Goal: Task Accomplishment & Management: Use online tool/utility

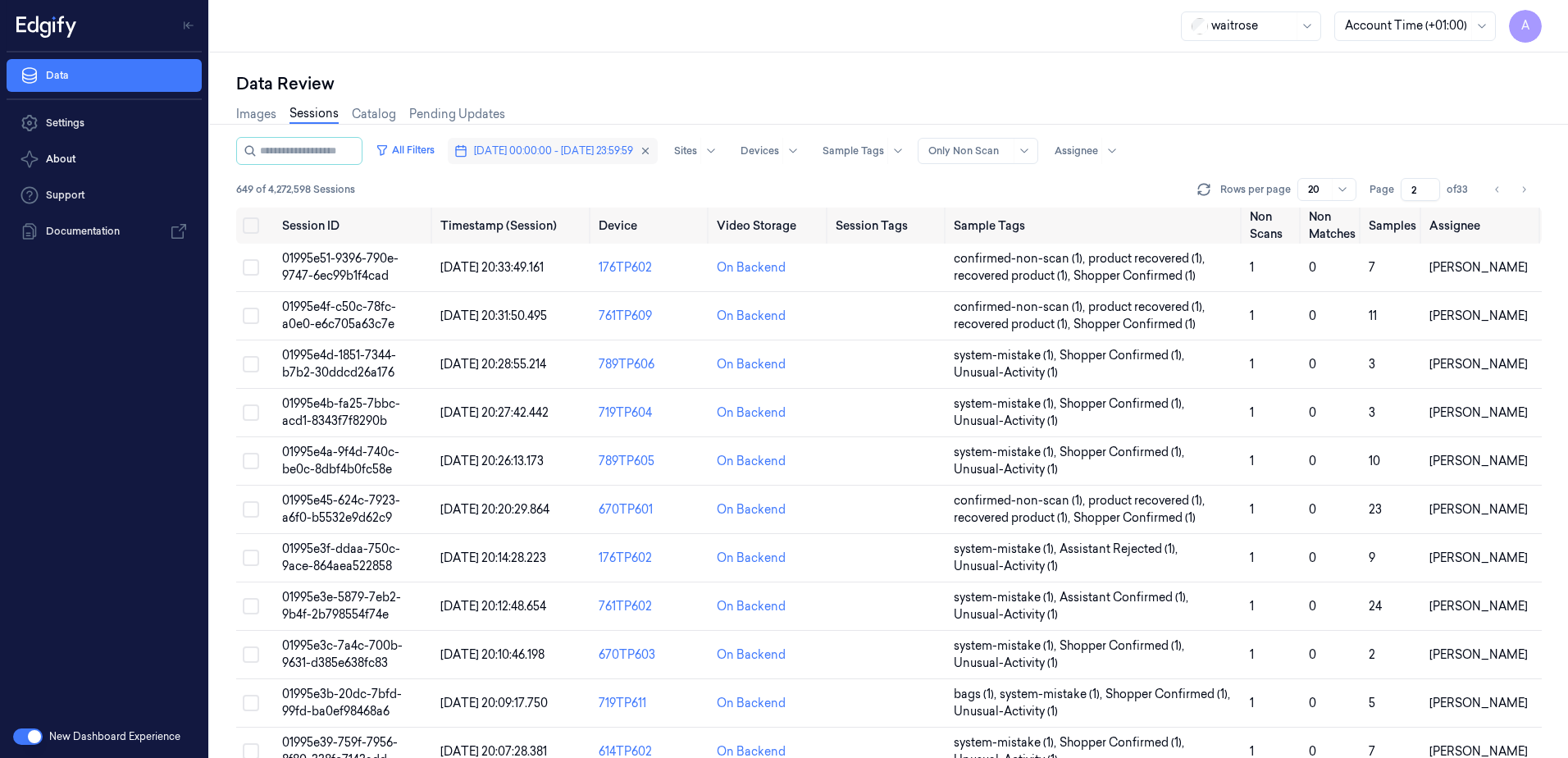
click at [591, 150] on span "[DATE] 00:00:00 - [DATE] 23:59:59" at bounding box center [553, 150] width 159 height 15
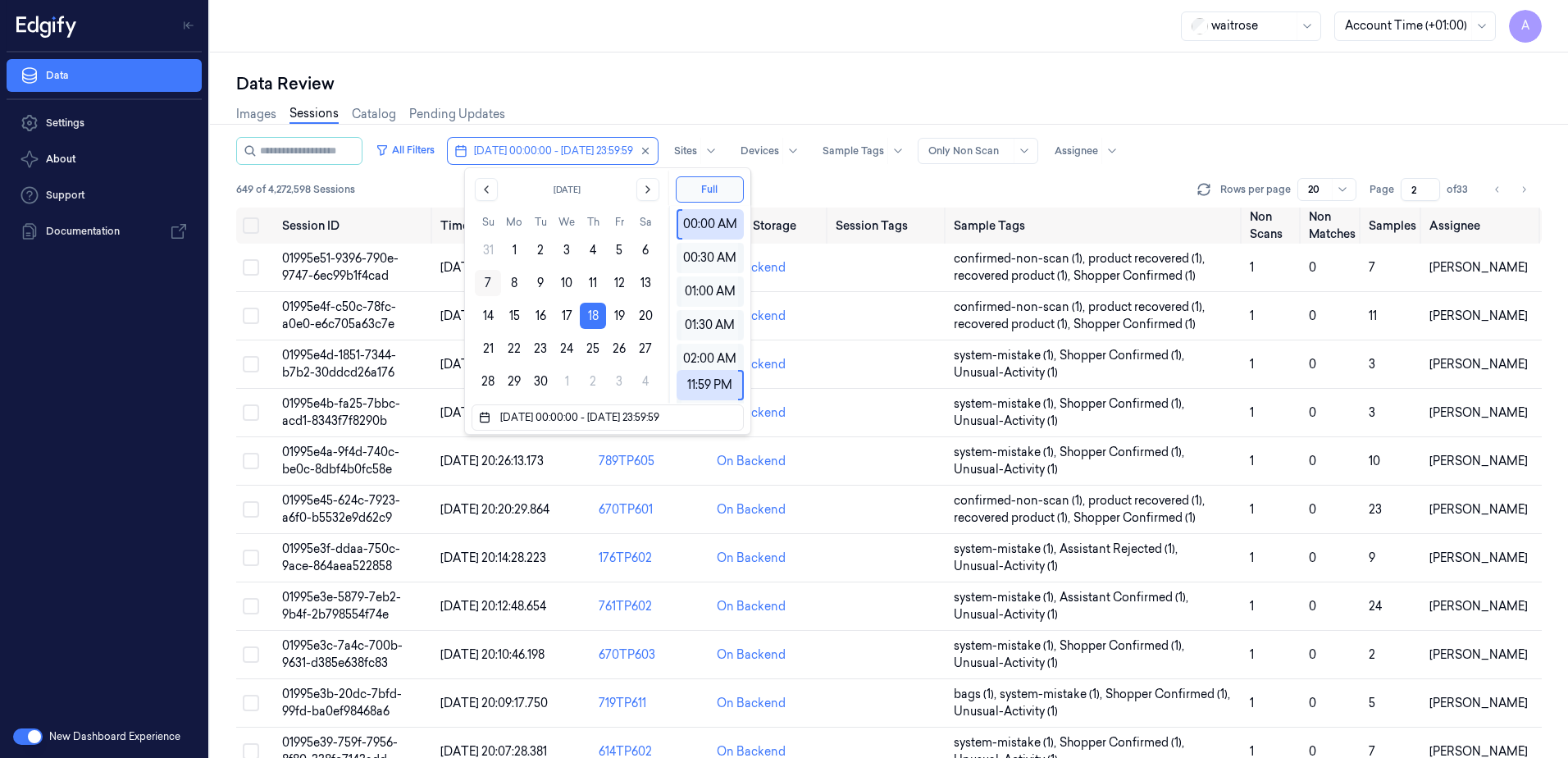
click at [484, 280] on button "7" at bounding box center [488, 283] width 26 height 26
type input "[DATE] 00:00:00 - [DATE] 23:59:59"
click at [632, 87] on div "Data Review" at bounding box center [889, 84] width 1306 height 23
type input "1"
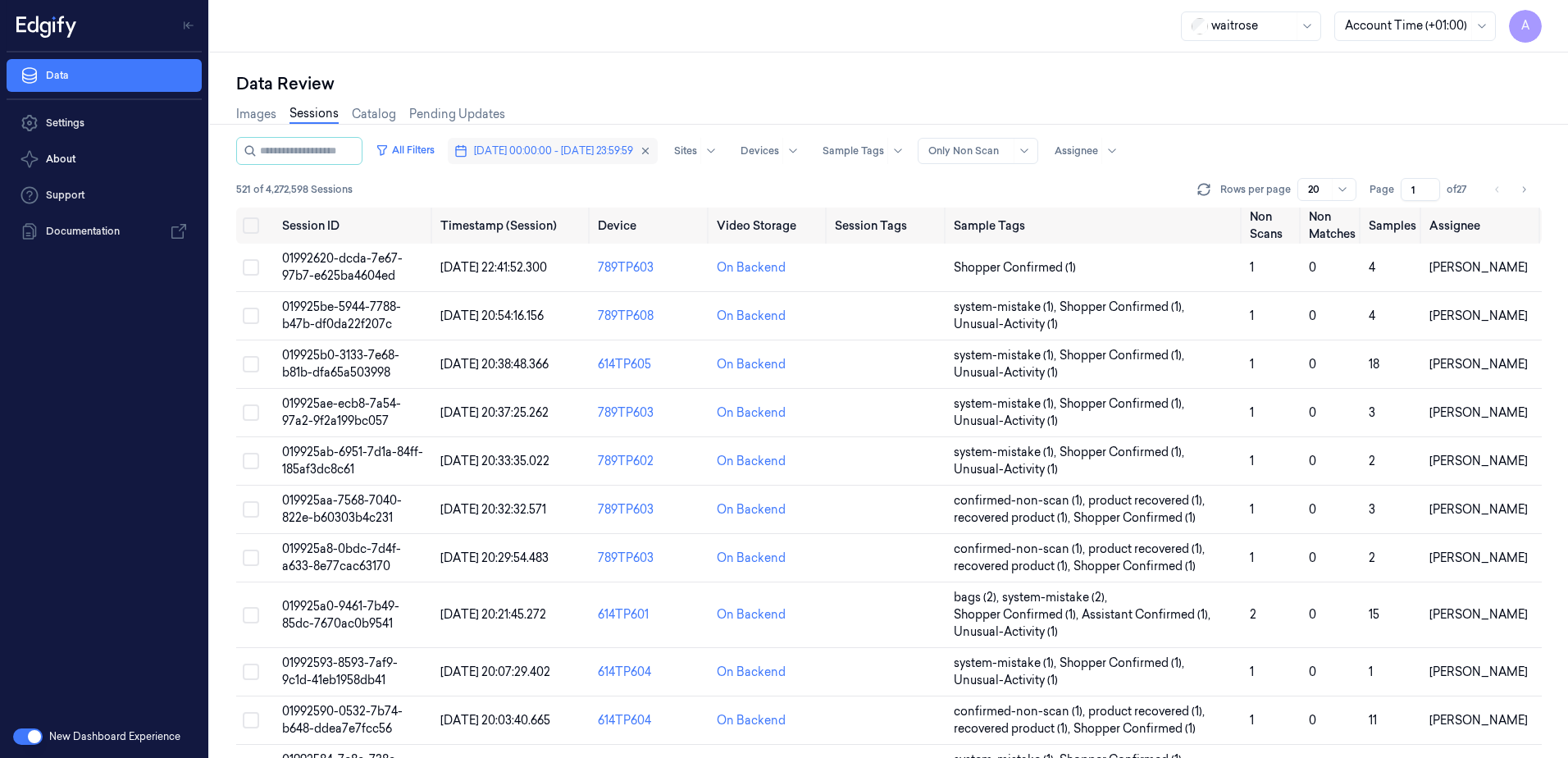
click at [585, 154] on span "[DATE] 00:00:00 - [DATE] 23:59:59" at bounding box center [553, 150] width 159 height 15
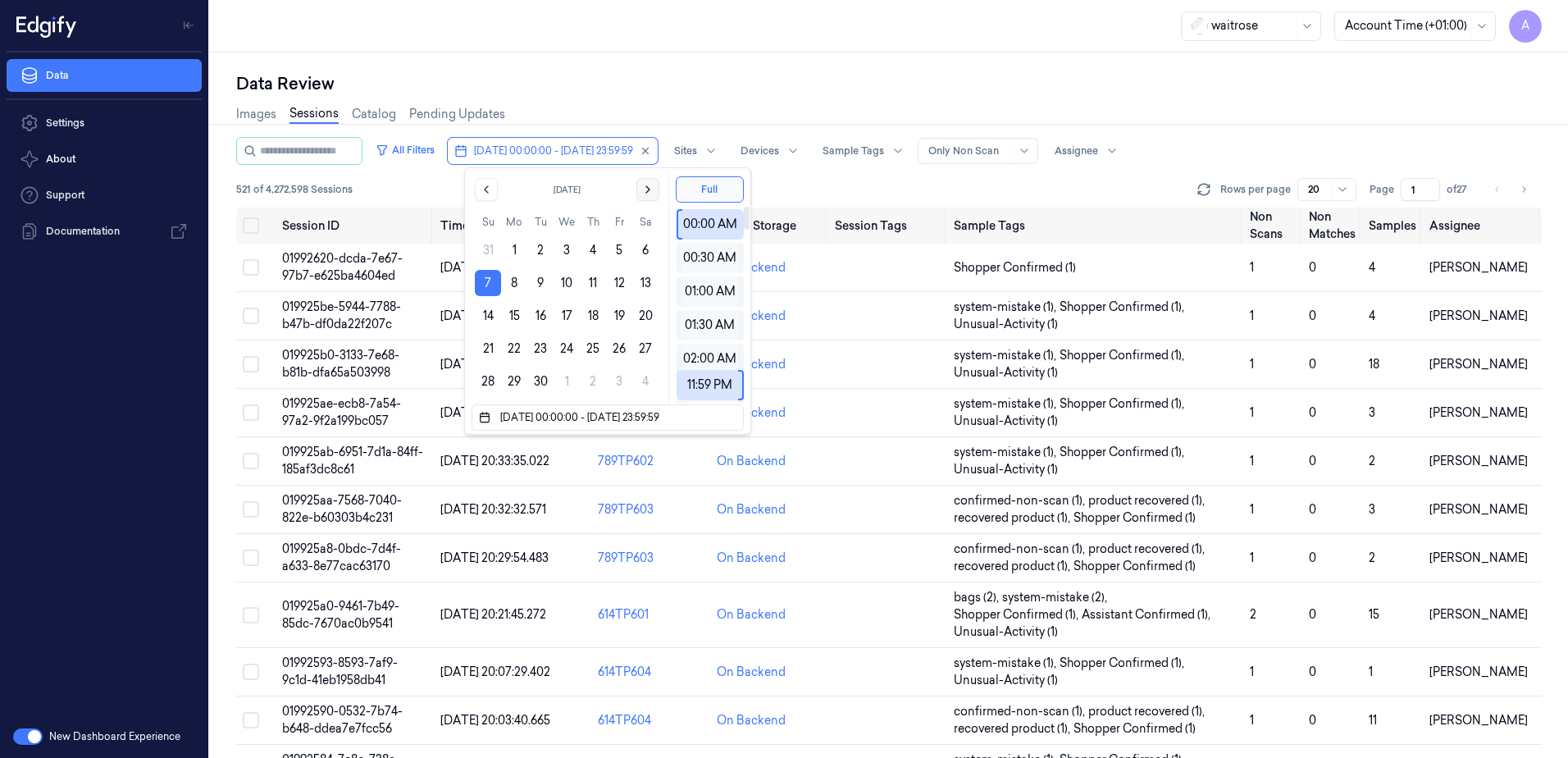
click at [648, 192] on icon "Go to the Next Month" at bounding box center [648, 189] width 13 height 13
click at [538, 282] on button "7" at bounding box center [541, 283] width 26 height 26
type input "[DATE] 00:00:00 - [DATE] 23:59:59"
click at [625, 96] on div "Images Sessions Catalog Pending Updates" at bounding box center [889, 116] width 1306 height 42
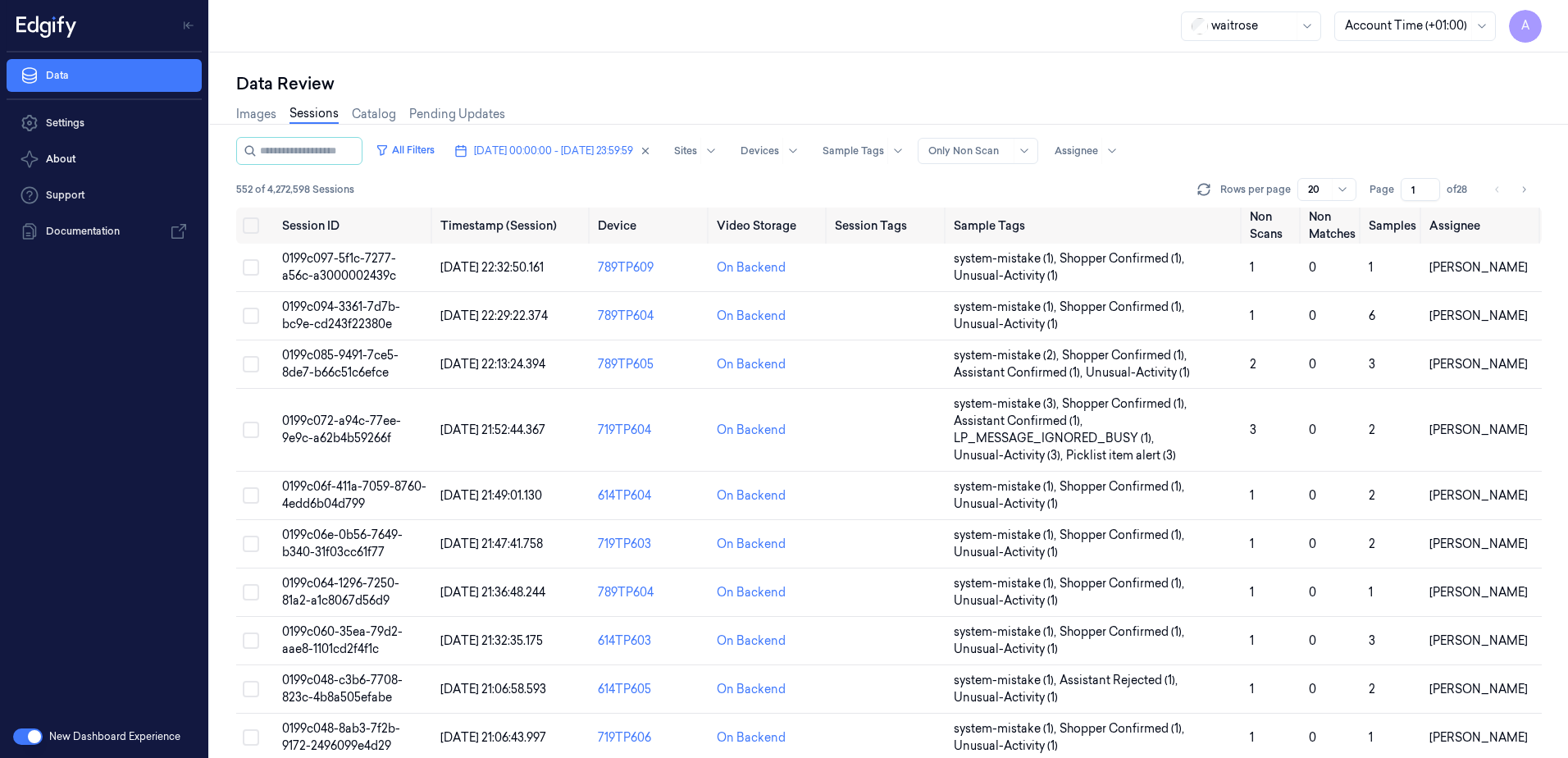
drag, startPoint x: 1423, startPoint y: 186, endPoint x: 1395, endPoint y: 205, distance: 33.8
click at [1395, 205] on div "All Filters [DATE] 00:00:00 - [DATE] 23:59:59 Sites Devices Sample Tags Alert T…" at bounding box center [889, 172] width 1306 height 70
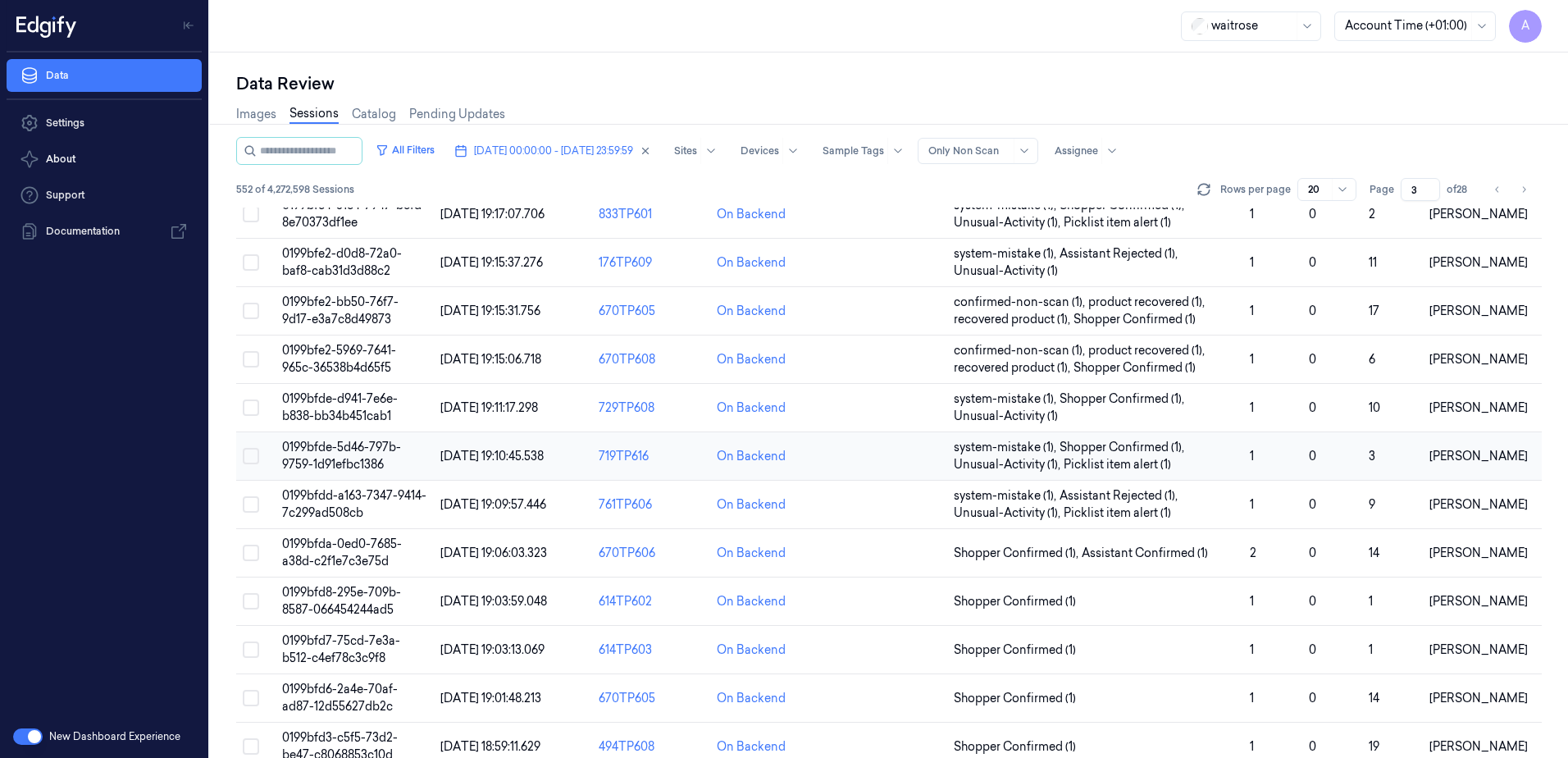
scroll to position [82, 0]
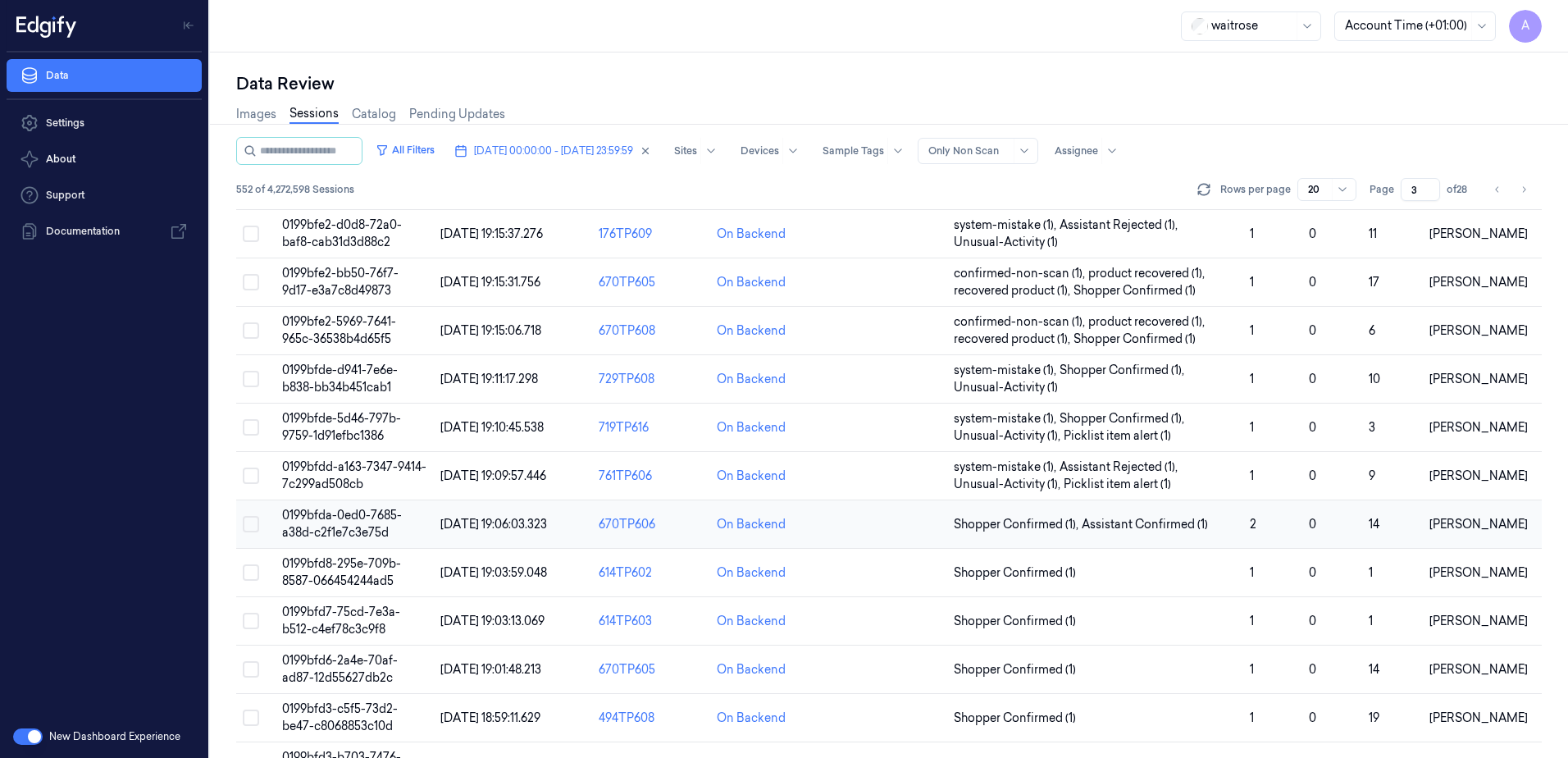
type input "3"
click at [338, 521] on span "0199bfda-0ed0-7685-a38d-c2f1e7c3e75d" at bounding box center [342, 524] width 120 height 32
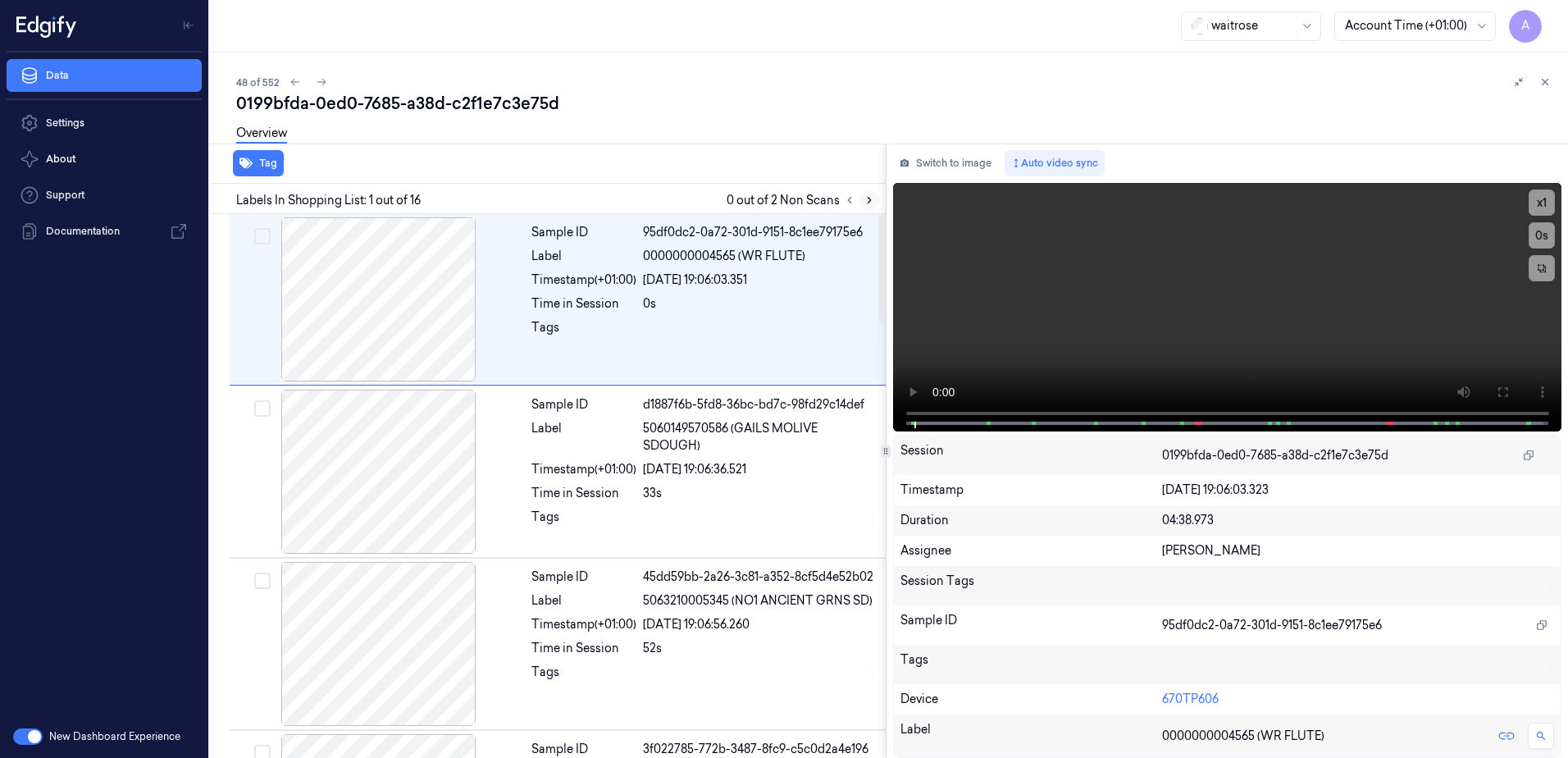
click at [866, 199] on icon at bounding box center [869, 200] width 11 height 11
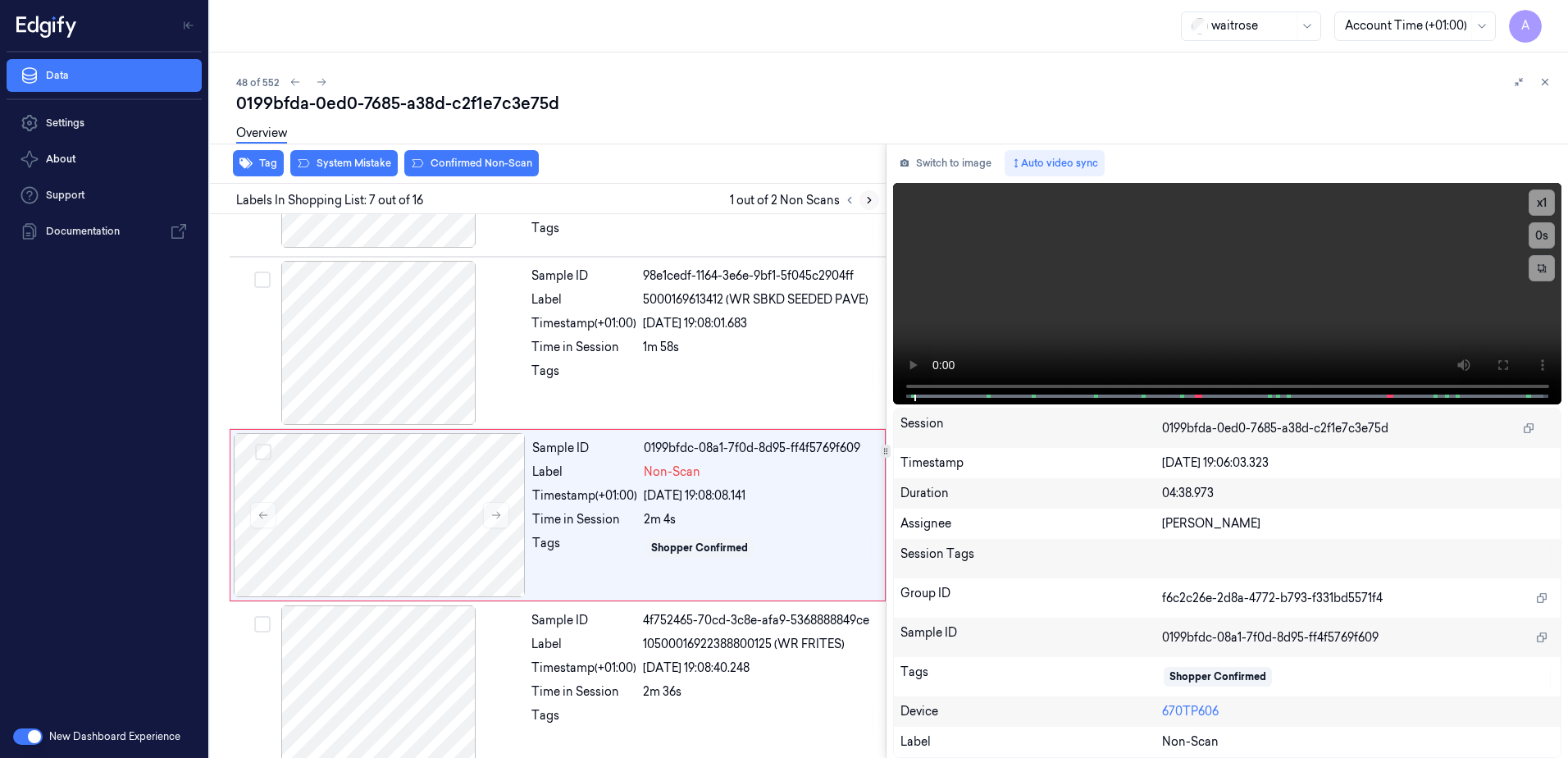
scroll to position [853, 0]
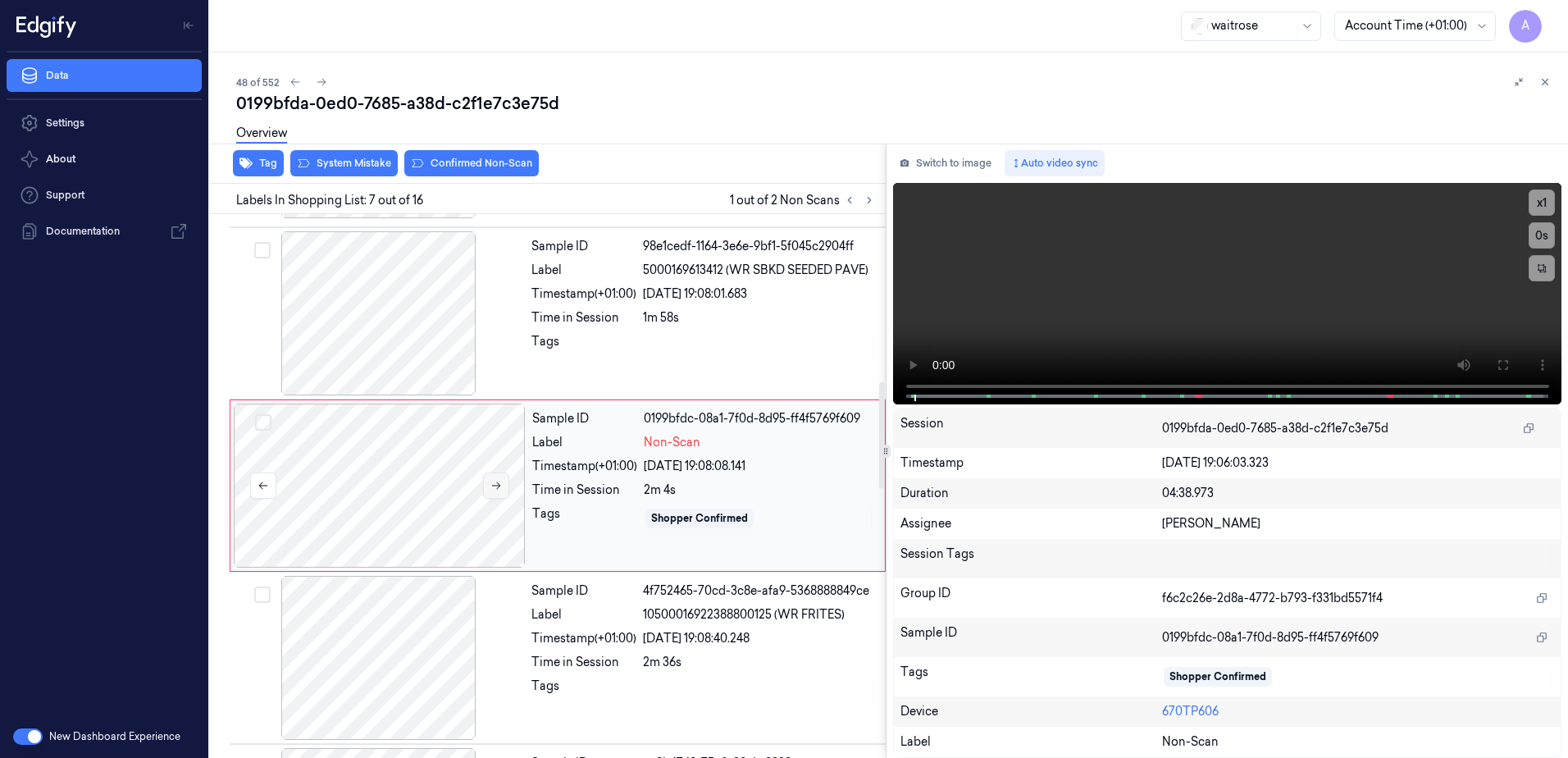
click at [493, 485] on icon at bounding box center [496, 485] width 11 height 11
click at [1225, 337] on video at bounding box center [1227, 294] width 669 height 222
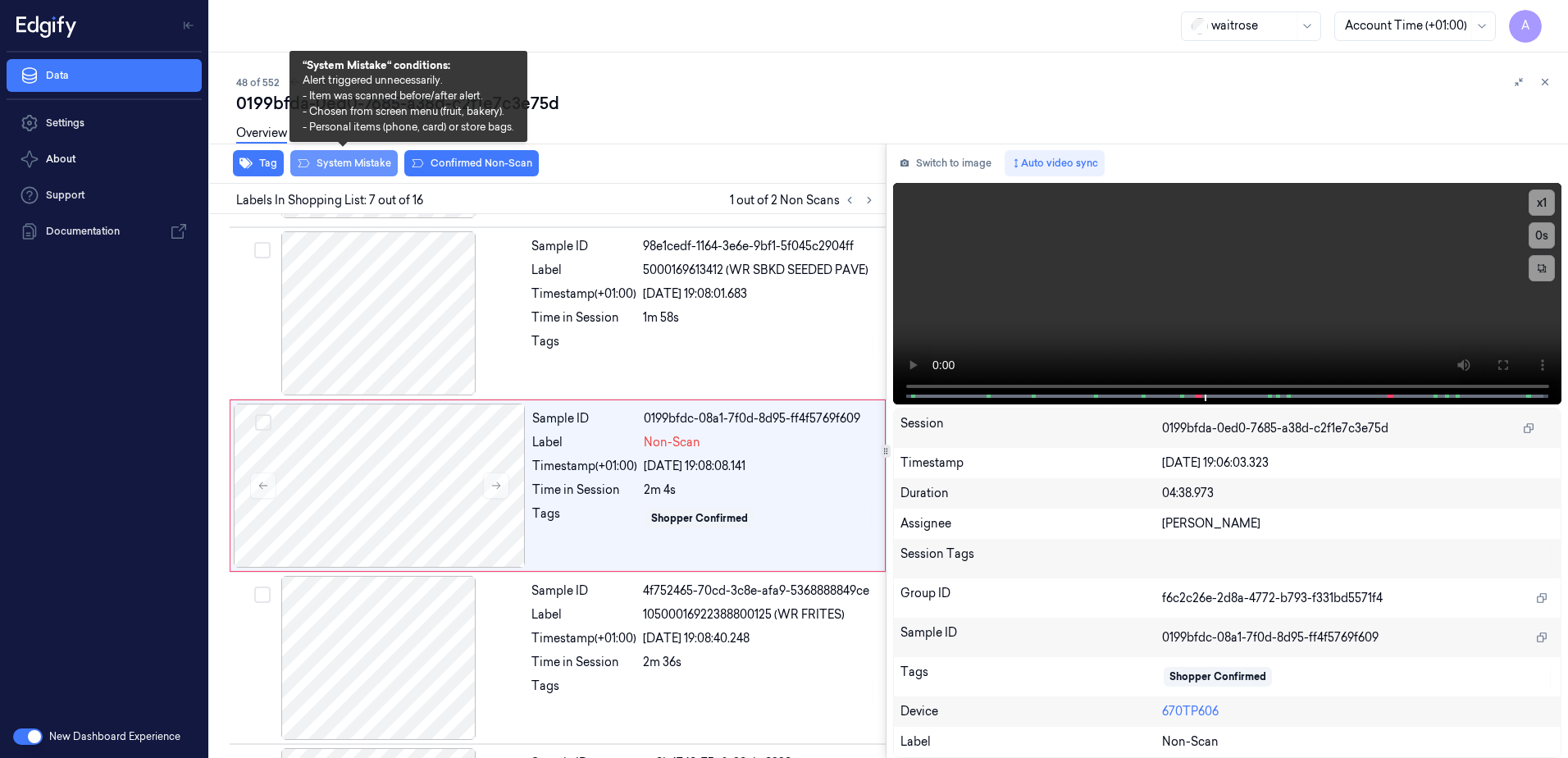
click at [352, 171] on button "System Mistake" at bounding box center [344, 164] width 107 height 26
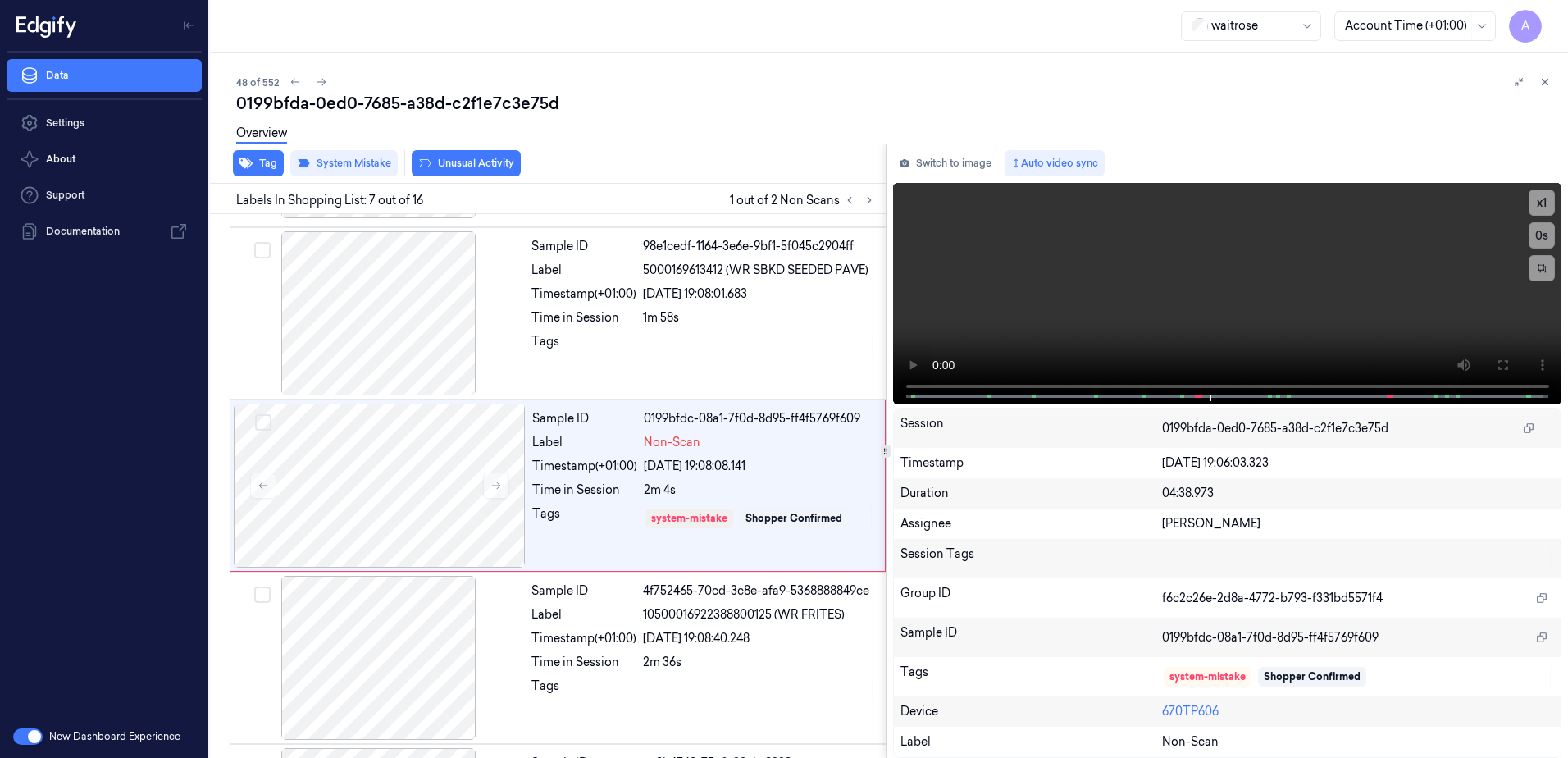
click at [461, 173] on button "Unusual Activity" at bounding box center [466, 164] width 109 height 26
click at [264, 167] on button "Tag" at bounding box center [258, 164] width 51 height 26
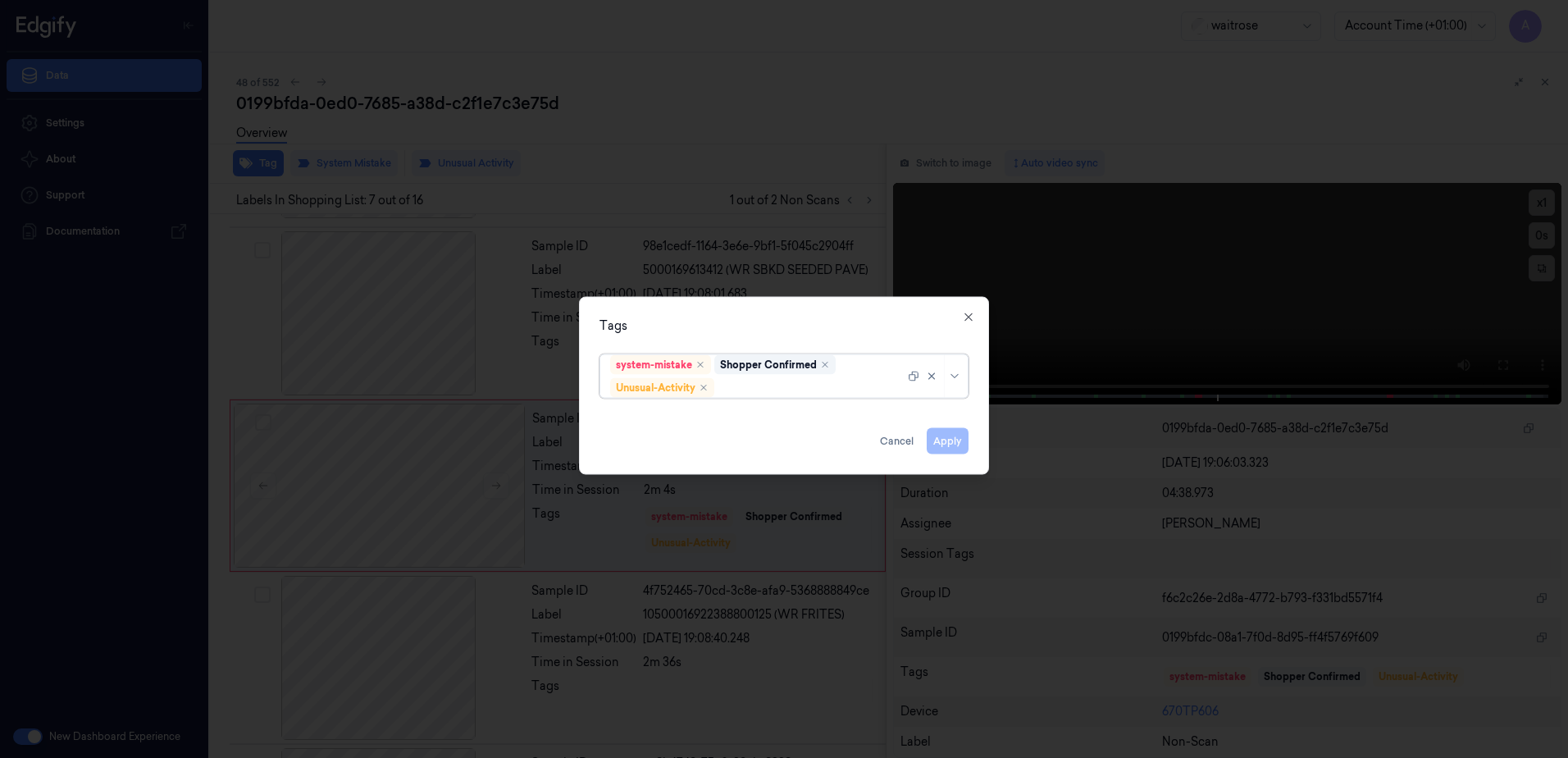
click at [755, 388] on div at bounding box center [811, 388] width 187 height 18
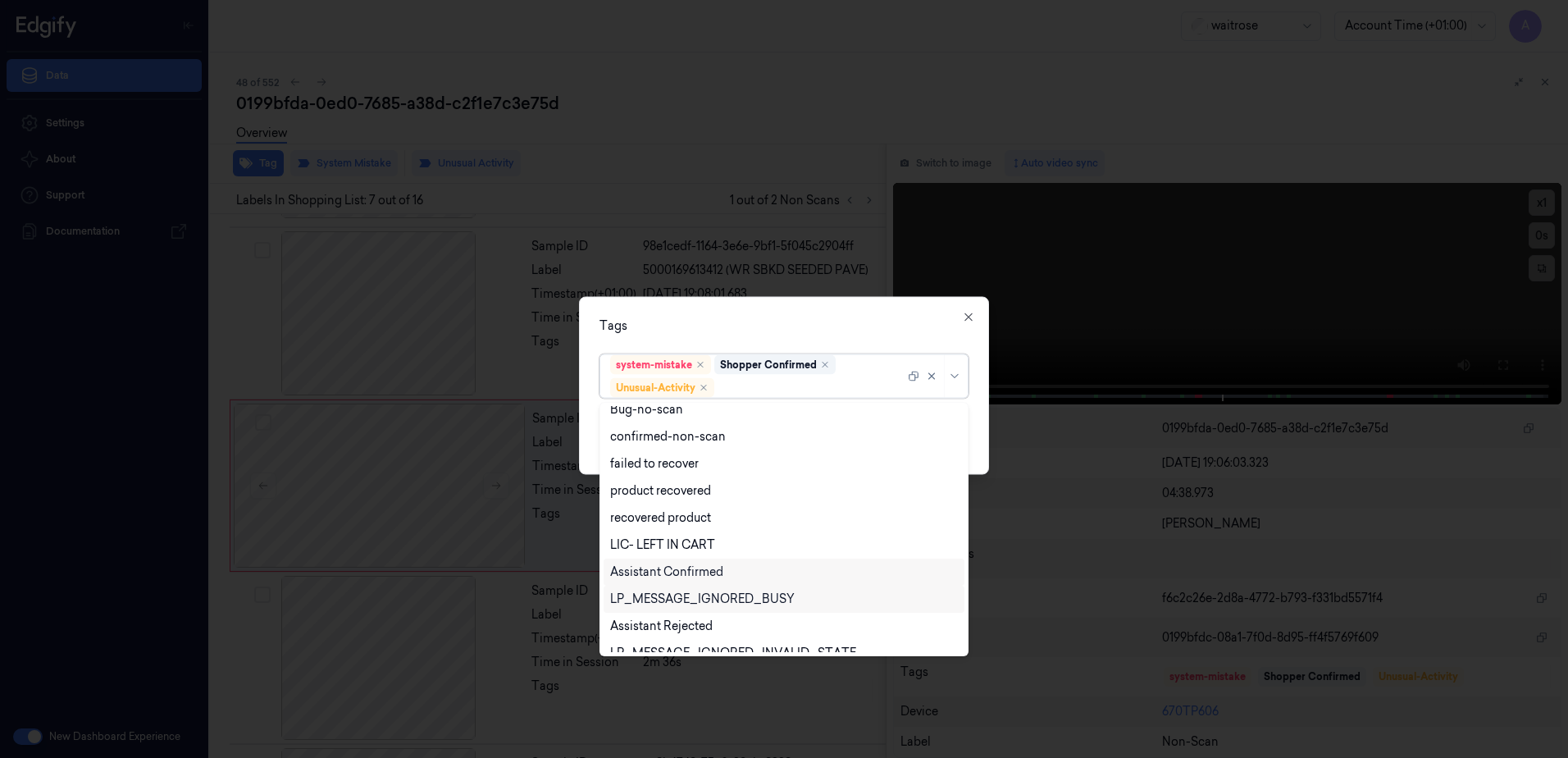
scroll to position [215, 0]
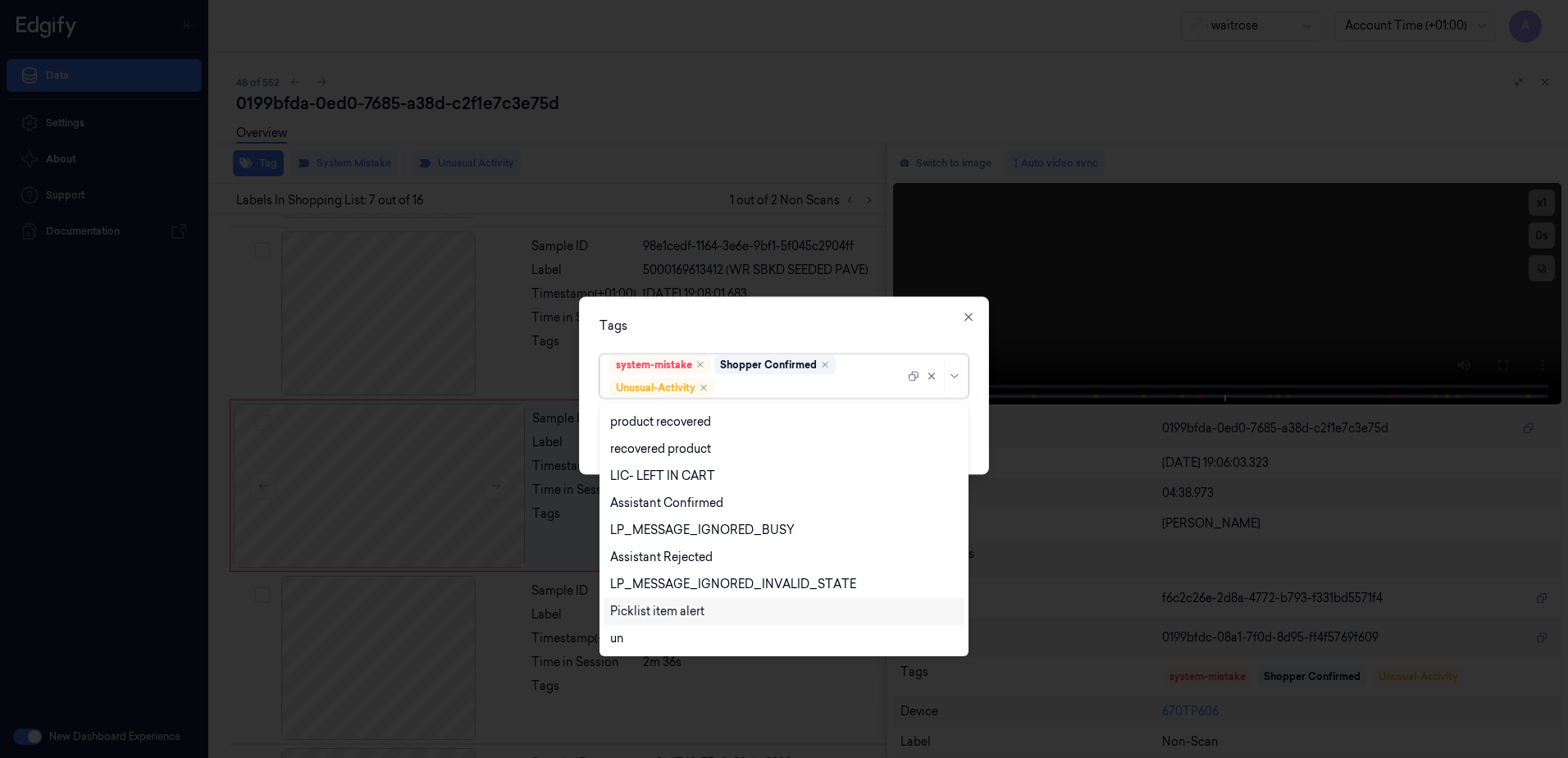
click at [718, 609] on div "Picklist item alert" at bounding box center [784, 612] width 348 height 18
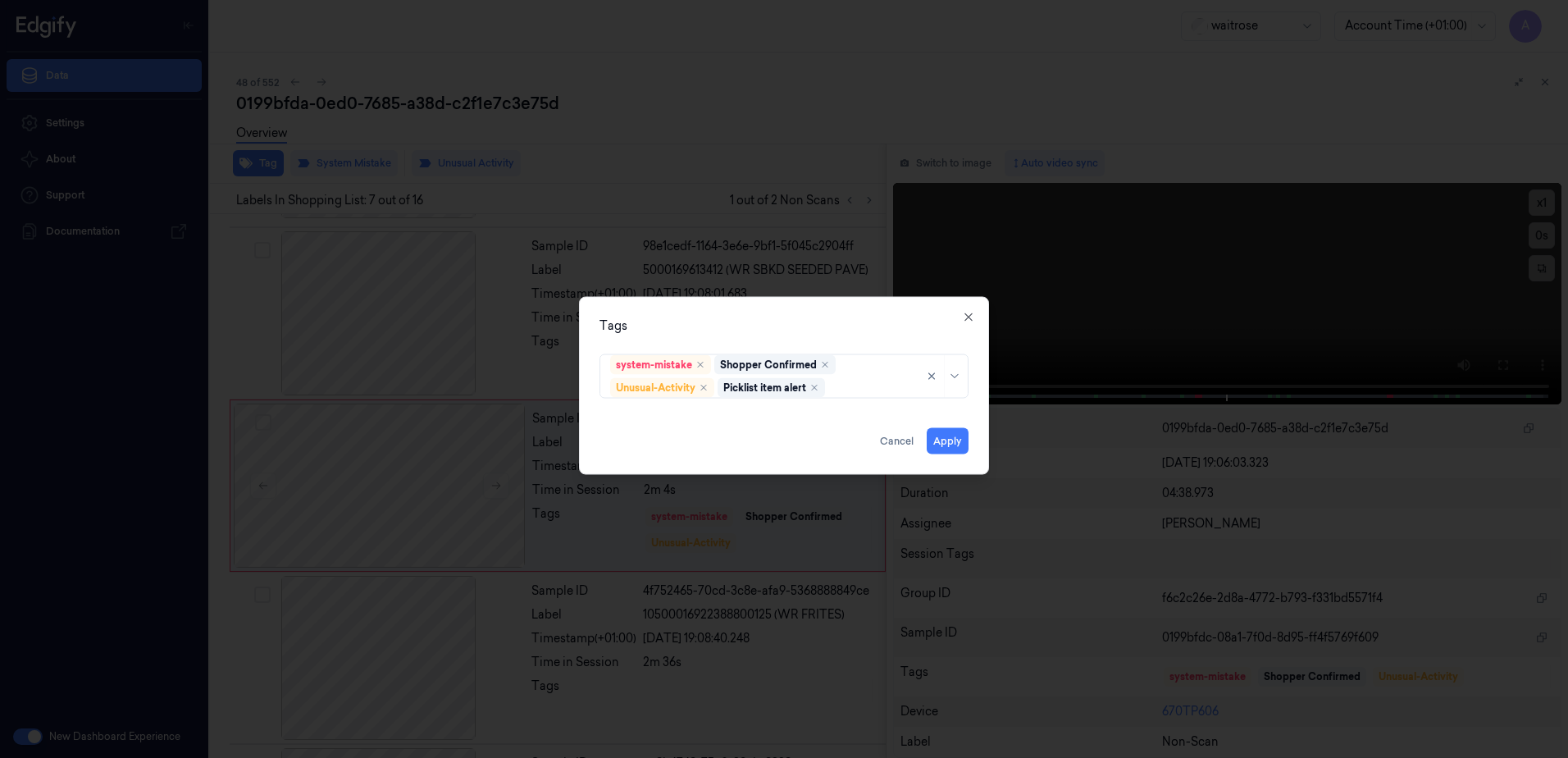
click at [811, 324] on div "Tags" at bounding box center [784, 326] width 369 height 18
click at [939, 437] on button "Apply" at bounding box center [947, 441] width 42 height 26
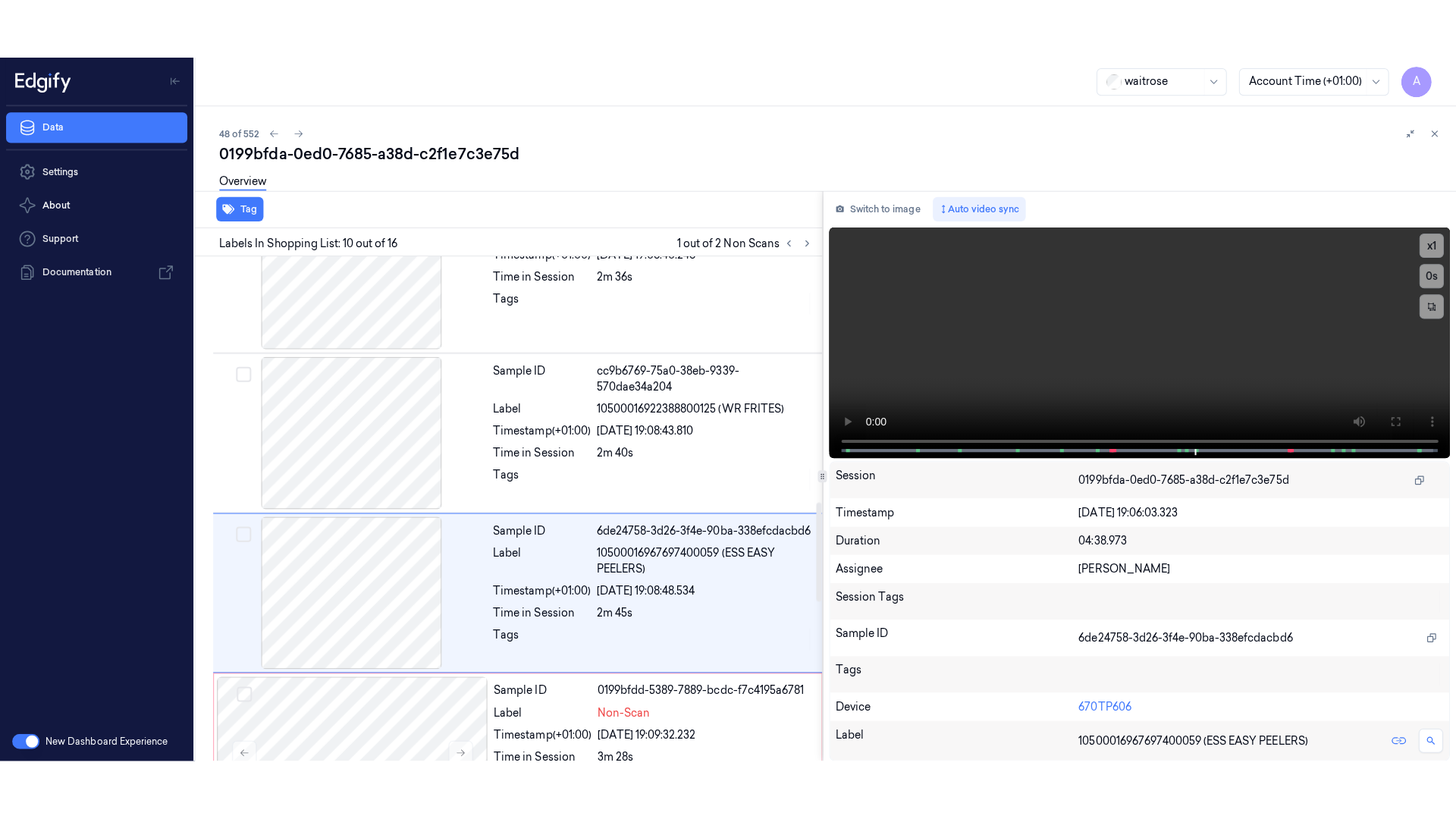
scroll to position [1265, 0]
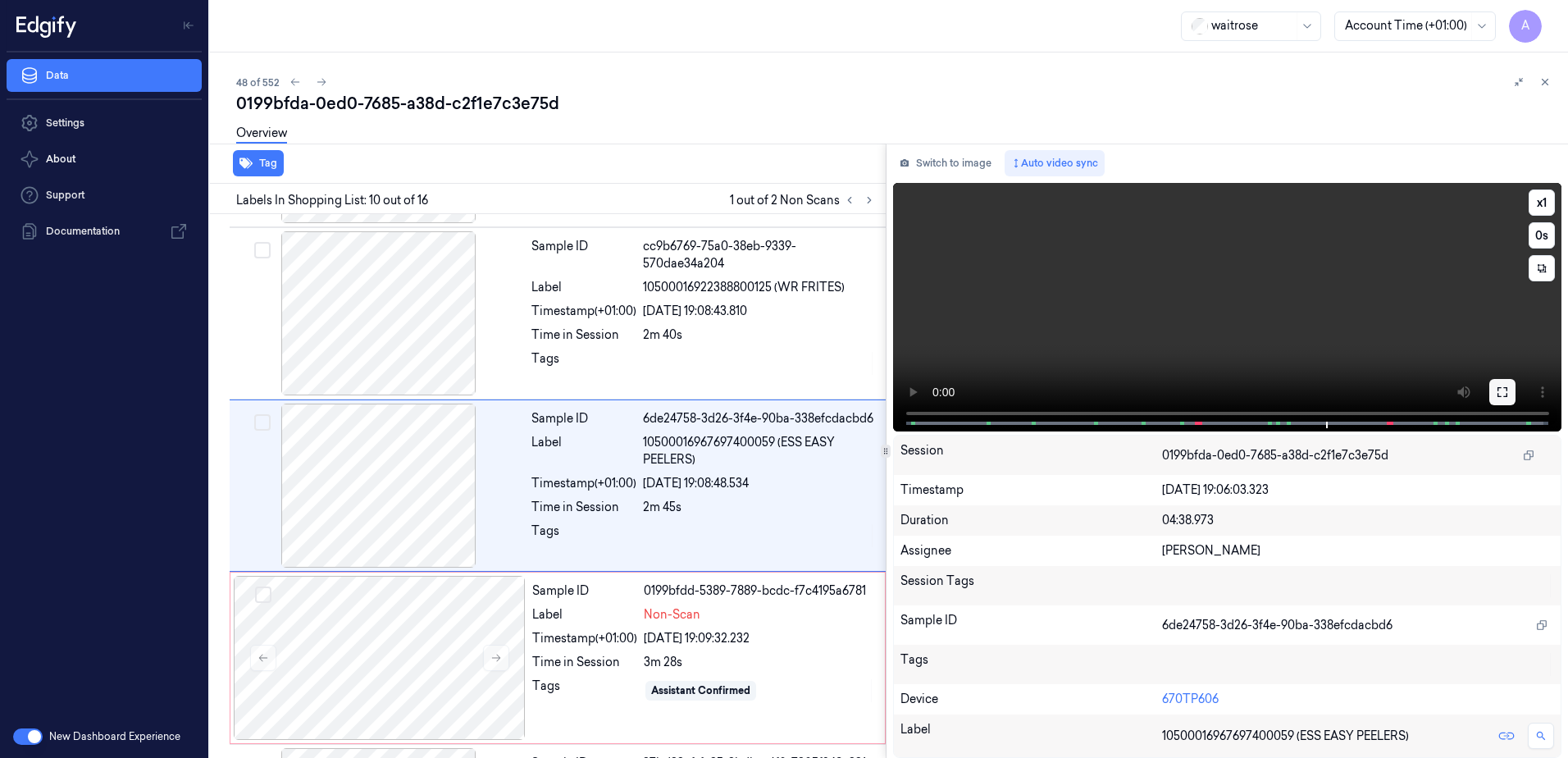
click at [1507, 398] on icon at bounding box center [1502, 392] width 13 height 13
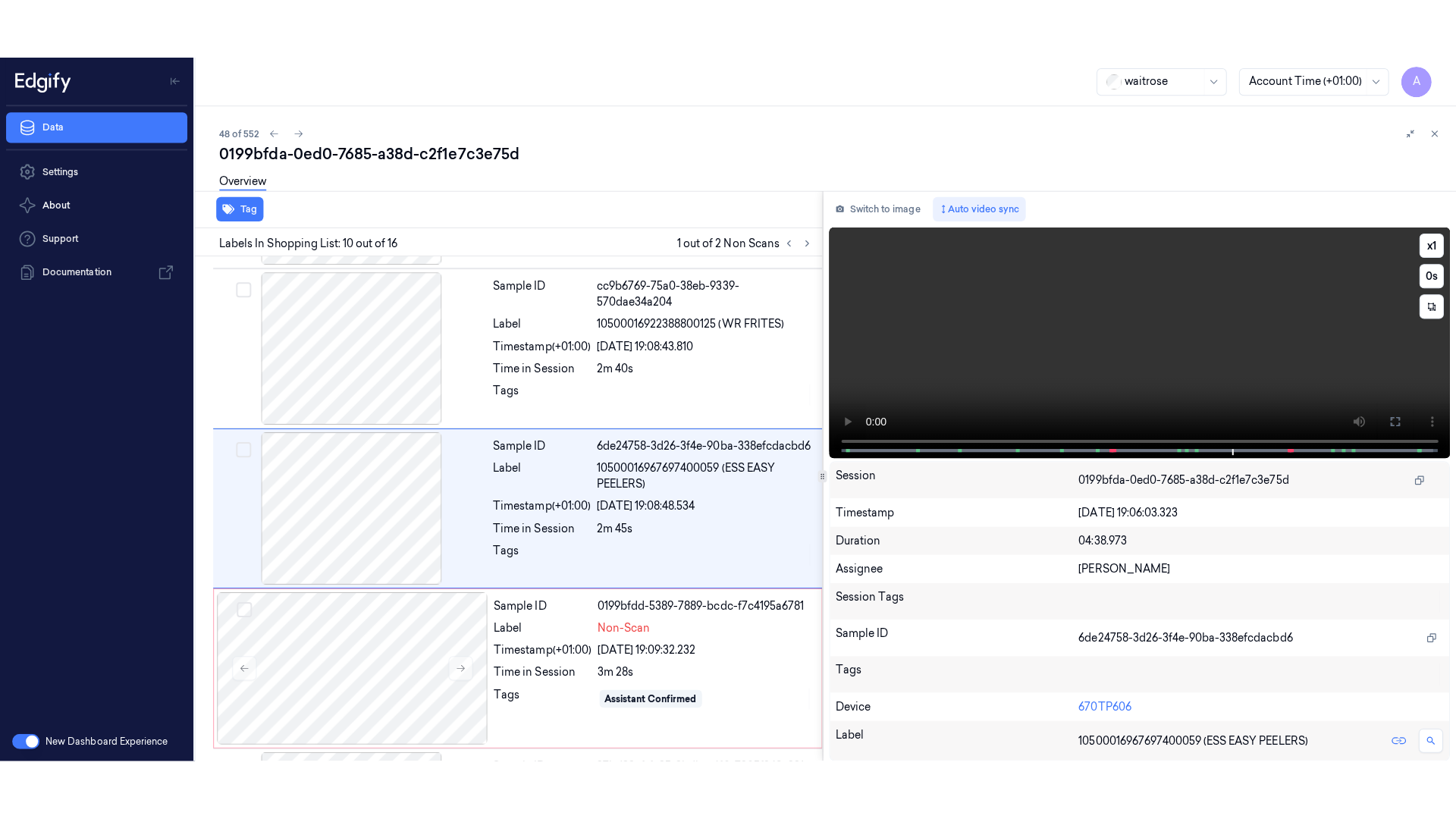
scroll to position [1261, 0]
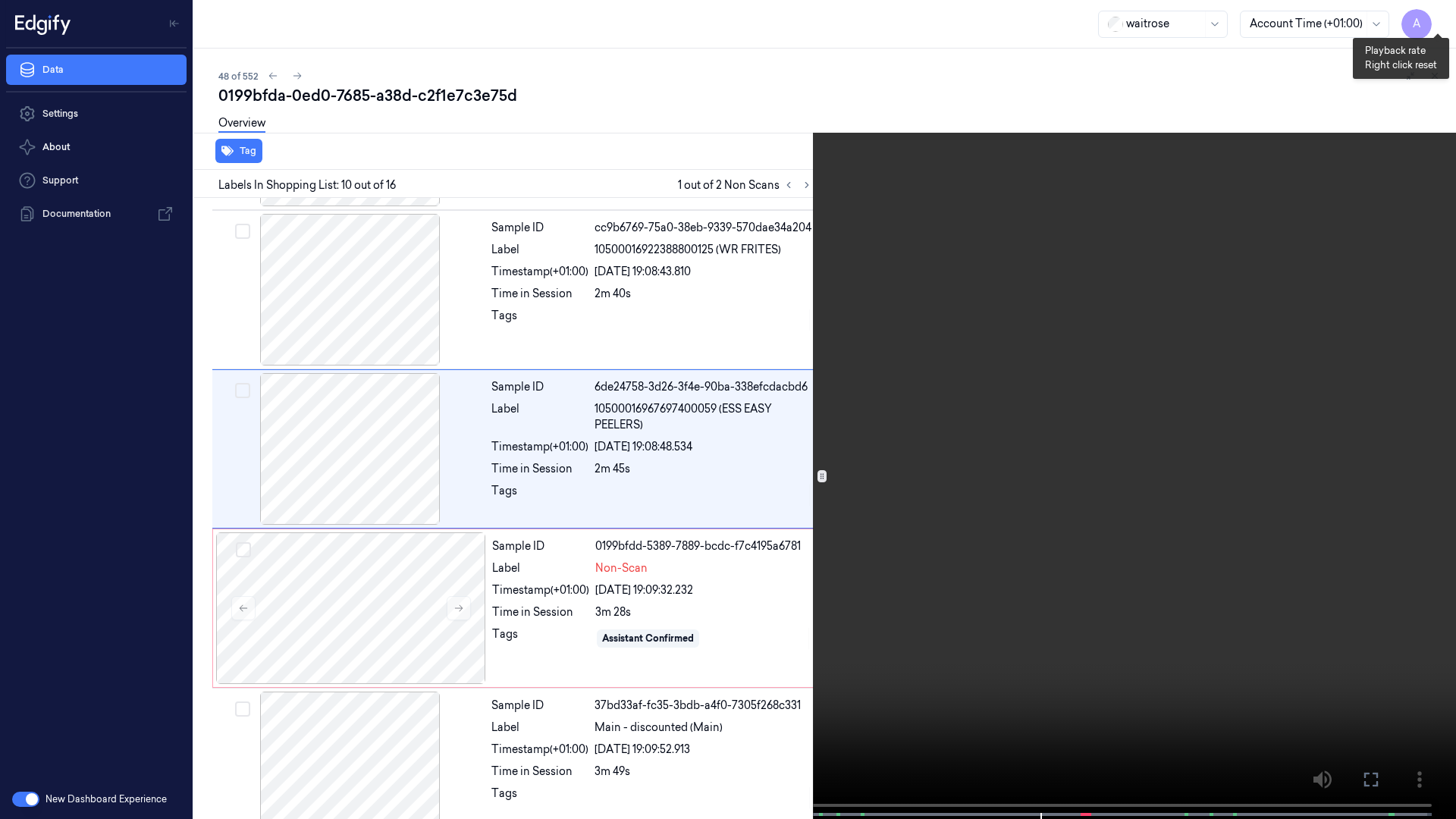
click at [1435, 14] on button "x 1" at bounding box center [1437, 18] width 24 height 24
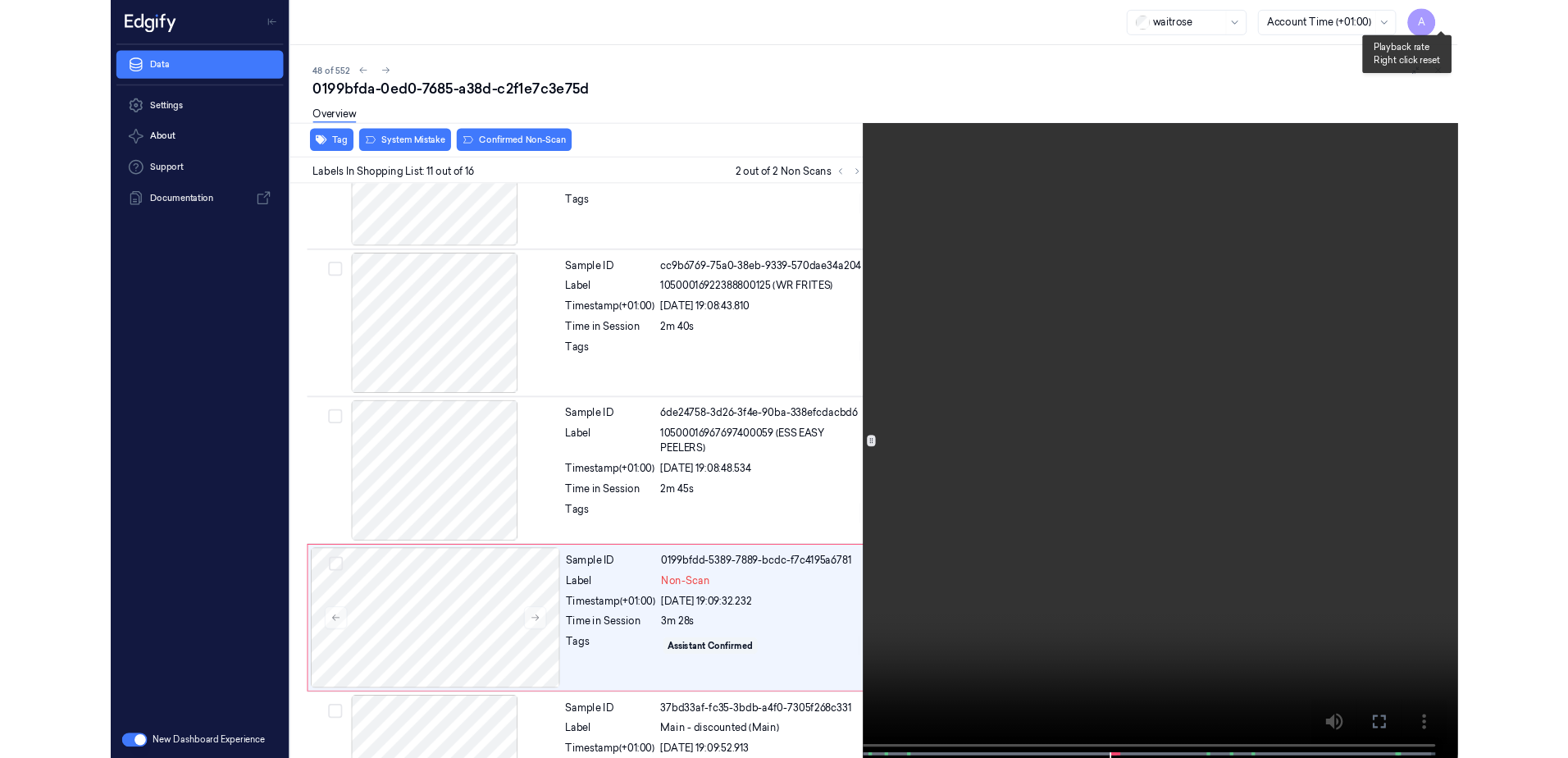
scroll to position [1473, 0]
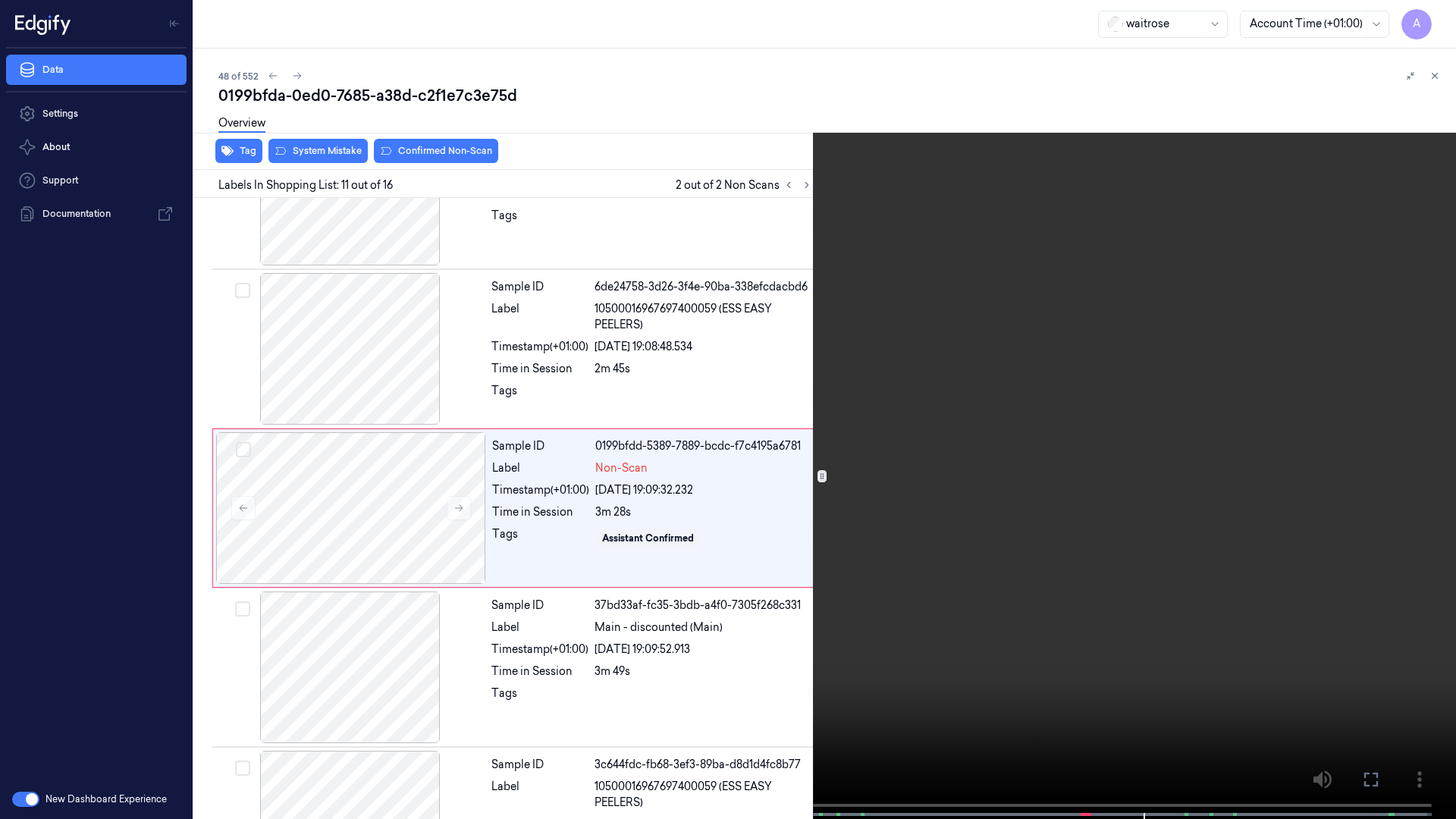
click at [0, 0] on icon at bounding box center [0, 0] width 0 height 0
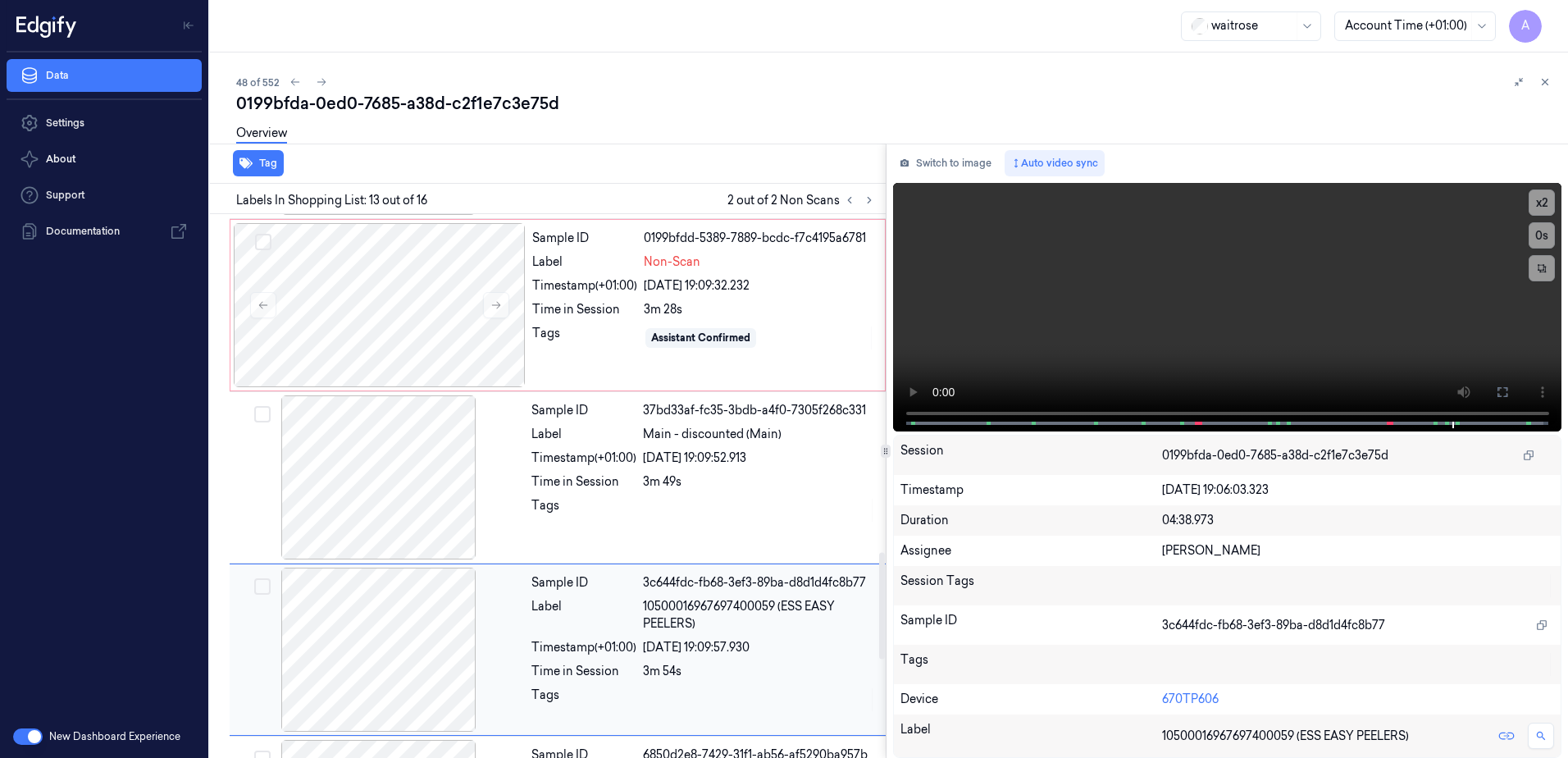
scroll to position [1640, 0]
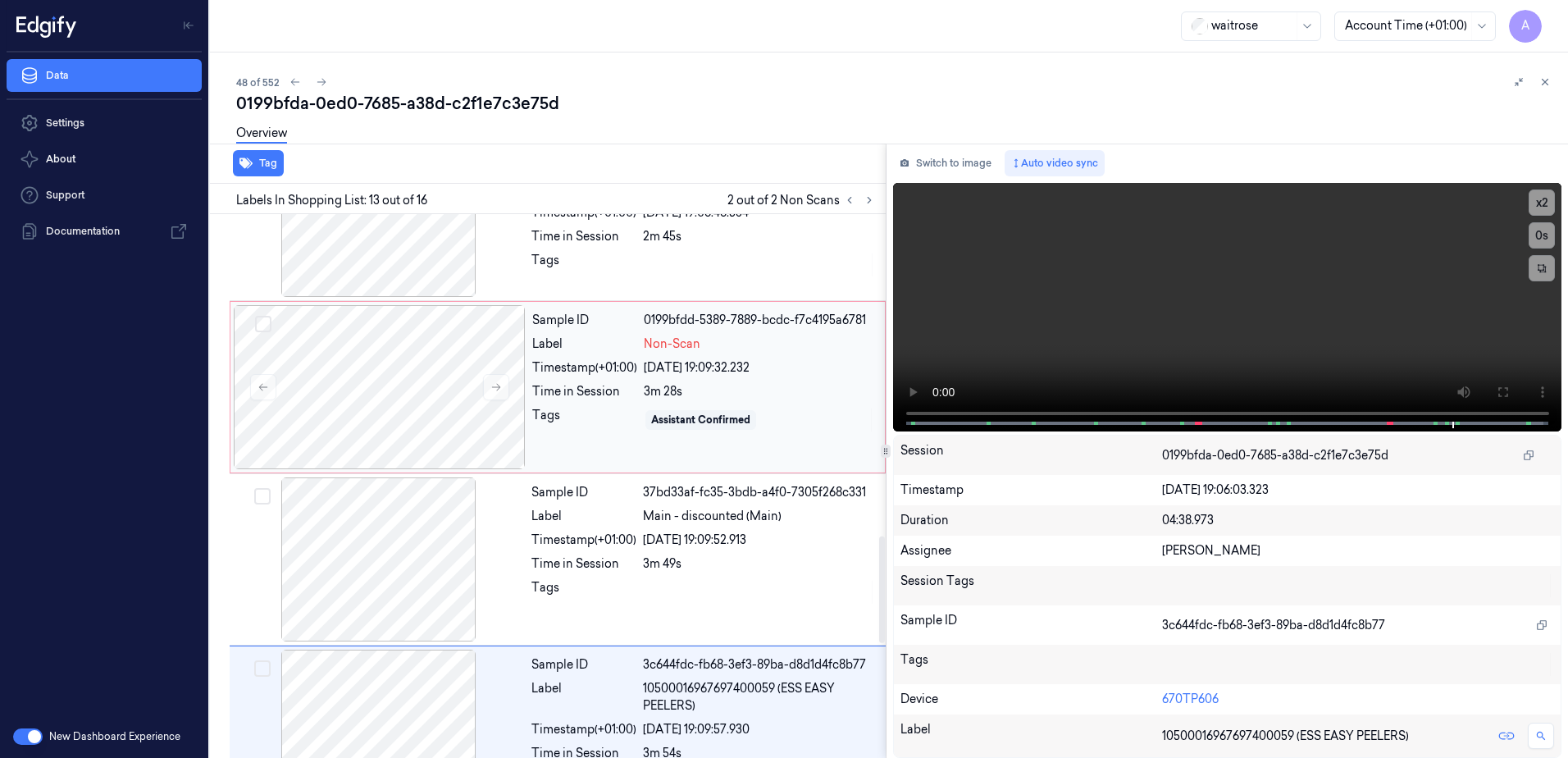
click at [780, 448] on div "Sample ID 0199bfdd-5389-7889-bcdc-f7c4195a6781 Label Non-Scan Timestamp (+01:00…" at bounding box center [703, 387] width 356 height 164
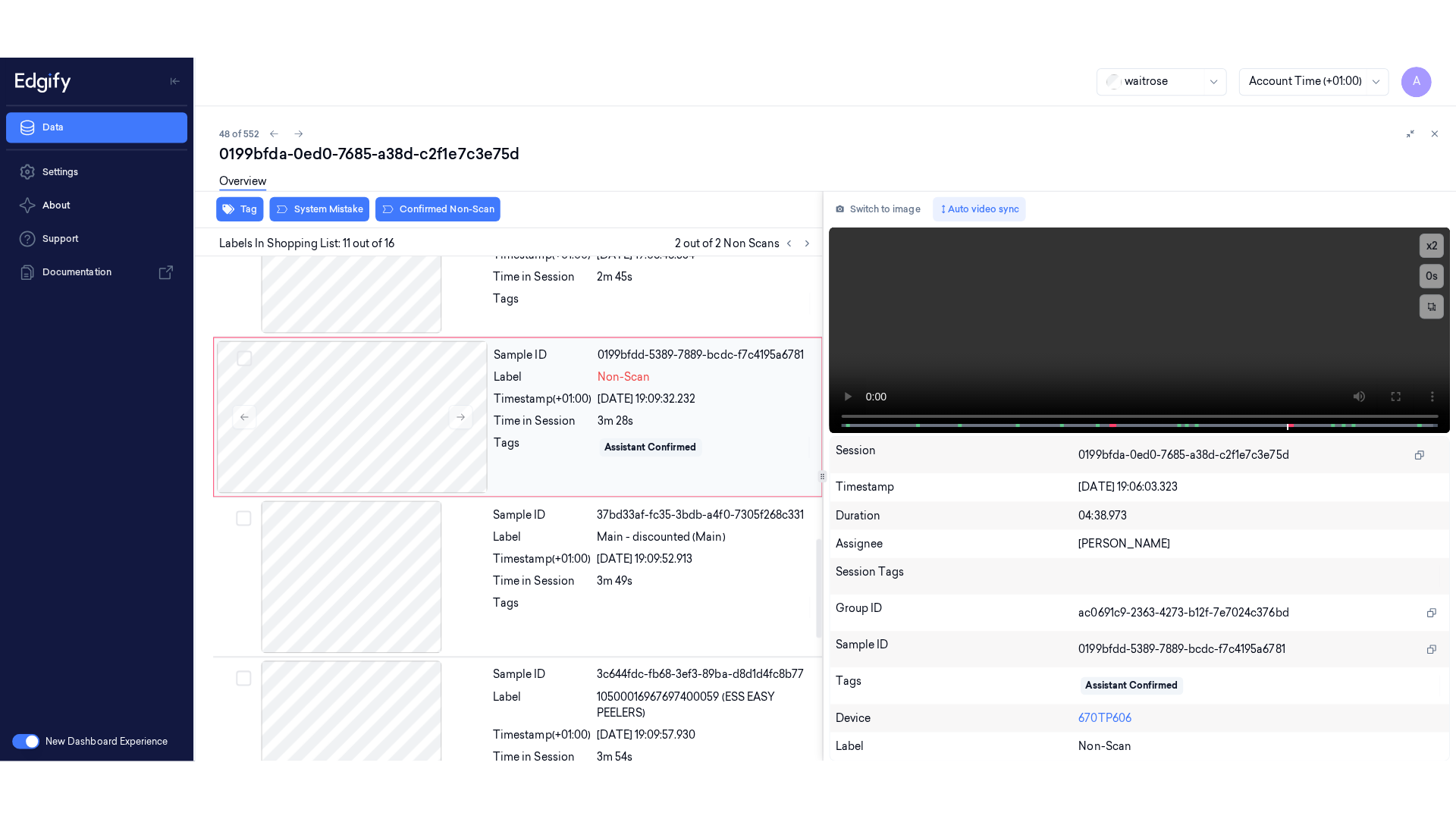
scroll to position [1424, 0]
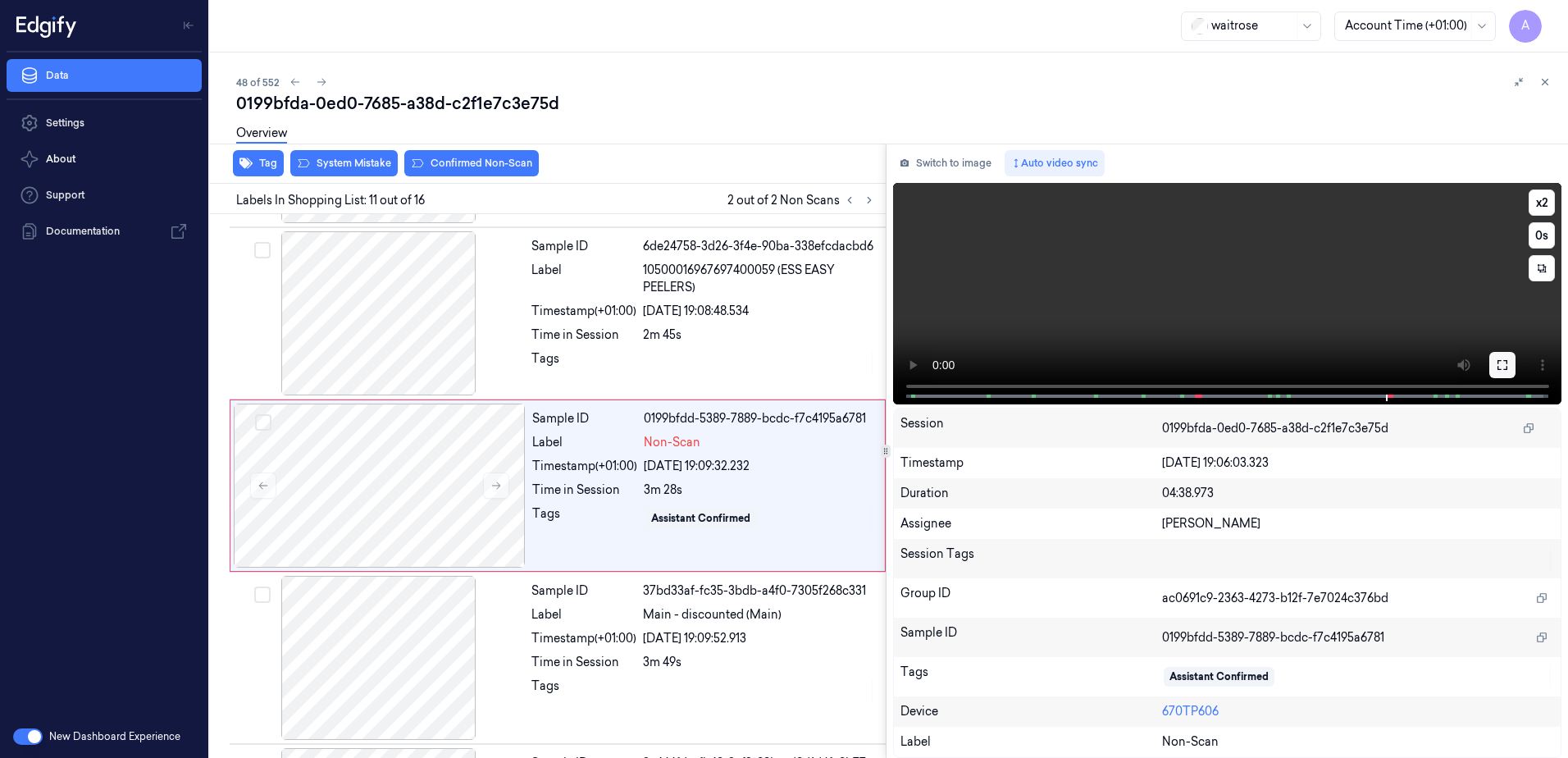
click at [1493, 370] on button at bounding box center [1503, 365] width 26 height 26
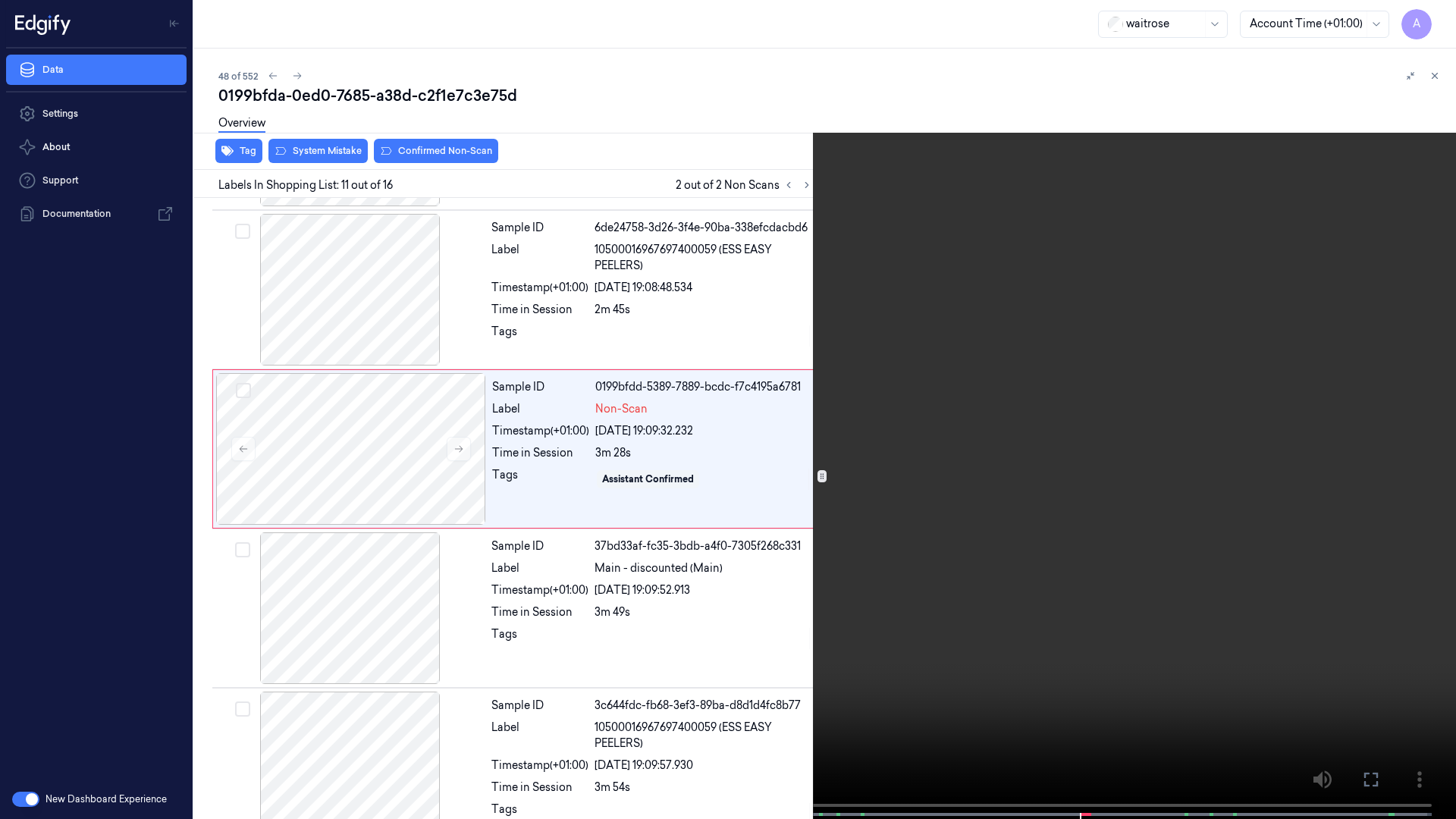
click at [1020, 482] on video at bounding box center [728, 411] width 1456 height 822
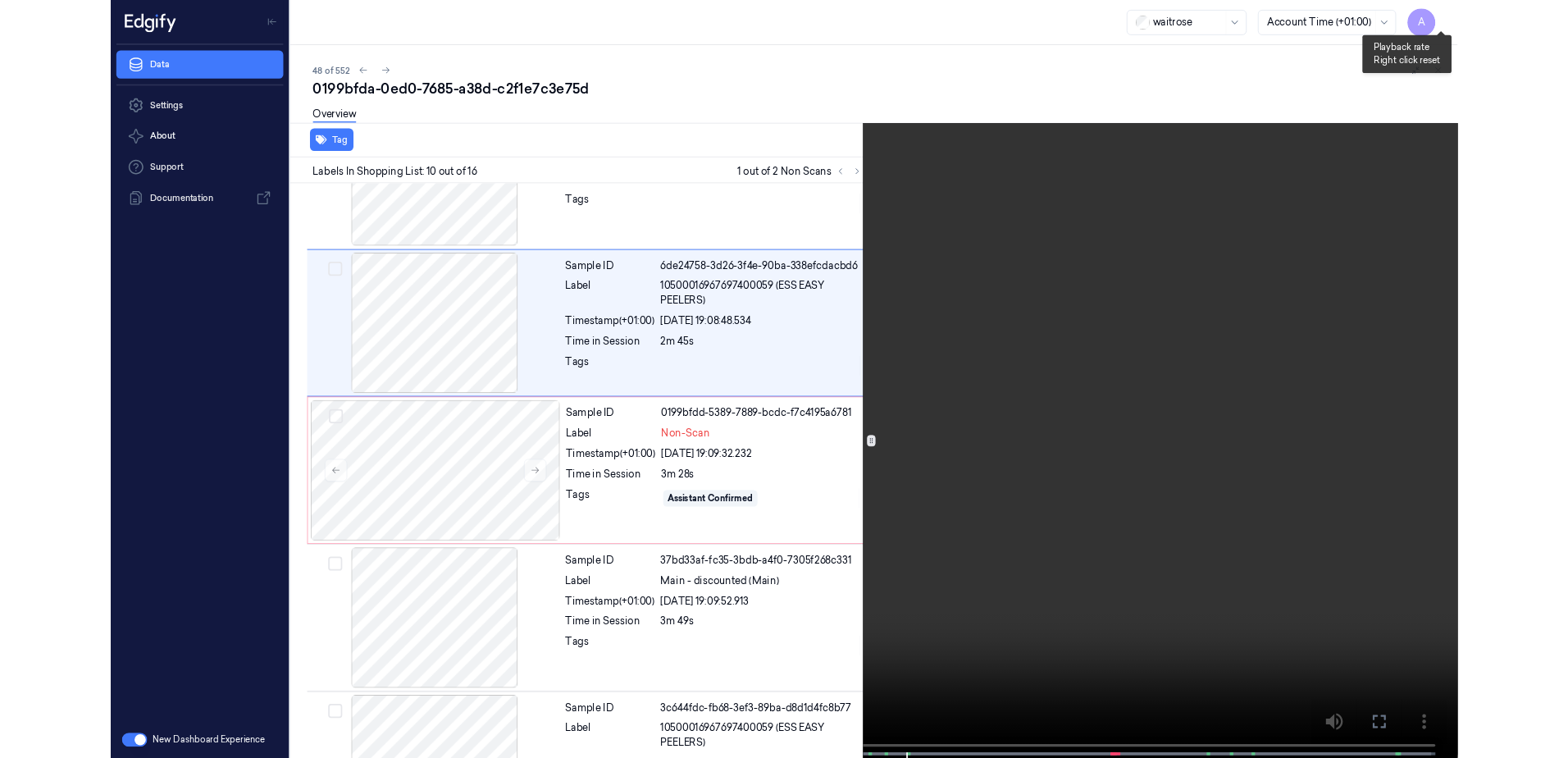
scroll to position [1301, 0]
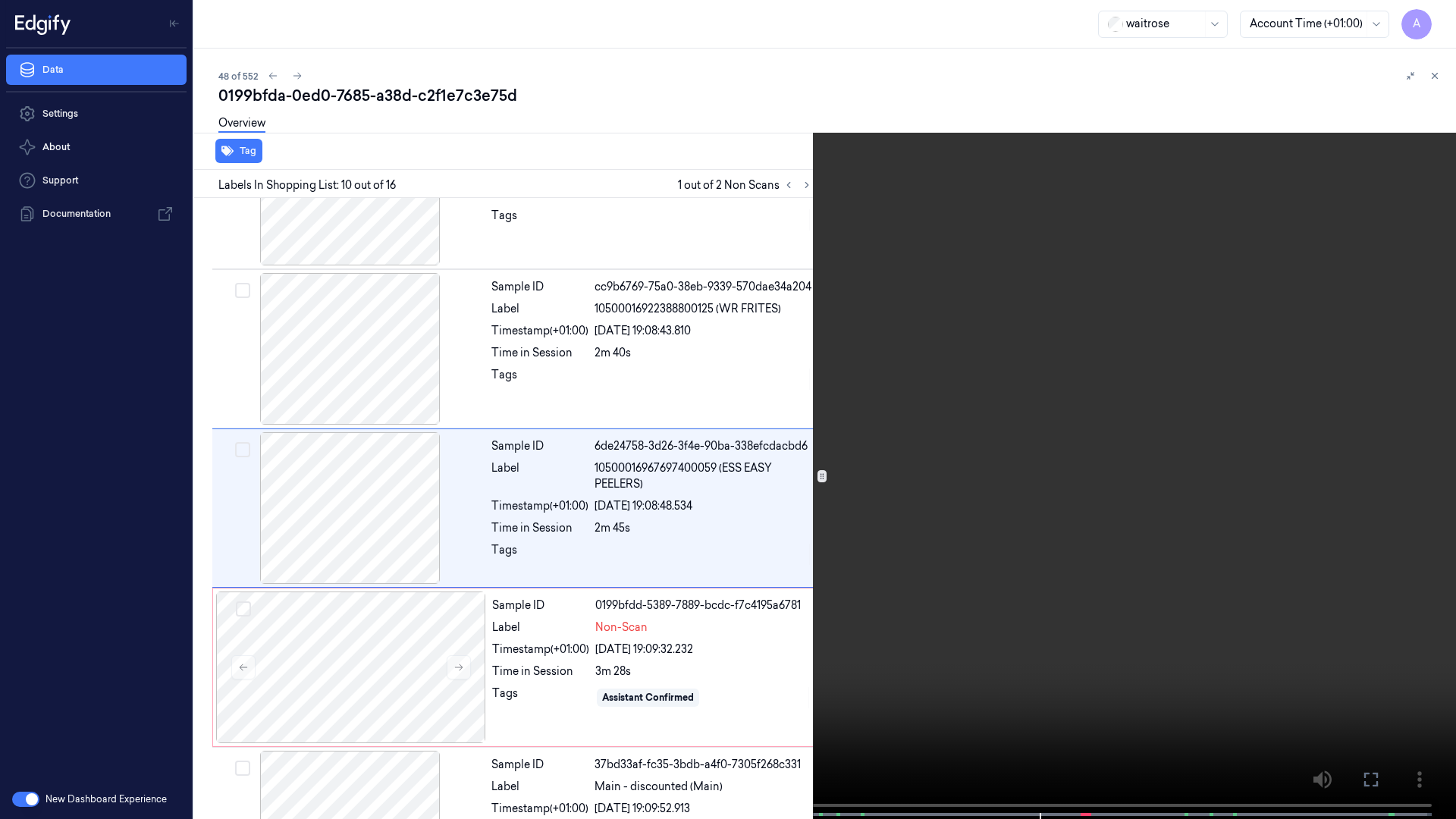
click at [0, 0] on icon at bounding box center [0, 0] width 0 height 0
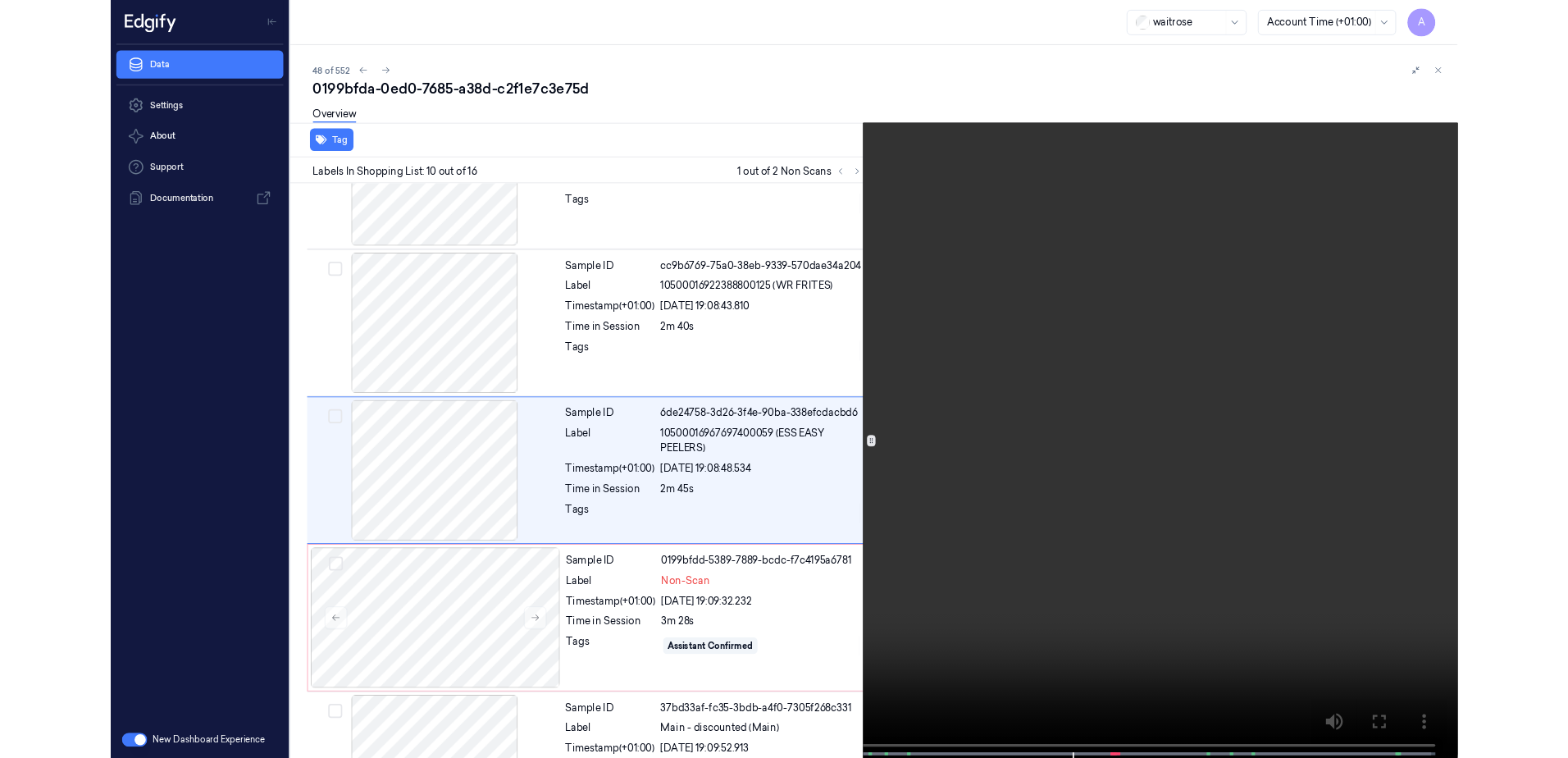
scroll to position [1306, 0]
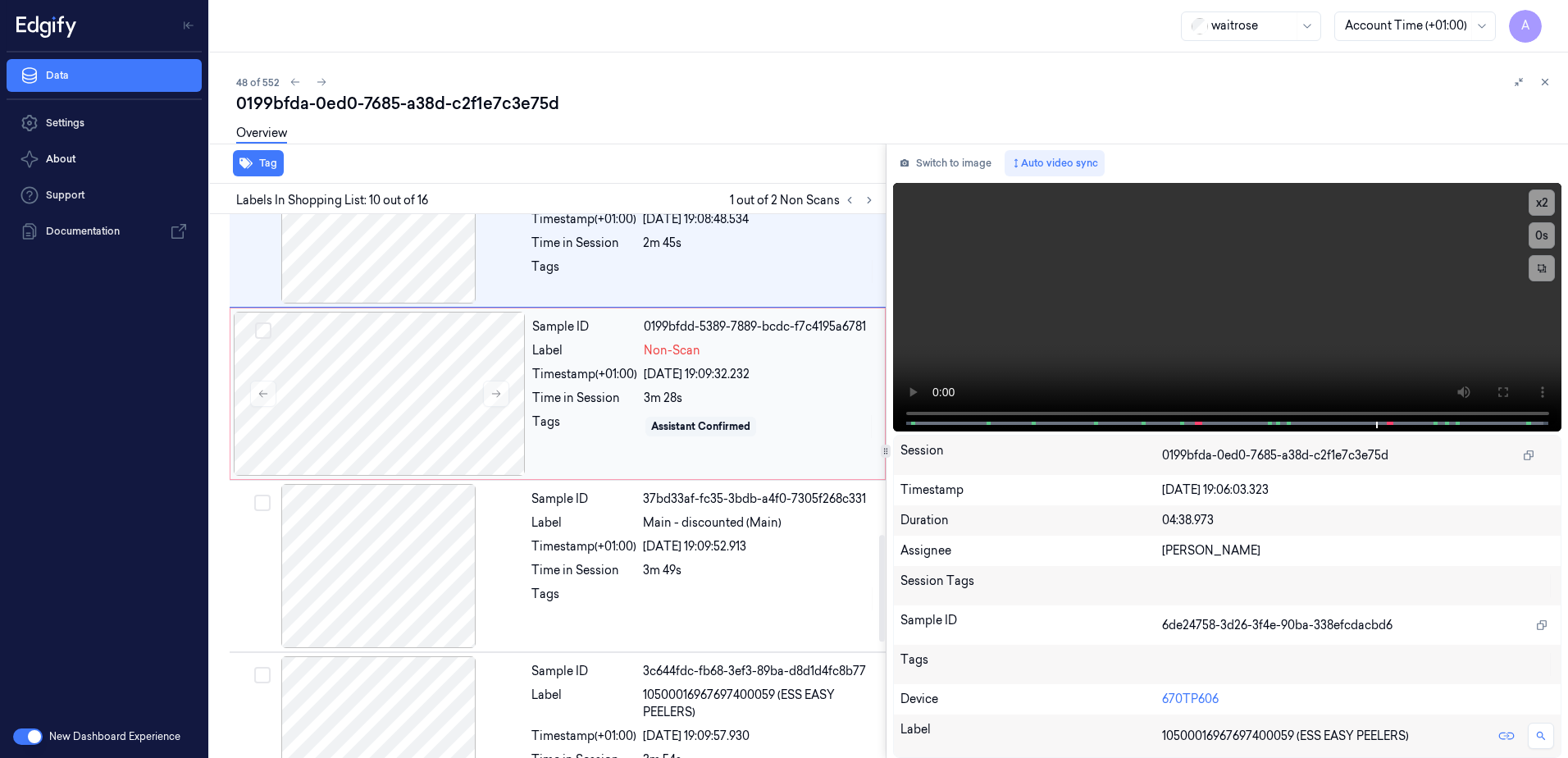
click at [591, 438] on div "Tags" at bounding box center [584, 426] width 105 height 26
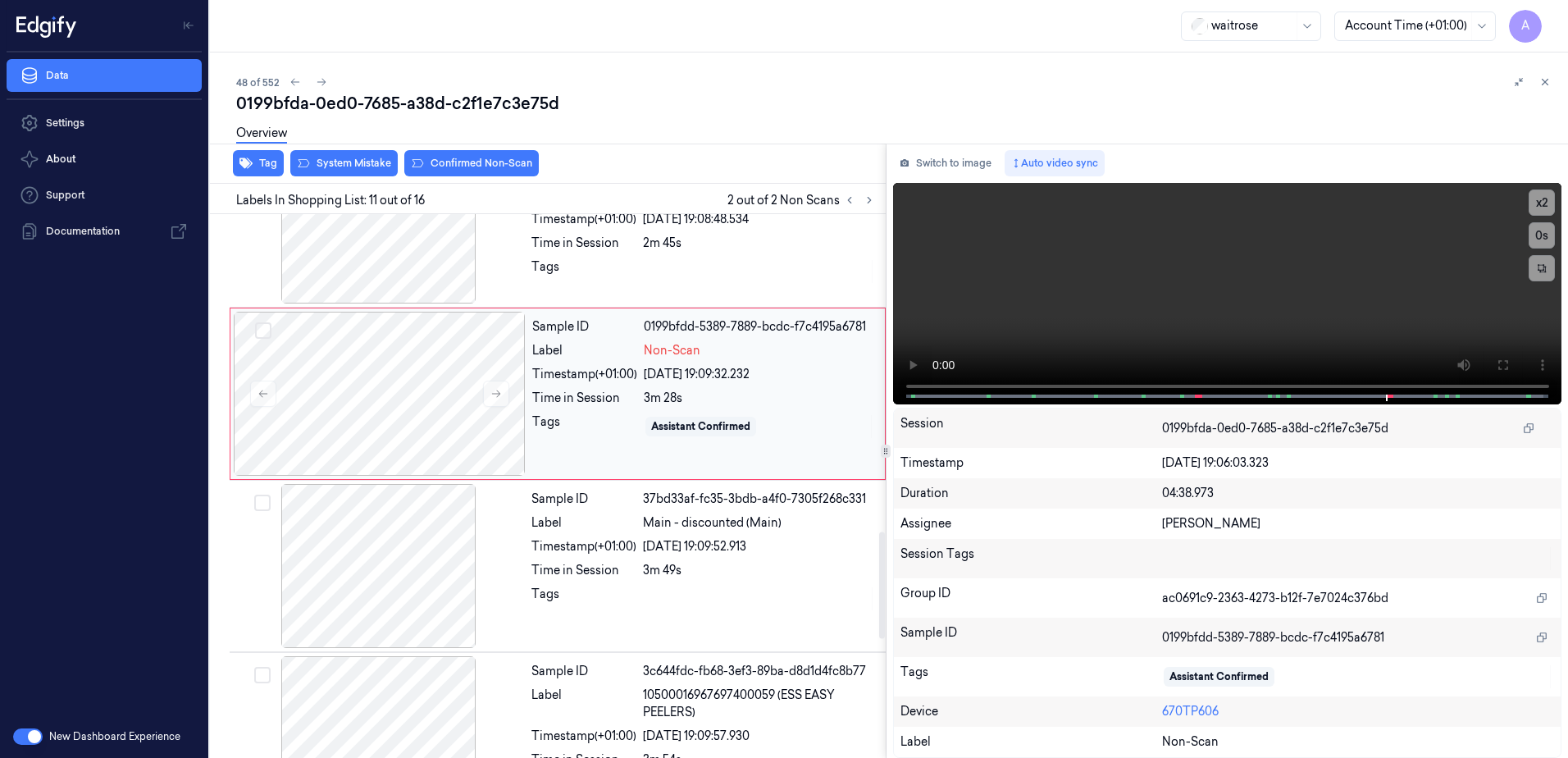
scroll to position [1542, 0]
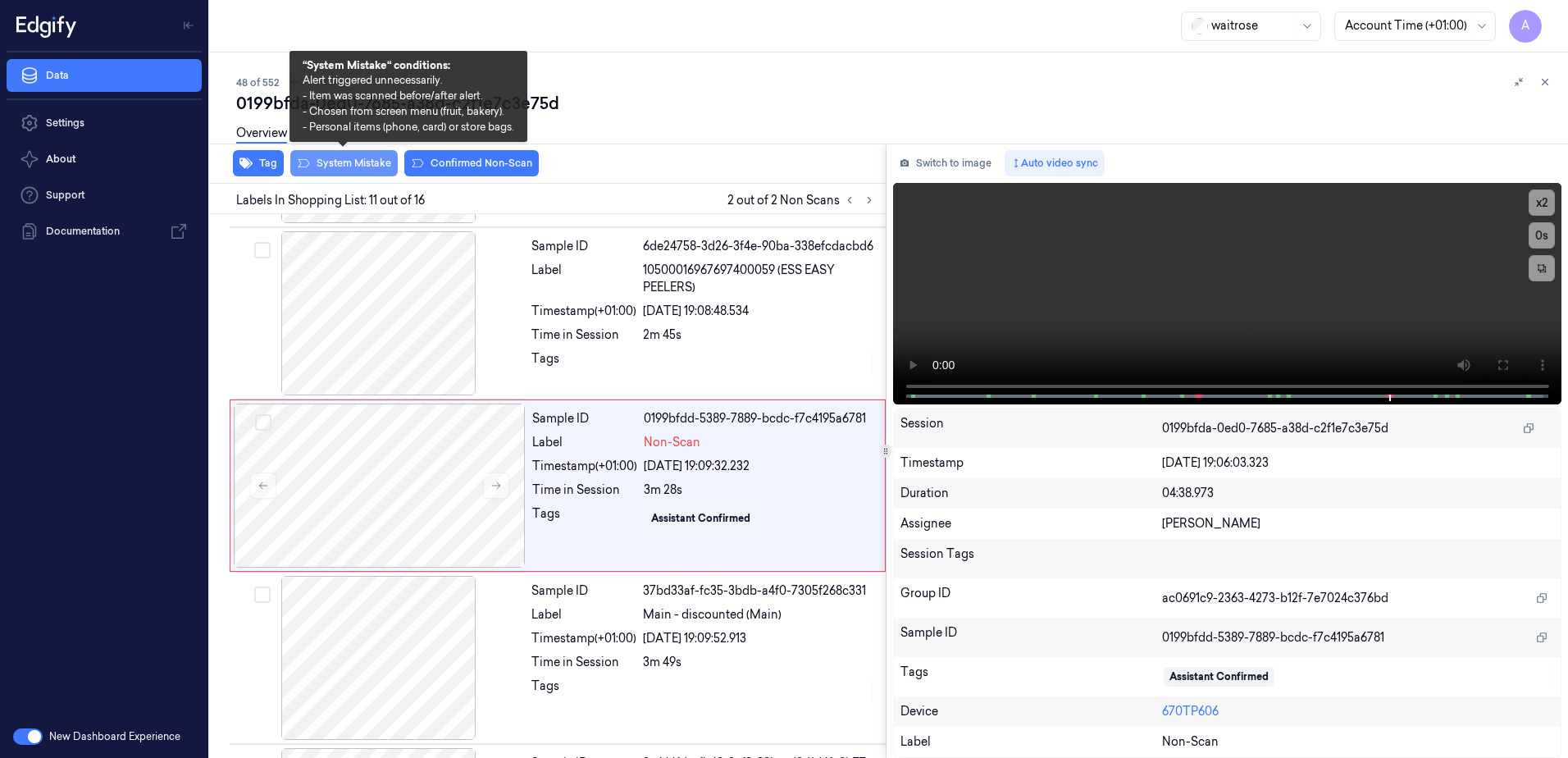
click at [338, 165] on button "System Mistake" at bounding box center [344, 164] width 107 height 26
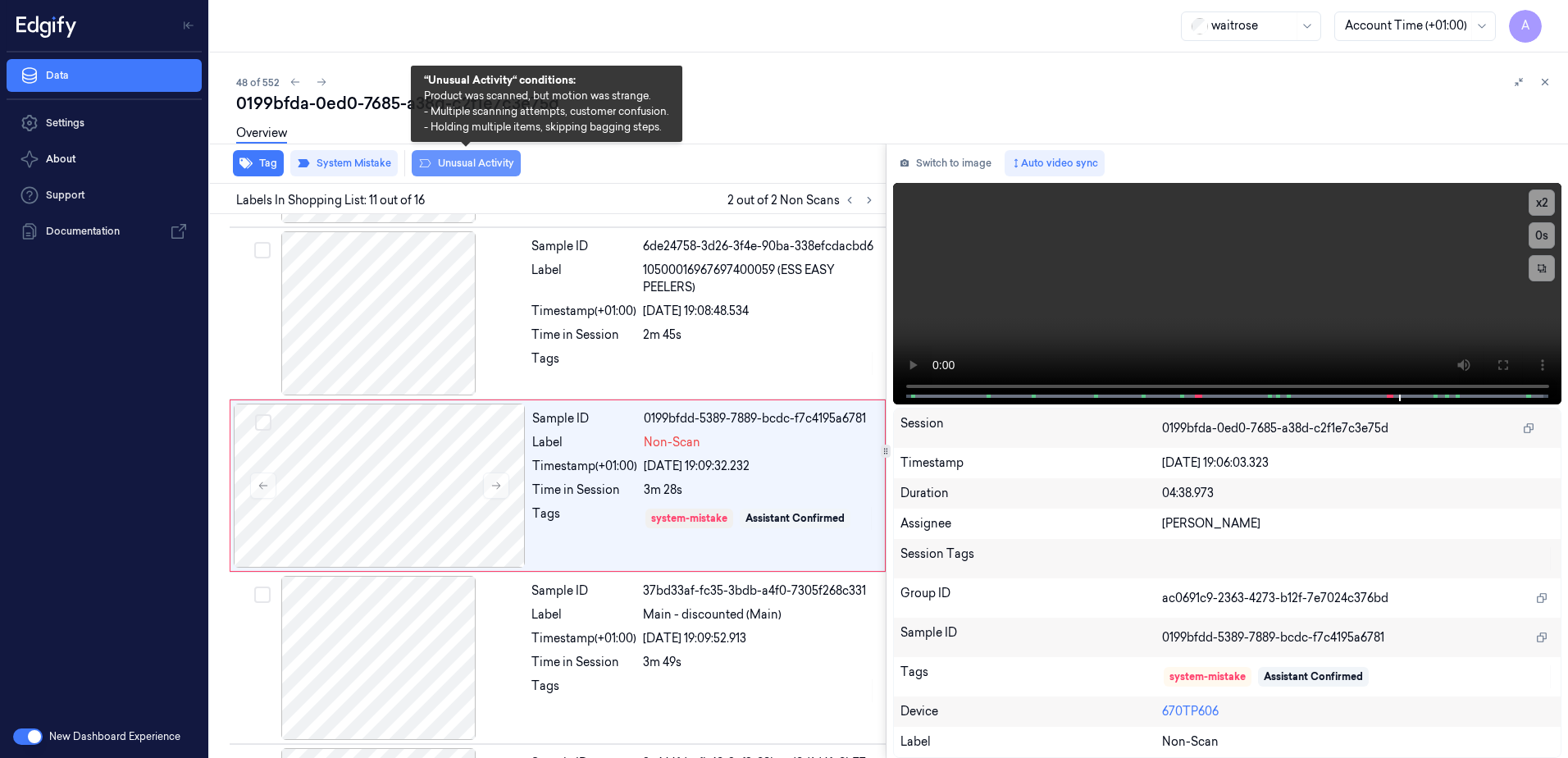
click at [448, 167] on button "Unusual Activity" at bounding box center [466, 164] width 109 height 26
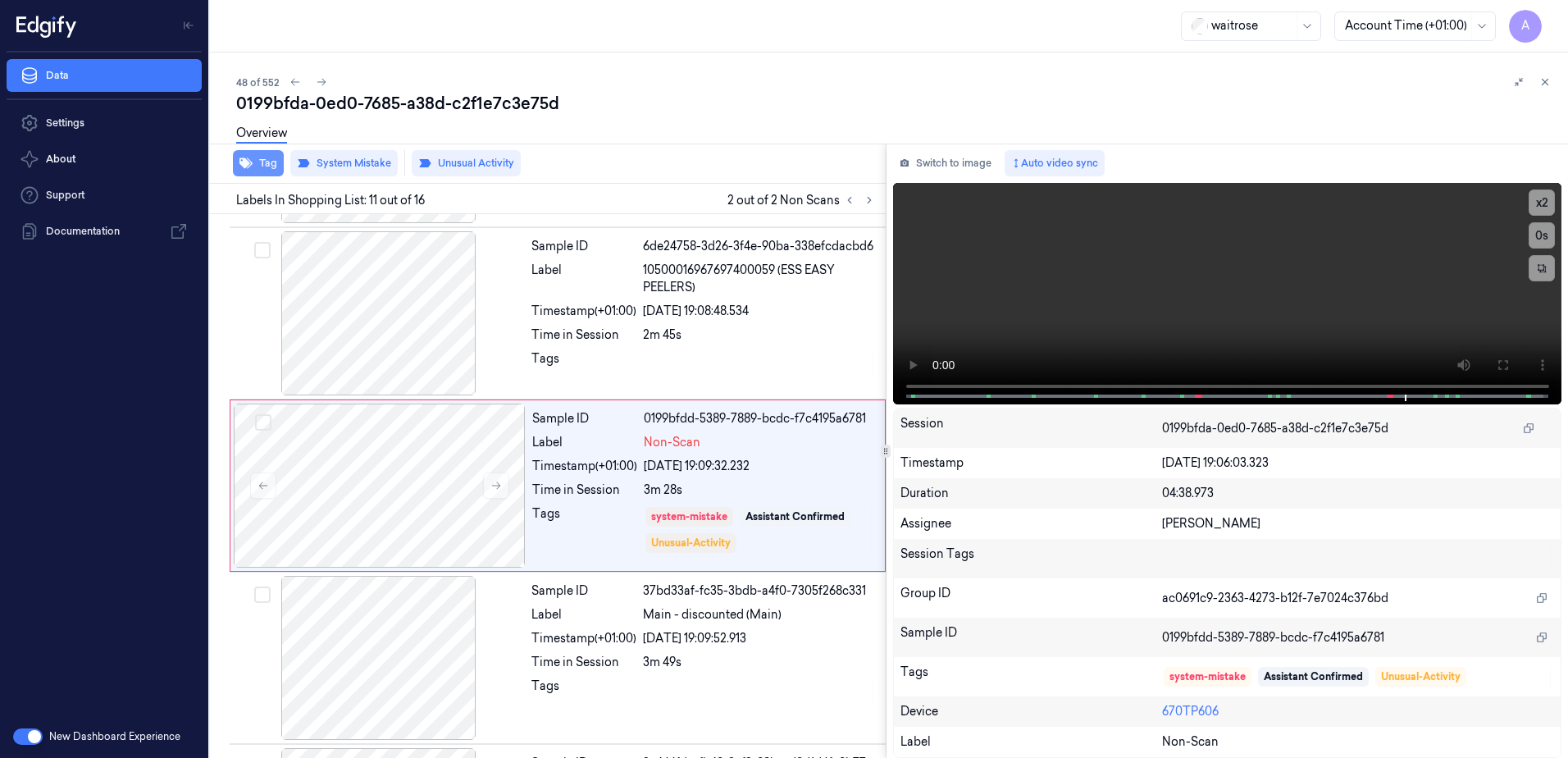
click at [267, 173] on button "Tag" at bounding box center [258, 164] width 51 height 26
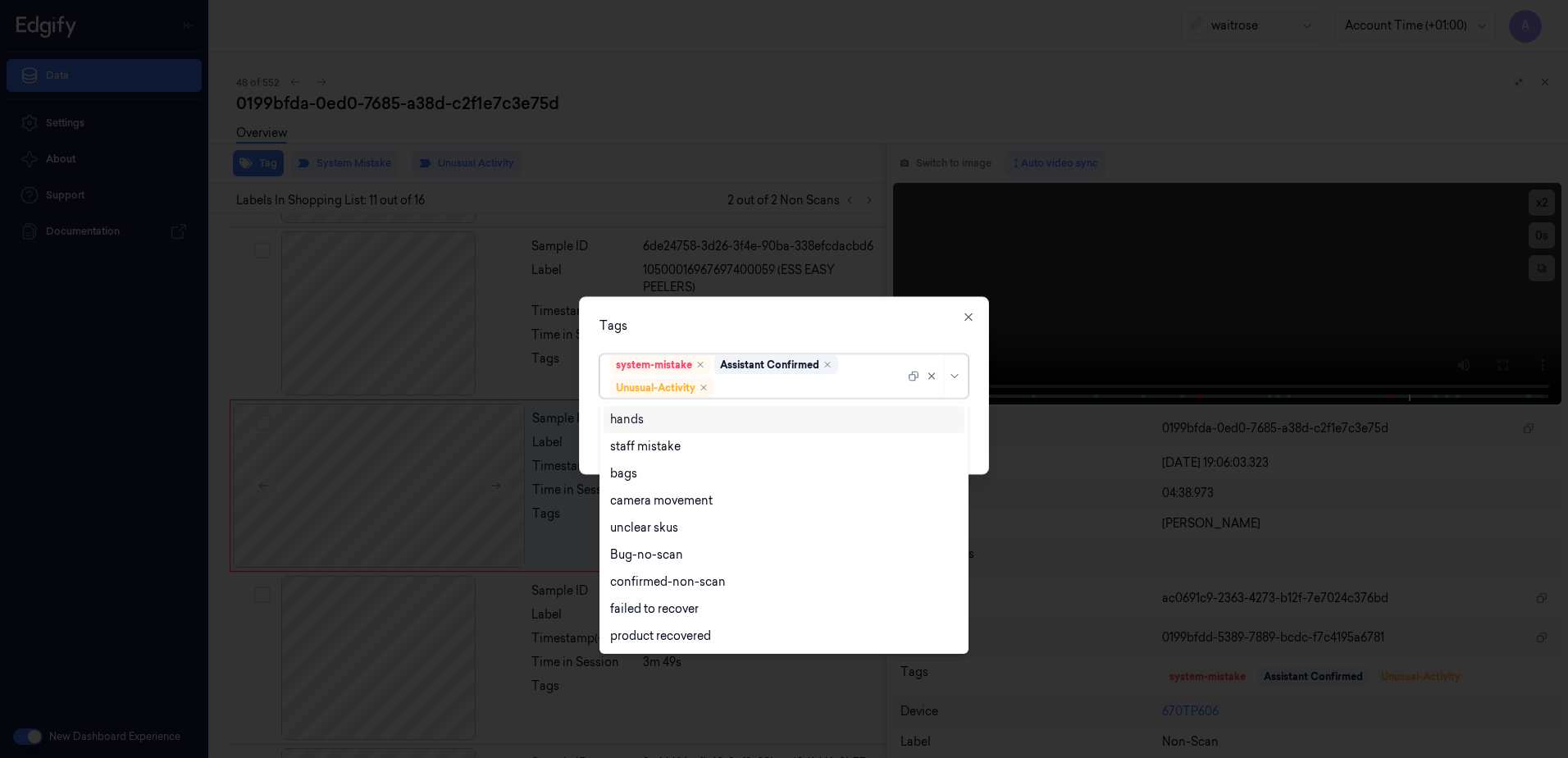
click at [770, 390] on div at bounding box center [811, 388] width 187 height 18
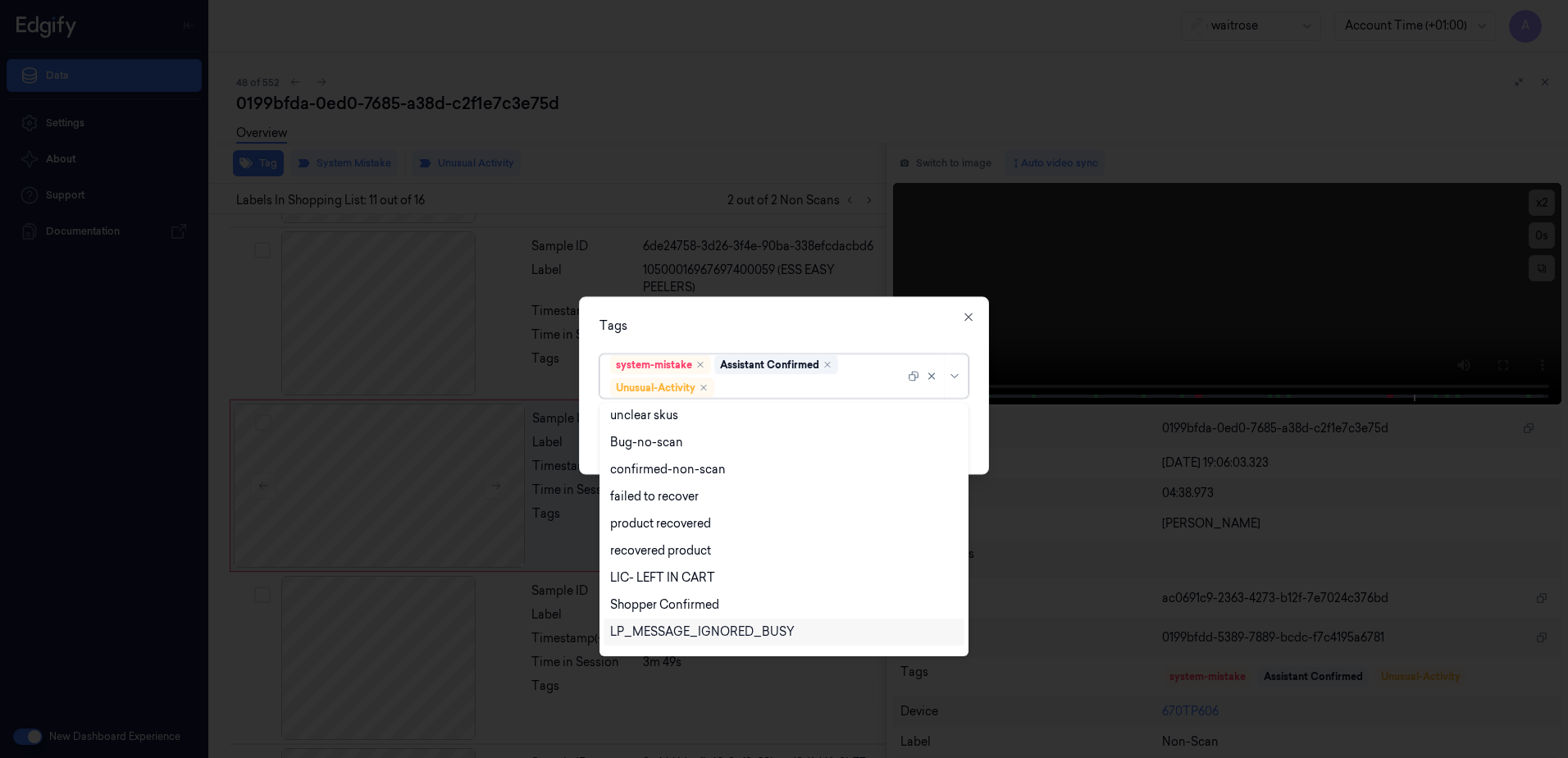
scroll to position [215, 0]
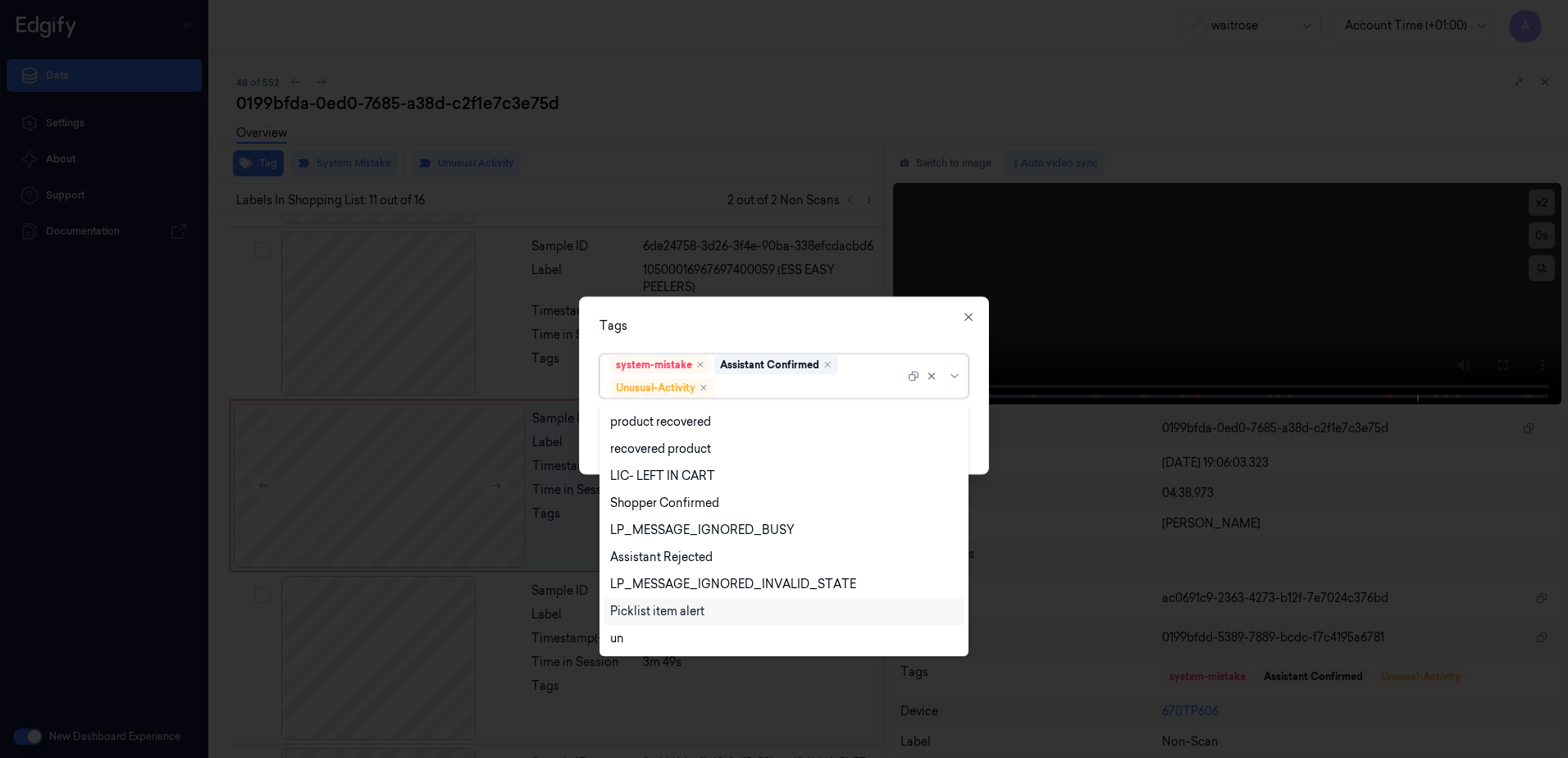
click at [681, 604] on div "Picklist item alert" at bounding box center [657, 612] width 94 height 18
click at [803, 324] on div "Tags" at bounding box center [784, 326] width 369 height 18
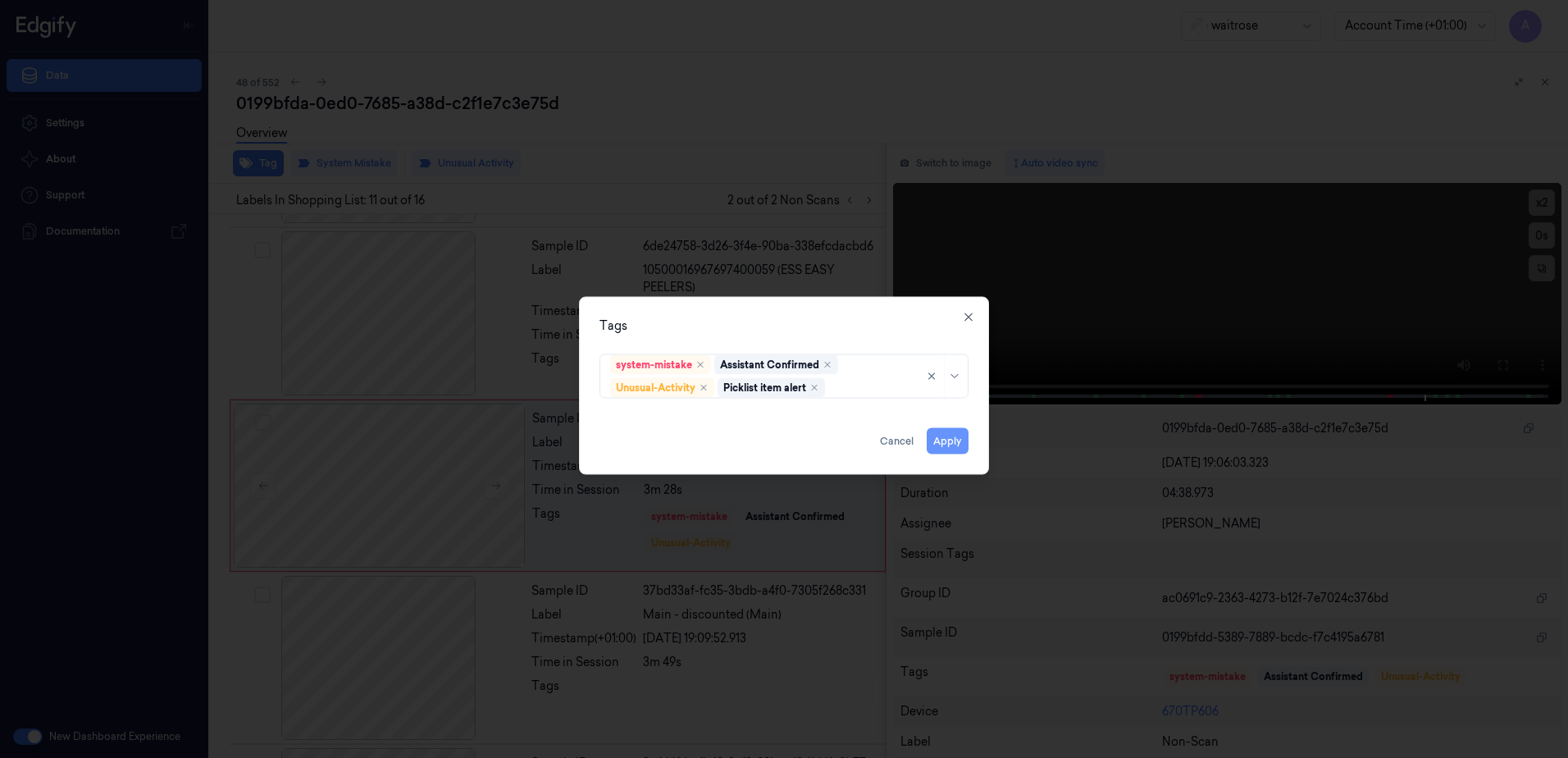
click at [933, 440] on button "Apply" at bounding box center [947, 441] width 42 height 26
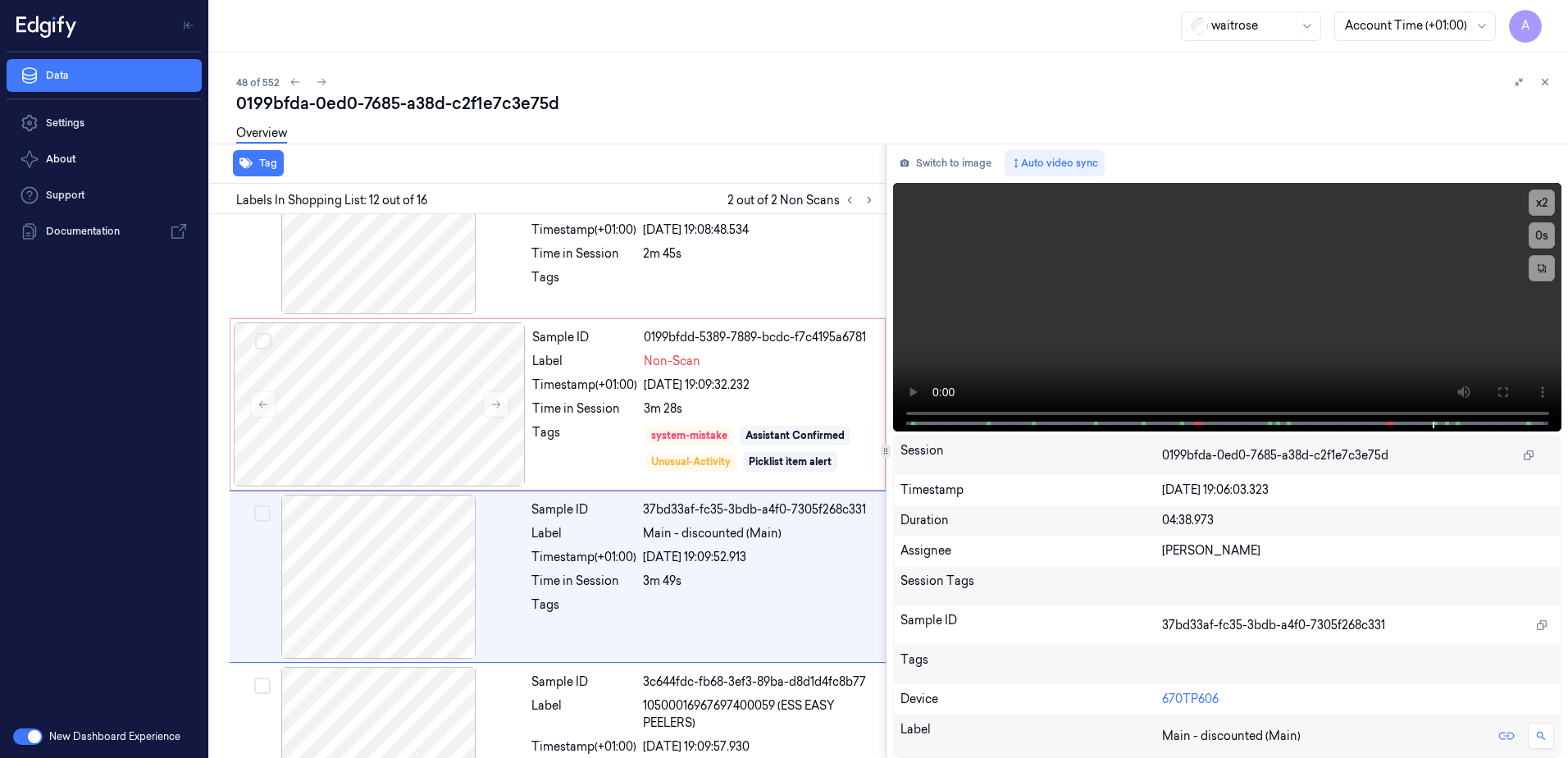
scroll to position [1714, 0]
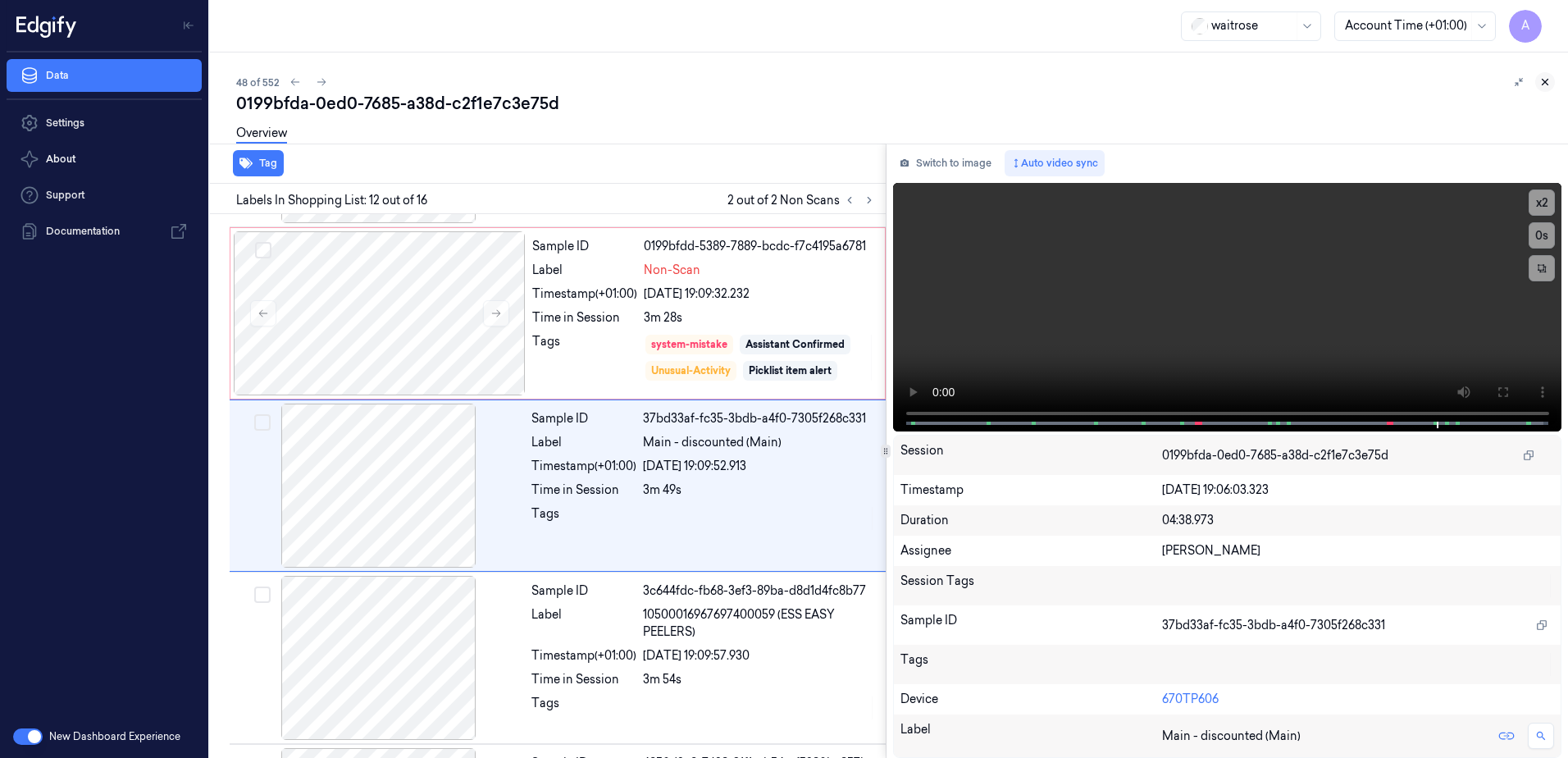
click at [1544, 79] on icon at bounding box center [1545, 82] width 11 height 11
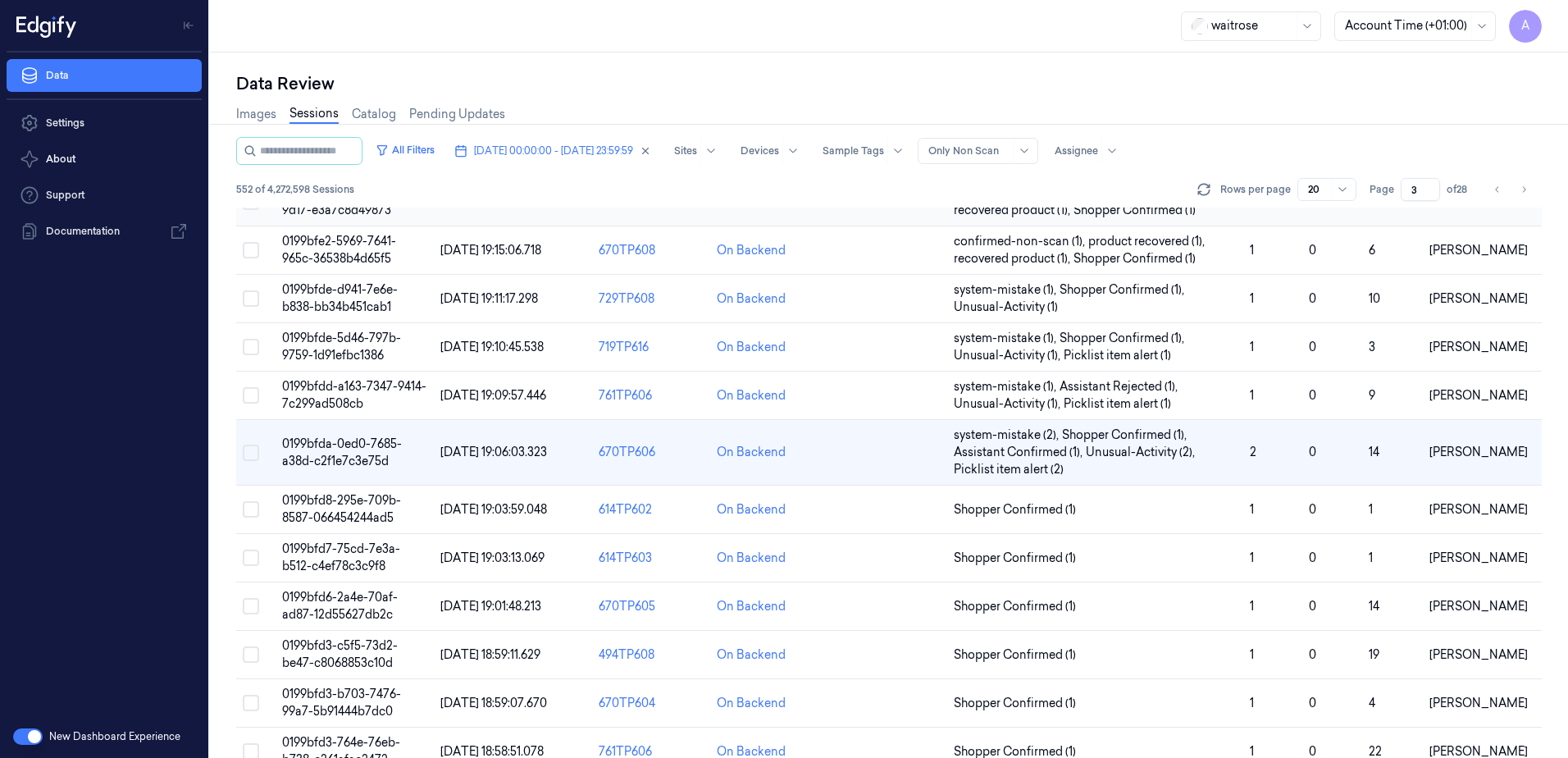
scroll to position [164, 0]
click at [332, 604] on td "0199bfd6-2a4e-70af-ad87-12d55627db2c" at bounding box center [355, 605] width 158 height 48
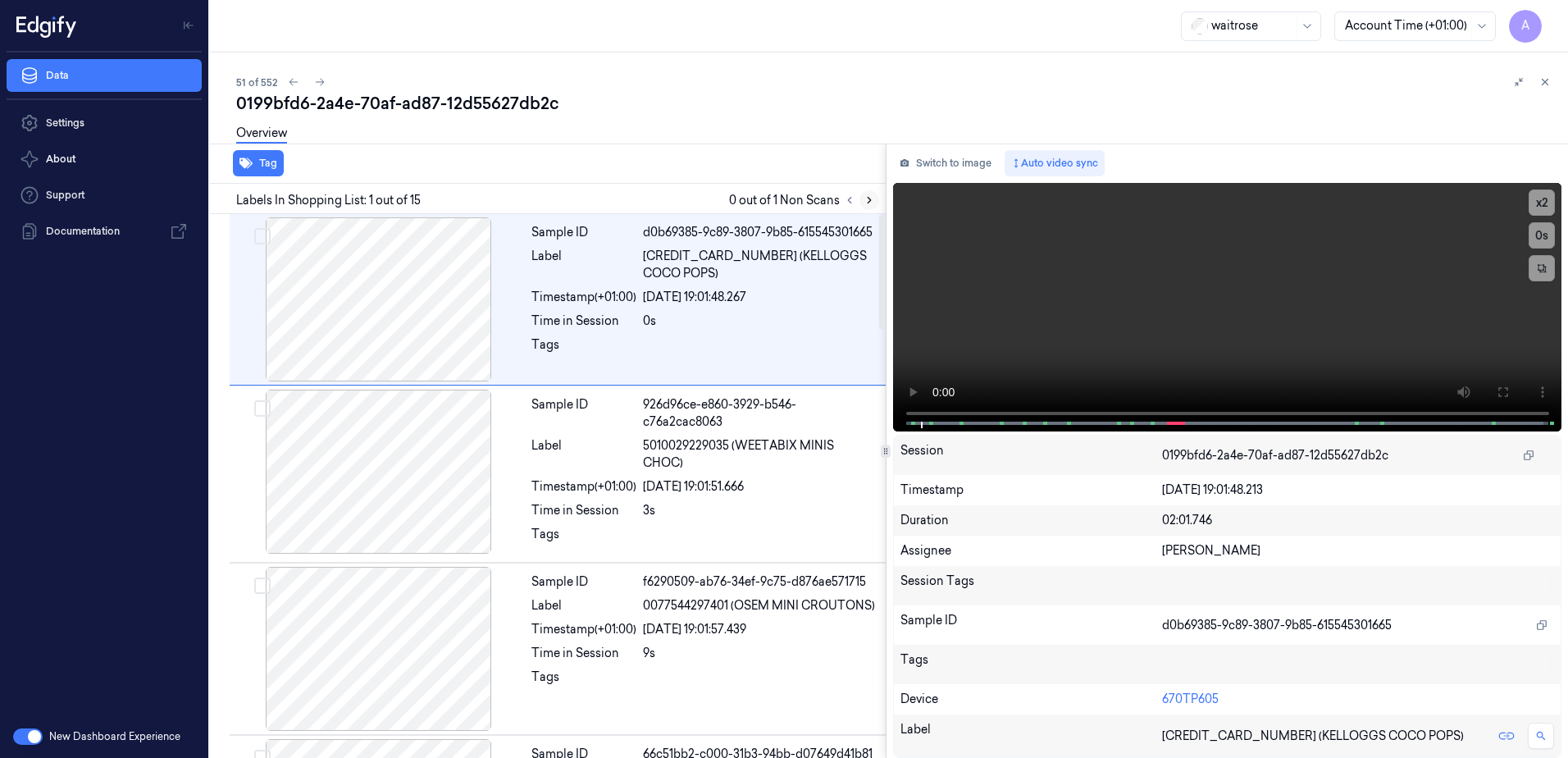
click at [861, 200] on button at bounding box center [869, 200] width 19 height 19
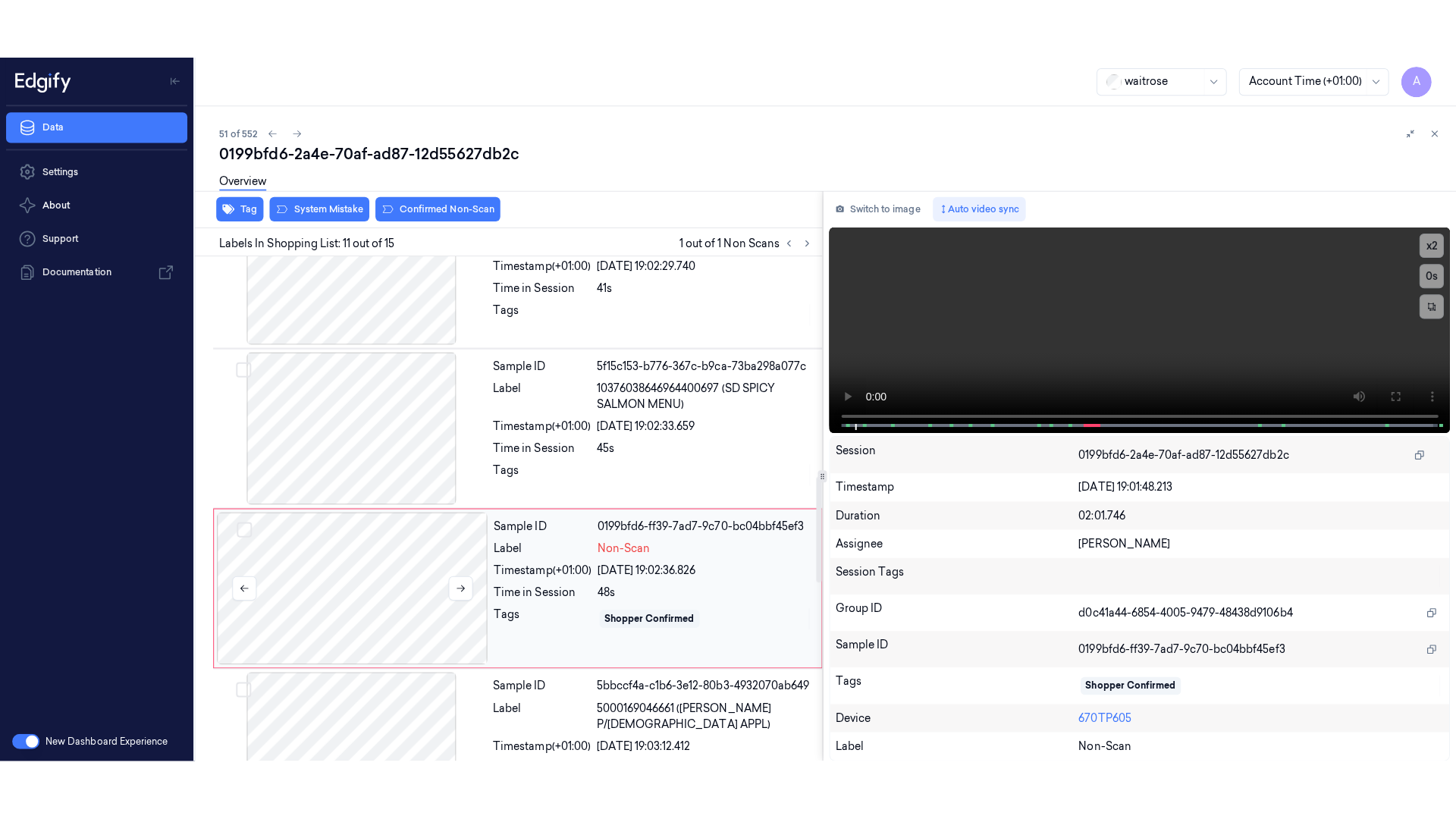
scroll to position [1424, 0]
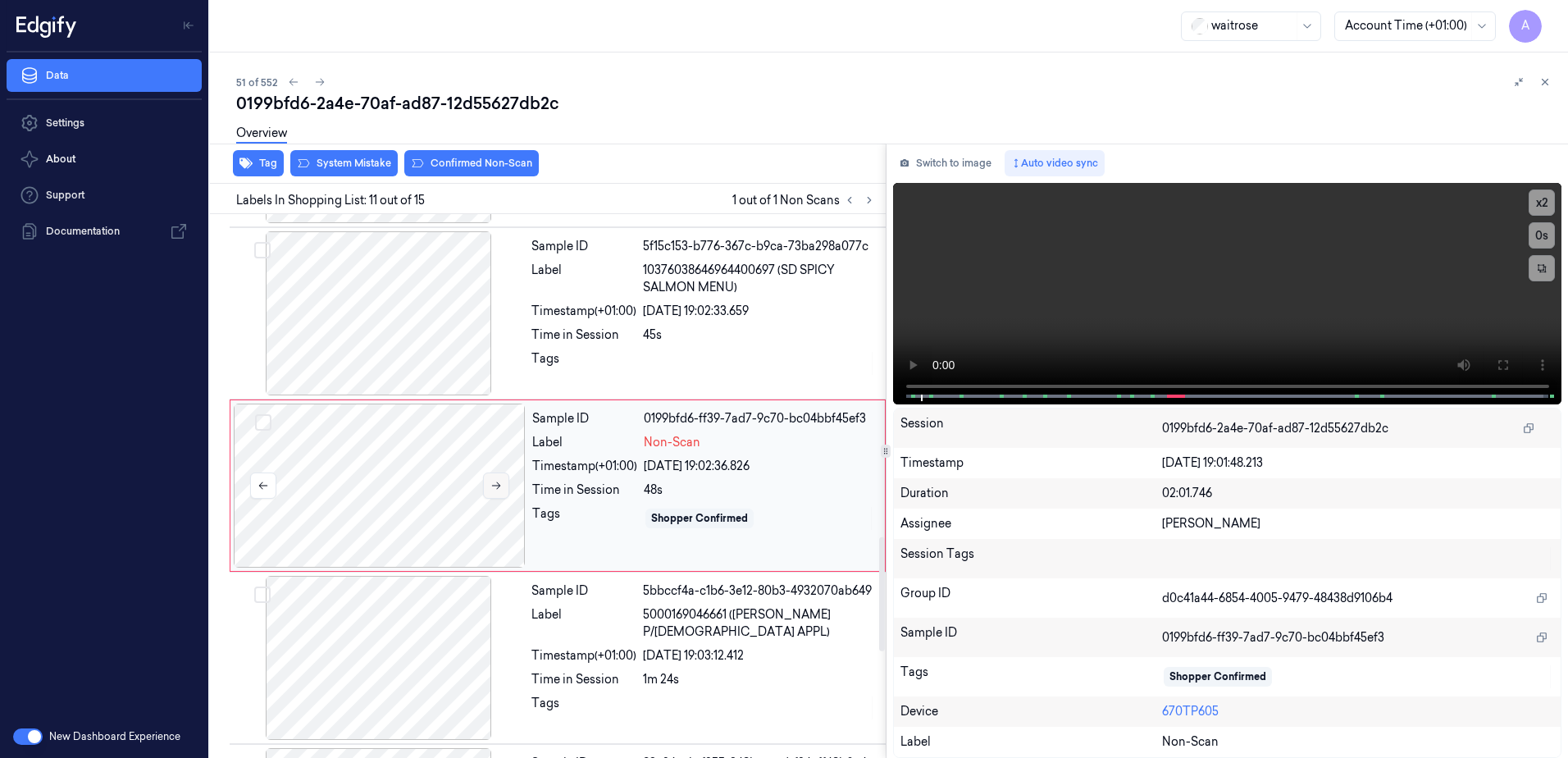
click at [490, 485] on icon at bounding box center [496, 485] width 11 height 11
click at [498, 486] on icon at bounding box center [496, 485] width 11 height 11
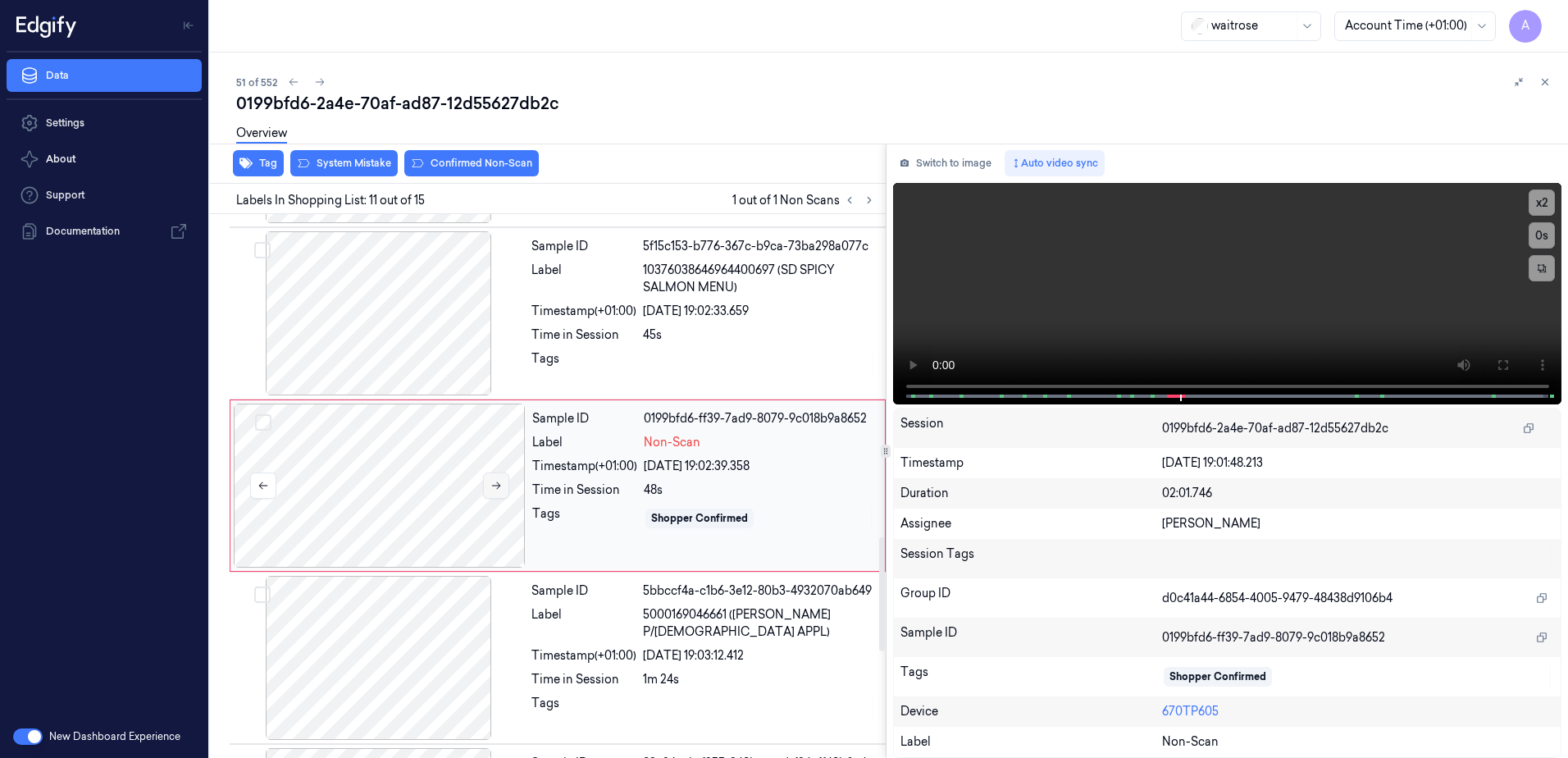
click at [498, 486] on icon at bounding box center [496, 485] width 11 height 11
click at [1512, 364] on button at bounding box center [1503, 365] width 26 height 26
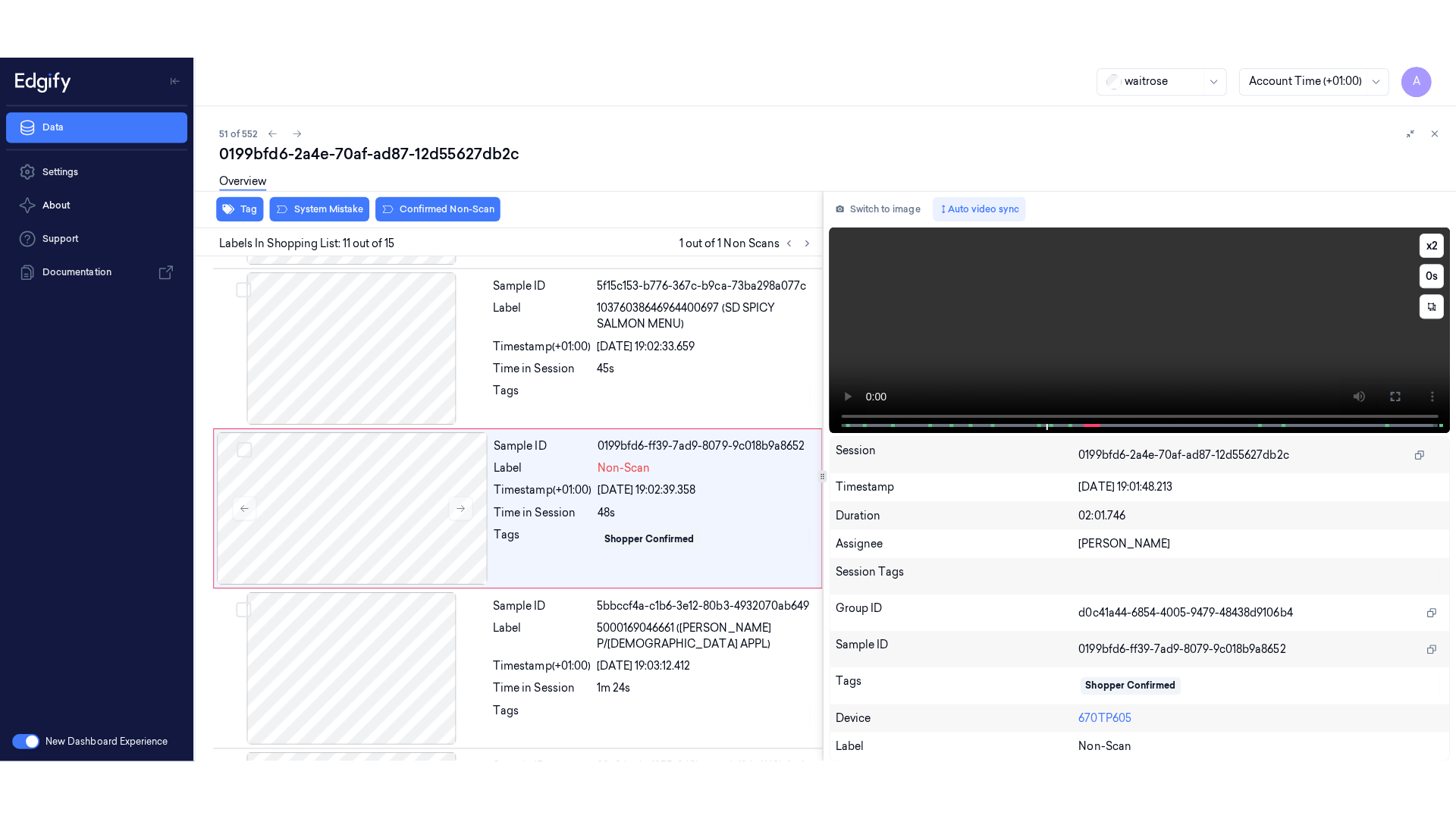
scroll to position [1420, 0]
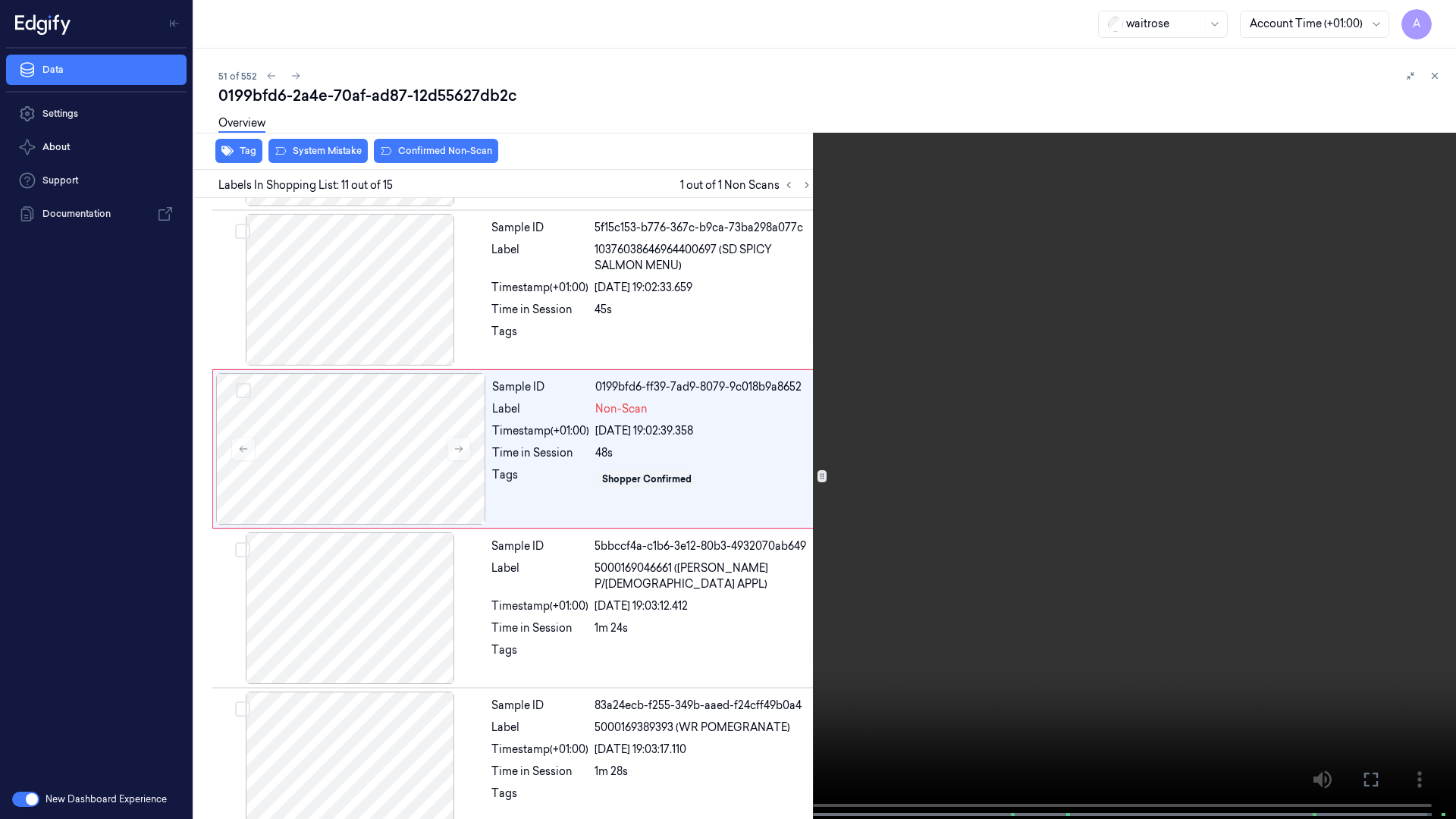
click at [974, 470] on video at bounding box center [728, 411] width 1456 height 822
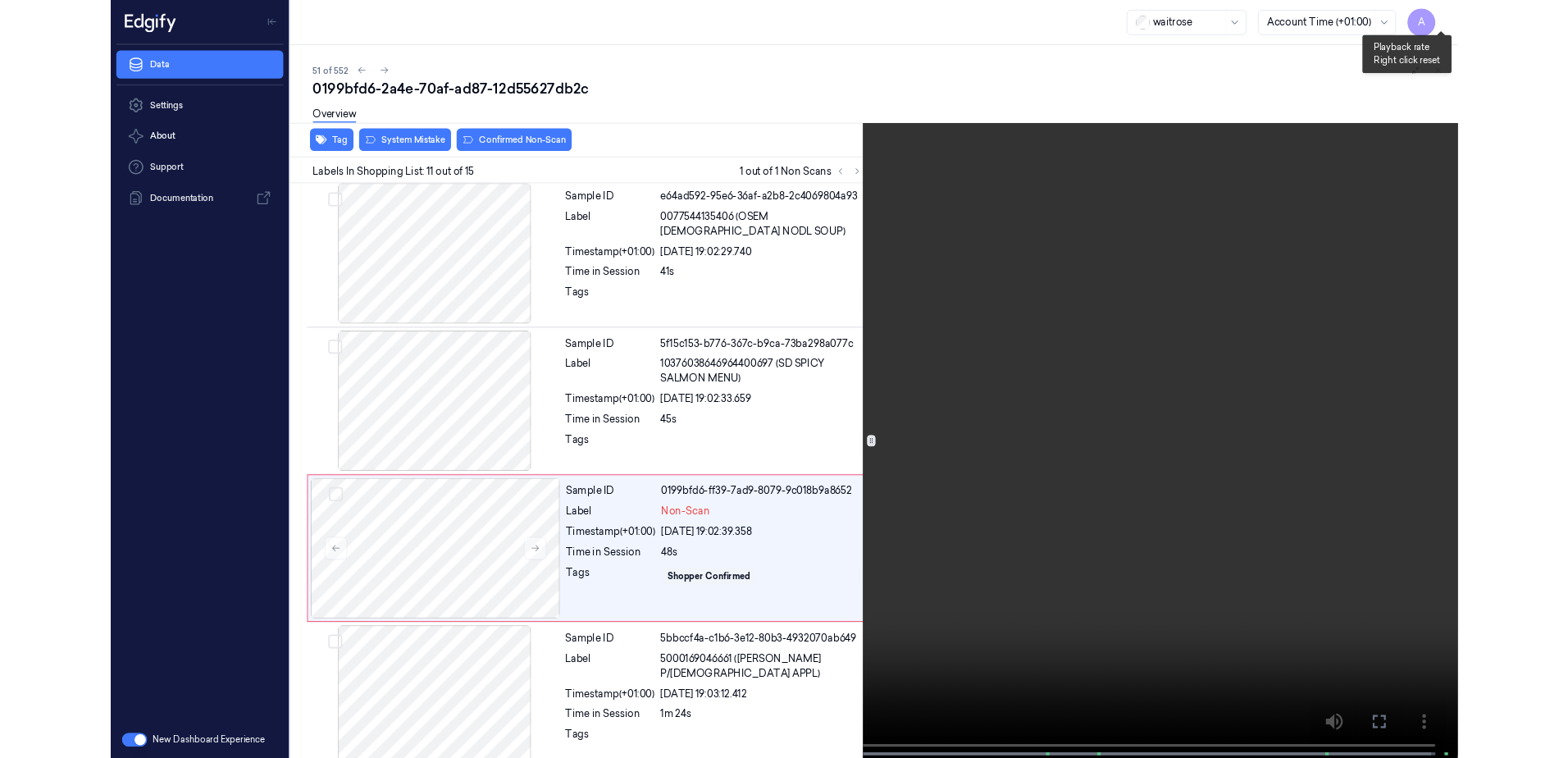
scroll to position [1473, 0]
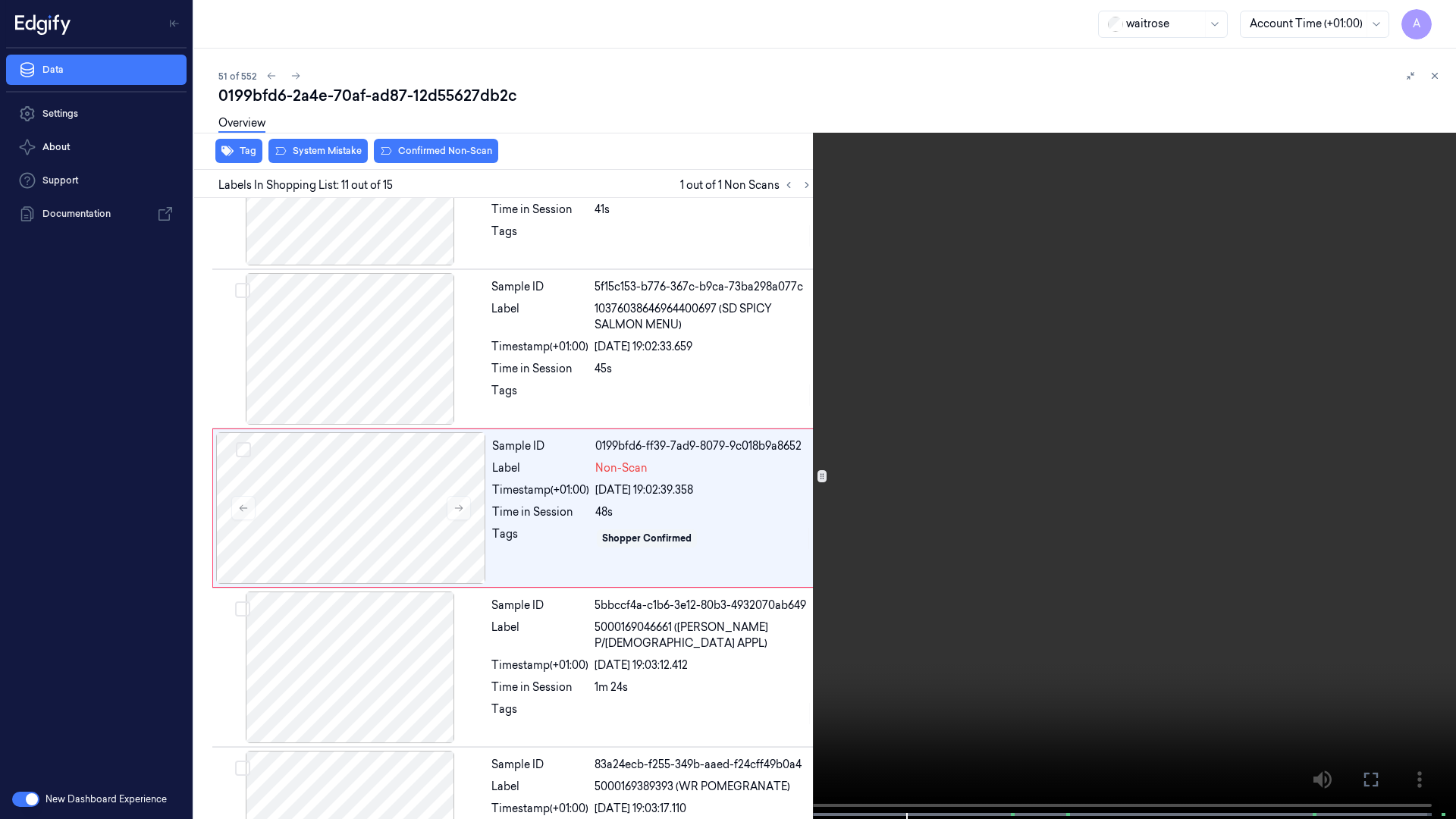
click at [0, 0] on icon at bounding box center [0, 0] width 0 height 0
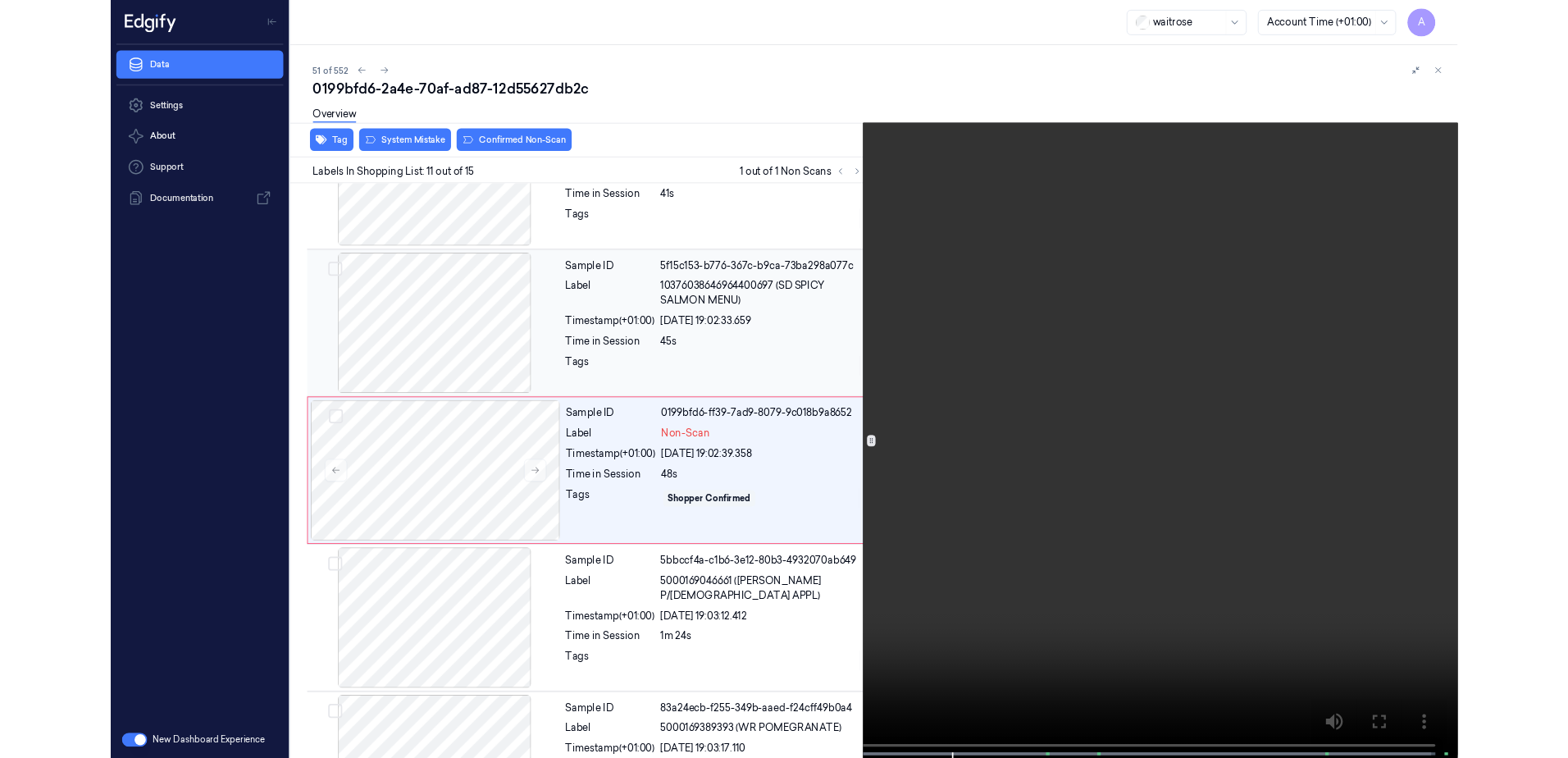
scroll to position [1478, 0]
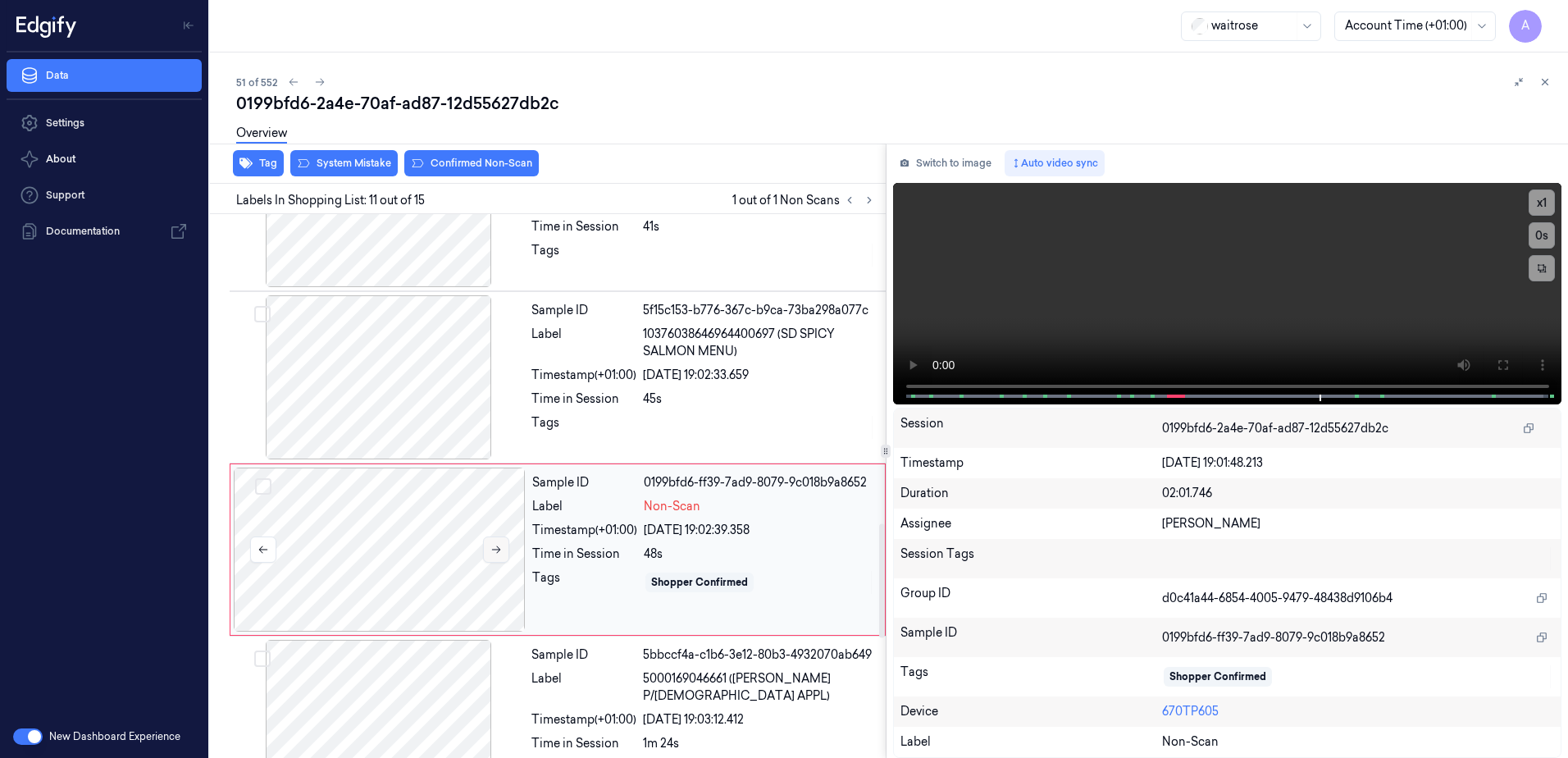
click at [500, 558] on button at bounding box center [497, 550] width 26 height 26
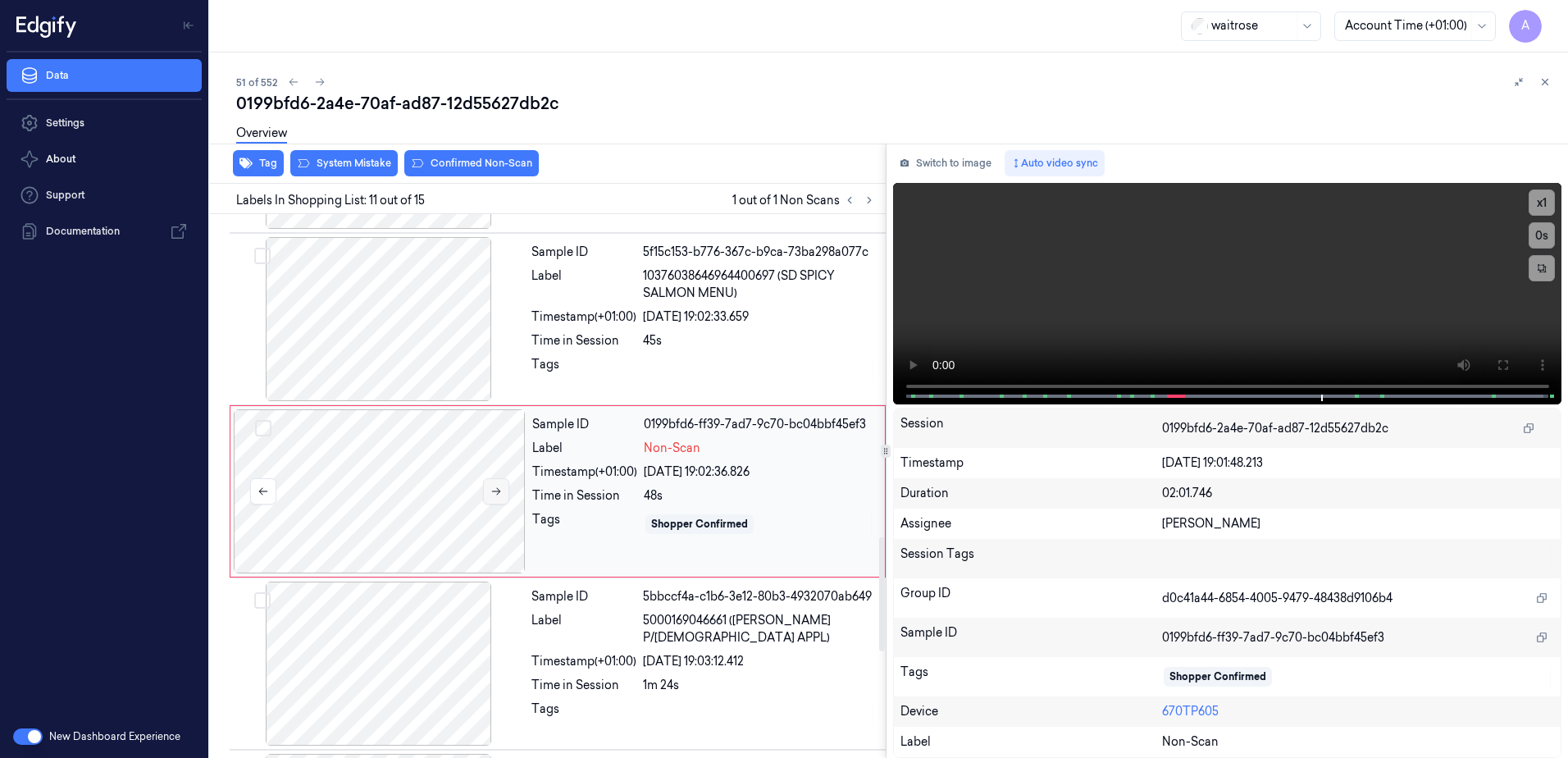
scroll to position [1542, 0]
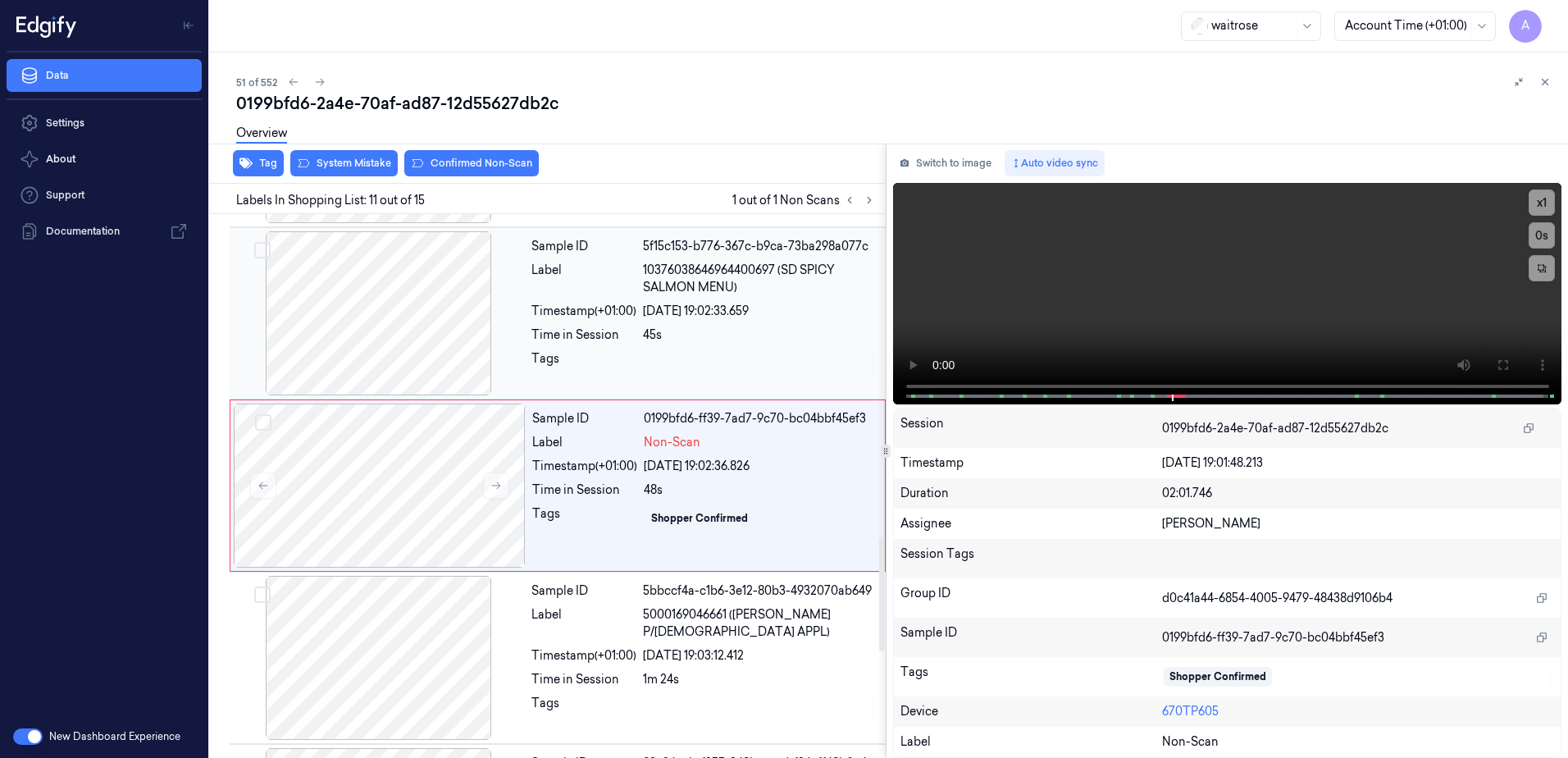
click at [628, 350] on div "Tags" at bounding box center [584, 363] width 105 height 26
click at [595, 524] on div "Tags" at bounding box center [584, 519] width 105 height 26
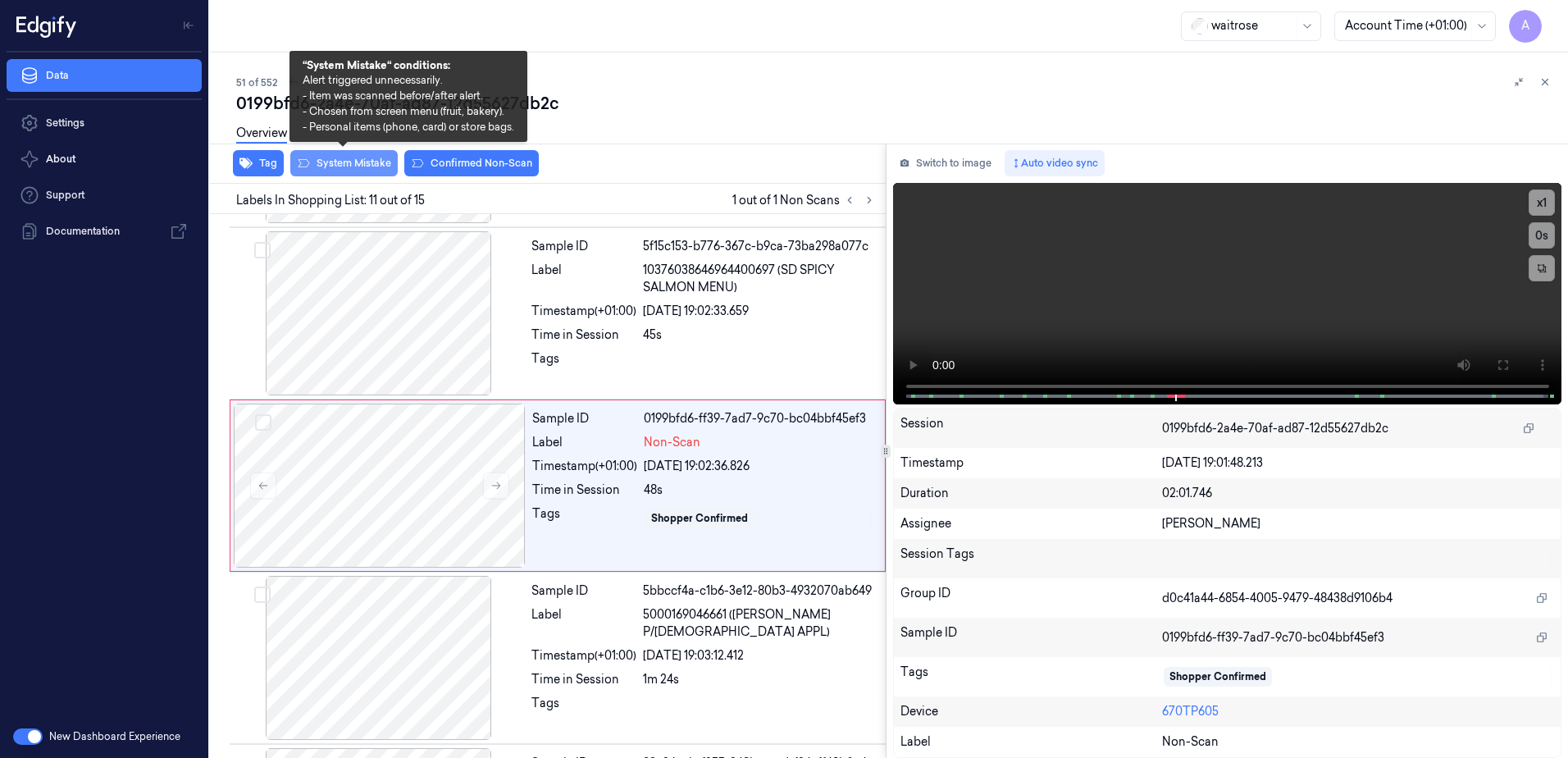
click at [350, 169] on button "System Mistake" at bounding box center [344, 164] width 107 height 26
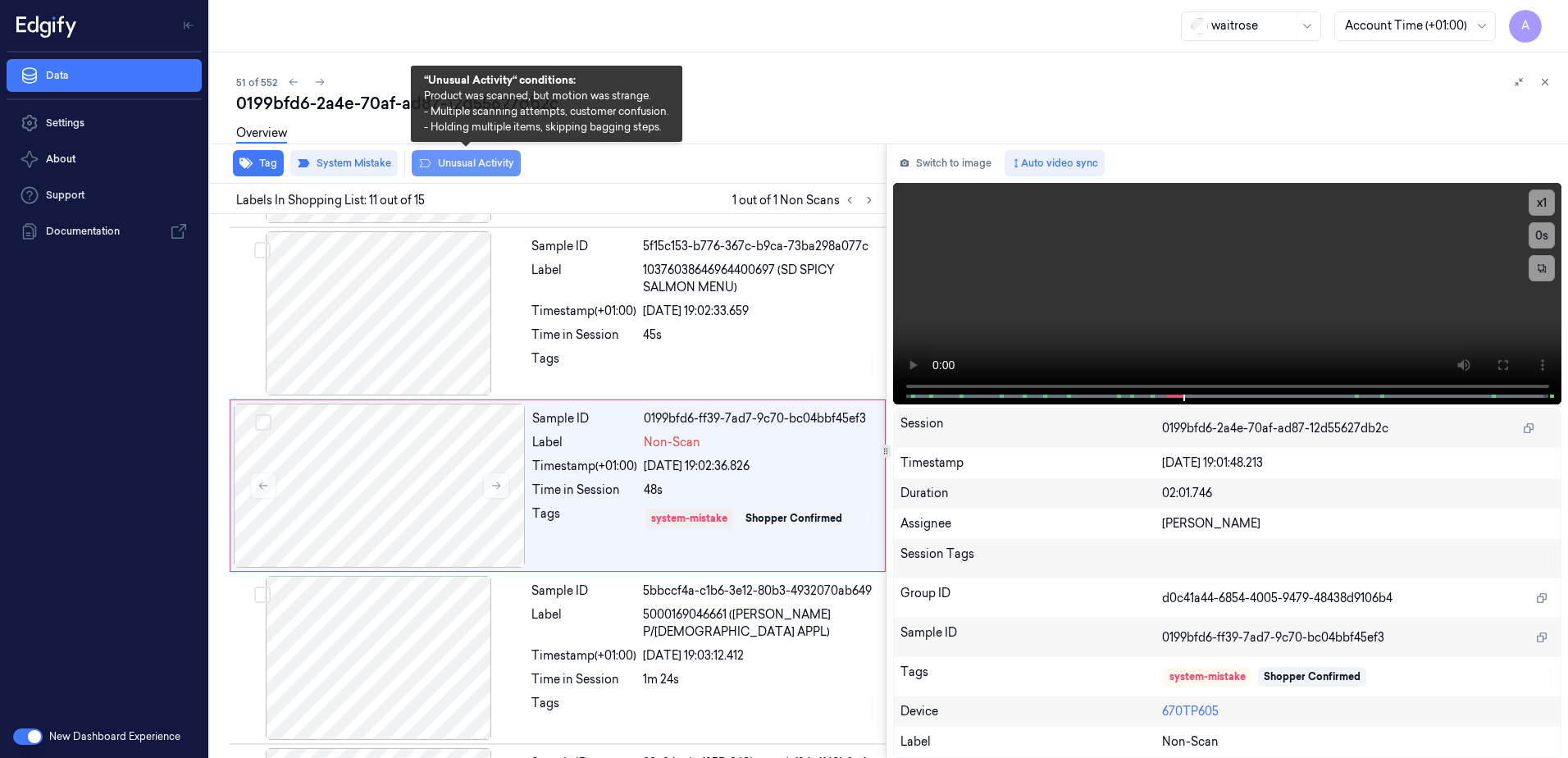
click at [493, 170] on button "Unusual Activity" at bounding box center [466, 164] width 109 height 26
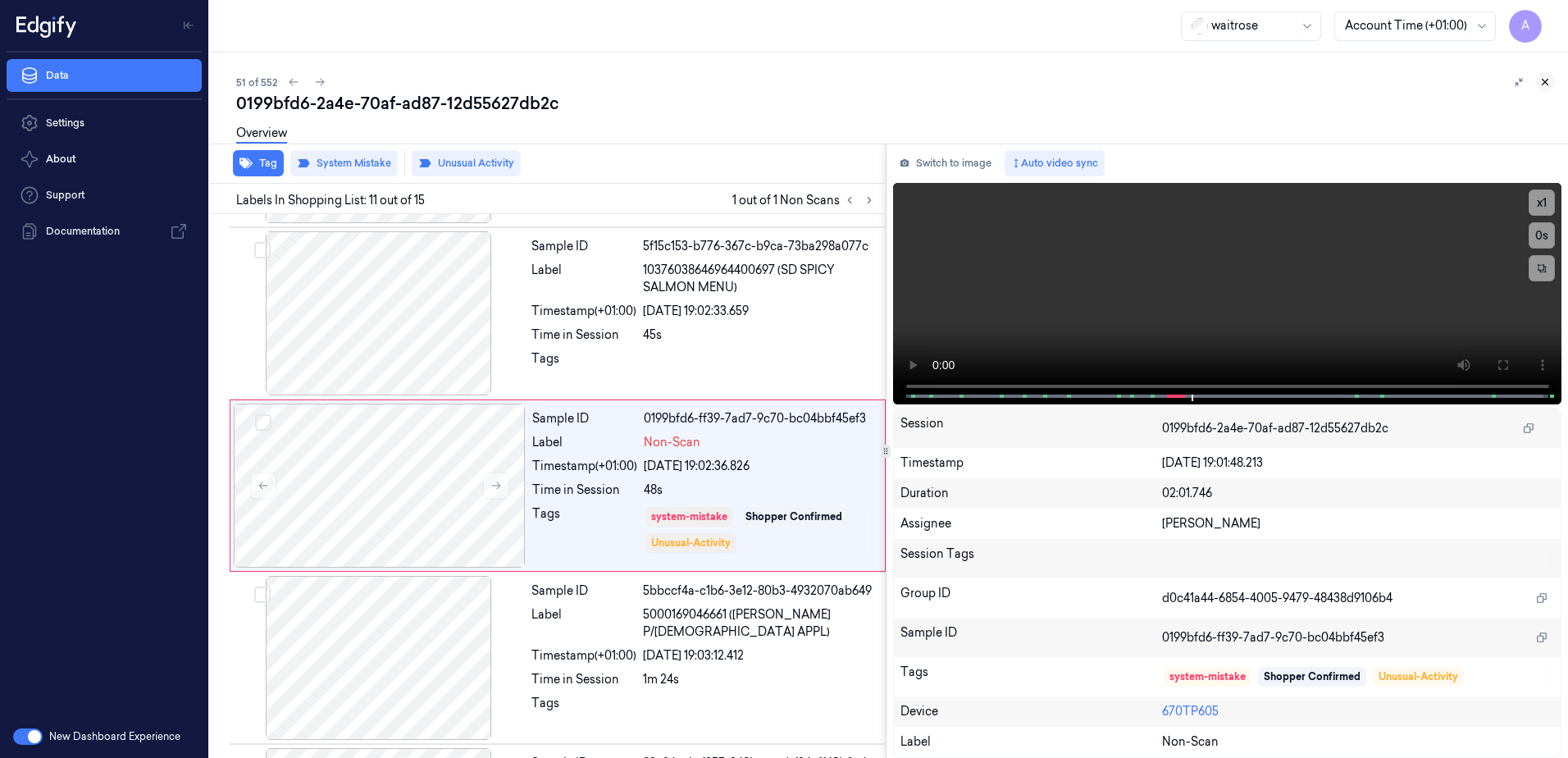
click at [1543, 87] on icon at bounding box center [1545, 82] width 11 height 11
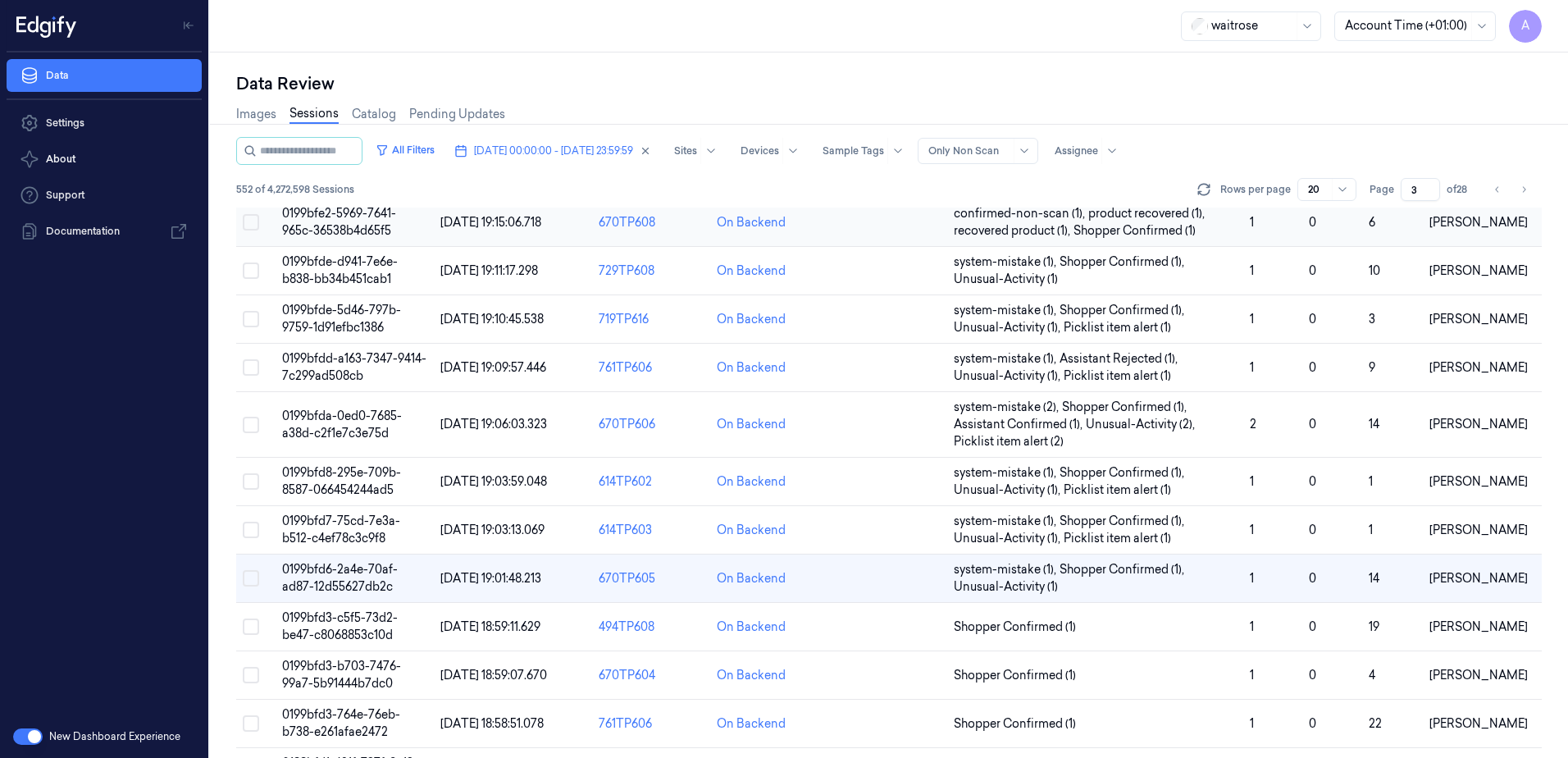
scroll to position [246, 0]
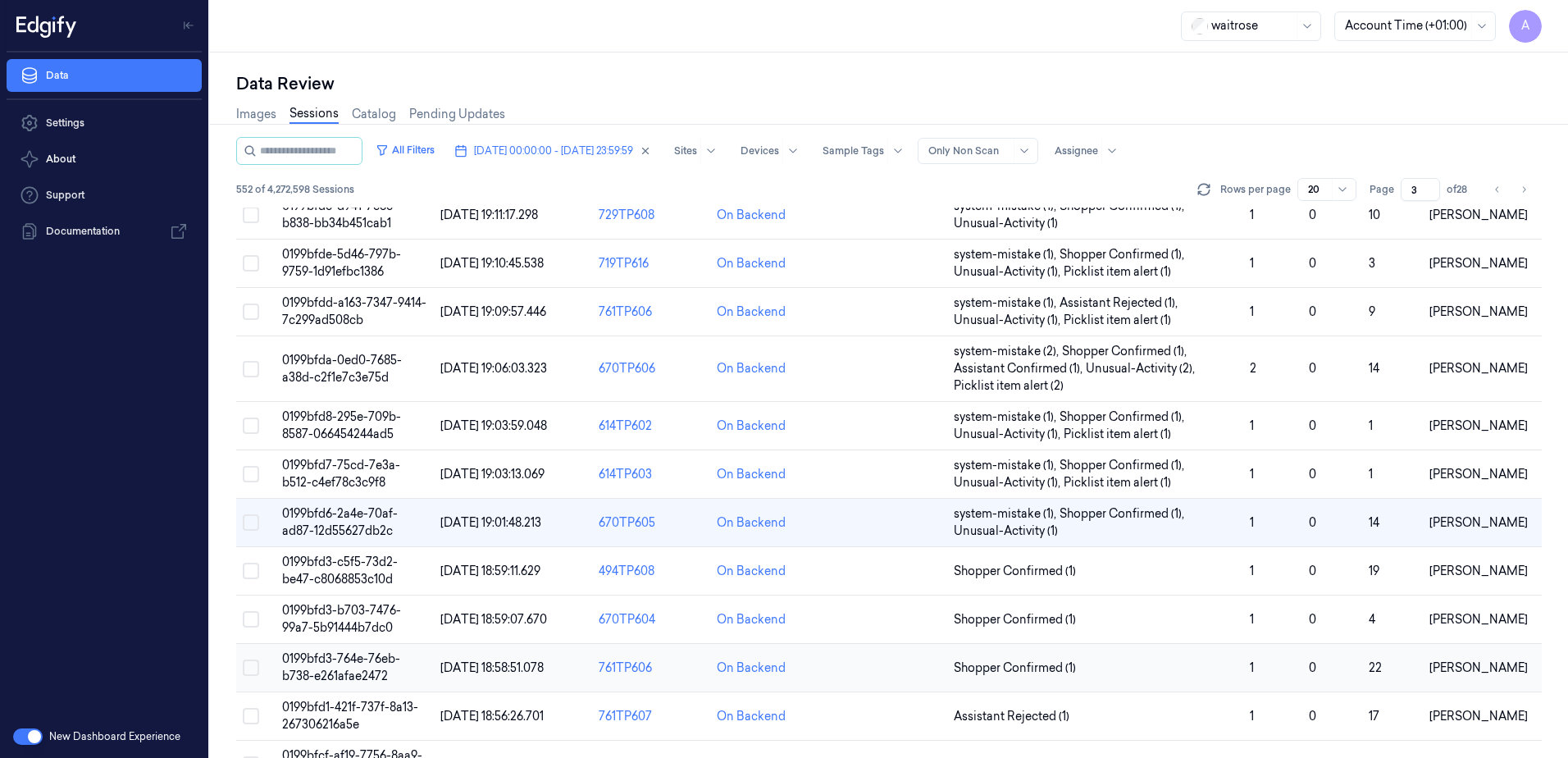
click at [344, 668] on td "0199bfd3-764e-76eb-b738-e261afae2472" at bounding box center [355, 668] width 158 height 48
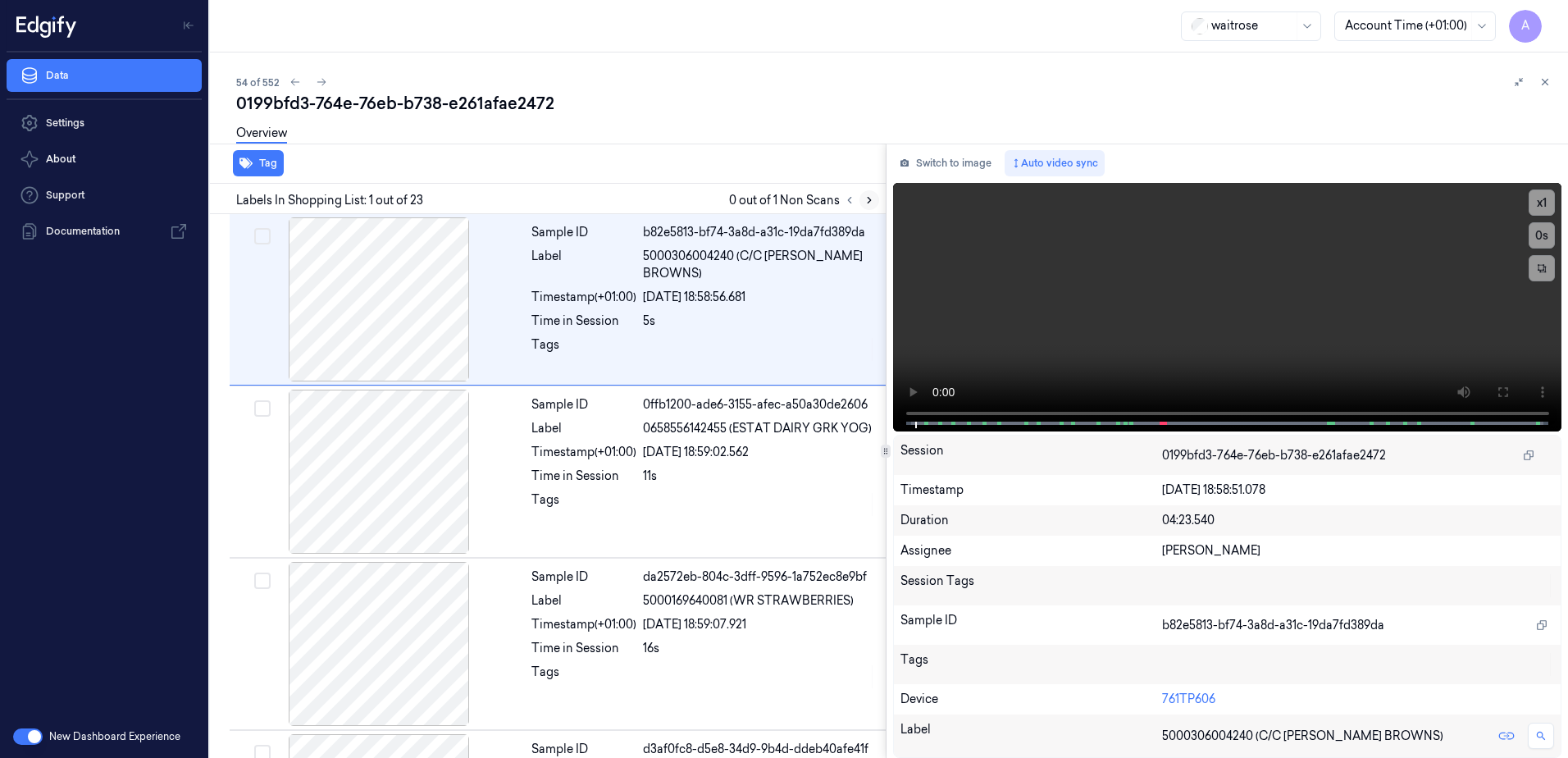
click at [865, 199] on icon at bounding box center [869, 200] width 11 height 11
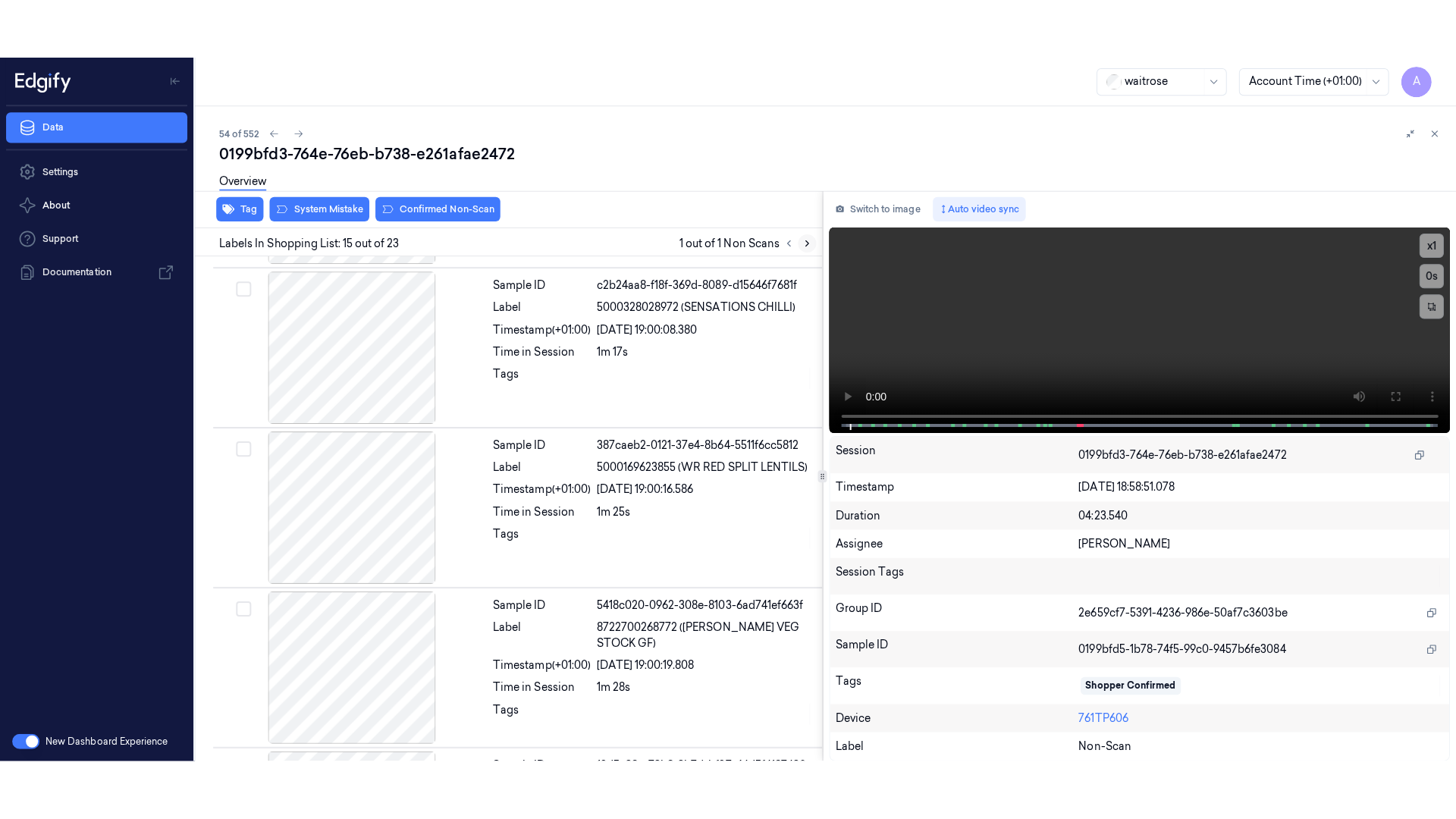
scroll to position [2057, 0]
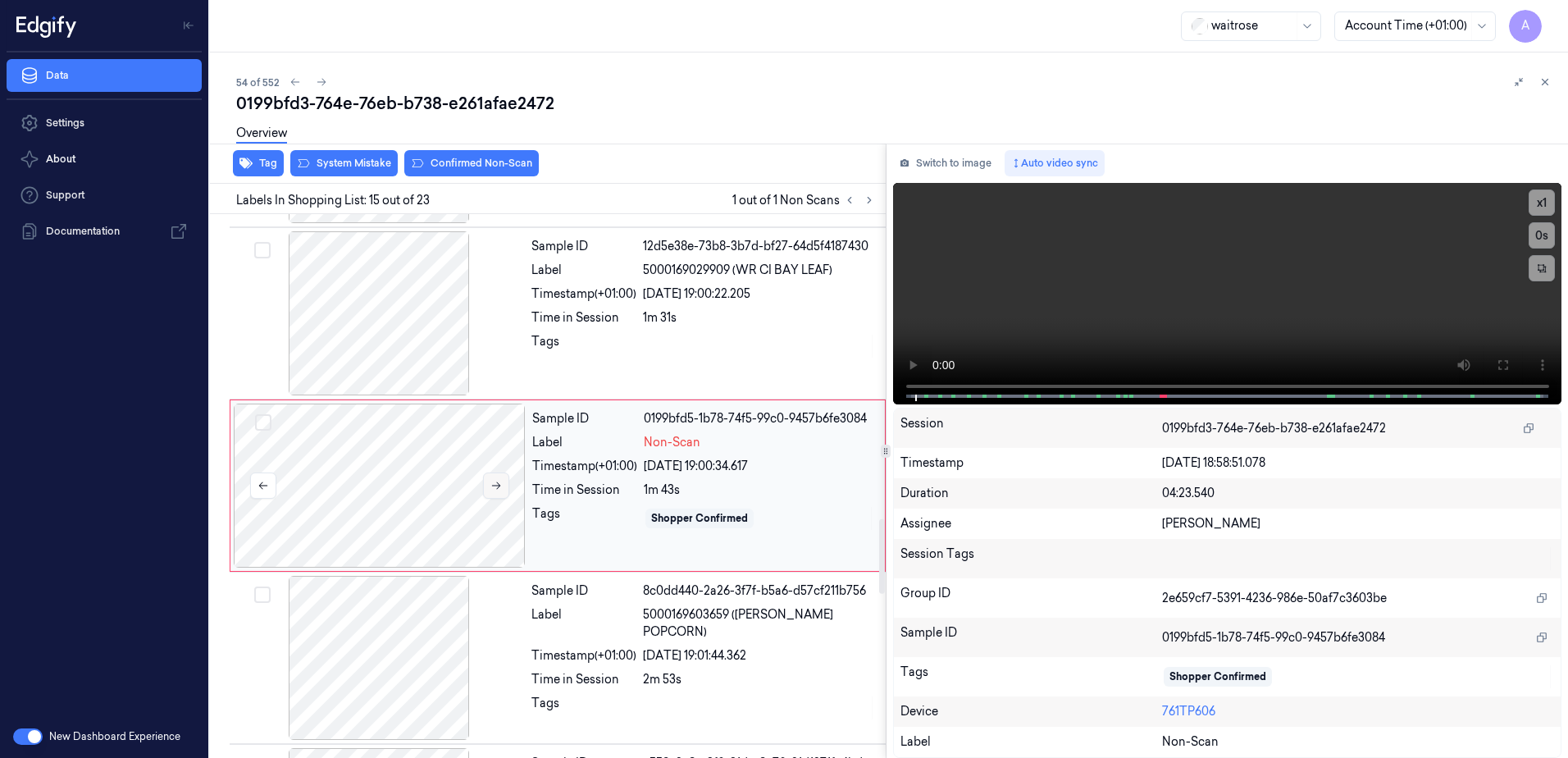
click at [491, 486] on icon at bounding box center [496, 485] width 11 height 11
click at [495, 483] on icon at bounding box center [496, 485] width 11 height 11
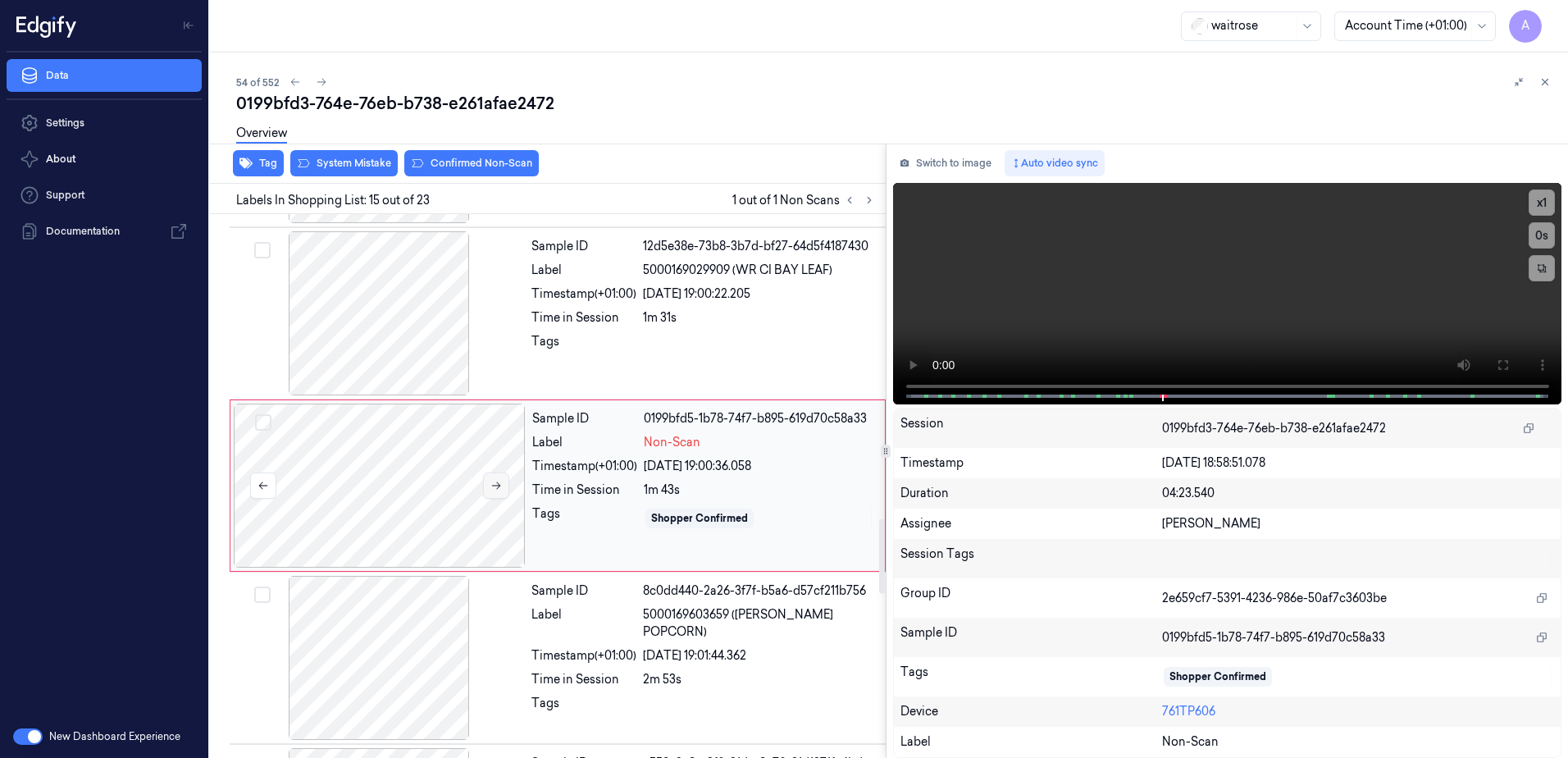
click at [495, 483] on icon at bounding box center [496, 485] width 11 height 11
click at [1507, 368] on icon at bounding box center [1502, 365] width 10 height 10
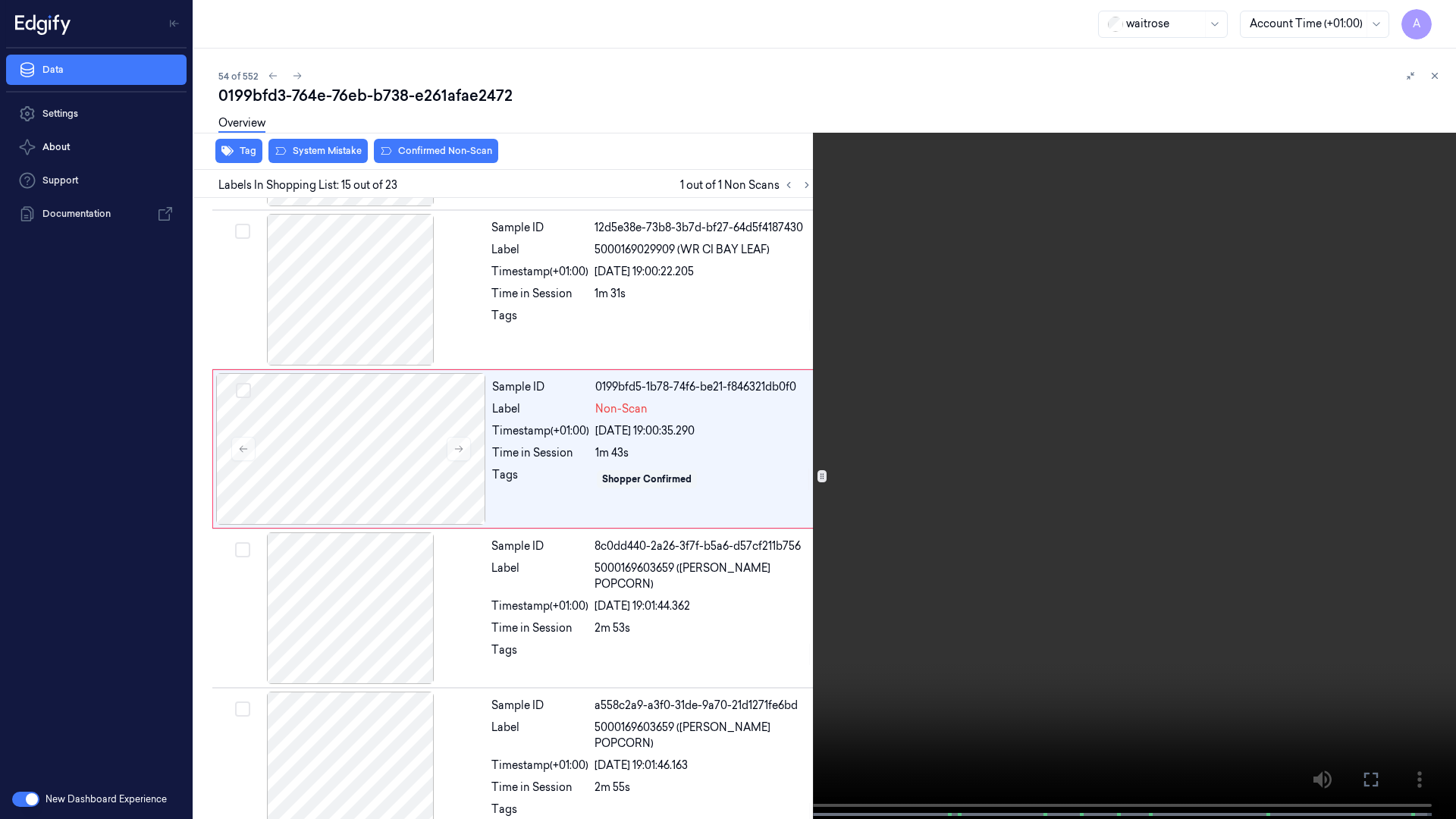
click at [1024, 487] on video at bounding box center [728, 411] width 1456 height 822
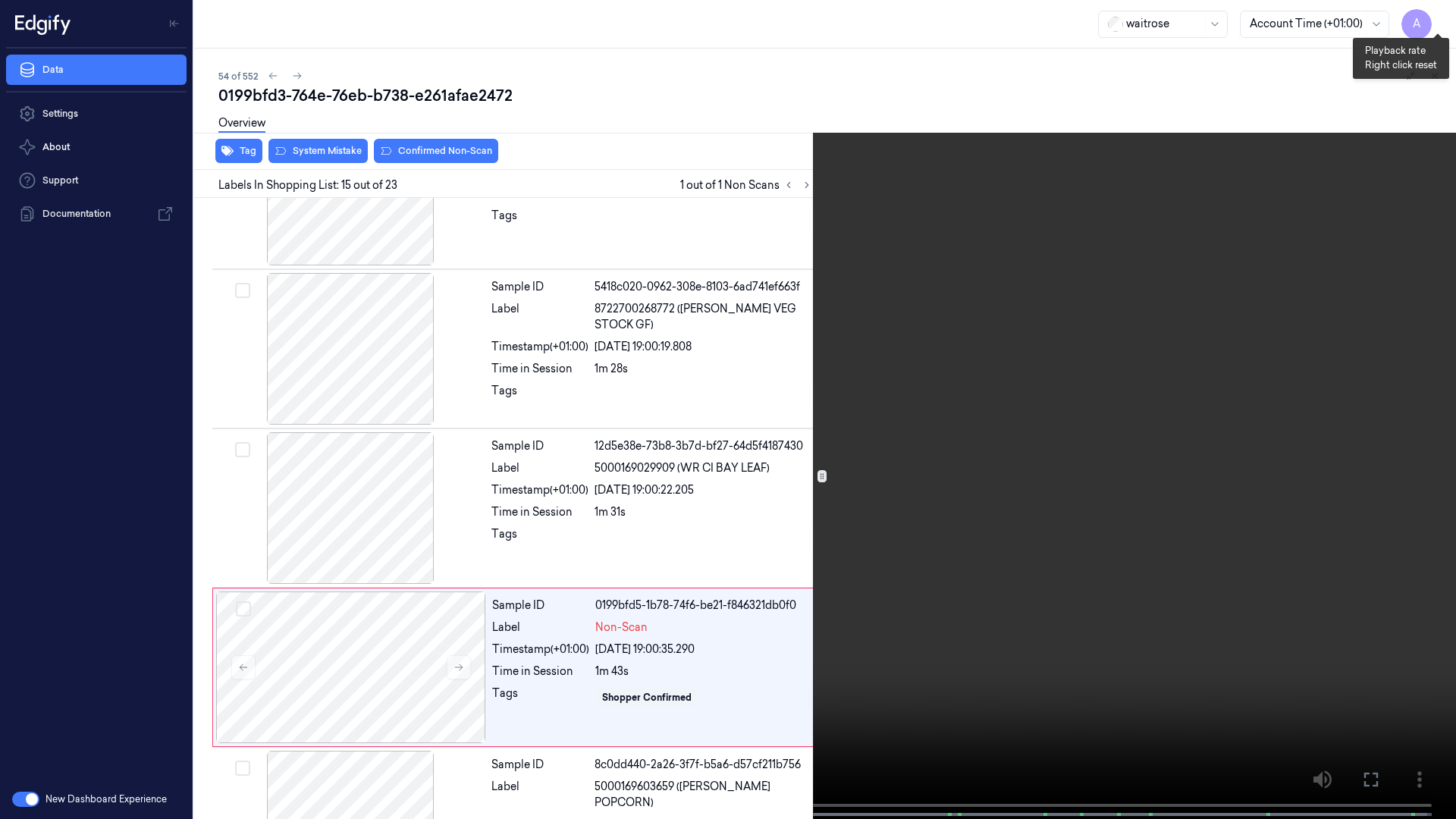
scroll to position [1998, 0]
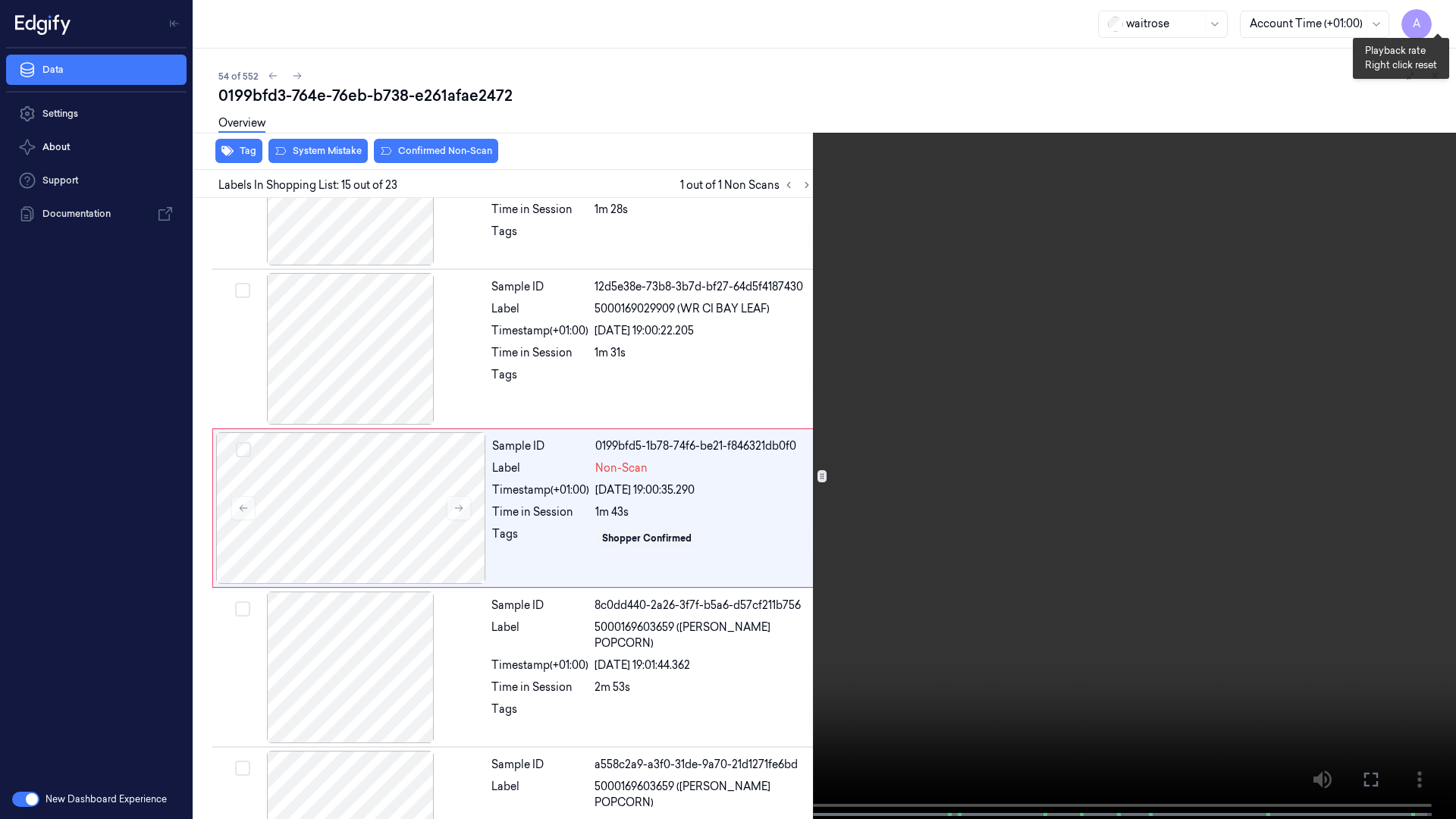
click at [1434, 20] on button "x 1" at bounding box center [1437, 18] width 24 height 24
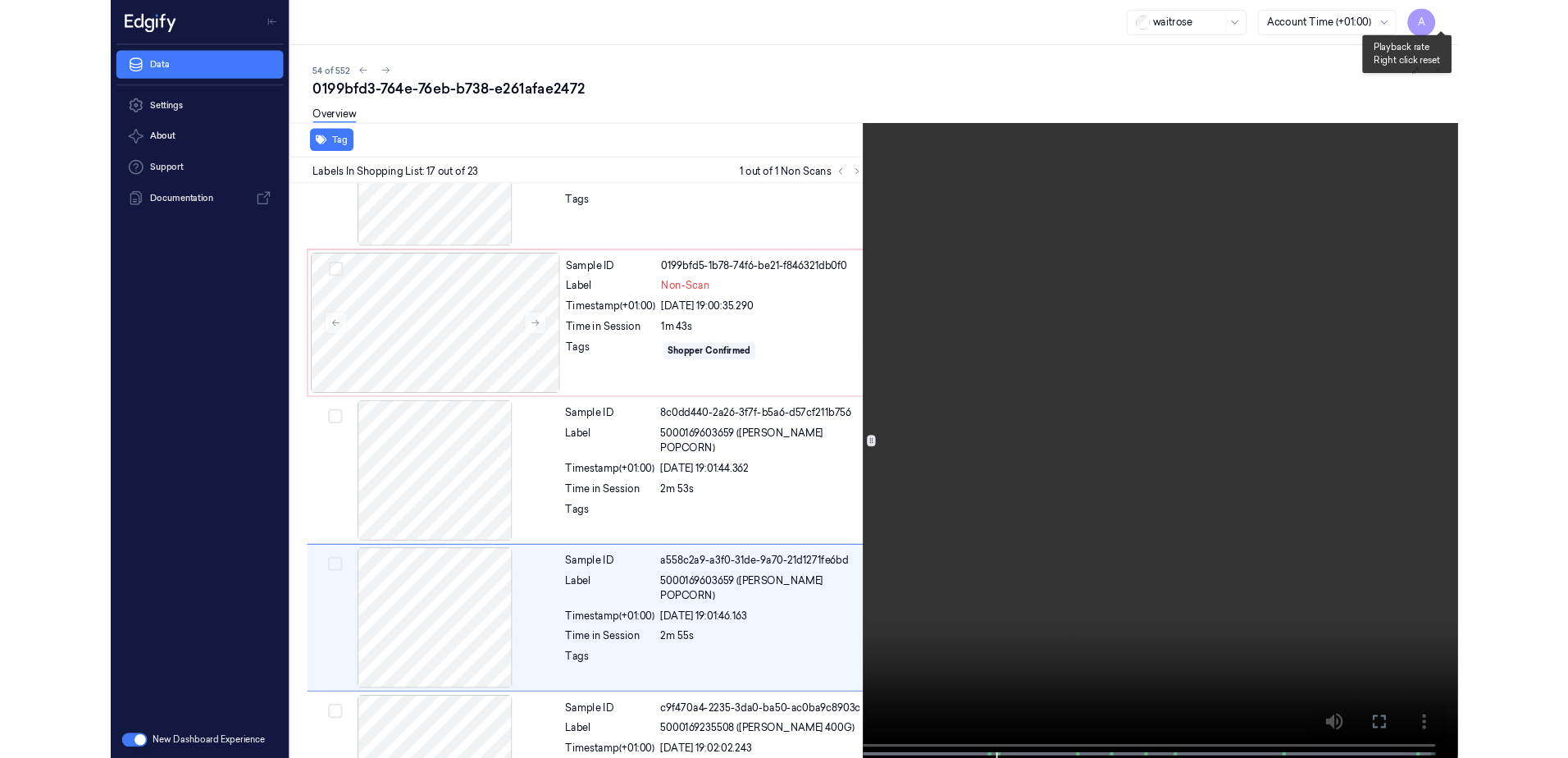
scroll to position [2507, 0]
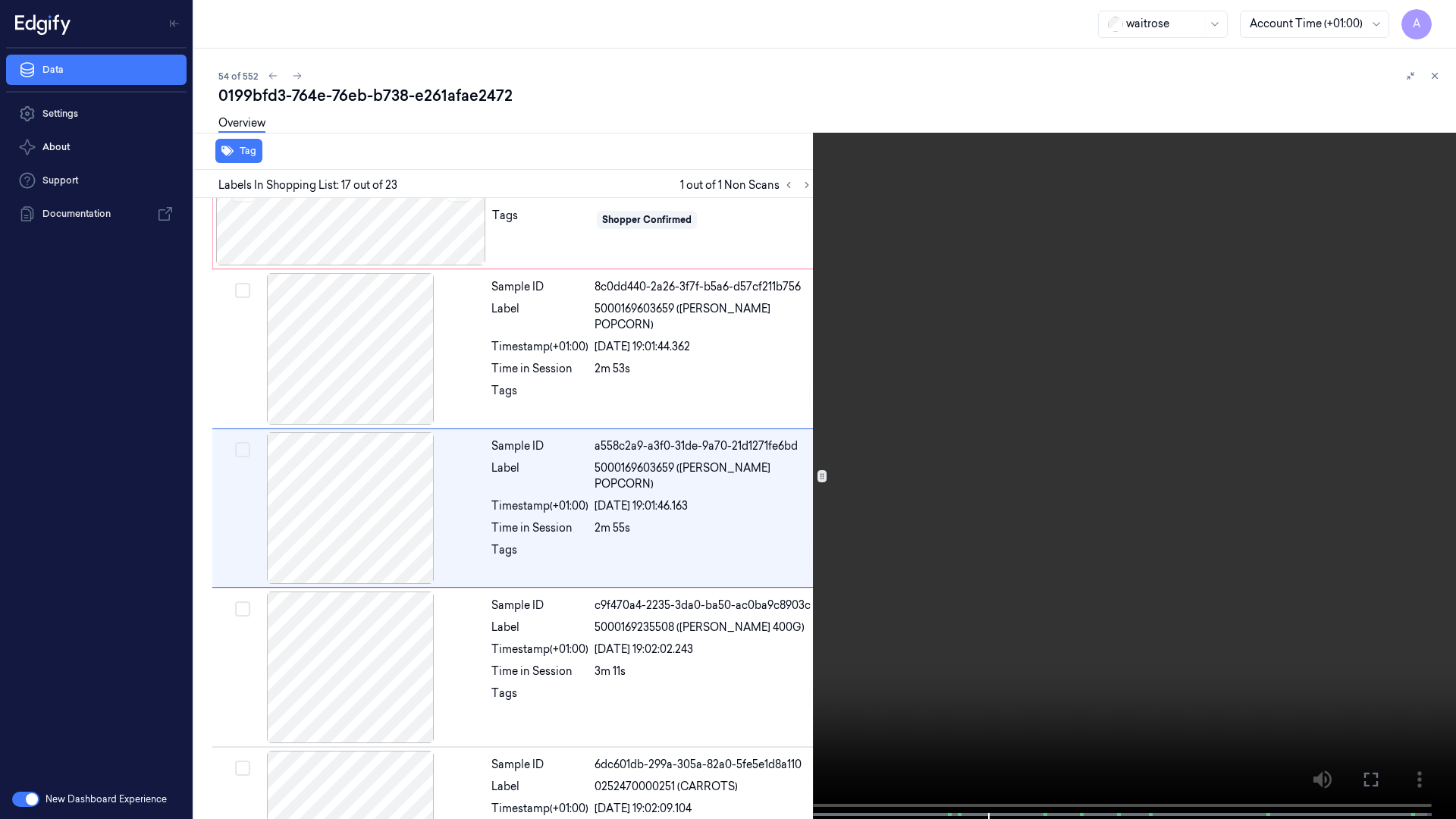
click at [0, 0] on icon at bounding box center [0, 0] width 0 height 0
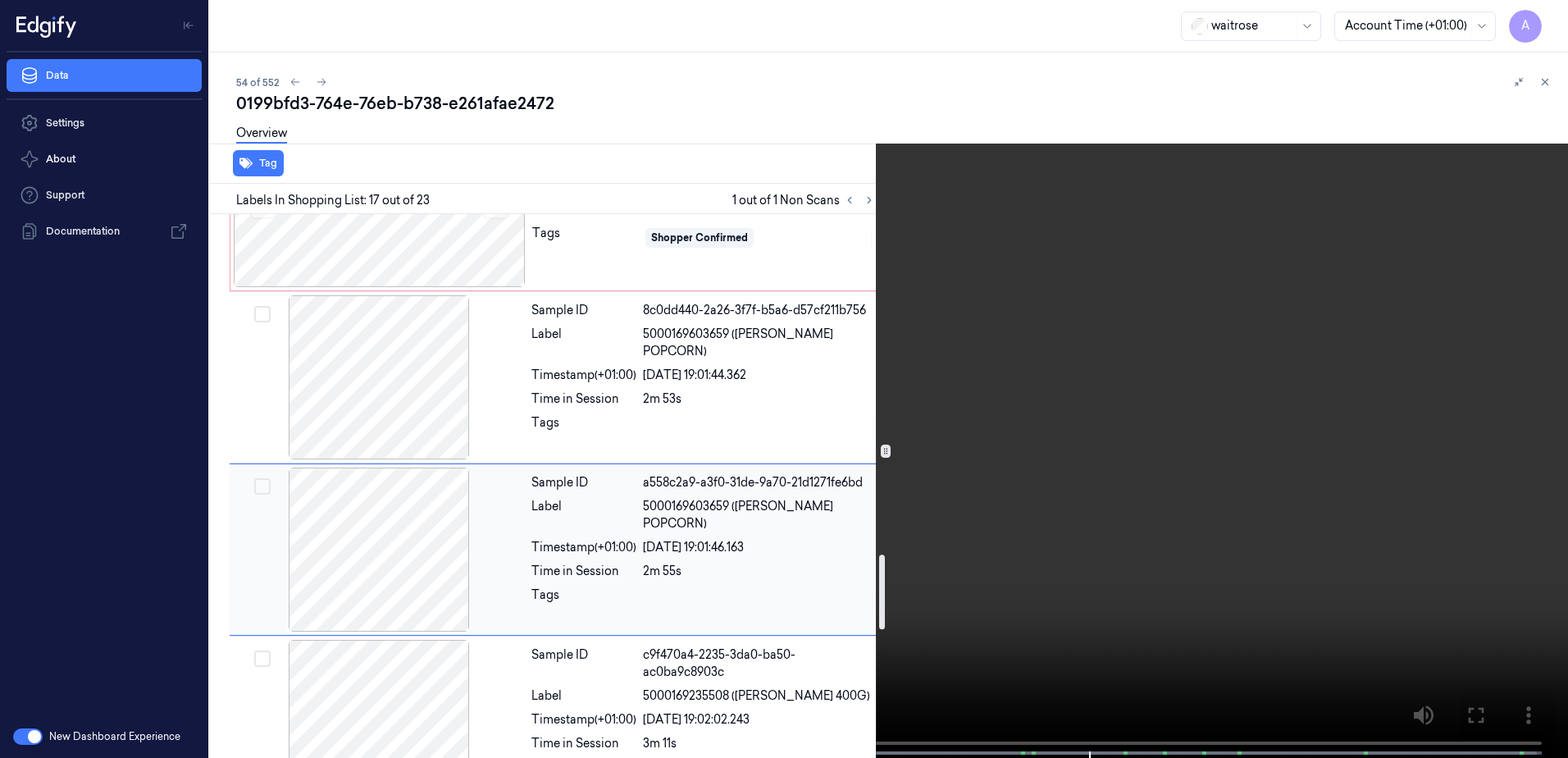
scroll to position [2343, 0]
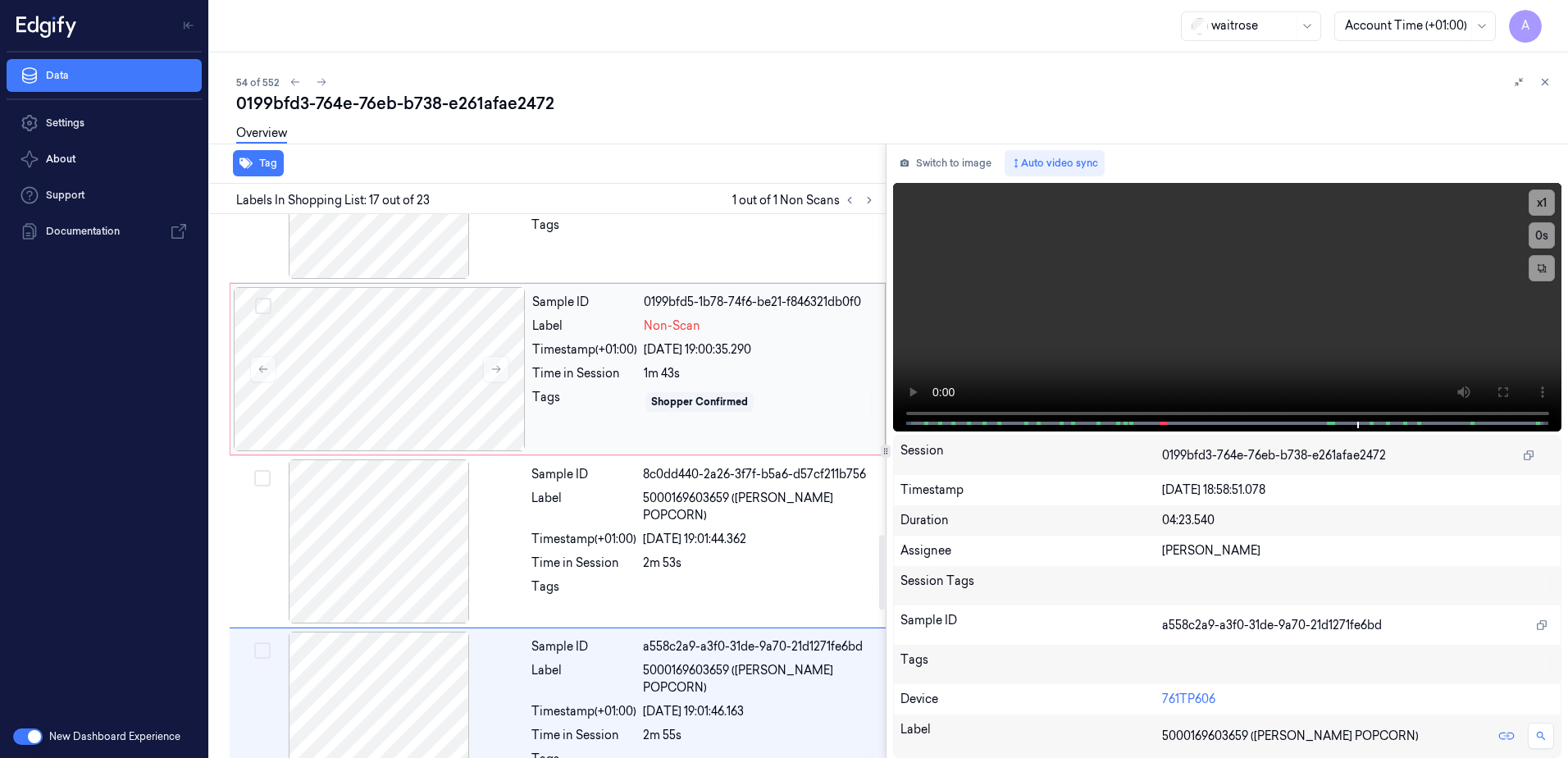
click at [657, 439] on div "Sample ID 0199bfd5-1b78-74f6-be21-f846321db0f0 Label Non-Scan Timestamp (+01:00…" at bounding box center [703, 369] width 356 height 164
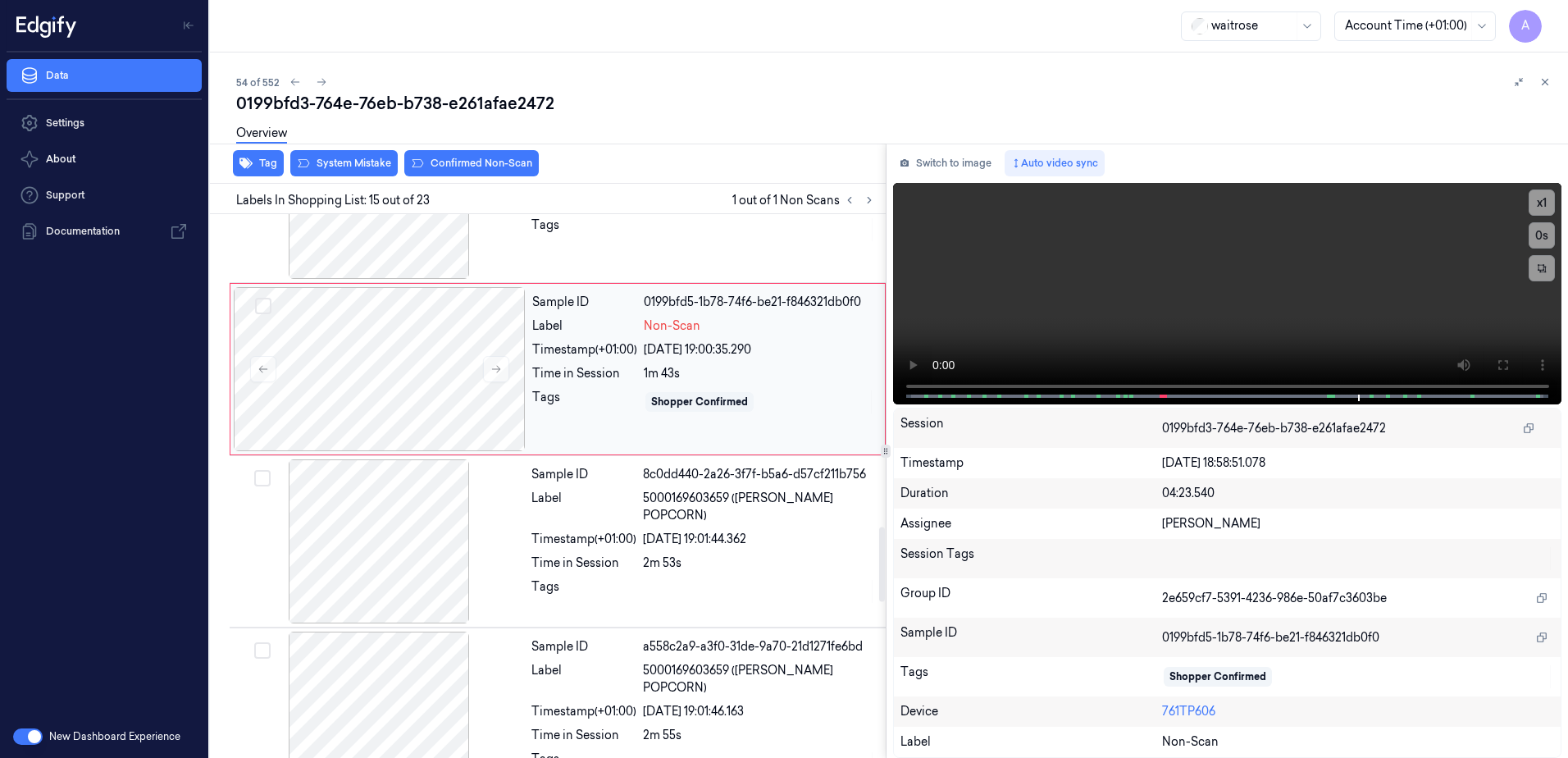
scroll to position [2227, 0]
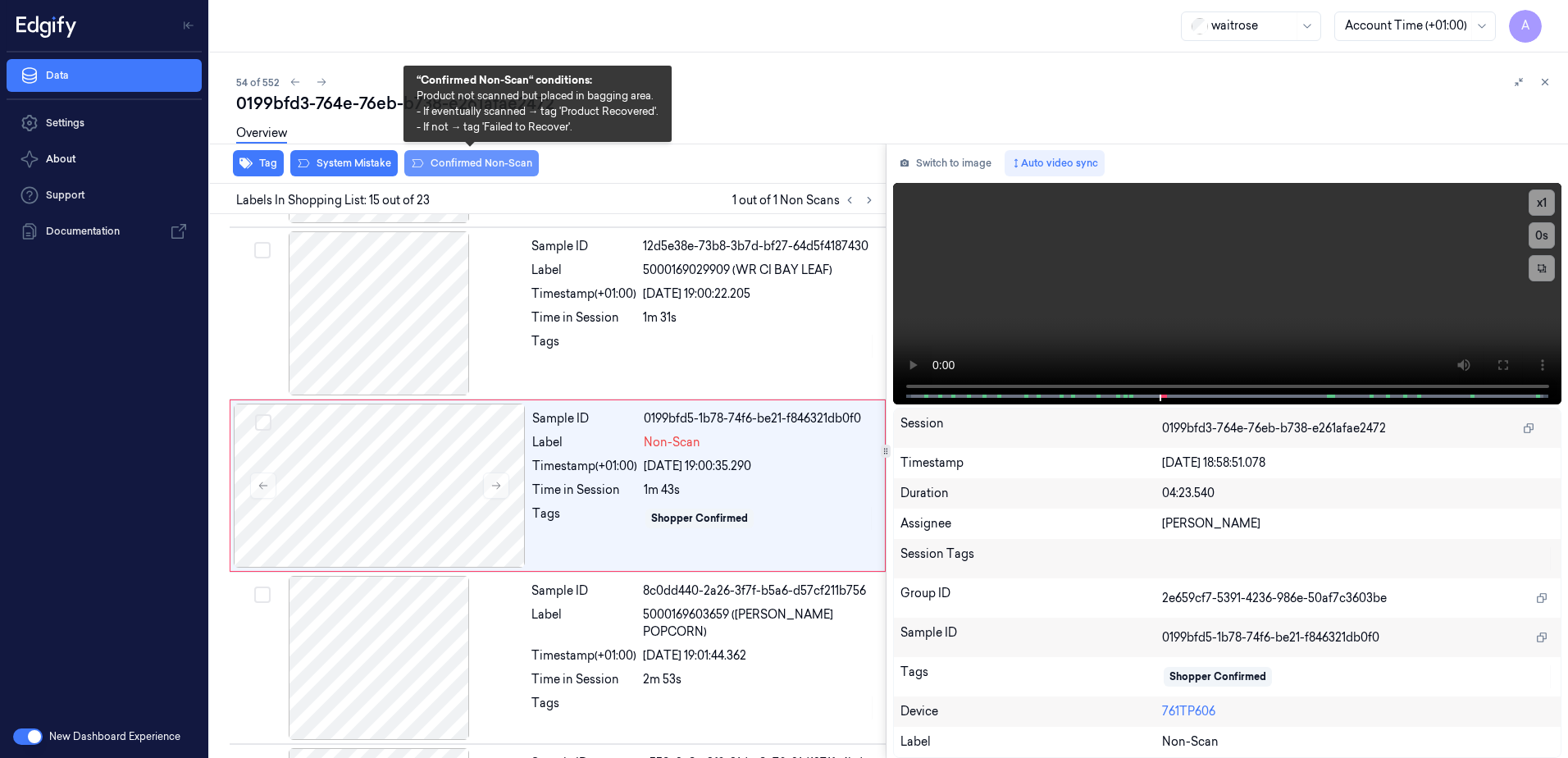
click at [448, 164] on button "Confirmed Non-Scan" at bounding box center [471, 164] width 134 height 26
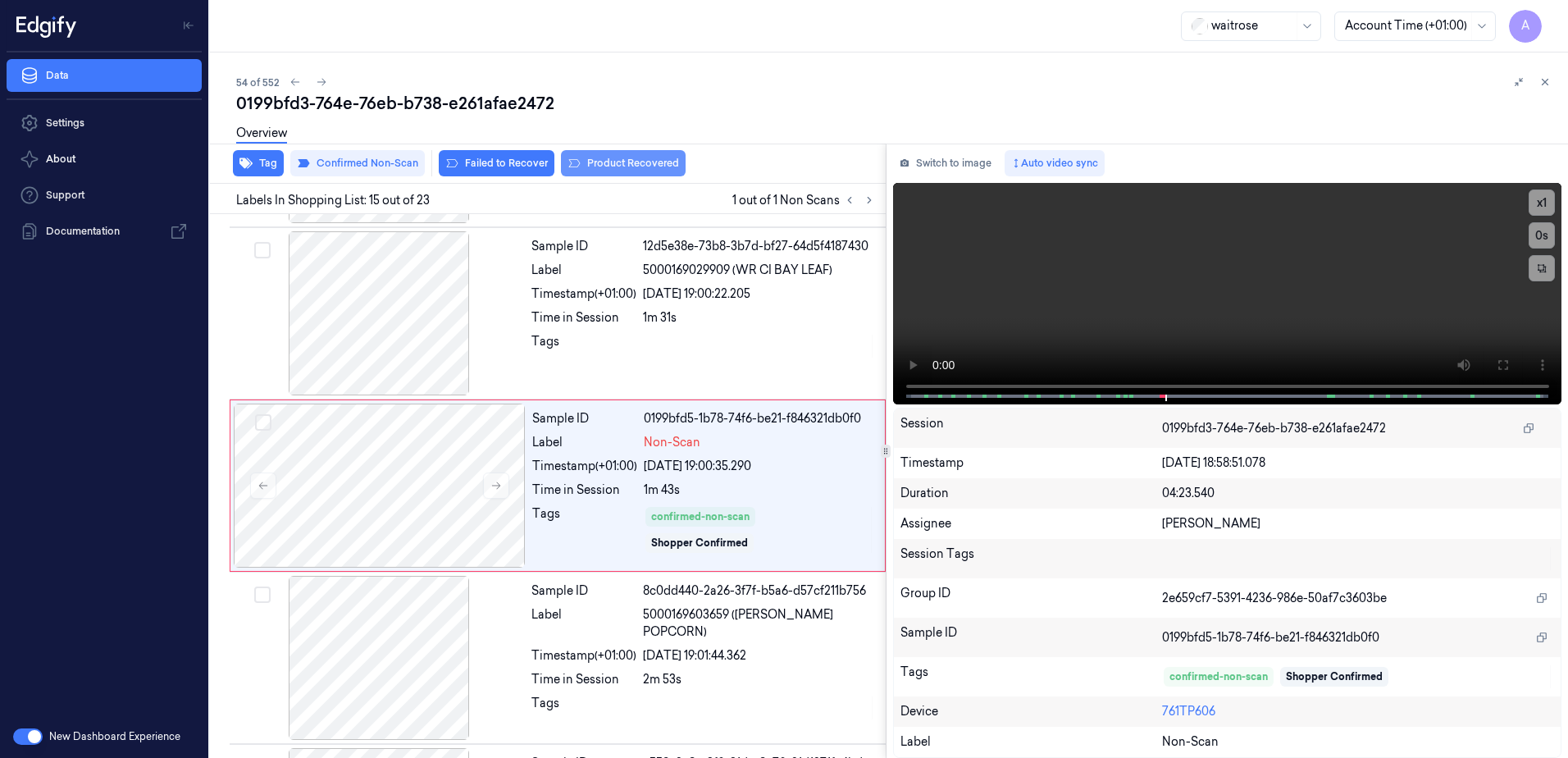
click at [588, 165] on button "Product Recovered" at bounding box center [623, 164] width 125 height 26
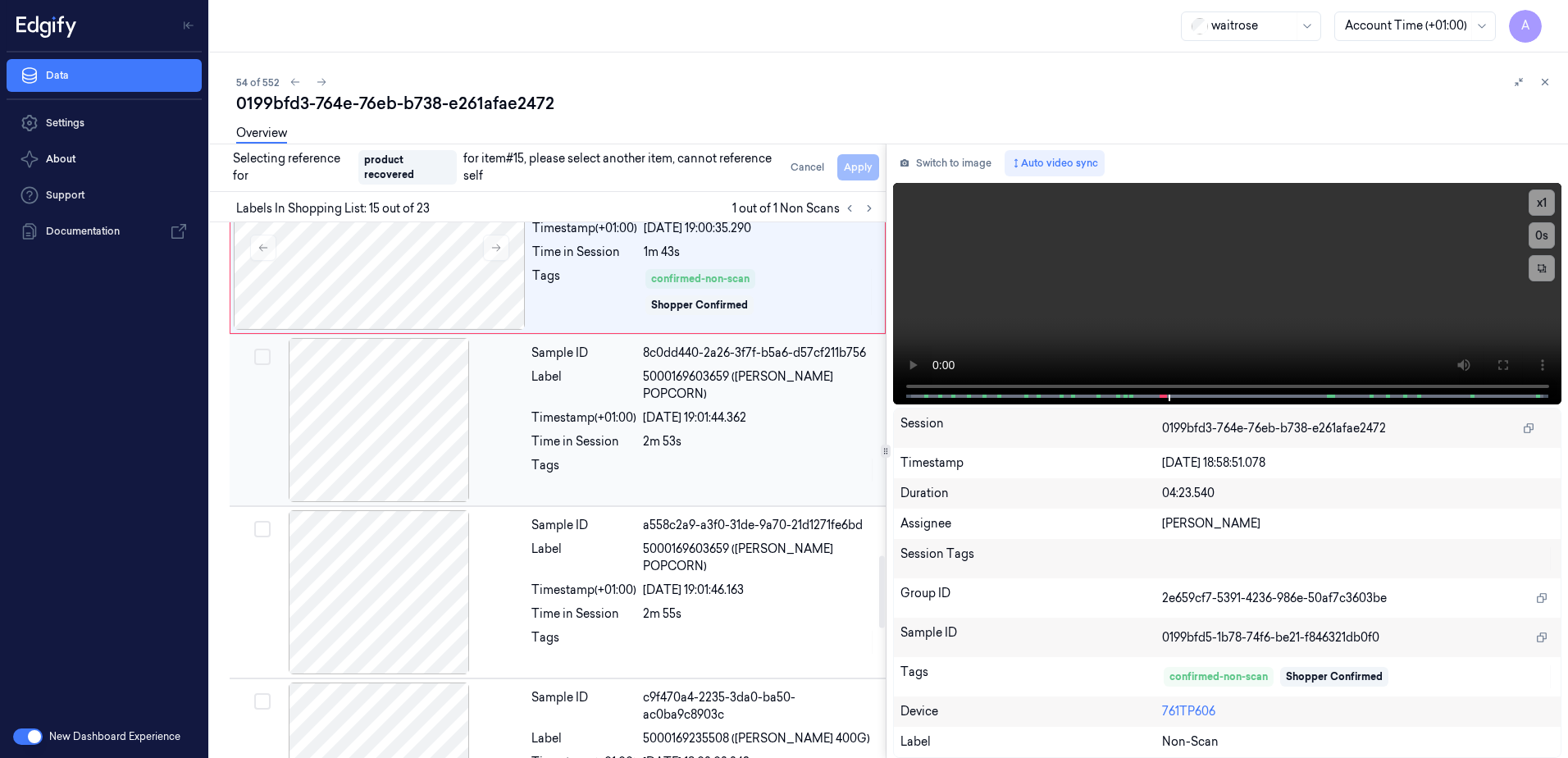
click at [678, 488] on div "Sample ID 8c0dd440-2a26-3f7f-b5a6-d57cf211b756 Label 5000169603659 ([PERSON_NAM…" at bounding box center [703, 419] width 358 height 164
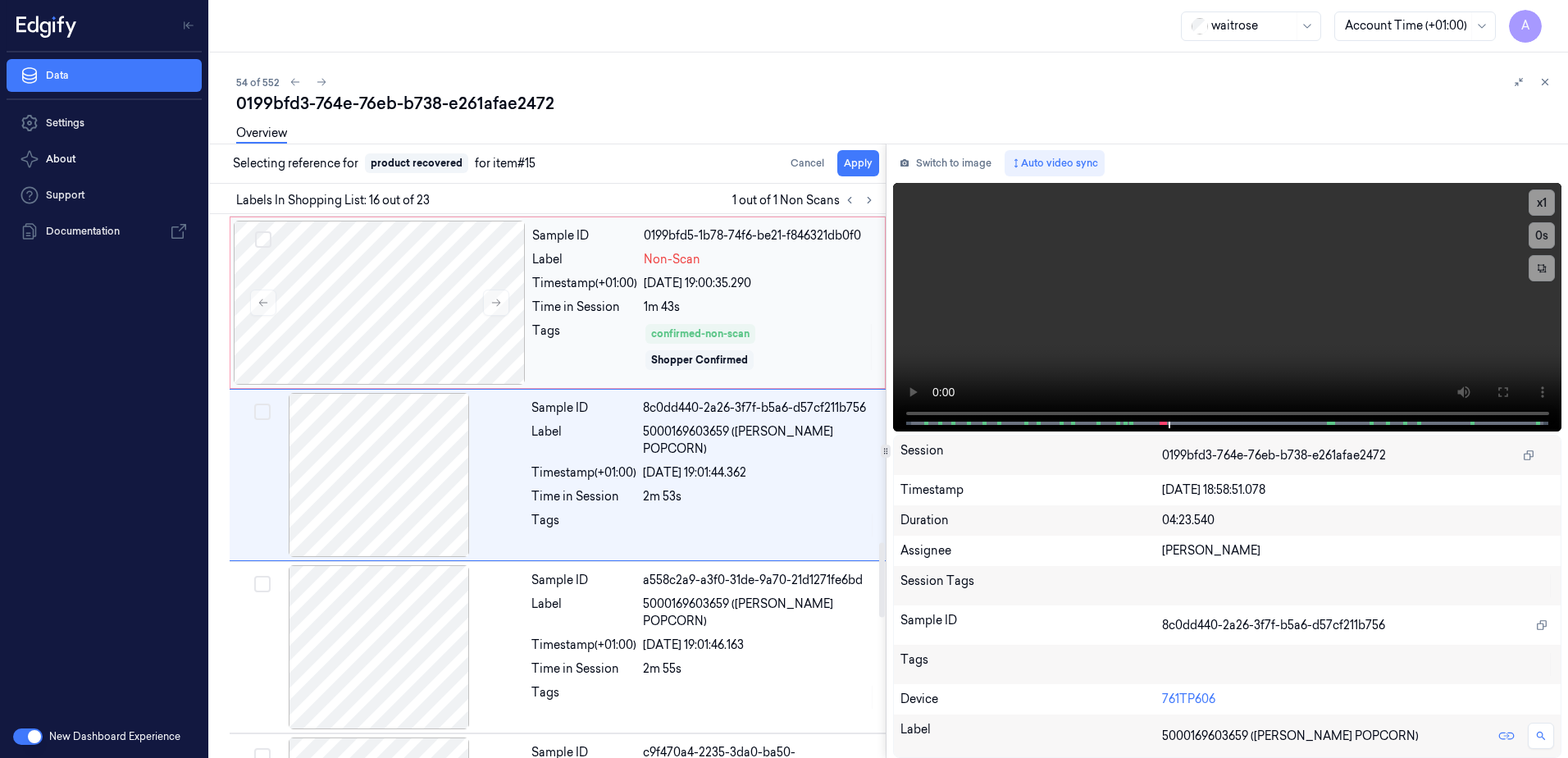
scroll to position [2399, 0]
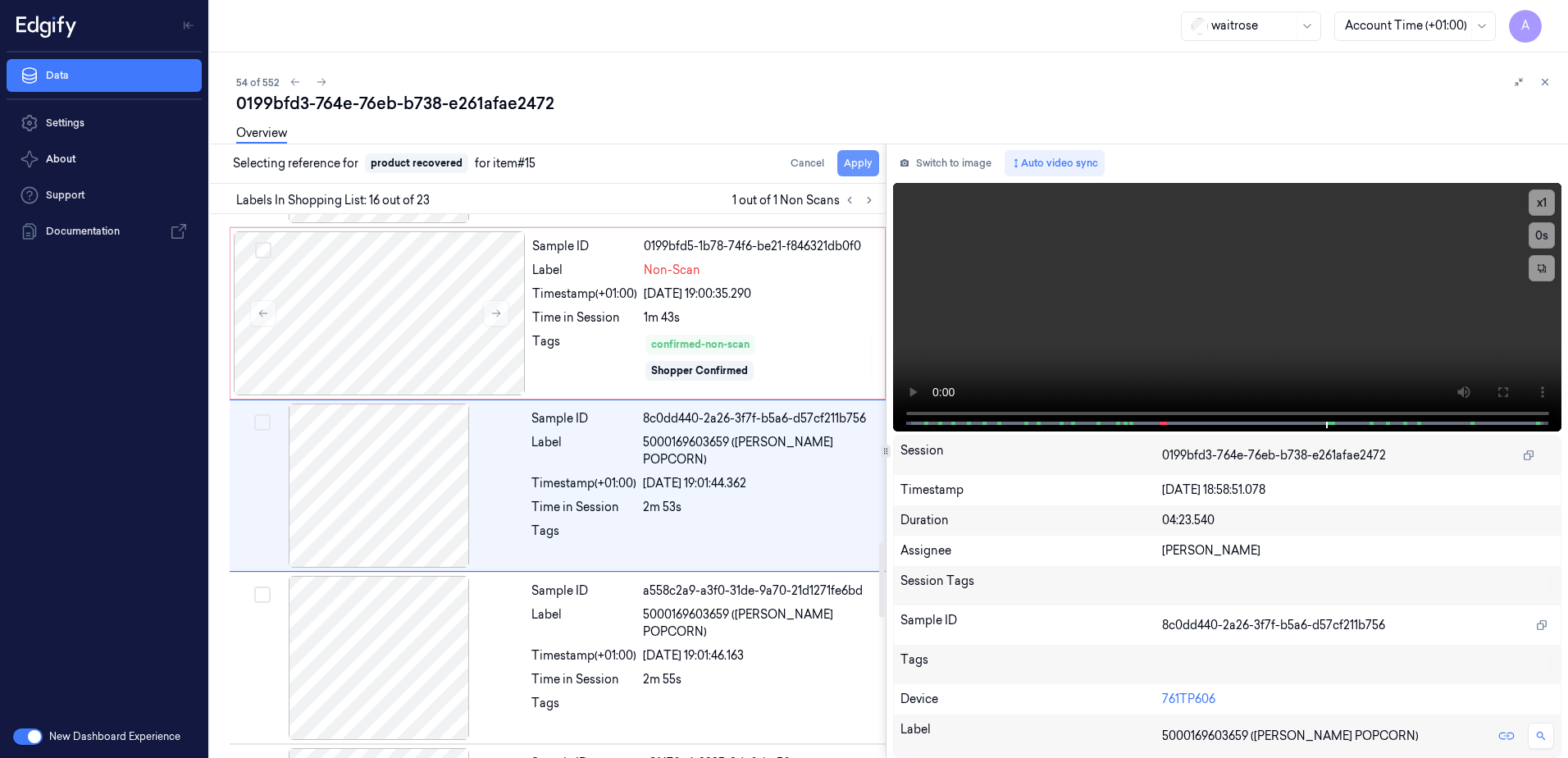
click at [846, 167] on button "Apply" at bounding box center [859, 164] width 42 height 26
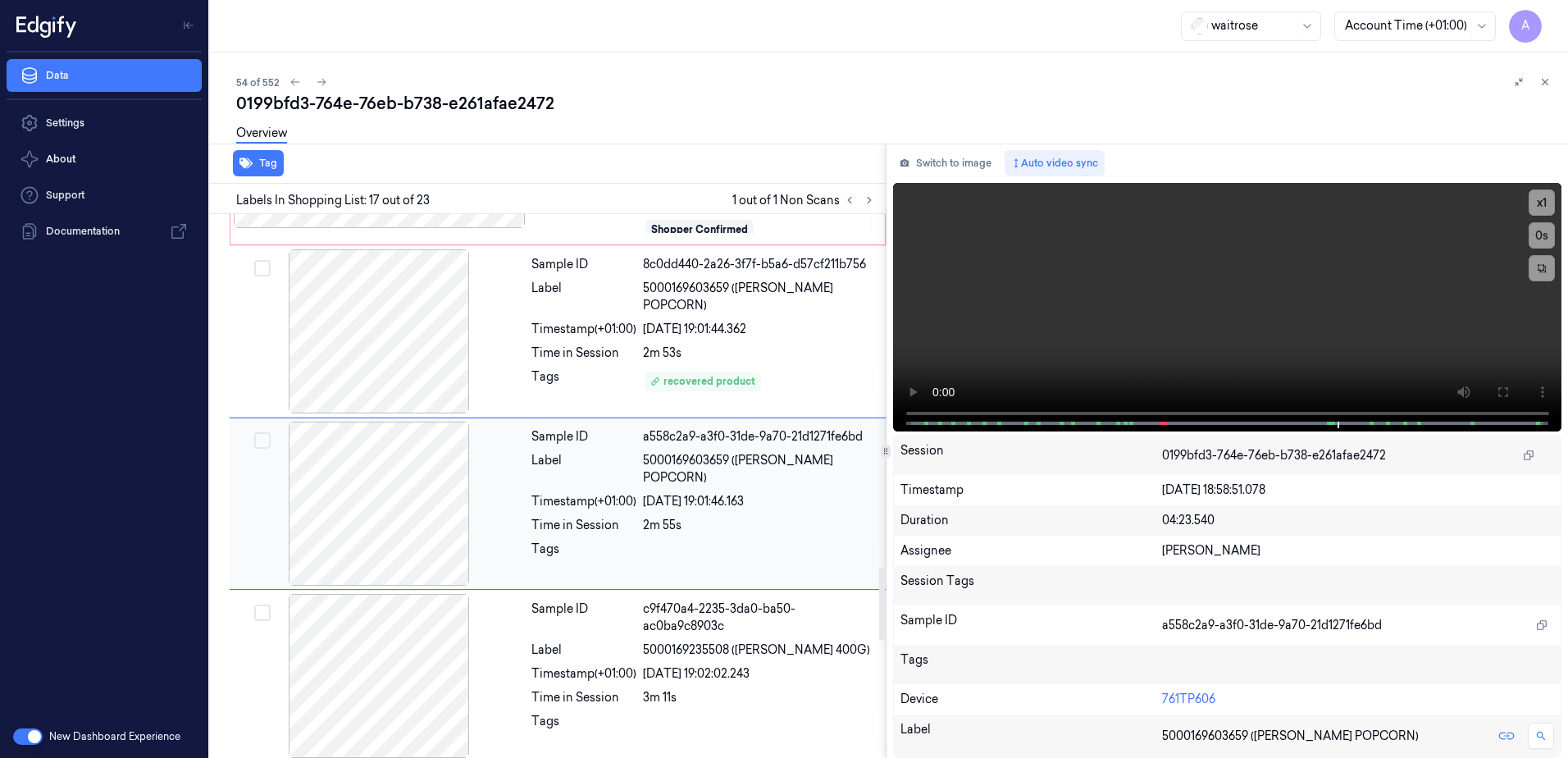
scroll to position [2584, 0]
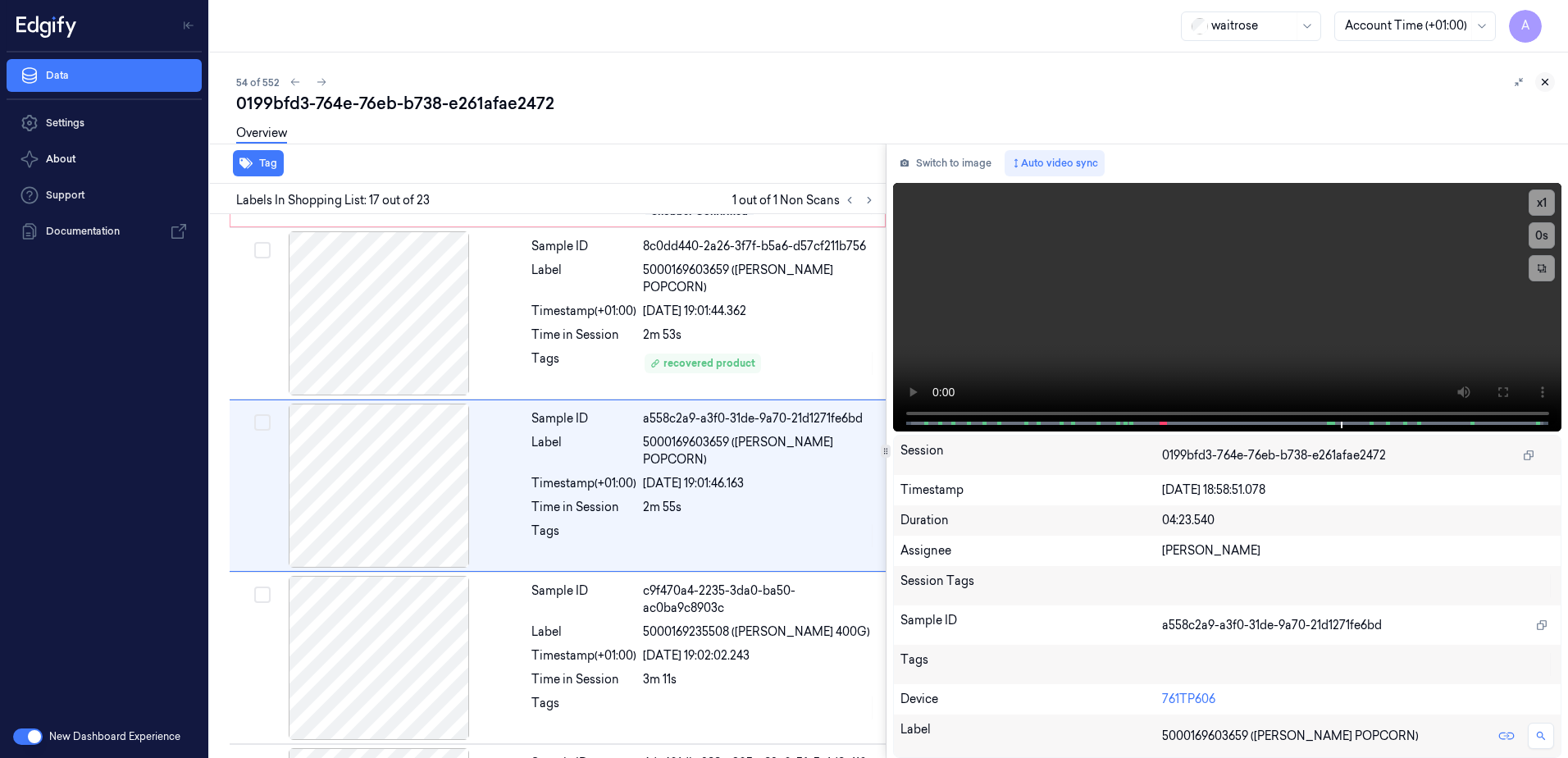
click at [1546, 78] on icon at bounding box center [1545, 82] width 11 height 11
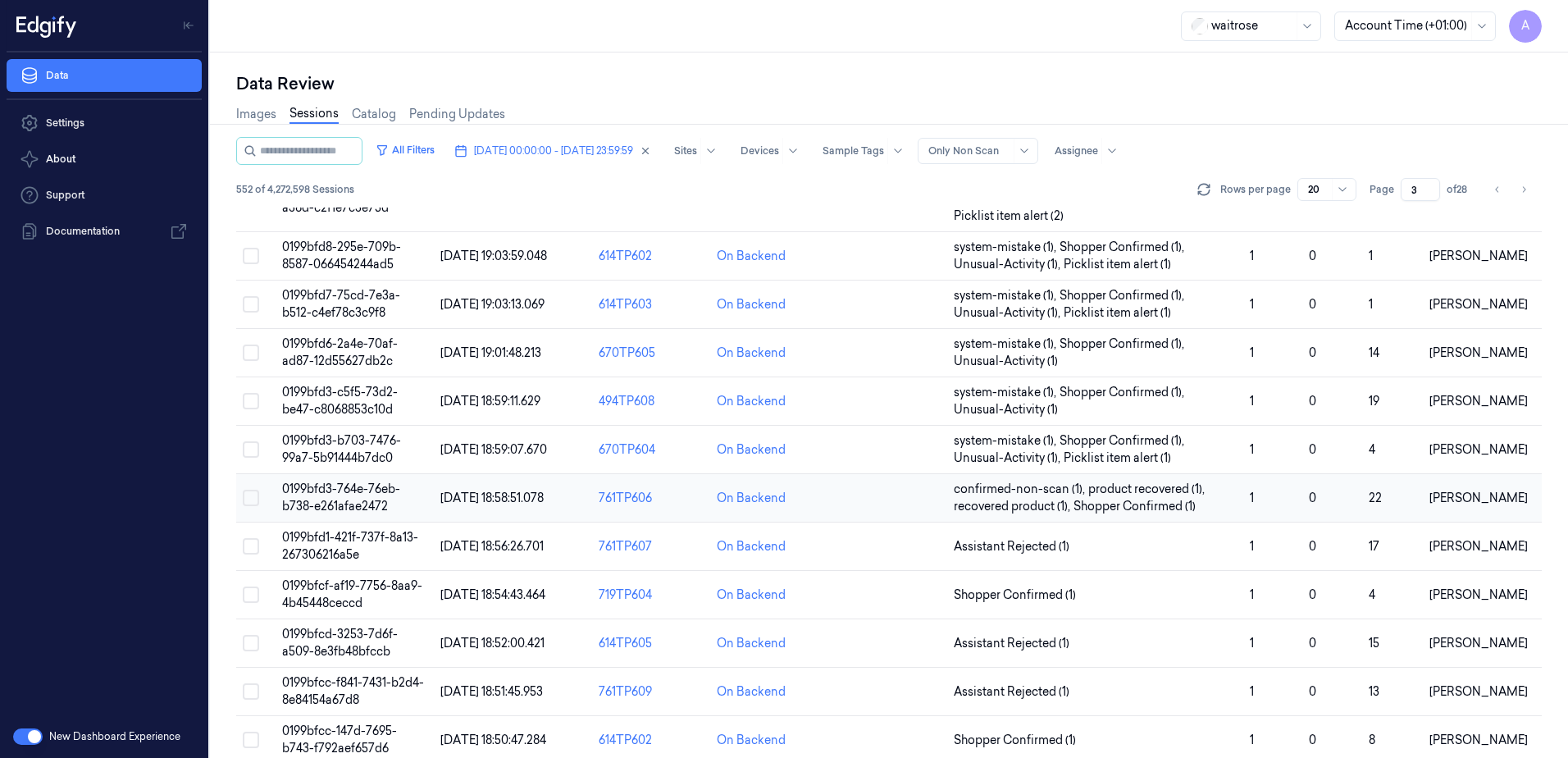
scroll to position [484, 0]
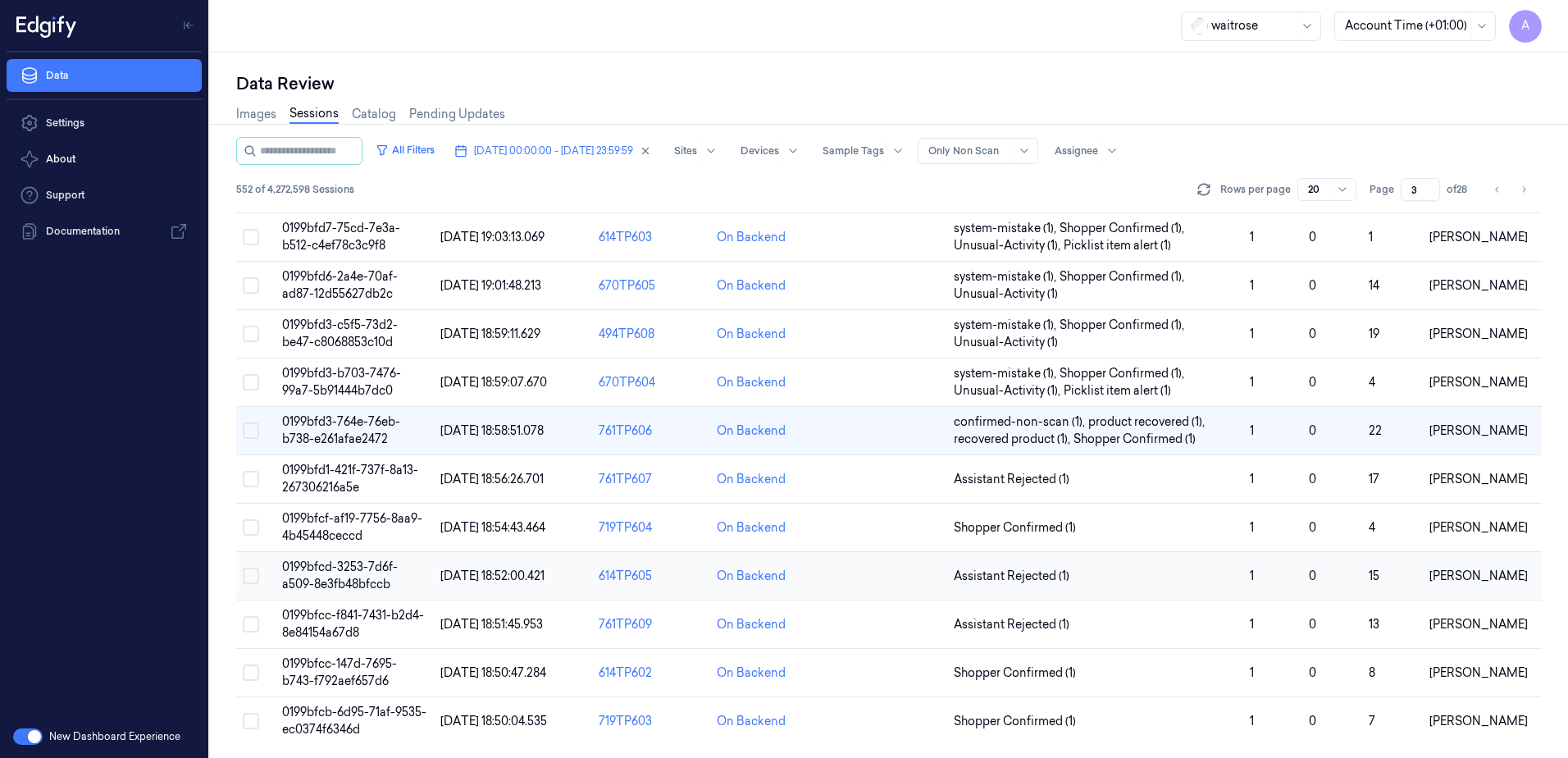
click at [330, 569] on span "0199bfcd-3253-7d6f-a509-8e3fb48bfccb" at bounding box center [340, 575] width 116 height 32
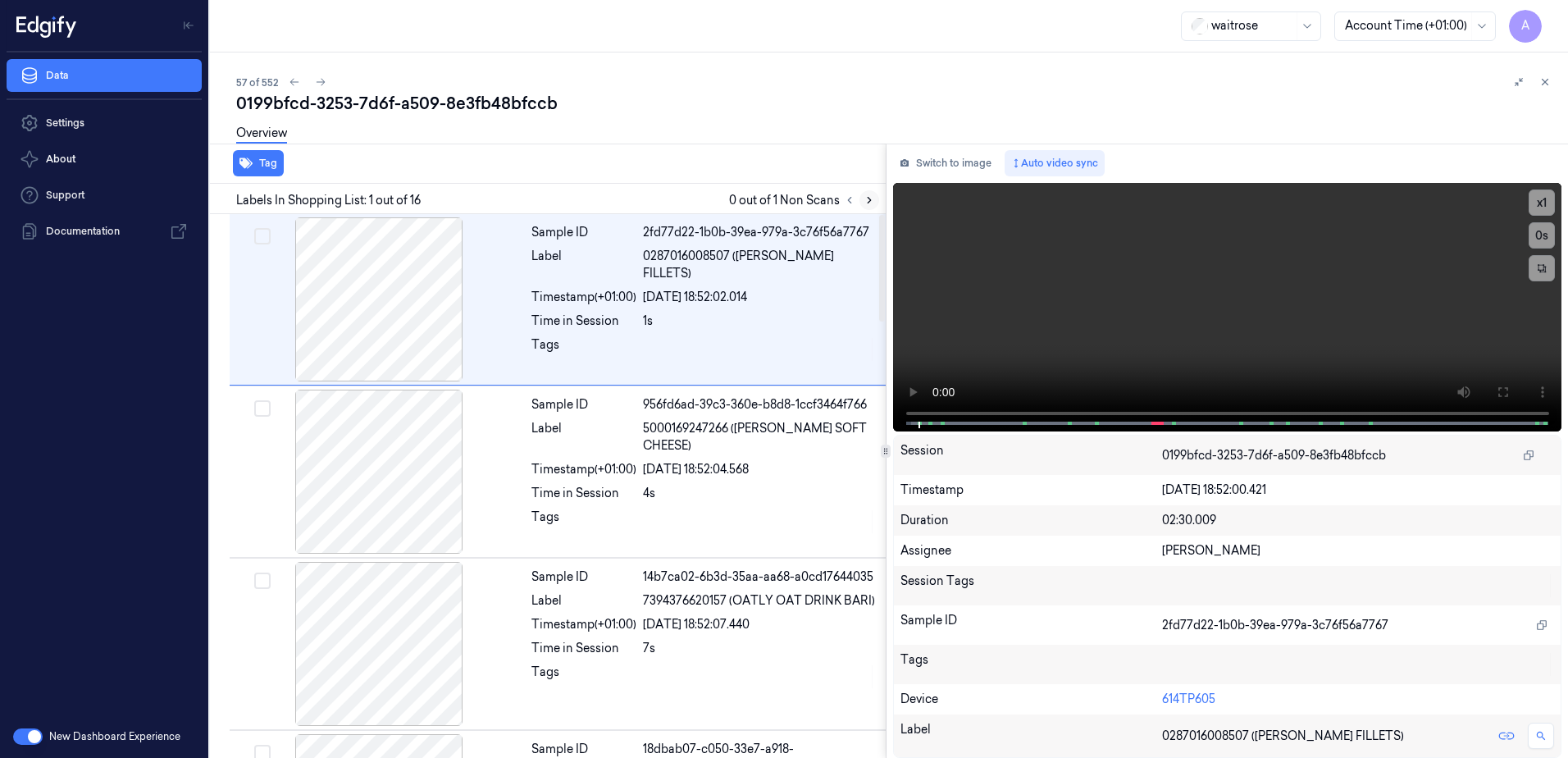
click at [872, 202] on icon at bounding box center [869, 200] width 11 height 11
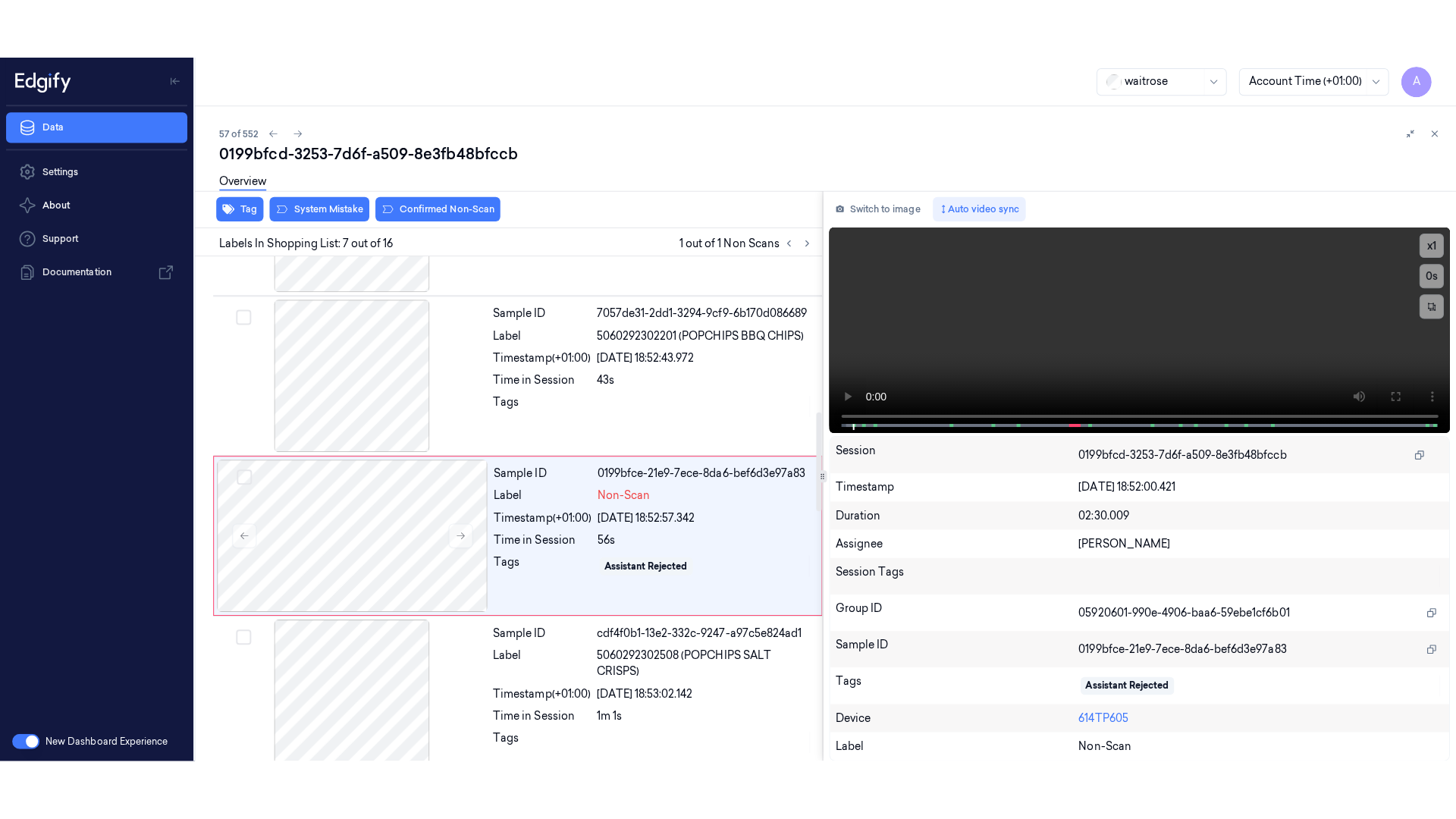
scroll to position [788, 0]
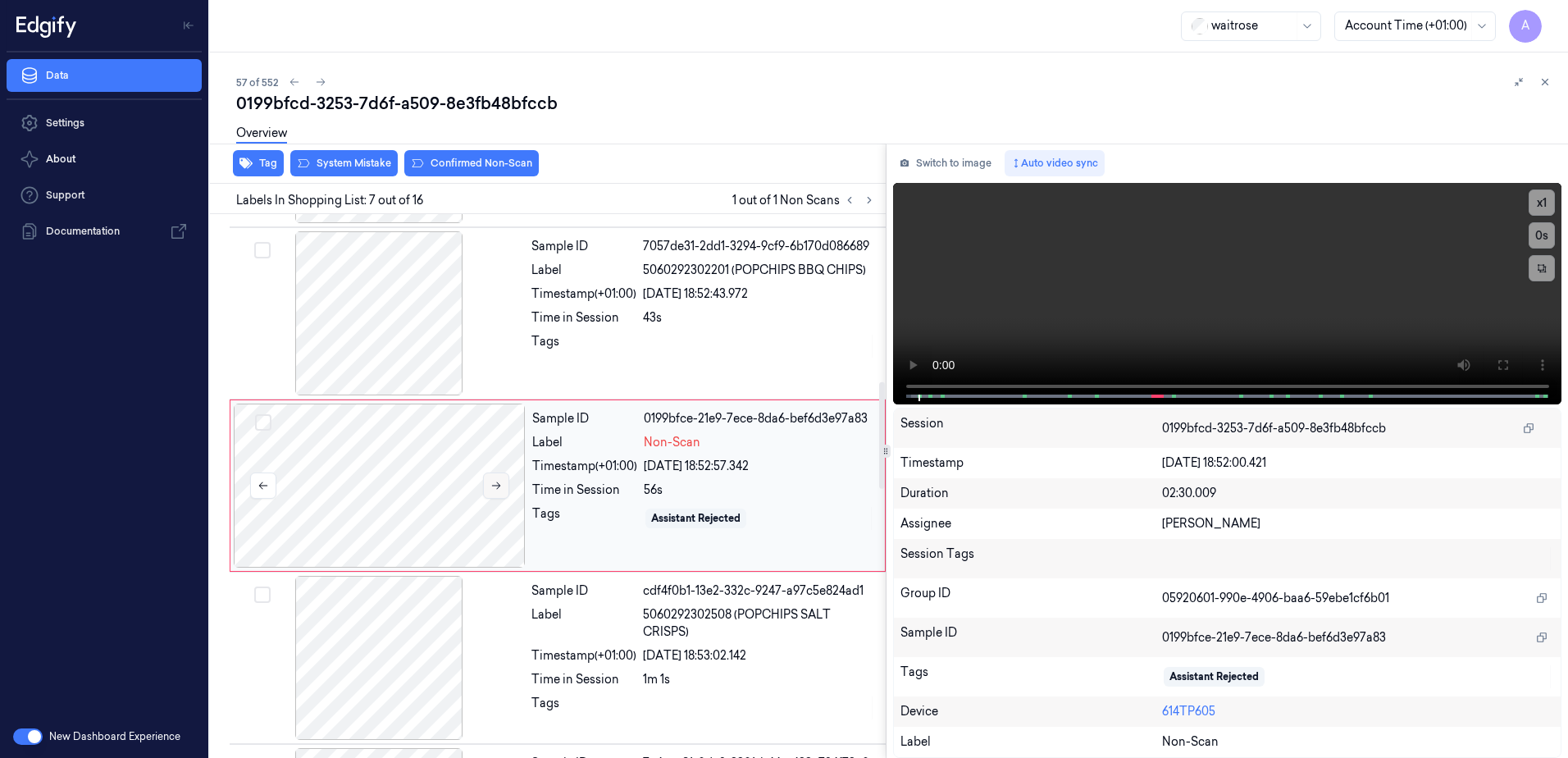
click at [493, 486] on icon at bounding box center [496, 485] width 11 height 11
click at [497, 485] on icon at bounding box center [497, 486] width 9 height 7
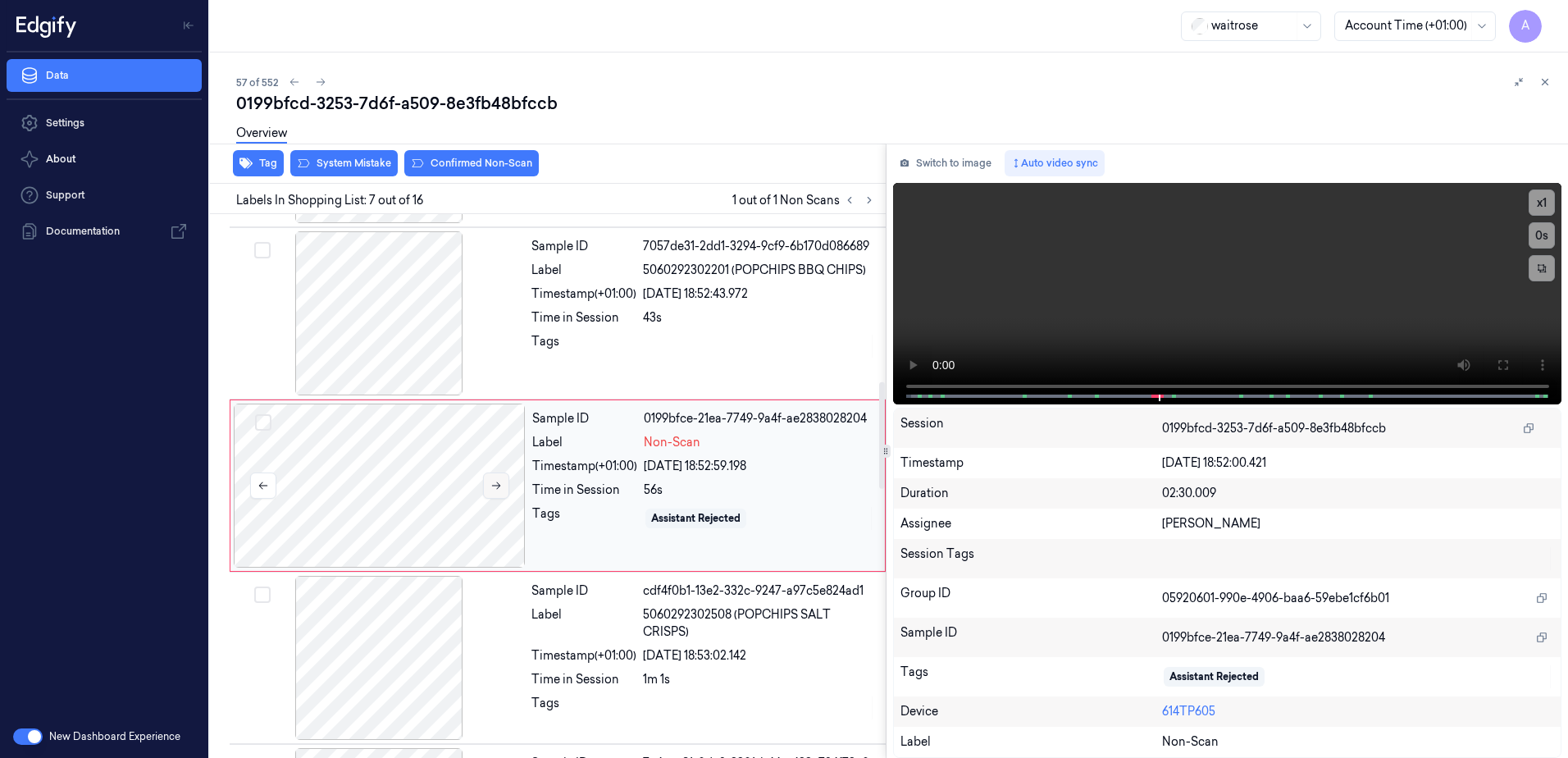
click at [497, 485] on icon at bounding box center [497, 486] width 9 height 7
click at [1507, 360] on icon at bounding box center [1502, 365] width 13 height 13
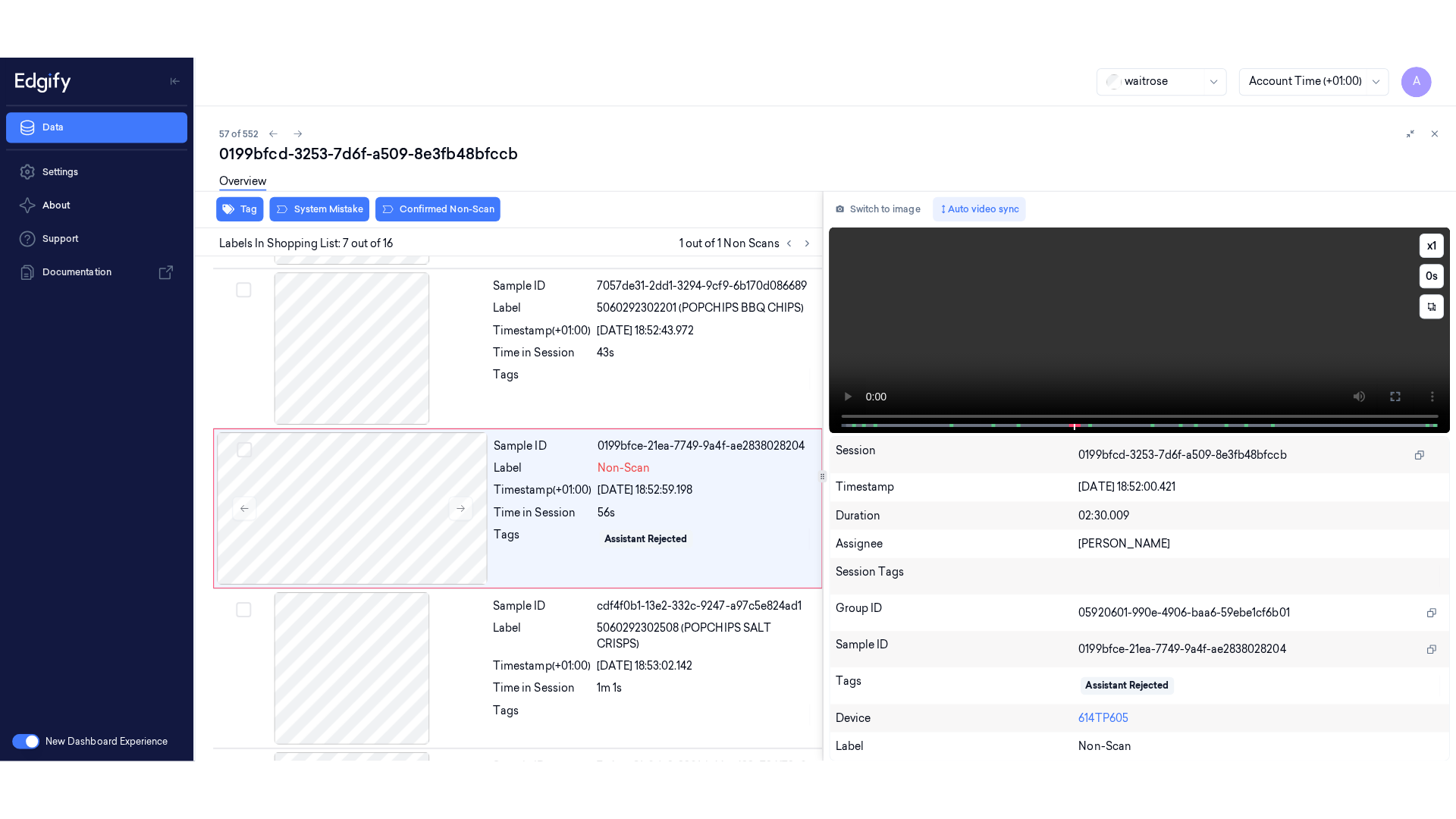
scroll to position [783, 0]
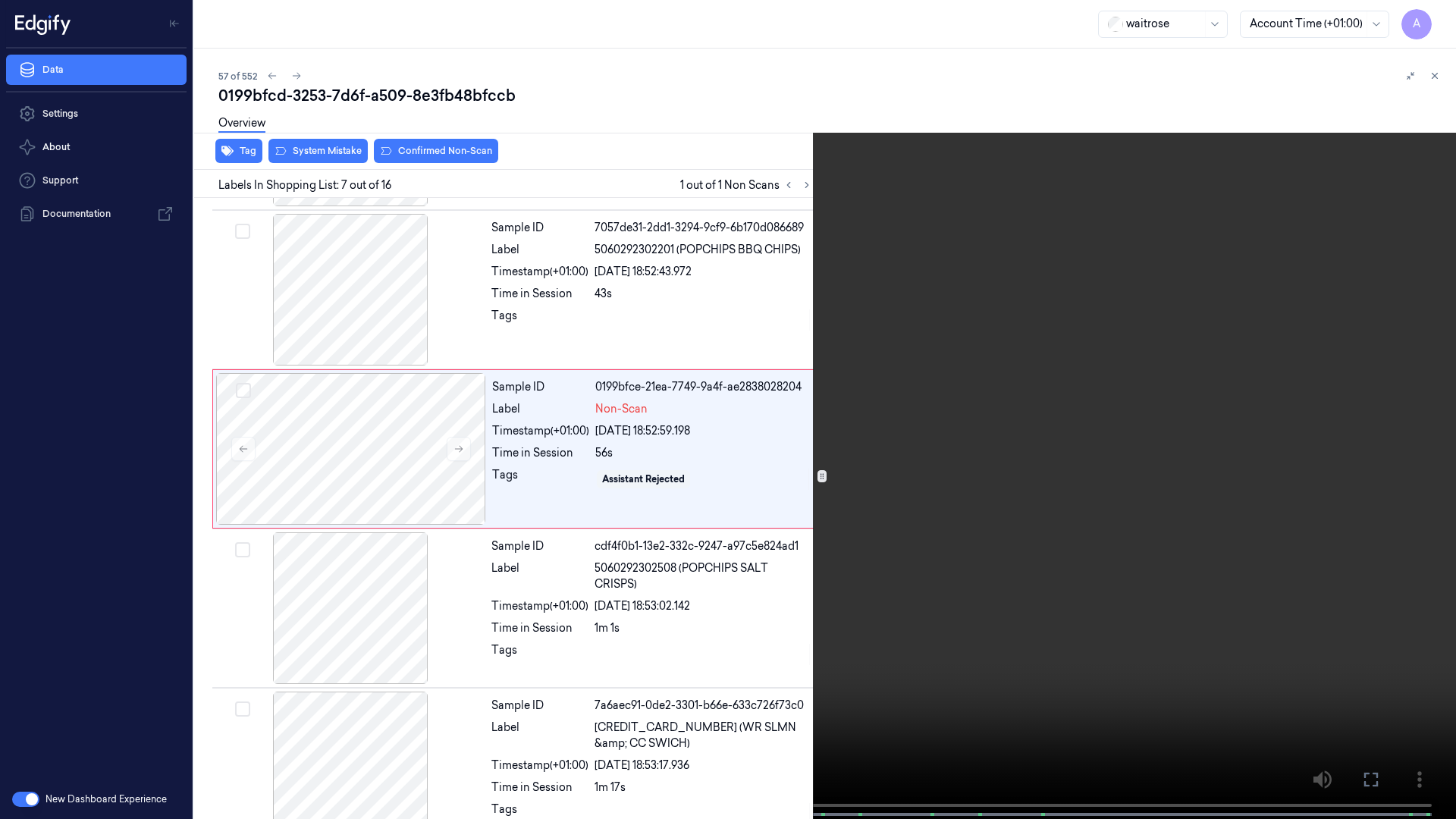
click at [898, 454] on video at bounding box center [728, 411] width 1456 height 822
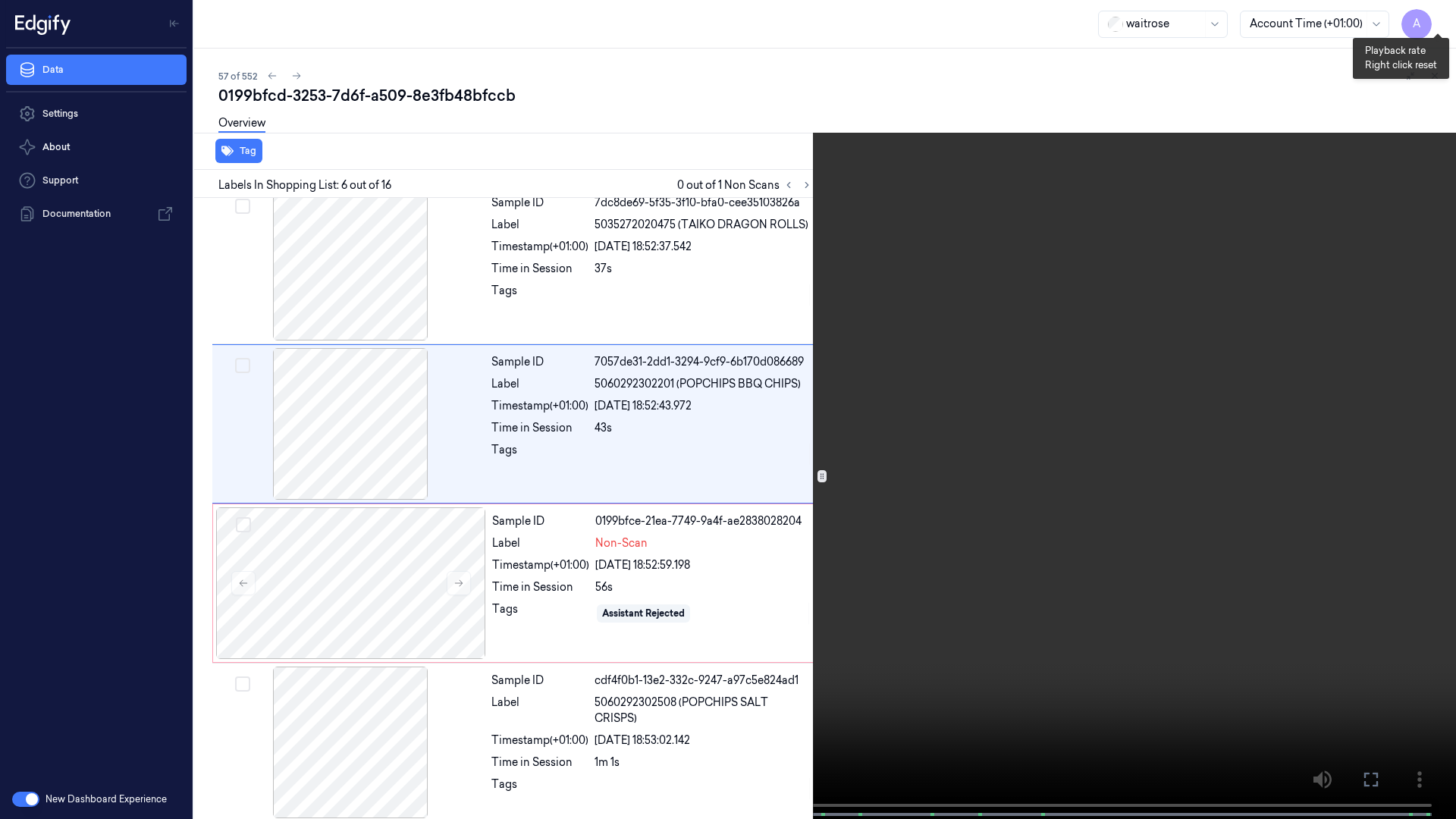
scroll to position [565, 0]
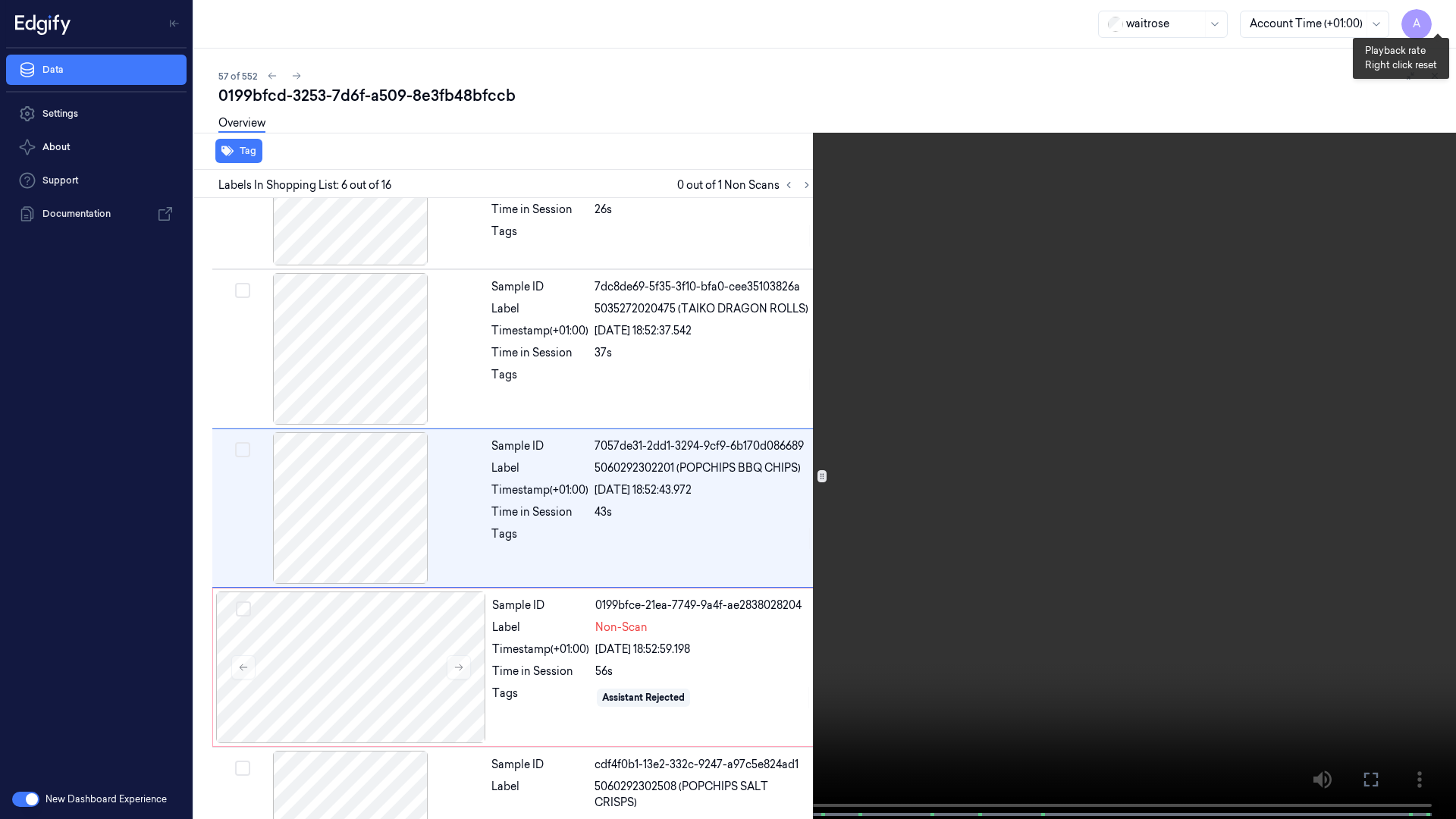
click at [1433, 12] on button "x 1" at bounding box center [1437, 18] width 24 height 24
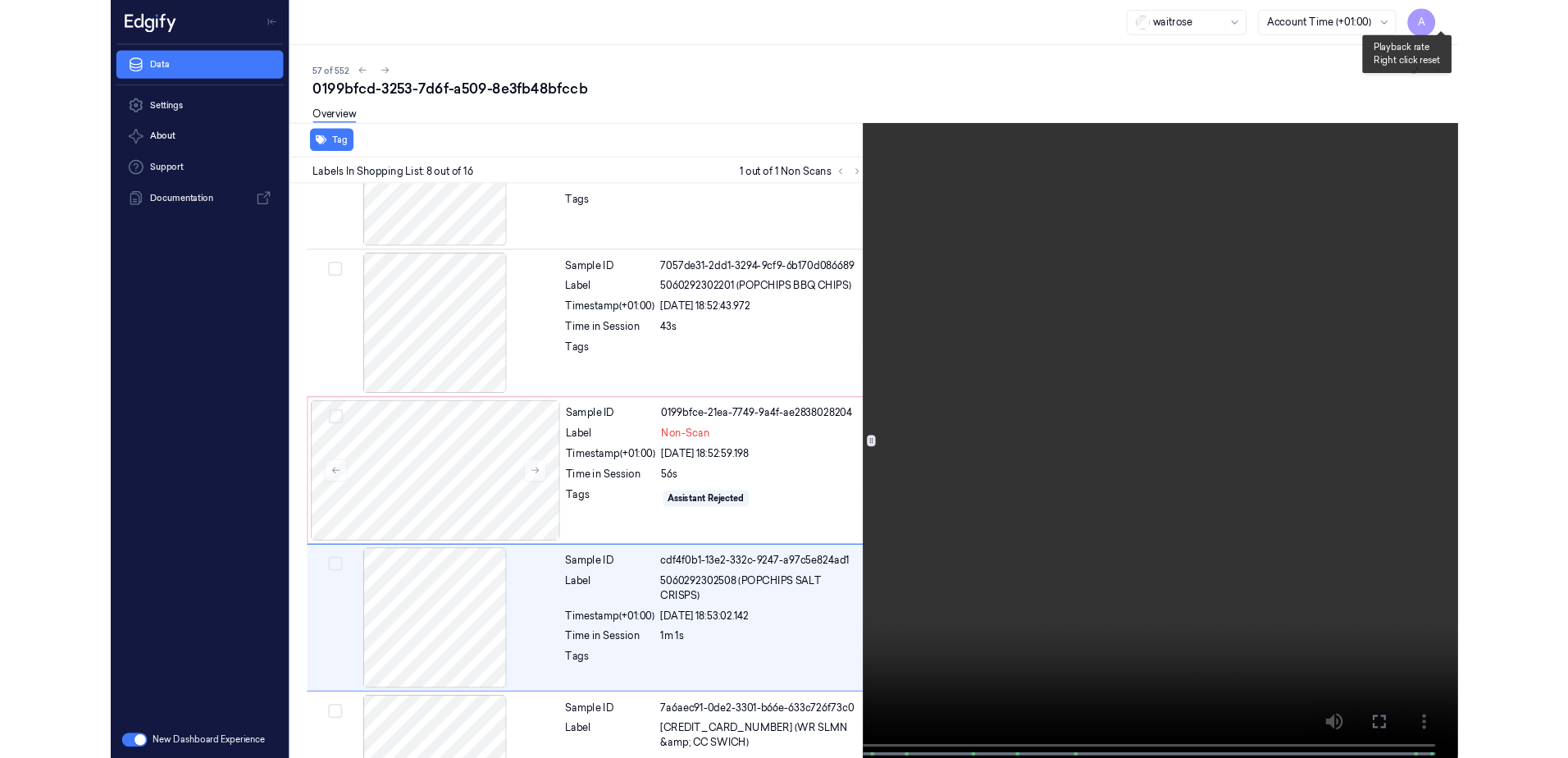
scroll to position [956, 0]
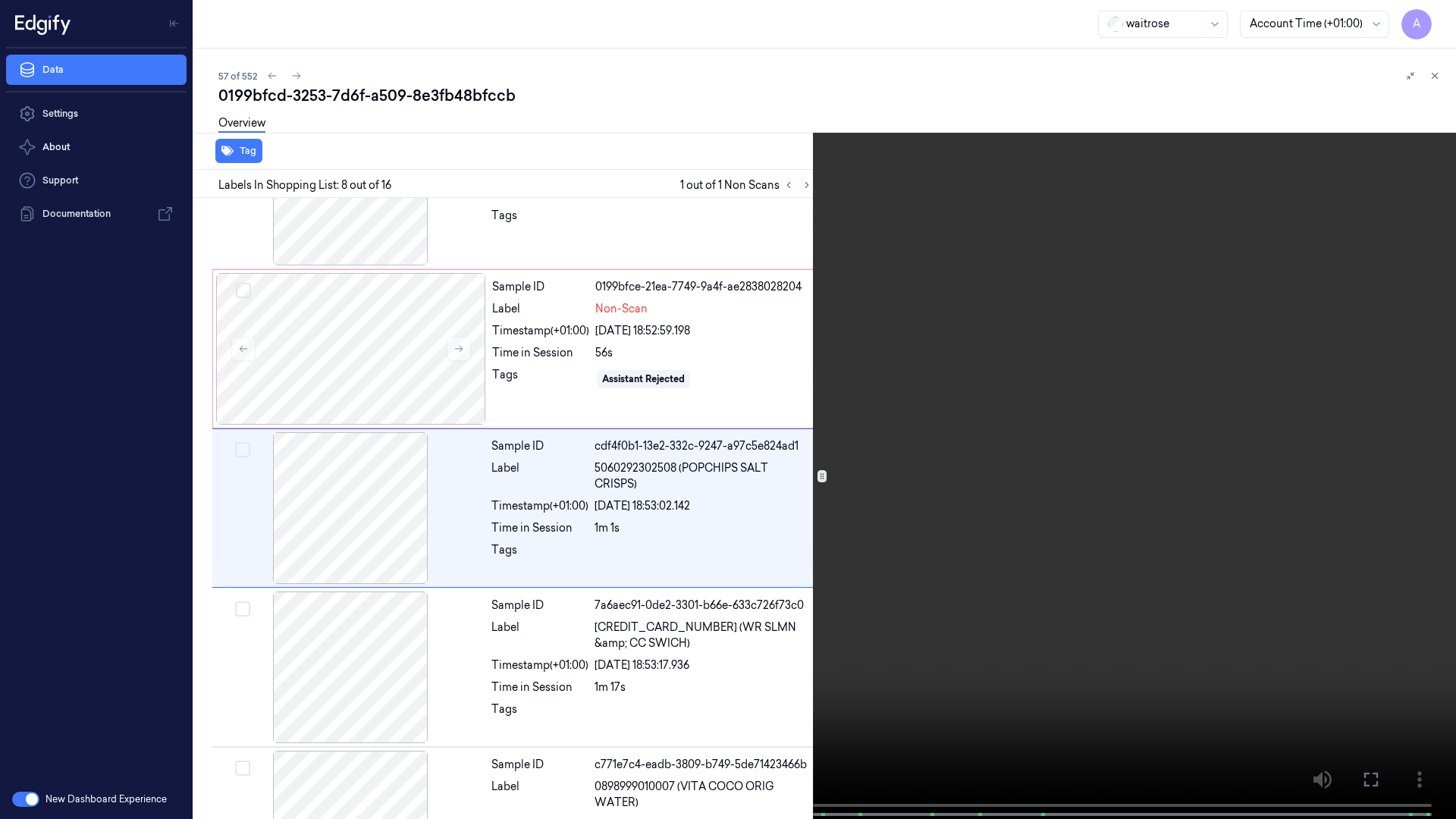
click at [0, 0] on icon at bounding box center [0, 0] width 0 height 0
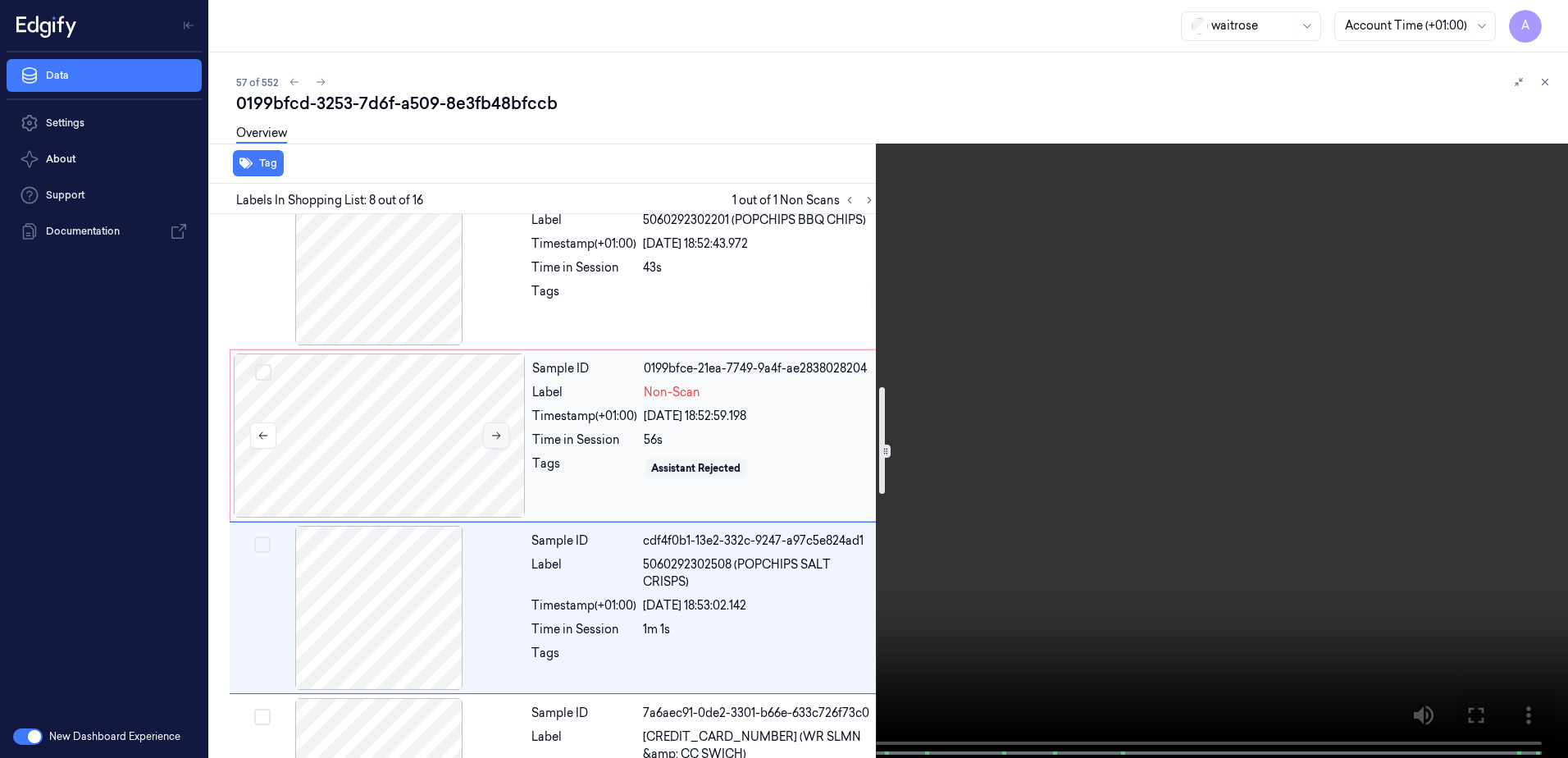
scroll to position [878, 0]
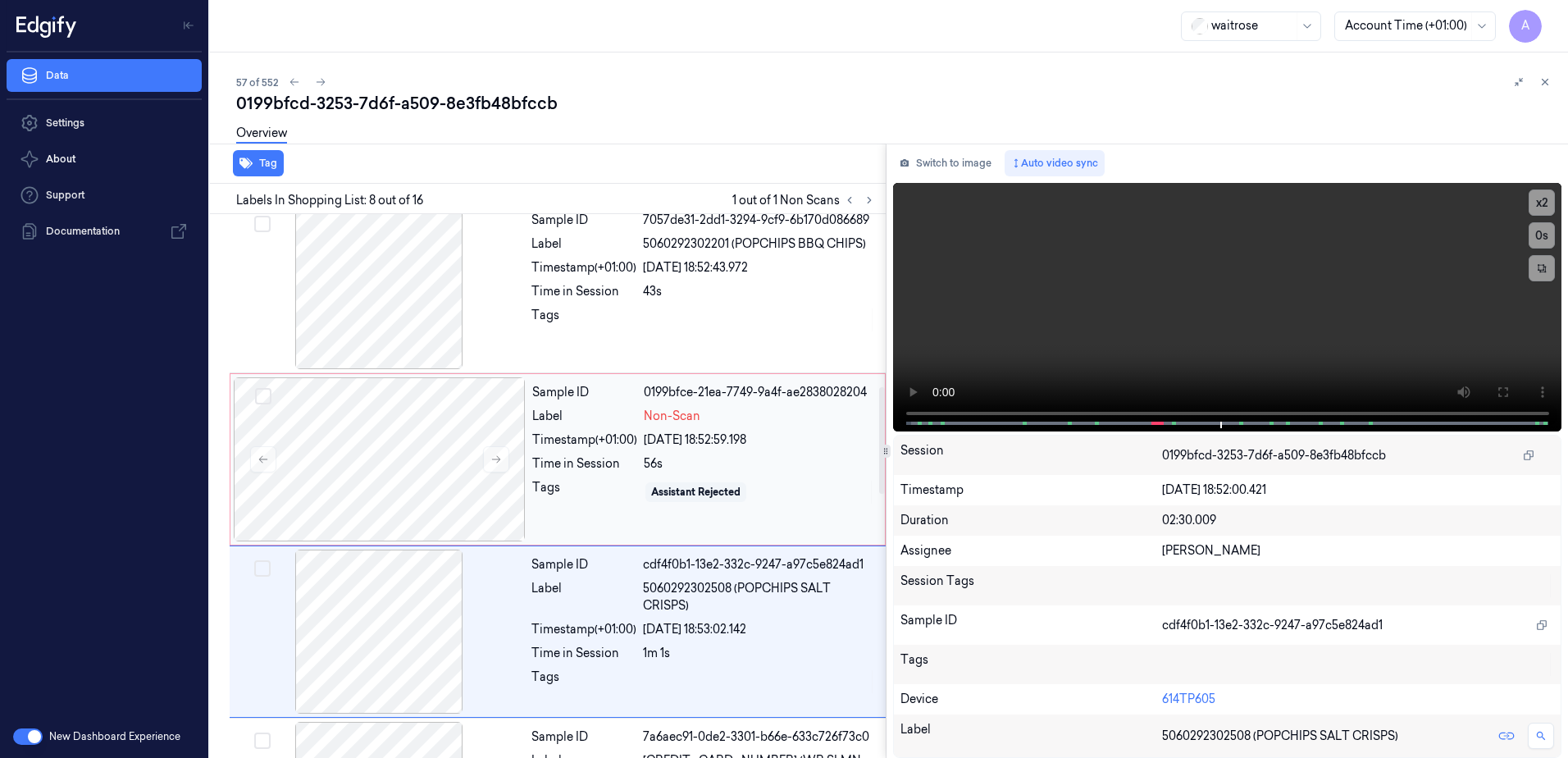
click at [590, 479] on div "Sample ID 0199bfce-21ea-7749-9a4f-ae2838028204 Label Non-Scan Timestamp (+01:00…" at bounding box center [703, 459] width 356 height 164
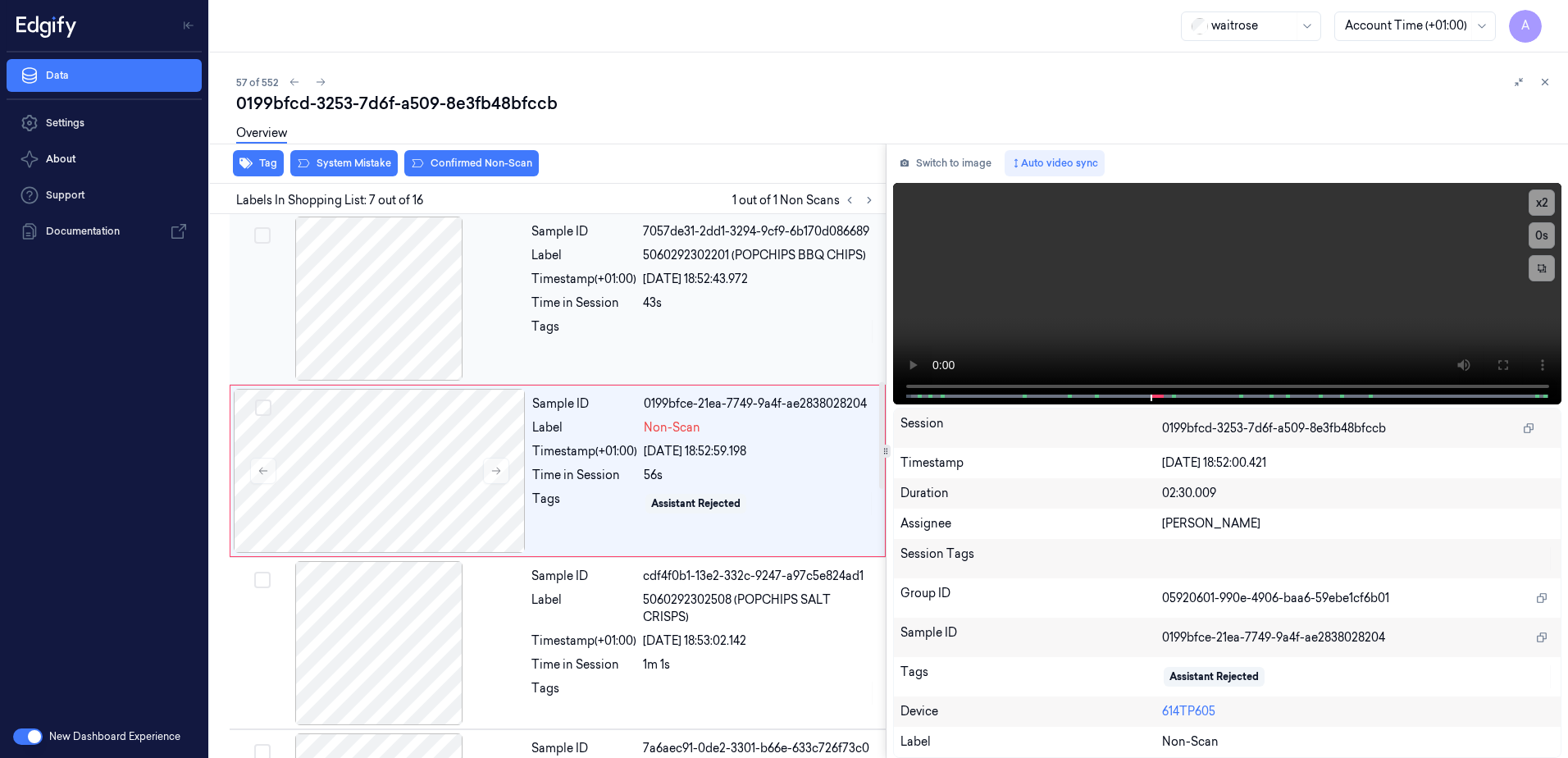
scroll to position [797, 0]
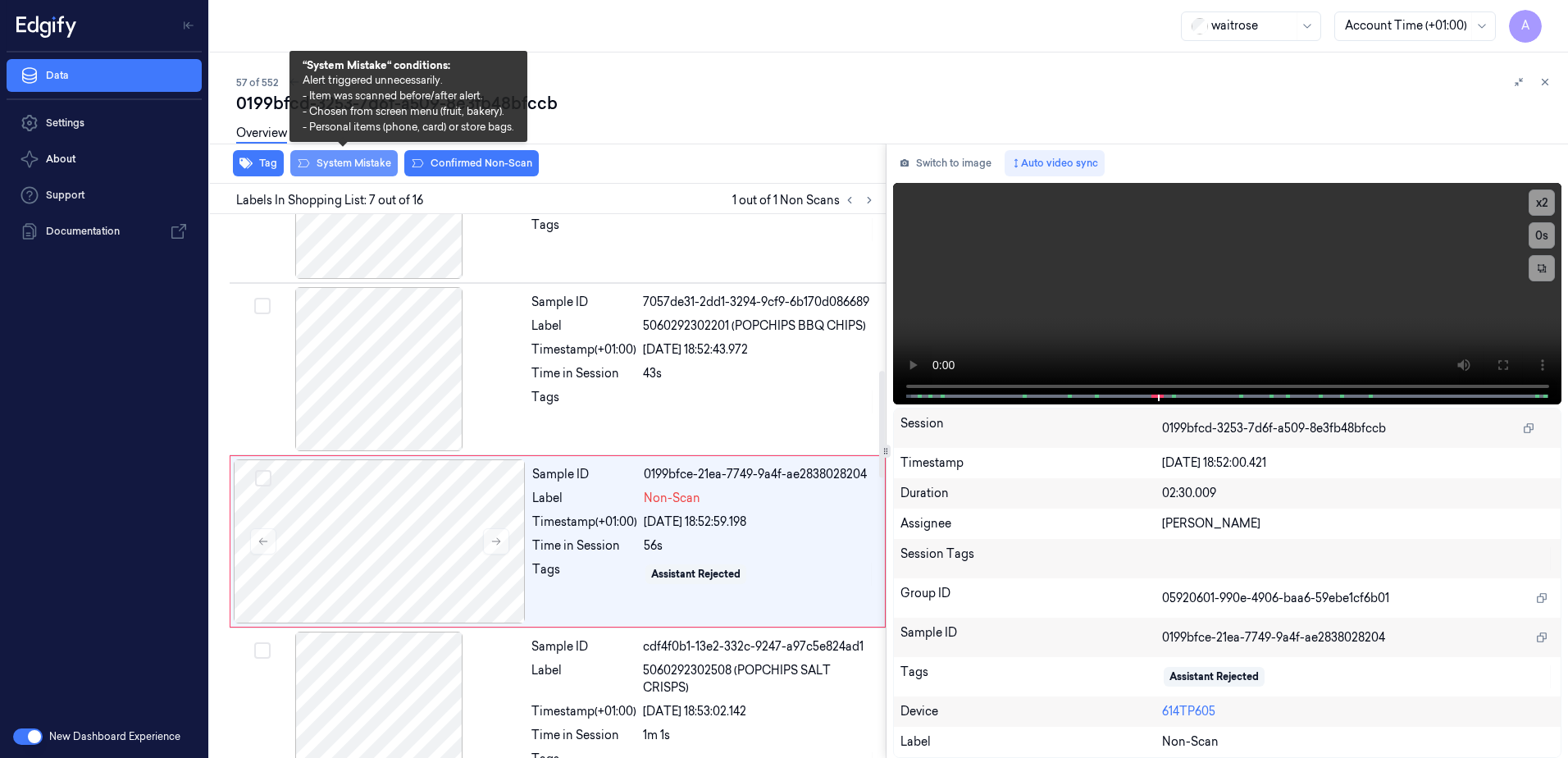
click at [347, 174] on button "System Mistake" at bounding box center [344, 164] width 107 height 26
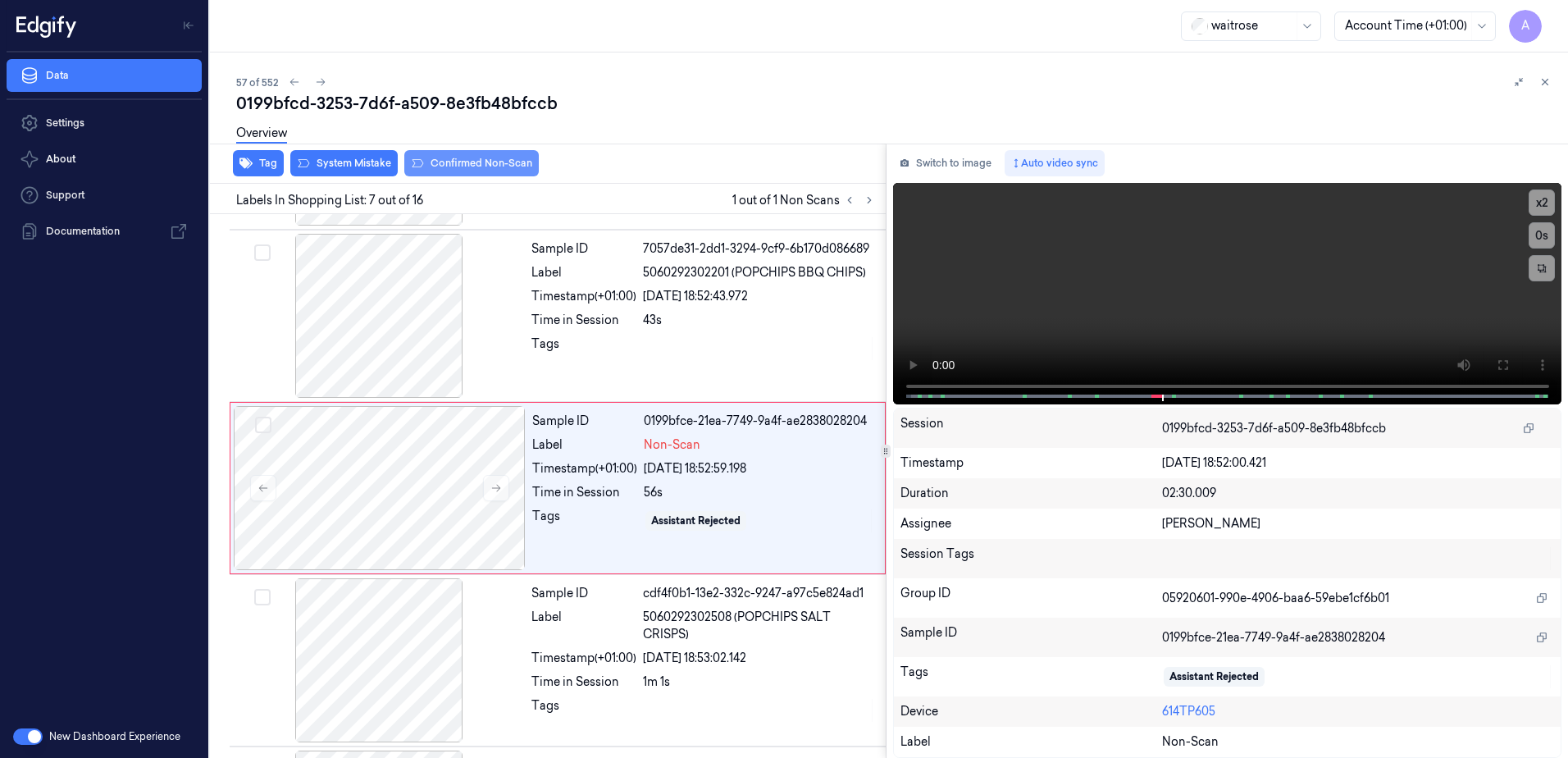
scroll to position [853, 0]
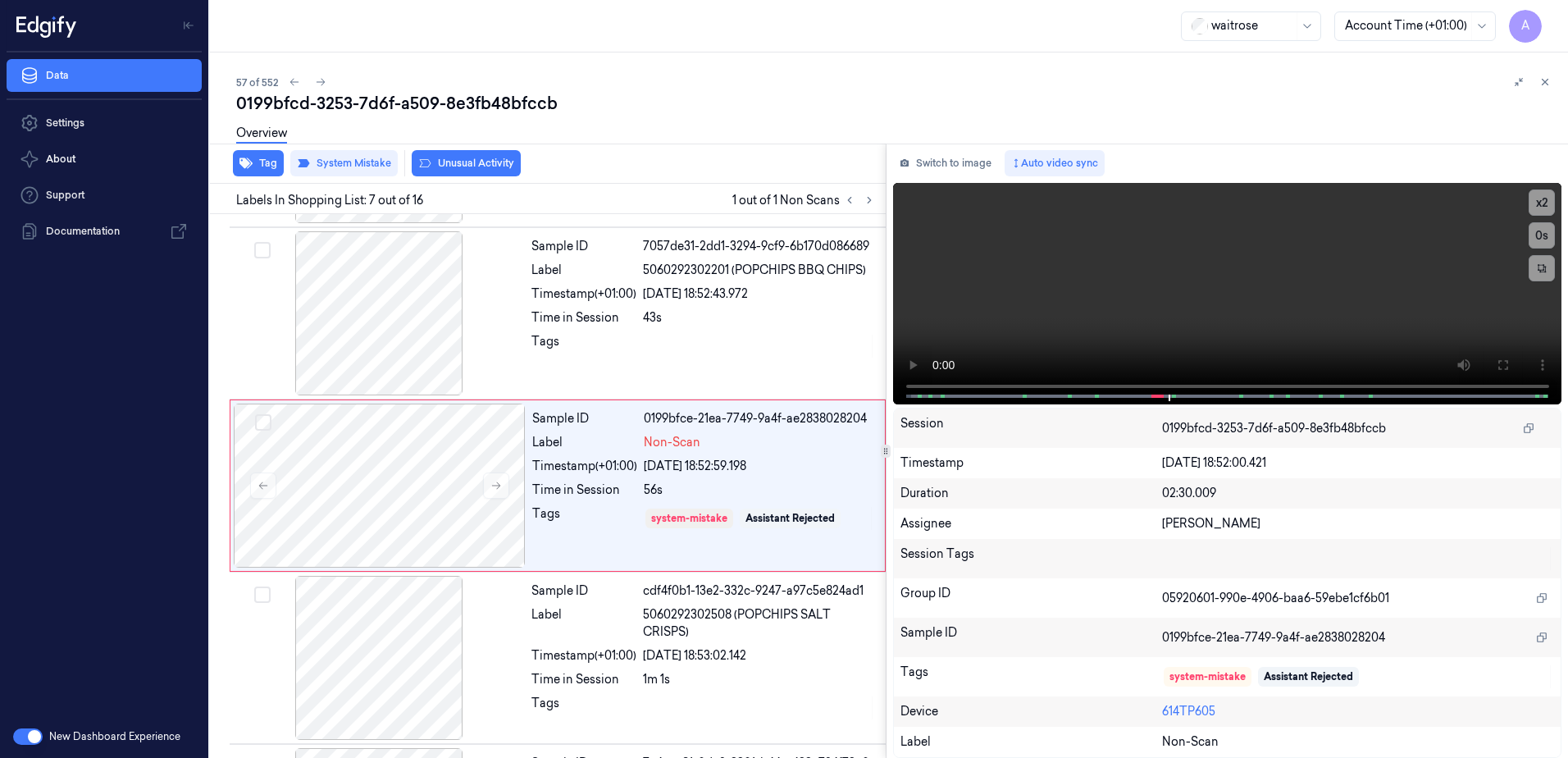
click at [466, 171] on button "Unusual Activity" at bounding box center [466, 164] width 109 height 26
click at [1550, 83] on icon at bounding box center [1545, 82] width 11 height 11
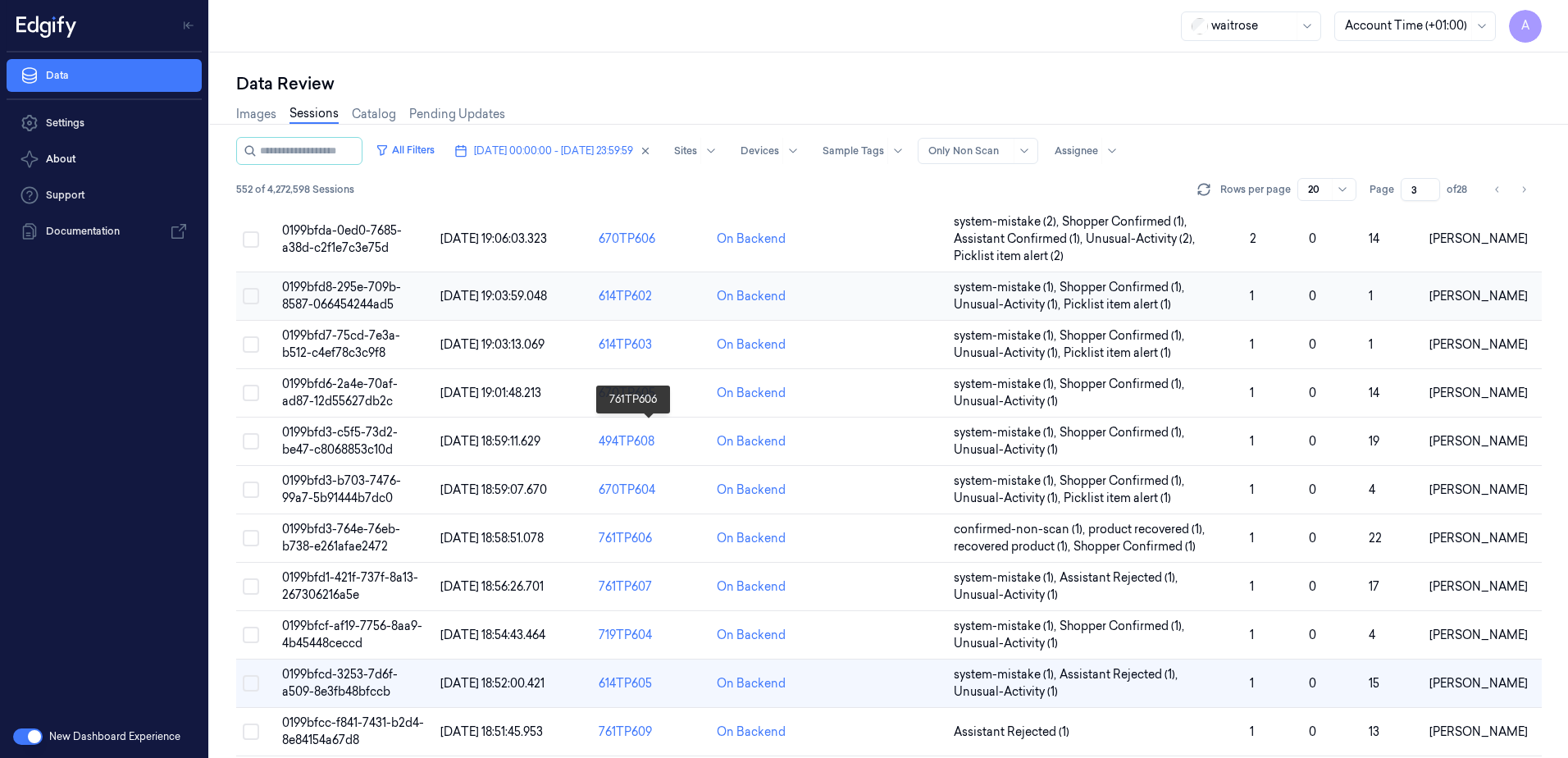
scroll to position [484, 0]
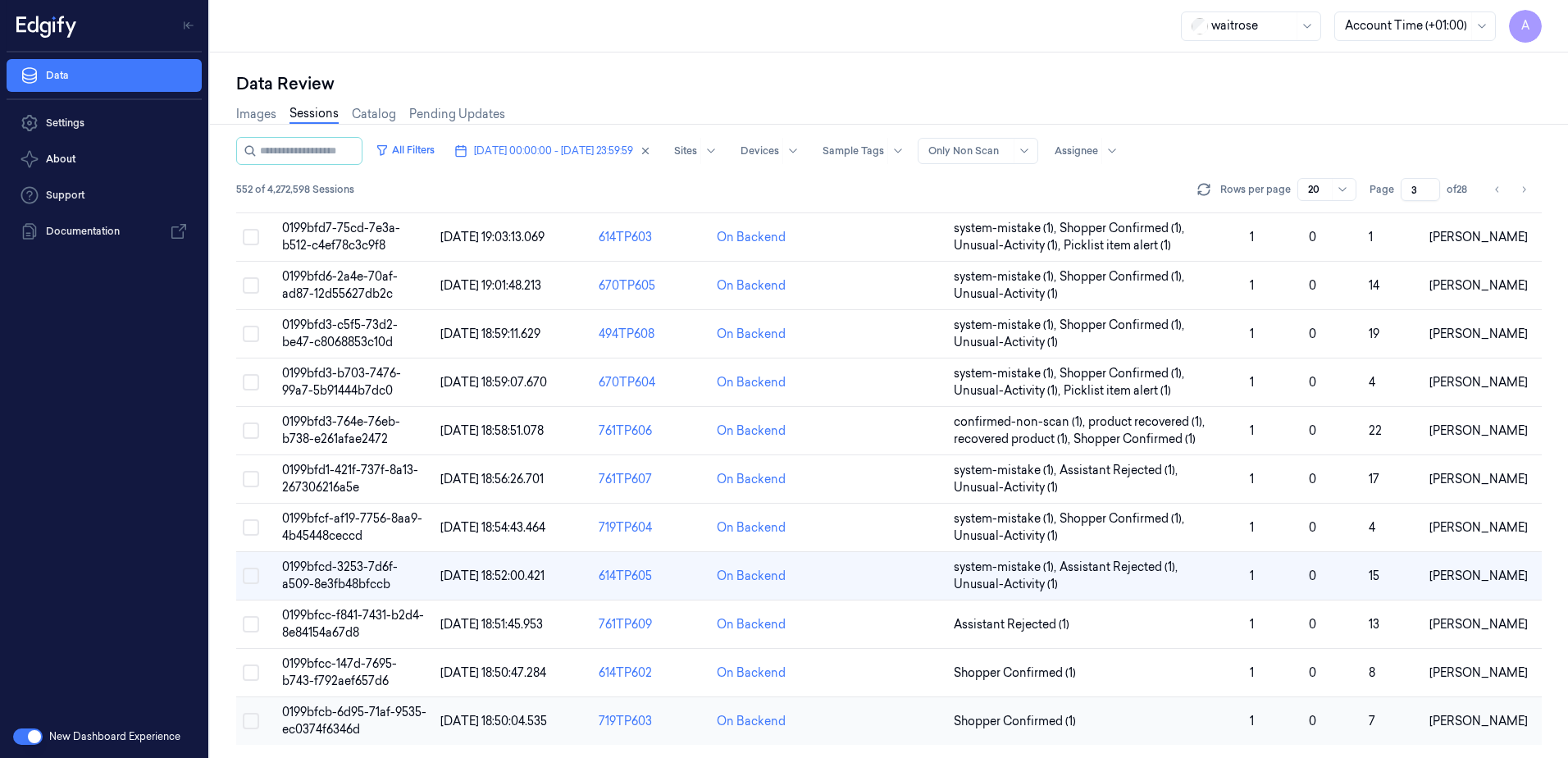
click at [338, 718] on span "0199bfcb-6d95-71af-9535-ec0374f6346d" at bounding box center [354, 721] width 144 height 32
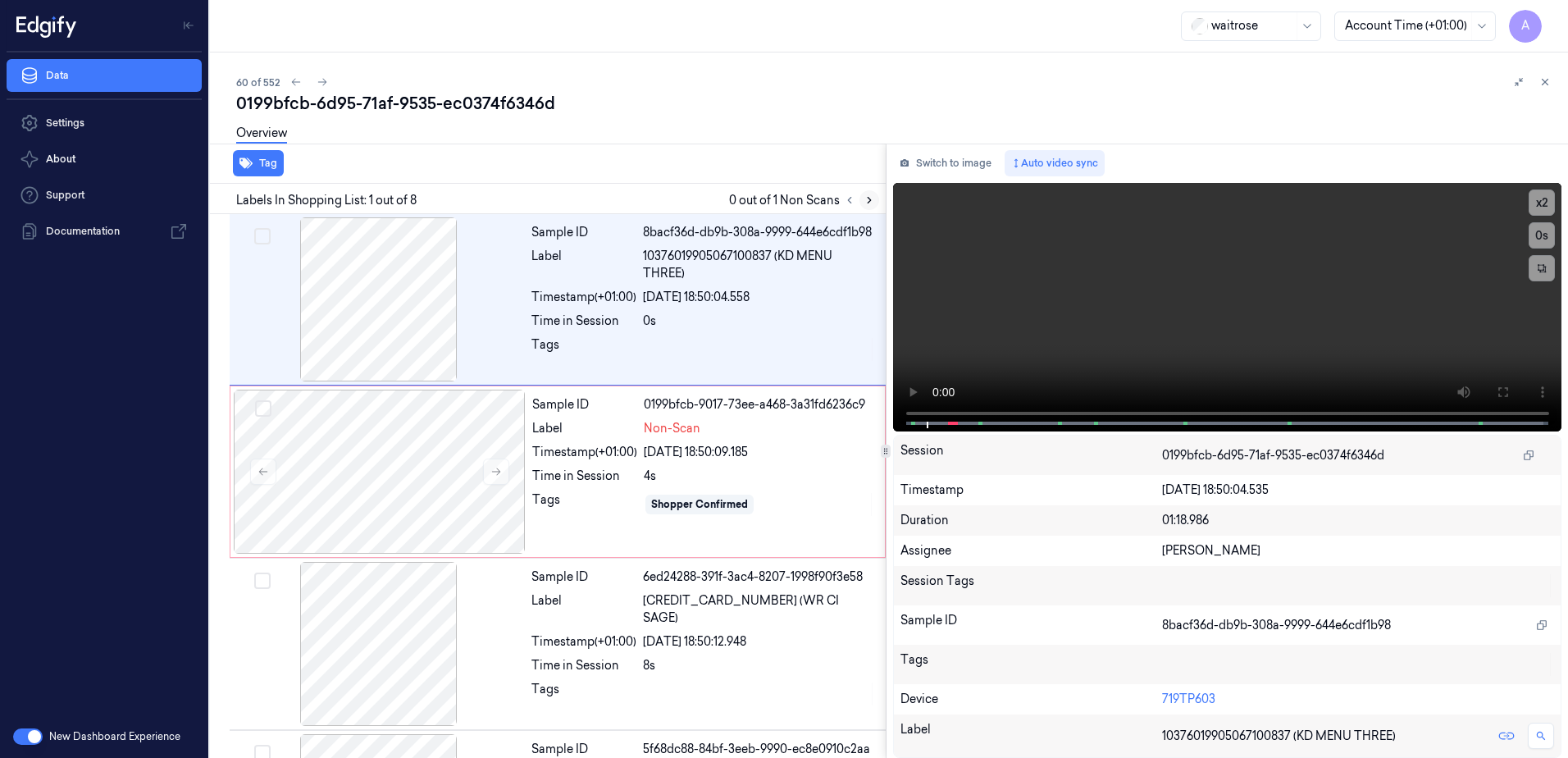
click at [861, 198] on button at bounding box center [869, 200] width 19 height 19
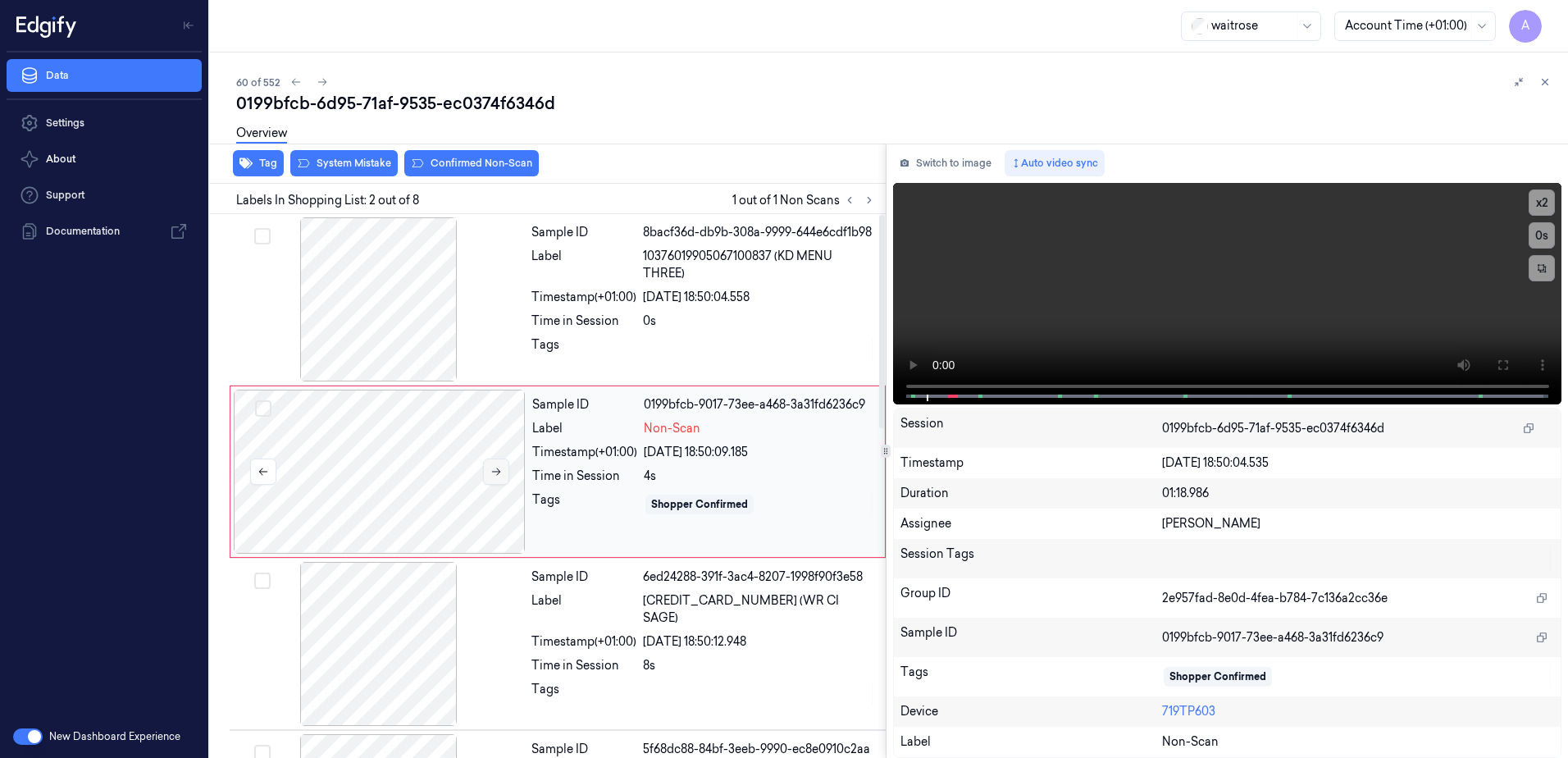
click at [493, 472] on icon at bounding box center [496, 471] width 11 height 11
click at [498, 472] on icon at bounding box center [496, 471] width 11 height 11
click at [1501, 367] on icon at bounding box center [1502, 365] width 13 height 13
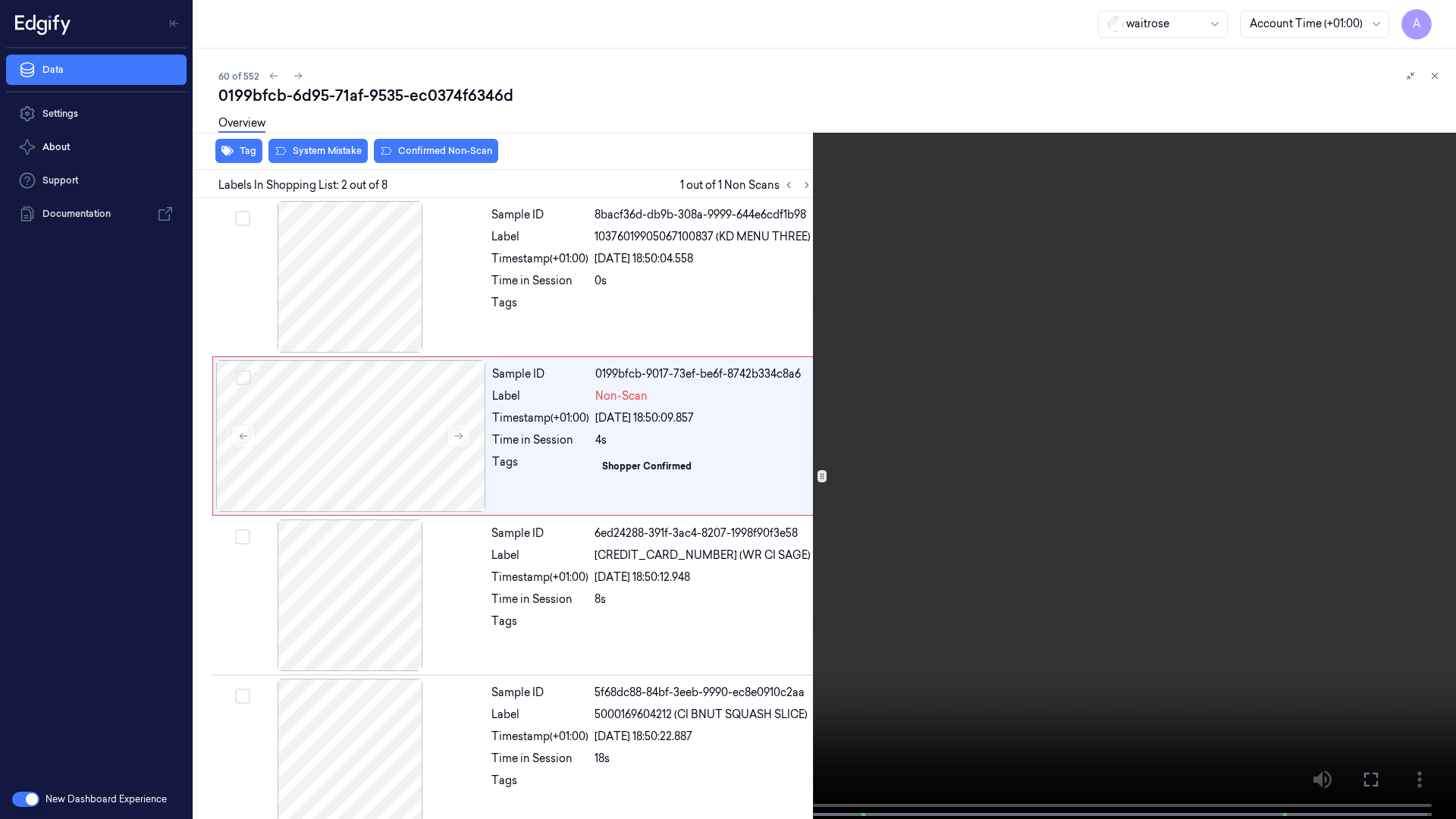
click at [785, 550] on video at bounding box center [728, 411] width 1456 height 822
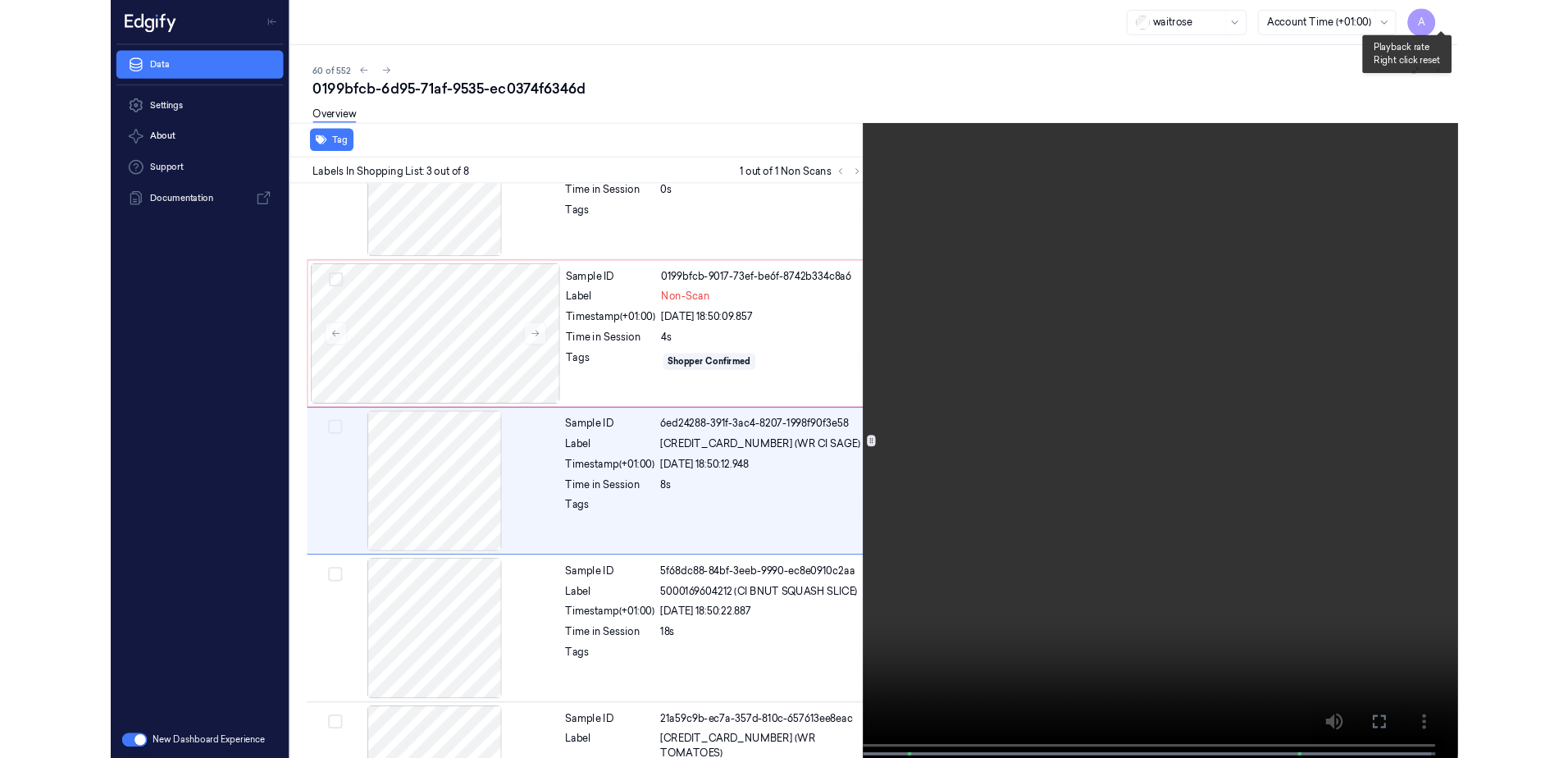
scroll to position [94, 0]
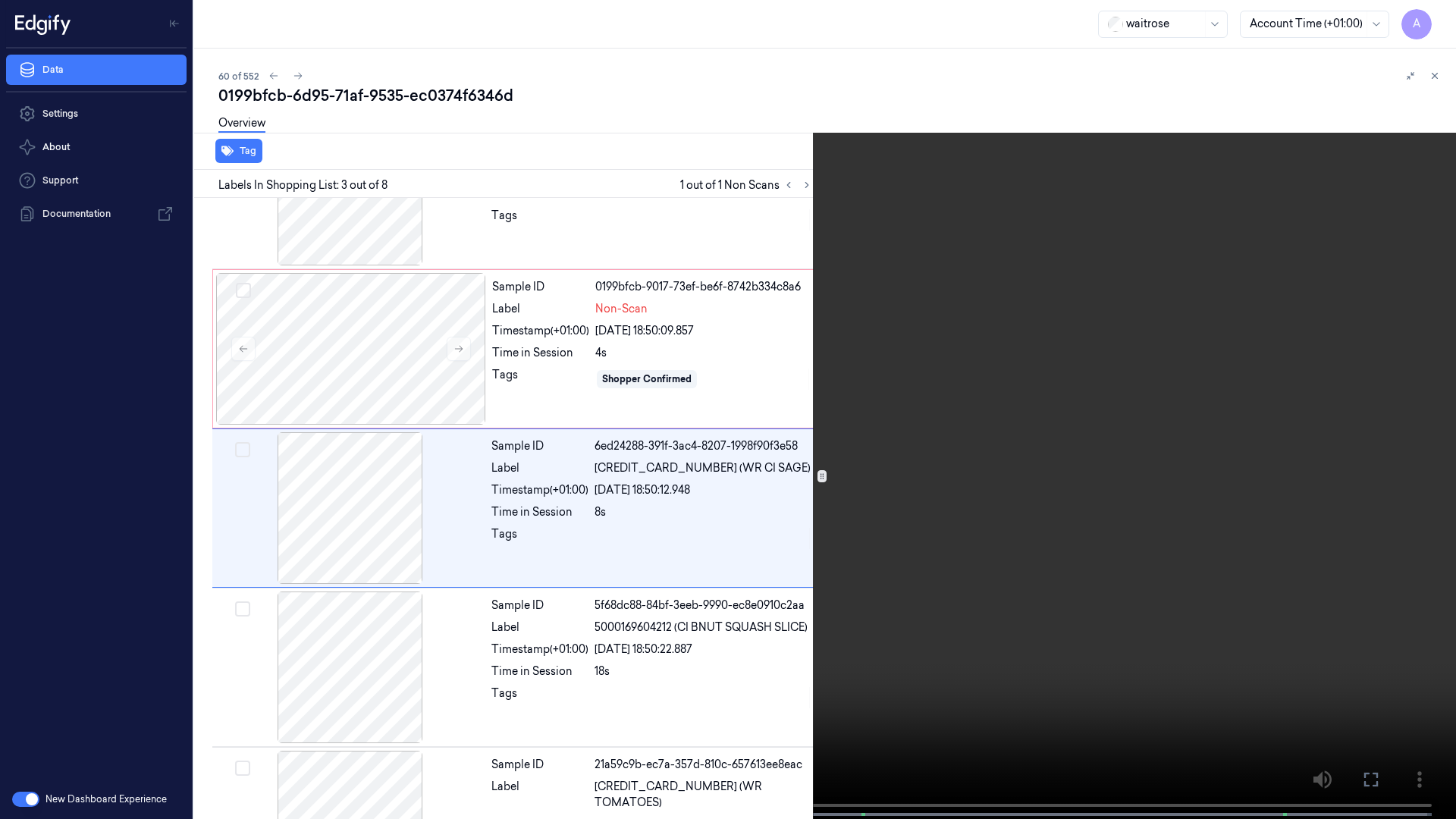
click at [0, 0] on button at bounding box center [0, 0] width 0 height 0
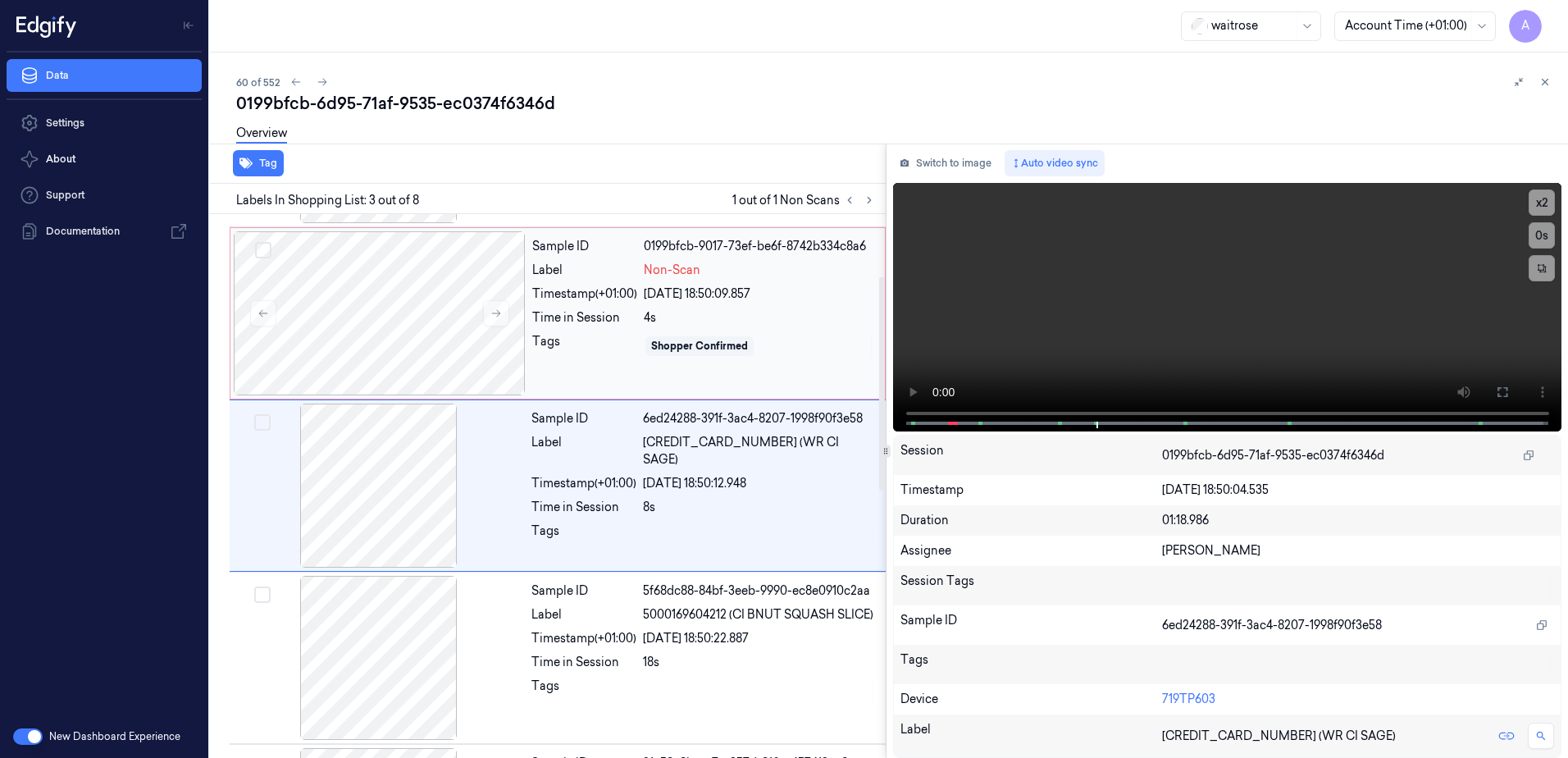
click at [598, 377] on div "Sample ID 0199bfcb-9017-73ef-be6f-8742b334c8a6 Label Non-Scan Timestamp (+01:00…" at bounding box center [703, 313] width 356 height 164
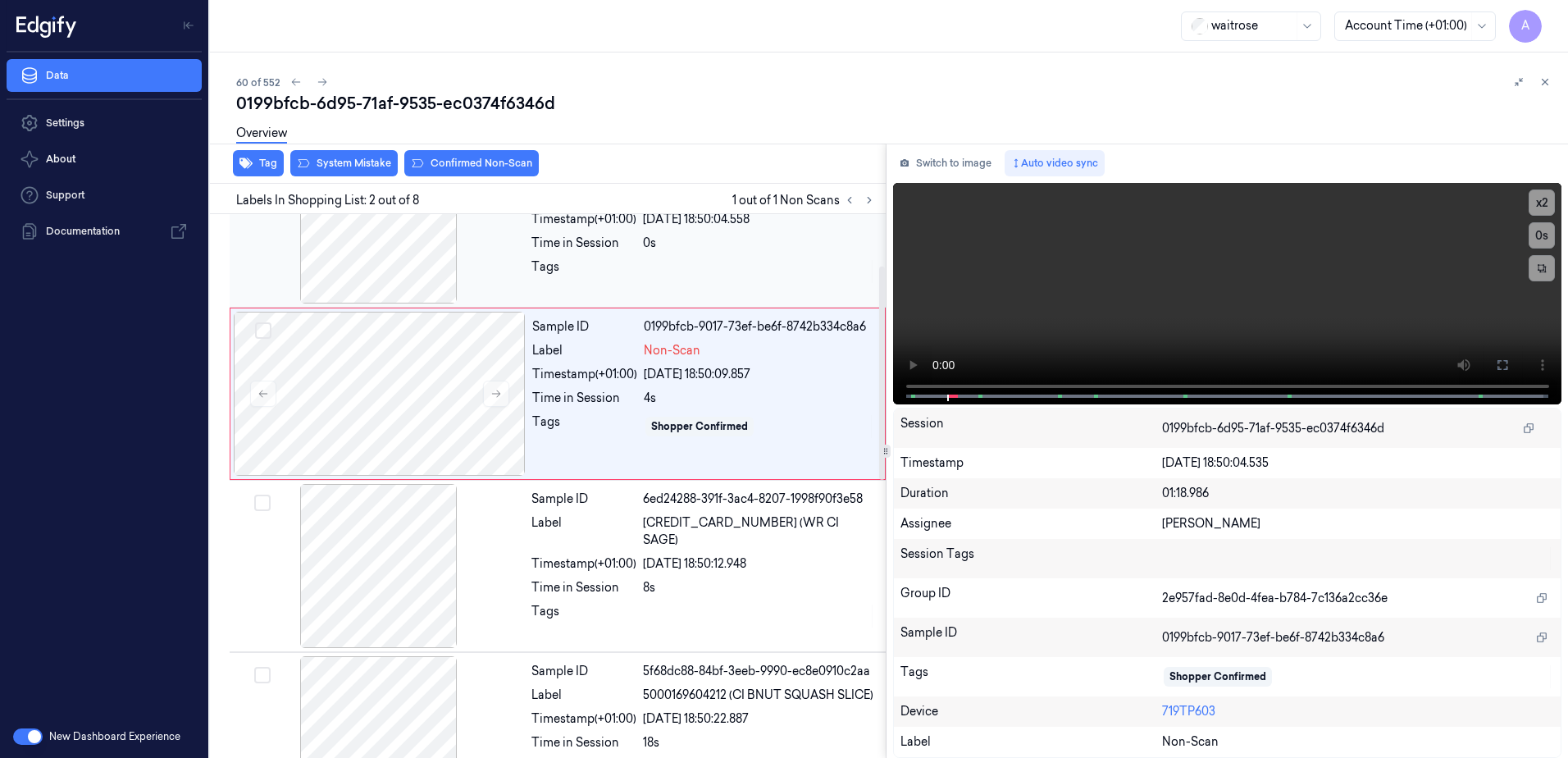
scroll to position [0, 0]
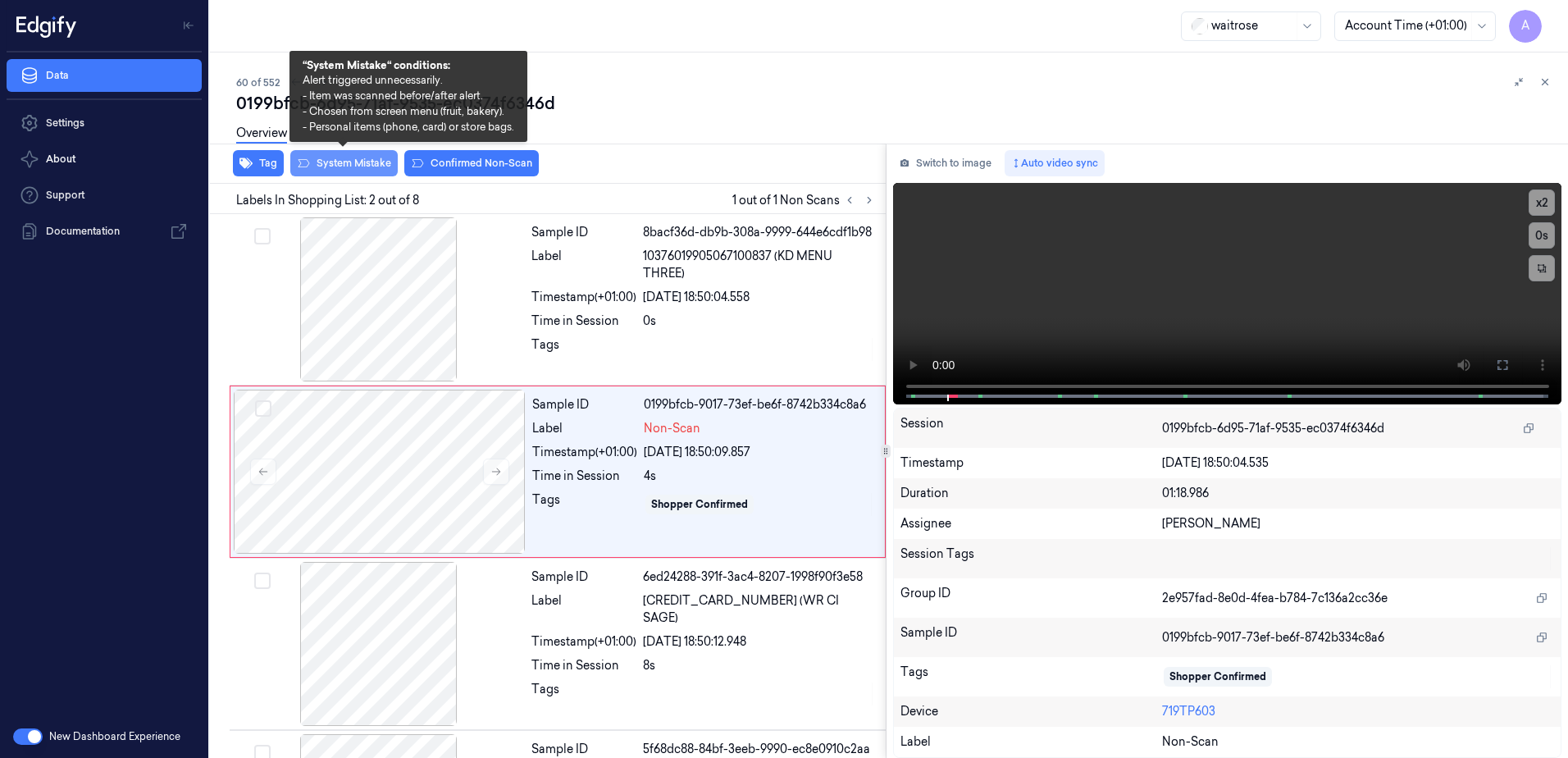
click at [327, 170] on button "System Mistake" at bounding box center [344, 164] width 107 height 26
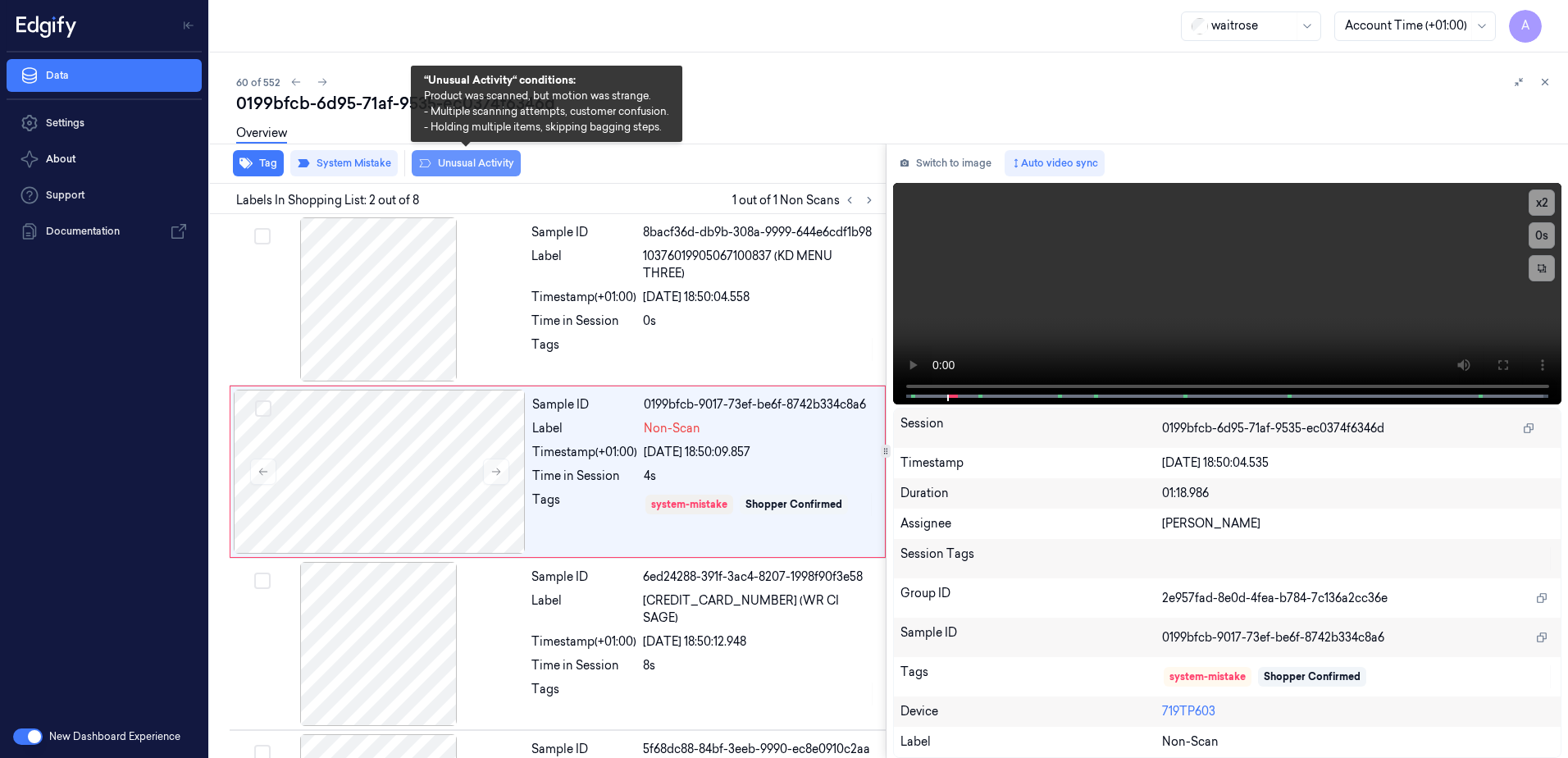
click at [448, 166] on button "Unusual Activity" at bounding box center [466, 164] width 109 height 26
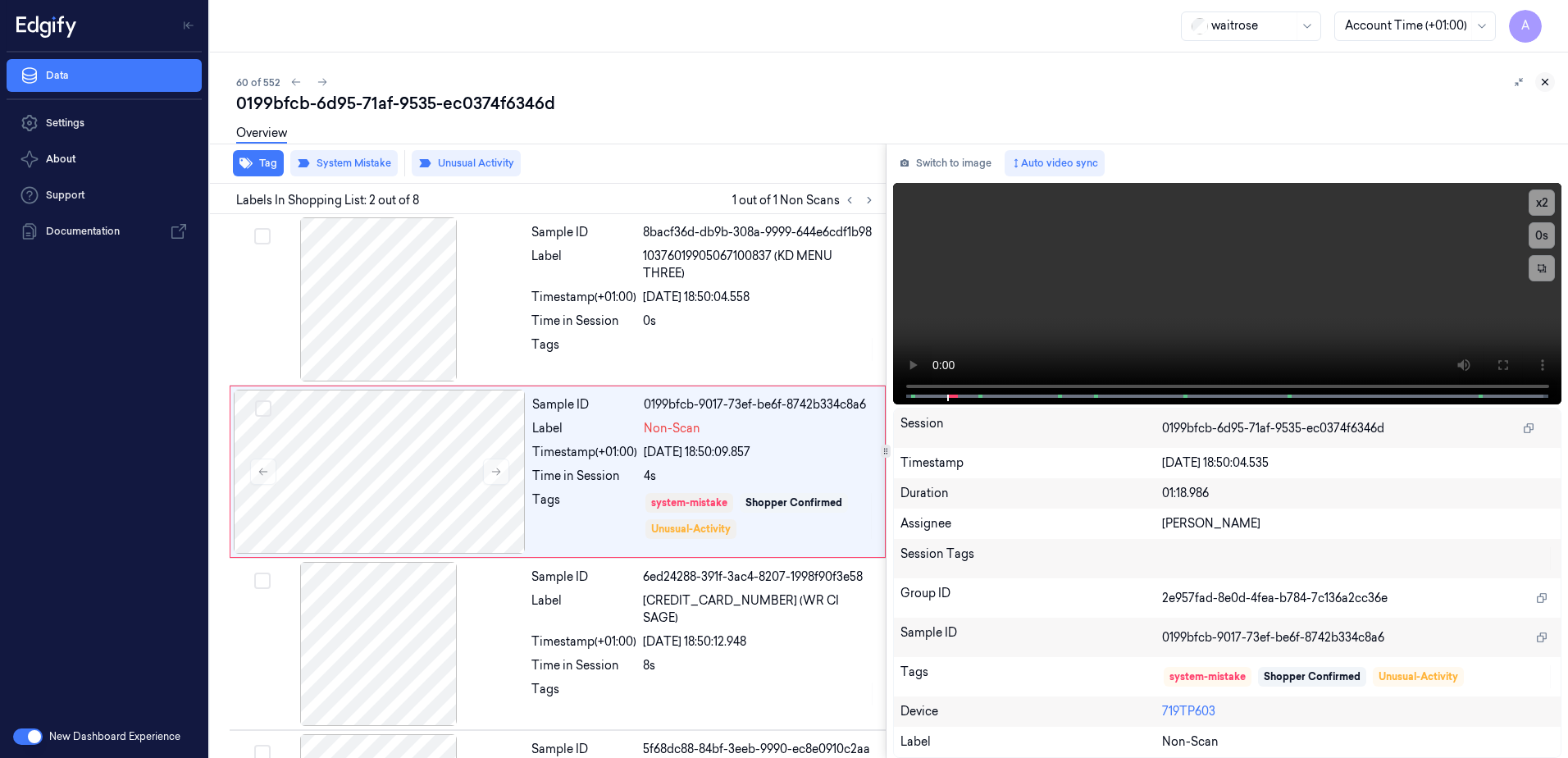
click at [1552, 82] on button at bounding box center [1545, 82] width 19 height 19
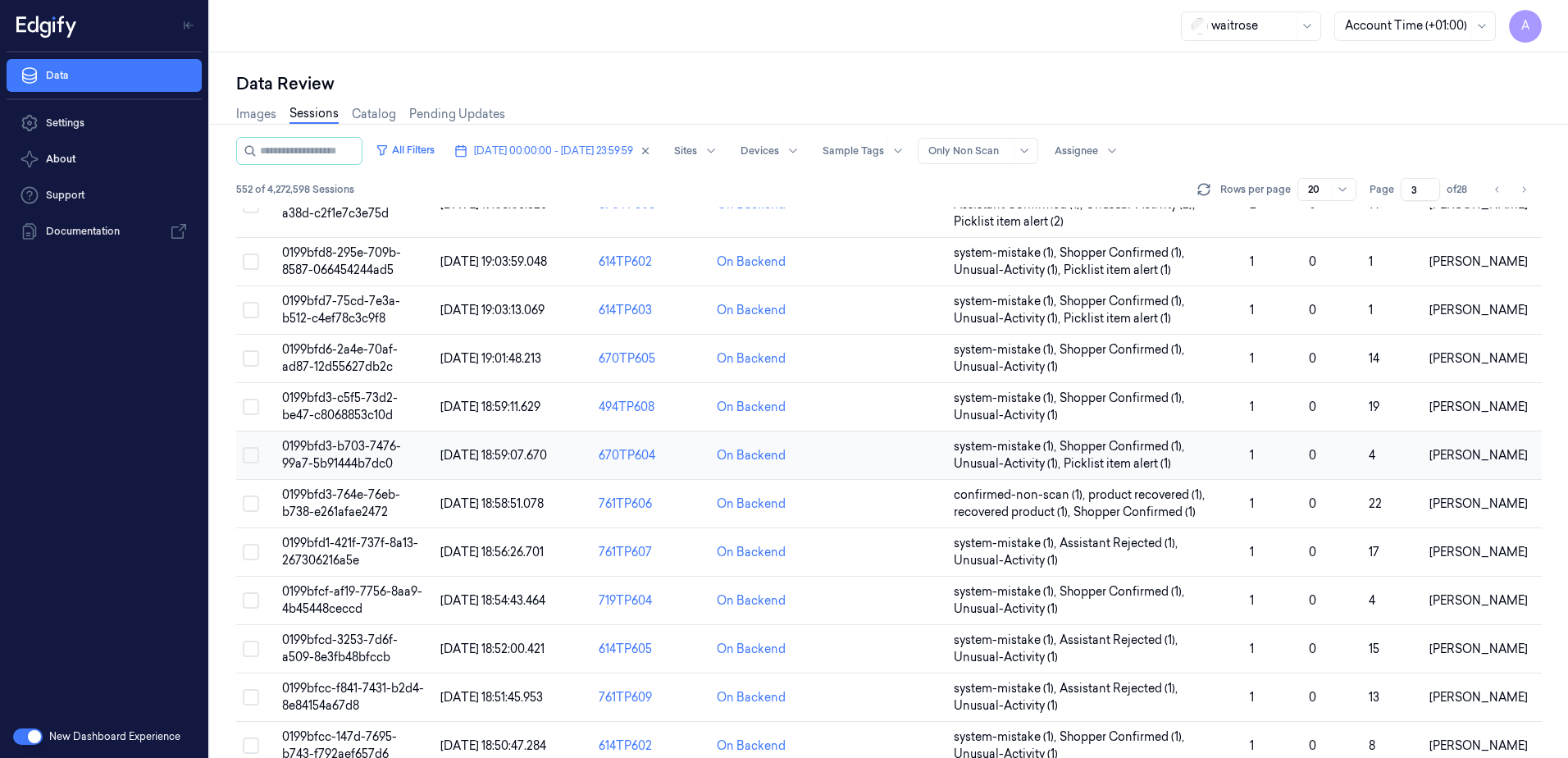
scroll to position [484, 0]
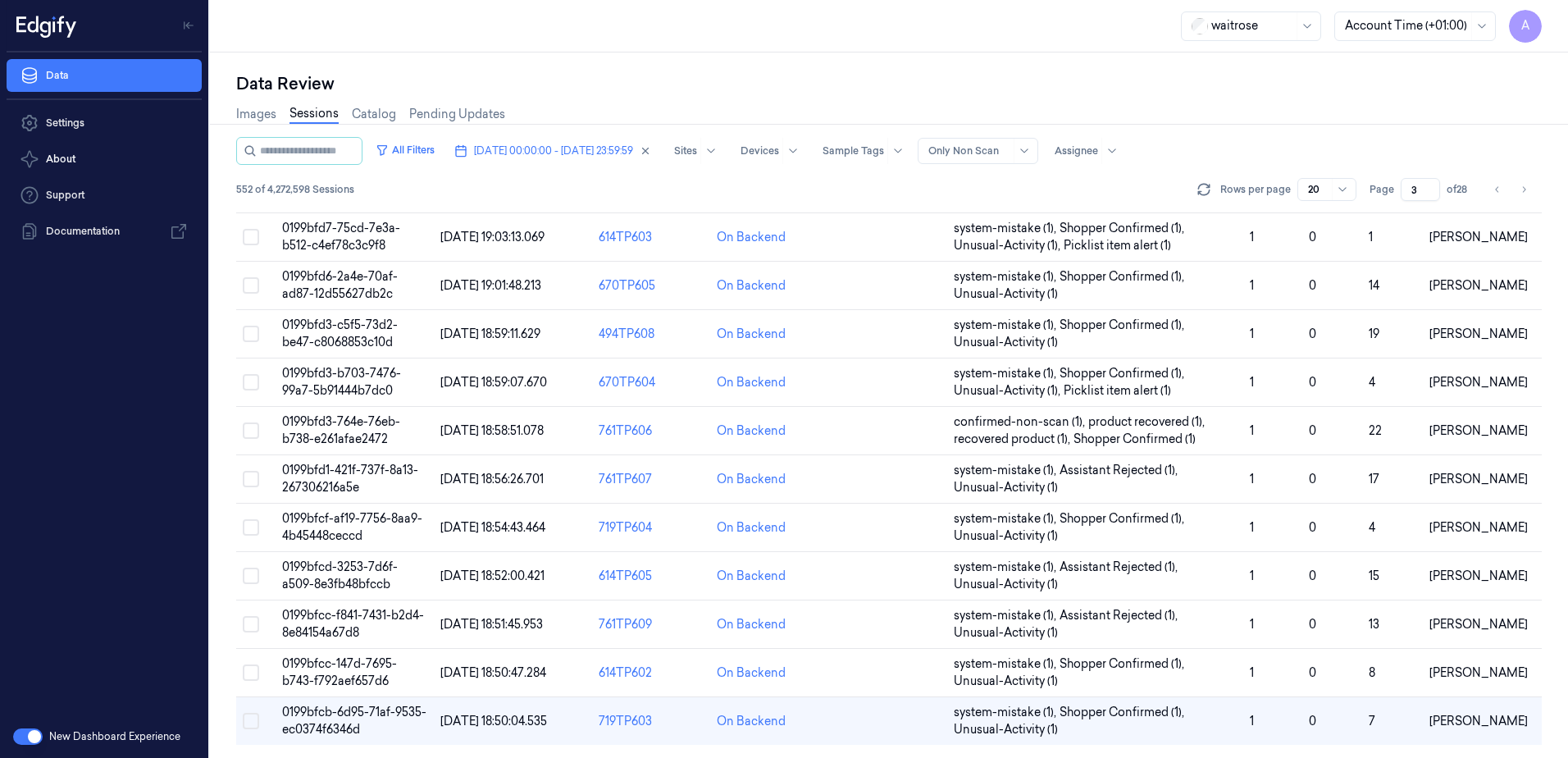
drag, startPoint x: 1416, startPoint y: 186, endPoint x: 1407, endPoint y: 193, distance: 11.4
click at [1407, 193] on input "3" at bounding box center [1420, 189] width 40 height 23
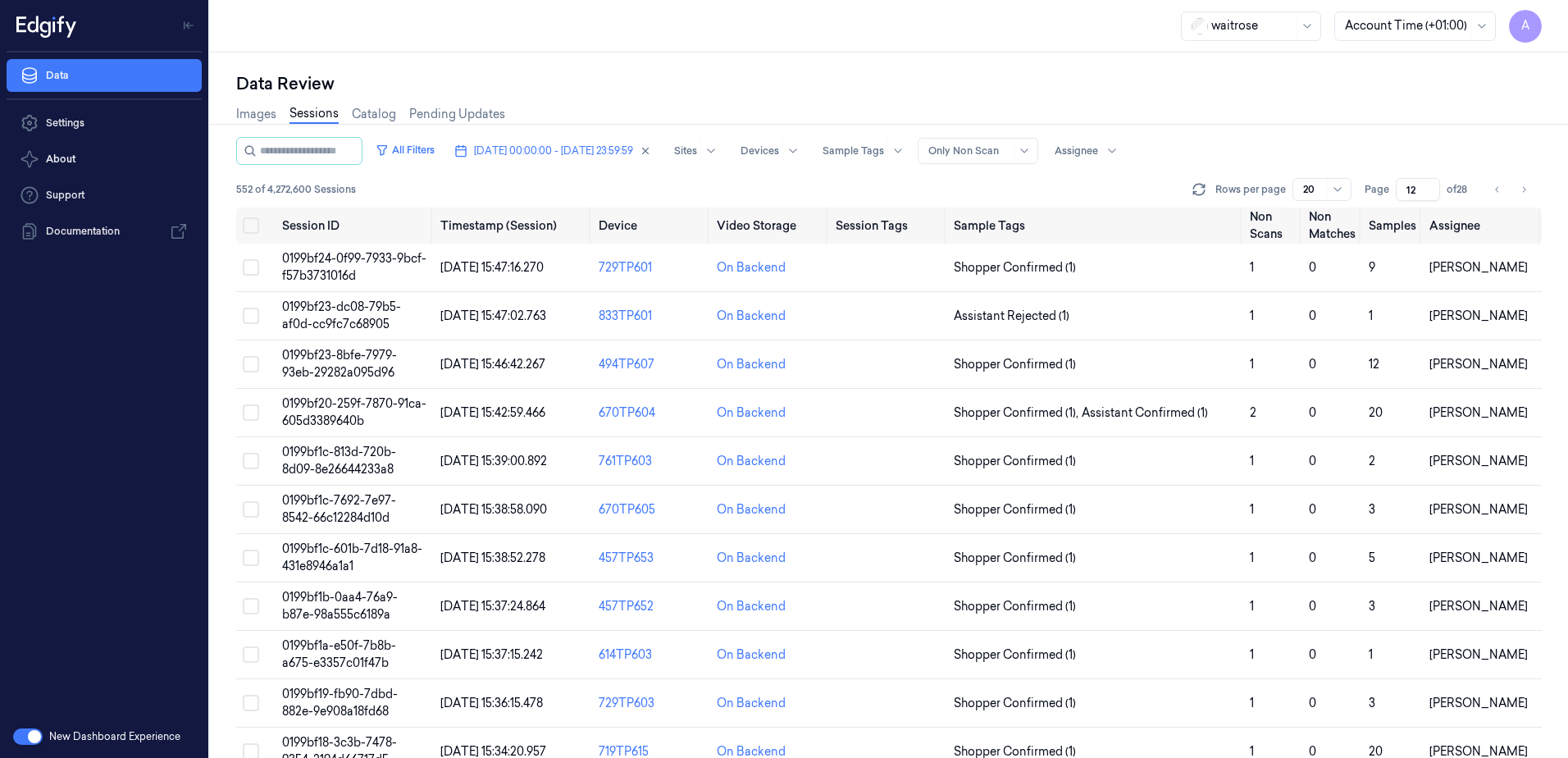
type input "12"
click at [353, 363] on td "0199bf23-8bfe-7979-93eb-29282a095d96" at bounding box center [355, 364] width 158 height 48
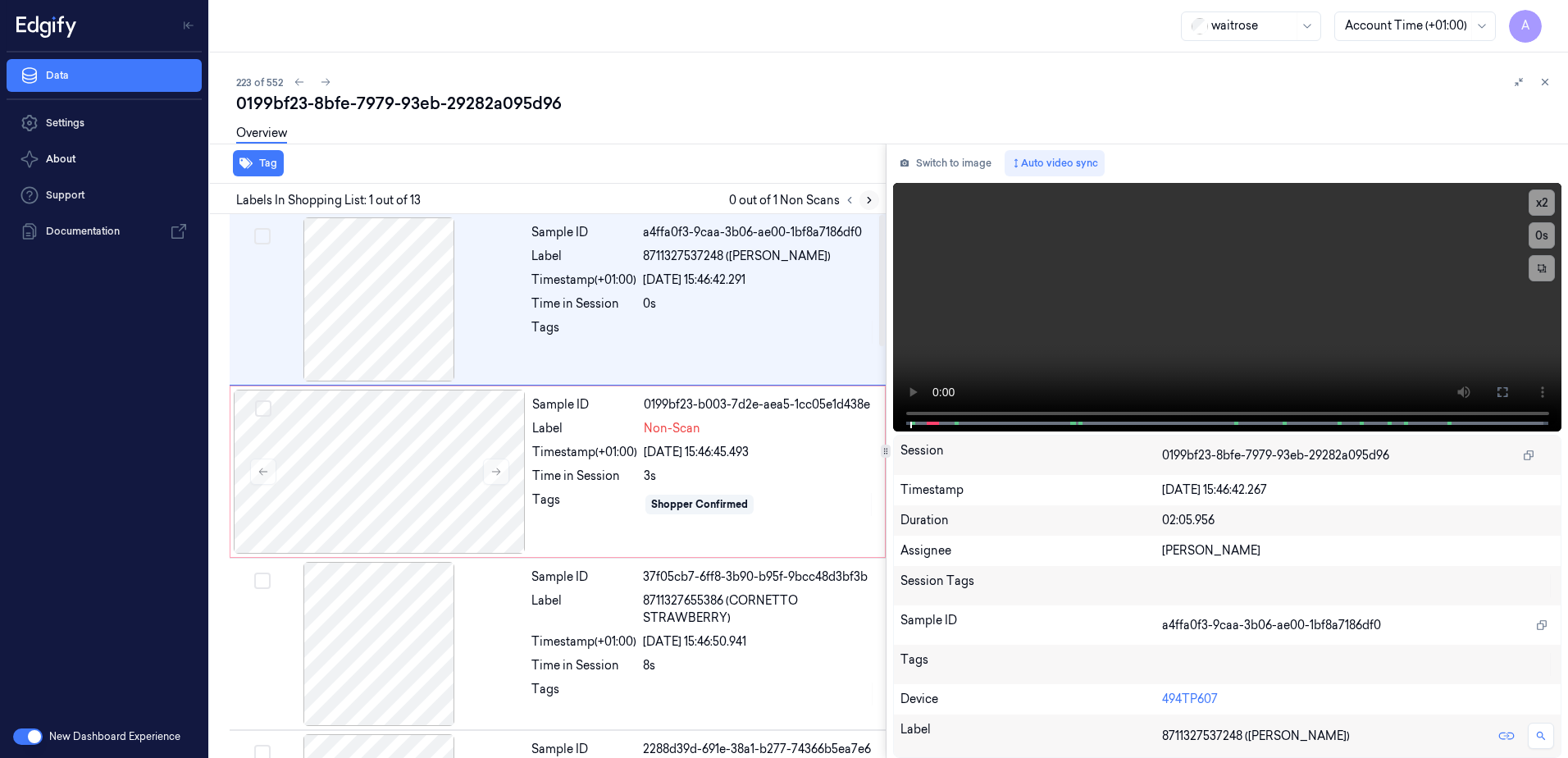
click at [875, 196] on icon at bounding box center [869, 200] width 11 height 11
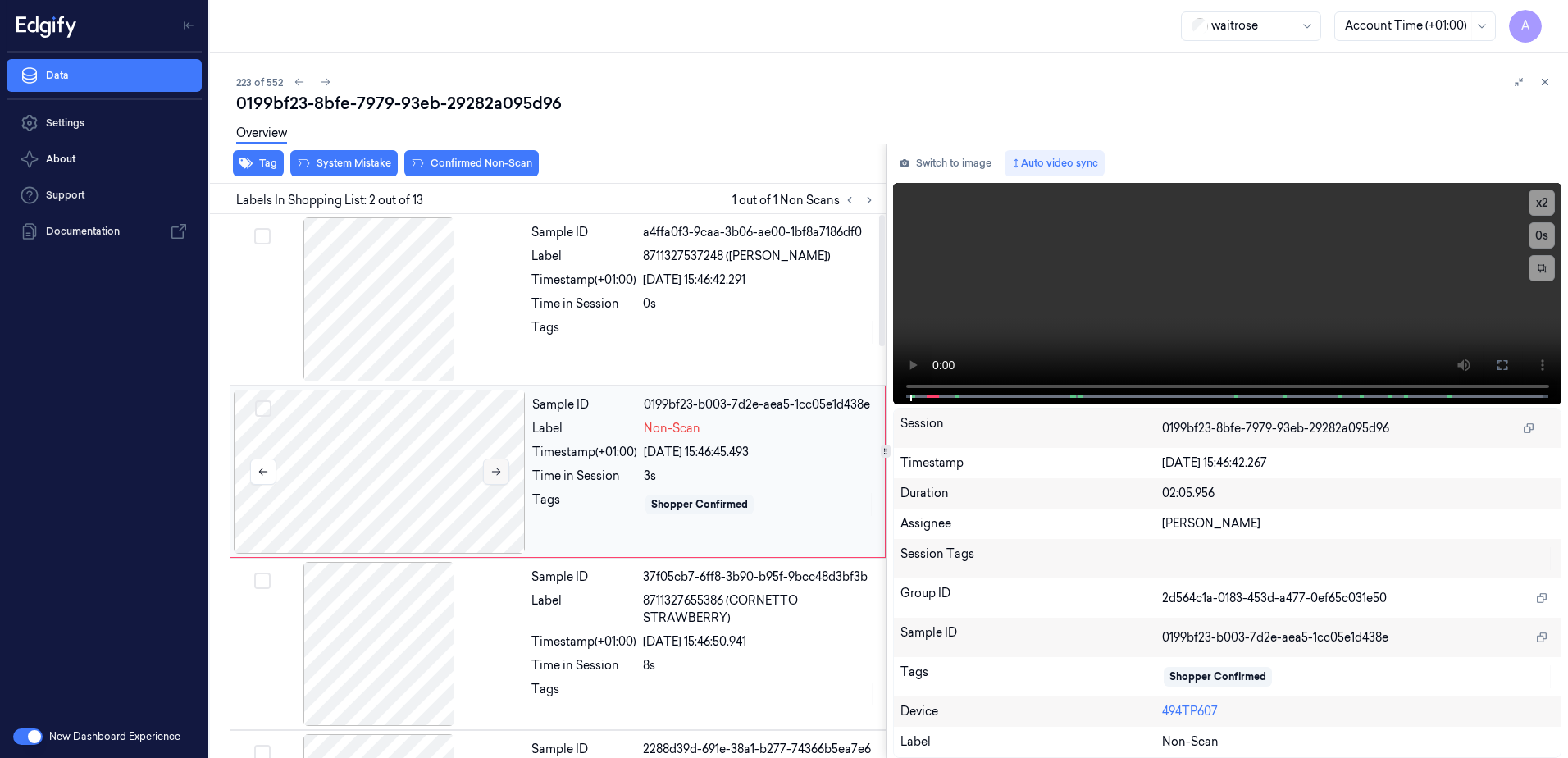
click at [500, 474] on icon at bounding box center [496, 471] width 11 height 11
click at [493, 470] on icon at bounding box center [496, 471] width 11 height 11
click at [497, 471] on icon at bounding box center [496, 471] width 11 height 11
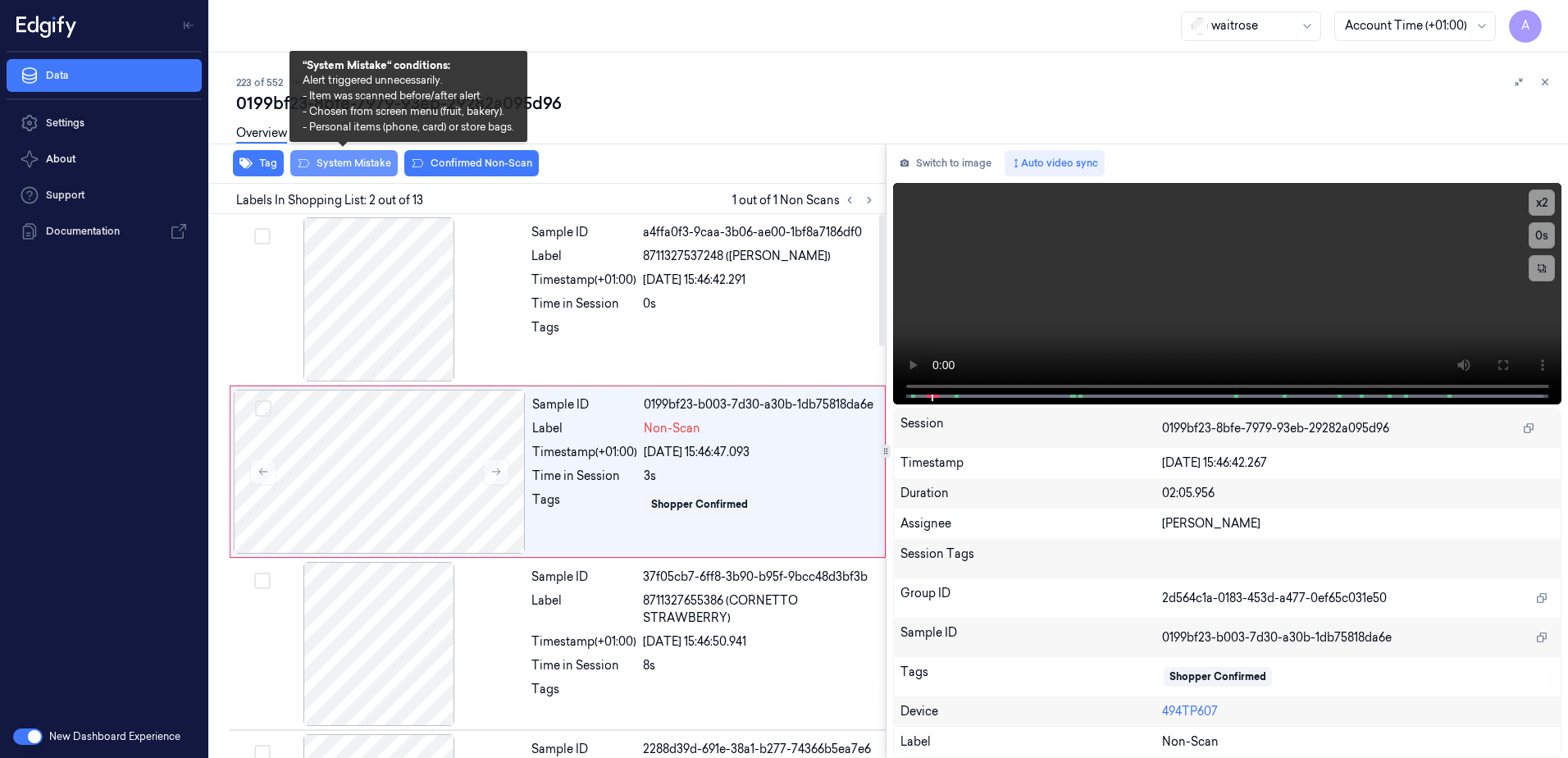
click at [353, 160] on button "System Mistake" at bounding box center [344, 164] width 107 height 26
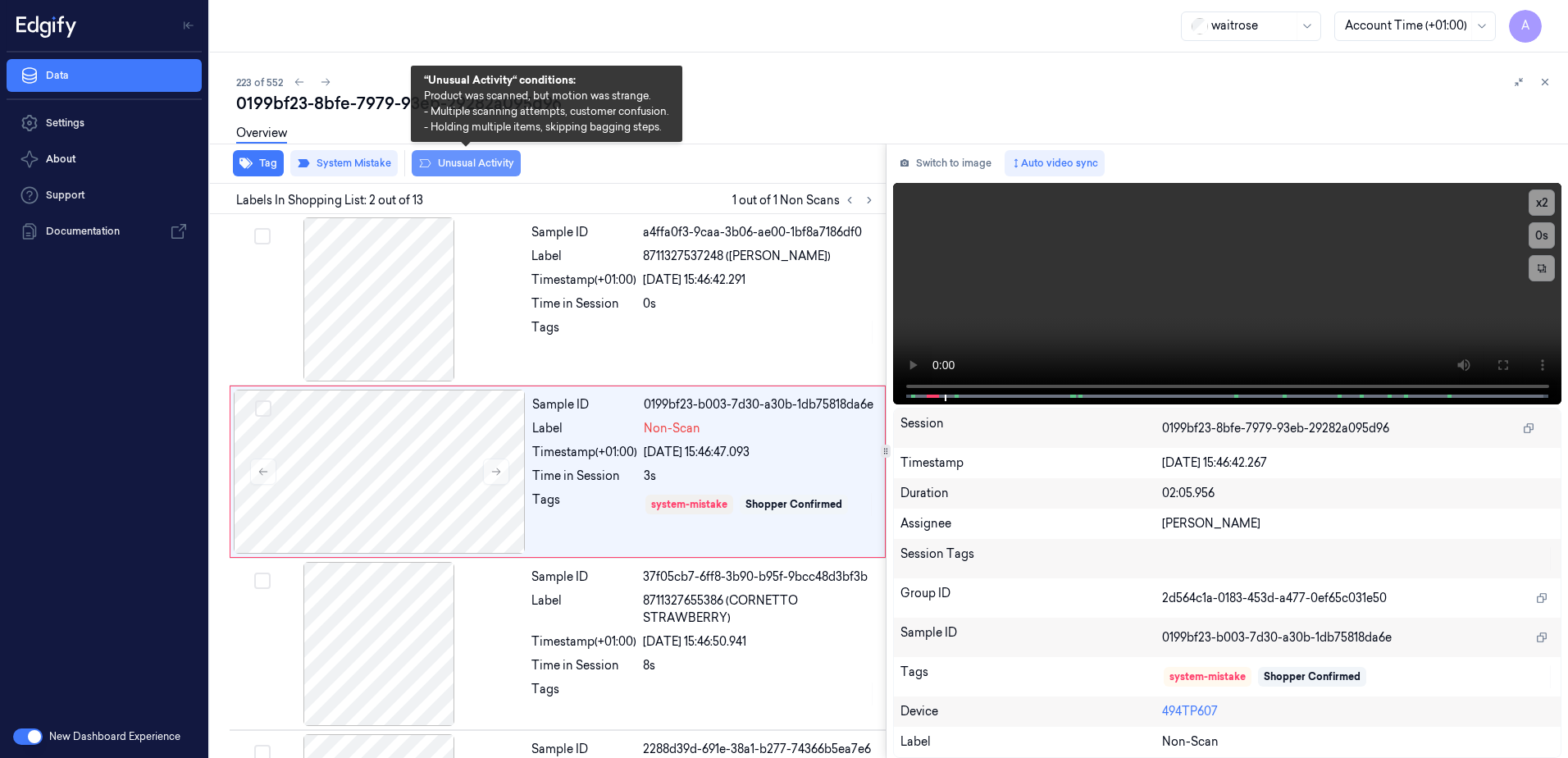
click at [452, 166] on button "Unusual Activity" at bounding box center [466, 164] width 109 height 26
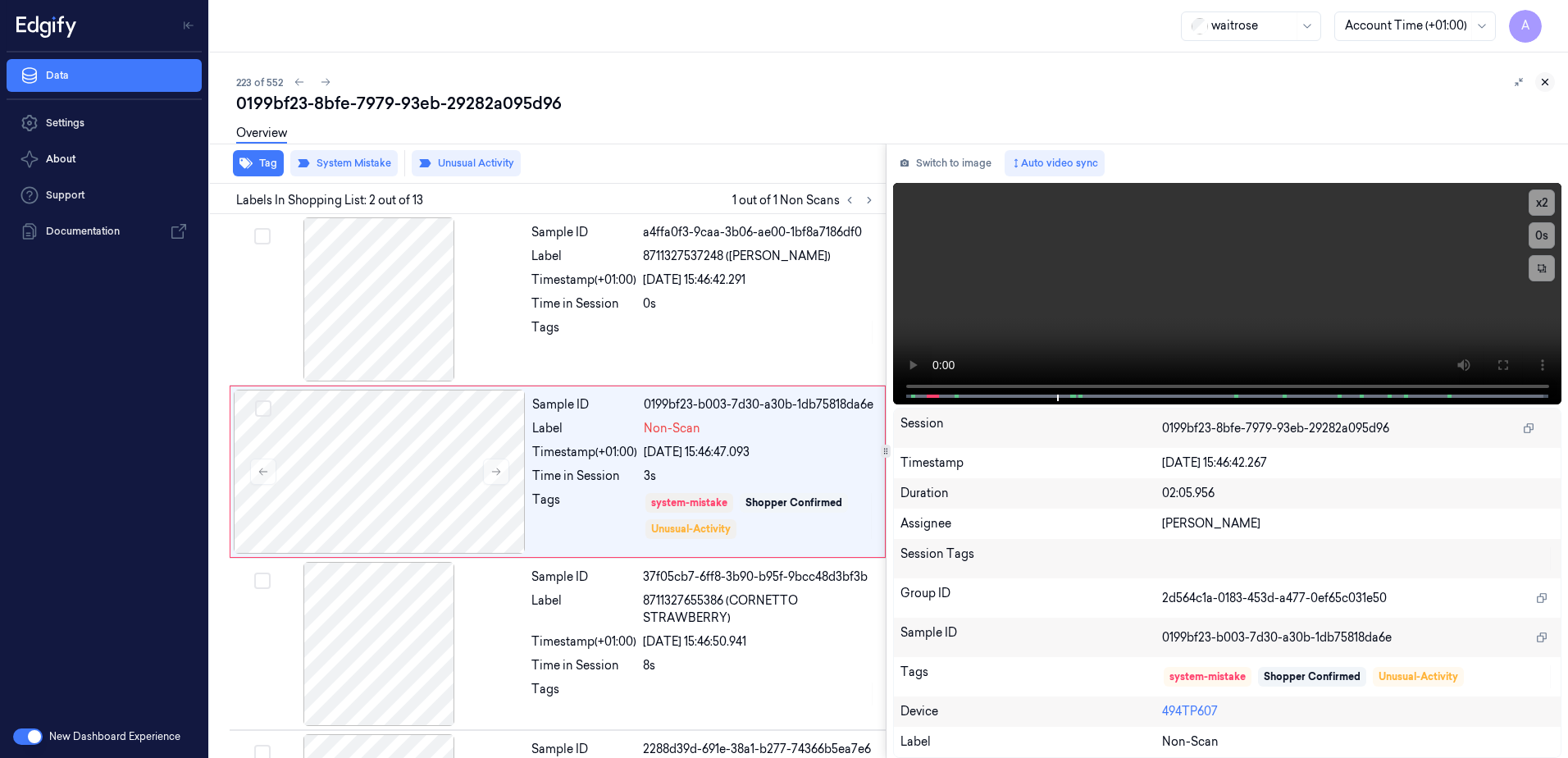
click at [1545, 84] on icon at bounding box center [1545, 82] width 11 height 11
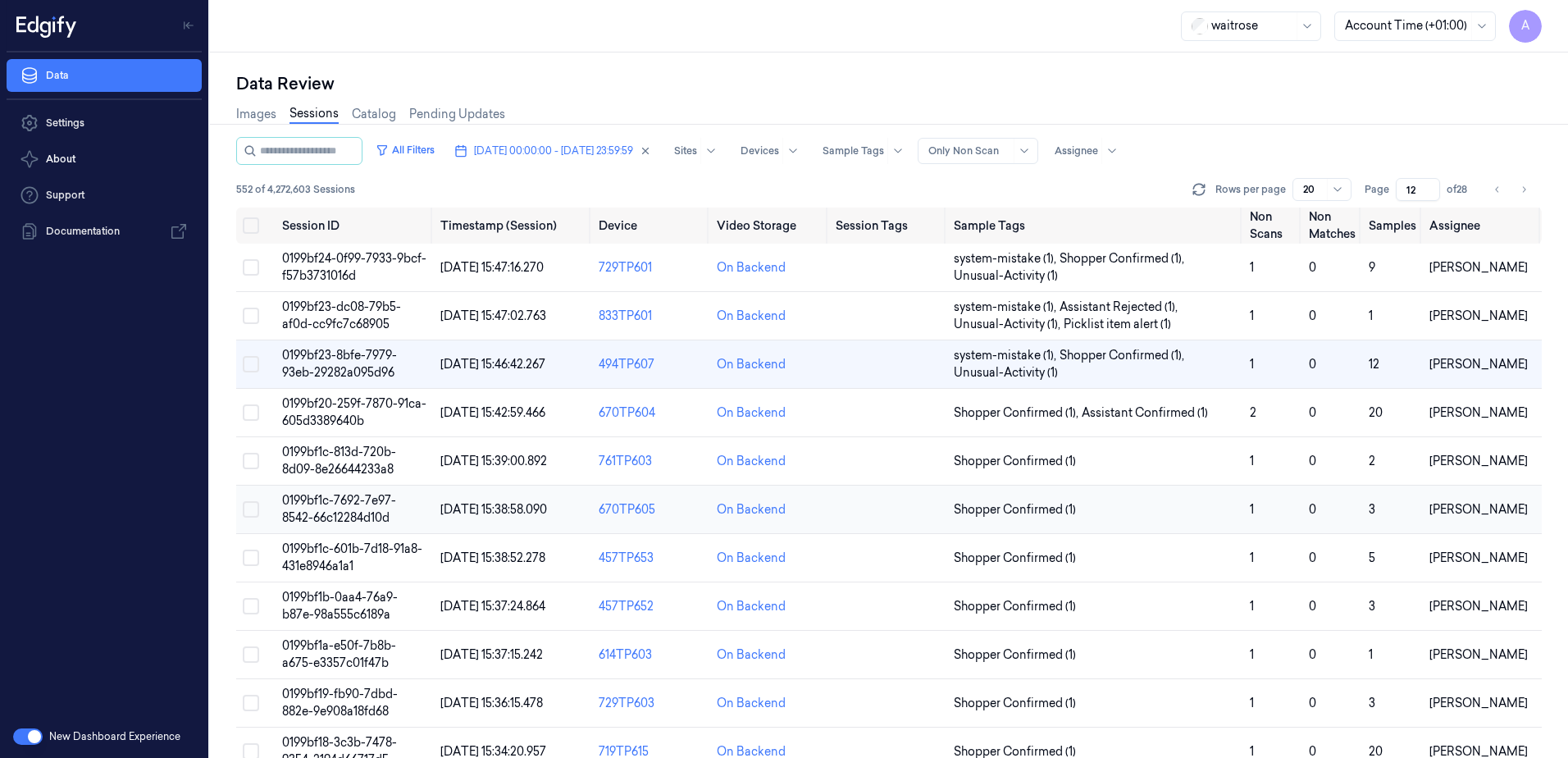
click at [350, 506] on span "0199bf1c-7692-7e97-8542-66c12284d10d" at bounding box center [339, 509] width 114 height 32
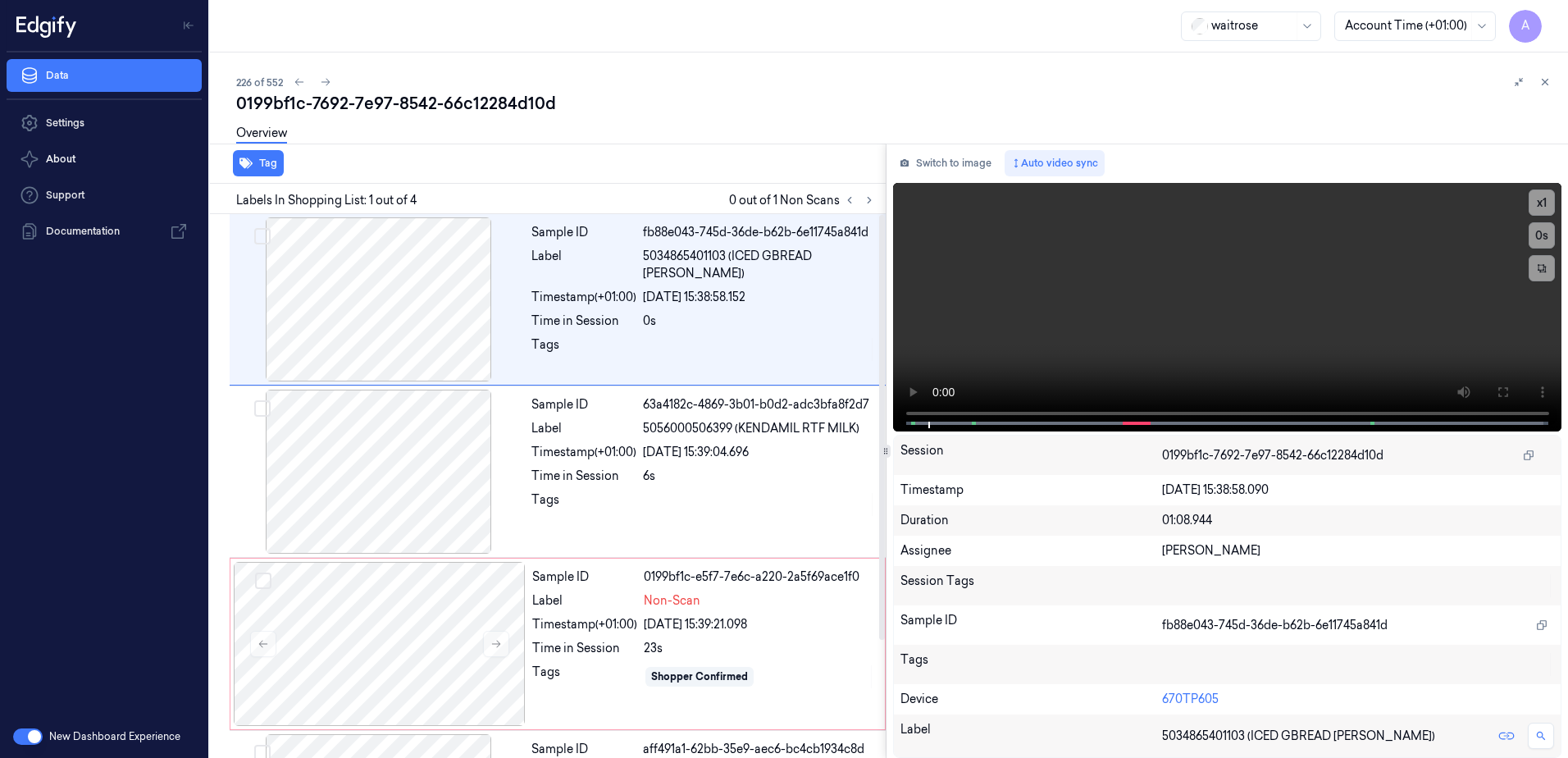
click at [877, 193] on div at bounding box center [860, 200] width 40 height 19
click at [869, 203] on icon at bounding box center [869, 200] width 11 height 11
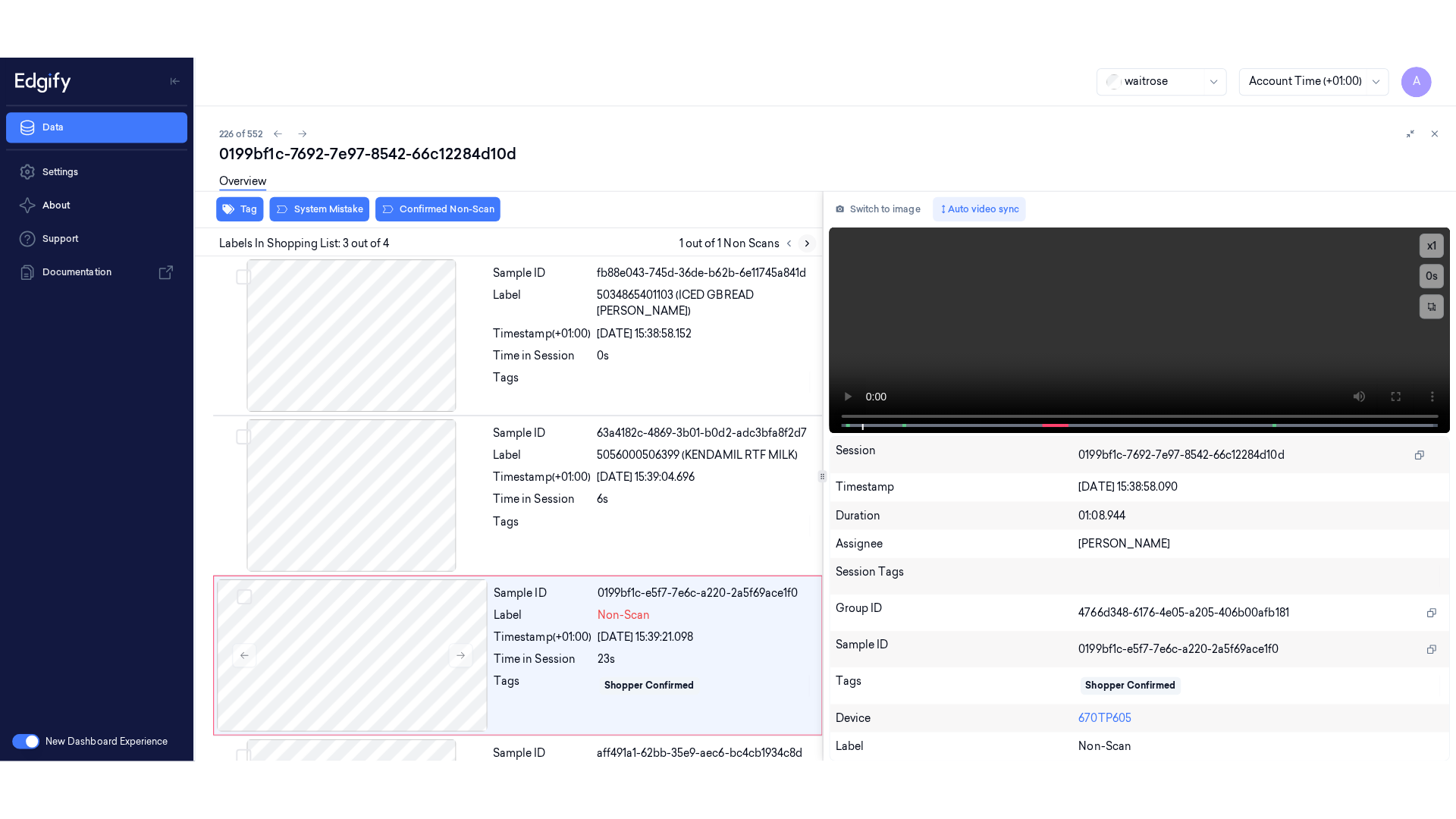
scroll to position [139, 0]
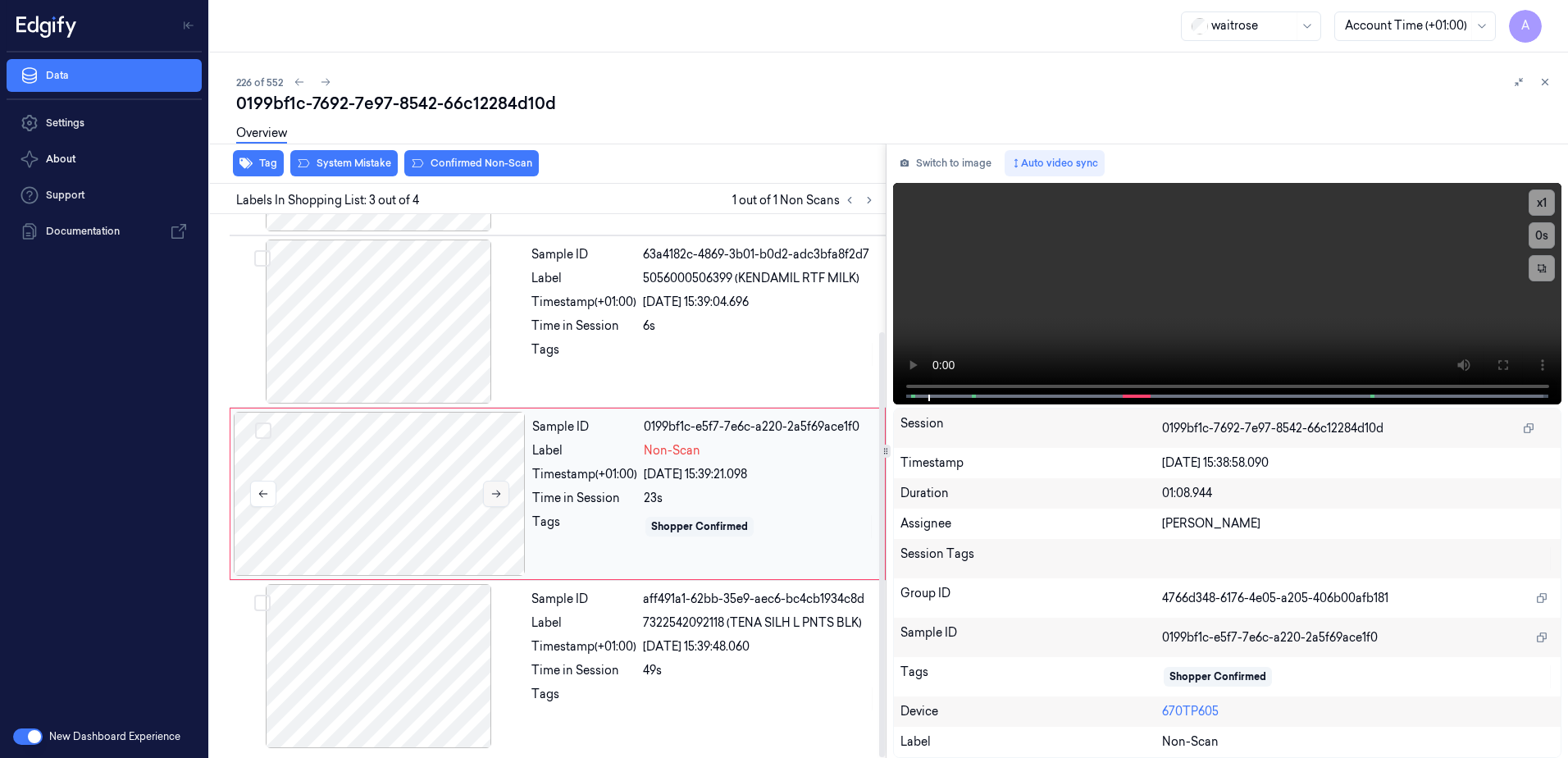
click at [497, 494] on icon at bounding box center [497, 494] width 9 height 7
click at [494, 499] on button at bounding box center [497, 494] width 26 height 26
click at [1492, 365] on button at bounding box center [1503, 365] width 26 height 26
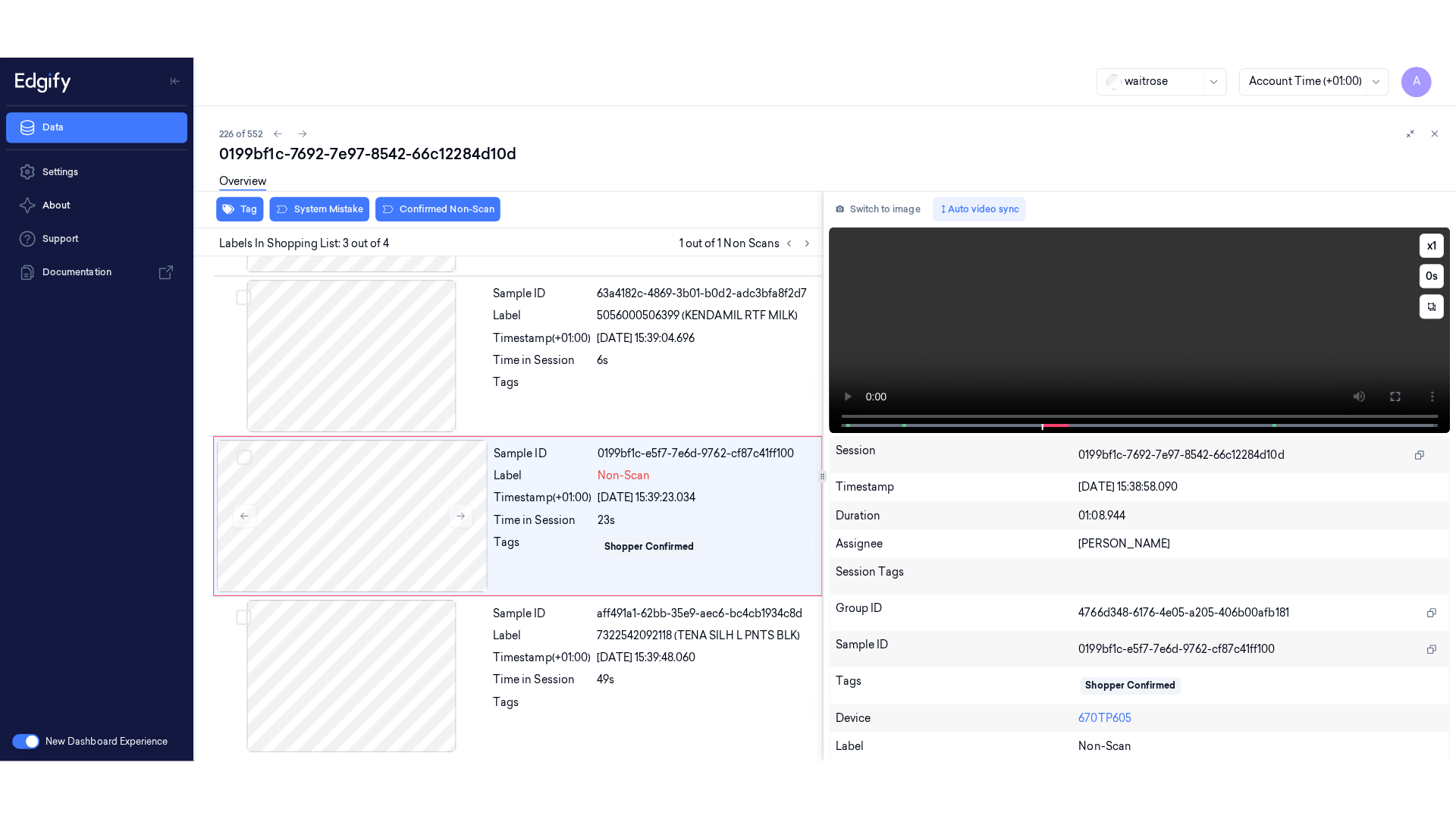
scroll to position [20, 0]
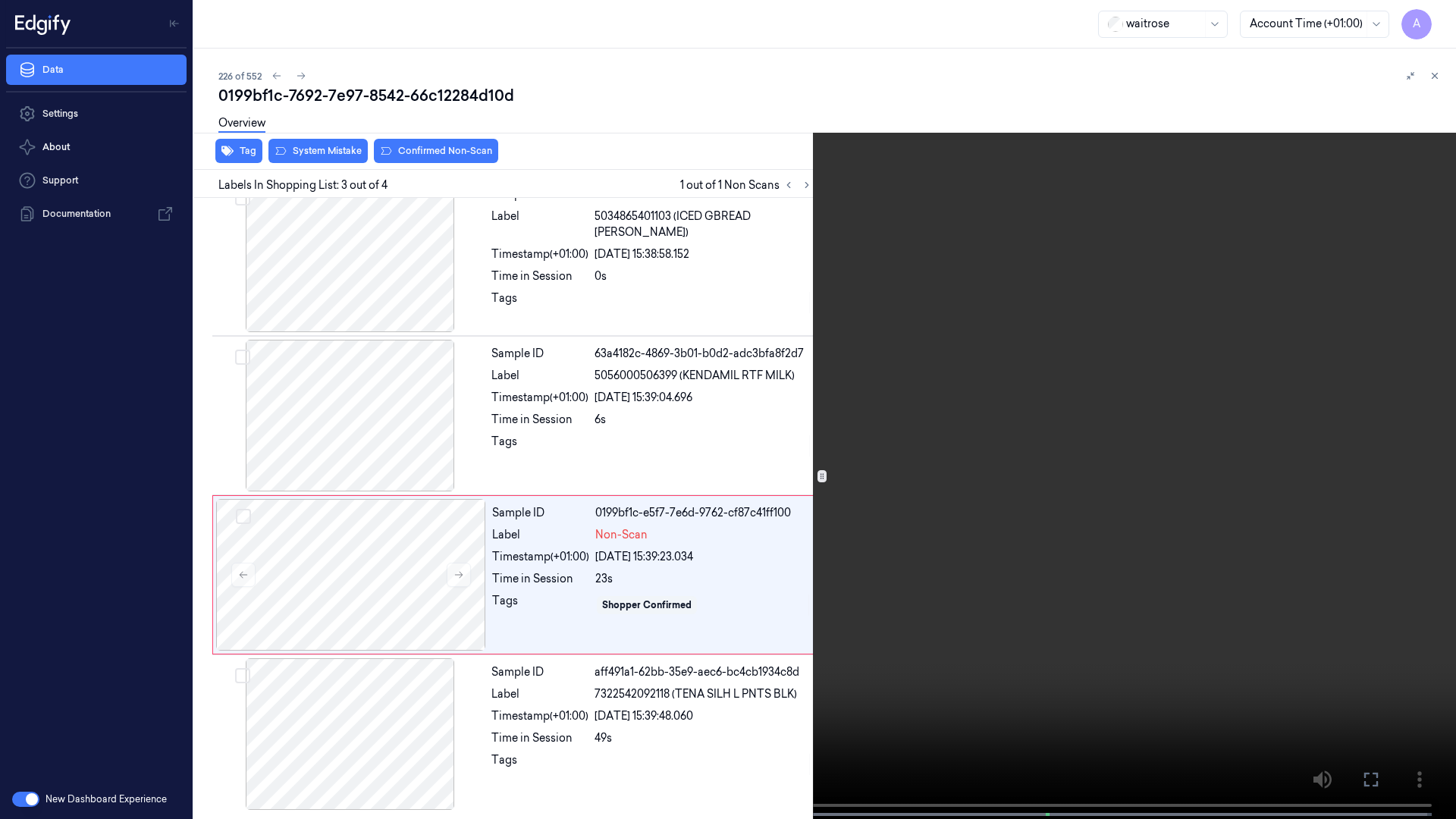
click at [984, 481] on video at bounding box center [728, 411] width 1456 height 822
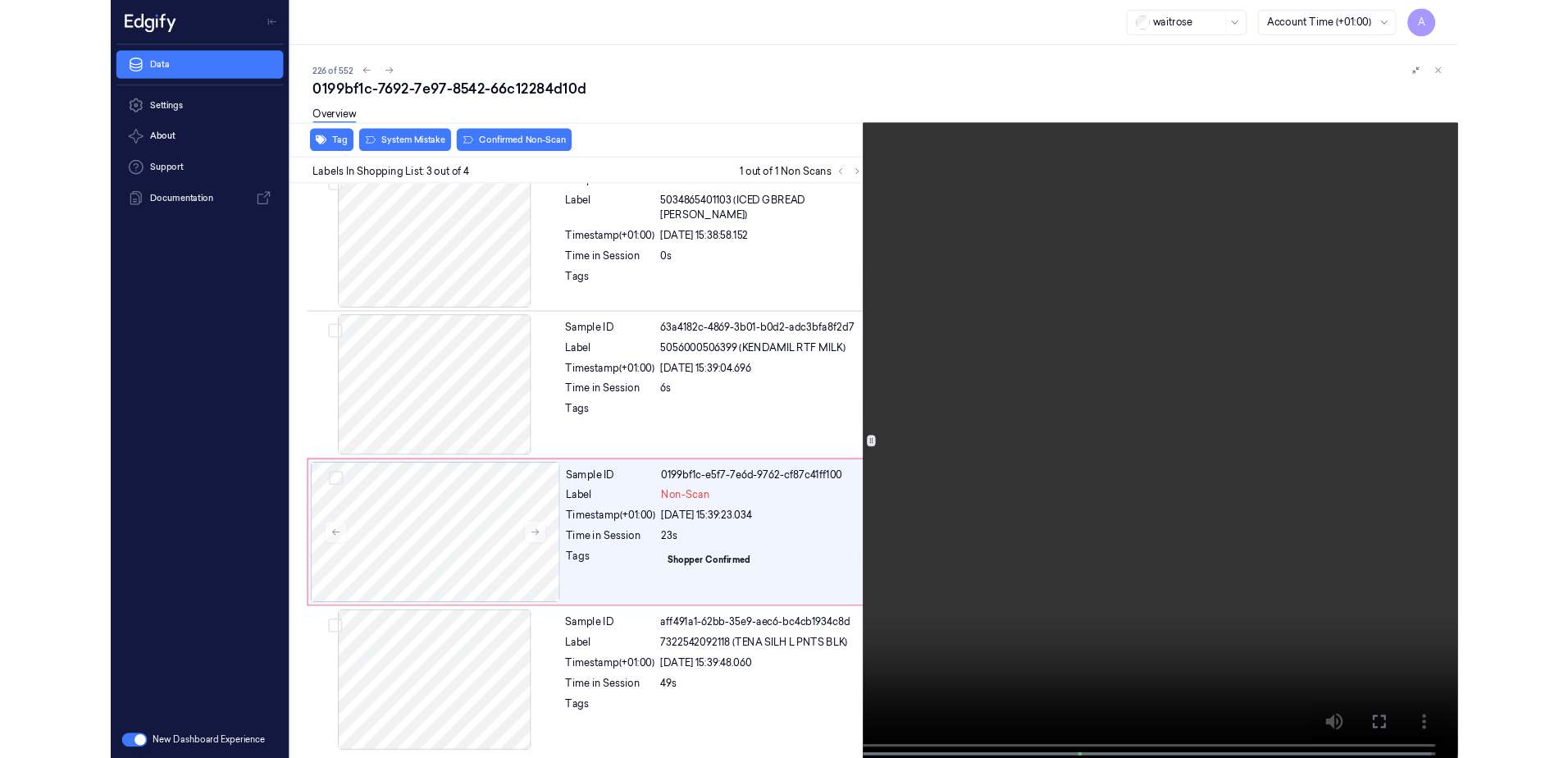
scroll to position [0, 0]
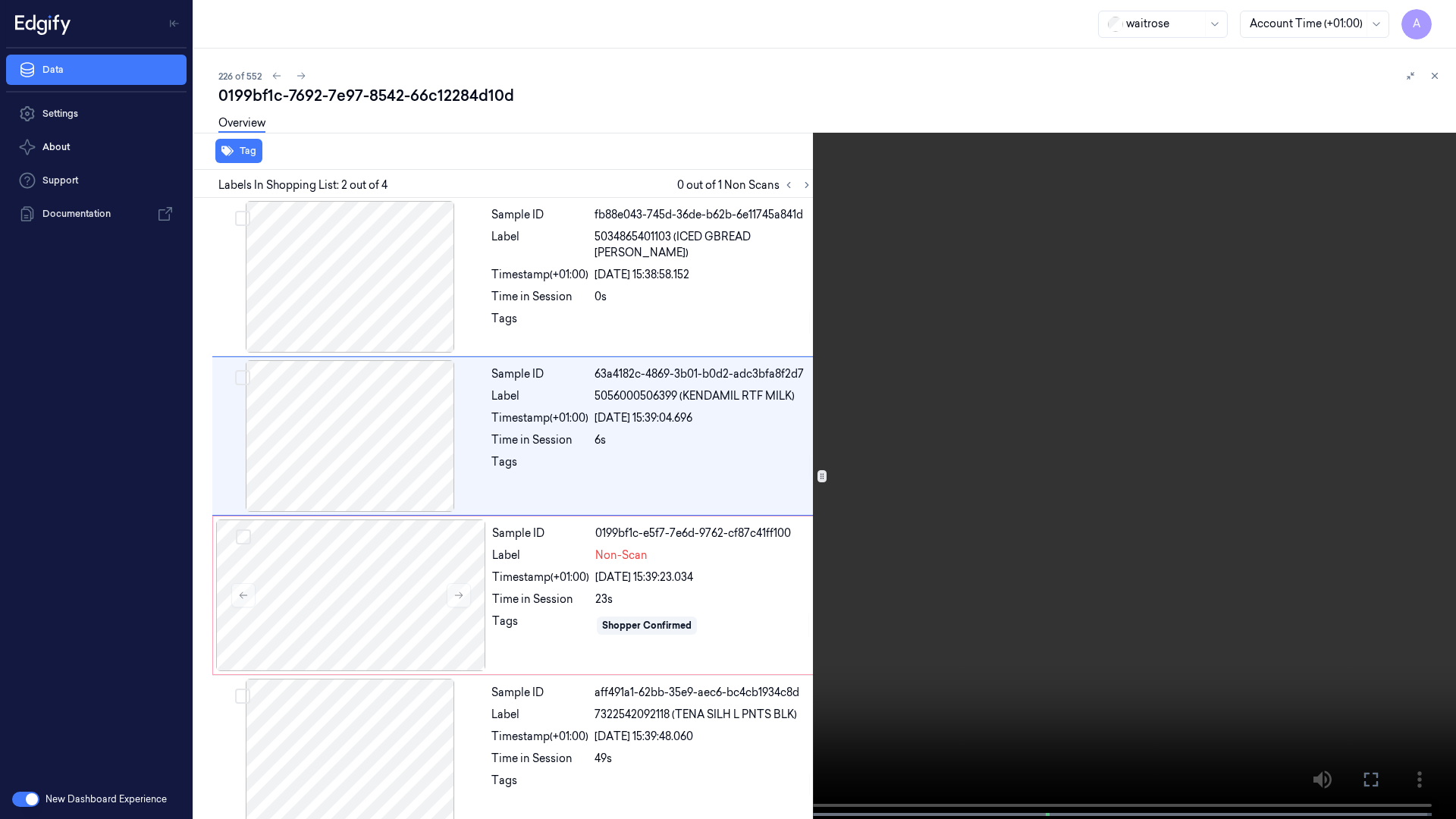
click at [0, 0] on icon at bounding box center [0, 0] width 0 height 0
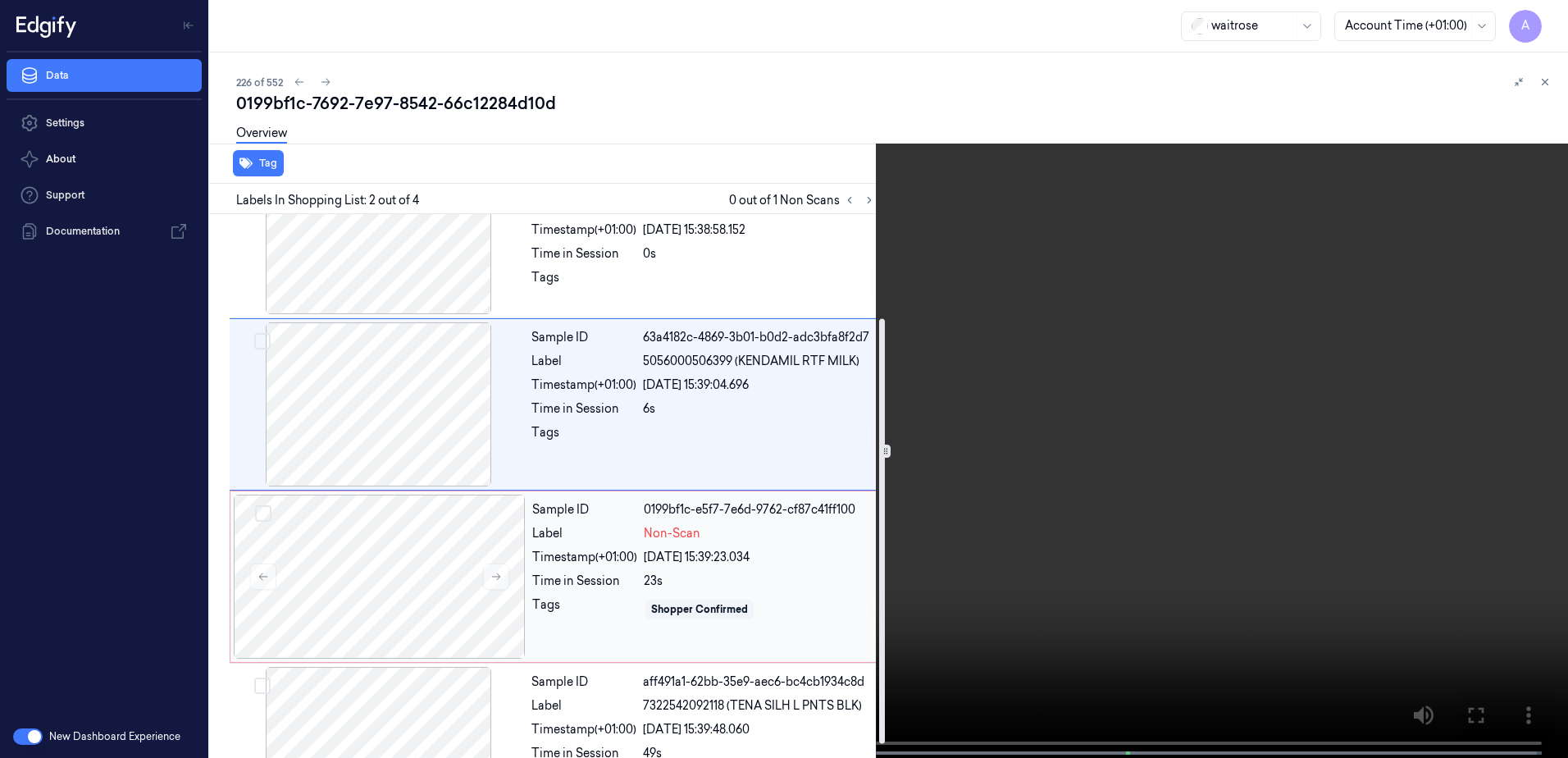
scroll to position [150, 0]
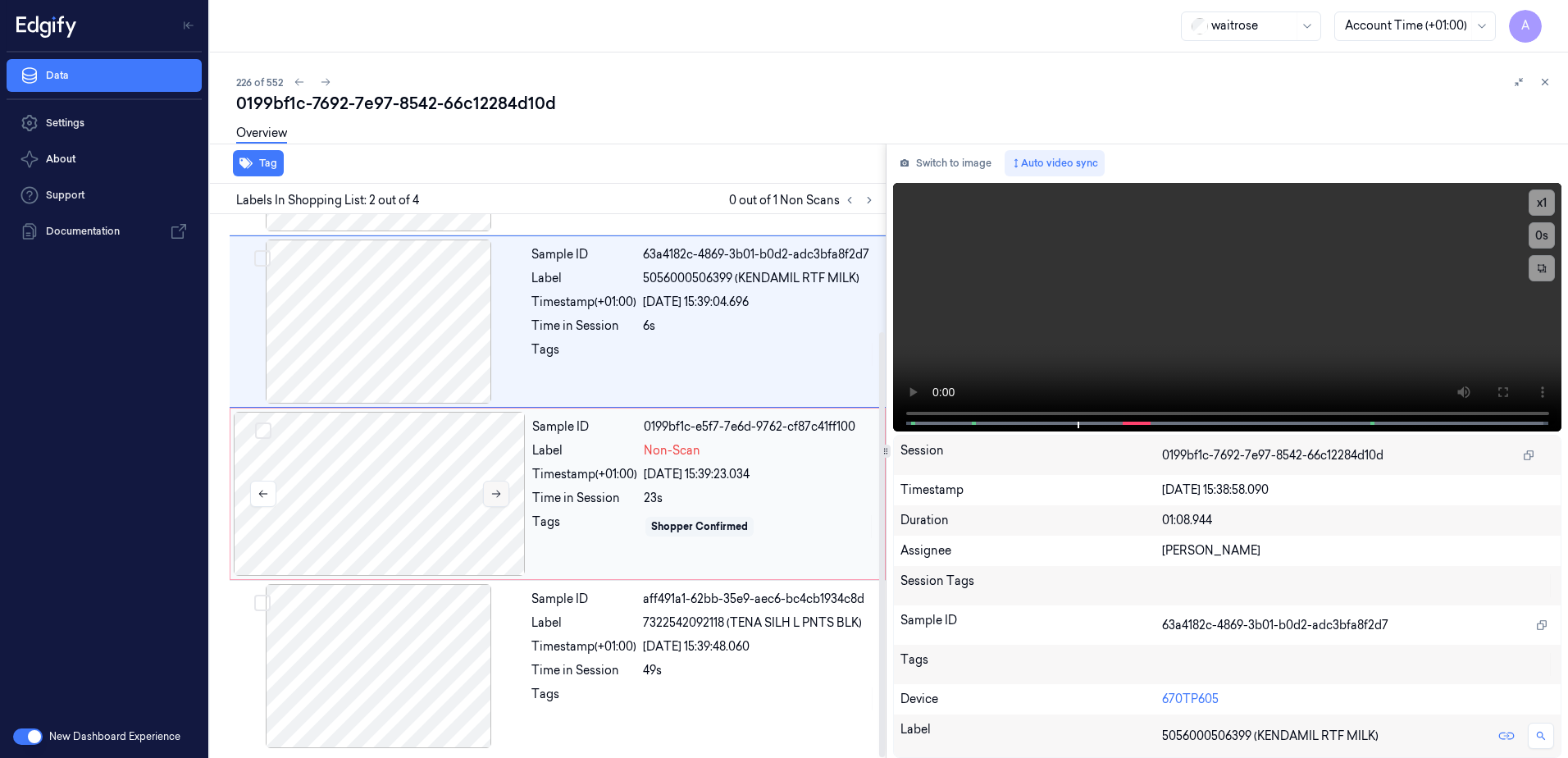
click at [497, 493] on icon at bounding box center [496, 493] width 11 height 11
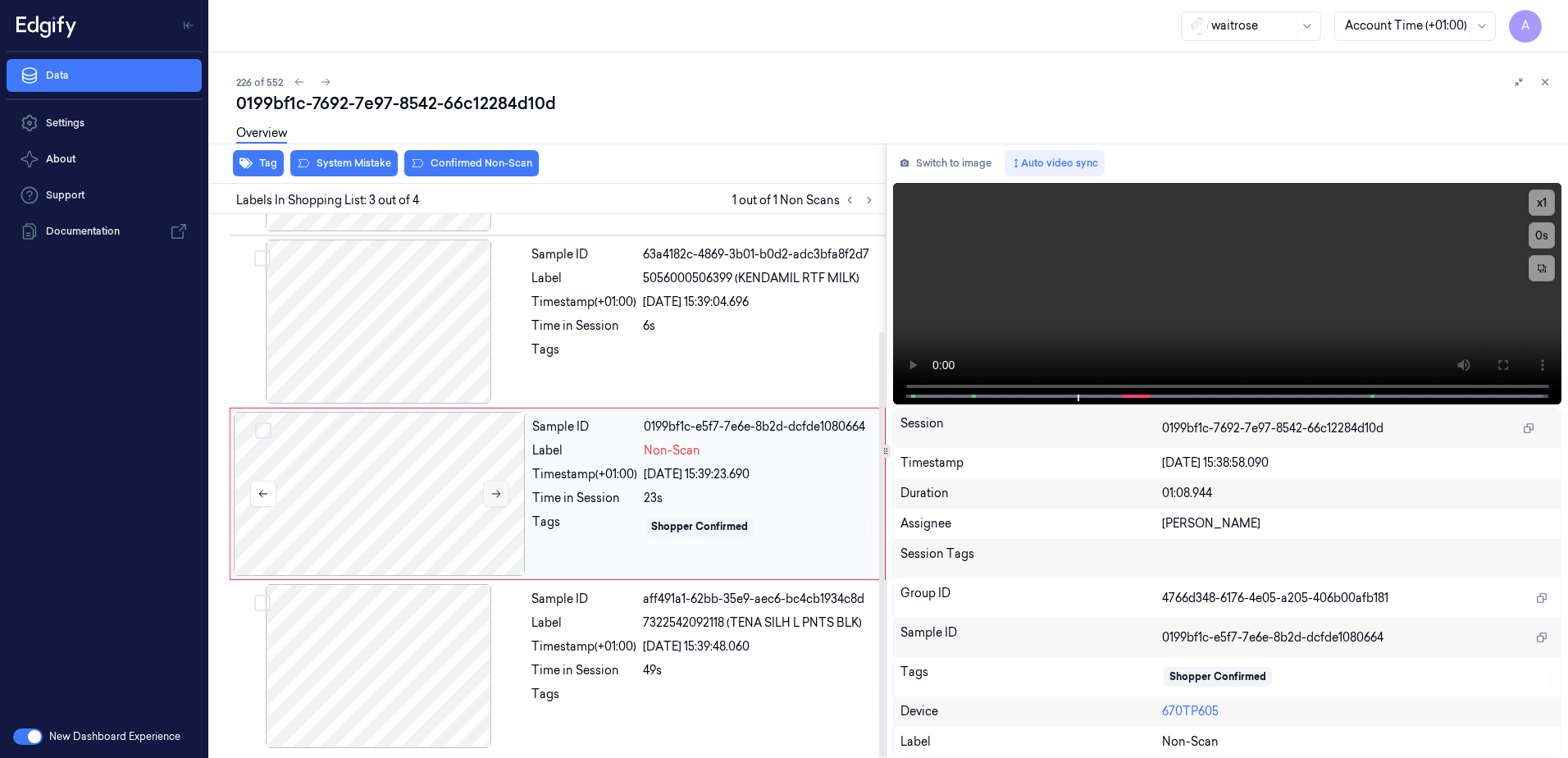
click at [497, 493] on icon at bounding box center [496, 493] width 11 height 11
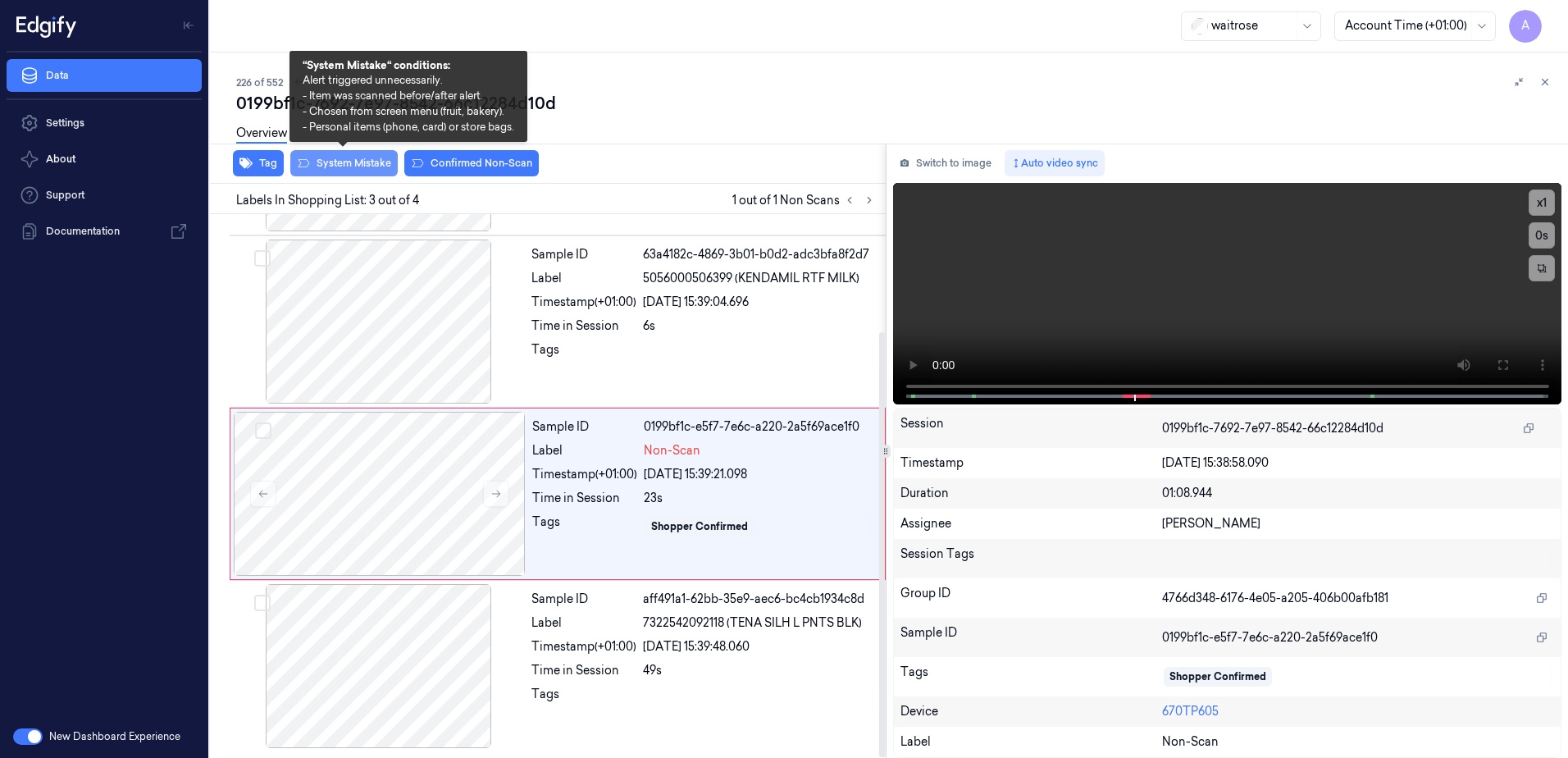
click at [356, 172] on button "System Mistake" at bounding box center [344, 164] width 107 height 26
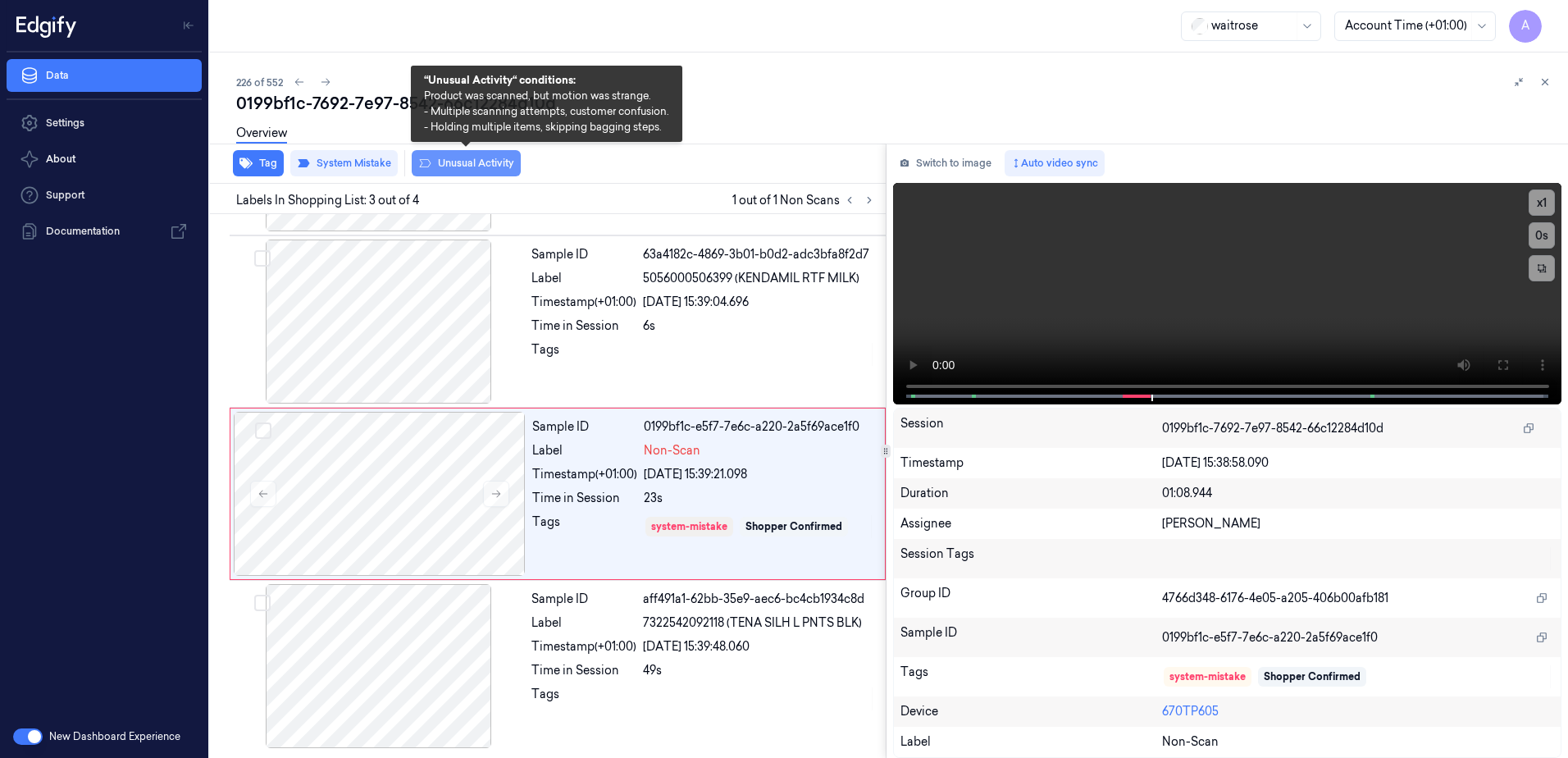
click at [461, 167] on button "Unusual Activity" at bounding box center [466, 164] width 109 height 26
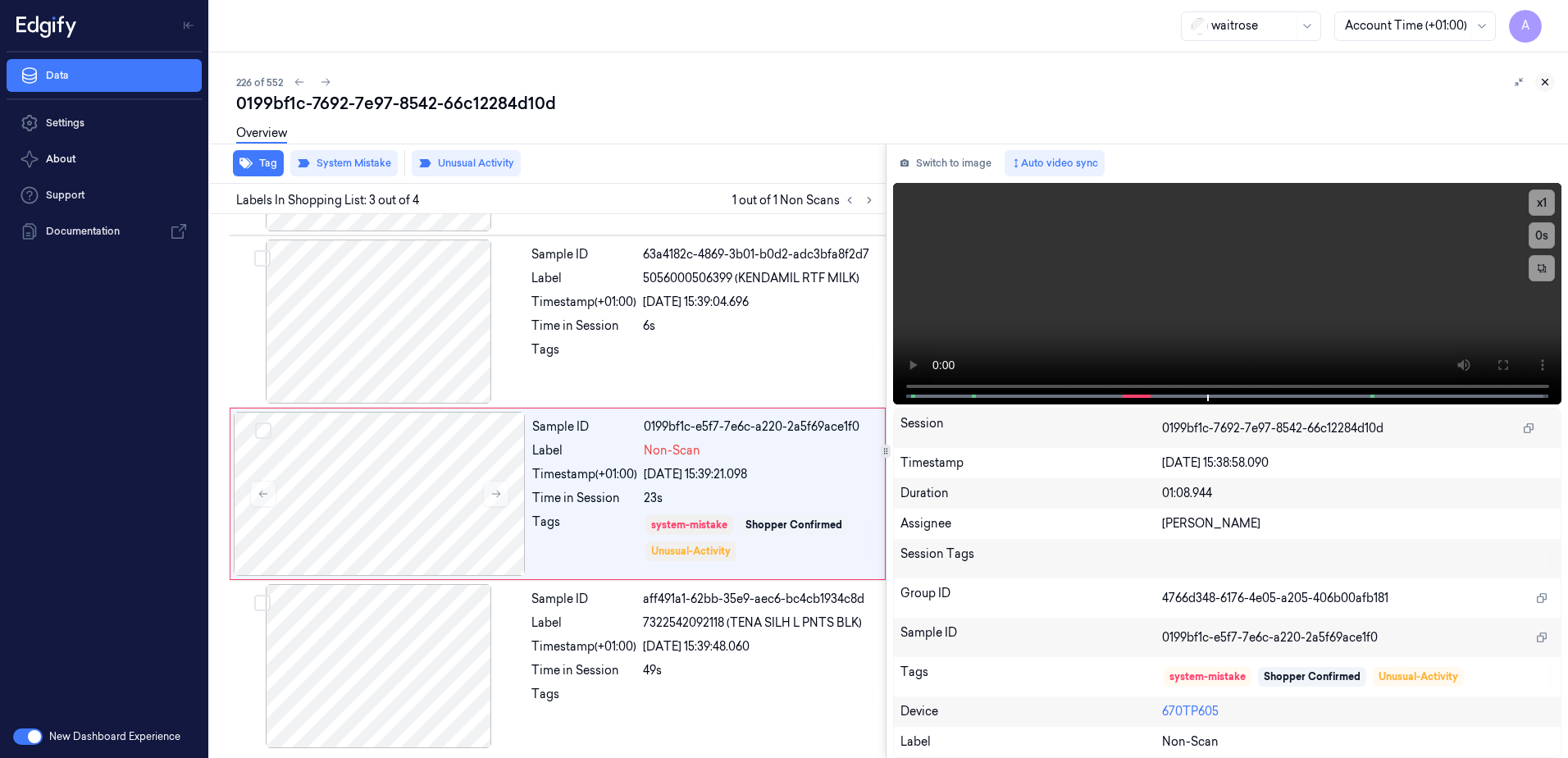
click at [1550, 84] on icon at bounding box center [1545, 82] width 11 height 11
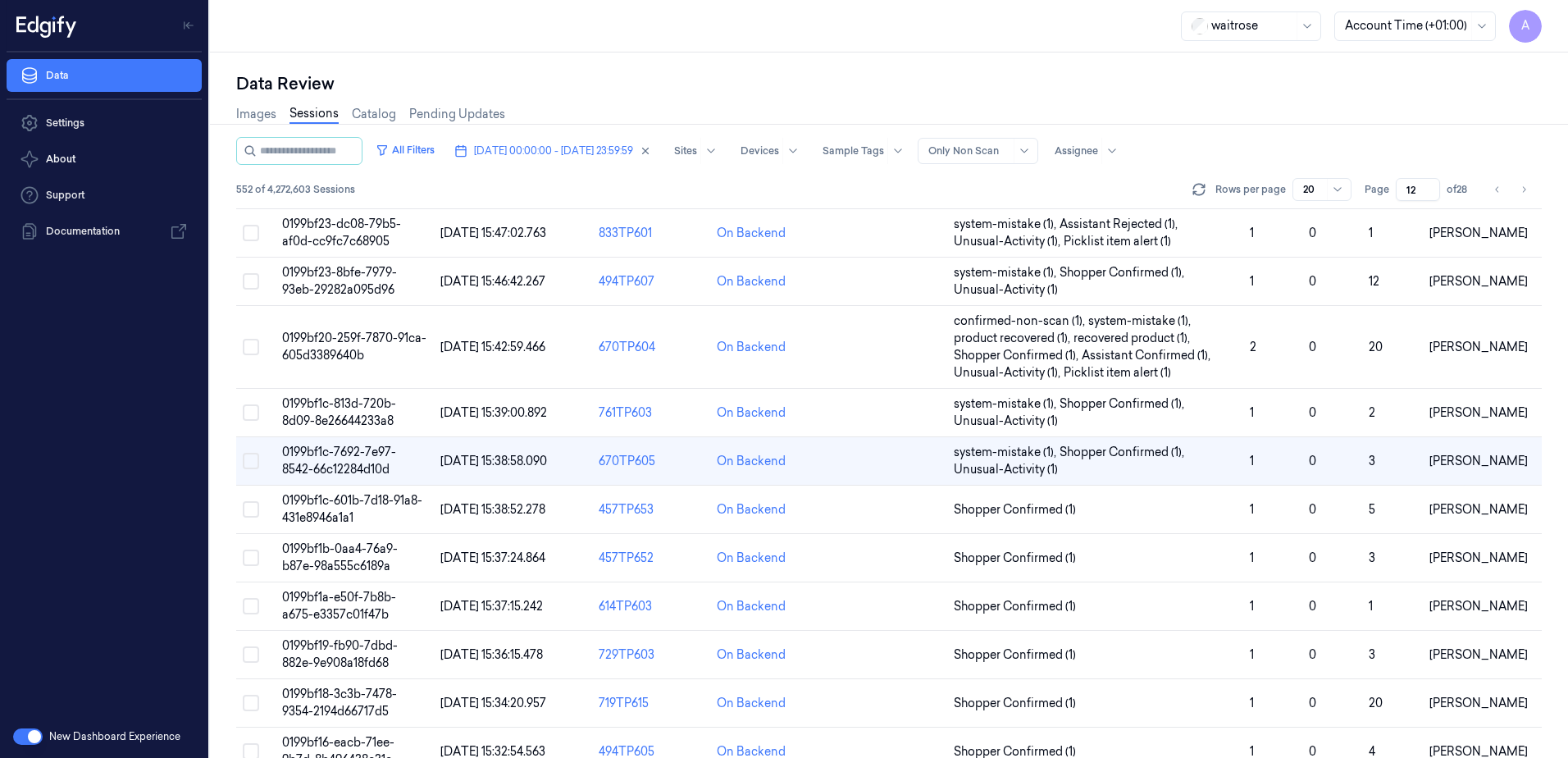
scroll to position [79, 0]
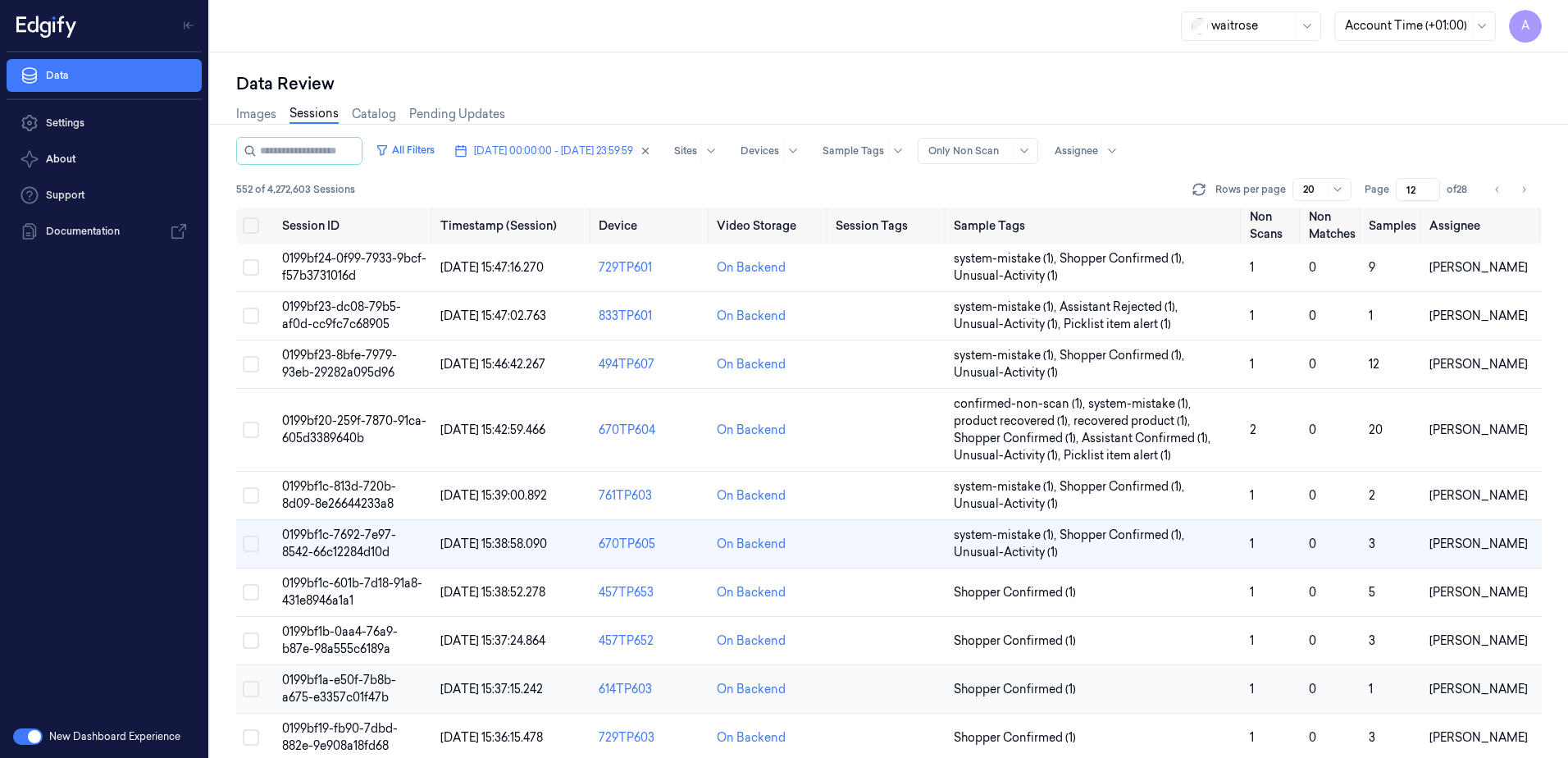
click at [337, 682] on span "0199bf1a-e50f-7b8b-a675-e3357c01f47b" at bounding box center [339, 689] width 114 height 32
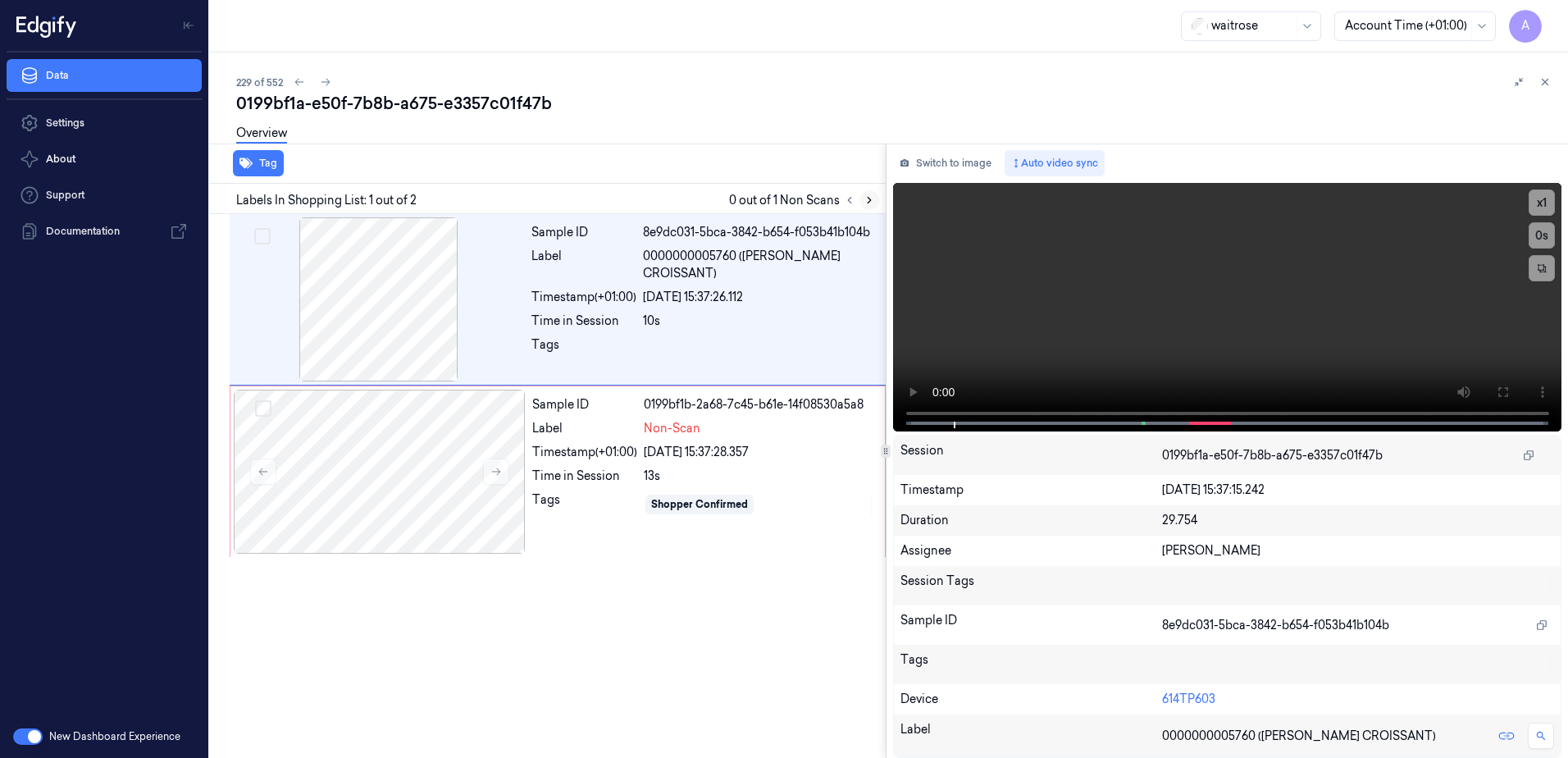
click at [865, 200] on icon at bounding box center [869, 200] width 11 height 11
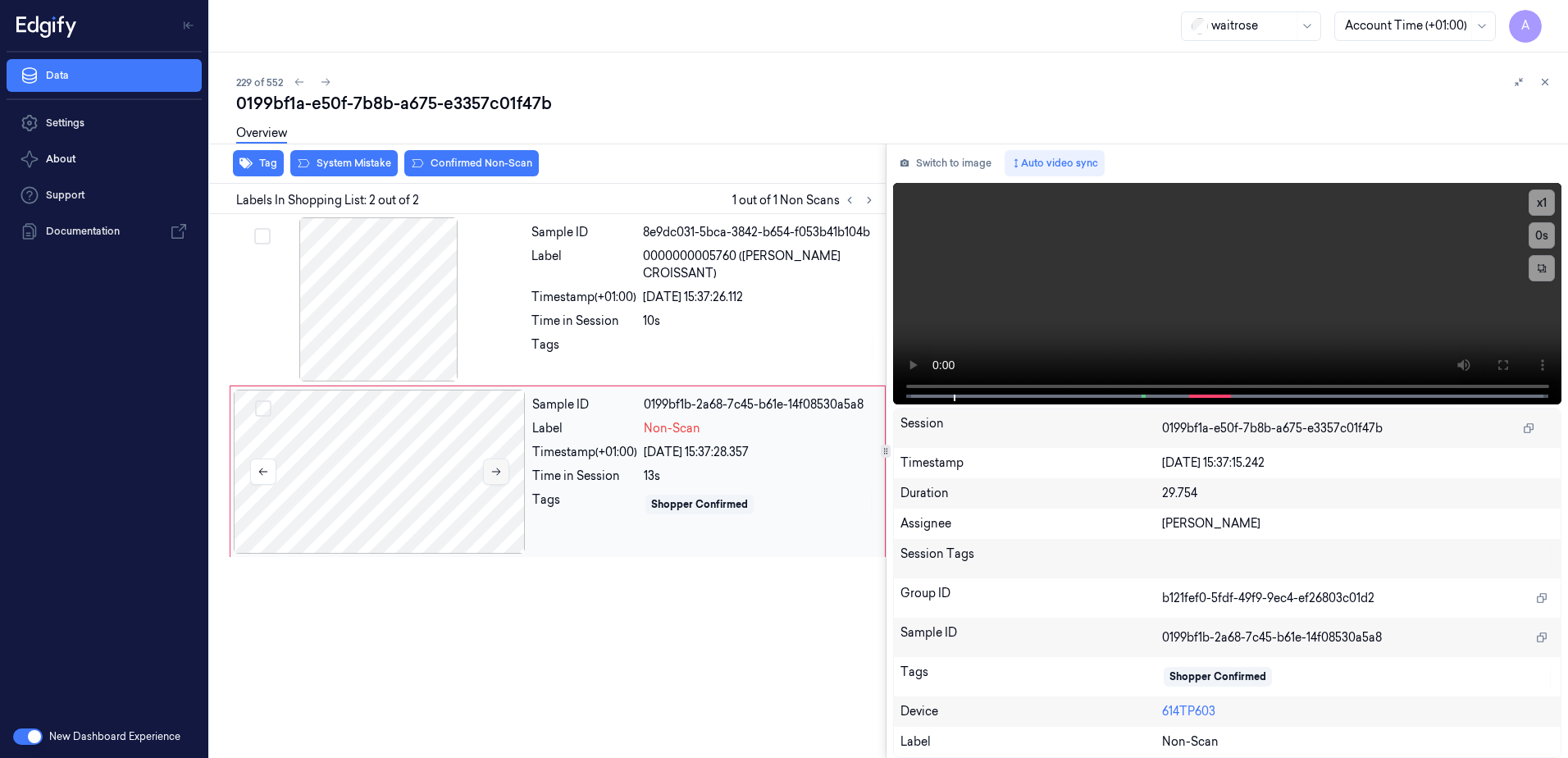
click at [502, 472] on button at bounding box center [497, 472] width 26 height 26
click at [495, 476] on icon at bounding box center [496, 471] width 11 height 11
click at [1490, 361] on button at bounding box center [1503, 365] width 26 height 26
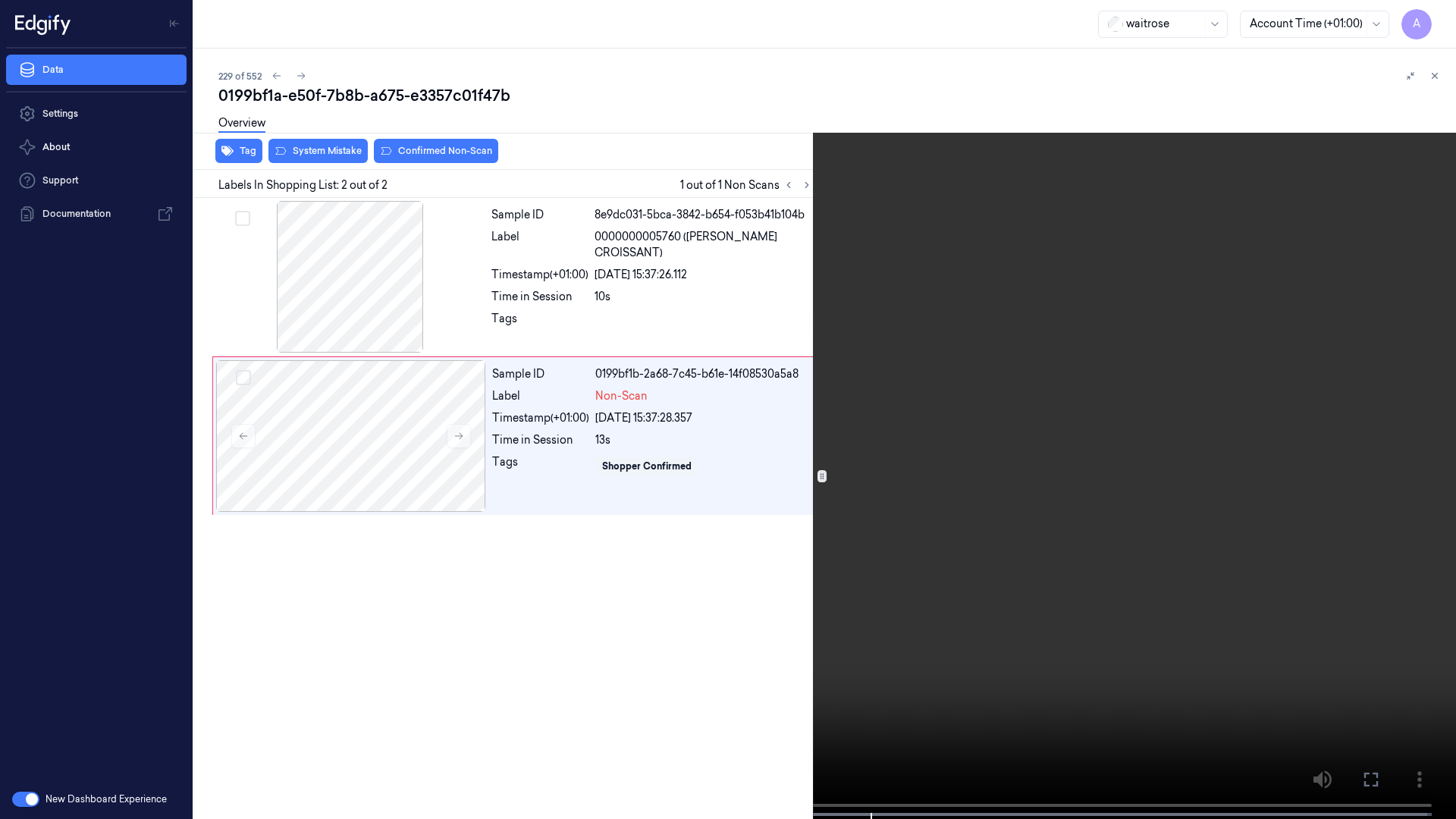
click at [239, 700] on video at bounding box center [728, 411] width 1456 height 822
click at [0, 0] on icon at bounding box center [0, 0] width 0 height 0
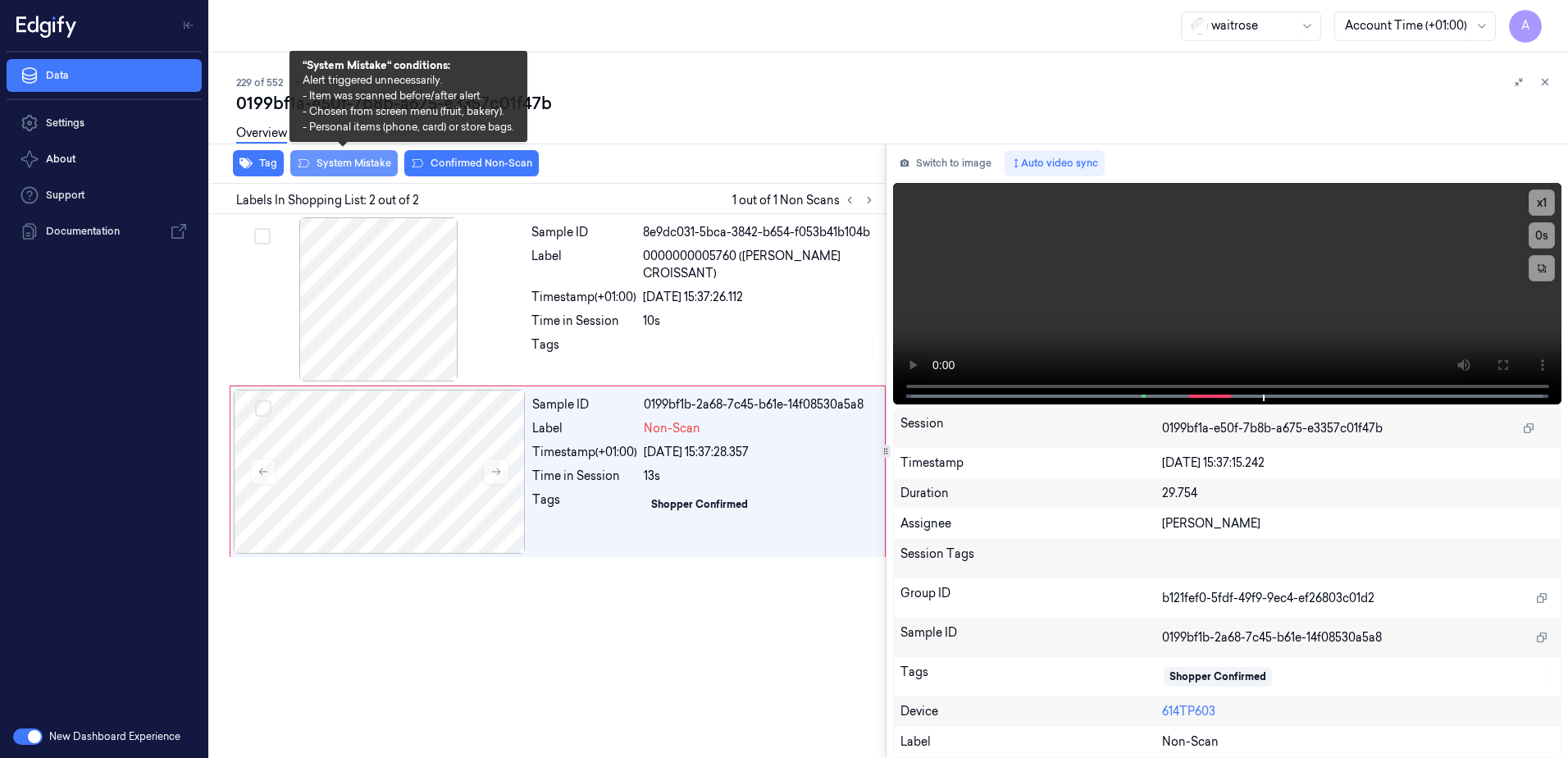
click at [329, 169] on button "System Mistake" at bounding box center [344, 164] width 107 height 26
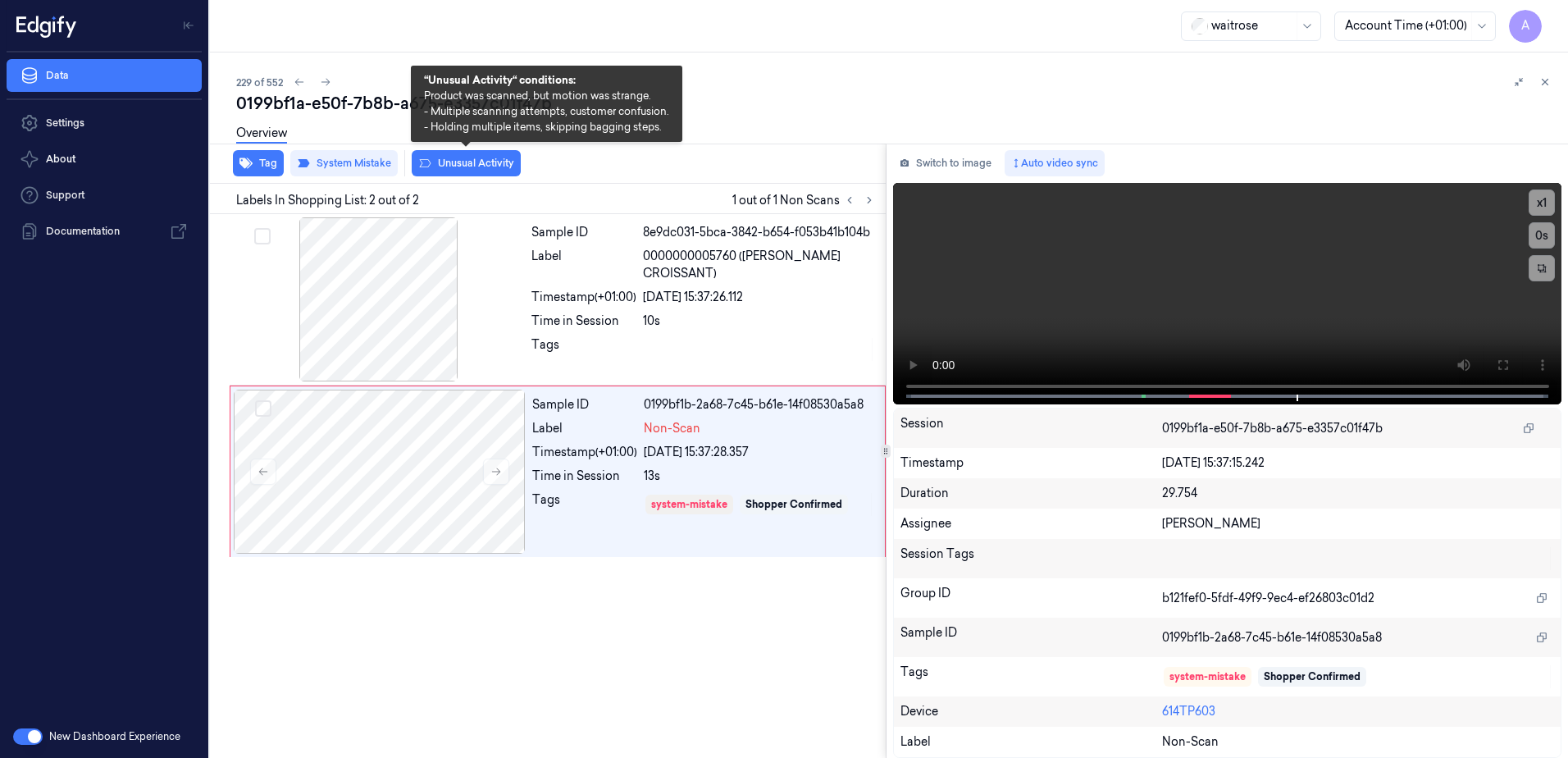
click at [449, 170] on button "Unusual Activity" at bounding box center [466, 164] width 109 height 26
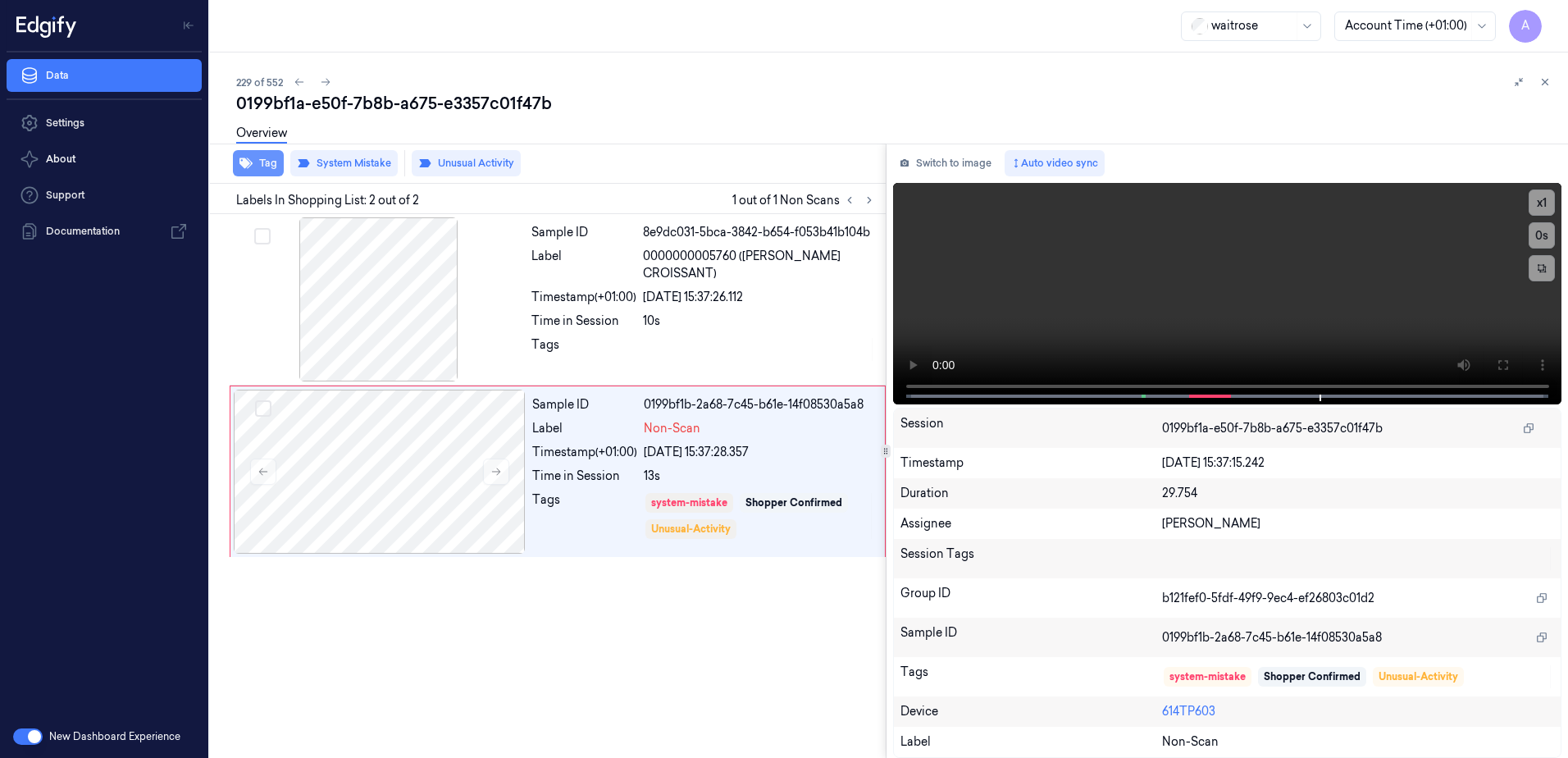
click at [265, 168] on button "Tag" at bounding box center [258, 164] width 51 height 26
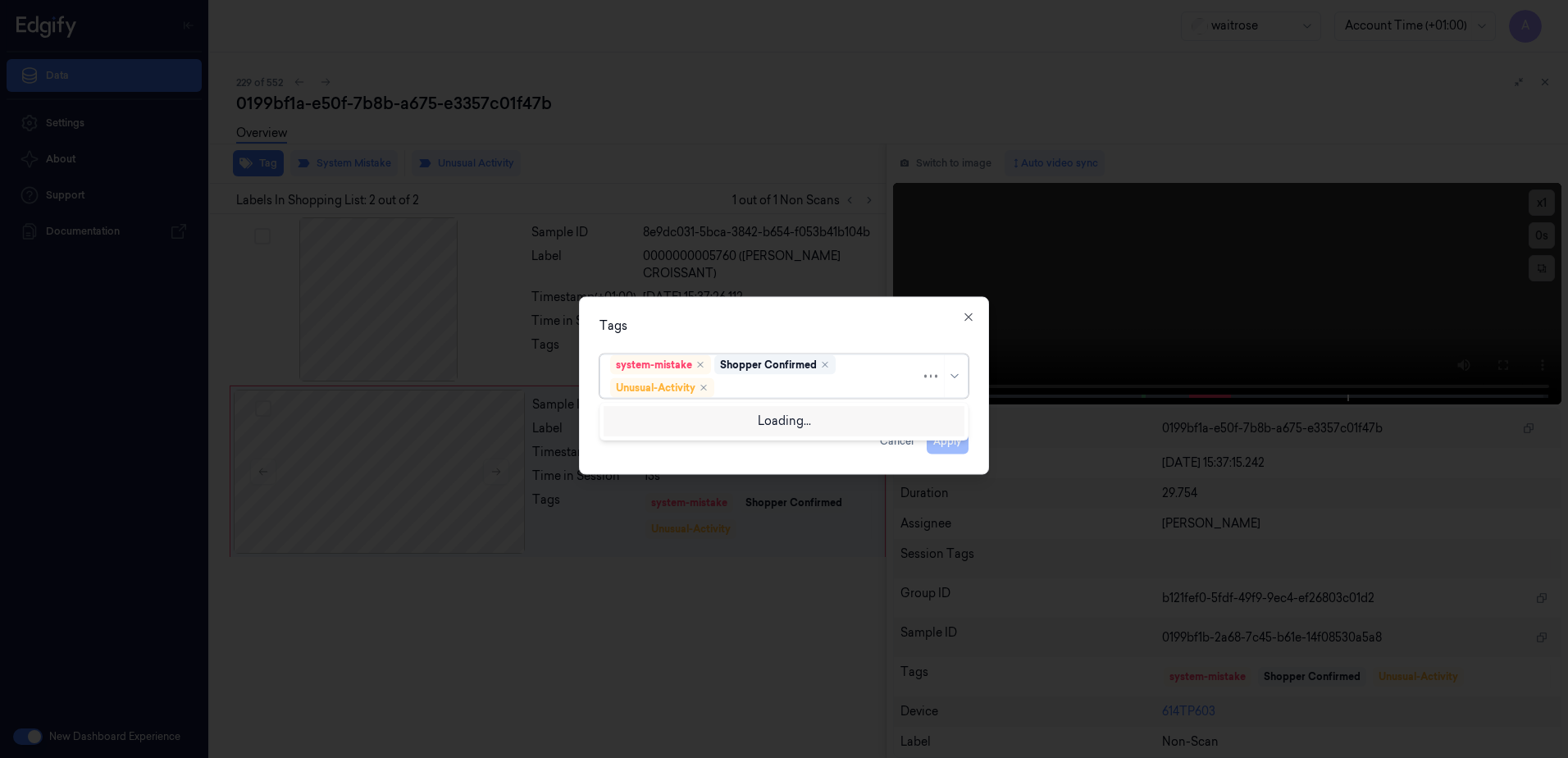
click at [791, 393] on div at bounding box center [819, 388] width 203 height 18
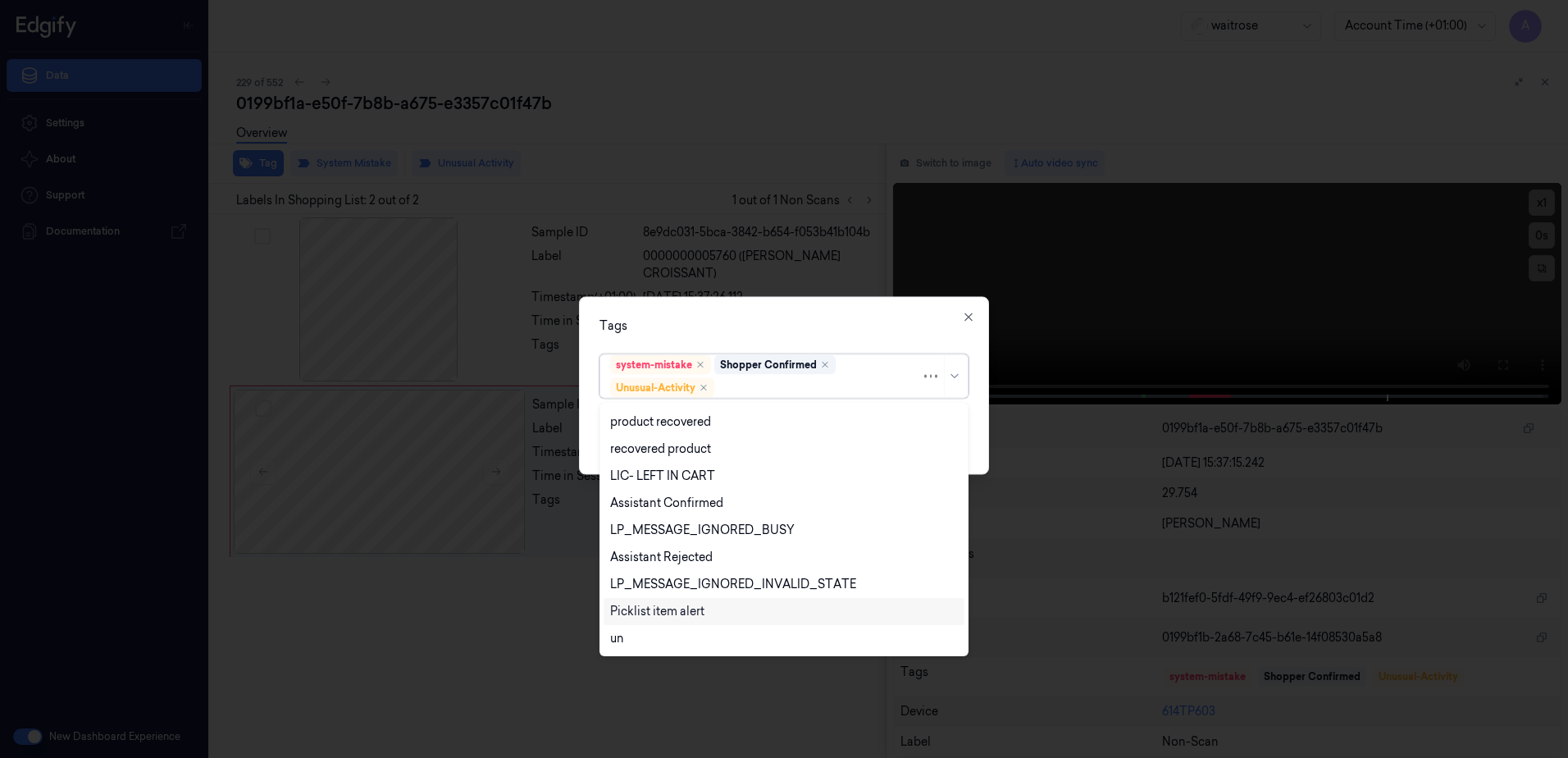
click at [685, 608] on div "Picklist item alert" at bounding box center [657, 612] width 94 height 18
click at [811, 328] on div "Tags" at bounding box center [784, 326] width 369 height 18
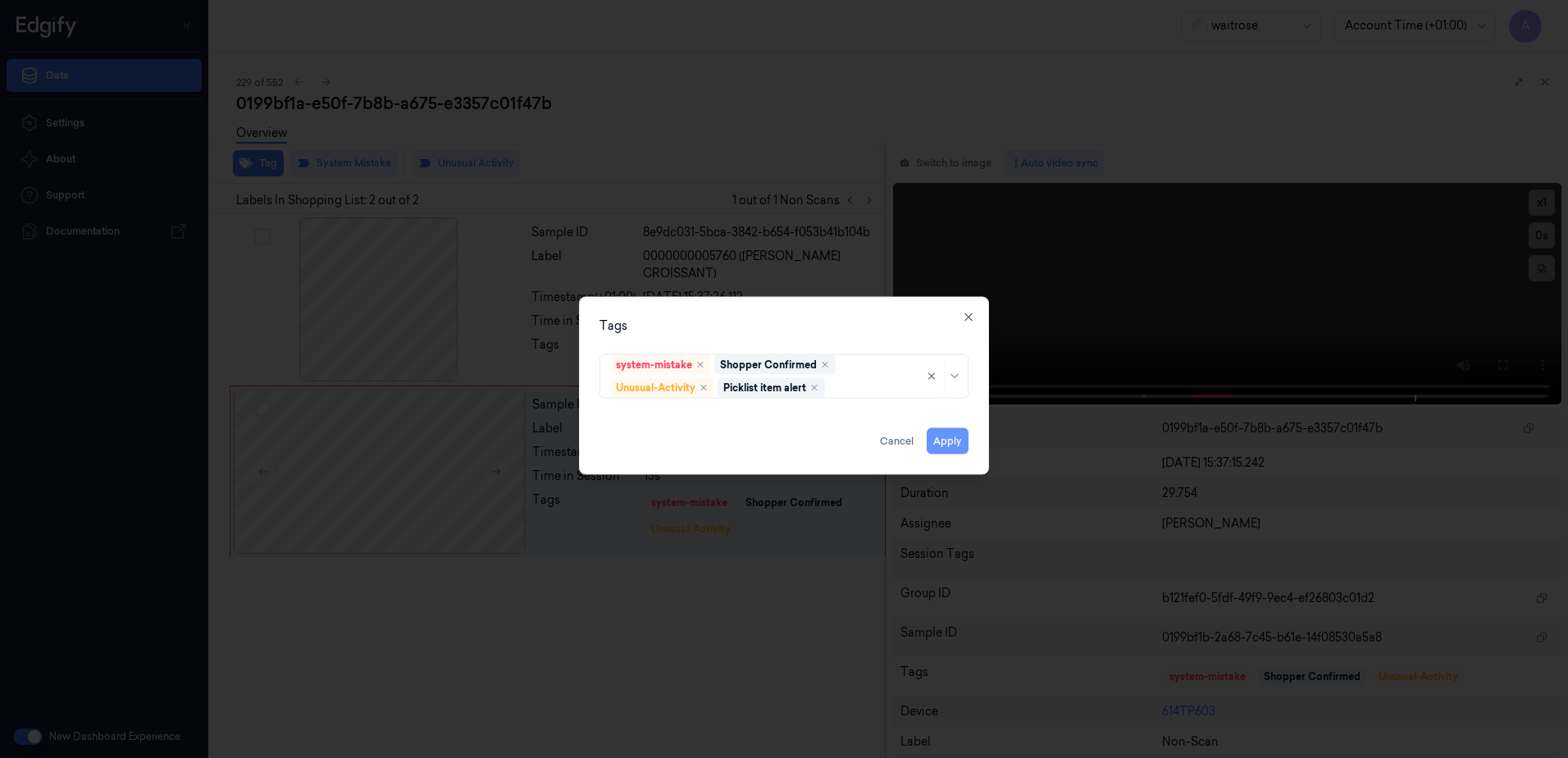
click at [947, 442] on button "Apply" at bounding box center [947, 441] width 42 height 26
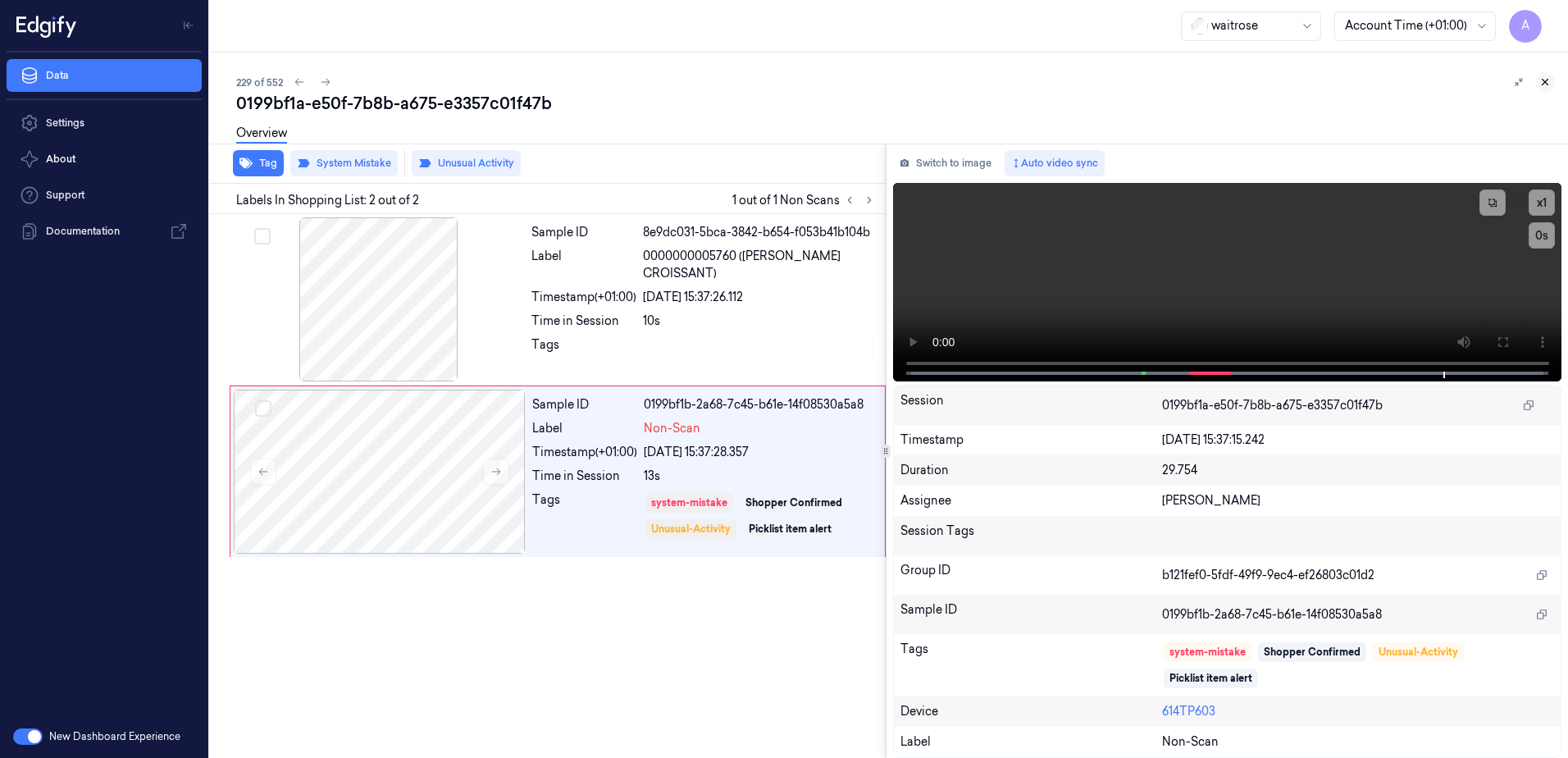
click at [1543, 81] on icon at bounding box center [1545, 82] width 11 height 11
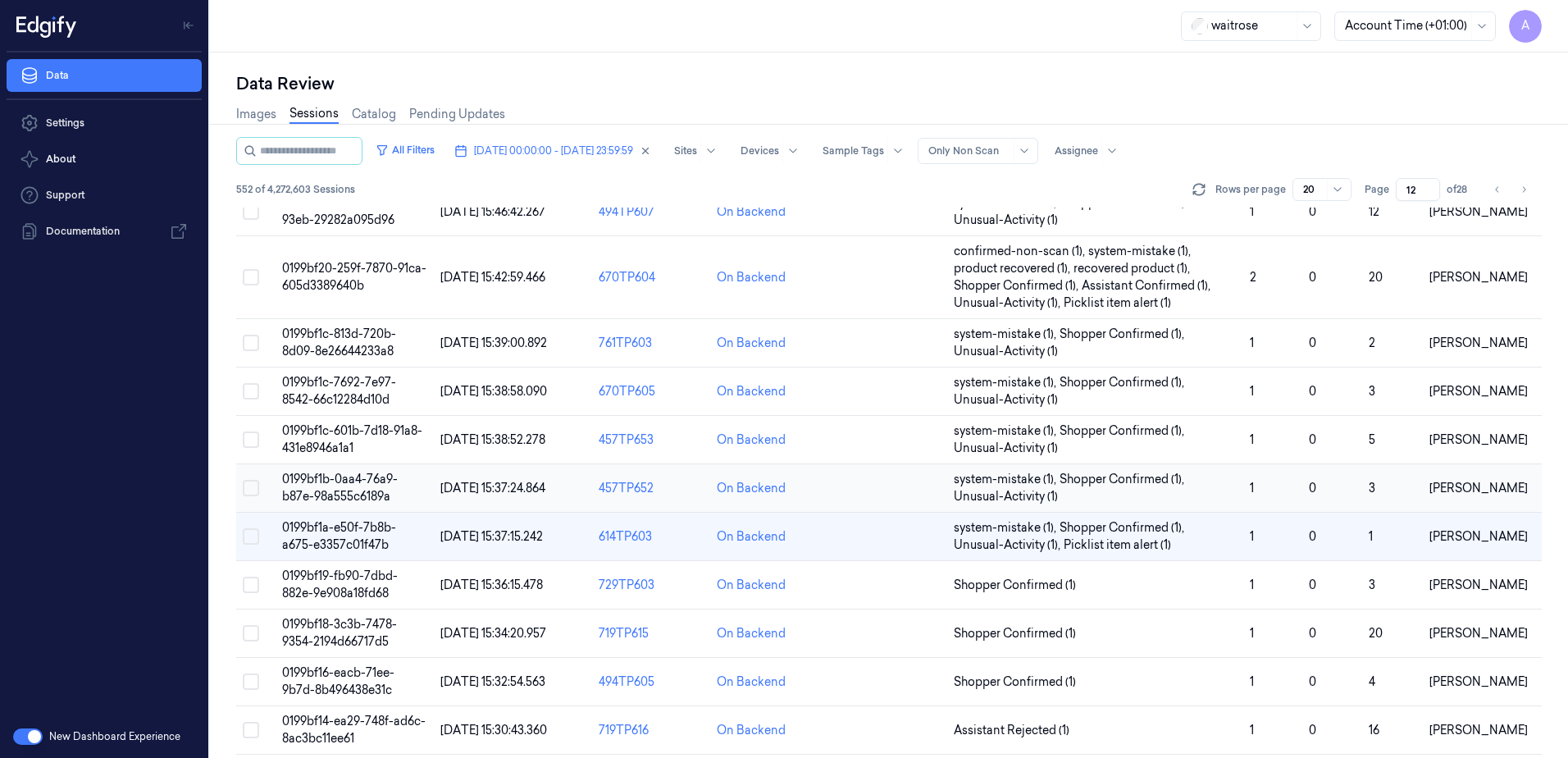
scroll to position [164, 0]
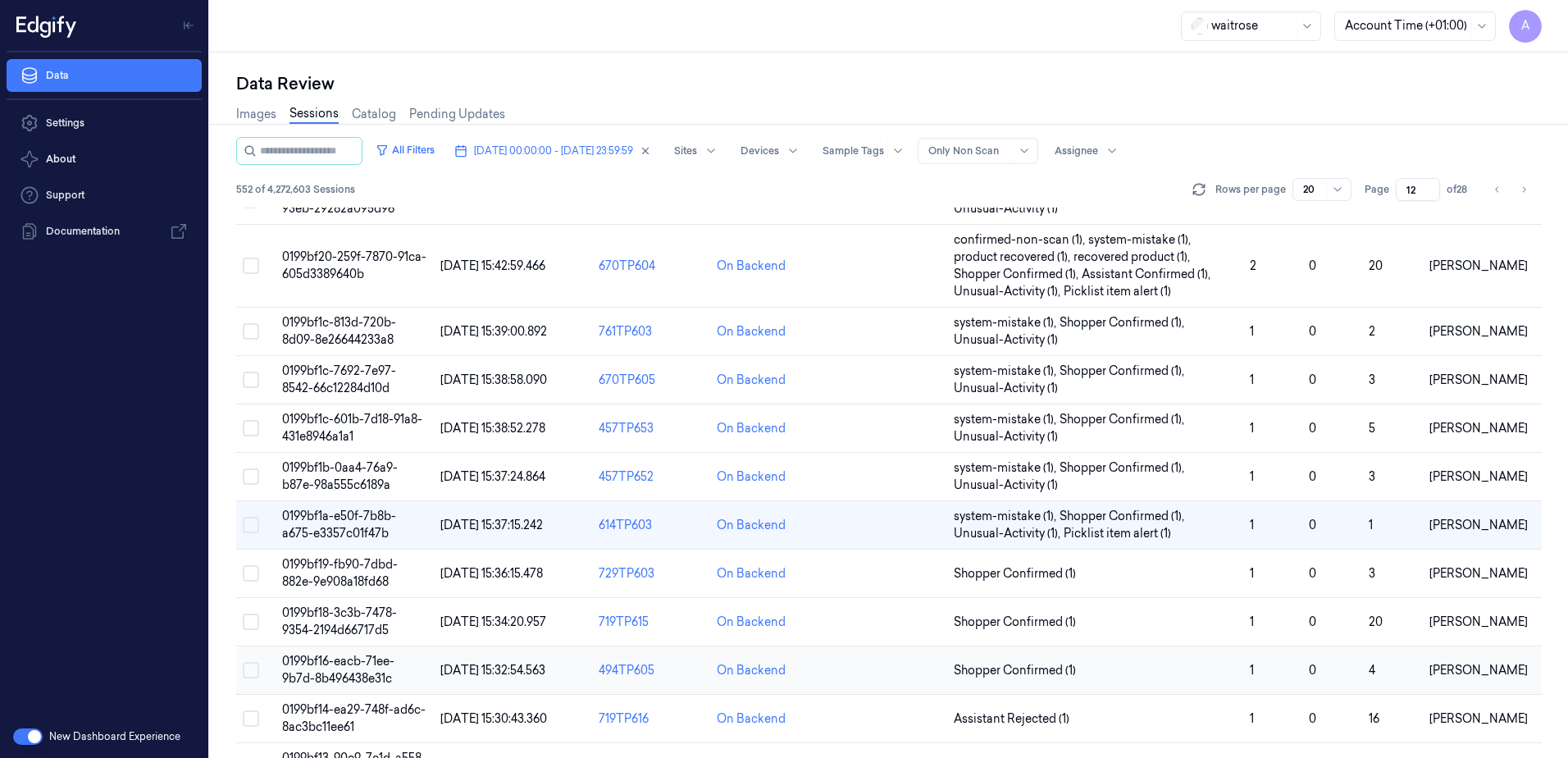
click at [309, 670] on td "0199bf16-eacb-71ee-9b7d-8b496438e31c" at bounding box center [355, 670] width 158 height 48
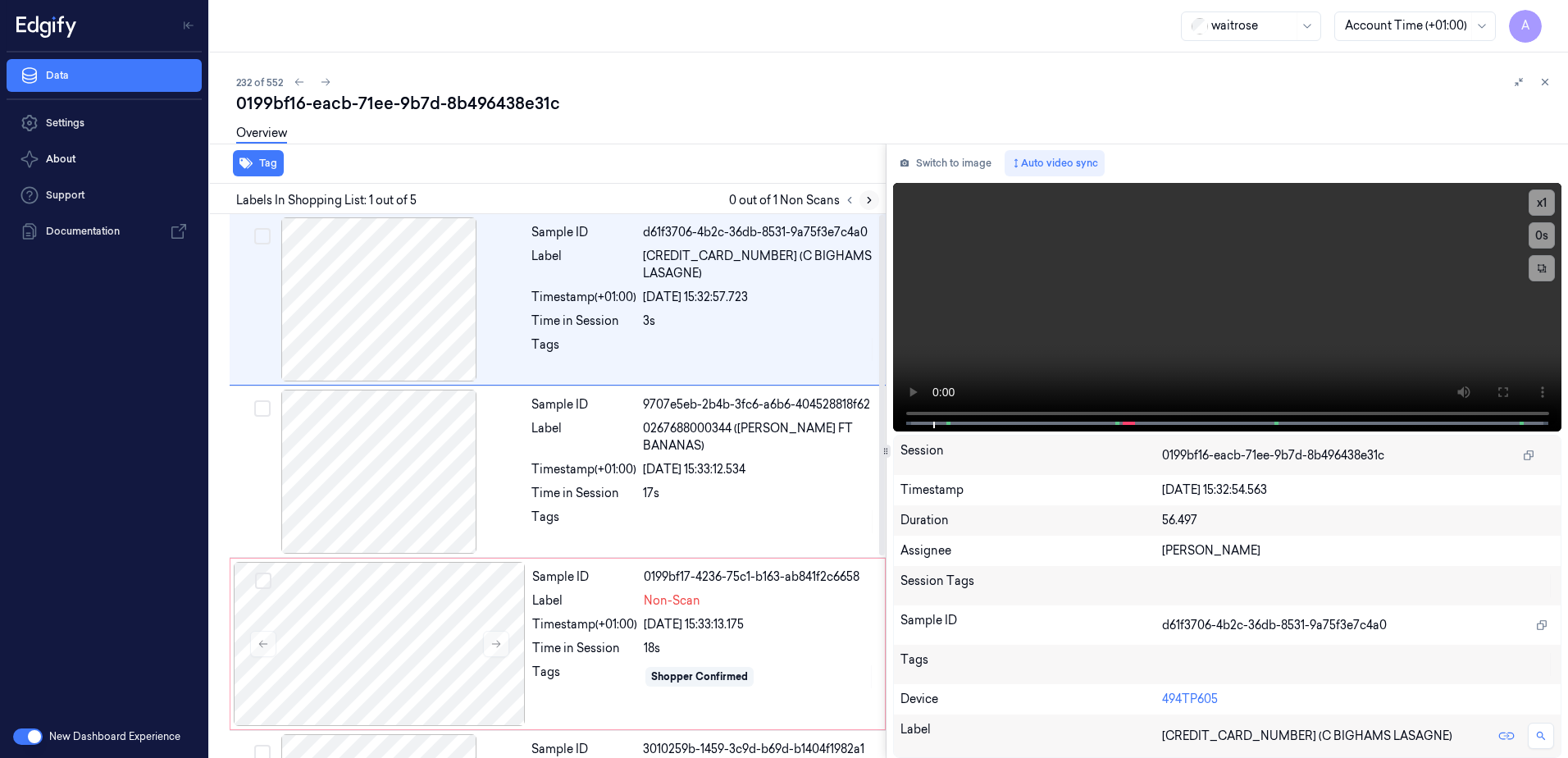
click at [870, 206] on button at bounding box center [869, 200] width 19 height 19
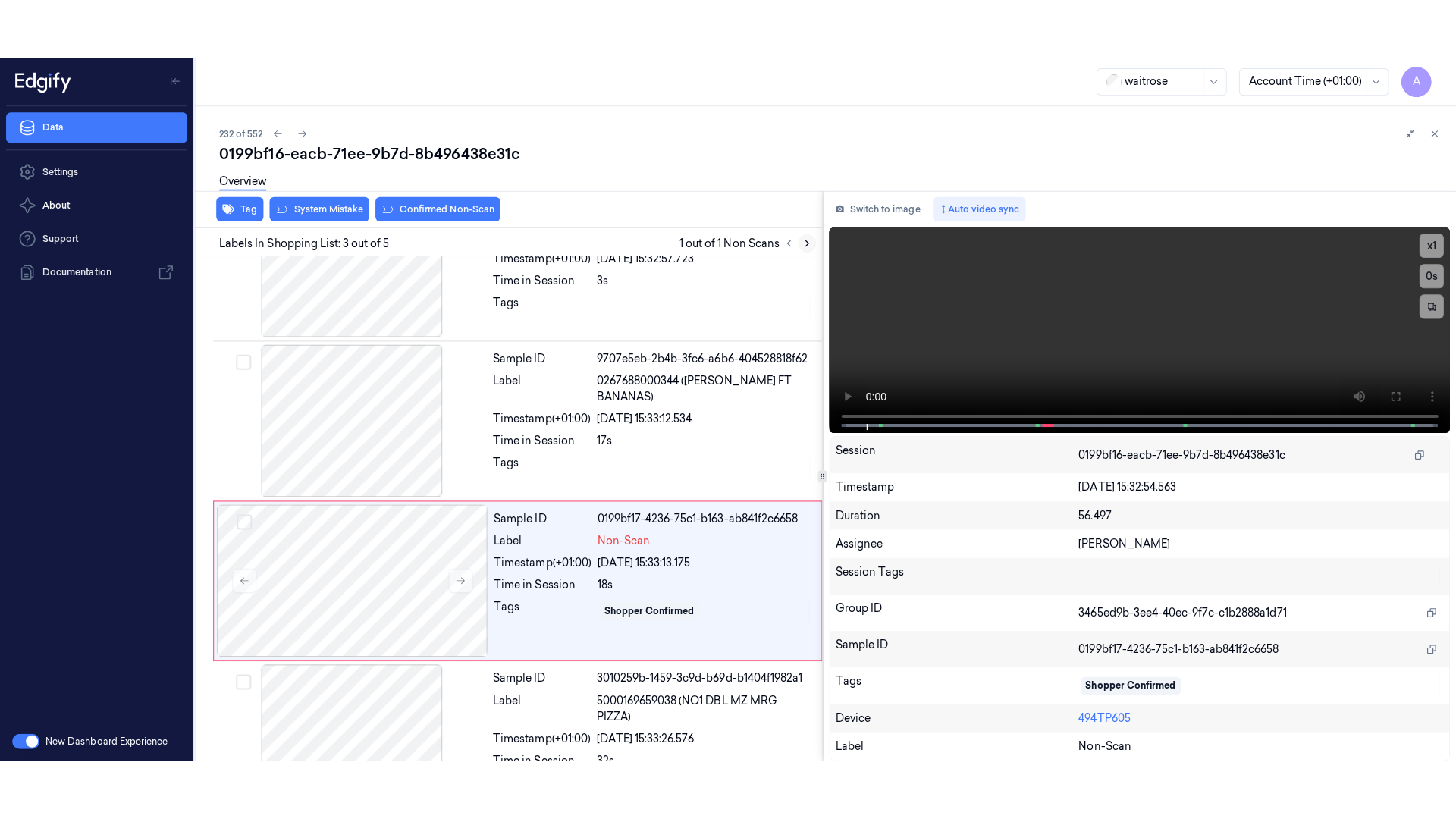
scroll to position [146, 0]
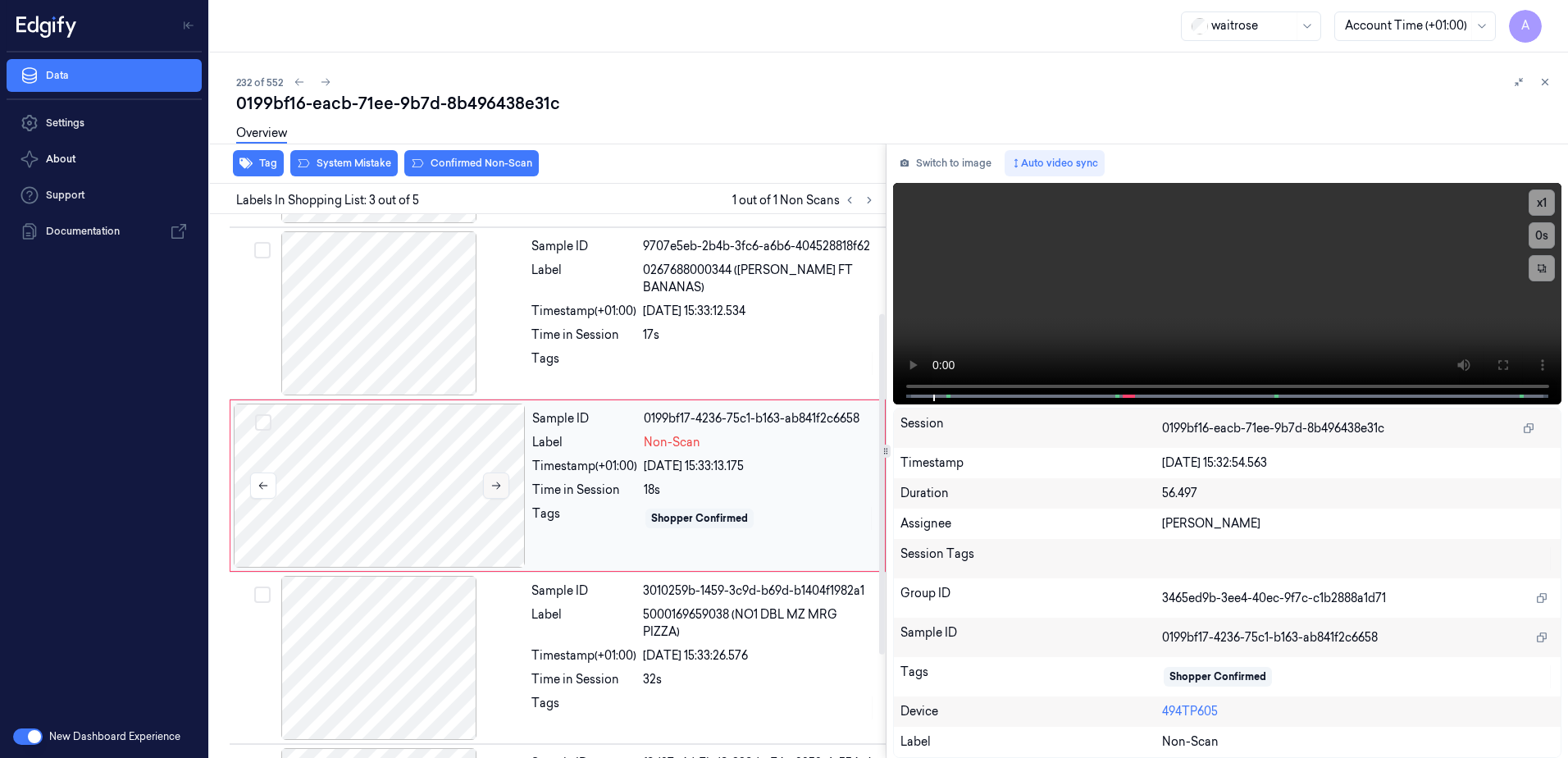
click at [492, 487] on icon at bounding box center [496, 485] width 11 height 11
click at [497, 488] on icon at bounding box center [497, 486] width 9 height 7
click at [1492, 365] on button at bounding box center [1503, 365] width 26 height 26
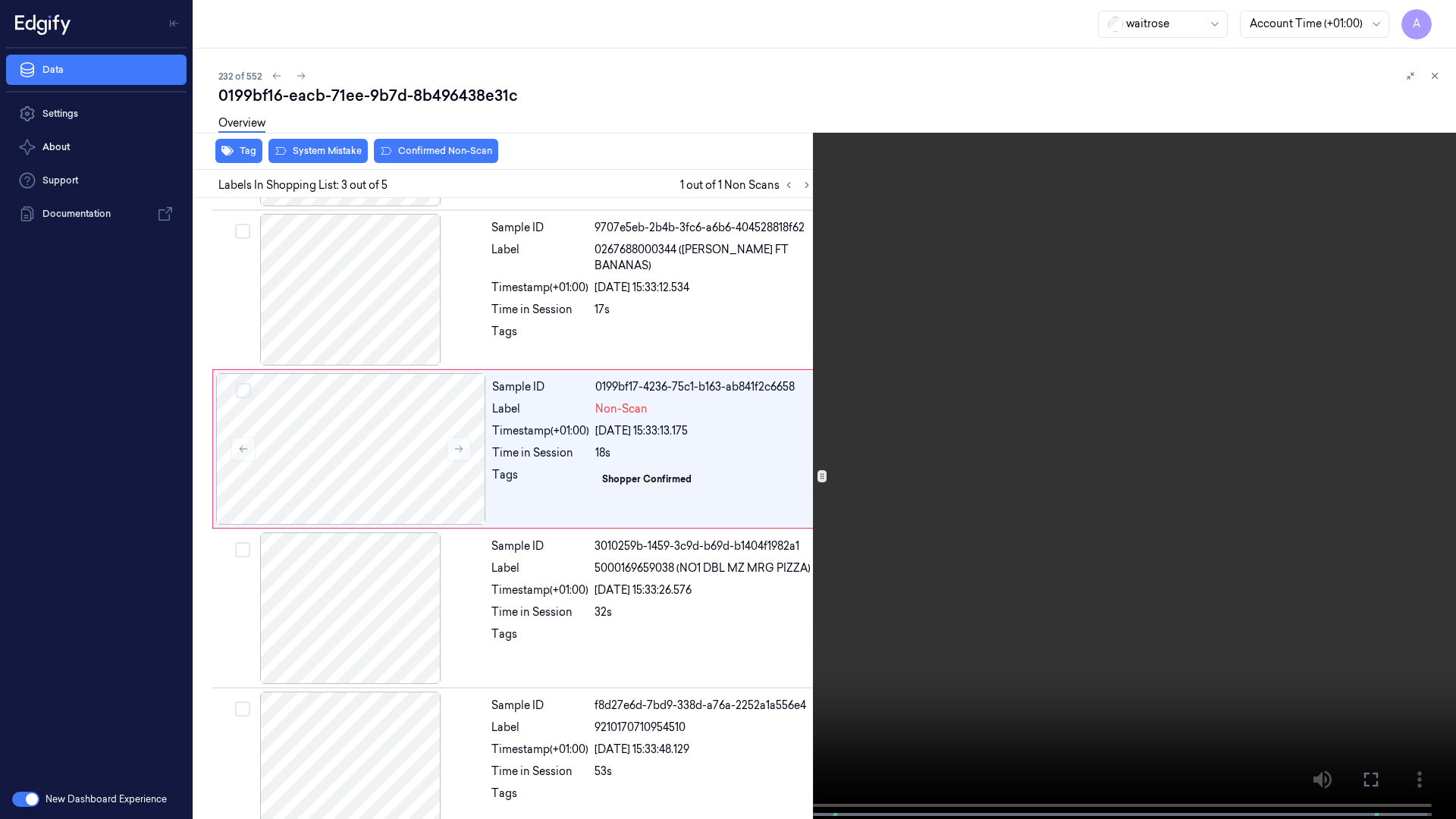
click at [999, 470] on video at bounding box center [728, 411] width 1456 height 822
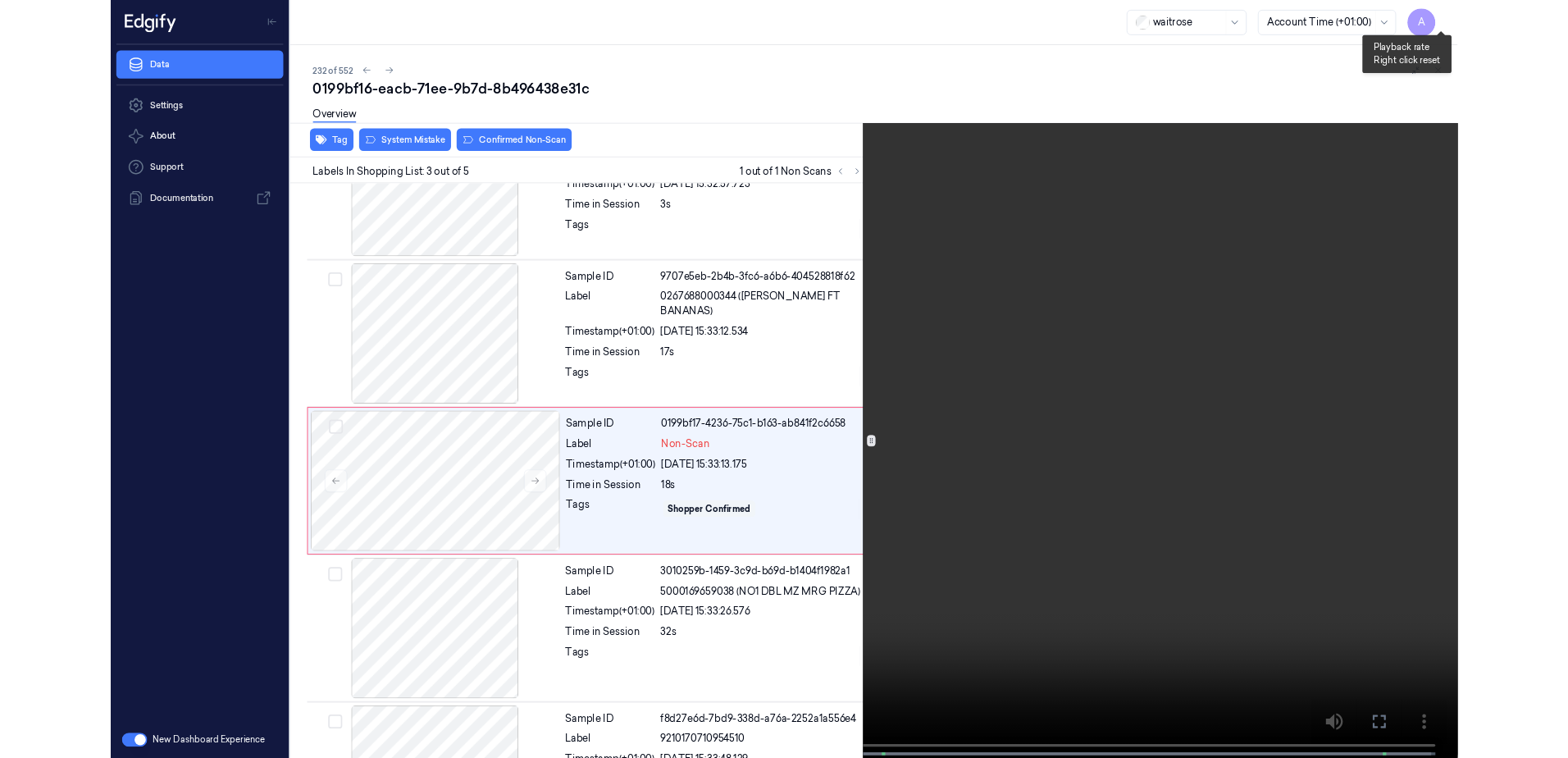
scroll to position [94, 0]
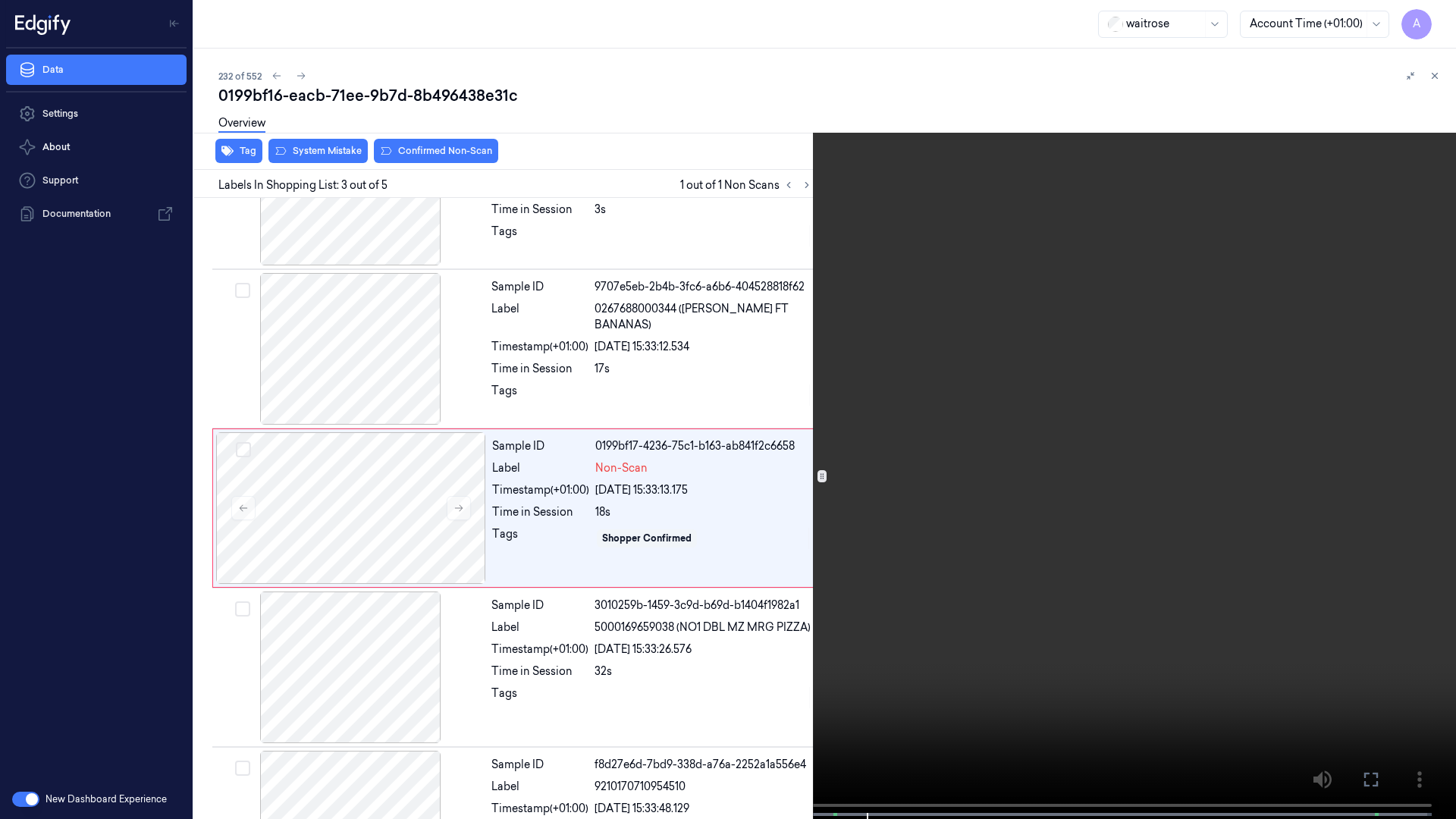
click at [0, 0] on icon at bounding box center [0, 0] width 0 height 0
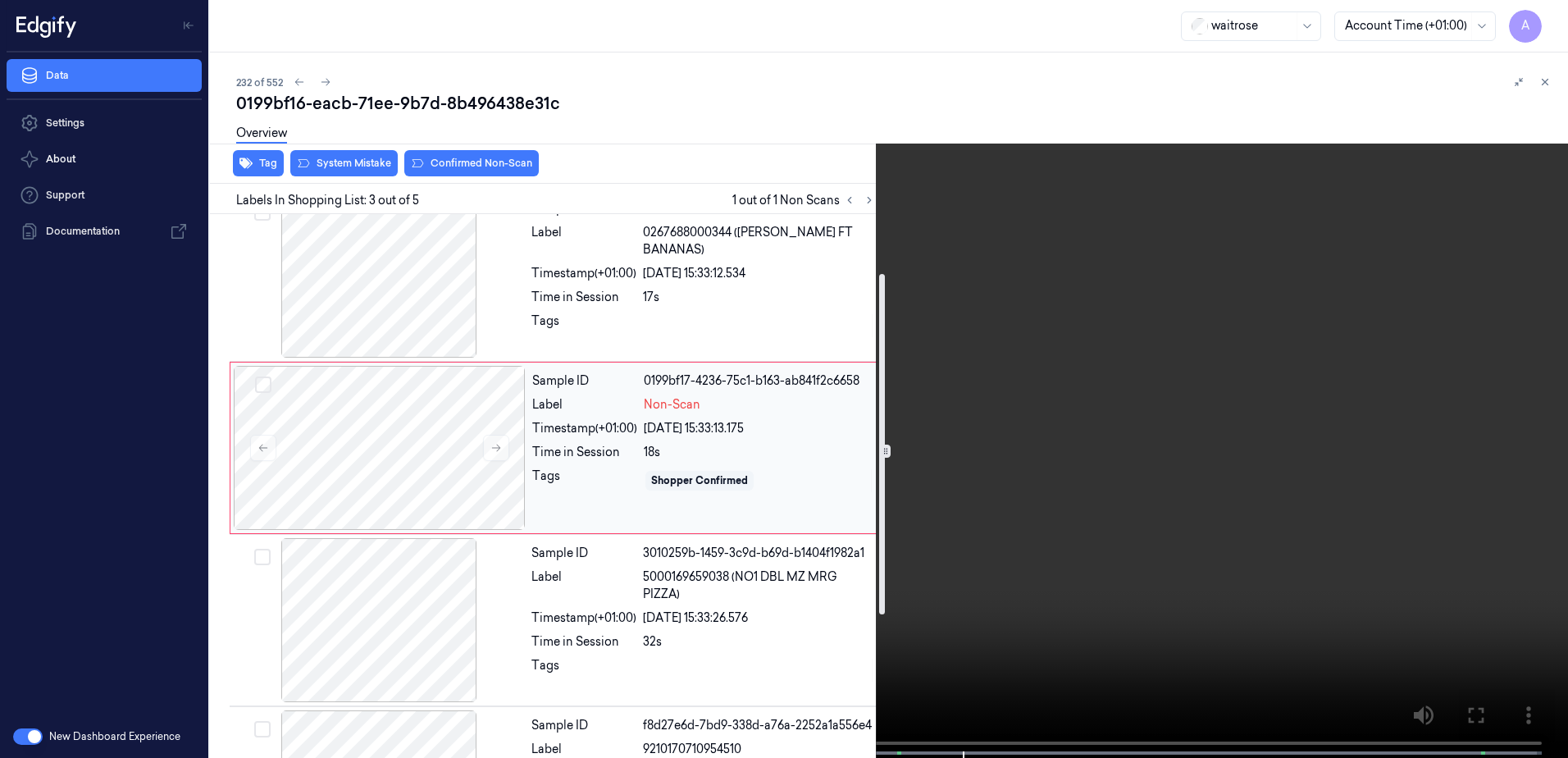
scroll to position [323, 0]
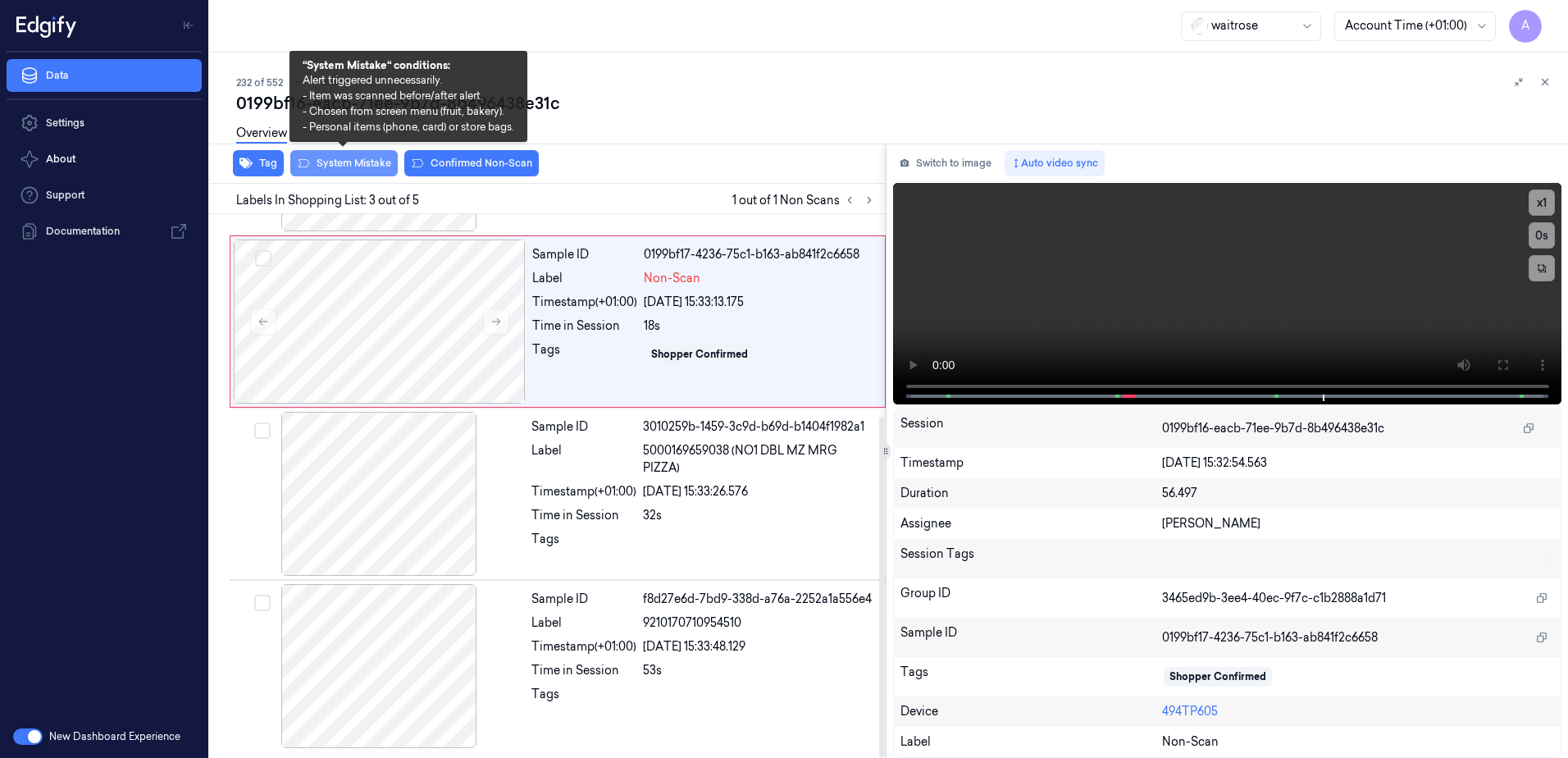
click at [330, 170] on button "System Mistake" at bounding box center [344, 164] width 107 height 26
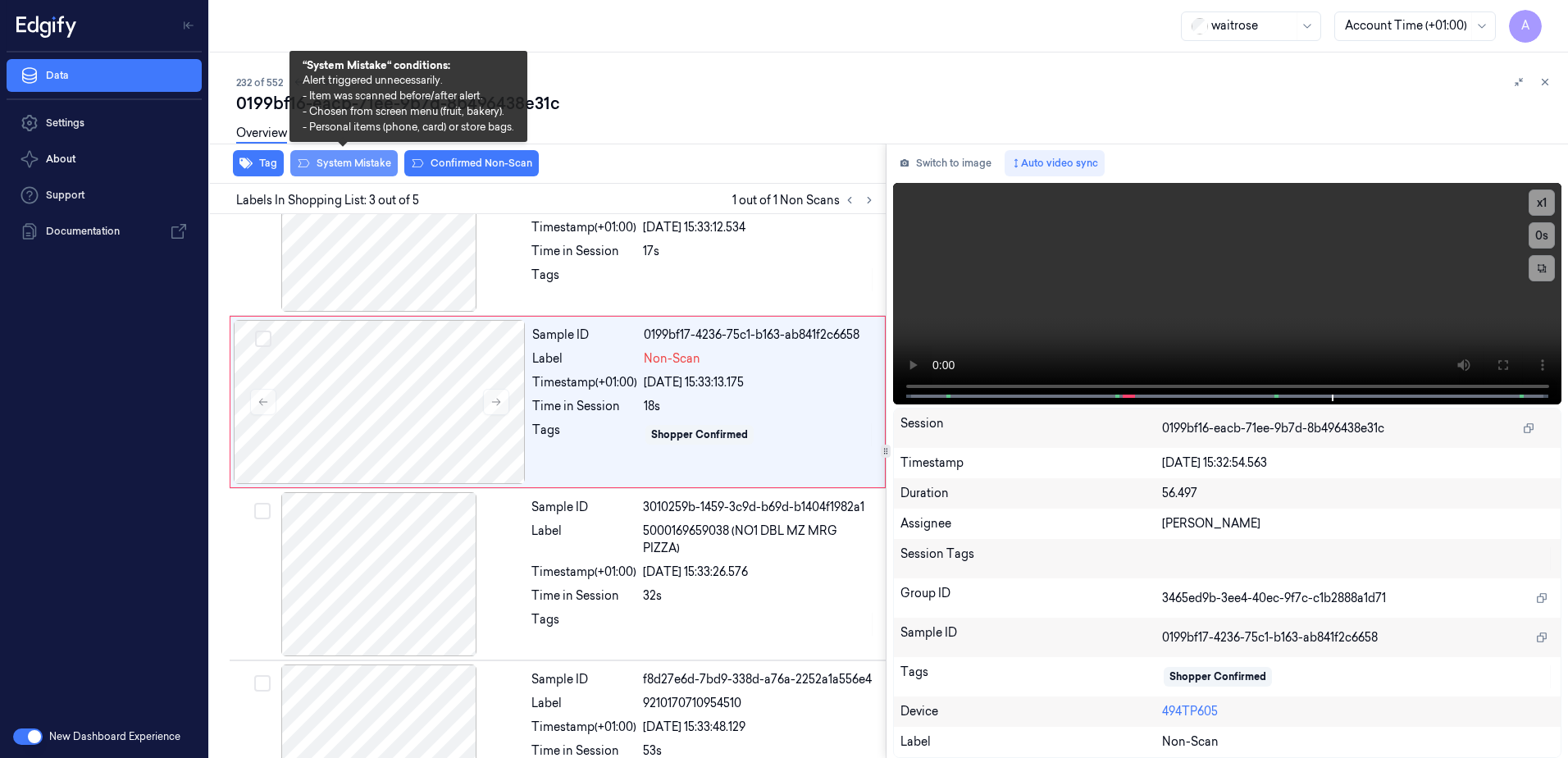
scroll to position [158, 0]
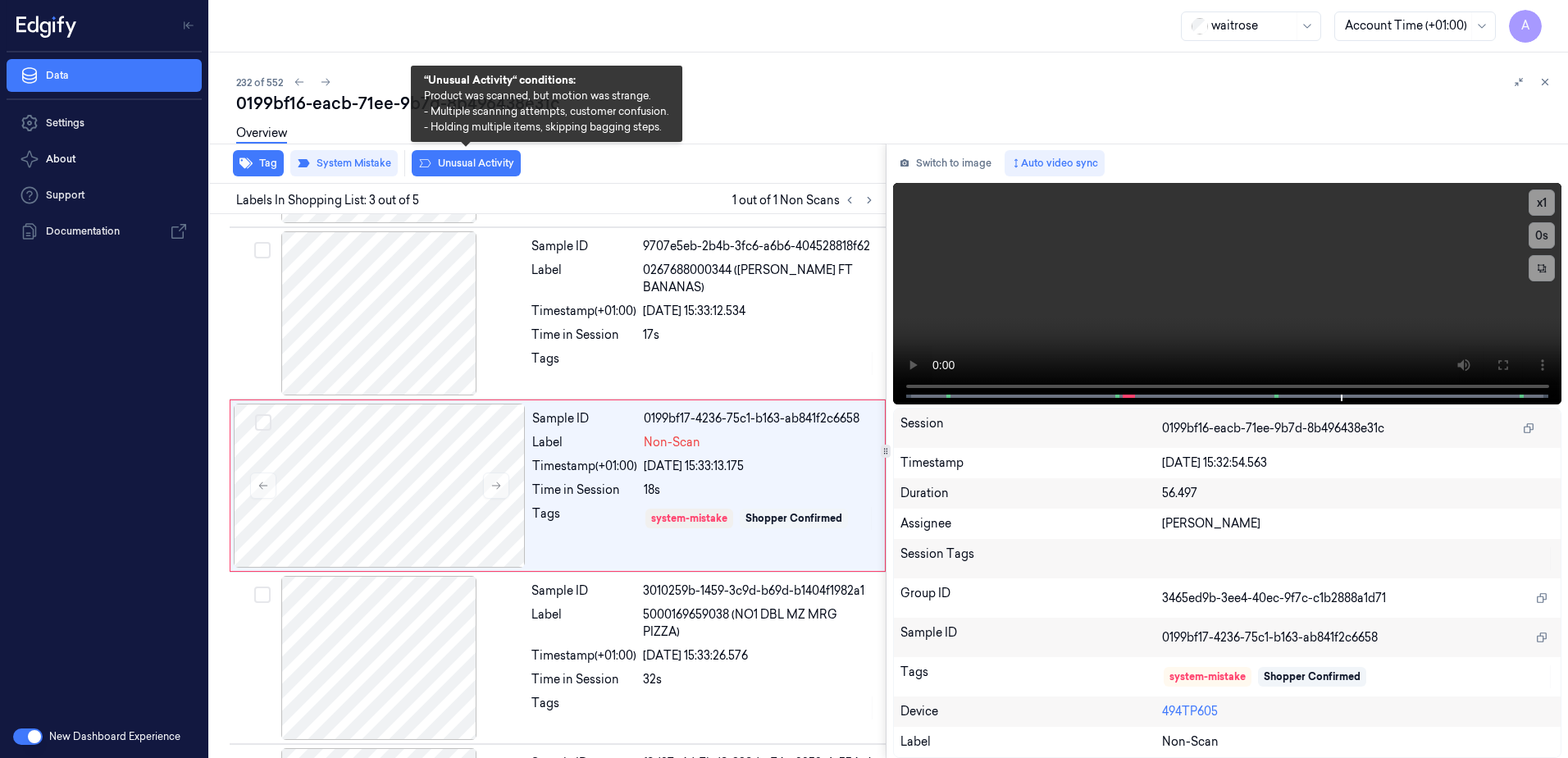
click at [440, 168] on button "Unusual Activity" at bounding box center [466, 164] width 109 height 26
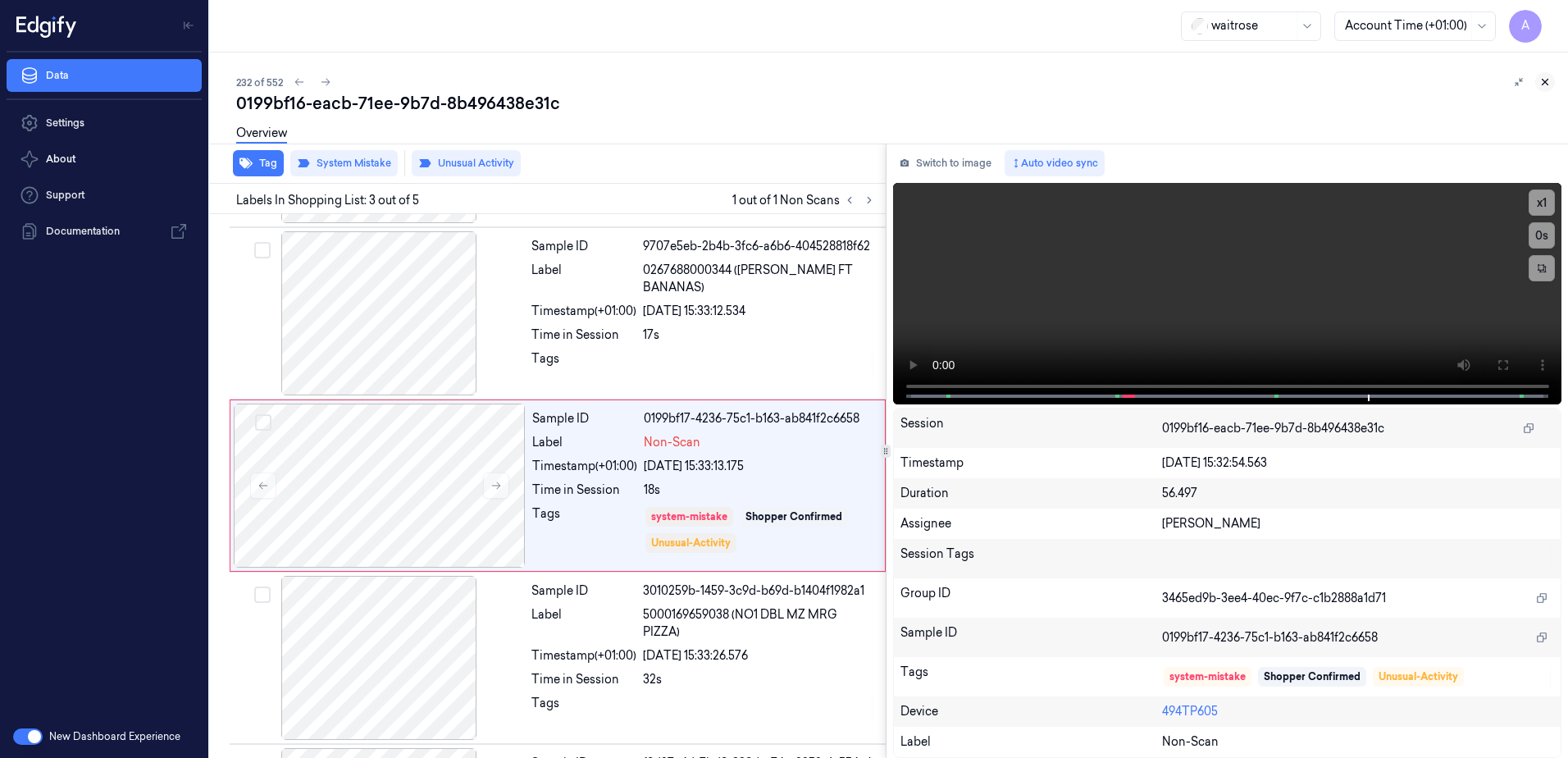
click at [1541, 88] on button at bounding box center [1545, 82] width 19 height 19
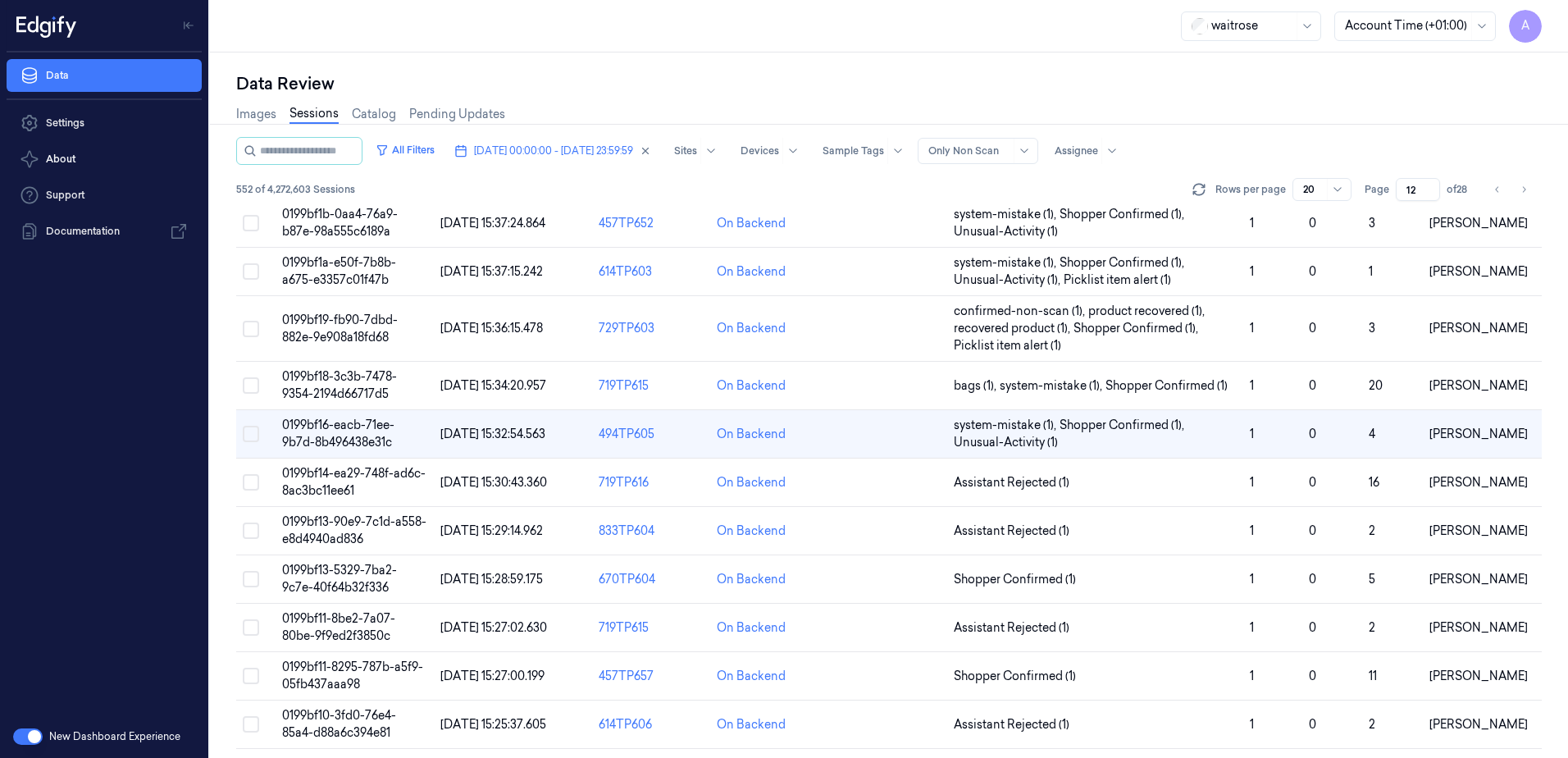
scroll to position [518, 0]
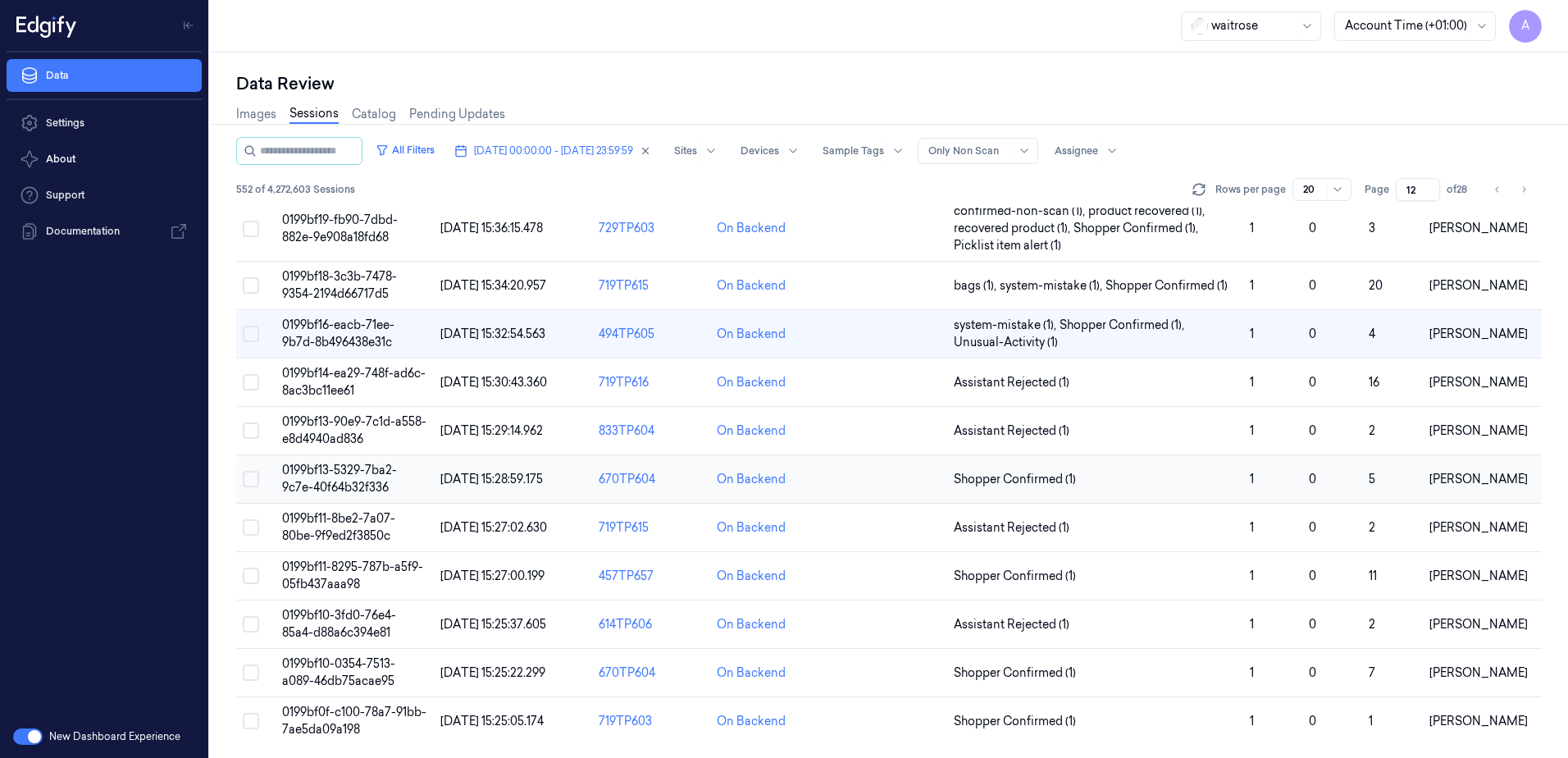
click at [339, 479] on td "0199bf13-5329-7ba2-9c7e-40f64b32f336" at bounding box center [355, 479] width 158 height 48
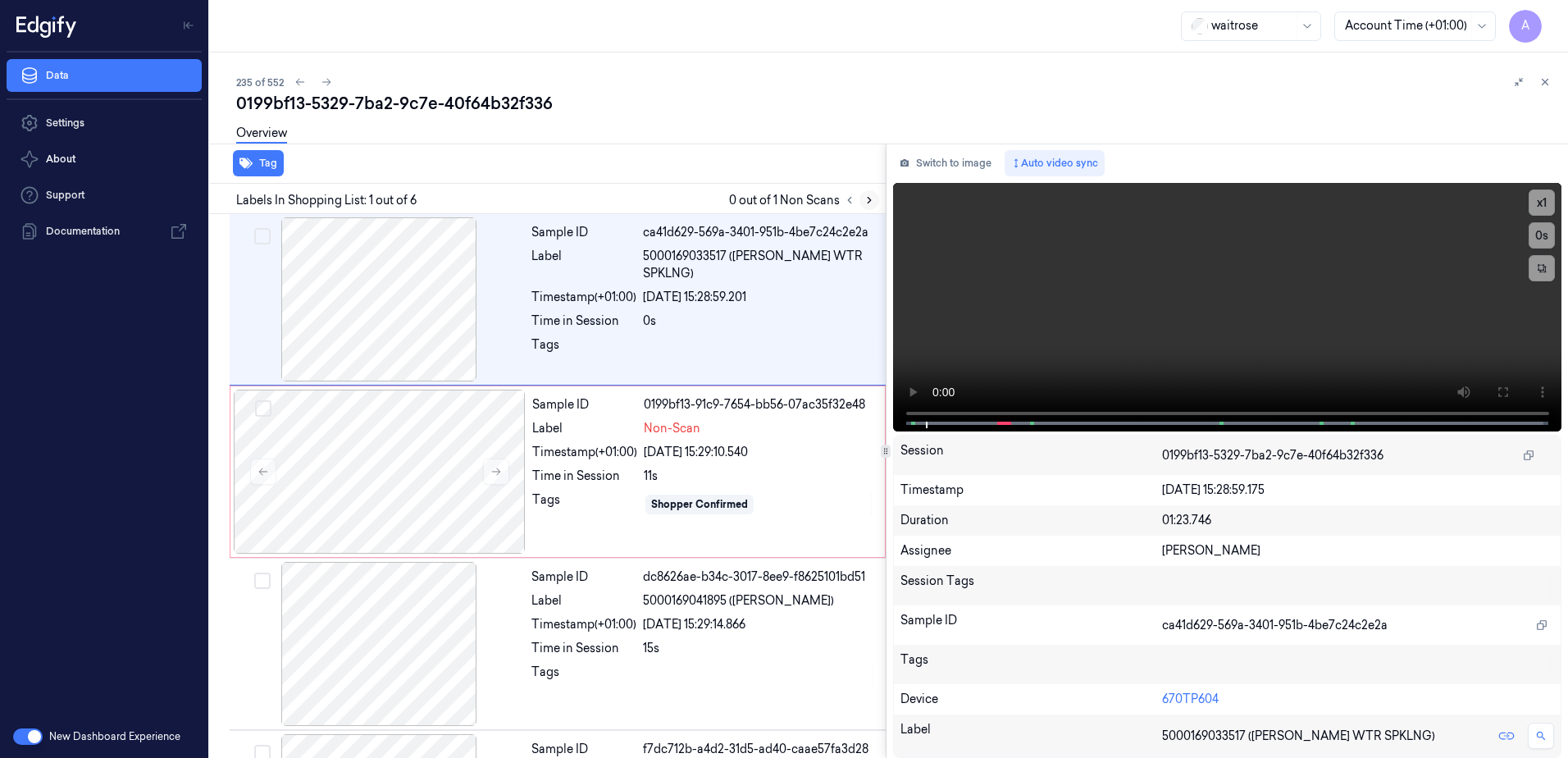
click at [864, 193] on button at bounding box center [869, 200] width 19 height 19
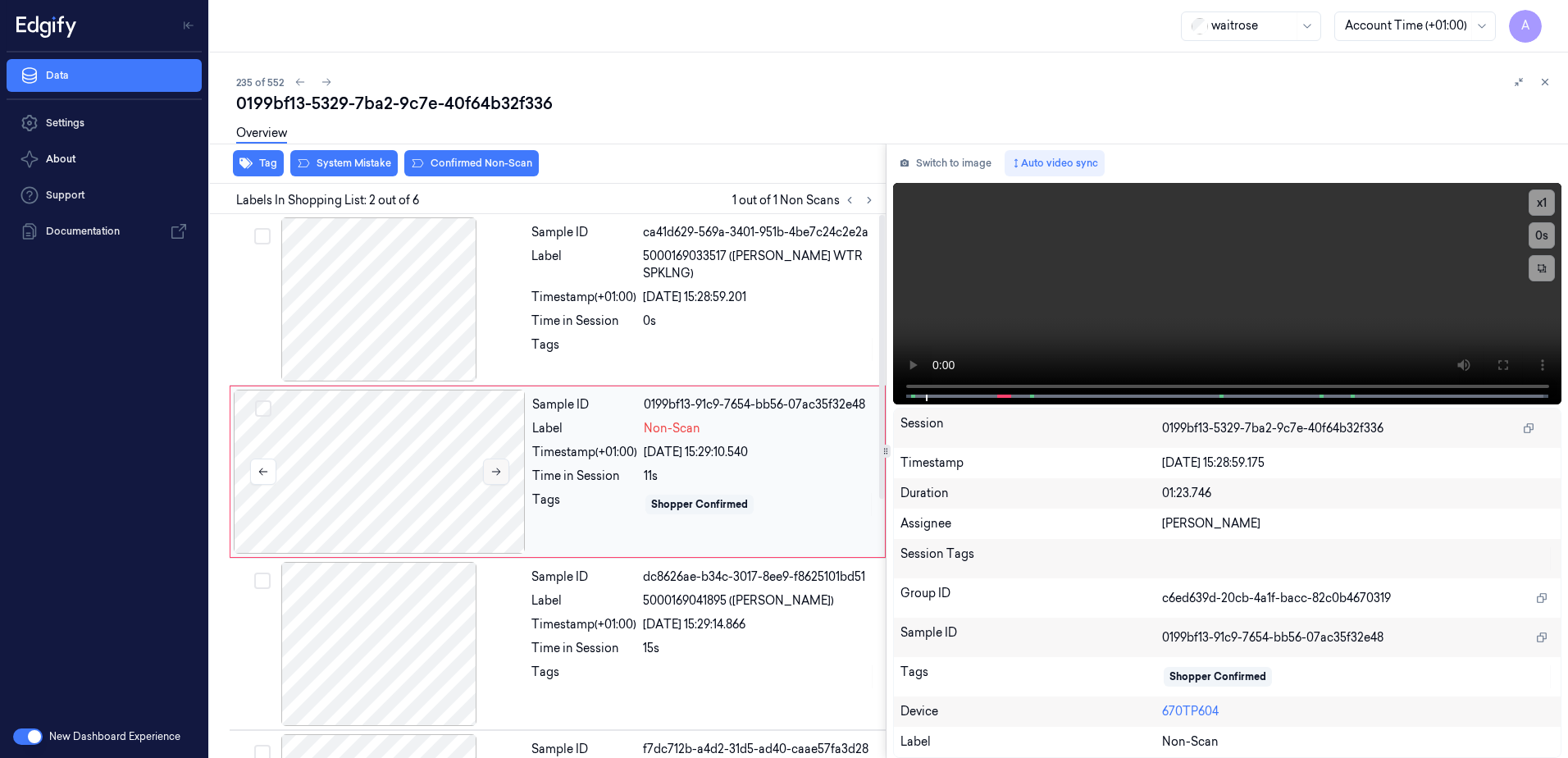
click at [499, 474] on icon at bounding box center [496, 471] width 11 height 11
click at [496, 468] on icon at bounding box center [496, 471] width 11 height 11
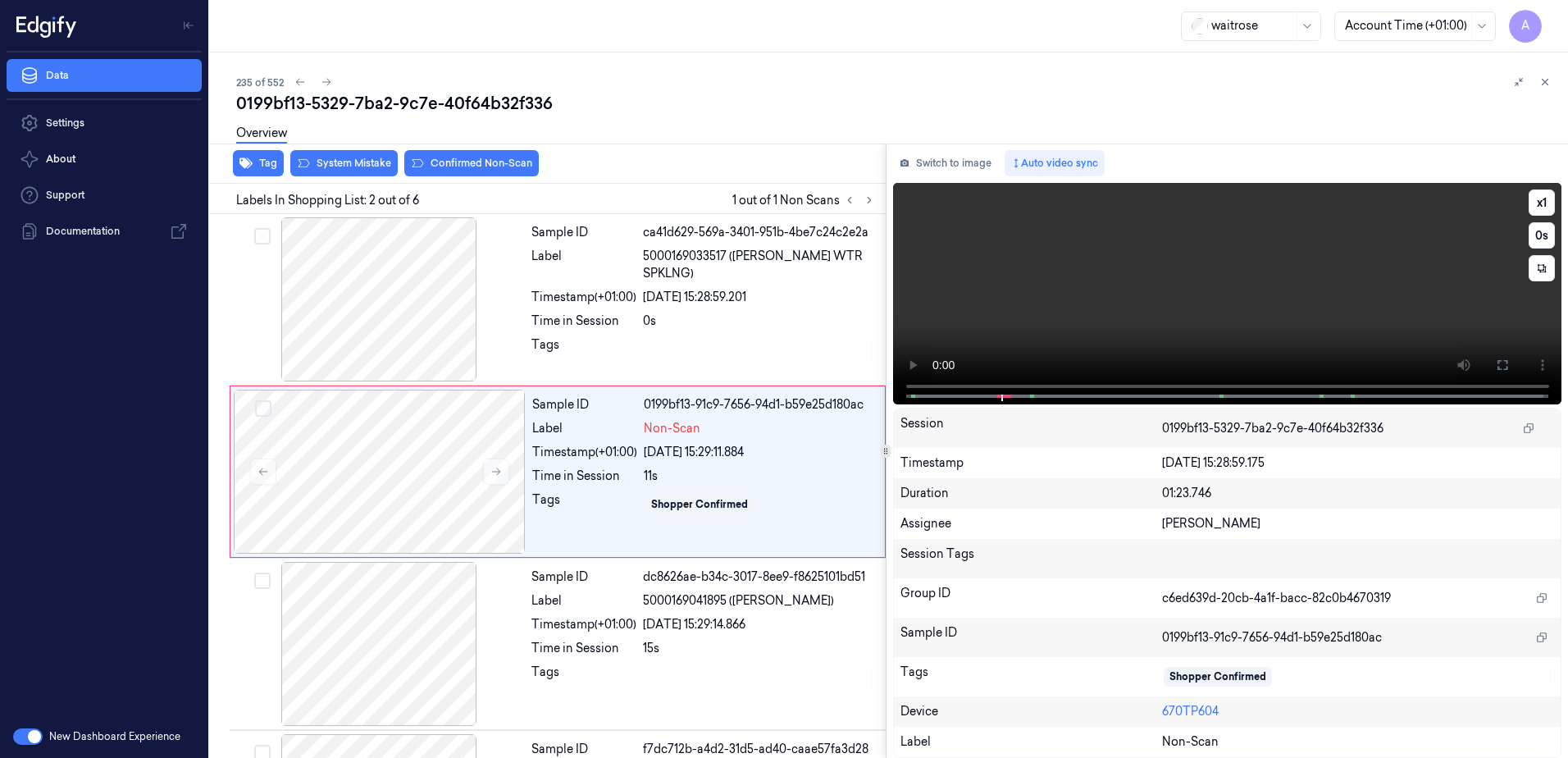
click at [1223, 328] on video at bounding box center [1227, 294] width 669 height 222
click at [1496, 362] on icon at bounding box center [1502, 365] width 13 height 13
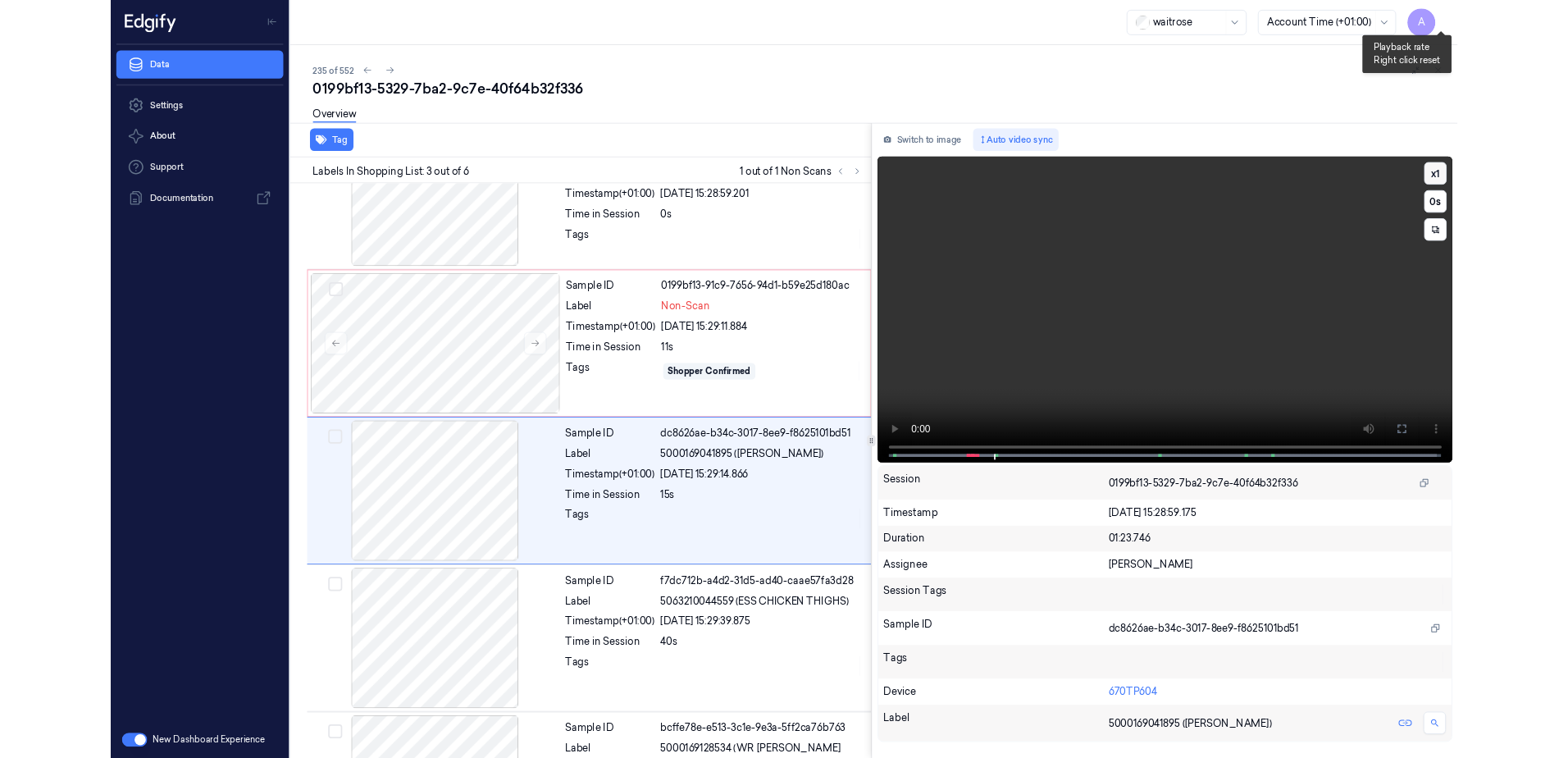
scroll to position [94, 0]
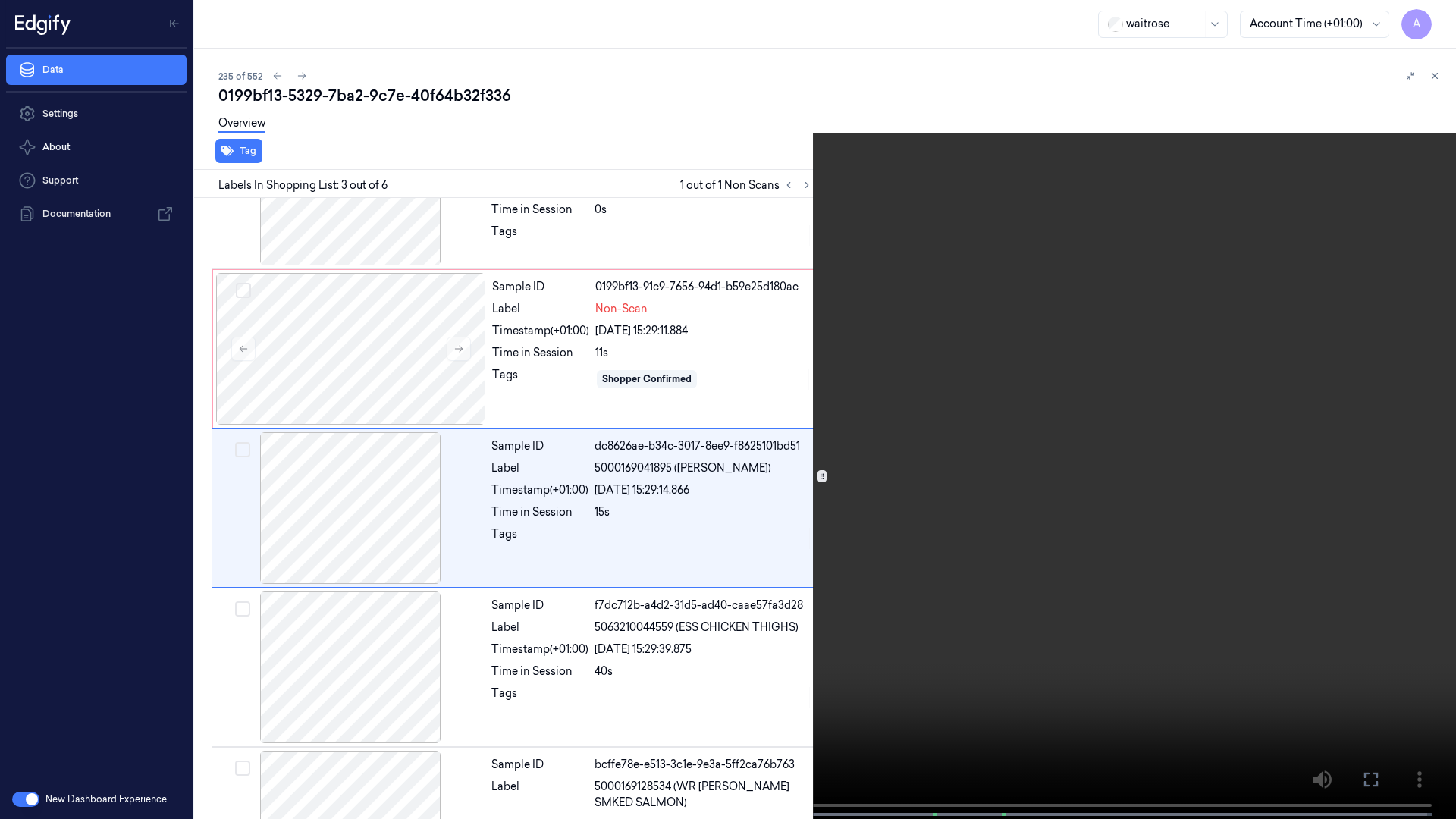
click at [0, 0] on icon at bounding box center [0, 0] width 0 height 0
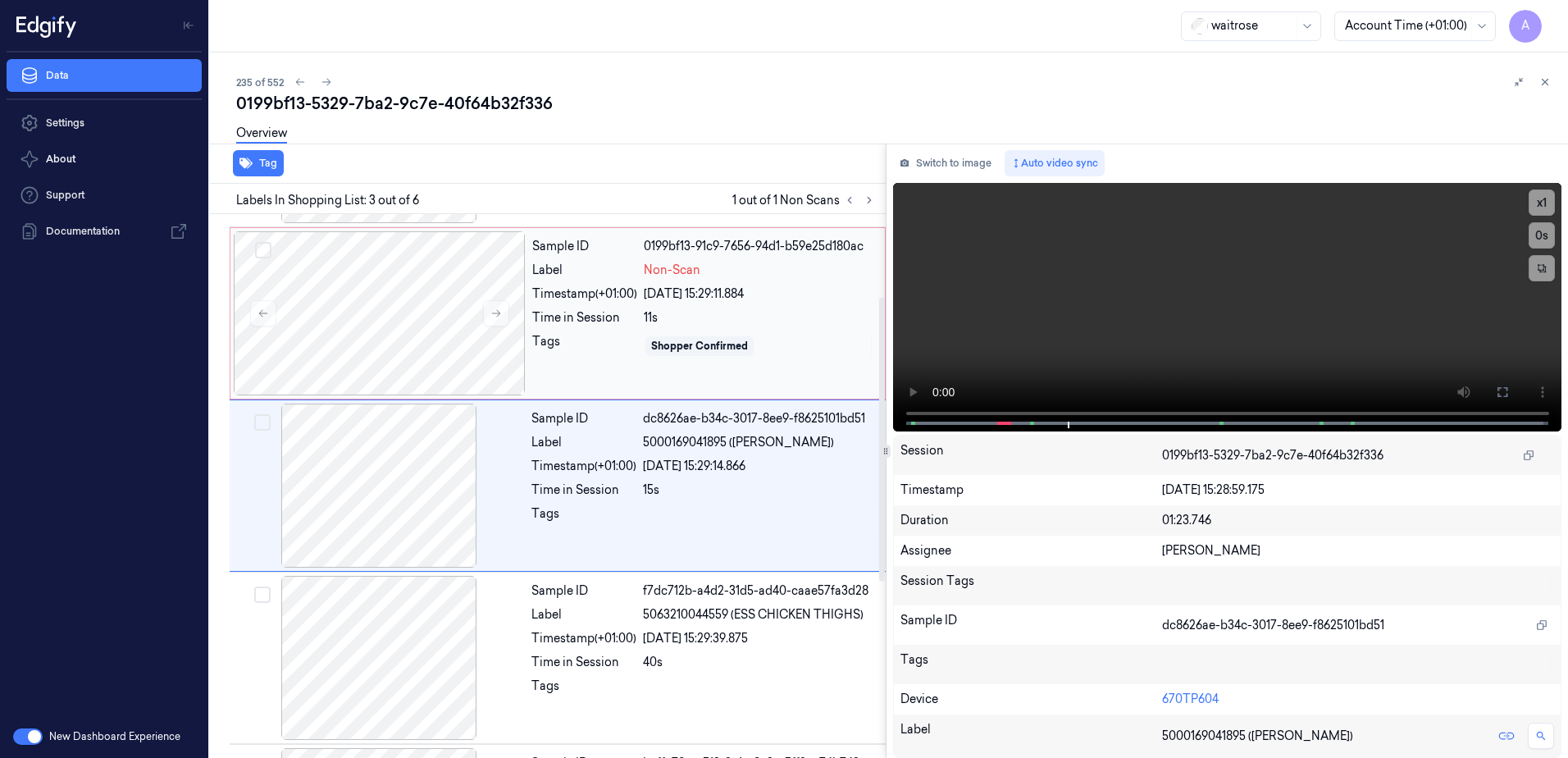
click at [643, 381] on div "Sample ID 0199bf13-91c9-7656-94d1-b59e25d180ac Label Non-Scan Timestamp (+01:00…" at bounding box center [703, 313] width 356 height 164
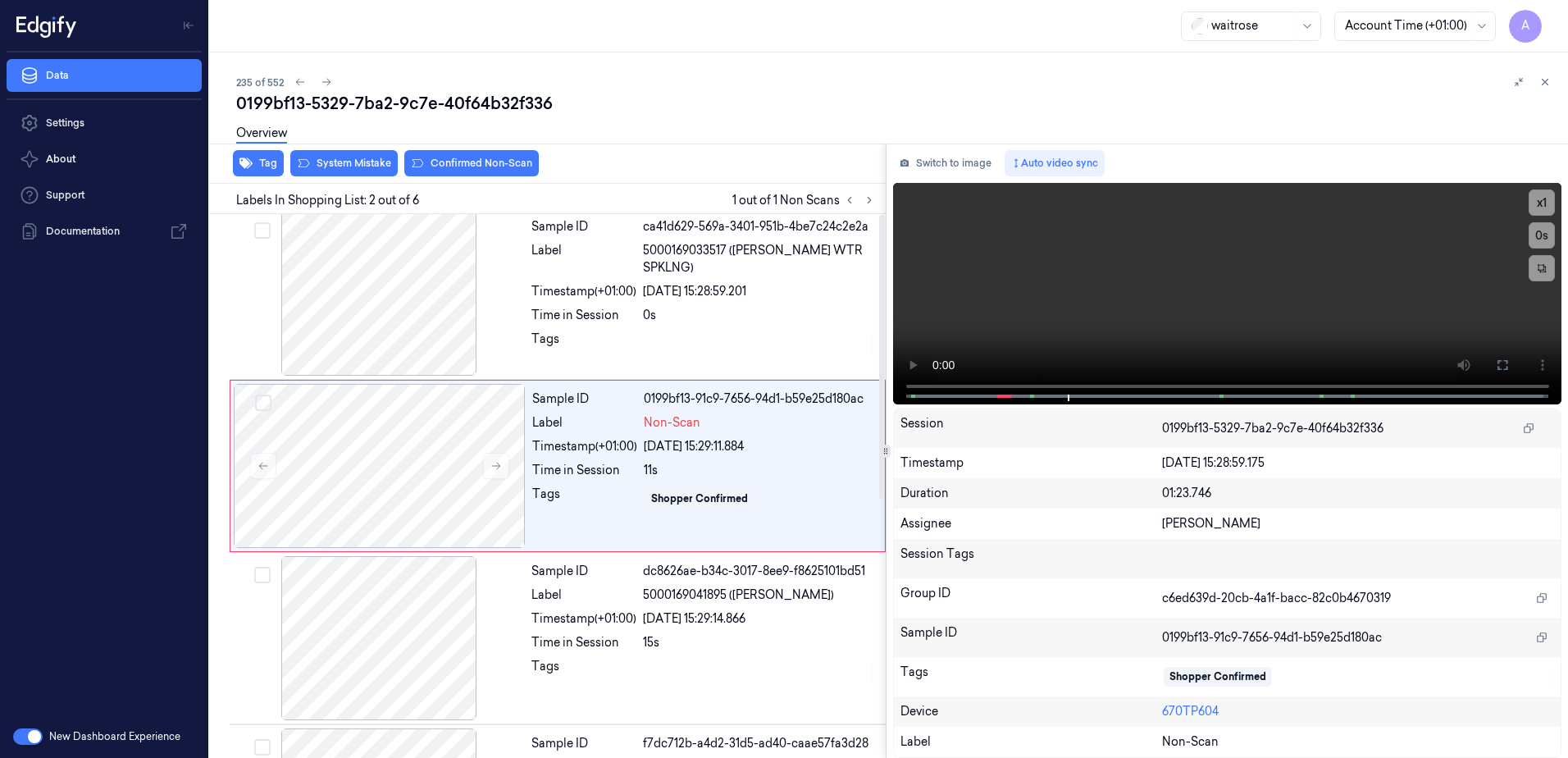
scroll to position [0, 0]
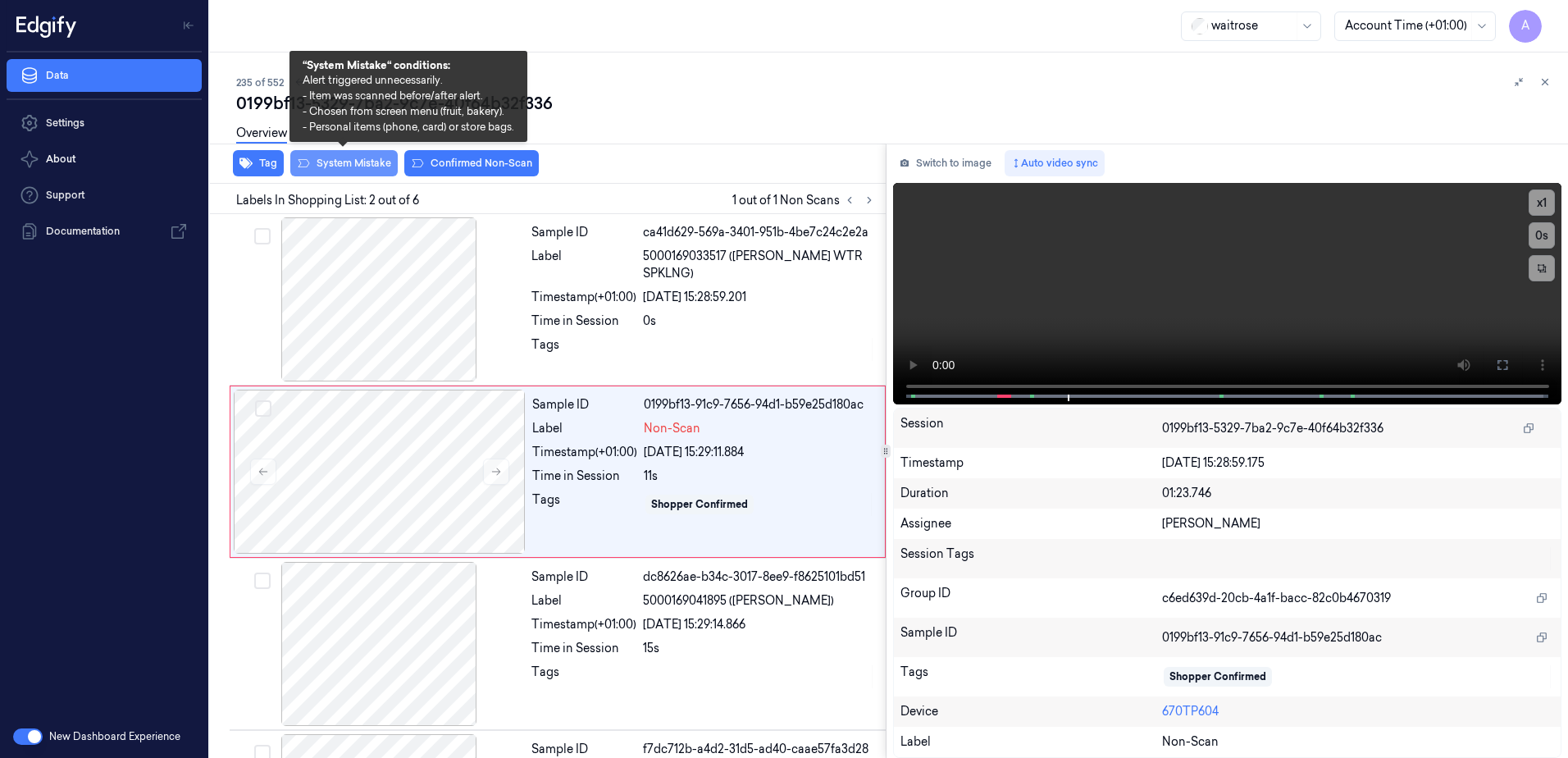
click at [351, 160] on button "System Mistake" at bounding box center [344, 164] width 107 height 26
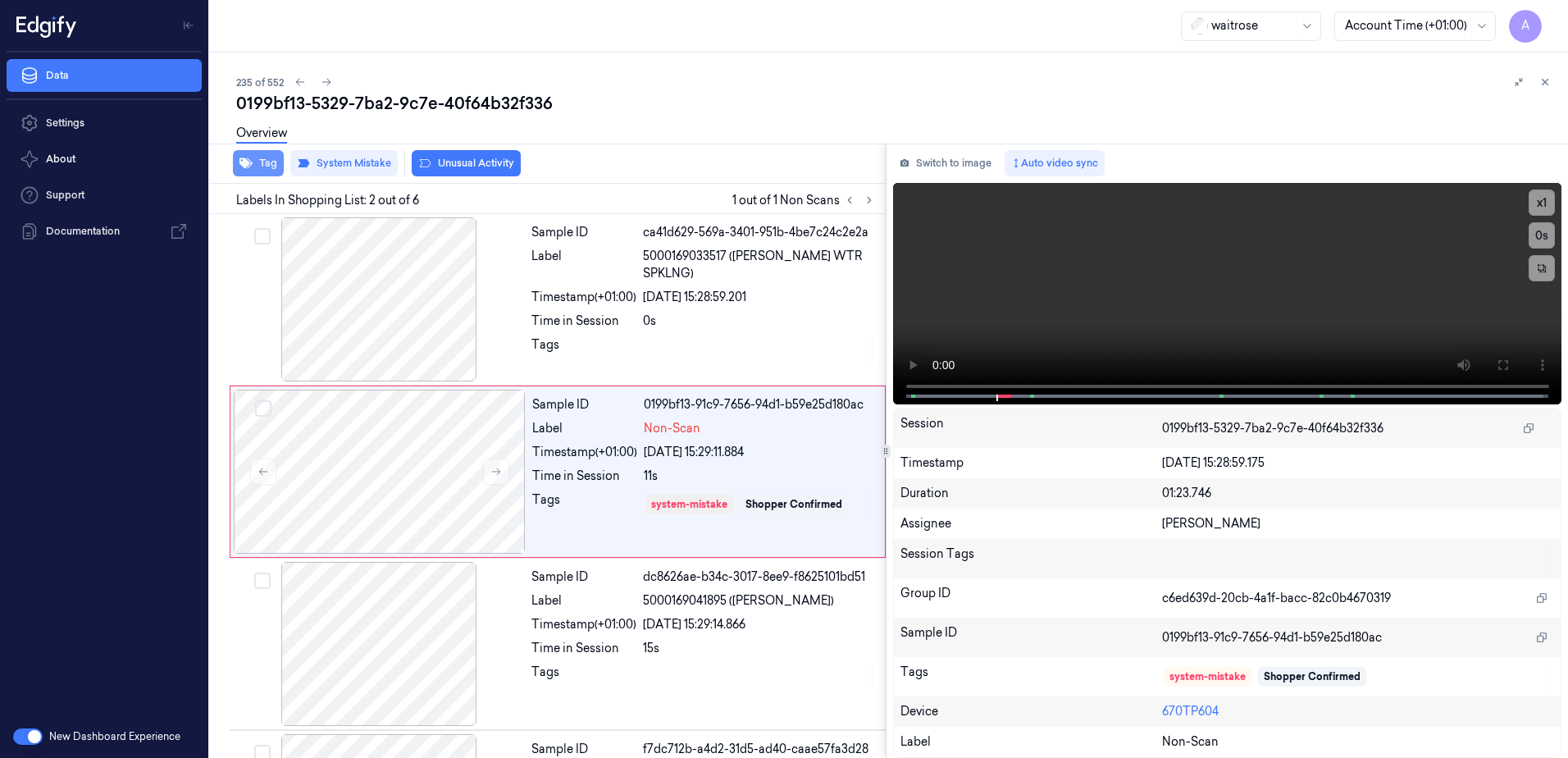
click at [247, 164] on icon "button" at bounding box center [245, 164] width 13 height 11
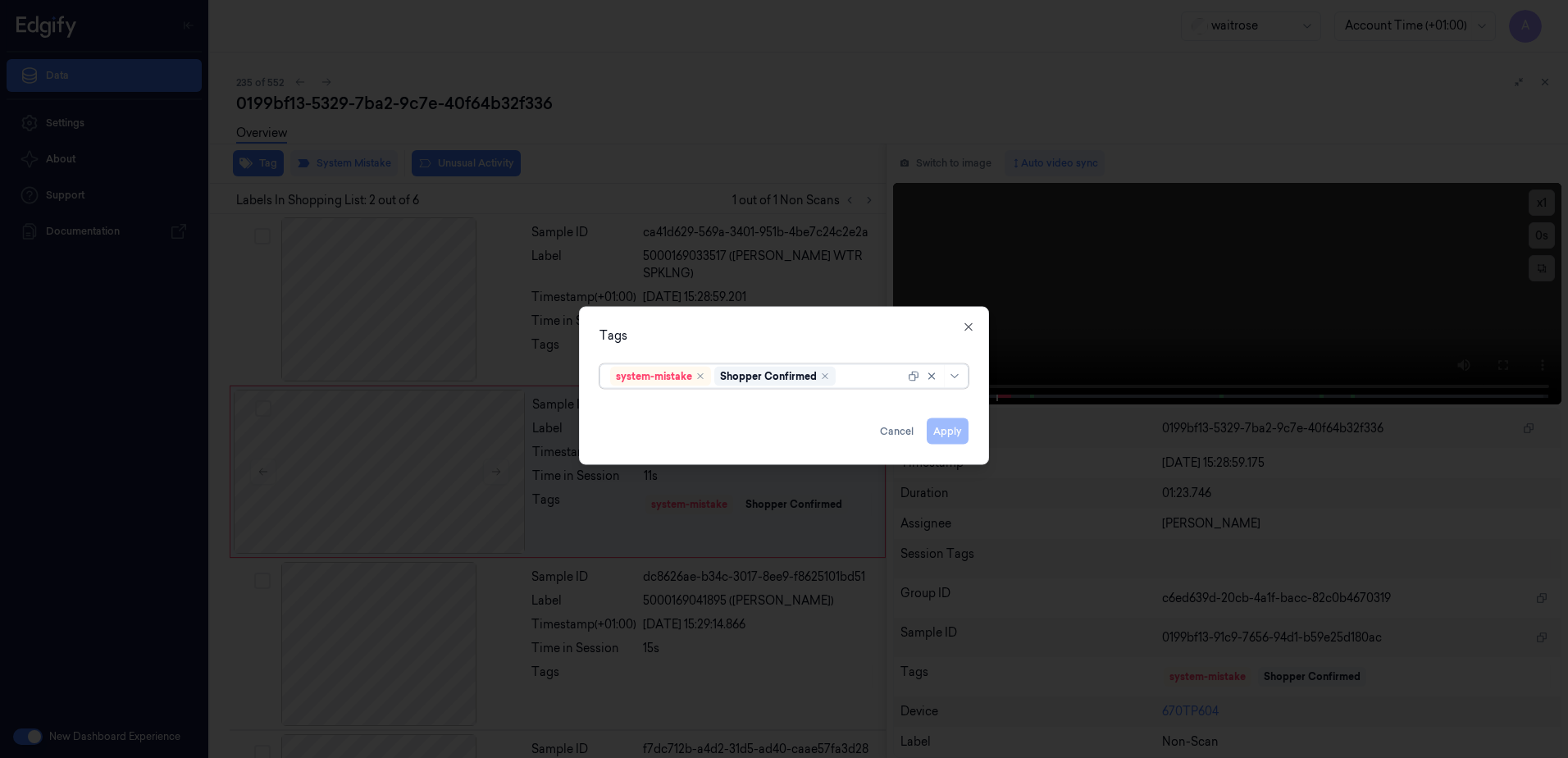
click at [864, 371] on div at bounding box center [872, 376] width 66 height 18
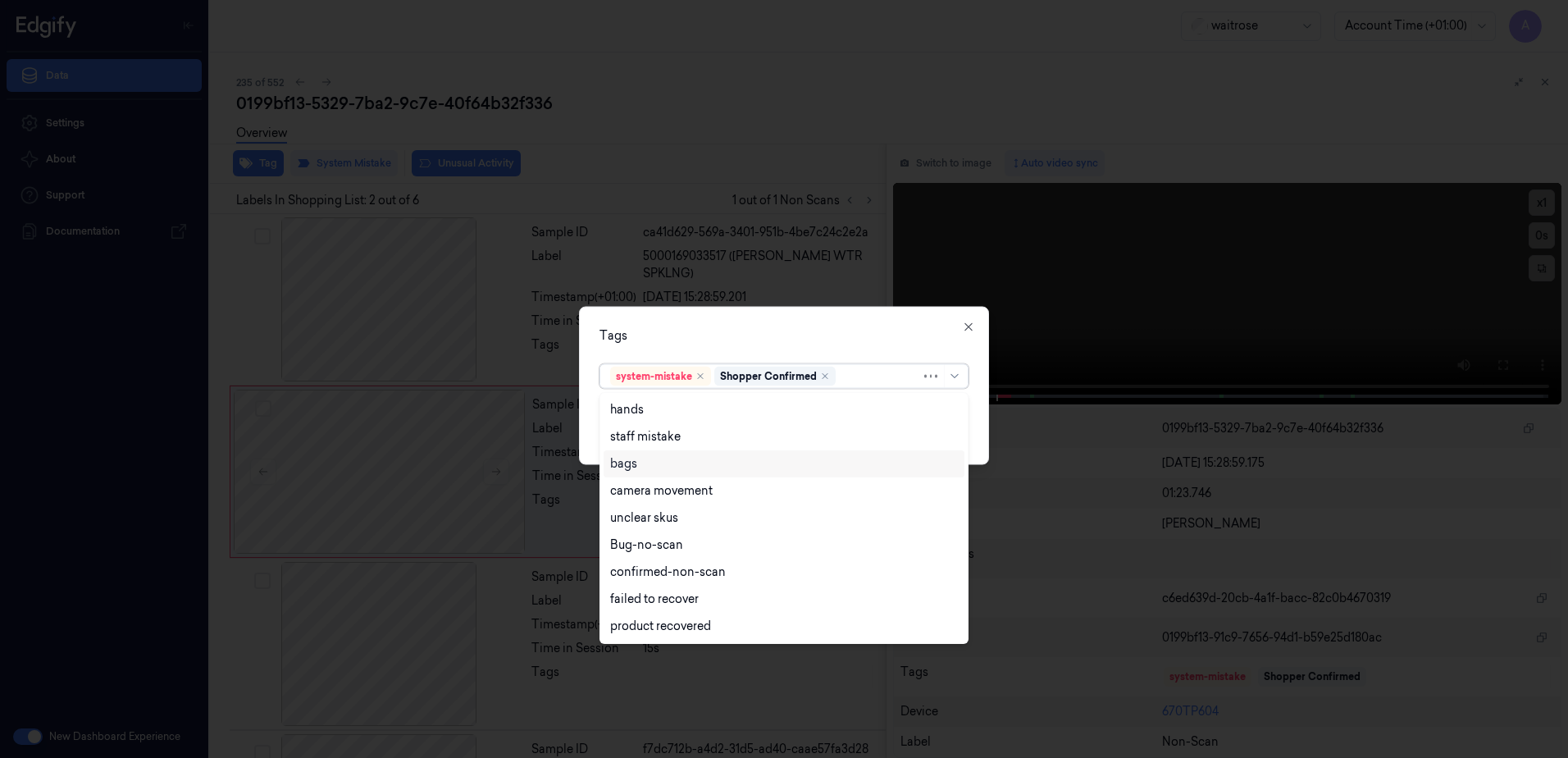
click at [693, 463] on div "bags" at bounding box center [784, 464] width 348 height 18
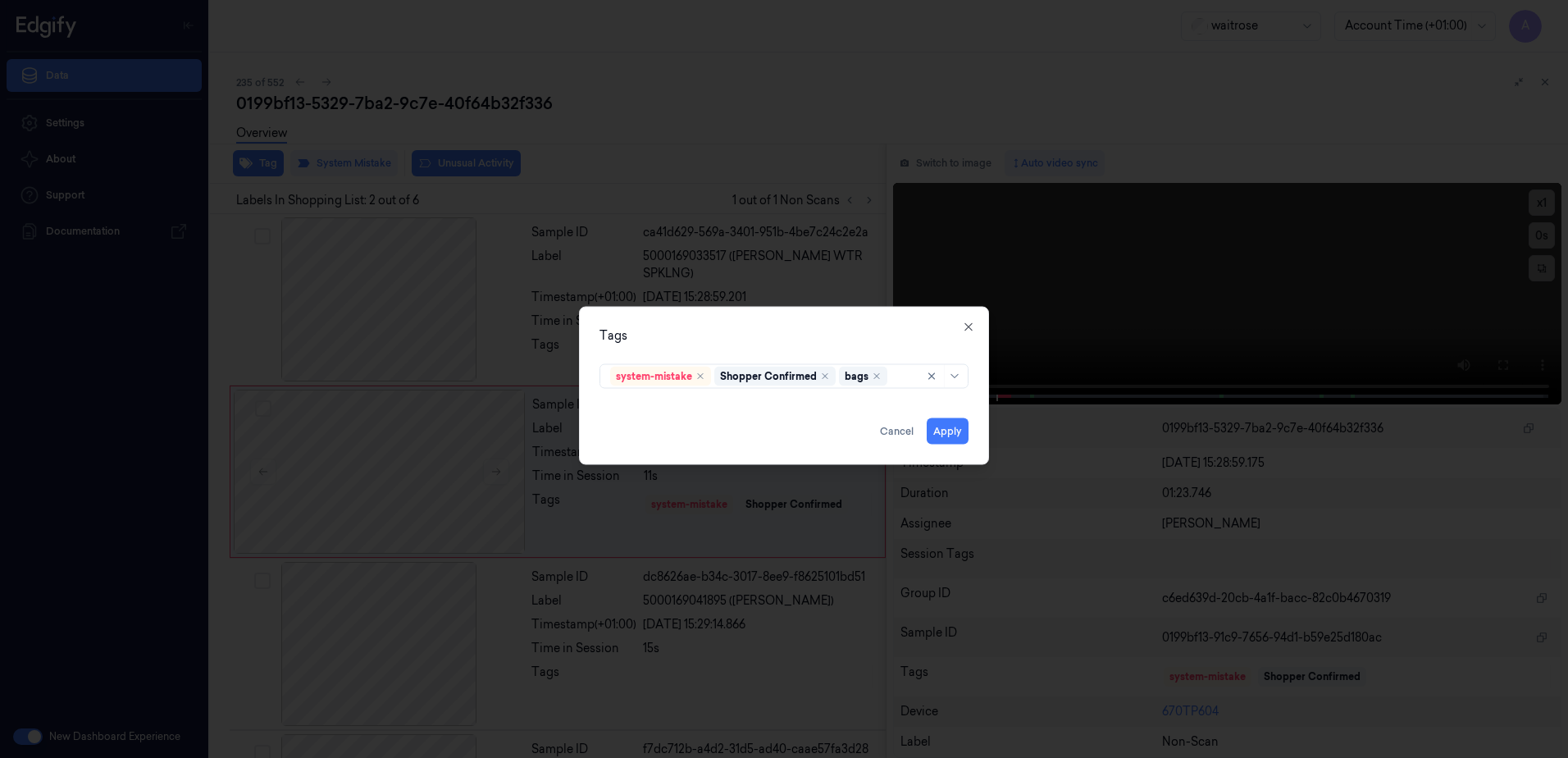
click at [802, 338] on div "Tags" at bounding box center [784, 336] width 369 height 18
click at [951, 430] on button "Apply" at bounding box center [947, 432] width 42 height 26
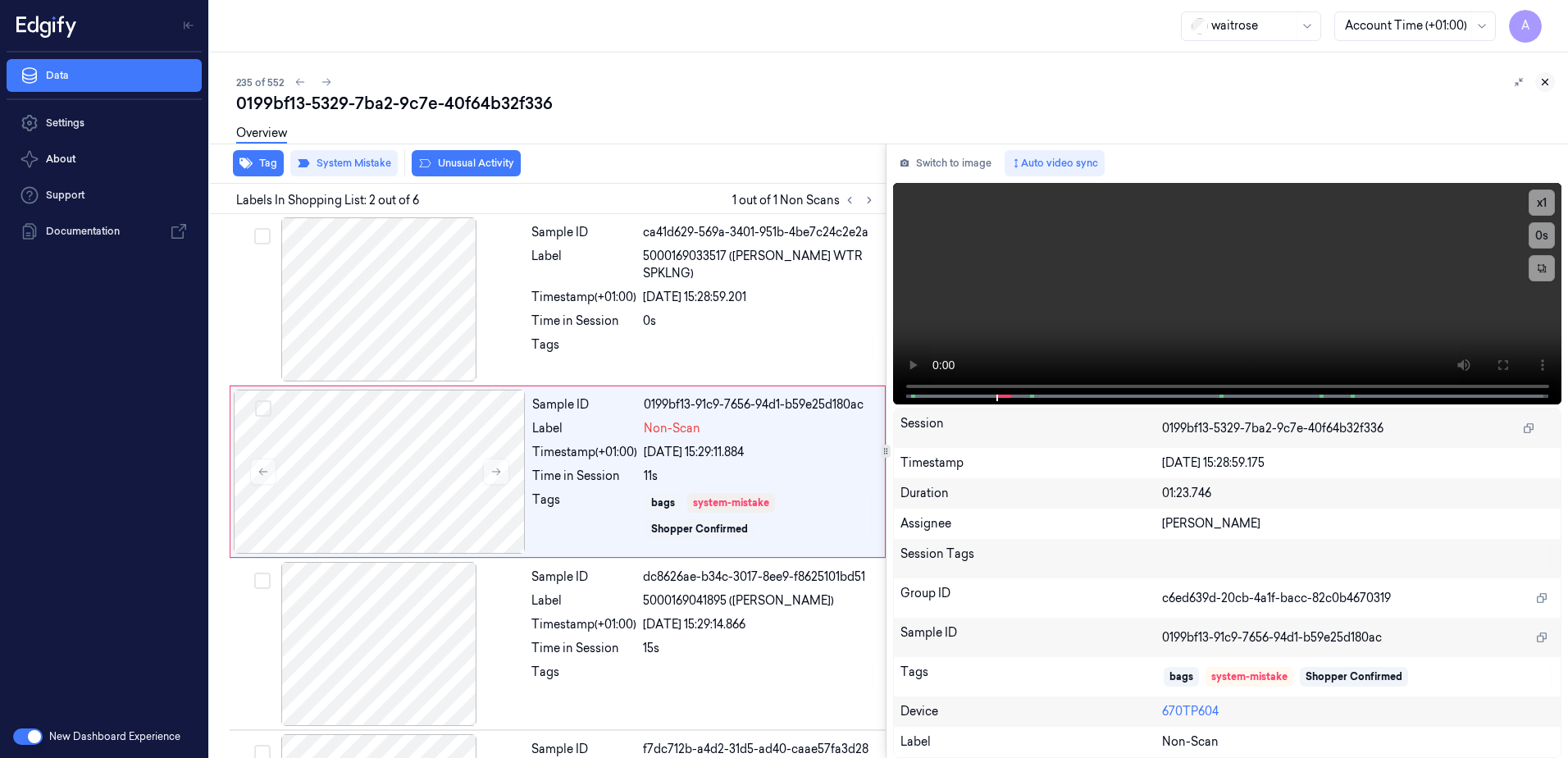
click at [1546, 83] on icon at bounding box center [1545, 83] width 6 height 6
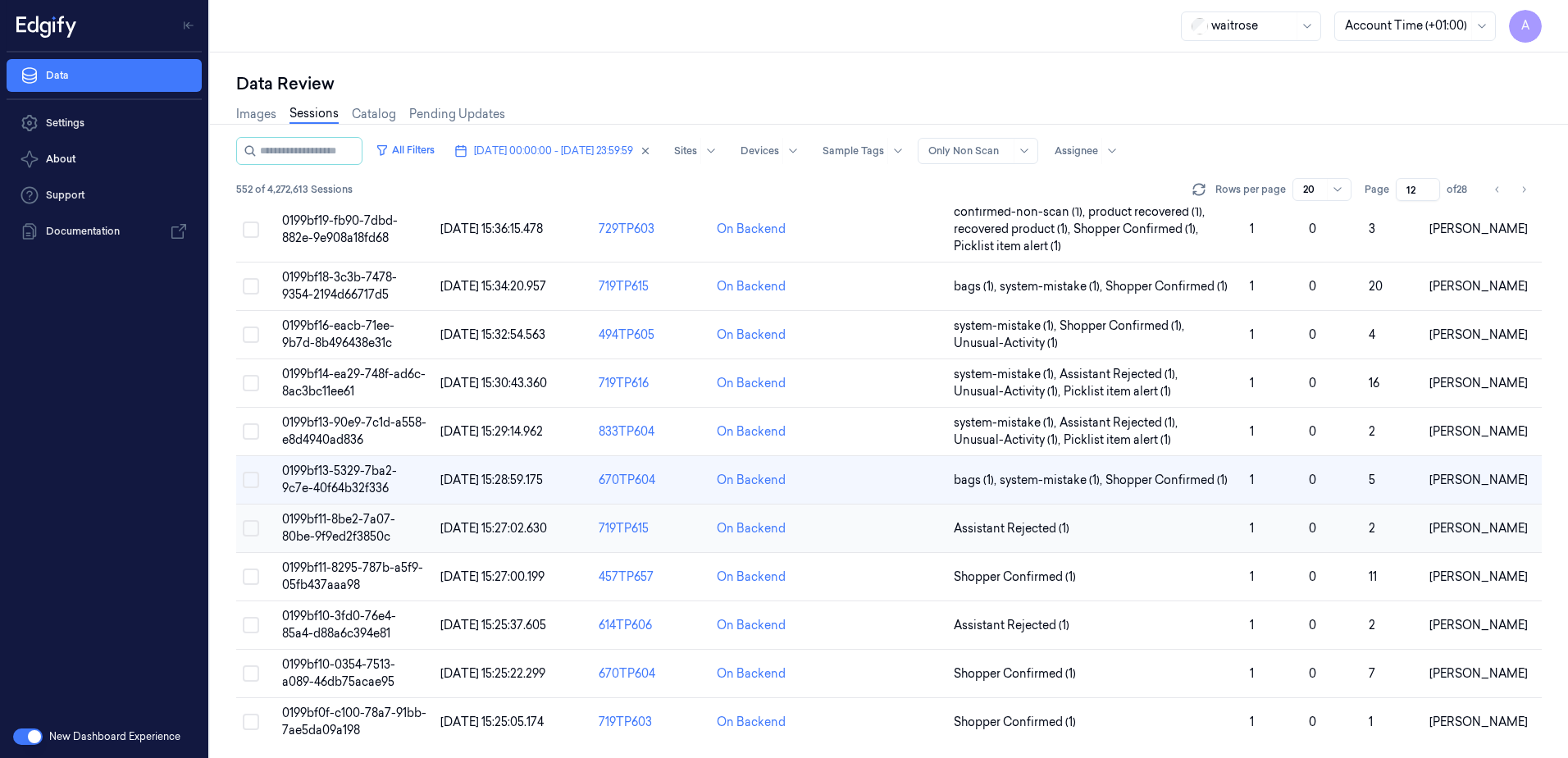
scroll to position [518, 0]
click at [335, 619] on span "0199bf10-3fd0-76e4-85a4-d88a6c394e81" at bounding box center [339, 623] width 114 height 32
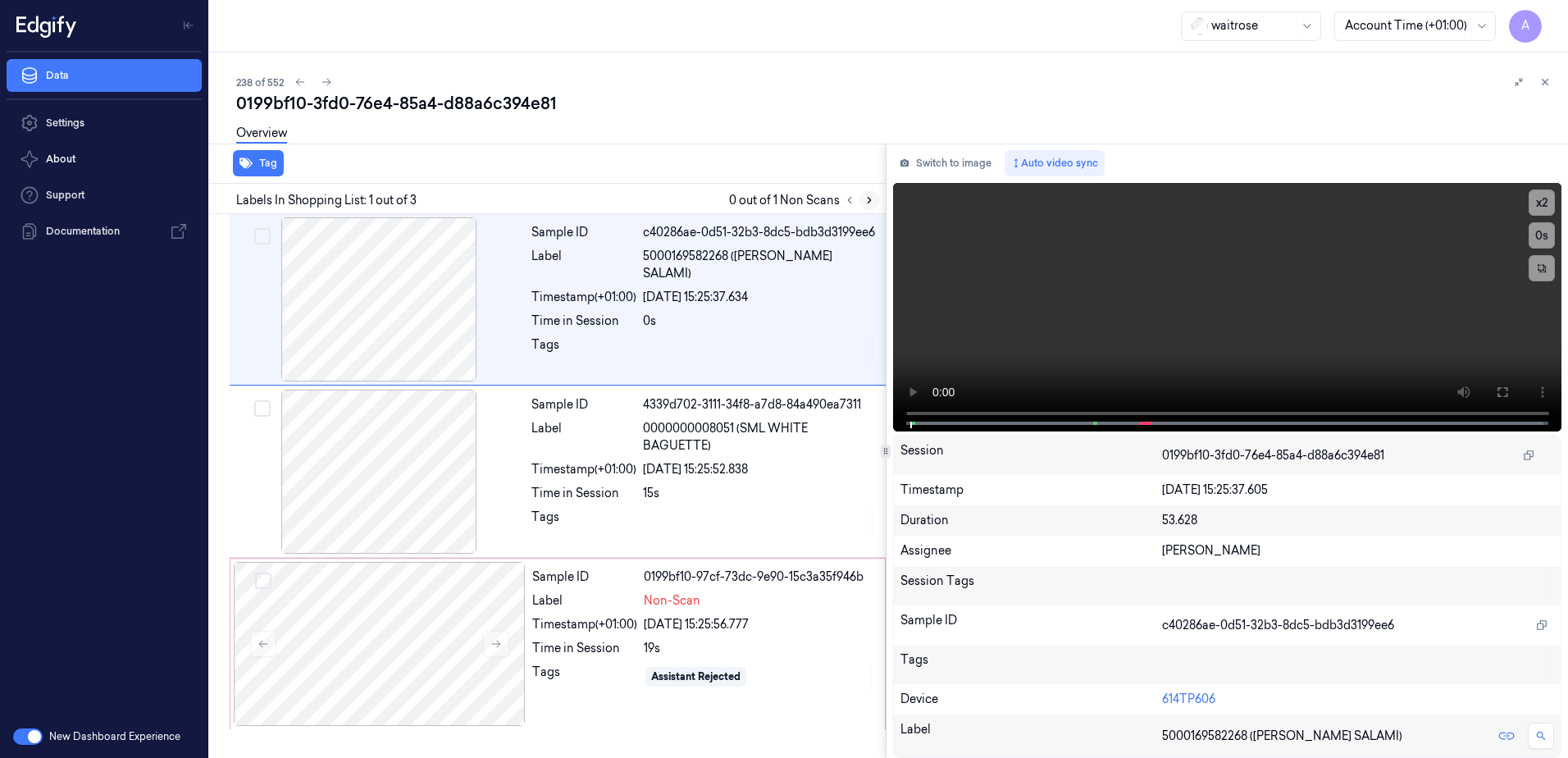
click at [864, 205] on icon at bounding box center [869, 200] width 11 height 11
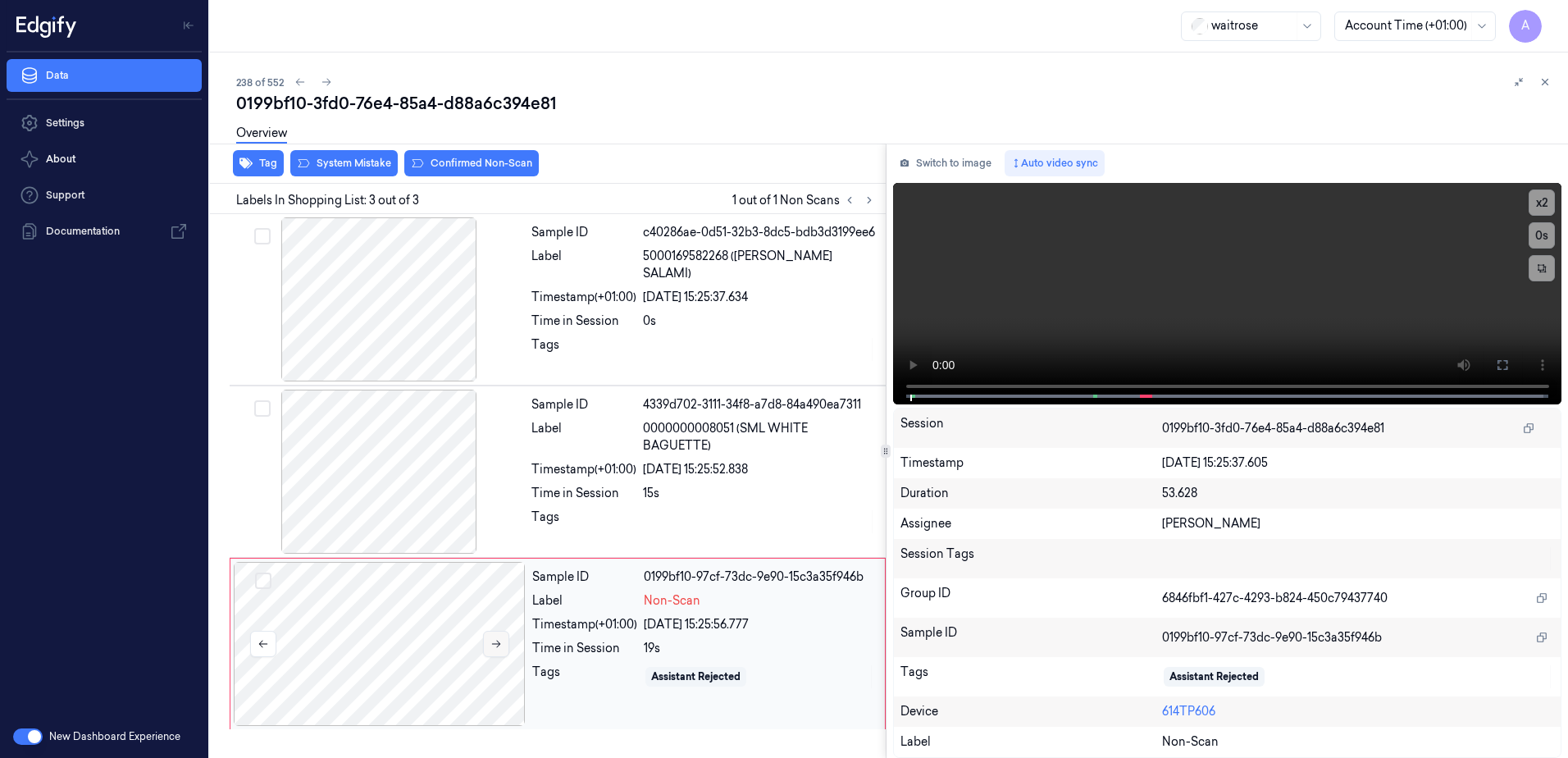
click at [488, 646] on button at bounding box center [497, 645] width 26 height 26
click at [497, 645] on icon at bounding box center [496, 644] width 11 height 11
drag, startPoint x: 1500, startPoint y: 355, endPoint x: 1470, endPoint y: 442, distance: 92.0
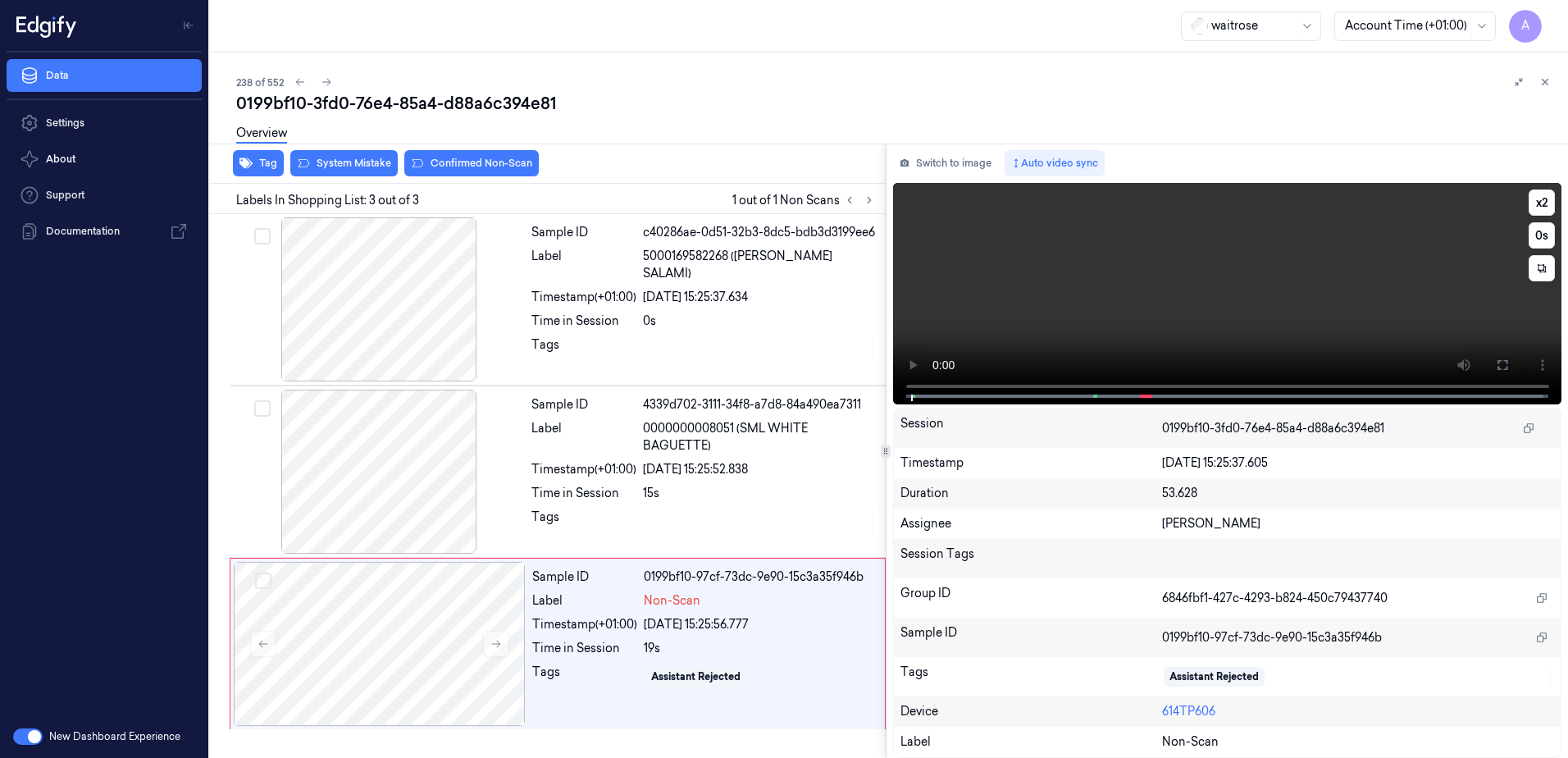
click at [1500, 355] on button at bounding box center [1503, 365] width 26 height 26
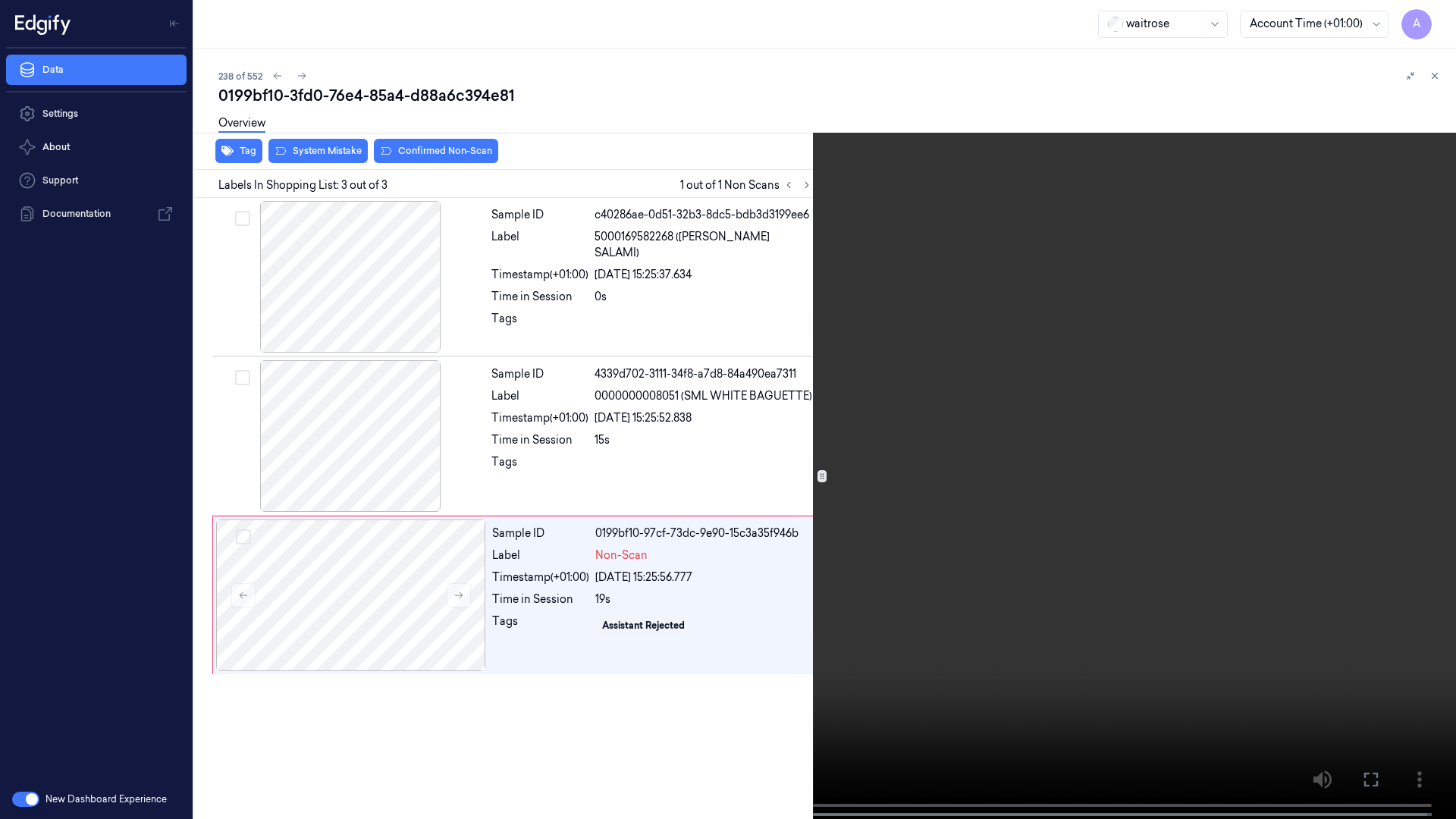
click at [1008, 371] on video at bounding box center [728, 411] width 1456 height 822
click at [0, 0] on icon at bounding box center [0, 0] width 0 height 0
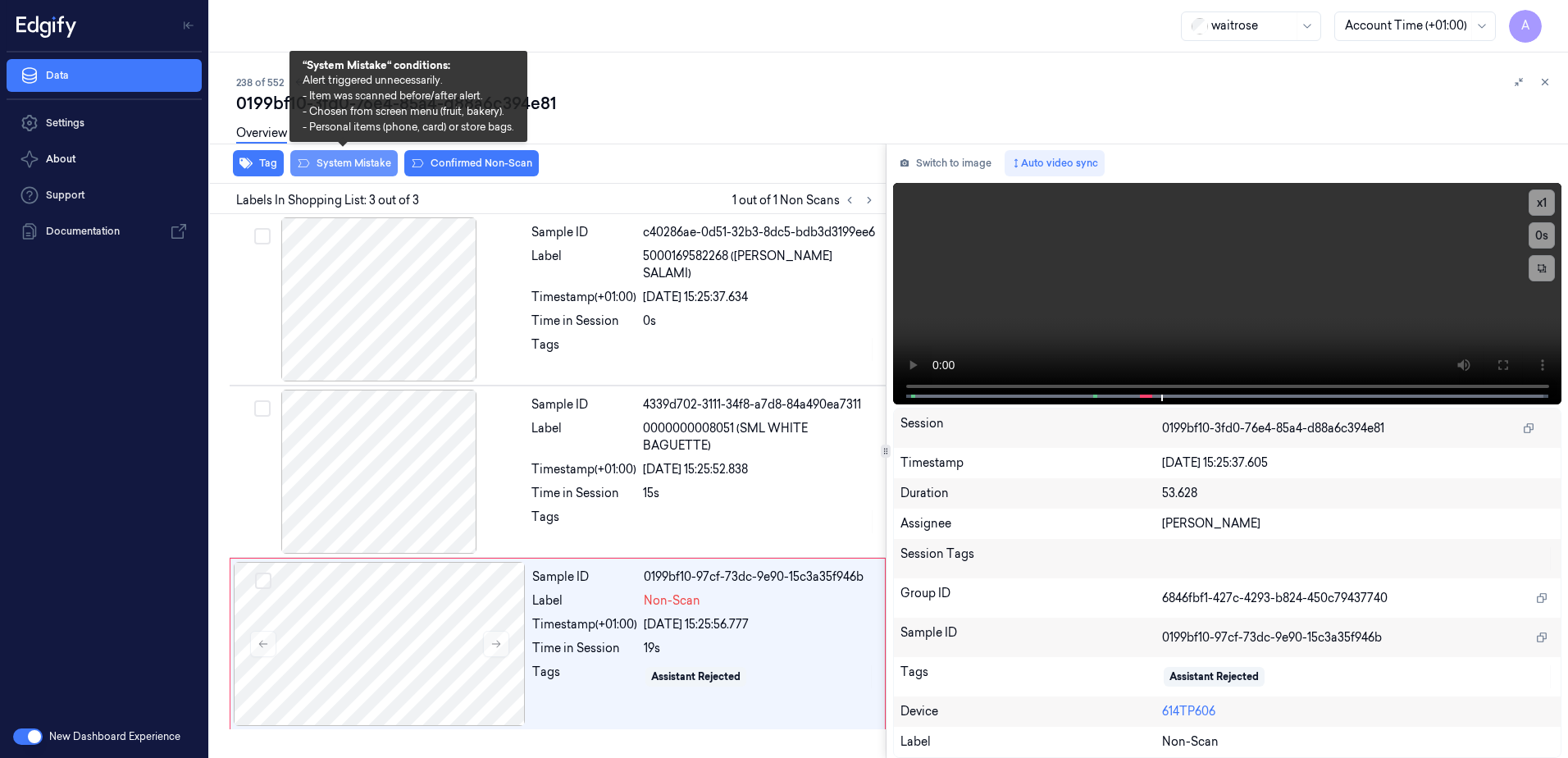
click at [341, 171] on button "System Mistake" at bounding box center [344, 164] width 107 height 26
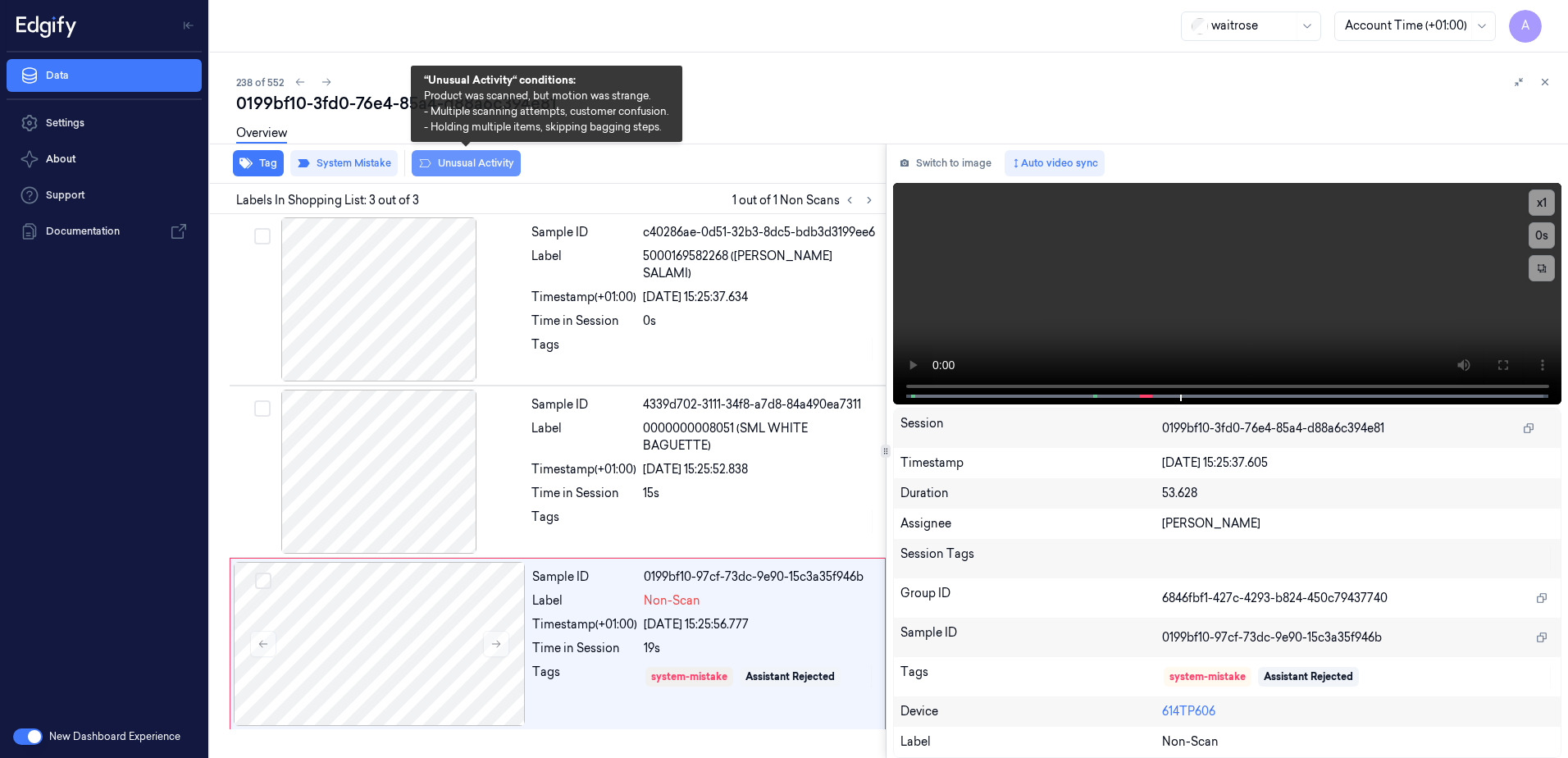
click at [451, 168] on button "Unusual Activity" at bounding box center [466, 164] width 109 height 26
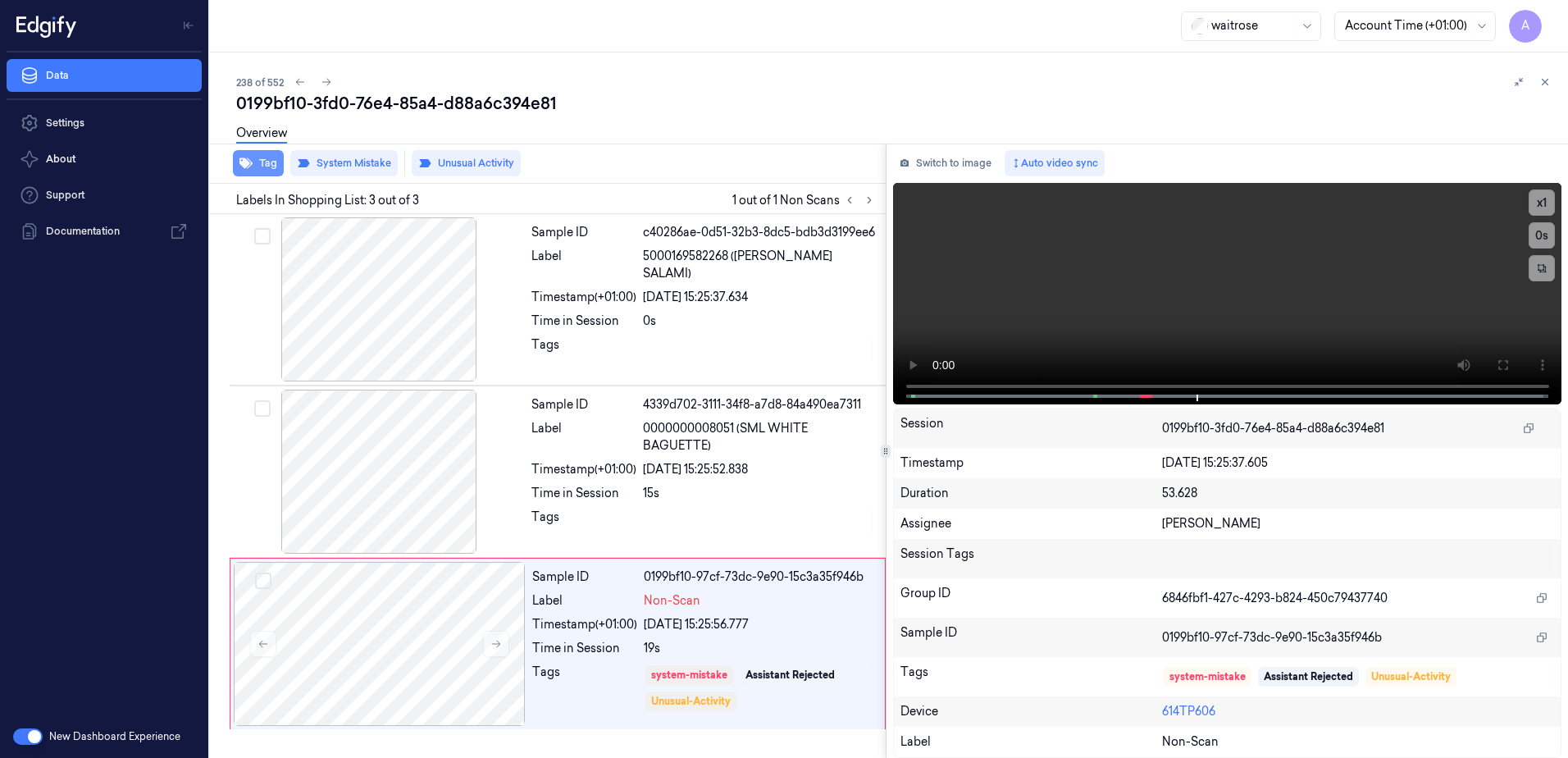
click at [267, 172] on button "Tag" at bounding box center [258, 164] width 51 height 26
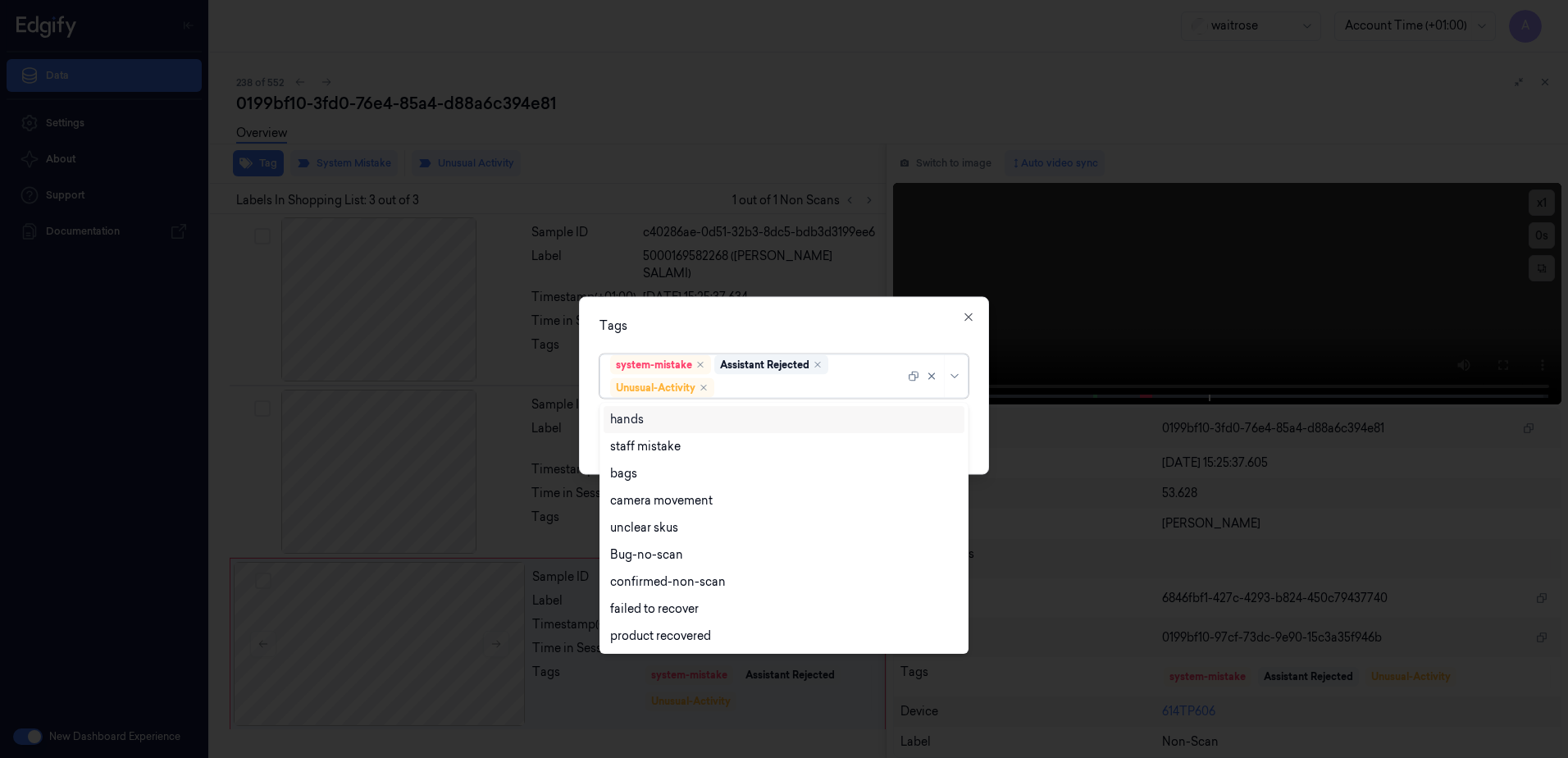
click at [769, 393] on div at bounding box center [811, 388] width 187 height 18
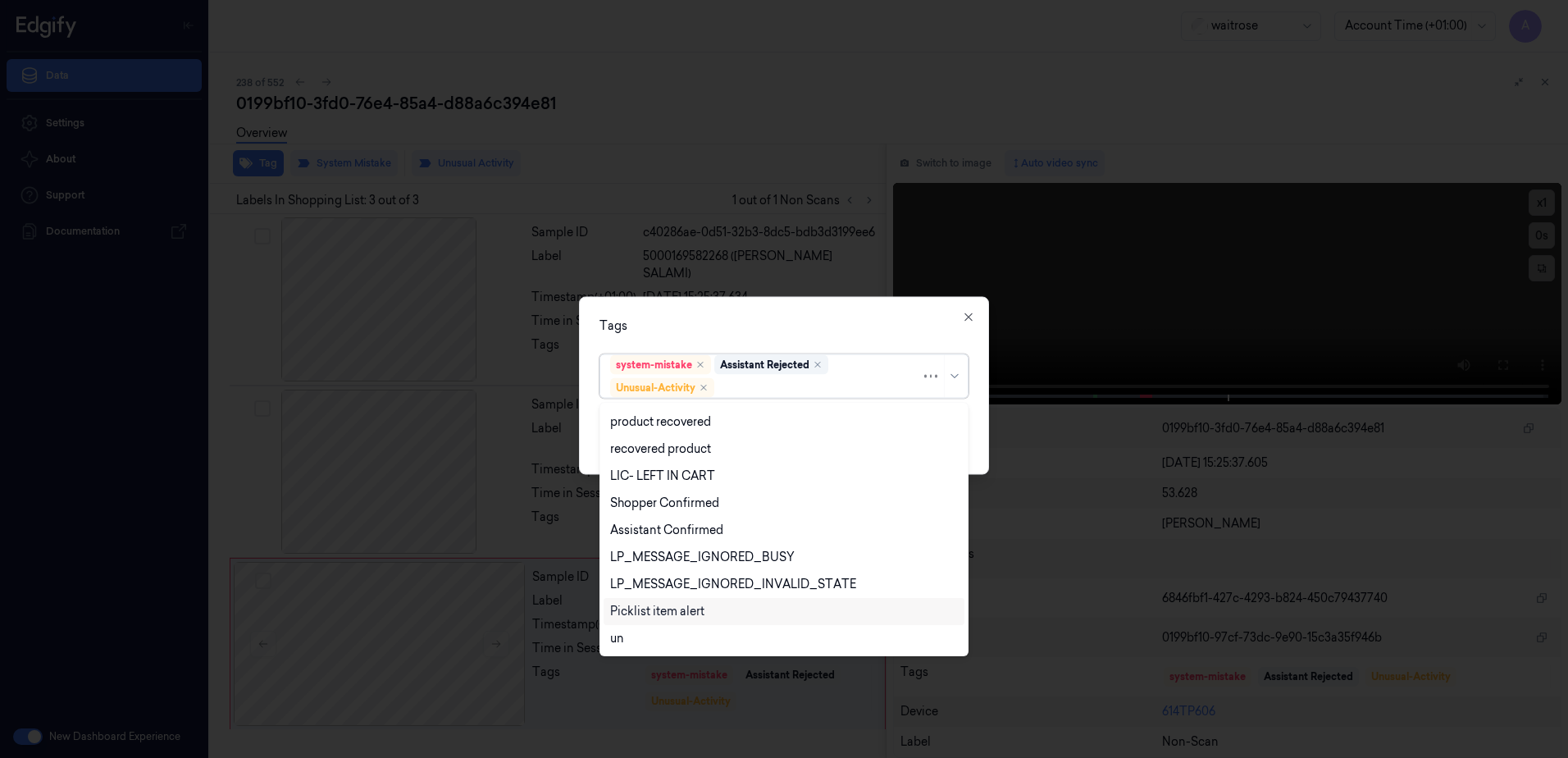
click at [686, 608] on div "Picklist item alert" at bounding box center [657, 612] width 94 height 18
click at [816, 323] on div "Tags" at bounding box center [784, 326] width 369 height 18
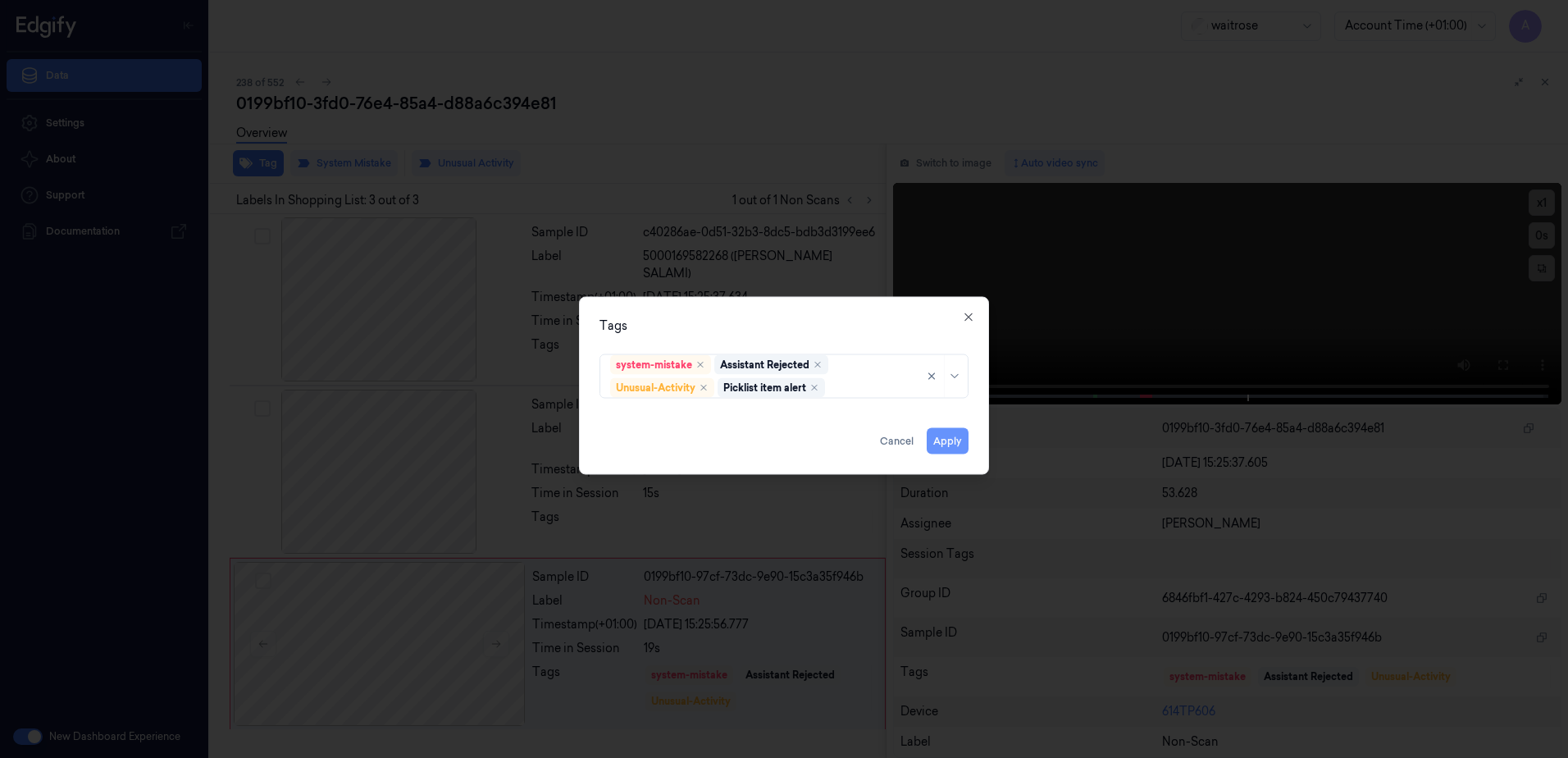
click at [945, 436] on button "Apply" at bounding box center [947, 441] width 42 height 26
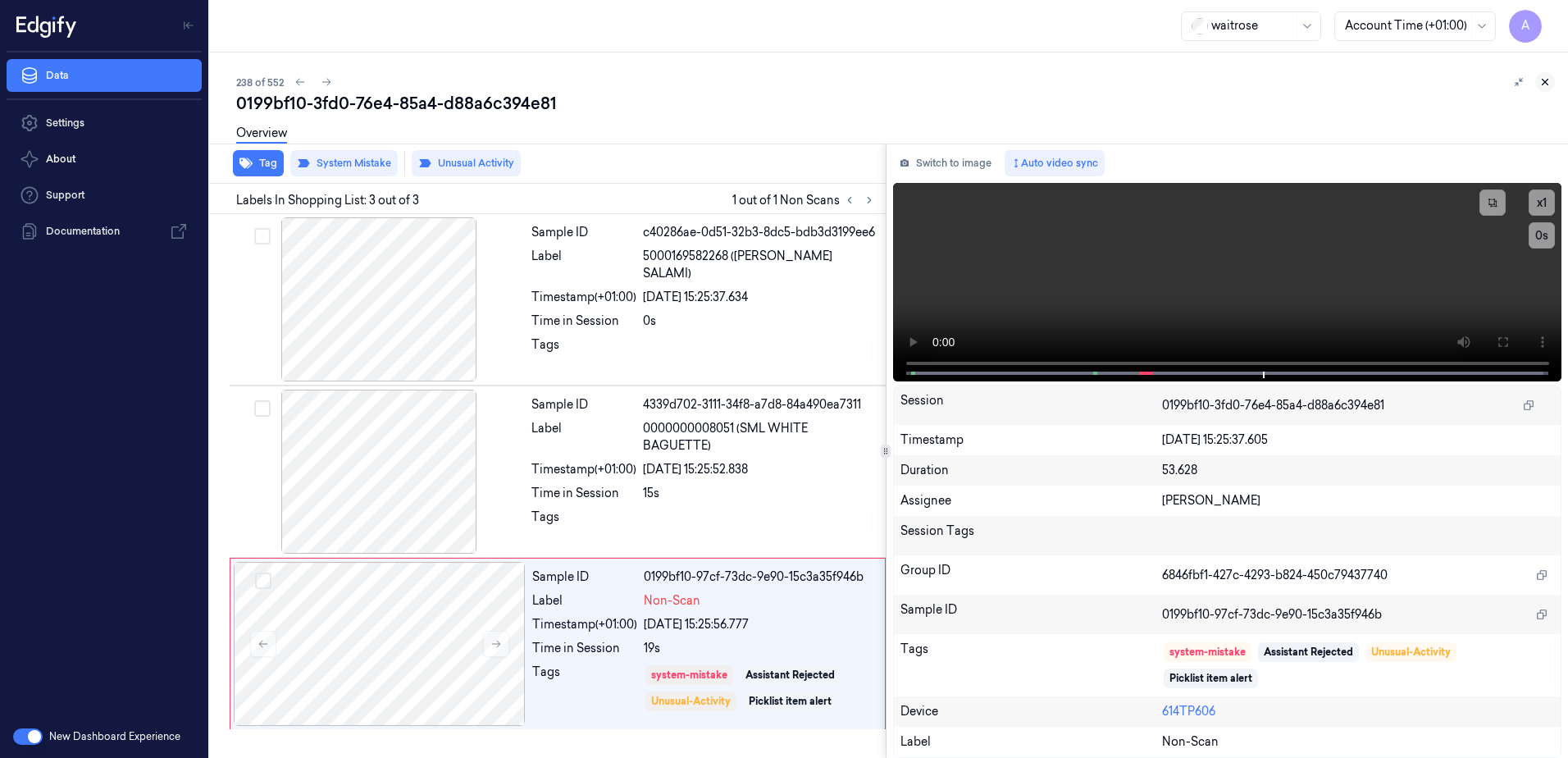
click at [1544, 85] on icon at bounding box center [1545, 82] width 11 height 11
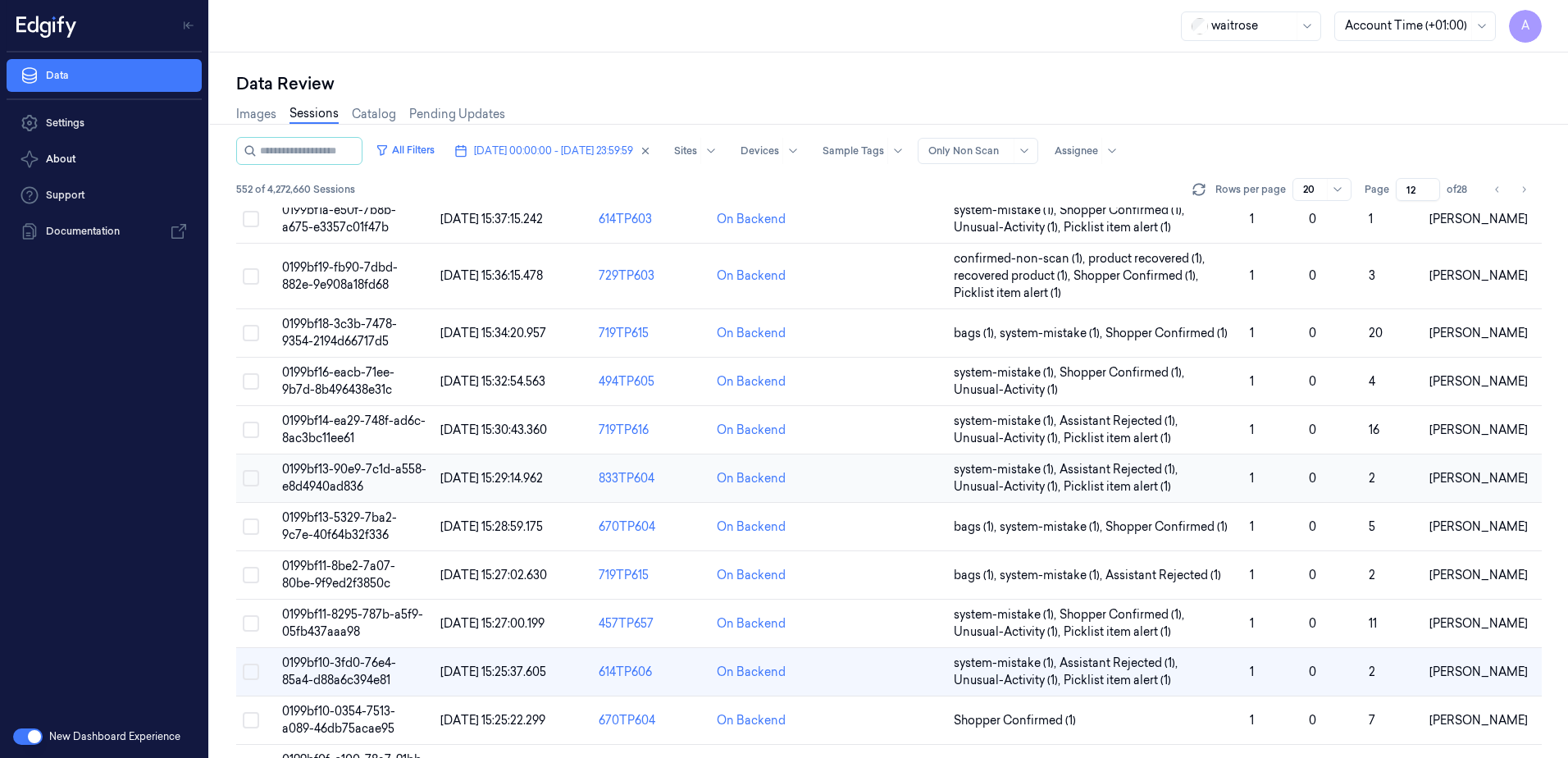
scroll to position [518, 0]
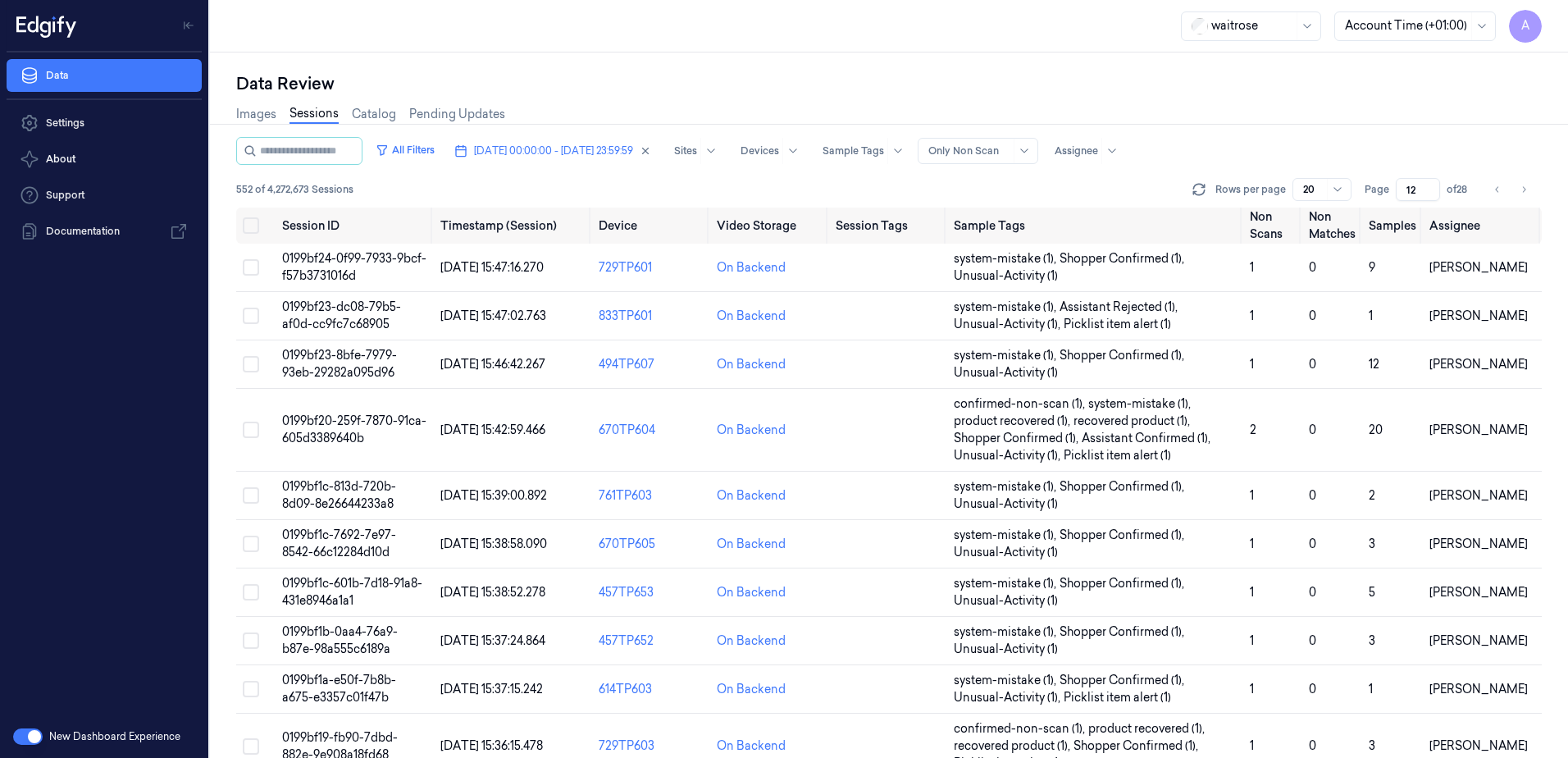
drag, startPoint x: 1419, startPoint y: 184, endPoint x: 1397, endPoint y: 199, distance: 26.6
click at [1397, 199] on input "12" at bounding box center [1418, 189] width 44 height 23
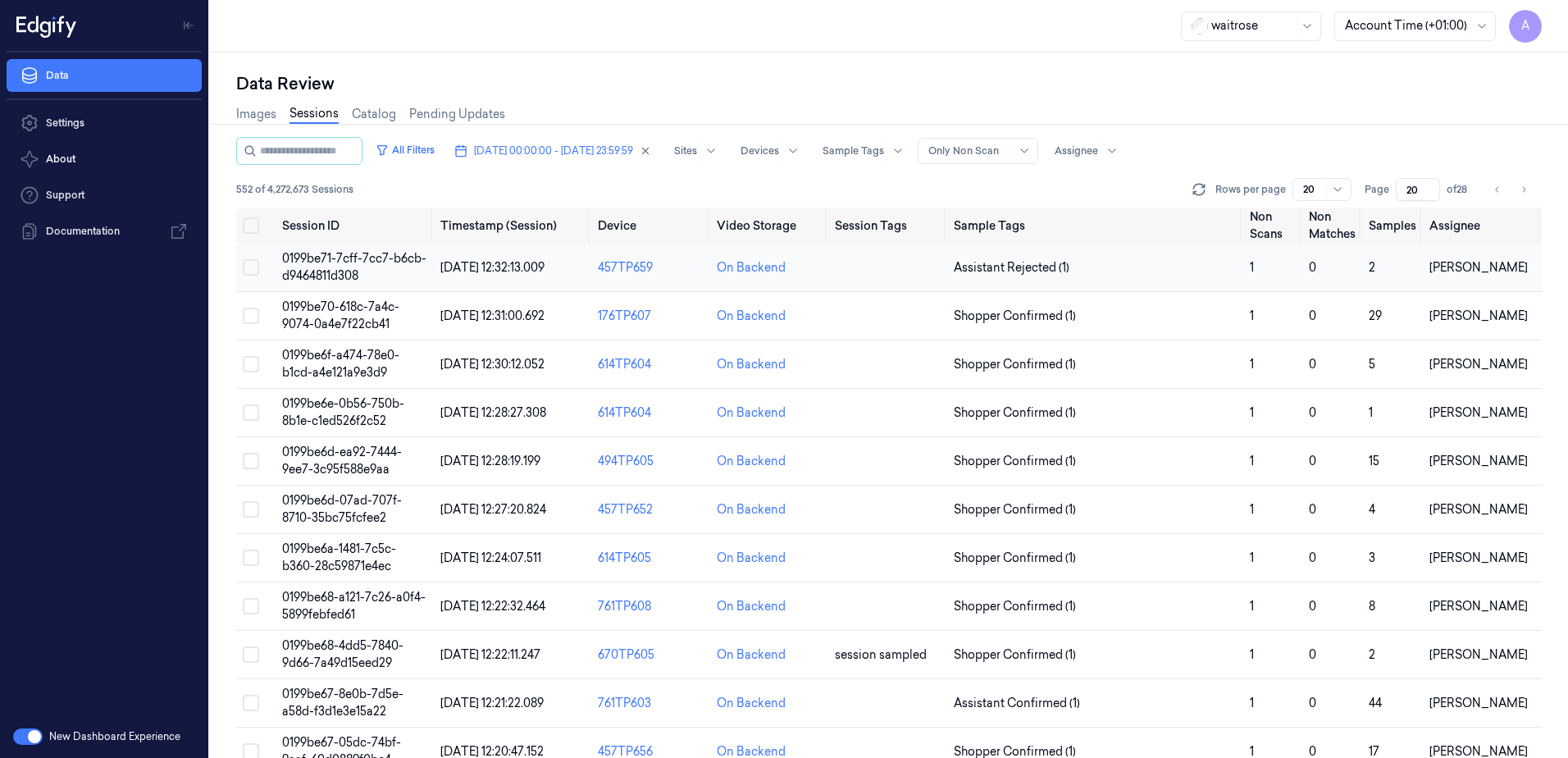
type input "20"
click at [319, 267] on td "0199be71-7cff-7cc7-b6cb-d9464811d308" at bounding box center [355, 267] width 158 height 48
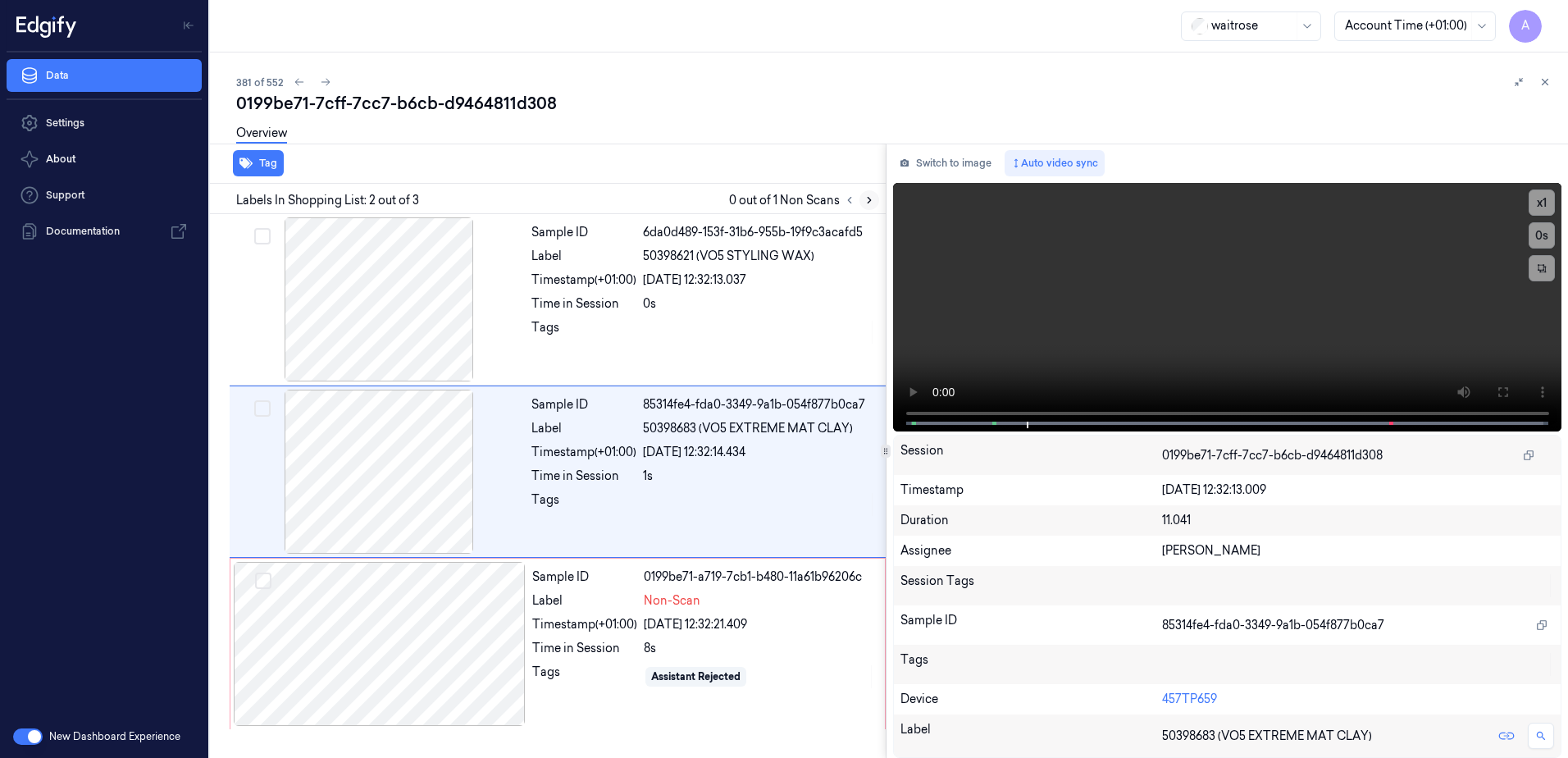
click at [867, 204] on icon at bounding box center [869, 200] width 11 height 11
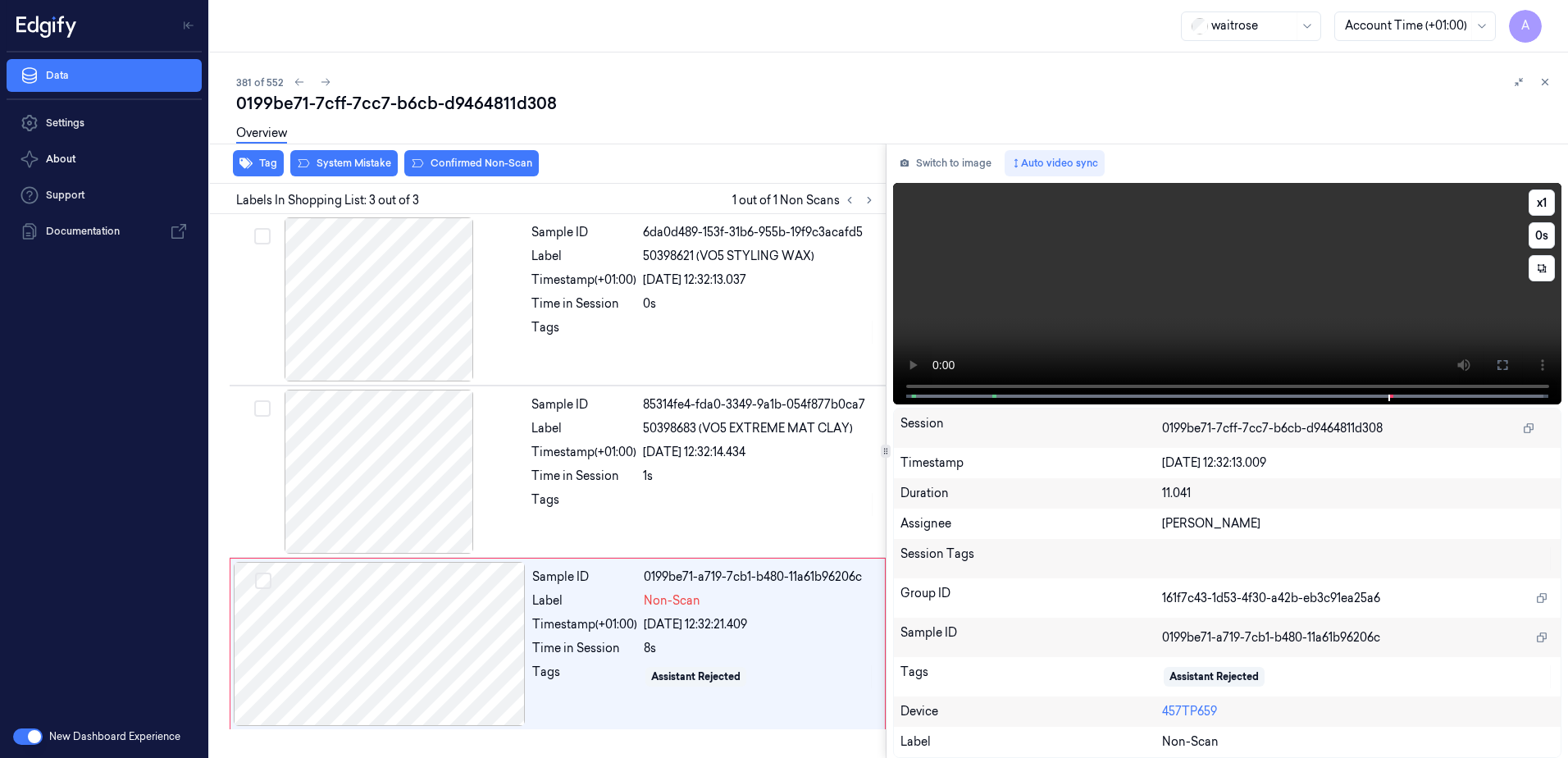
click at [1232, 322] on video at bounding box center [1227, 294] width 669 height 222
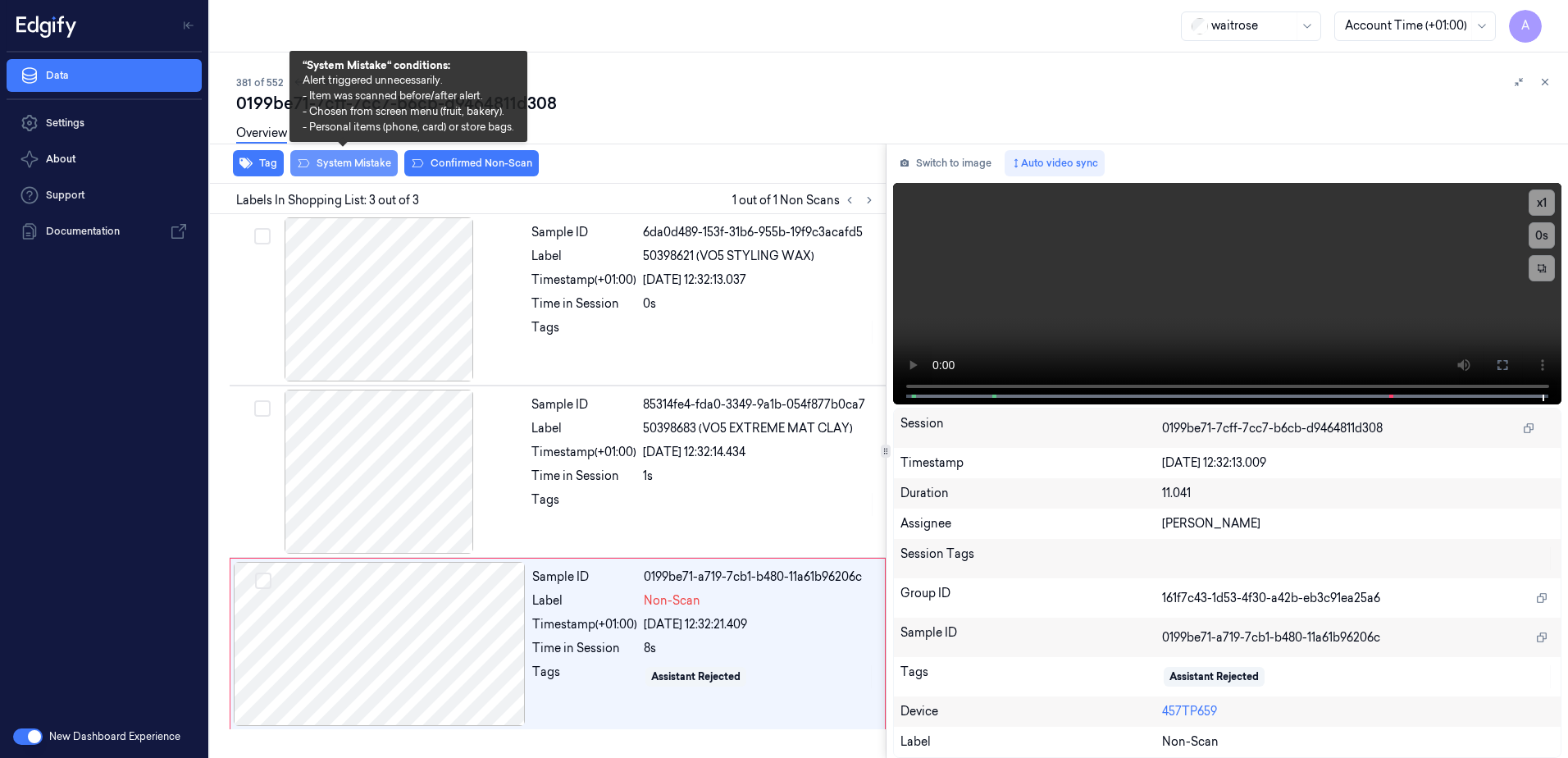
click at [341, 170] on button "System Mistake" at bounding box center [344, 164] width 107 height 26
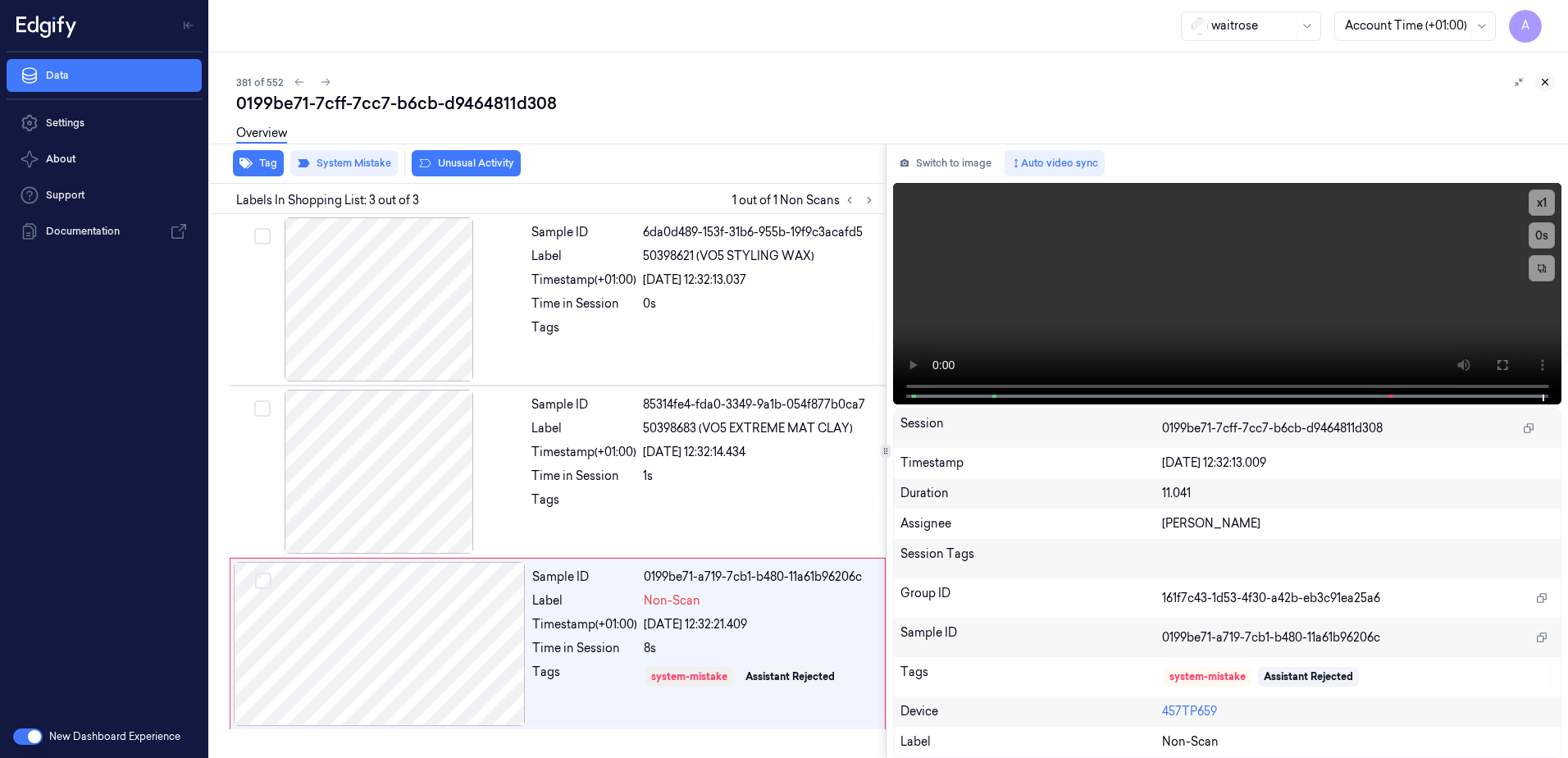
click at [1546, 83] on icon at bounding box center [1545, 83] width 6 height 6
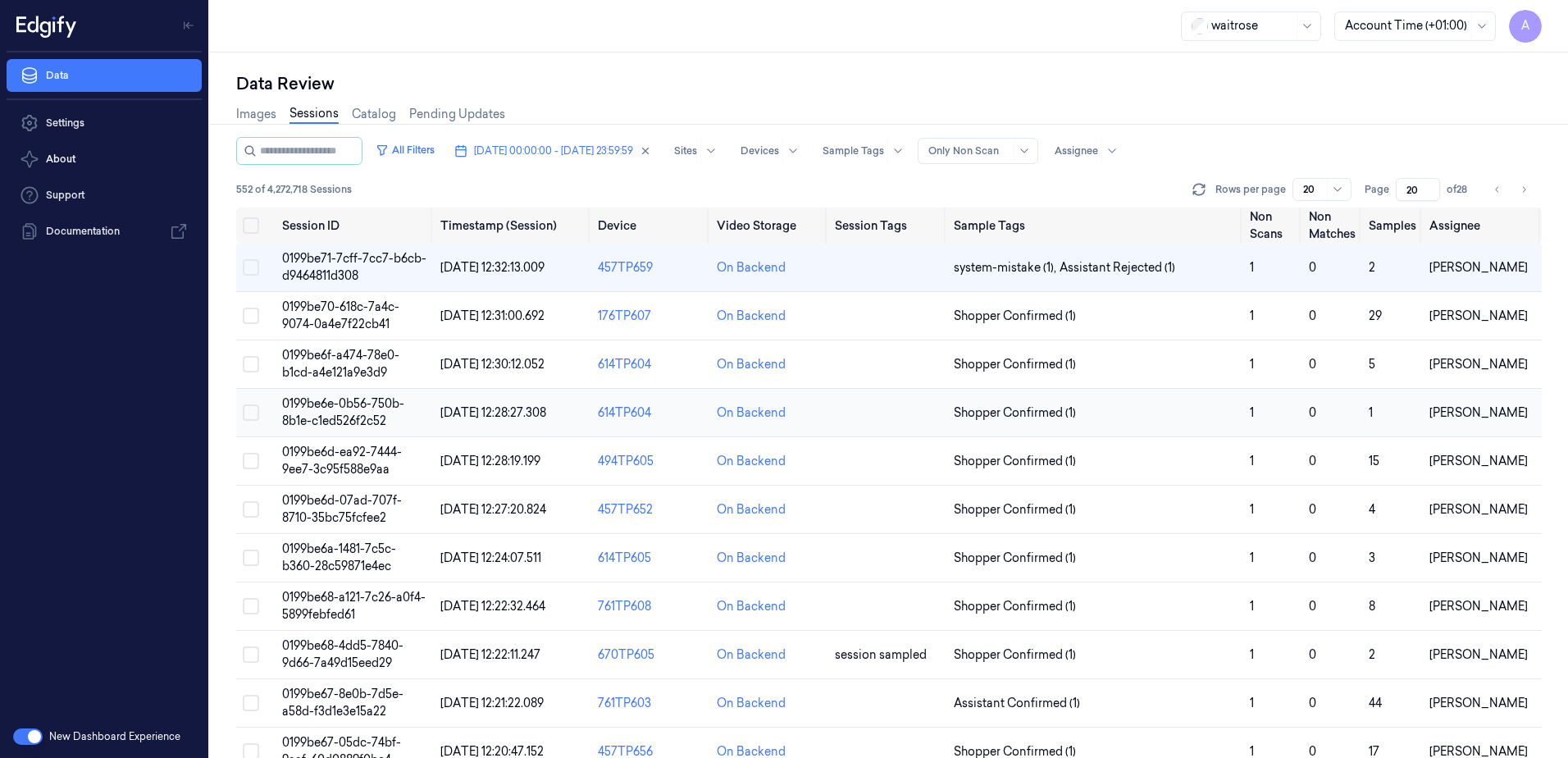
click at [345, 398] on span "0199be6e-0b56-750b-8b1e-c1ed526f2c52" at bounding box center [343, 412] width 122 height 32
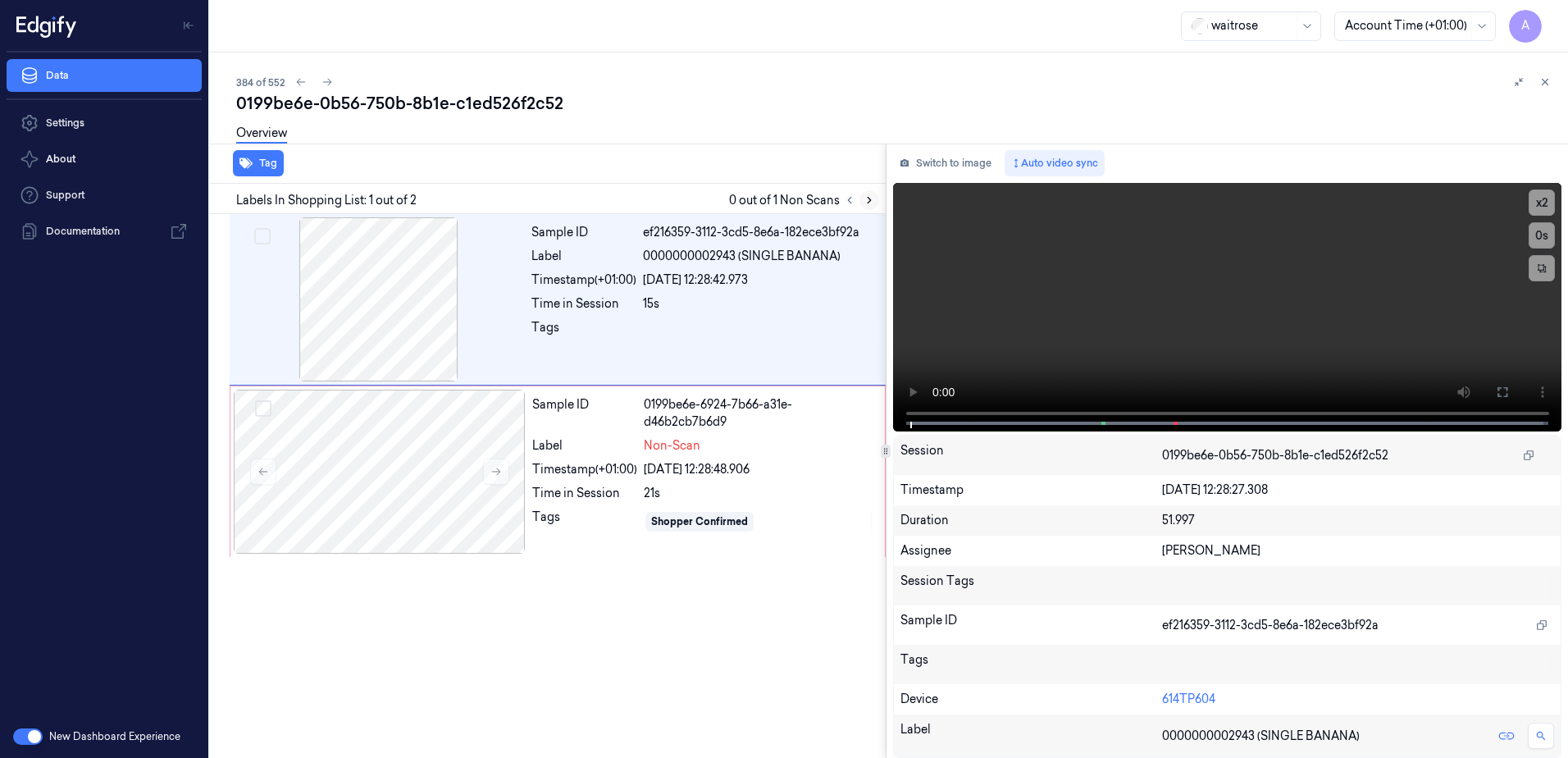
click at [868, 203] on icon at bounding box center [869, 200] width 11 height 11
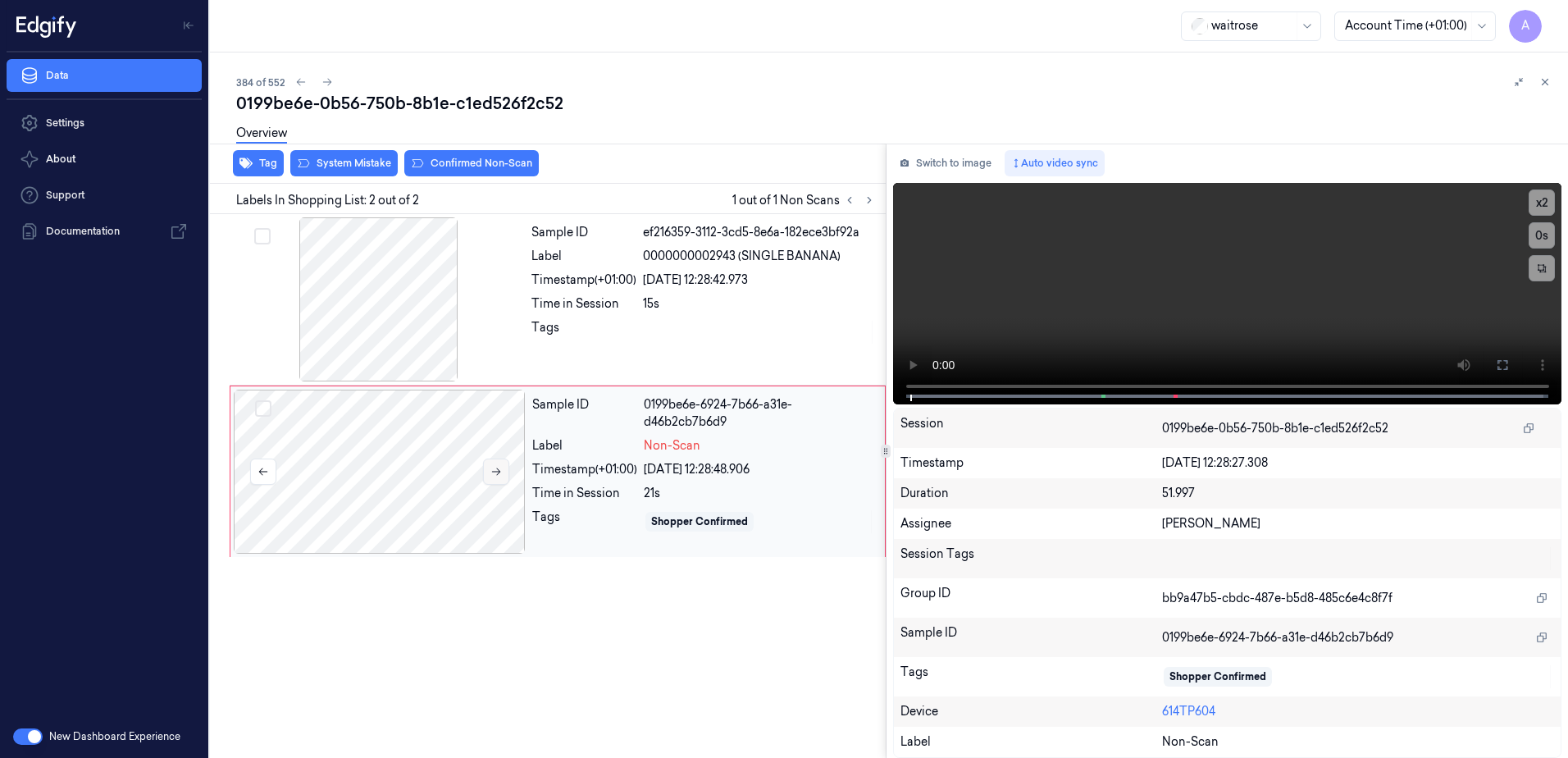
click at [503, 477] on button at bounding box center [497, 472] width 26 height 26
click at [488, 471] on button at bounding box center [497, 472] width 26 height 26
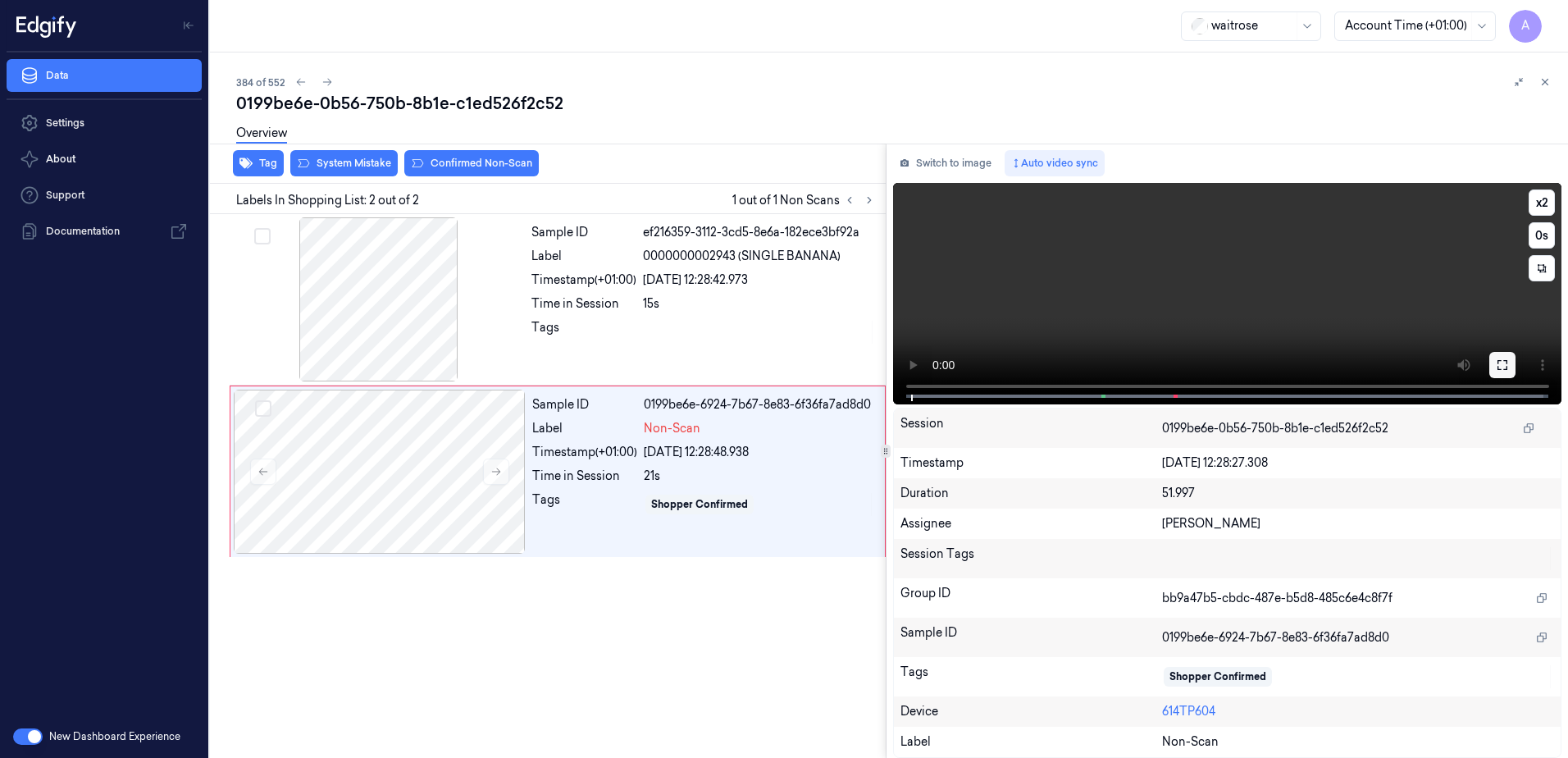
click at [1504, 366] on icon at bounding box center [1502, 365] width 13 height 13
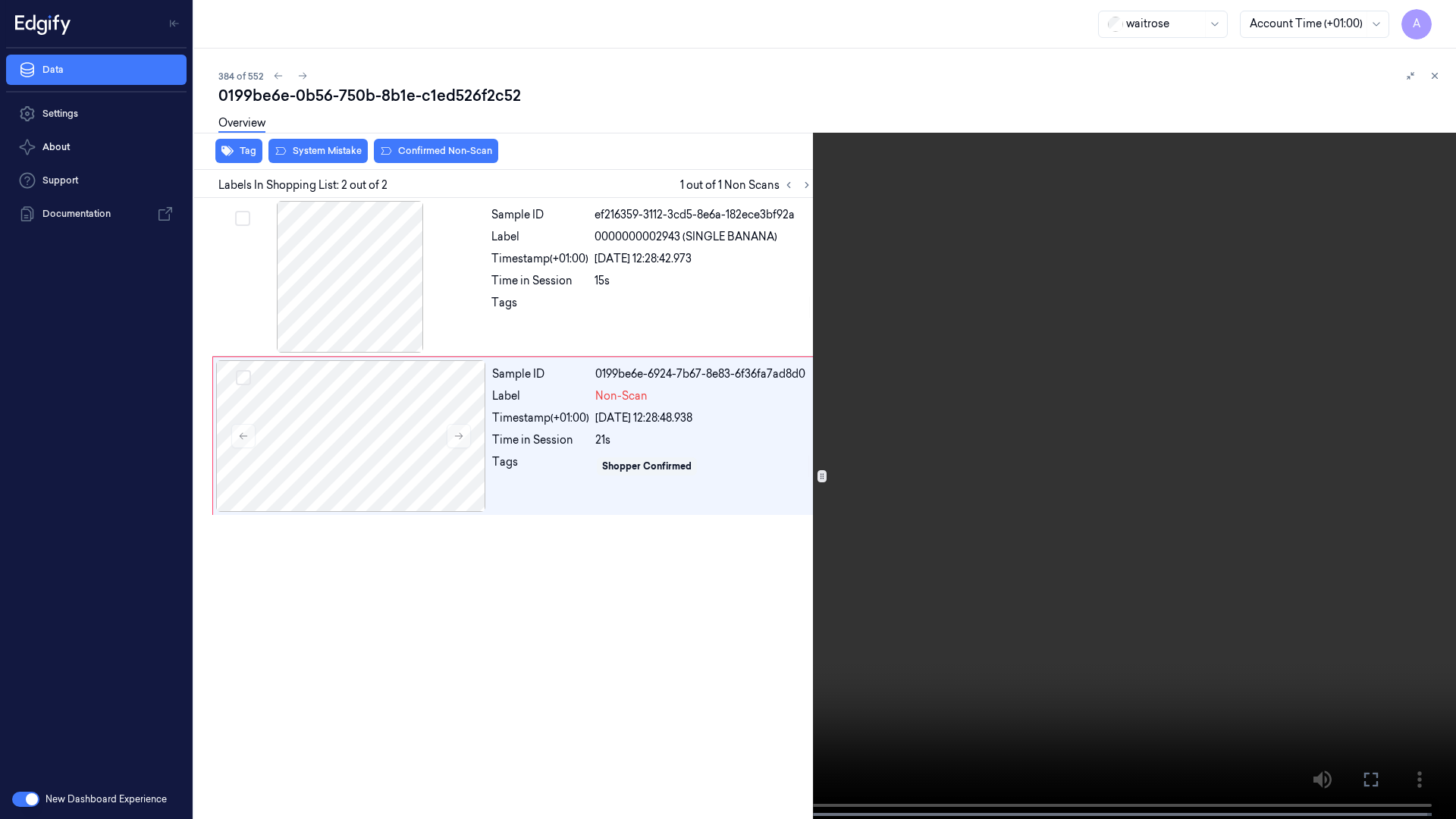
click at [964, 514] on video at bounding box center [728, 411] width 1456 height 822
click at [0, 0] on icon at bounding box center [0, 0] width 0 height 0
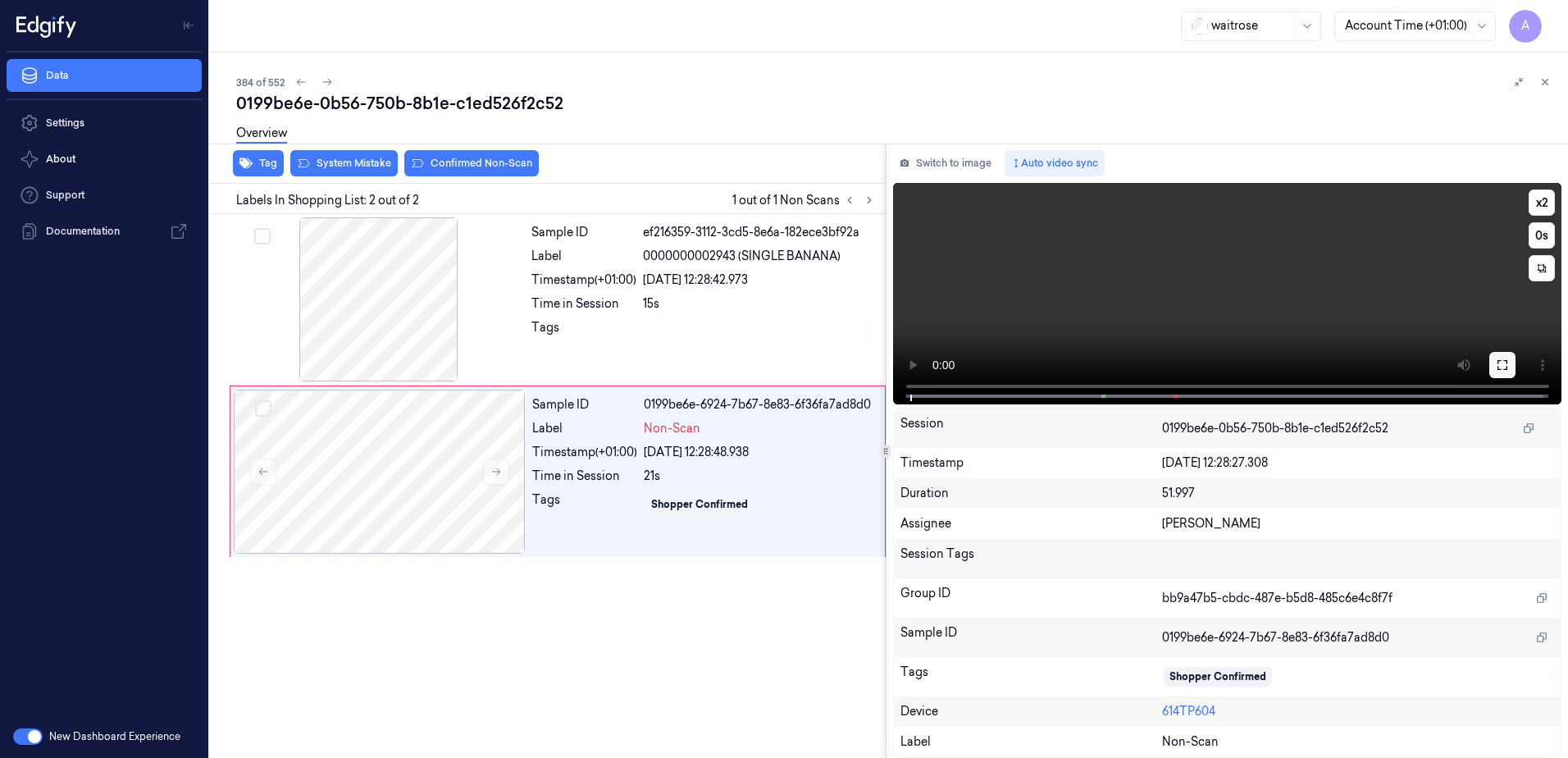
click at [1506, 363] on icon at bounding box center [1502, 365] width 10 height 10
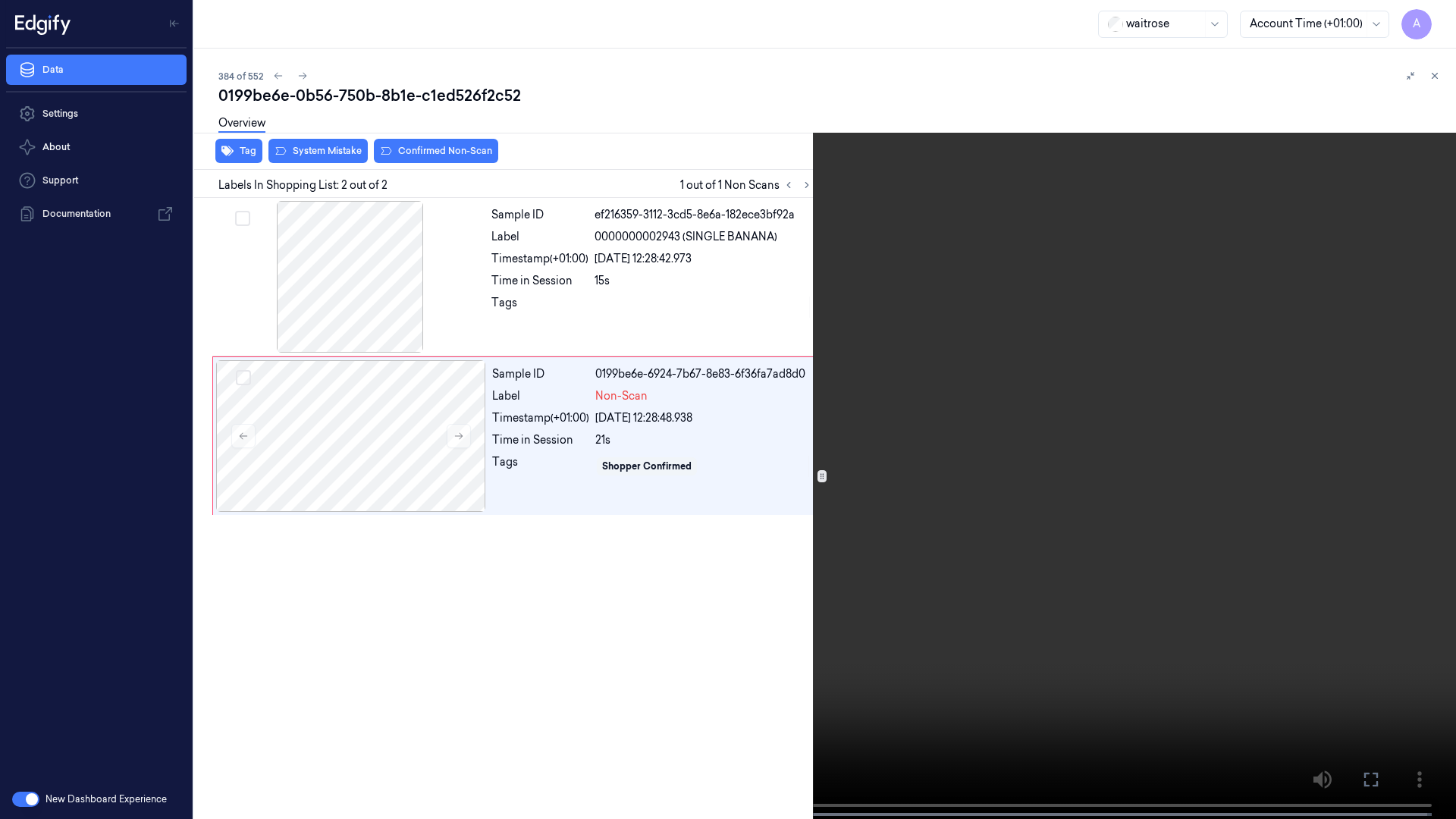
click at [1018, 406] on video at bounding box center [728, 411] width 1456 height 822
click at [0, 0] on icon at bounding box center [0, 0] width 0 height 0
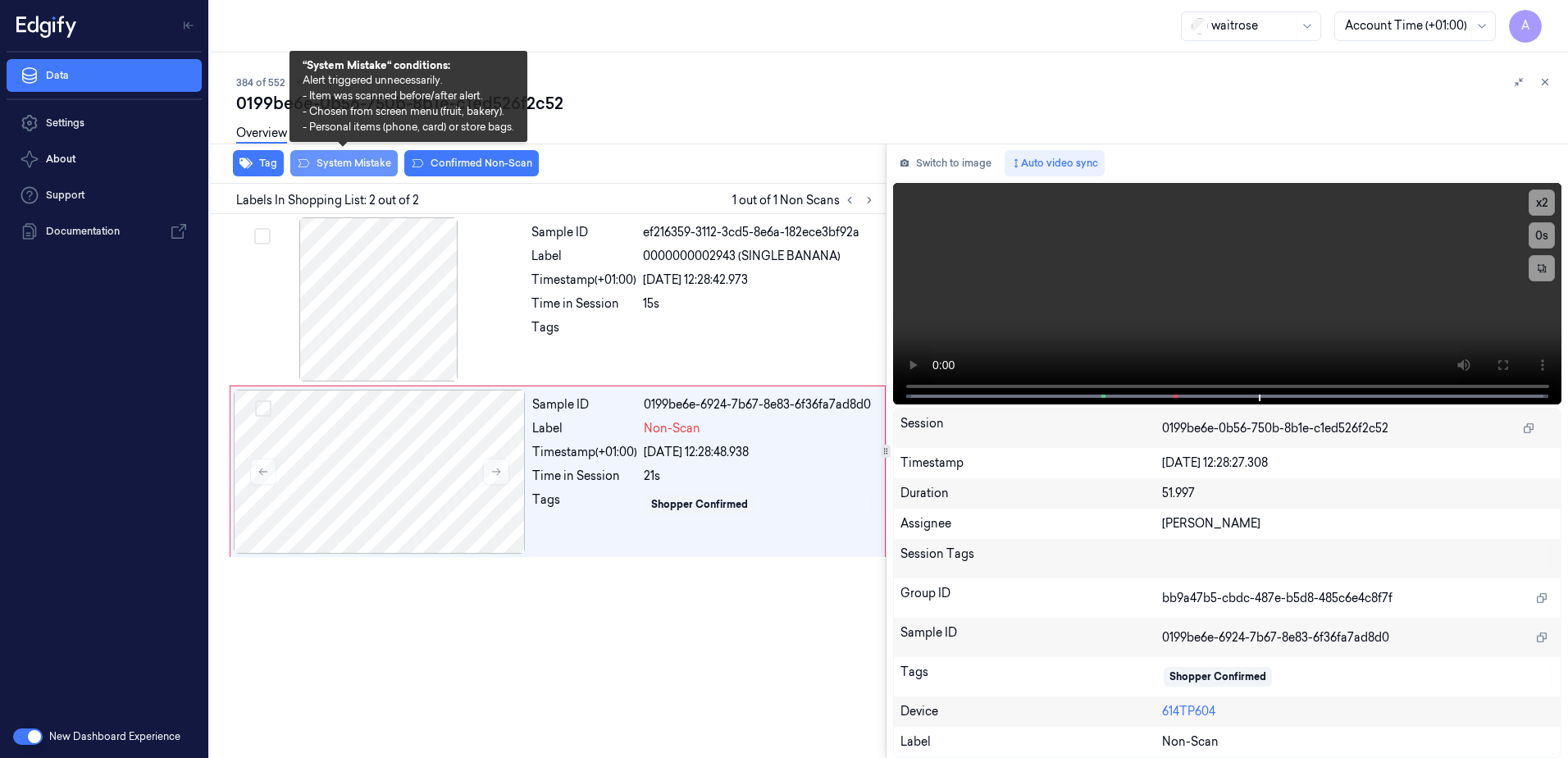
click at [338, 165] on button "System Mistake" at bounding box center [344, 164] width 107 height 26
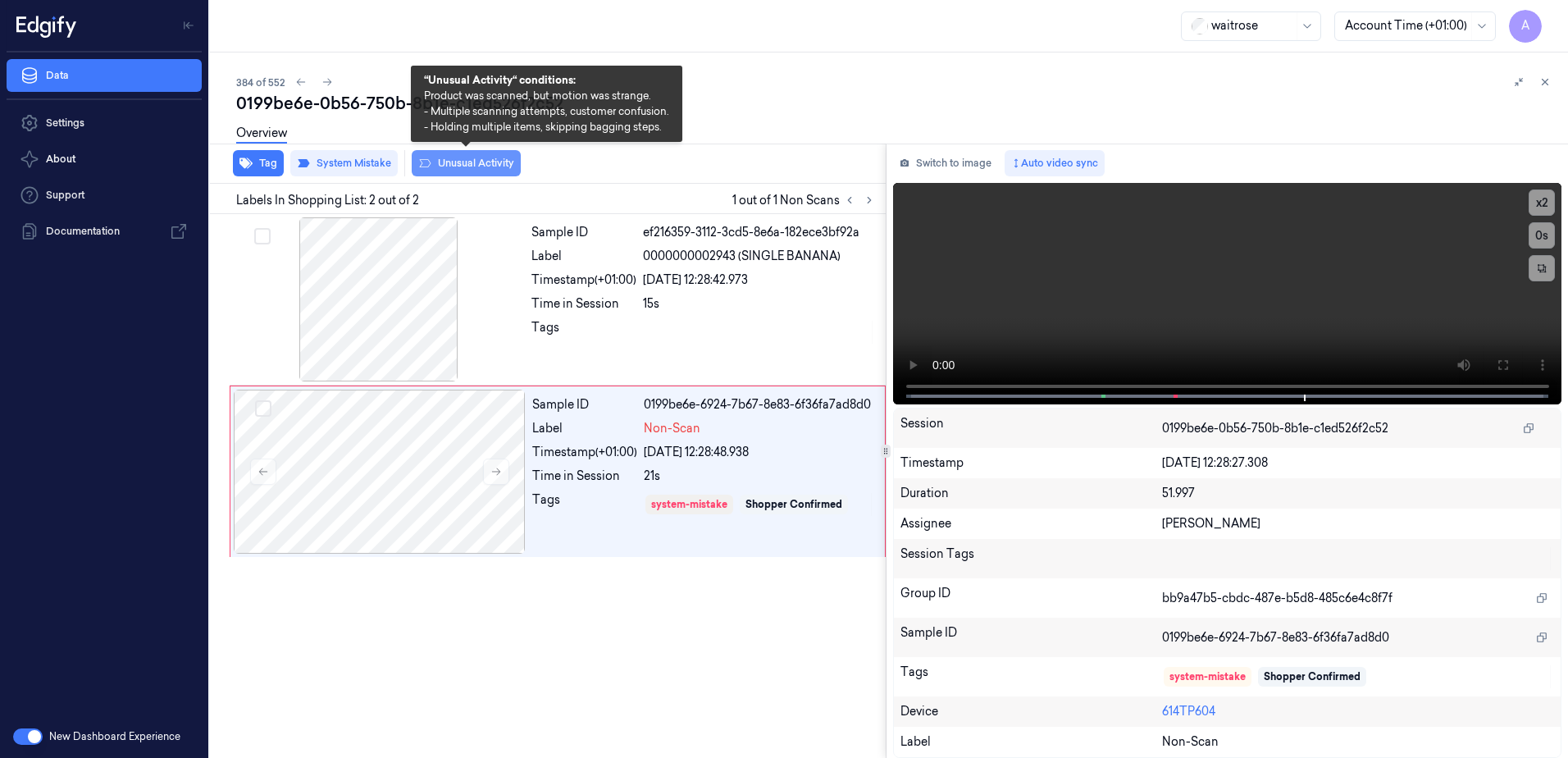
click at [467, 173] on button "Unusual Activity" at bounding box center [466, 164] width 109 height 26
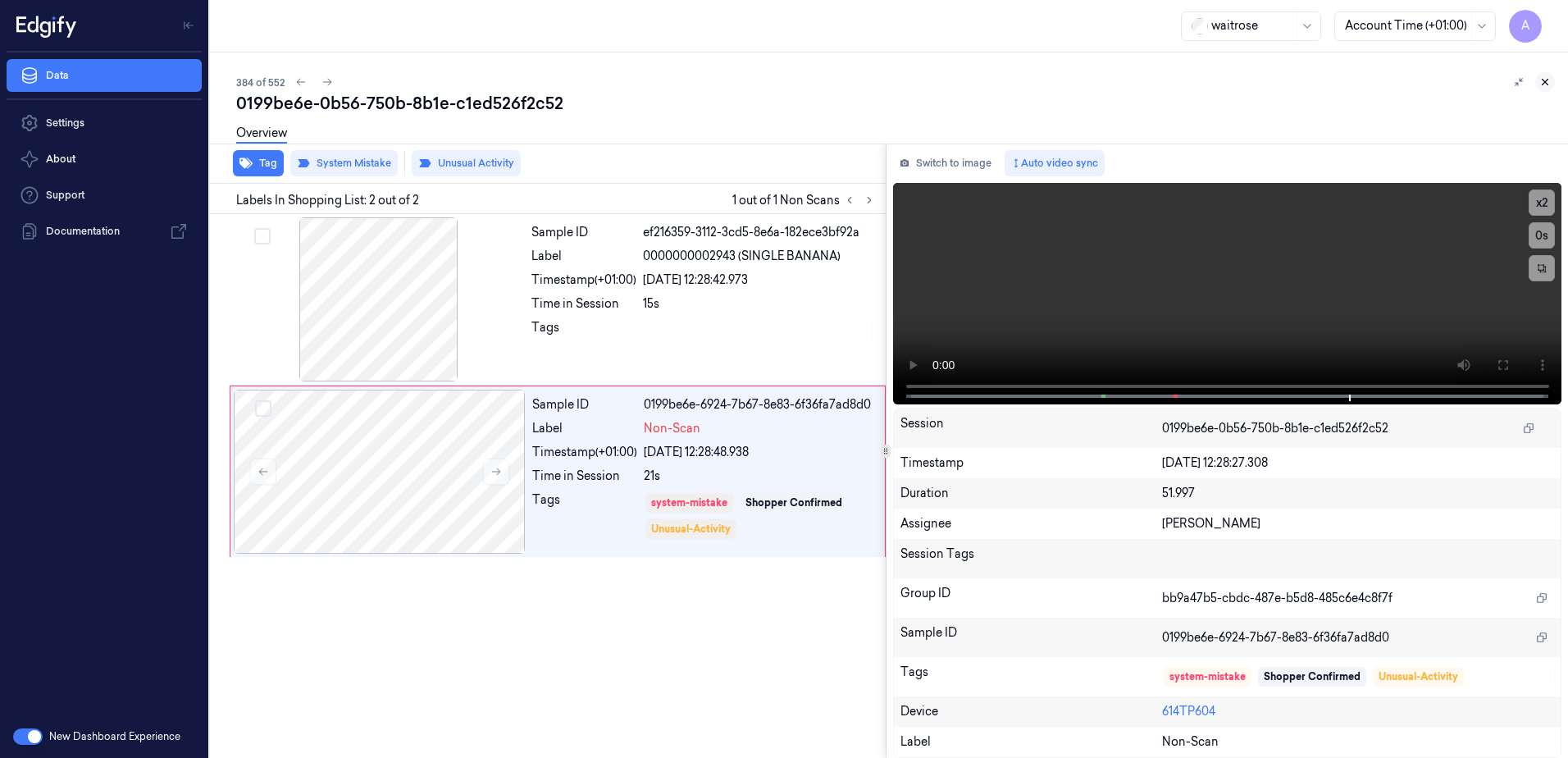
click at [1543, 83] on icon at bounding box center [1545, 82] width 11 height 11
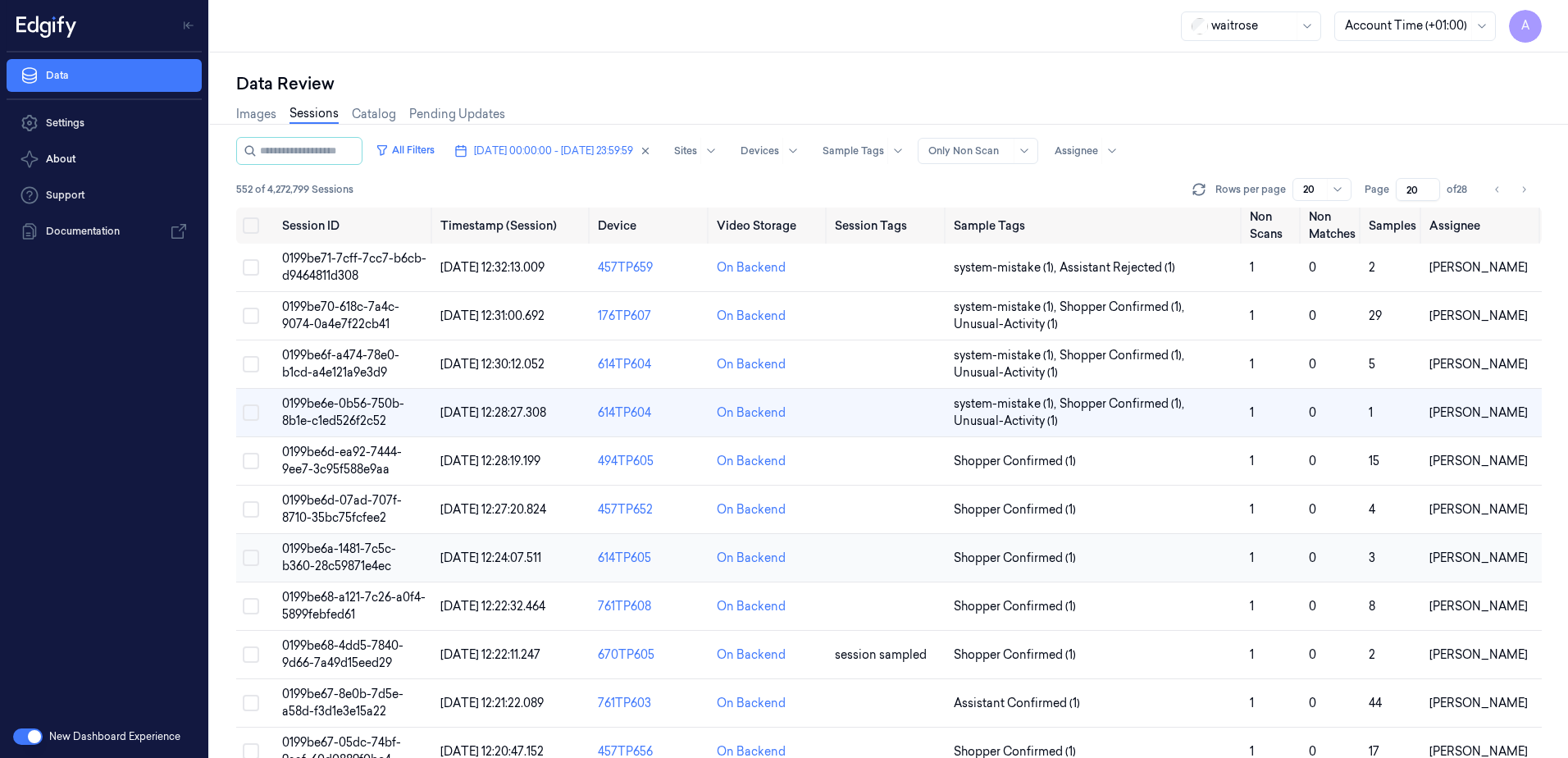
click at [354, 560] on span "0199be6a-1481-7c5c-b360-28c59871e4ec" at bounding box center [339, 558] width 114 height 32
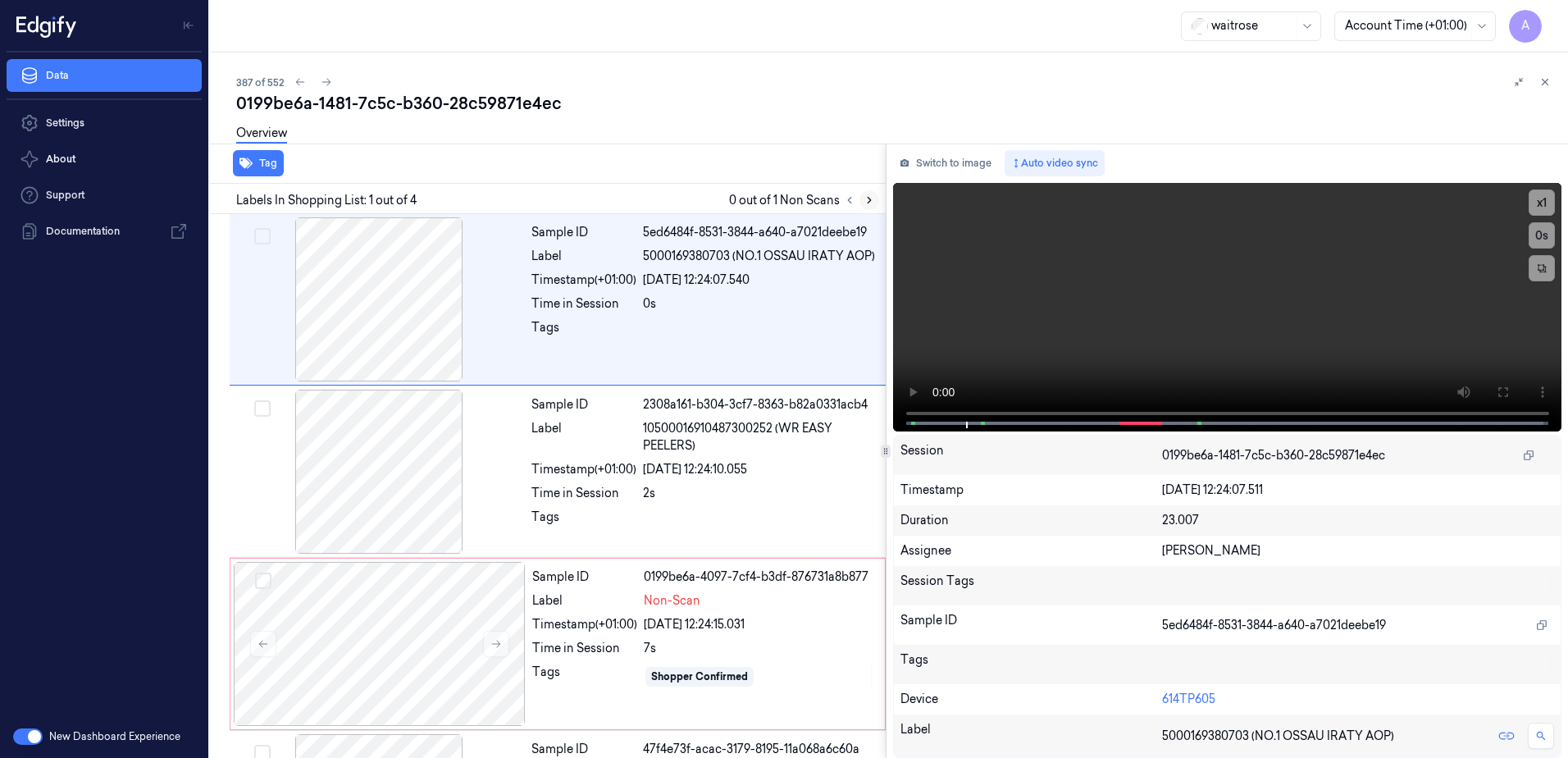
click at [865, 200] on icon at bounding box center [869, 200] width 11 height 11
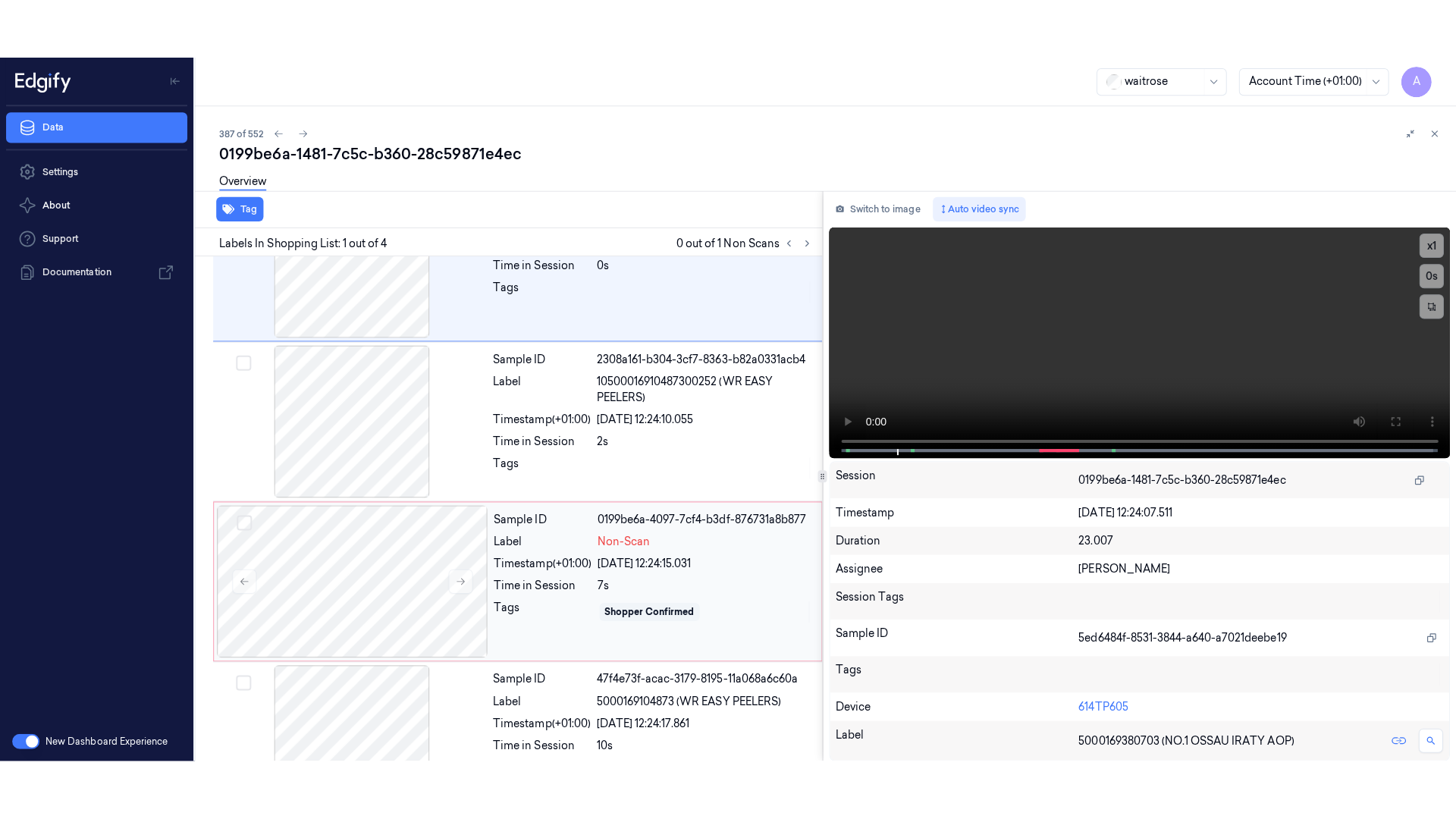
scroll to position [139, 0]
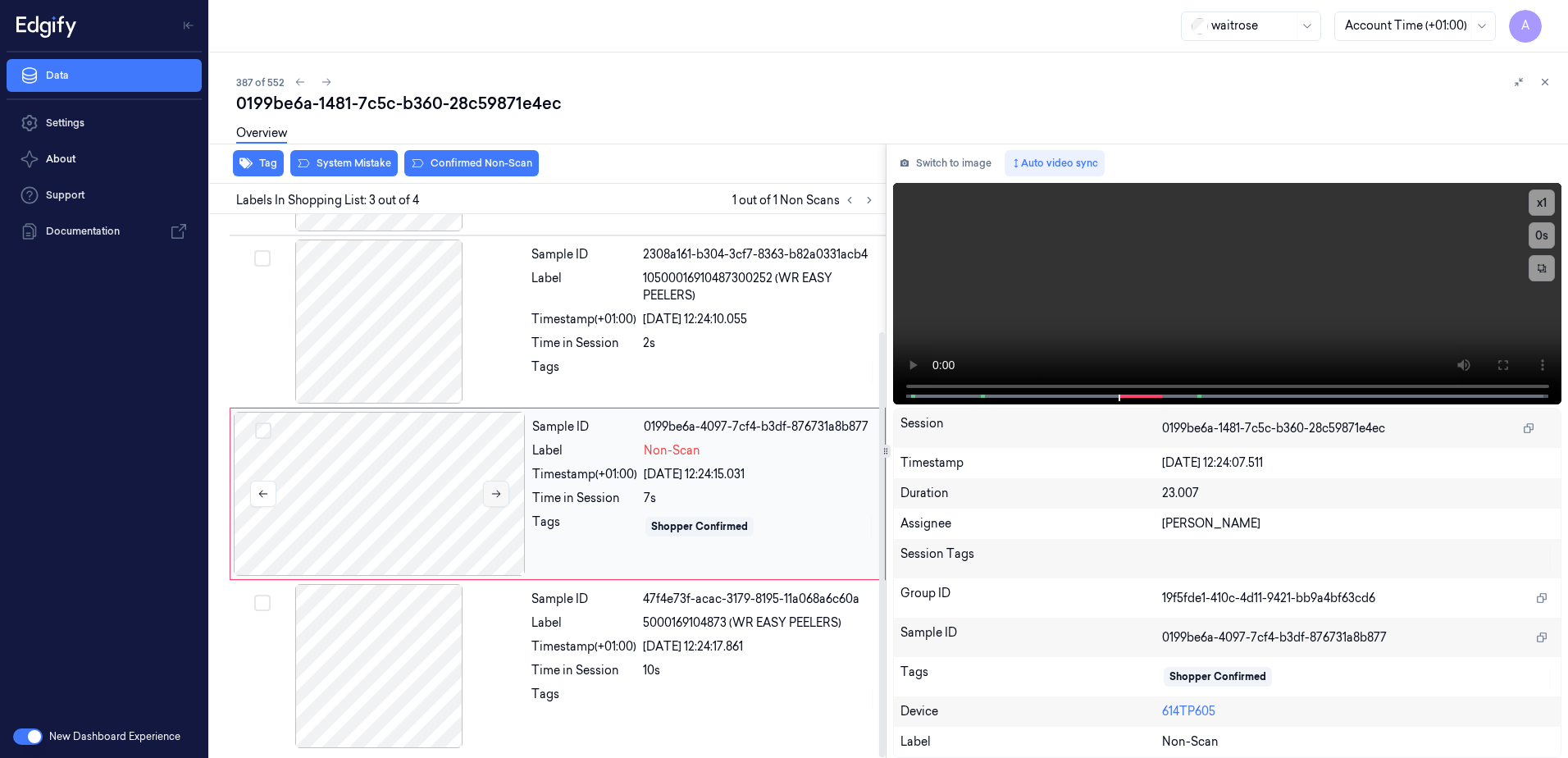
click at [490, 491] on icon at bounding box center [496, 493] width 11 height 11
click at [495, 502] on button at bounding box center [497, 494] width 26 height 26
click at [497, 498] on icon at bounding box center [496, 493] width 11 height 11
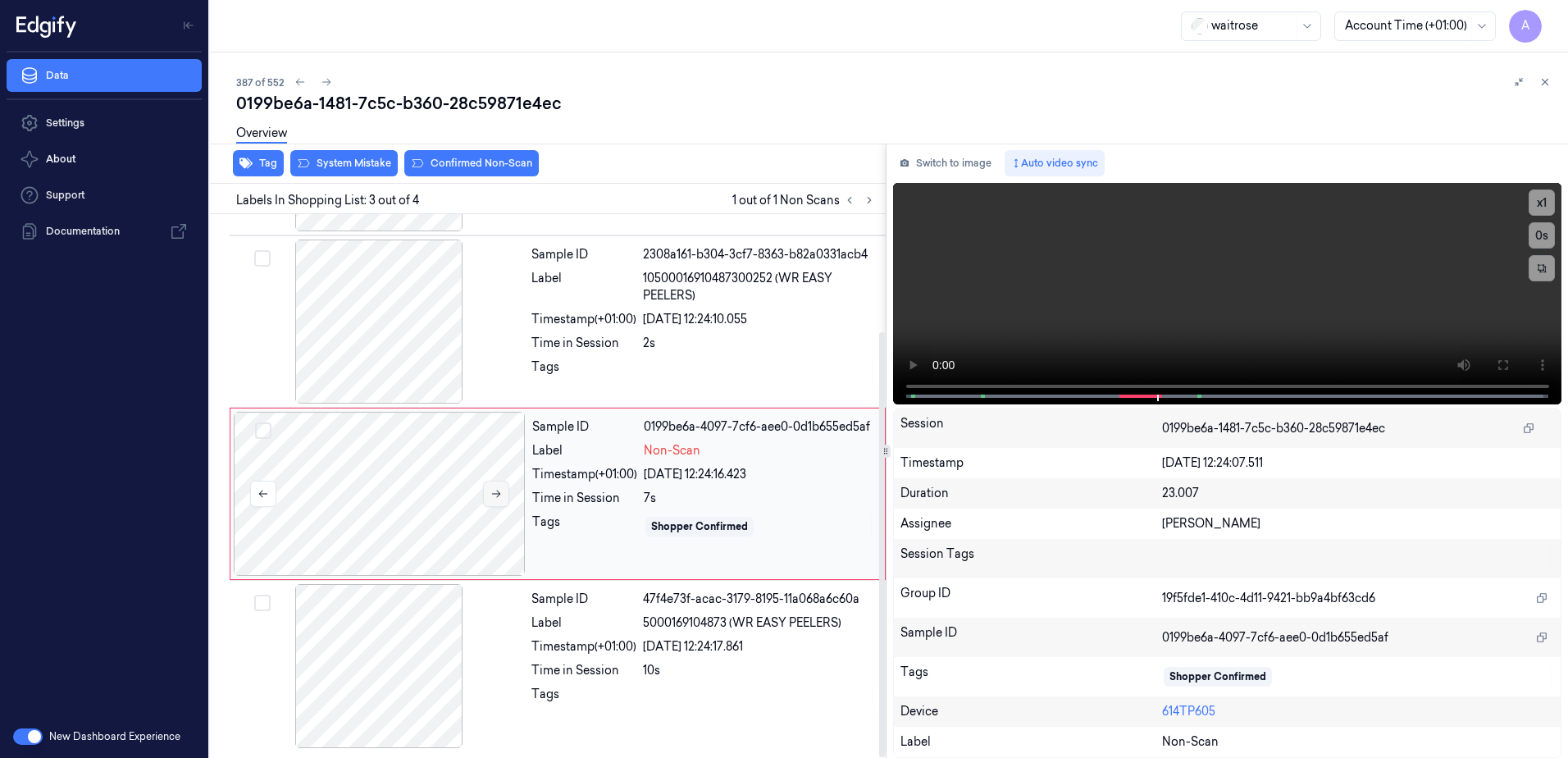
click at [497, 498] on icon at bounding box center [496, 493] width 11 height 11
click at [1490, 363] on button at bounding box center [1503, 365] width 26 height 26
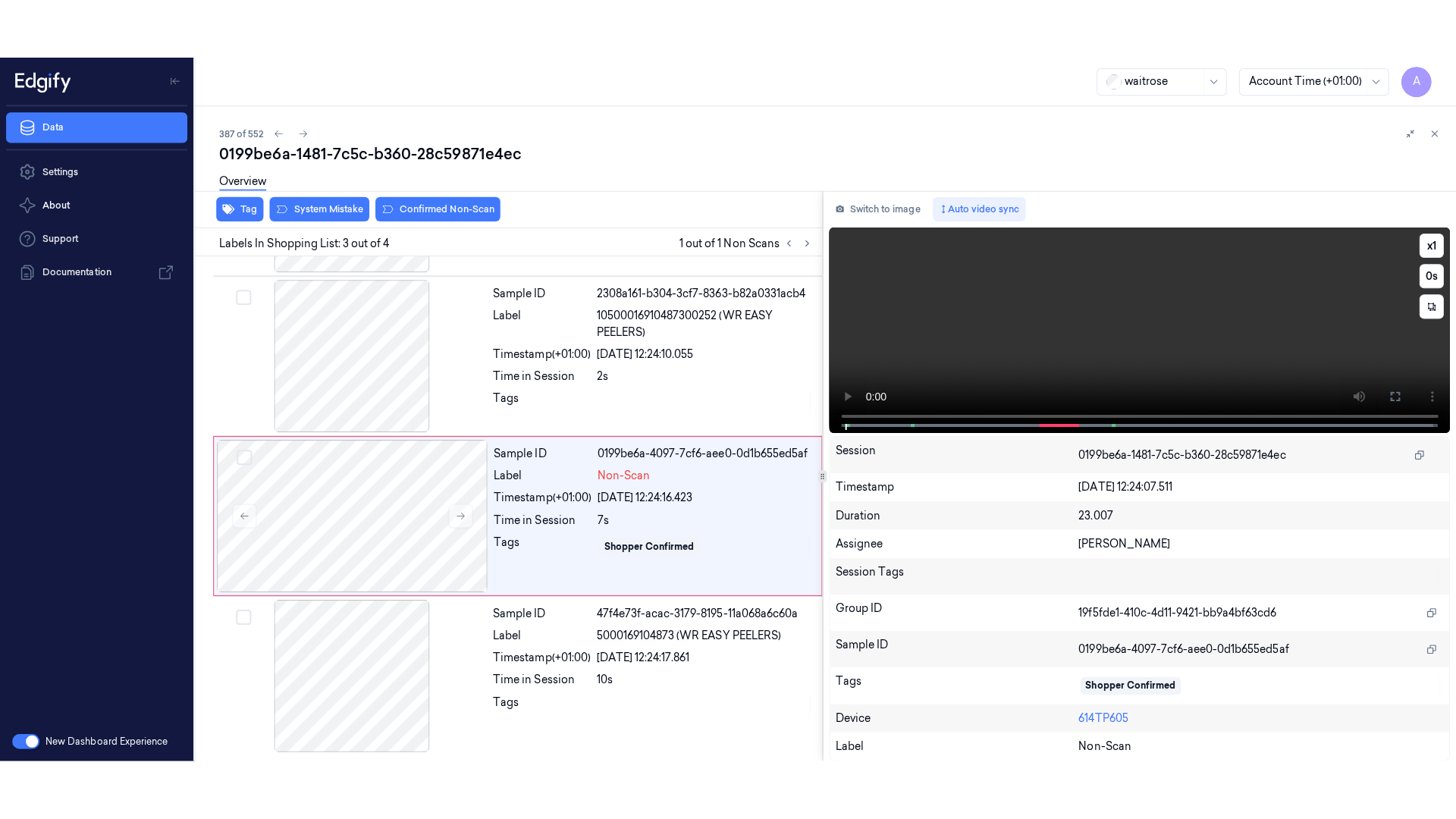
scroll to position [20, 0]
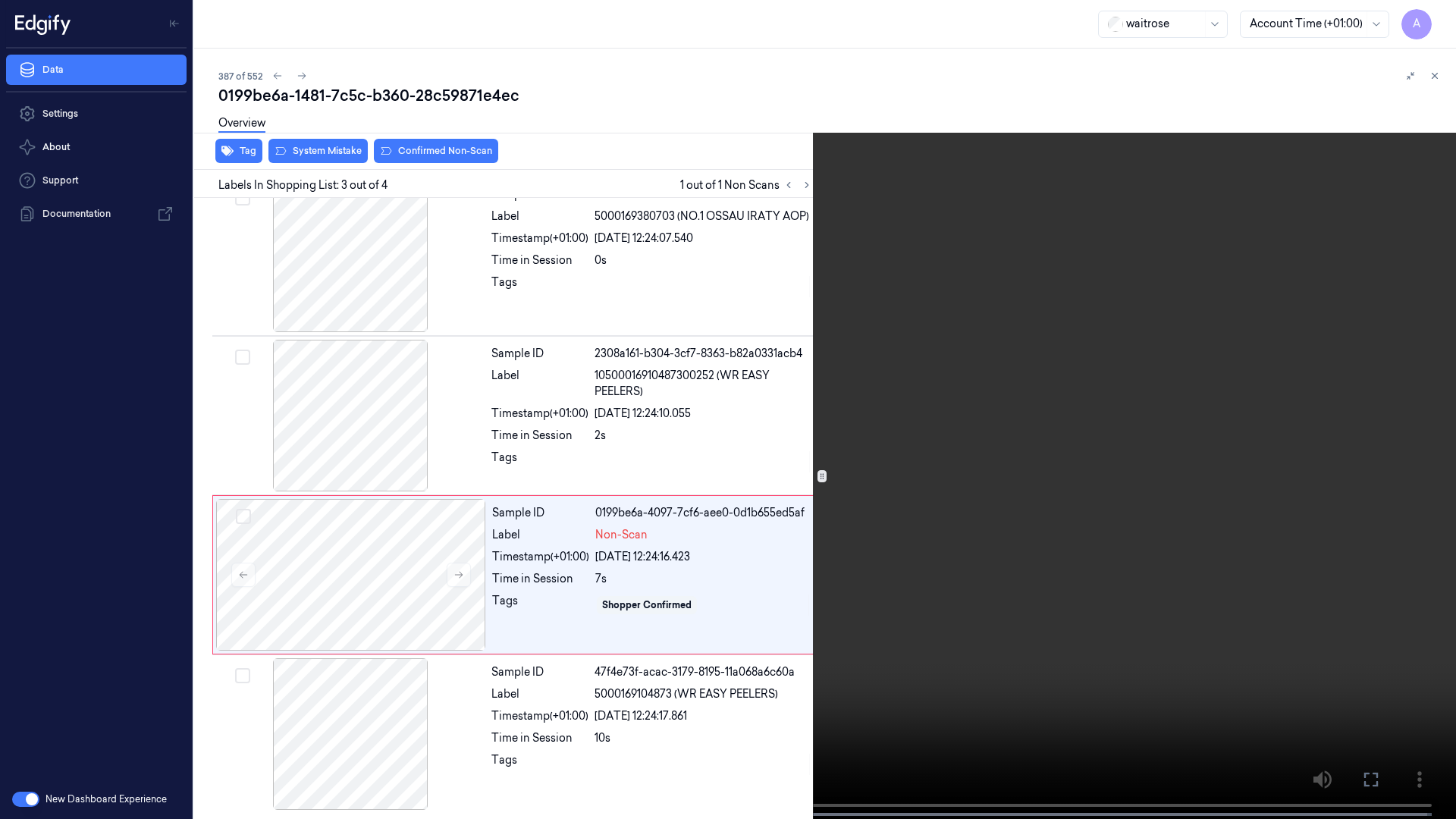
click at [941, 431] on video at bounding box center [728, 411] width 1456 height 822
click at [0, 0] on icon at bounding box center [0, 0] width 0 height 0
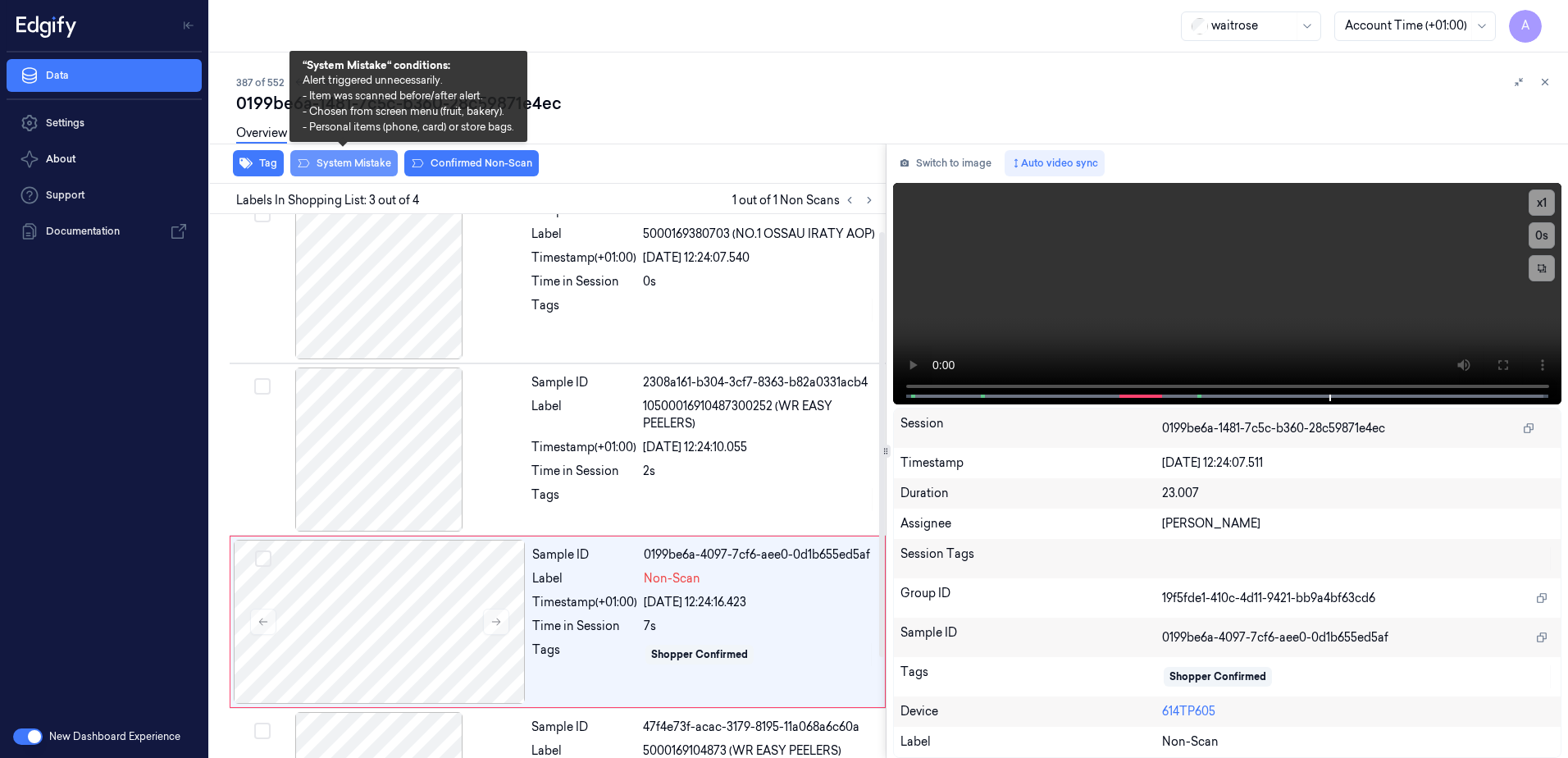
click at [323, 167] on button "System Mistake" at bounding box center [344, 164] width 107 height 26
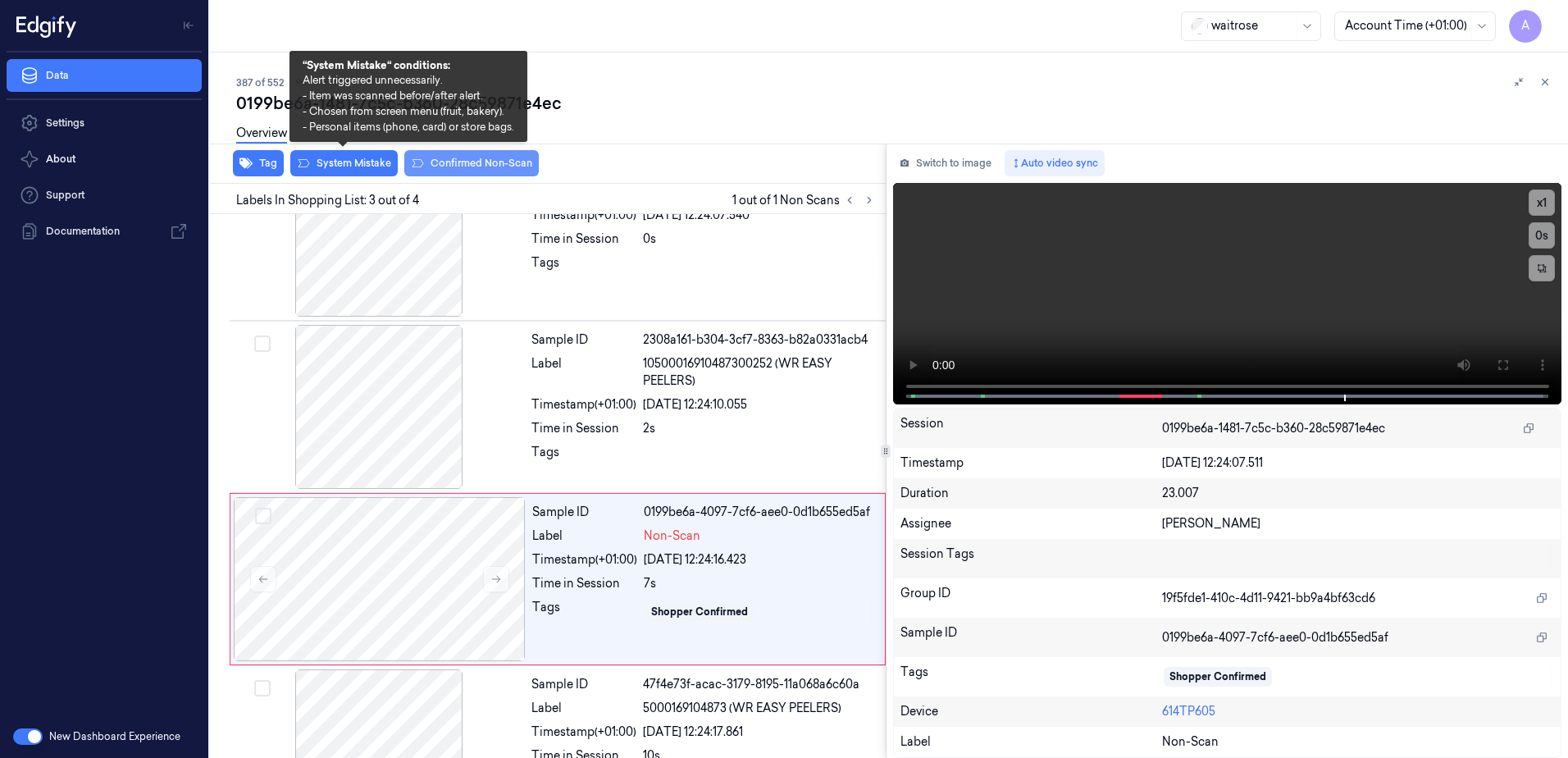
scroll to position [150, 0]
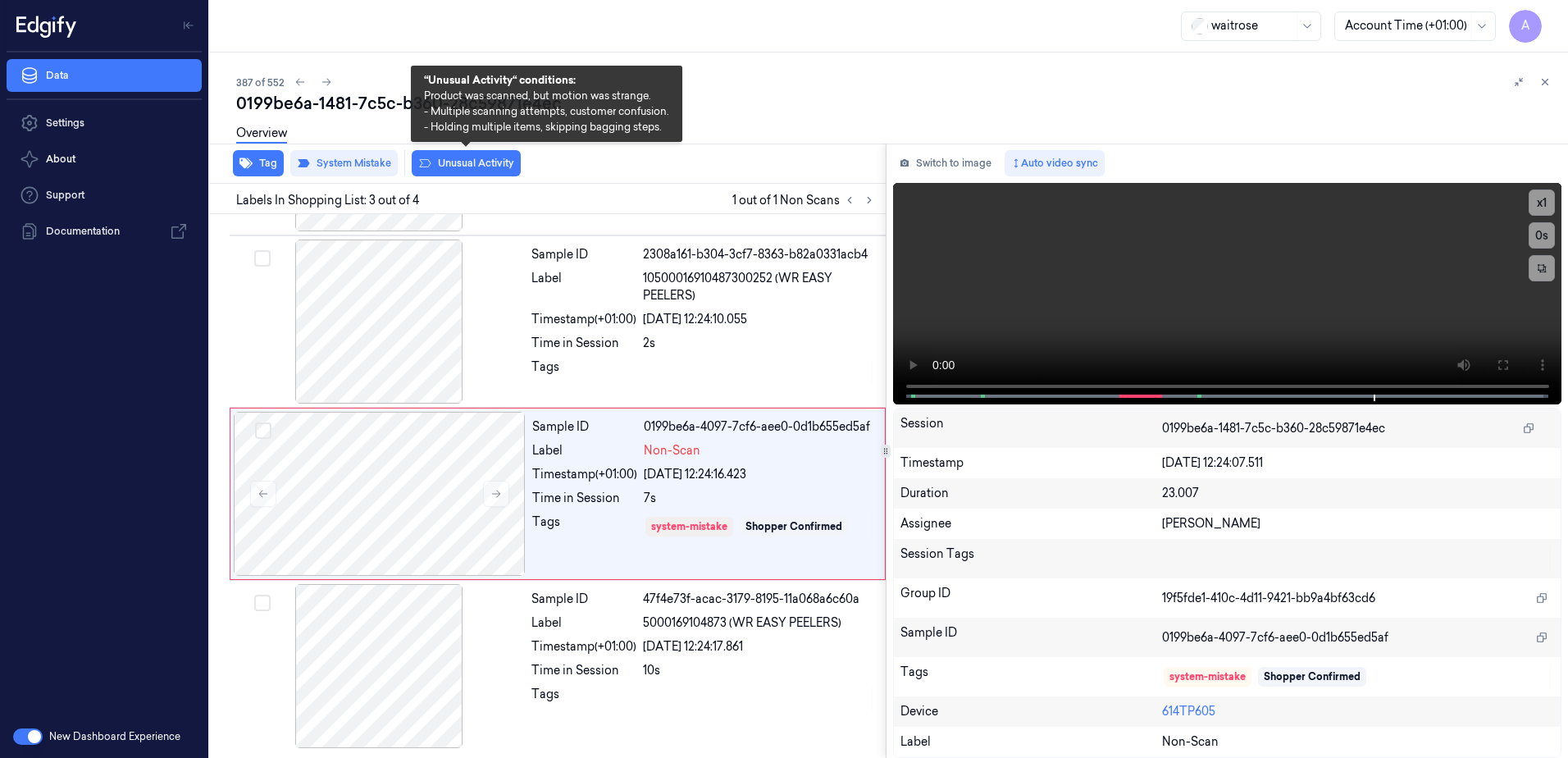
click at [465, 171] on button "Unusual Activity" at bounding box center [466, 164] width 109 height 26
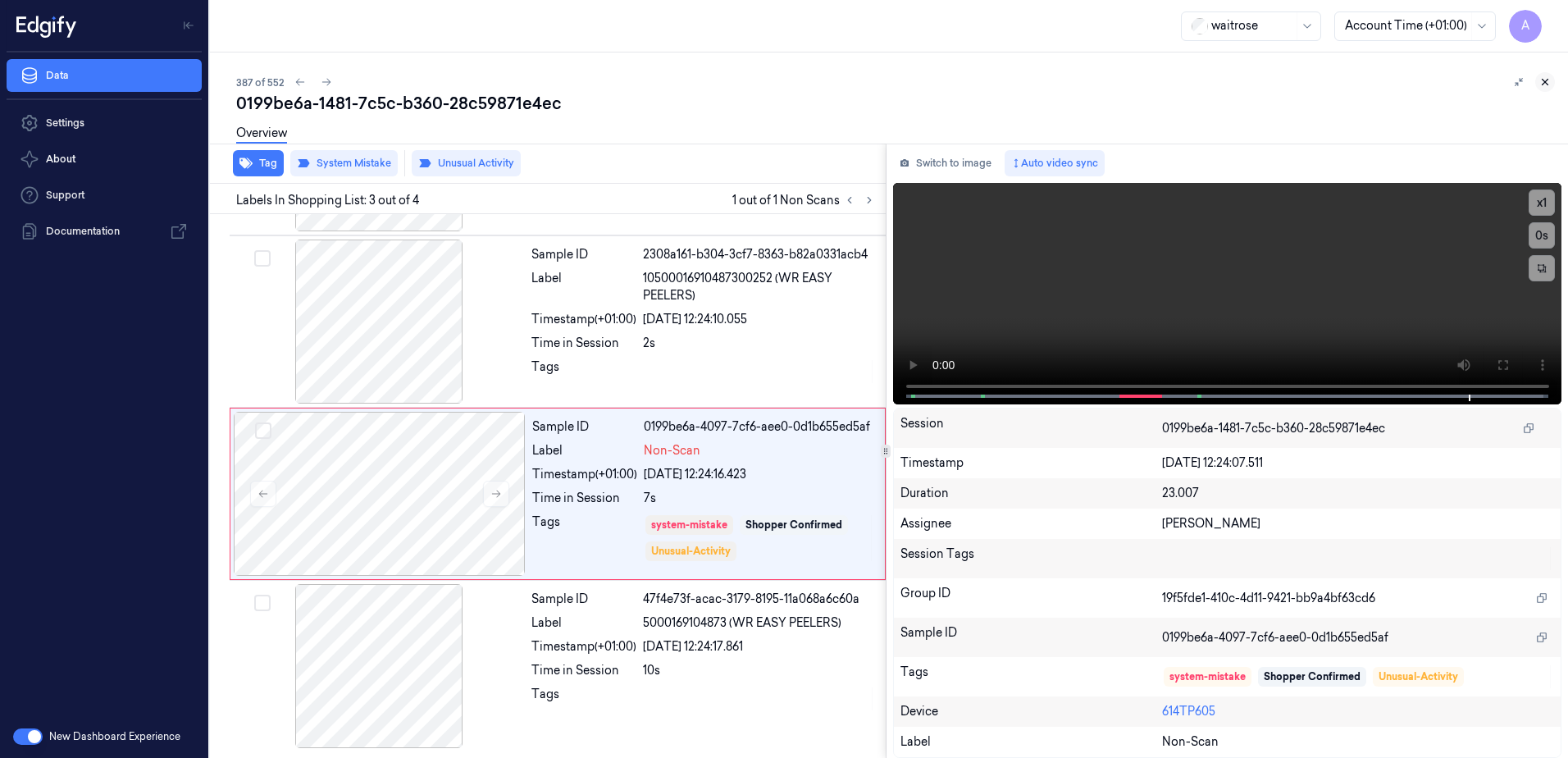
click at [1544, 83] on icon at bounding box center [1545, 83] width 6 height 6
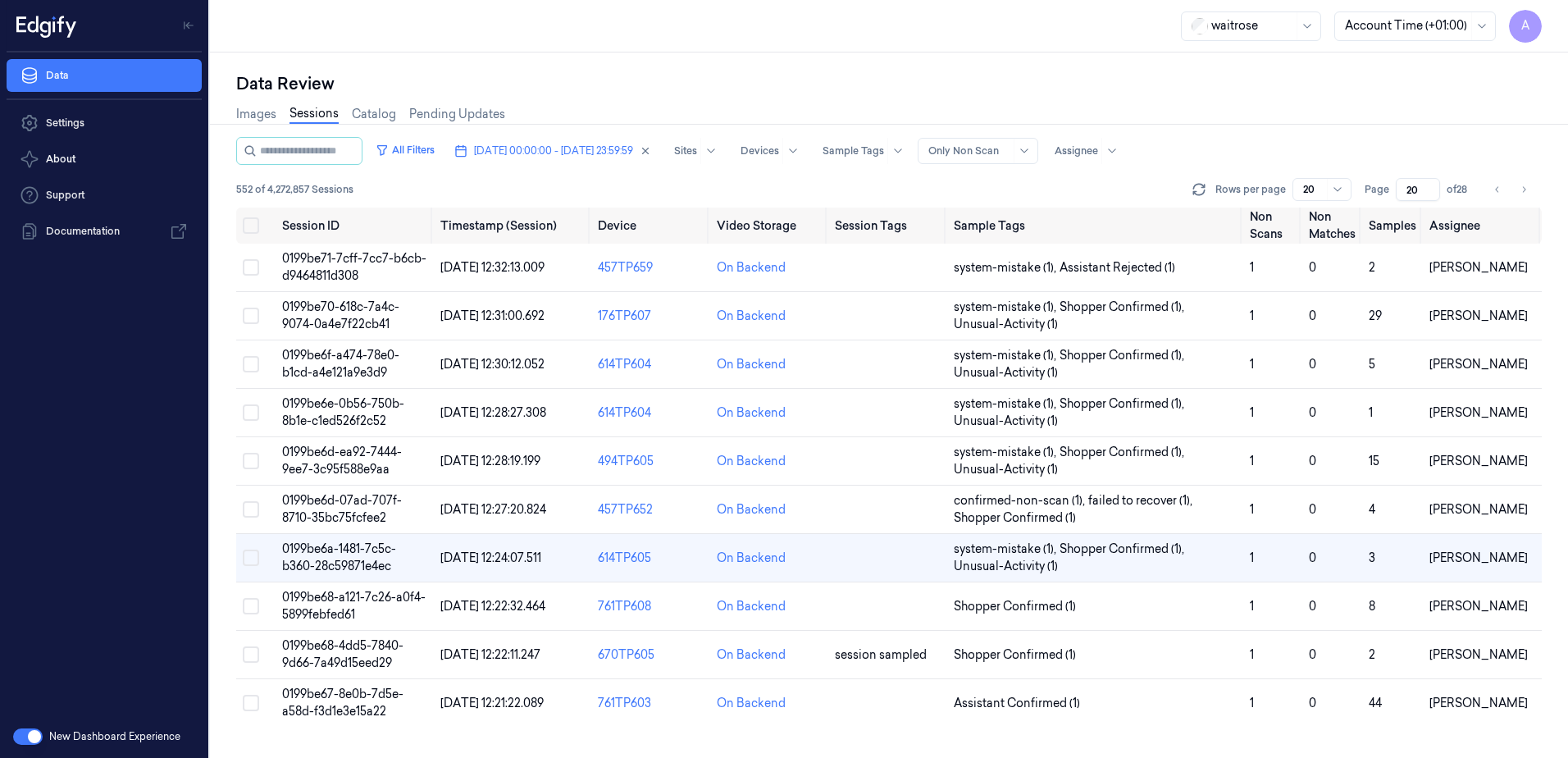
scroll to position [76, 0]
click at [325, 696] on span "0199be67-8e0b-7d5e-a58d-f3d1e3e15a22" at bounding box center [343, 703] width 121 height 32
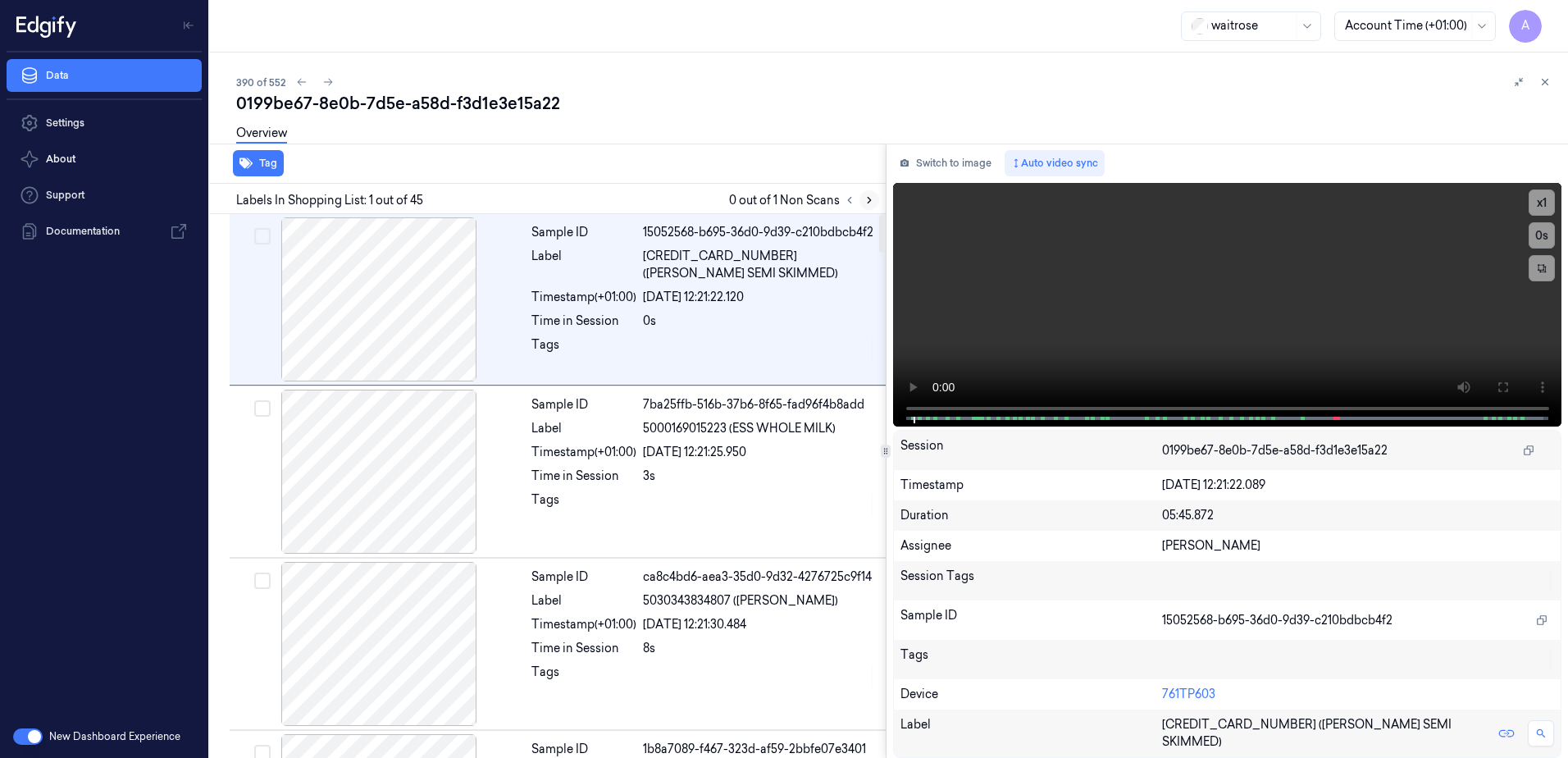
click at [868, 204] on icon at bounding box center [869, 200] width 11 height 11
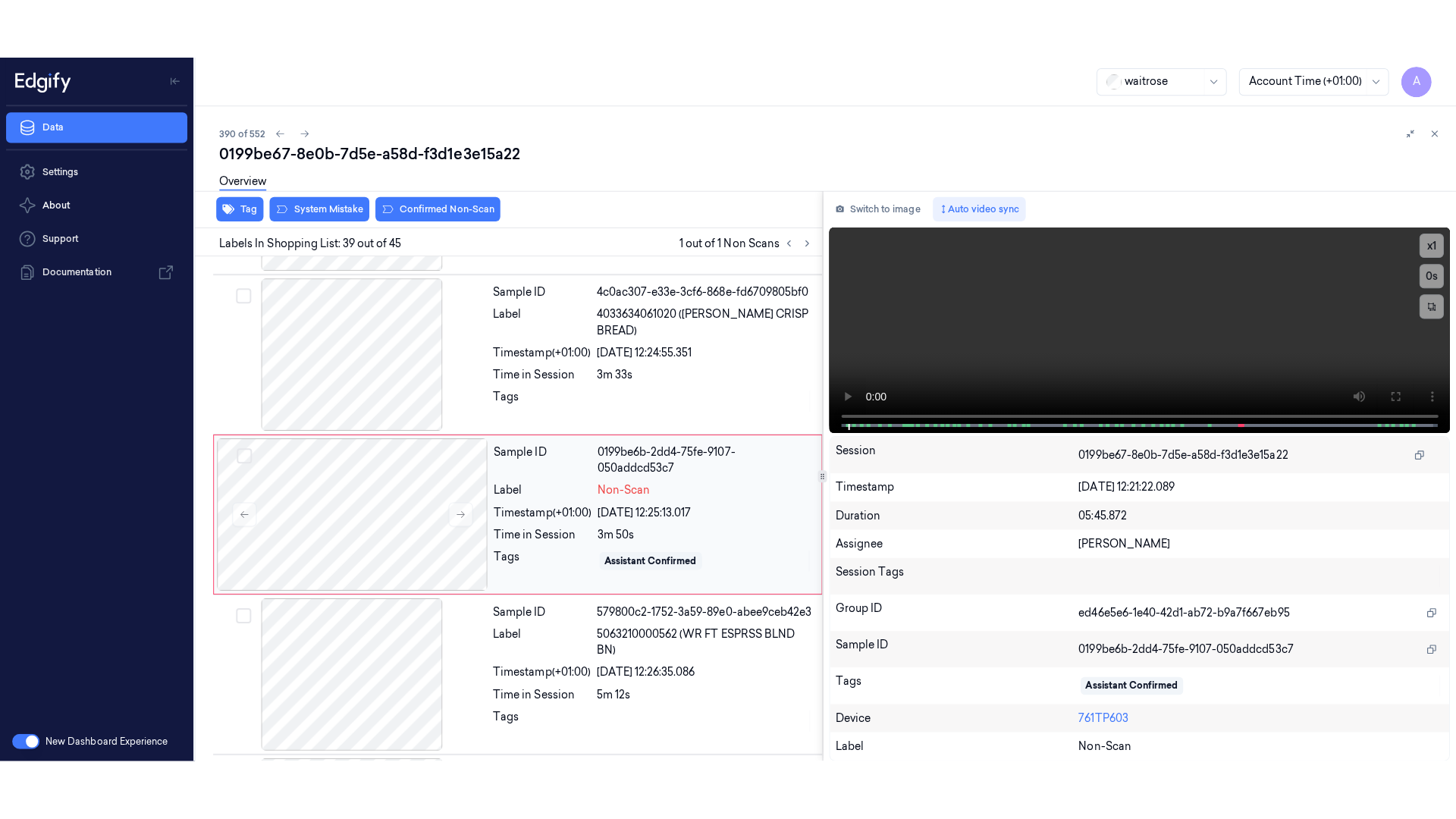
scroll to position [5887, 0]
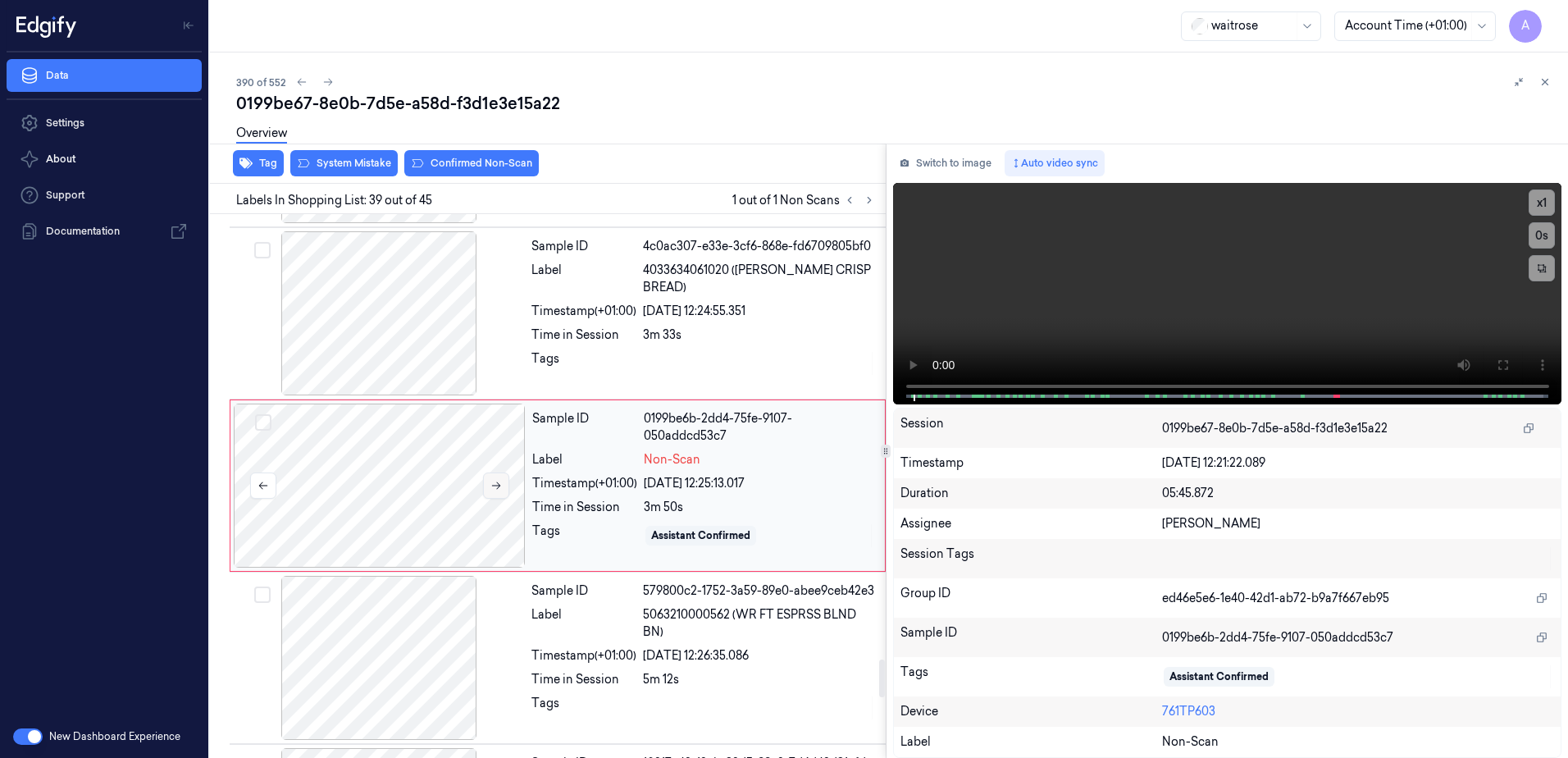
click at [498, 491] on icon at bounding box center [496, 485] width 11 height 11
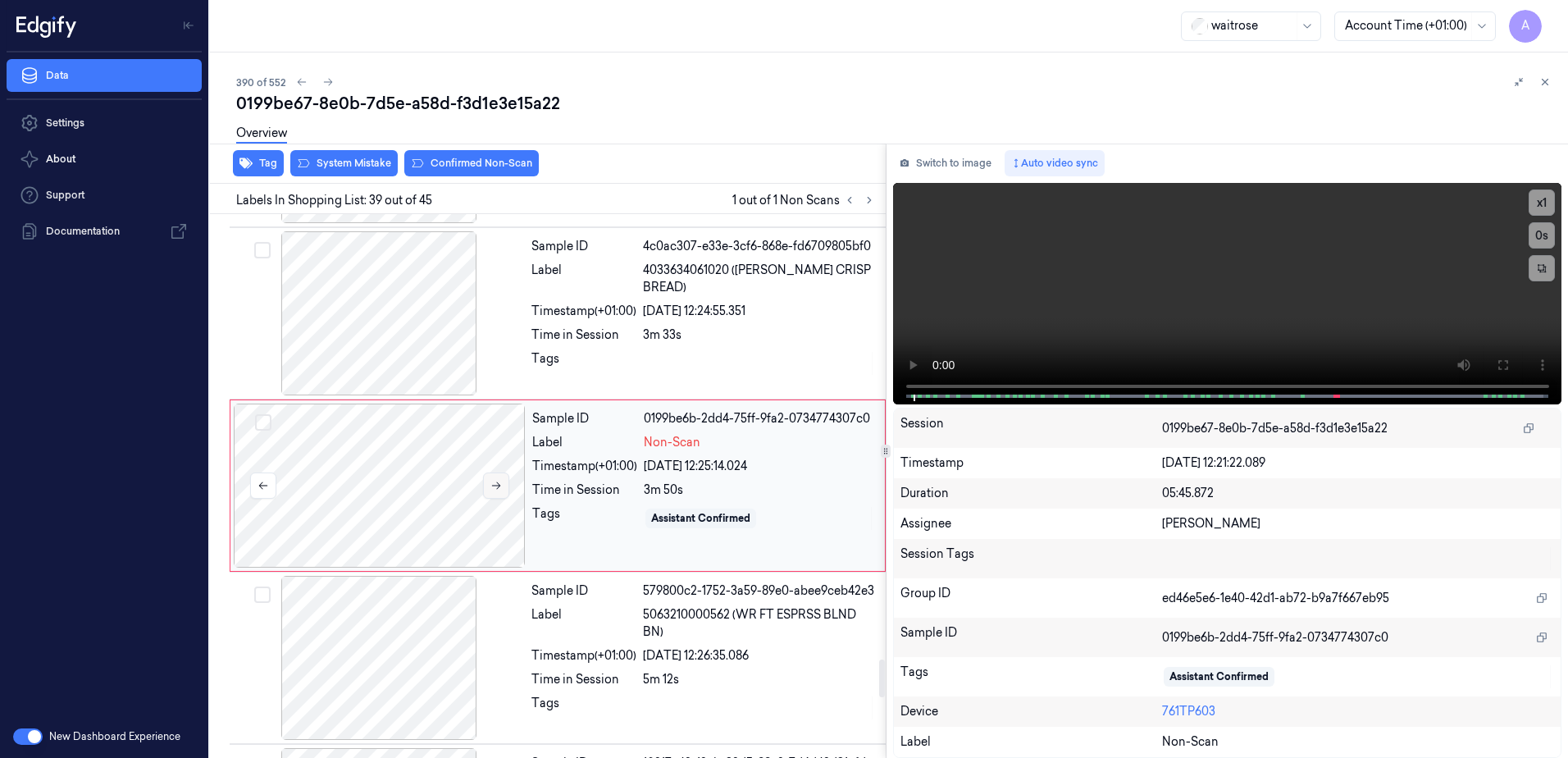
click at [493, 485] on icon at bounding box center [496, 485] width 11 height 11
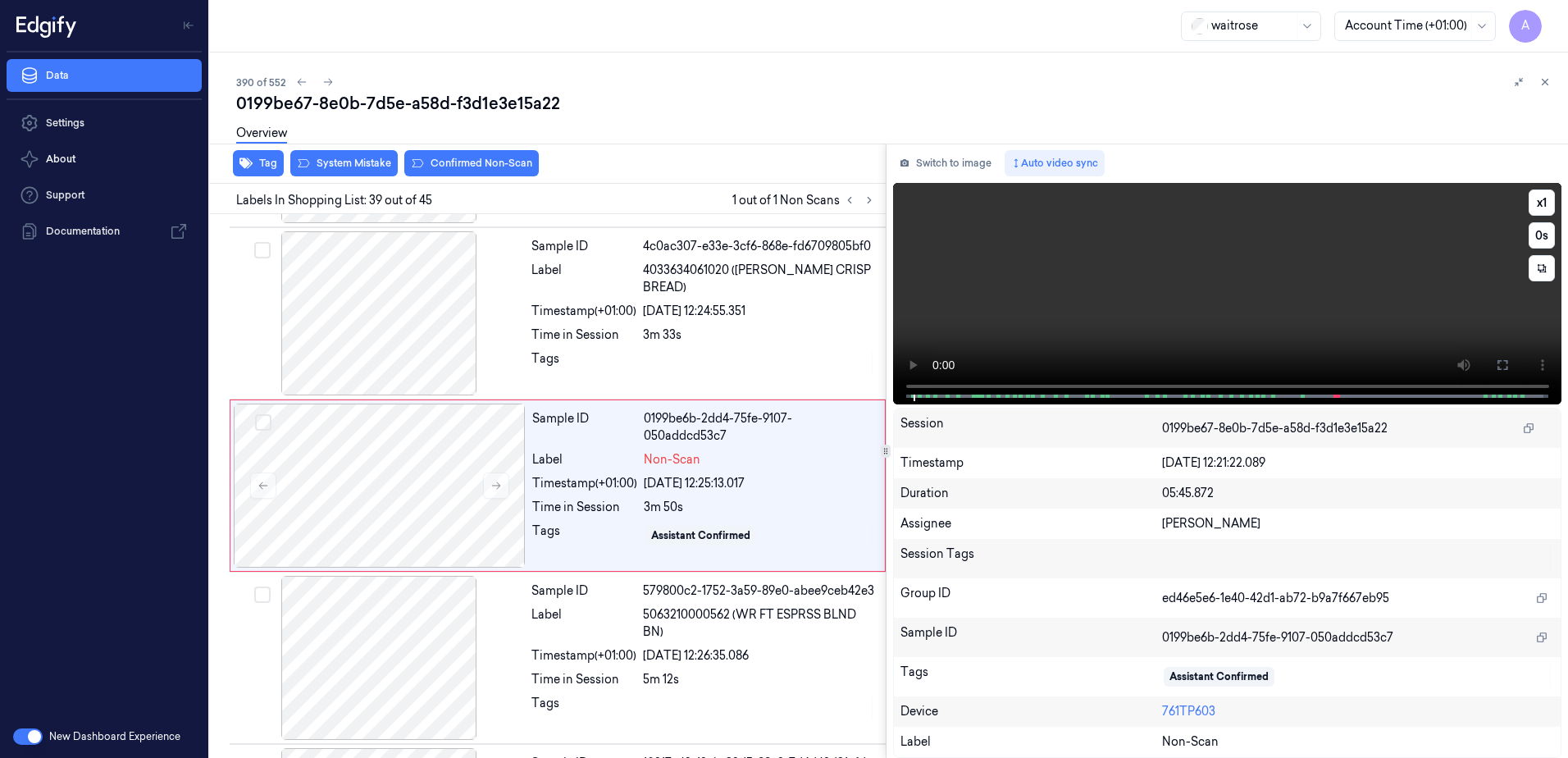
click at [1282, 296] on video at bounding box center [1227, 294] width 669 height 222
click at [1500, 368] on icon at bounding box center [1502, 365] width 13 height 13
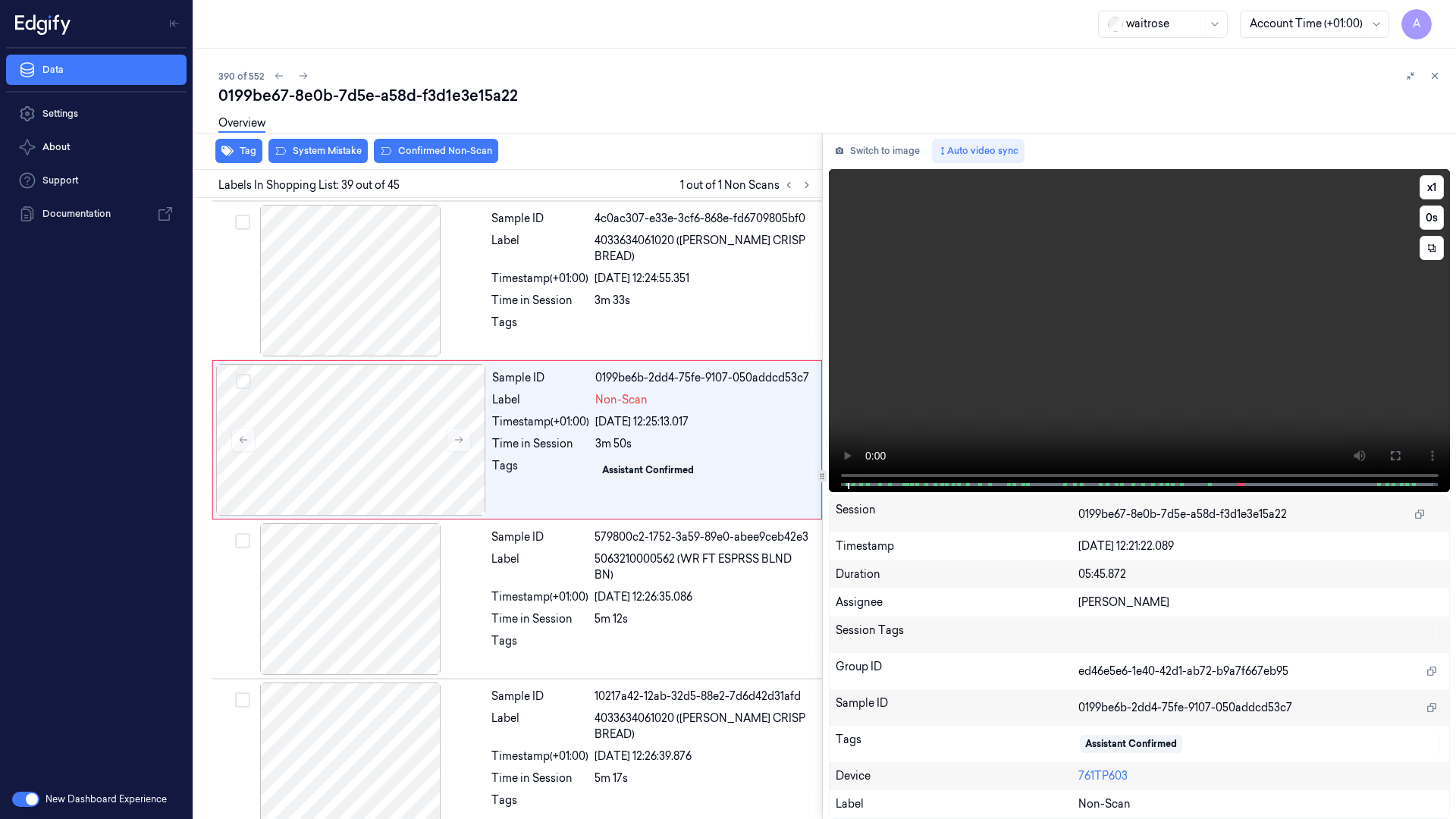
scroll to position [5878, 0]
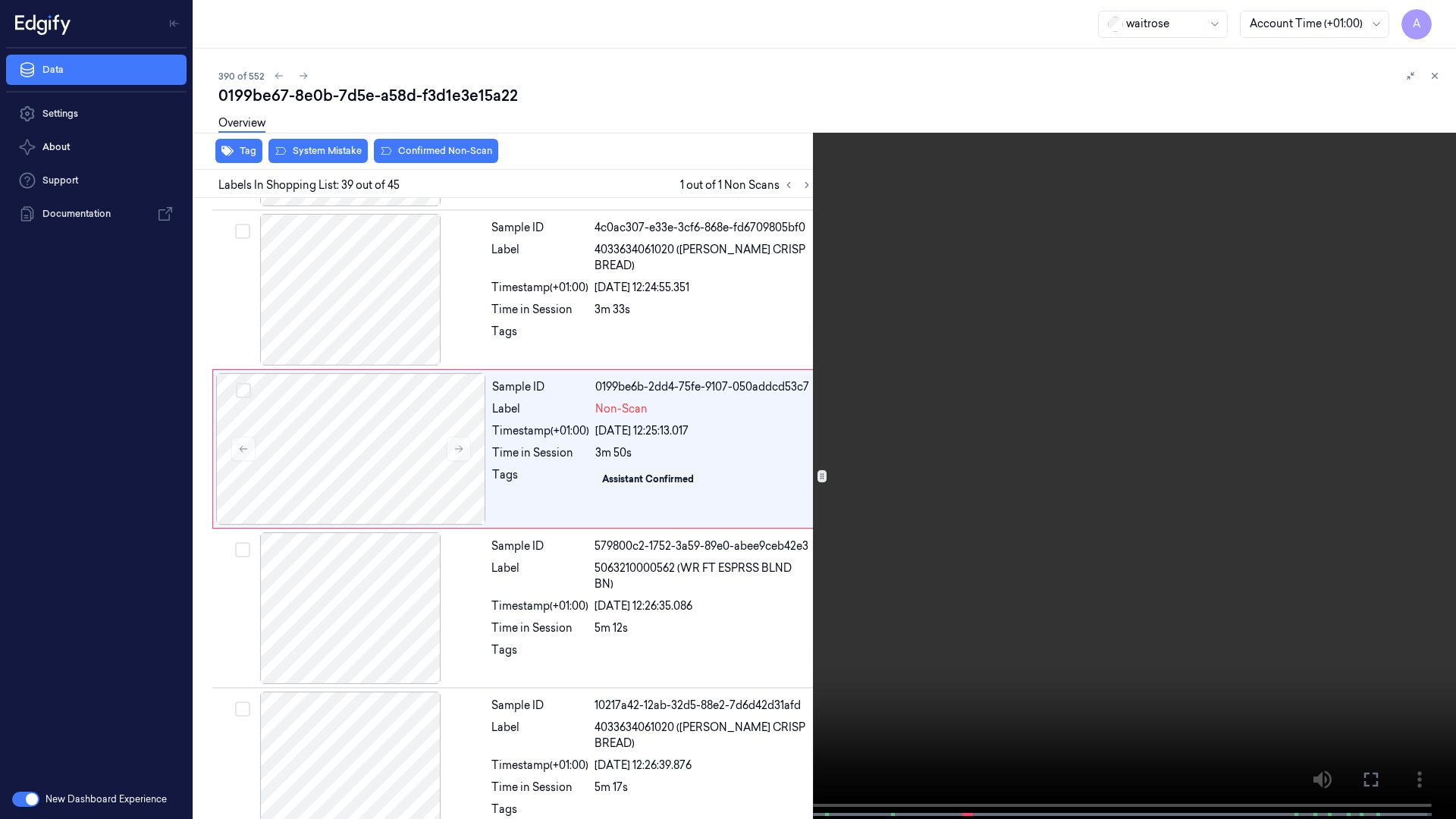
click at [375, 700] on video at bounding box center [728, 411] width 1456 height 822
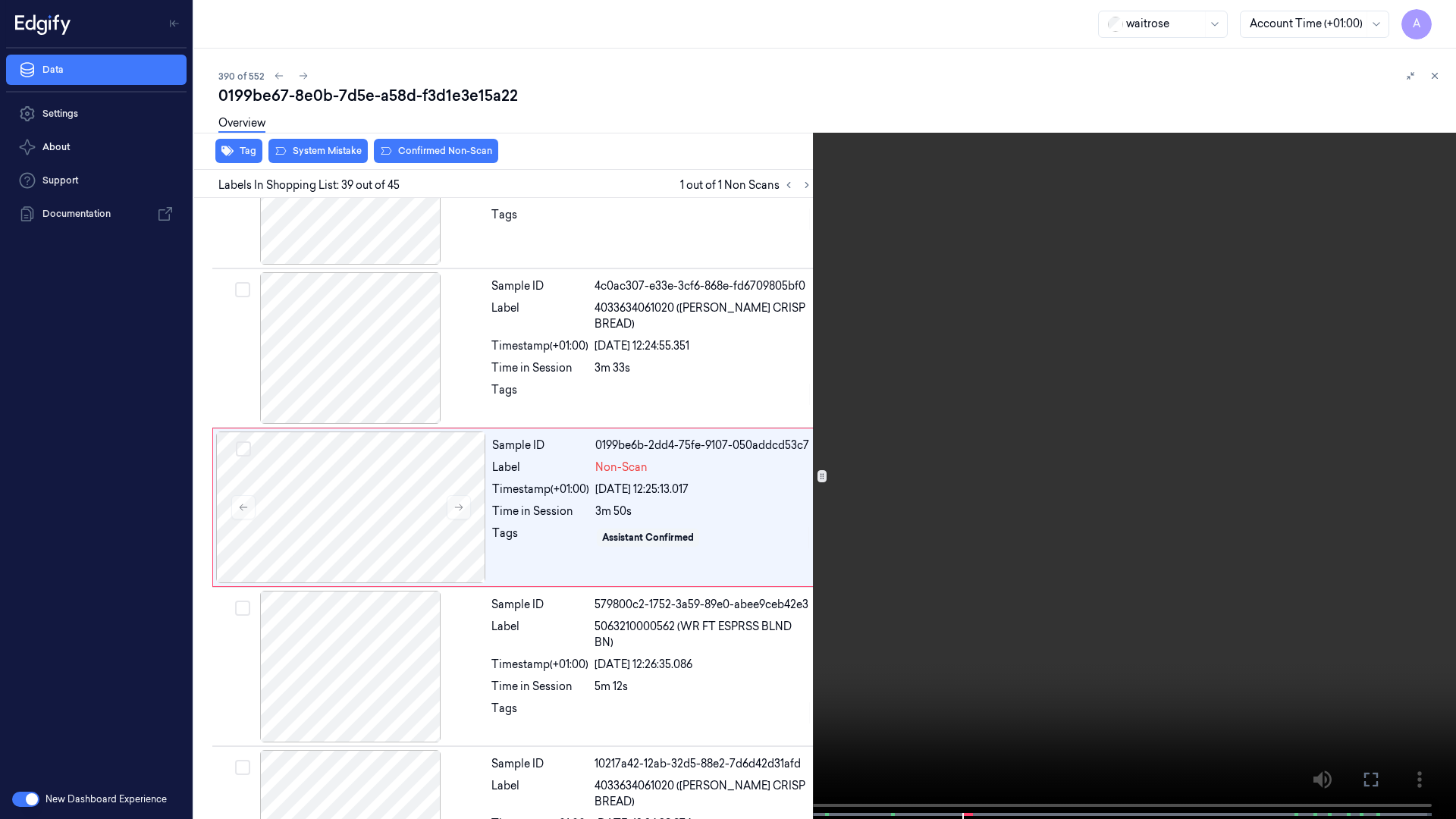
scroll to position [5819, 0]
click at [1141, 336] on video at bounding box center [728, 411] width 1456 height 822
click at [1441, 19] on button "x 1" at bounding box center [1437, 18] width 24 height 24
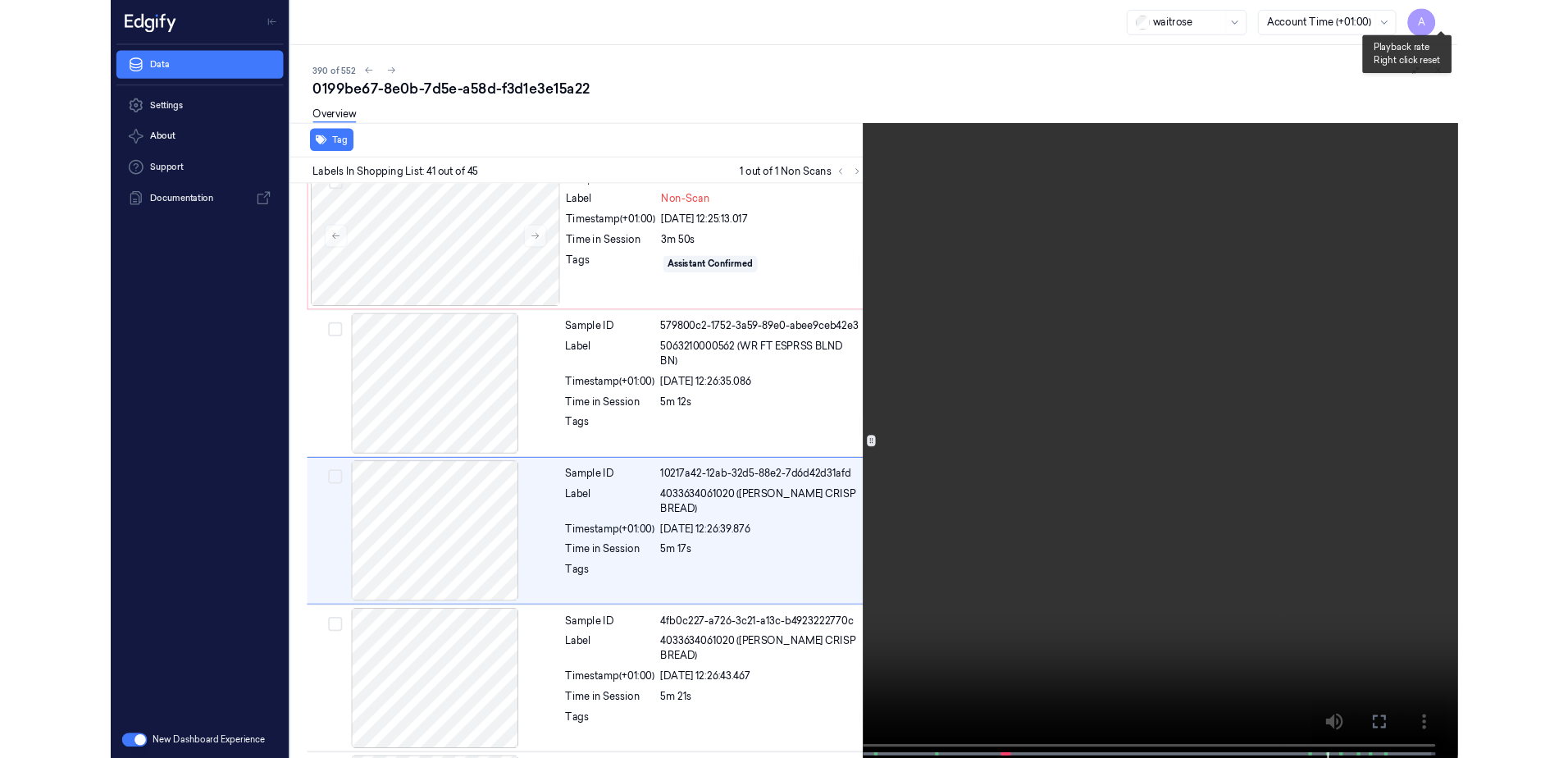
scroll to position [6643, 0]
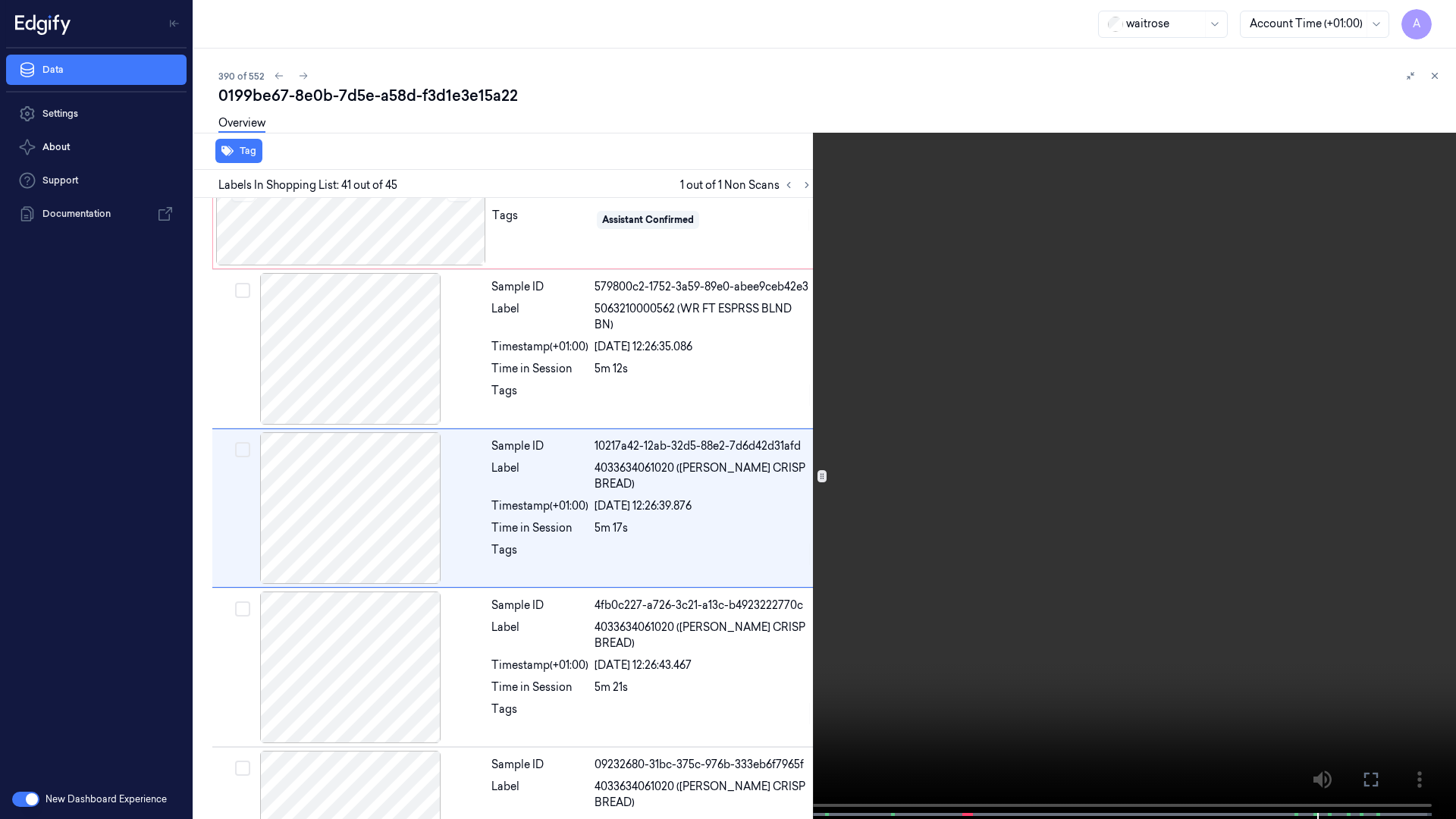
click at [1105, 346] on video at bounding box center [728, 411] width 1456 height 822
click at [0, 0] on button at bounding box center [0, 0] width 0 height 0
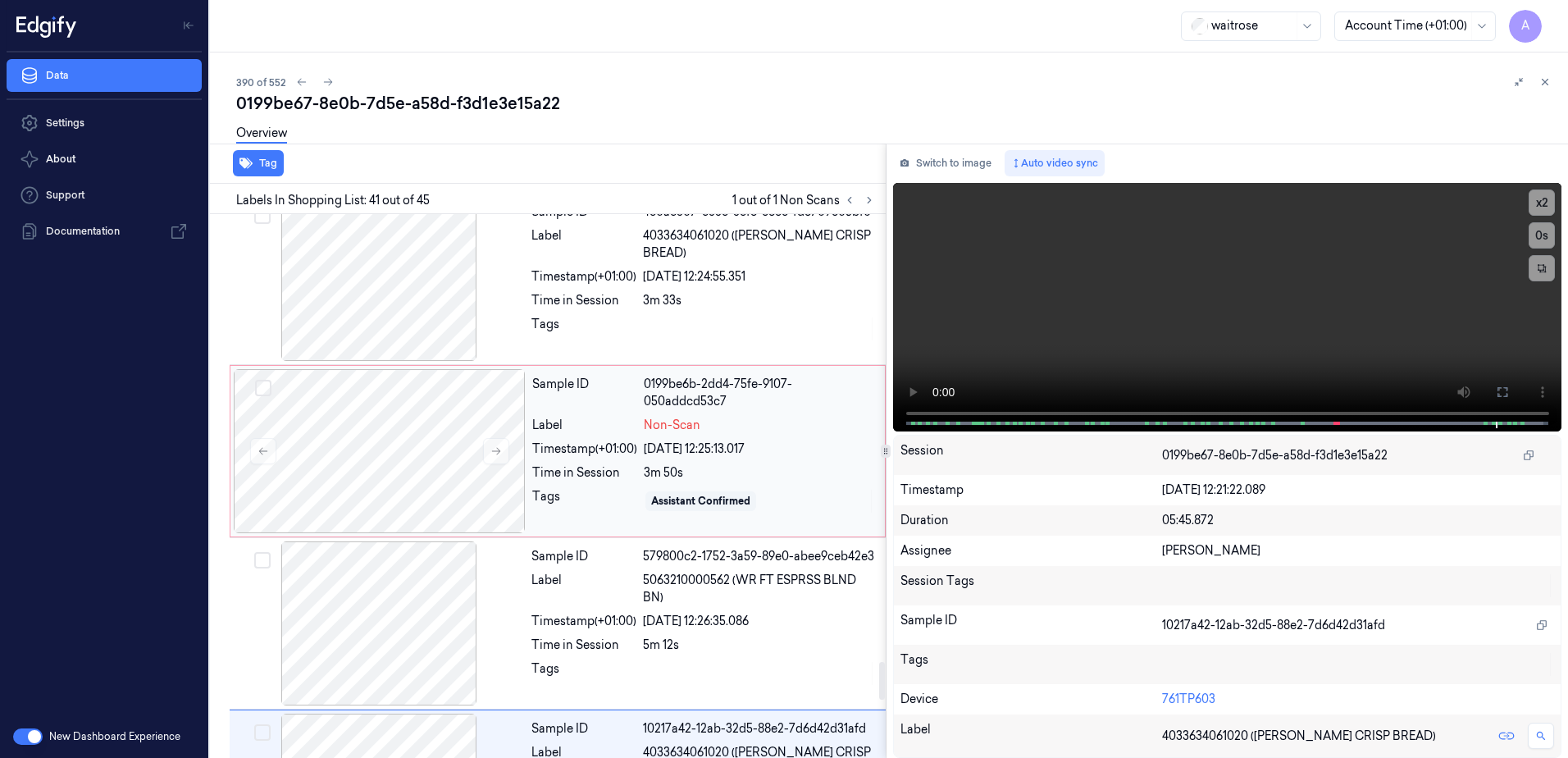
click at [589, 431] on div "Label" at bounding box center [584, 426] width 105 height 18
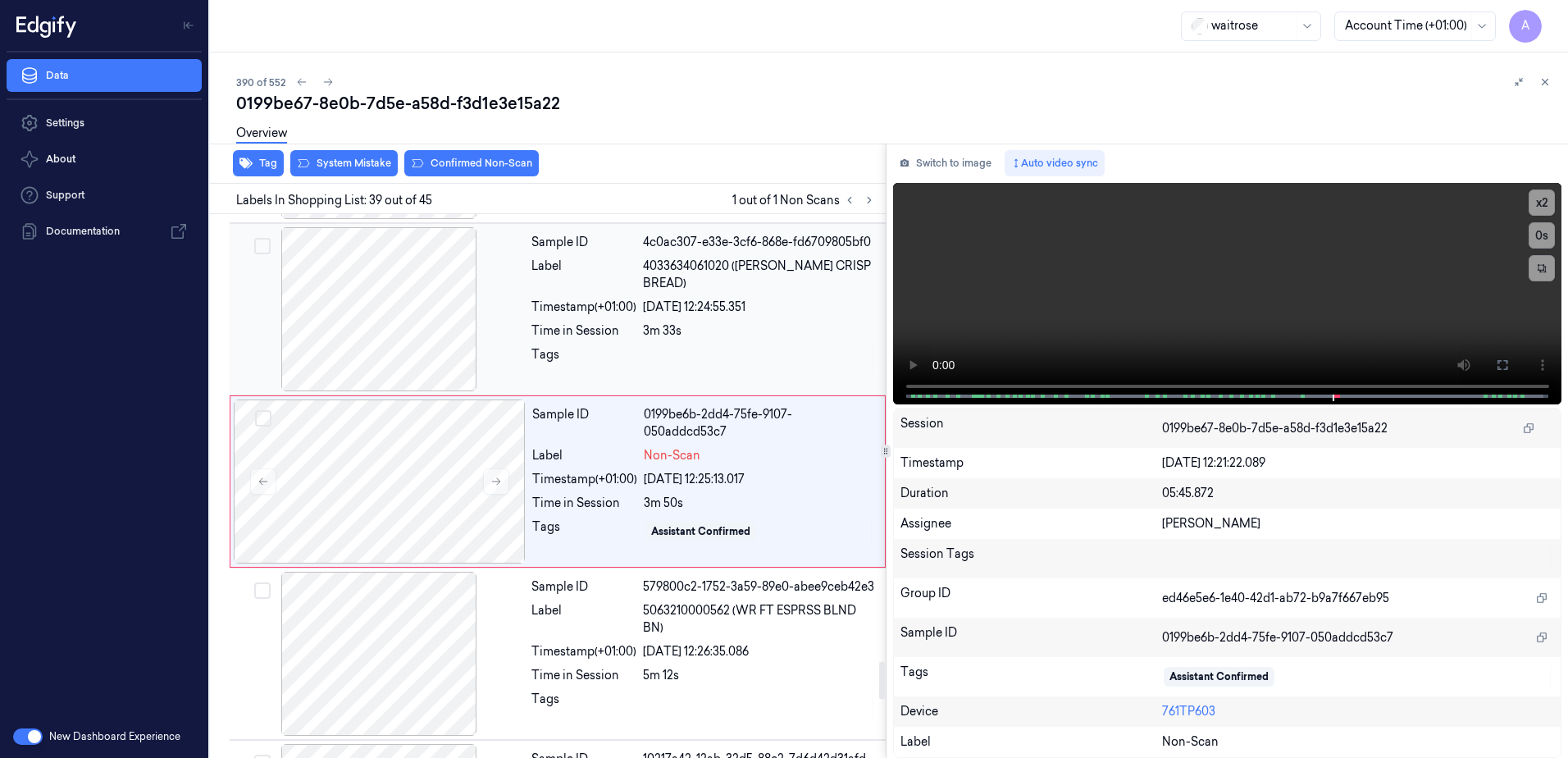
scroll to position [6372, 0]
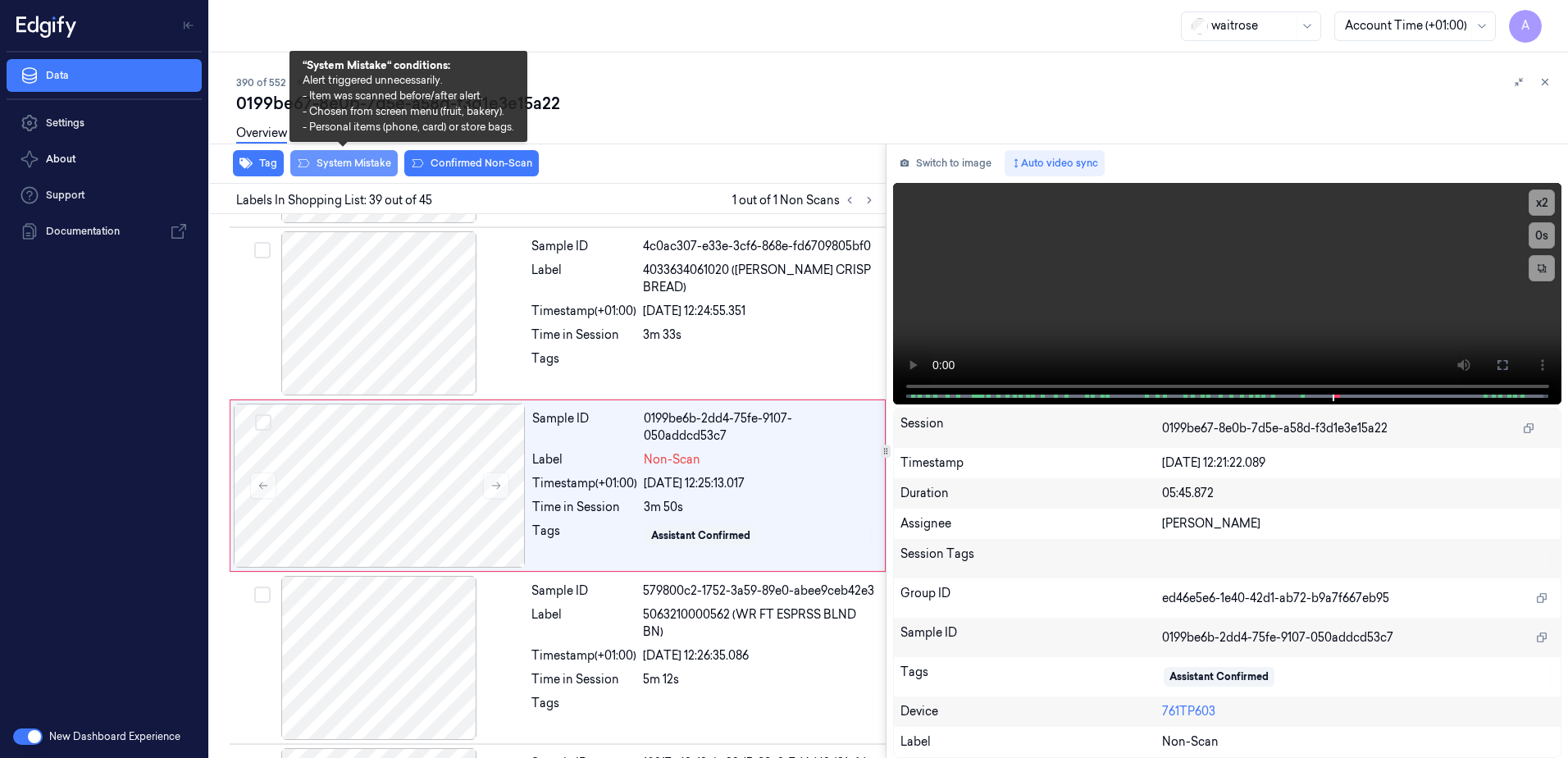
click at [364, 161] on button "System Mistake" at bounding box center [344, 164] width 107 height 26
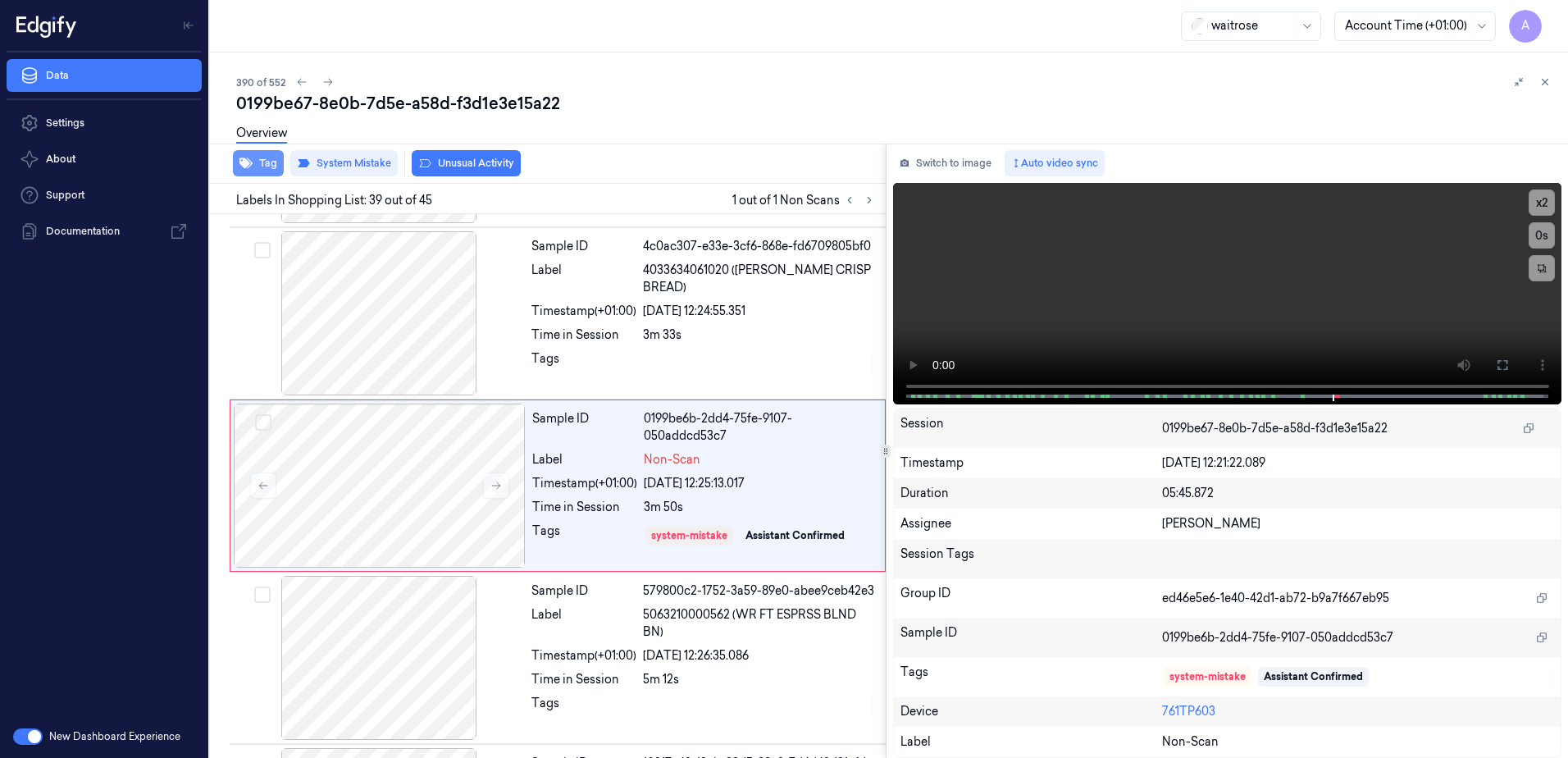
click at [262, 170] on button "Tag" at bounding box center [258, 164] width 51 height 26
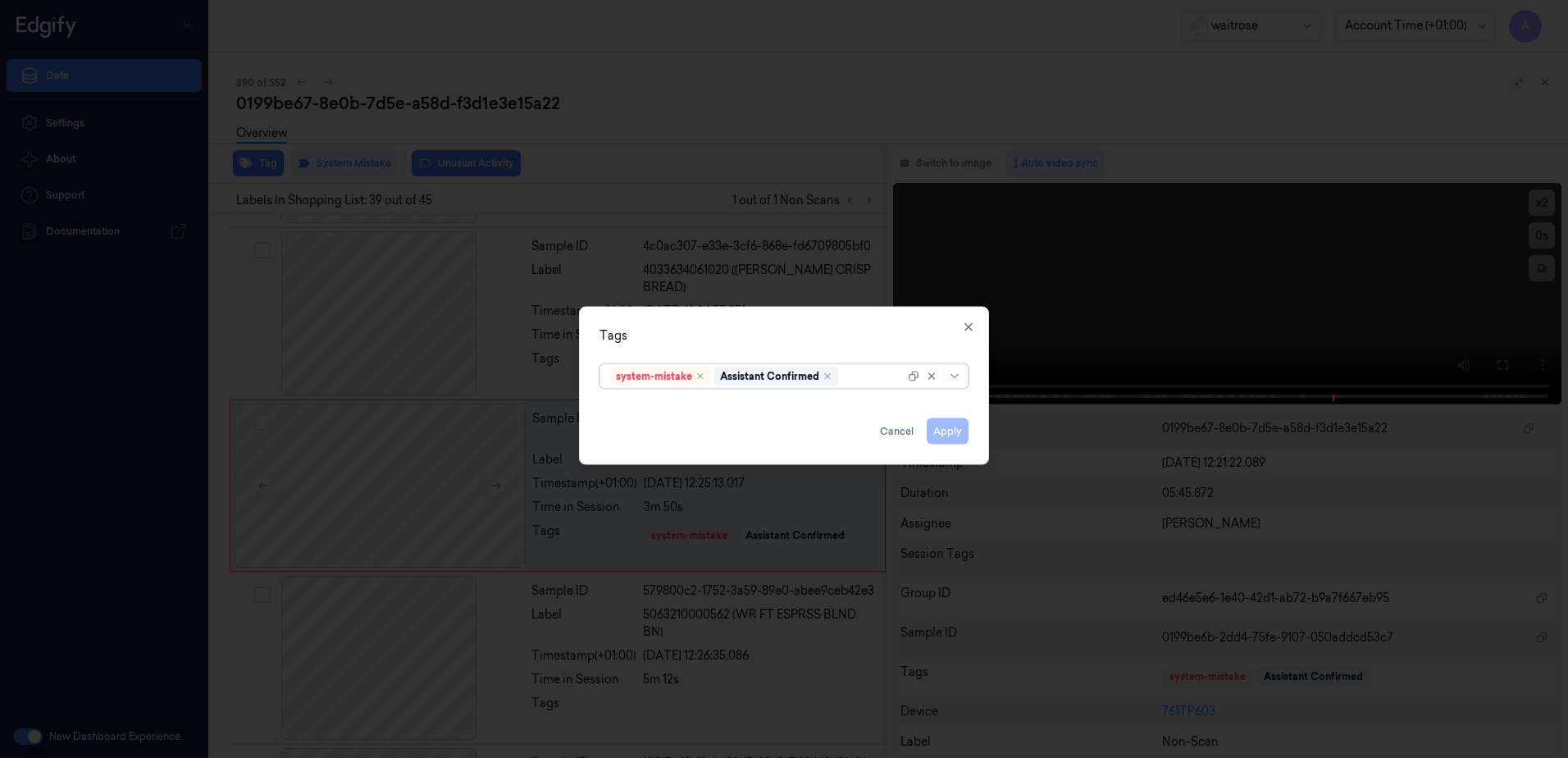
click at [853, 381] on div at bounding box center [873, 376] width 63 height 18
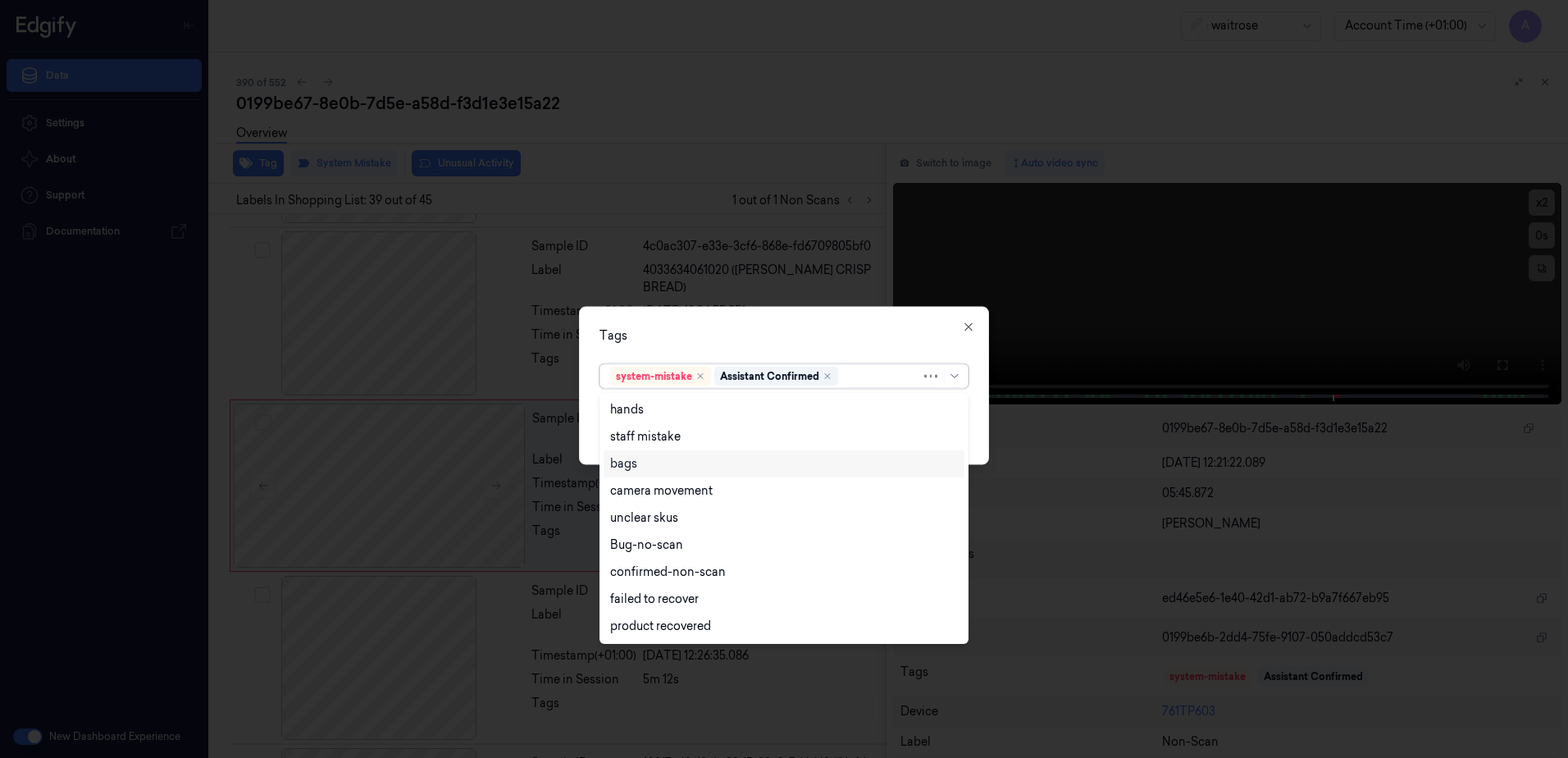
click at [677, 462] on div "bags" at bounding box center [784, 464] width 348 height 18
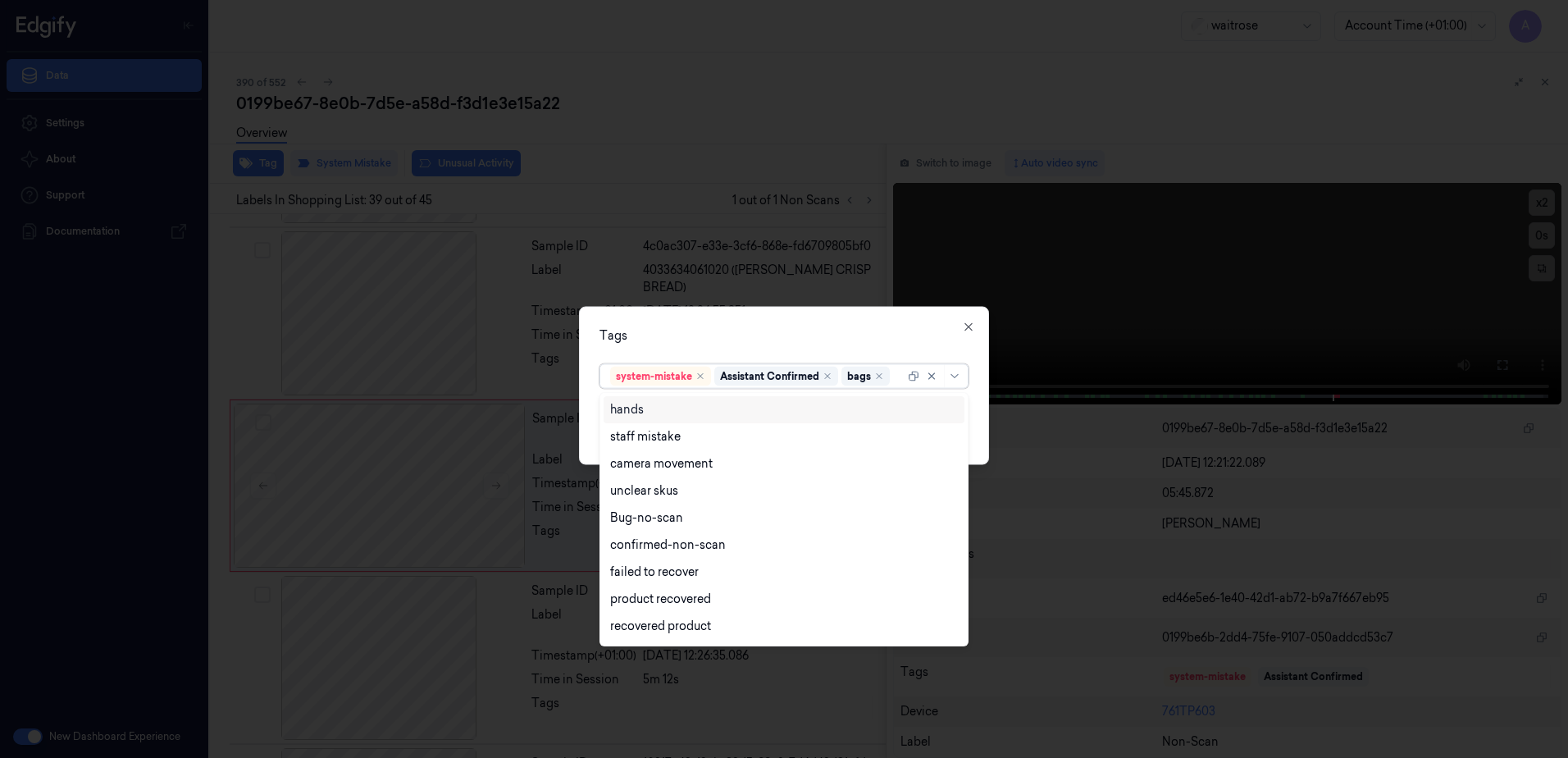
click at [819, 315] on div "Tags option bags, selected. 17 results available. Use Up and Down to choose opt…" at bounding box center [784, 386] width 410 height 158
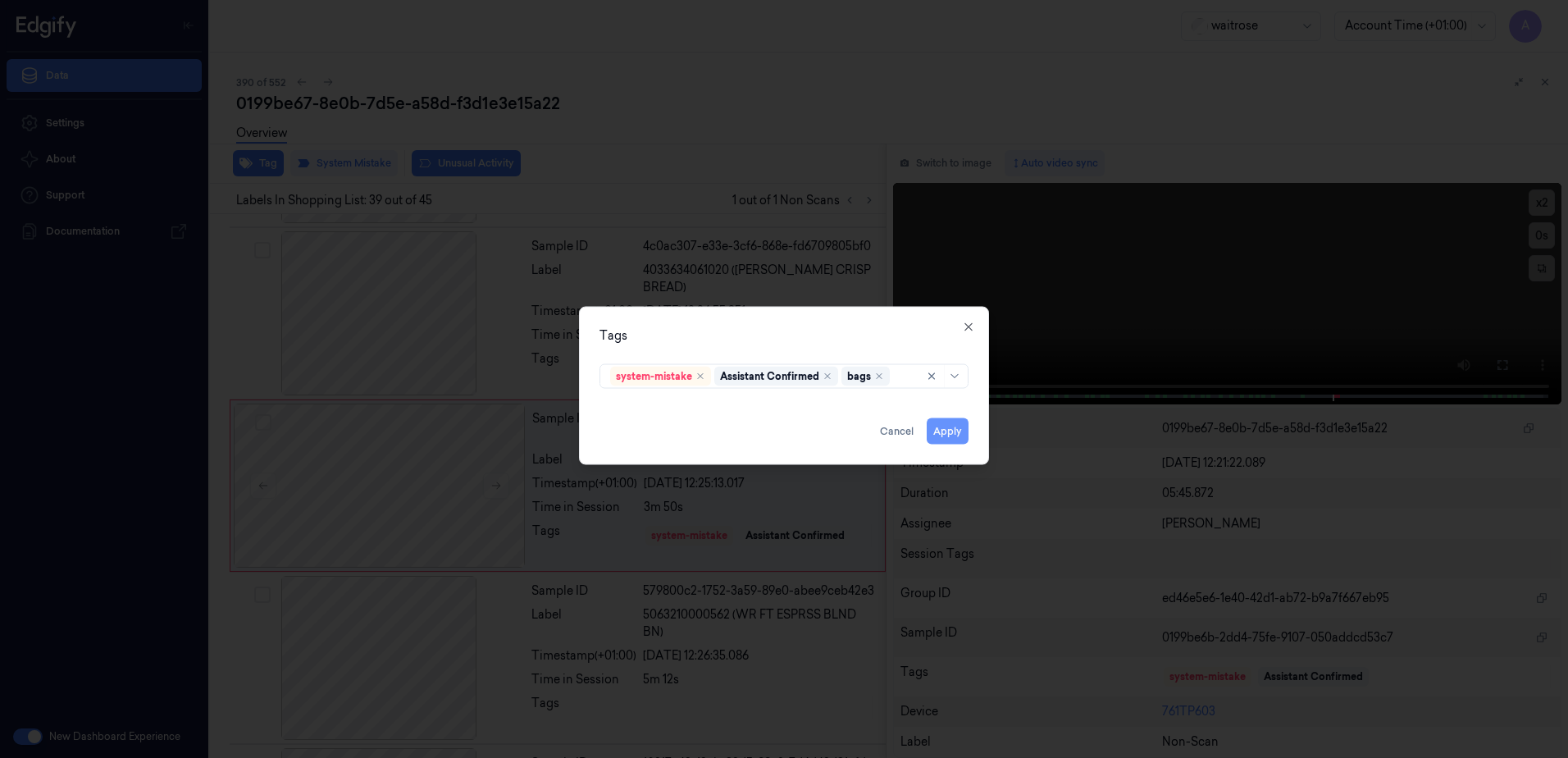
click at [942, 426] on button "Apply" at bounding box center [947, 432] width 42 height 26
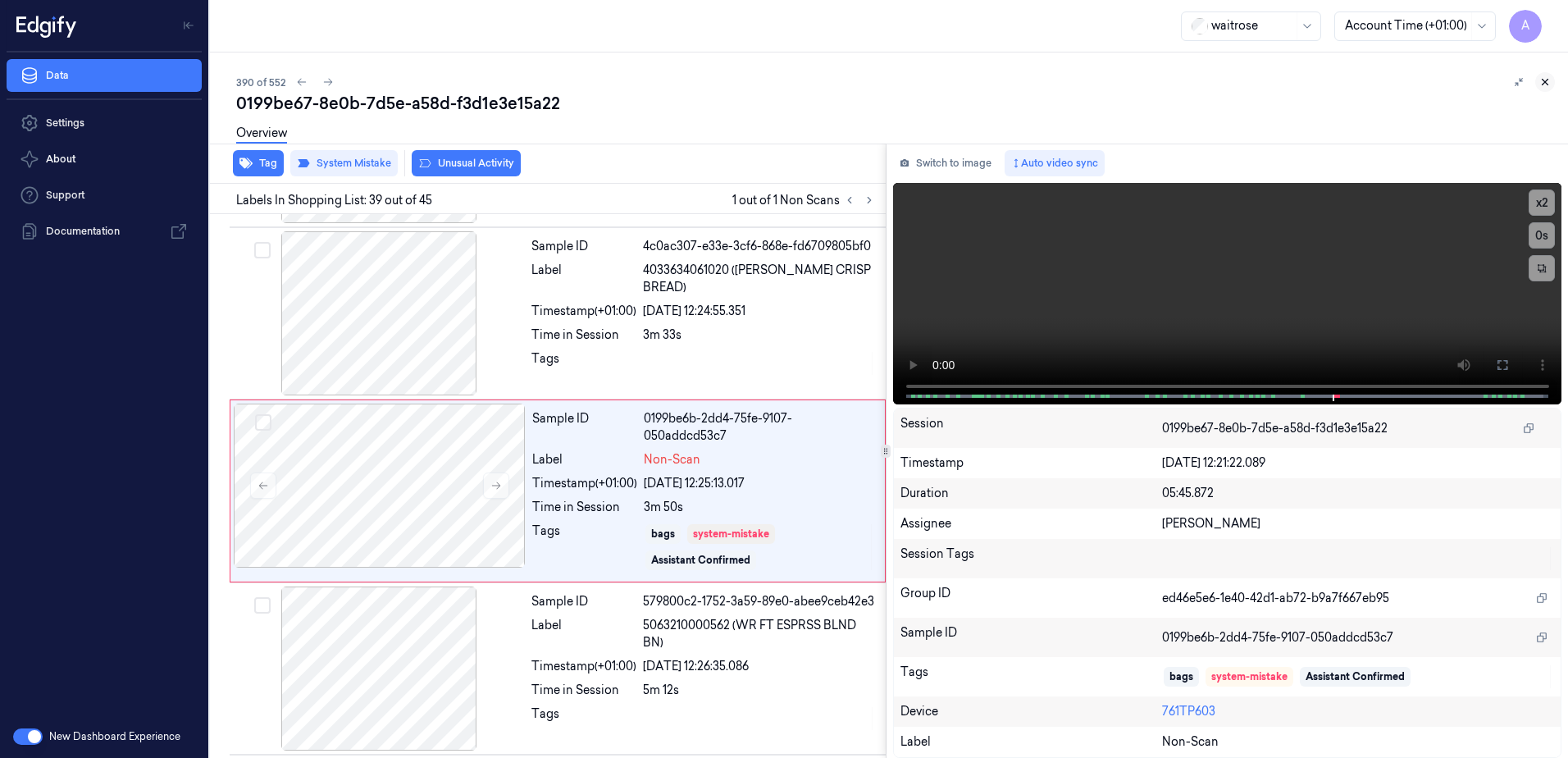
click at [1547, 81] on icon at bounding box center [1545, 82] width 11 height 11
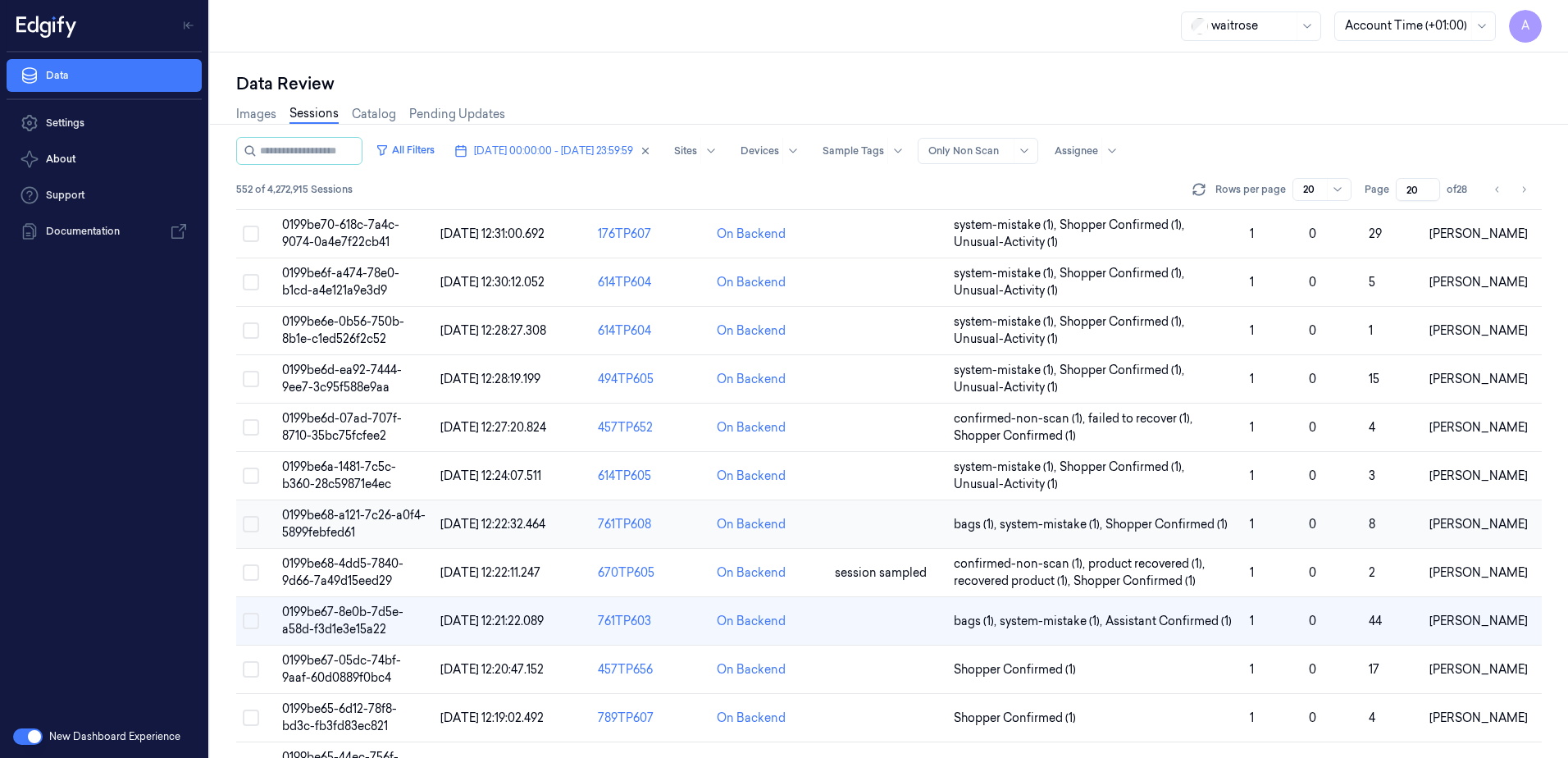
scroll to position [164, 0]
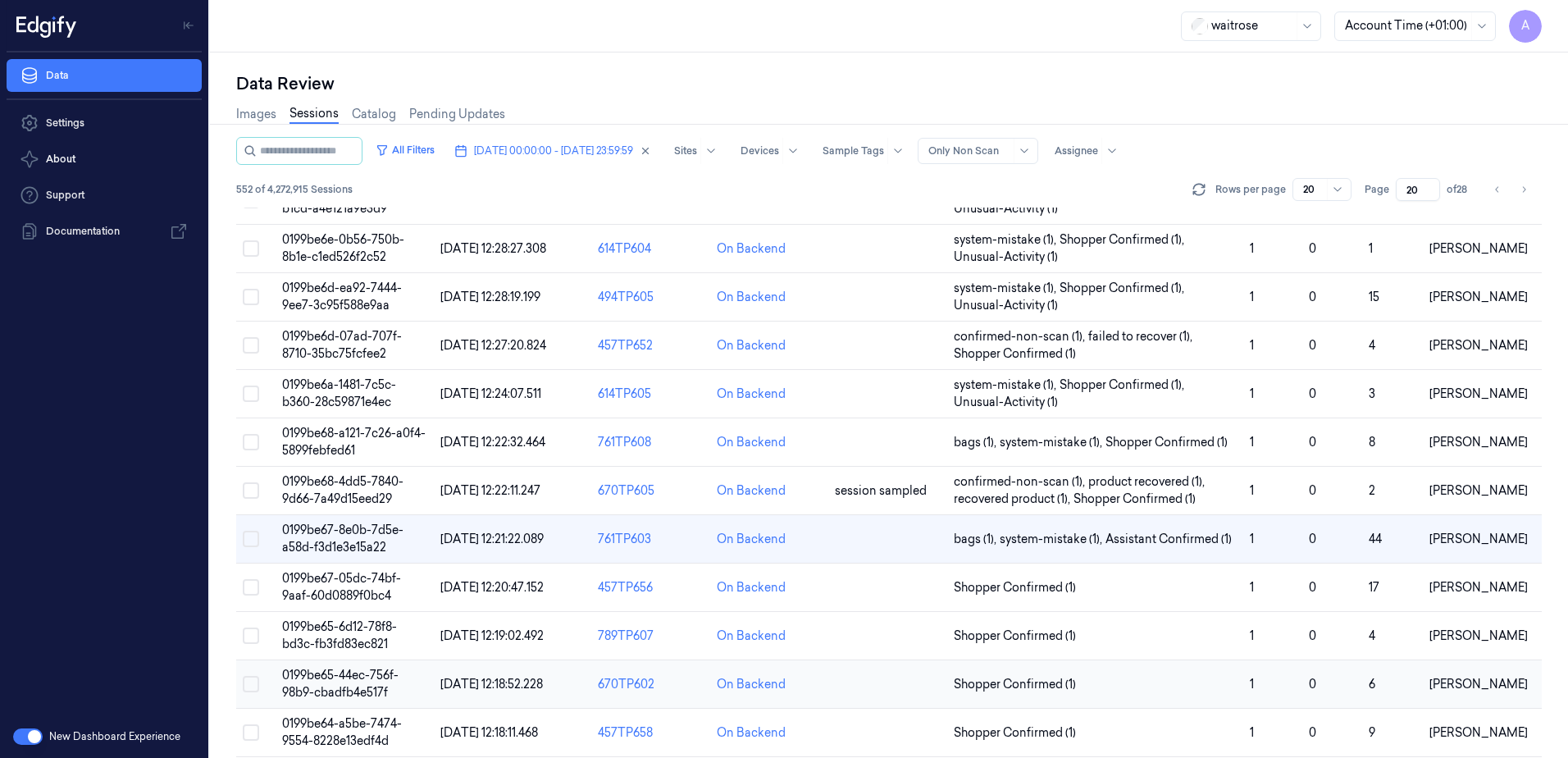
click at [333, 681] on span "0199be65-44ec-756f-98b9-cbadfb4e517f" at bounding box center [340, 684] width 117 height 32
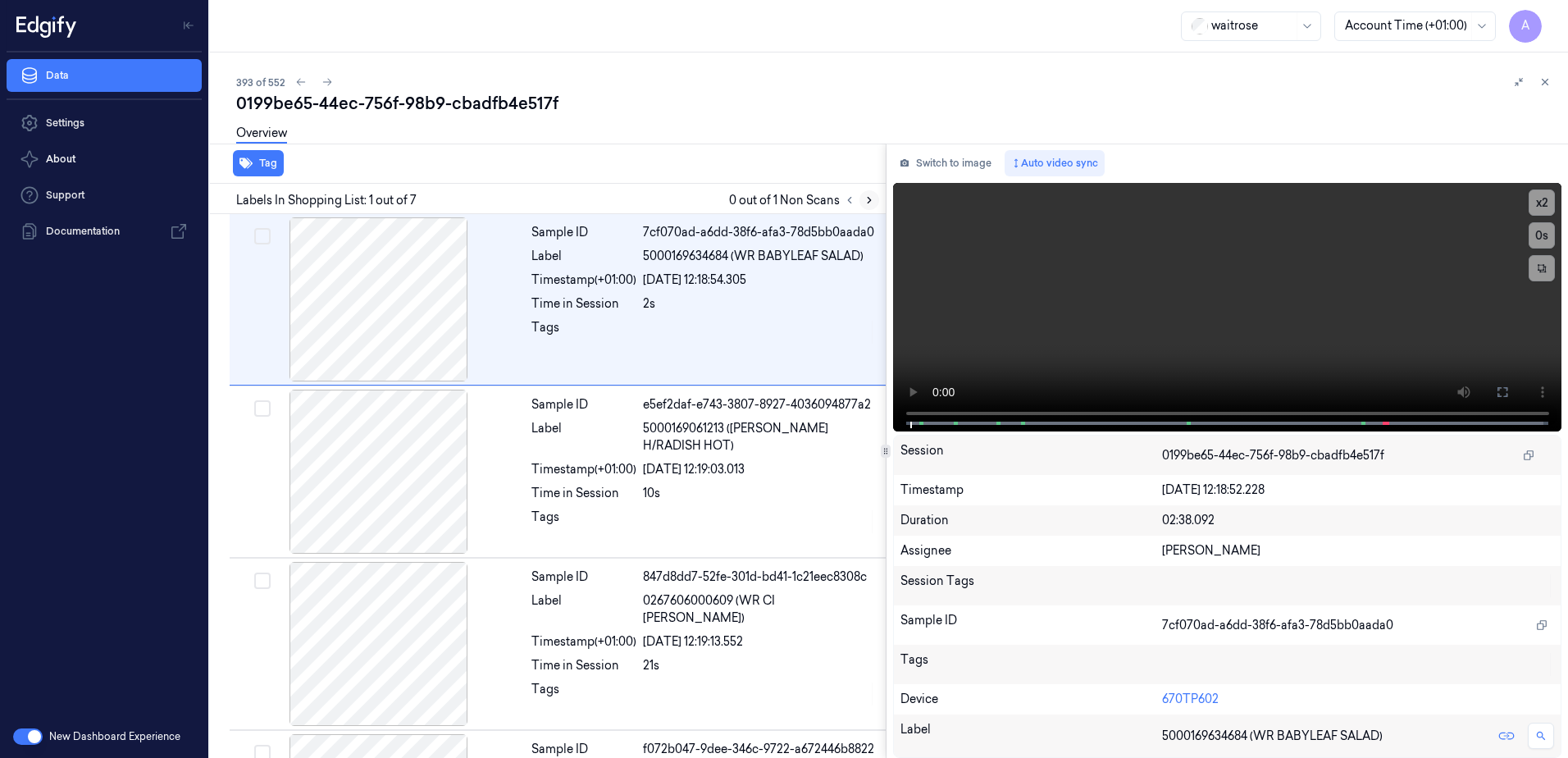
click at [868, 200] on icon at bounding box center [869, 200] width 11 height 11
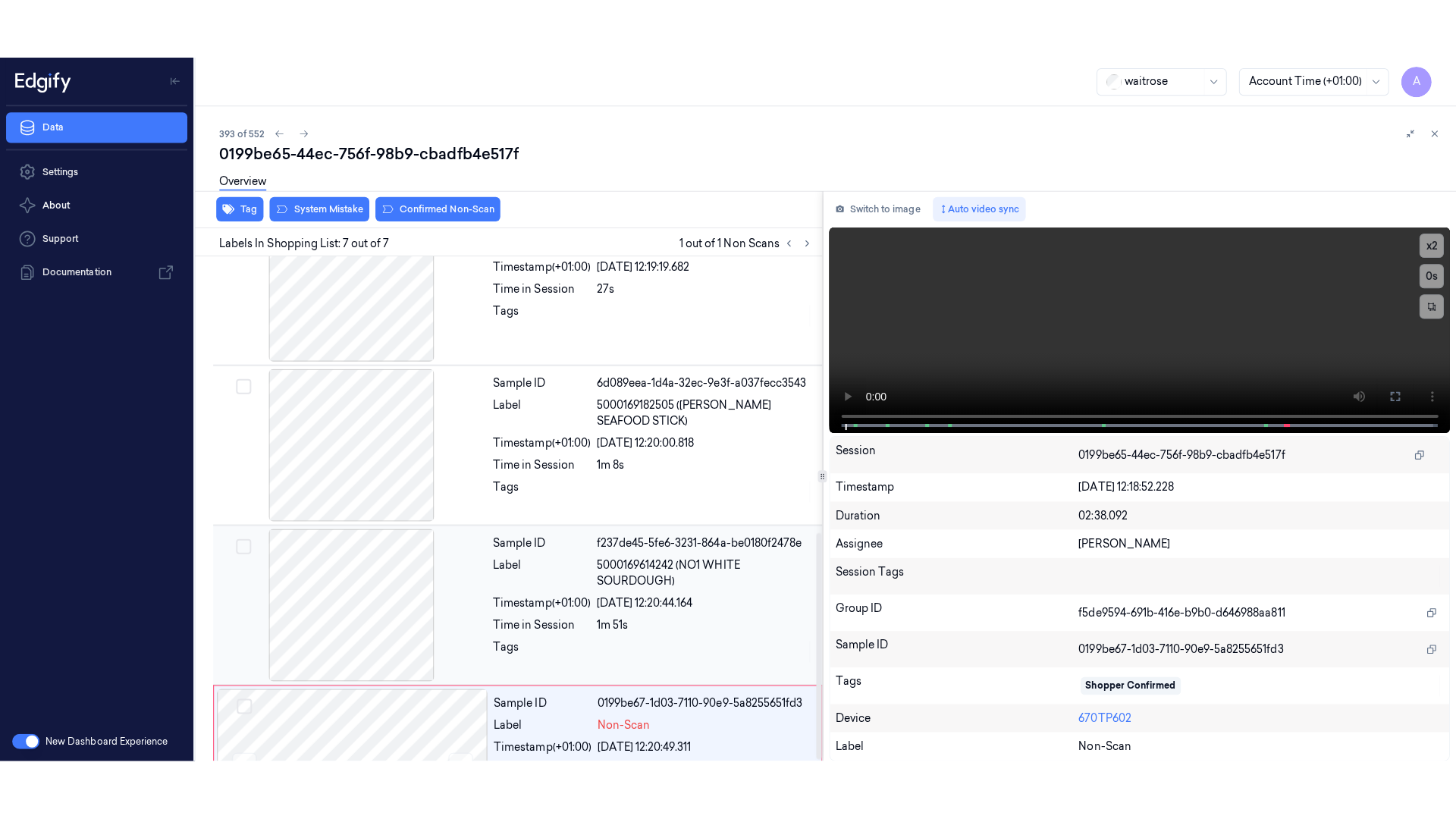
scroll to position [617, 0]
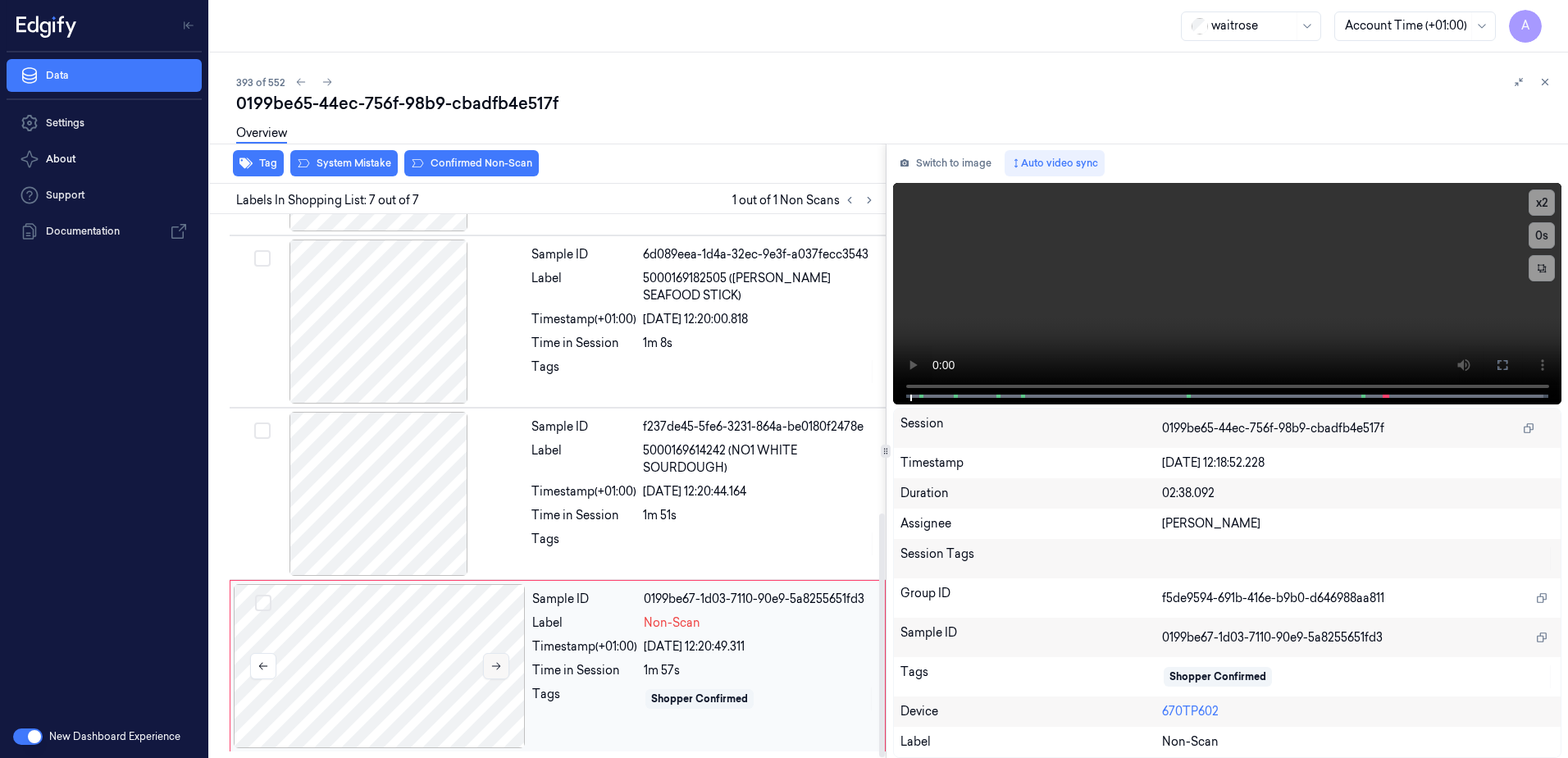
click at [498, 671] on icon at bounding box center [496, 666] width 11 height 11
click at [493, 670] on icon at bounding box center [496, 666] width 11 height 11
click at [1506, 358] on button at bounding box center [1503, 365] width 26 height 26
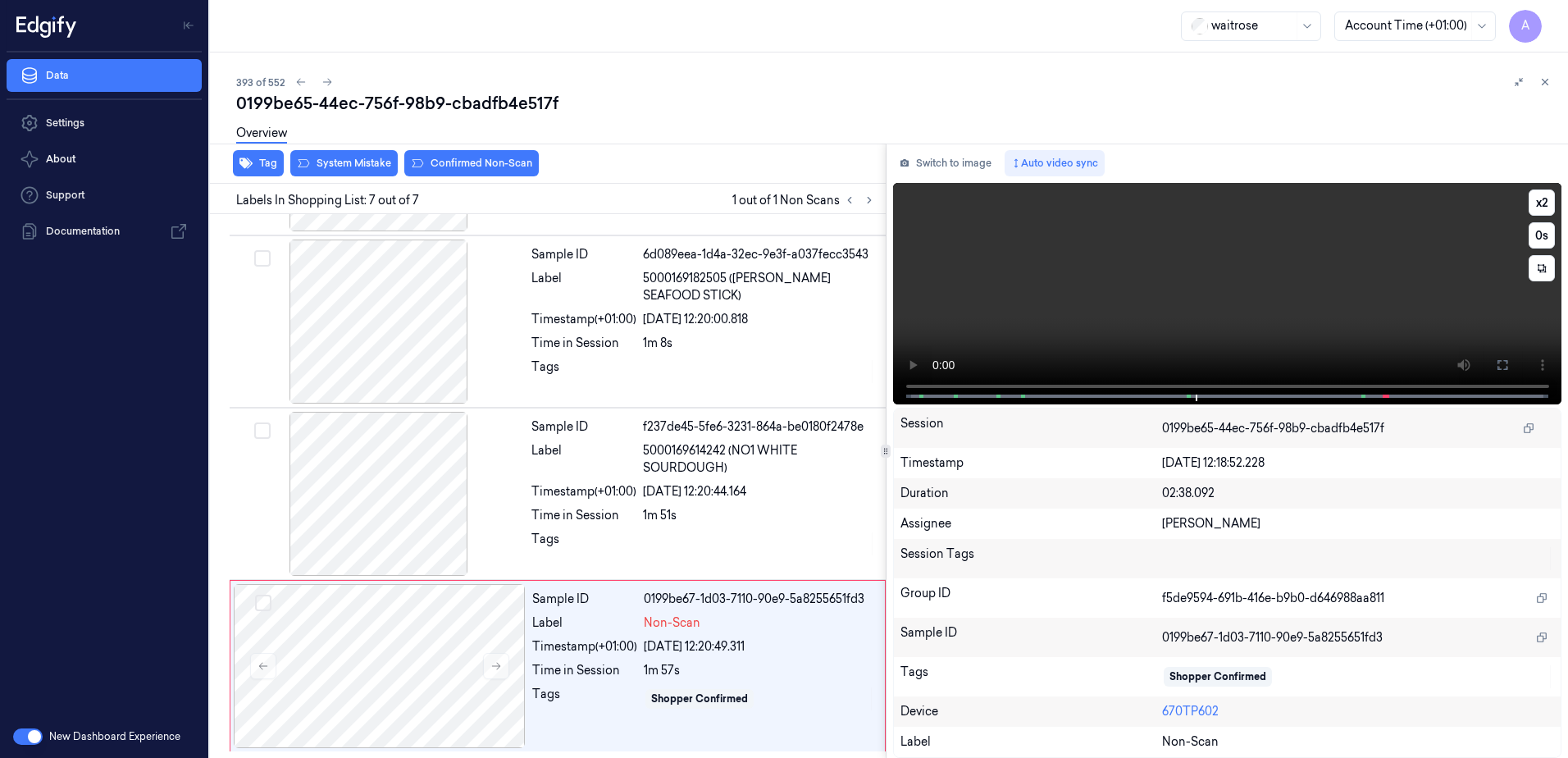
scroll to position [539, 0]
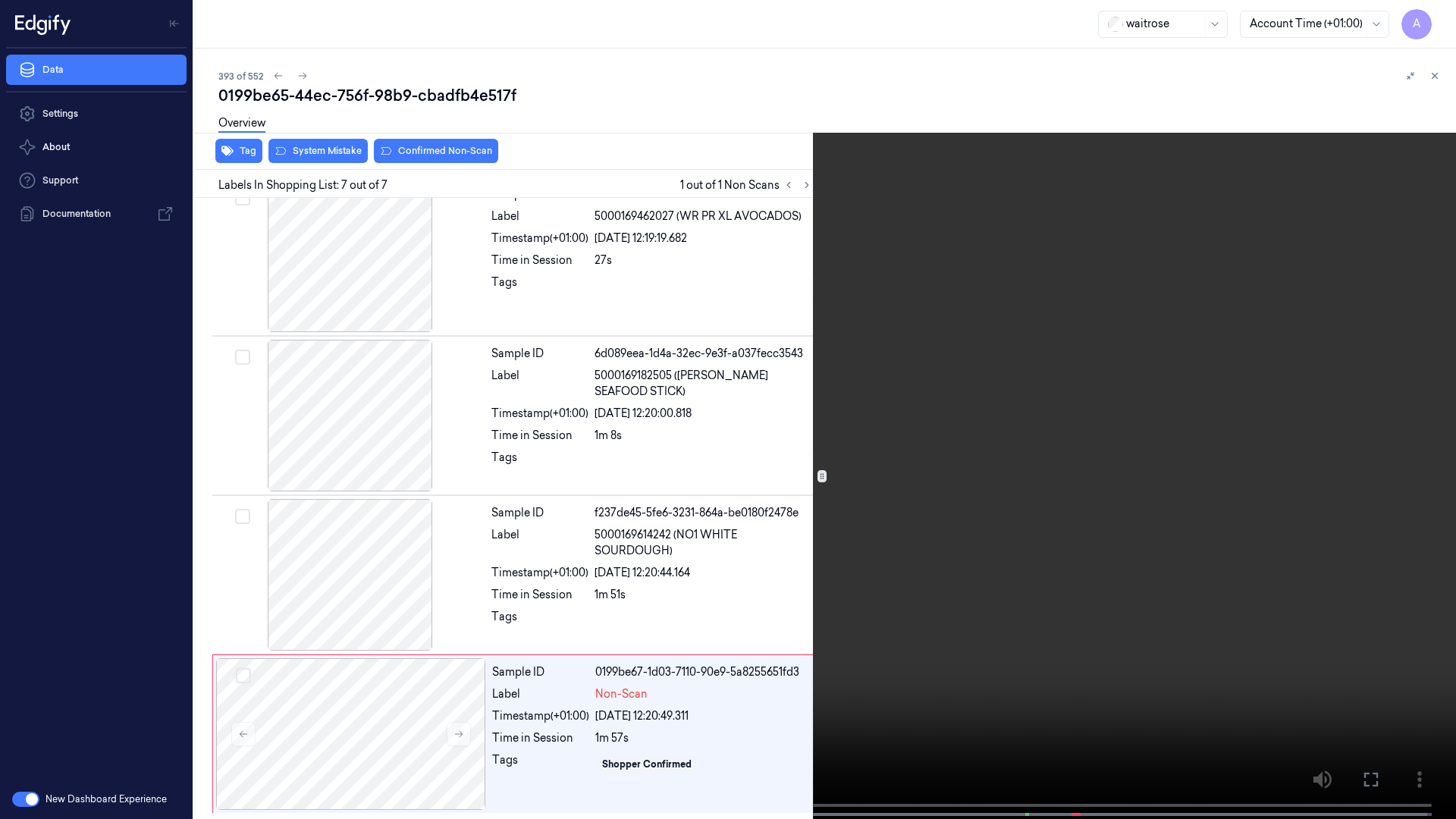
click at [1042, 387] on video at bounding box center [728, 411] width 1456 height 822
click at [0, 0] on icon at bounding box center [0, 0] width 0 height 0
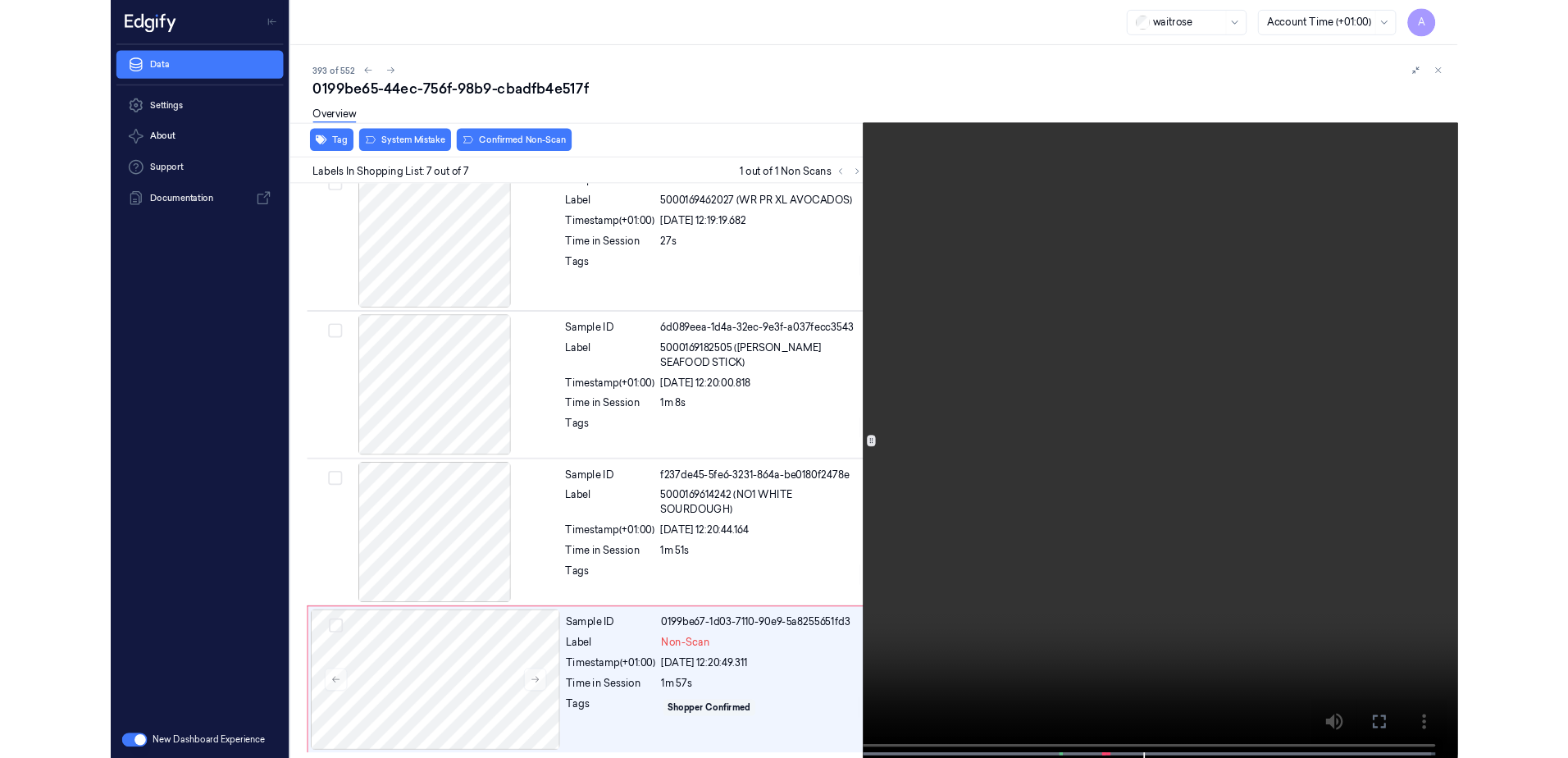
scroll to position [667, 0]
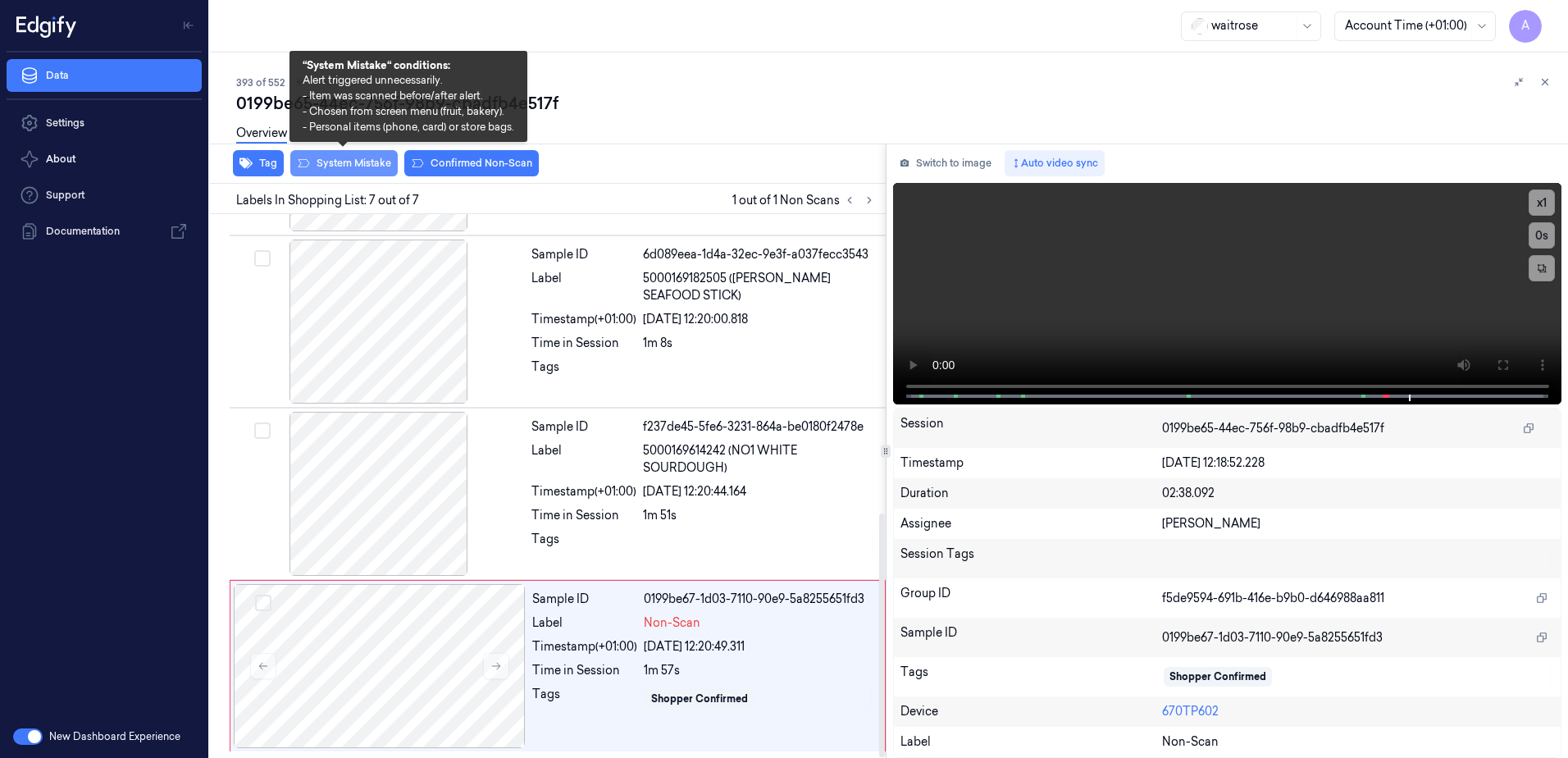
click at [338, 169] on button "System Mistake" at bounding box center [344, 164] width 107 height 26
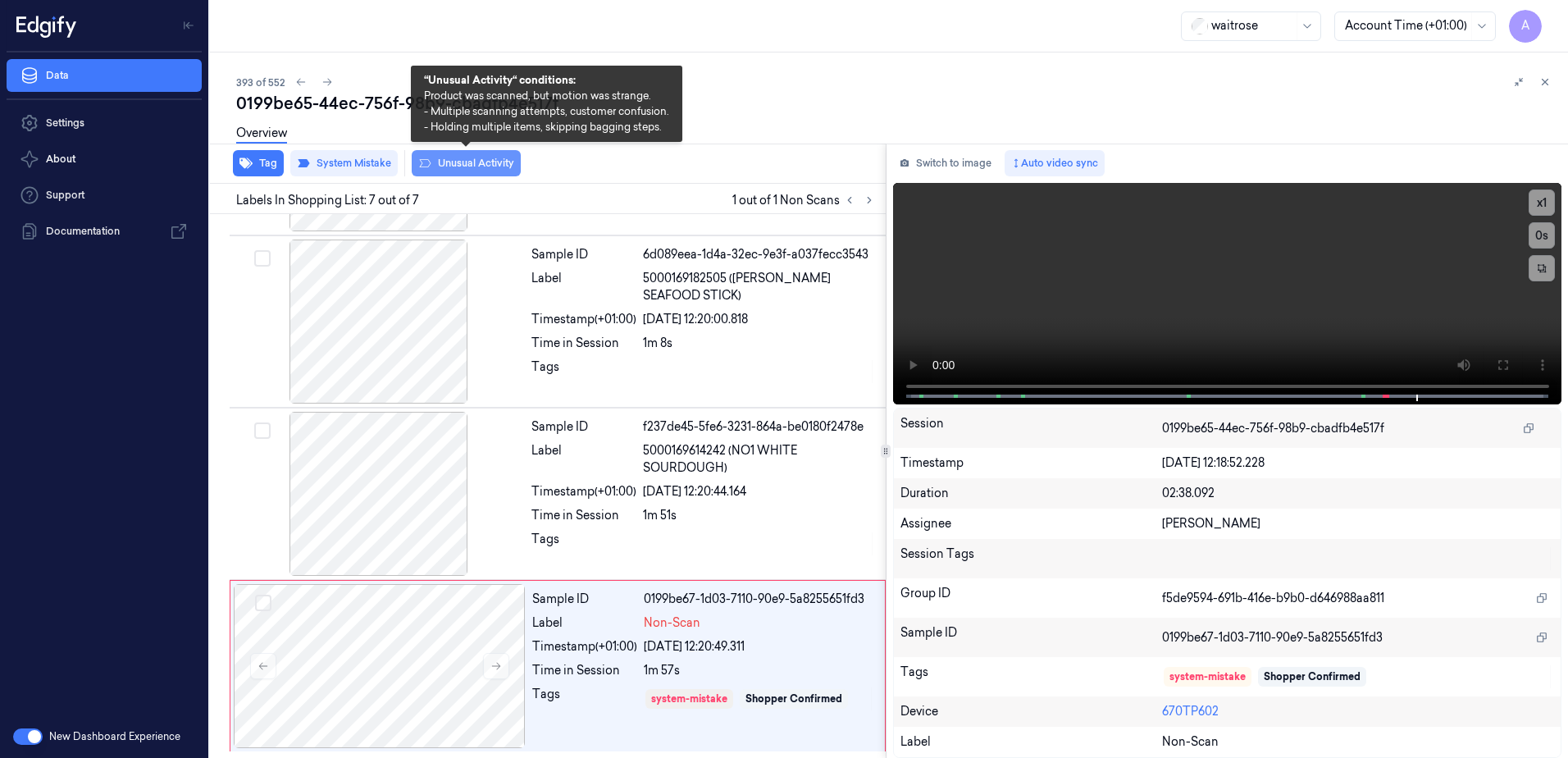
click at [456, 171] on button "Unusual Activity" at bounding box center [466, 164] width 109 height 26
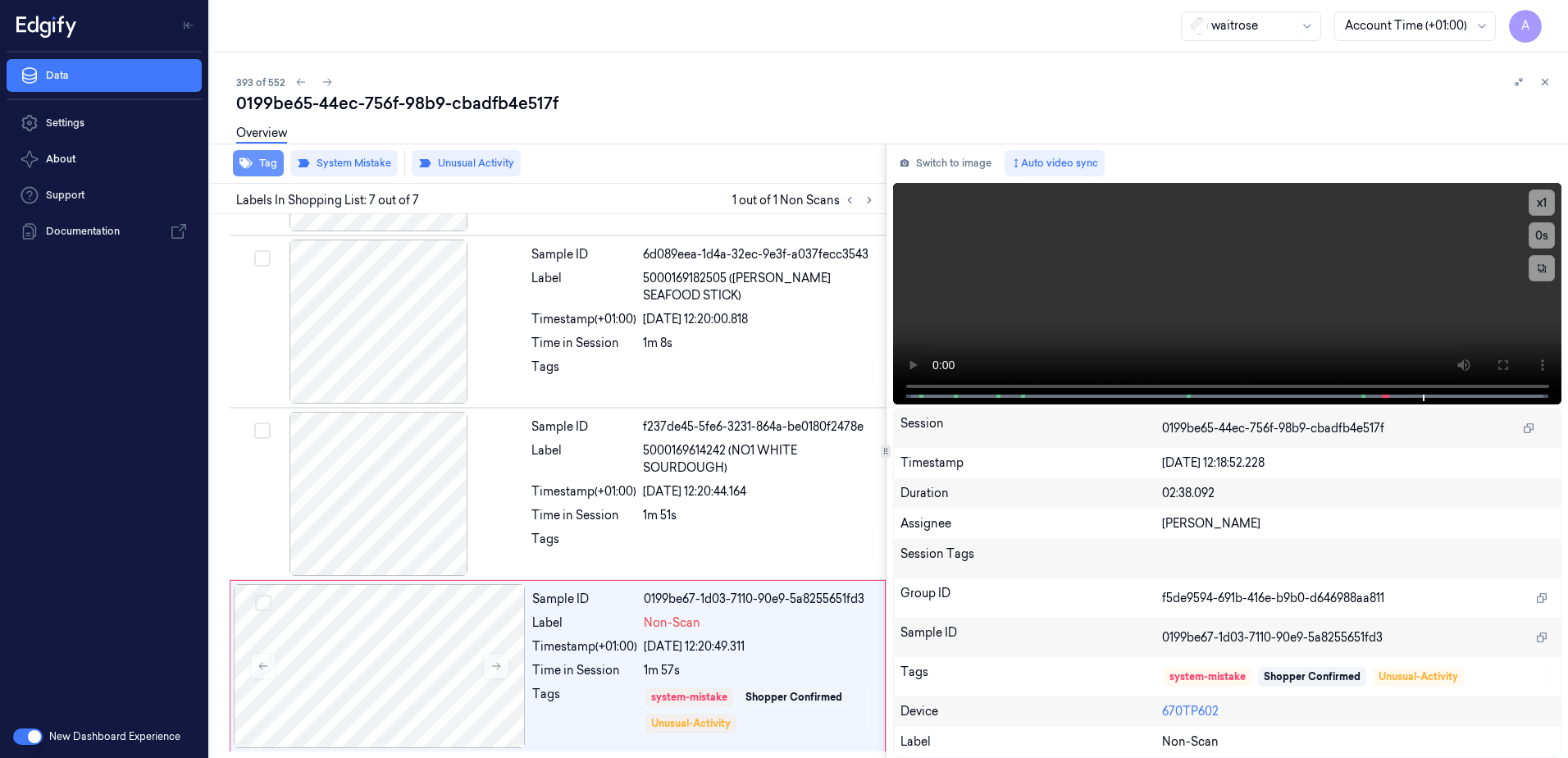
click at [262, 167] on button "Tag" at bounding box center [258, 164] width 51 height 26
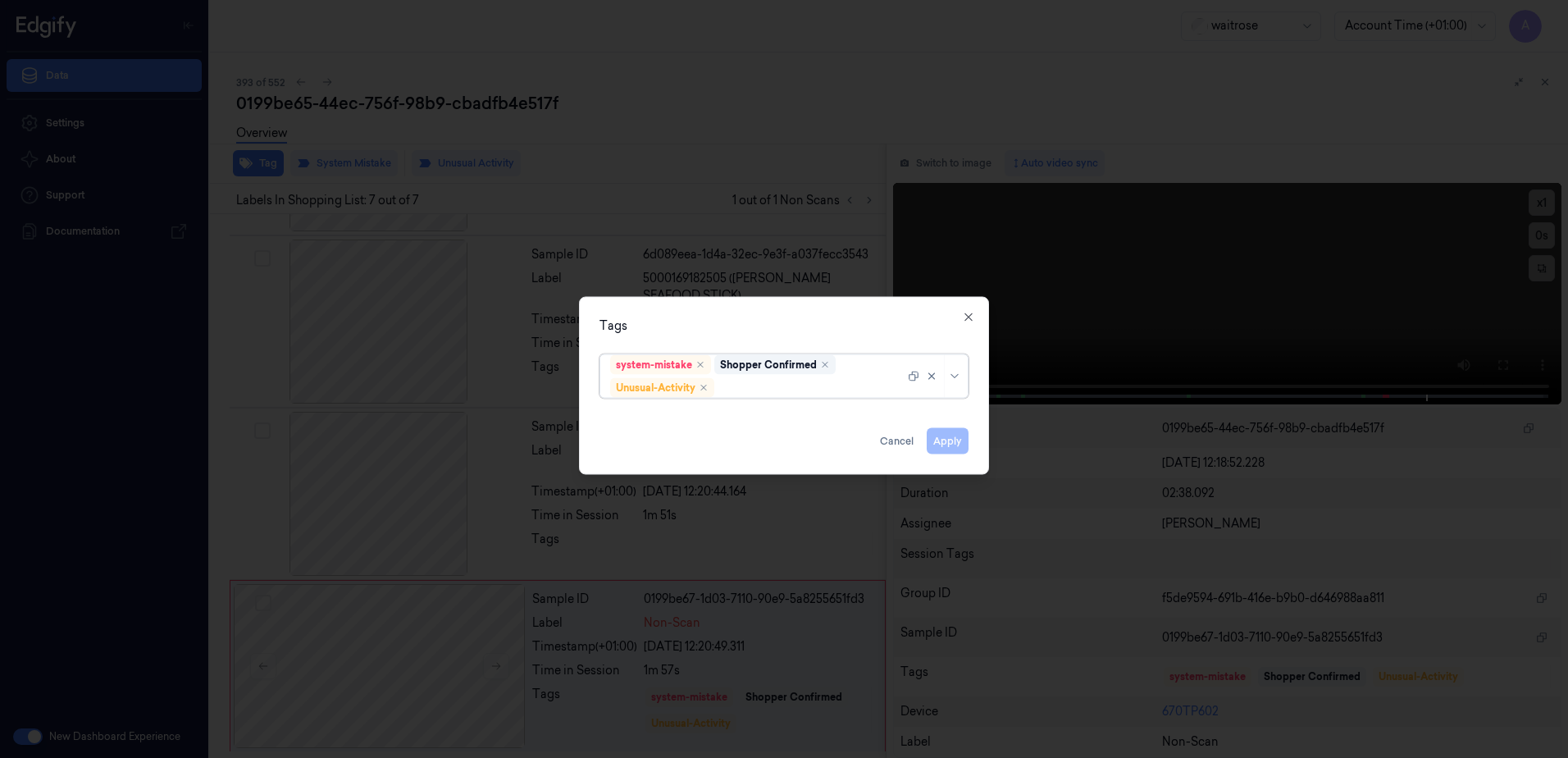
click at [773, 394] on div at bounding box center [811, 388] width 187 height 18
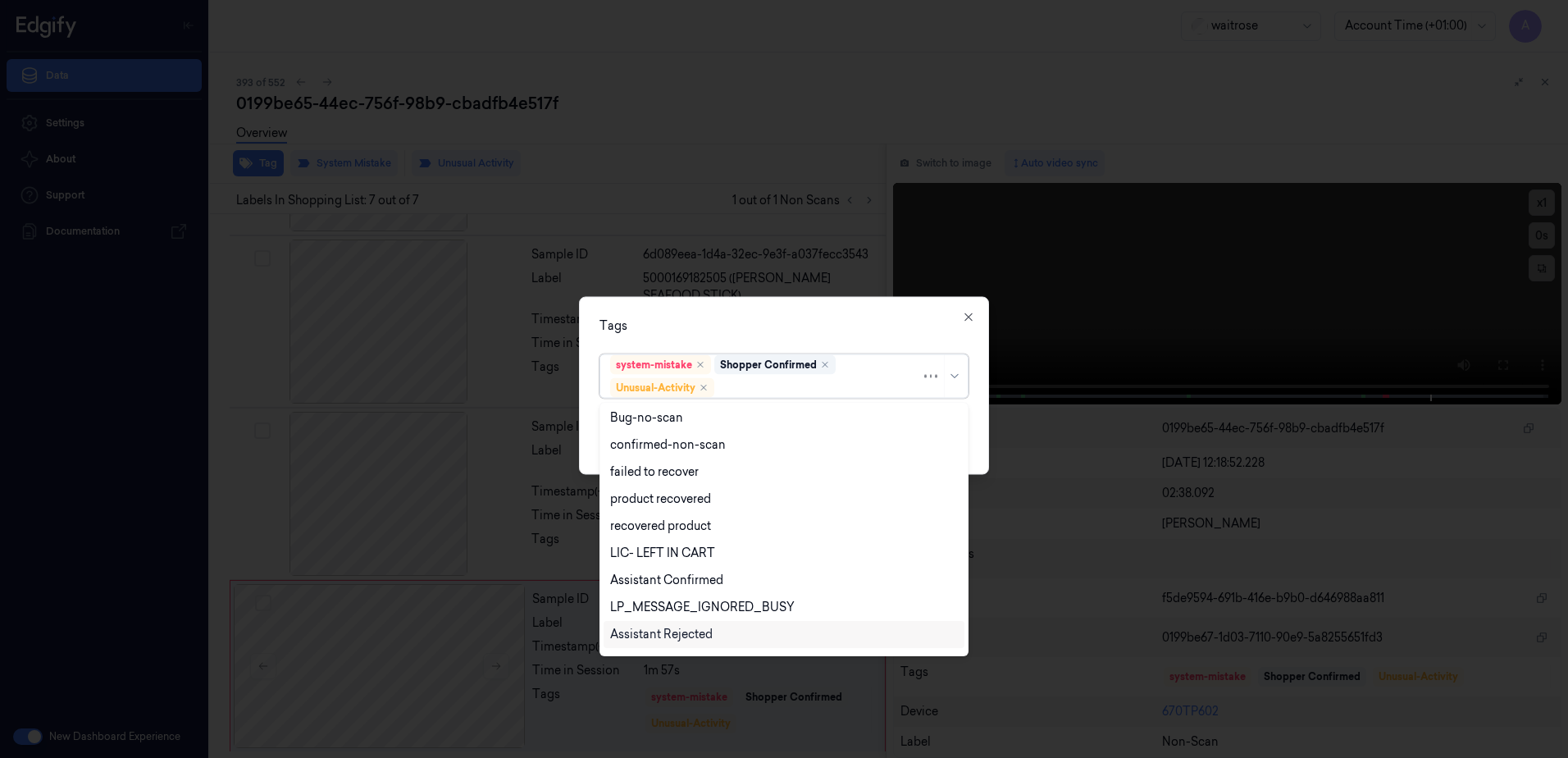
scroll to position [215, 0]
click at [686, 605] on div "Picklist item alert" at bounding box center [657, 612] width 94 height 18
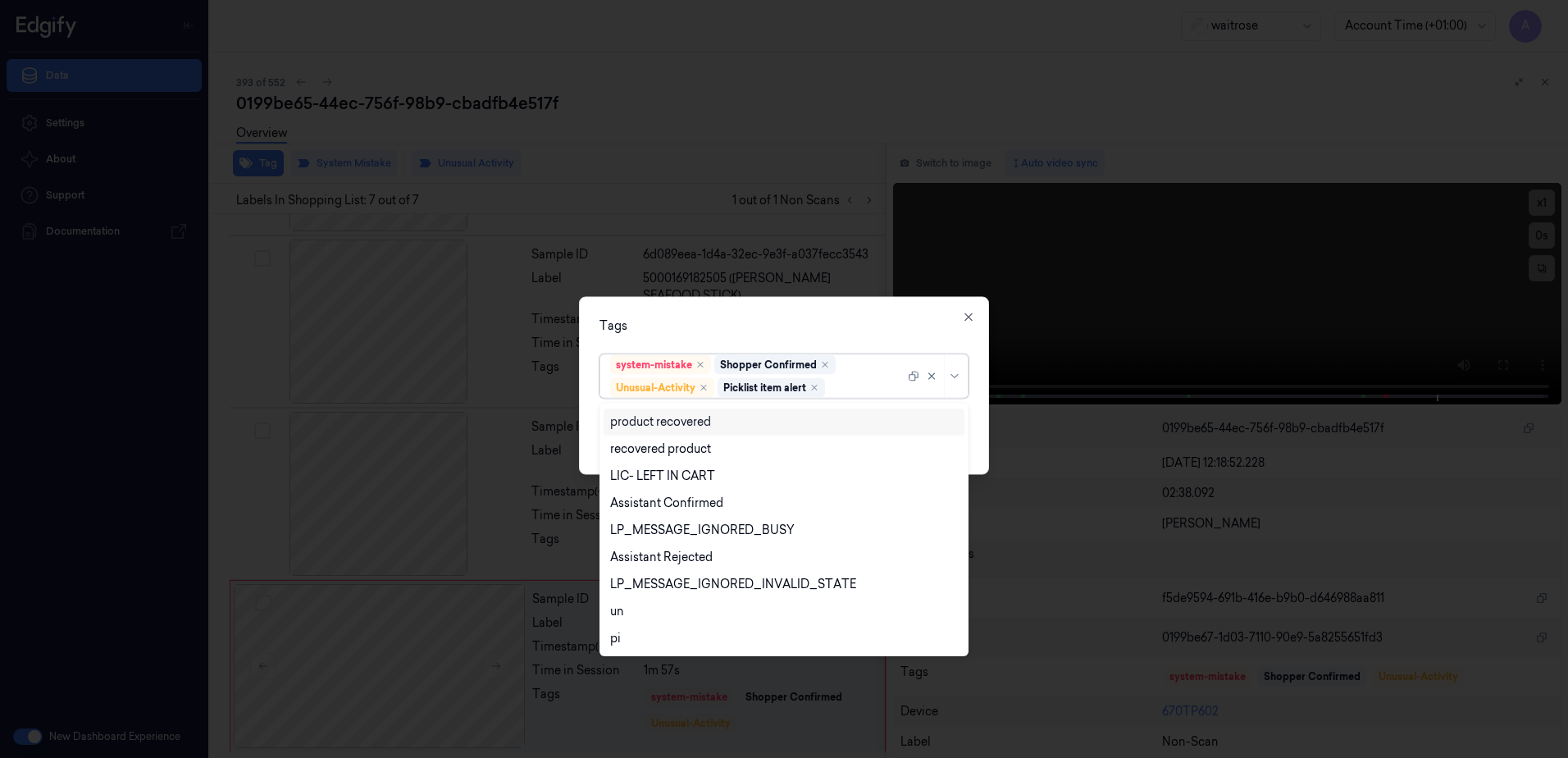
click at [798, 343] on div "Tags option Picklist item alert, selected. 20 results available. Use Up and Dow…" at bounding box center [784, 386] width 410 height 178
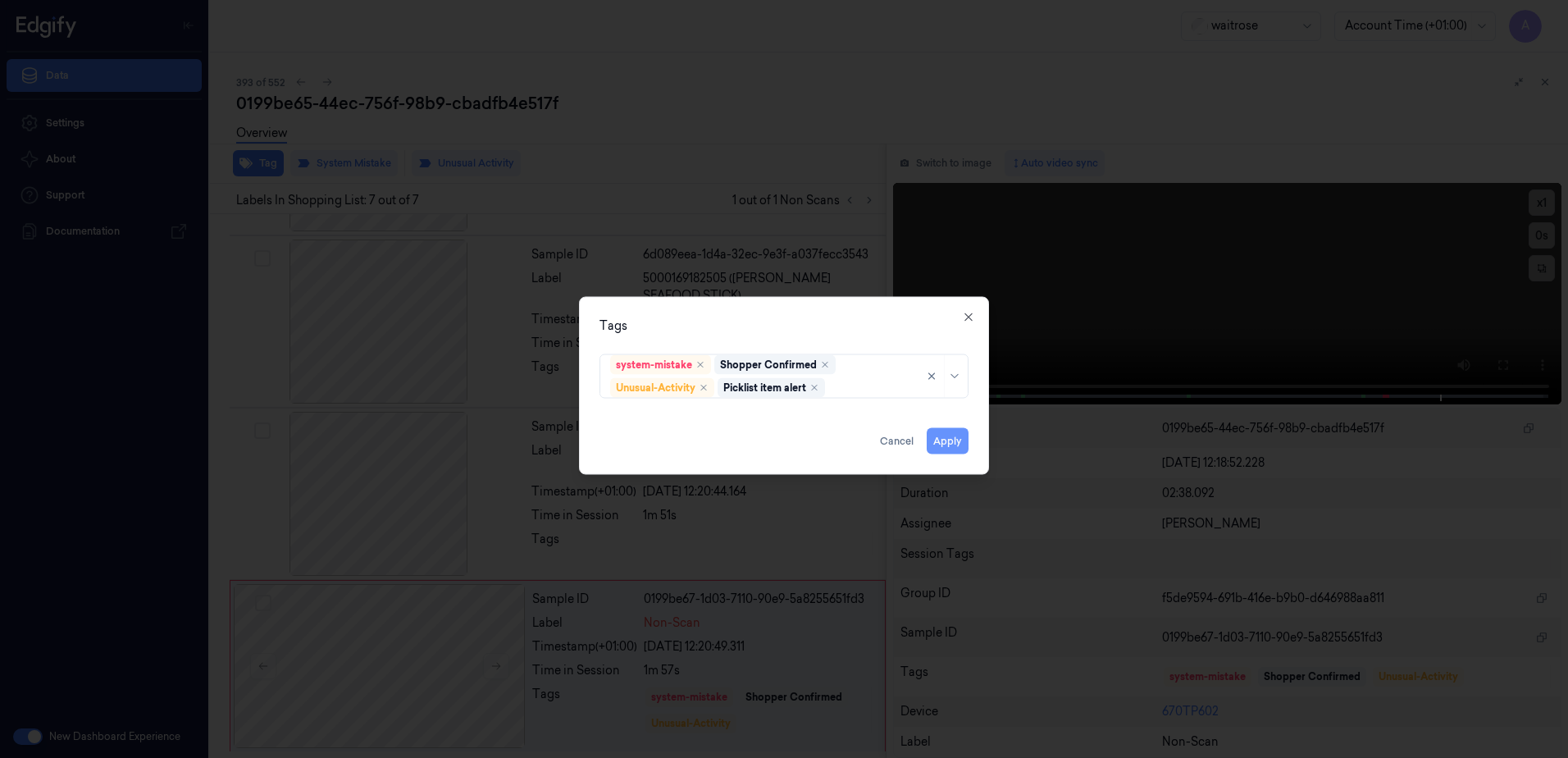
click at [940, 439] on button "Apply" at bounding box center [947, 441] width 42 height 26
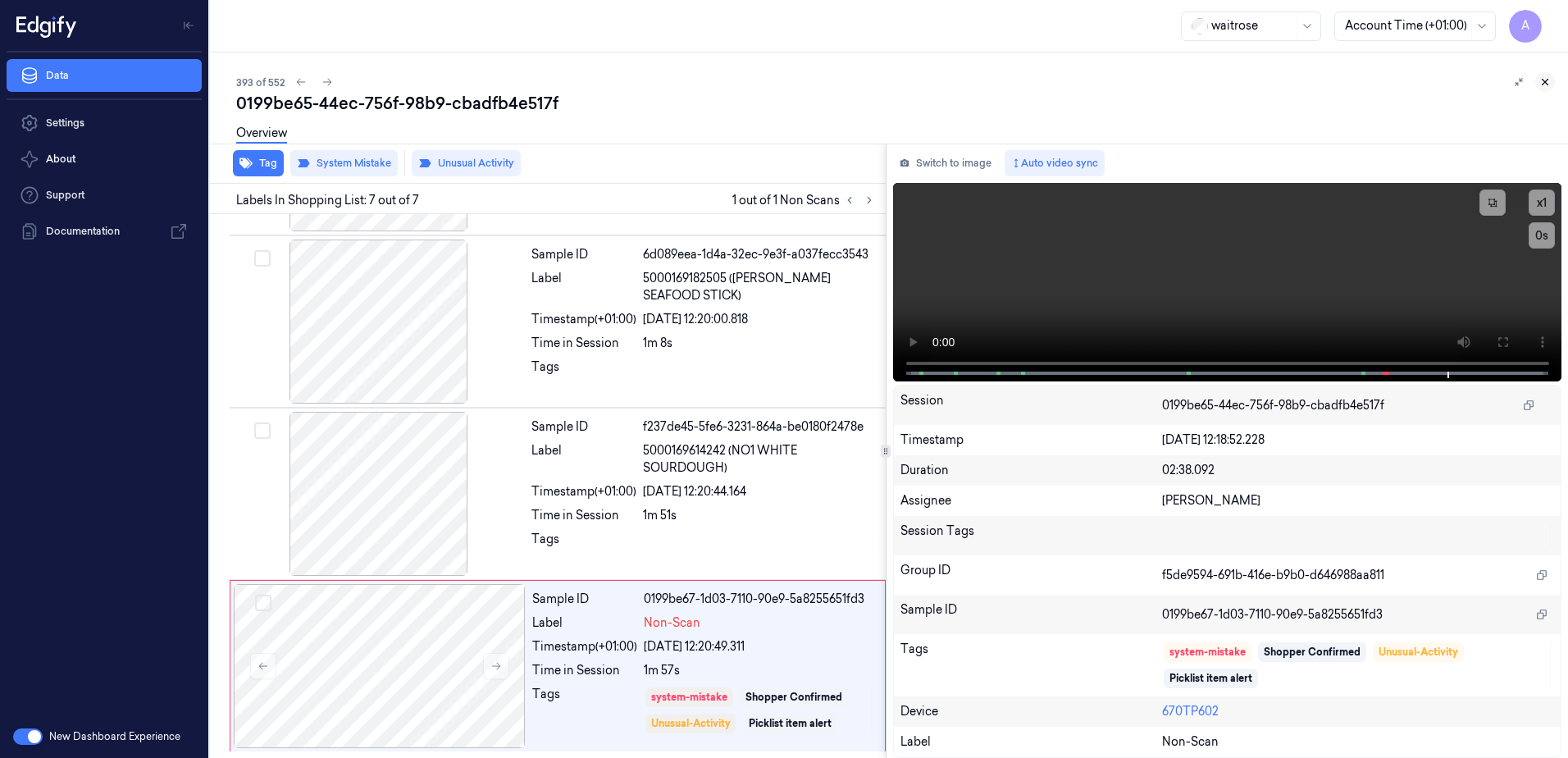
click at [1543, 81] on icon at bounding box center [1545, 82] width 11 height 11
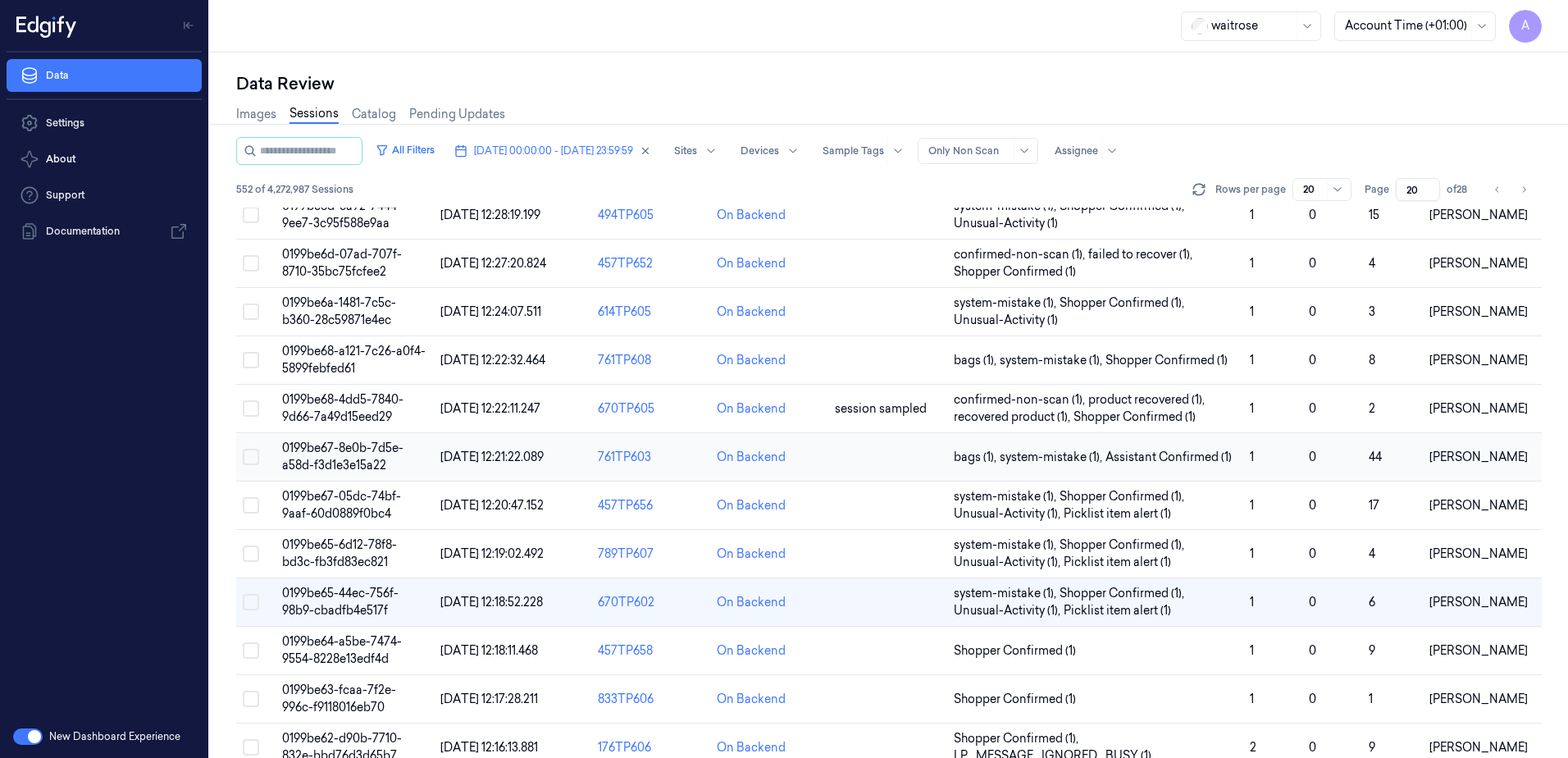
scroll to position [328, 0]
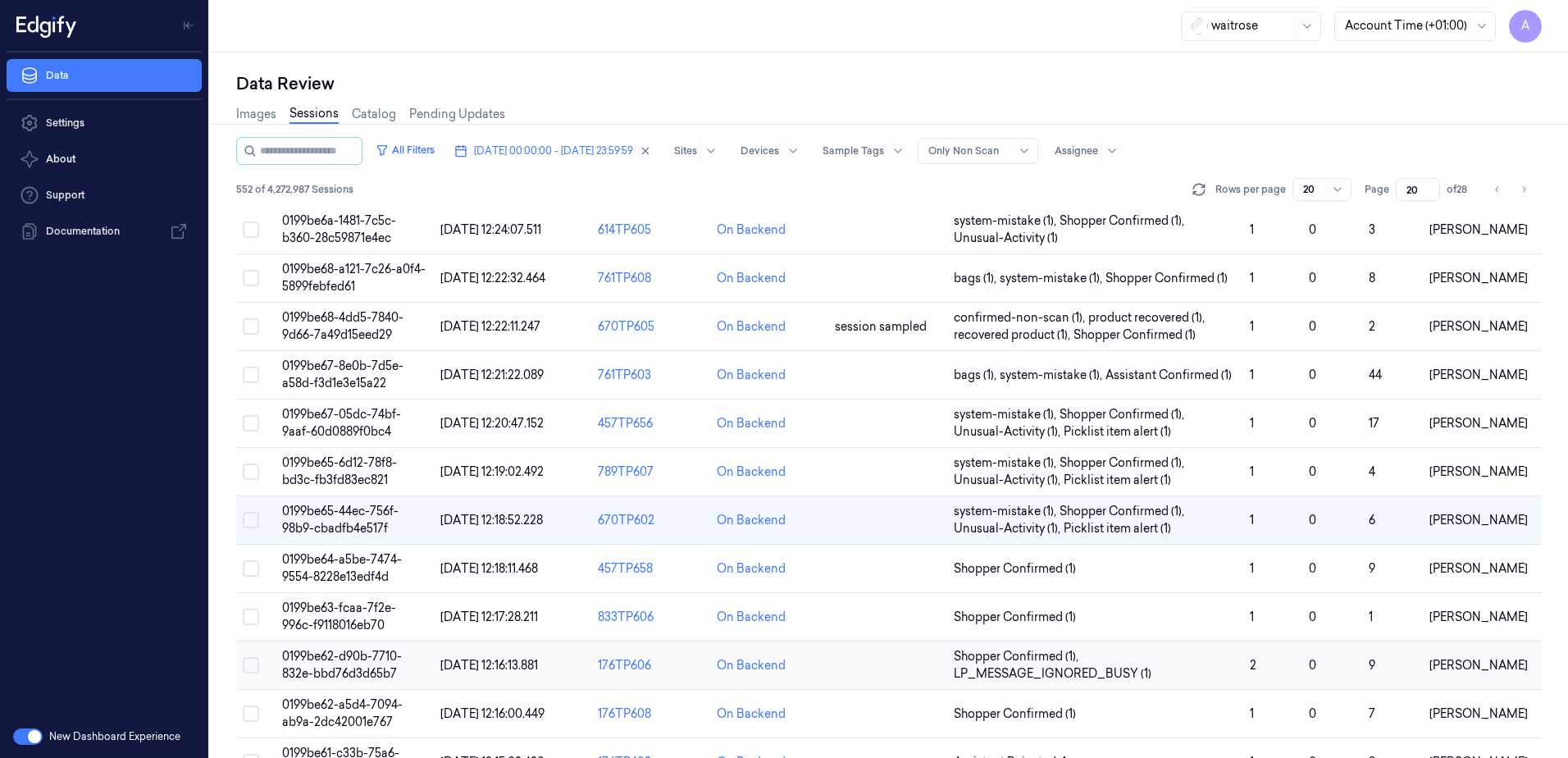
click at [352, 667] on span "0199be62-d90b-7710-832e-bbd76d3d65b7" at bounding box center [342, 665] width 120 height 32
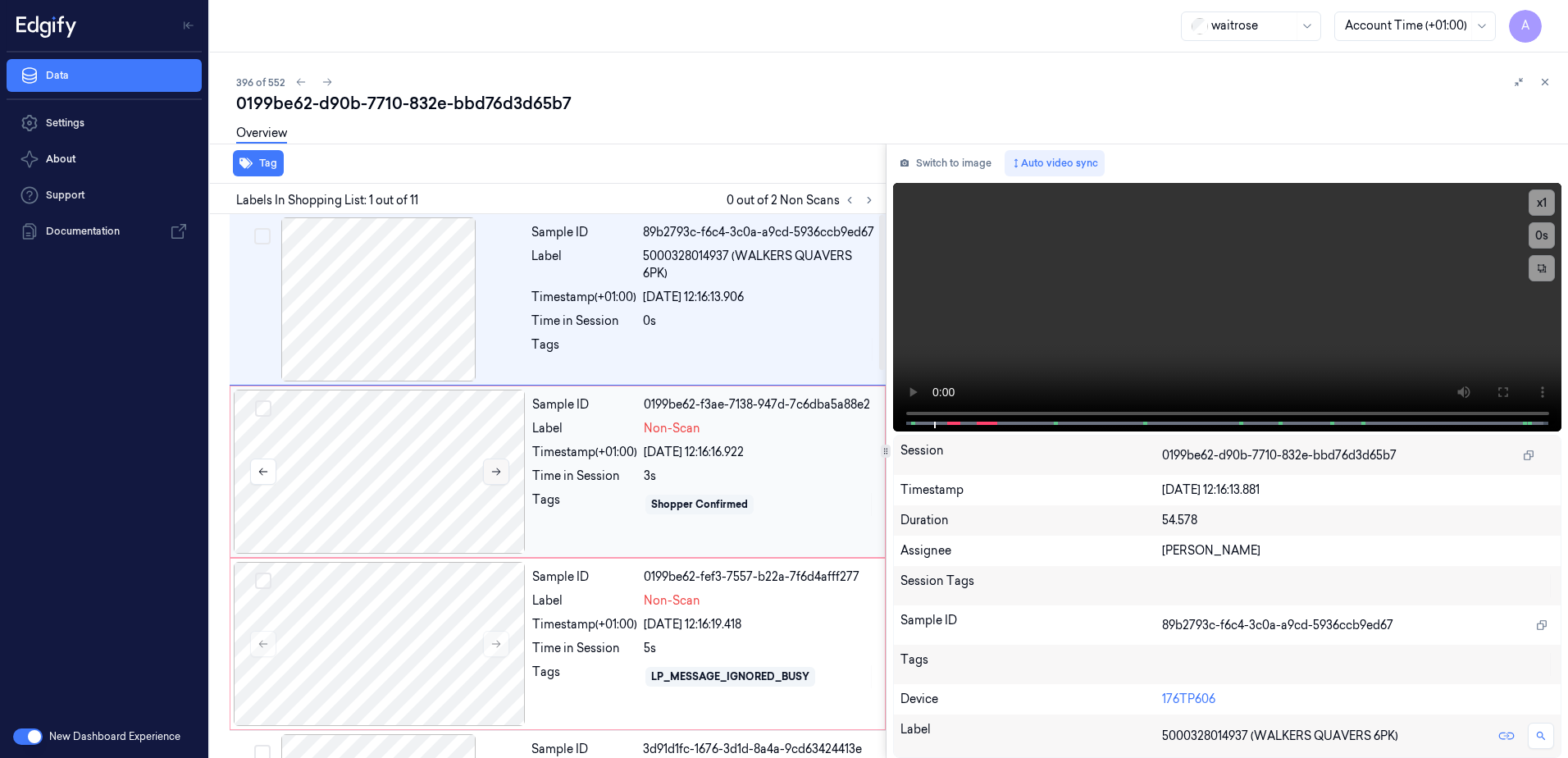
click at [501, 470] on icon at bounding box center [496, 471] width 11 height 11
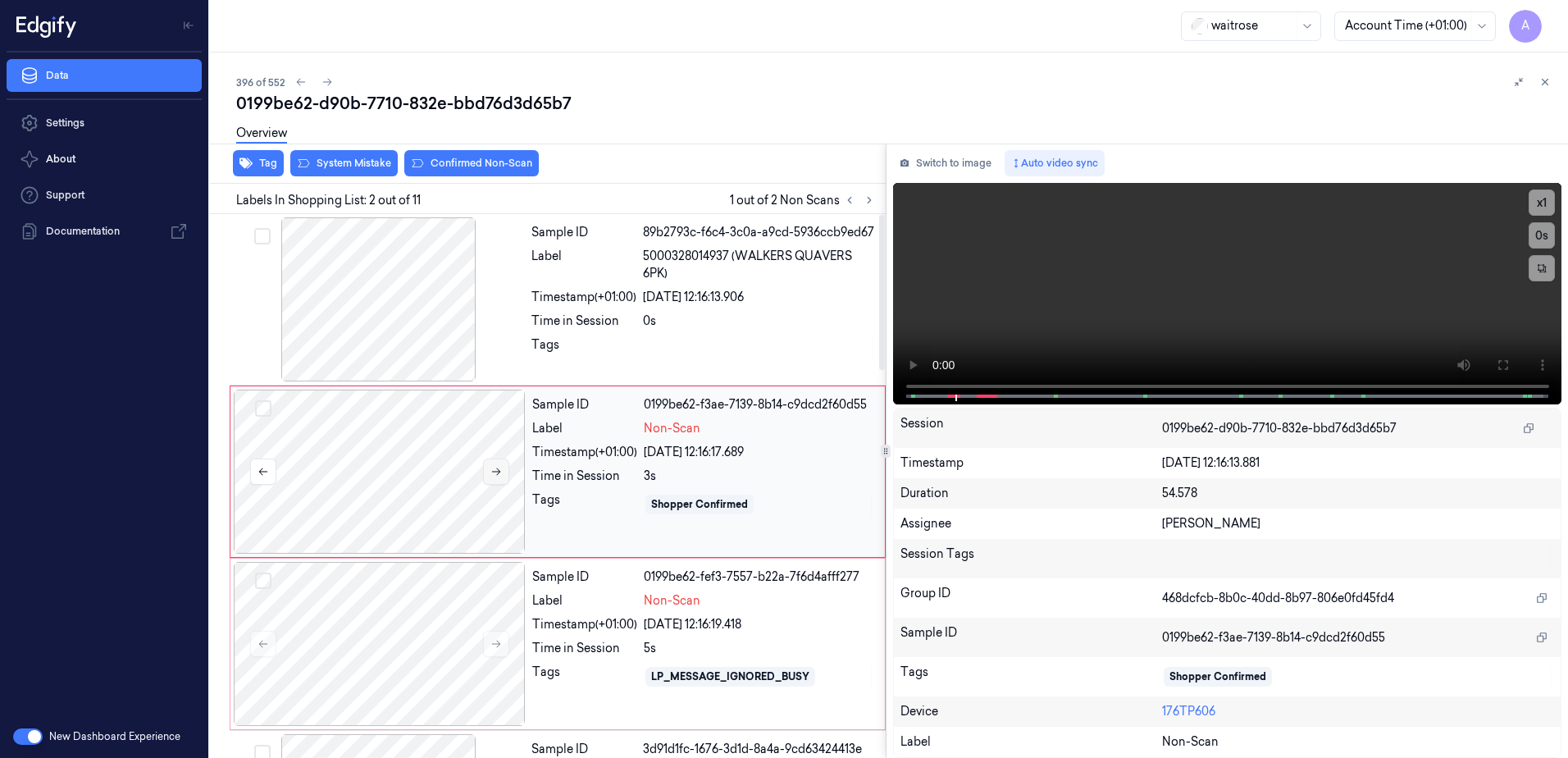
click at [501, 470] on icon at bounding box center [496, 471] width 11 height 11
click at [499, 480] on button at bounding box center [497, 472] width 26 height 26
click at [502, 476] on button at bounding box center [497, 472] width 26 height 26
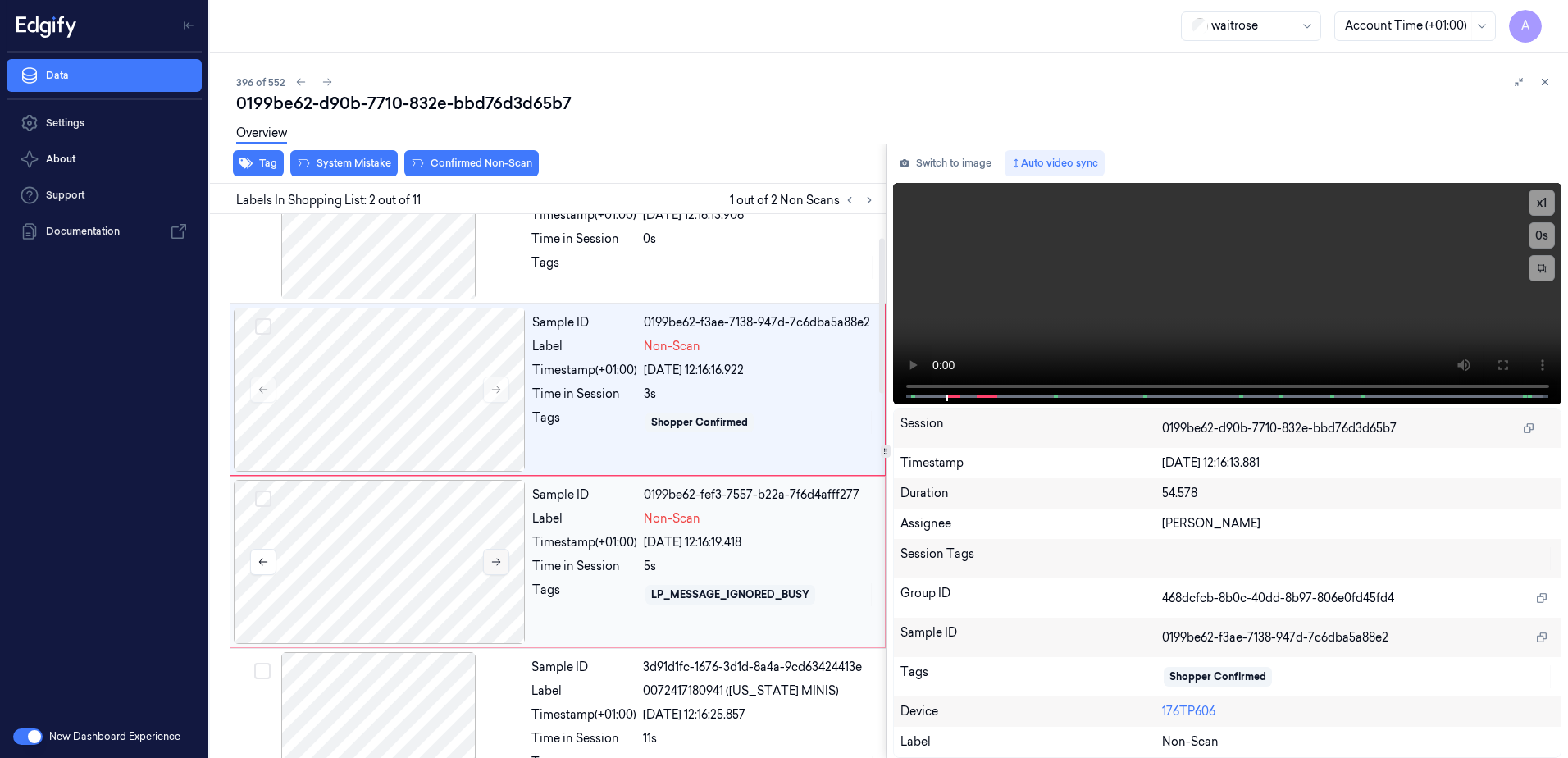
click at [490, 558] on icon at bounding box center [496, 562] width 11 height 11
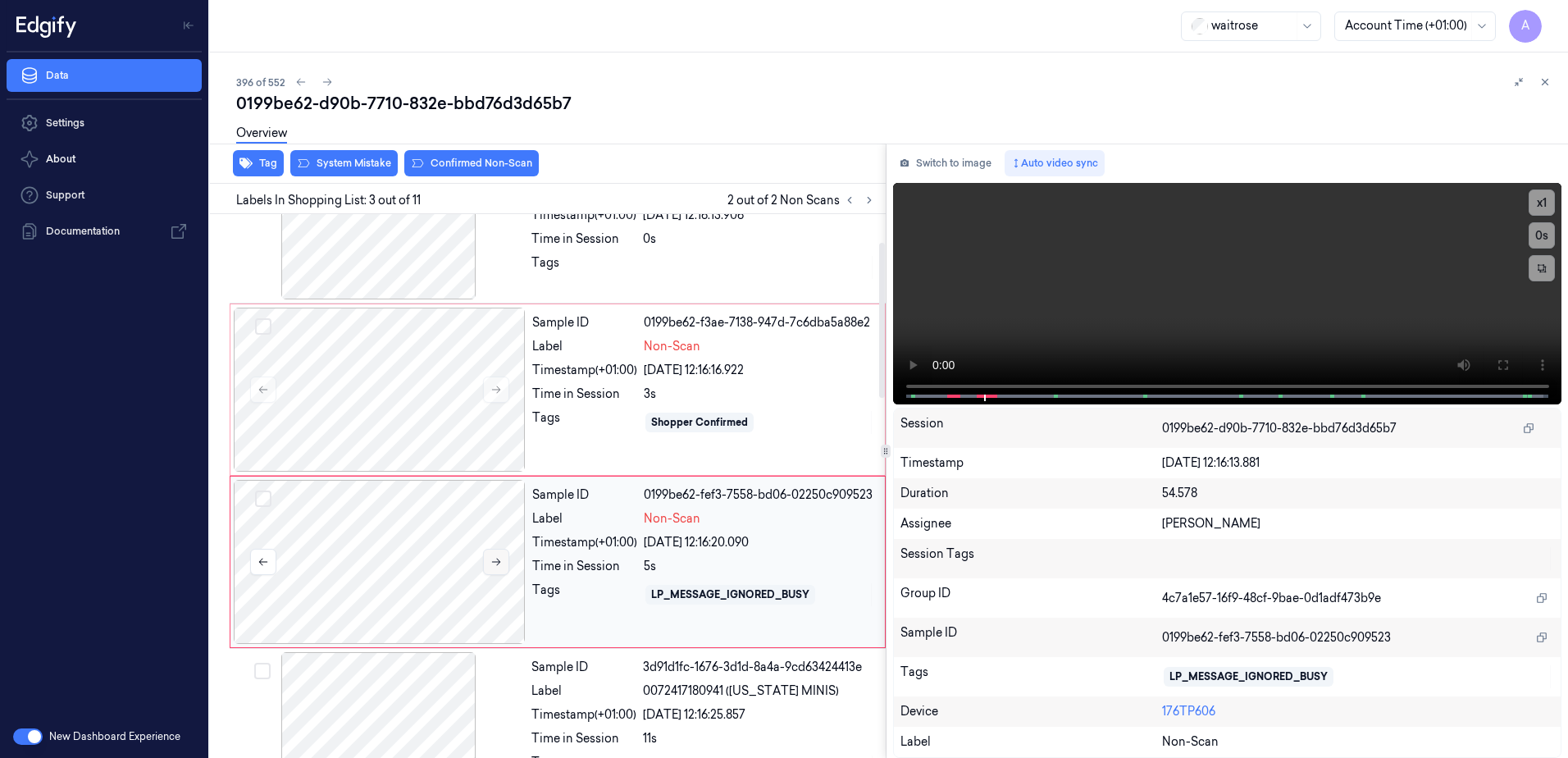
scroll to position [158, 0]
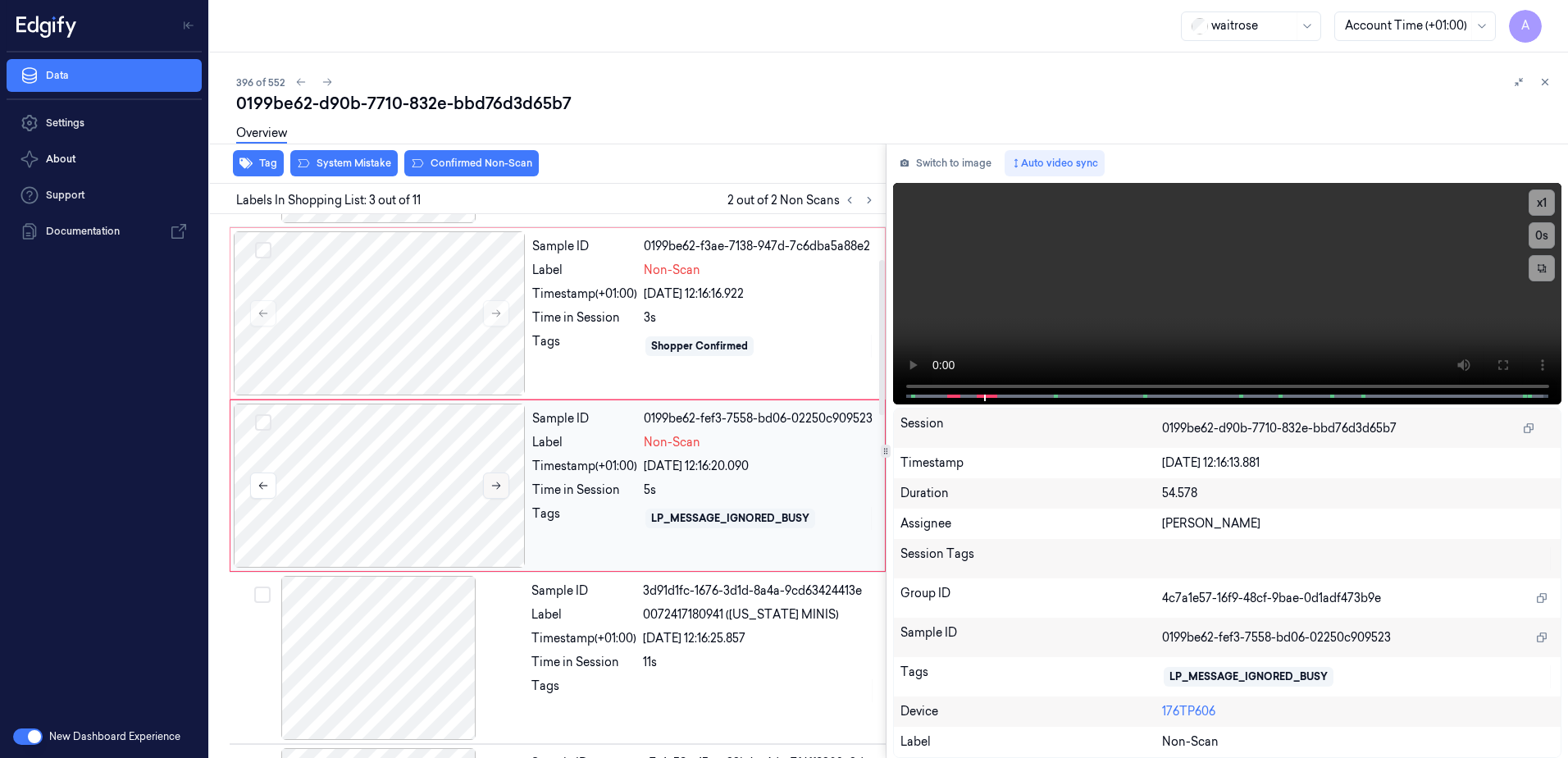
click at [492, 485] on icon at bounding box center [496, 485] width 11 height 11
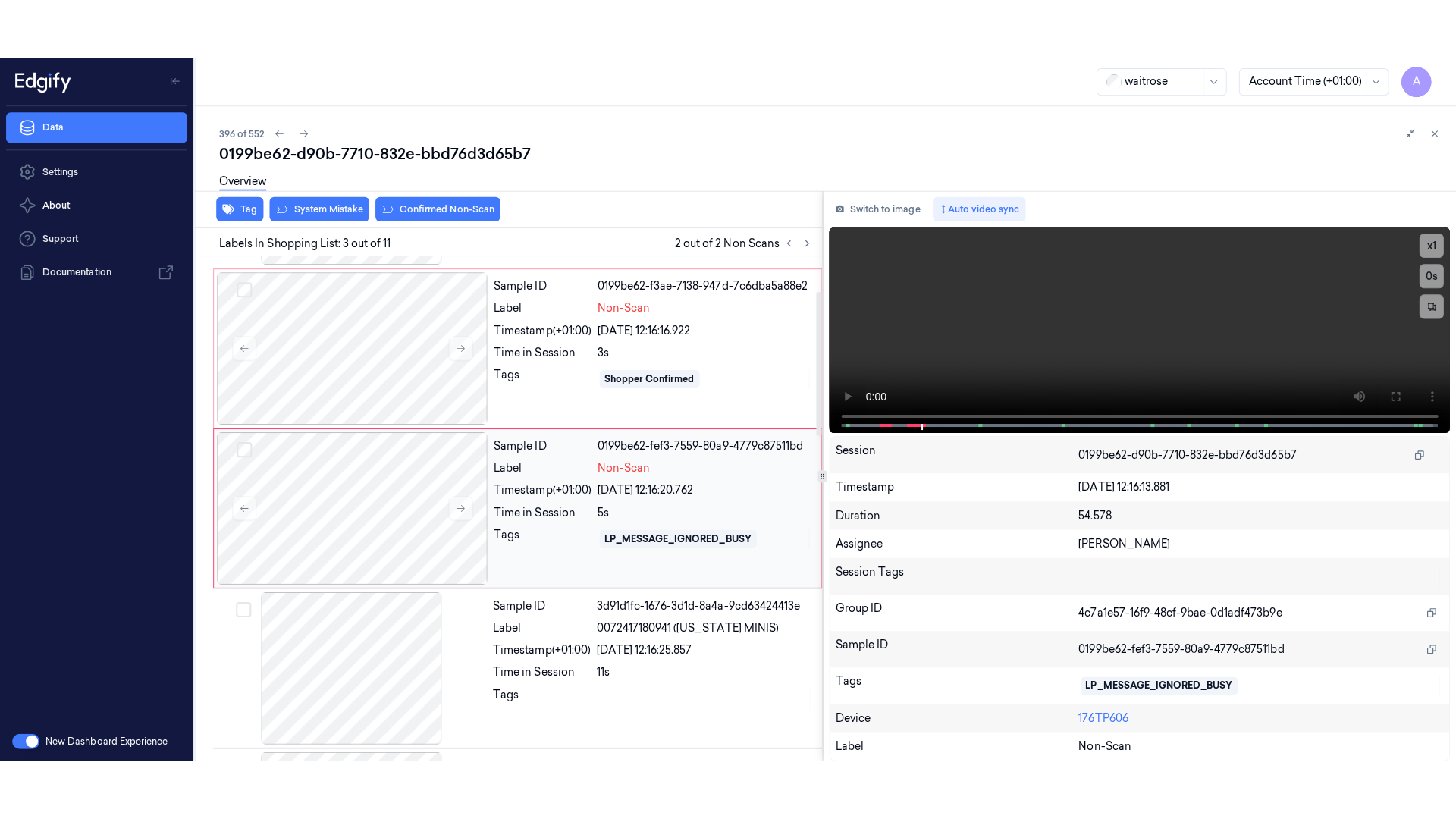
scroll to position [0, 0]
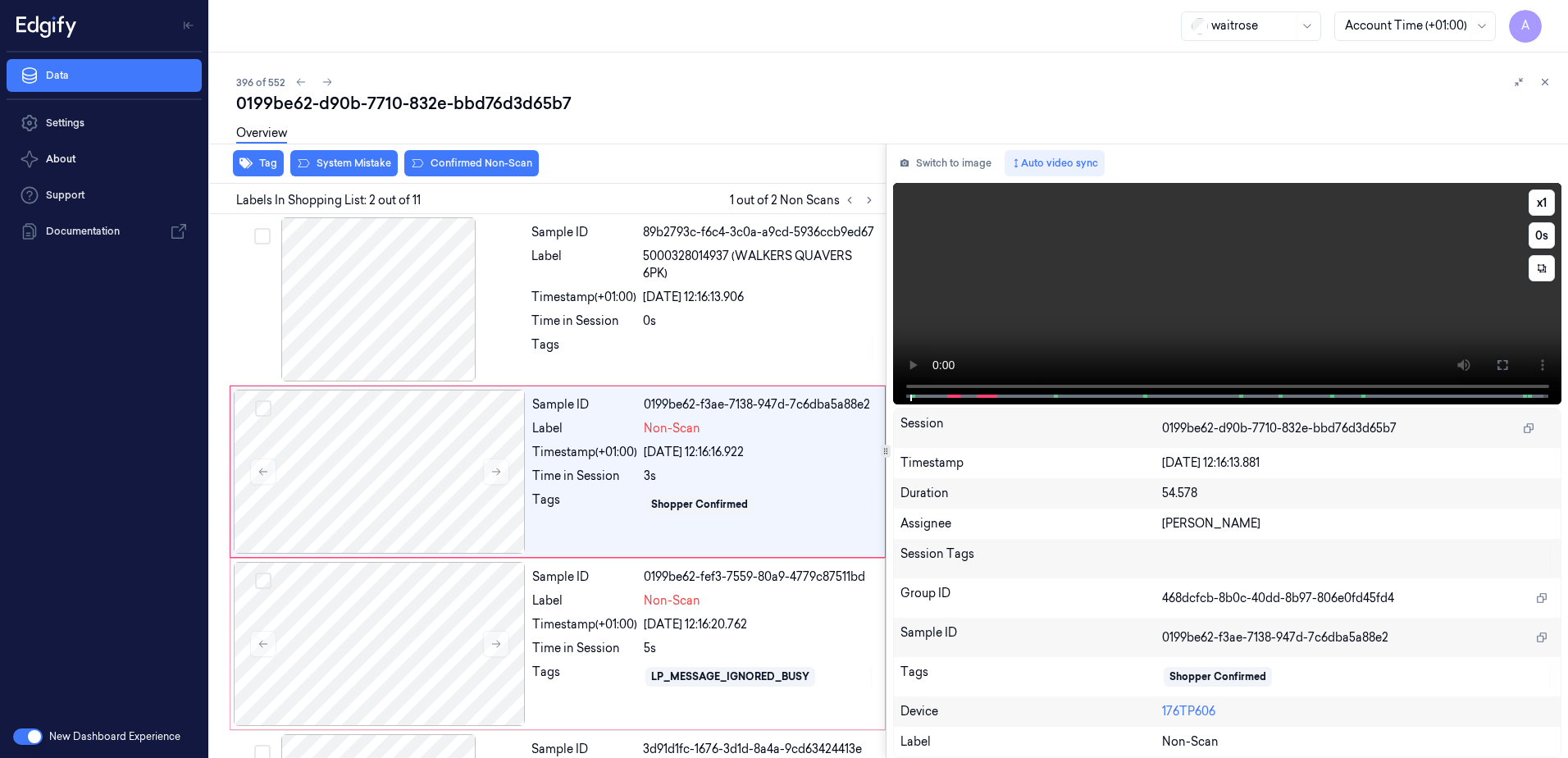
drag, startPoint x: 1492, startPoint y: 366, endPoint x: 1496, endPoint y: 451, distance: 85.1
click at [1492, 366] on button at bounding box center [1503, 365] width 26 height 26
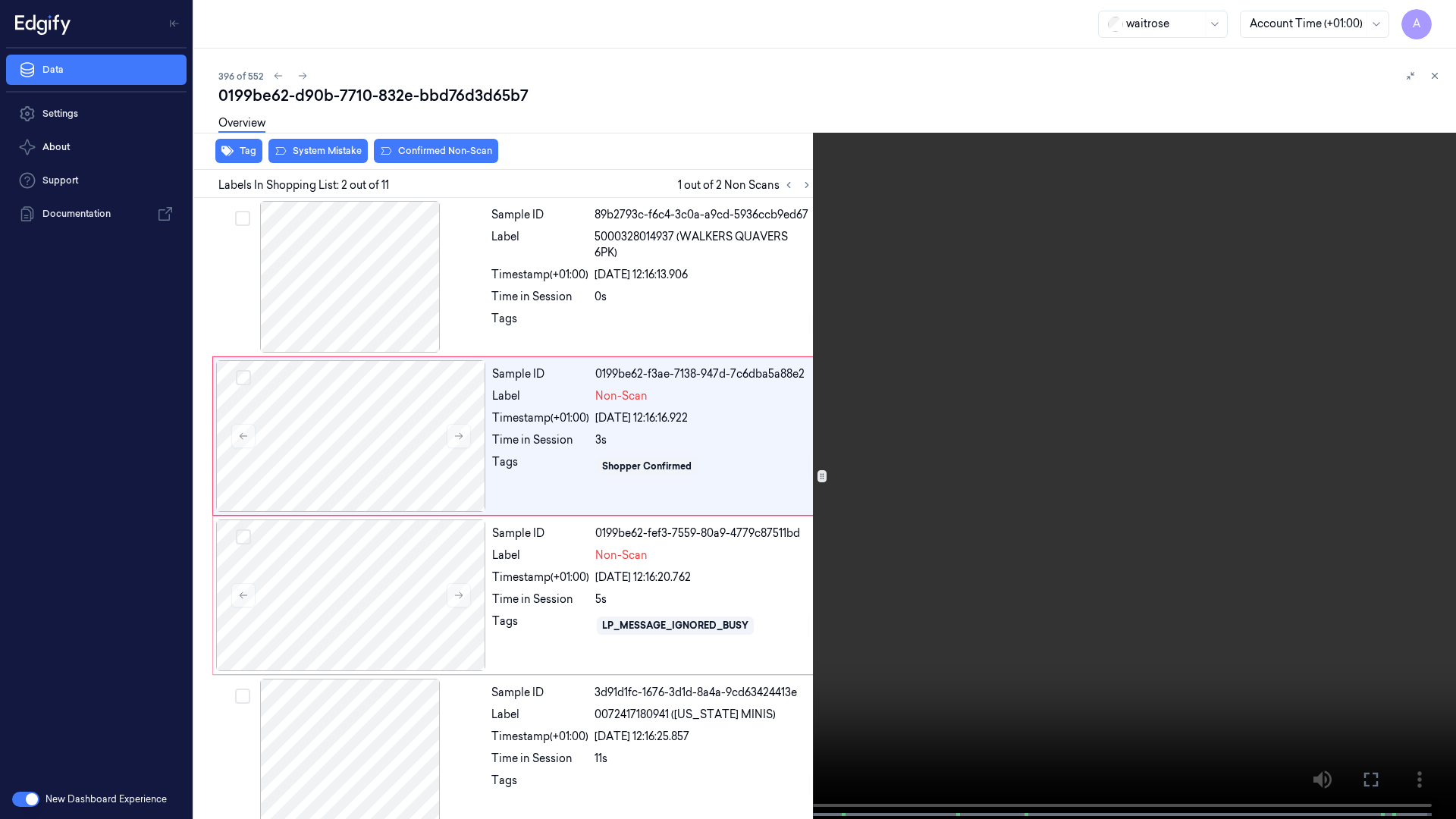
click at [1023, 541] on video at bounding box center [728, 411] width 1456 height 822
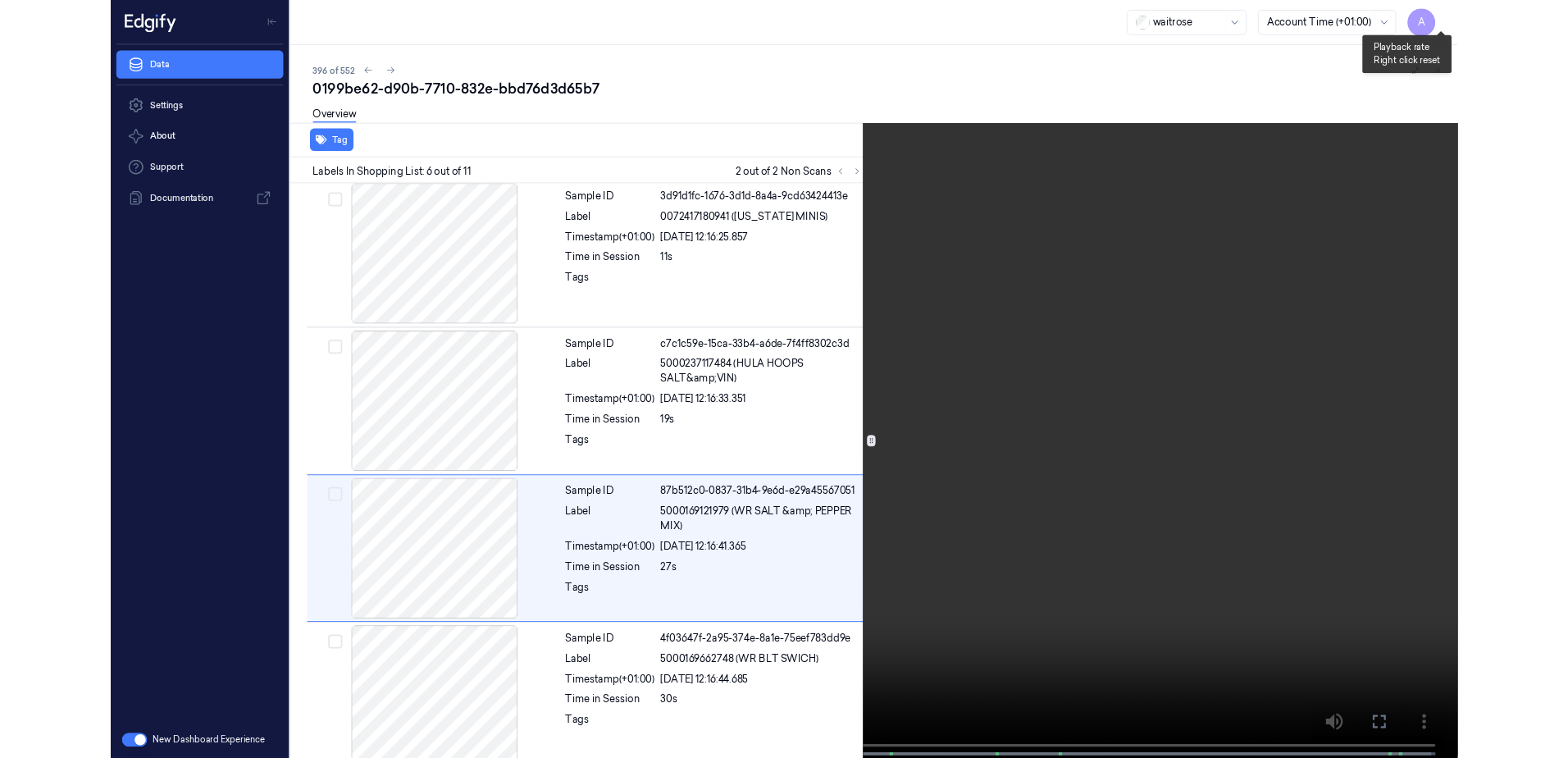
scroll to position [611, 0]
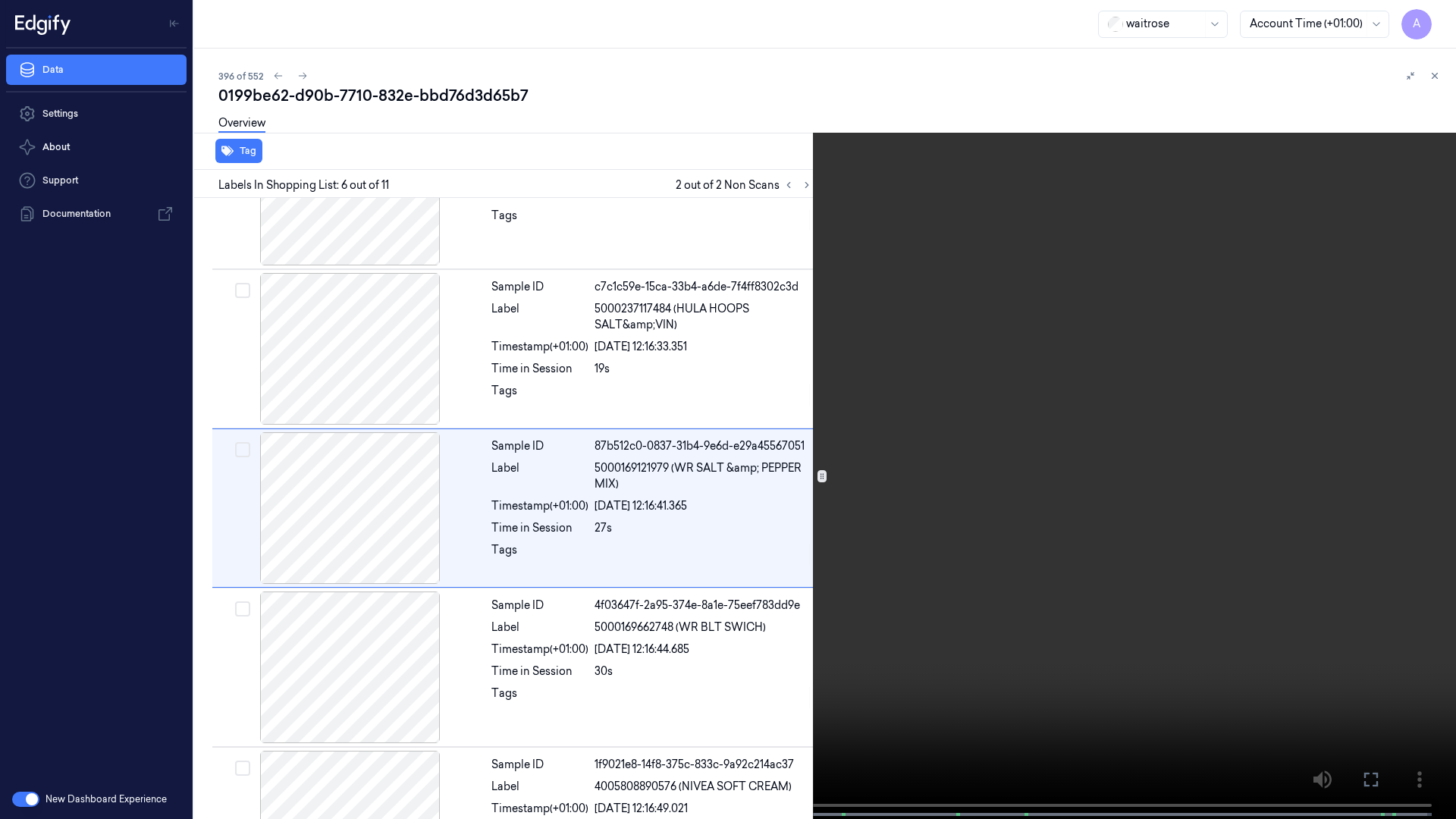
click at [1020, 381] on video at bounding box center [728, 411] width 1456 height 822
click at [0, 0] on icon at bounding box center [0, 0] width 0 height 0
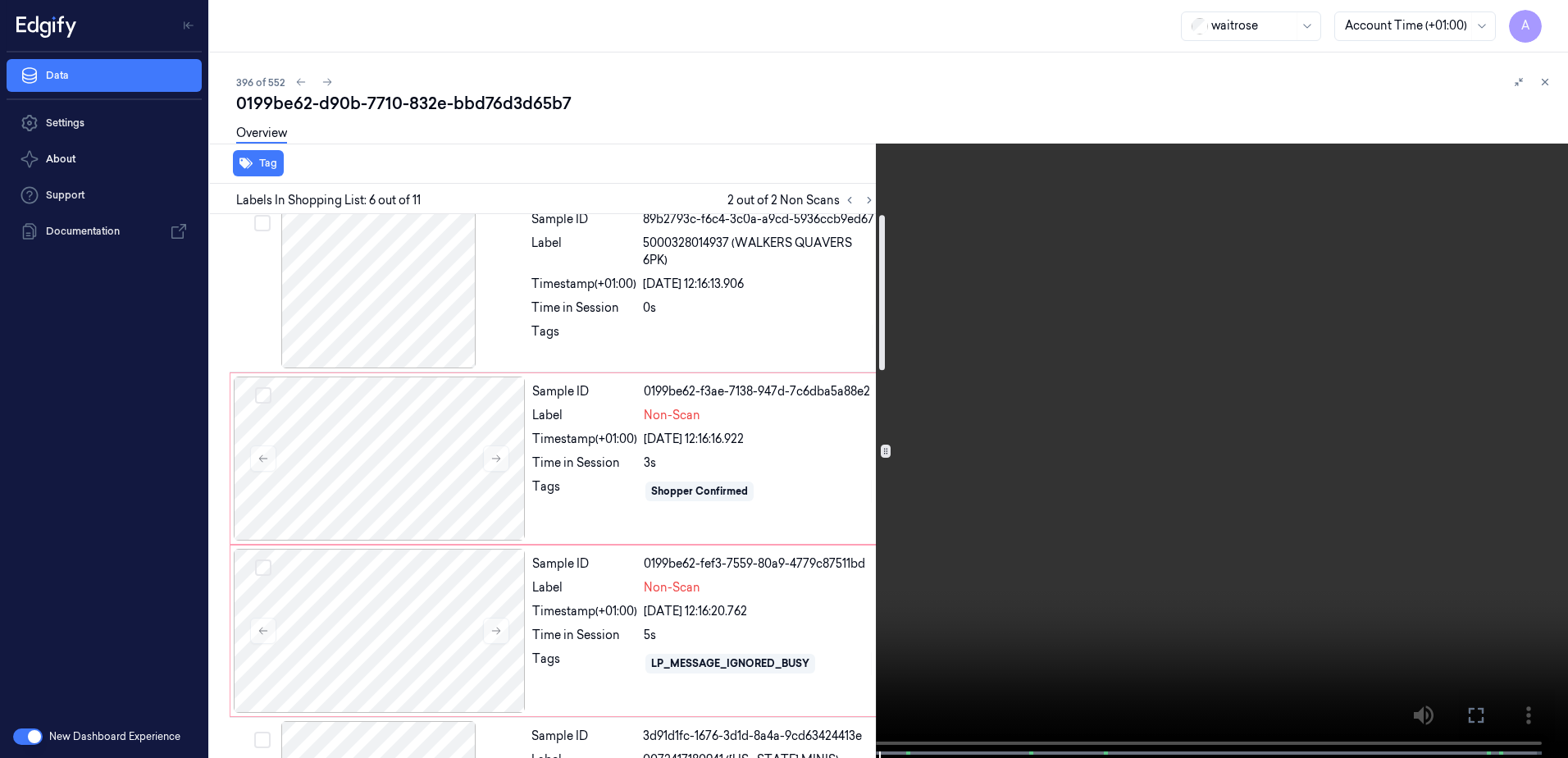
scroll to position [0, 0]
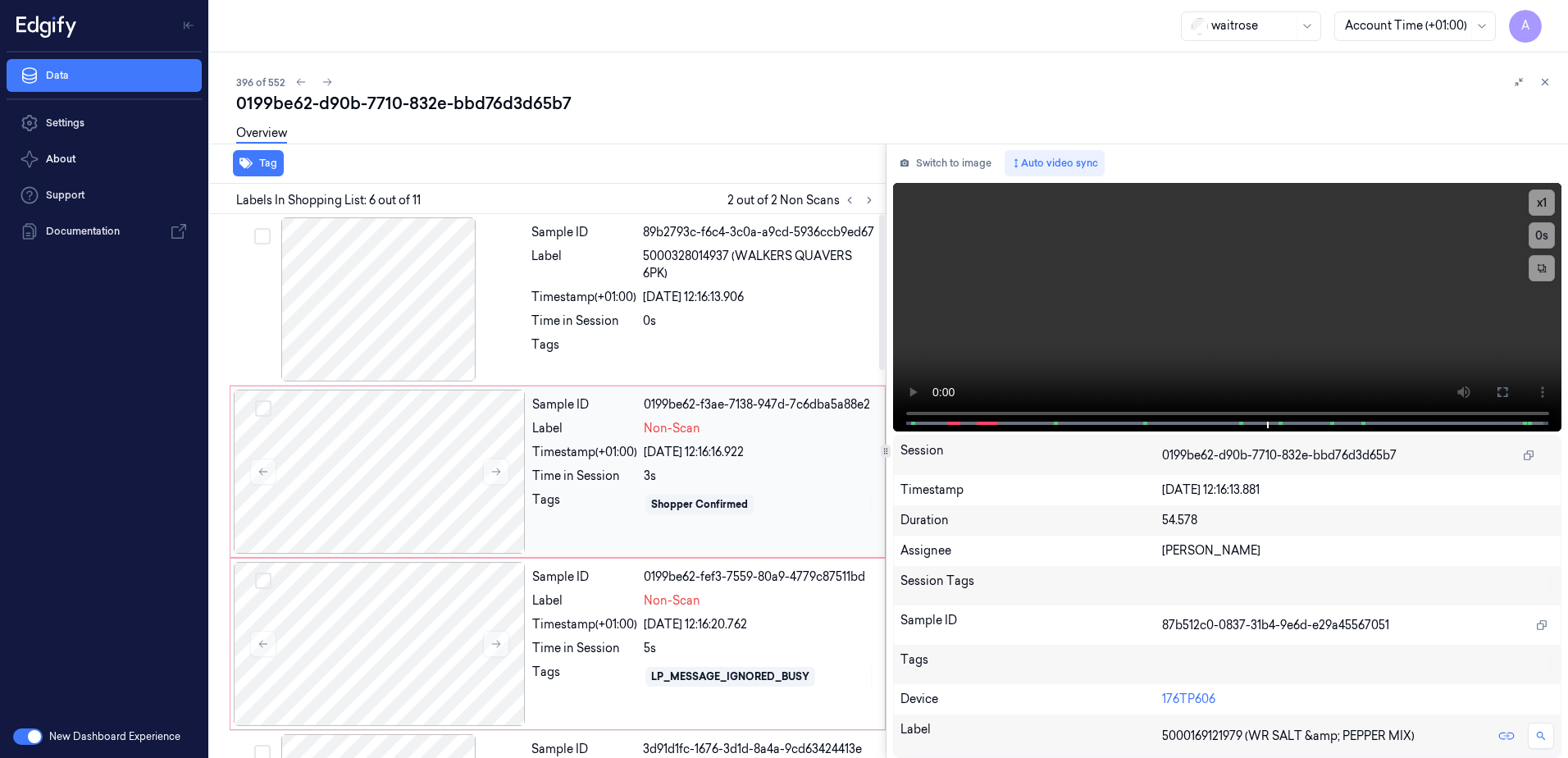
click at [612, 541] on div "Sample ID 0199be62-f3ae-7138-947d-7c6dba5a88e2 Label Non-Scan Timestamp (+01:00…" at bounding box center [703, 471] width 356 height 164
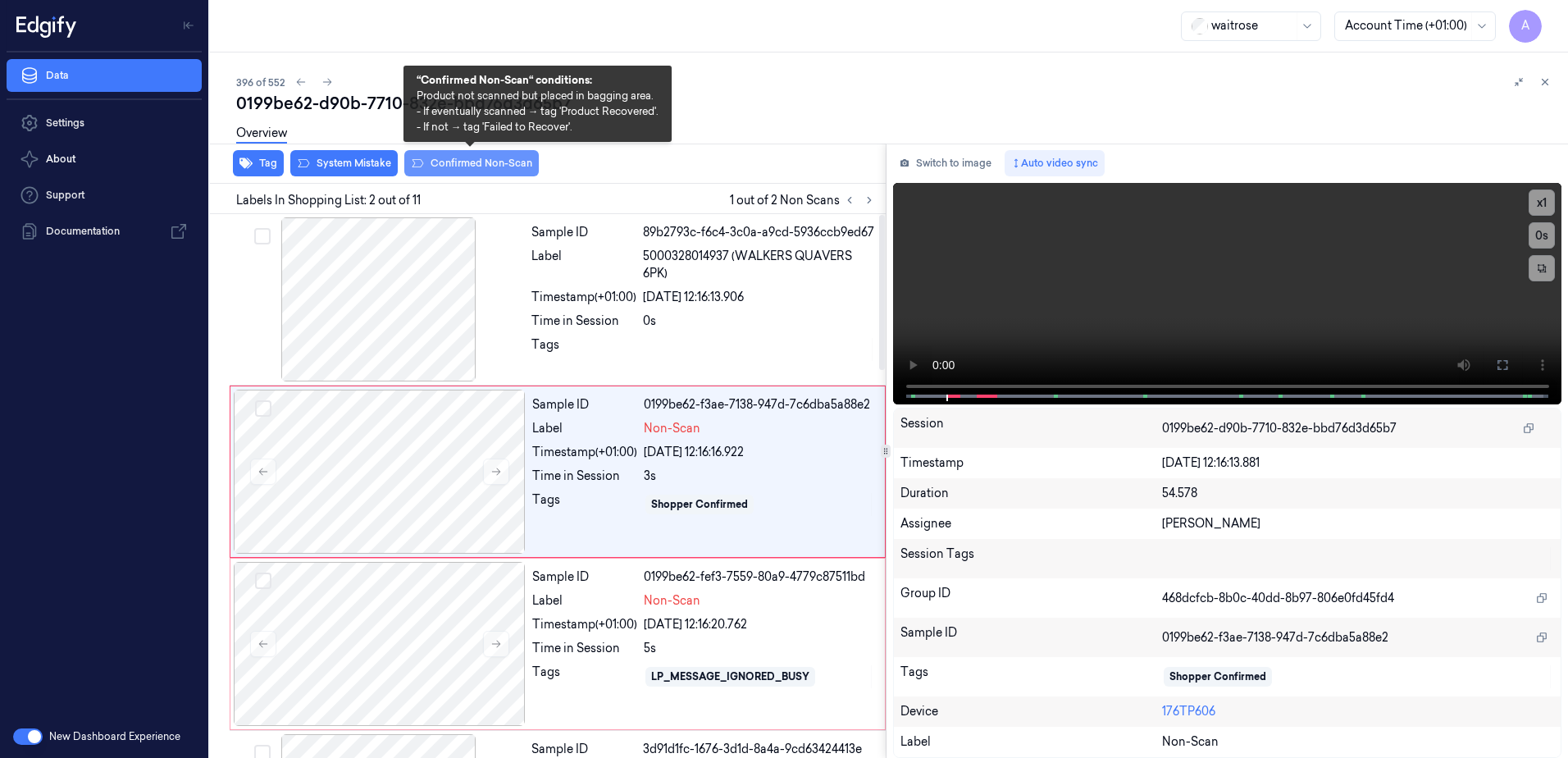
click at [483, 167] on button "Confirmed Non-Scan" at bounding box center [471, 164] width 134 height 26
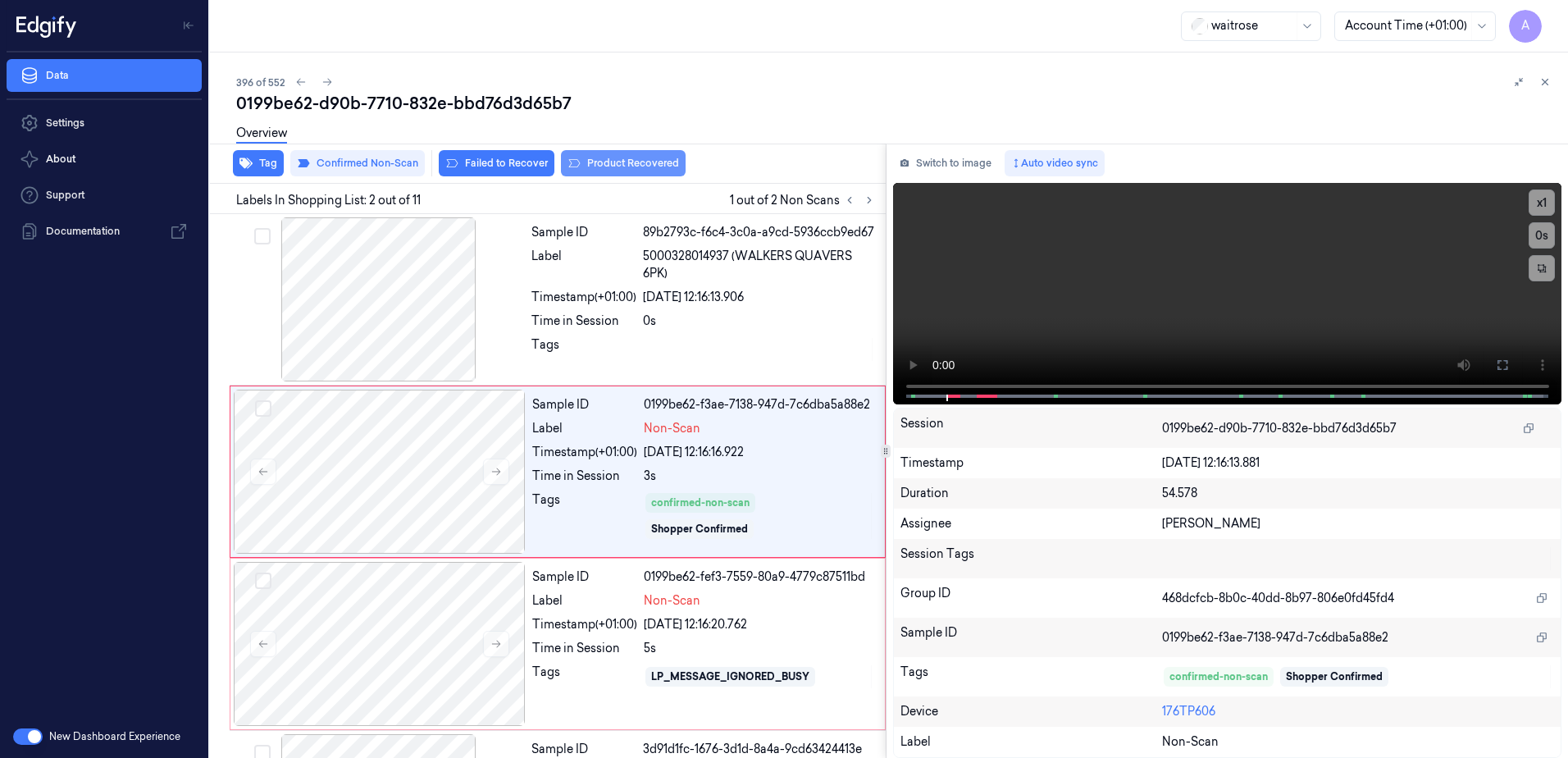
click at [613, 167] on button "Product Recovered" at bounding box center [623, 164] width 125 height 26
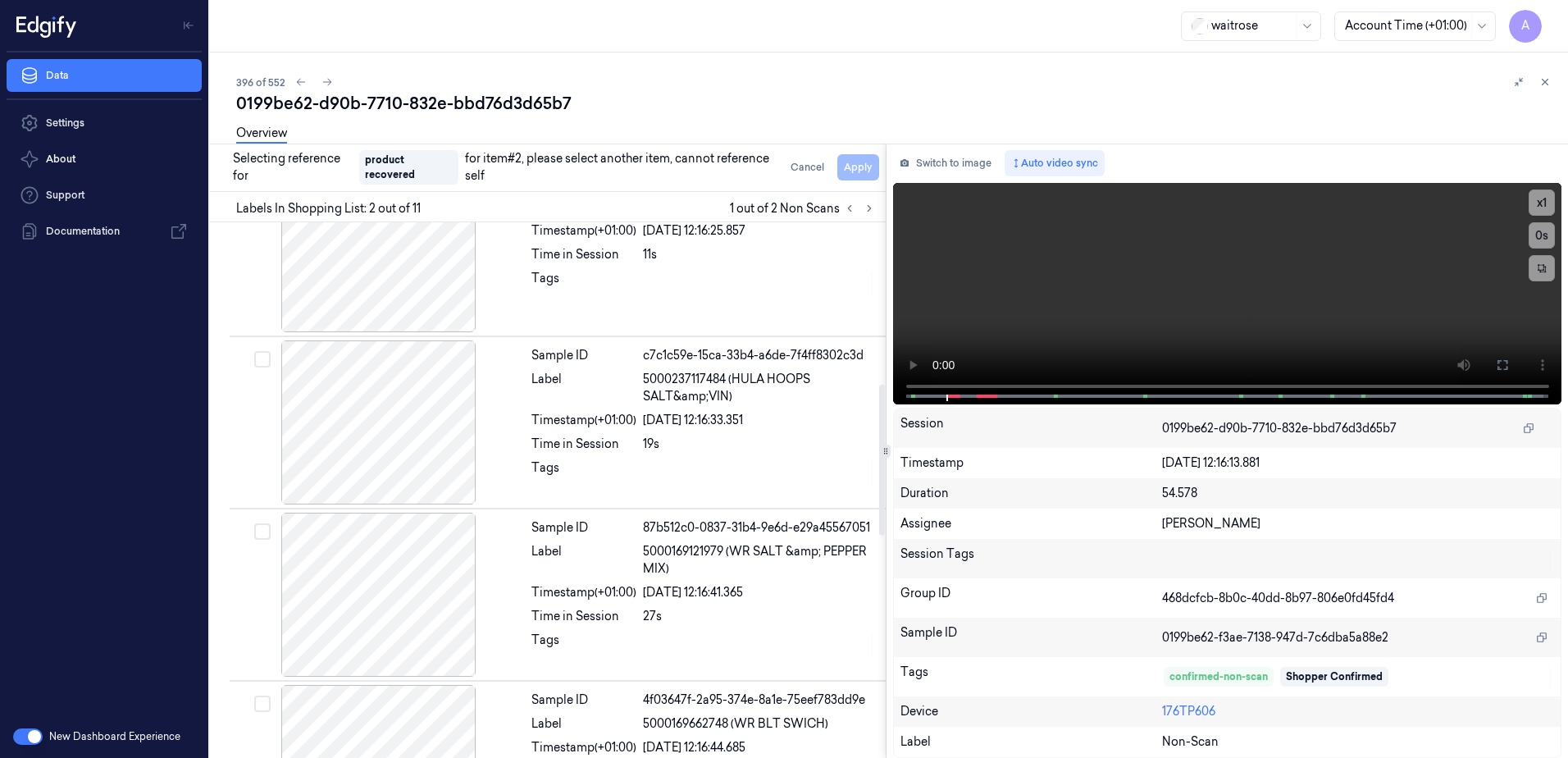
scroll to position [657, 0]
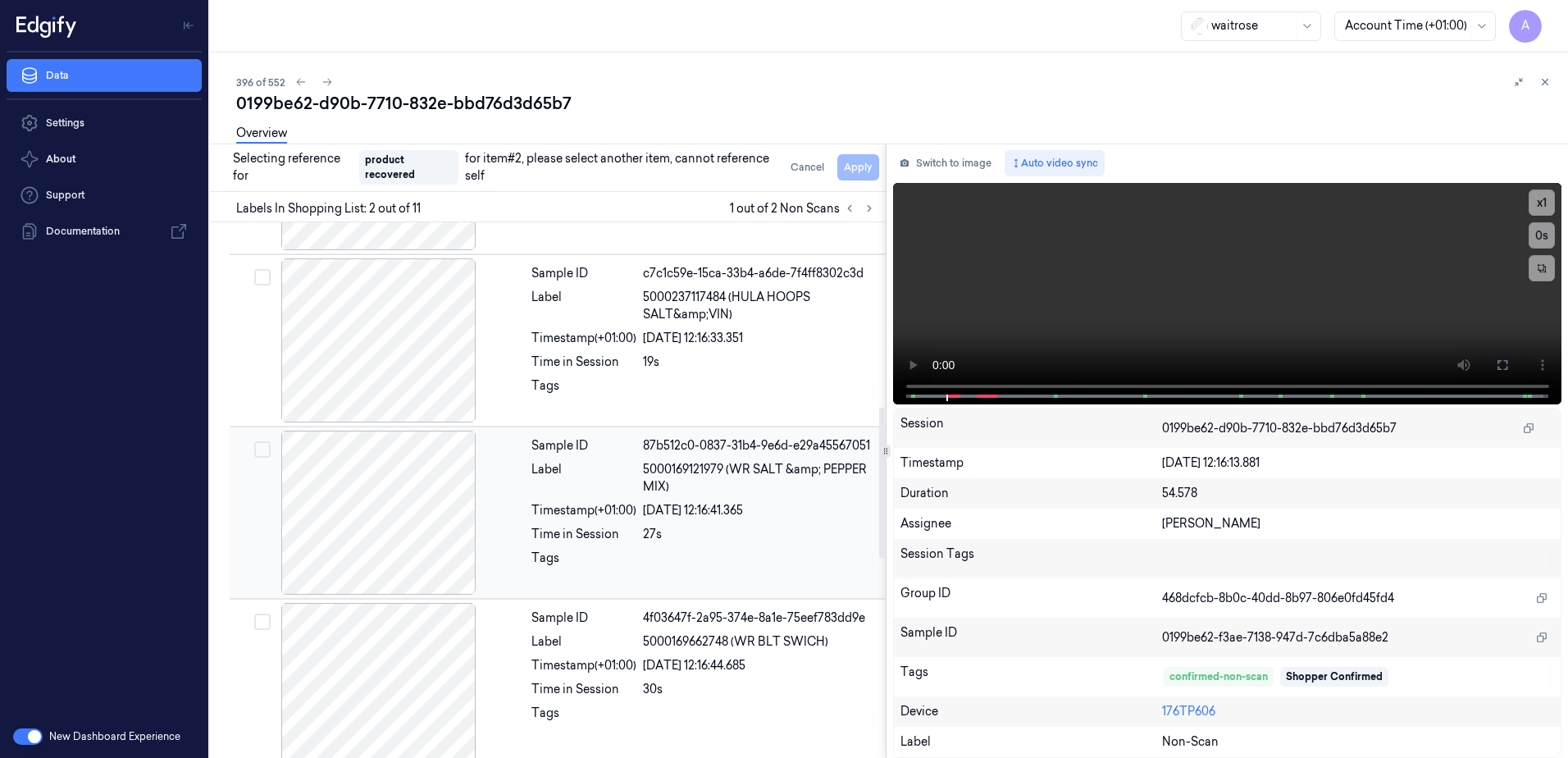
click at [728, 542] on div "27s" at bounding box center [759, 535] width 233 height 18
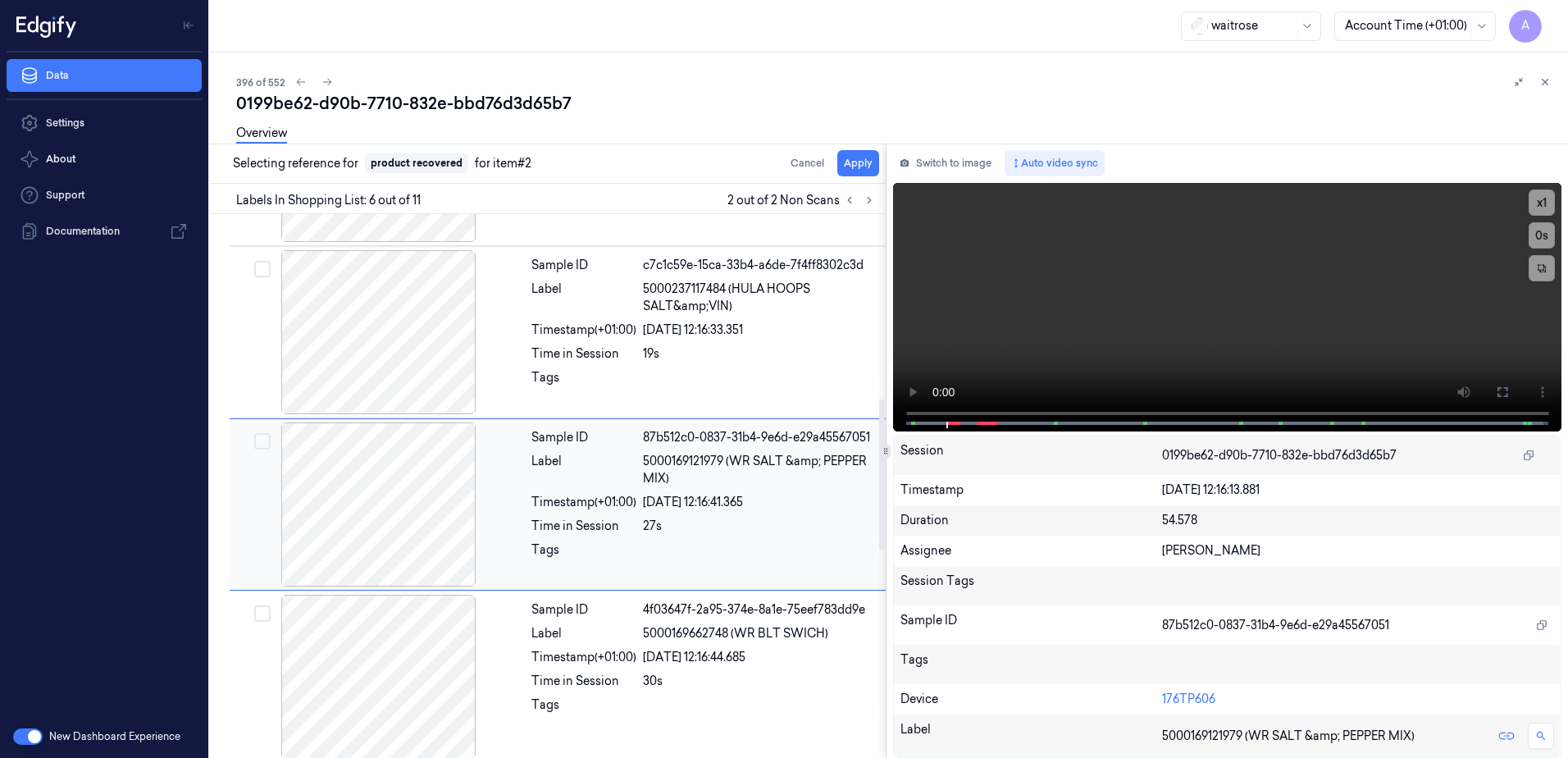
scroll to position [675, 0]
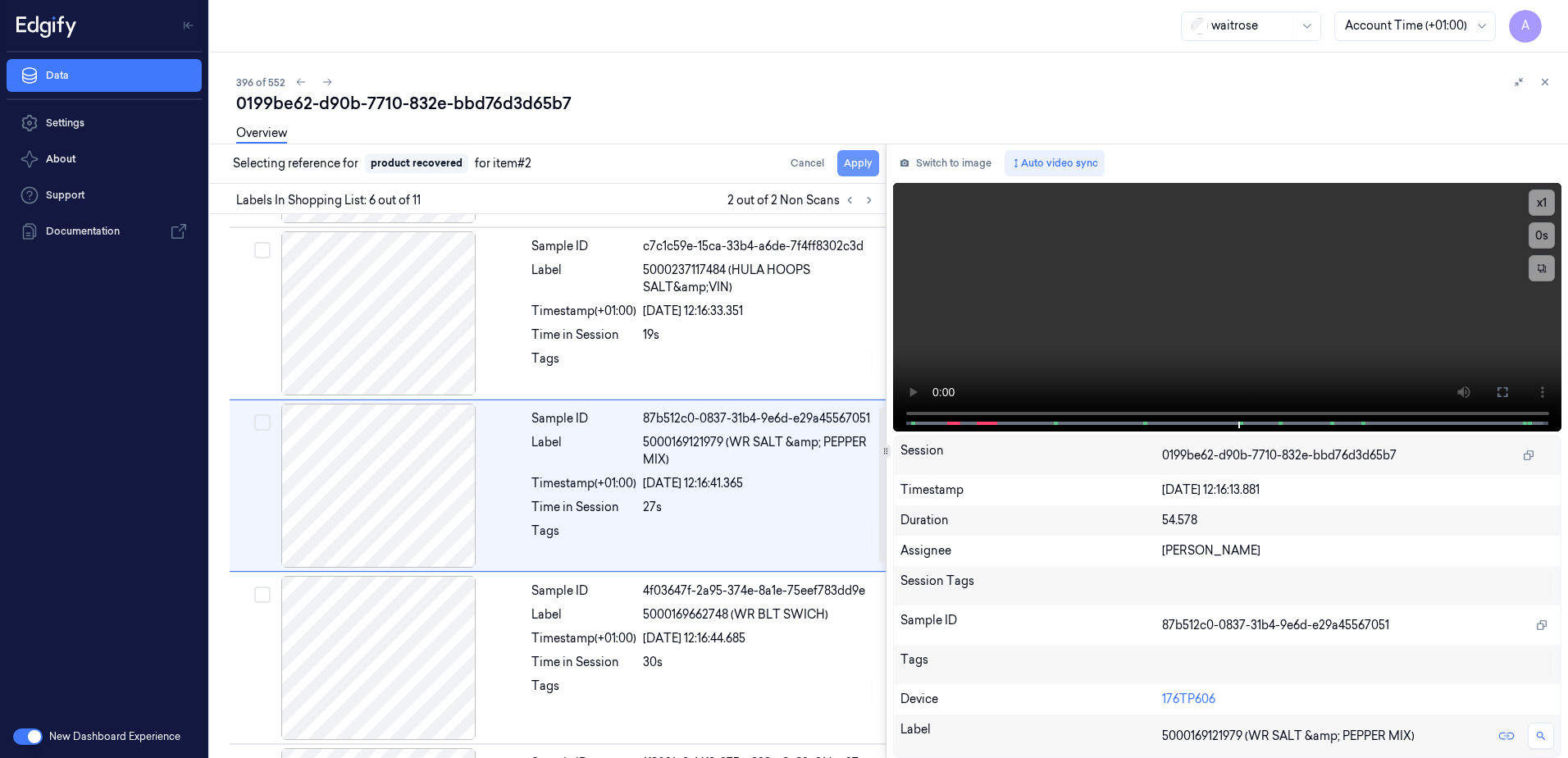
click at [860, 161] on button "Apply" at bounding box center [859, 164] width 42 height 26
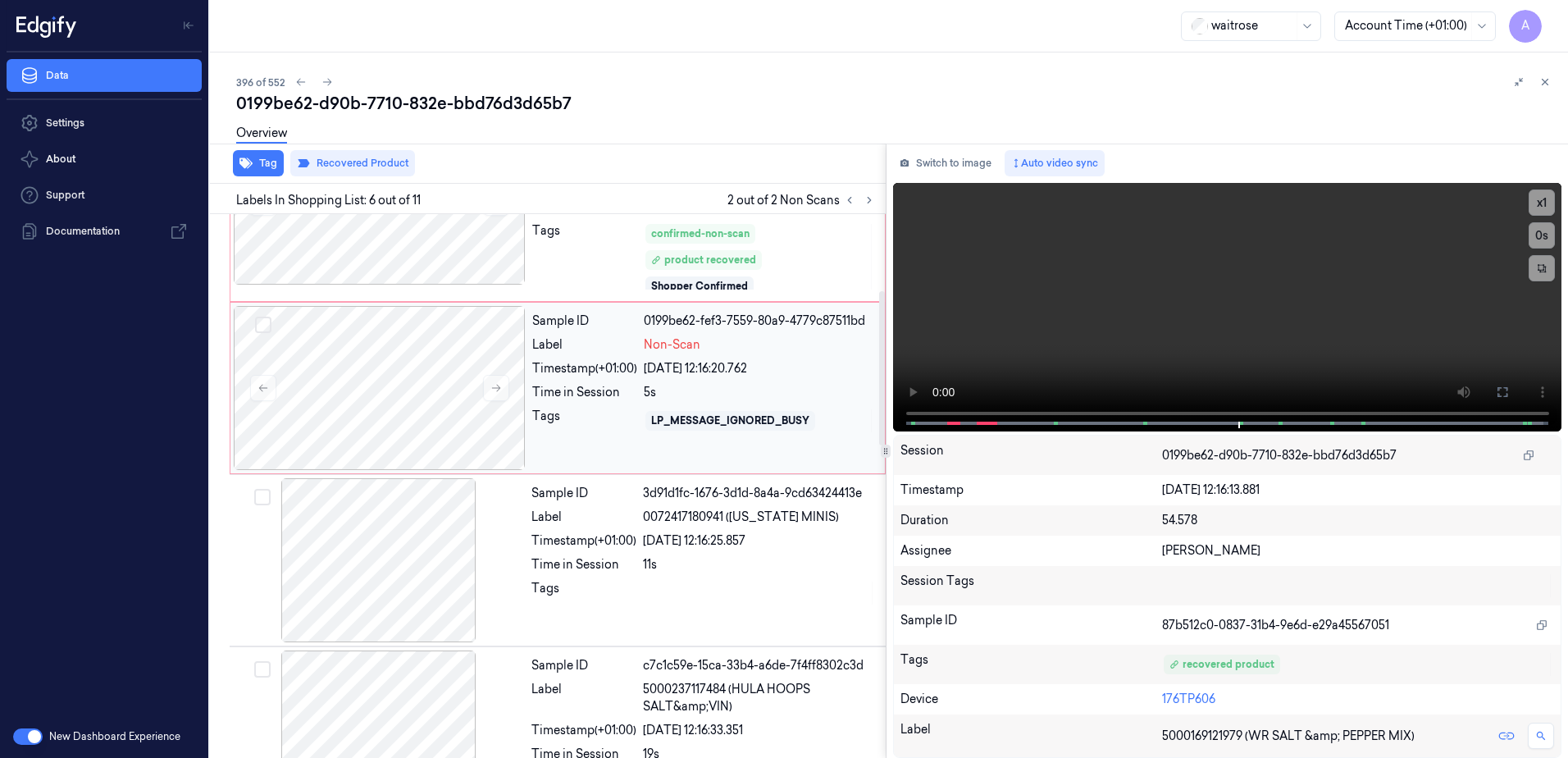
click at [607, 436] on div "Sample ID 0199be62-fef3-7559-80a9-4779c87511bd Label Non-Scan Timestamp (+01:00…" at bounding box center [703, 388] width 356 height 164
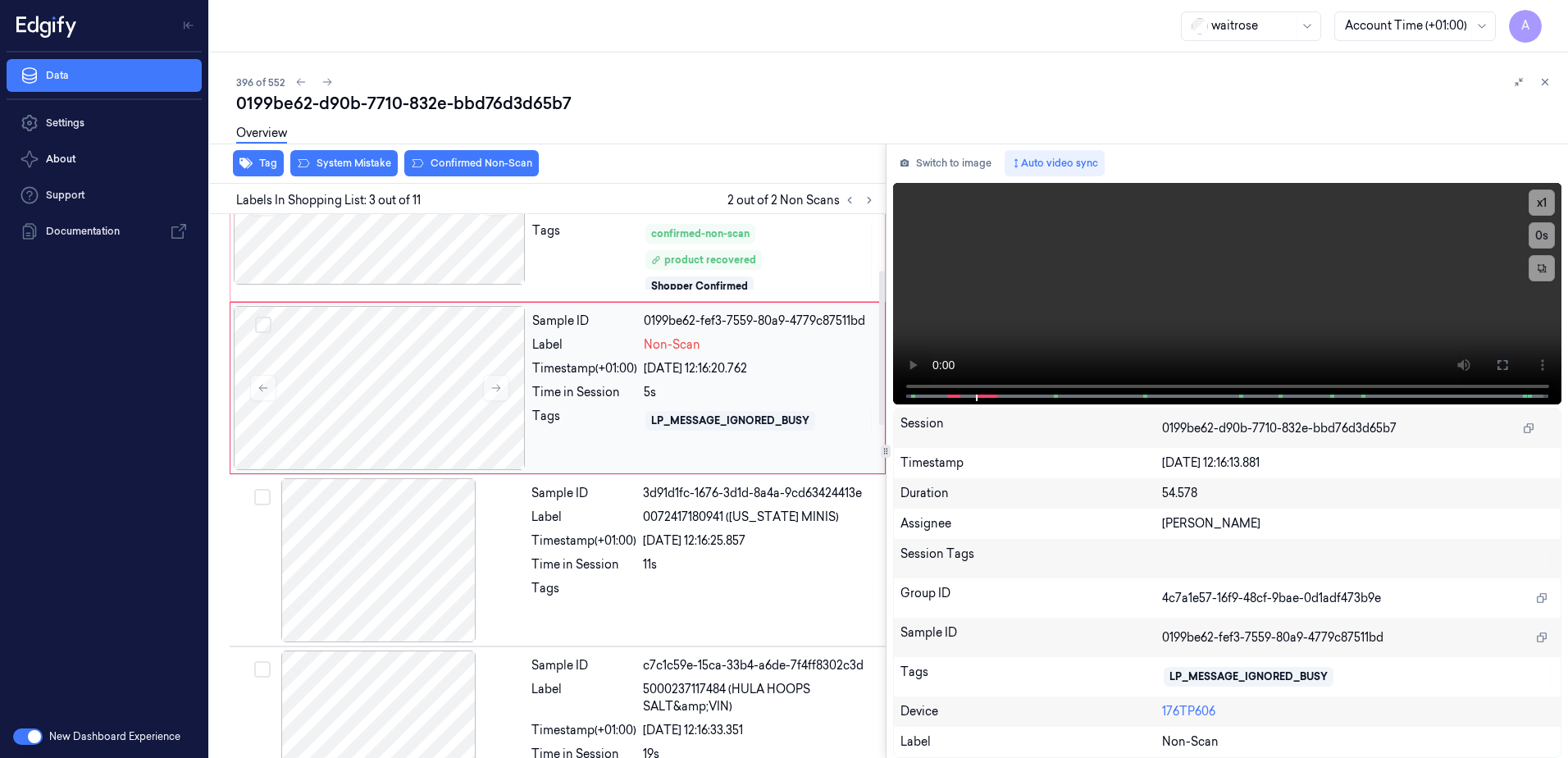
scroll to position [171, 0]
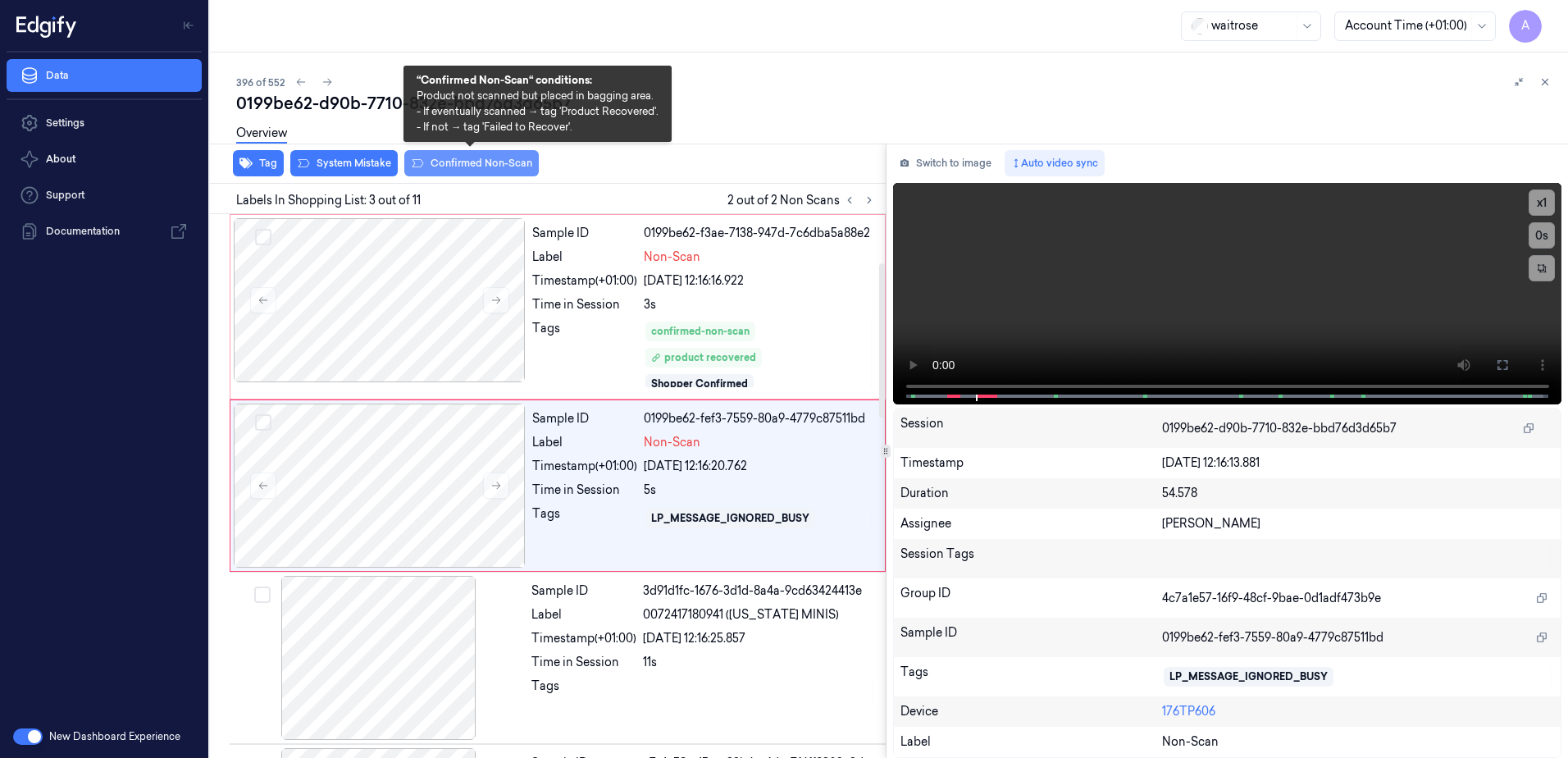
click at [439, 165] on button "Confirmed Non-Scan" at bounding box center [471, 164] width 134 height 26
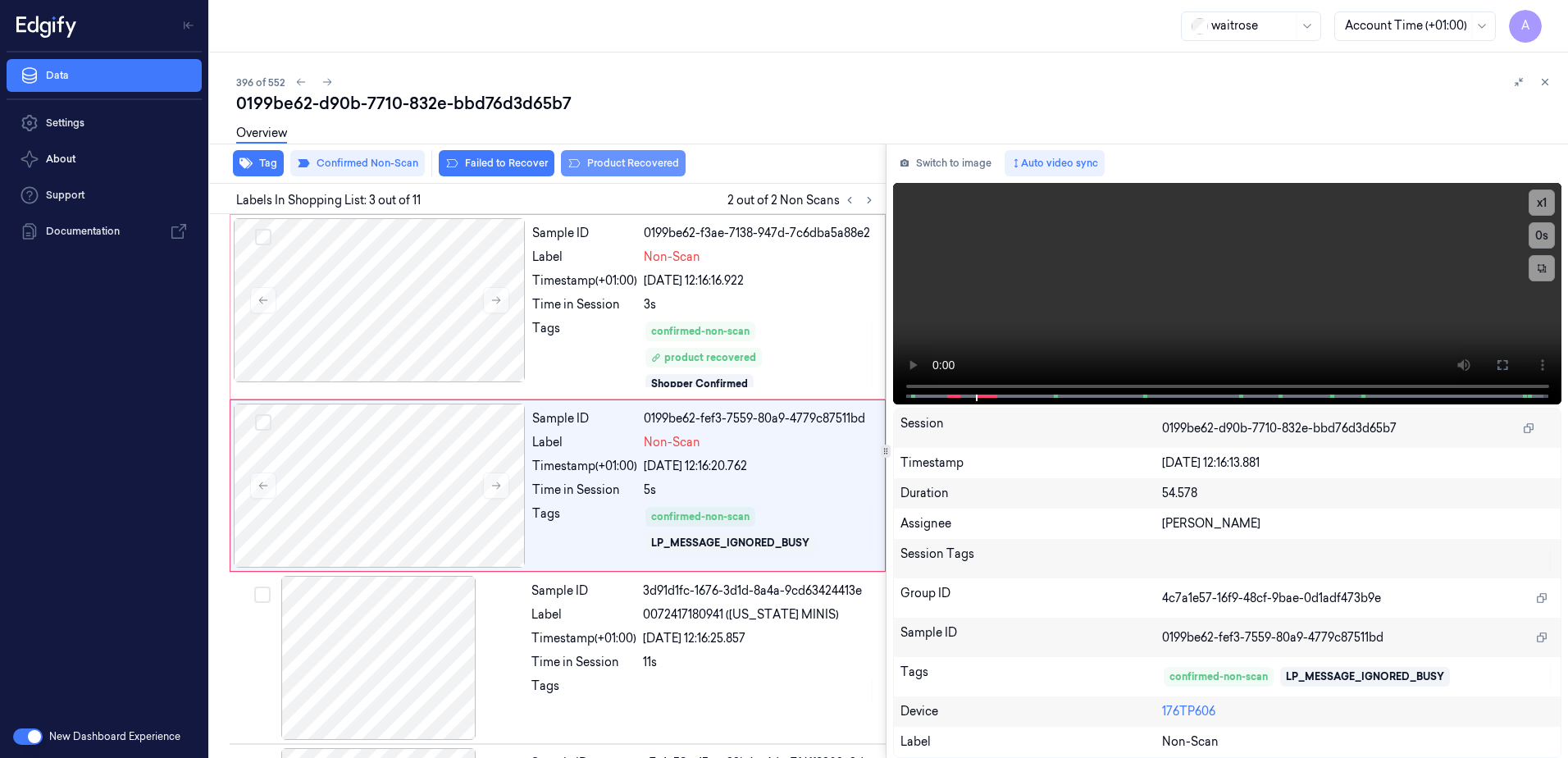
click at [599, 171] on button "Product Recovered" at bounding box center [623, 164] width 125 height 26
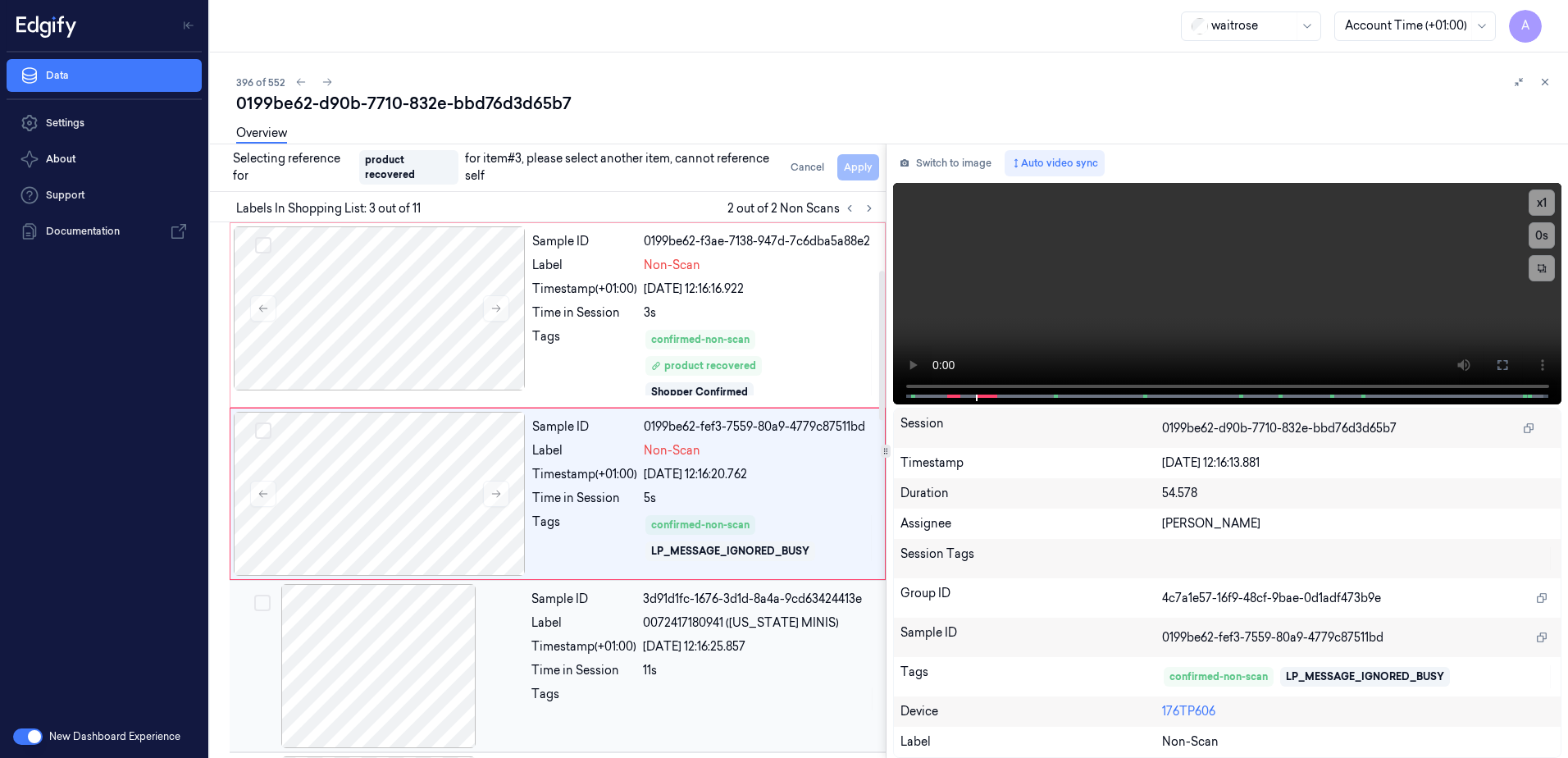
click at [634, 706] on div "Tags" at bounding box center [584, 699] width 105 height 26
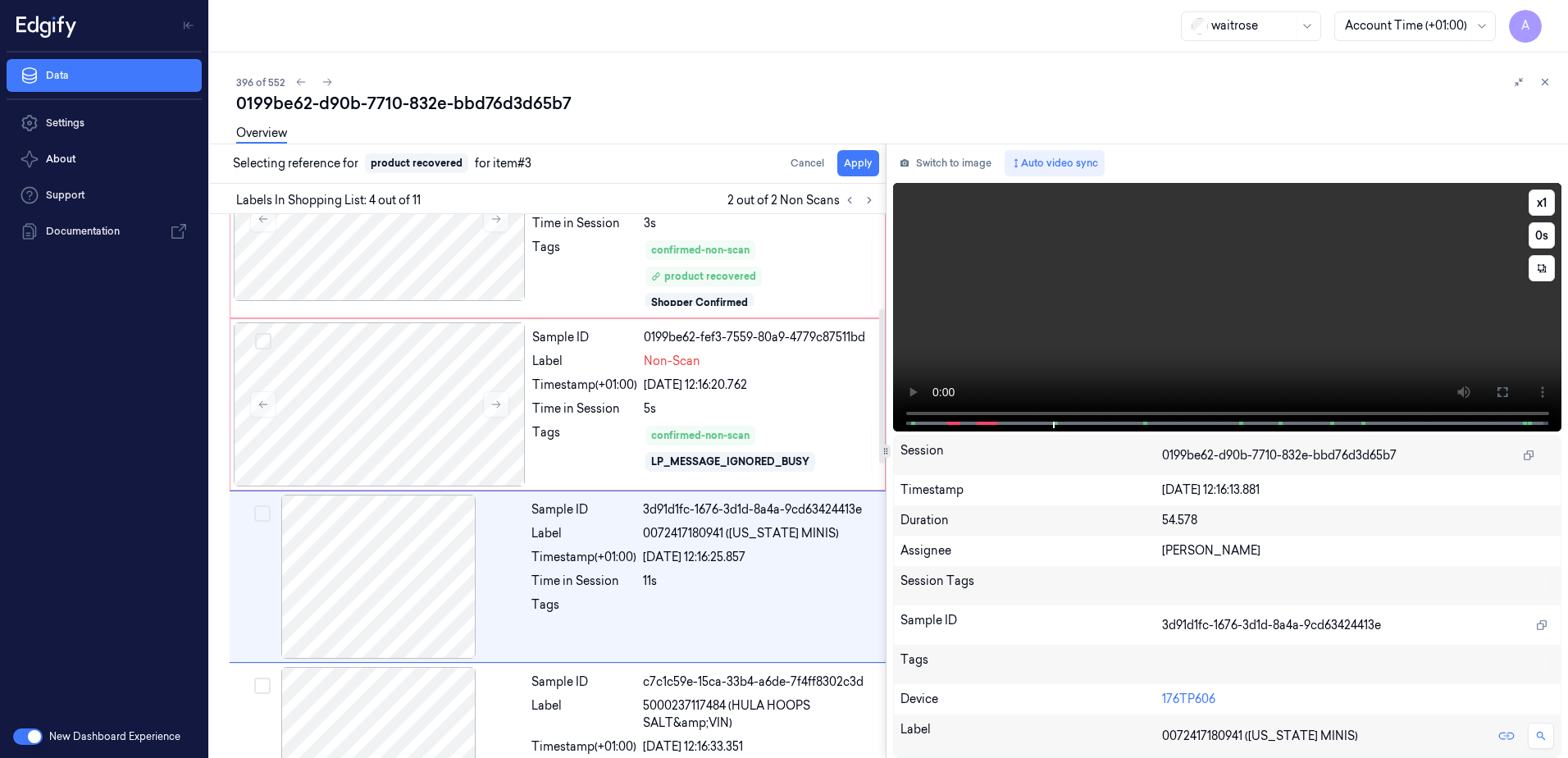
scroll to position [344, 0]
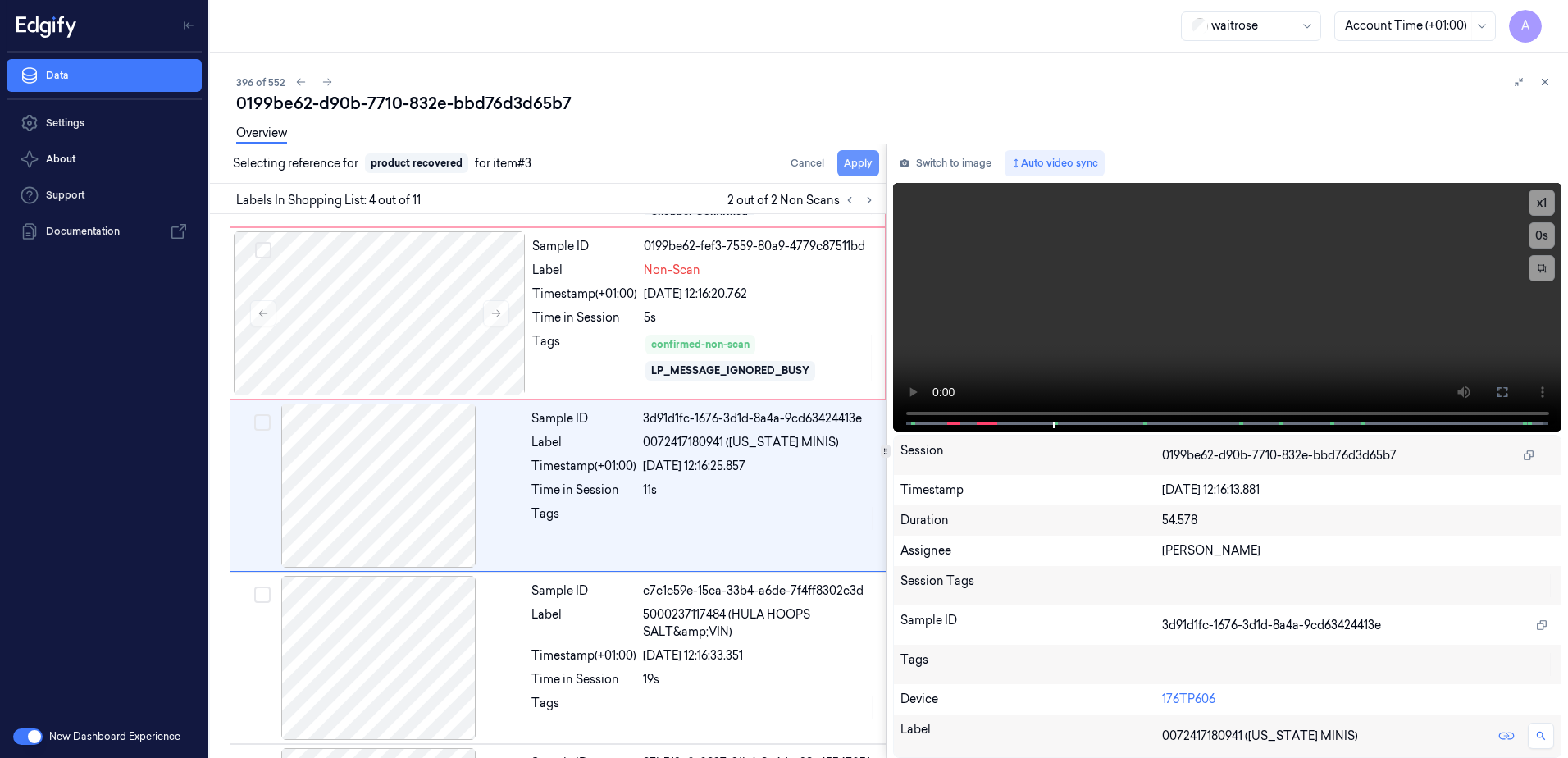
click at [857, 164] on button "Apply" at bounding box center [859, 164] width 42 height 26
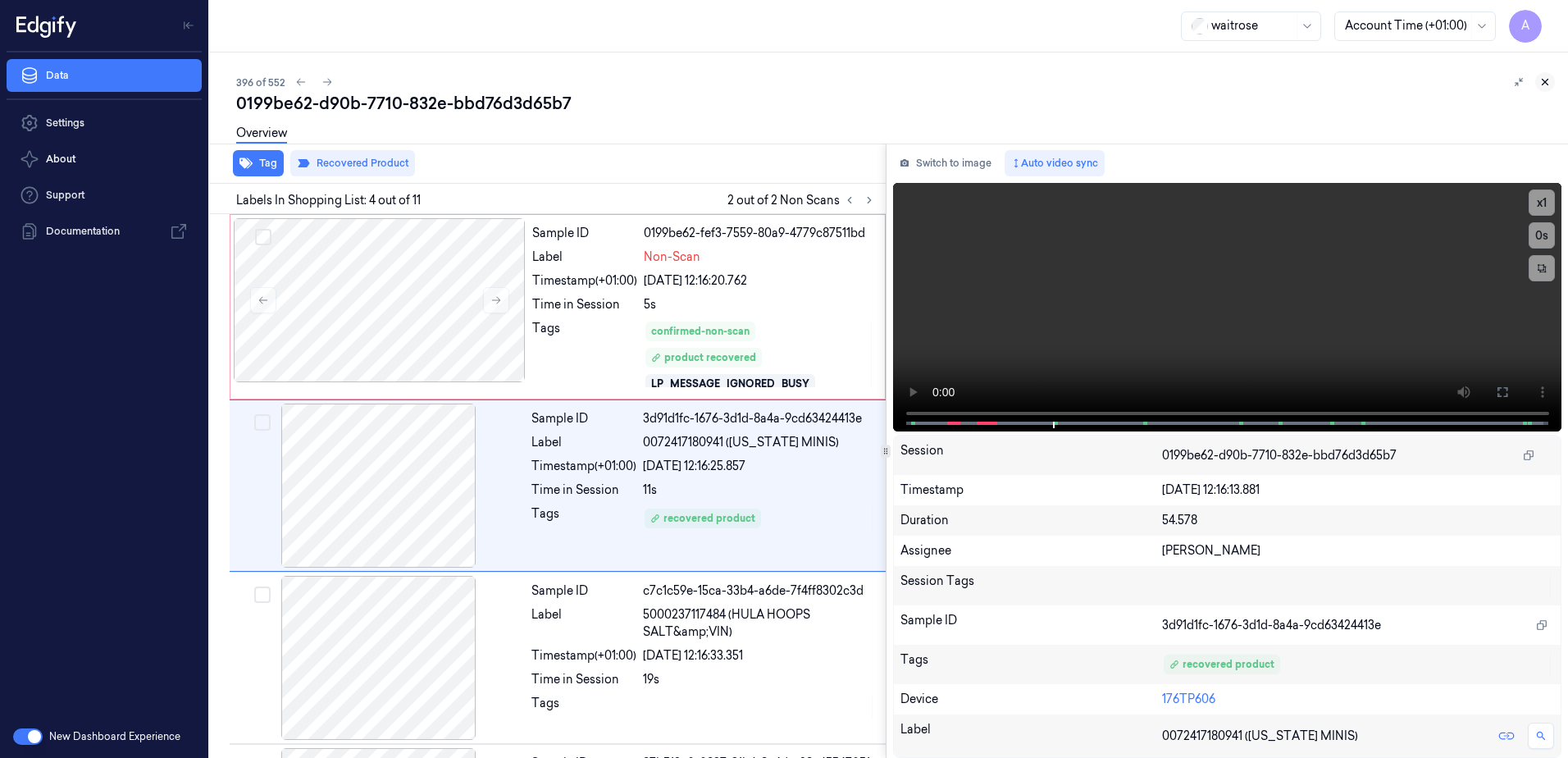
click at [1542, 81] on icon at bounding box center [1545, 82] width 11 height 11
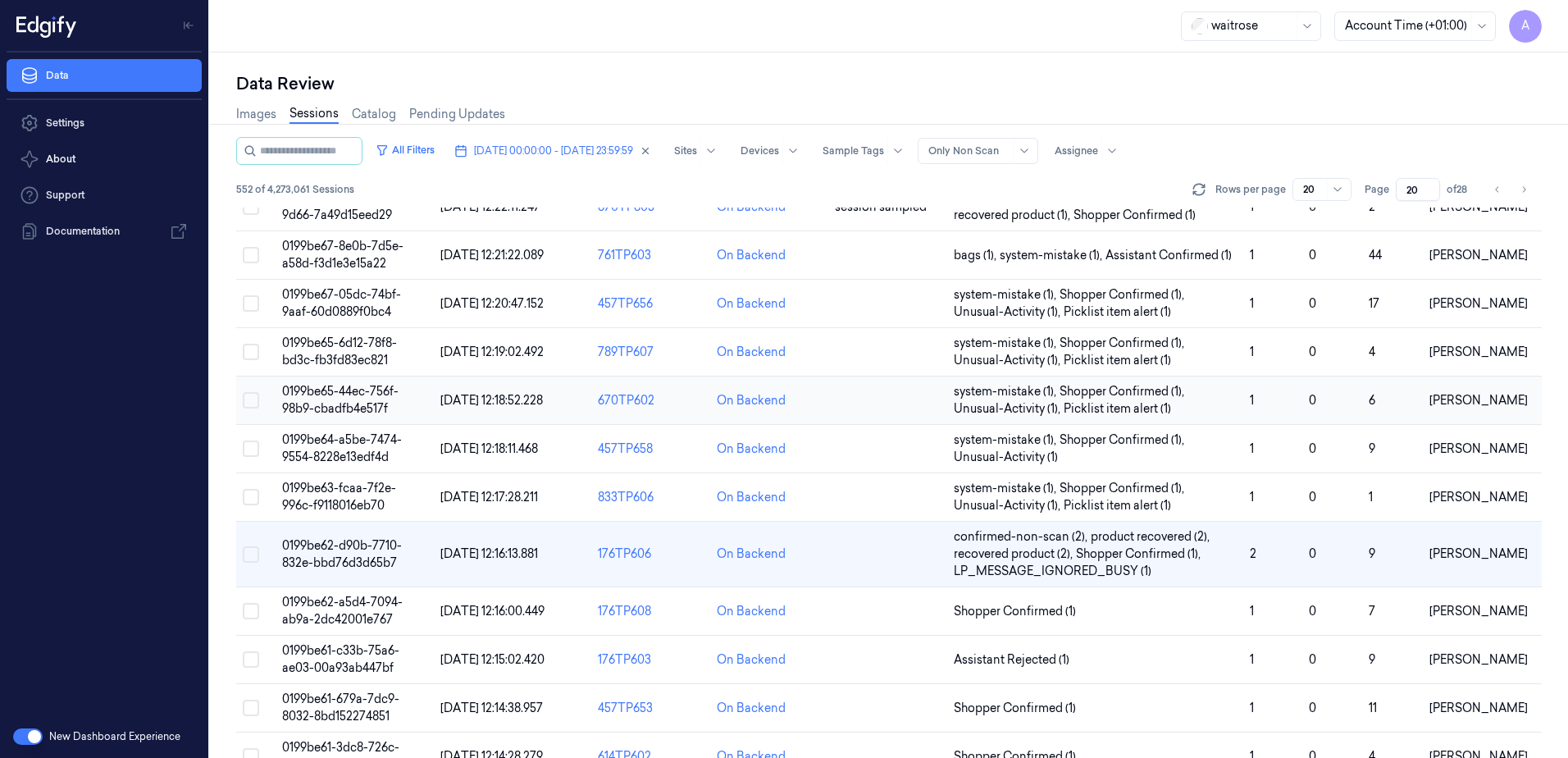
scroll to position [484, 0]
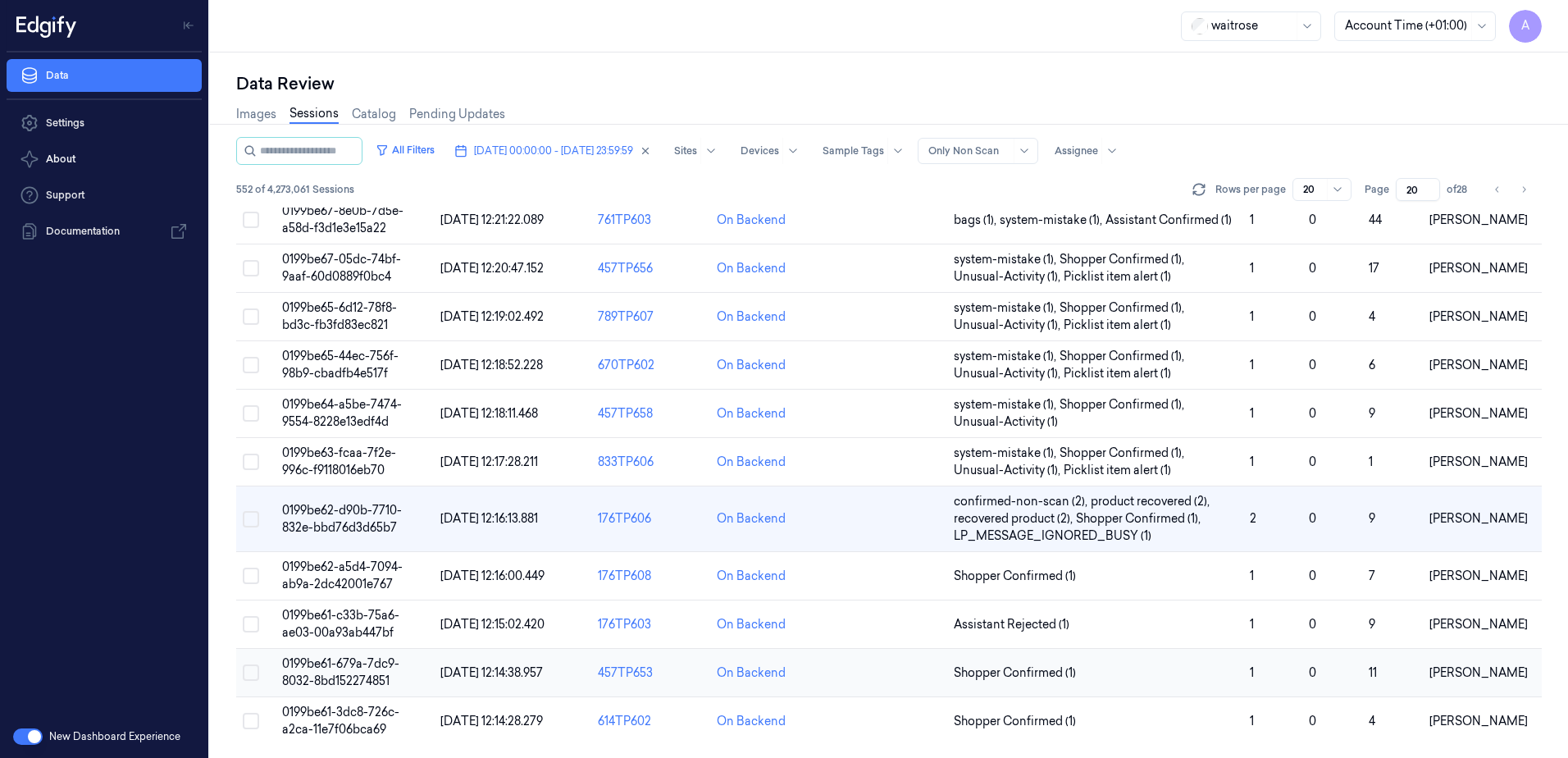
click at [358, 669] on span "0199be61-679a-7dc9-8032-8bd152274851" at bounding box center [340, 673] width 117 height 32
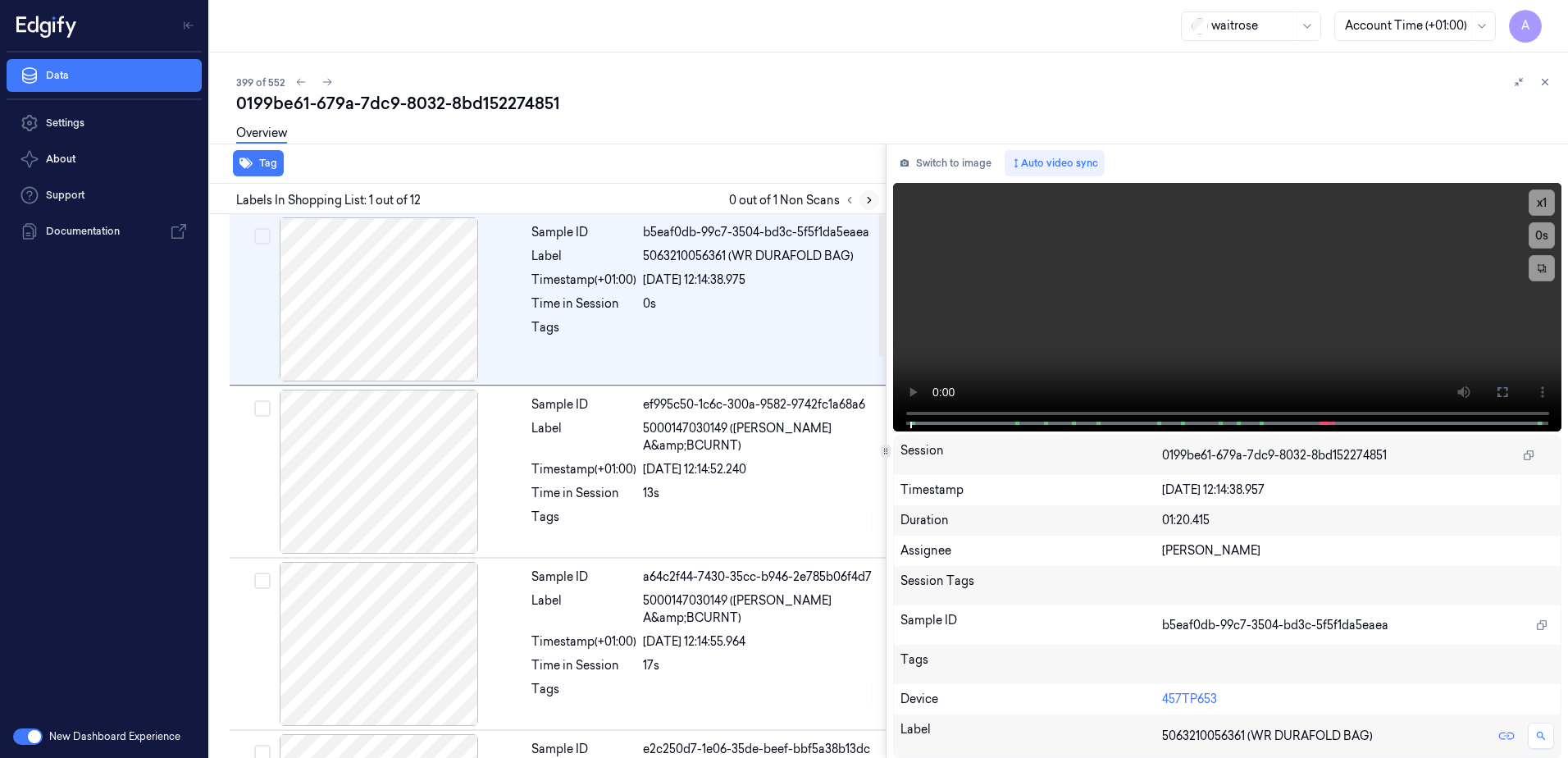
click at [866, 200] on icon at bounding box center [869, 200] width 11 height 11
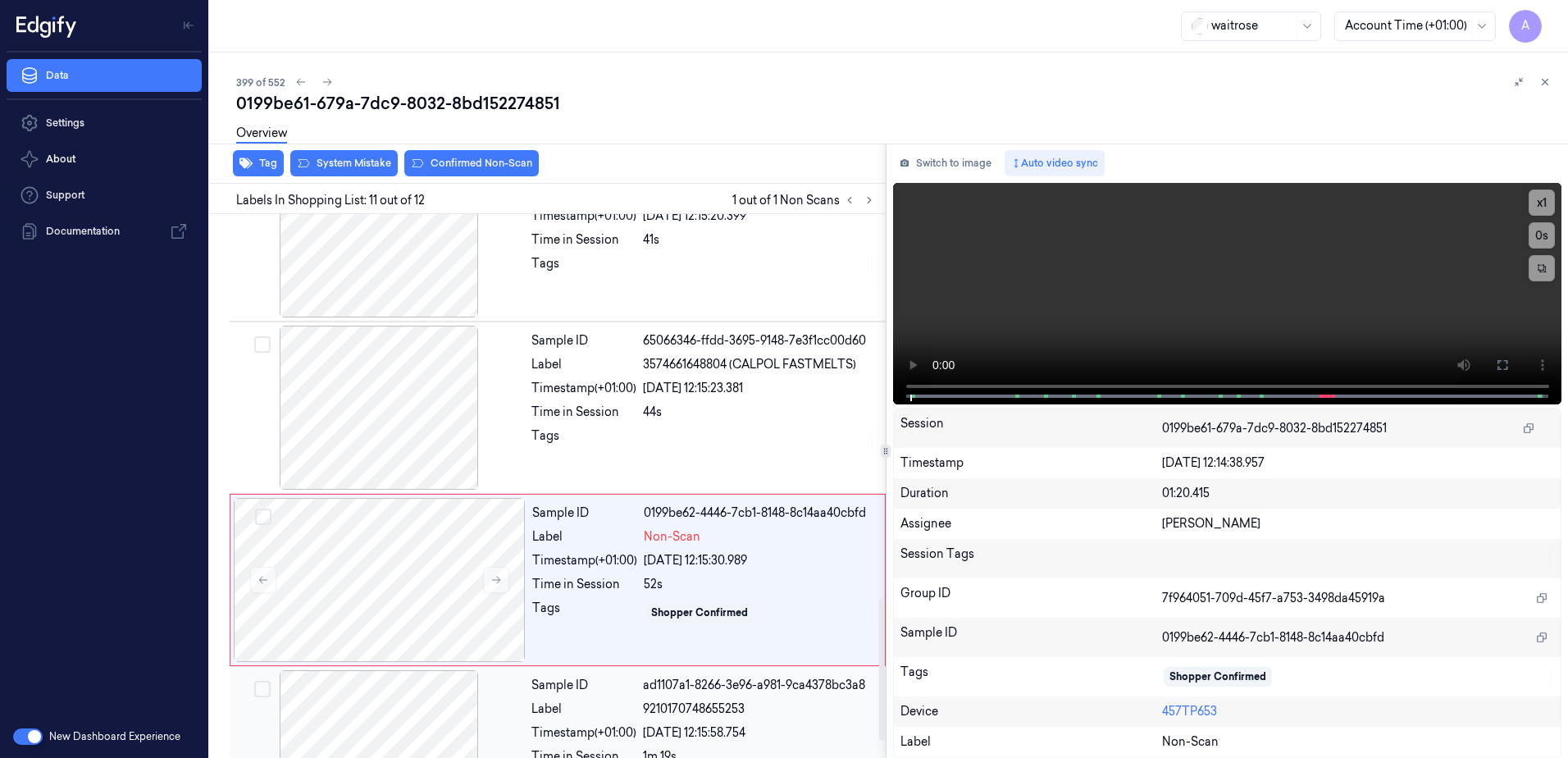
scroll to position [1528, 0]
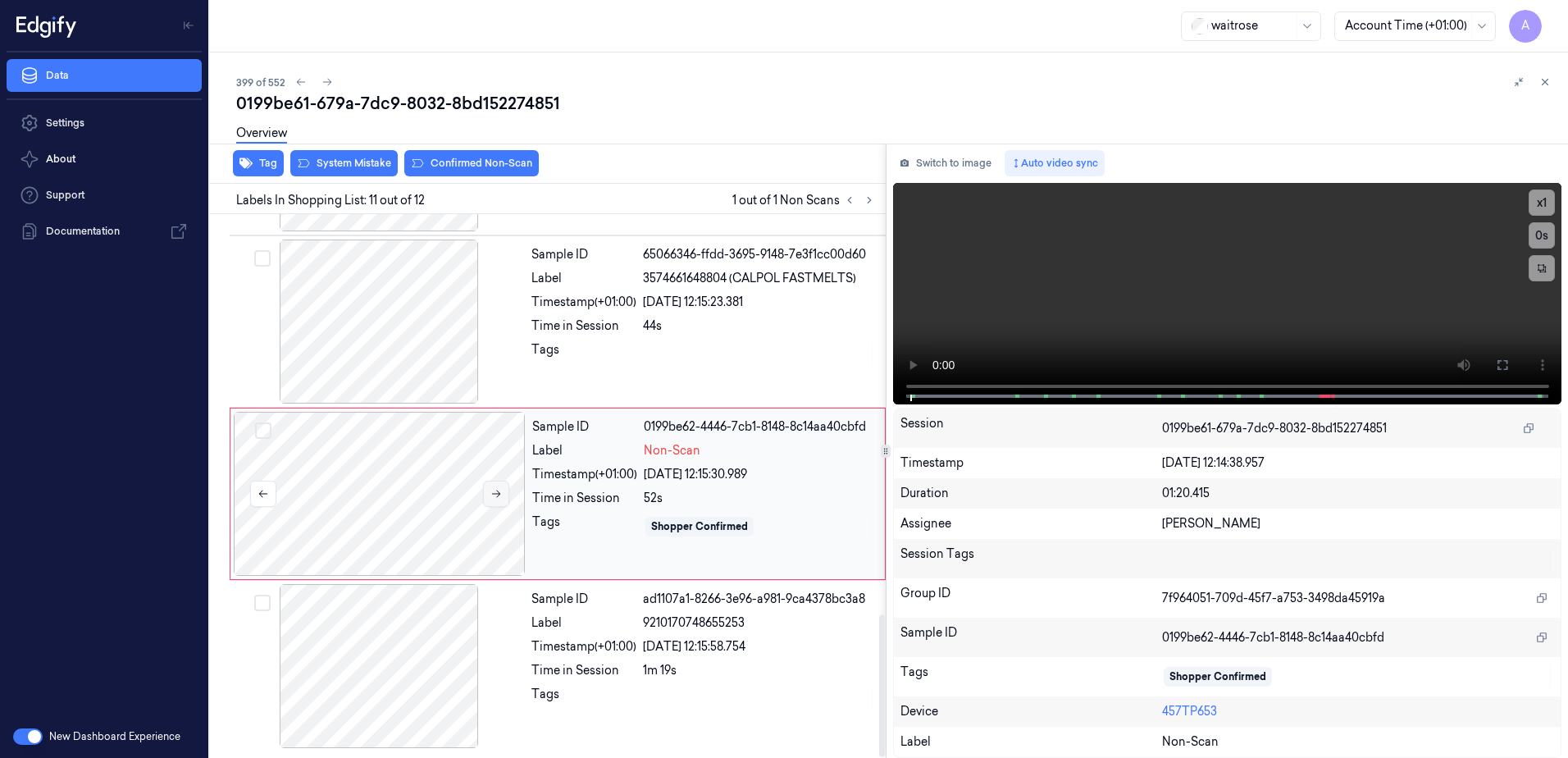
click at [492, 499] on button at bounding box center [497, 494] width 26 height 26
click at [504, 496] on button at bounding box center [497, 494] width 26 height 26
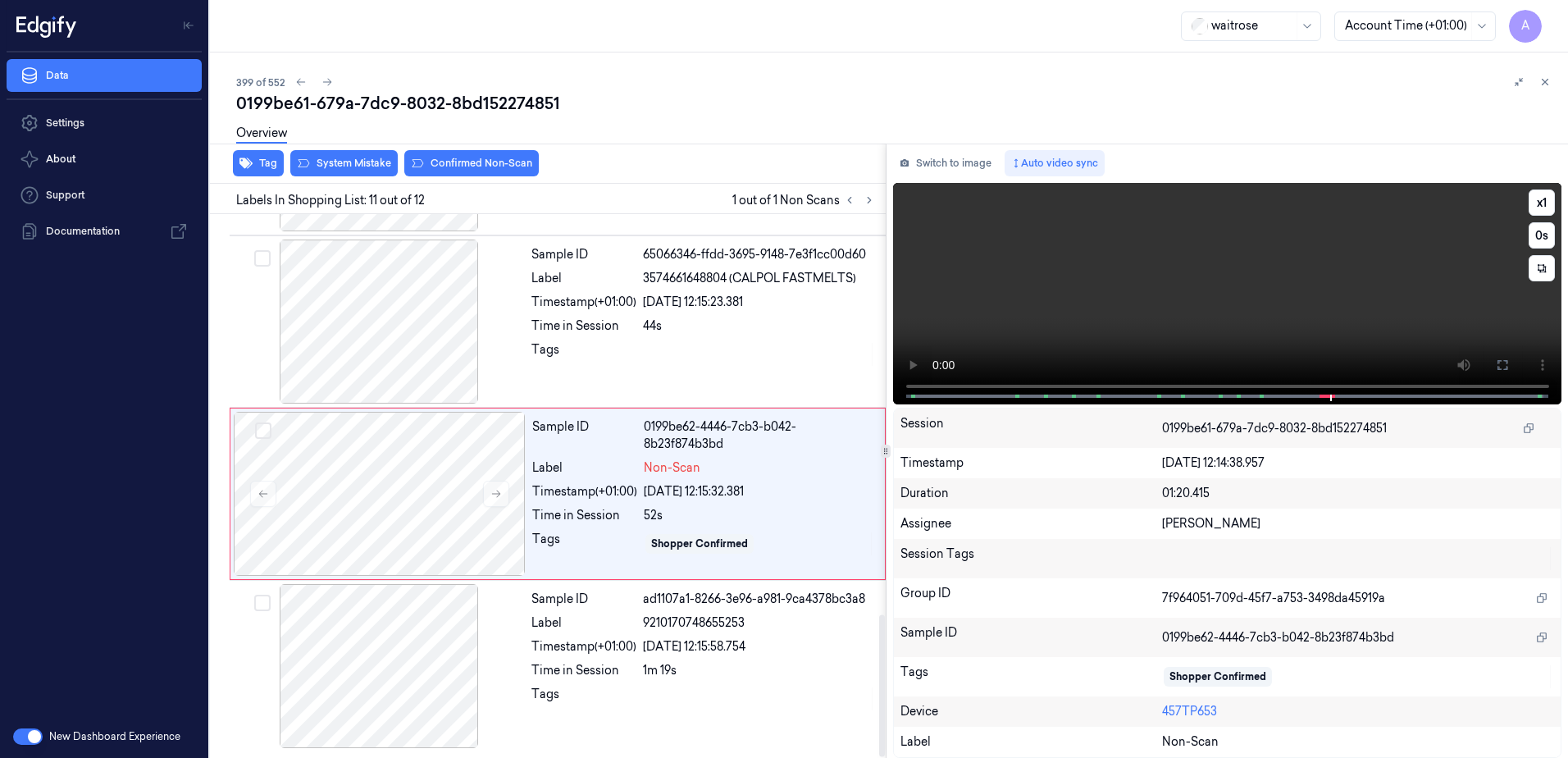
click at [1167, 332] on video at bounding box center [1227, 294] width 669 height 222
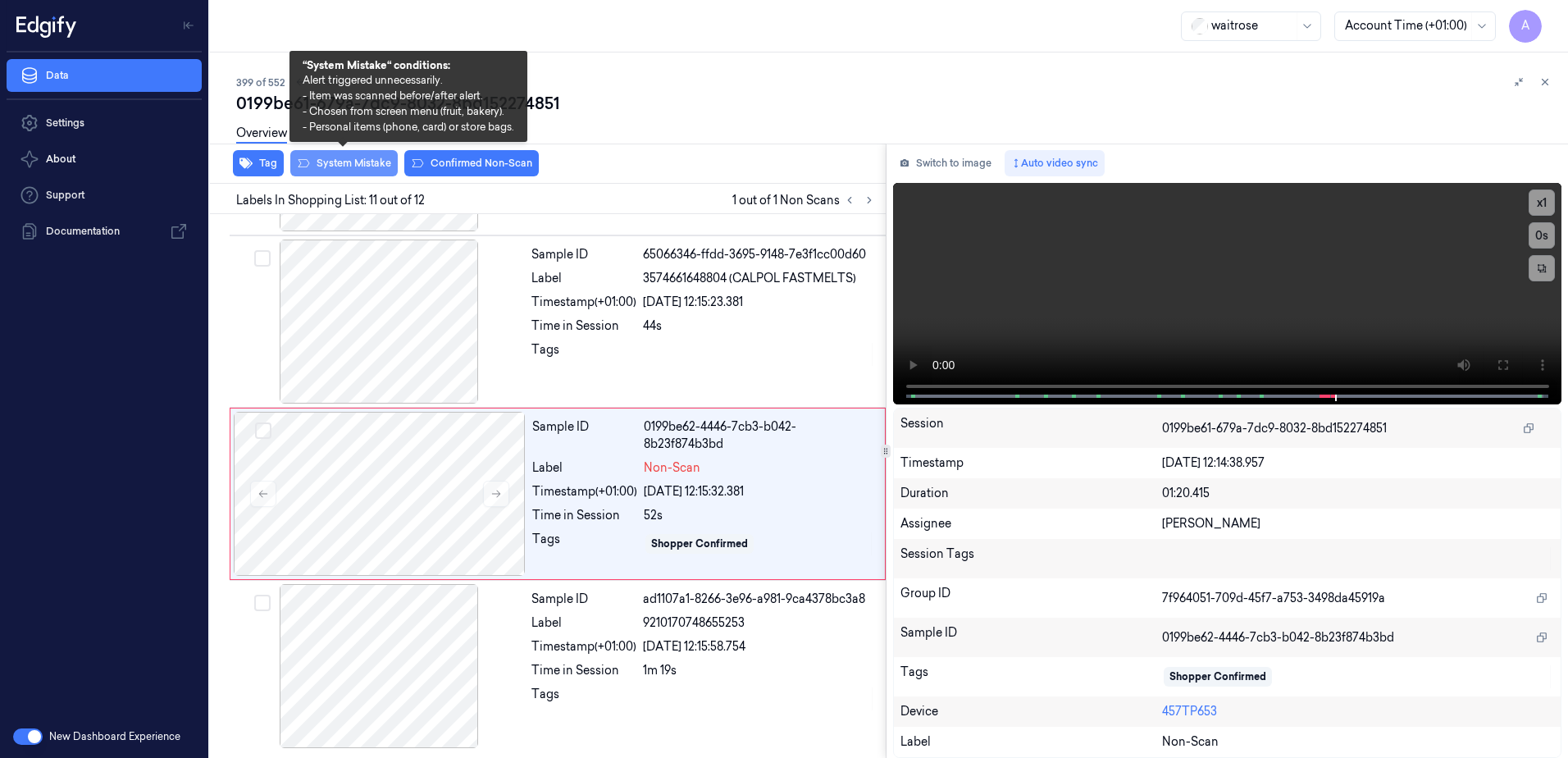
click at [340, 173] on button "System Mistake" at bounding box center [344, 164] width 107 height 26
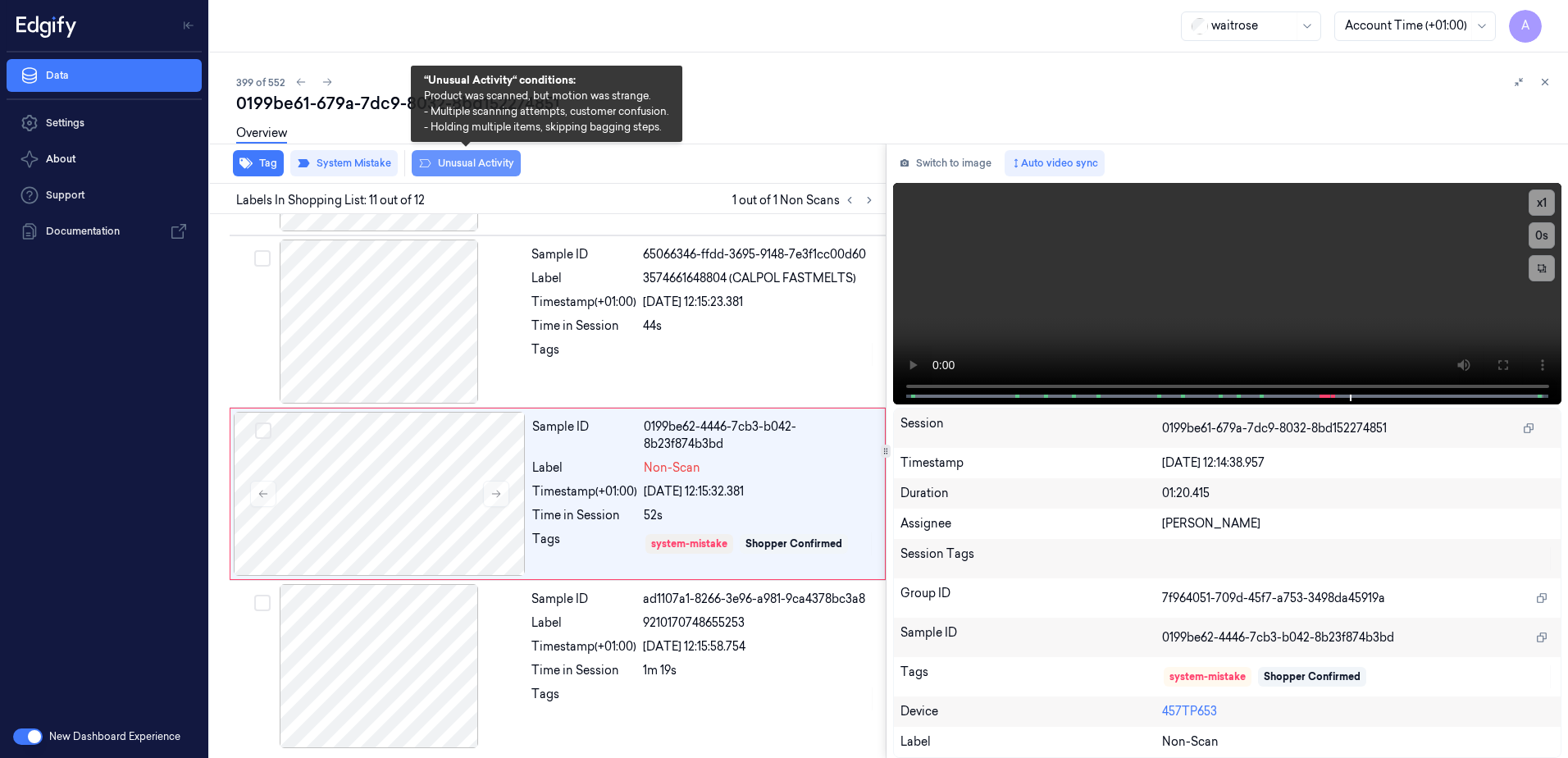
click at [492, 167] on button "Unusual Activity" at bounding box center [466, 164] width 109 height 26
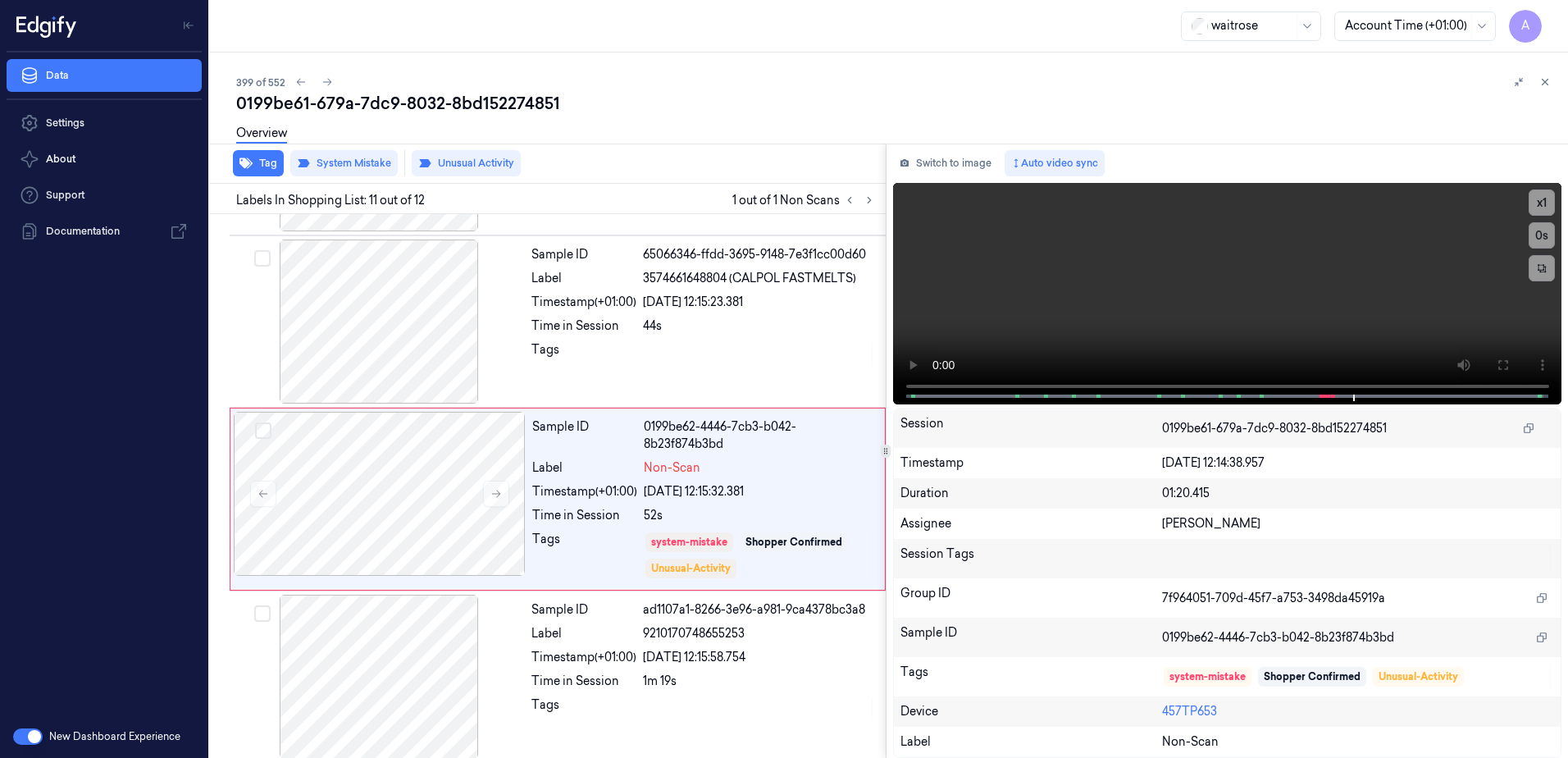
scroll to position [1540, 0]
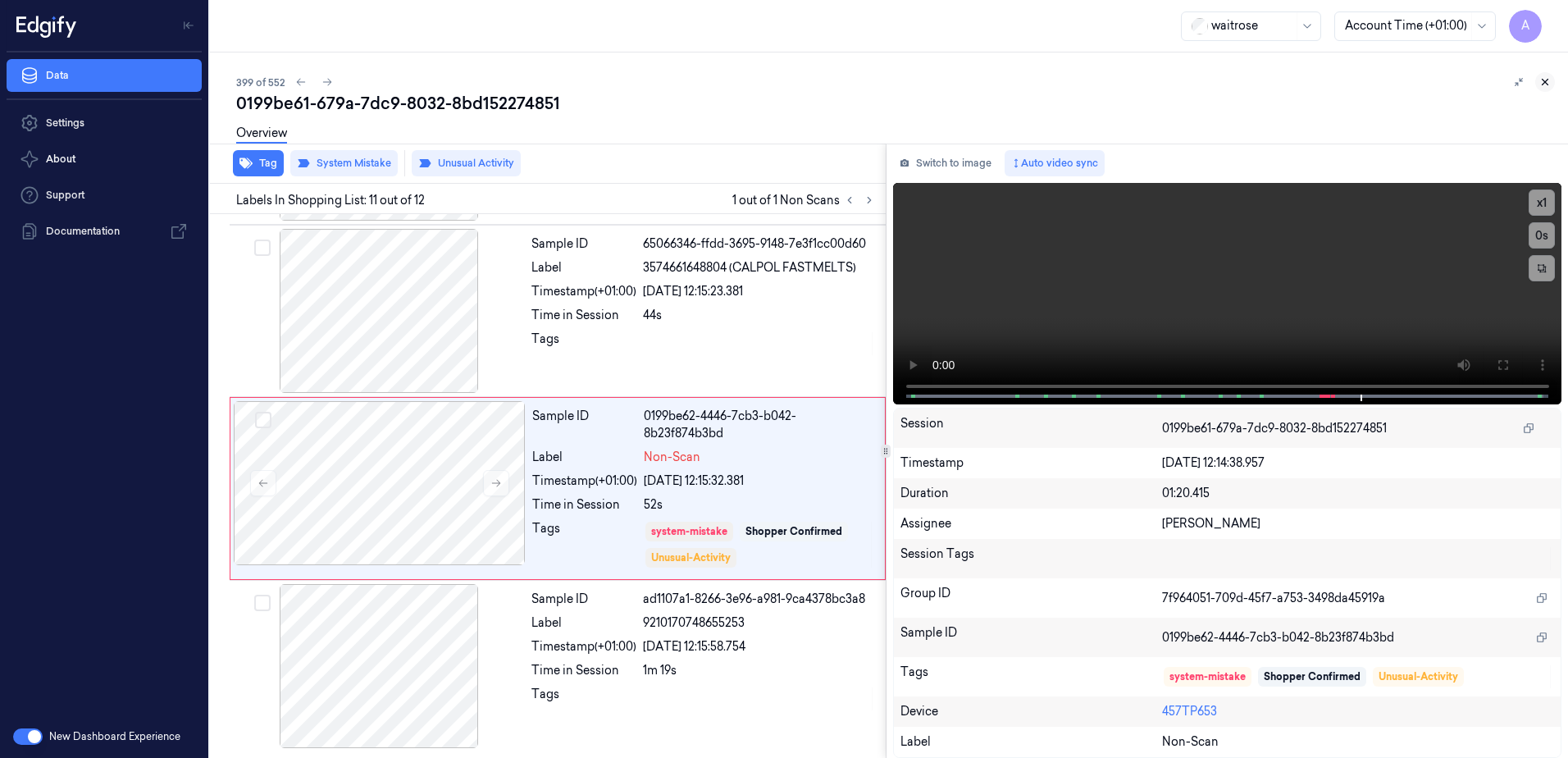
click at [1544, 86] on icon at bounding box center [1545, 82] width 11 height 11
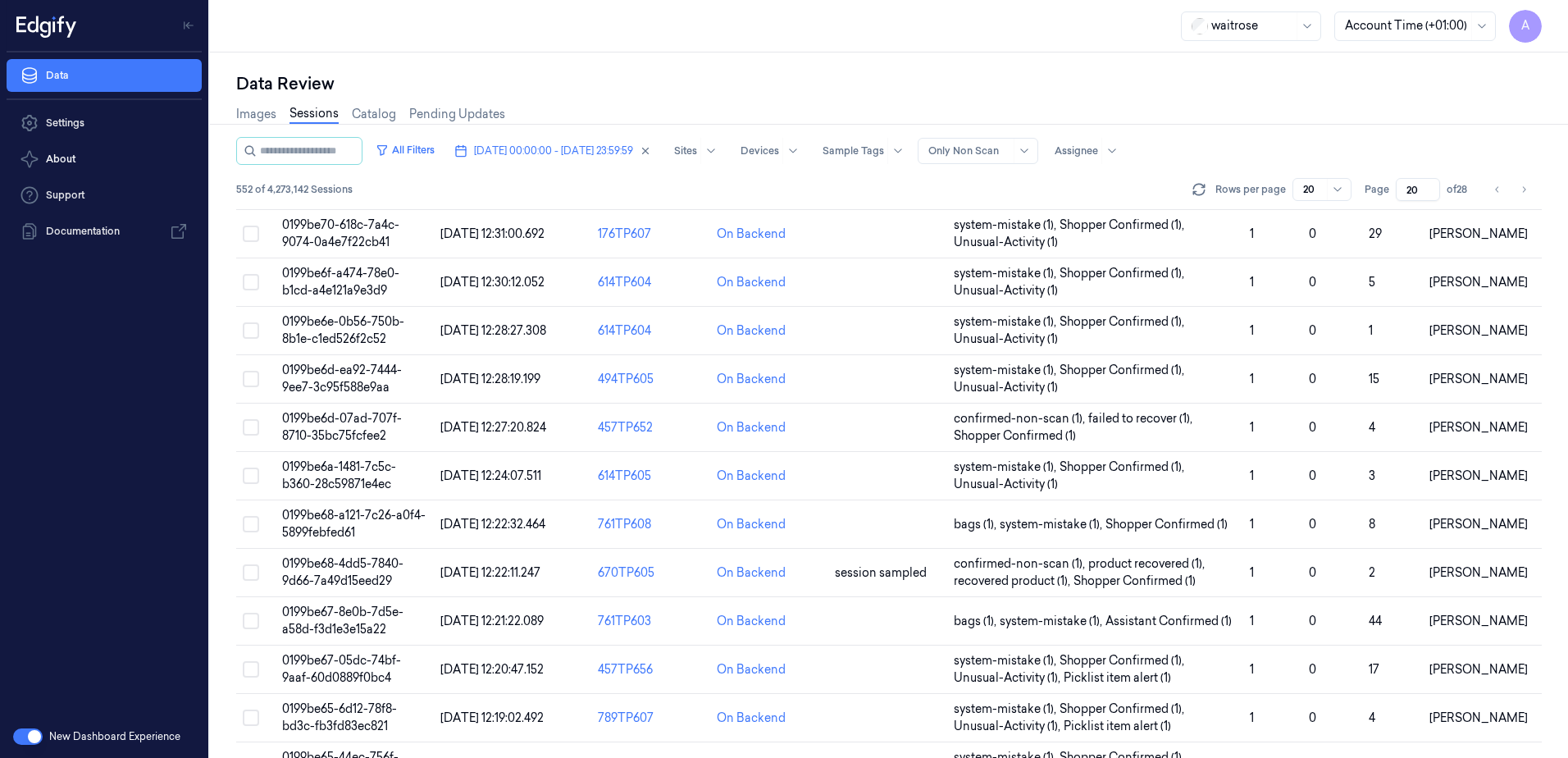
scroll to position [484, 0]
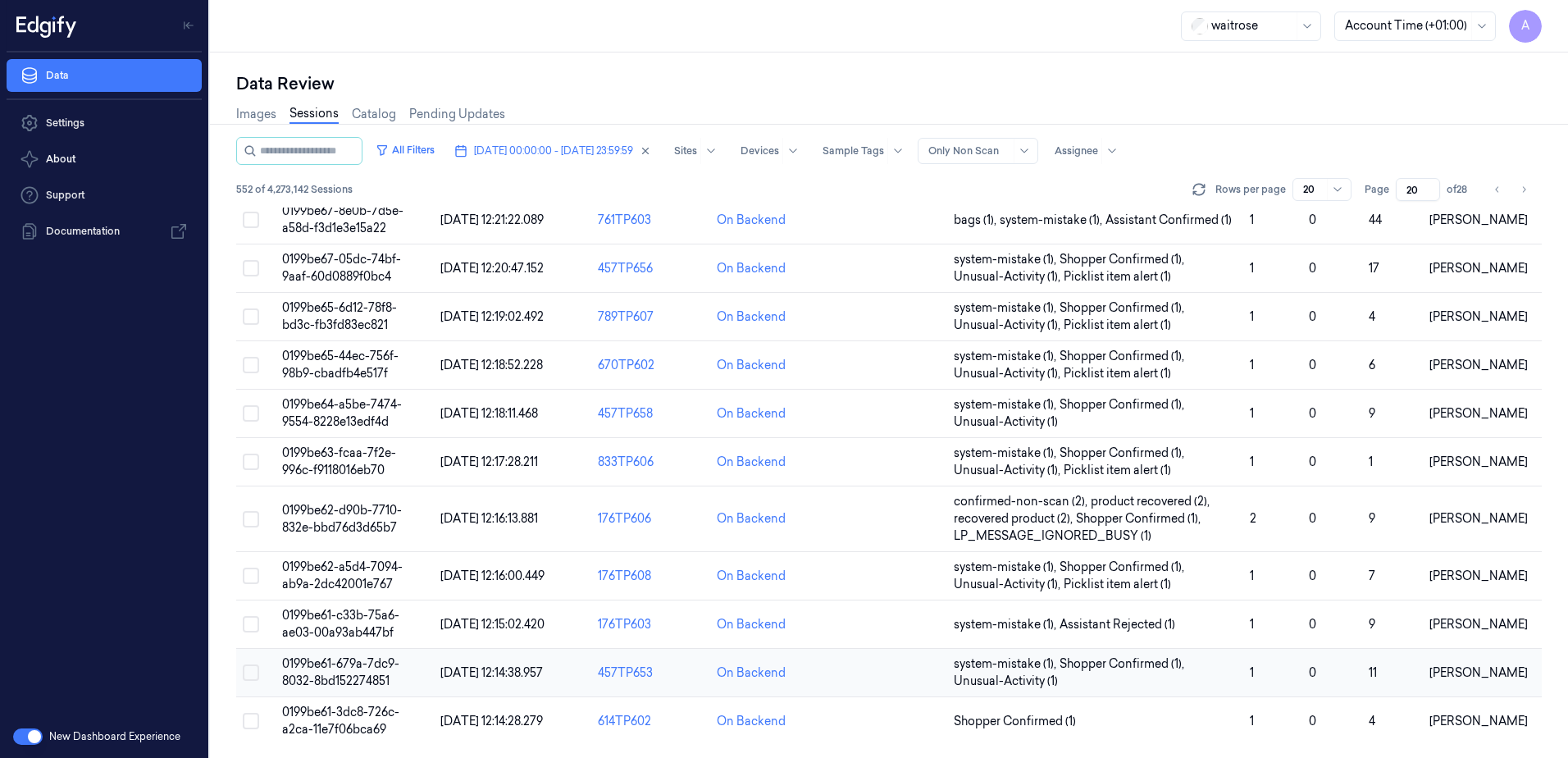
click at [374, 673] on td "0199be61-679a-7dc9-8032-8bd152274851" at bounding box center [355, 673] width 158 height 48
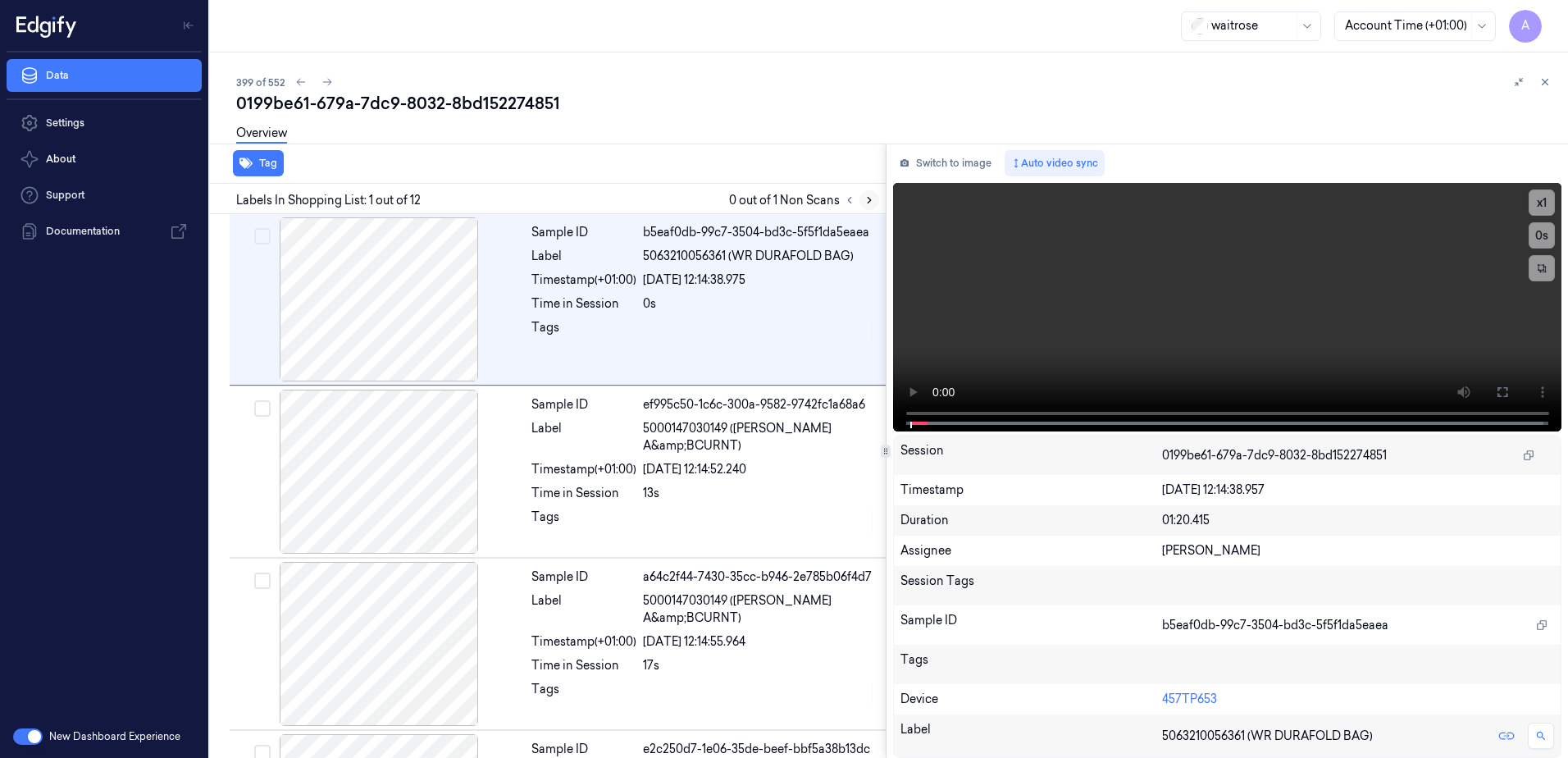
click at [867, 195] on icon at bounding box center [869, 200] width 11 height 11
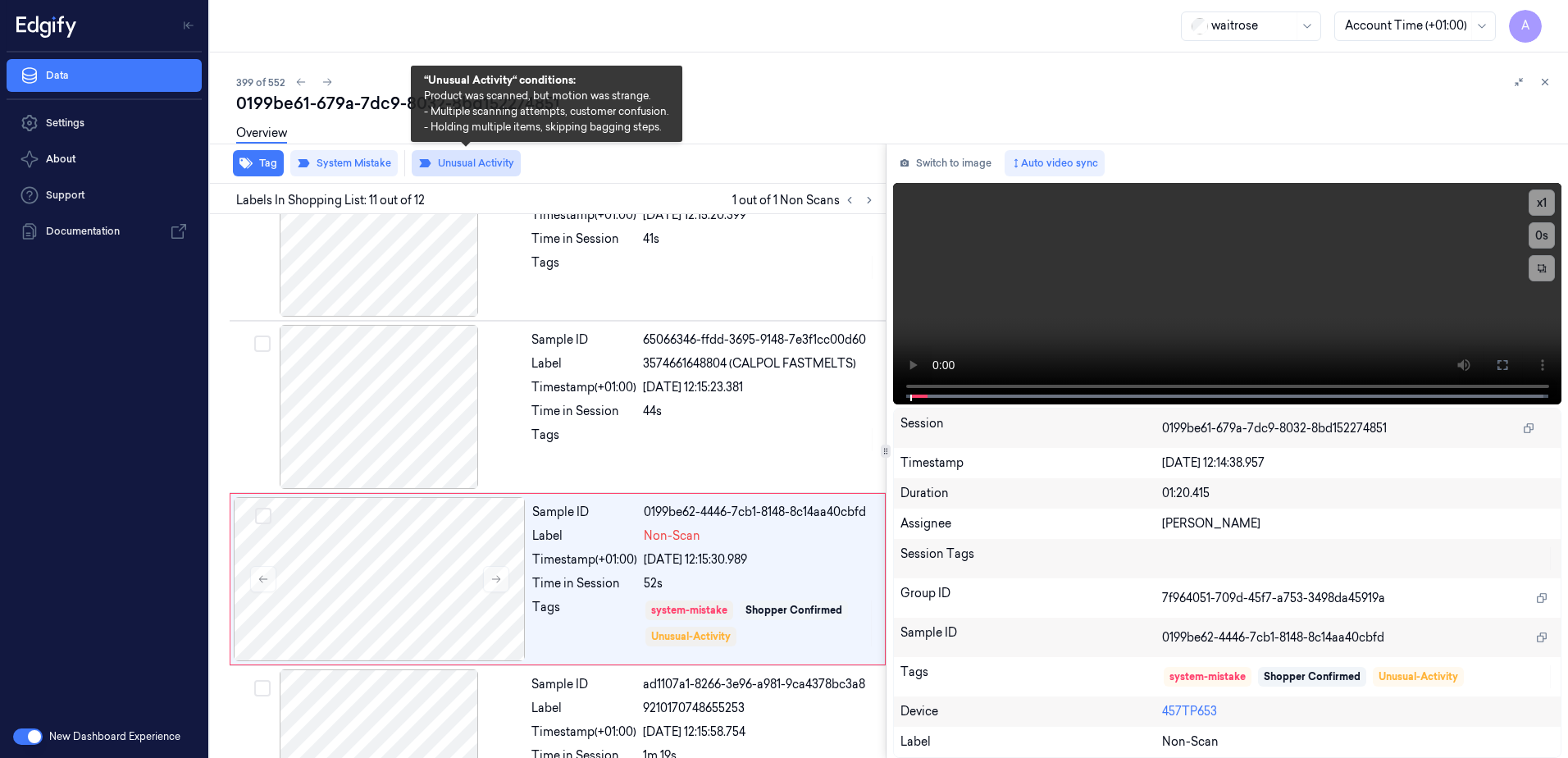
scroll to position [1528, 0]
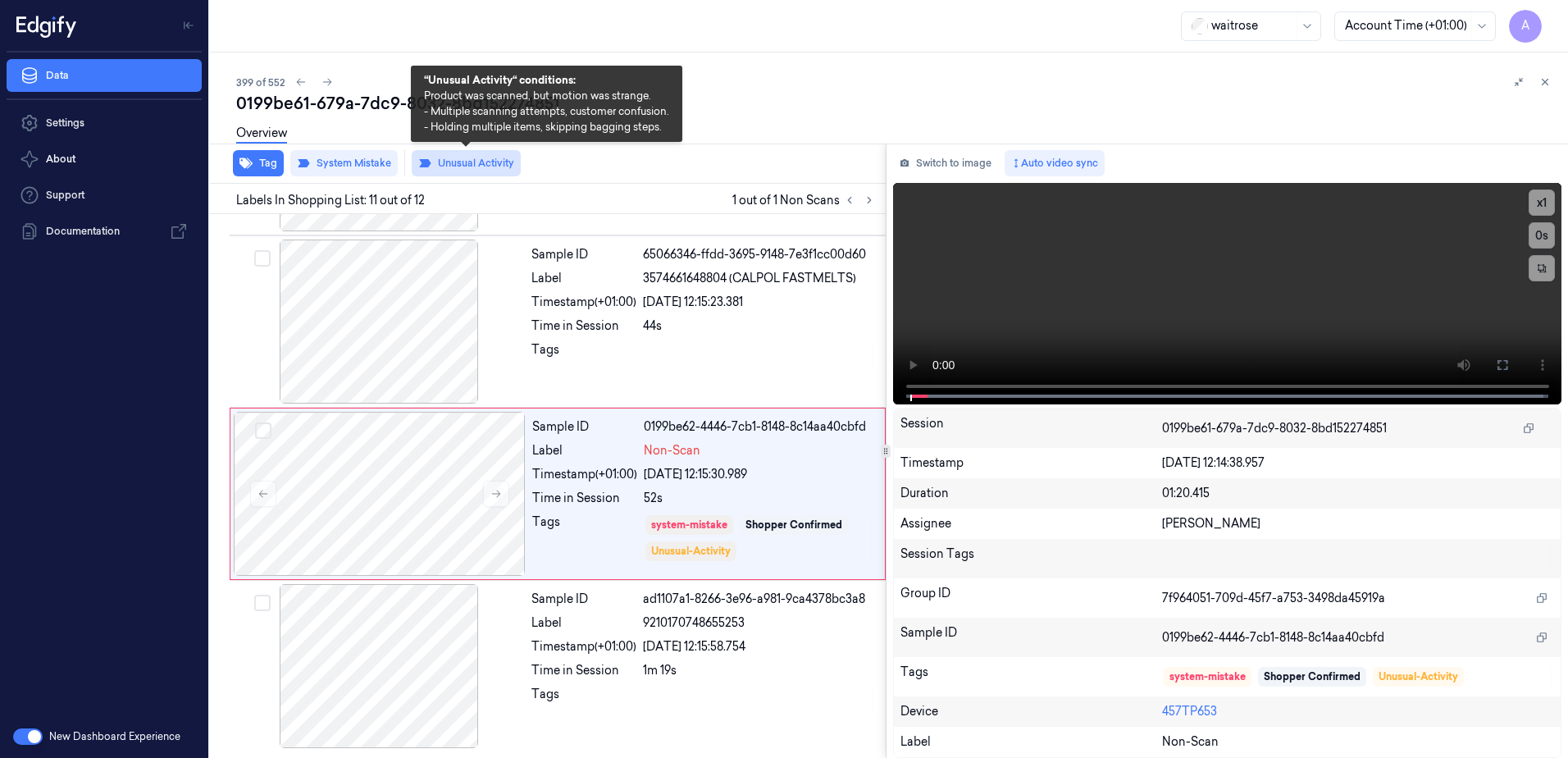
click at [467, 170] on button "Unusual Activity" at bounding box center [466, 164] width 109 height 26
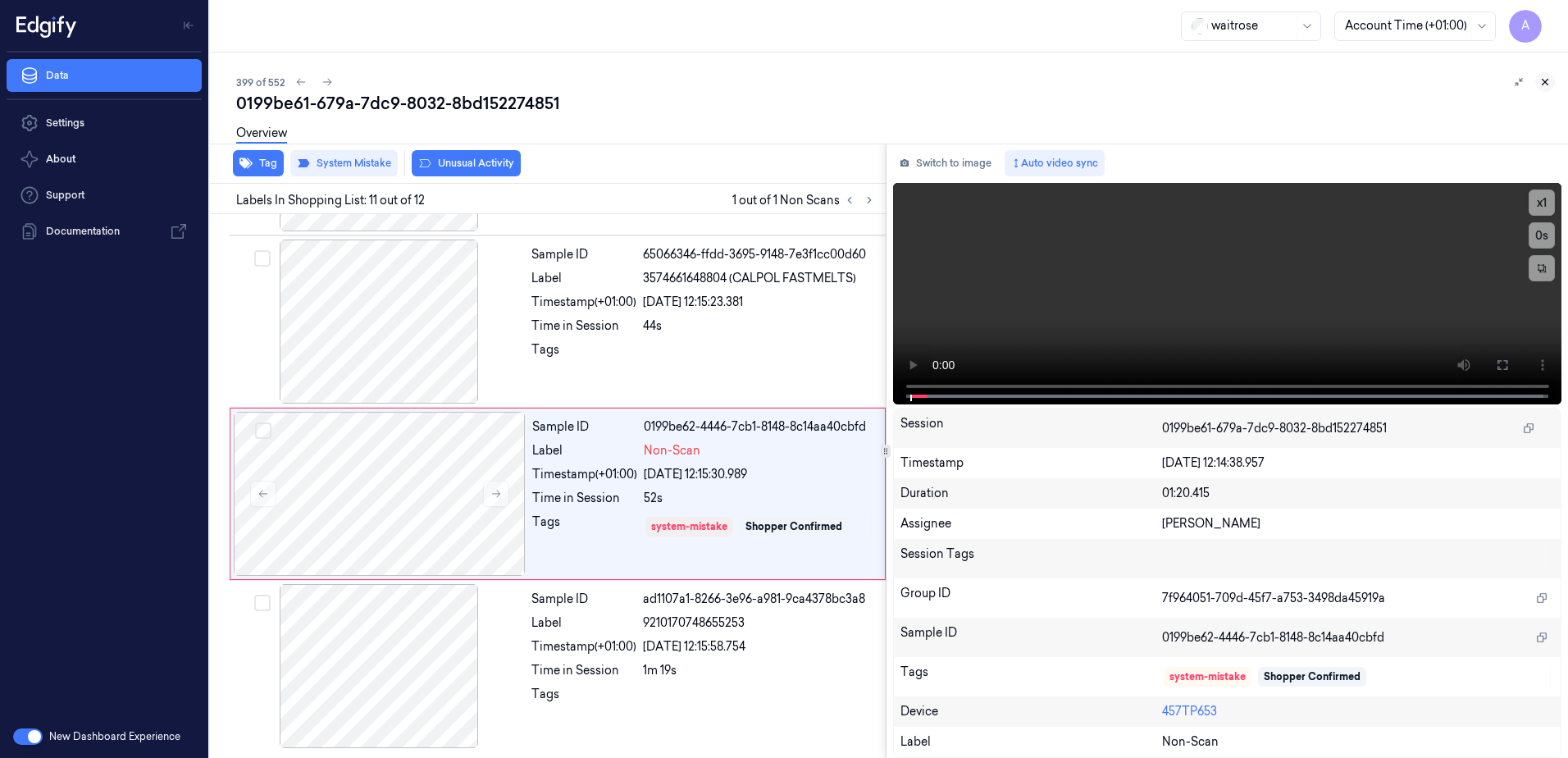
click at [1543, 84] on icon at bounding box center [1545, 82] width 11 height 11
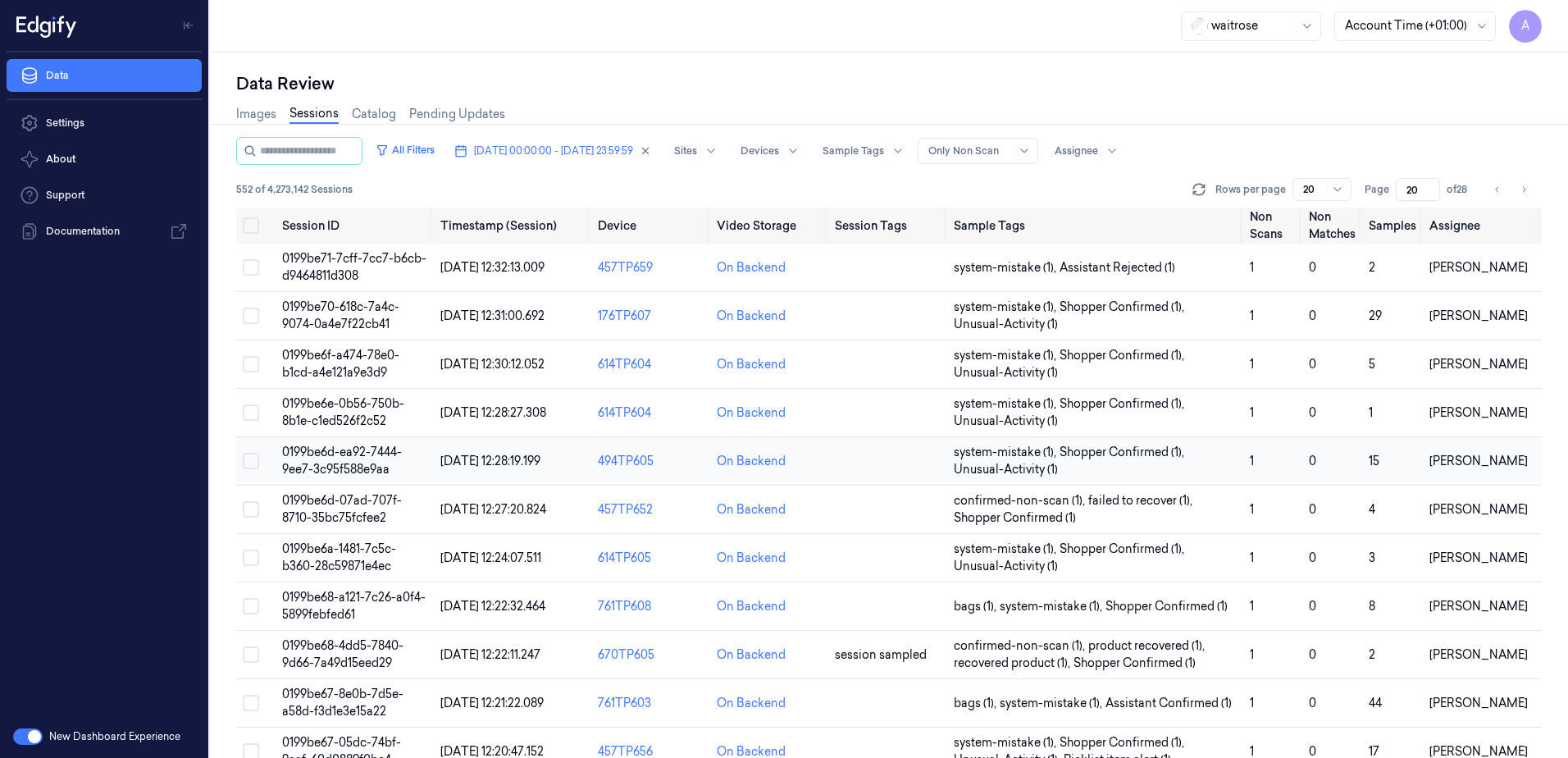
scroll to position [484, 0]
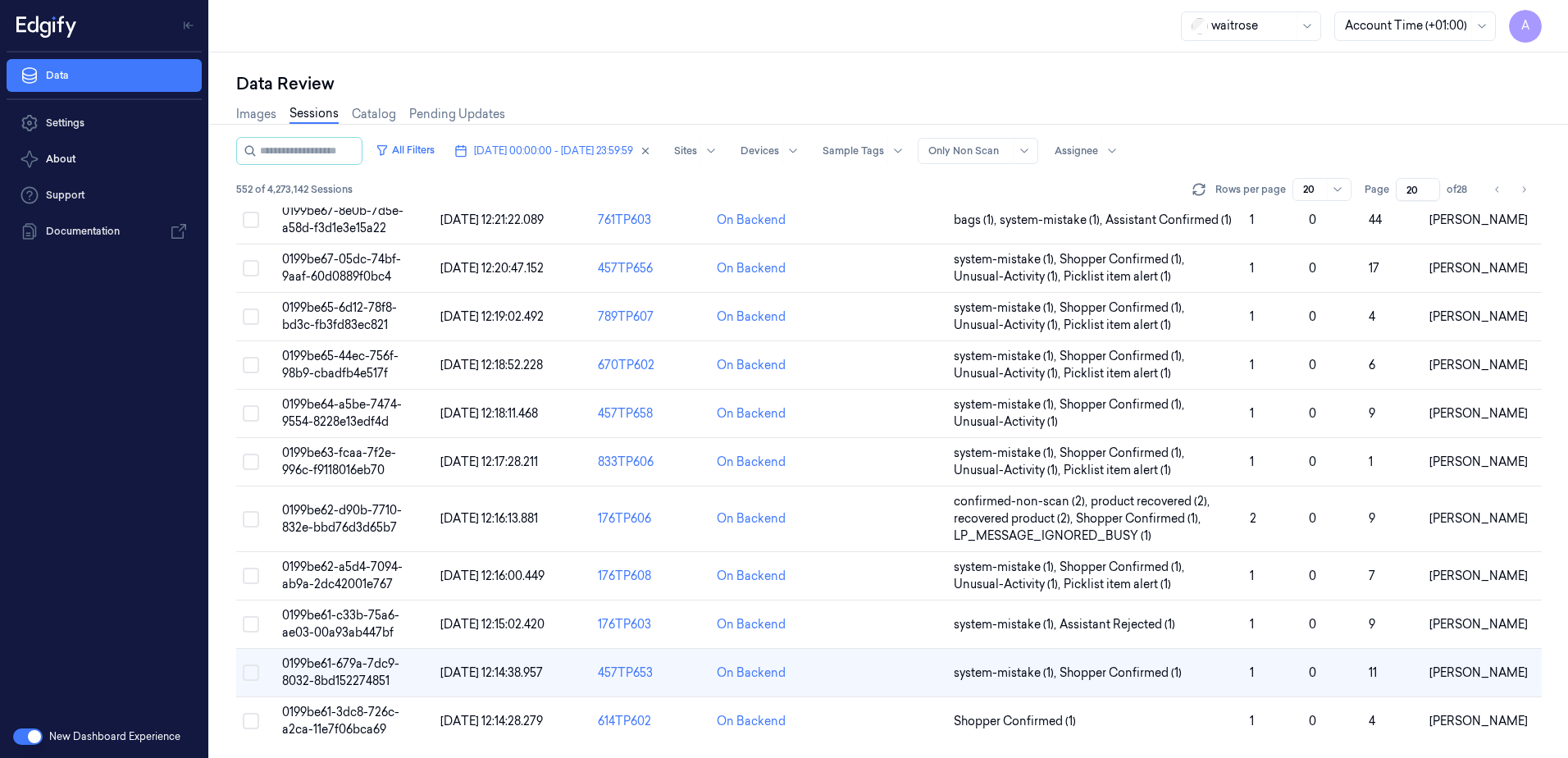
drag, startPoint x: 1418, startPoint y: 187, endPoint x: 1399, endPoint y: 195, distance: 20.6
click at [1399, 195] on input "20" at bounding box center [1418, 189] width 44 height 23
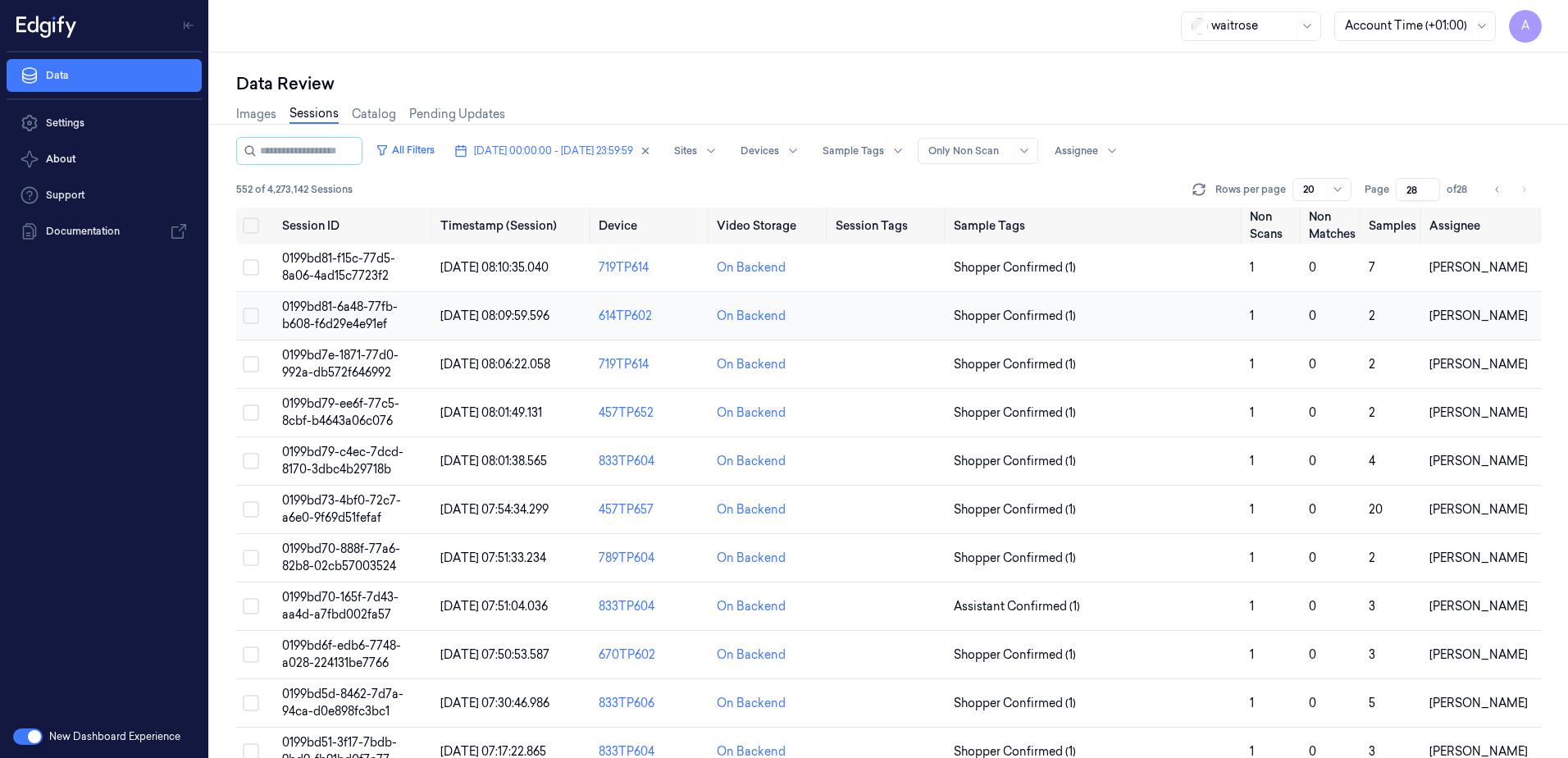
type input "28"
click at [371, 310] on span "0199bd81-6a48-77fb-b608-f6d29e4e91ef" at bounding box center [340, 316] width 116 height 32
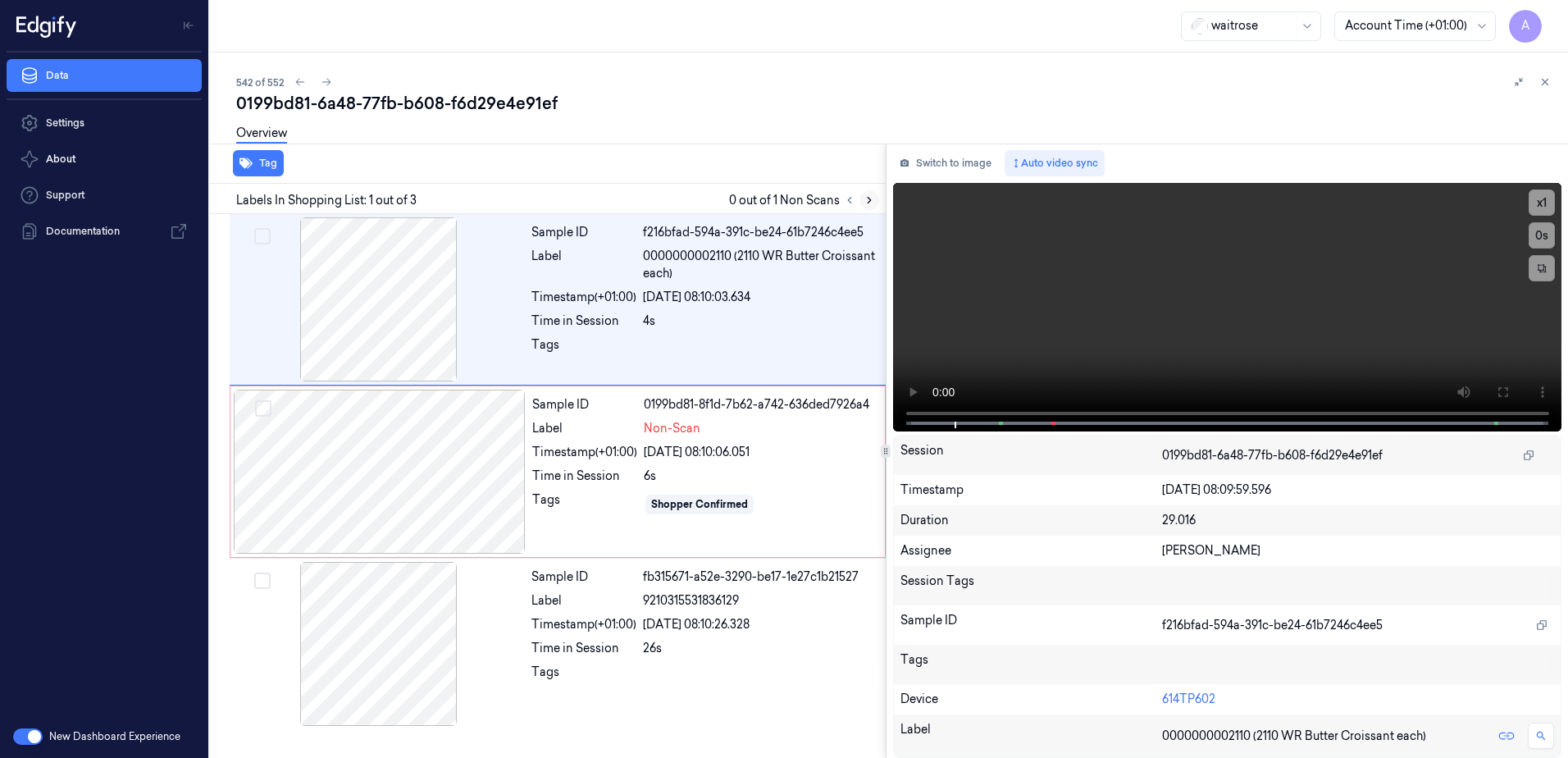
click at [865, 200] on icon at bounding box center [869, 200] width 11 height 11
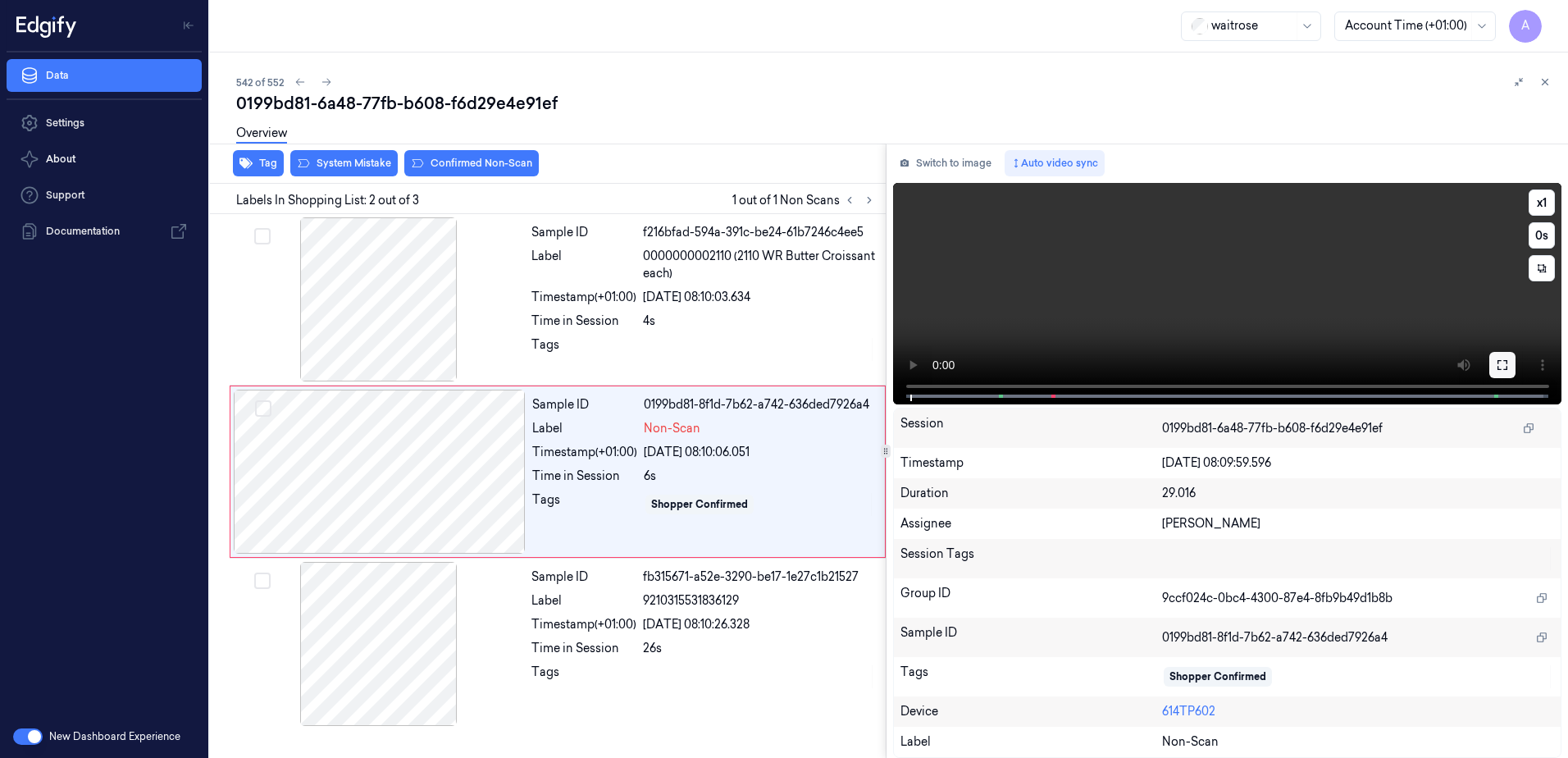
click at [1494, 364] on button at bounding box center [1503, 365] width 26 height 26
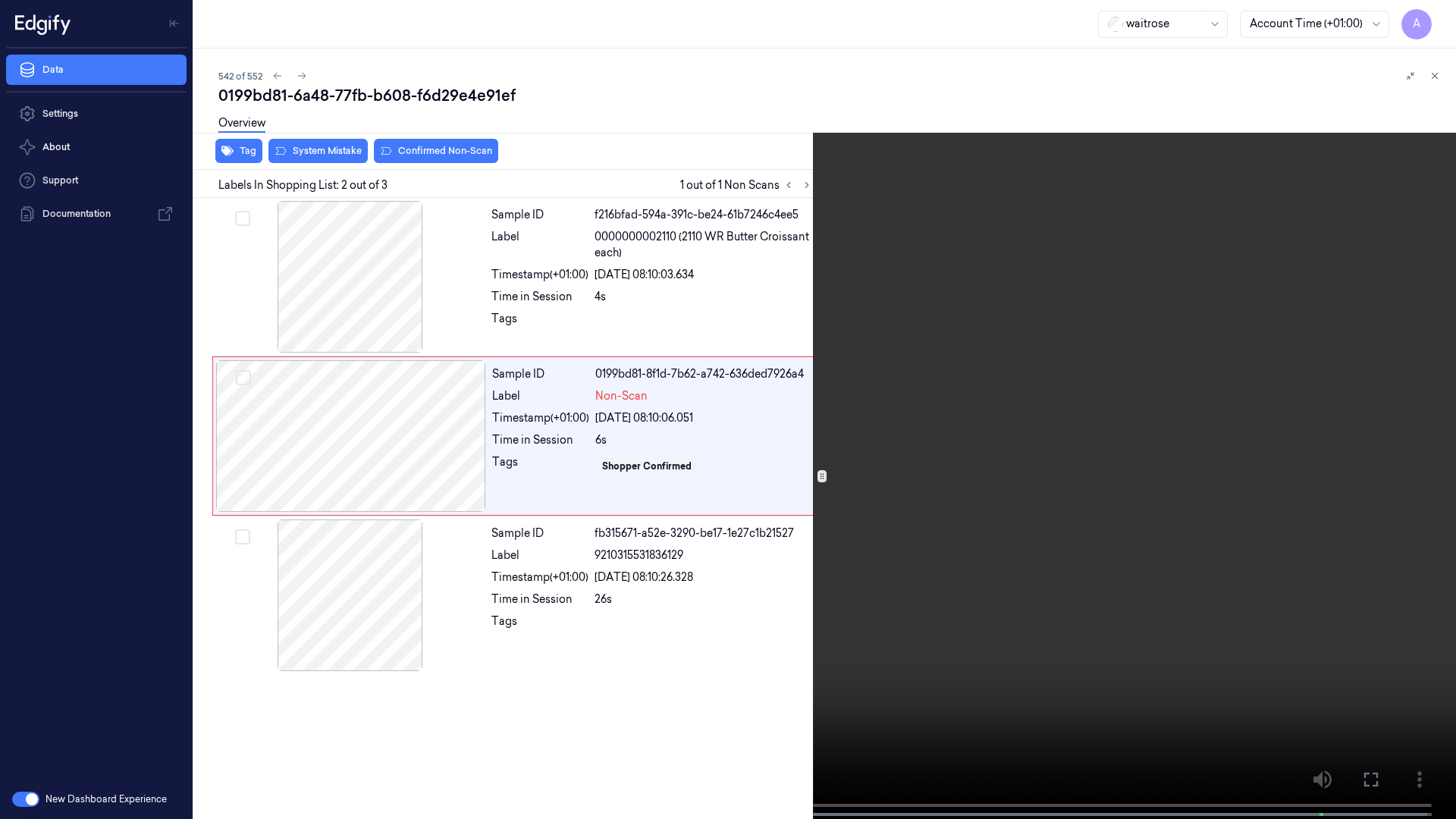
click at [758, 399] on video at bounding box center [728, 411] width 1456 height 822
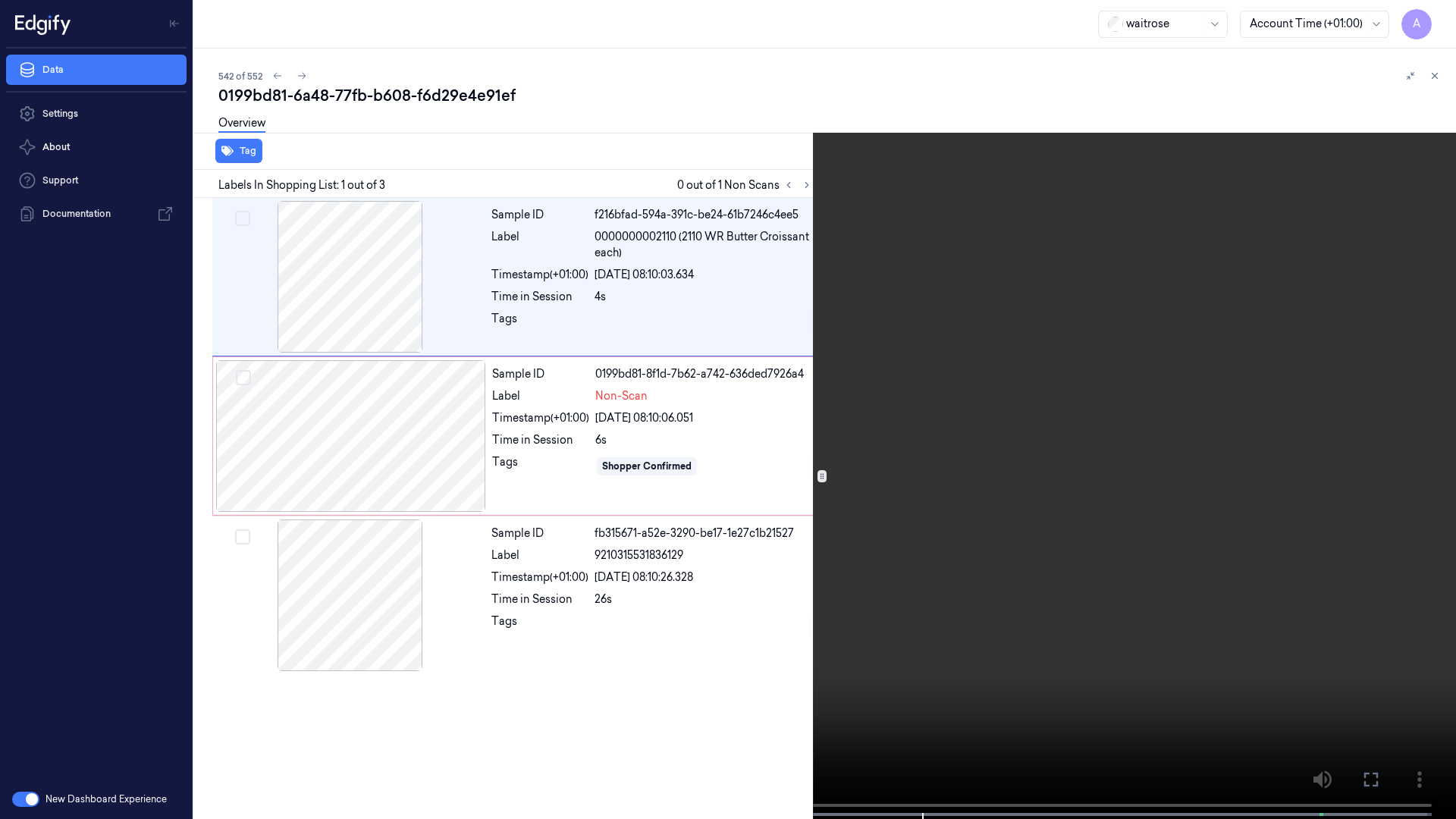
click at [0, 0] on icon at bounding box center [0, 0] width 0 height 0
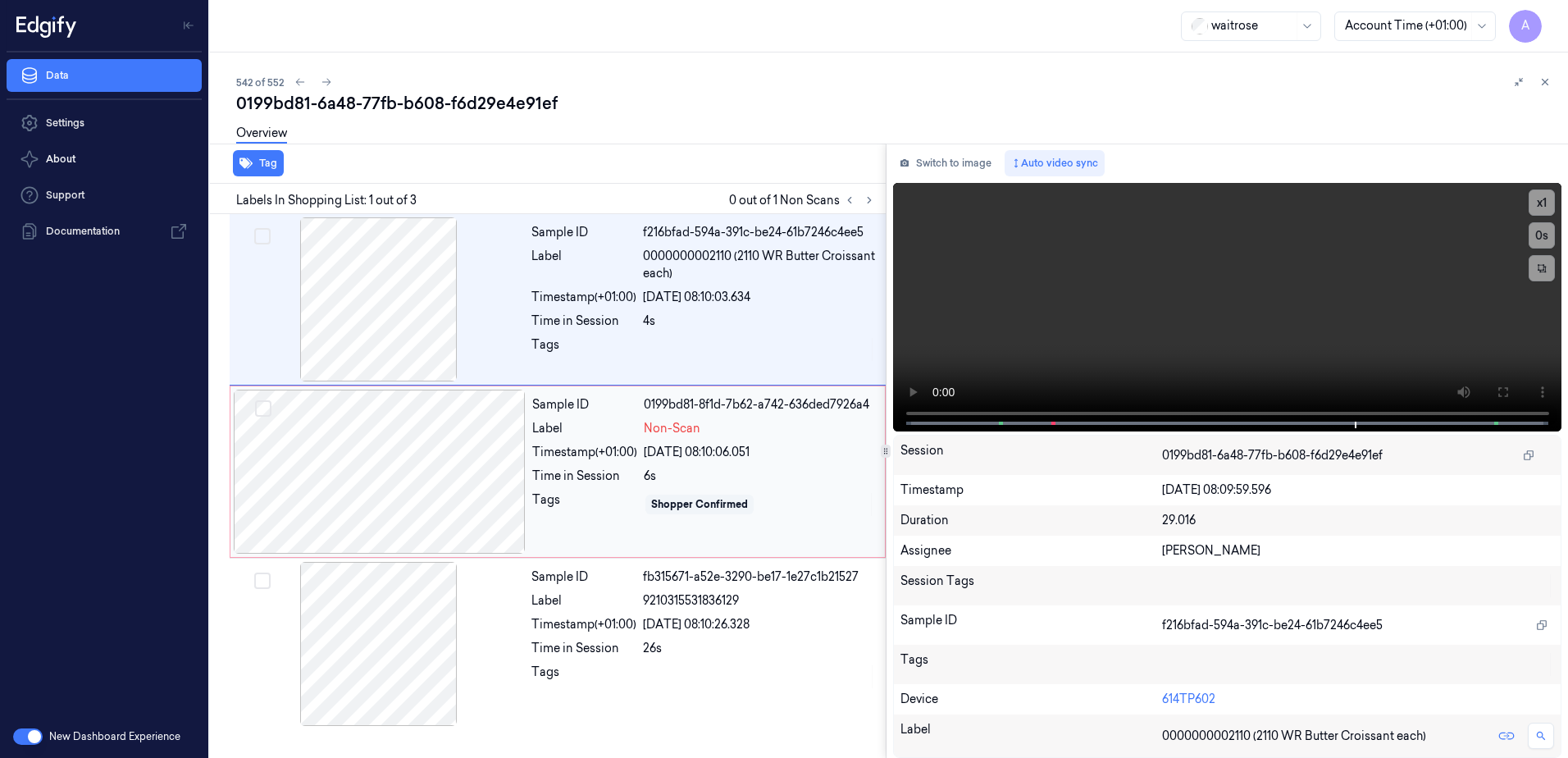
click at [598, 509] on div "Tags" at bounding box center [584, 505] width 105 height 26
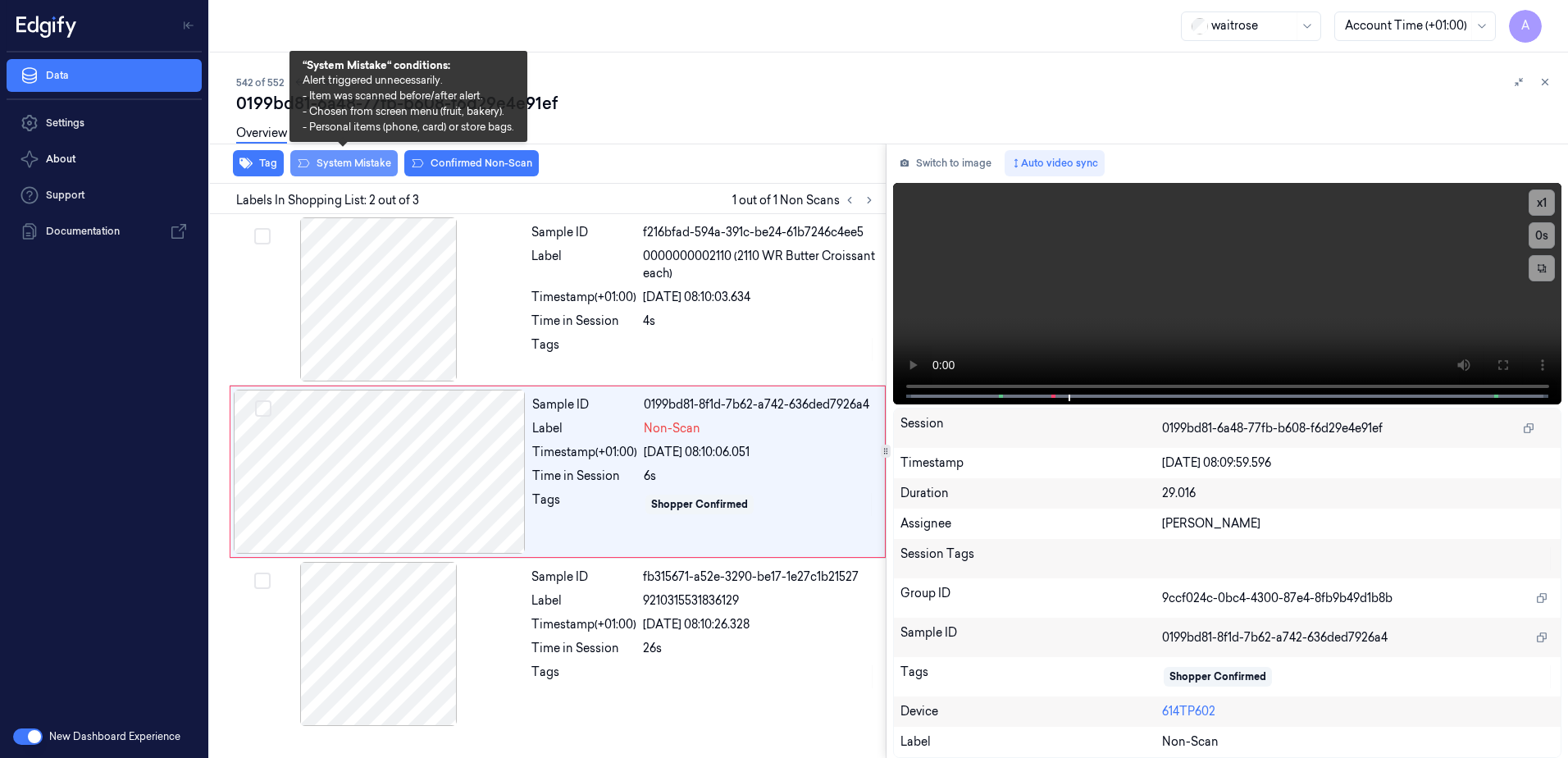
click at [338, 171] on button "System Mistake" at bounding box center [344, 164] width 107 height 26
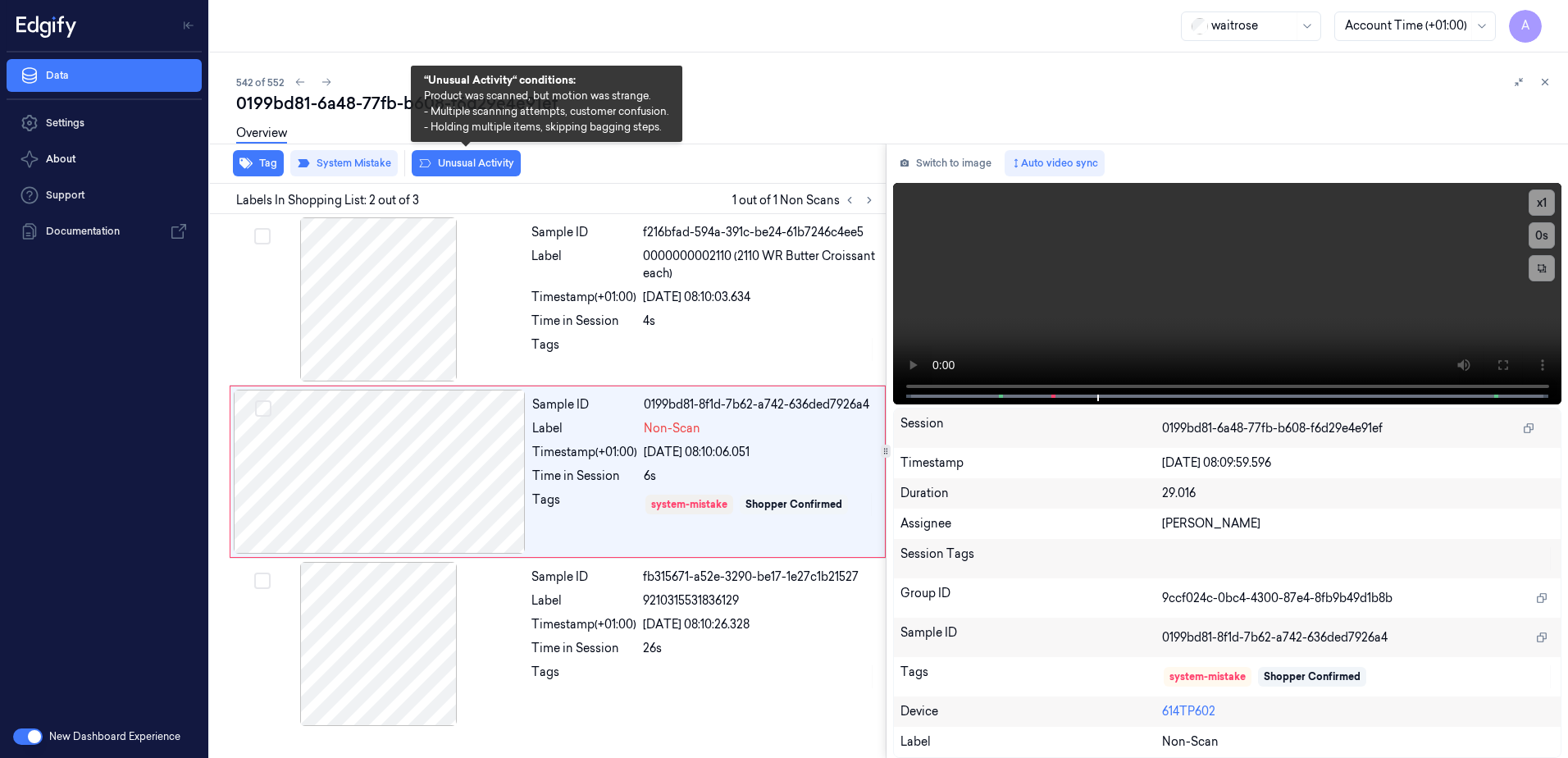
click at [451, 170] on button "Unusual Activity" at bounding box center [466, 164] width 109 height 26
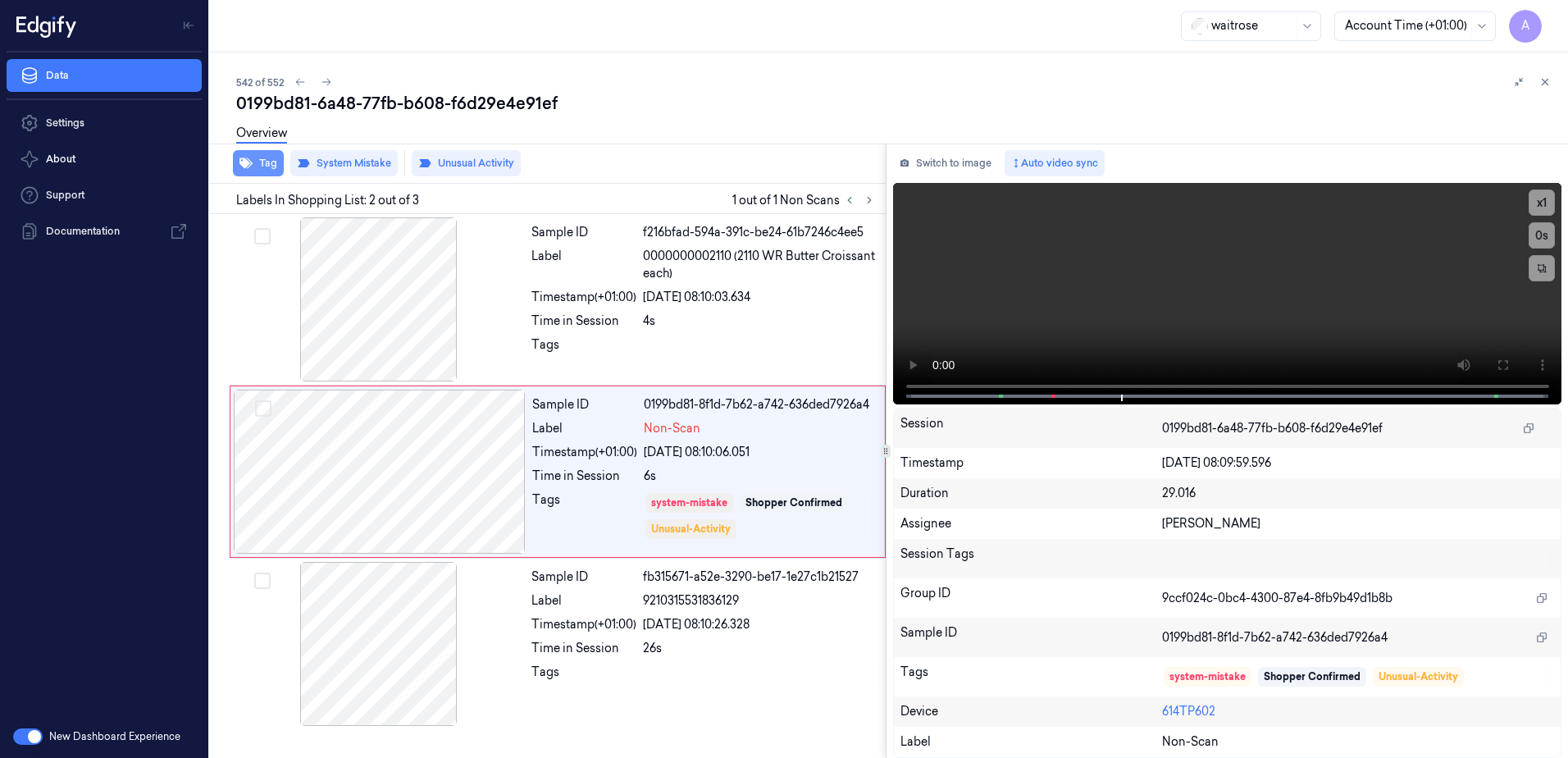
click at [255, 173] on button "Tag" at bounding box center [258, 164] width 51 height 26
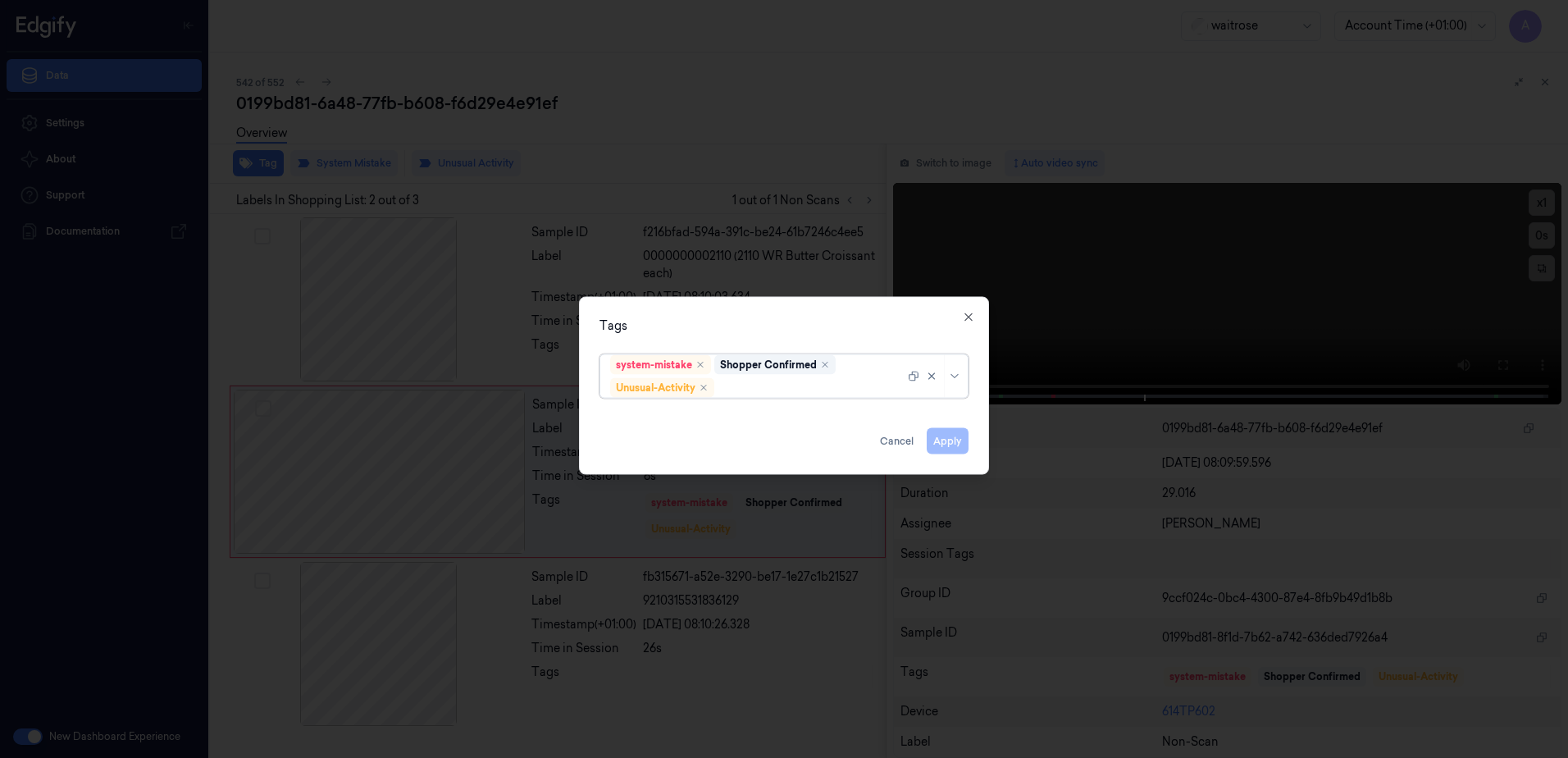
click at [771, 384] on div at bounding box center [811, 388] width 187 height 18
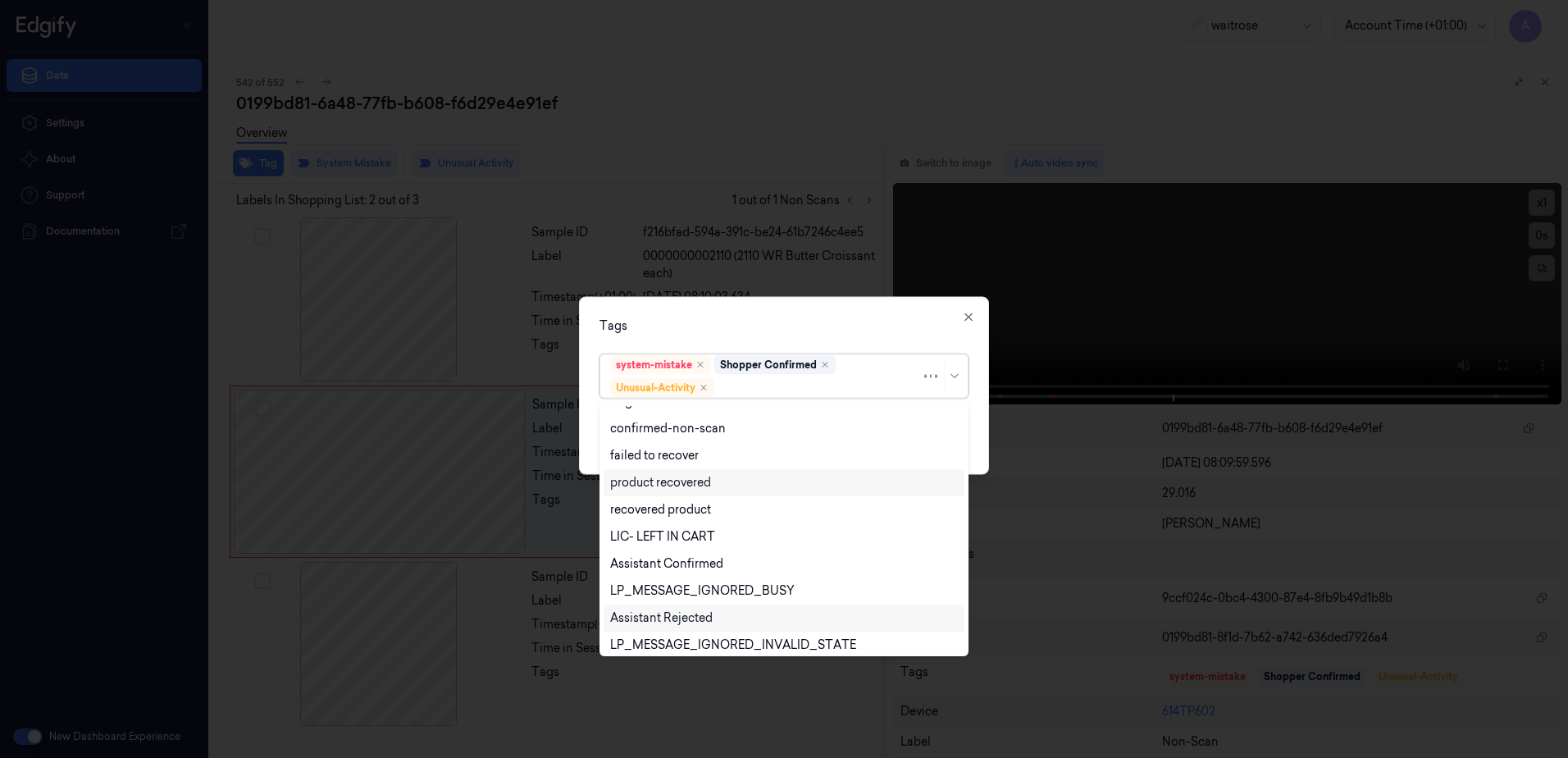
scroll to position [215, 0]
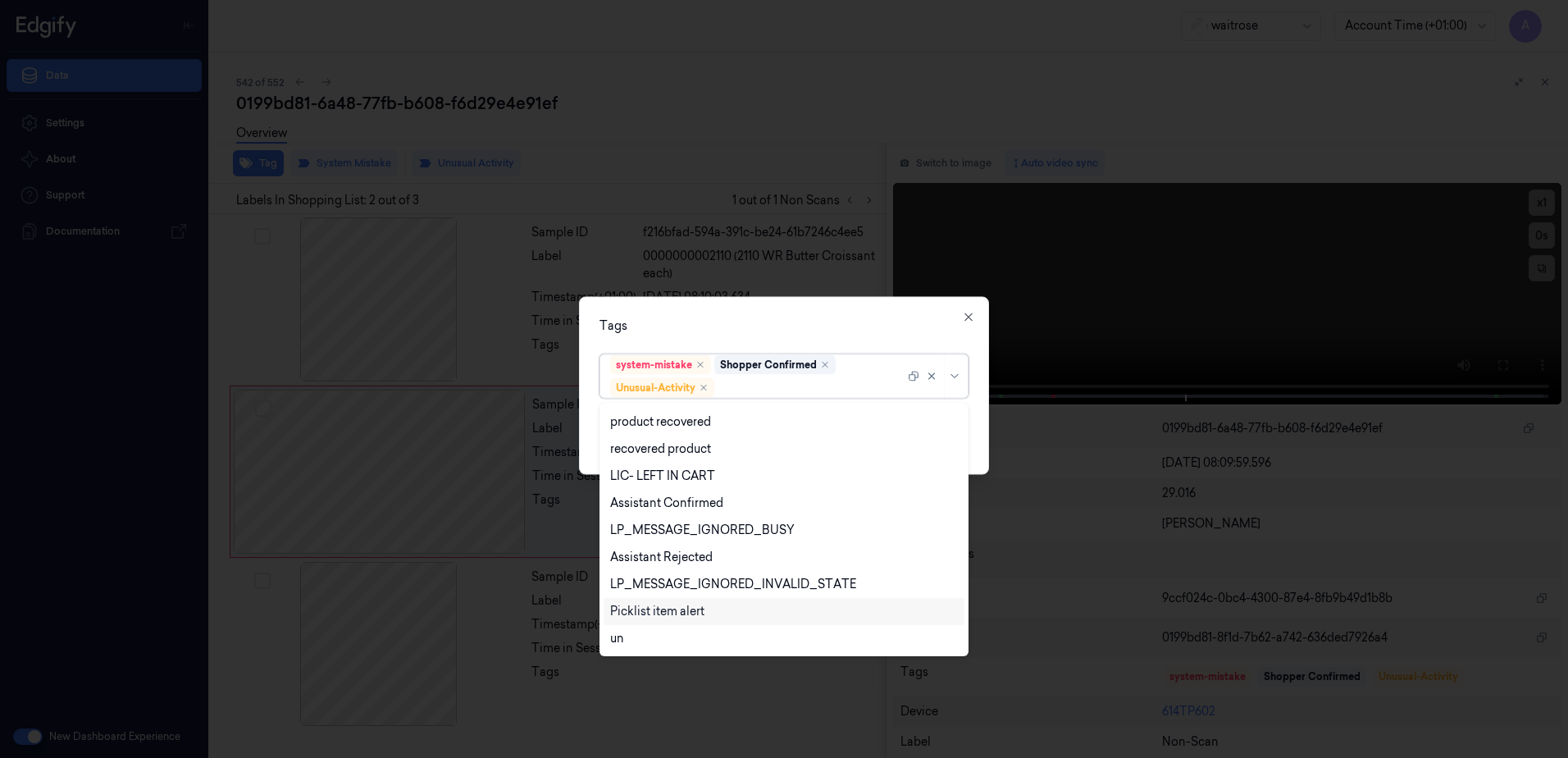
click at [654, 611] on div "Picklist item alert" at bounding box center [657, 612] width 94 height 18
click at [814, 328] on div "Tags" at bounding box center [784, 326] width 369 height 18
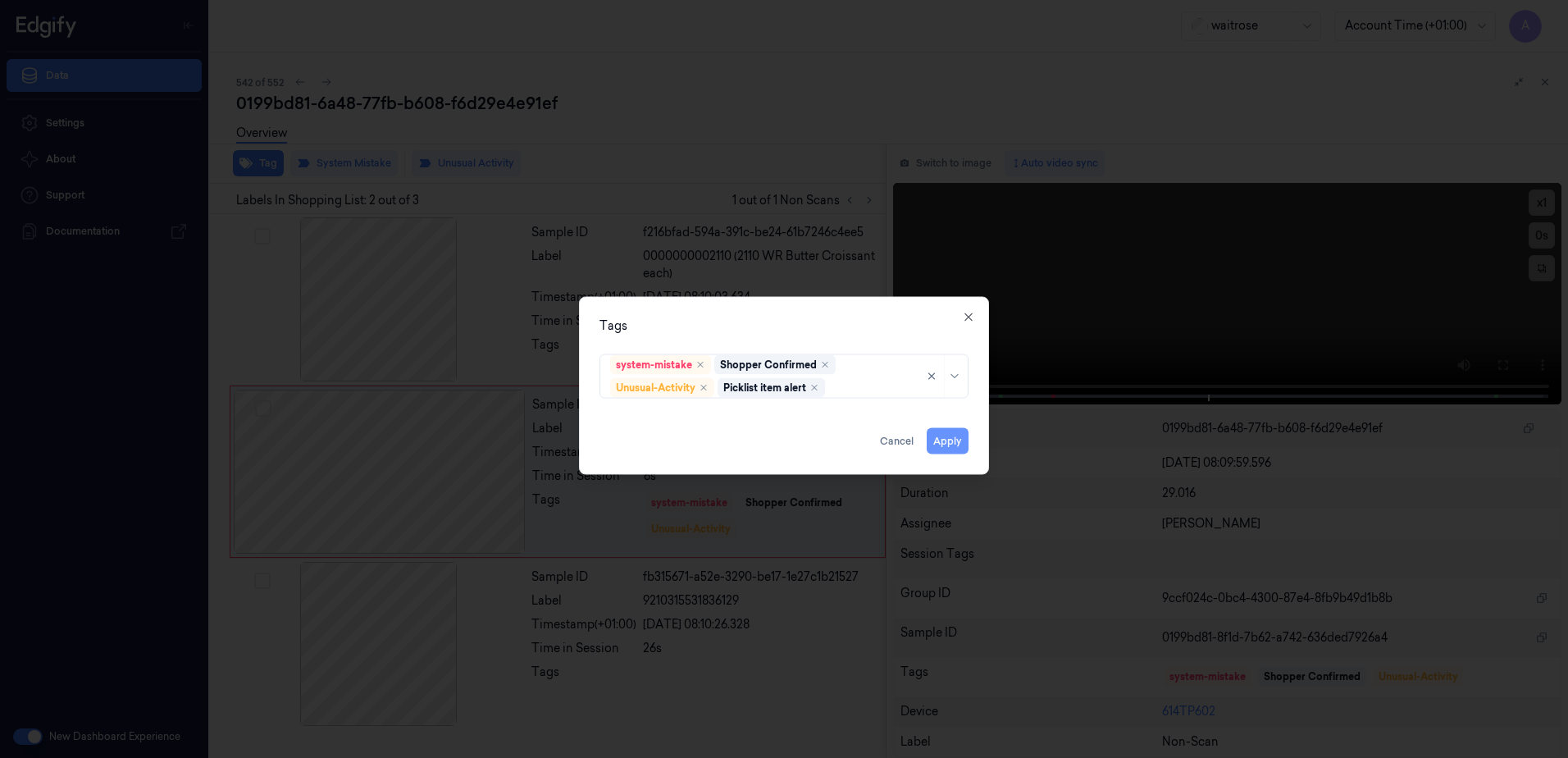
click at [945, 447] on button "Apply" at bounding box center [947, 441] width 42 height 26
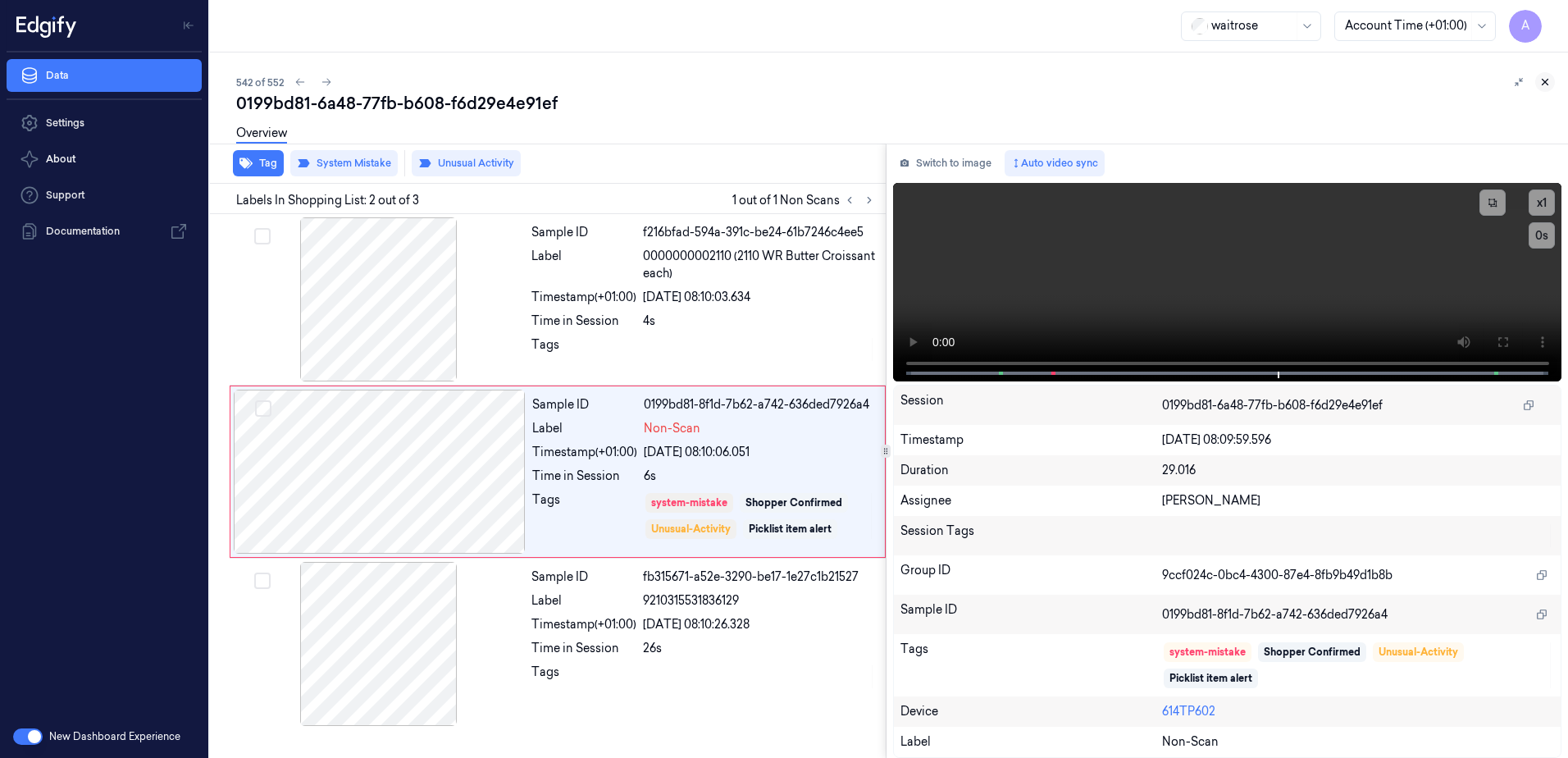
click at [1541, 80] on icon at bounding box center [1545, 82] width 11 height 11
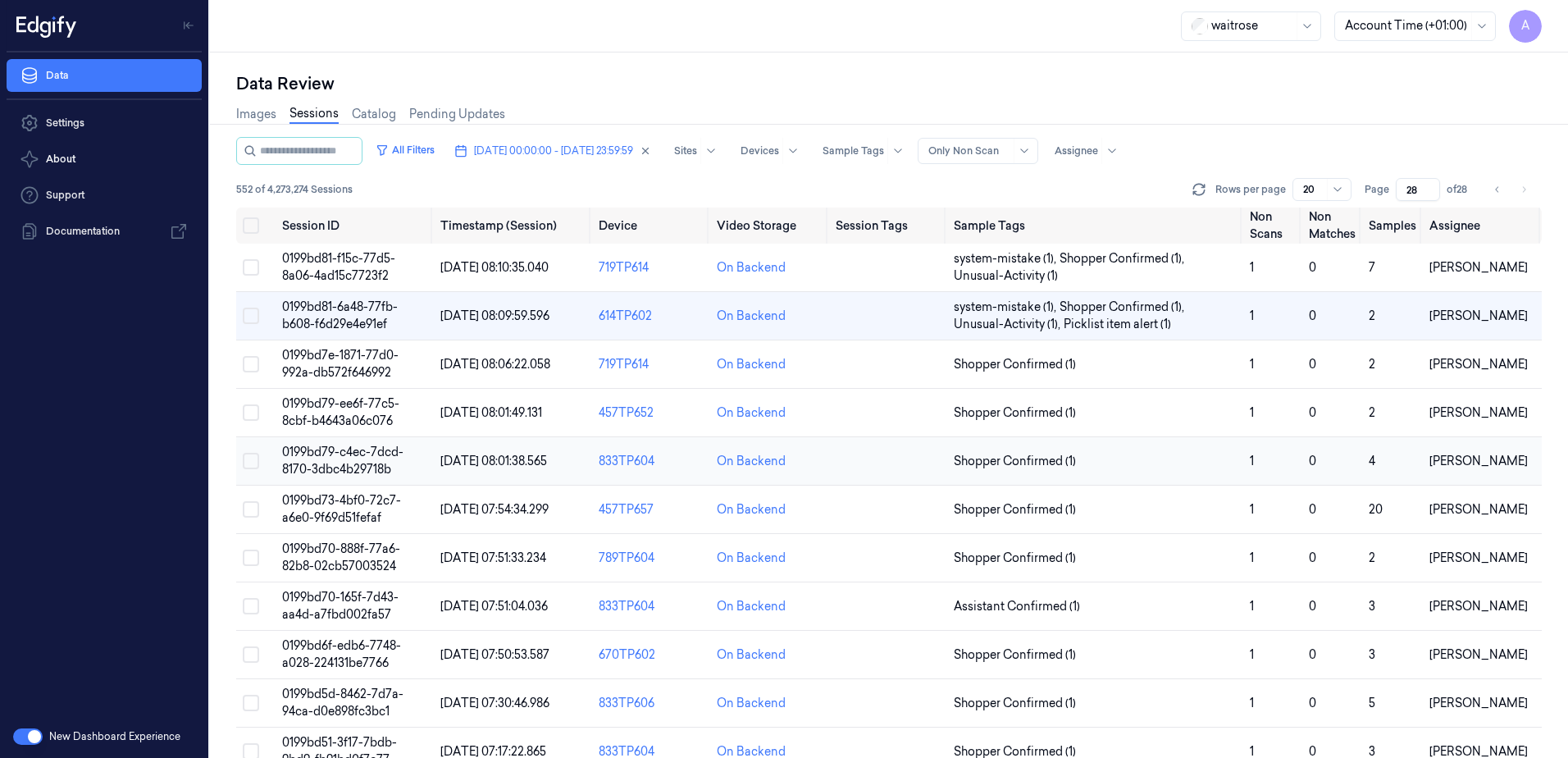
click at [334, 461] on td "0199bd79-c4ec-7dcd-8170-3dbc4b29718b" at bounding box center [355, 461] width 158 height 48
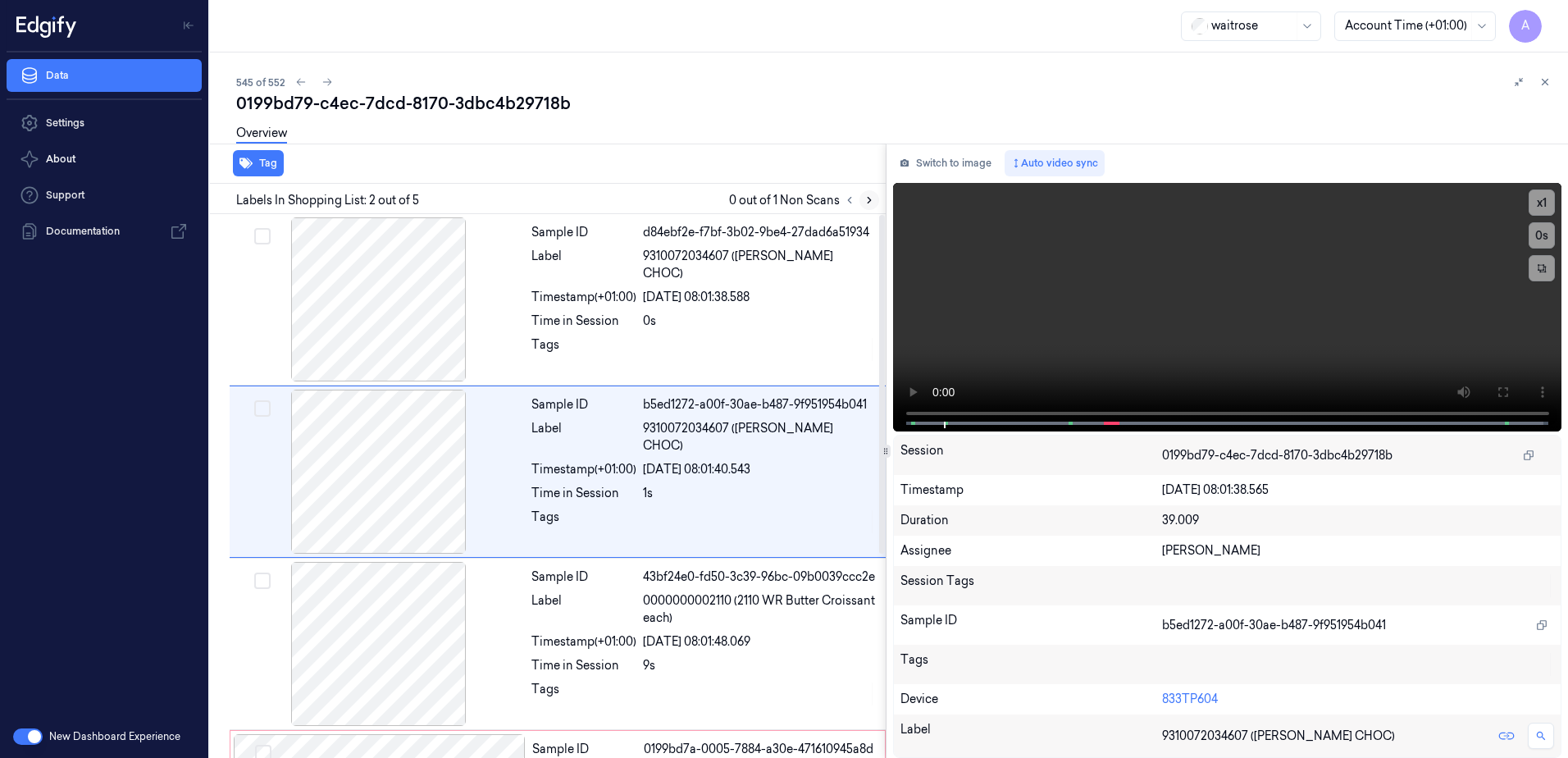
click at [871, 198] on icon at bounding box center [869, 200] width 11 height 11
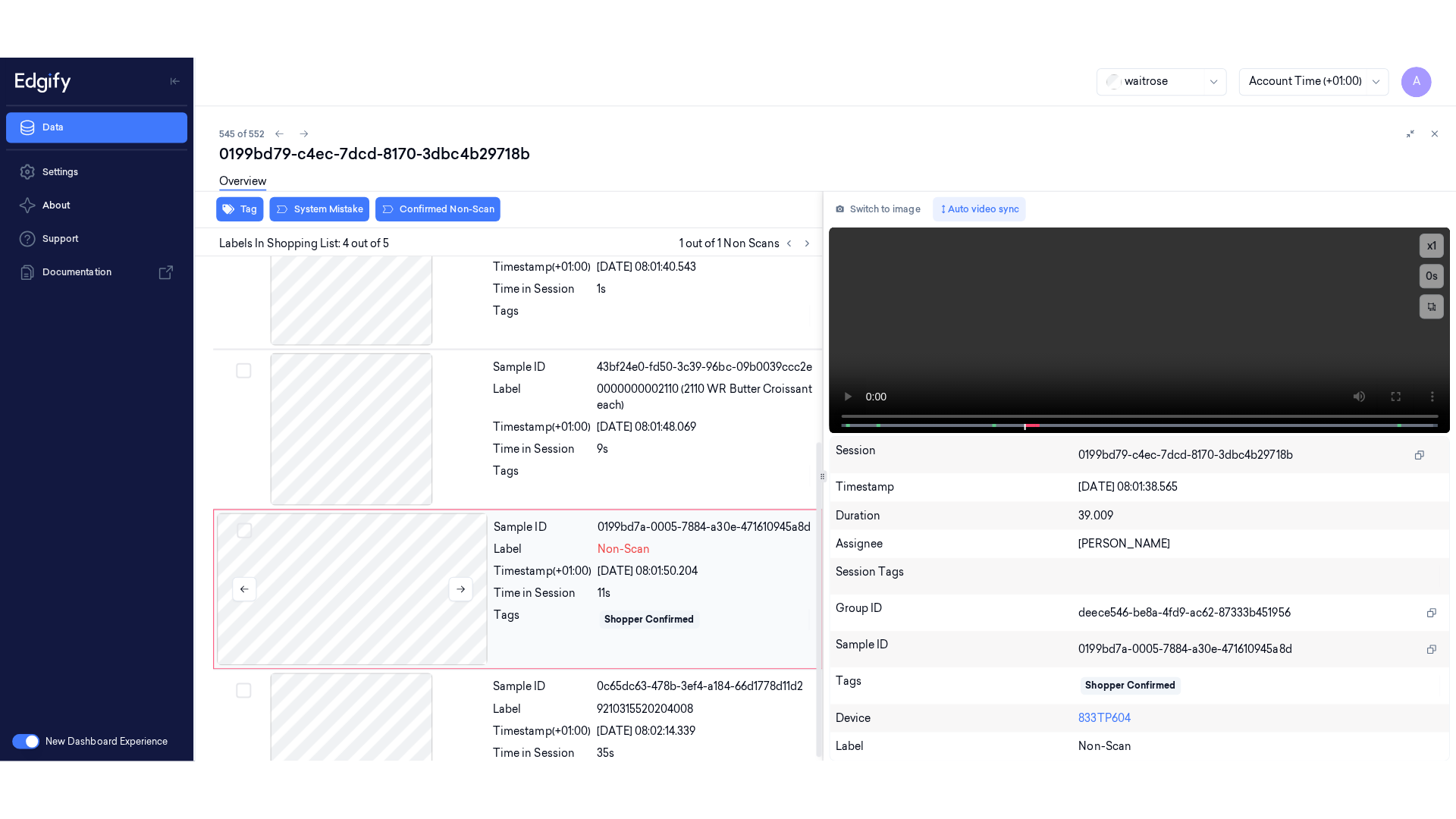
scroll to position [302, 0]
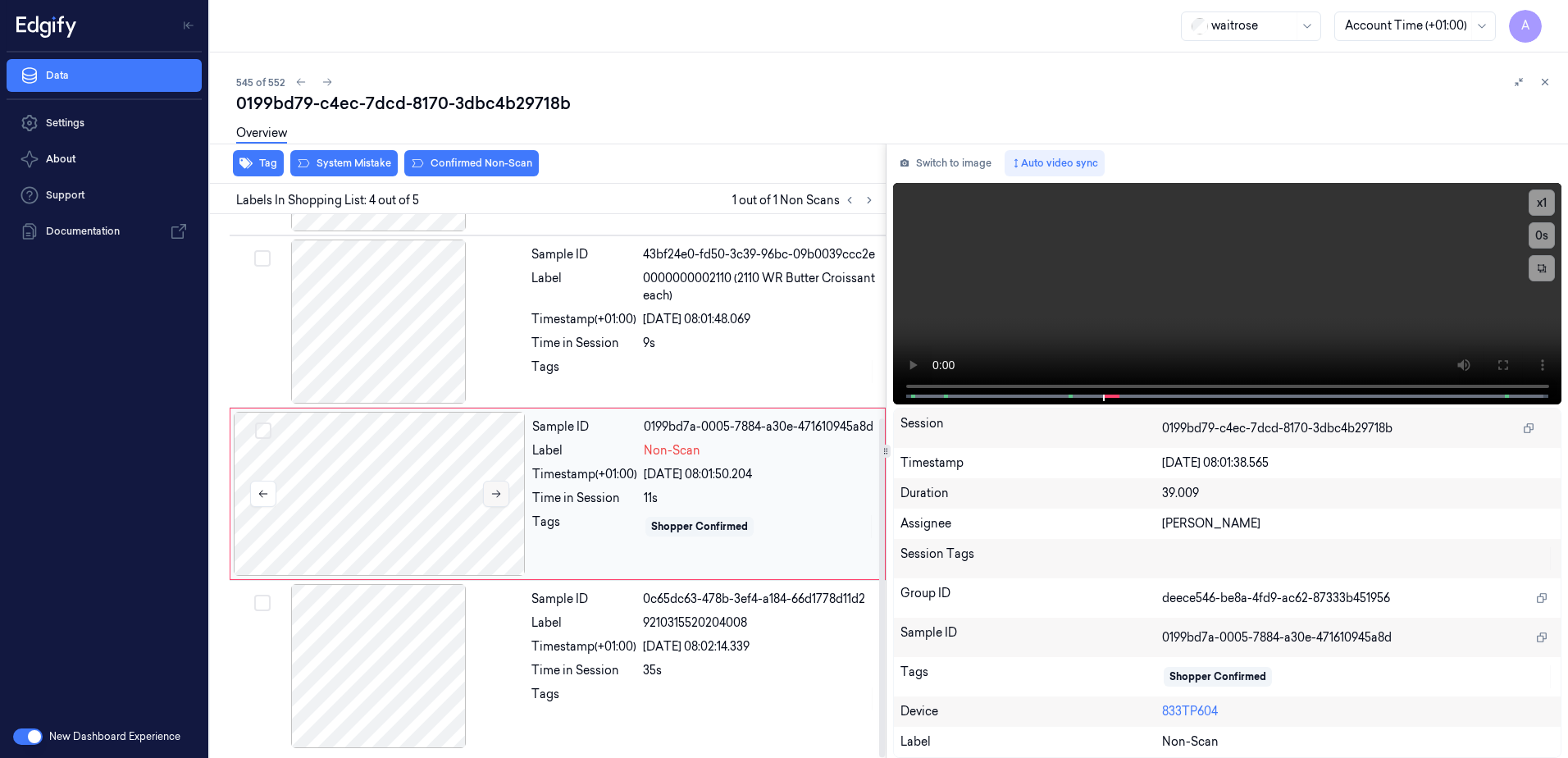
click at [489, 500] on button at bounding box center [497, 494] width 26 height 26
click at [503, 503] on button at bounding box center [497, 494] width 26 height 26
click at [497, 496] on icon at bounding box center [496, 493] width 11 height 11
click at [1503, 375] on button at bounding box center [1503, 365] width 26 height 26
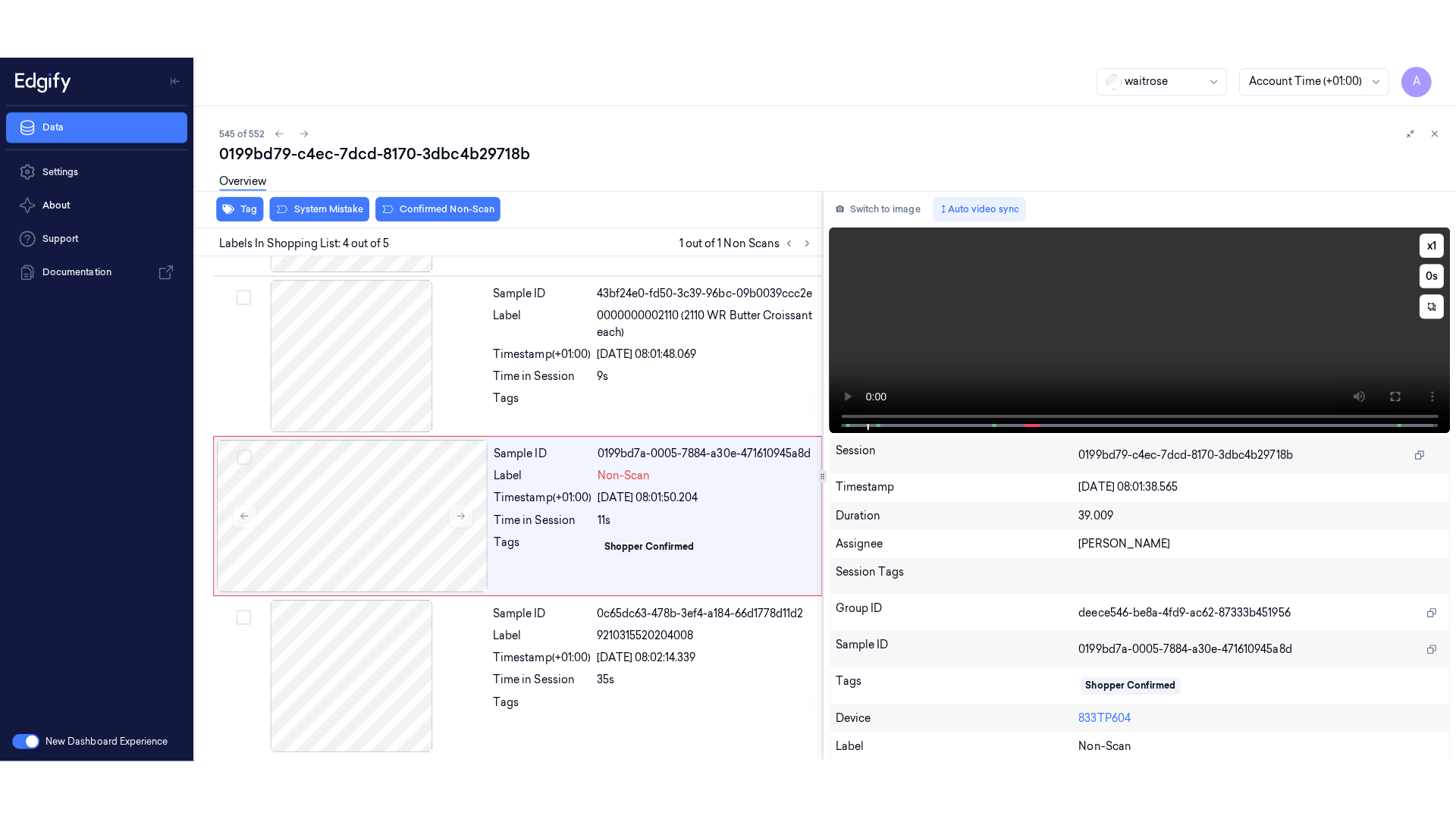
scroll to position [180, 0]
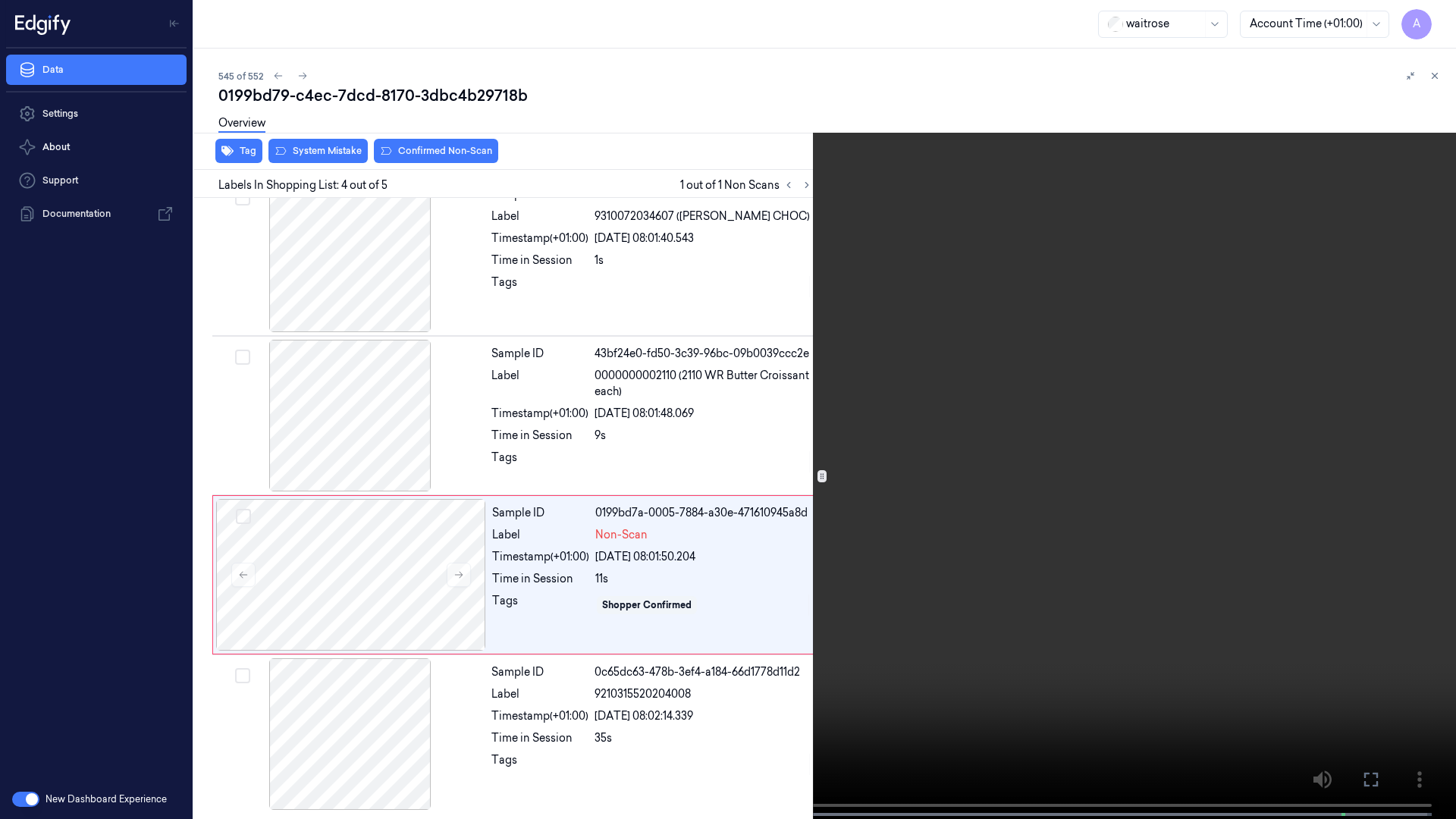
click at [605, 380] on video at bounding box center [728, 411] width 1456 height 822
click at [0, 0] on icon at bounding box center [0, 0] width 0 height 0
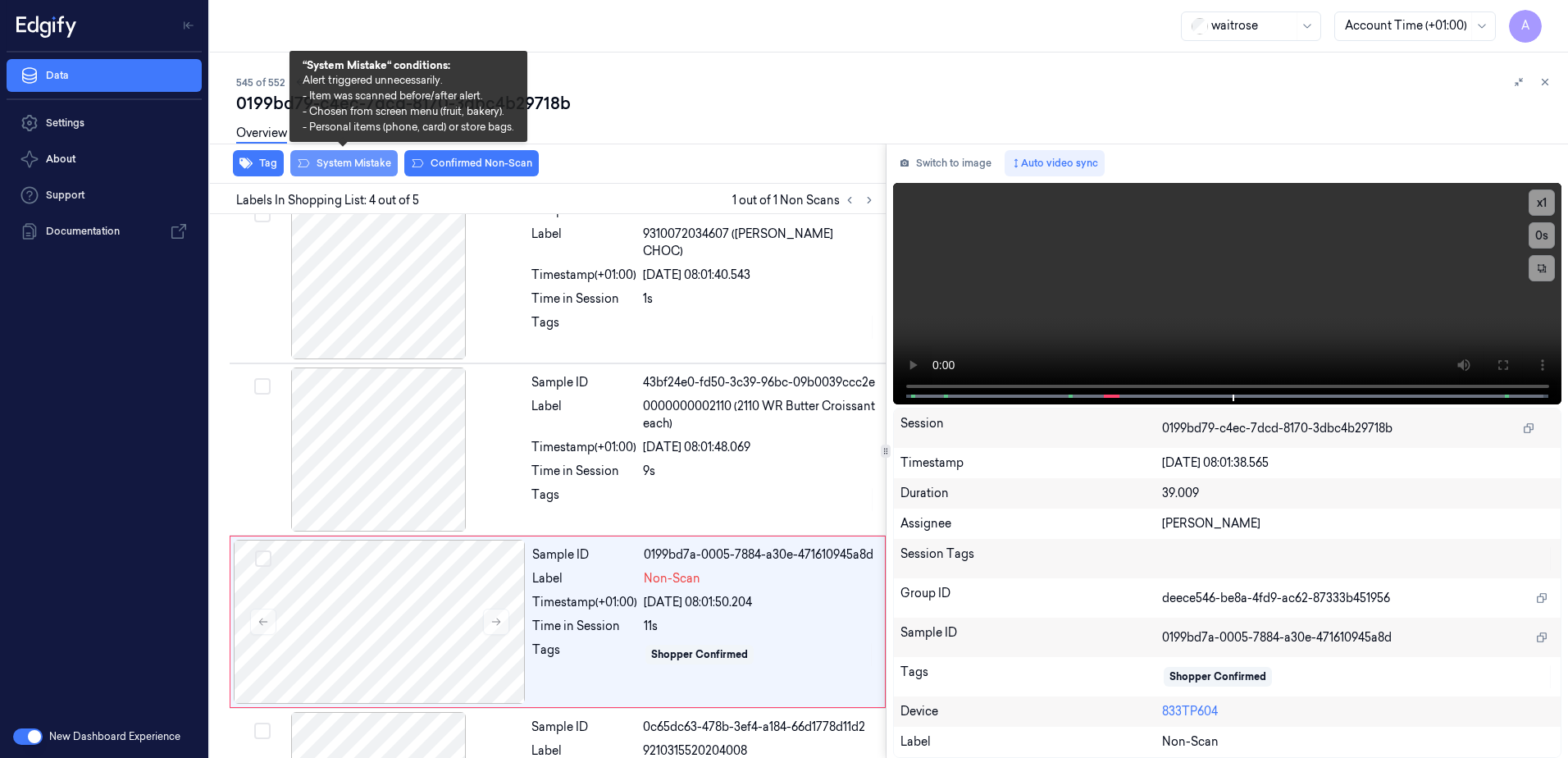
click at [337, 176] on button "System Mistake" at bounding box center [344, 164] width 107 height 26
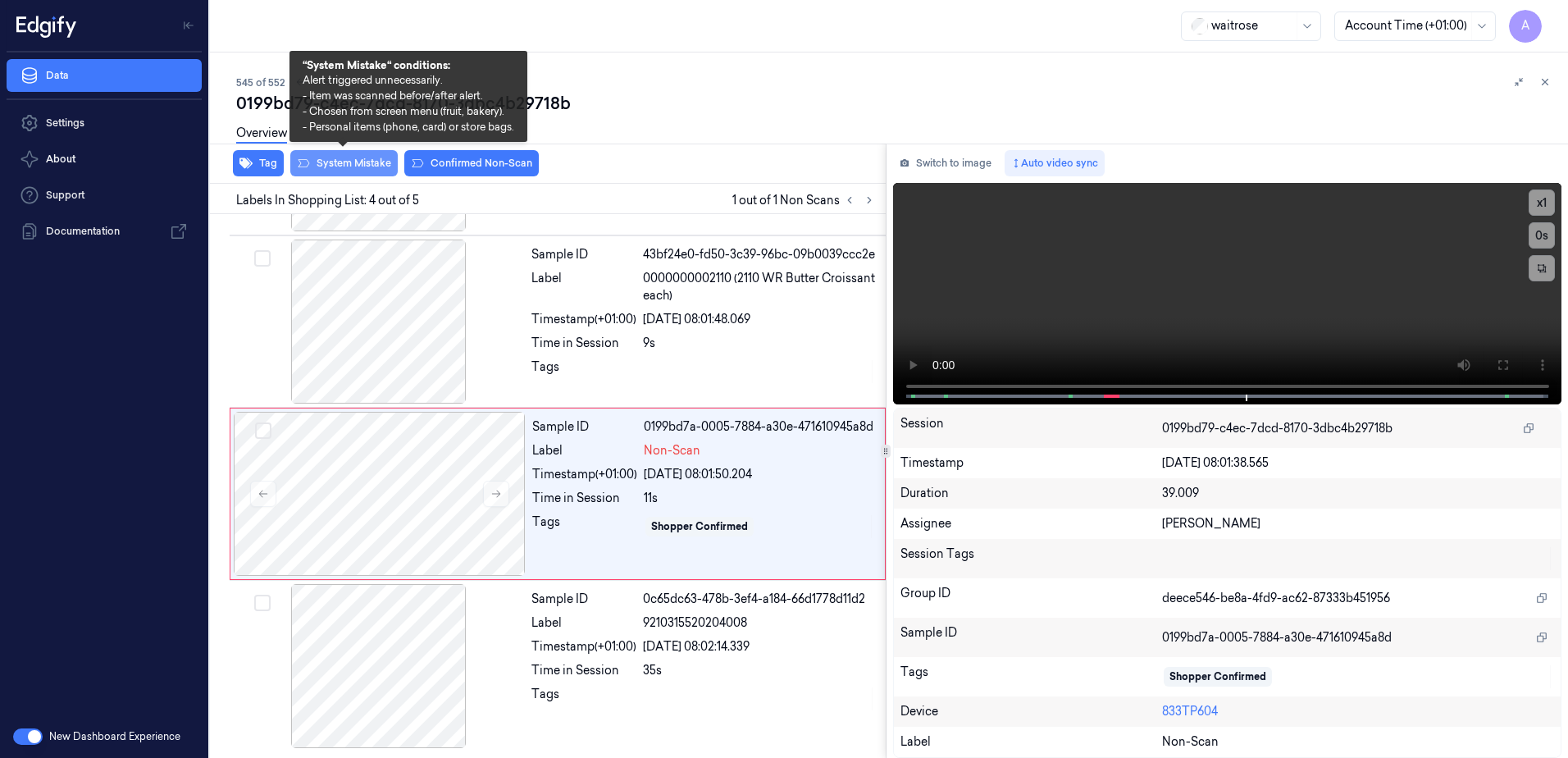
scroll to position [327, 0]
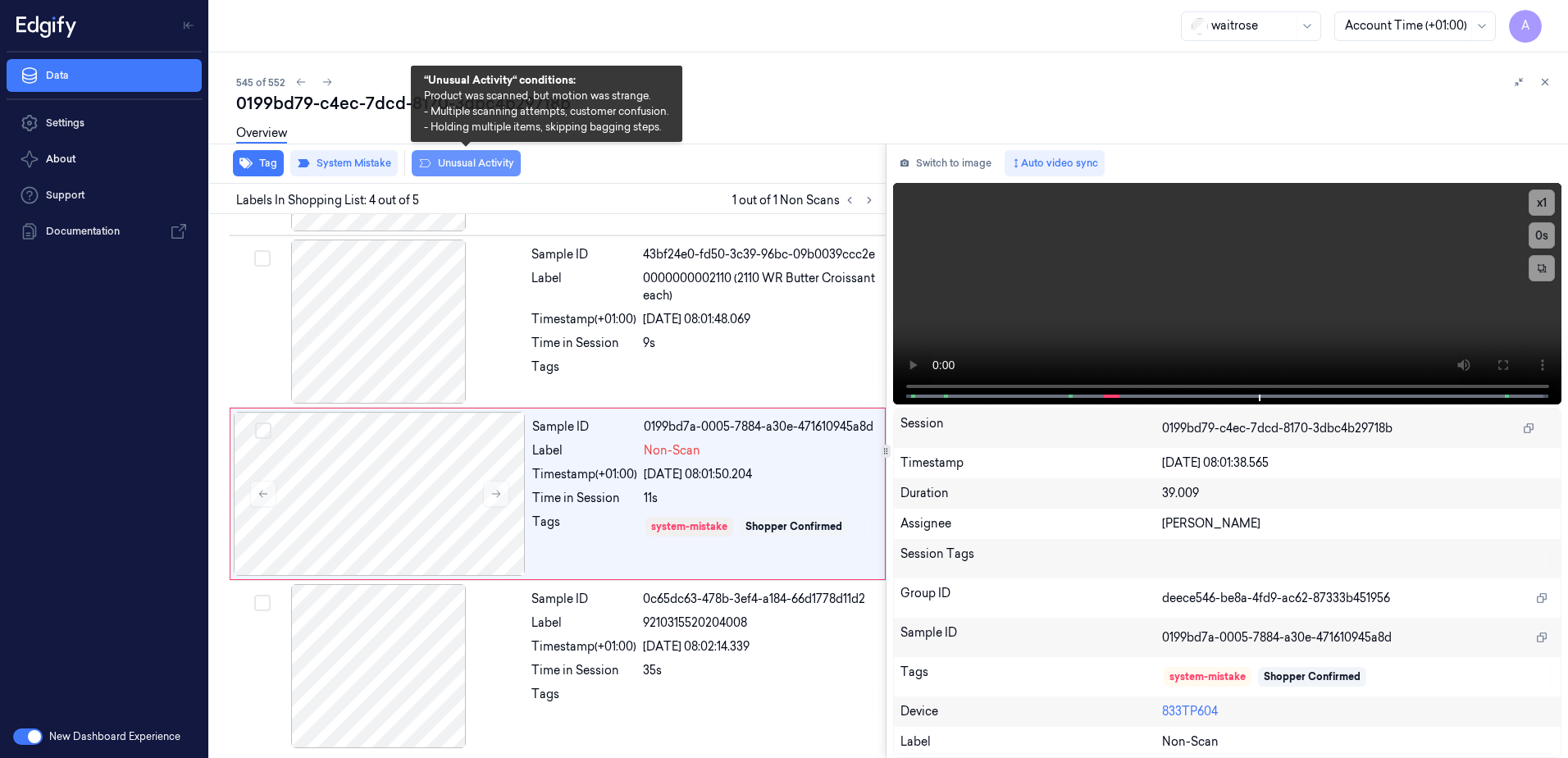
click at [465, 173] on button "Unusual Activity" at bounding box center [466, 164] width 109 height 26
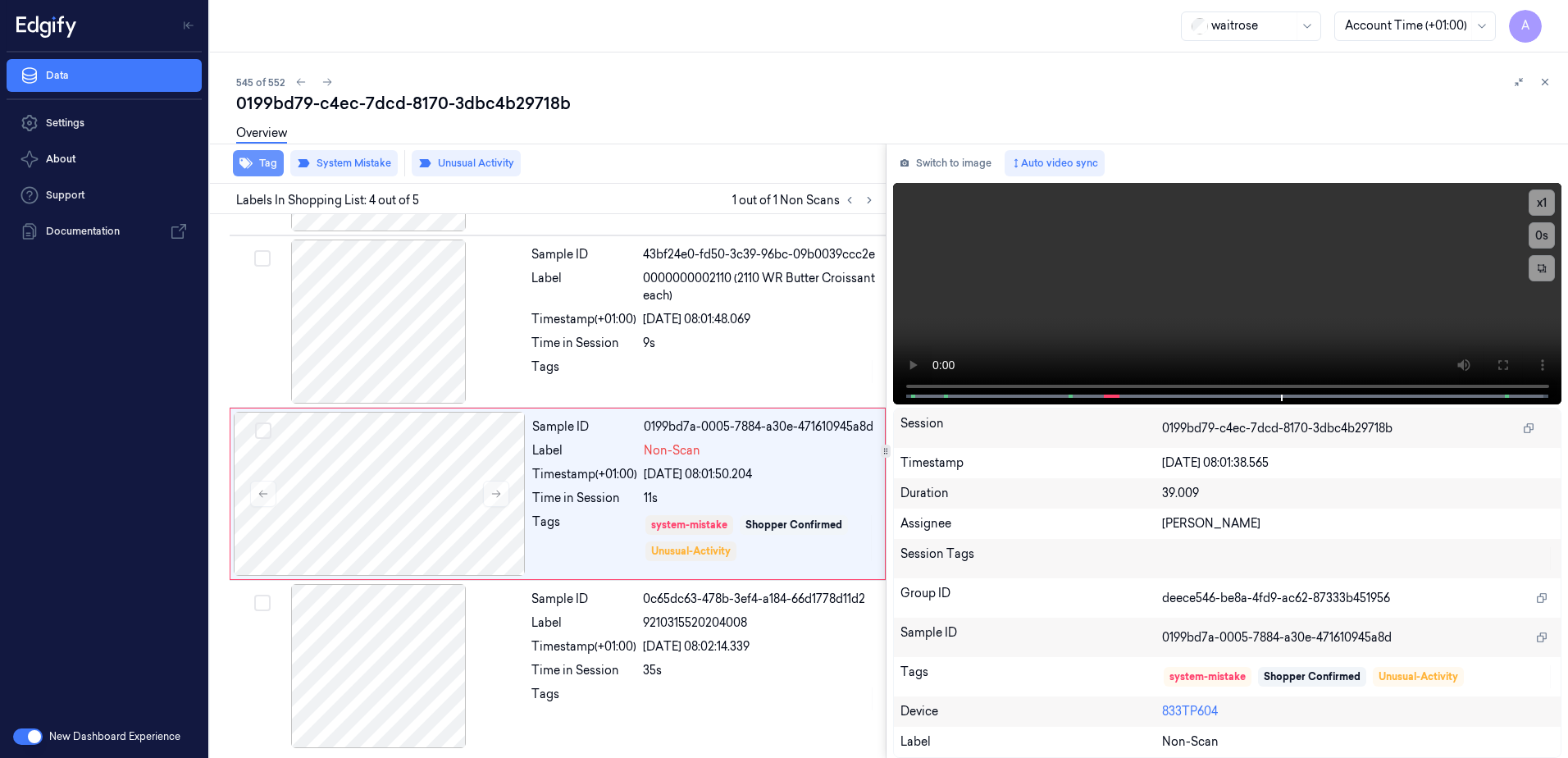
click at [259, 168] on button "Tag" at bounding box center [258, 164] width 51 height 26
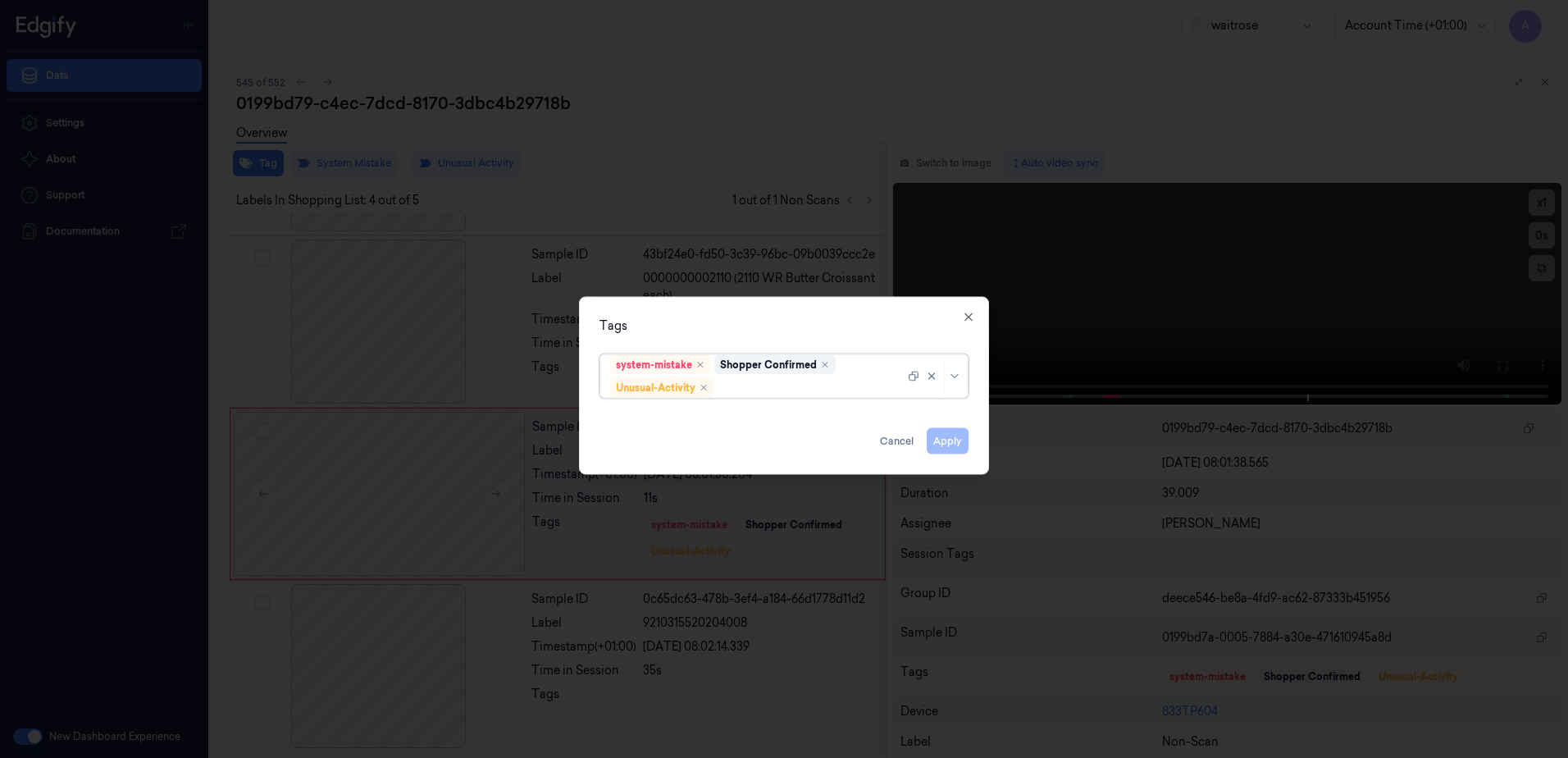
click at [743, 390] on div at bounding box center [811, 388] width 187 height 18
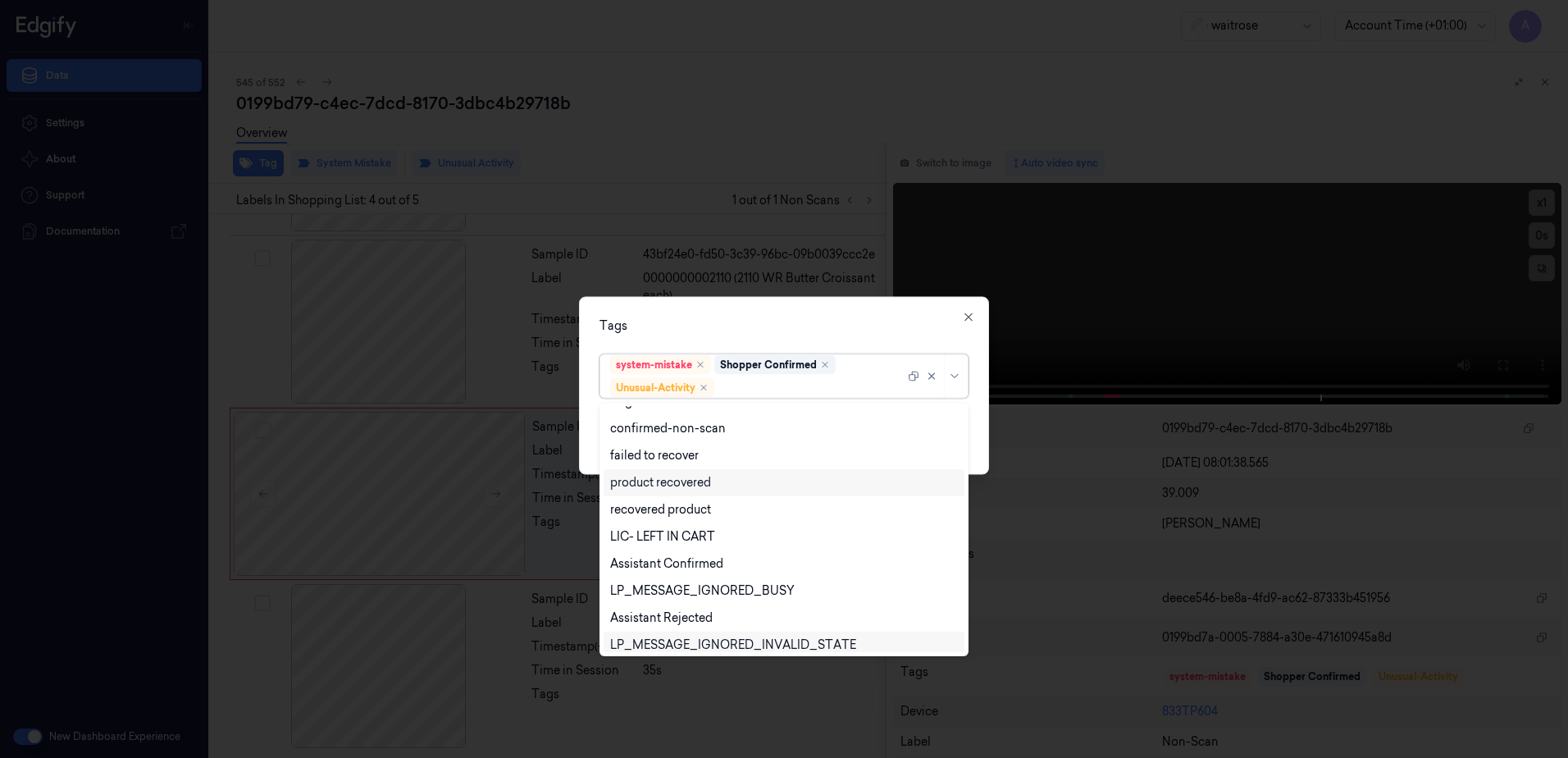
scroll to position [215, 0]
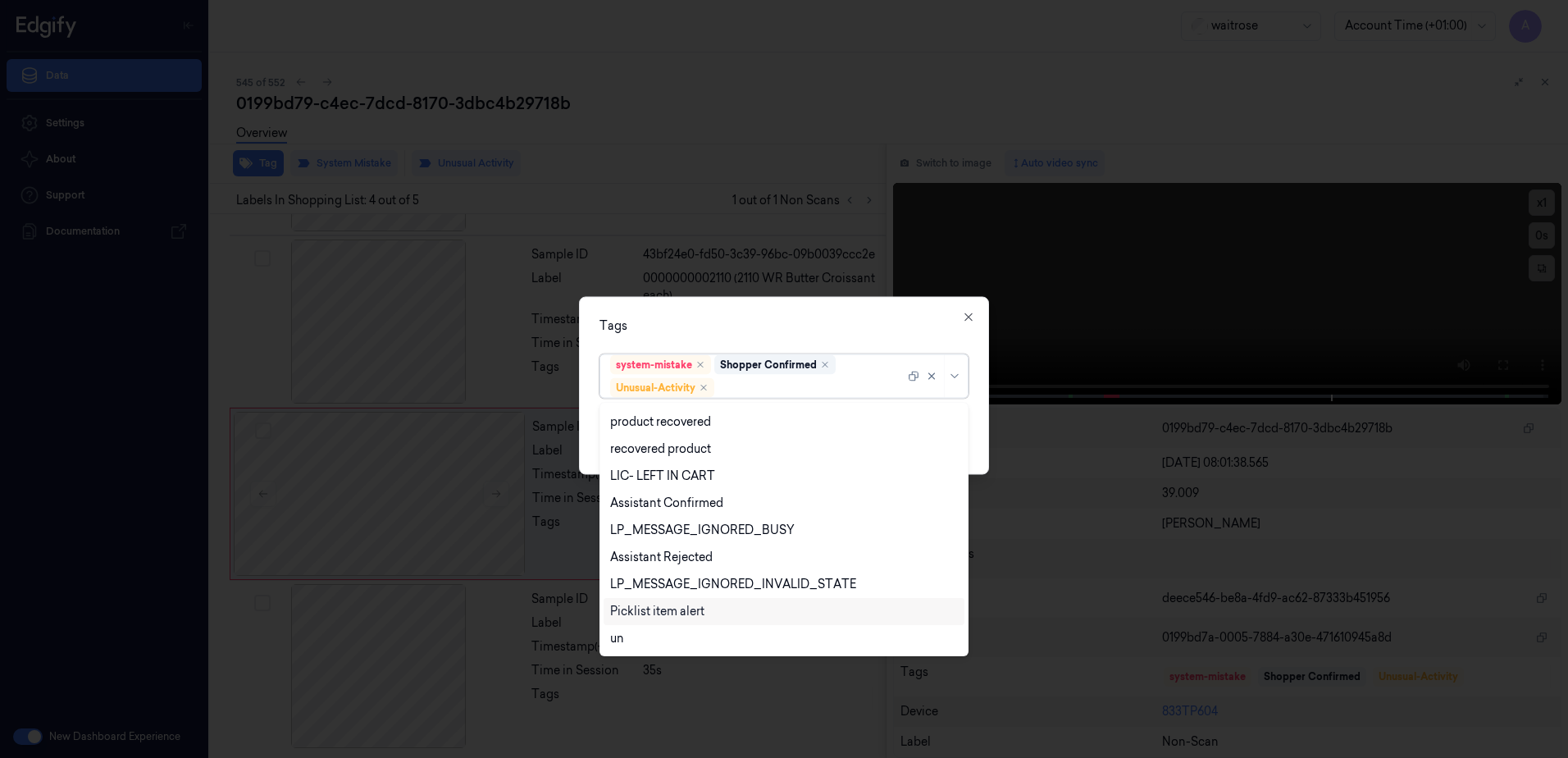
click at [684, 609] on div "Picklist item alert" at bounding box center [657, 612] width 94 height 18
click at [847, 331] on div "Tags" at bounding box center [784, 326] width 369 height 18
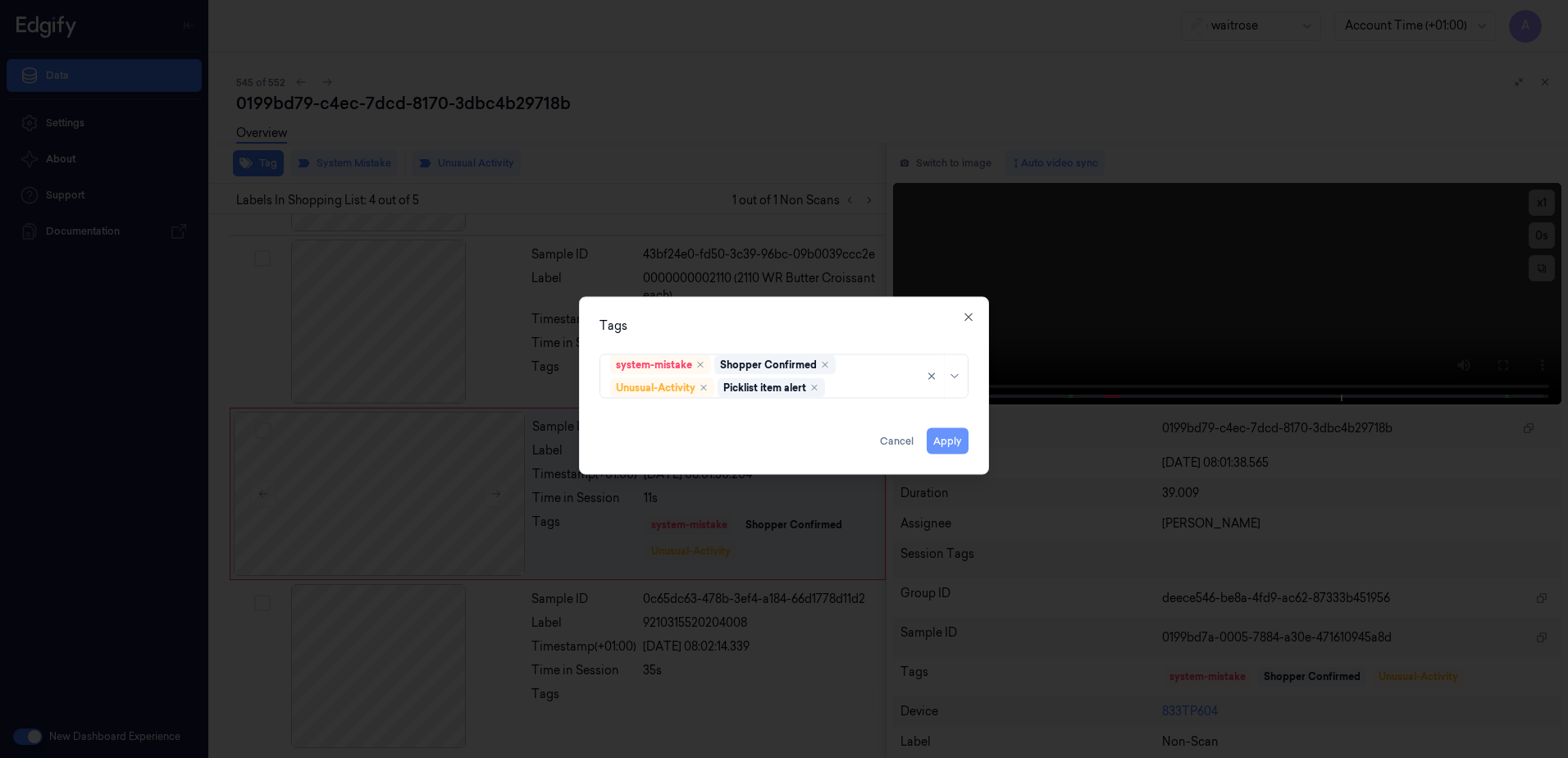
click at [950, 440] on button "Apply" at bounding box center [947, 441] width 42 height 26
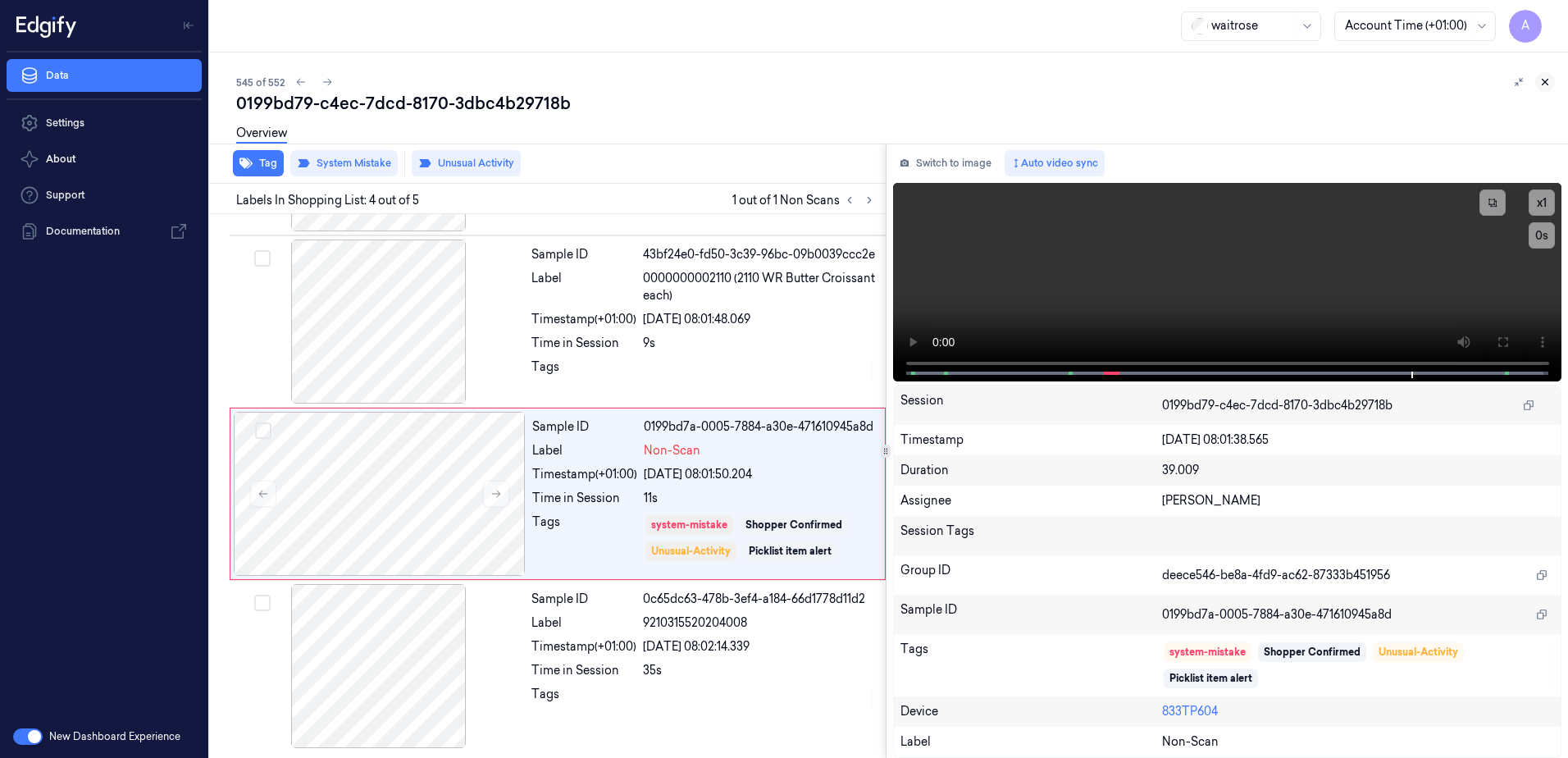
click at [1539, 78] on button at bounding box center [1545, 82] width 19 height 19
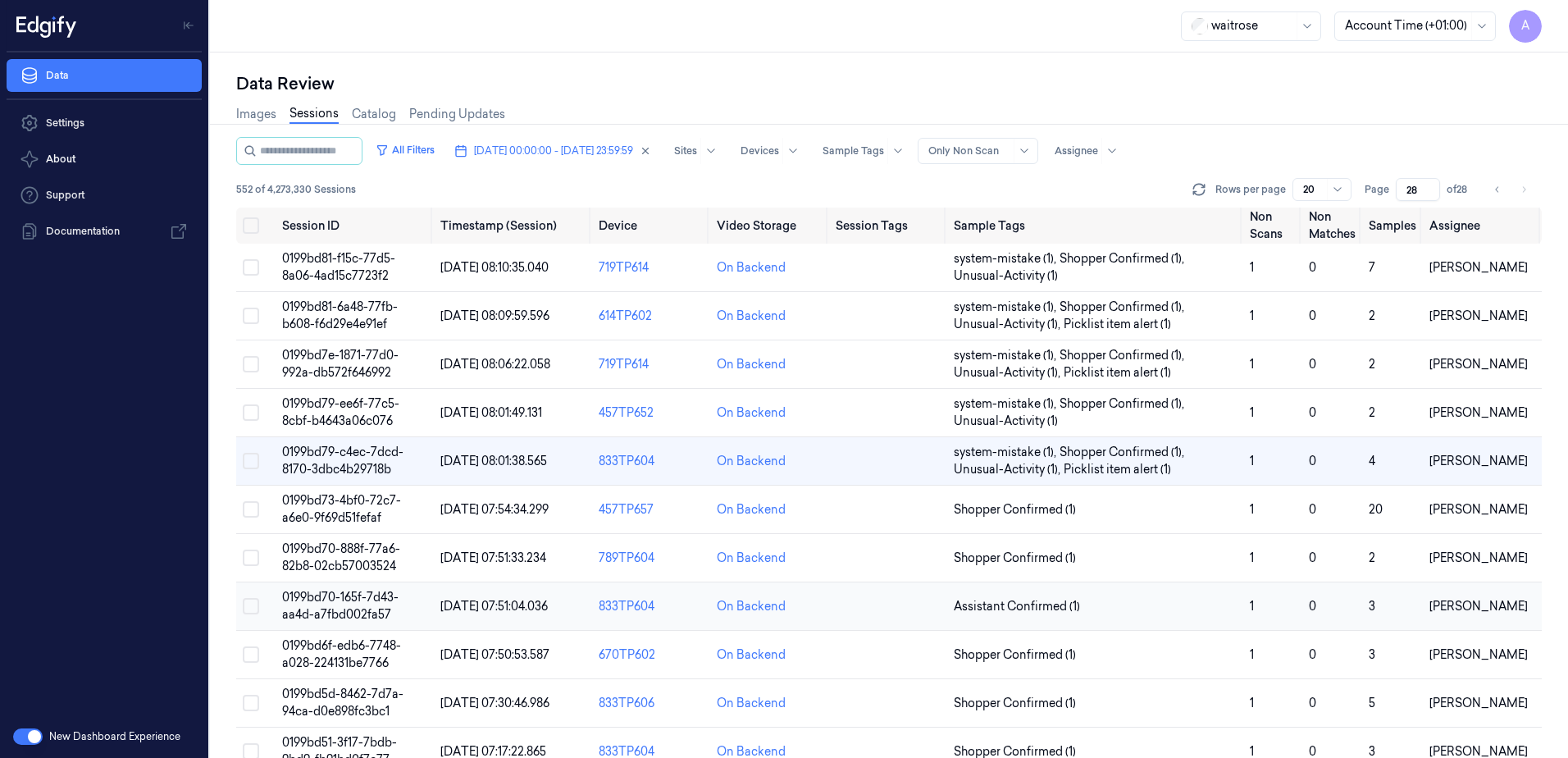
click at [344, 607] on td "0199bd70-165f-7d43-aa4d-a7fbd002fa57" at bounding box center [355, 607] width 158 height 48
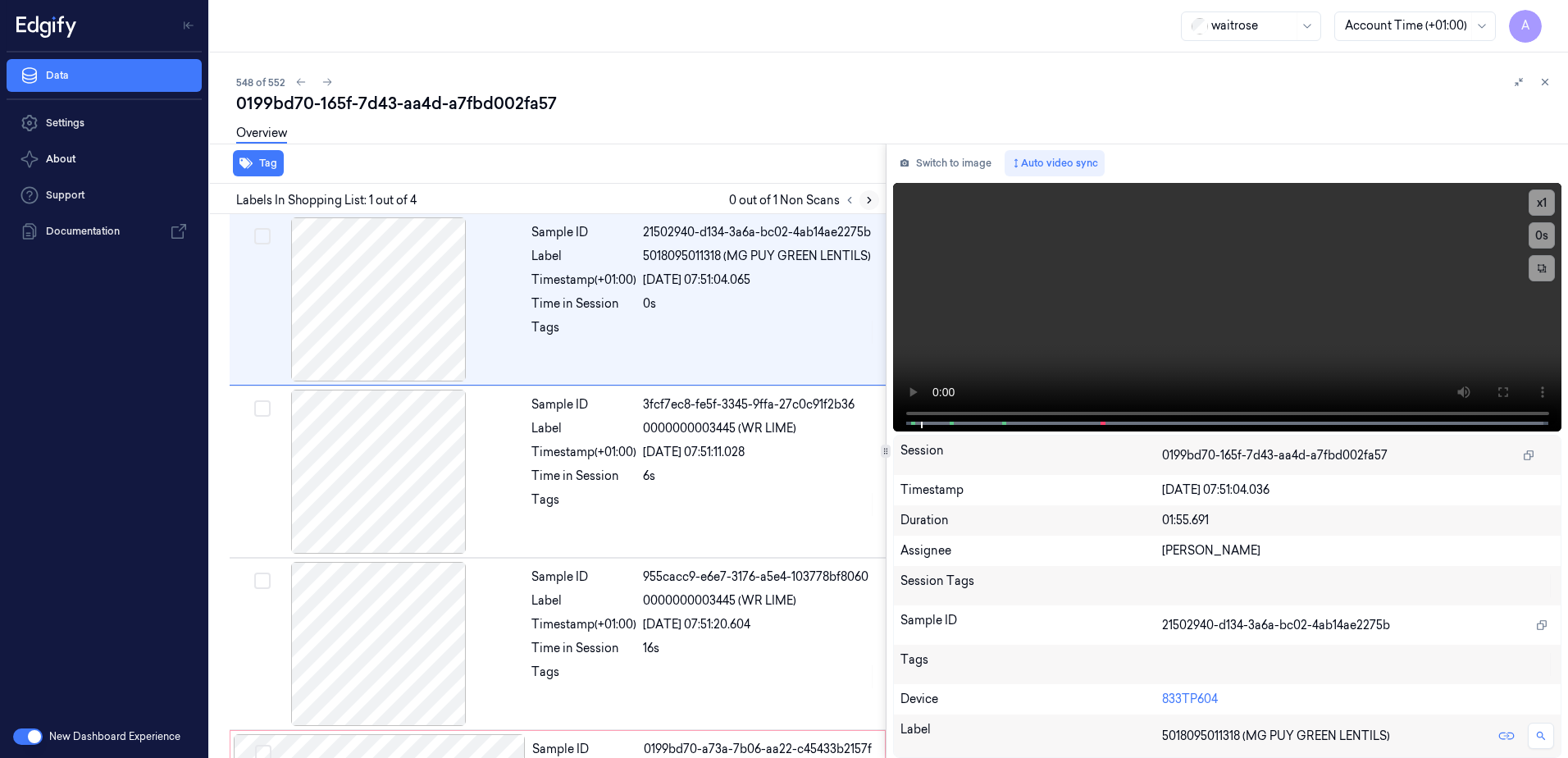
click at [861, 204] on button at bounding box center [869, 200] width 19 height 19
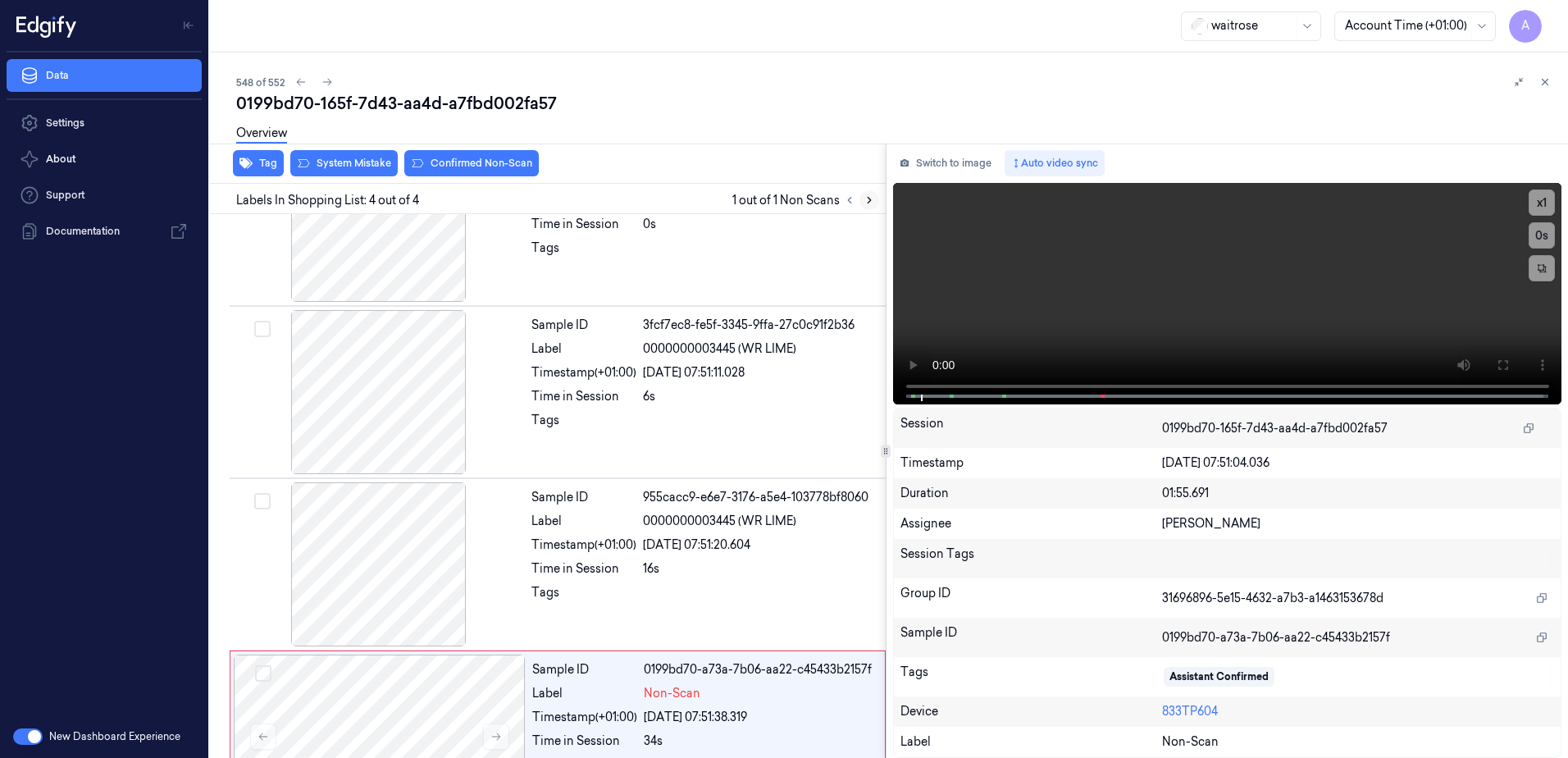
scroll to position [150, 0]
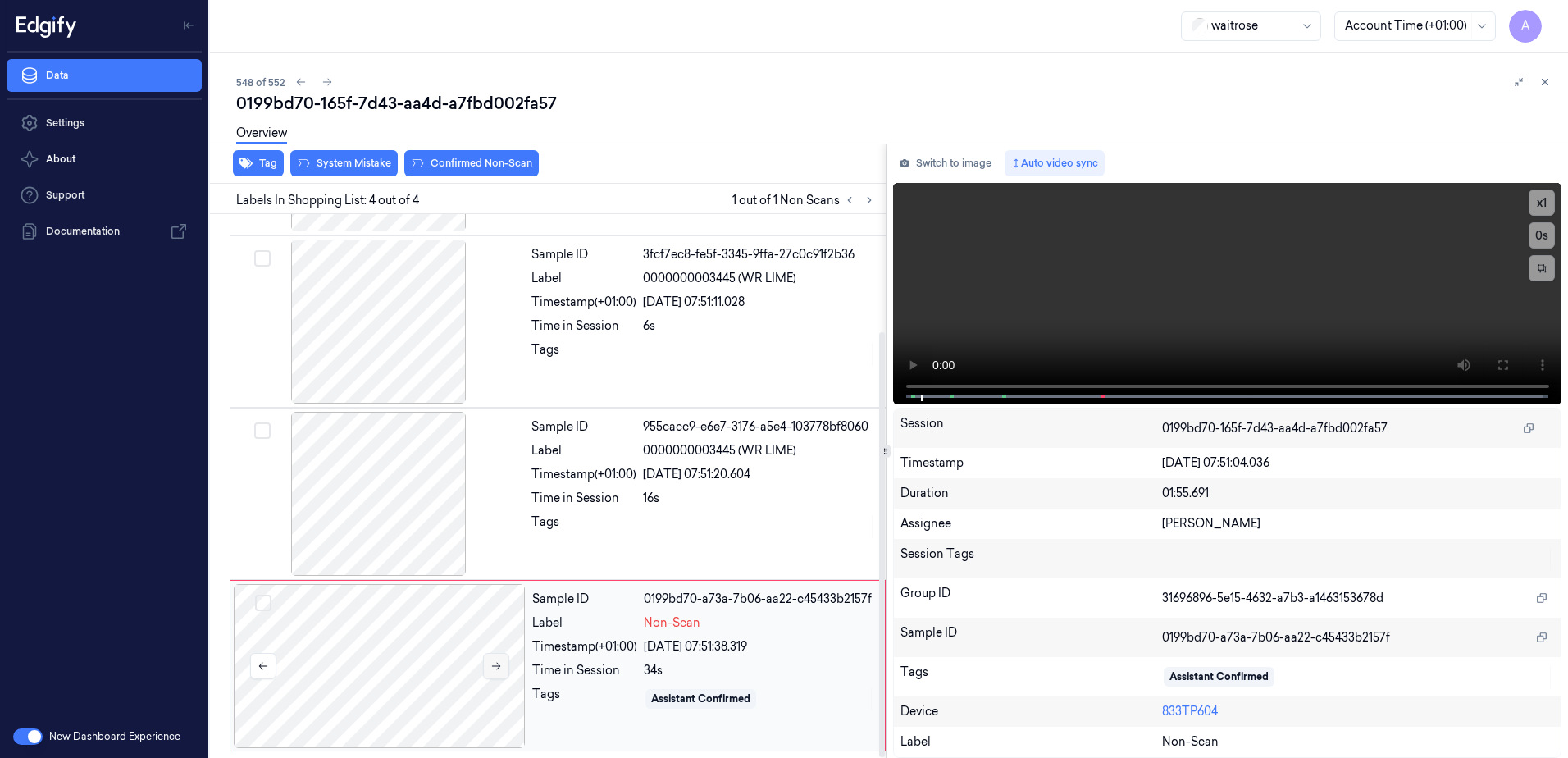
click at [498, 671] on icon at bounding box center [496, 666] width 11 height 11
click at [500, 668] on icon at bounding box center [496, 666] width 11 height 11
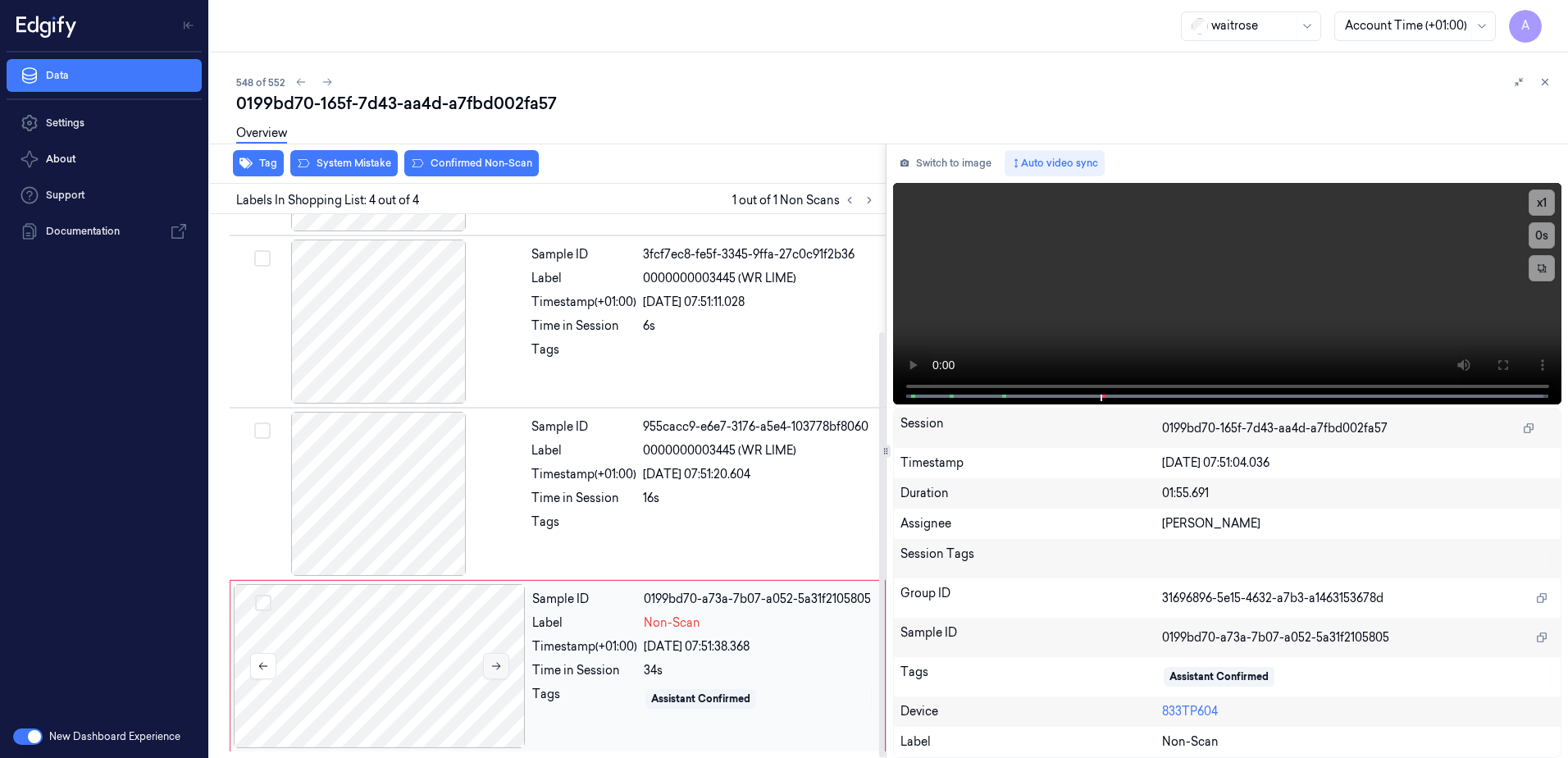
click at [500, 668] on icon at bounding box center [496, 666] width 11 height 11
click at [1190, 313] on video at bounding box center [1227, 294] width 669 height 222
drag, startPoint x: 1502, startPoint y: 365, endPoint x: 1505, endPoint y: 450, distance: 85.1
click at [1502, 365] on icon at bounding box center [1502, 365] width 13 height 13
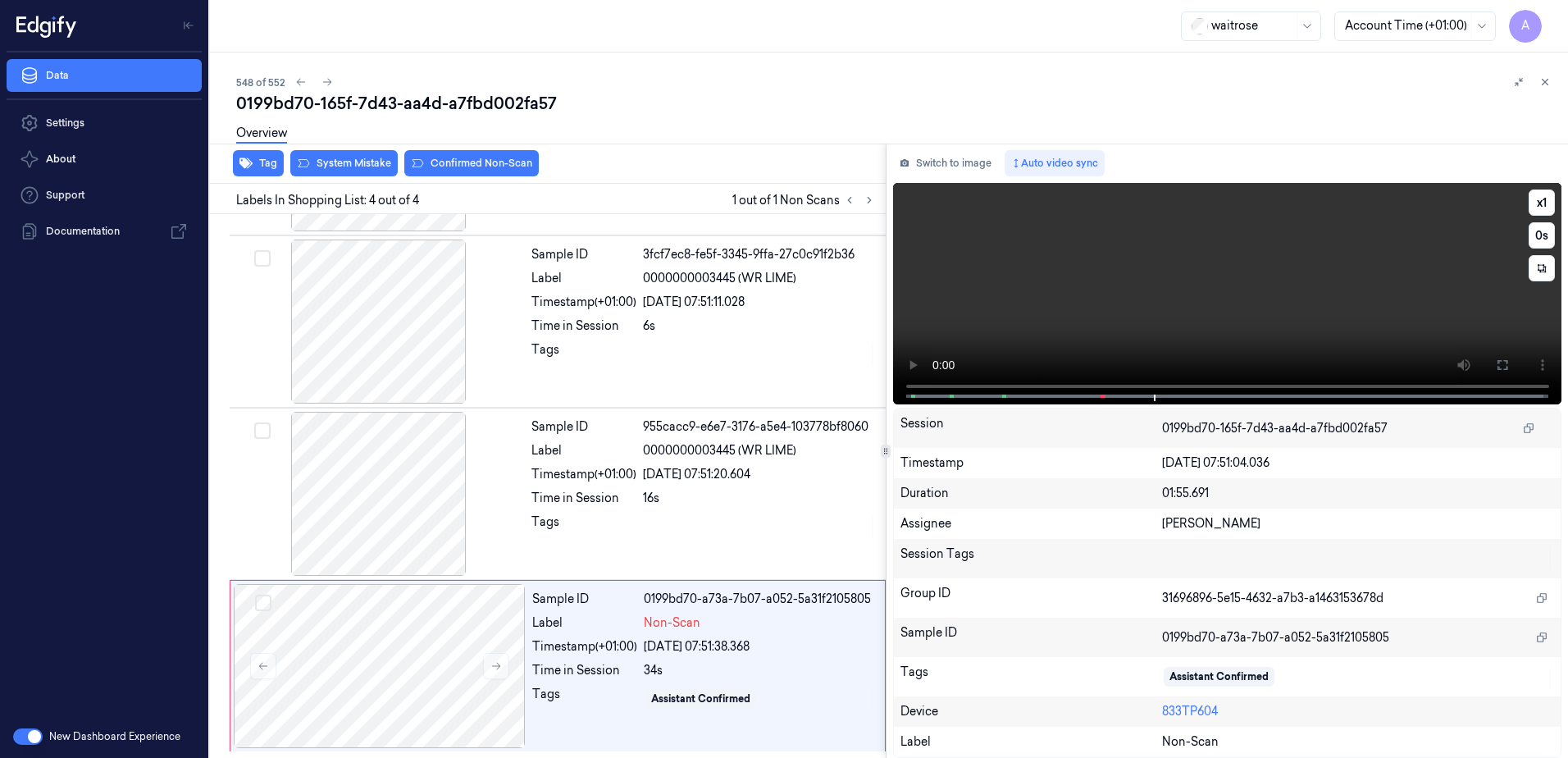
scroll to position [22, 0]
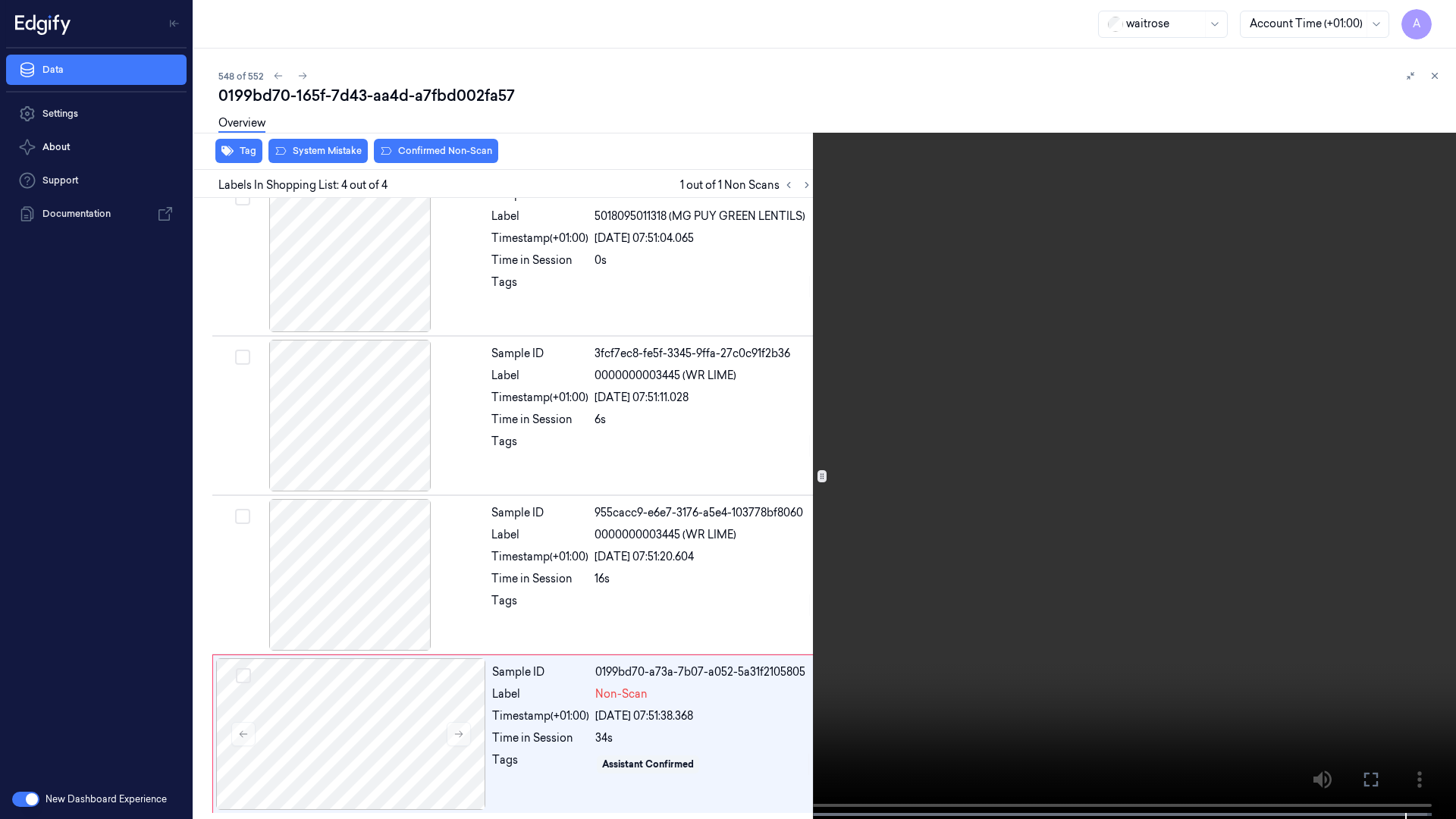
click at [0, 0] on button at bounding box center [0, 0] width 0 height 0
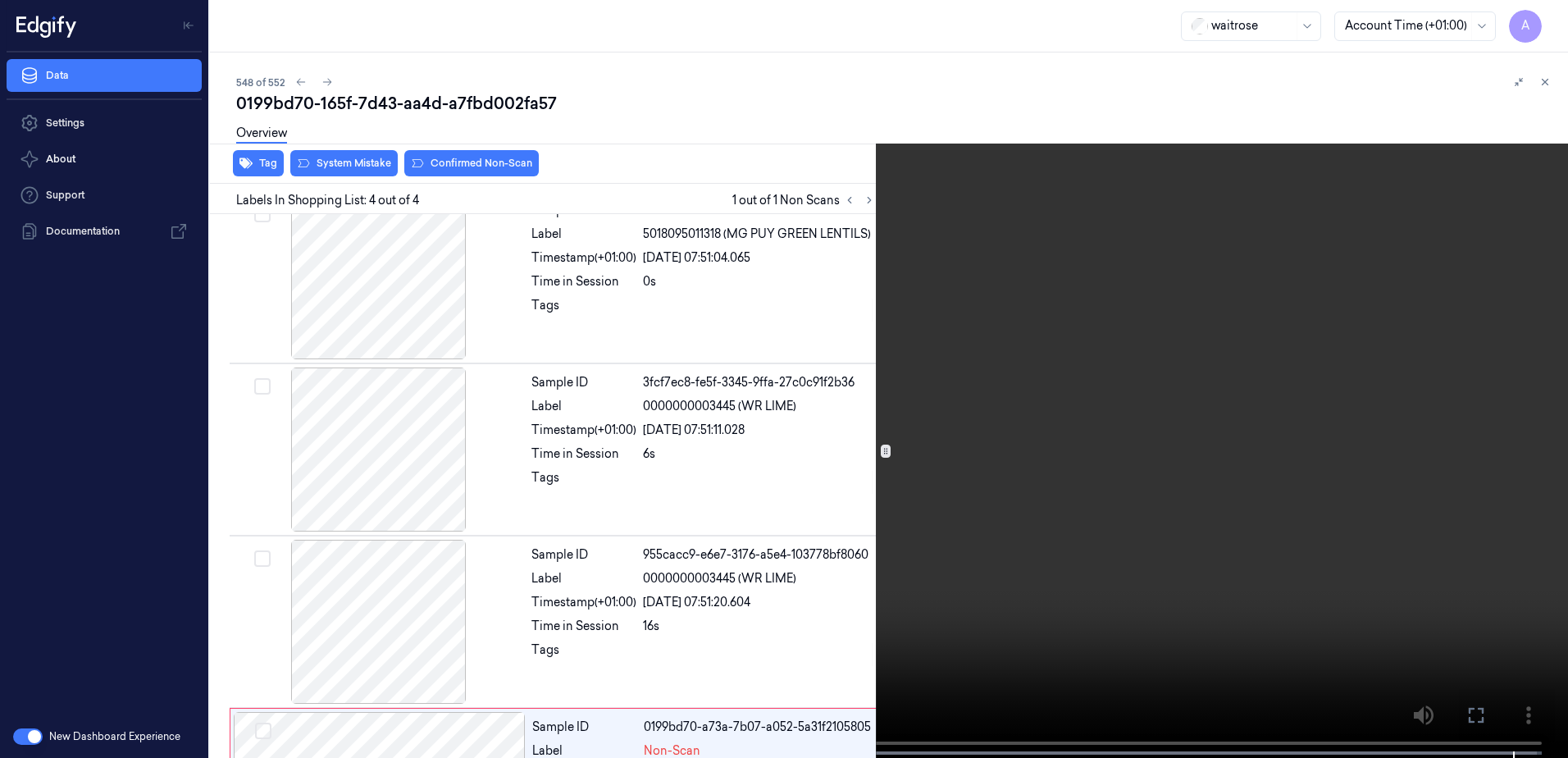
scroll to position [150, 0]
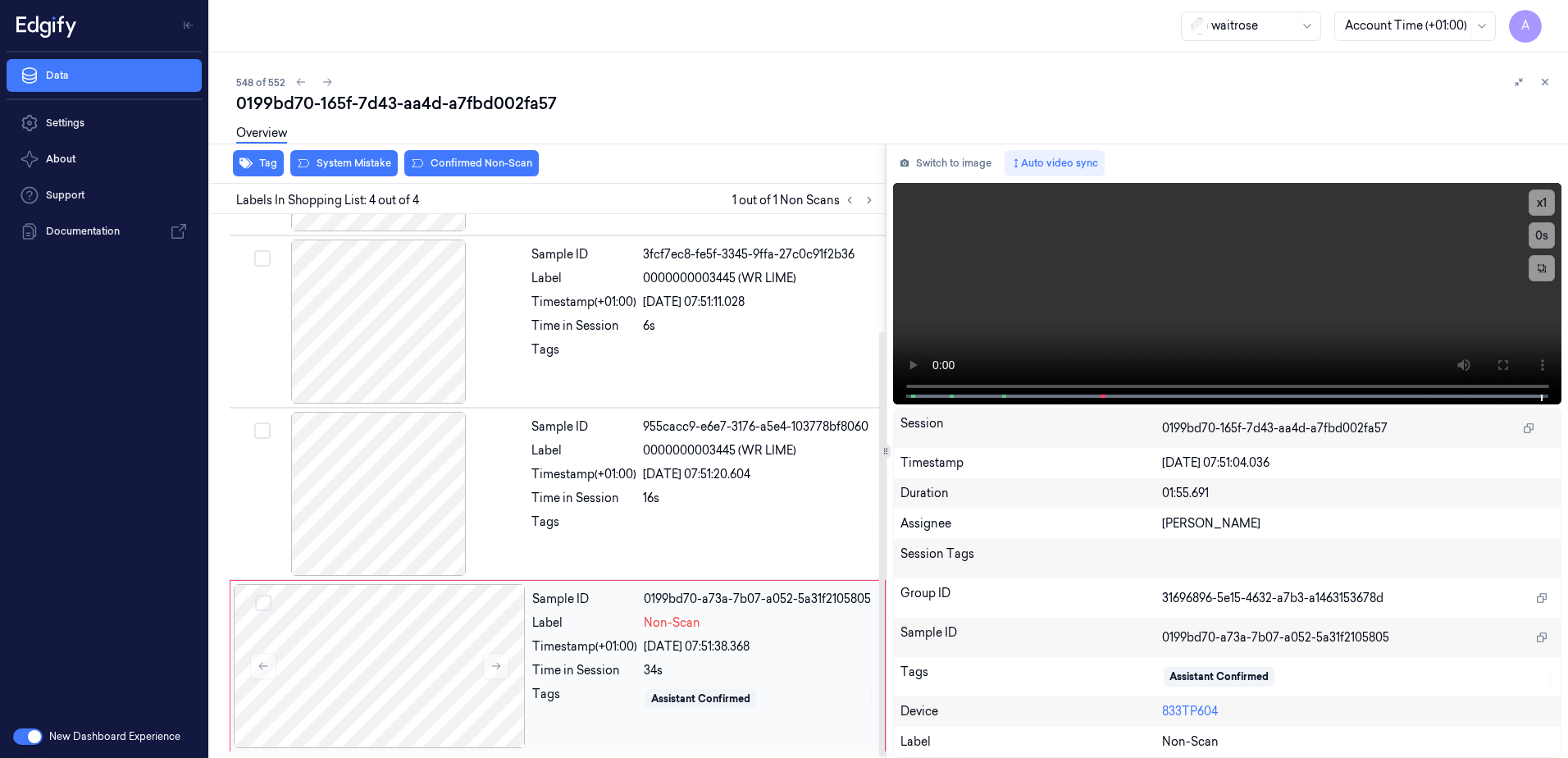
click at [619, 707] on div "Tags" at bounding box center [584, 699] width 105 height 26
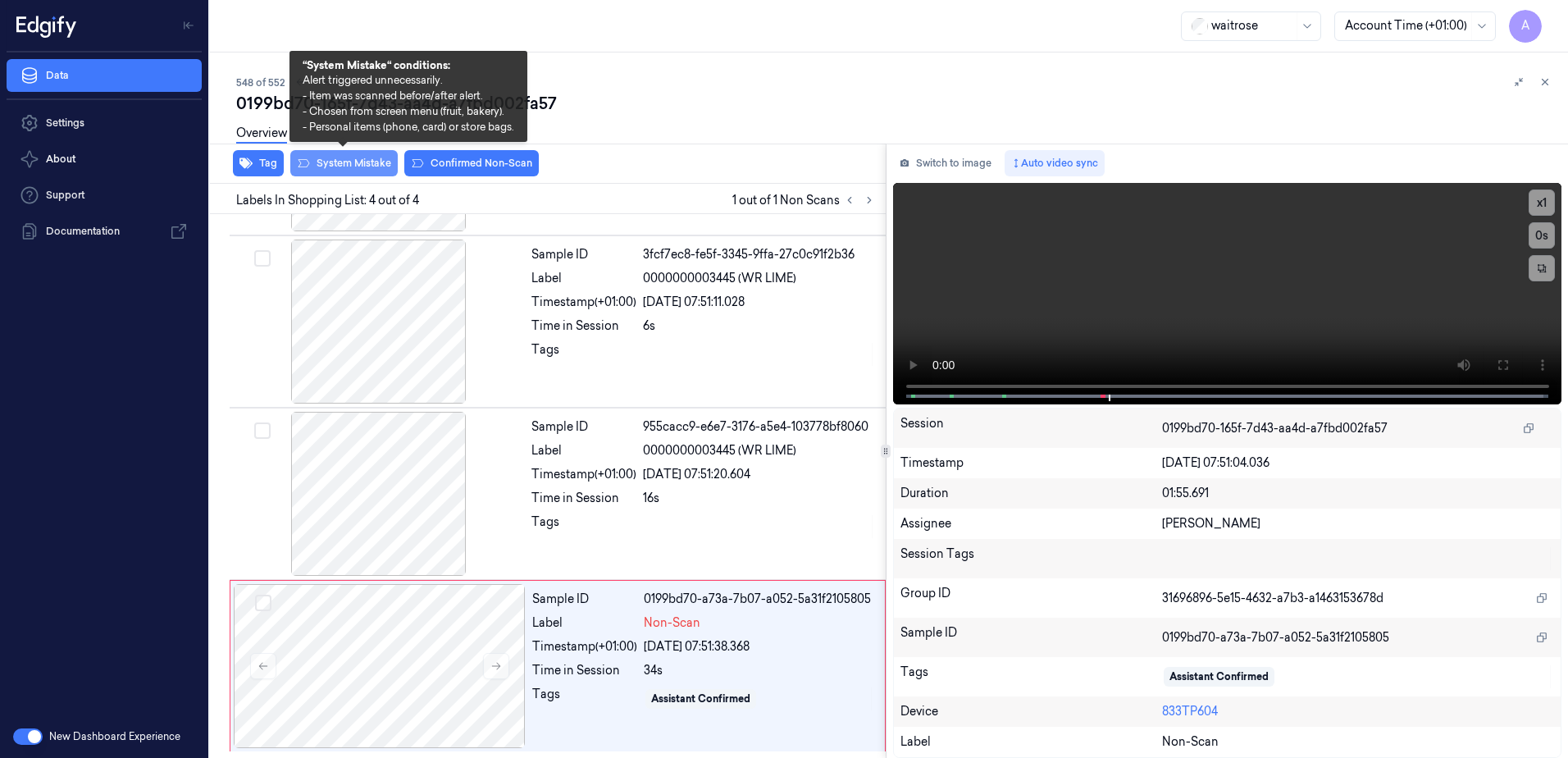
click at [341, 174] on button "System Mistake" at bounding box center [344, 164] width 107 height 26
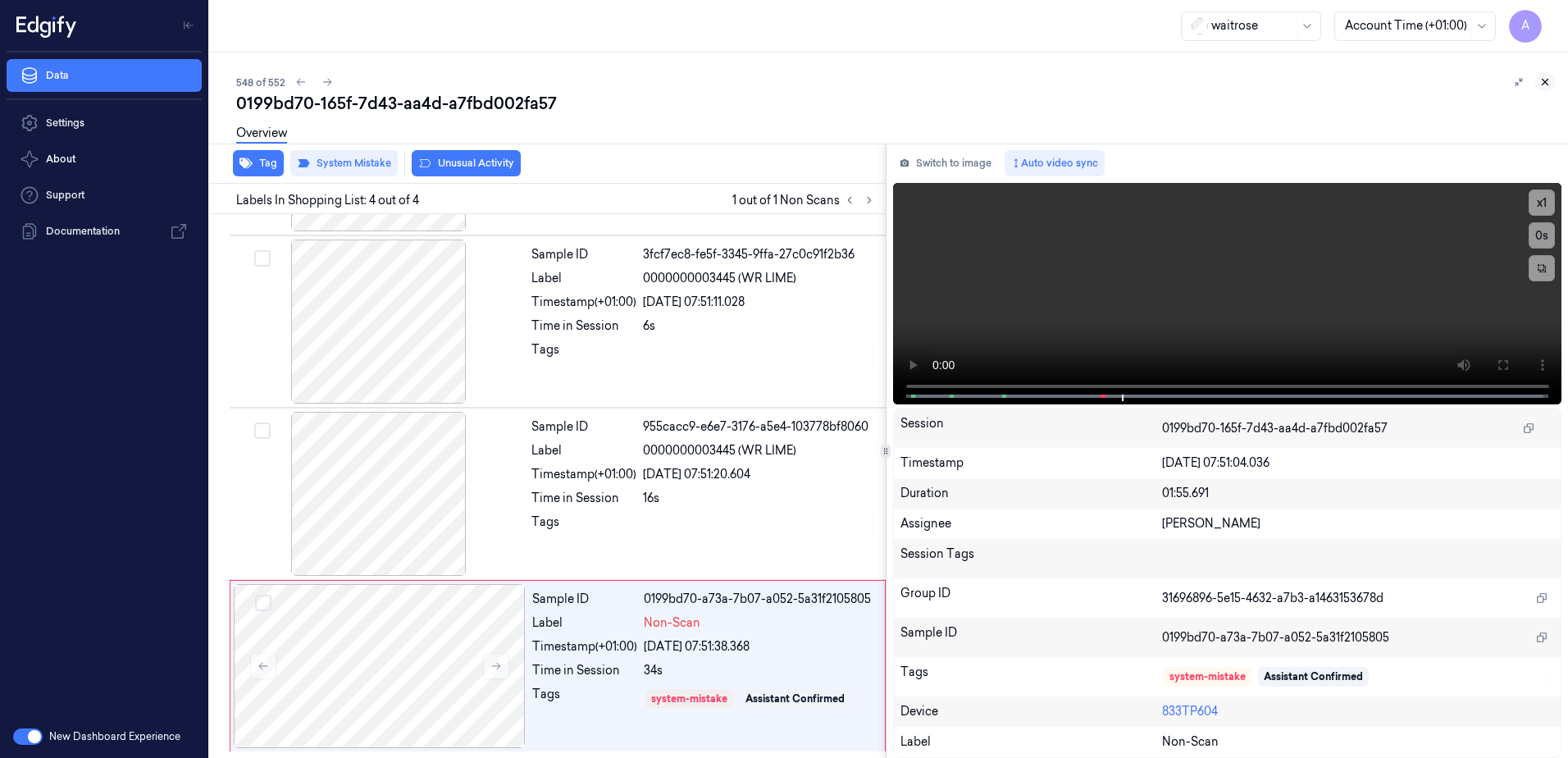
click at [1543, 86] on icon at bounding box center [1545, 82] width 11 height 11
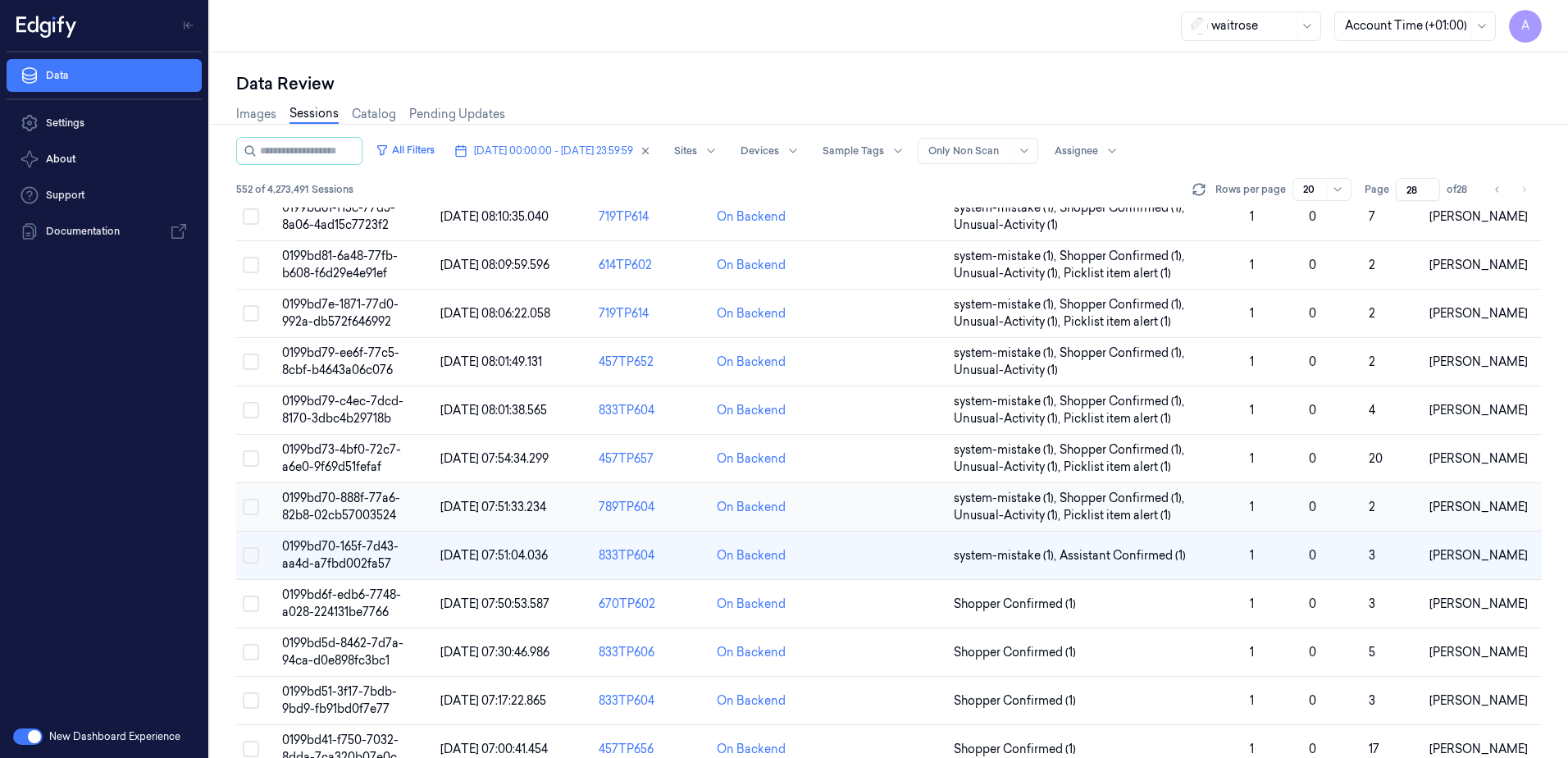
scroll to position [79, 0]
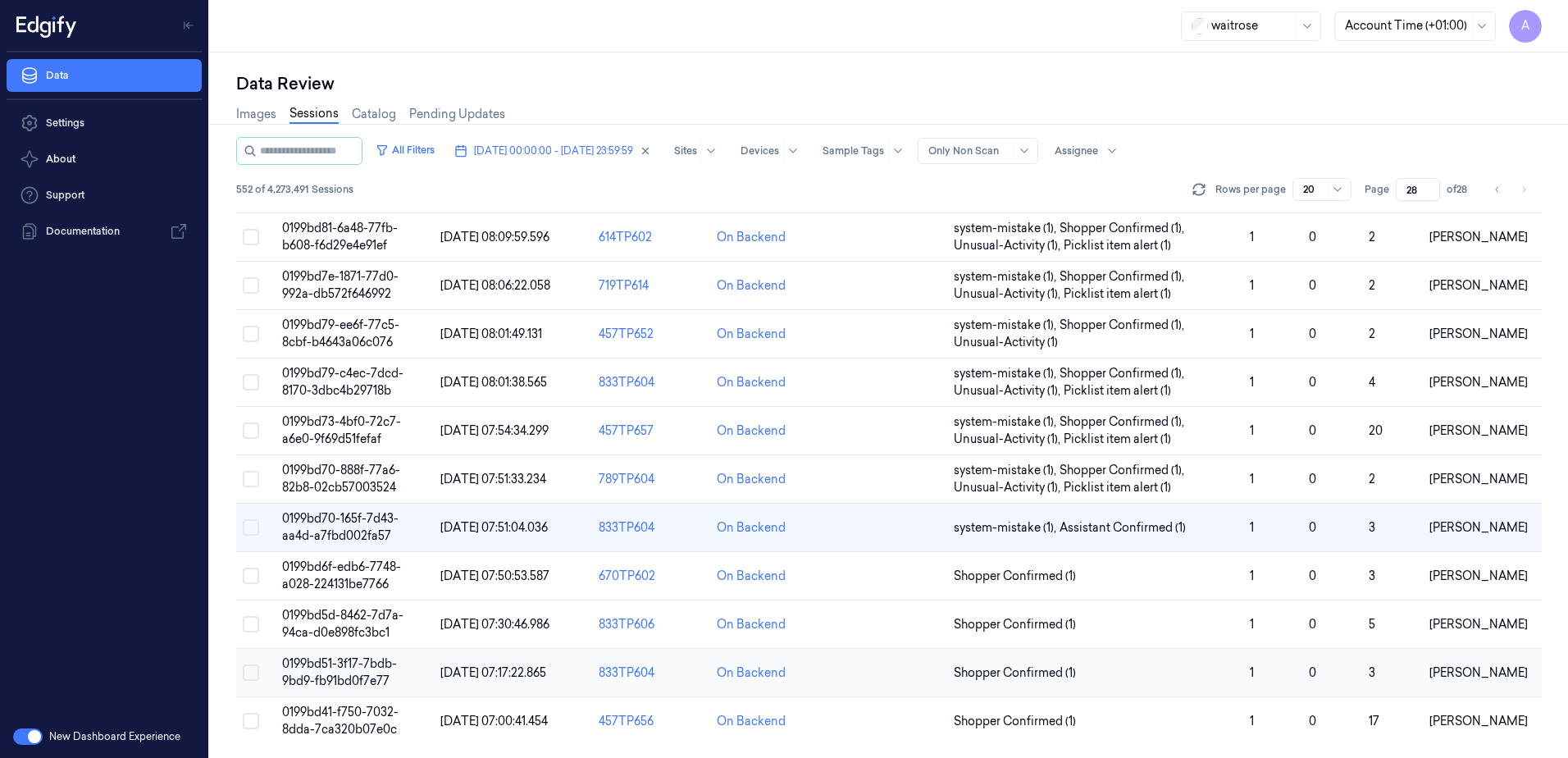
click at [332, 663] on span "0199bd51-3f17-7bdb-9bd9-fb91bd0f7e77" at bounding box center [339, 673] width 115 height 32
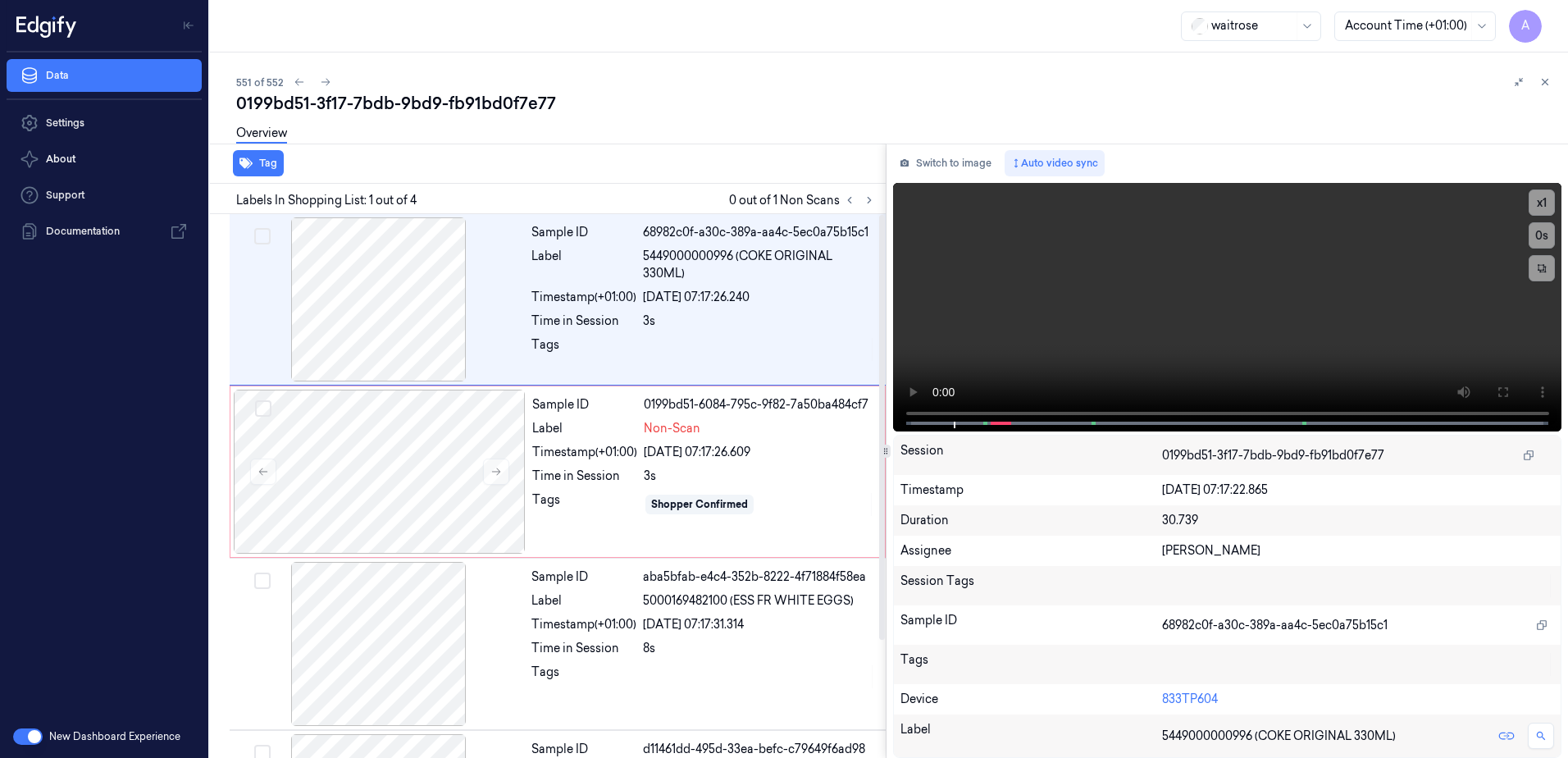
click at [879, 199] on div "Labels In Shopping List: 1 out of 4 0 out of 1 Non Scans" at bounding box center [544, 199] width 682 height 31
click at [871, 200] on icon at bounding box center [869, 200] width 11 height 11
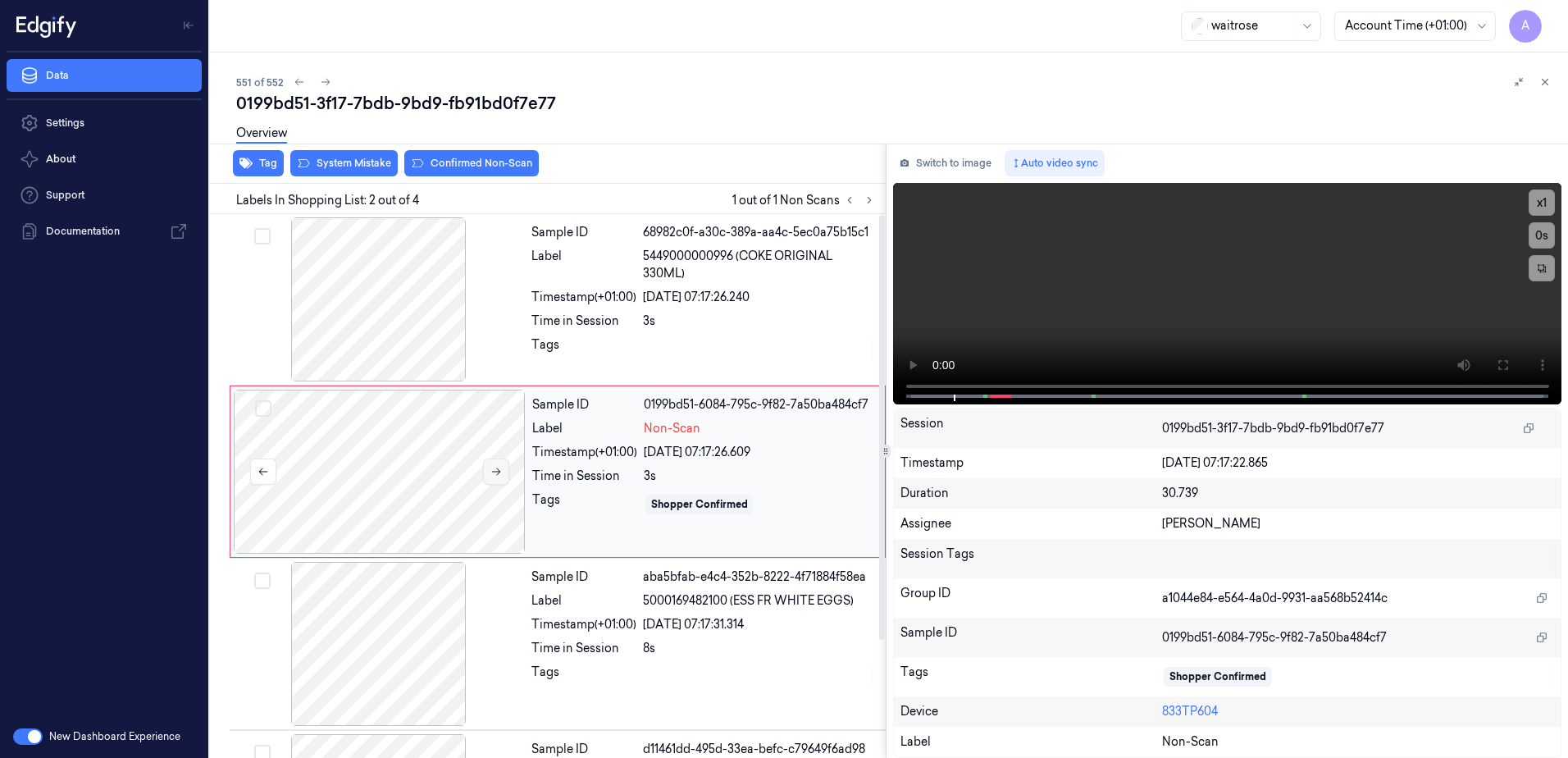
click at [503, 474] on button at bounding box center [497, 472] width 26 height 26
click at [488, 477] on button at bounding box center [497, 472] width 26 height 26
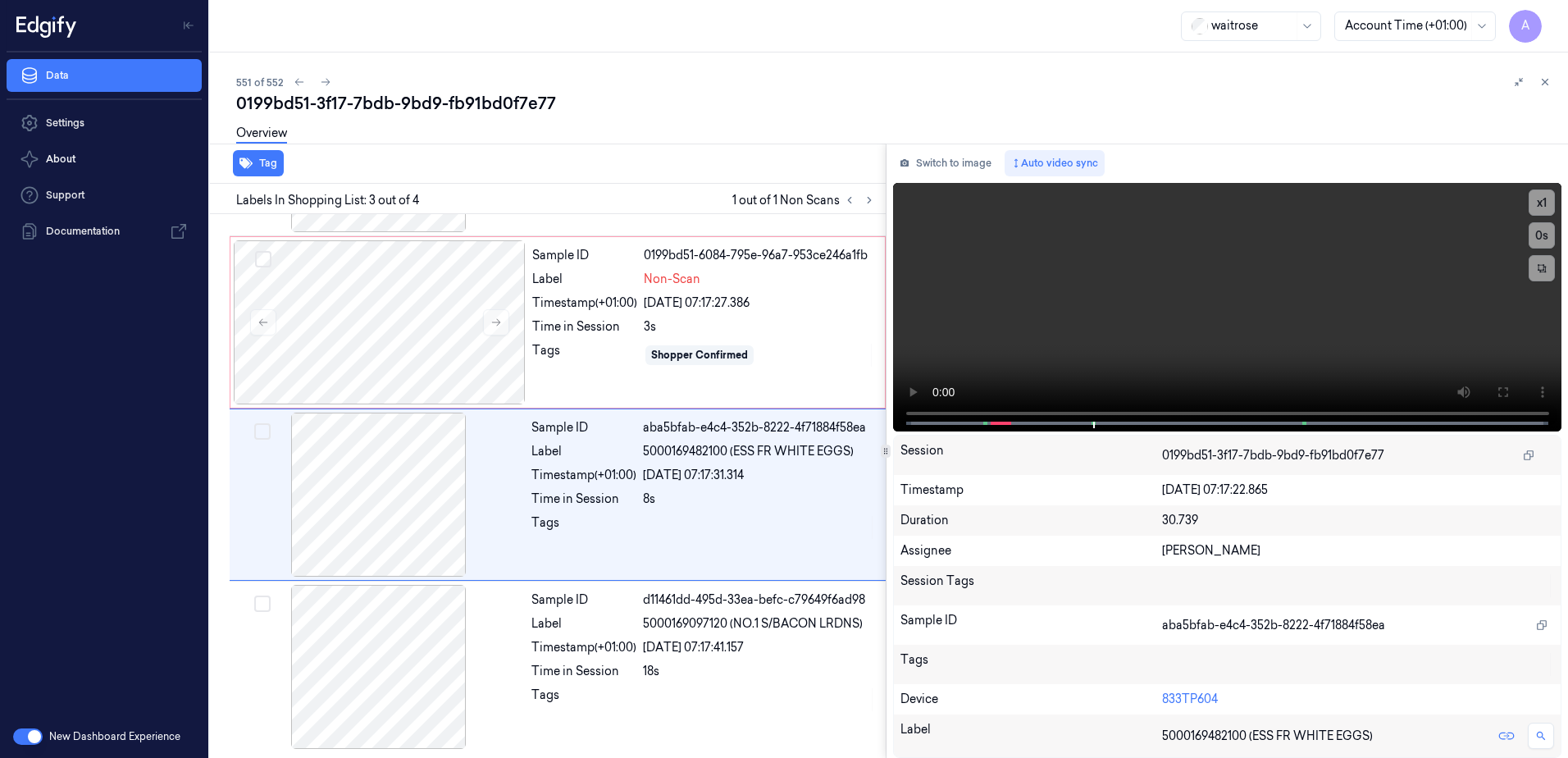
scroll to position [150, 0]
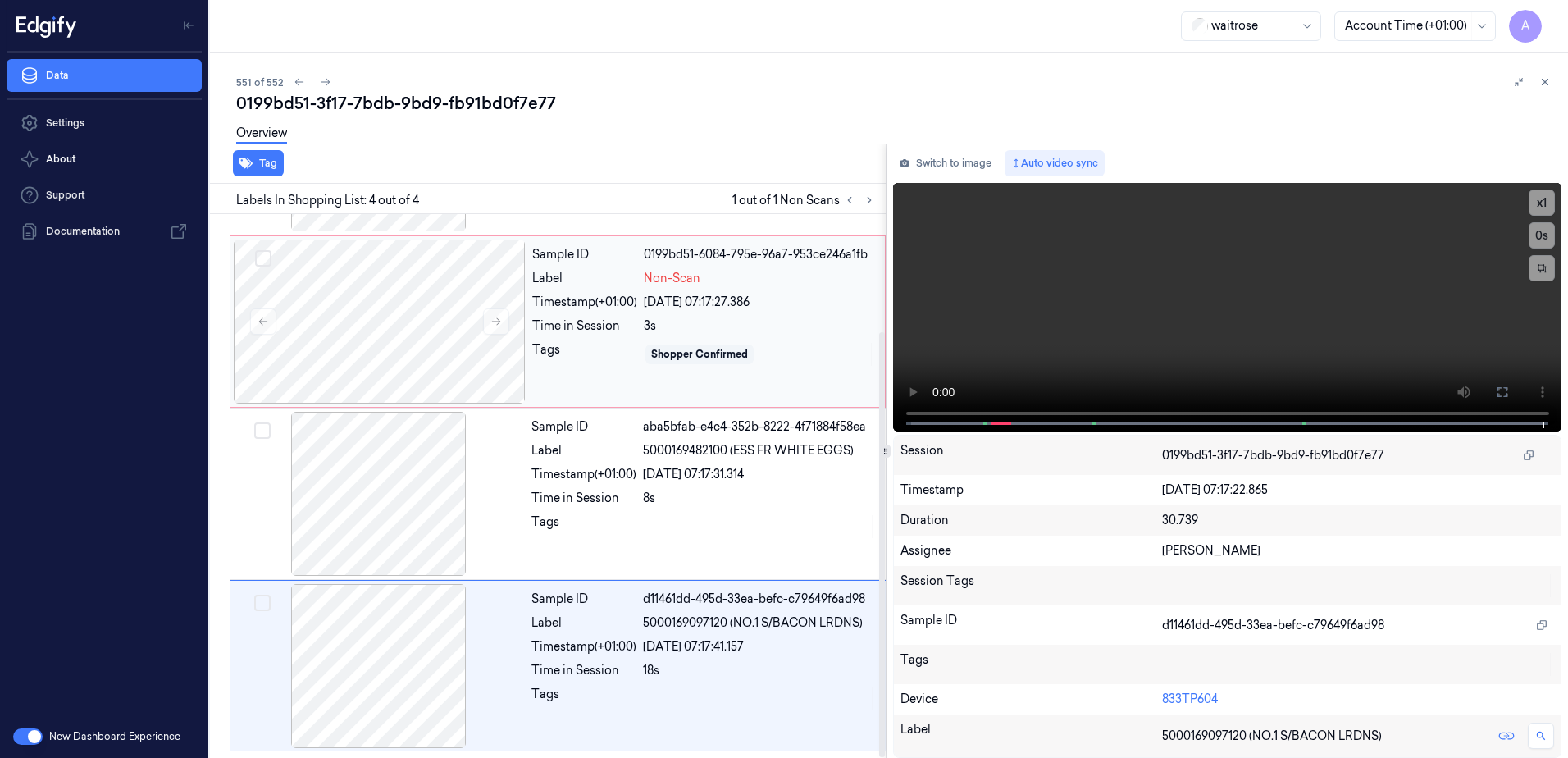
click at [606, 381] on div "Sample ID 0199bd51-6084-795e-96a7-953ce246a1fb Label Non-Scan Timestamp (+01:00…" at bounding box center [703, 321] width 356 height 164
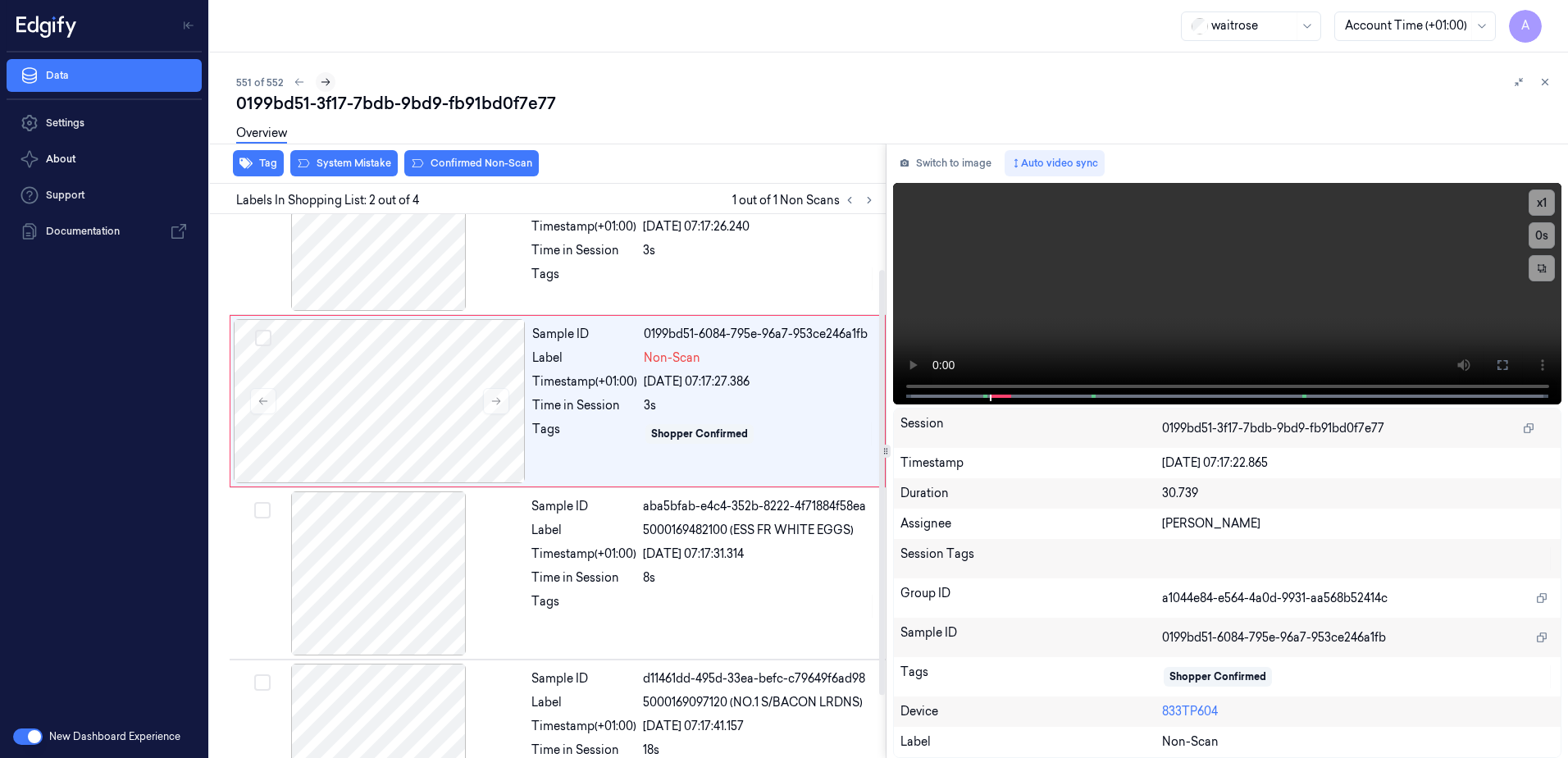
scroll to position [0, 0]
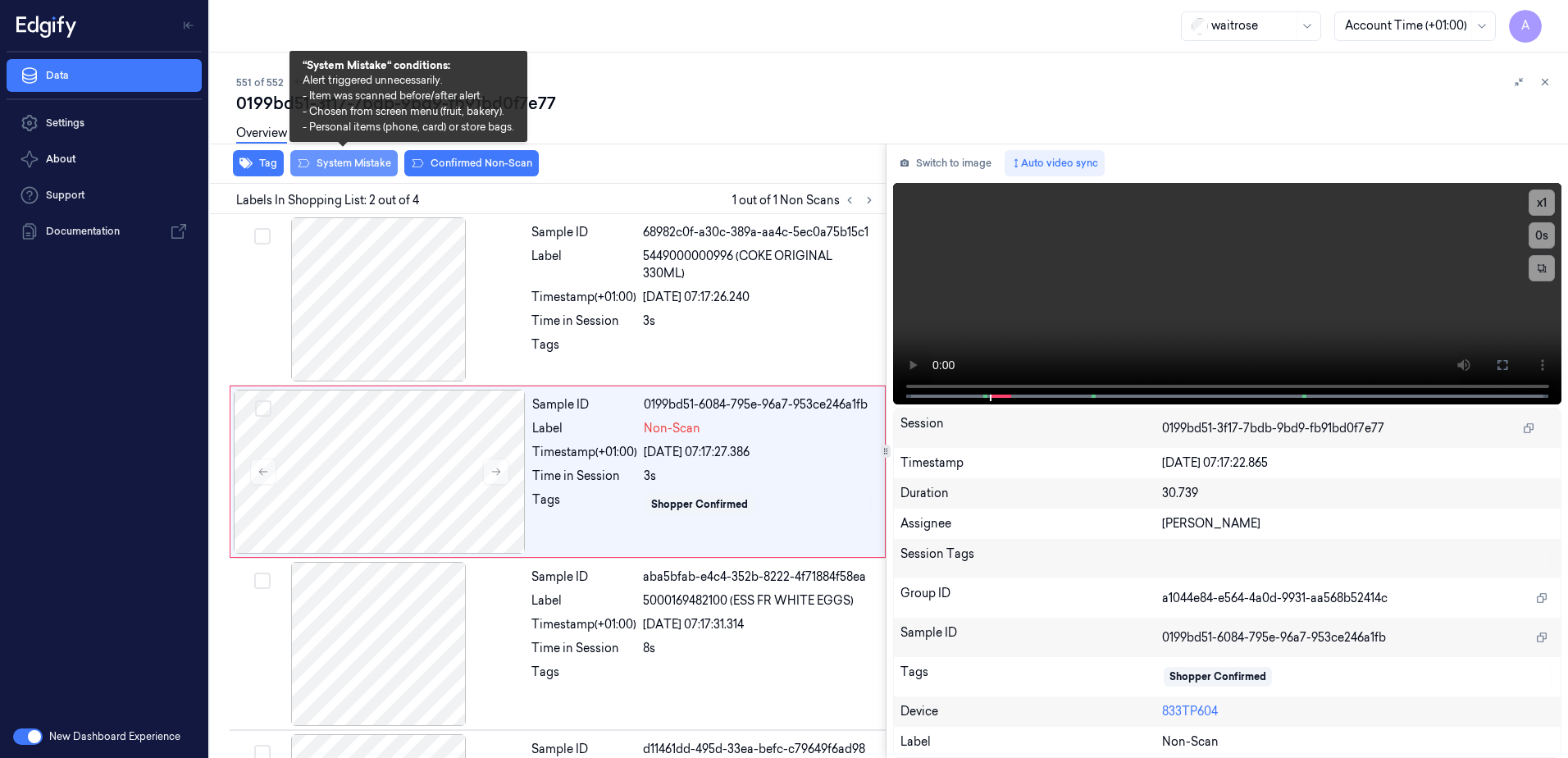
click at [344, 173] on button "System Mistake" at bounding box center [344, 164] width 107 height 26
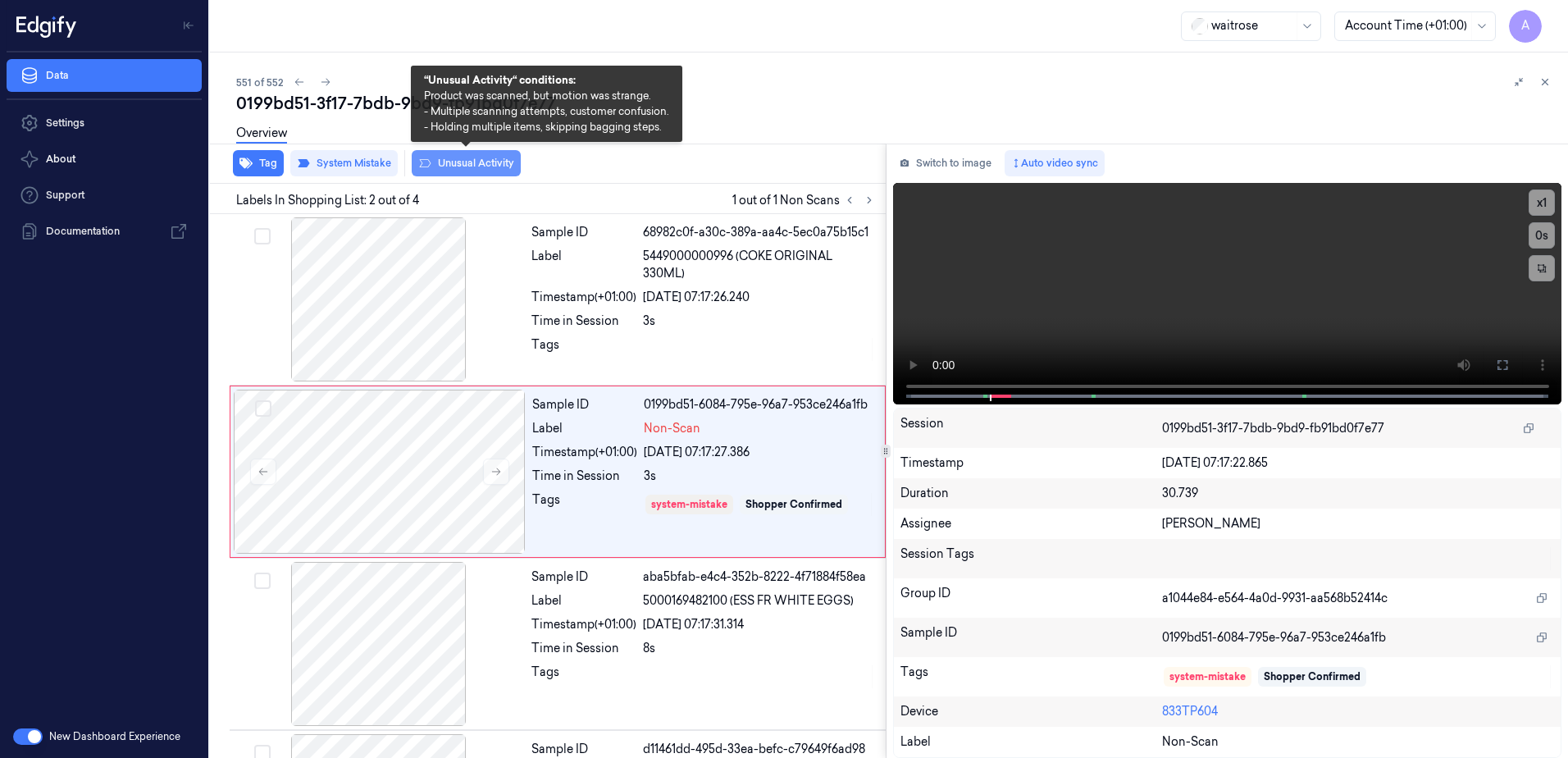
click at [453, 169] on button "Unusual Activity" at bounding box center [466, 164] width 109 height 26
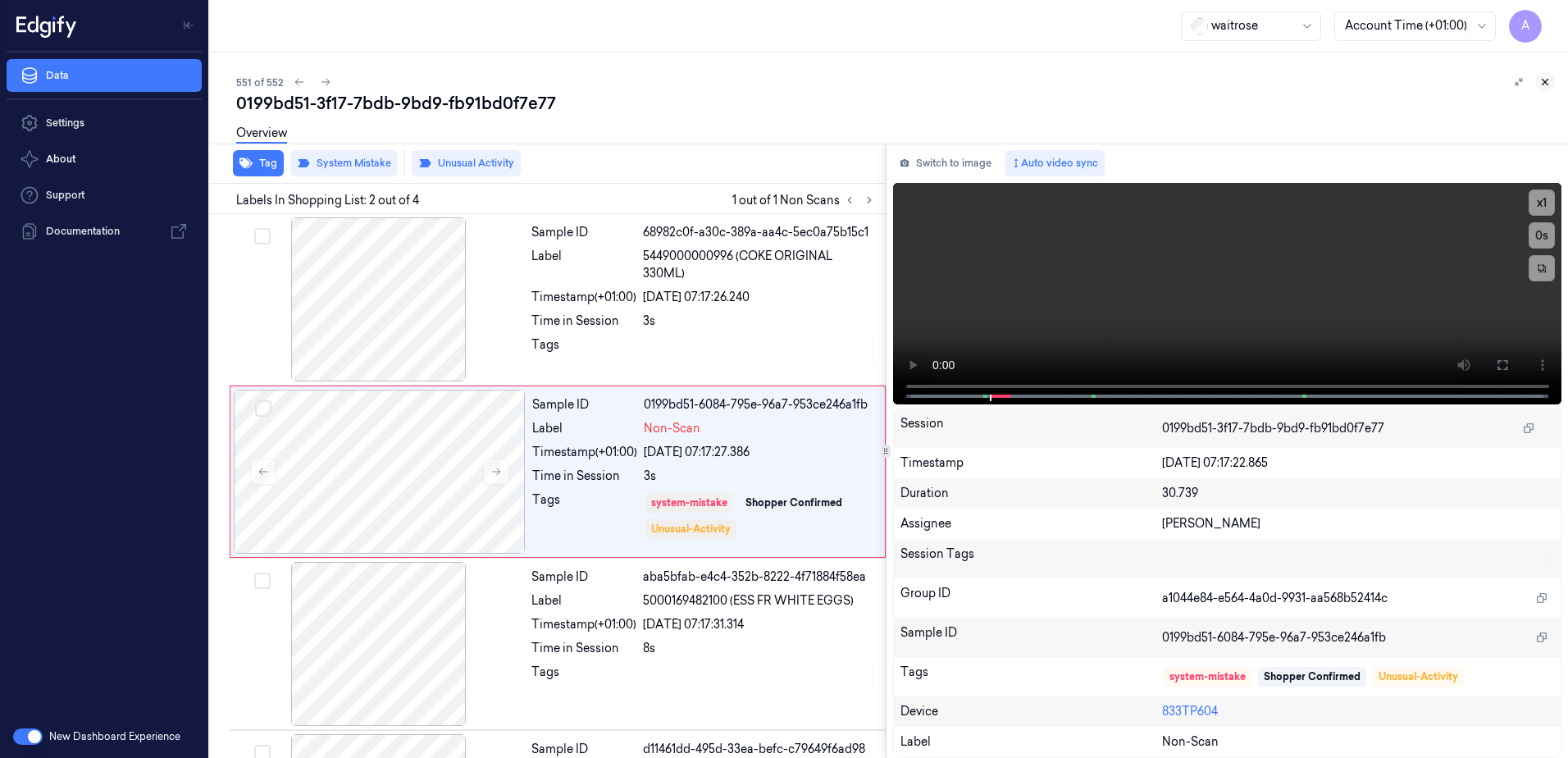
click at [1540, 84] on icon at bounding box center [1545, 82] width 11 height 11
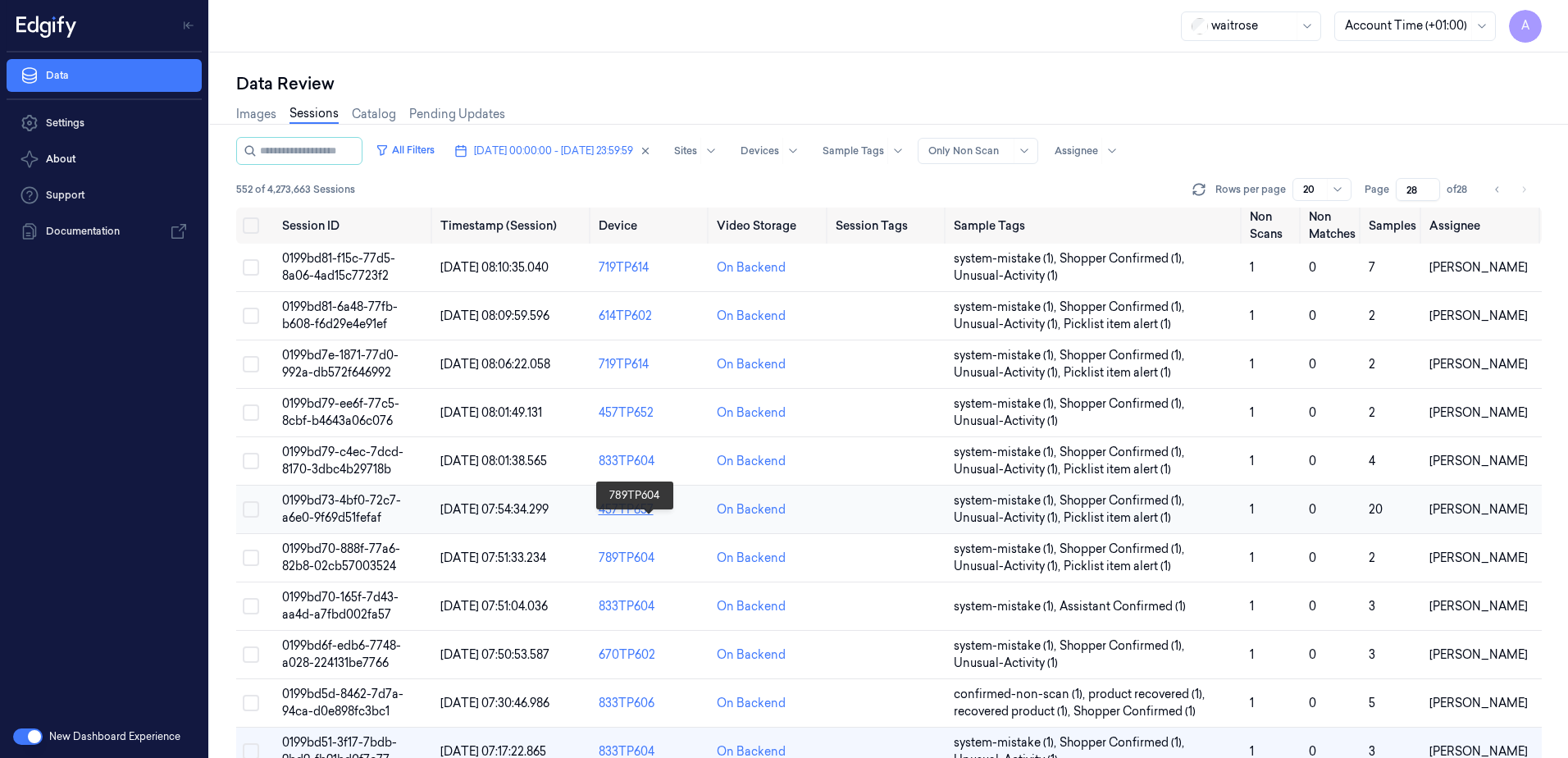
scroll to position [79, 0]
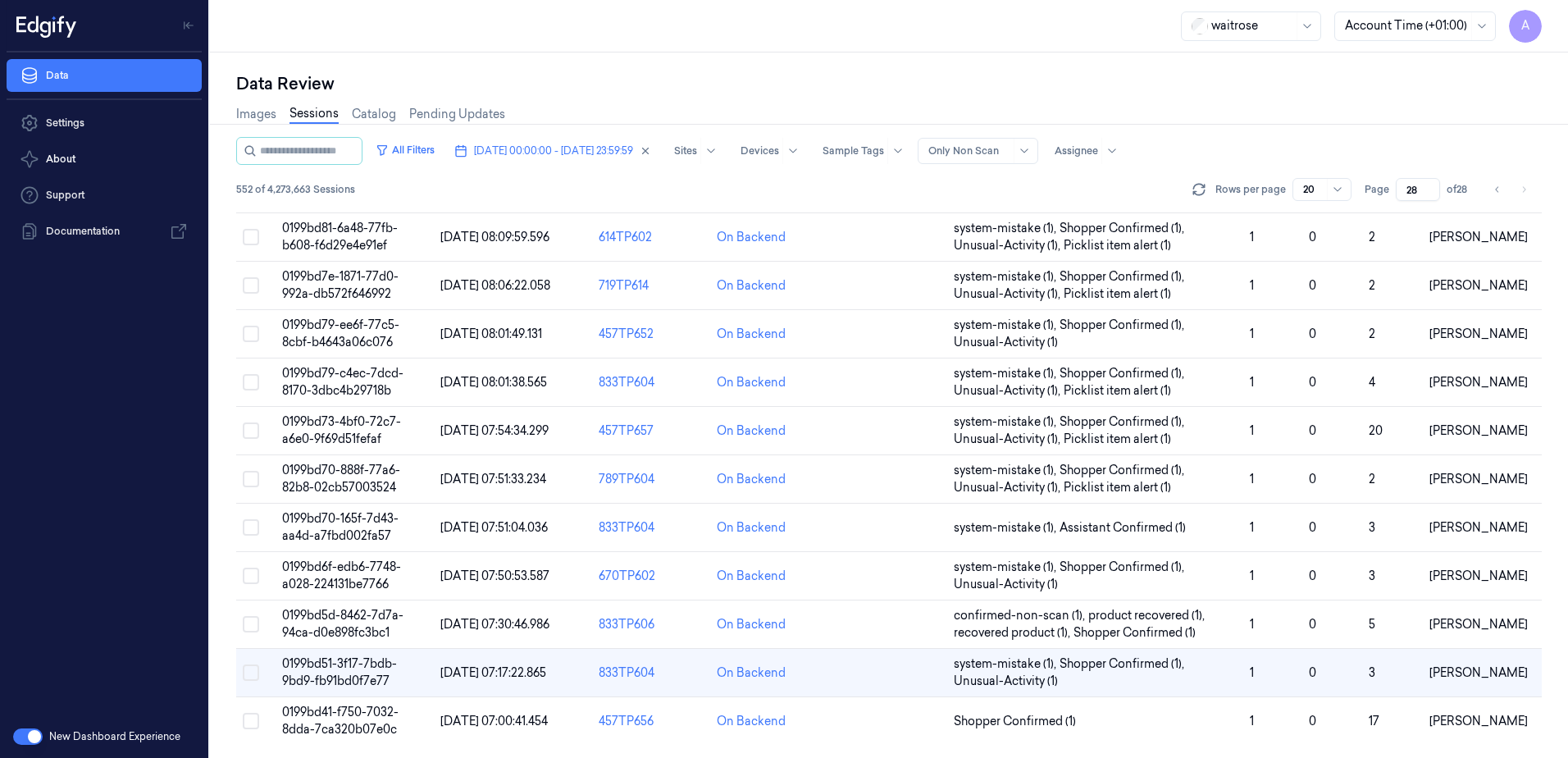
drag, startPoint x: 1419, startPoint y: 187, endPoint x: 1403, endPoint y: 194, distance: 17.5
click at [1403, 194] on input "28" at bounding box center [1418, 189] width 44 height 23
type input "4"
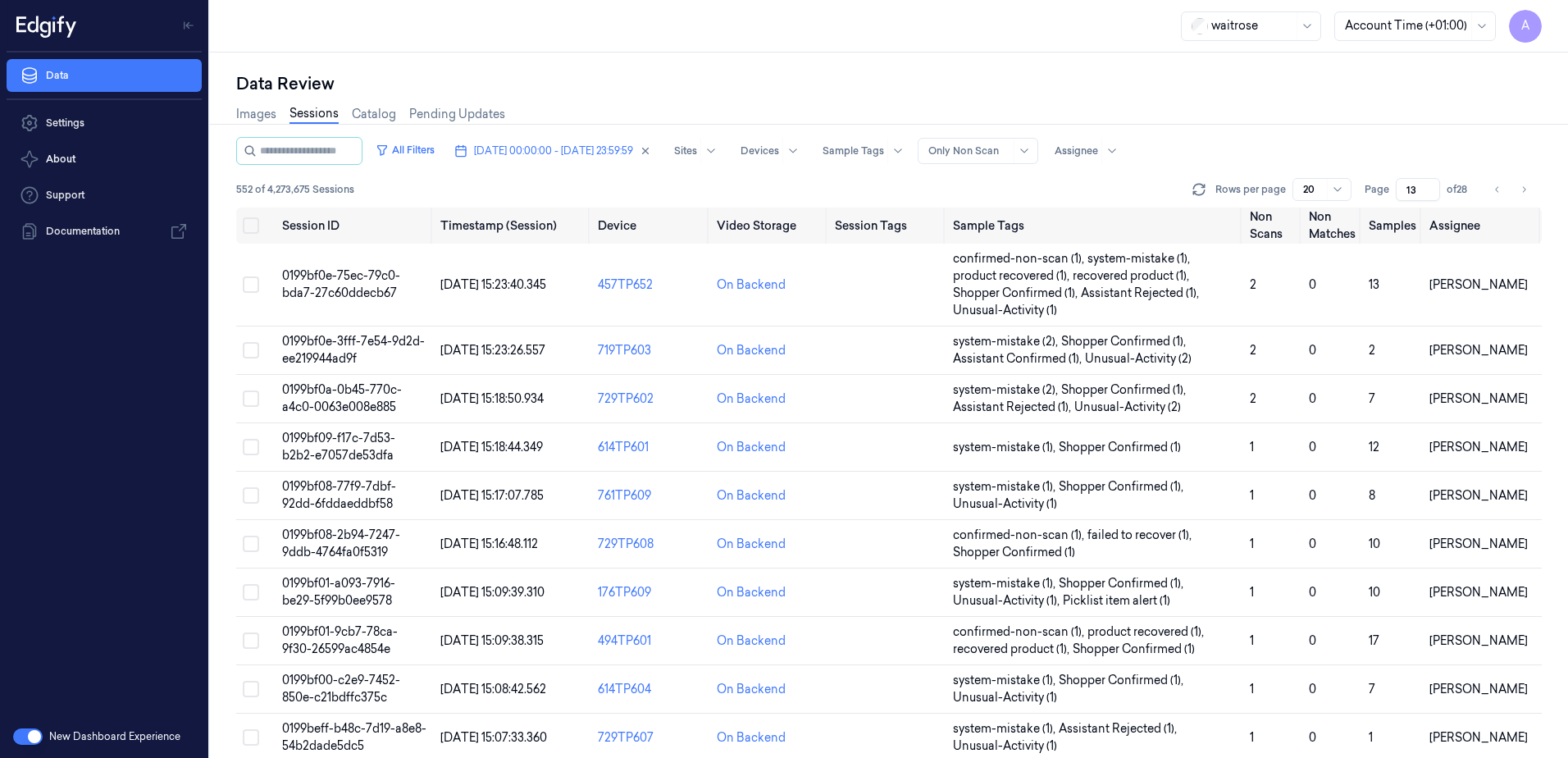
drag, startPoint x: 1414, startPoint y: 188, endPoint x: 1400, endPoint y: 196, distance: 16.1
click at [1400, 196] on input "13" at bounding box center [1418, 189] width 44 height 23
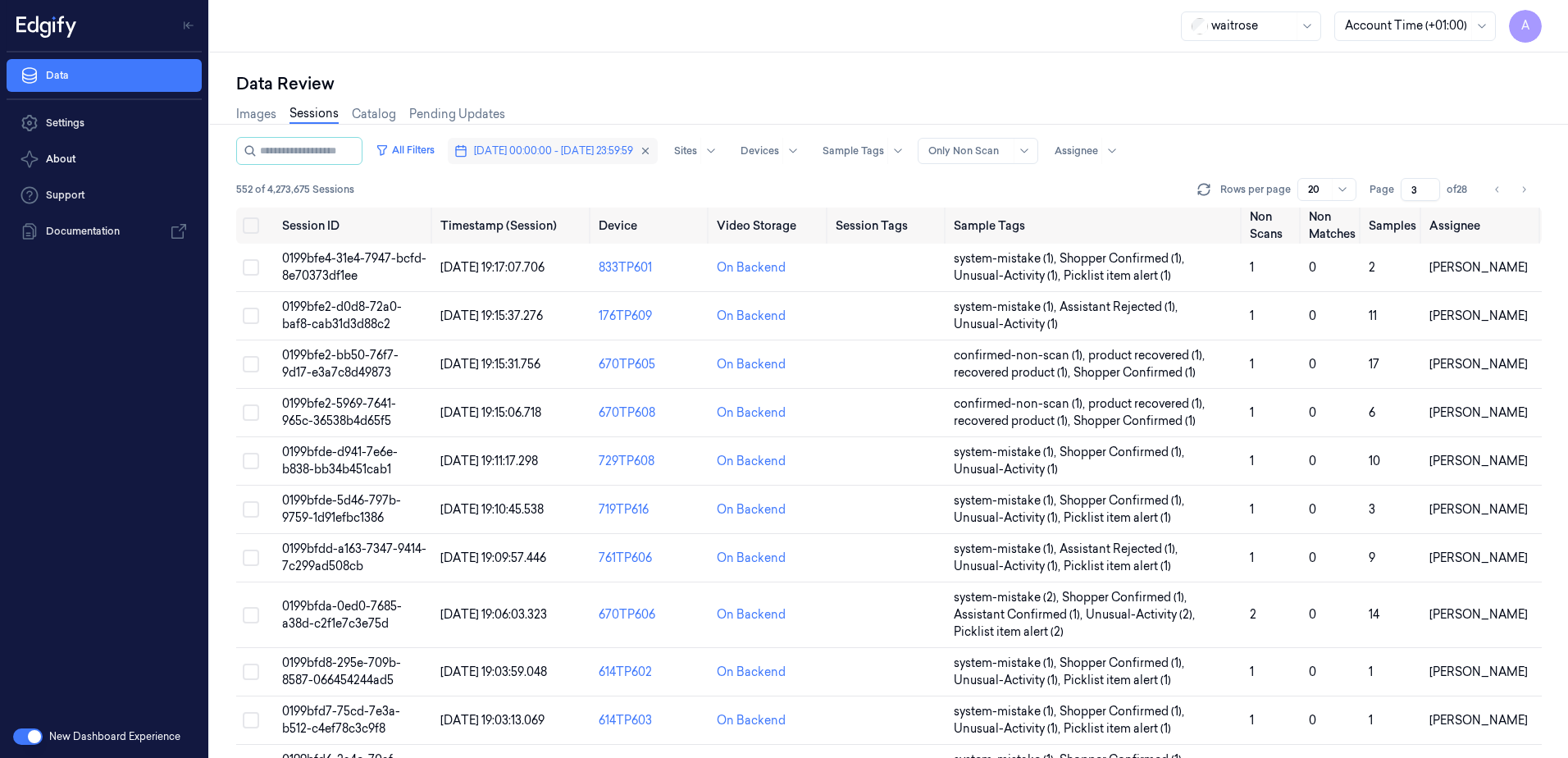
click at [566, 151] on span "[DATE] 00:00:00 - [DATE] 23:59:59" at bounding box center [553, 150] width 159 height 15
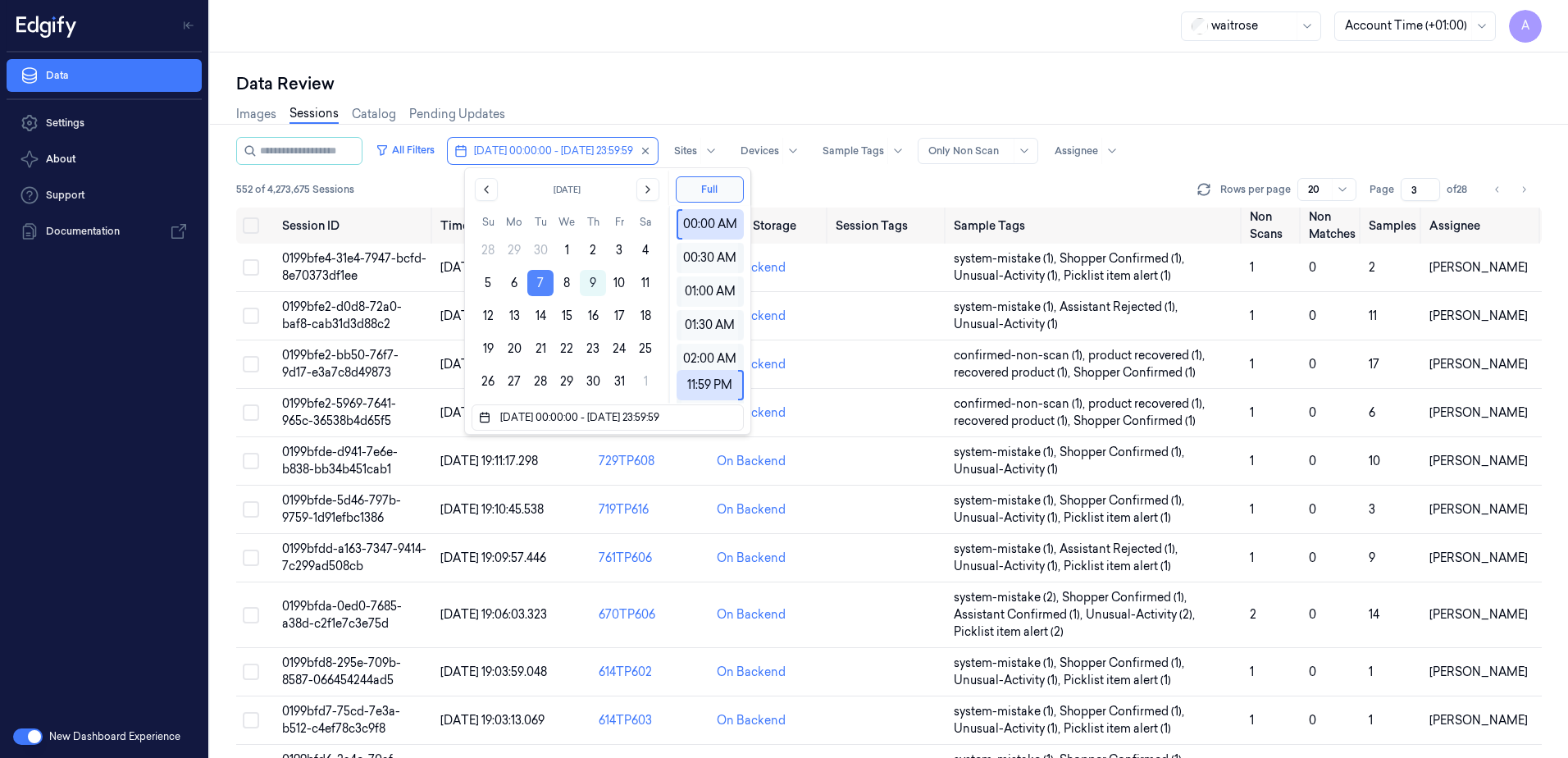
click at [537, 283] on button "7" at bounding box center [541, 283] width 26 height 26
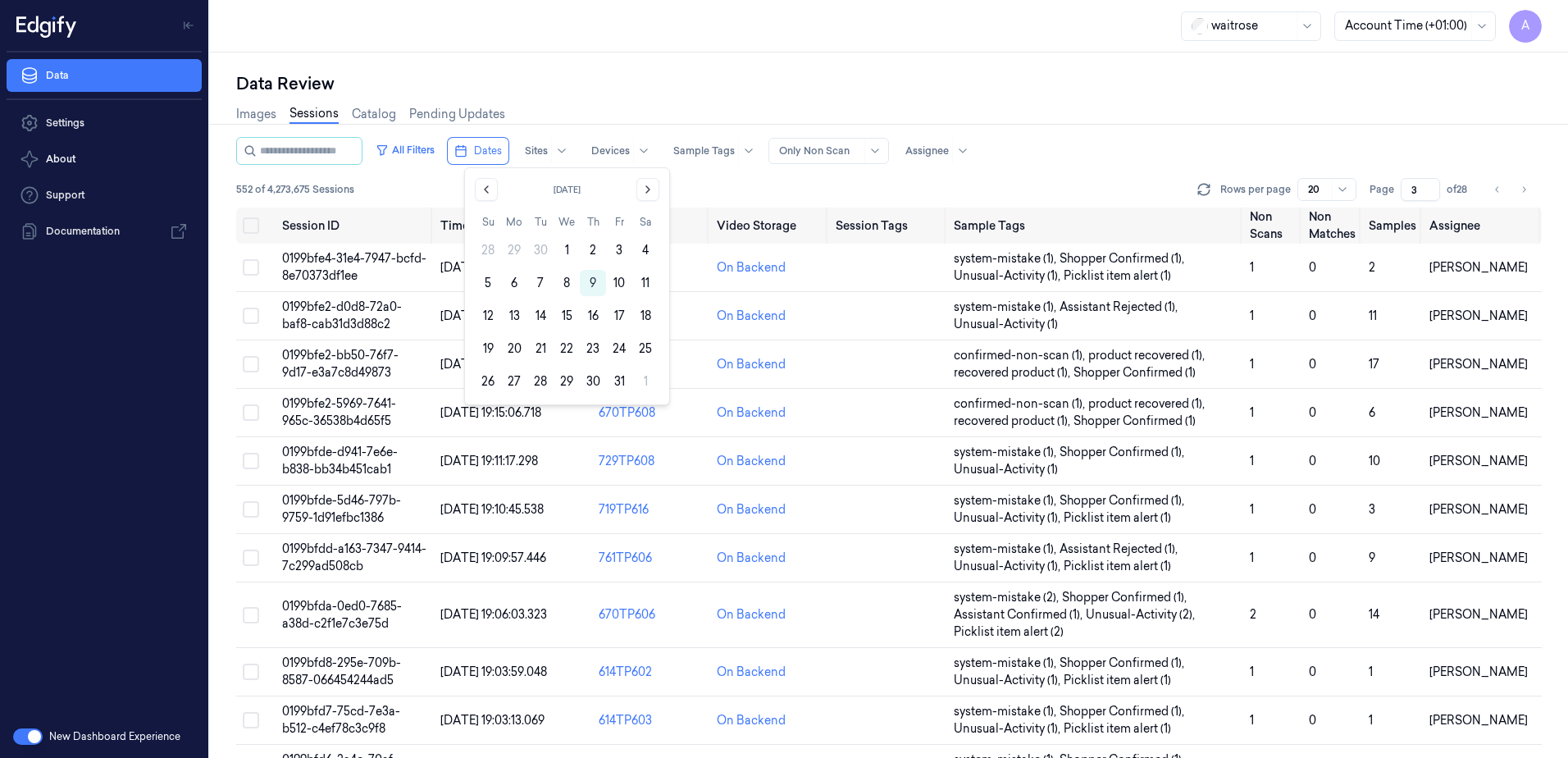
click at [570, 292] on button "8" at bounding box center [567, 283] width 26 height 26
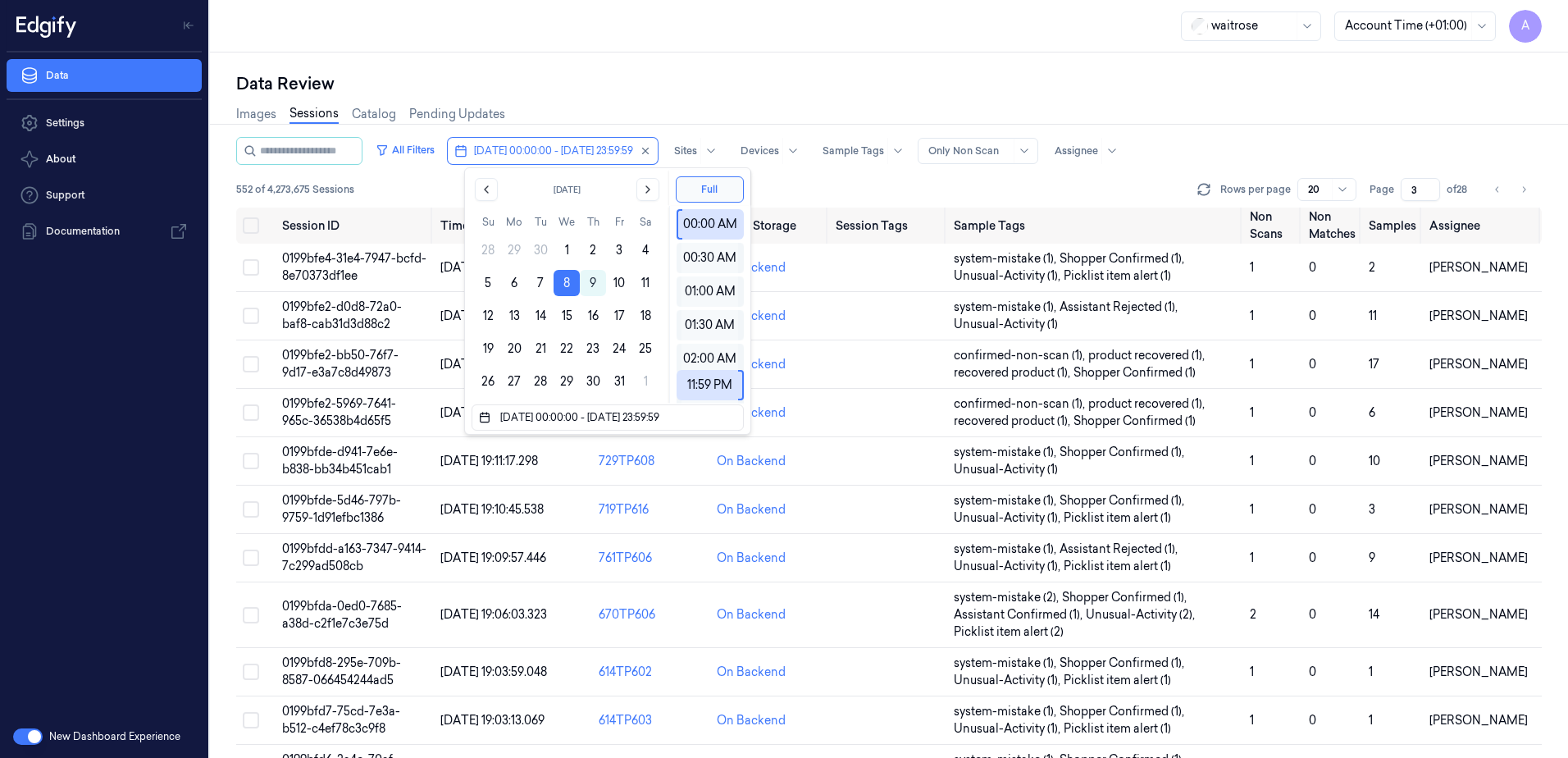
click at [660, 94] on div "Data Review" at bounding box center [889, 84] width 1306 height 23
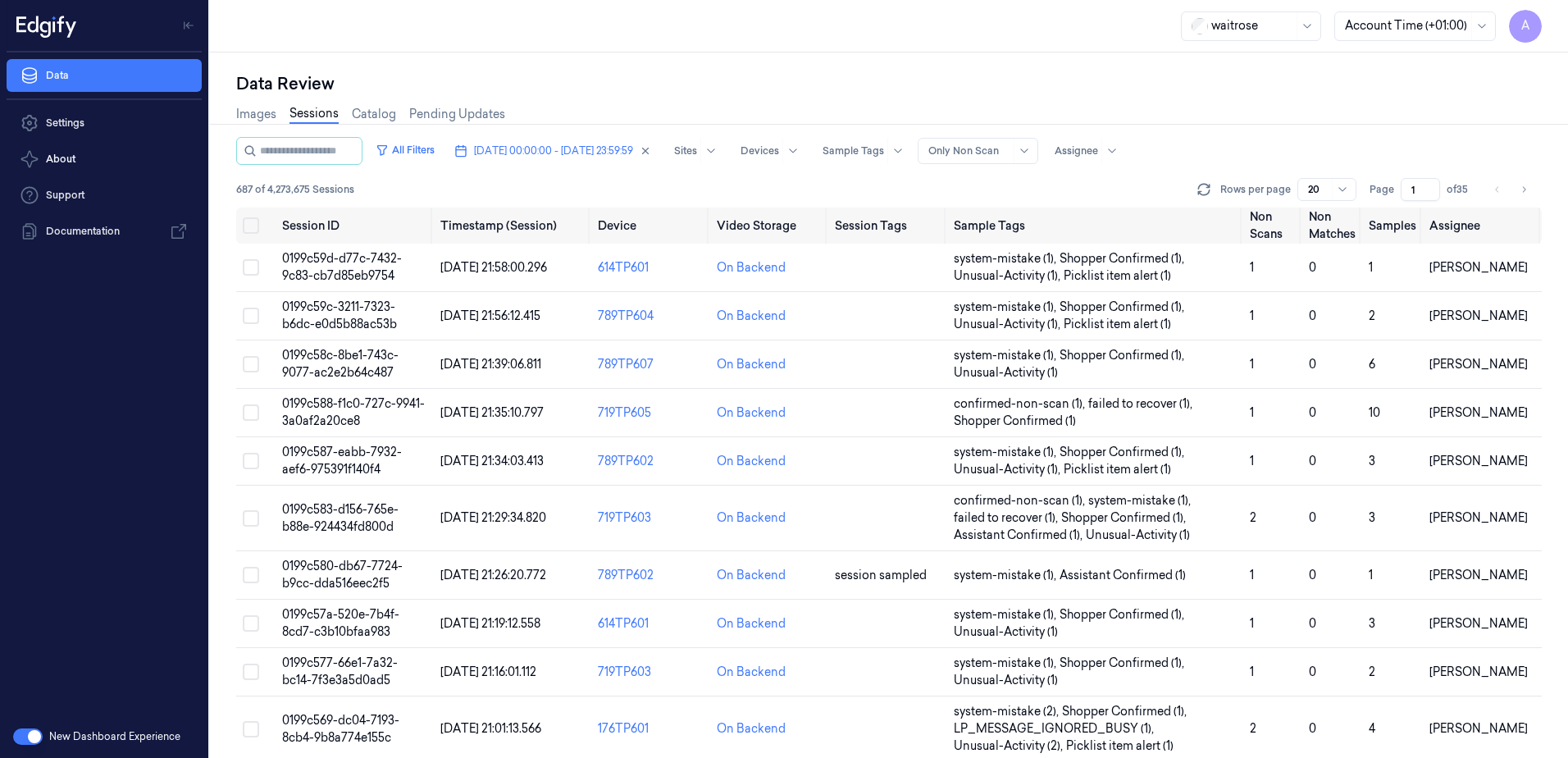
drag, startPoint x: 1420, startPoint y: 188, endPoint x: 1396, endPoint y: 195, distance: 25.0
click at [1396, 195] on div "Page 1 of 35" at bounding box center [1421, 189] width 104 height 23
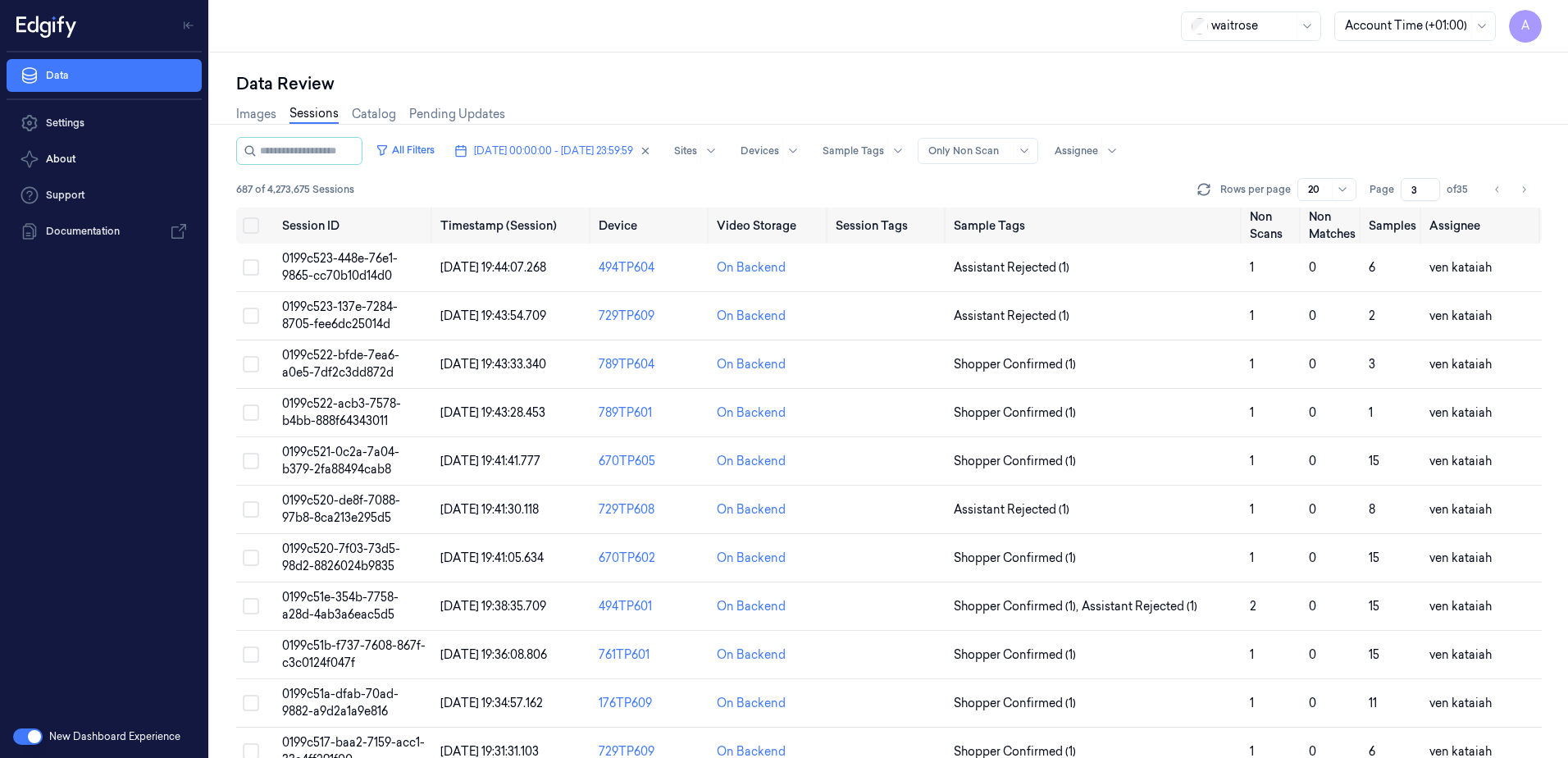
drag, startPoint x: 1417, startPoint y: 186, endPoint x: 1404, endPoint y: 191, distance: 13.9
click at [1404, 191] on input "3" at bounding box center [1420, 189] width 40 height 23
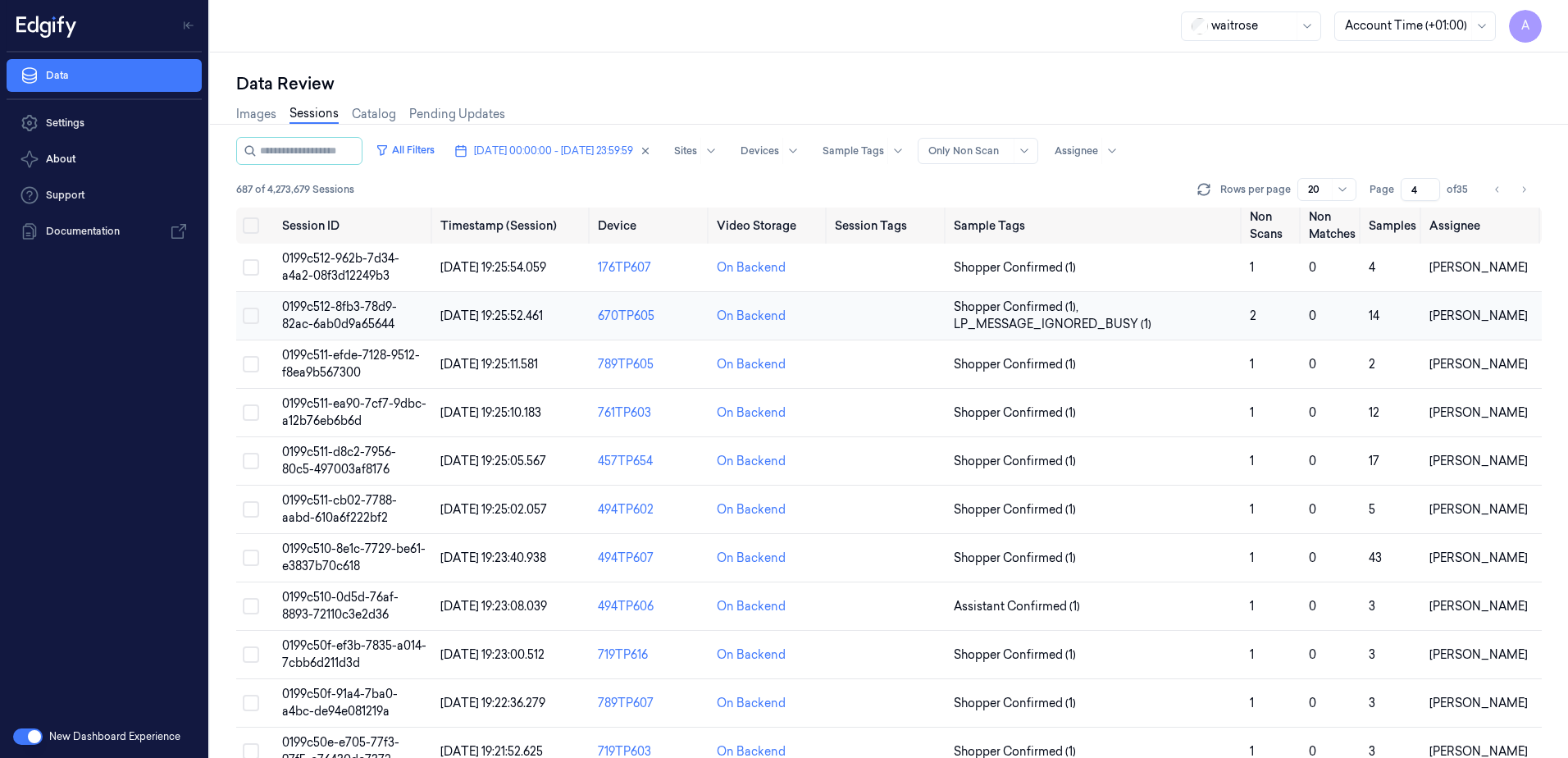
type input "4"
click at [330, 307] on span "0199c512-8fb3-78d9-82ac-6ab0d9a65644" at bounding box center [339, 316] width 115 height 32
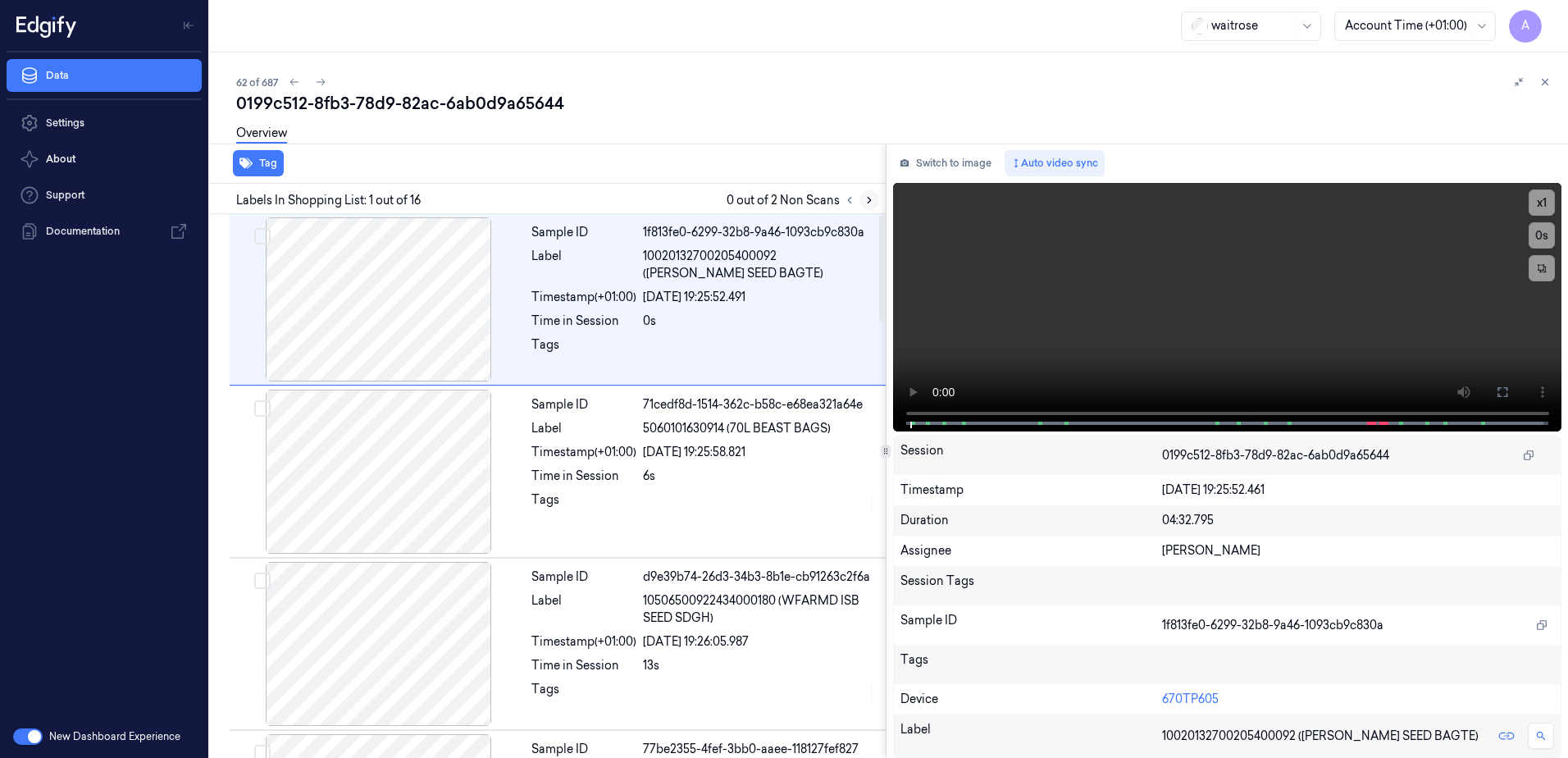
click at [867, 204] on icon at bounding box center [869, 200] width 11 height 11
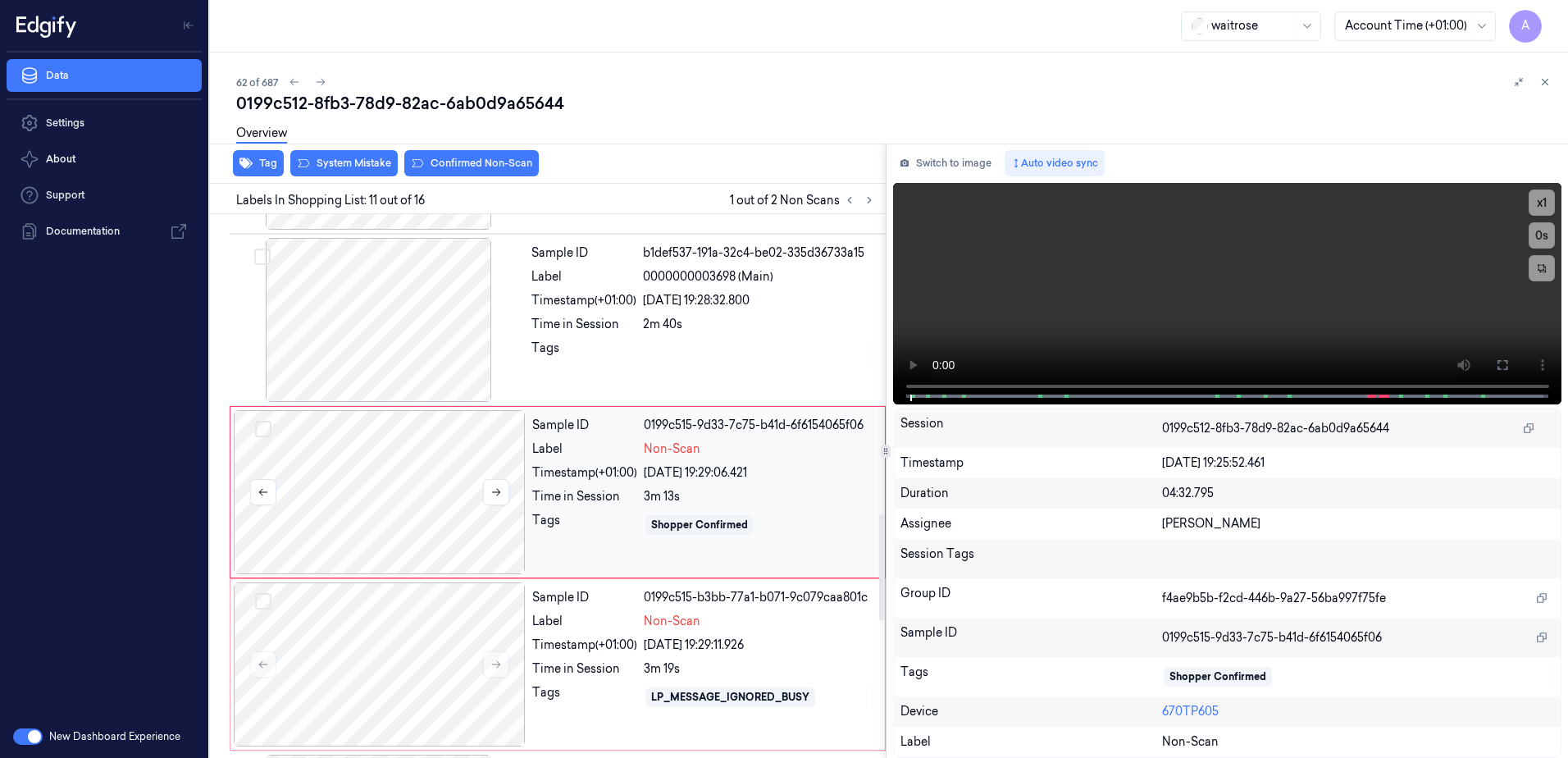
scroll to position [1542, 0]
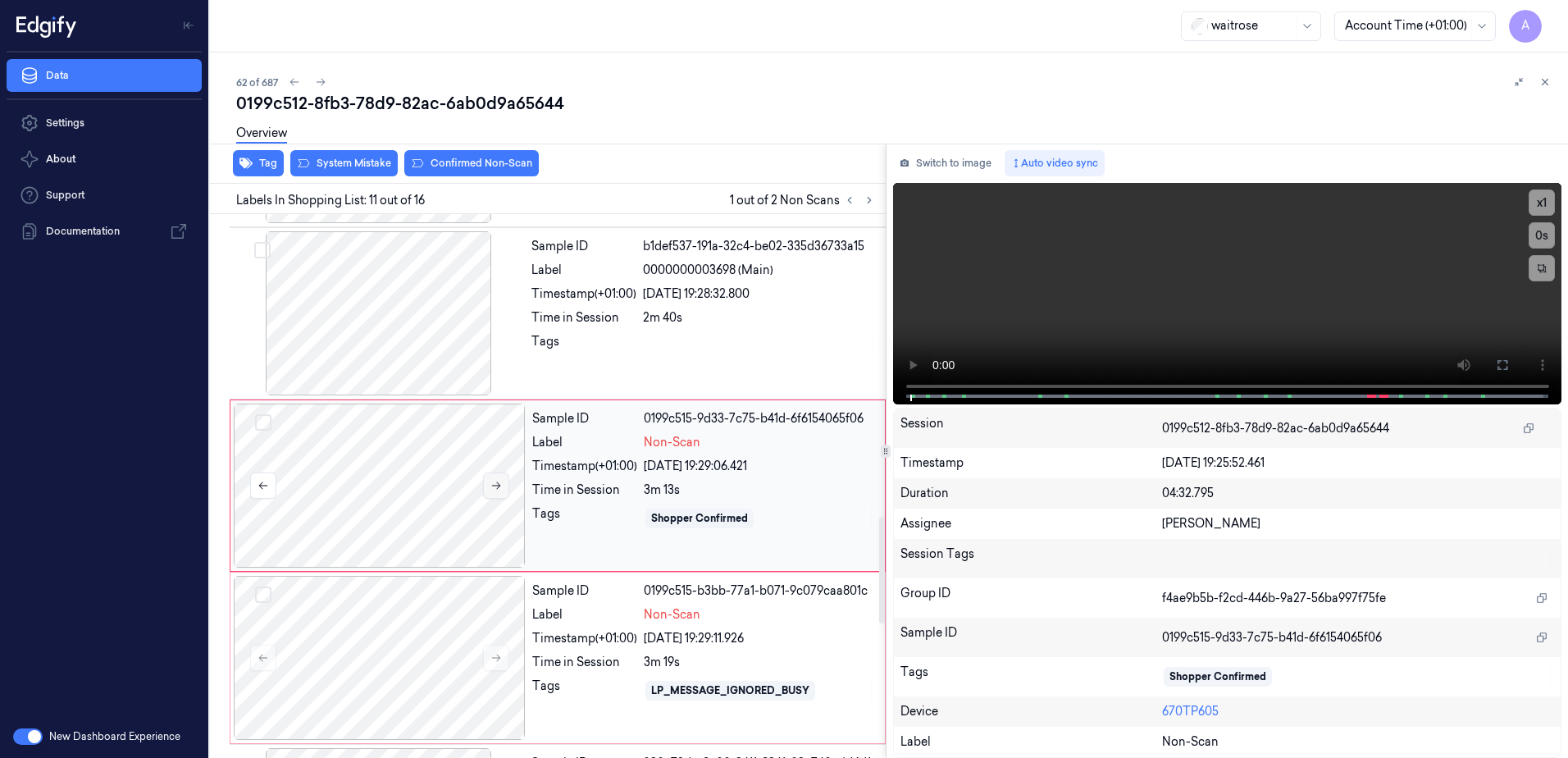
click at [492, 491] on icon at bounding box center [496, 485] width 11 height 11
click at [490, 486] on icon at bounding box center [496, 485] width 11 height 11
click at [593, 552] on div "Sample ID 0199c515-9d33-7c75-b41d-6f6154065f06 Label Non-Scan Timestamp (+01:00…" at bounding box center [703, 485] width 356 height 164
drag, startPoint x: 1507, startPoint y: 368, endPoint x: 1511, endPoint y: 453, distance: 85.1
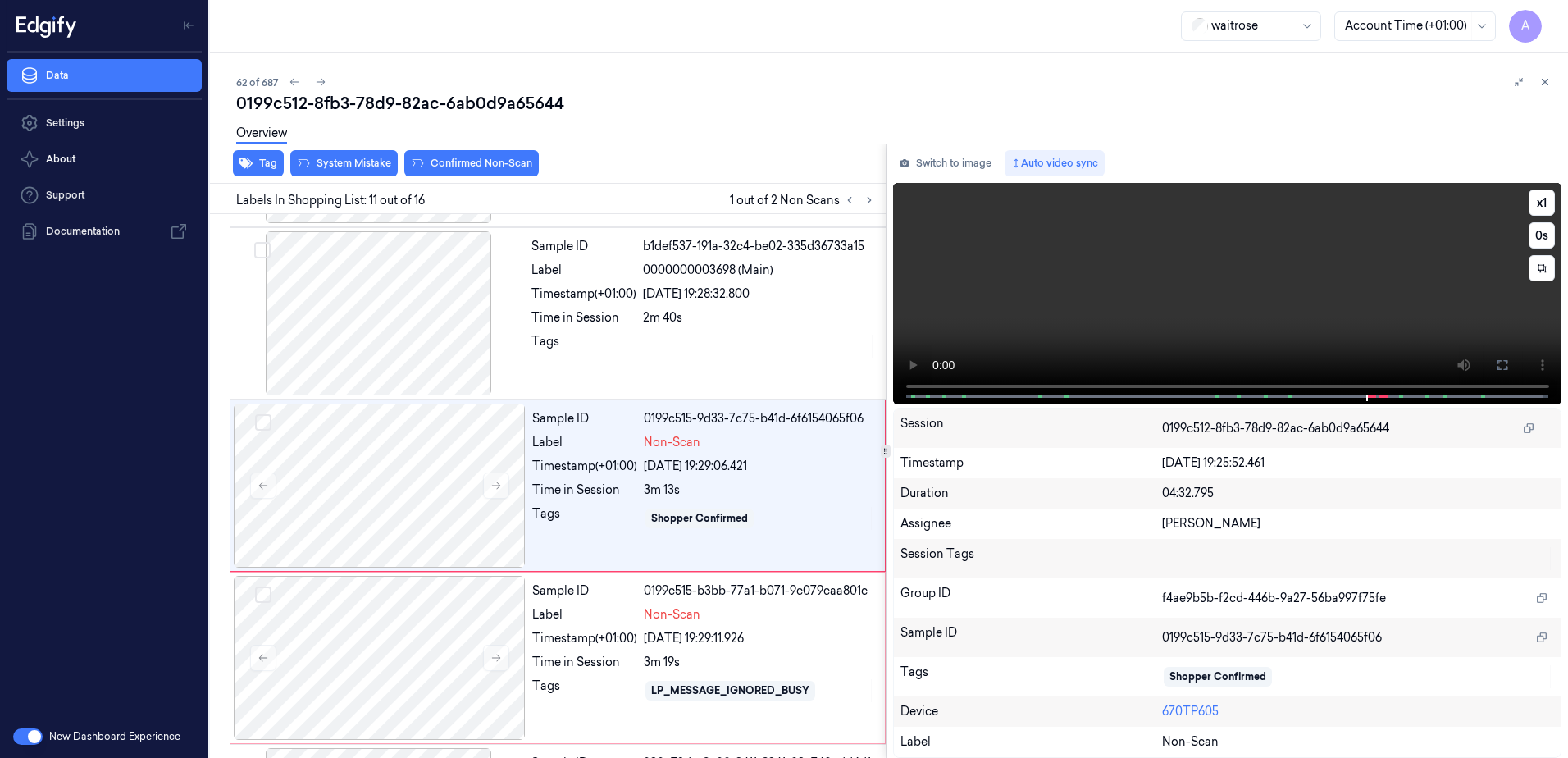
click at [1507, 368] on icon at bounding box center [1502, 365] width 10 height 10
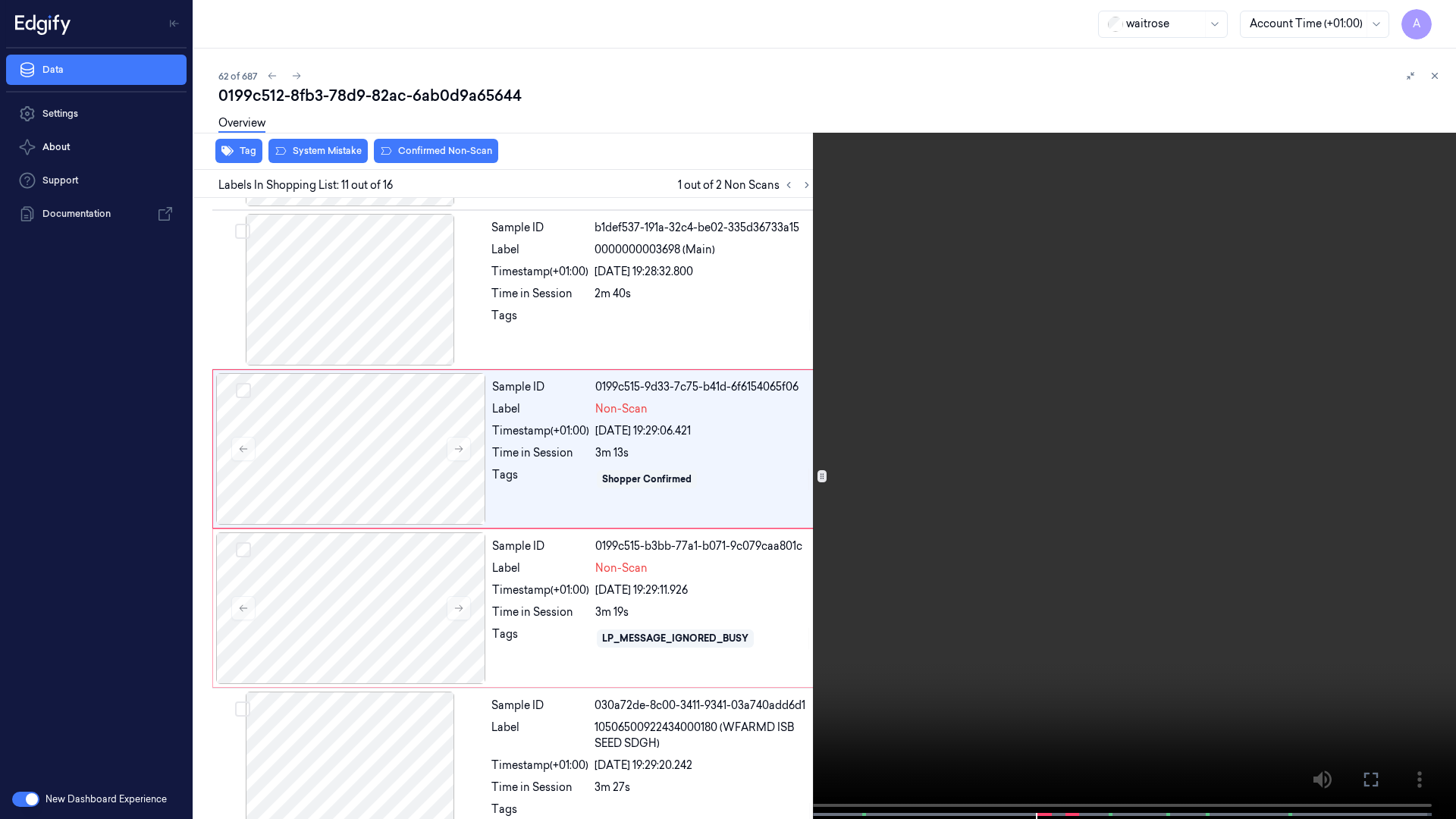
drag, startPoint x: 1134, startPoint y: 422, endPoint x: 1152, endPoint y: 427, distance: 18.7
click at [1134, 422] on video at bounding box center [728, 411] width 1456 height 822
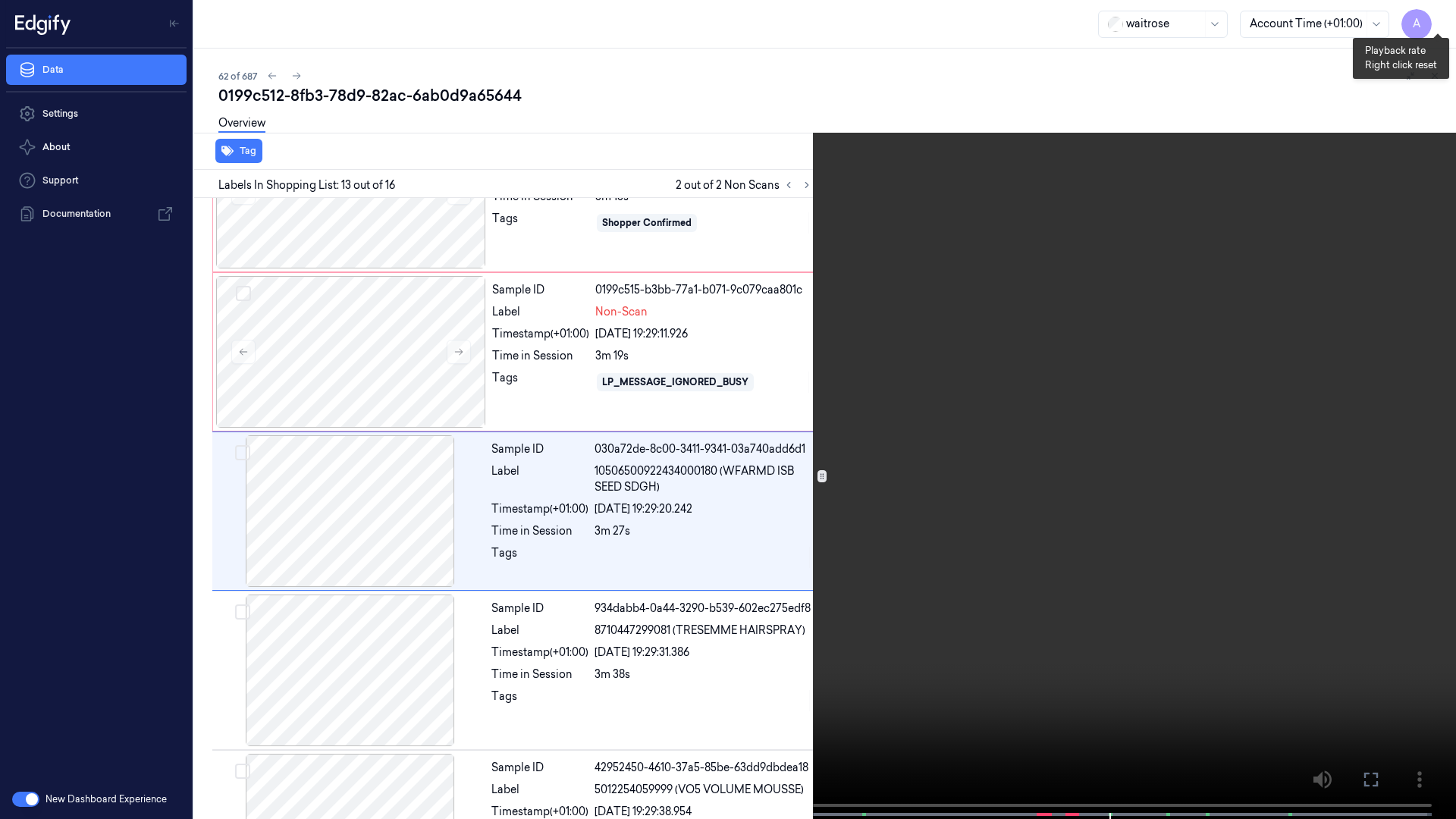
scroll to position [1679, 0]
click at [1433, 14] on button "x 1" at bounding box center [1437, 18] width 24 height 24
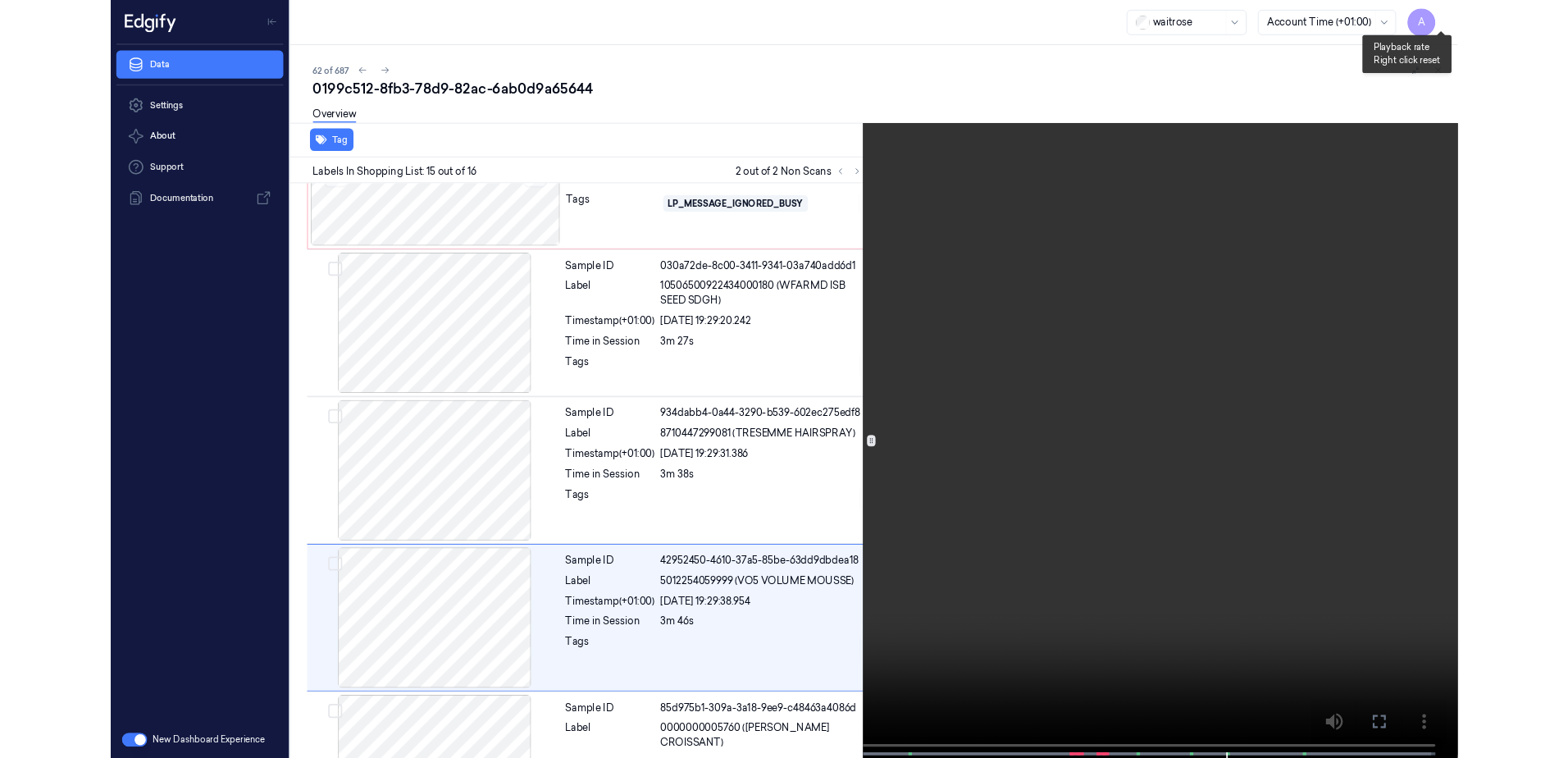
scroll to position [2090, 0]
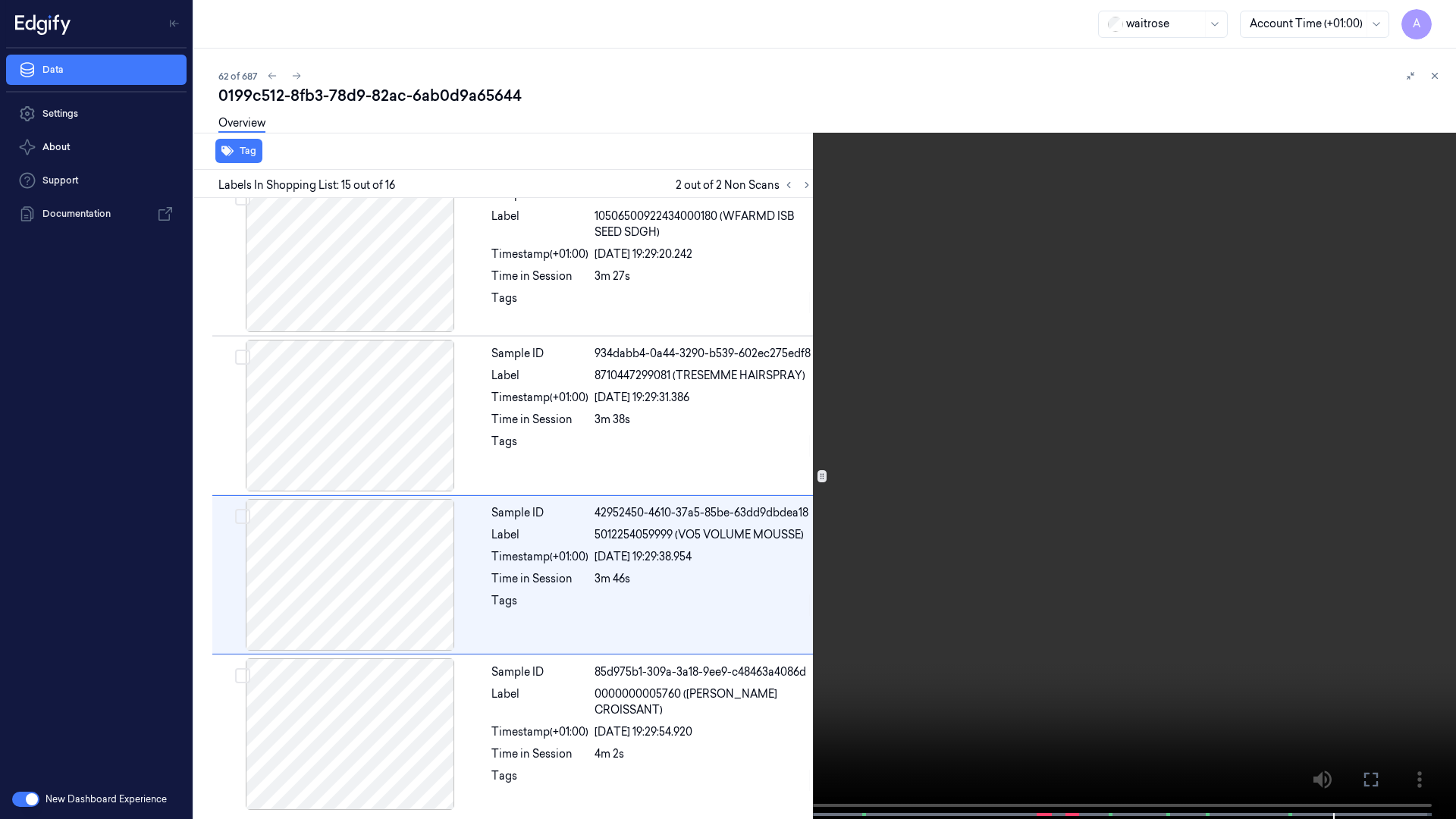
click at [1142, 482] on video at bounding box center [728, 411] width 1456 height 822
click at [0, 0] on icon at bounding box center [0, 0] width 0 height 0
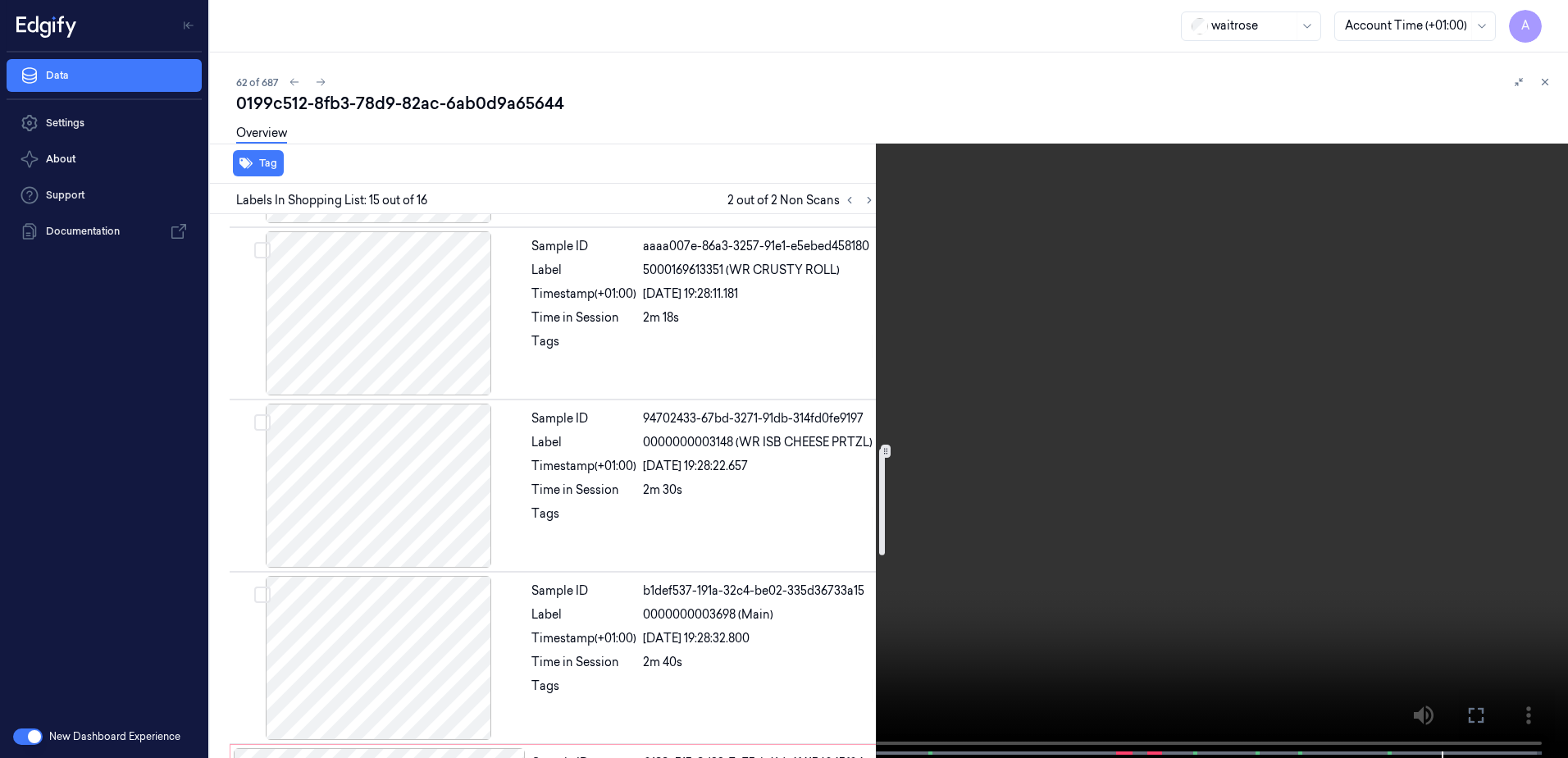
scroll to position [1192, 0]
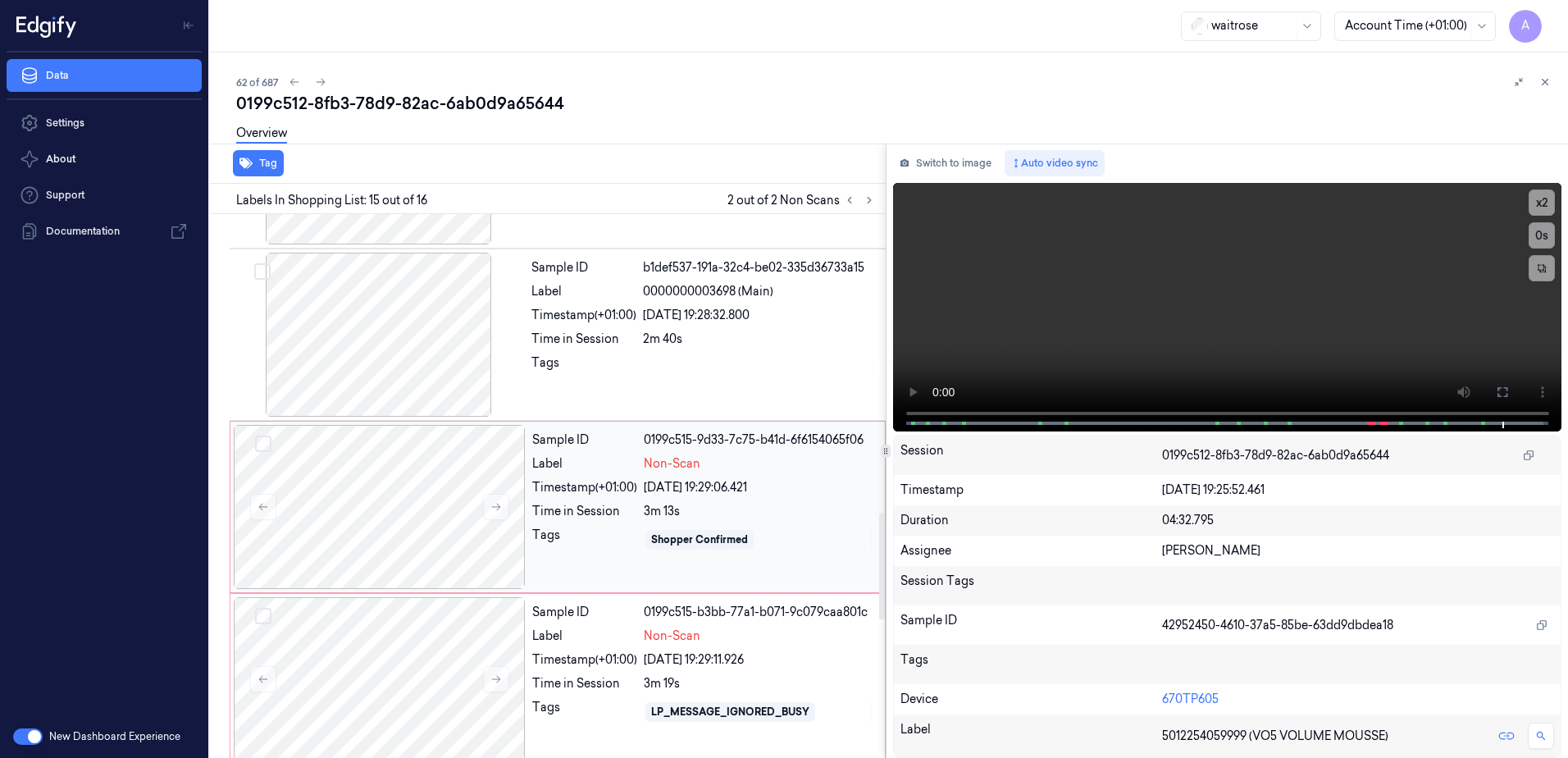
click at [639, 570] on div "Sample ID 0199c515-9d33-7c75-b41d-6f6154065f06 Label Non-Scan Timestamp (+01:00…" at bounding box center [703, 507] width 356 height 164
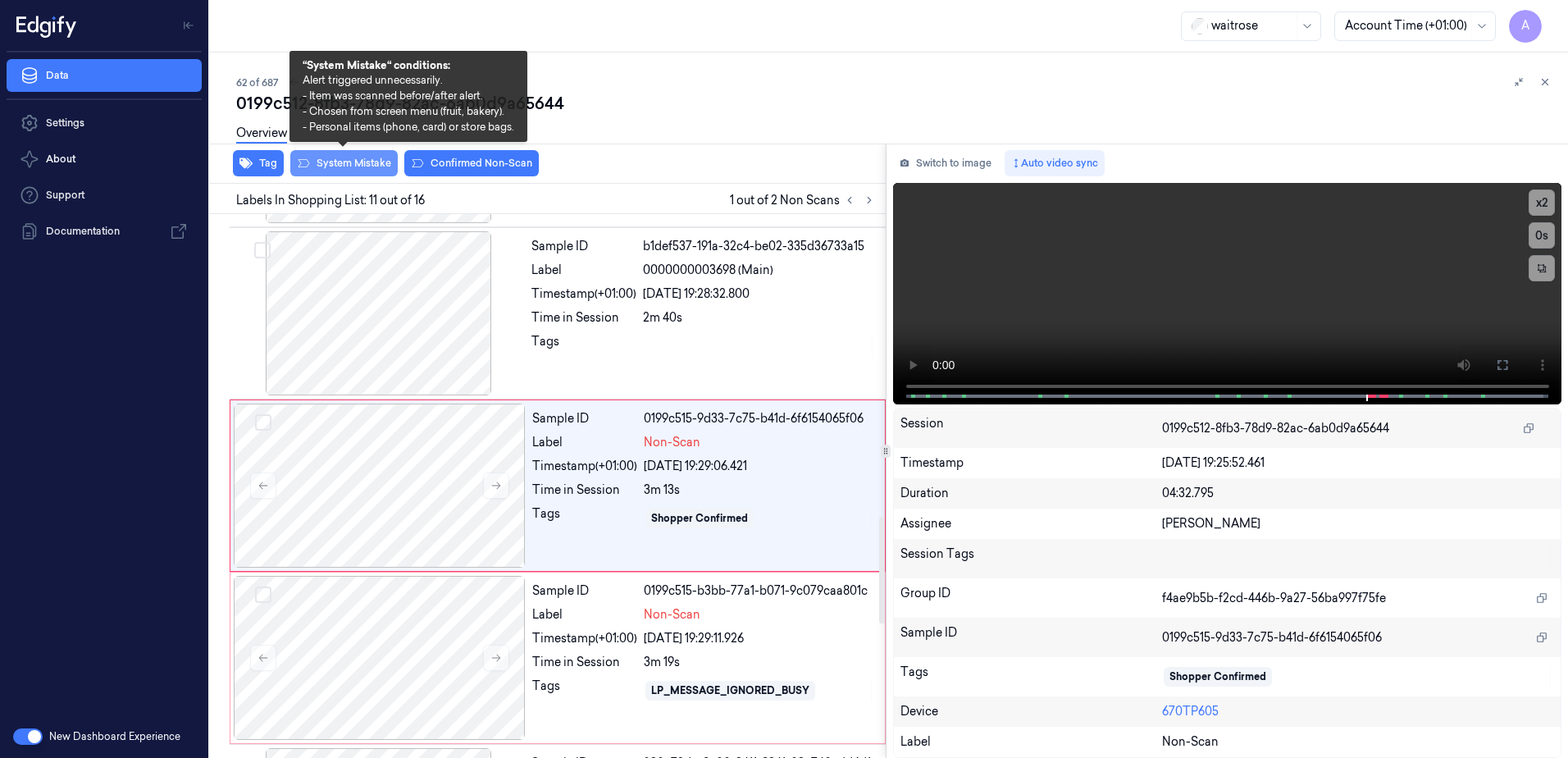
click at [343, 175] on button "System Mistake" at bounding box center [344, 164] width 107 height 26
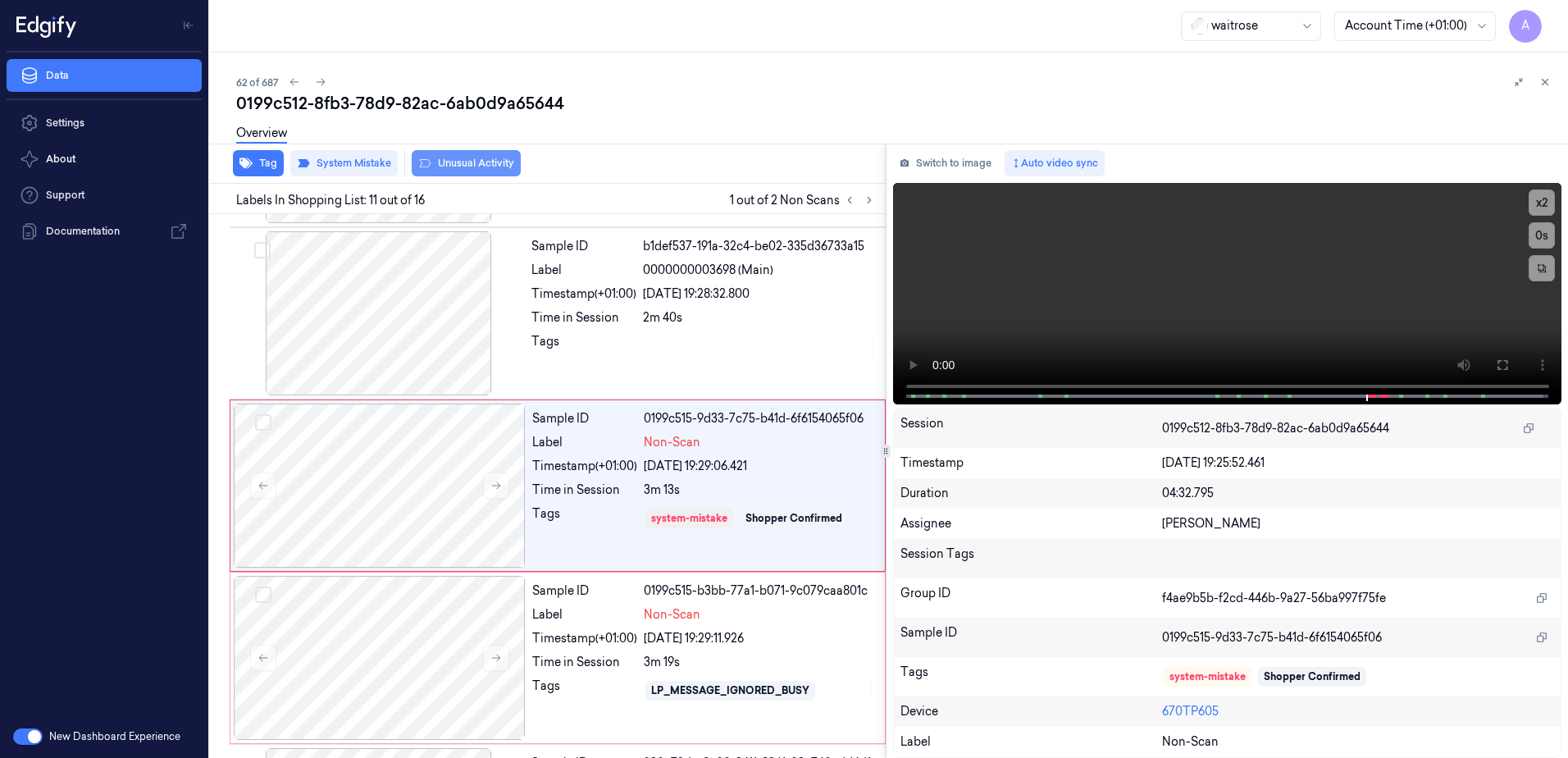
click at [463, 169] on button "Unusual Activity" at bounding box center [466, 164] width 109 height 26
click at [251, 169] on icon "button" at bounding box center [245, 163] width 13 height 13
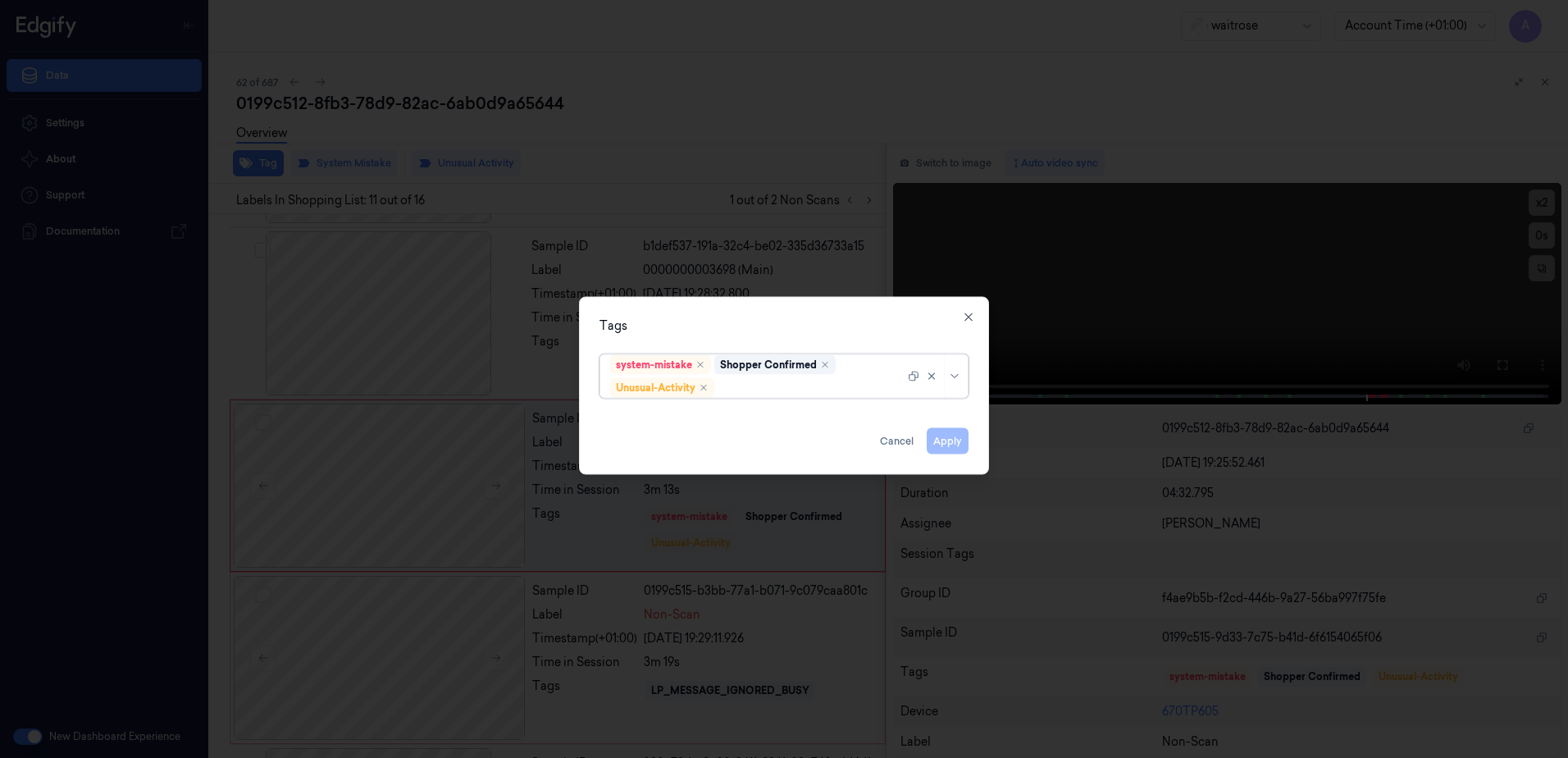
click at [782, 383] on div at bounding box center [811, 388] width 187 height 18
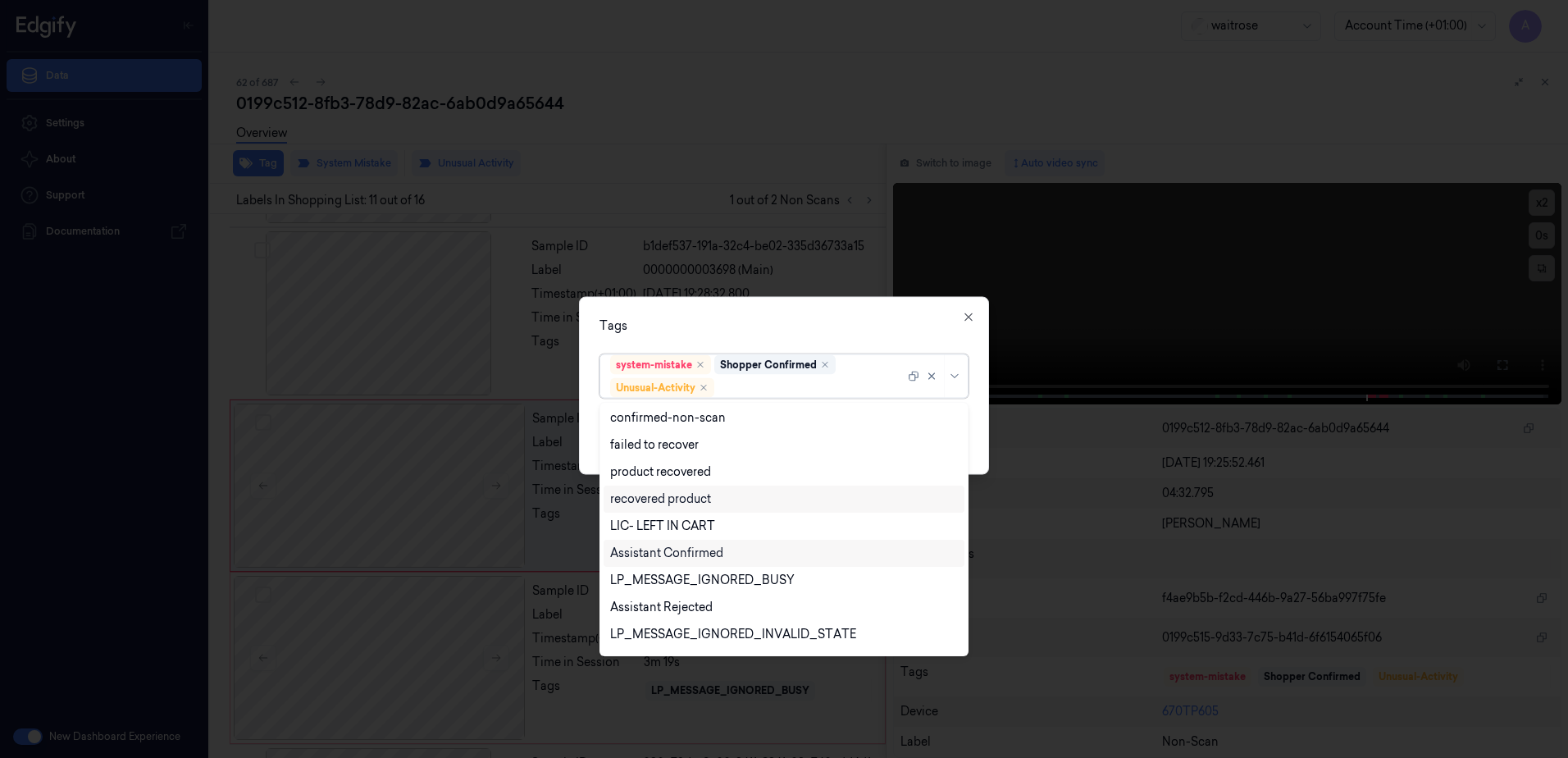
scroll to position [215, 0]
click at [663, 608] on div "Picklist item alert" at bounding box center [657, 612] width 94 height 18
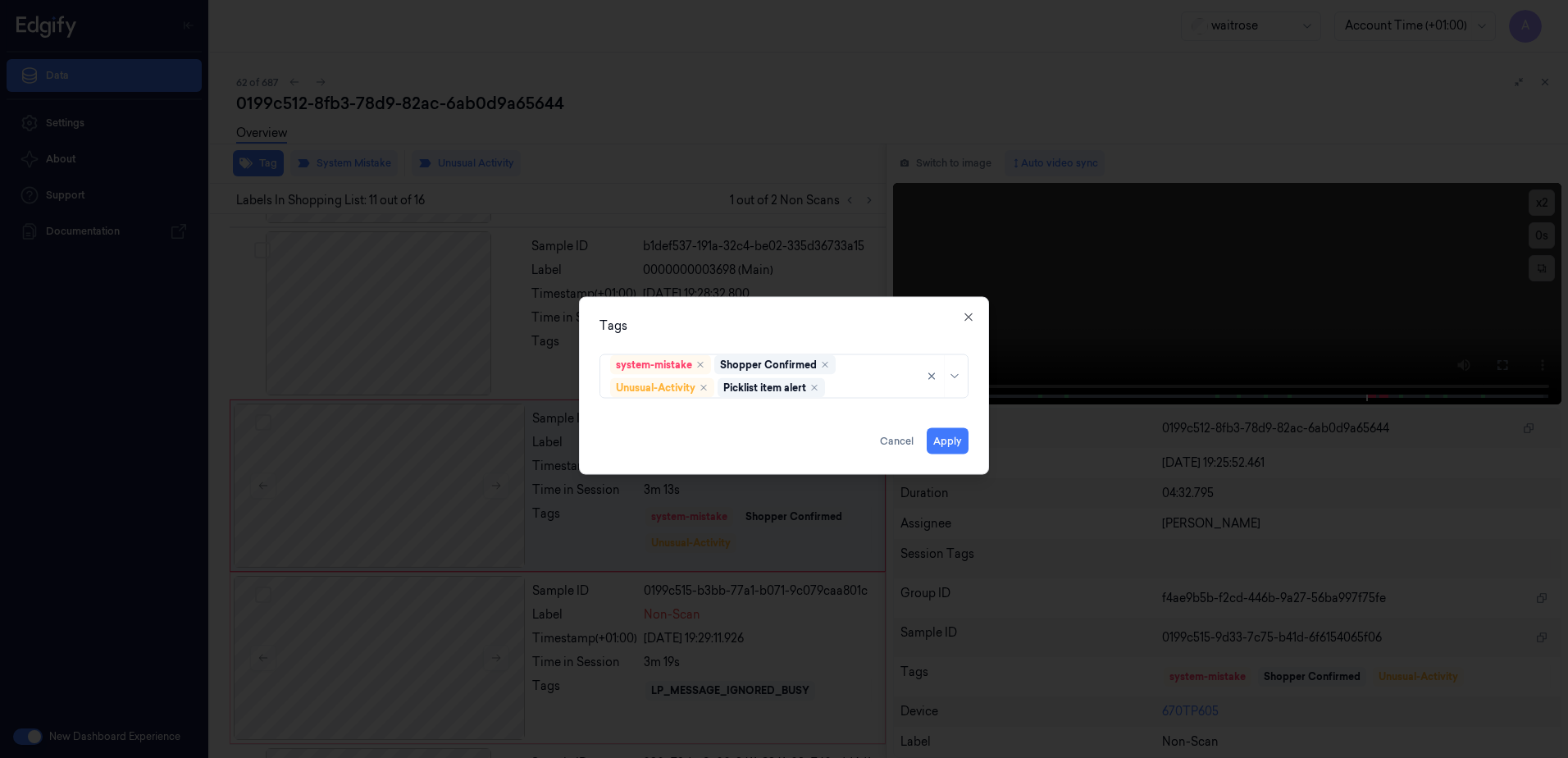
click at [809, 314] on div "Tags system-mistake Shopper Confirmed Unusual-Activity Picklist item alert Appl…" at bounding box center [784, 386] width 410 height 178
click at [949, 436] on button "Apply" at bounding box center [947, 441] width 42 height 26
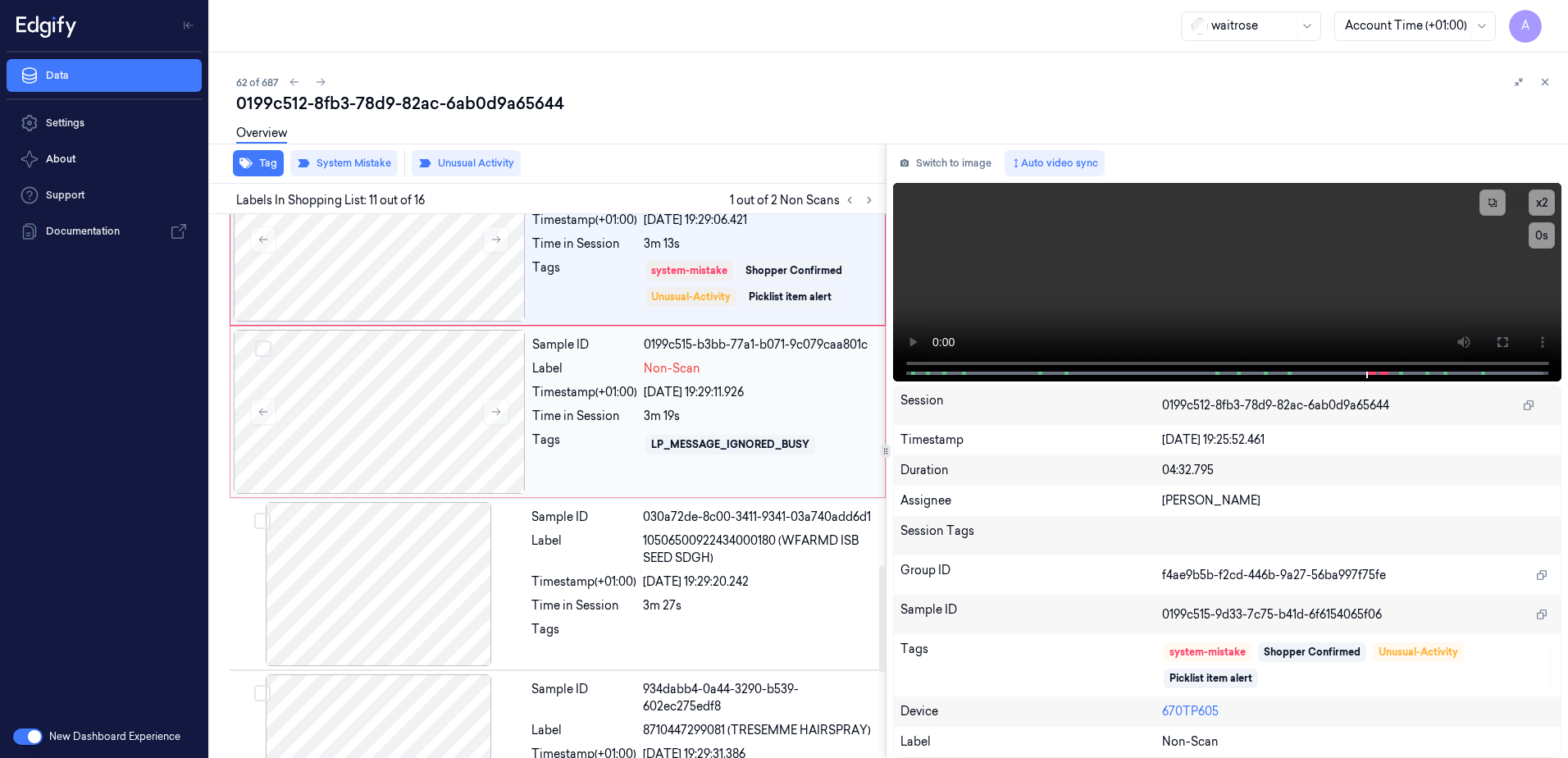
click at [577, 463] on div "Sample ID 0199c515-b3bb-77a1-b071-9c079caa801c Label Non-Scan Timestamp (+01:00…" at bounding box center [703, 412] width 356 height 164
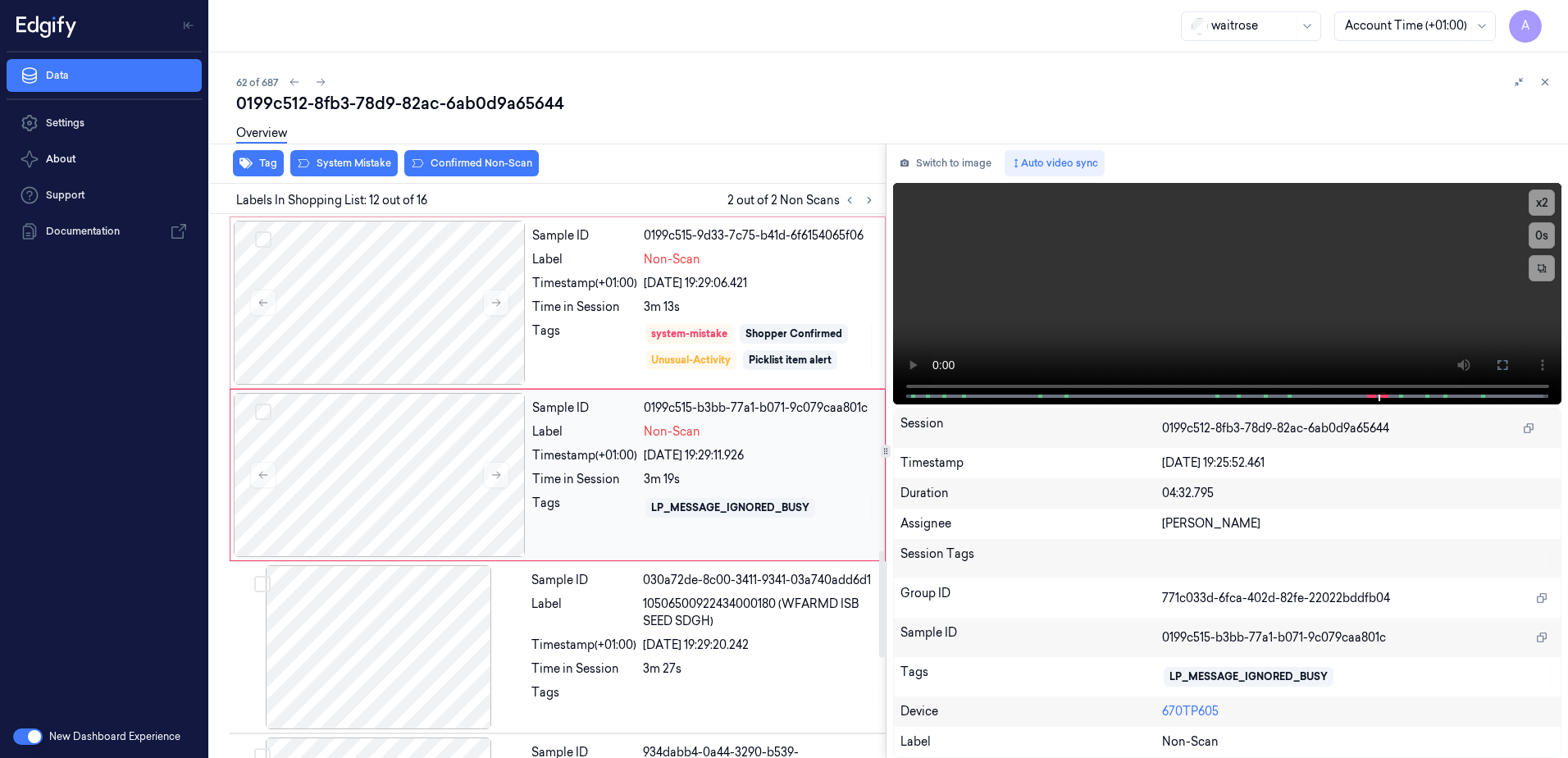
scroll to position [1714, 0]
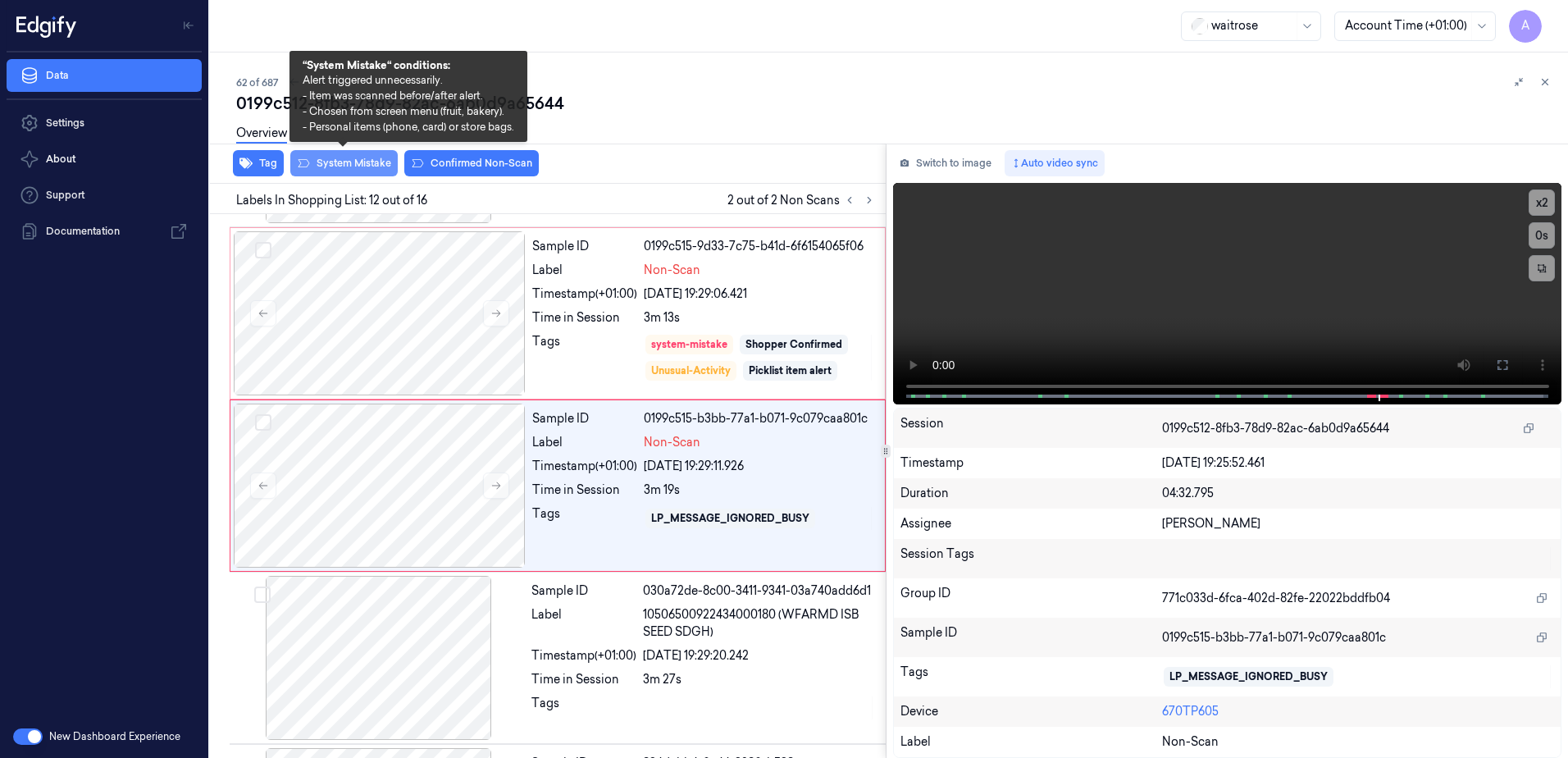
click at [343, 162] on button "System Mistake" at bounding box center [344, 164] width 107 height 26
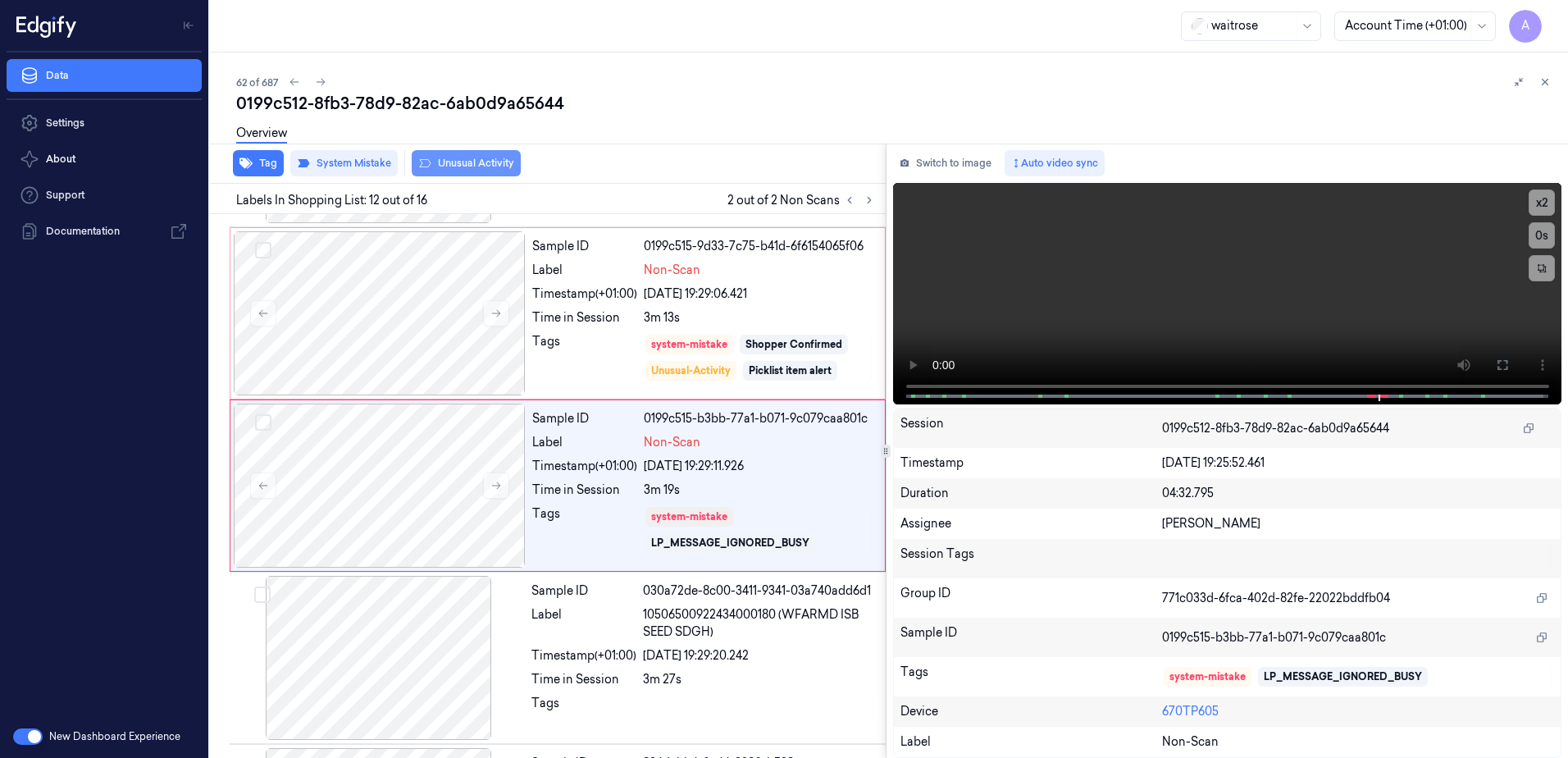
click at [460, 173] on button "Unusual Activity" at bounding box center [466, 164] width 109 height 26
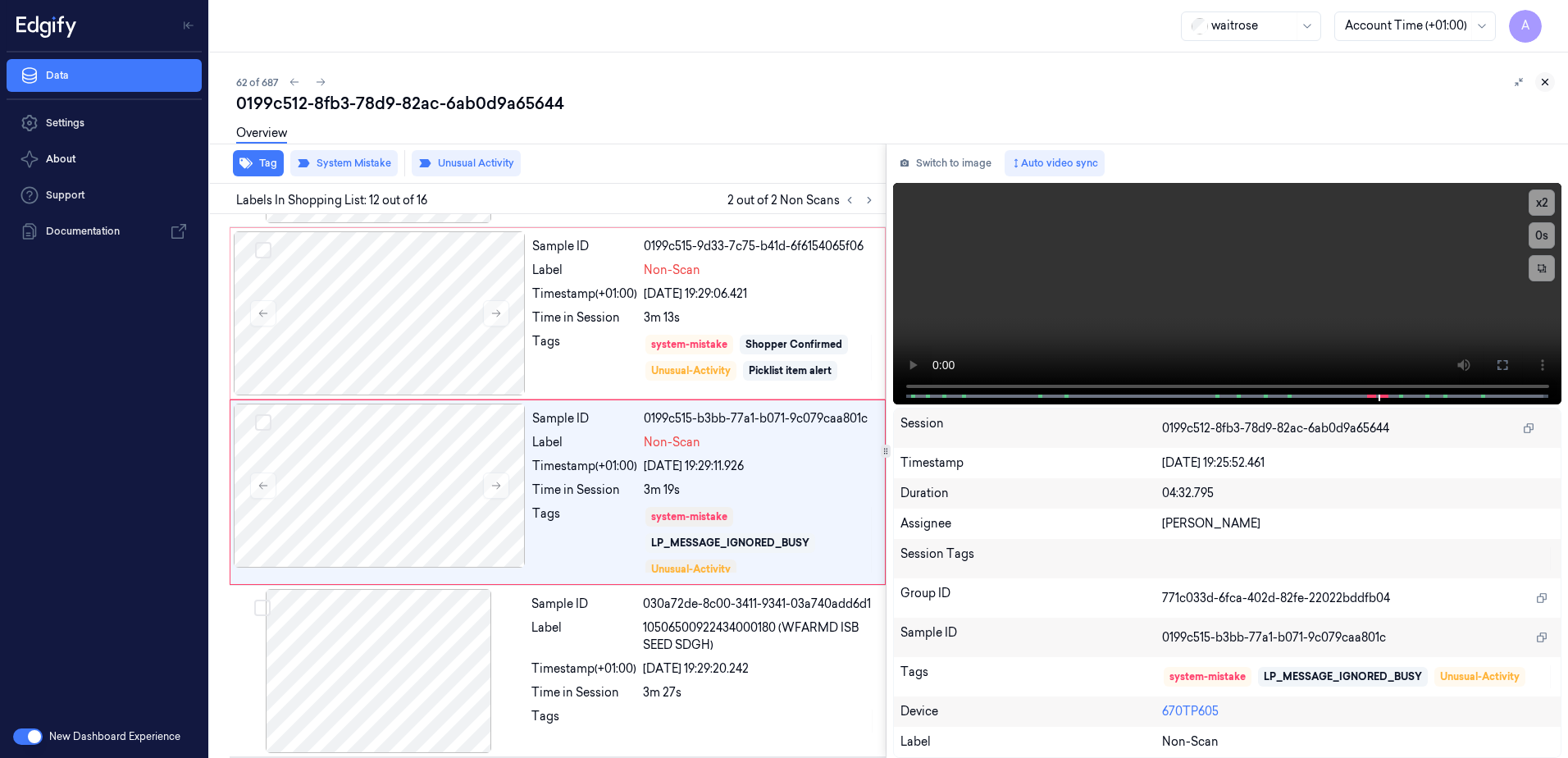
scroll to position [1721, 0]
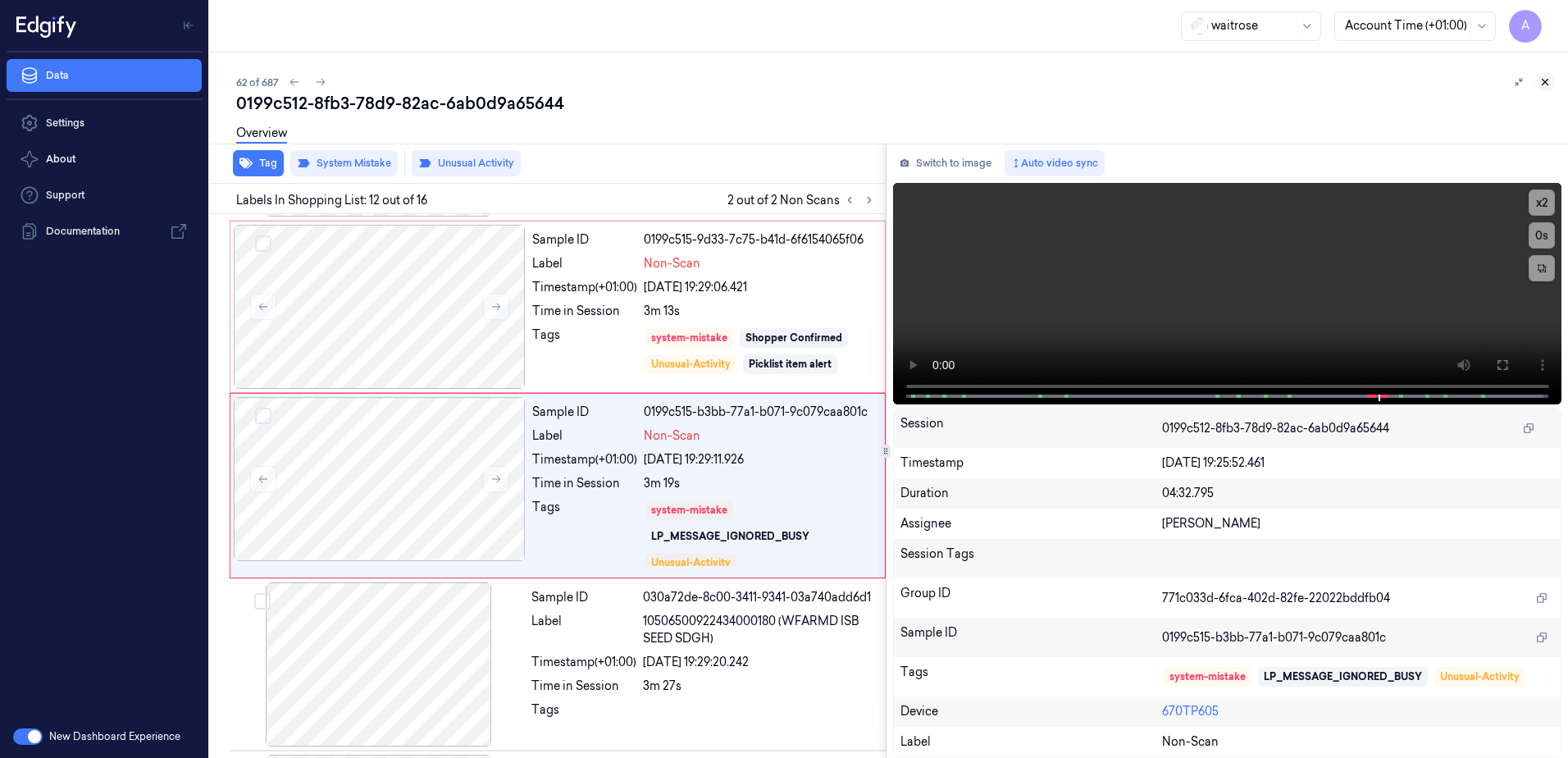
click at [1539, 78] on button at bounding box center [1545, 82] width 19 height 19
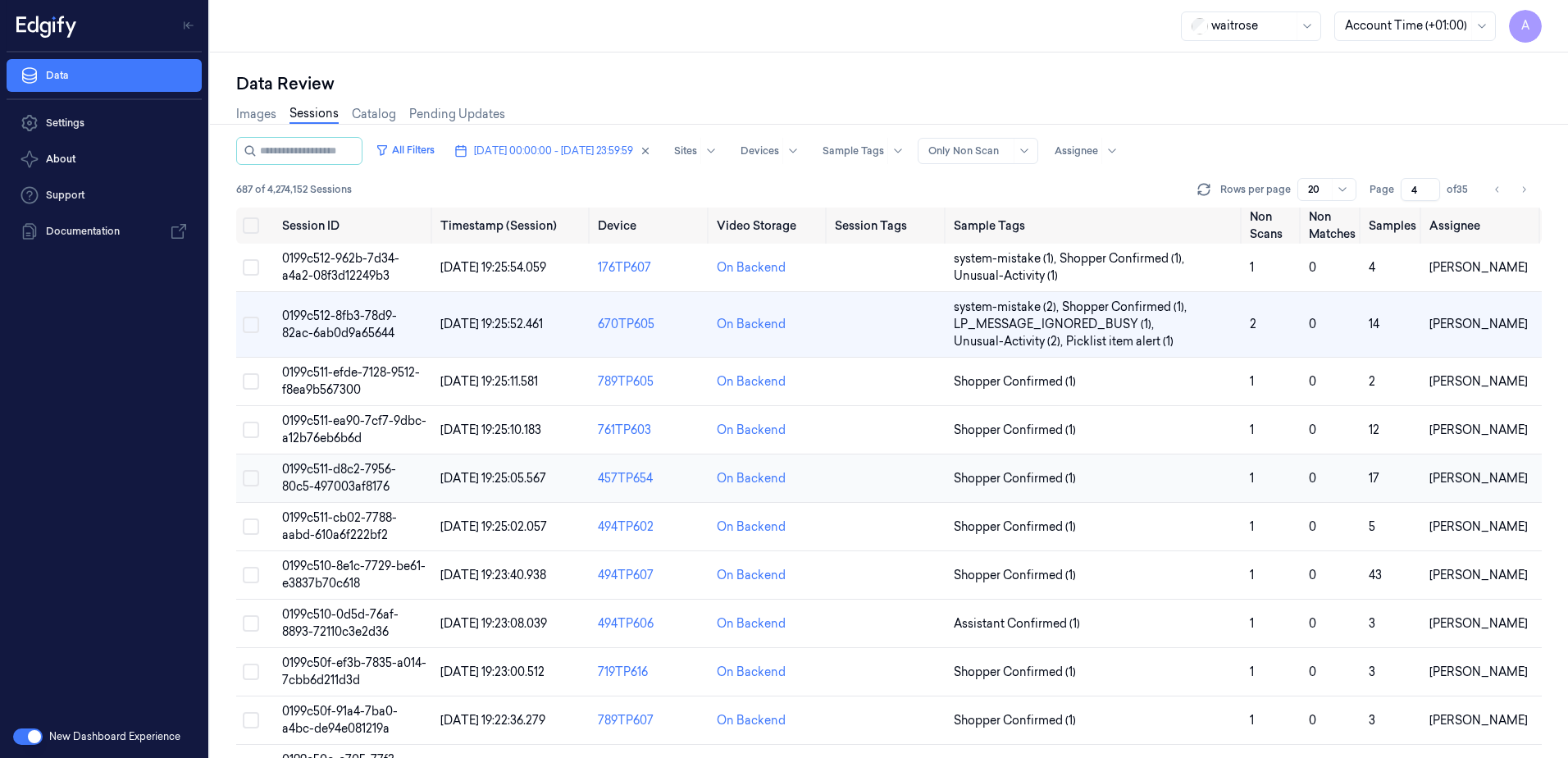
click at [362, 474] on span "0199c511-d8c2-7956-80c5-497003af8176" at bounding box center [339, 477] width 114 height 32
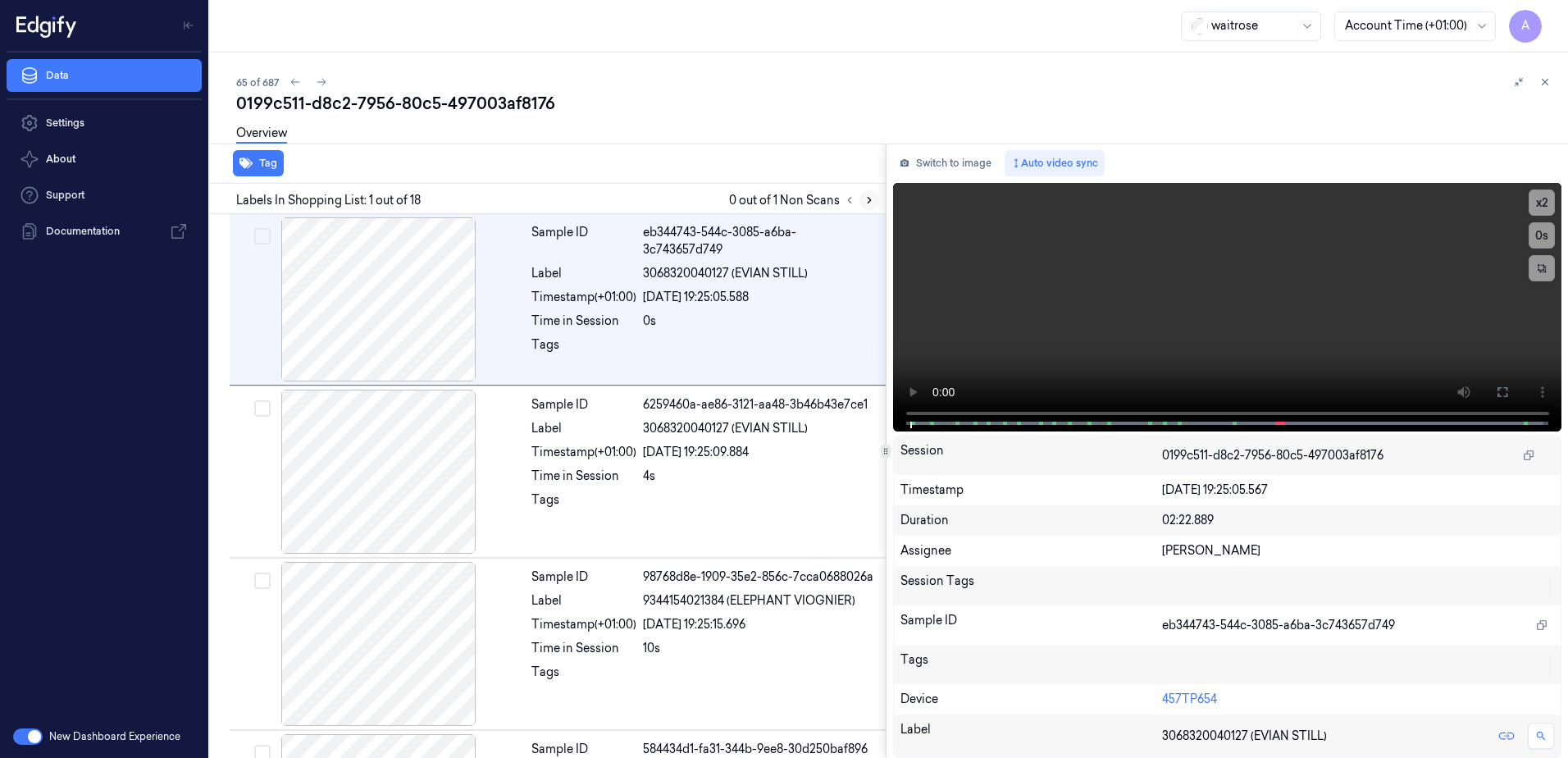
click at [862, 202] on button at bounding box center [869, 200] width 19 height 19
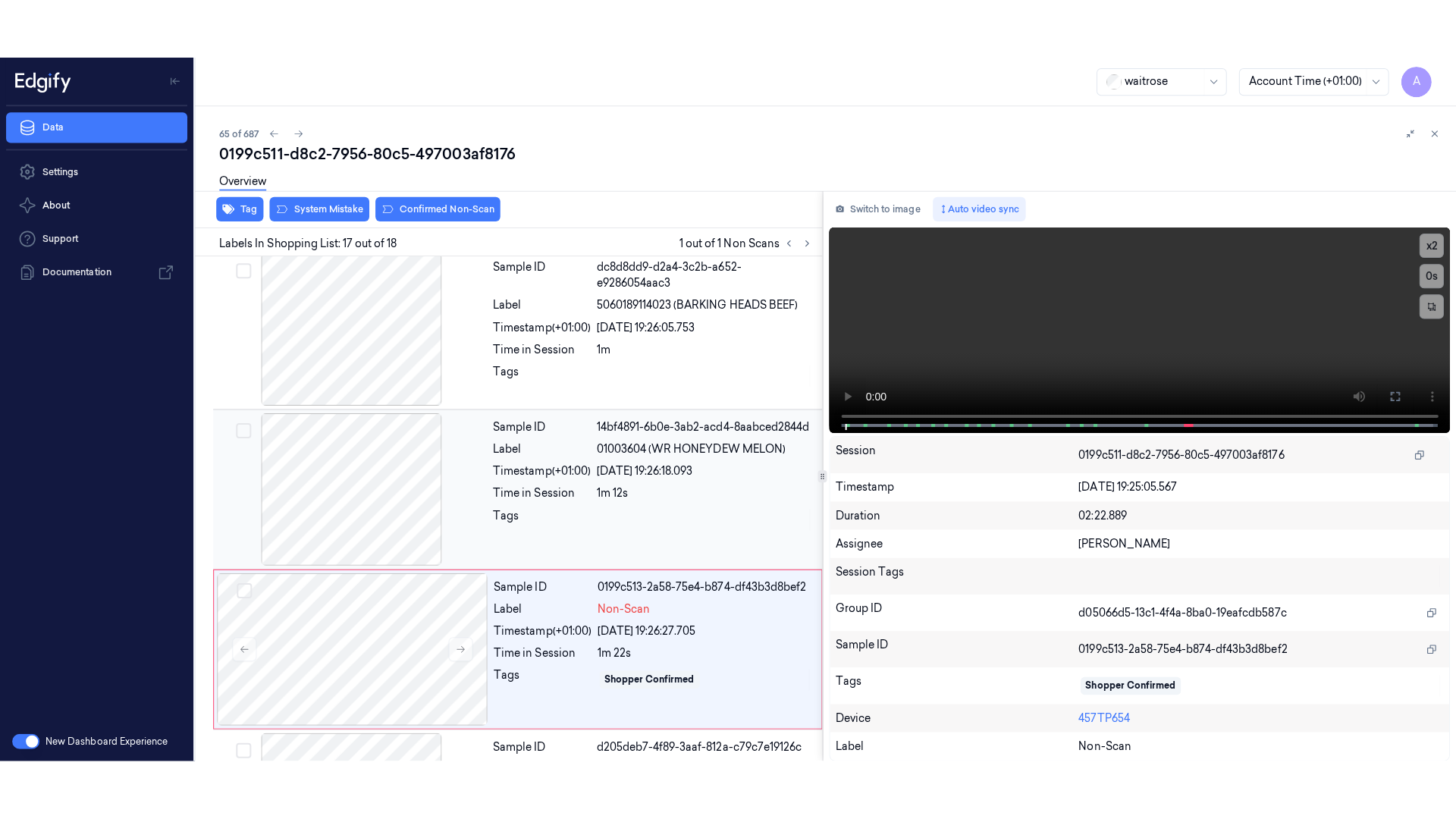
scroll to position [2368, 0]
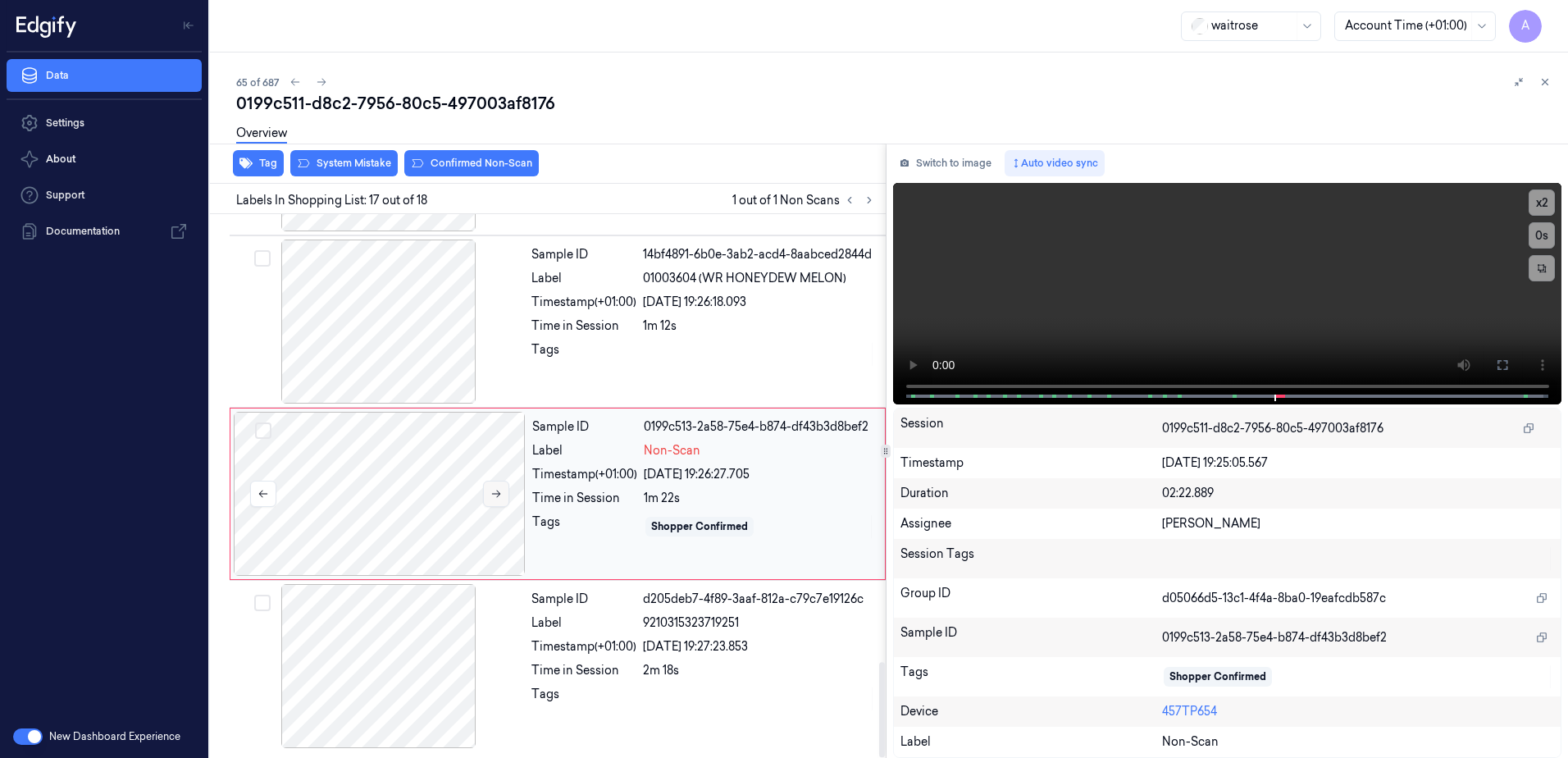
click at [488, 498] on button at bounding box center [497, 494] width 26 height 26
click at [504, 499] on button at bounding box center [497, 494] width 26 height 26
click at [1491, 361] on button at bounding box center [1503, 365] width 26 height 26
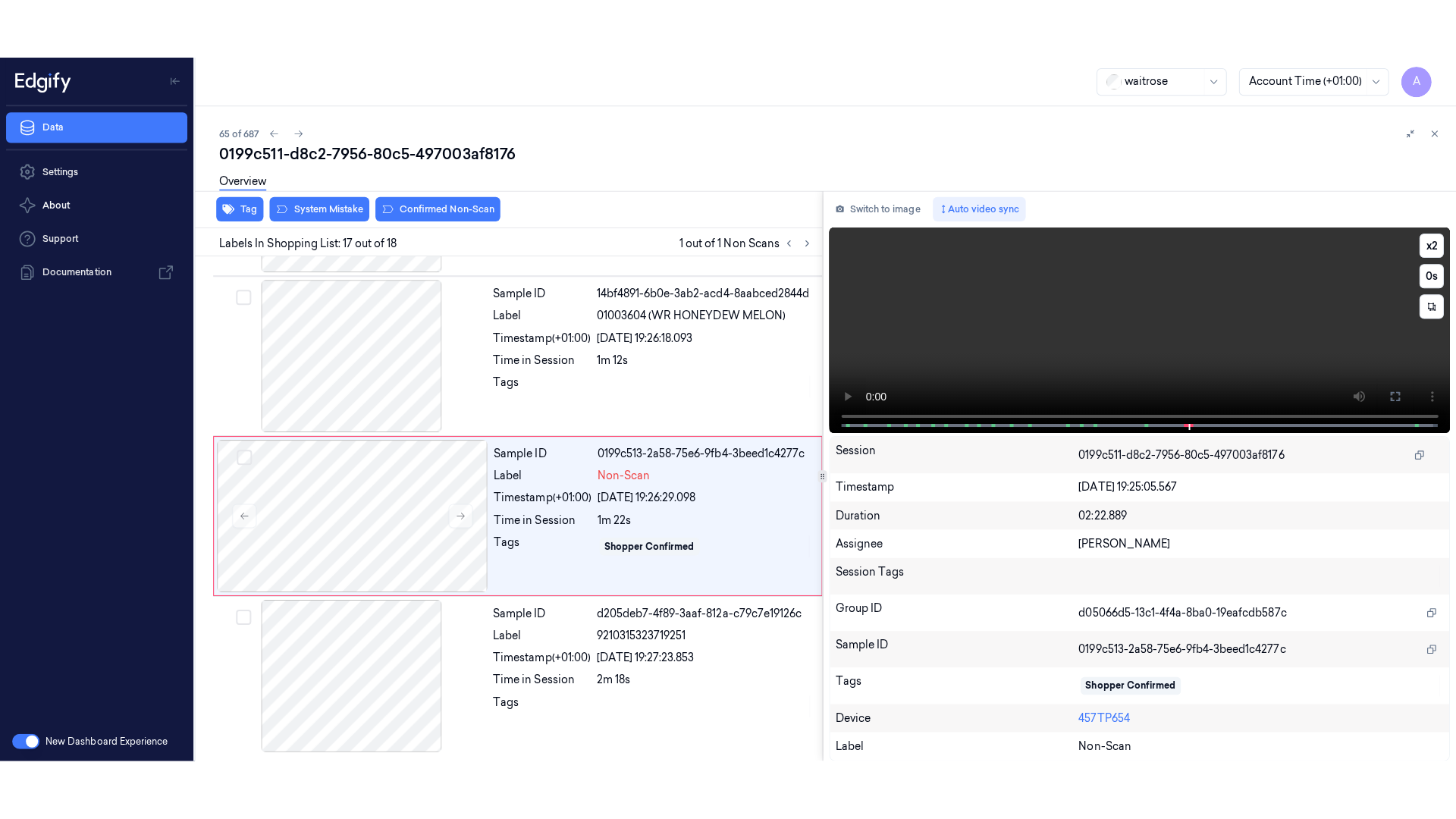
scroll to position [2250, 0]
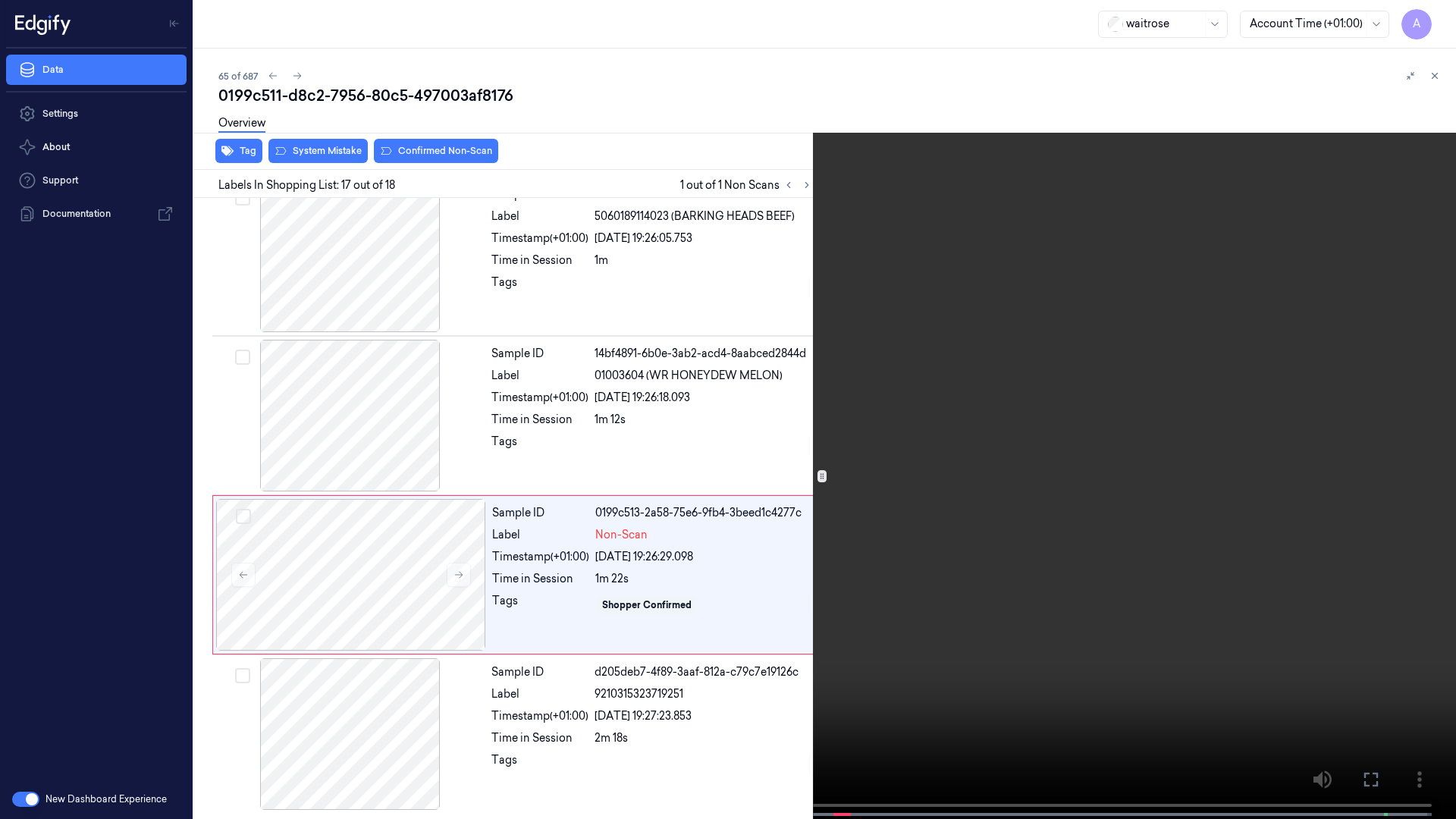
click at [766, 456] on video at bounding box center [728, 411] width 1456 height 822
click at [0, 0] on icon at bounding box center [0, 0] width 0 height 0
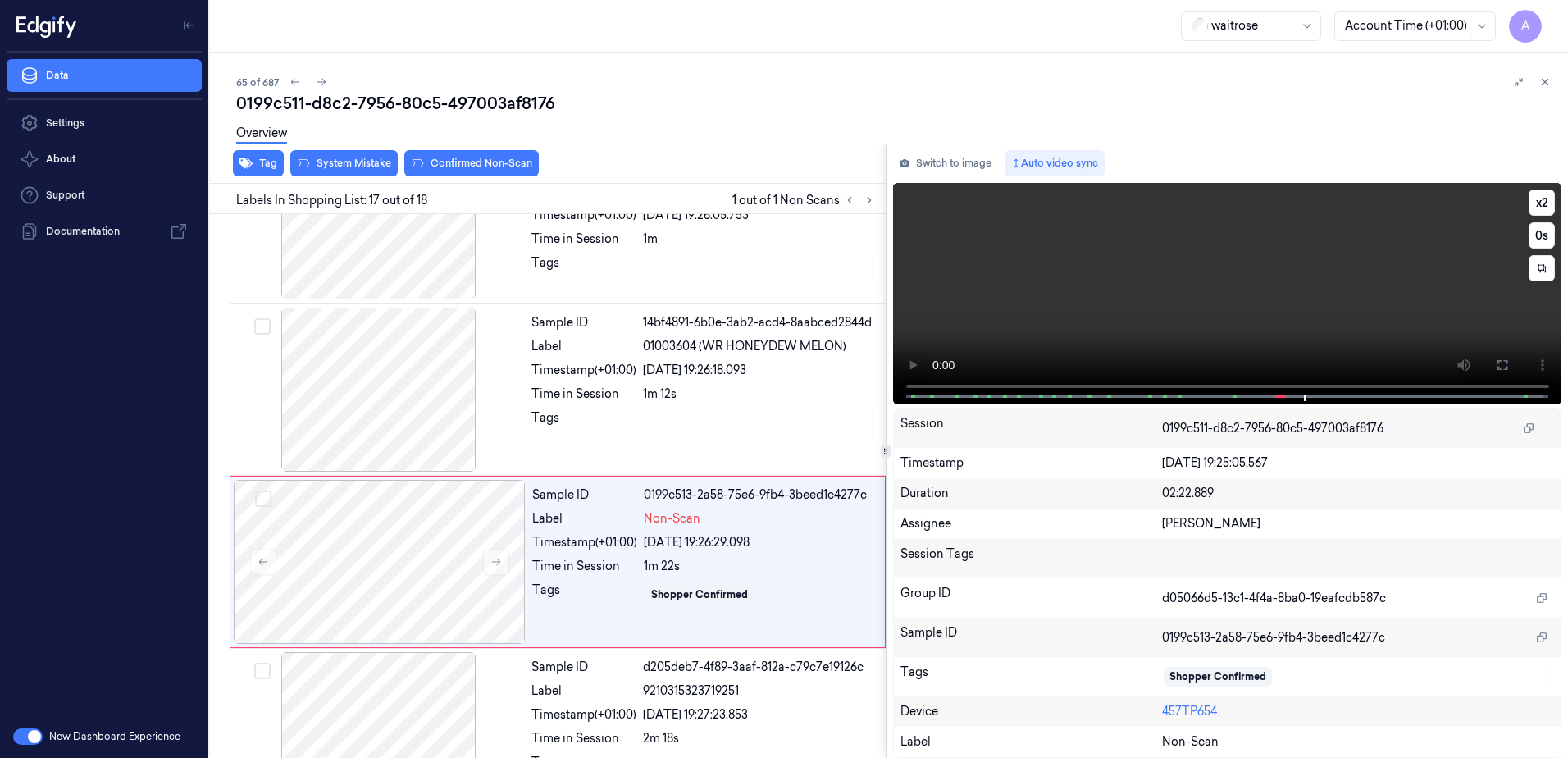
scroll to position [2562, 0]
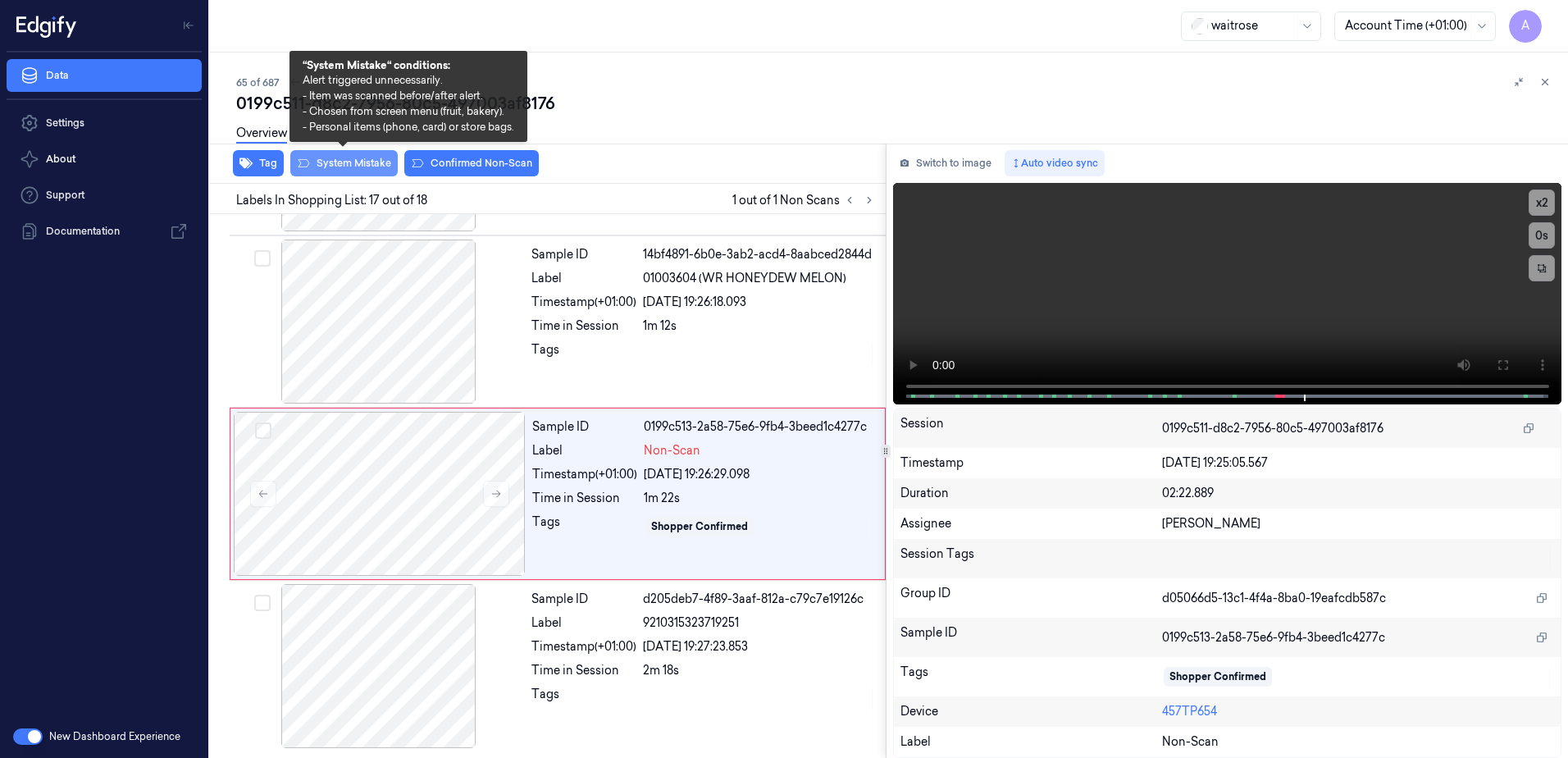
click at [341, 173] on button "System Mistake" at bounding box center [344, 164] width 107 height 26
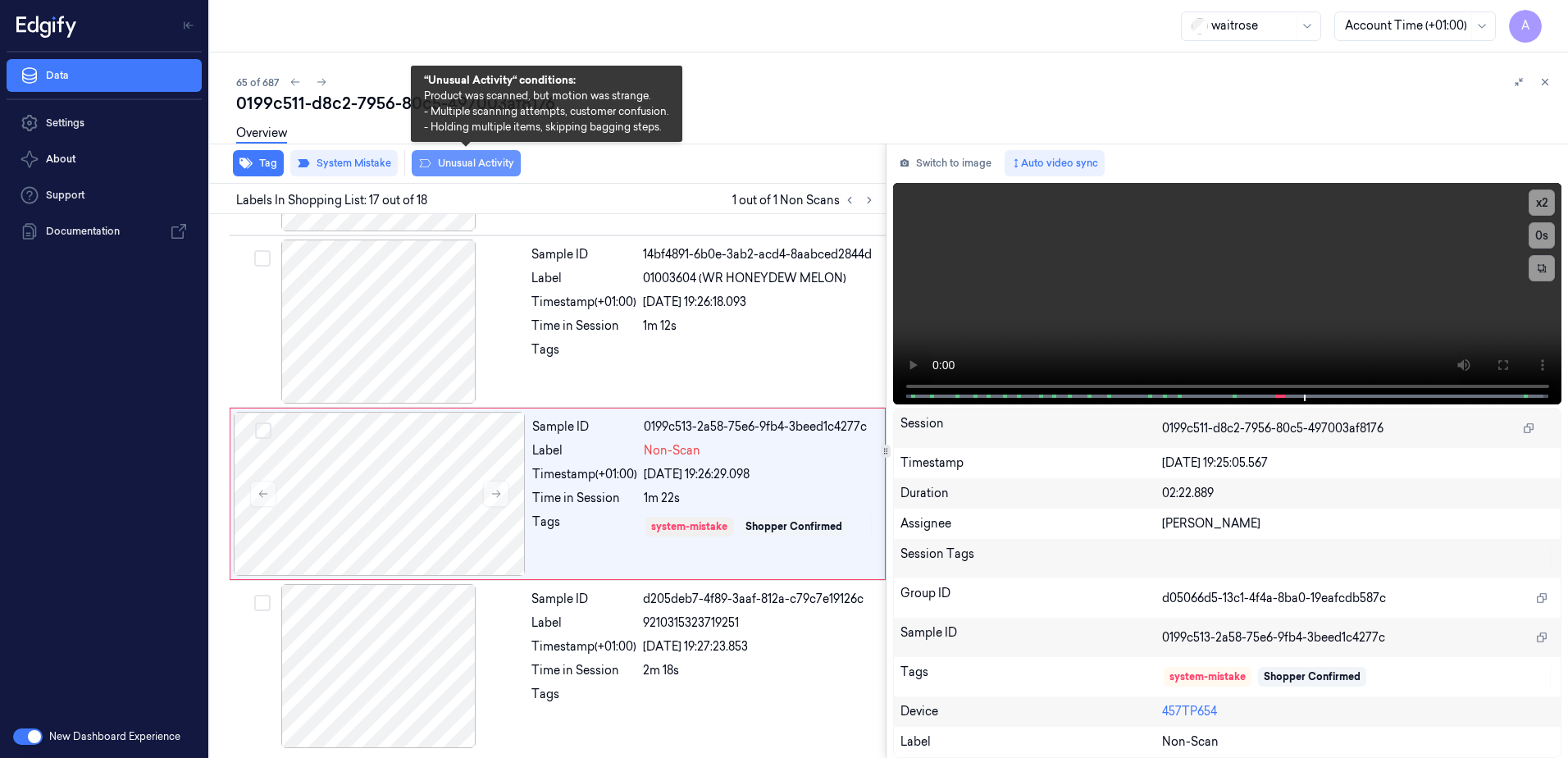
click at [483, 173] on button "Unusual Activity" at bounding box center [466, 164] width 109 height 26
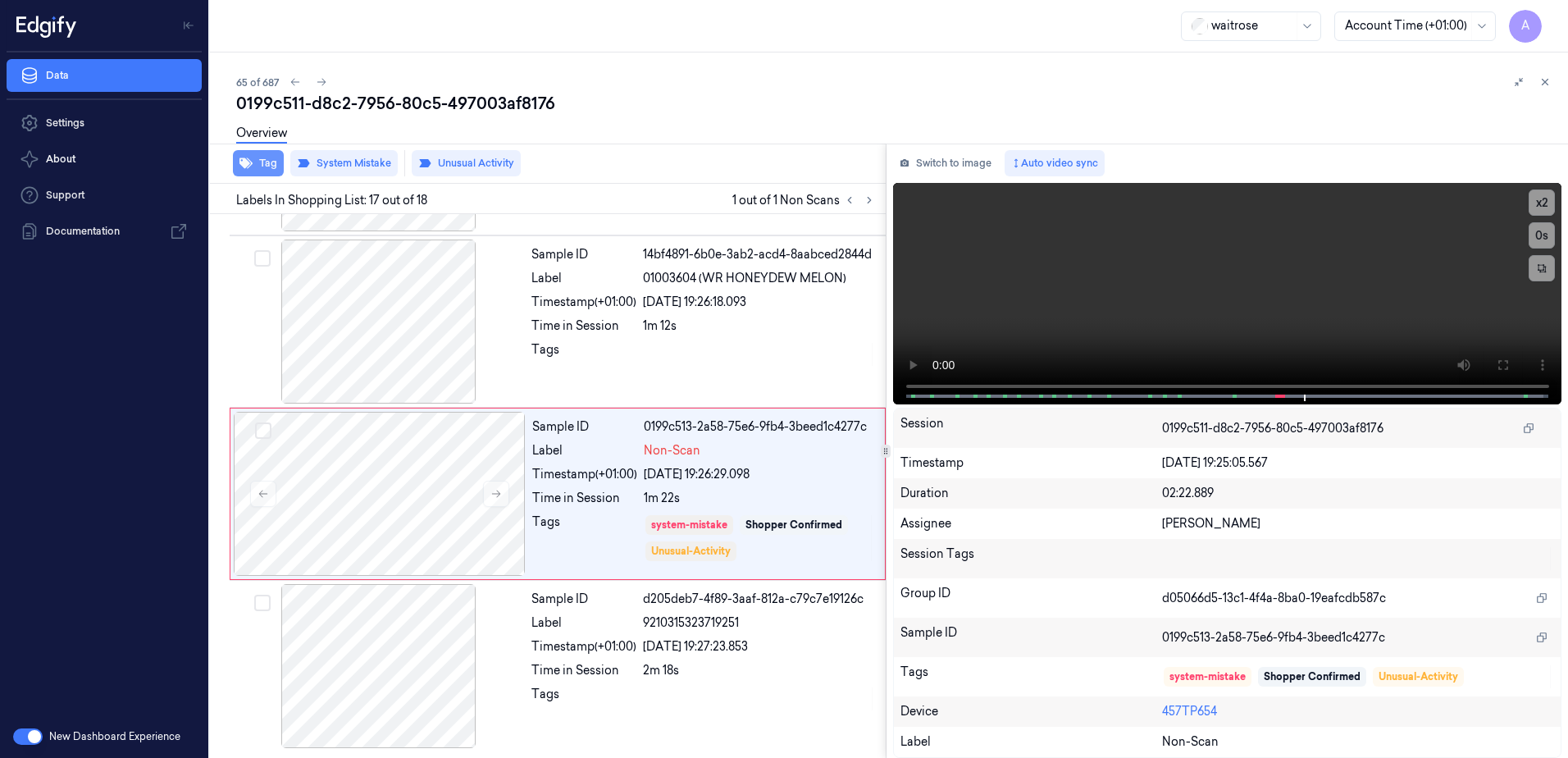
click at [264, 172] on button "Tag" at bounding box center [258, 164] width 51 height 26
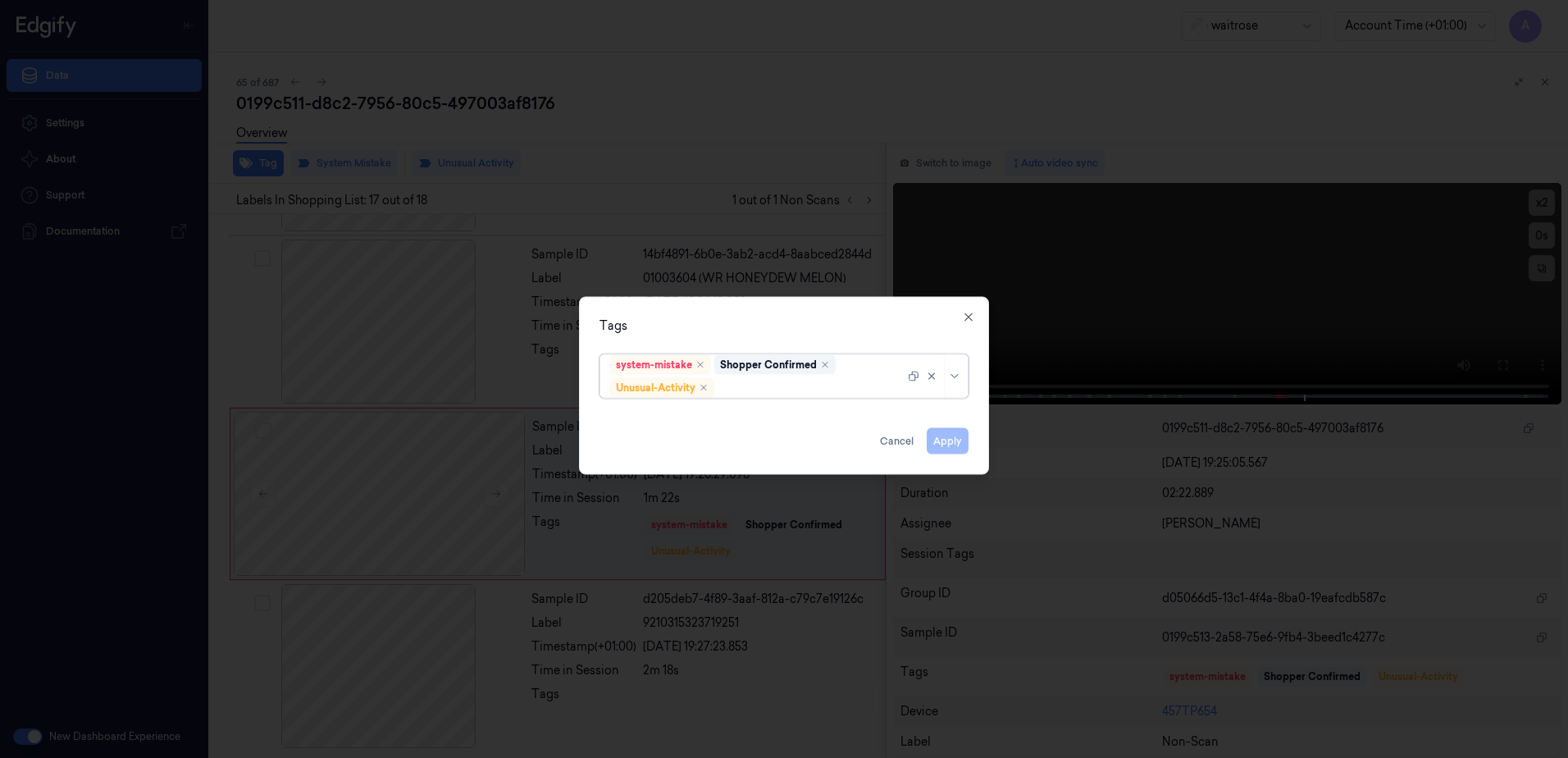
click at [762, 381] on div at bounding box center [811, 388] width 187 height 18
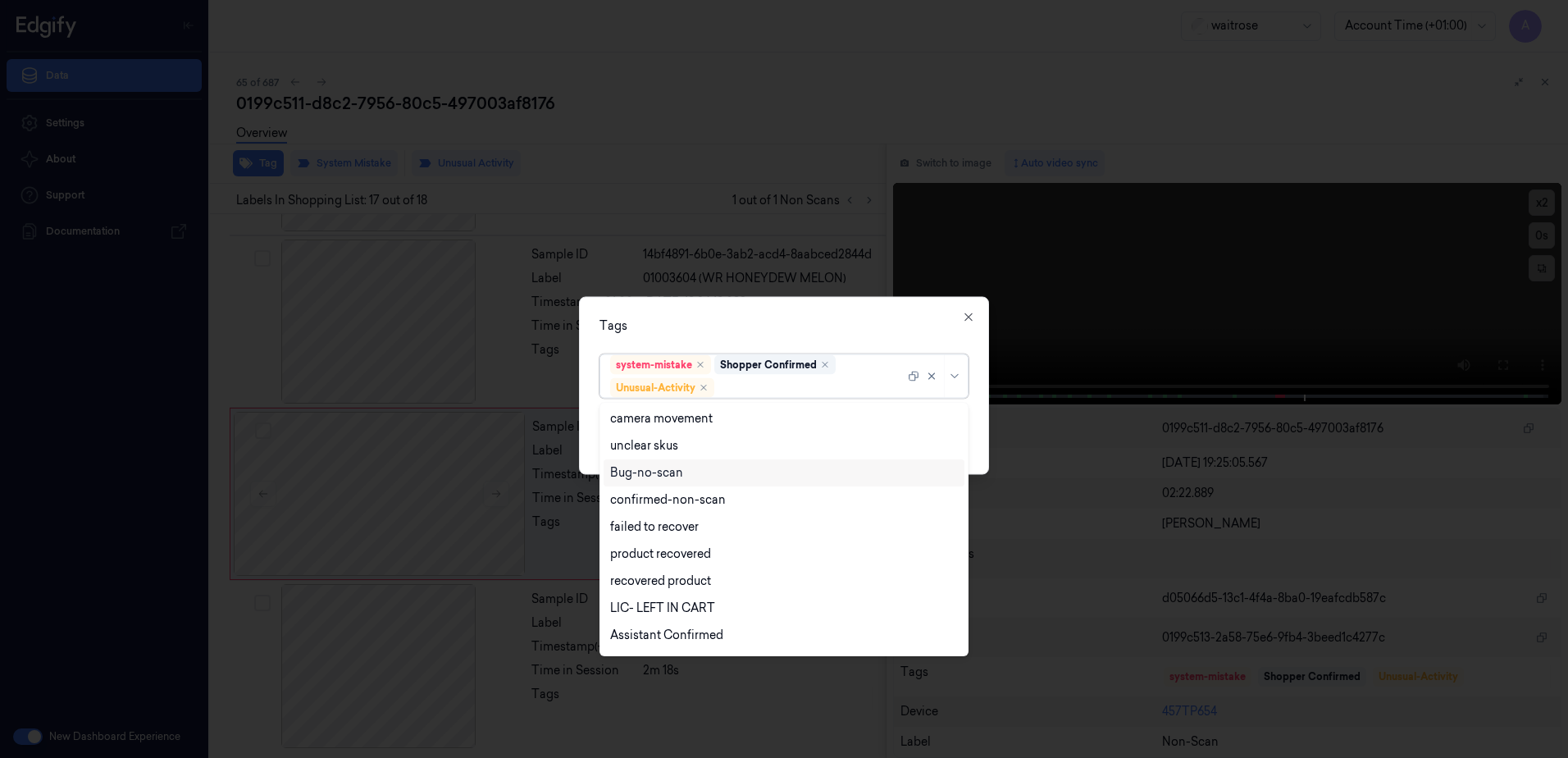
scroll to position [215, 0]
click at [688, 616] on div "Picklist item alert" at bounding box center [657, 612] width 94 height 18
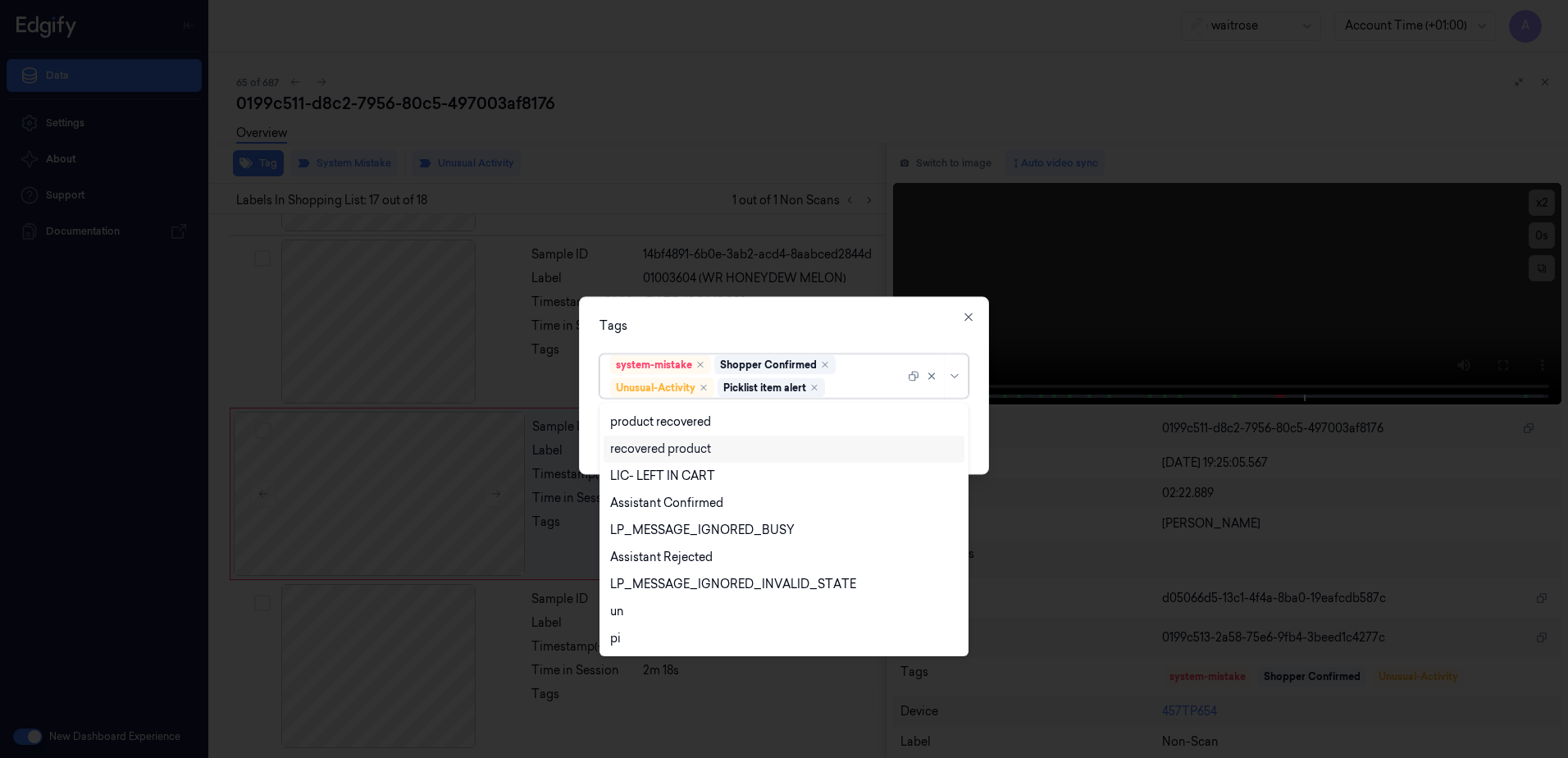
click at [853, 310] on div "Tags option Picklist item alert, selected. 20 results available. Use Up and Dow…" at bounding box center [784, 386] width 410 height 178
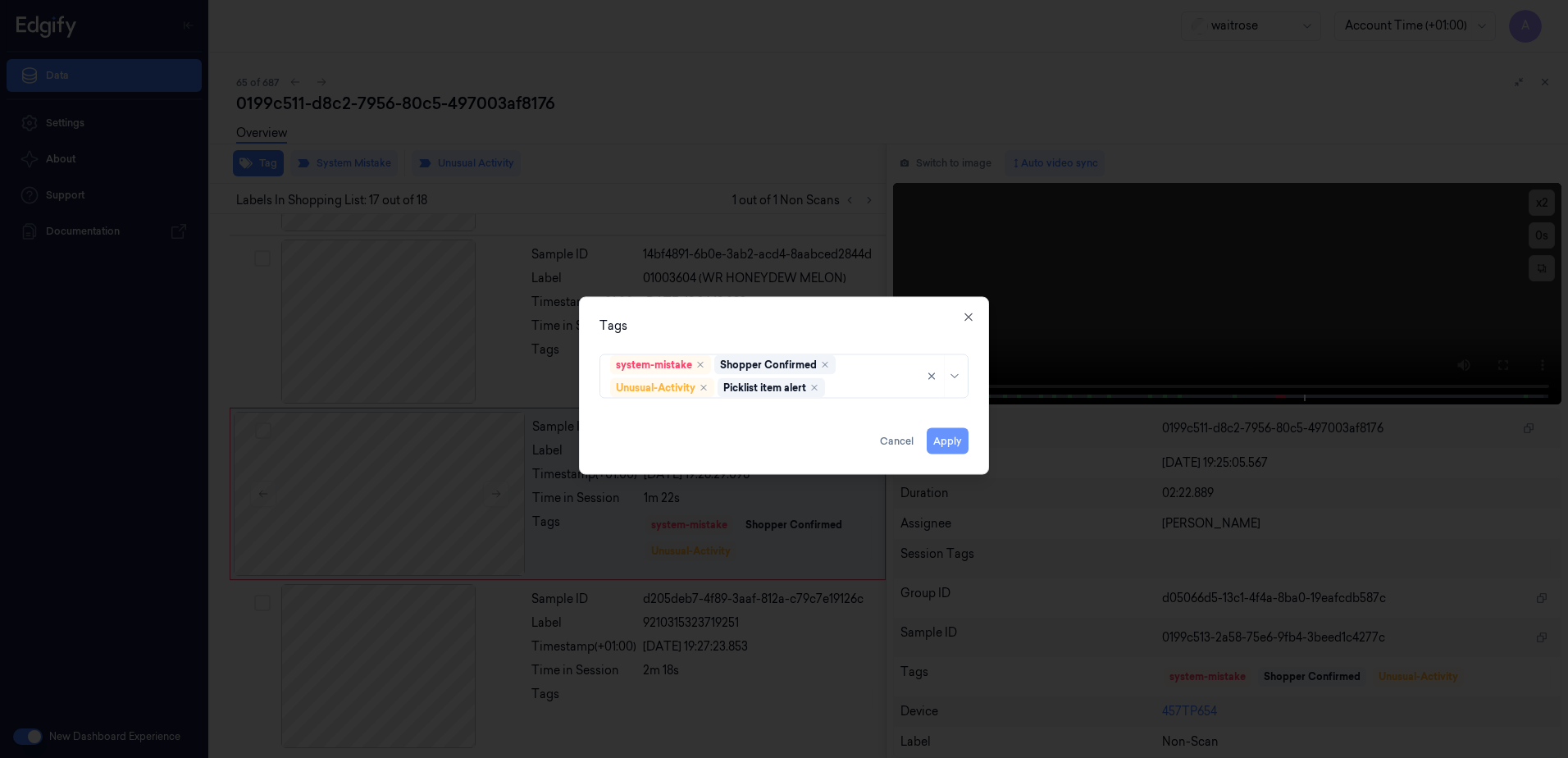
click at [939, 442] on button "Apply" at bounding box center [947, 441] width 42 height 26
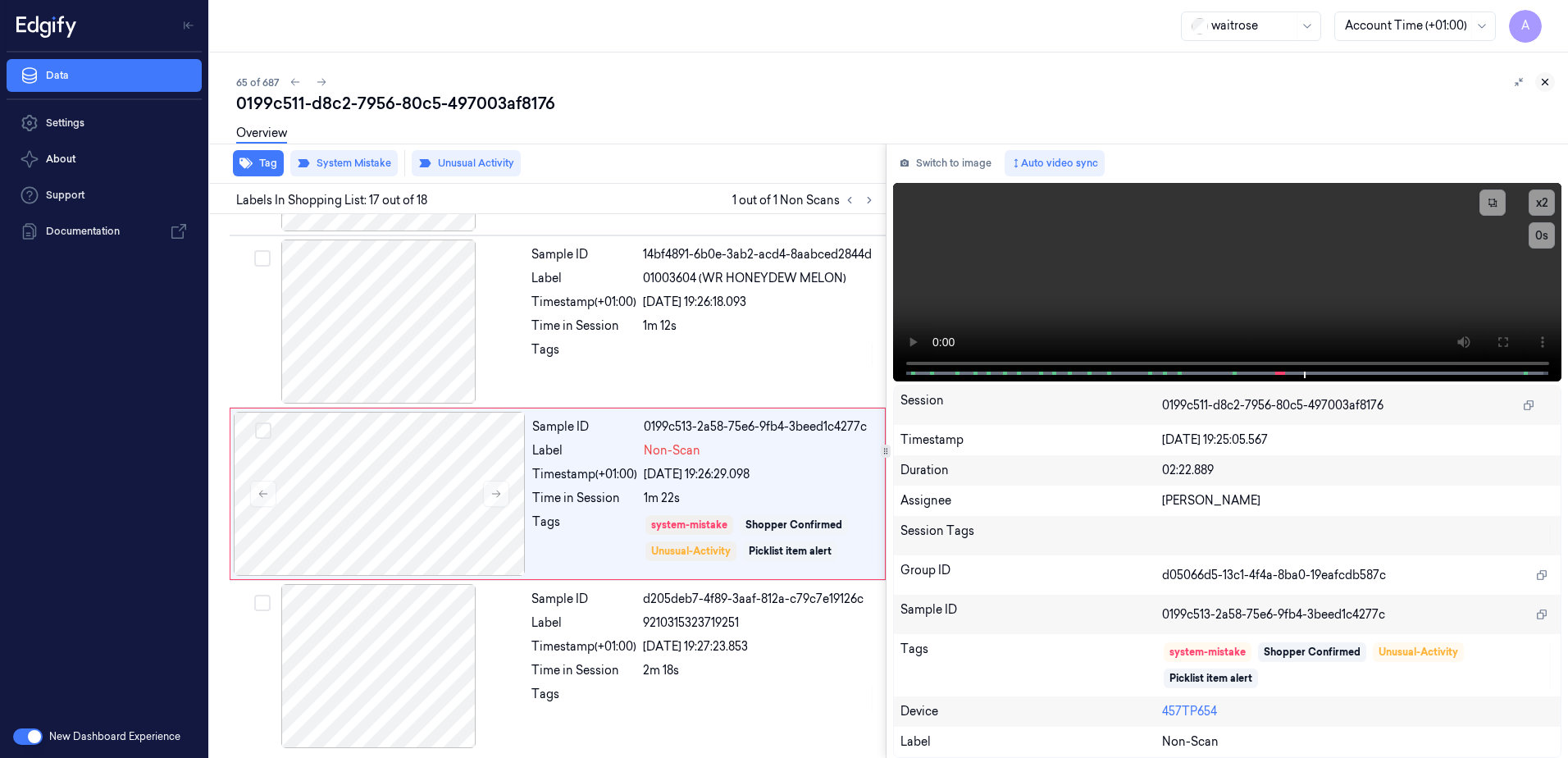
click at [1542, 87] on icon at bounding box center [1545, 82] width 11 height 11
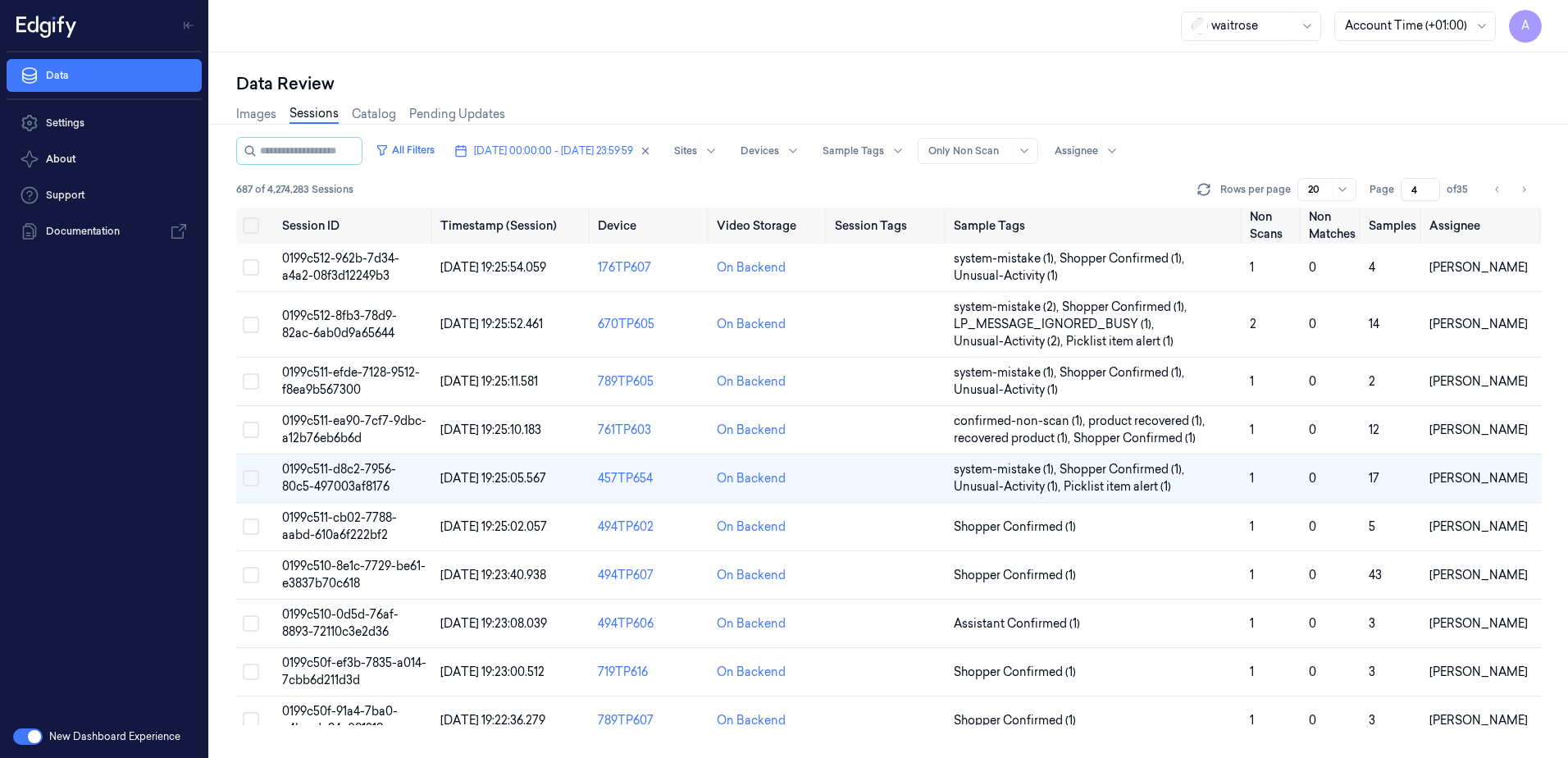
scroll to position [13, 0]
click at [372, 628] on span "0199c510-0d5d-76af-8893-72110c3e2d36" at bounding box center [340, 623] width 117 height 32
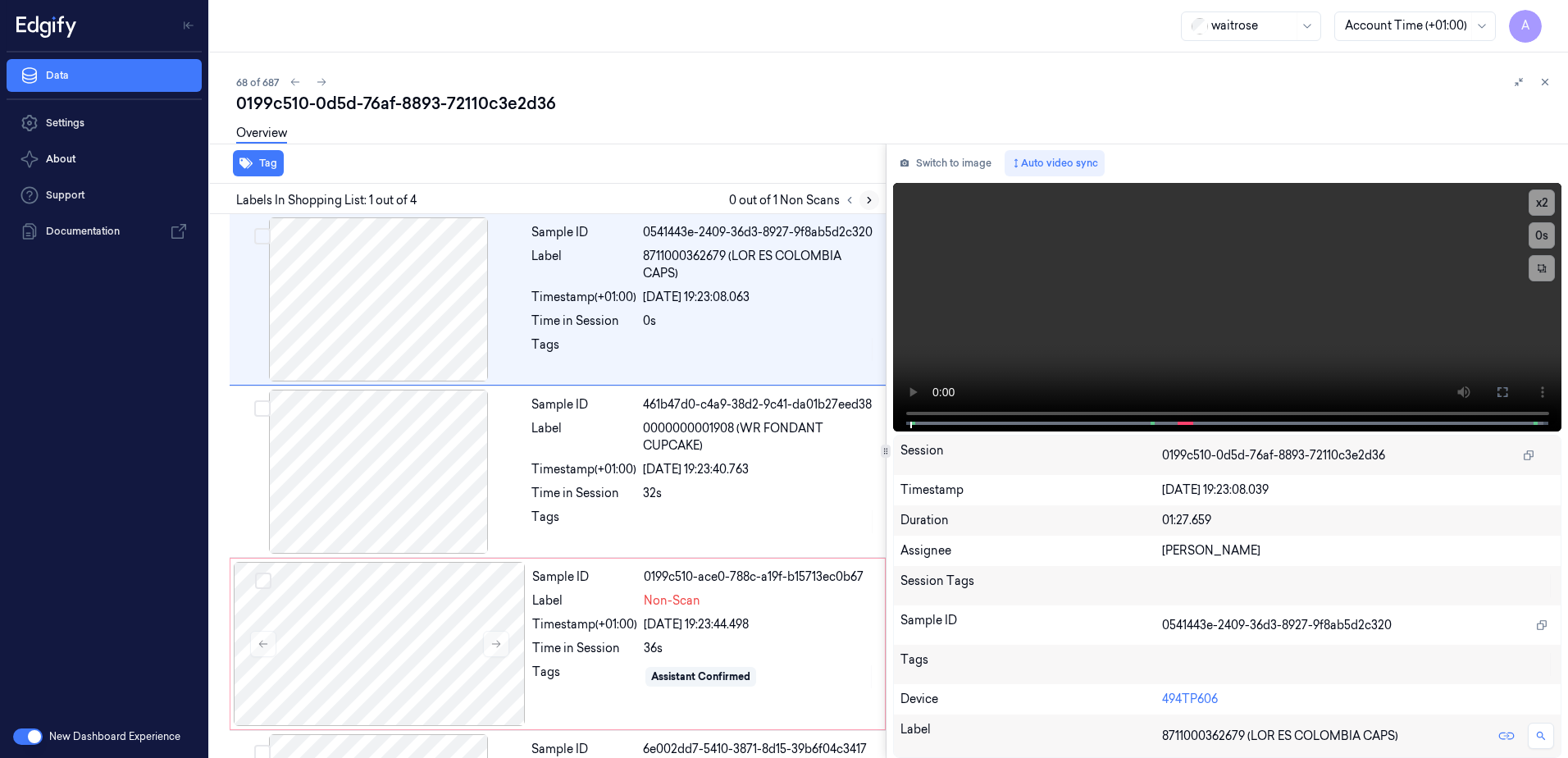
click at [867, 201] on icon at bounding box center [869, 200] width 11 height 11
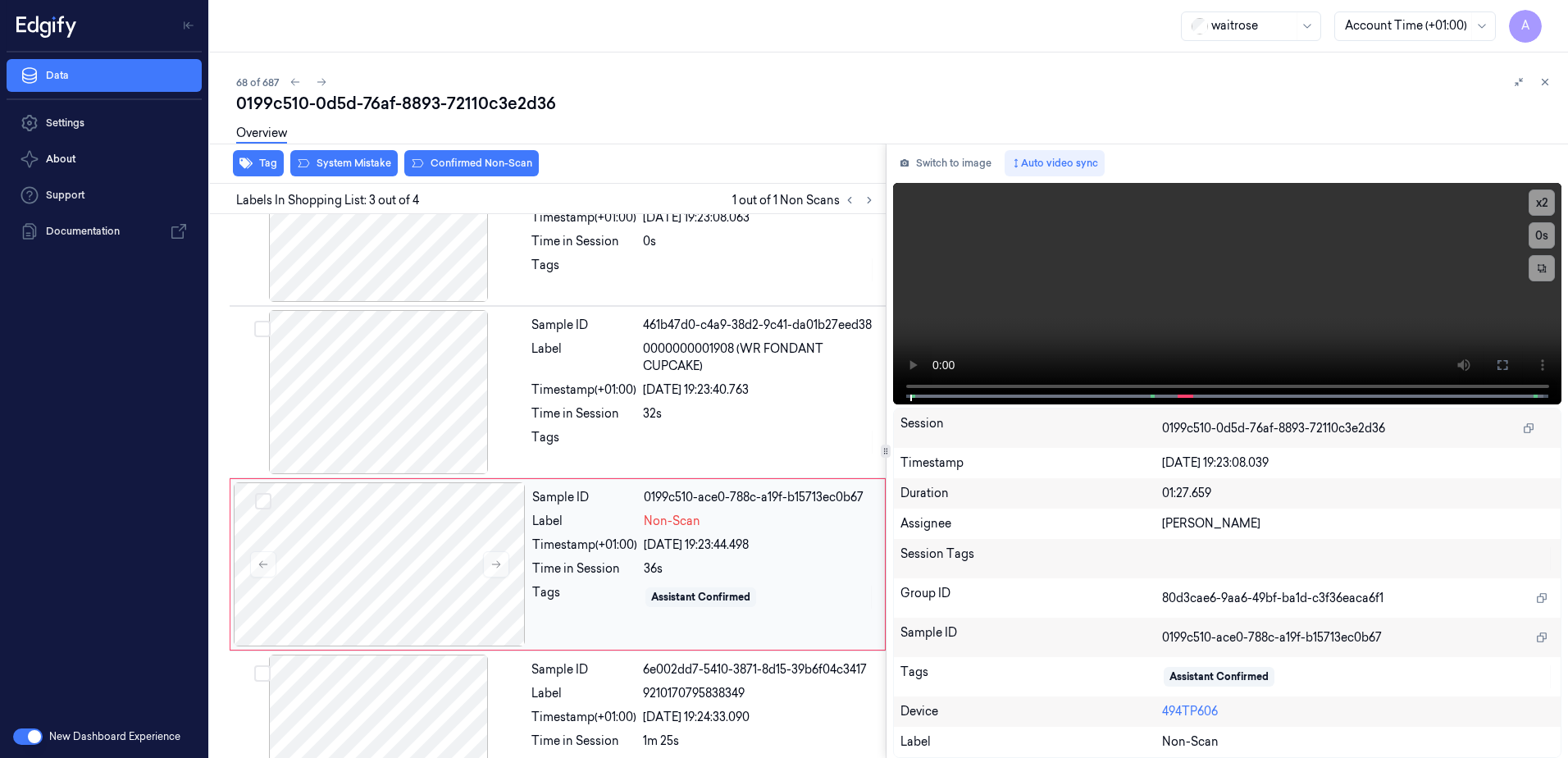
scroll to position [150, 0]
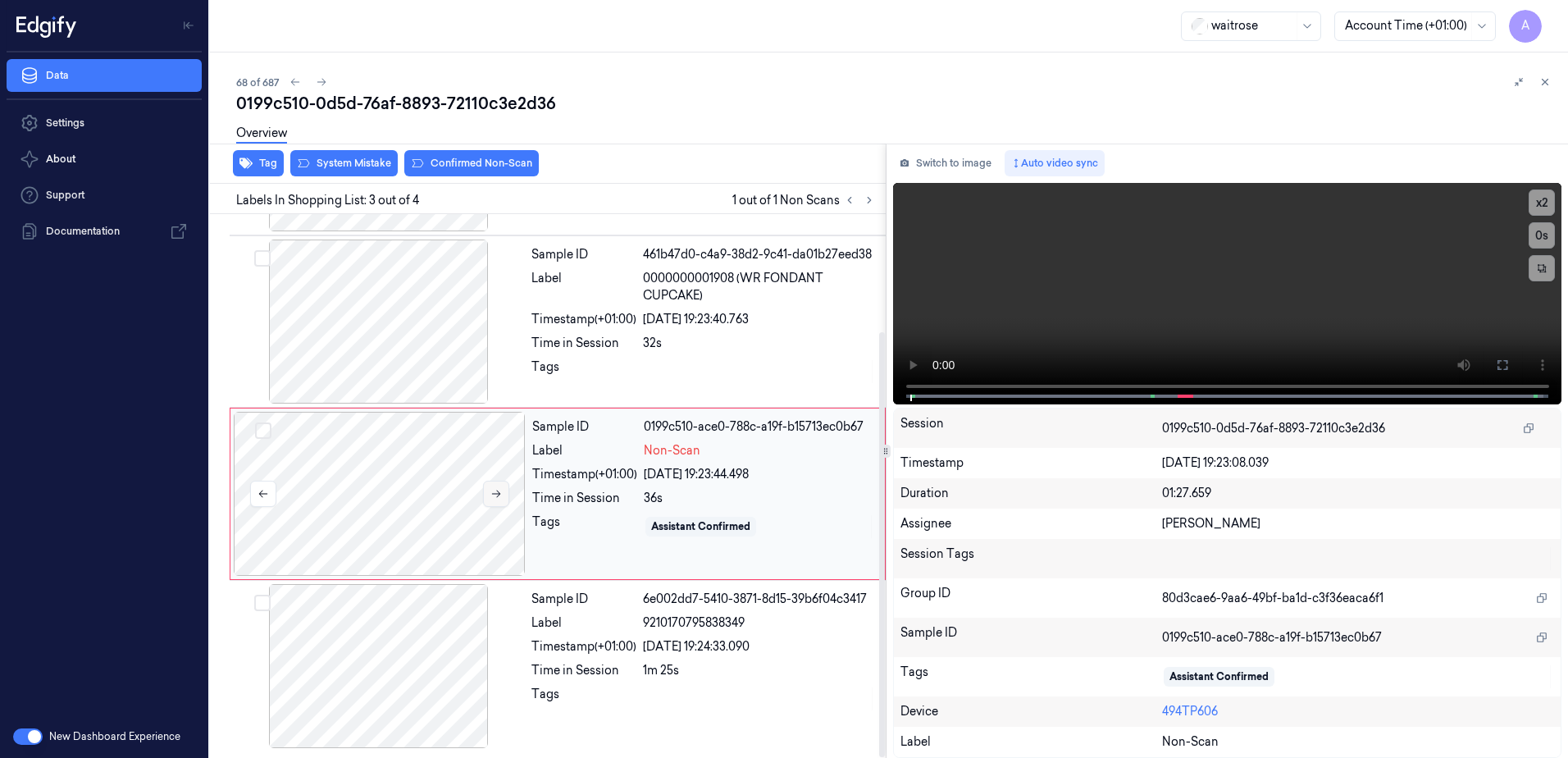
click at [499, 503] on button at bounding box center [497, 494] width 26 height 26
click at [487, 499] on button at bounding box center [497, 494] width 26 height 26
click at [494, 500] on button at bounding box center [497, 494] width 26 height 26
click at [1201, 335] on video at bounding box center [1227, 294] width 669 height 222
click at [497, 497] on icon at bounding box center [496, 493] width 11 height 11
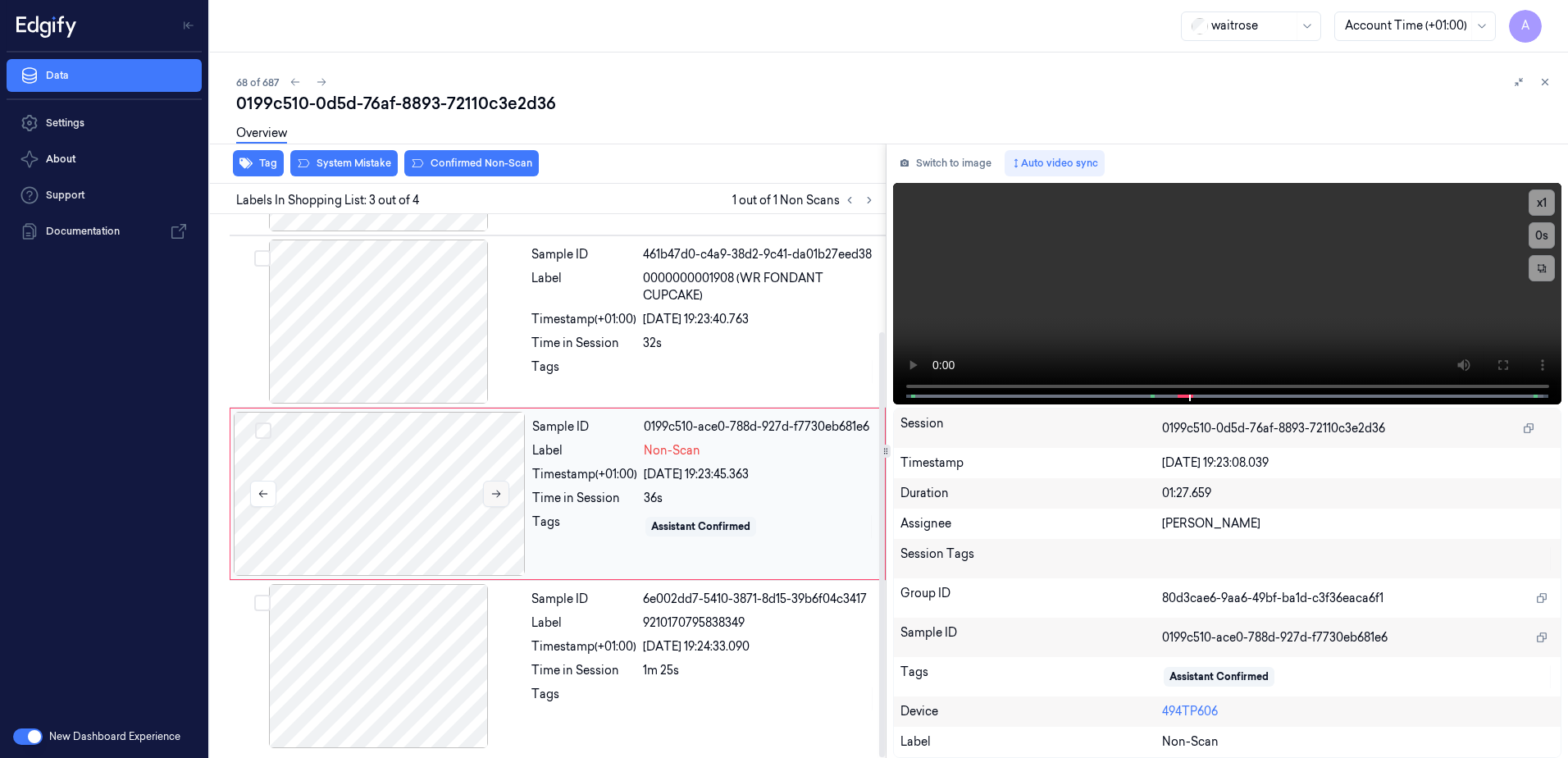
click at [497, 497] on icon at bounding box center [496, 493] width 11 height 11
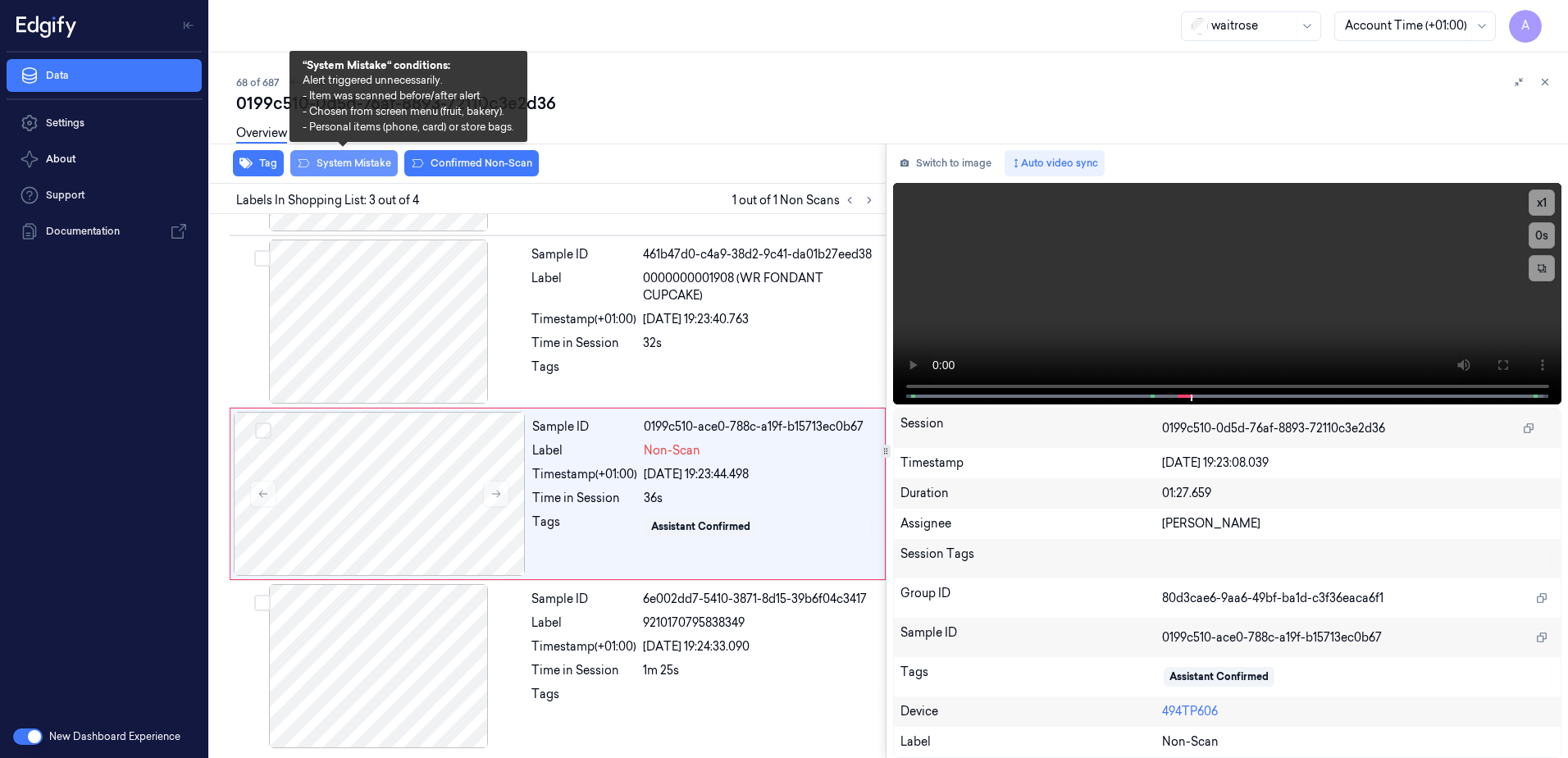
click at [332, 171] on button "System Mistake" at bounding box center [344, 164] width 107 height 26
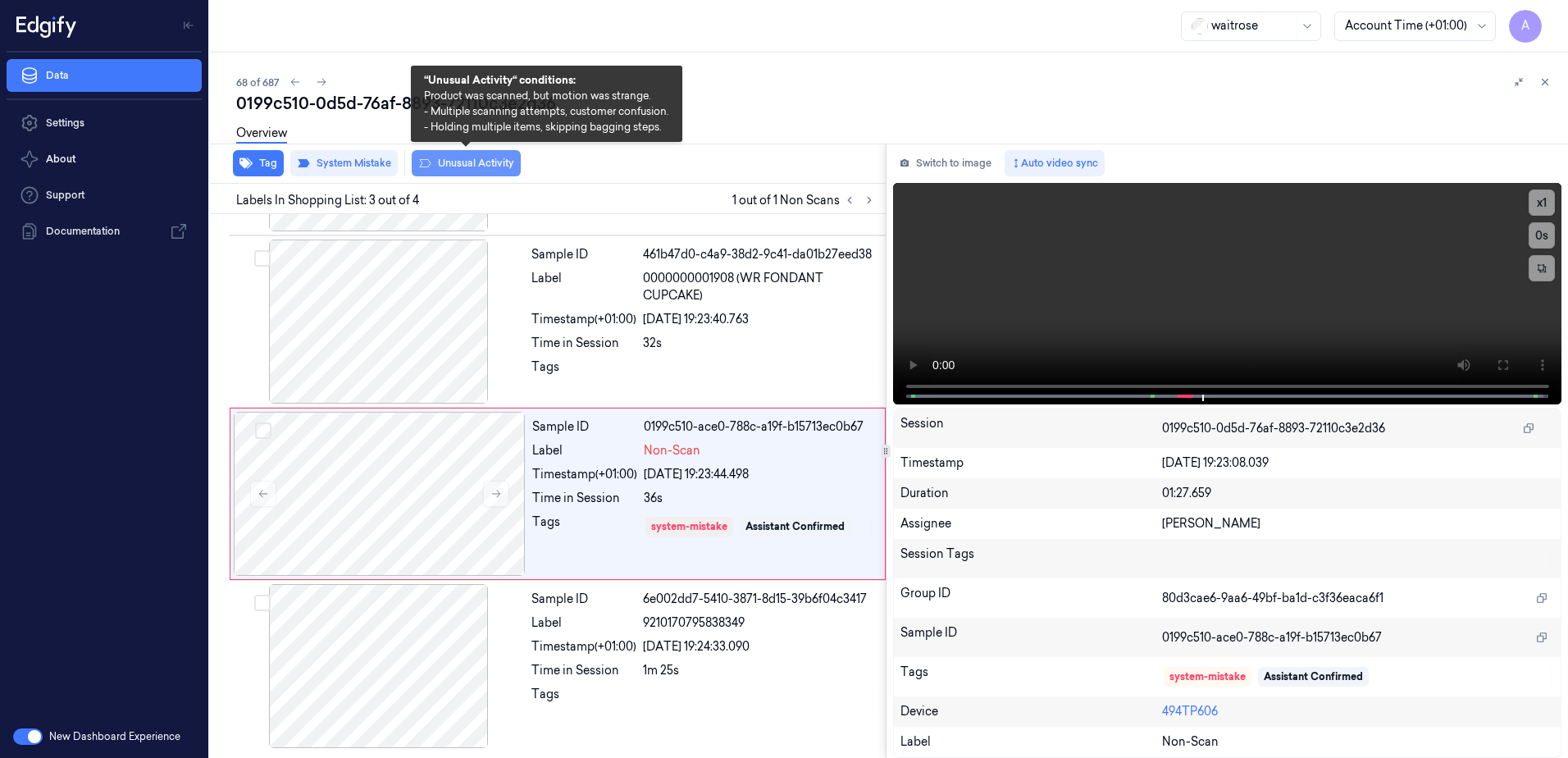
click at [436, 169] on button "Unusual Activity" at bounding box center [466, 164] width 109 height 26
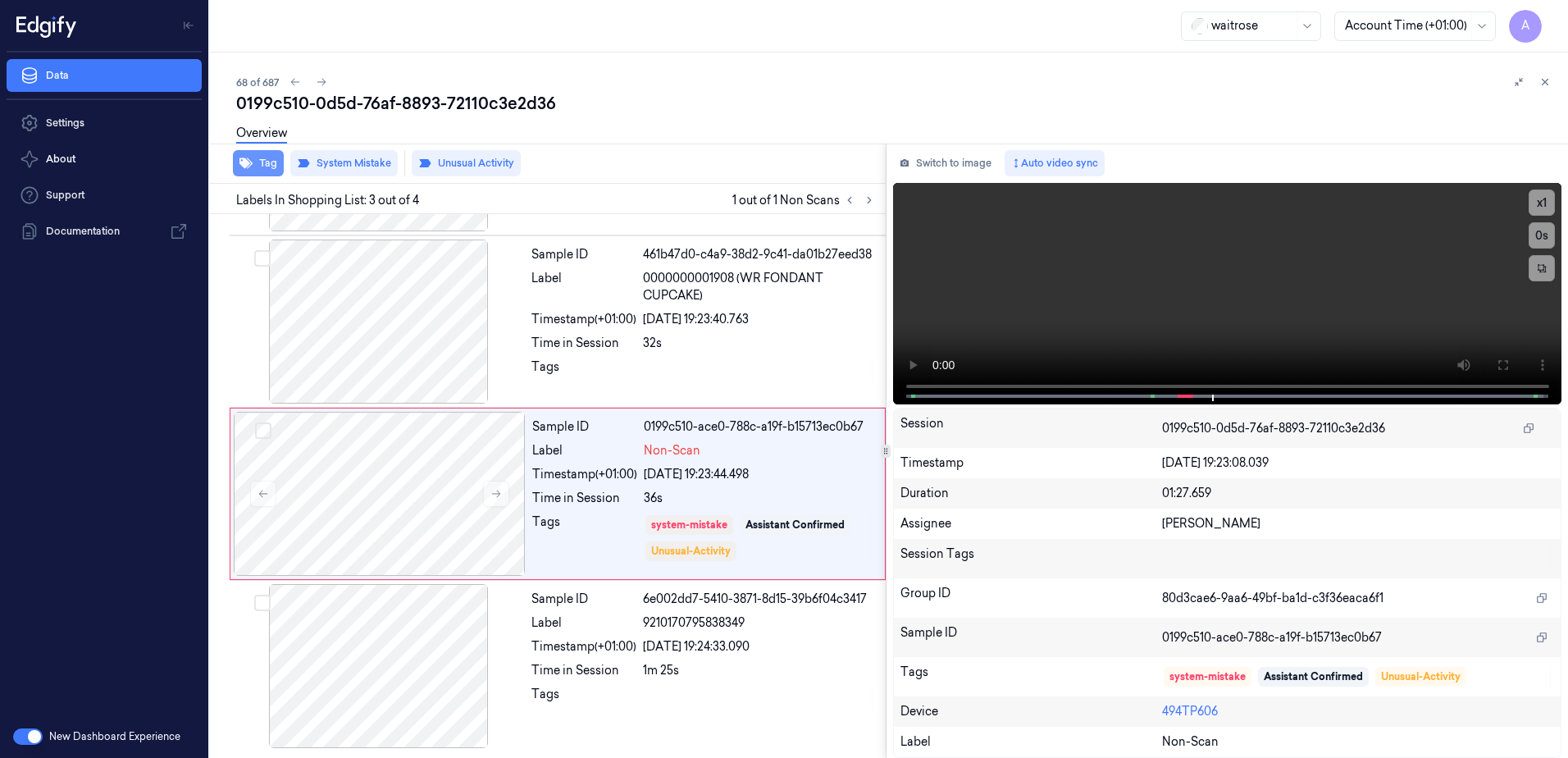
click at [258, 167] on button "Tag" at bounding box center [258, 164] width 51 height 26
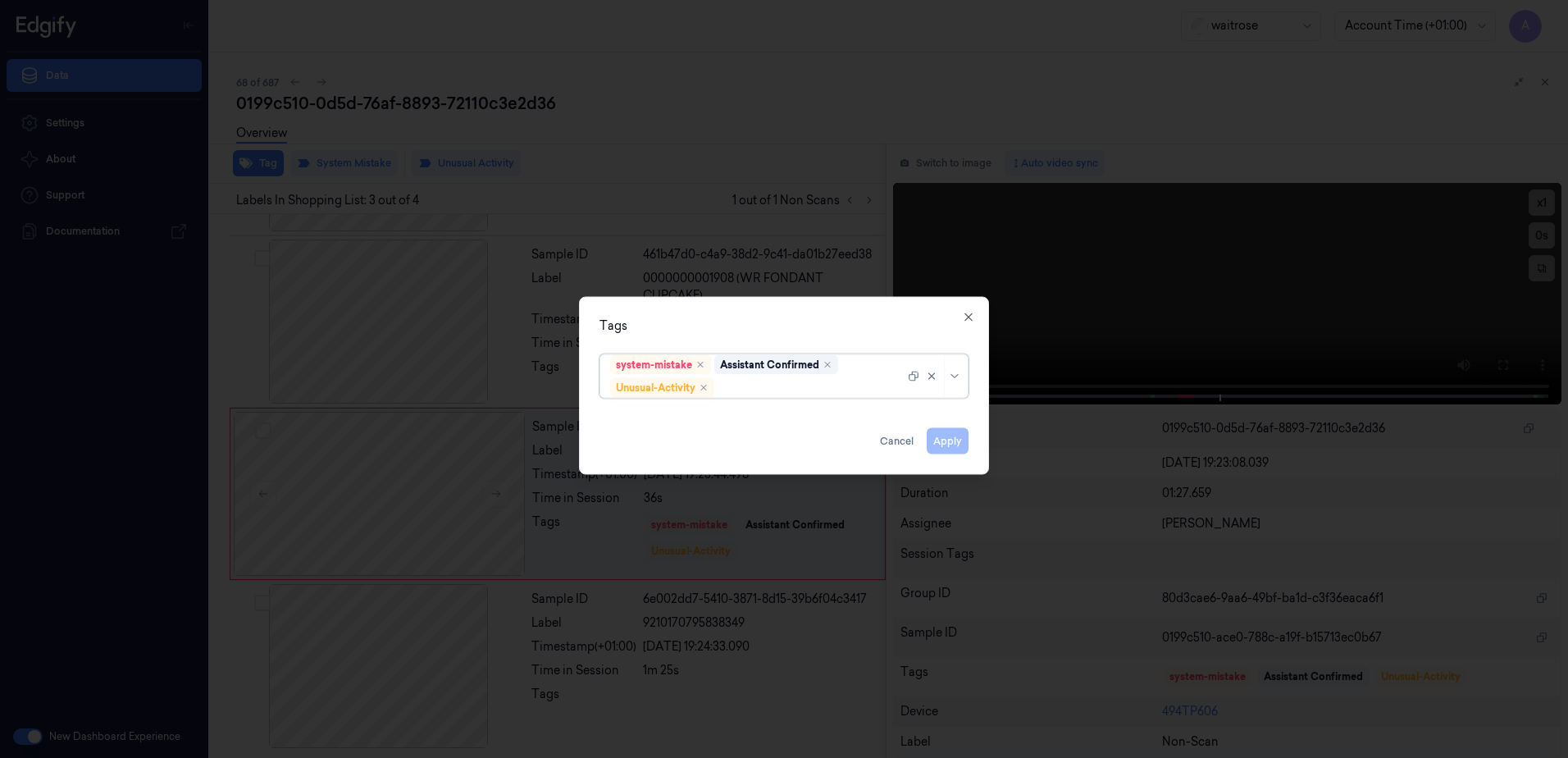
click at [717, 388] on div "system-mistake Assistant Confirmed Unusual-Activity" at bounding box center [757, 376] width 294 height 43
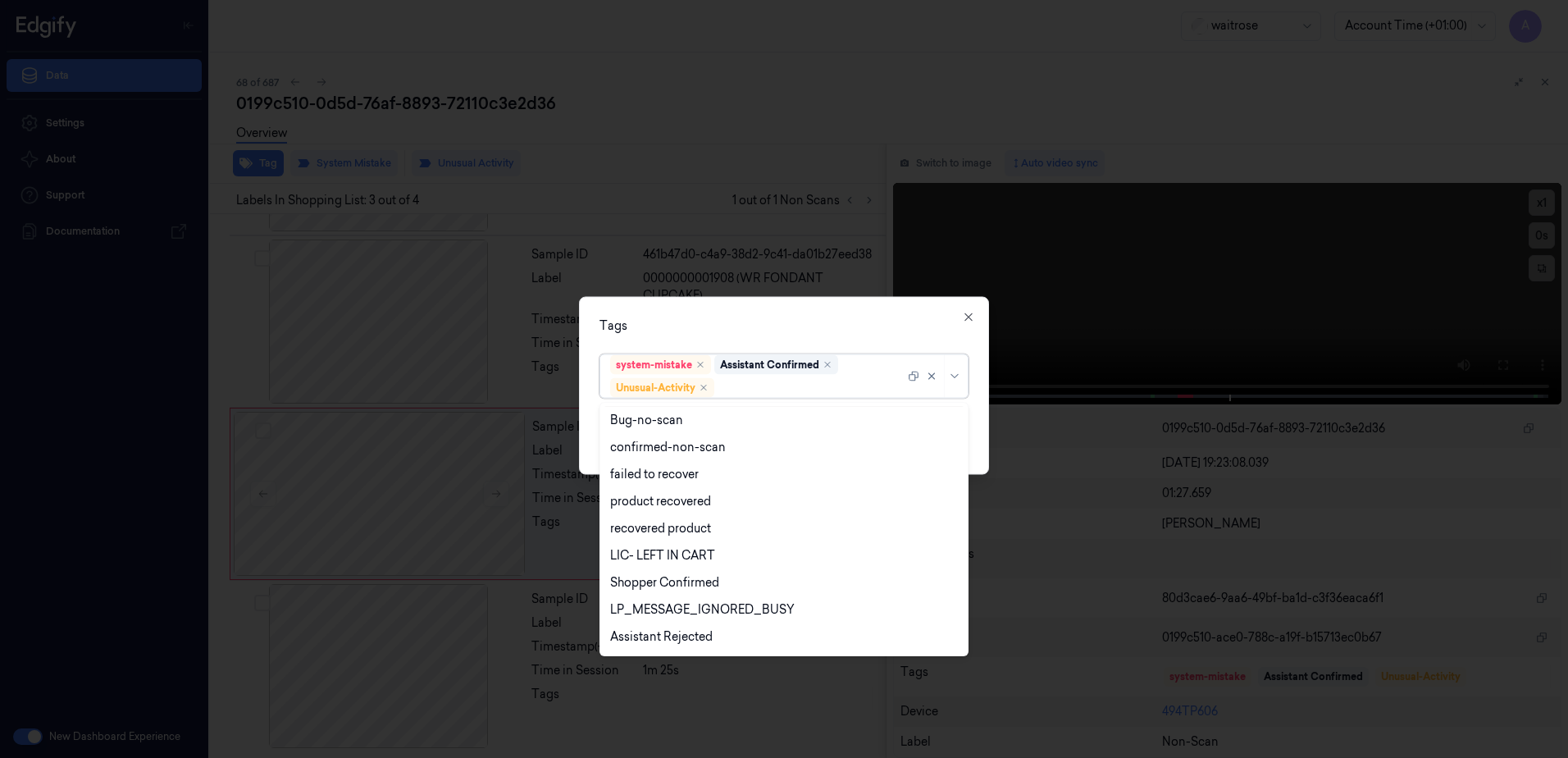
scroll to position [215, 0]
click at [688, 612] on div "Picklist item alert" at bounding box center [657, 612] width 94 height 18
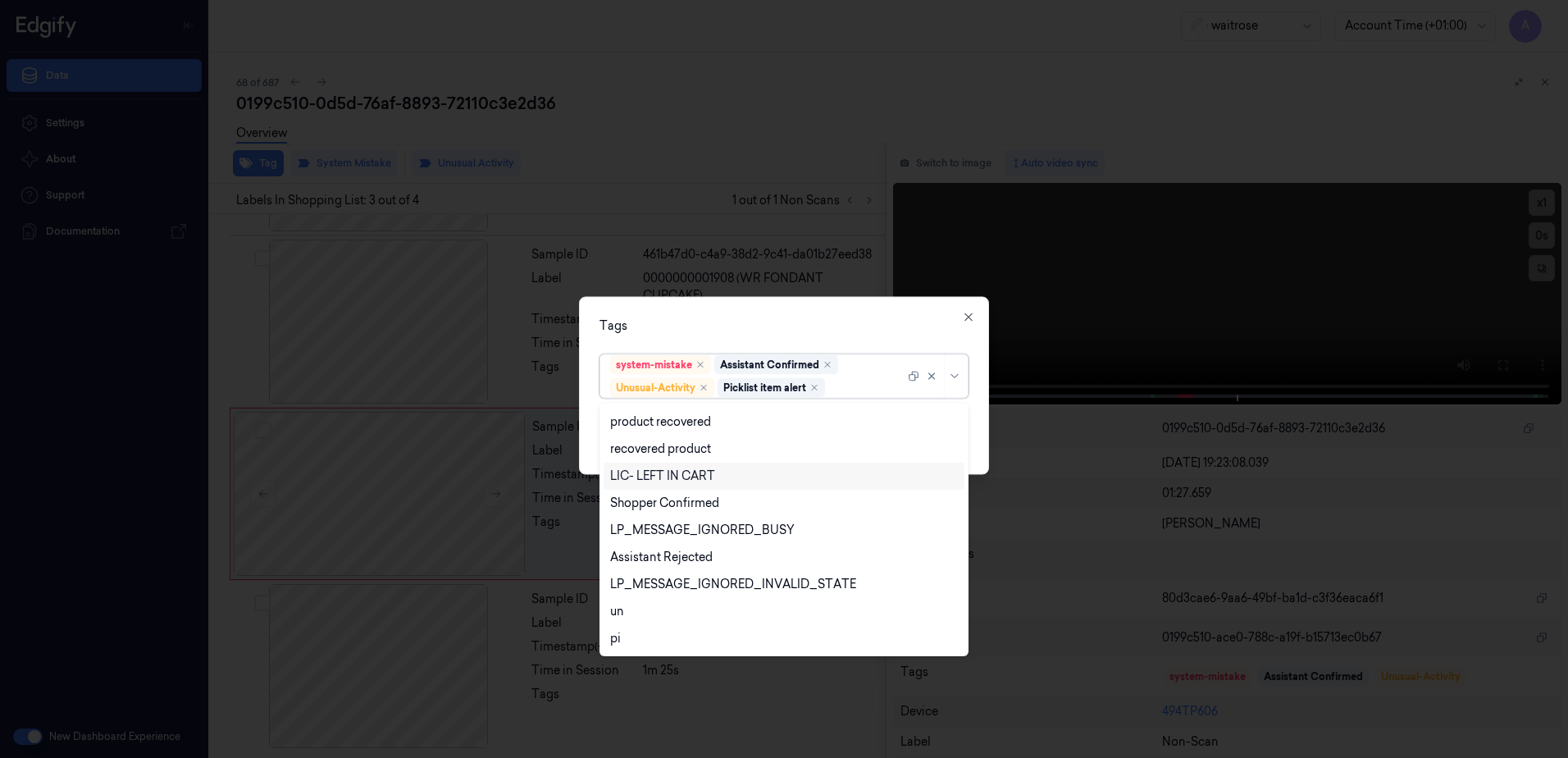
click at [839, 321] on div "Tags" at bounding box center [784, 326] width 369 height 18
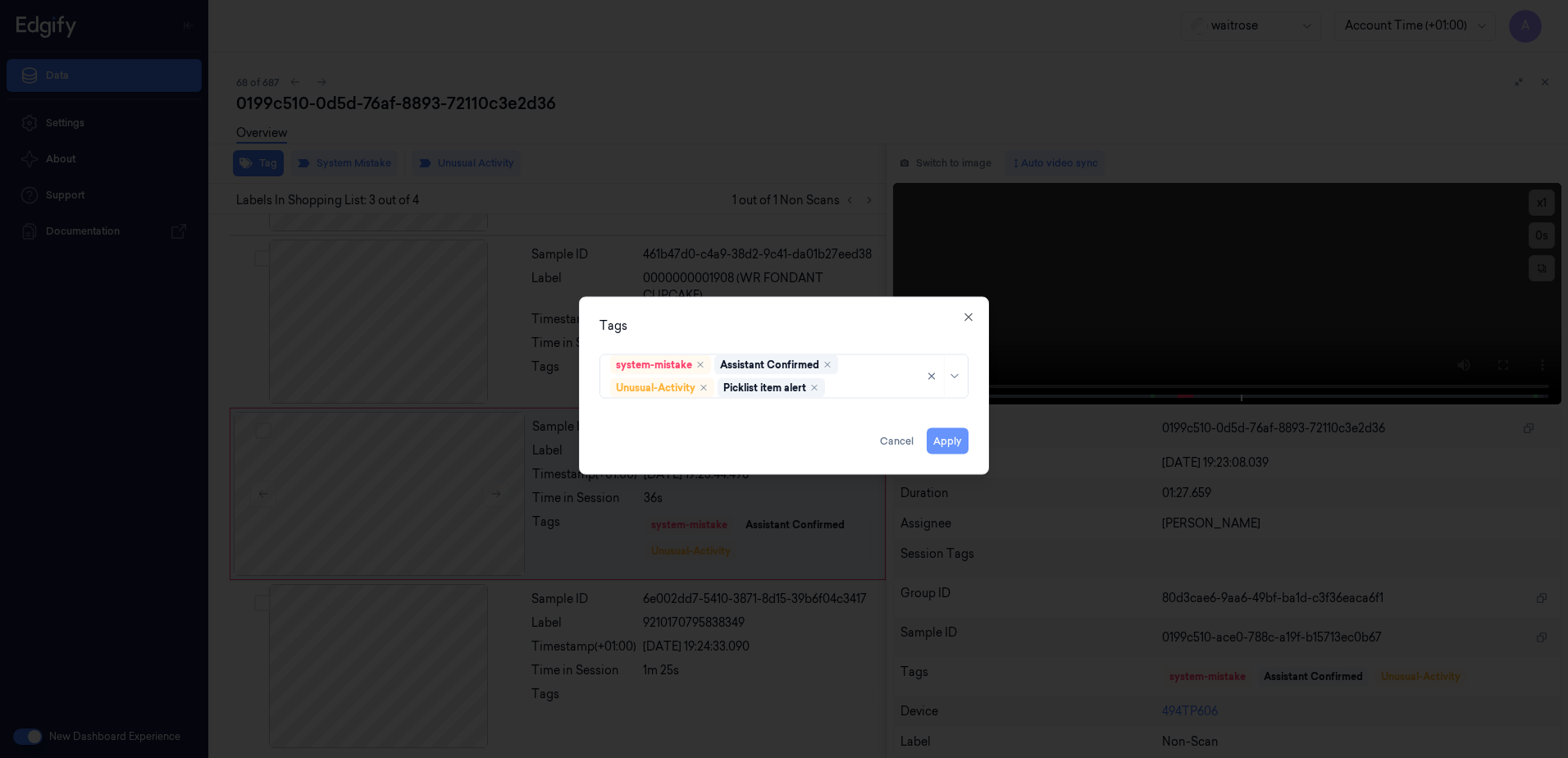
click at [940, 438] on button "Apply" at bounding box center [947, 441] width 42 height 26
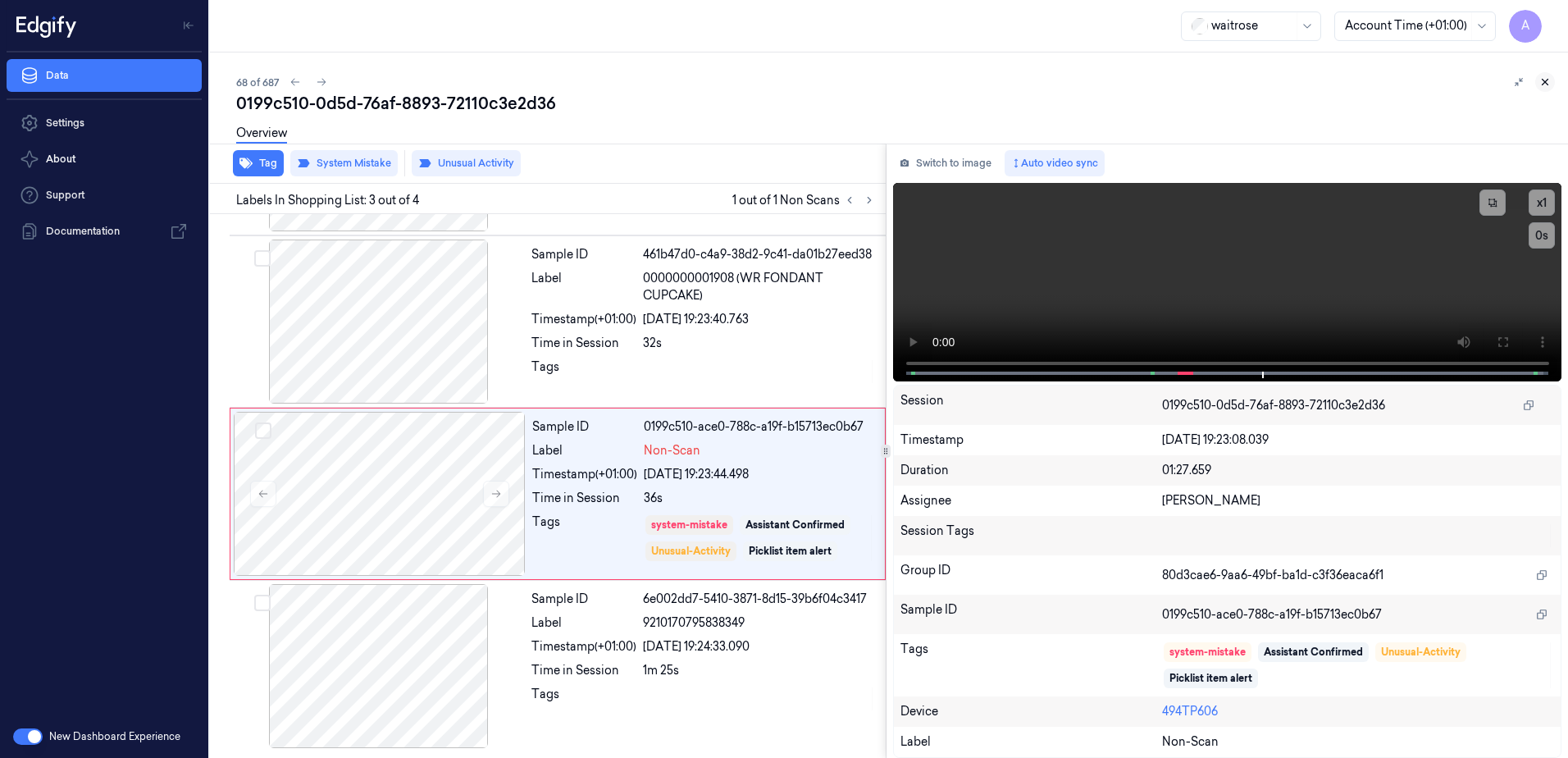
click at [1544, 83] on icon at bounding box center [1545, 83] width 6 height 6
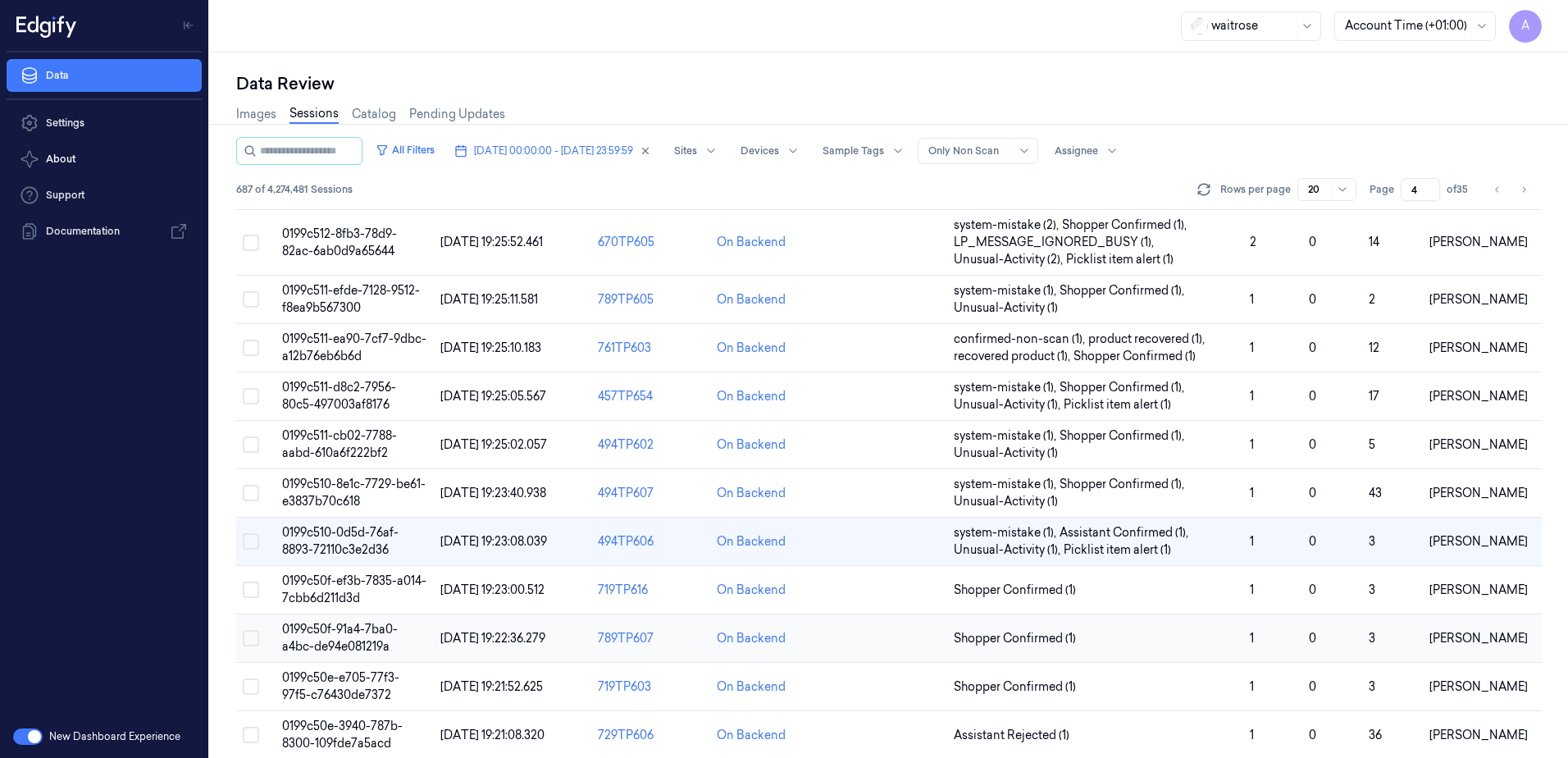
scroll to position [164, 0]
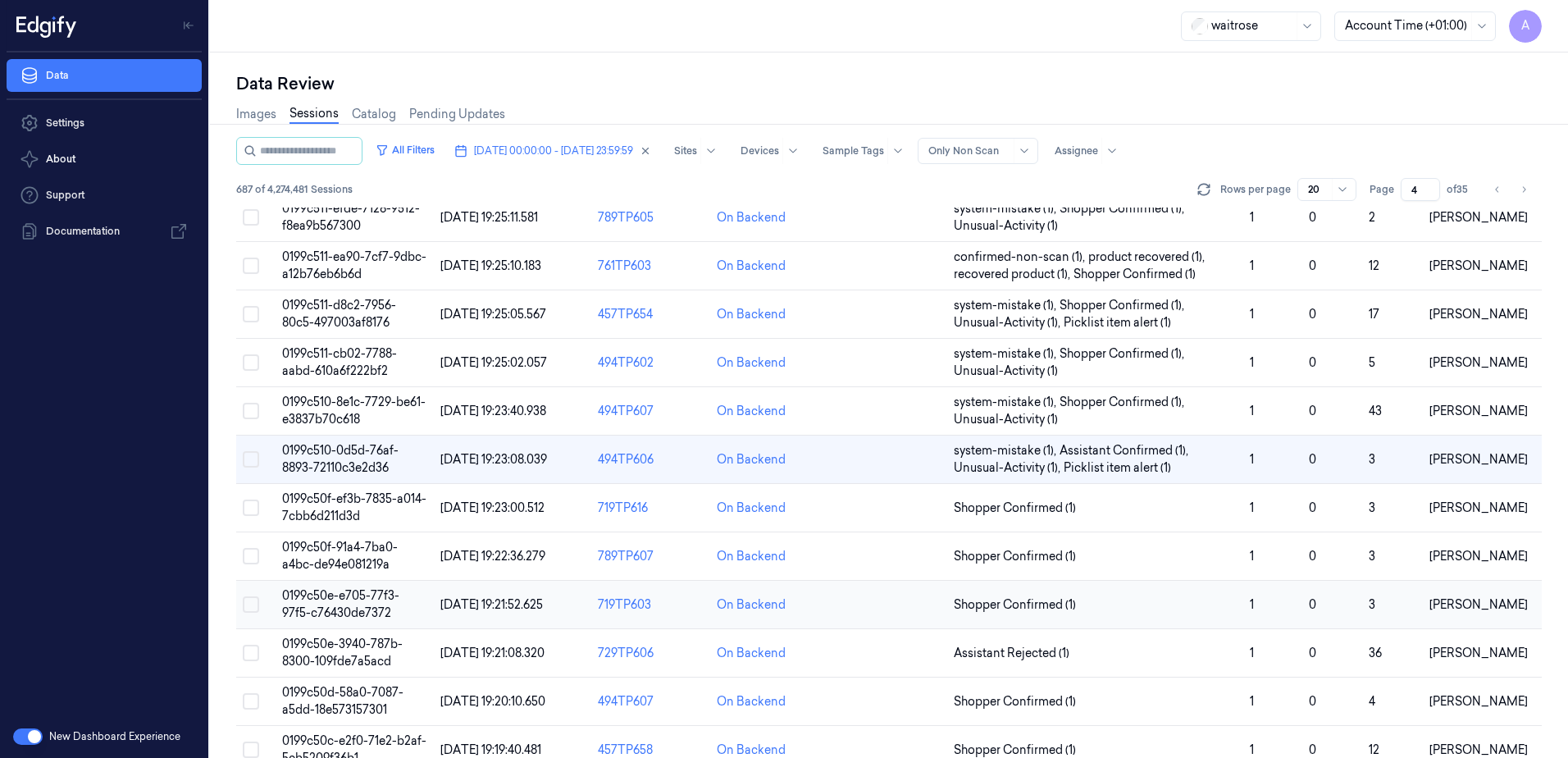
click at [340, 600] on span "0199c50e-e705-77f3-97f5-c76430de7372" at bounding box center [340, 604] width 117 height 32
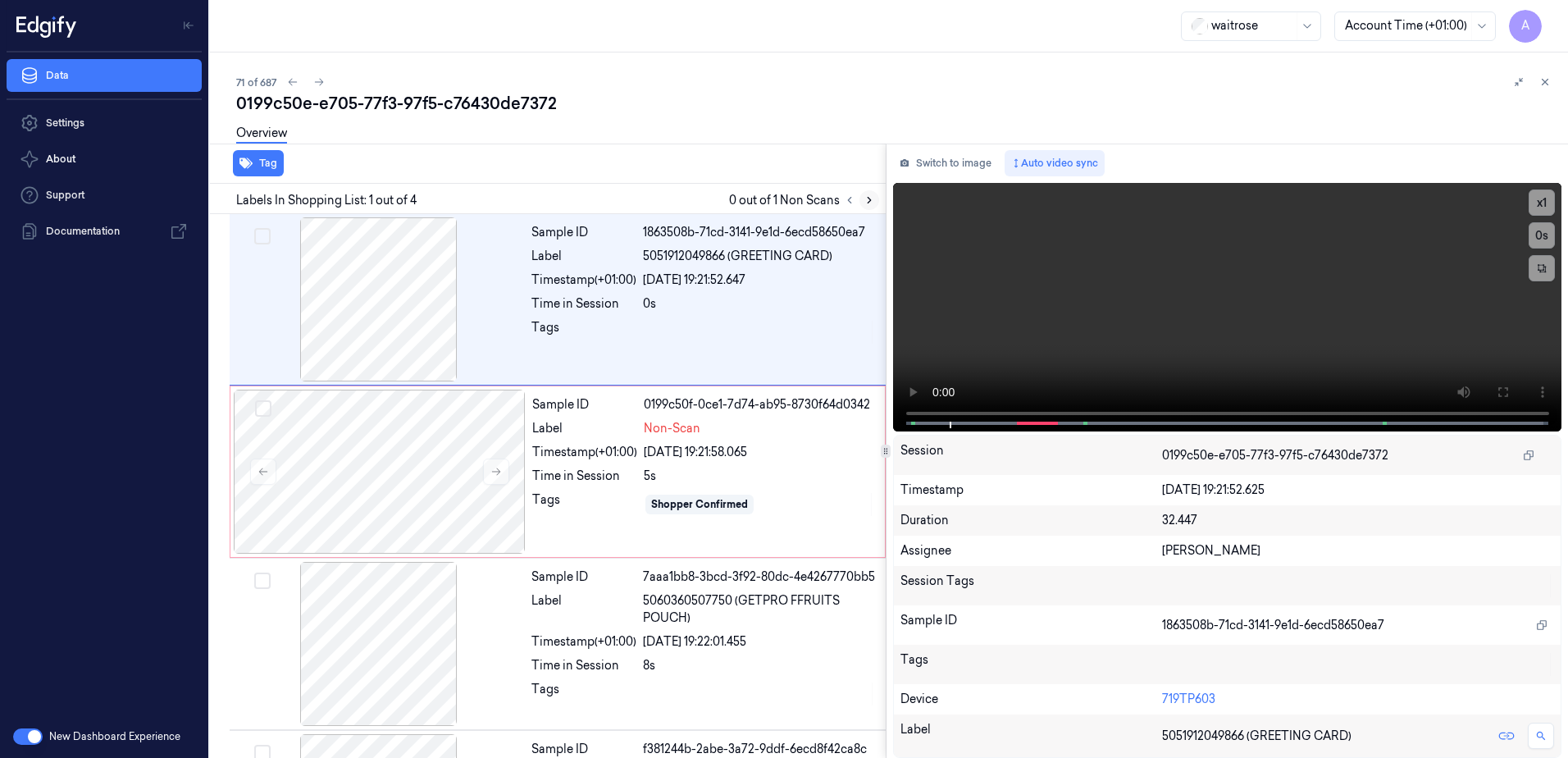
click at [867, 201] on icon at bounding box center [869, 200] width 11 height 11
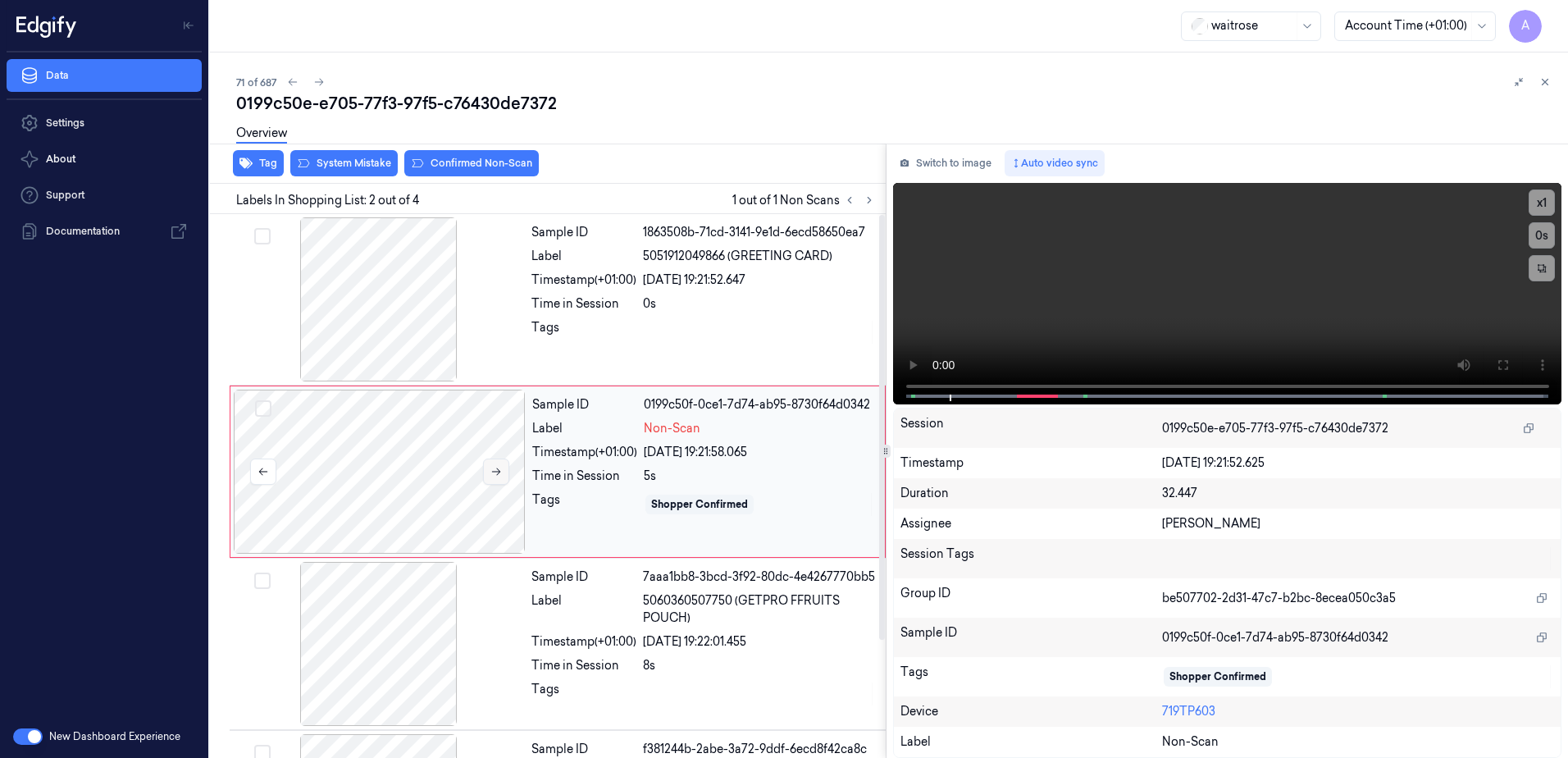
click at [500, 467] on icon at bounding box center [496, 471] width 11 height 11
click at [490, 472] on icon at bounding box center [496, 471] width 11 height 11
click at [493, 472] on icon at bounding box center [496, 471] width 11 height 11
click at [493, 475] on icon at bounding box center [496, 471] width 11 height 11
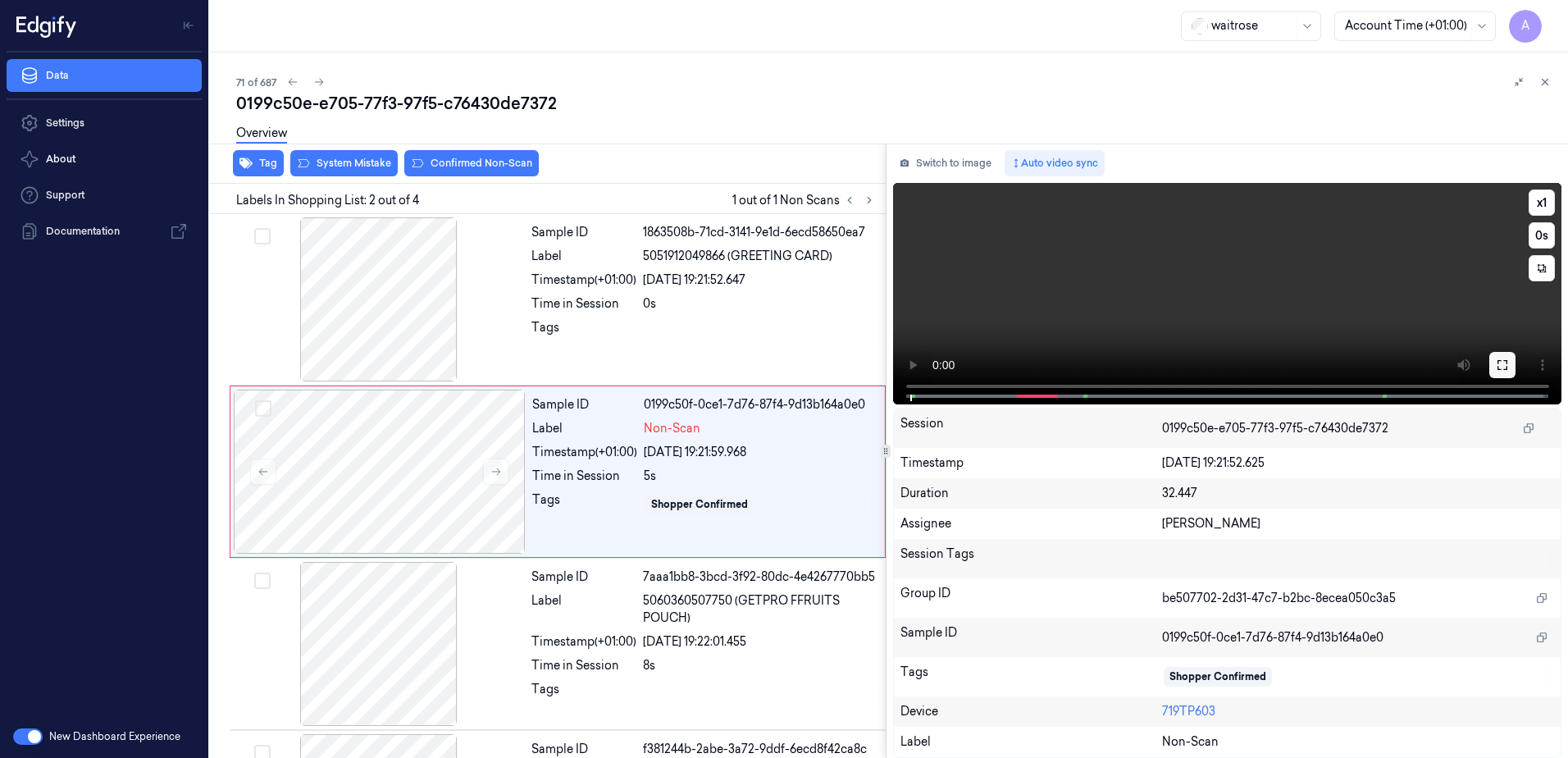
click at [1502, 366] on icon at bounding box center [1502, 365] width 13 height 13
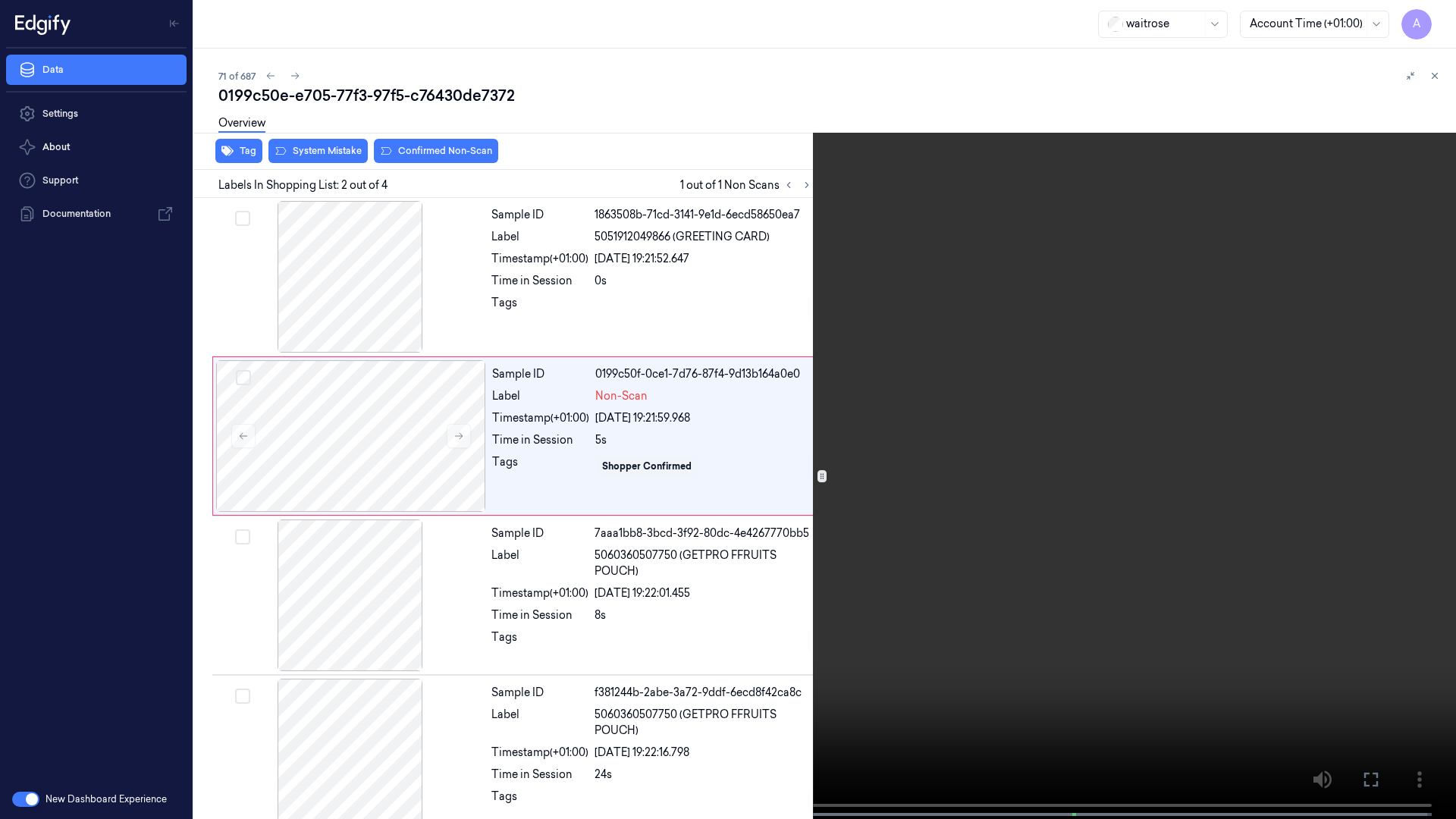
click at [1015, 534] on video at bounding box center [728, 411] width 1456 height 822
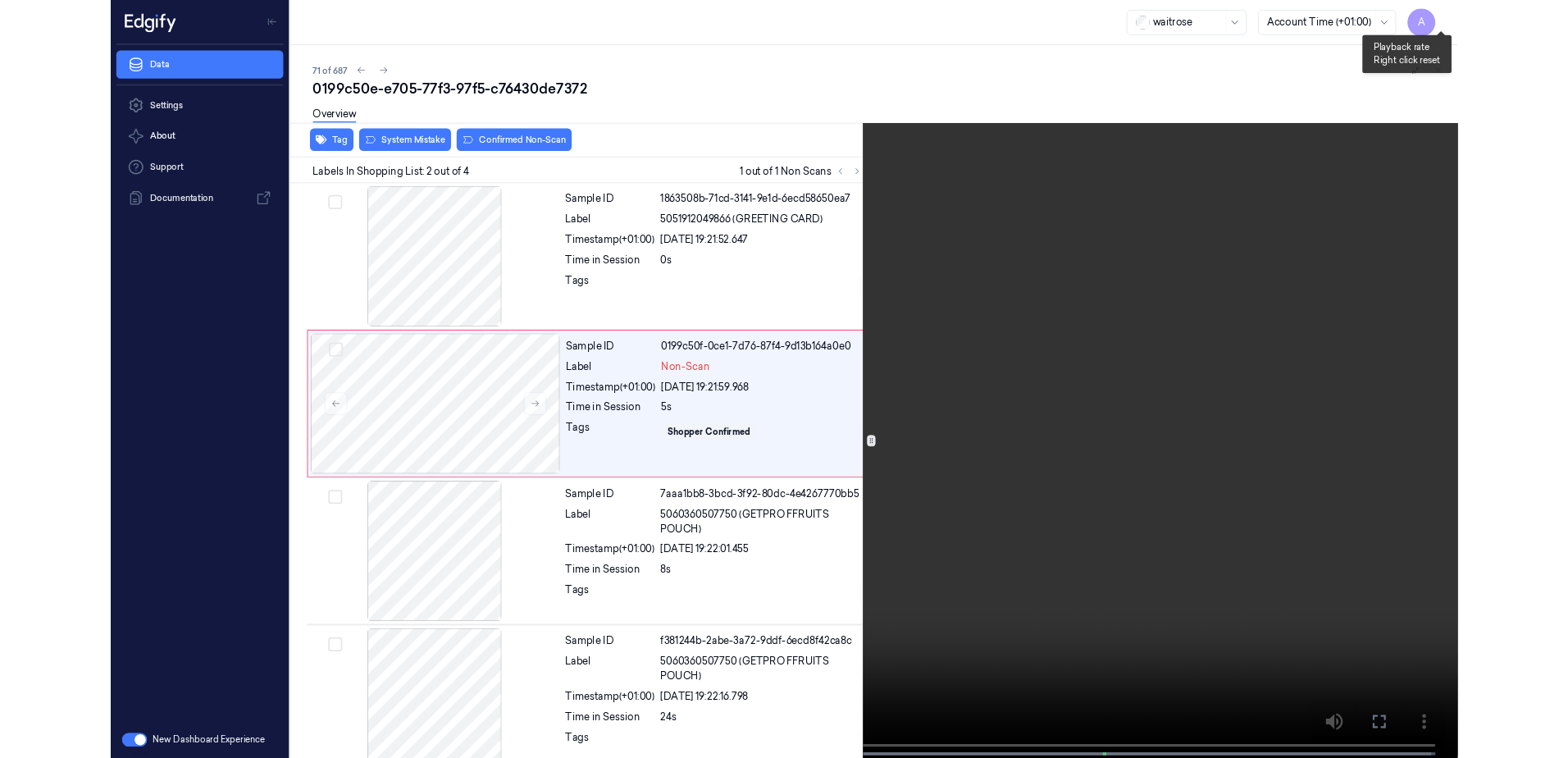
scroll to position [22, 0]
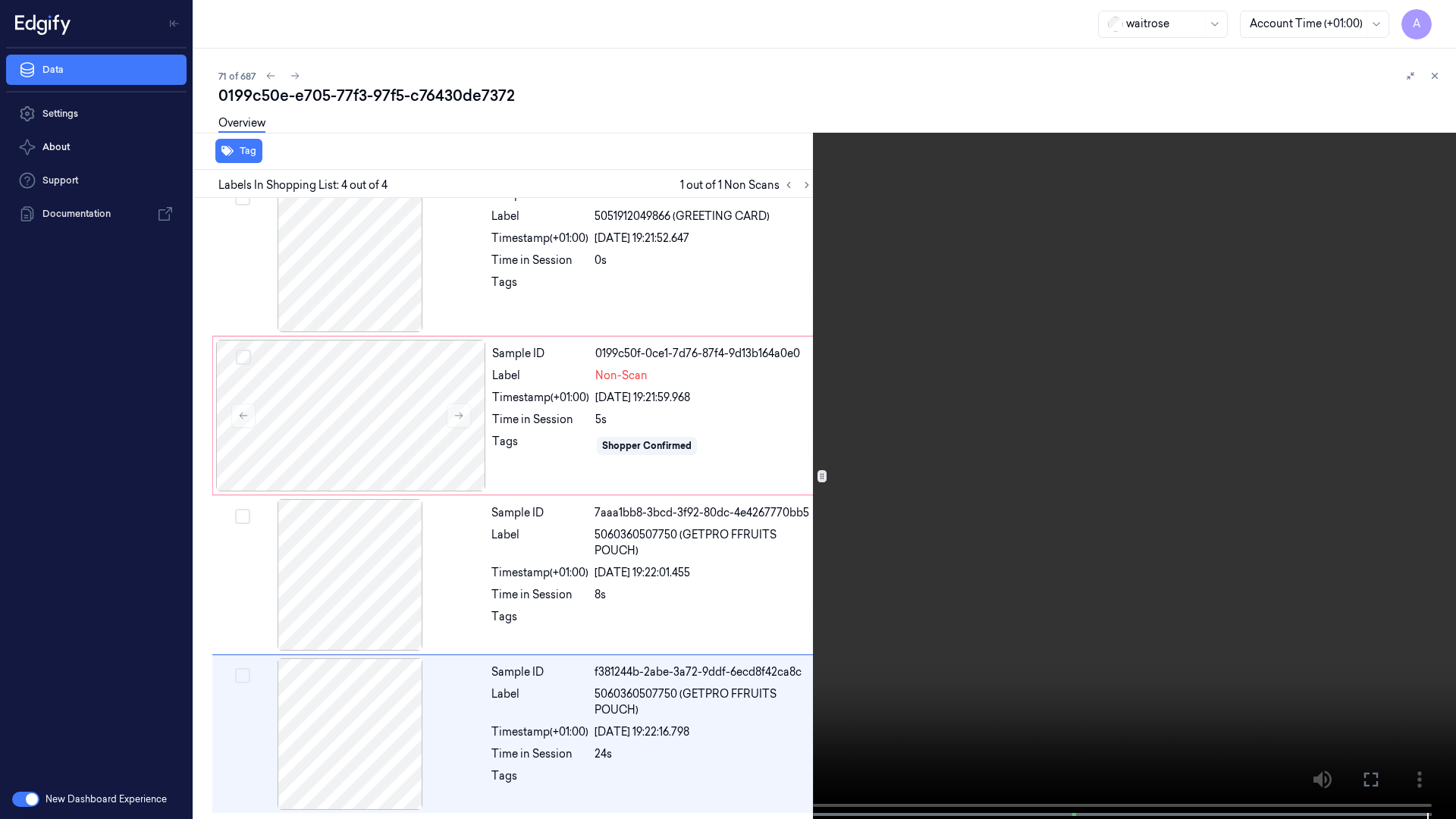
click at [0, 0] on icon at bounding box center [0, 0] width 0 height 0
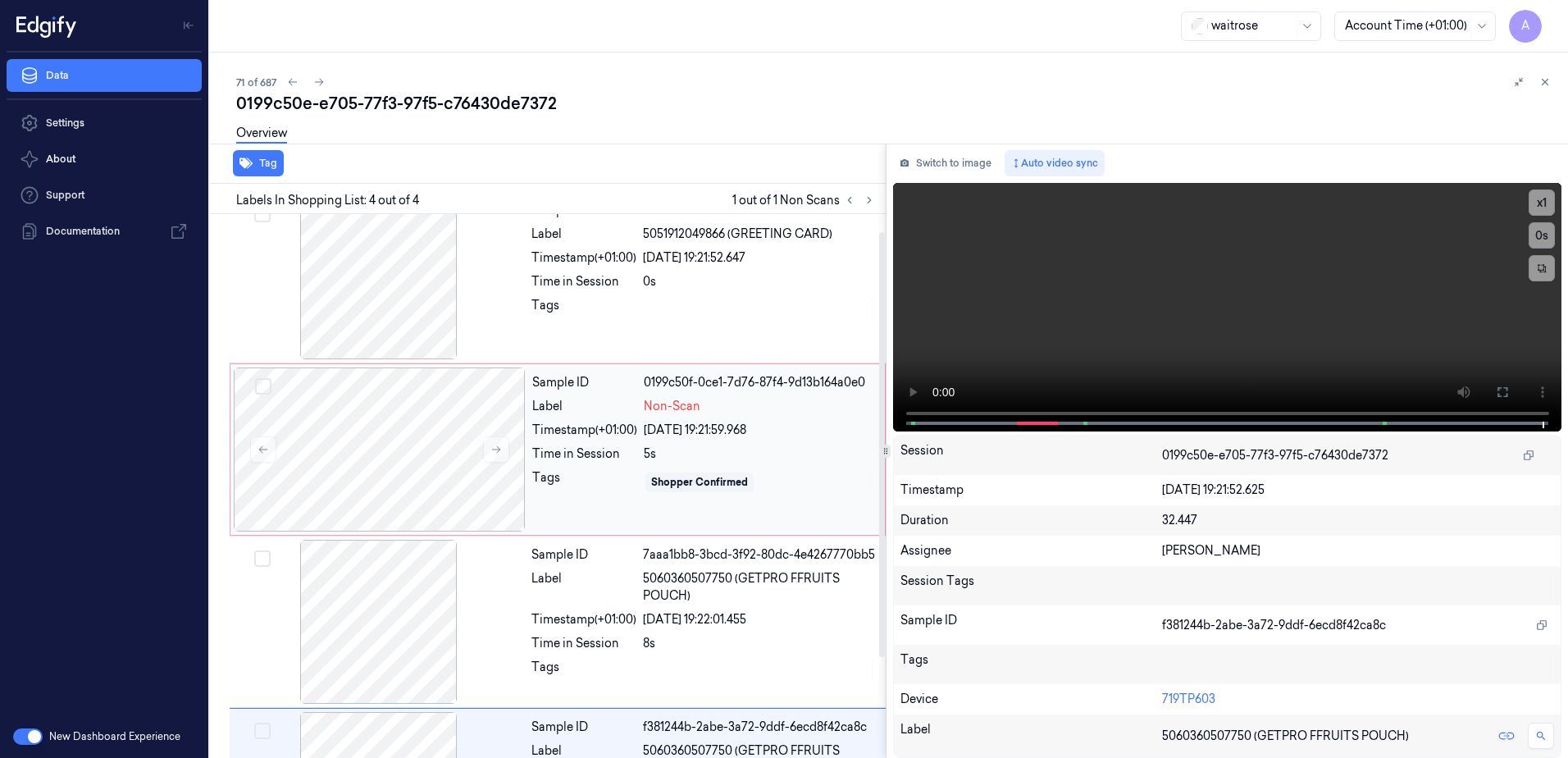
click at [594, 496] on div "Sample ID 0199c50f-0ce1-7d76-87f4-9d13b164a0e0 Label Non-Scan Timestamp (+01:00…" at bounding box center [703, 449] width 356 height 164
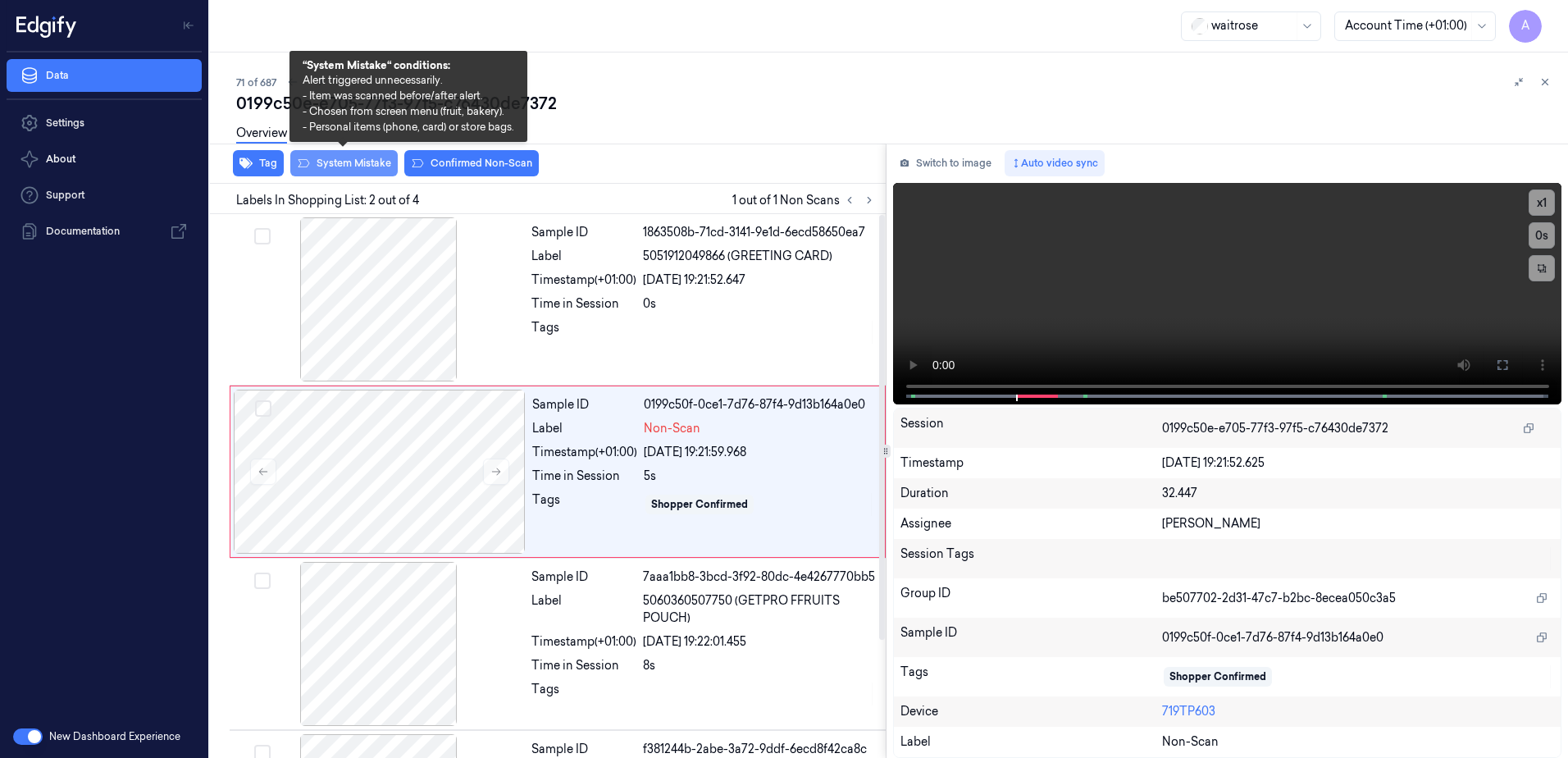
click at [364, 176] on button "System Mistake" at bounding box center [344, 164] width 107 height 26
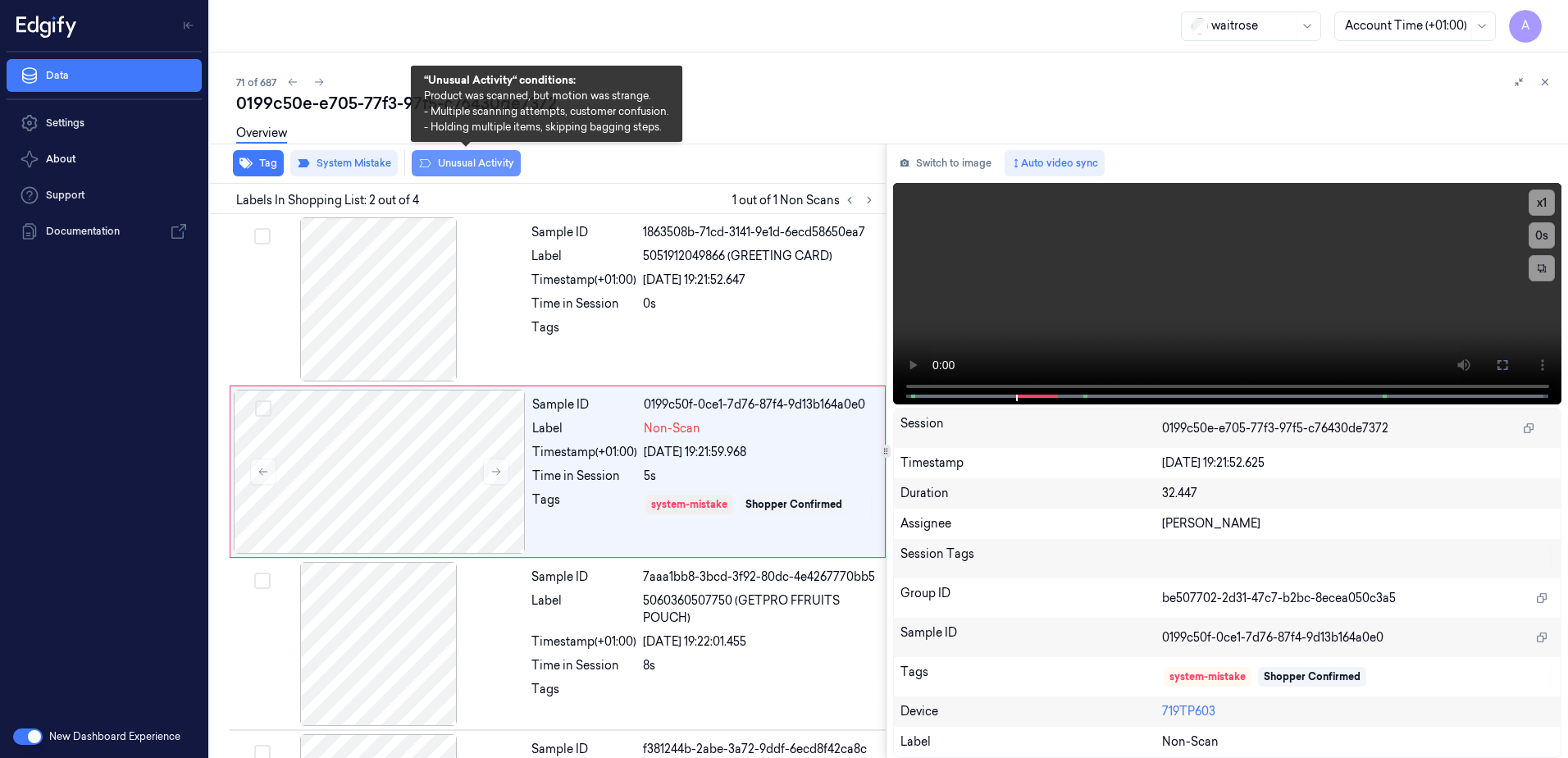
click at [490, 171] on button "Unusual Activity" at bounding box center [466, 164] width 109 height 26
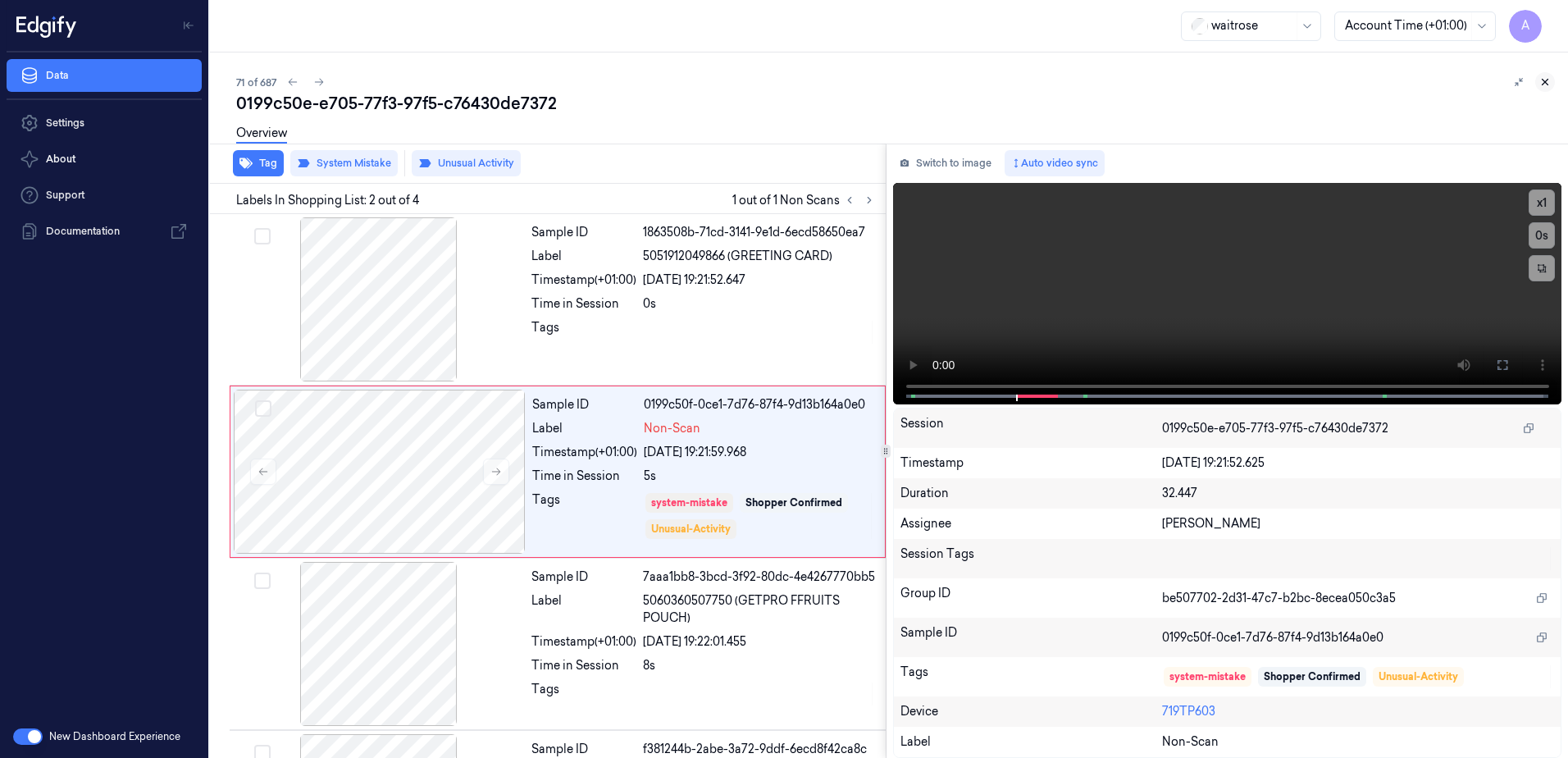
click at [1549, 77] on icon at bounding box center [1545, 82] width 11 height 11
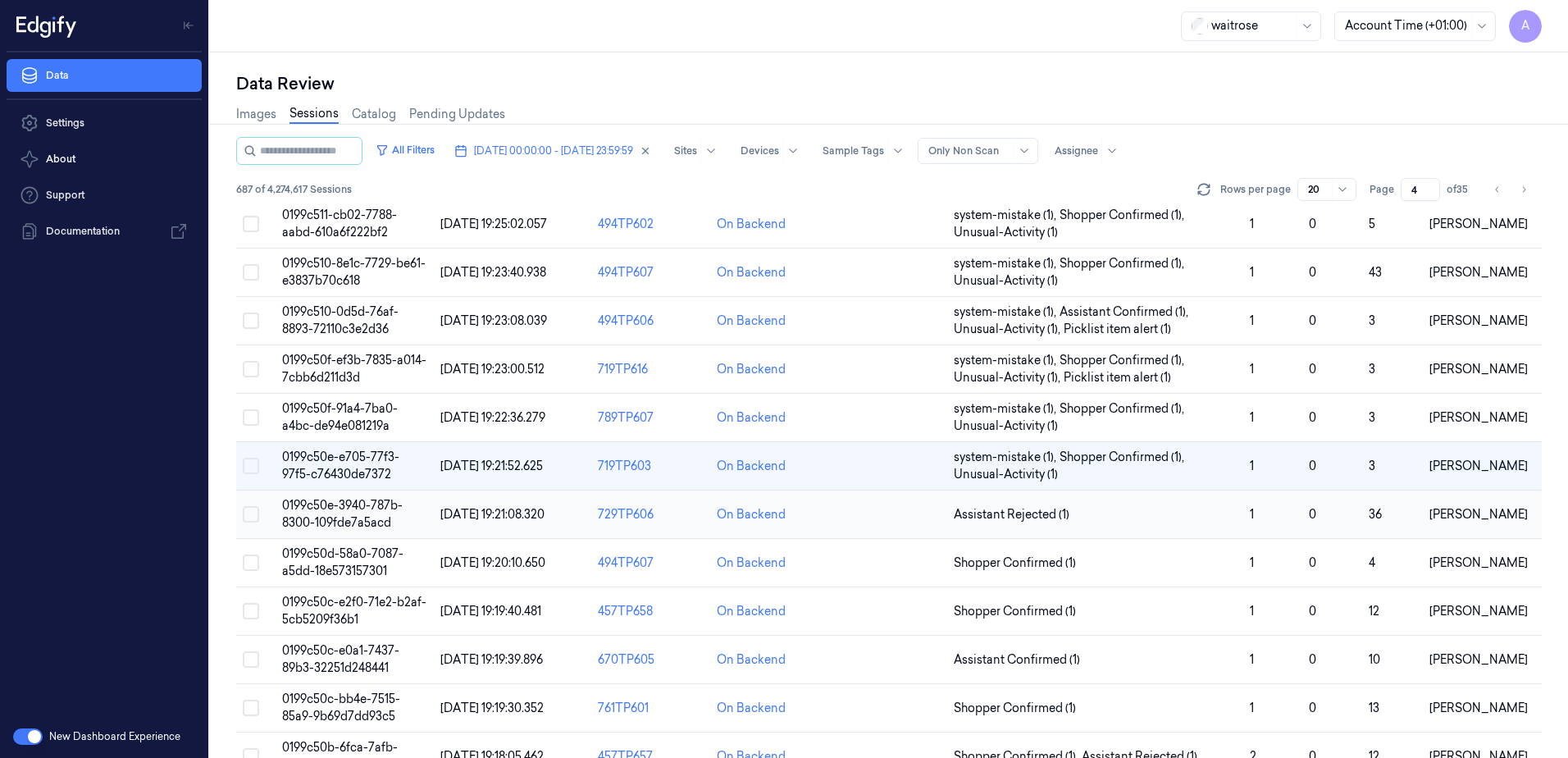
scroll to position [328, 0]
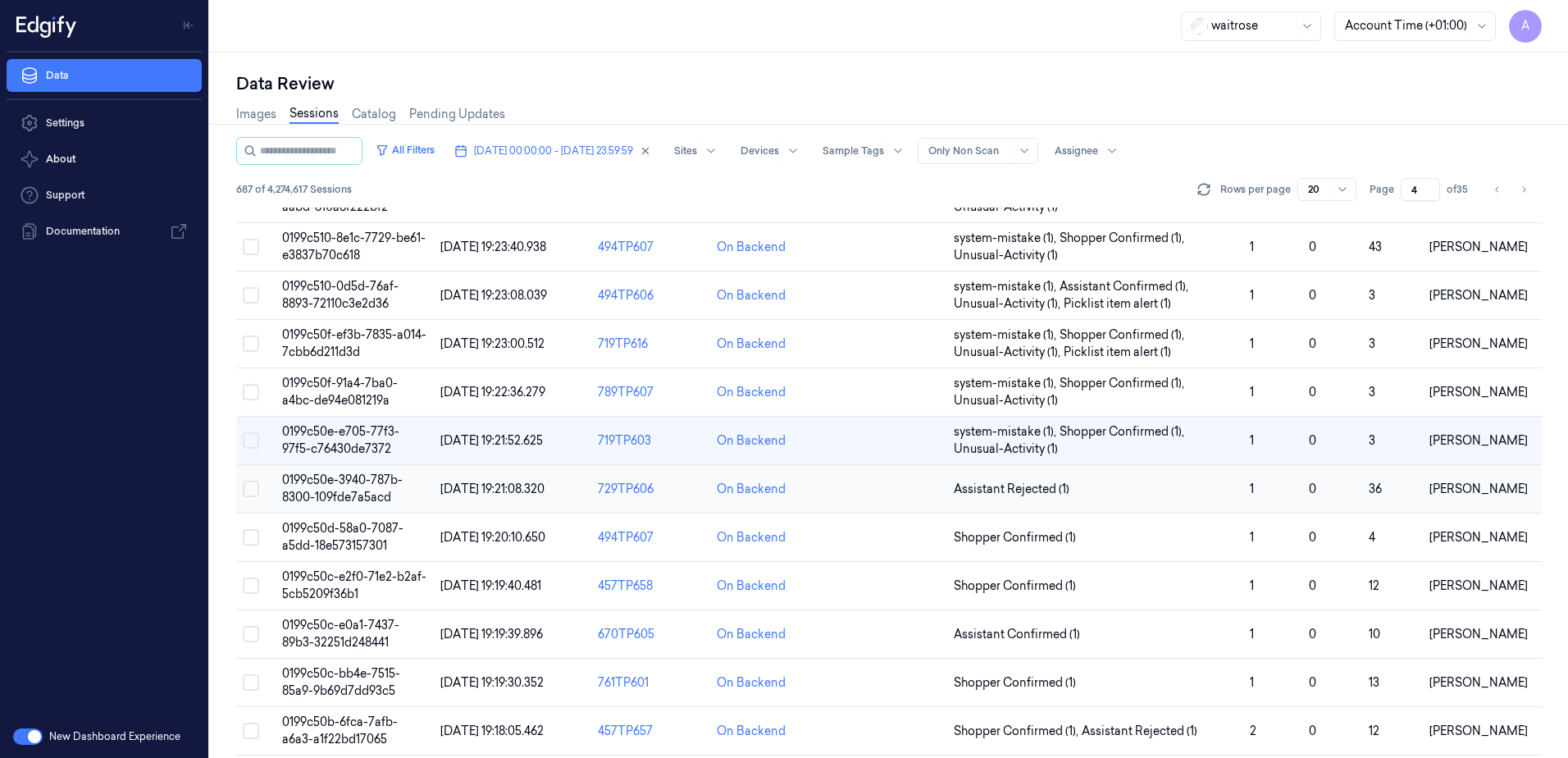
click at [337, 582] on span "0199c50c-e2f0-71e2-b2af-5cb5209f36b1" at bounding box center [354, 586] width 144 height 32
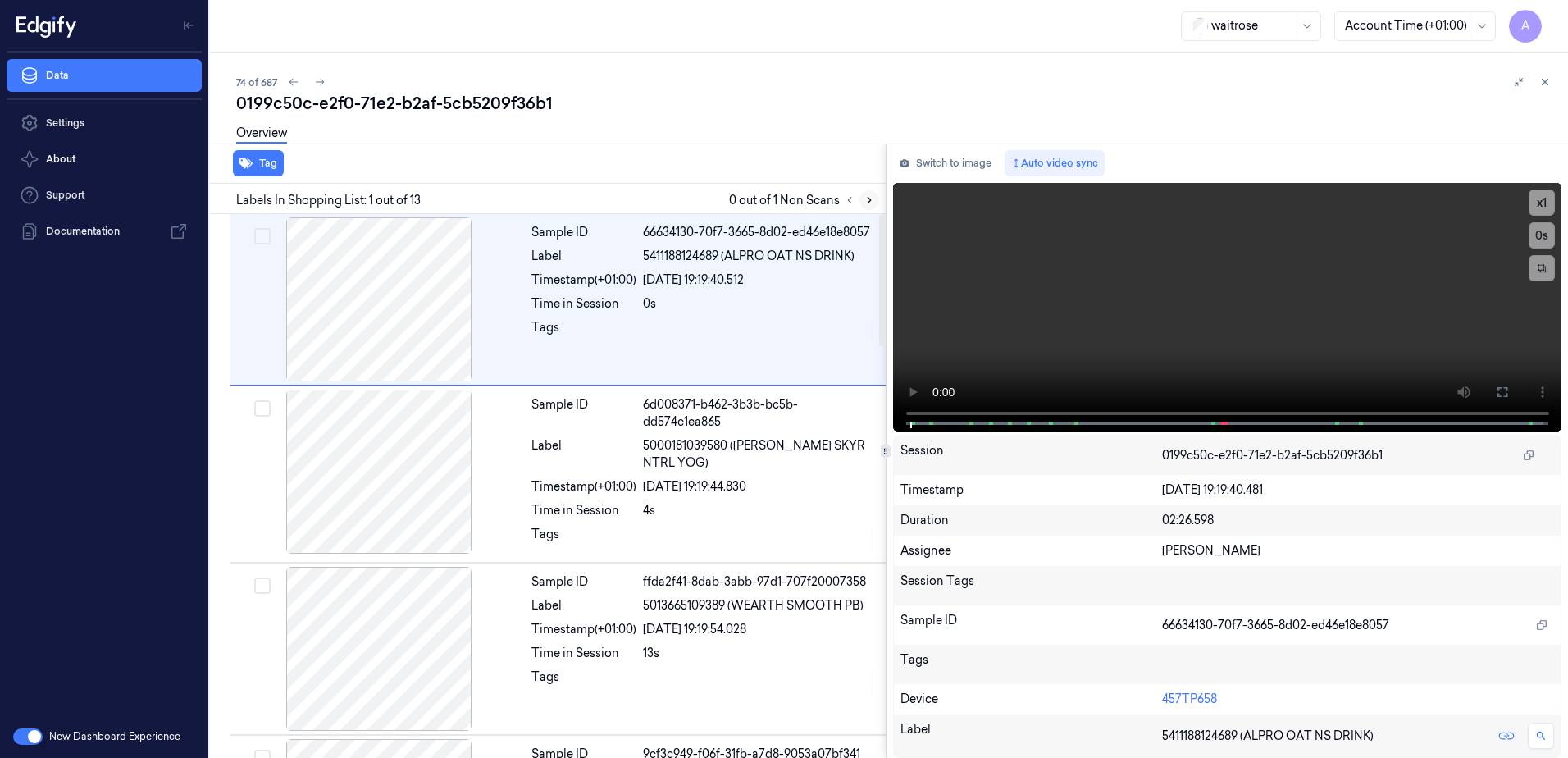
click at [873, 205] on icon at bounding box center [869, 200] width 11 height 11
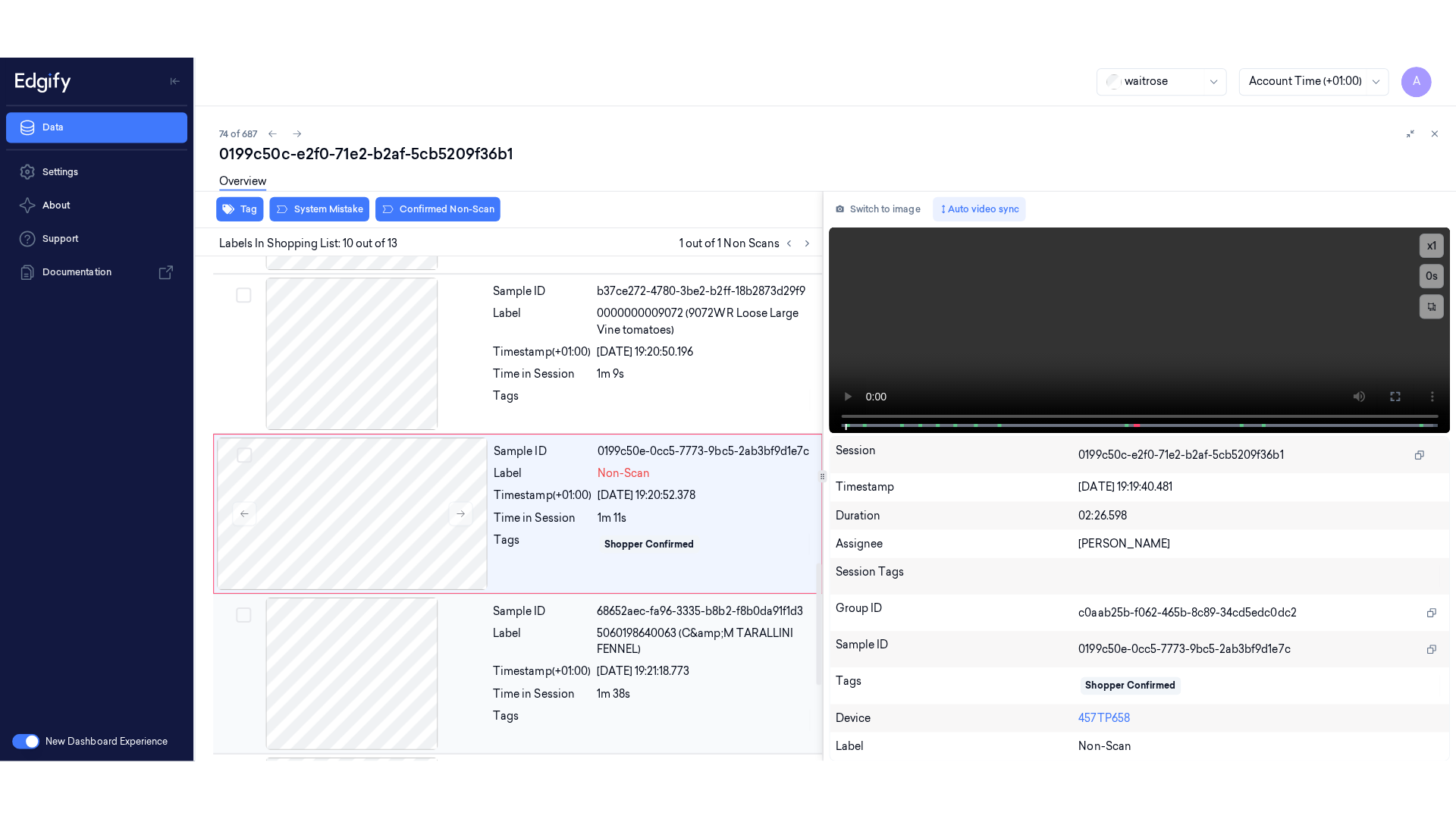
scroll to position [1261, 0]
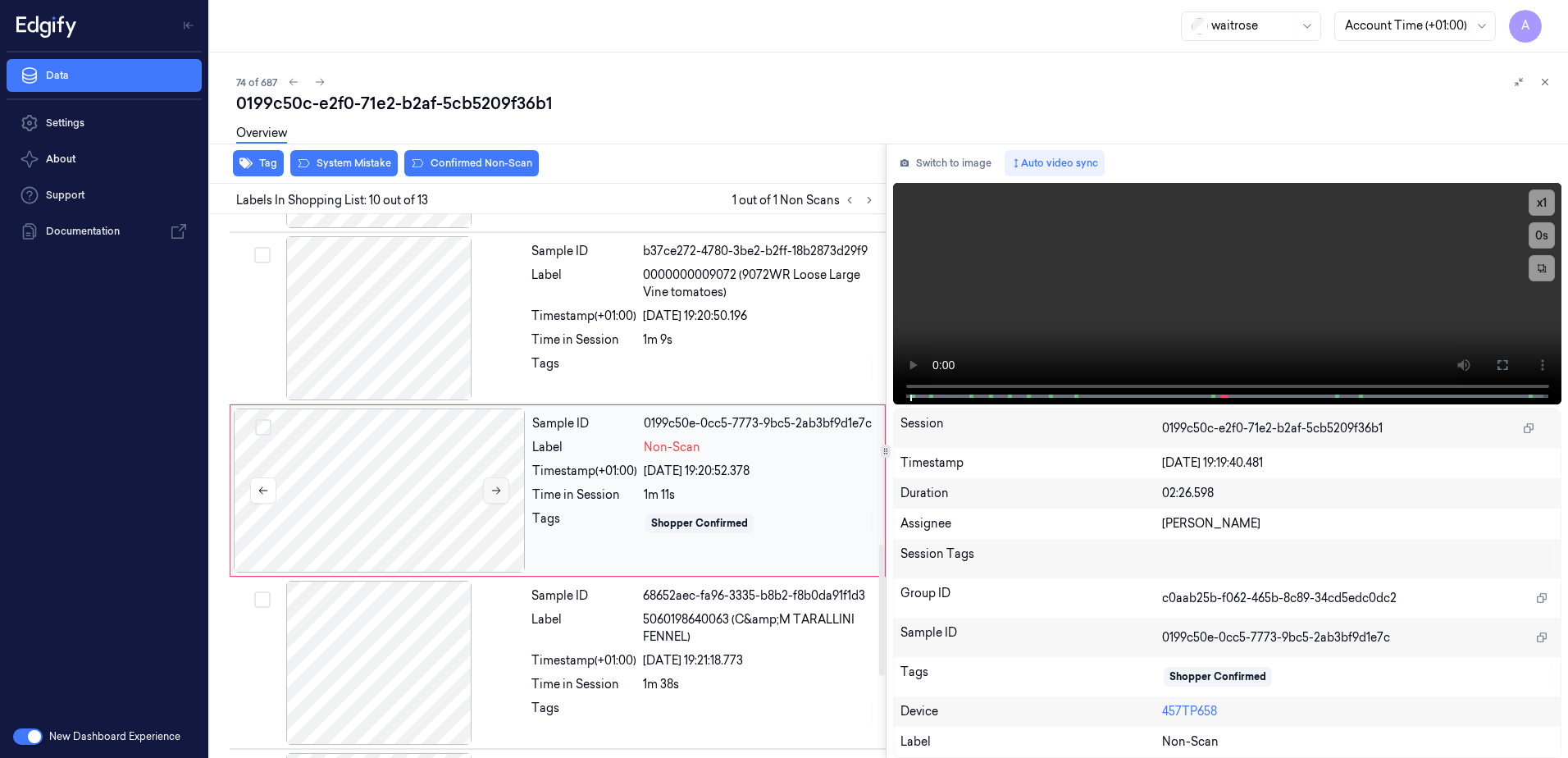
click at [493, 489] on icon at bounding box center [496, 490] width 11 height 11
click at [494, 490] on icon at bounding box center [496, 490] width 11 height 11
click at [1502, 364] on icon at bounding box center [1502, 365] width 13 height 13
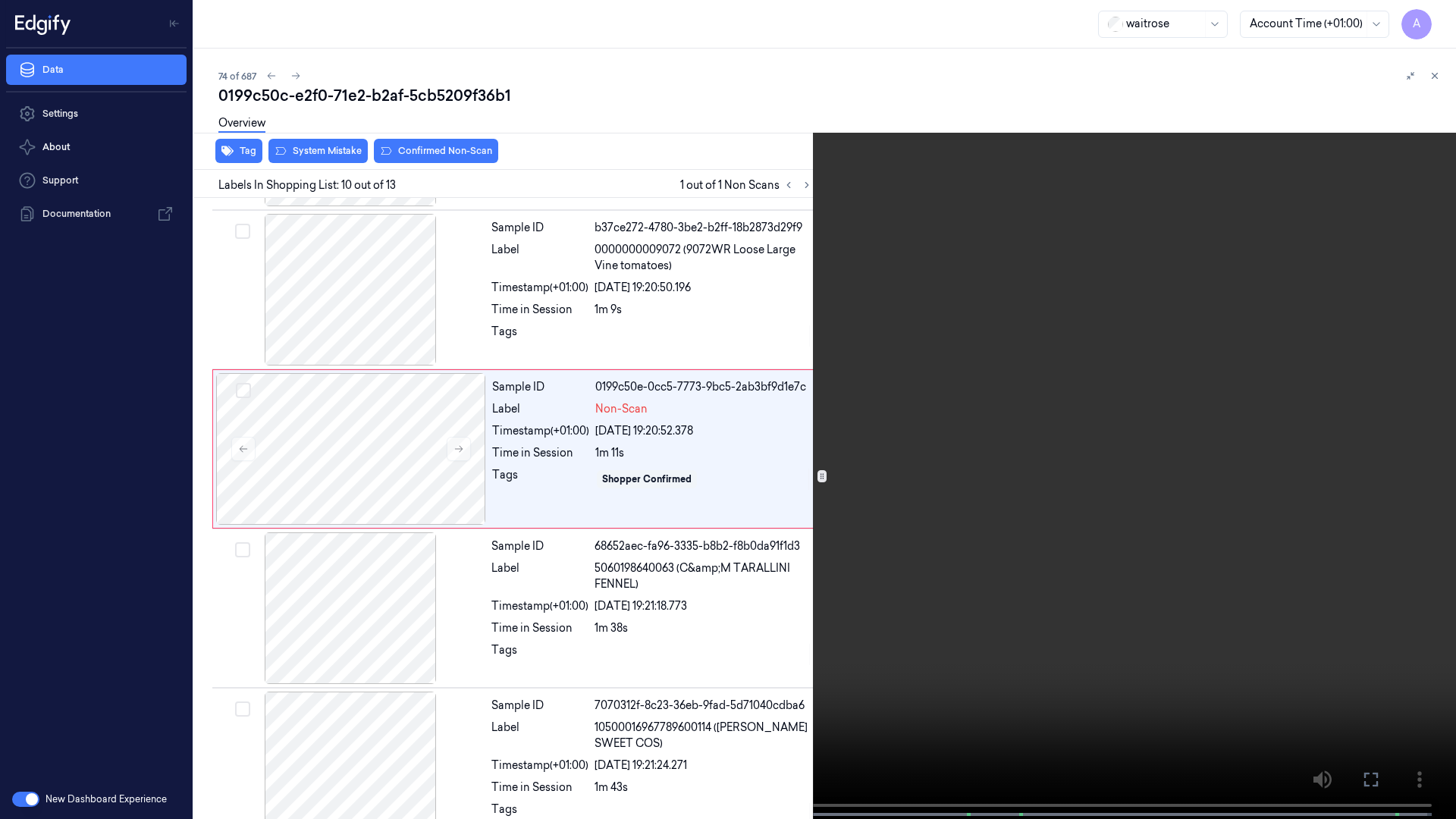
click at [1072, 569] on video at bounding box center [728, 411] width 1456 height 822
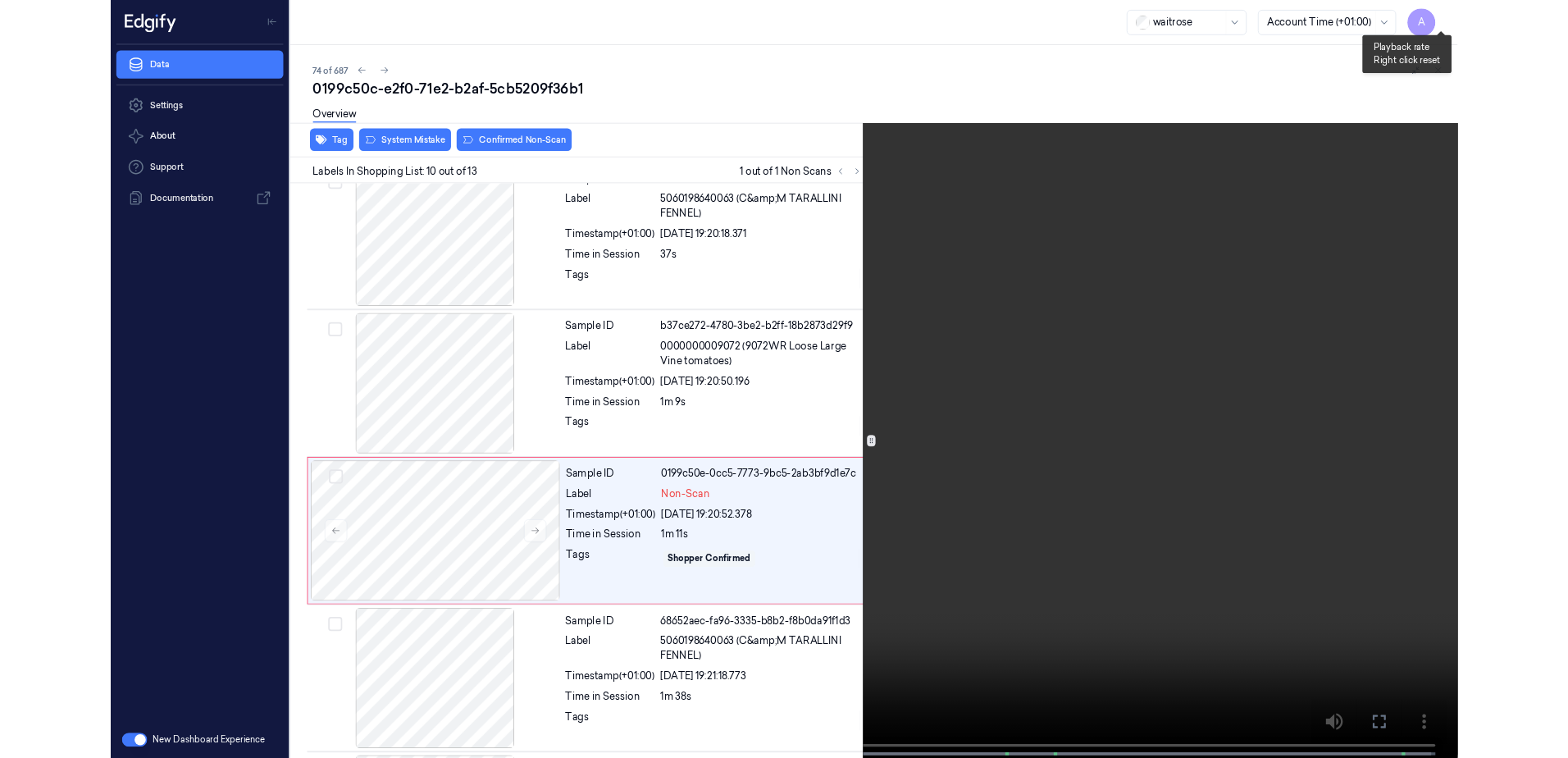
scroll to position [1301, 0]
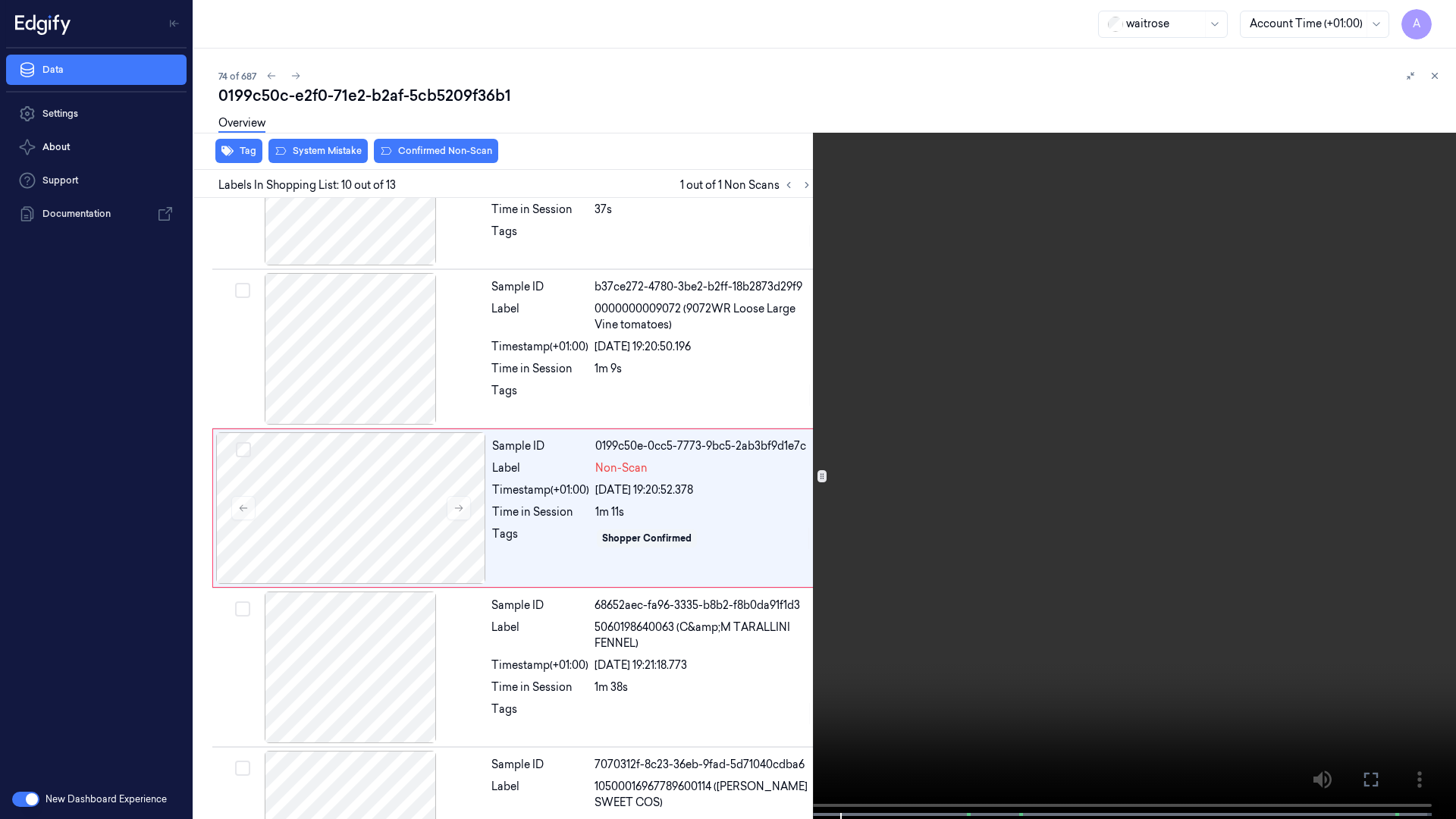
click at [0, 0] on icon at bounding box center [0, 0] width 0 height 0
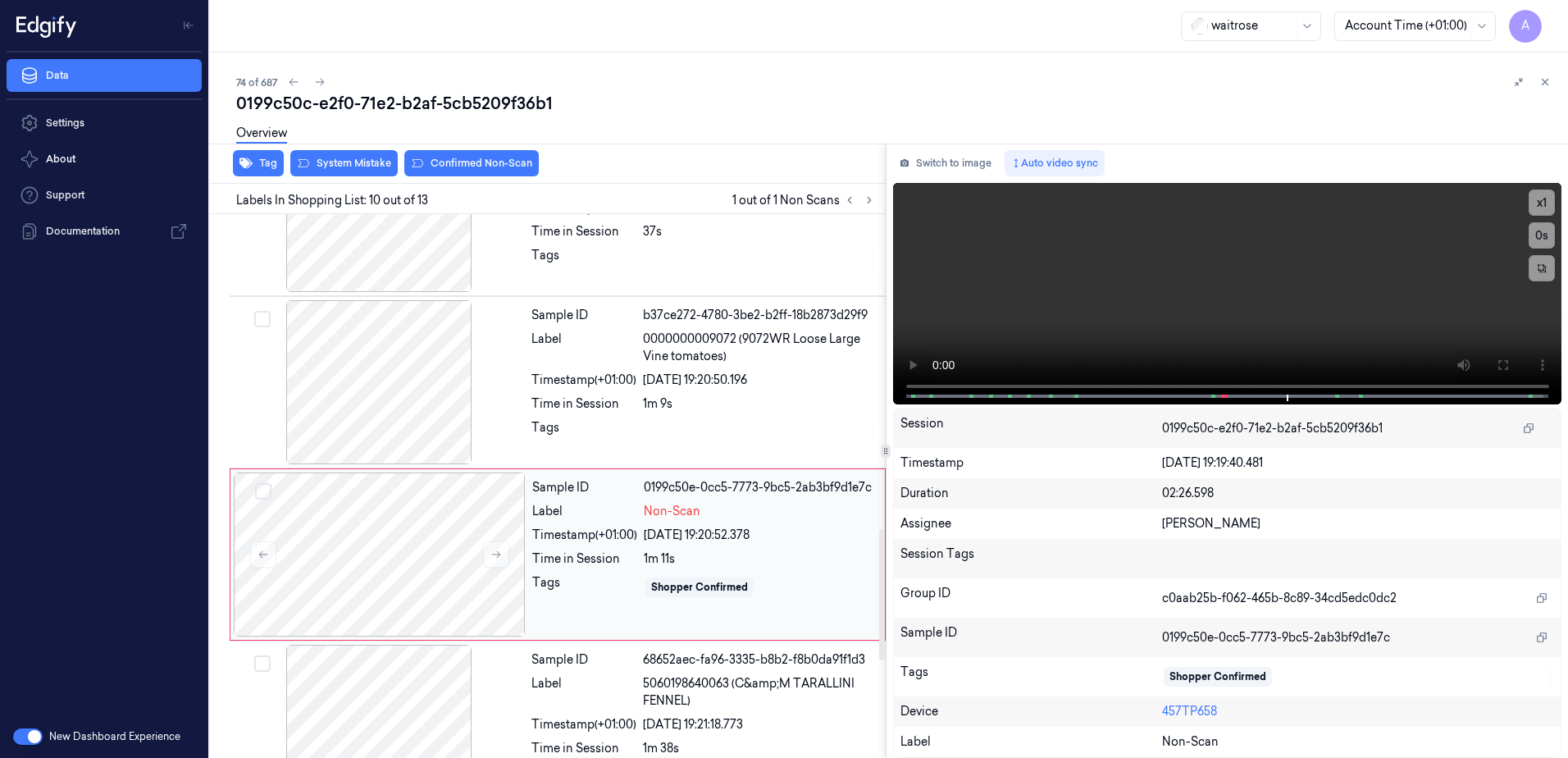
click at [641, 616] on div "Sample ID 0199c50e-0cc5-7773-9bc5-2ab3bf9d1e7c Label Non-Scan Timestamp (+01:00…" at bounding box center [703, 554] width 356 height 164
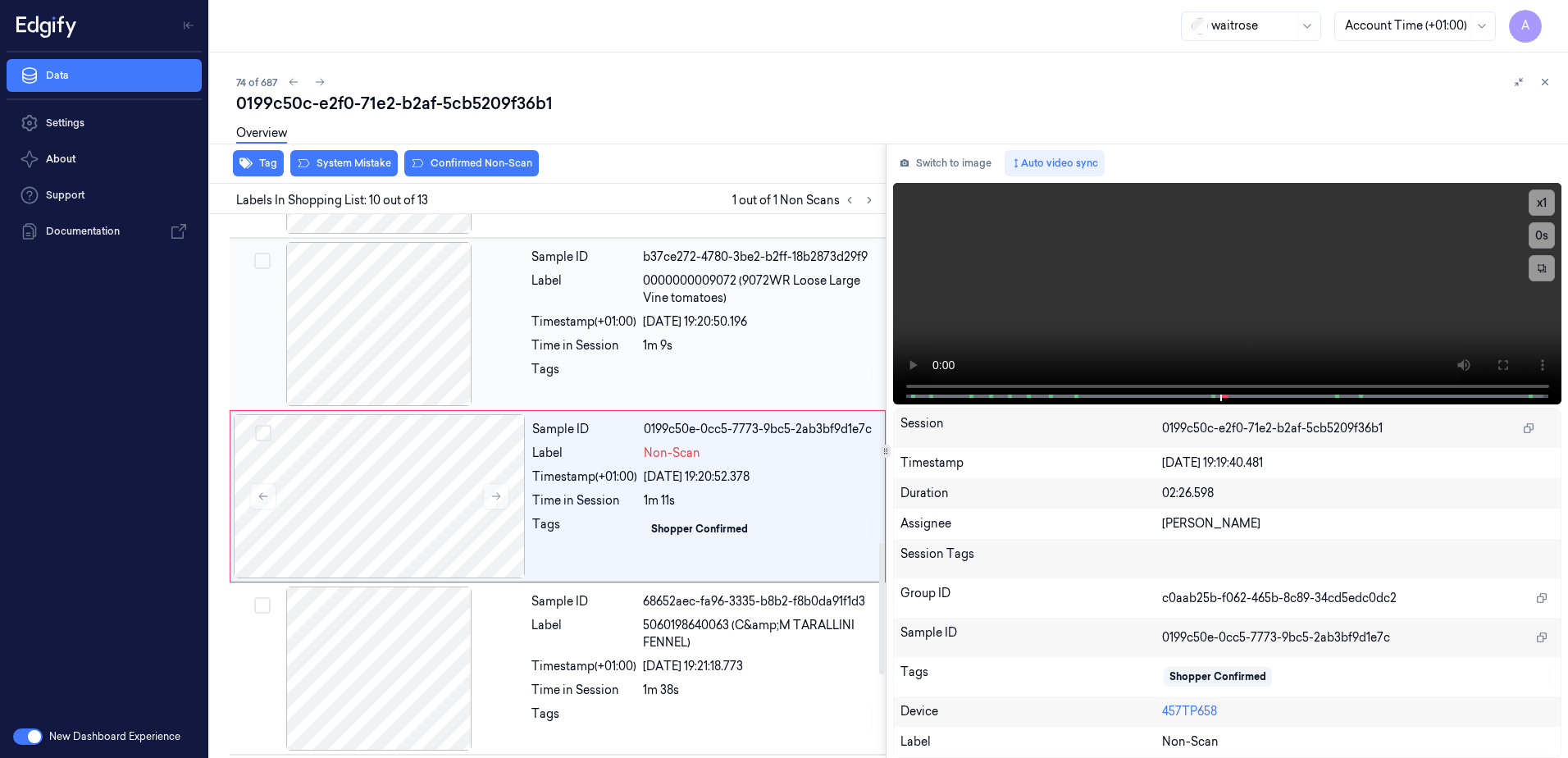
scroll to position [1365, 0]
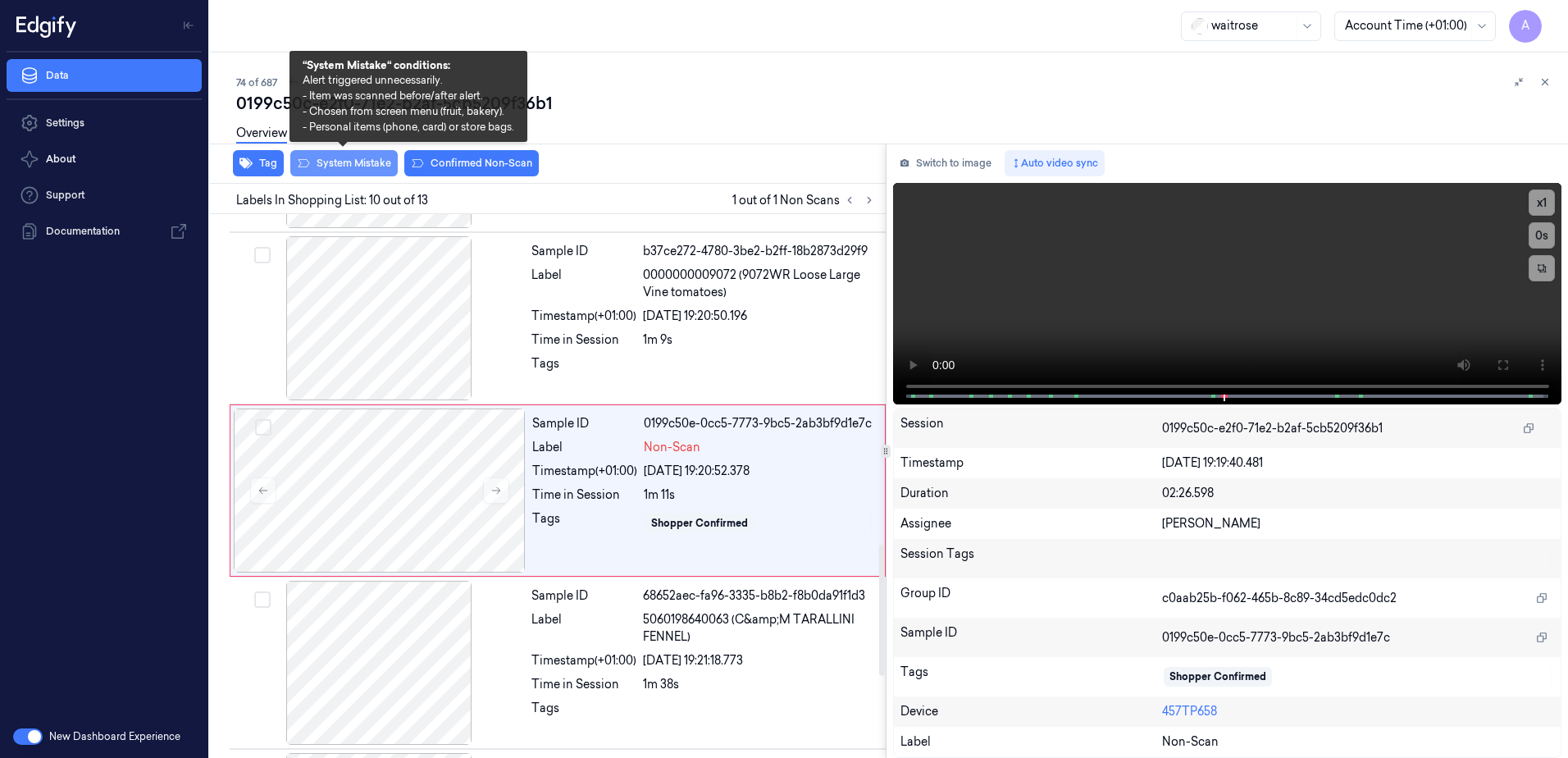
click at [350, 175] on button "System Mistake" at bounding box center [344, 164] width 107 height 26
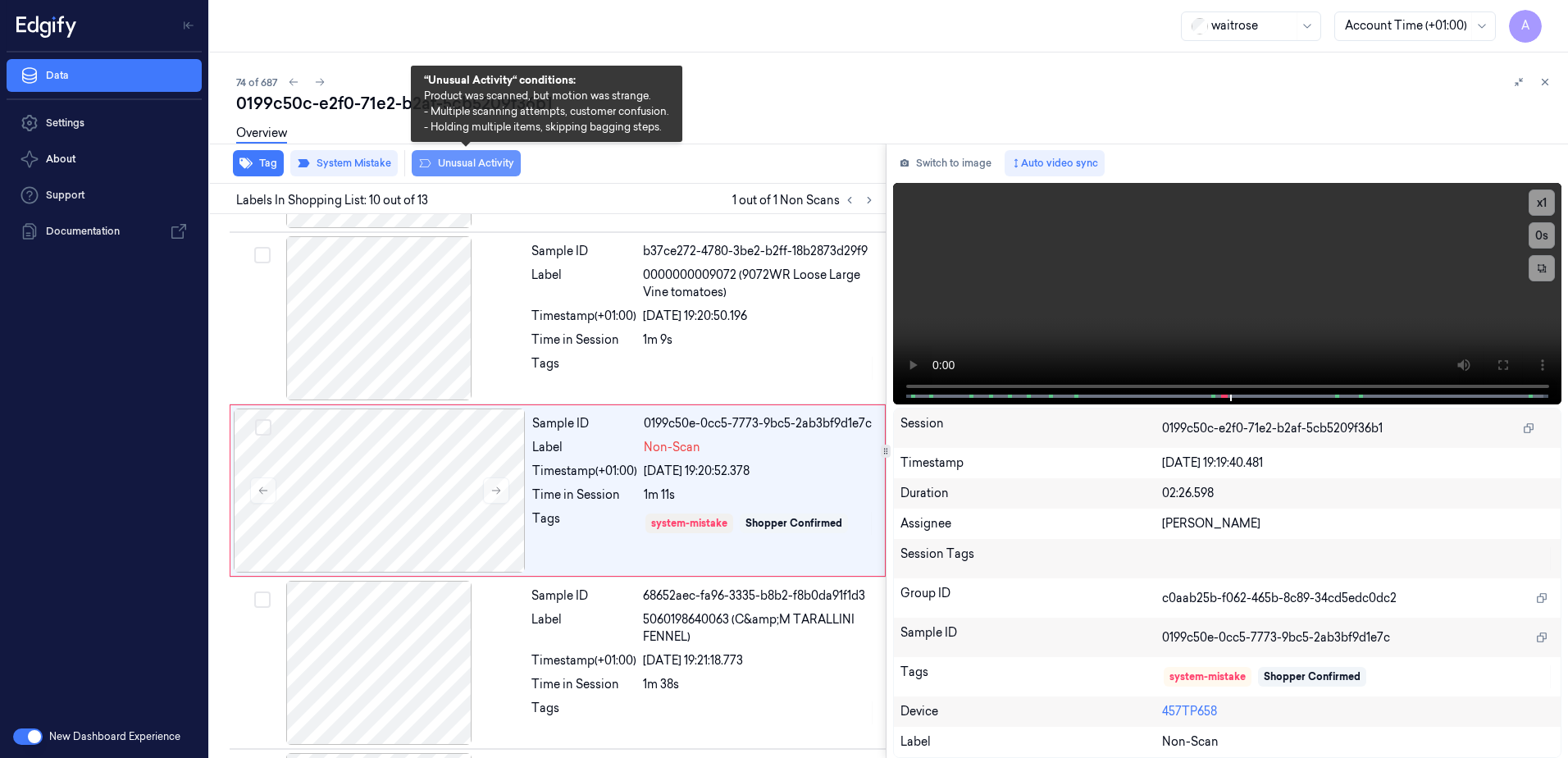
click at [448, 168] on button "Unusual Activity" at bounding box center [466, 164] width 109 height 26
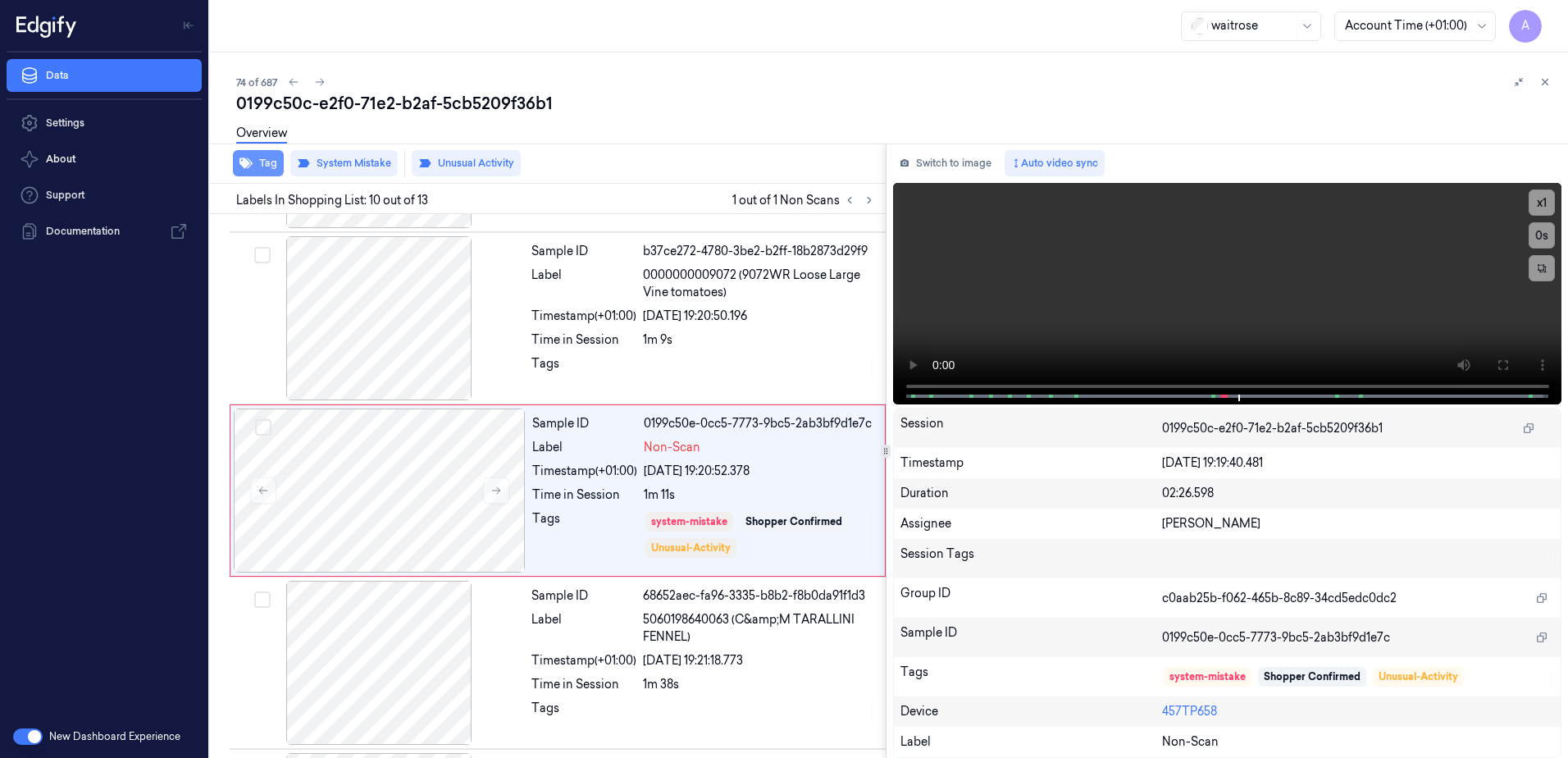
click at [273, 169] on button "Tag" at bounding box center [258, 164] width 51 height 26
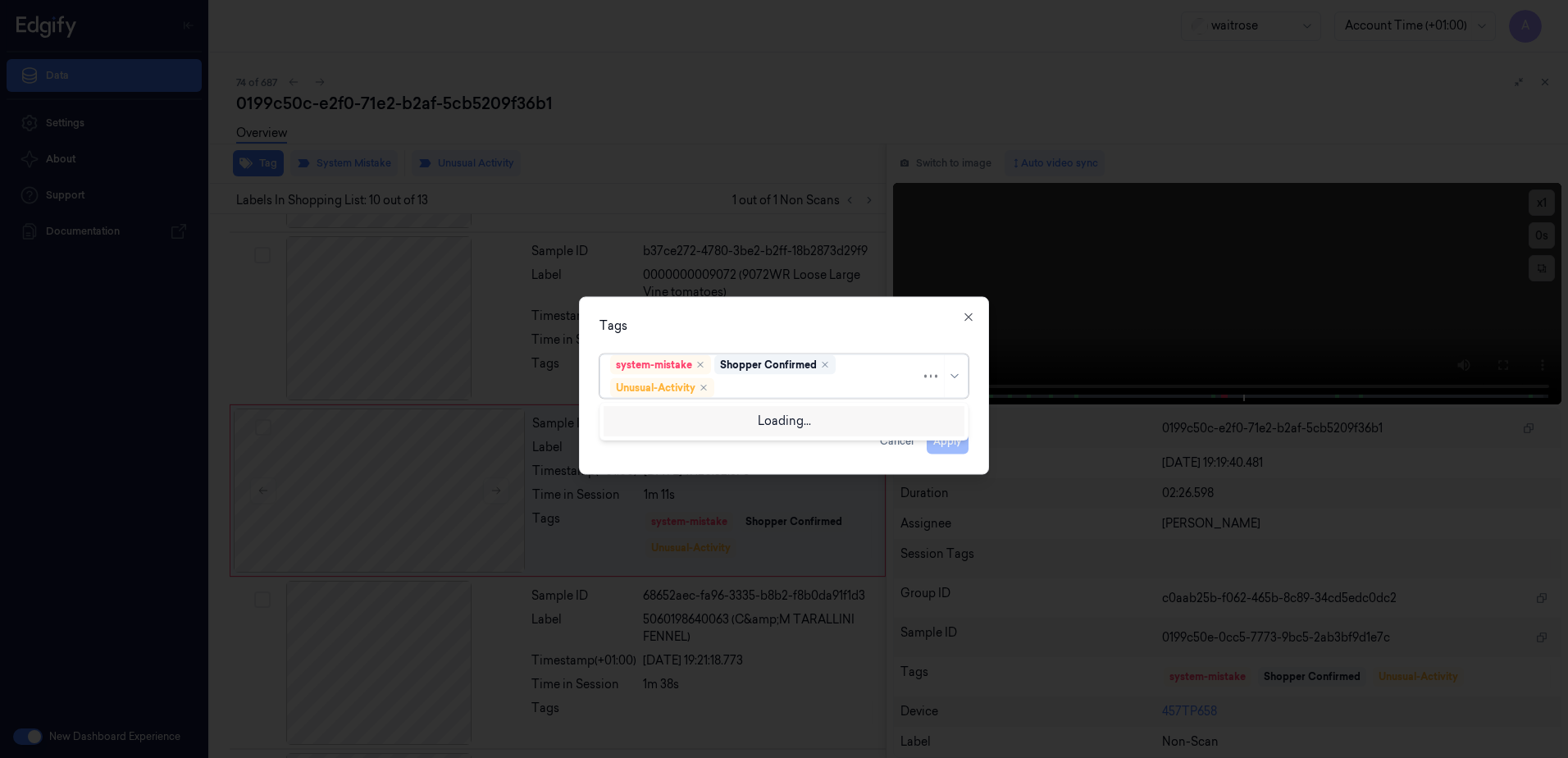
click at [751, 389] on div at bounding box center [819, 388] width 203 height 18
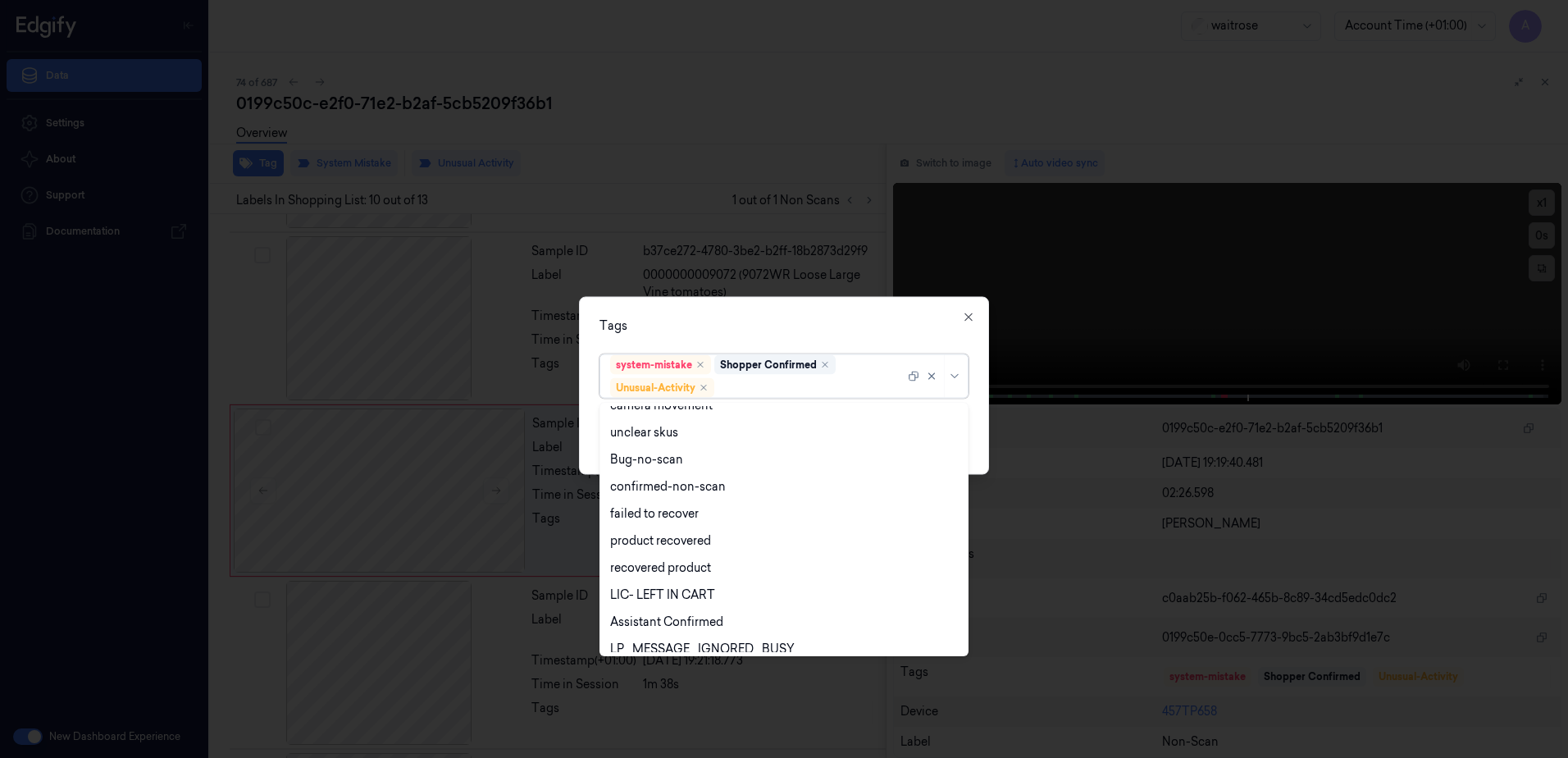
scroll to position [215, 0]
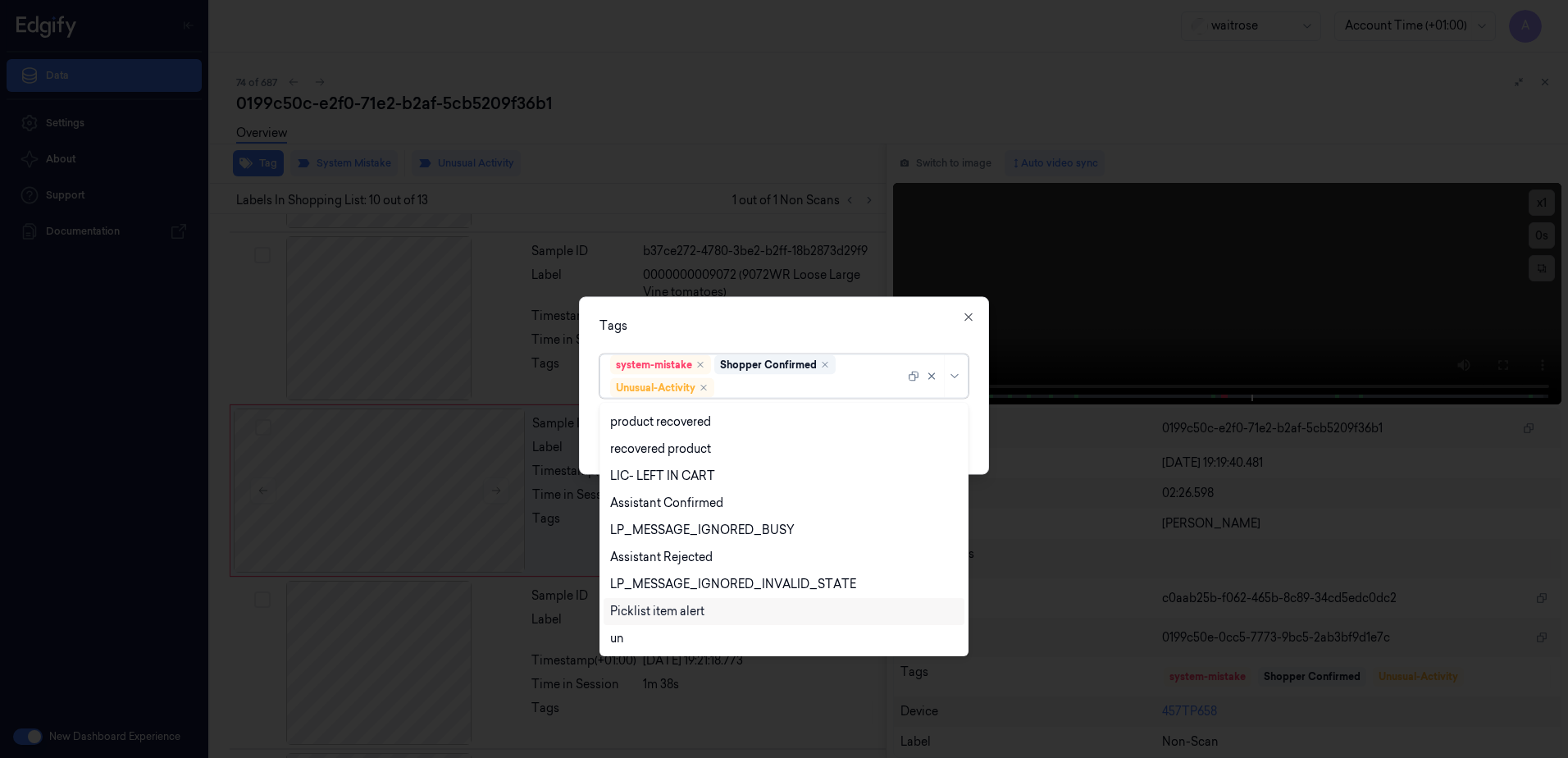
click at [690, 616] on div "Picklist item alert" at bounding box center [657, 612] width 94 height 18
click at [832, 315] on div "Tags option Picklist item alert, selected. 20 results available. Use Up and Dow…" at bounding box center [784, 386] width 410 height 178
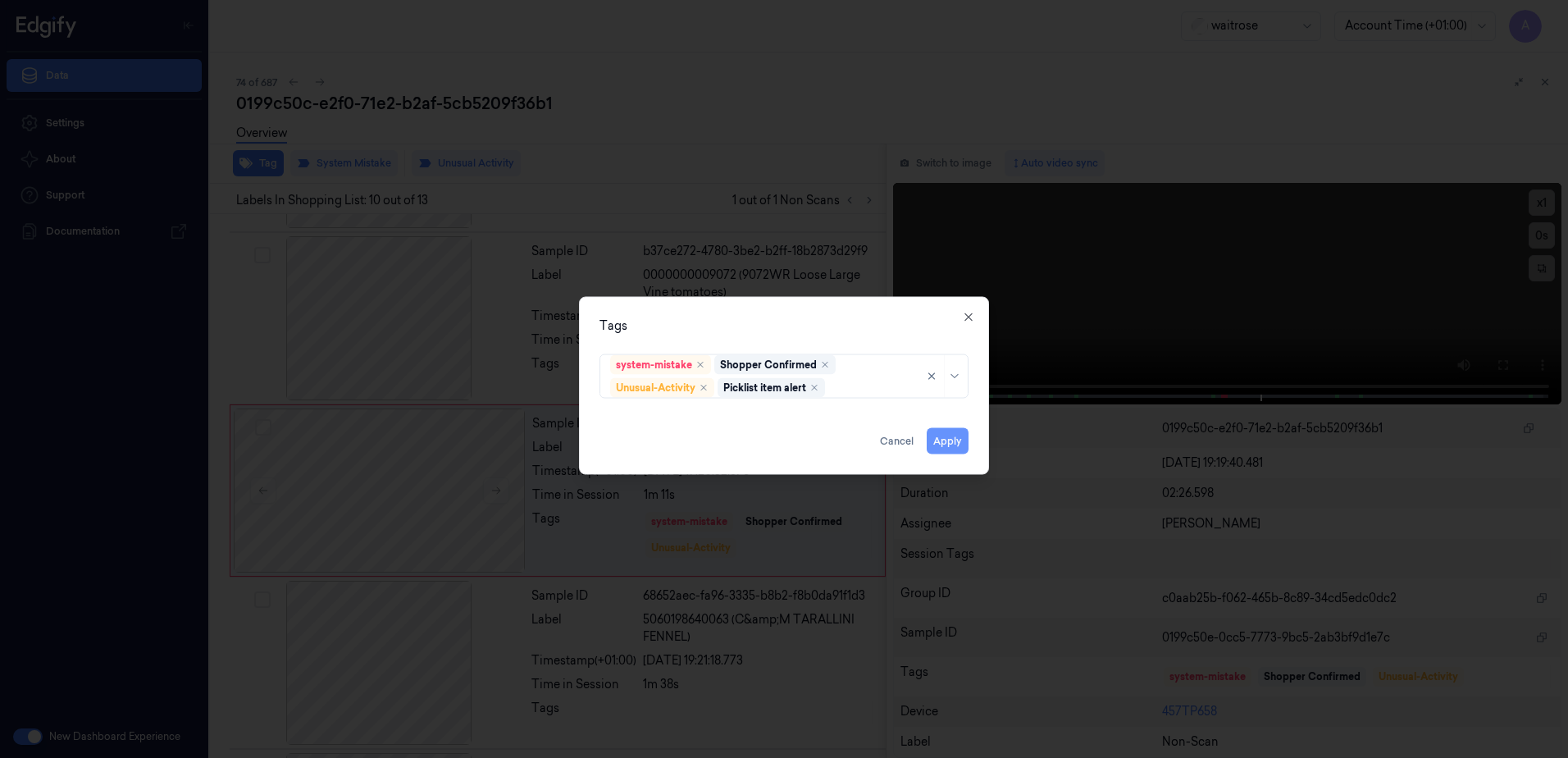
click at [951, 449] on button "Apply" at bounding box center [947, 441] width 42 height 26
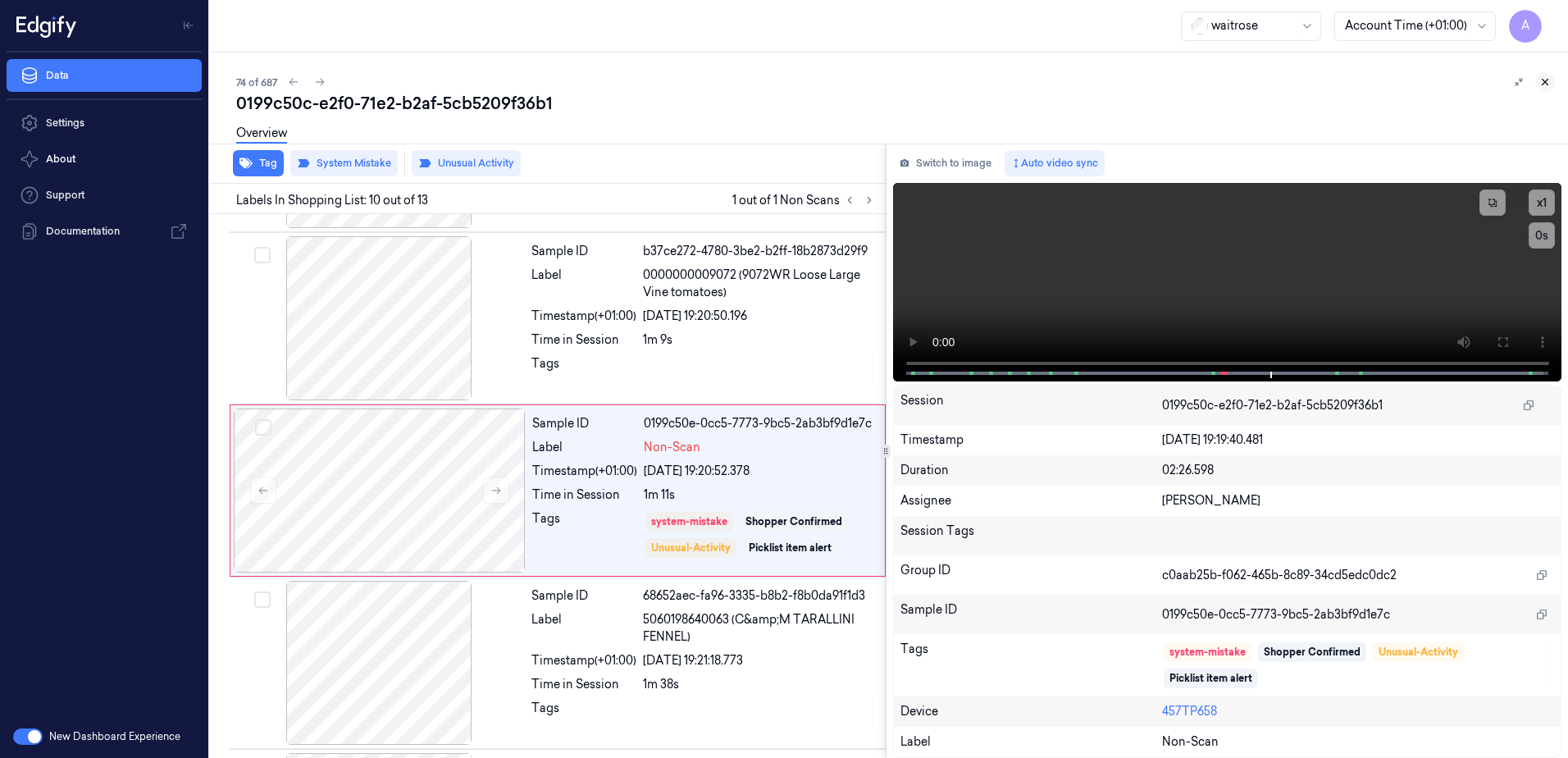
click at [1541, 85] on icon at bounding box center [1545, 82] width 11 height 11
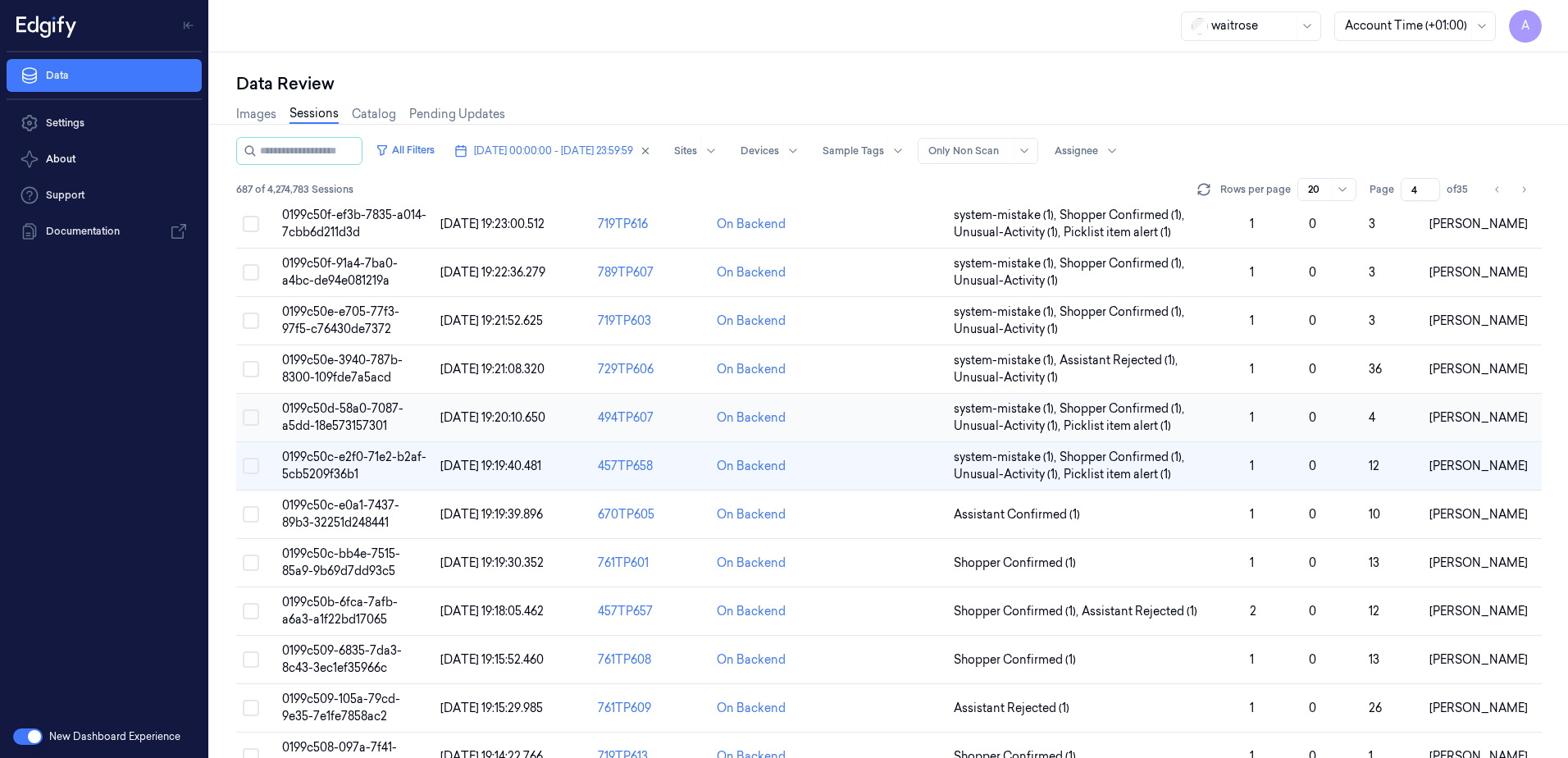
scroll to position [484, 0]
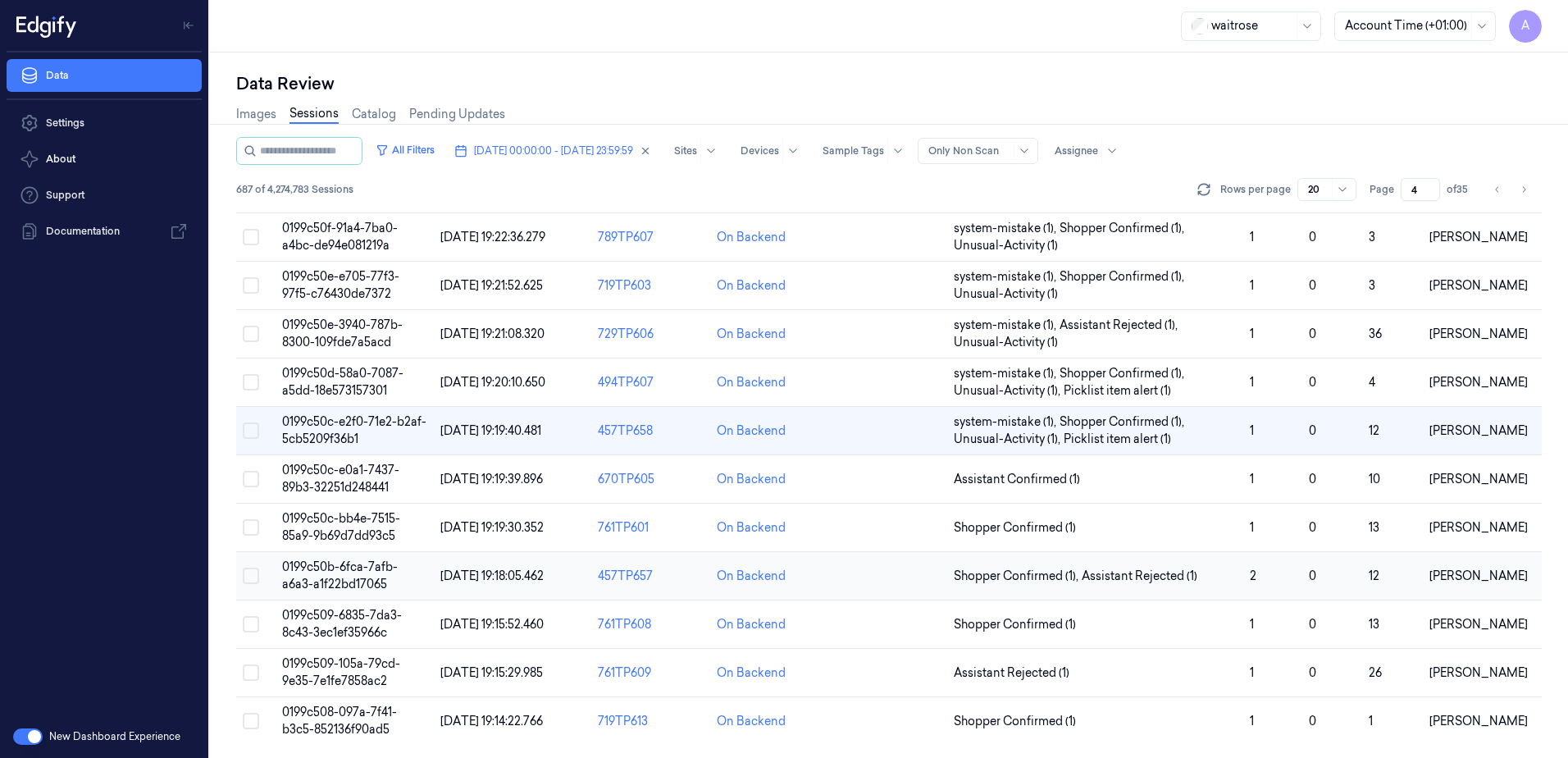
click at [364, 566] on span "0199c50b-6fca-7afb-a6a3-a1f22bd17065" at bounding box center [340, 575] width 116 height 32
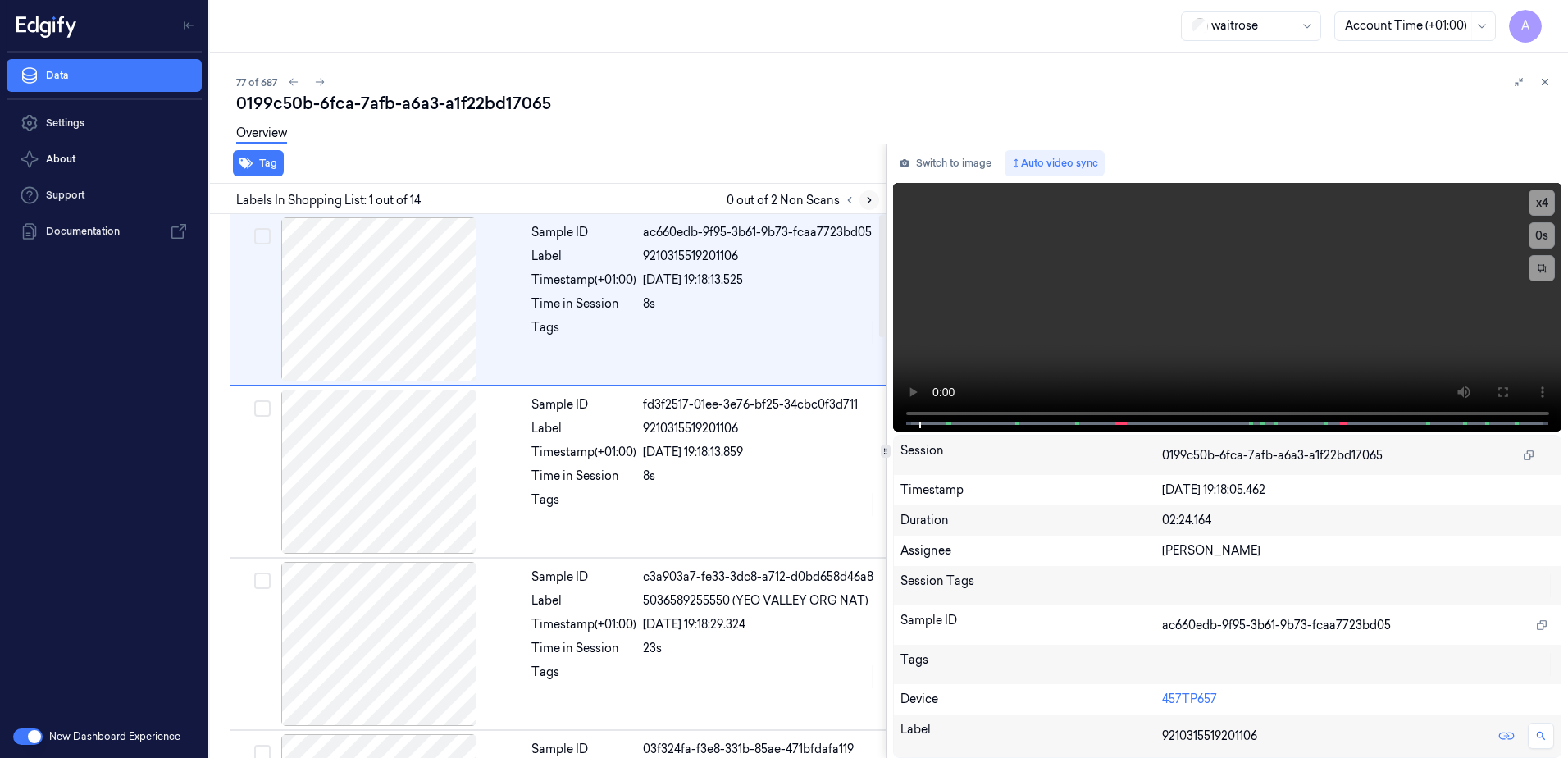
click at [866, 200] on icon at bounding box center [869, 200] width 11 height 11
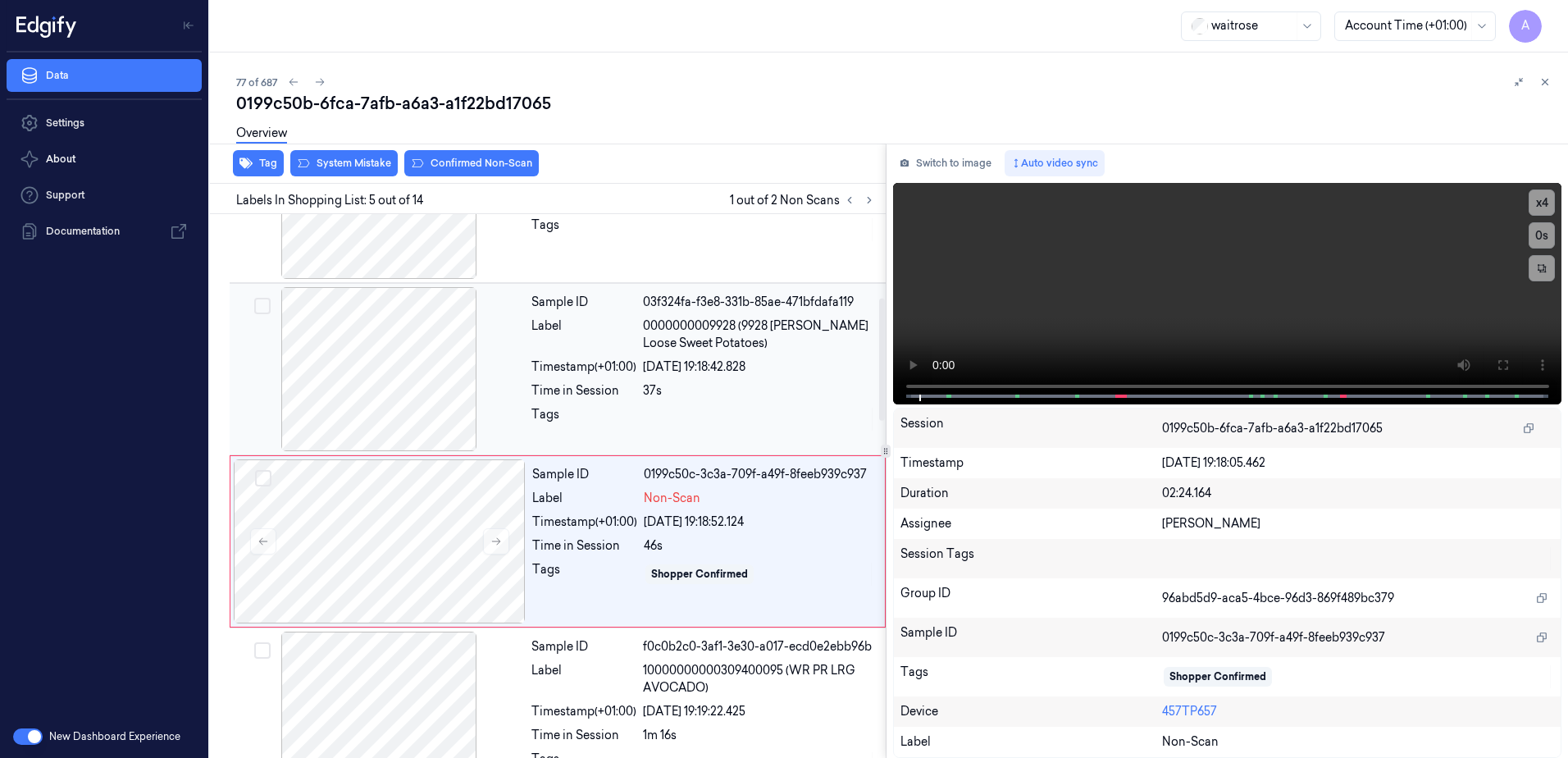
scroll to position [503, 0]
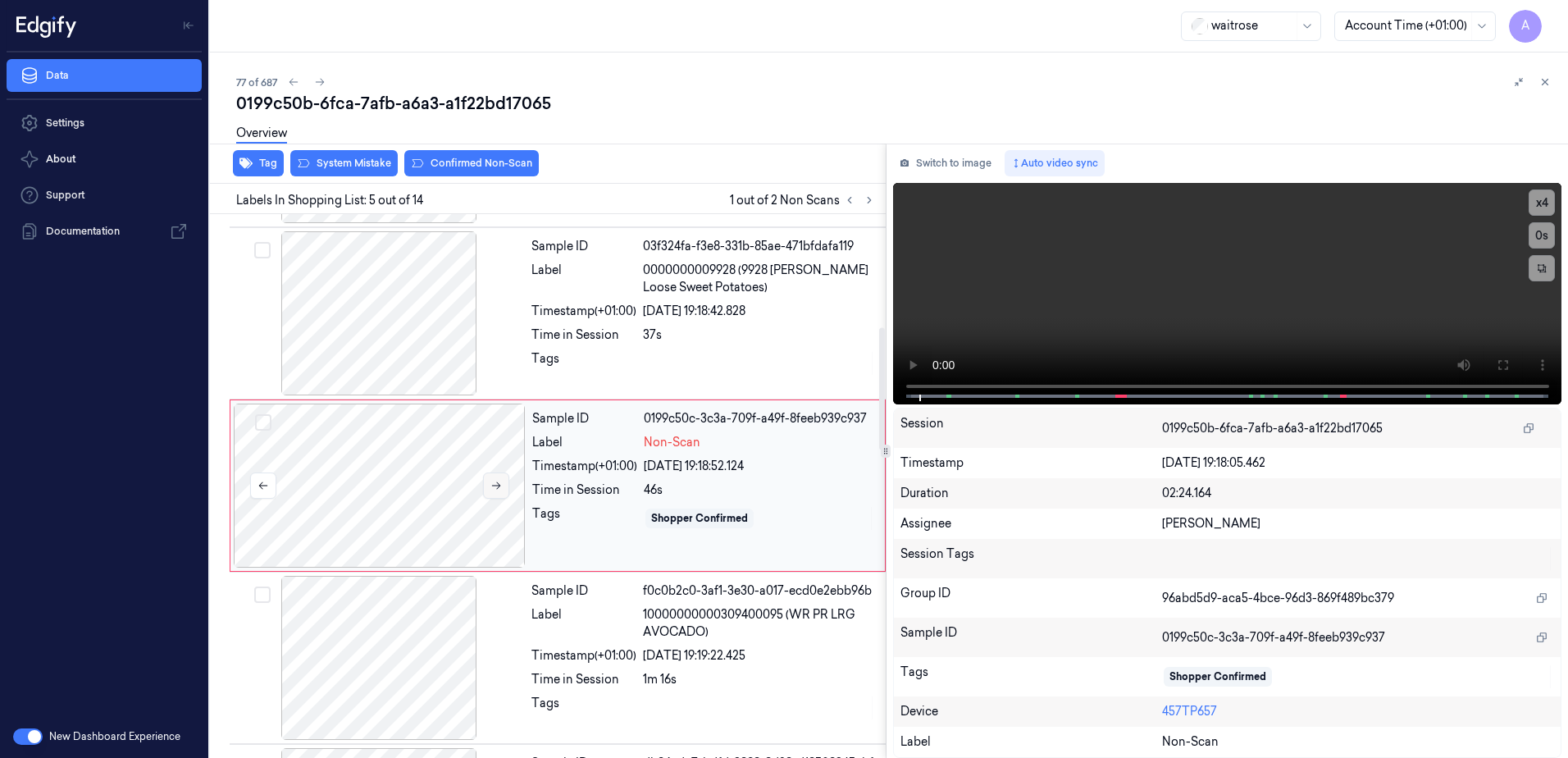
click at [497, 495] on button at bounding box center [497, 485] width 26 height 26
click at [491, 485] on icon at bounding box center [496, 485] width 11 height 11
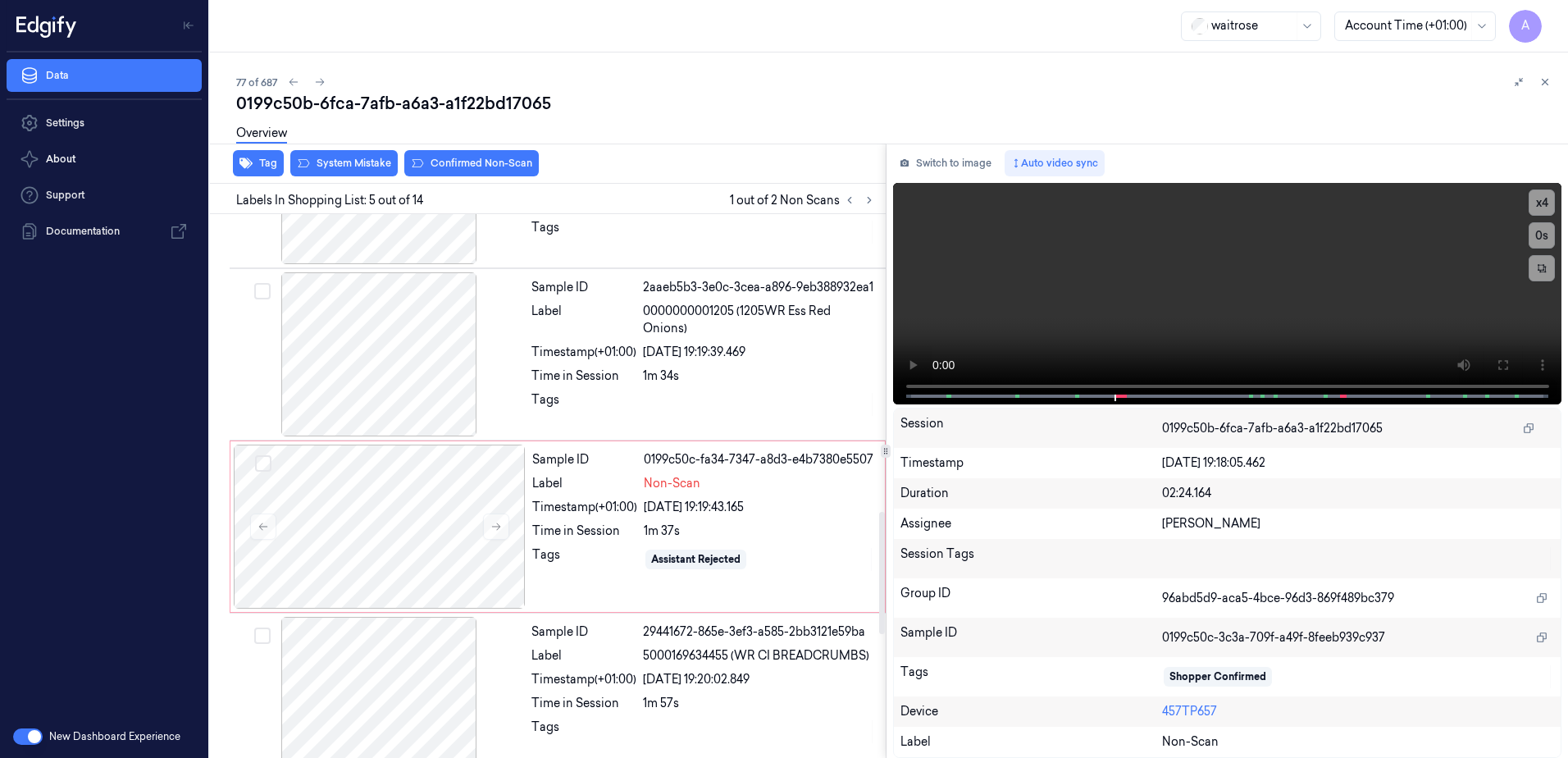
scroll to position [1405, 0]
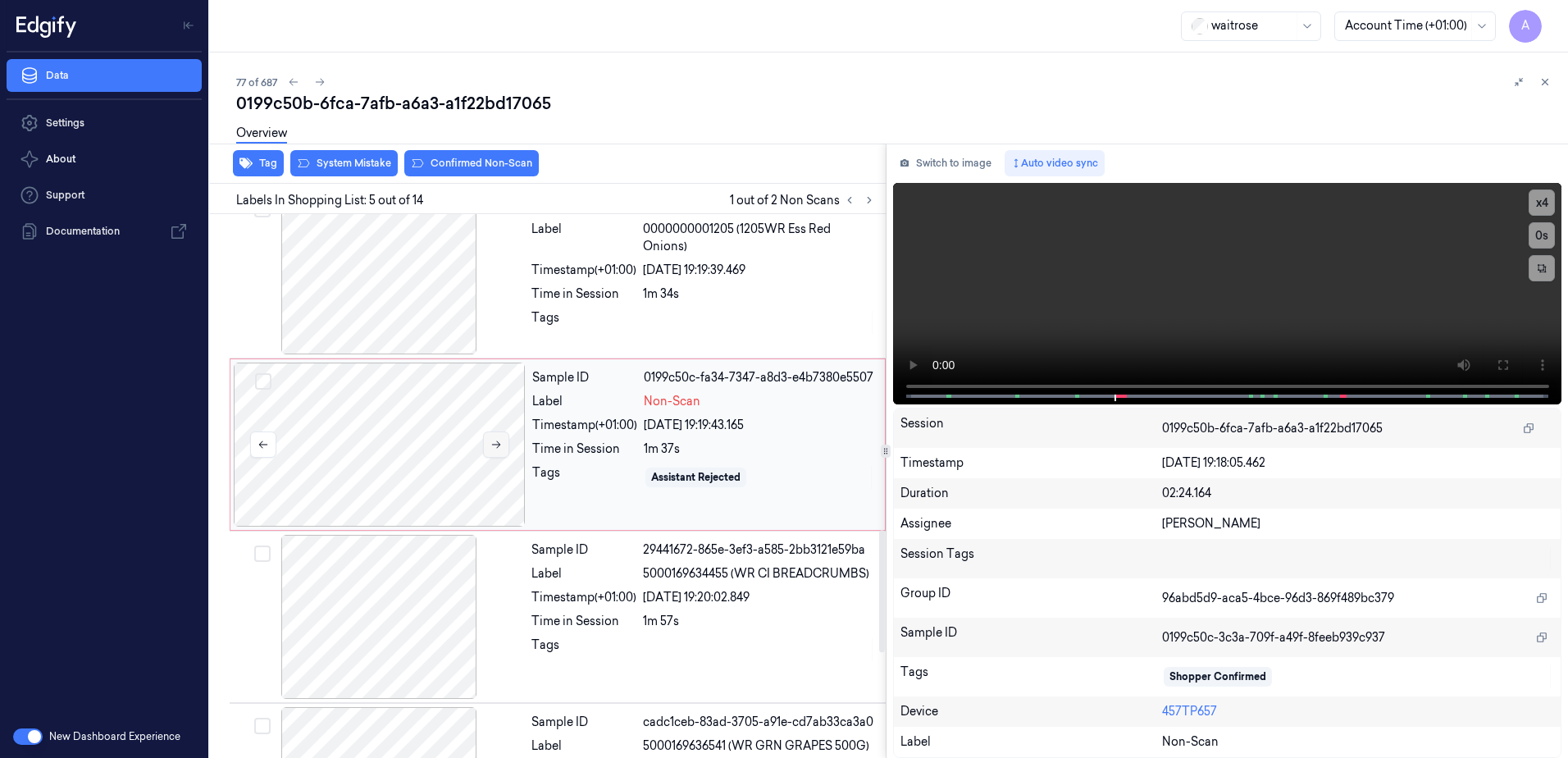
click at [498, 448] on icon at bounding box center [496, 444] width 11 height 11
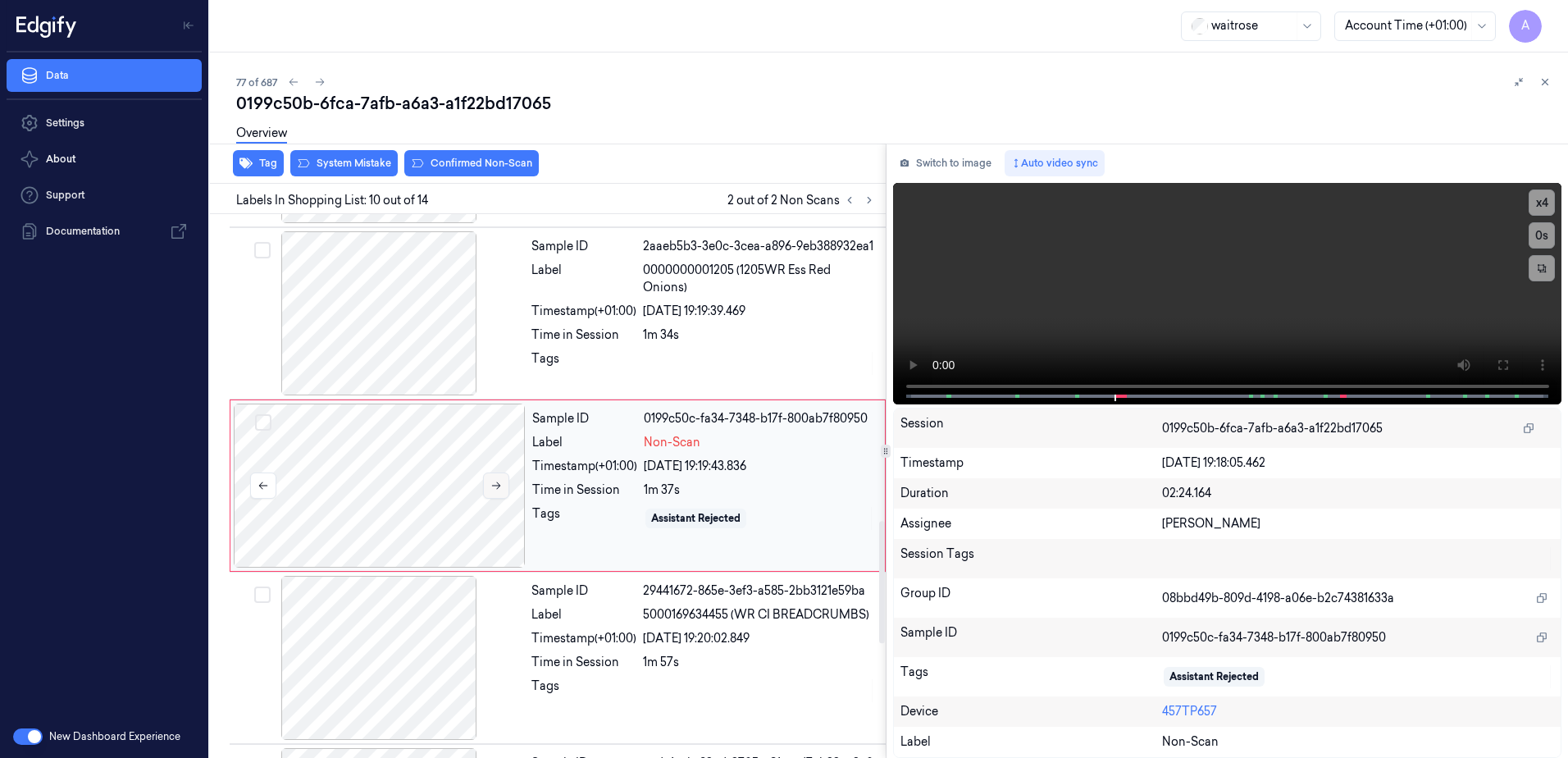
click at [491, 497] on button at bounding box center [497, 485] width 26 height 26
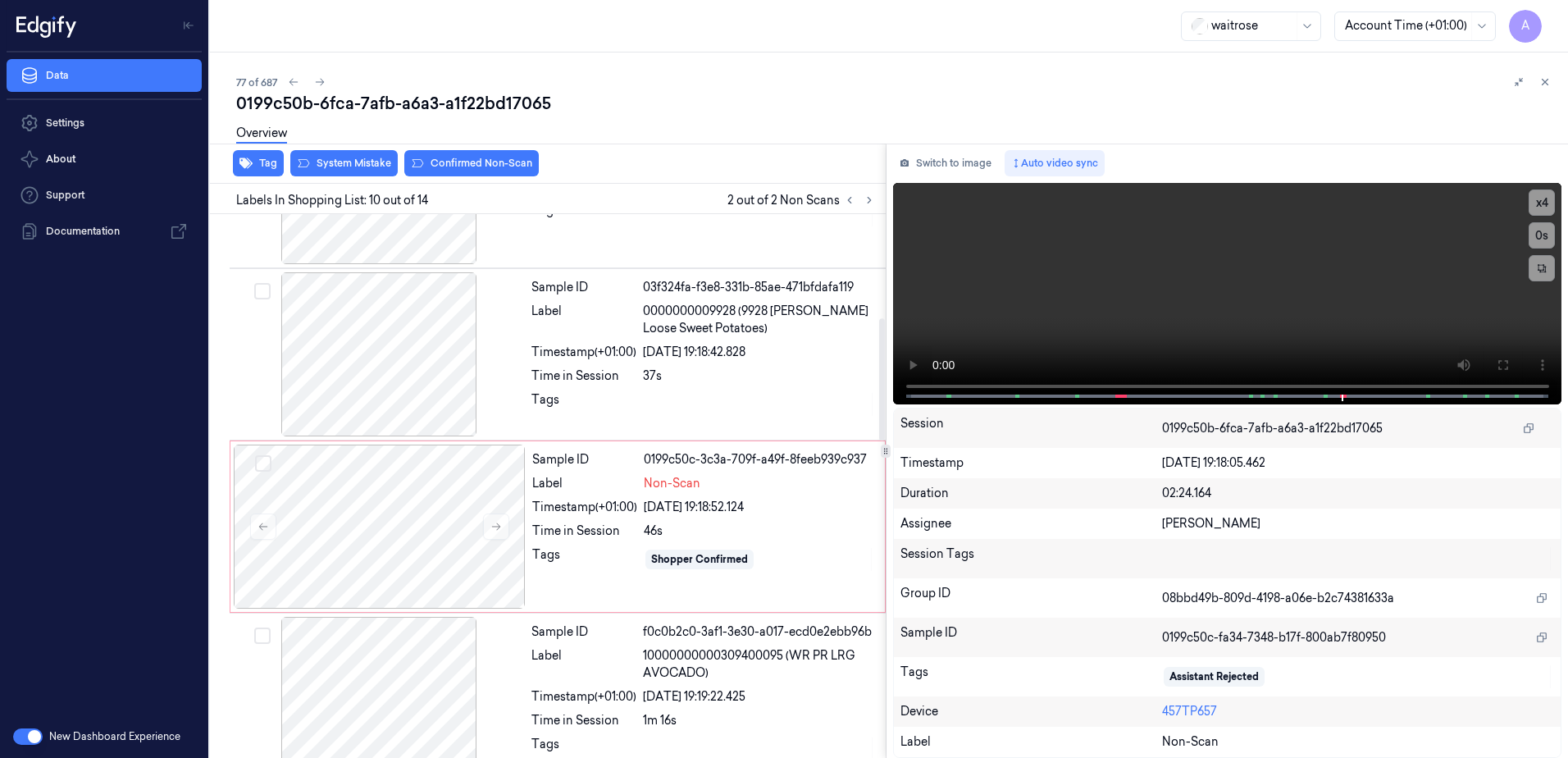
scroll to position [380, 0]
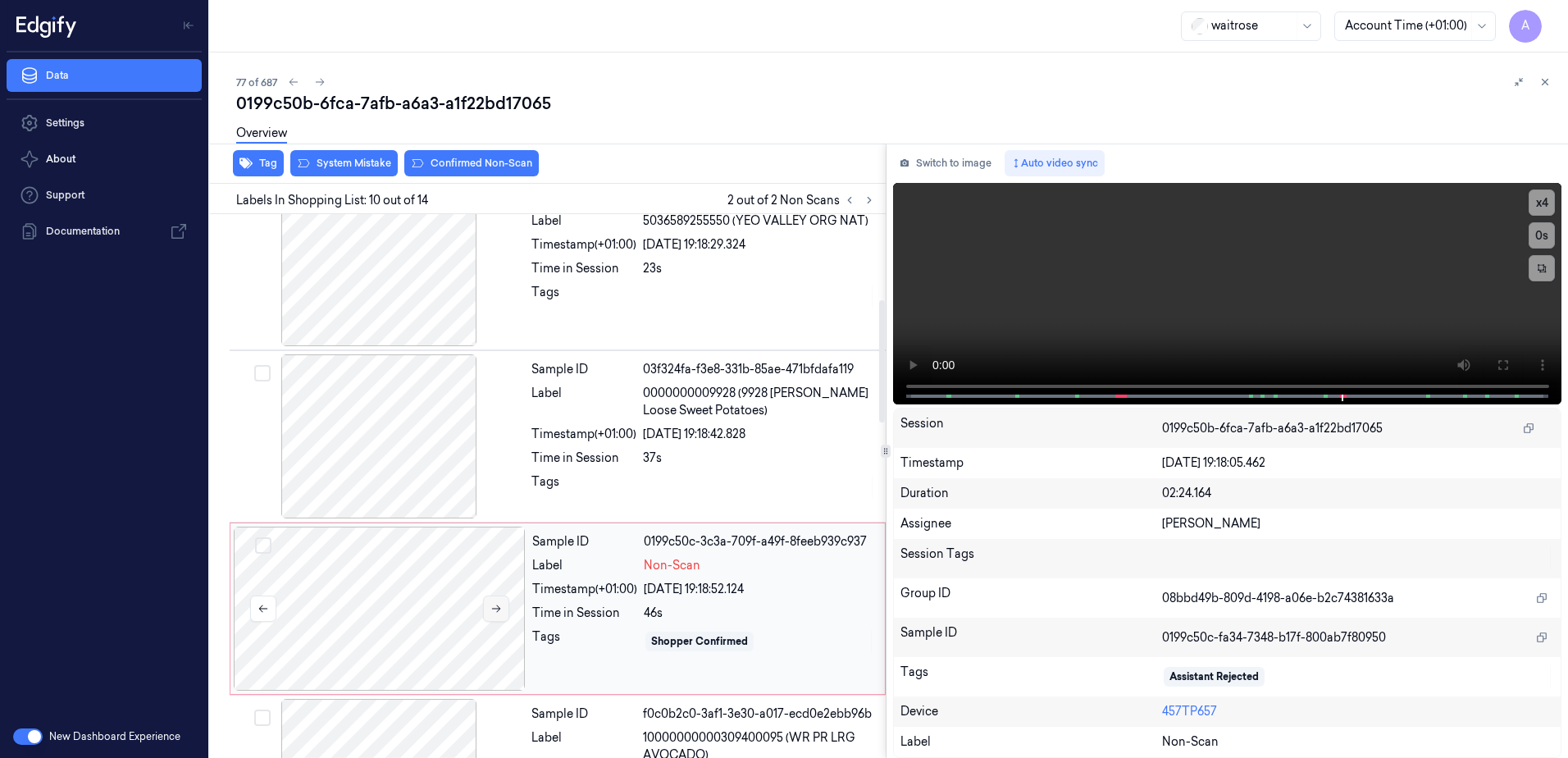
click at [497, 600] on button at bounding box center [497, 609] width 26 height 26
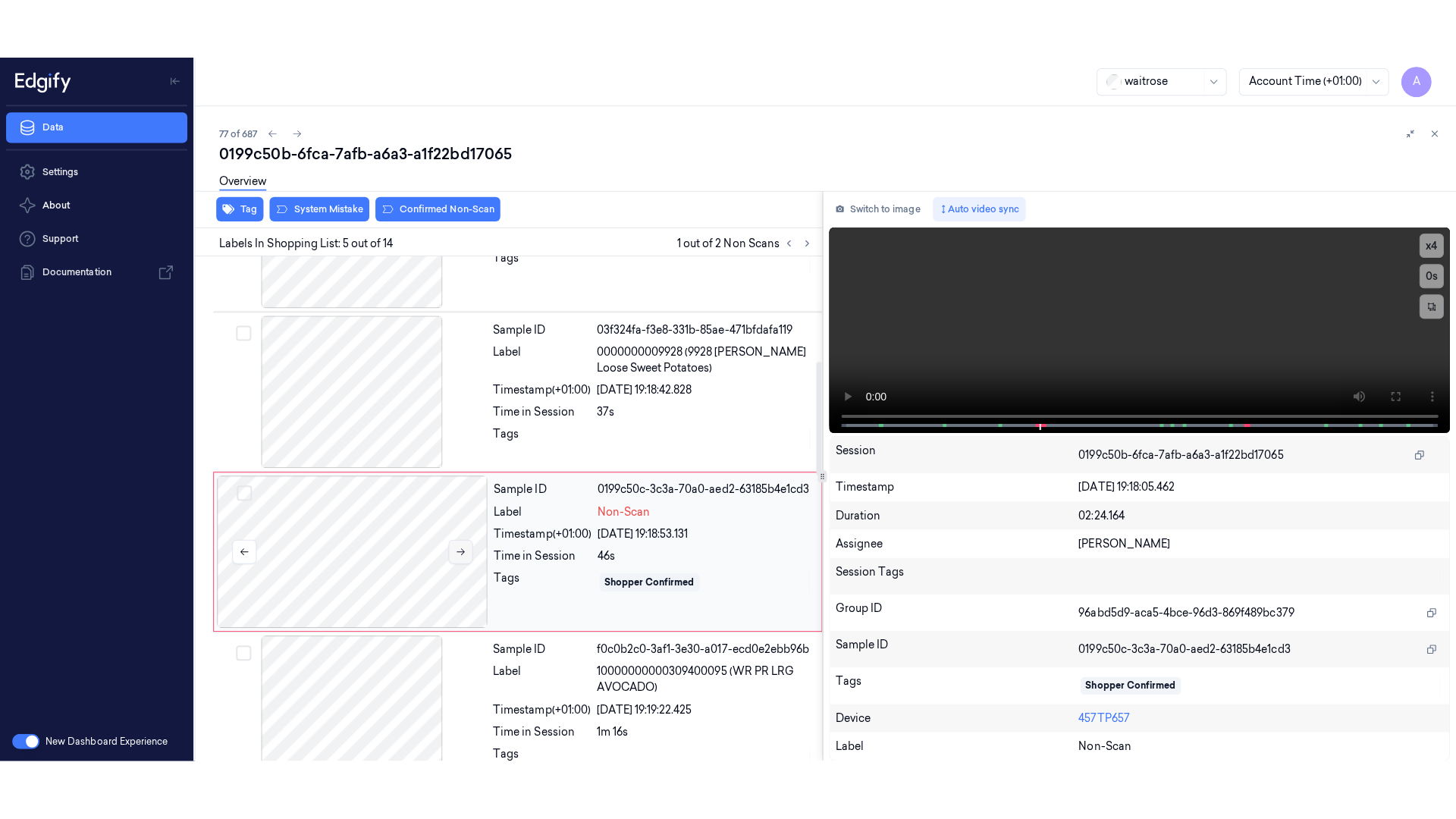
scroll to position [465, 0]
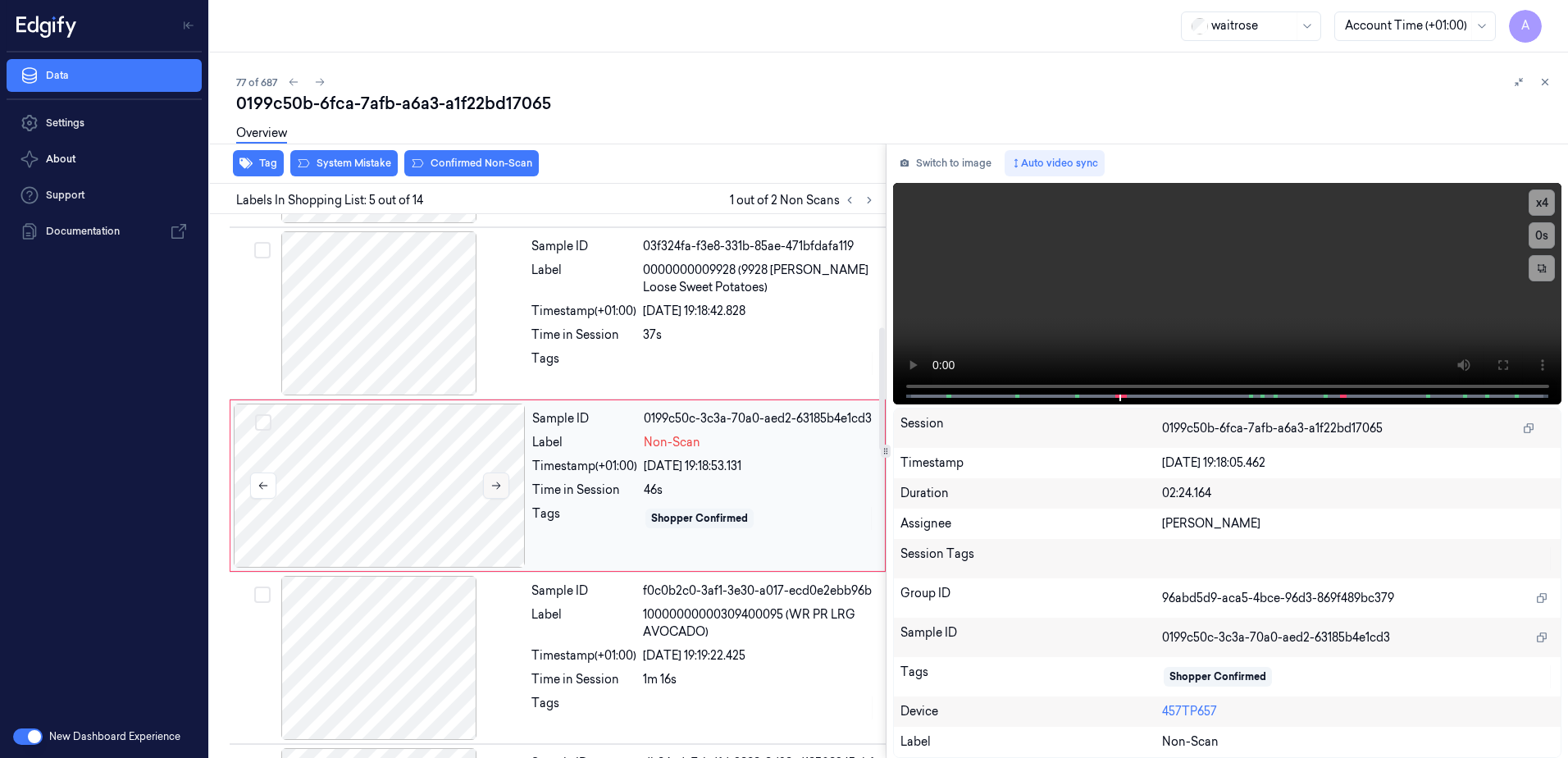
click at [497, 489] on icon at bounding box center [496, 485] width 11 height 11
click at [1503, 370] on icon at bounding box center [1502, 365] width 13 height 13
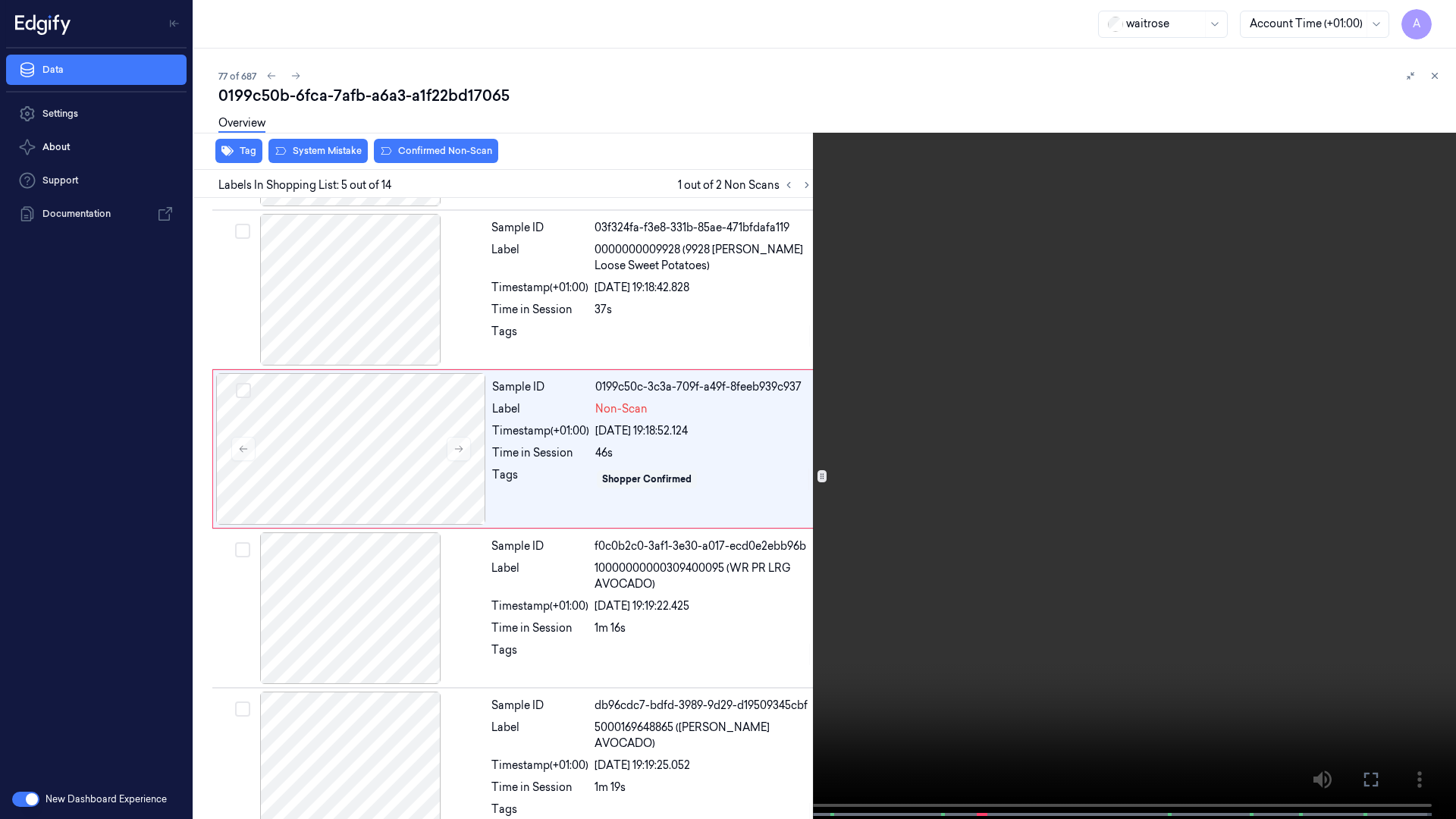
click at [932, 480] on video at bounding box center [728, 411] width 1456 height 822
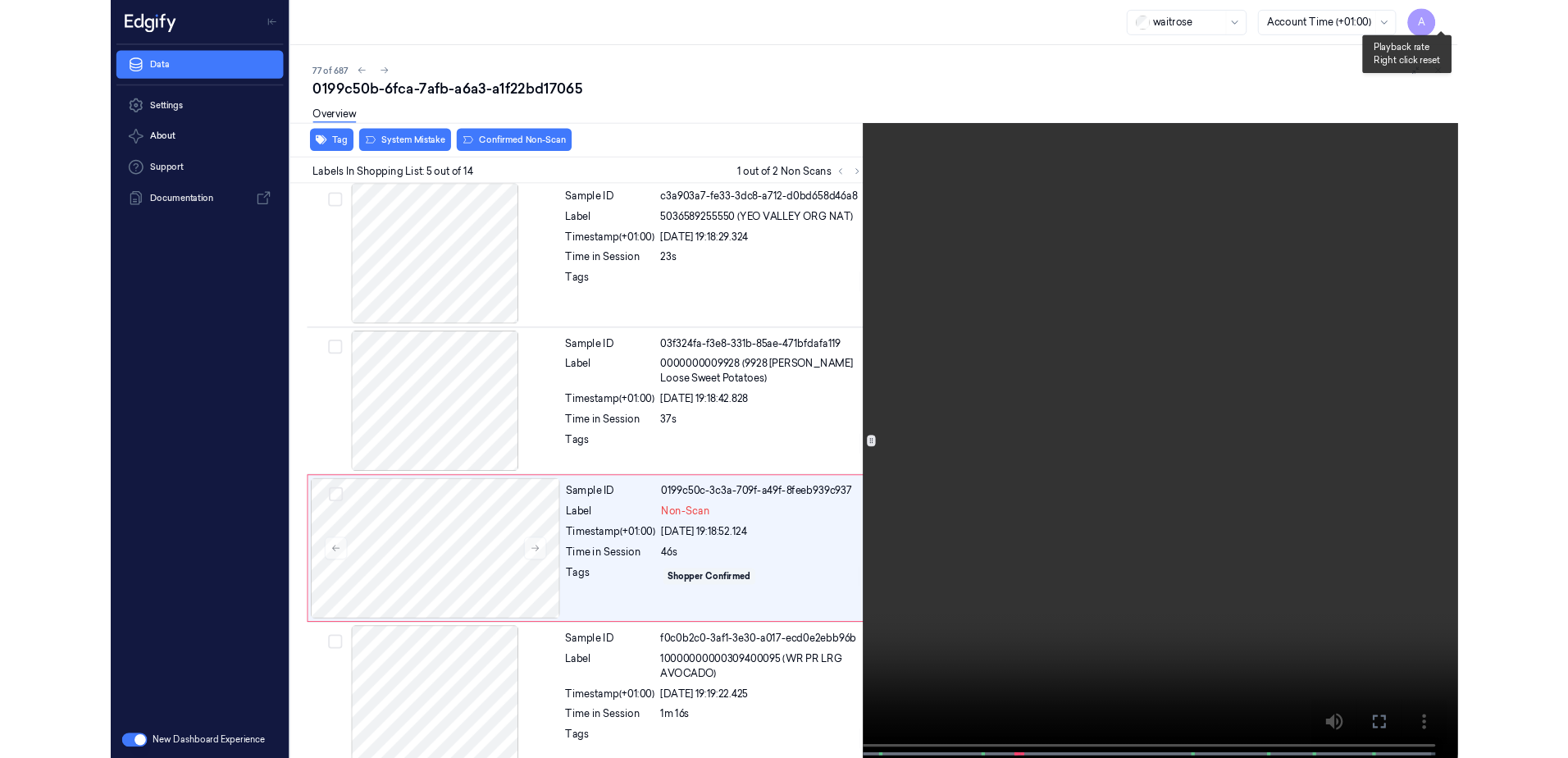
scroll to position [439, 0]
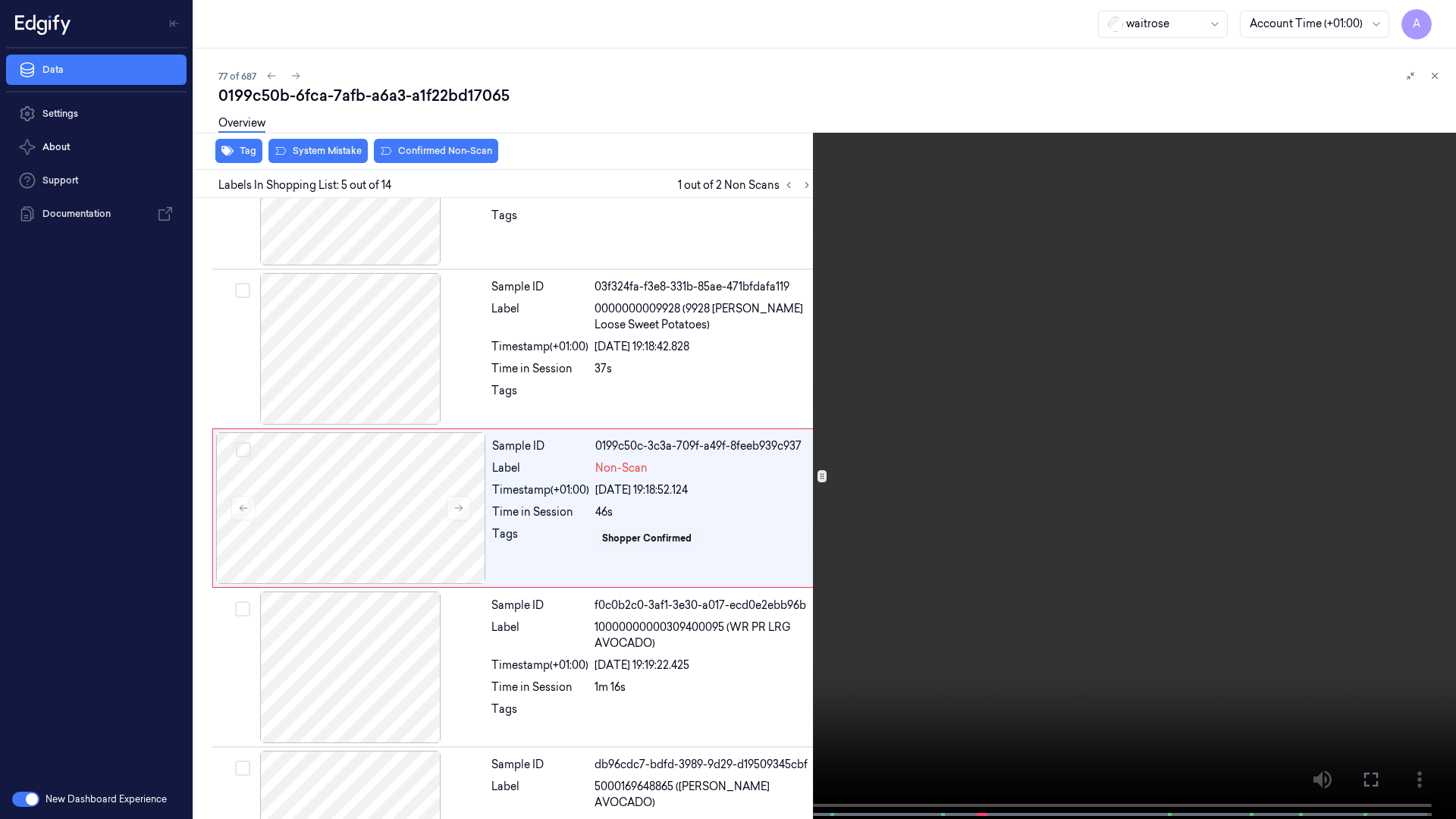
click at [0, 0] on button at bounding box center [0, 0] width 0 height 0
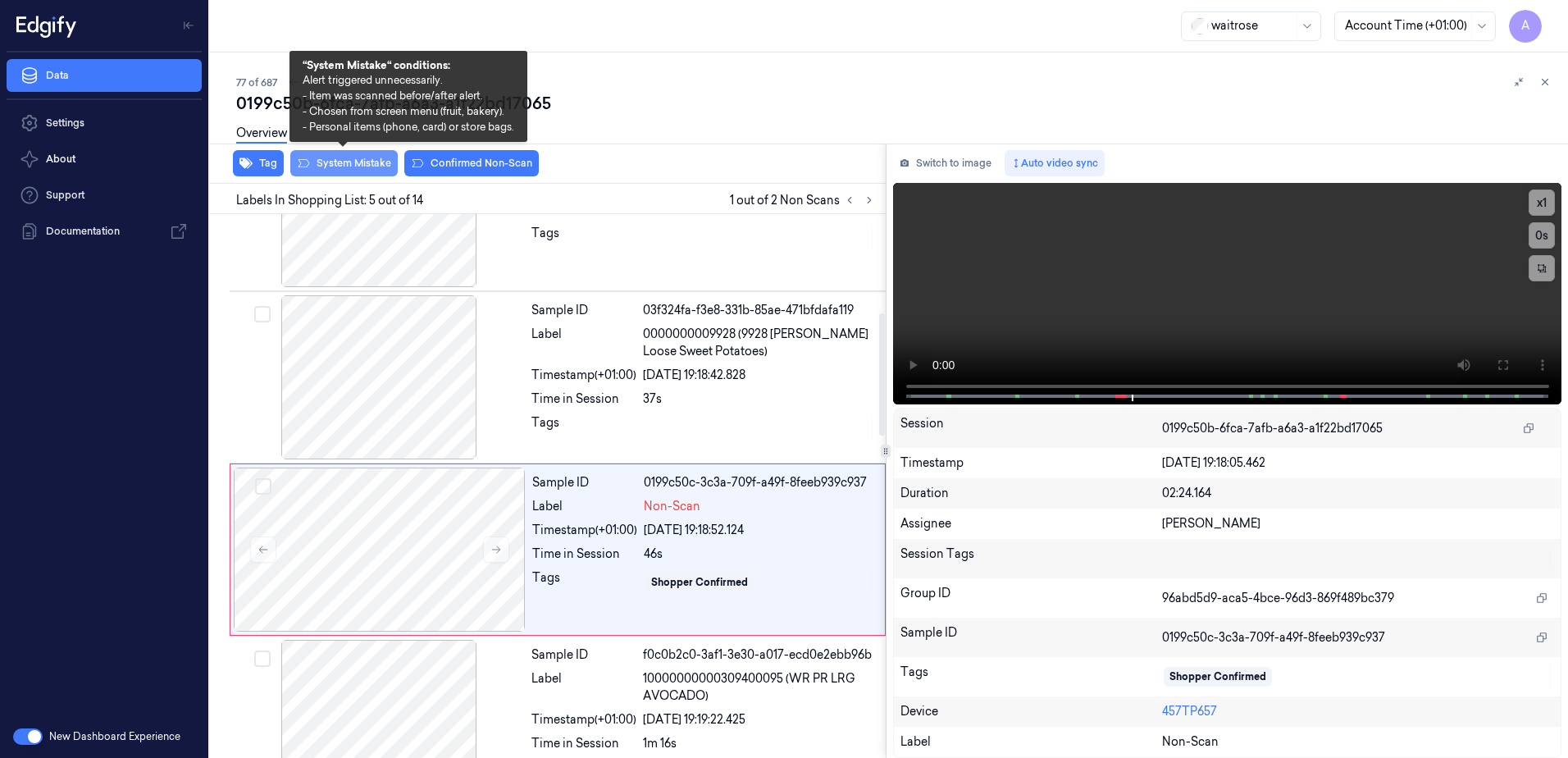
click at [348, 164] on button "System Mistake" at bounding box center [344, 164] width 107 height 26
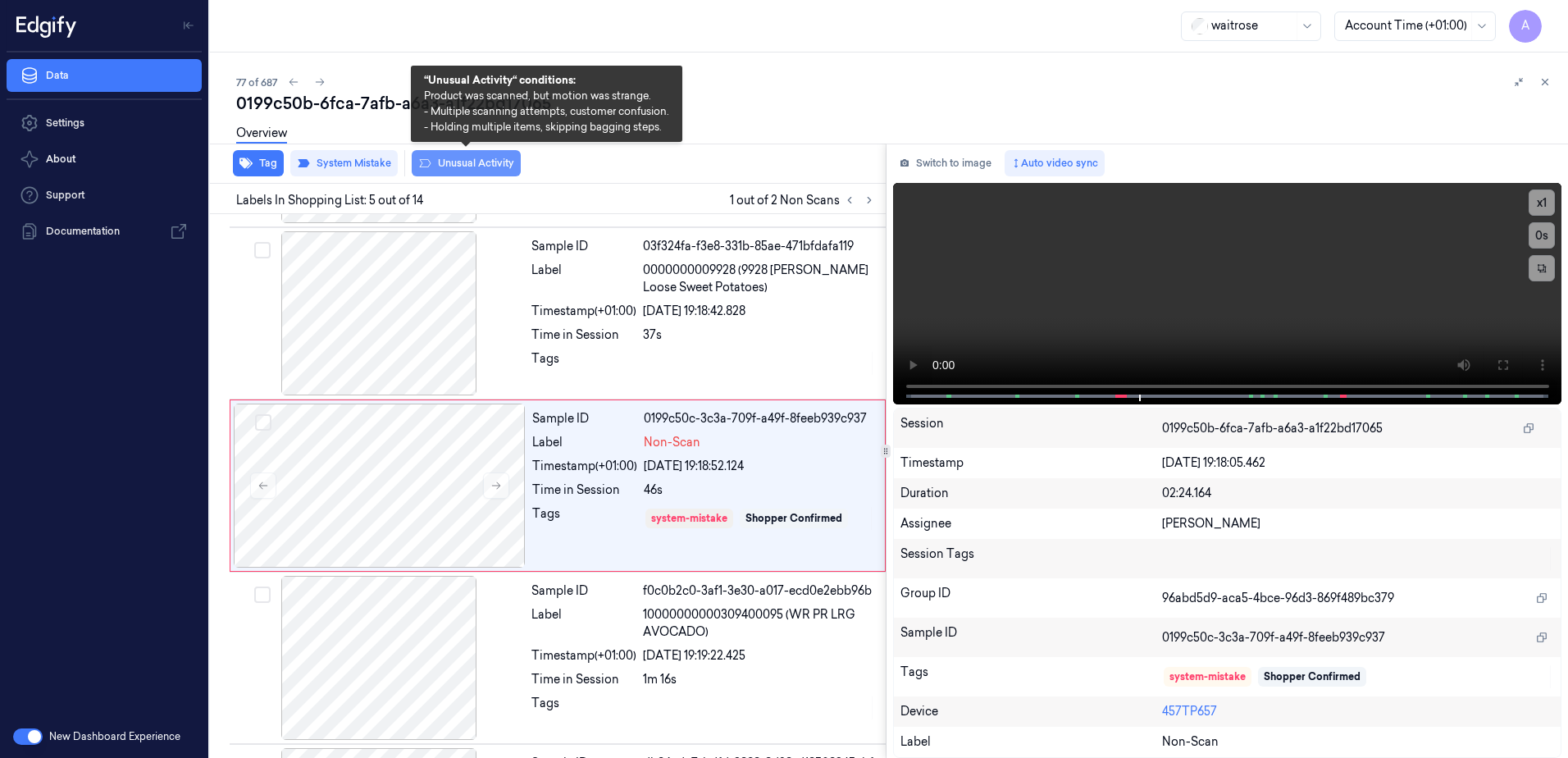
click at [461, 173] on button "Unusual Activity" at bounding box center [466, 164] width 109 height 26
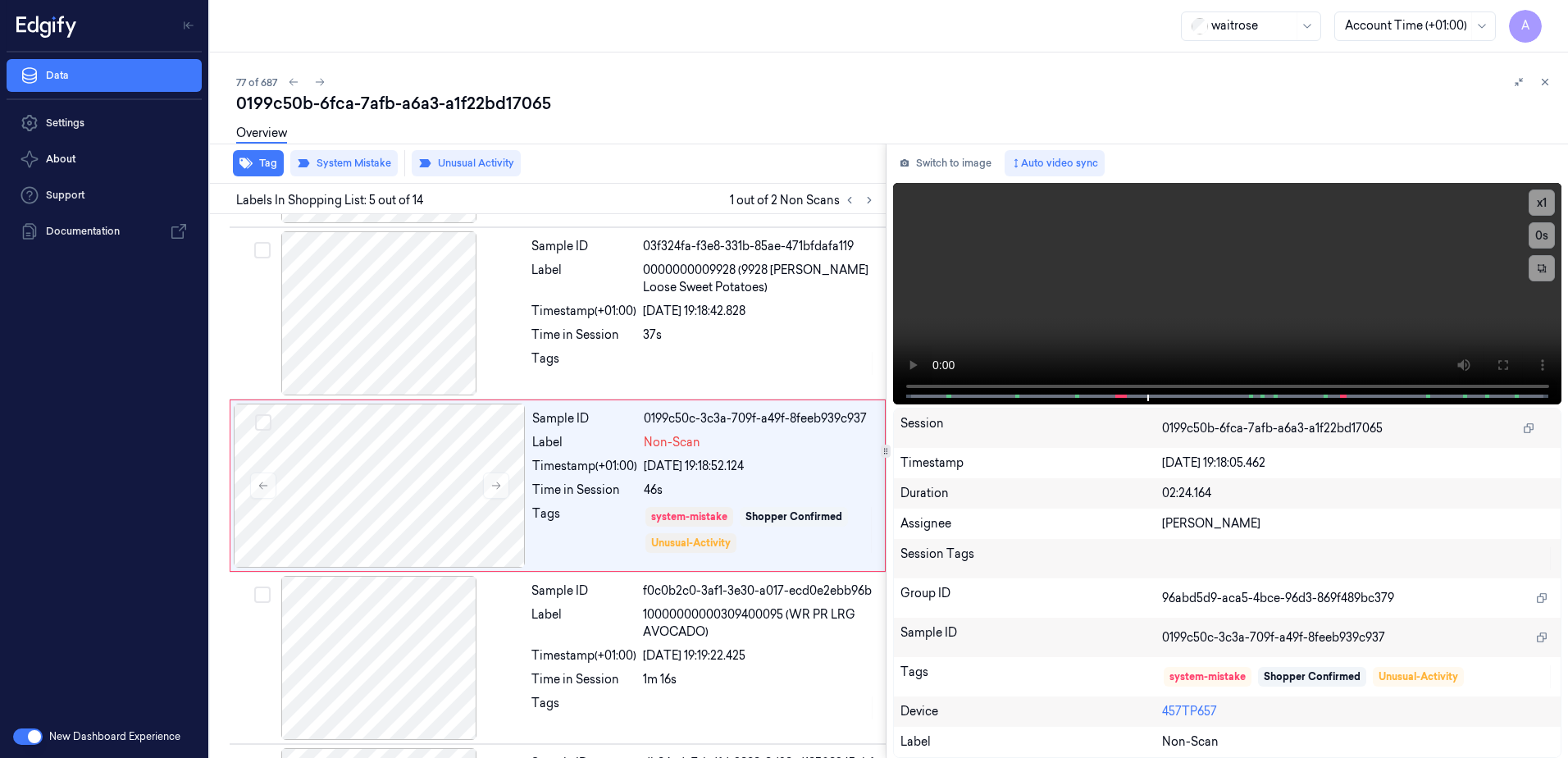
click at [267, 177] on div "Tag System Mistake Unusual Activity" at bounding box center [544, 164] width 682 height 40
click at [265, 167] on button "Tag" at bounding box center [258, 164] width 51 height 26
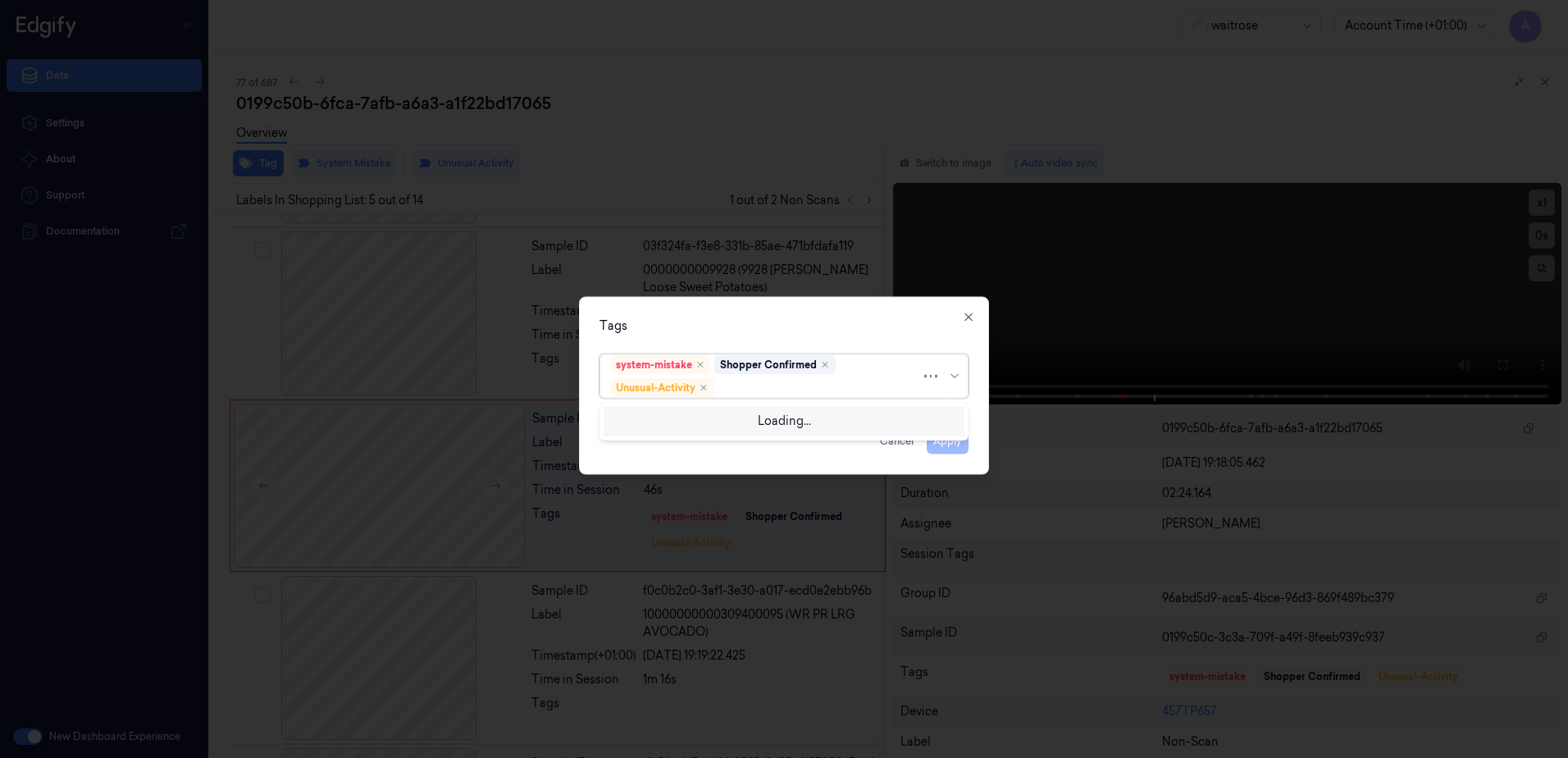
click at [750, 391] on div at bounding box center [819, 388] width 203 height 18
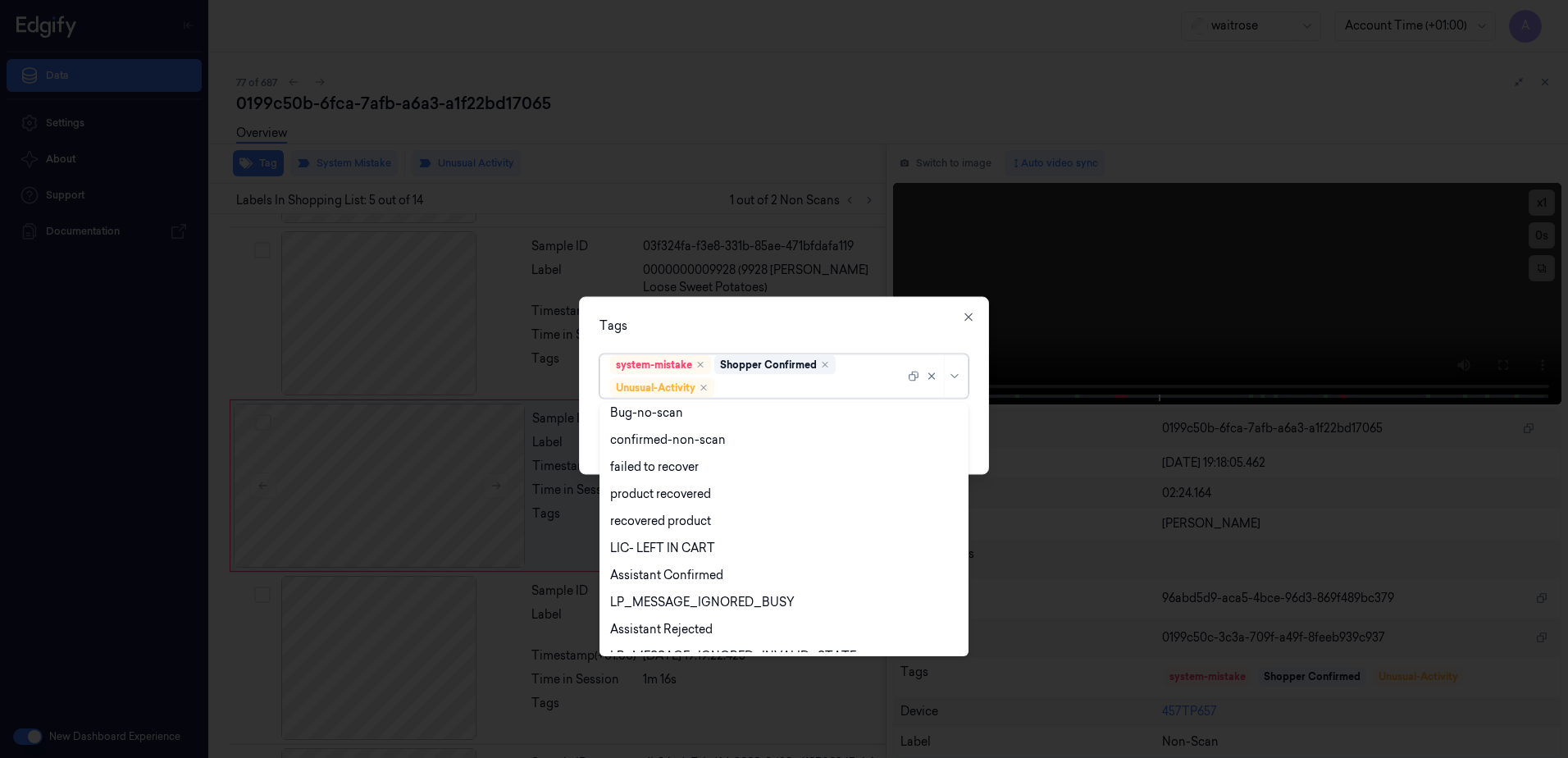
scroll to position [215, 0]
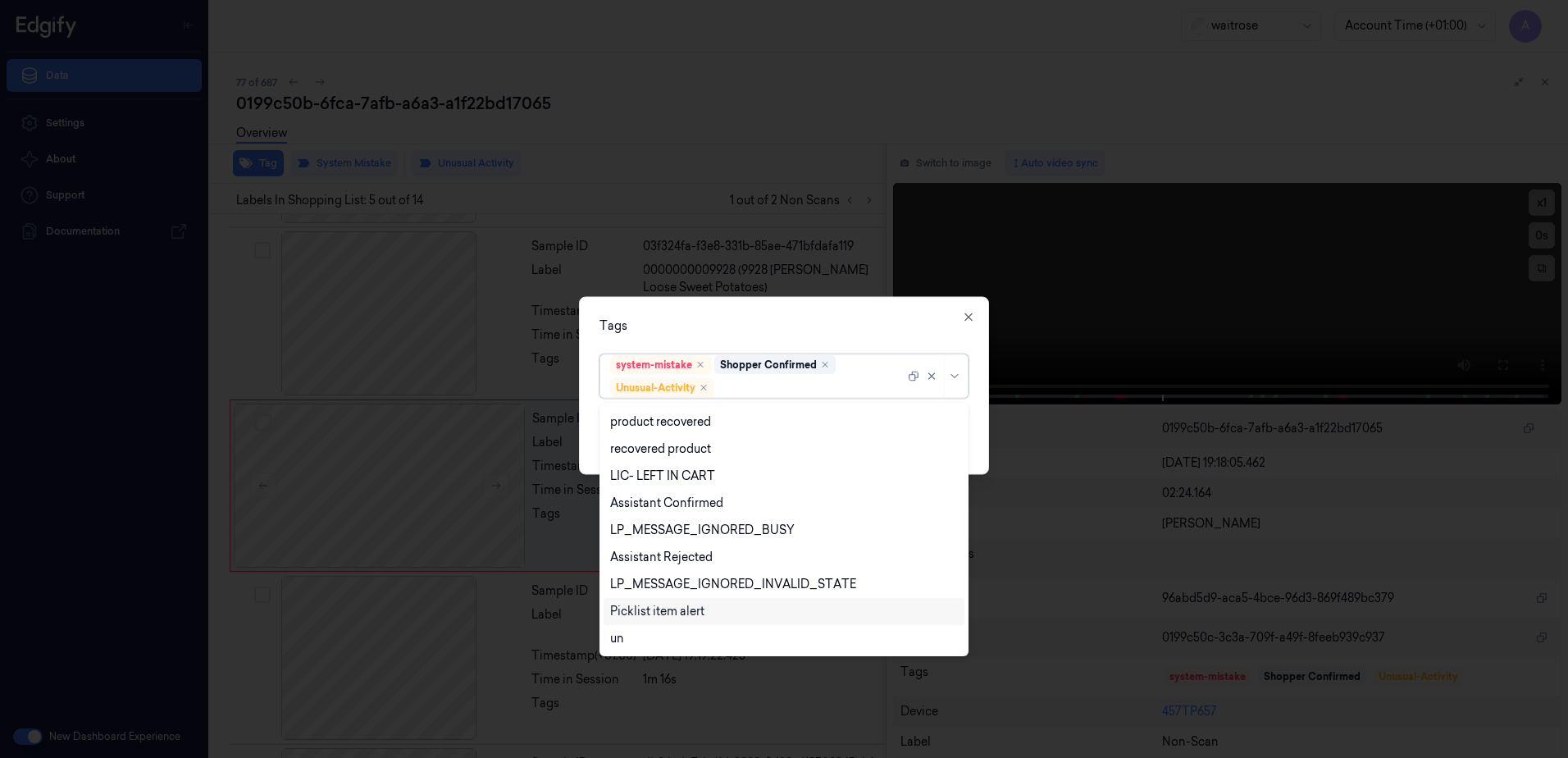
click at [669, 607] on div "Picklist item alert" at bounding box center [657, 612] width 94 height 18
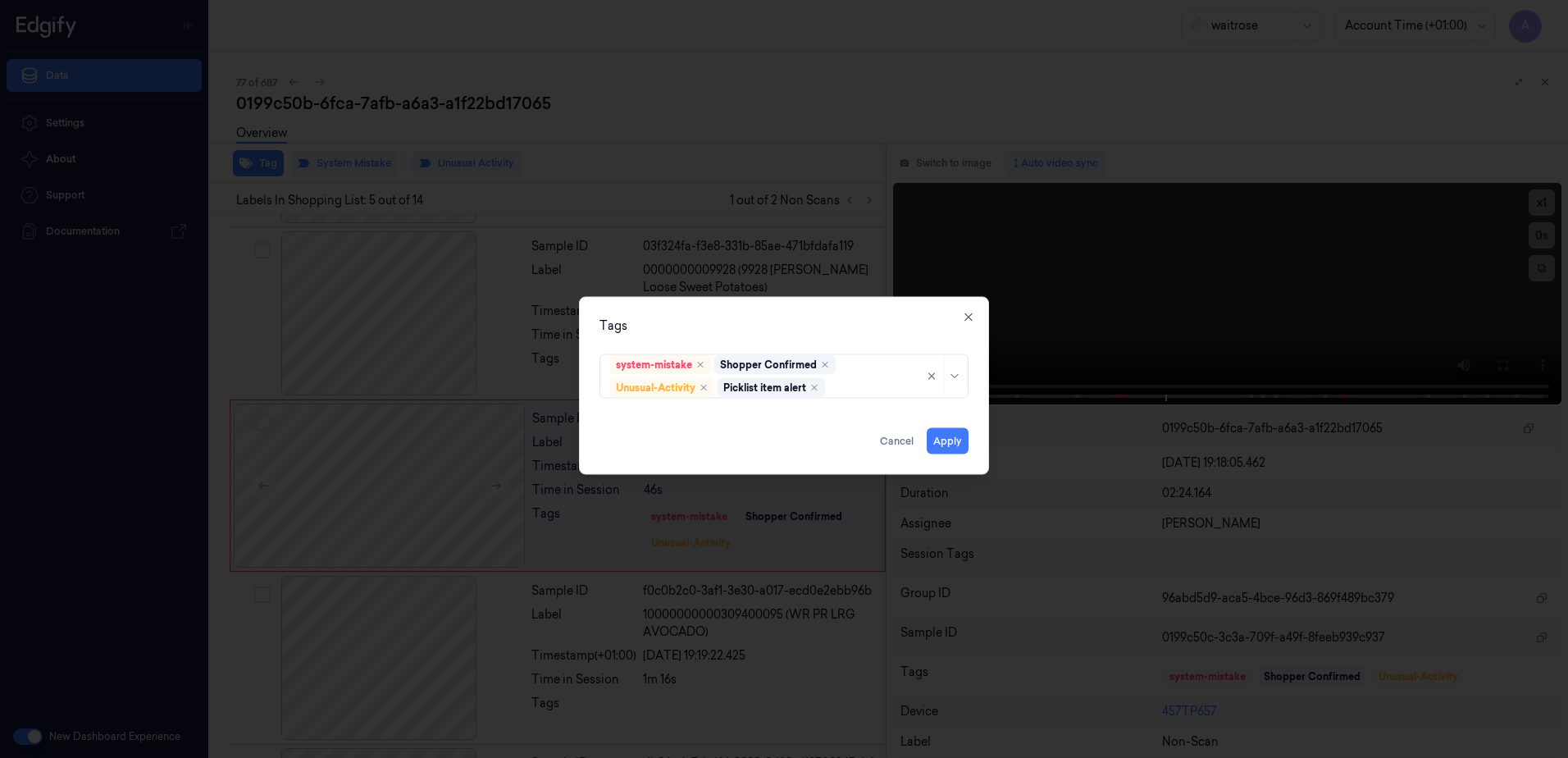
click at [800, 330] on div "Tags" at bounding box center [784, 326] width 369 height 18
click at [942, 445] on button "Apply" at bounding box center [947, 441] width 42 height 26
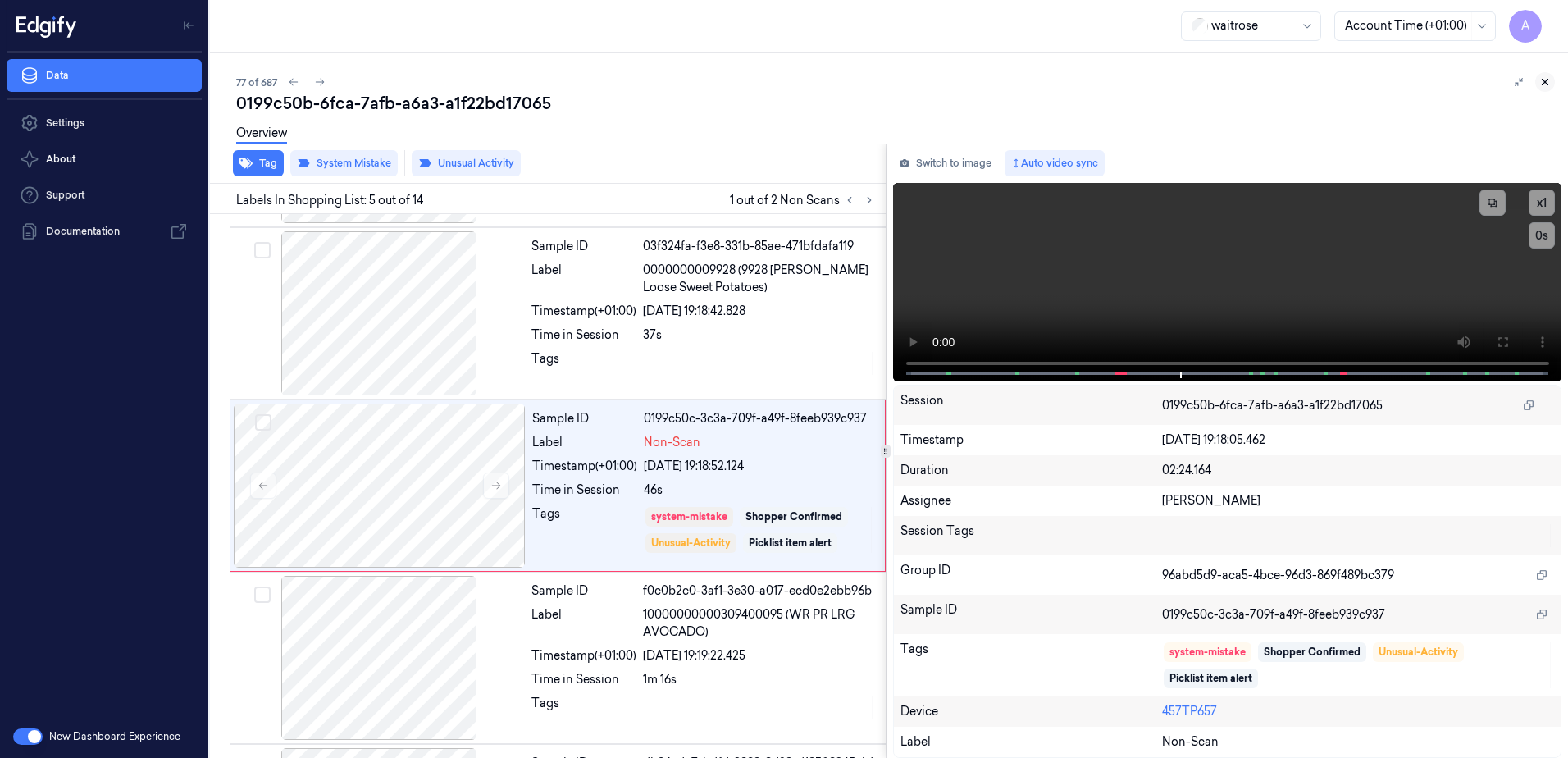
click at [1550, 84] on icon at bounding box center [1545, 82] width 11 height 11
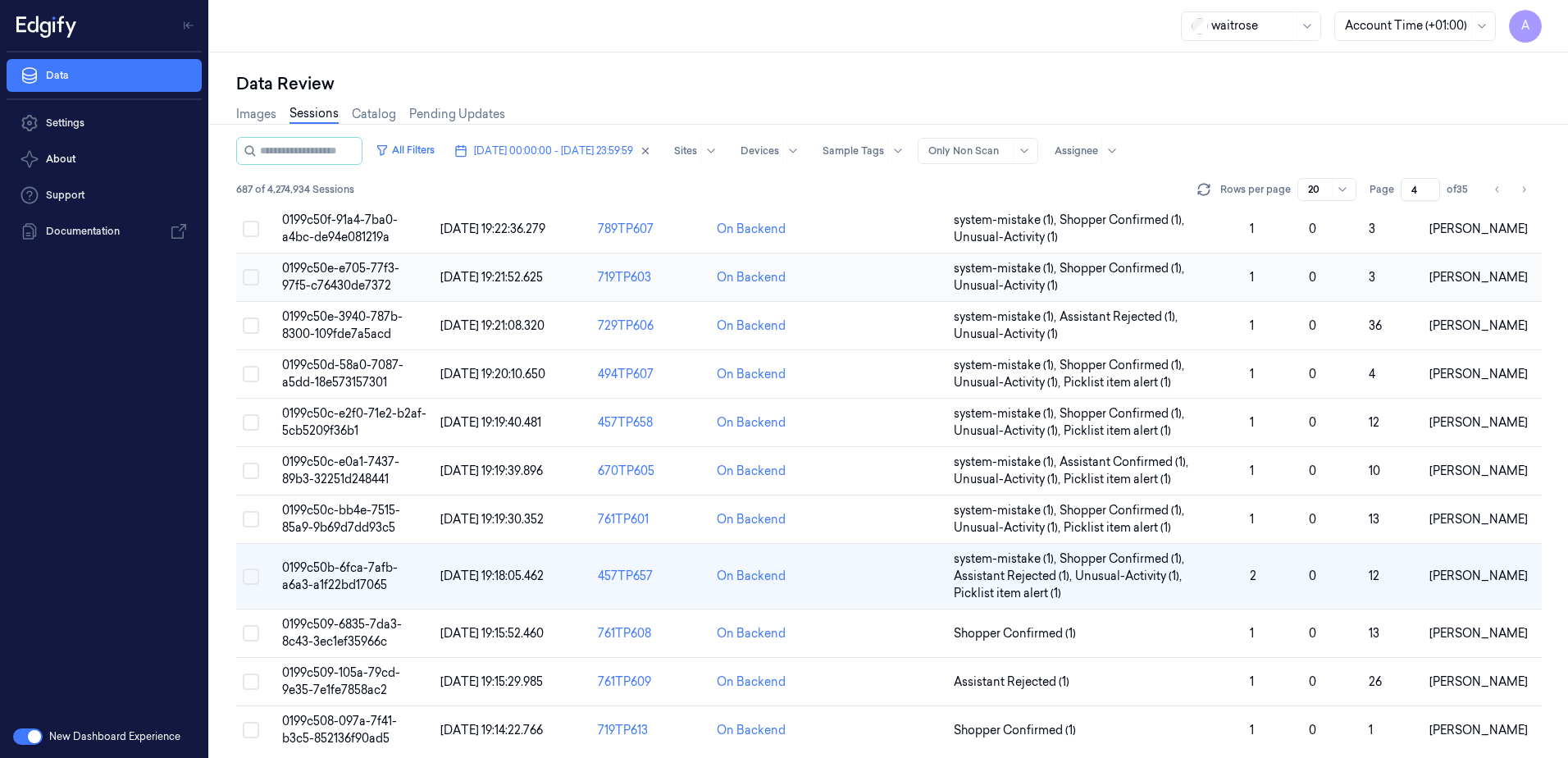
scroll to position [492, 0]
click at [355, 579] on span "0199c50b-6fca-7afb-a6a3-a1f22bd17065" at bounding box center [340, 575] width 116 height 32
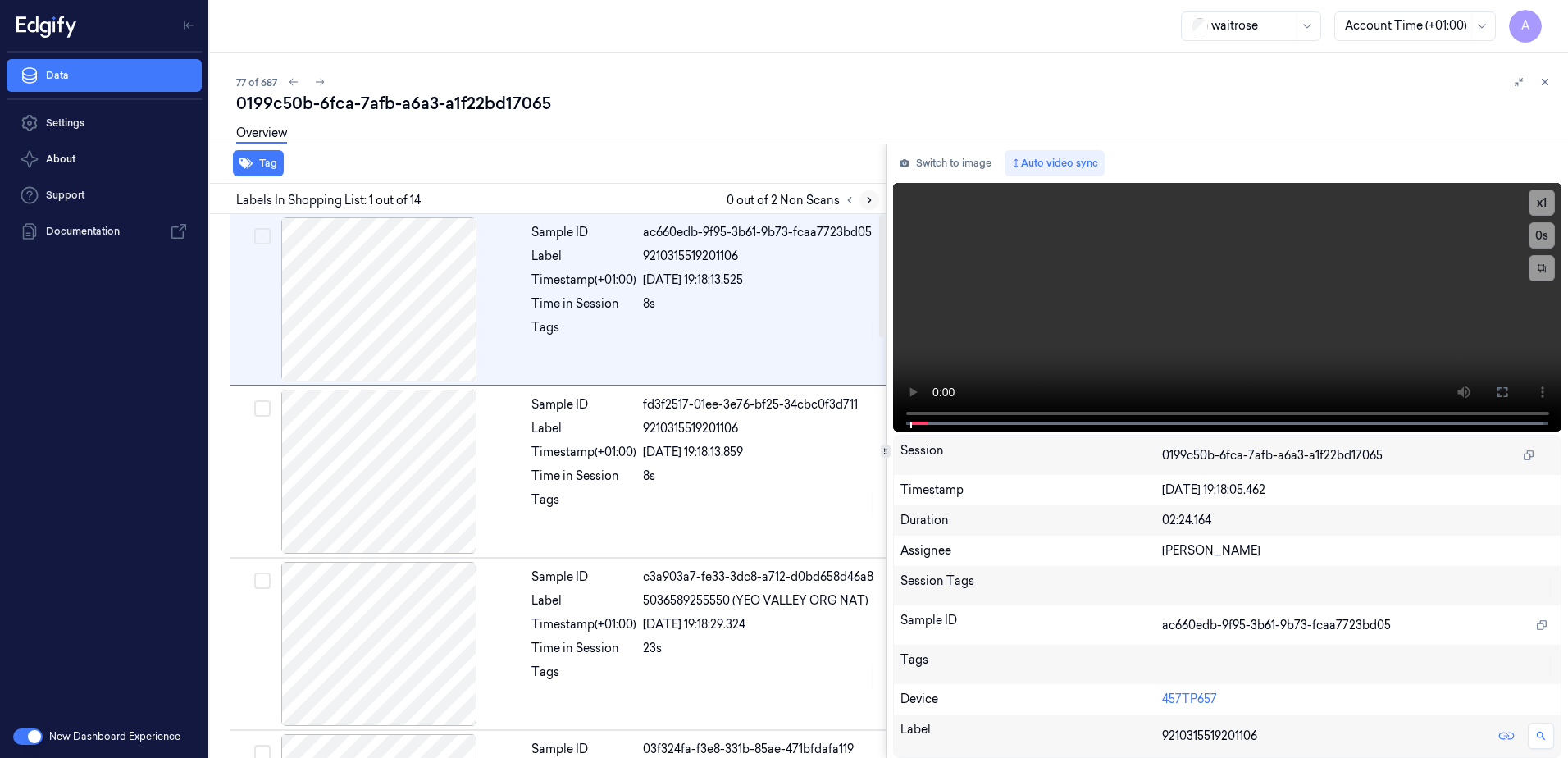
click at [866, 200] on icon at bounding box center [869, 200] width 11 height 11
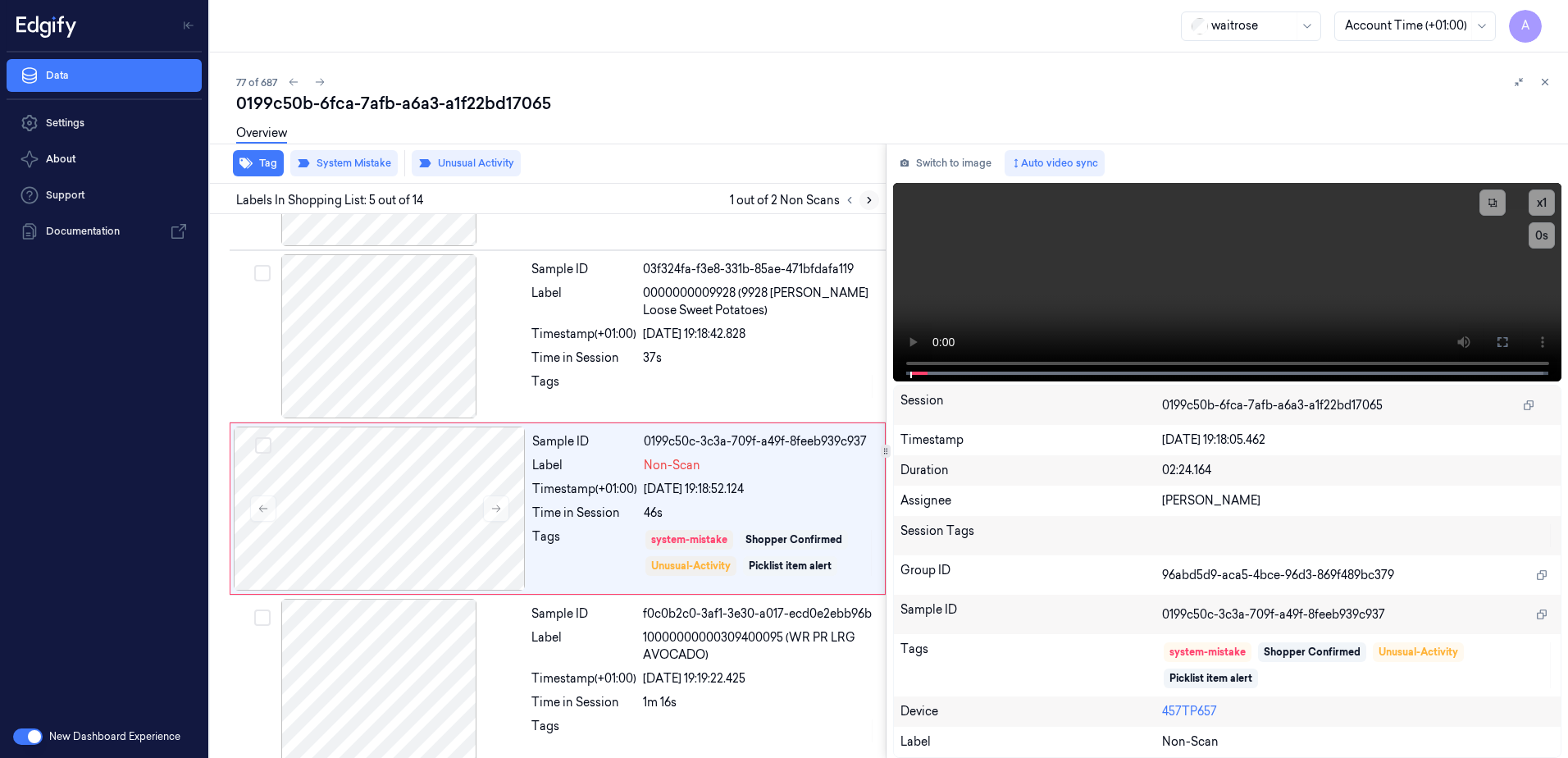
scroll to position [503, 0]
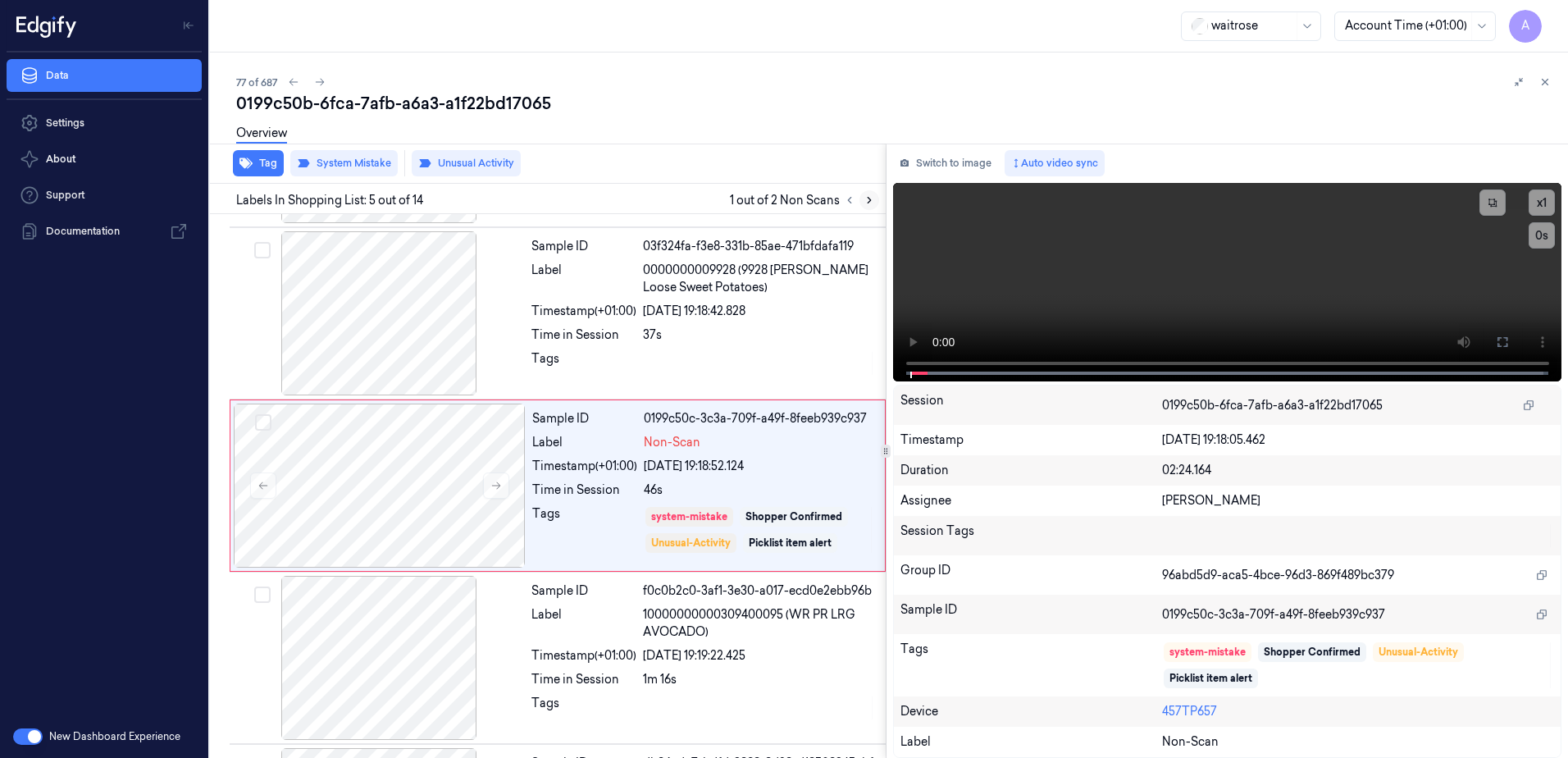
click at [866, 200] on icon at bounding box center [869, 200] width 11 height 11
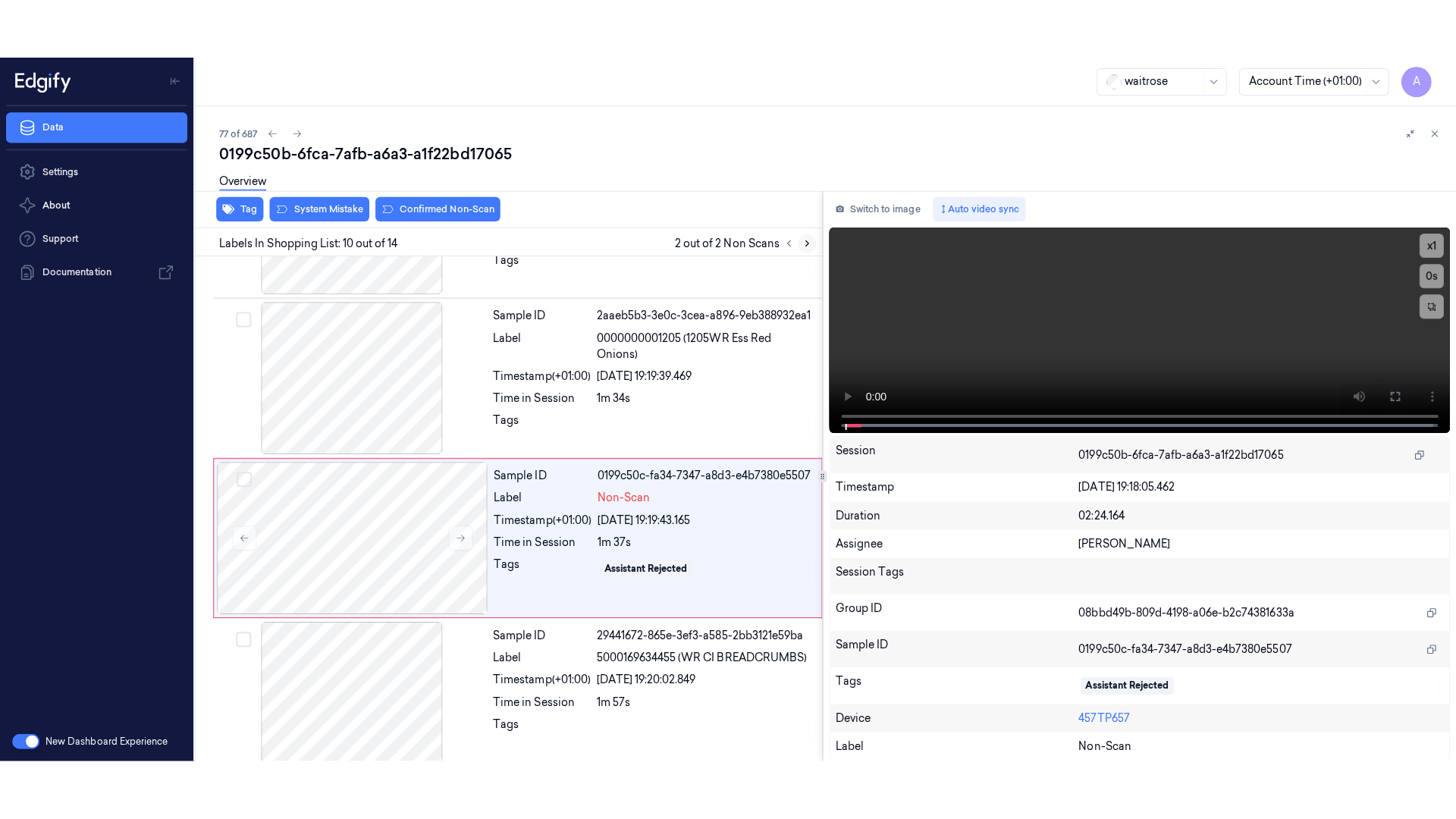
scroll to position [1261, 0]
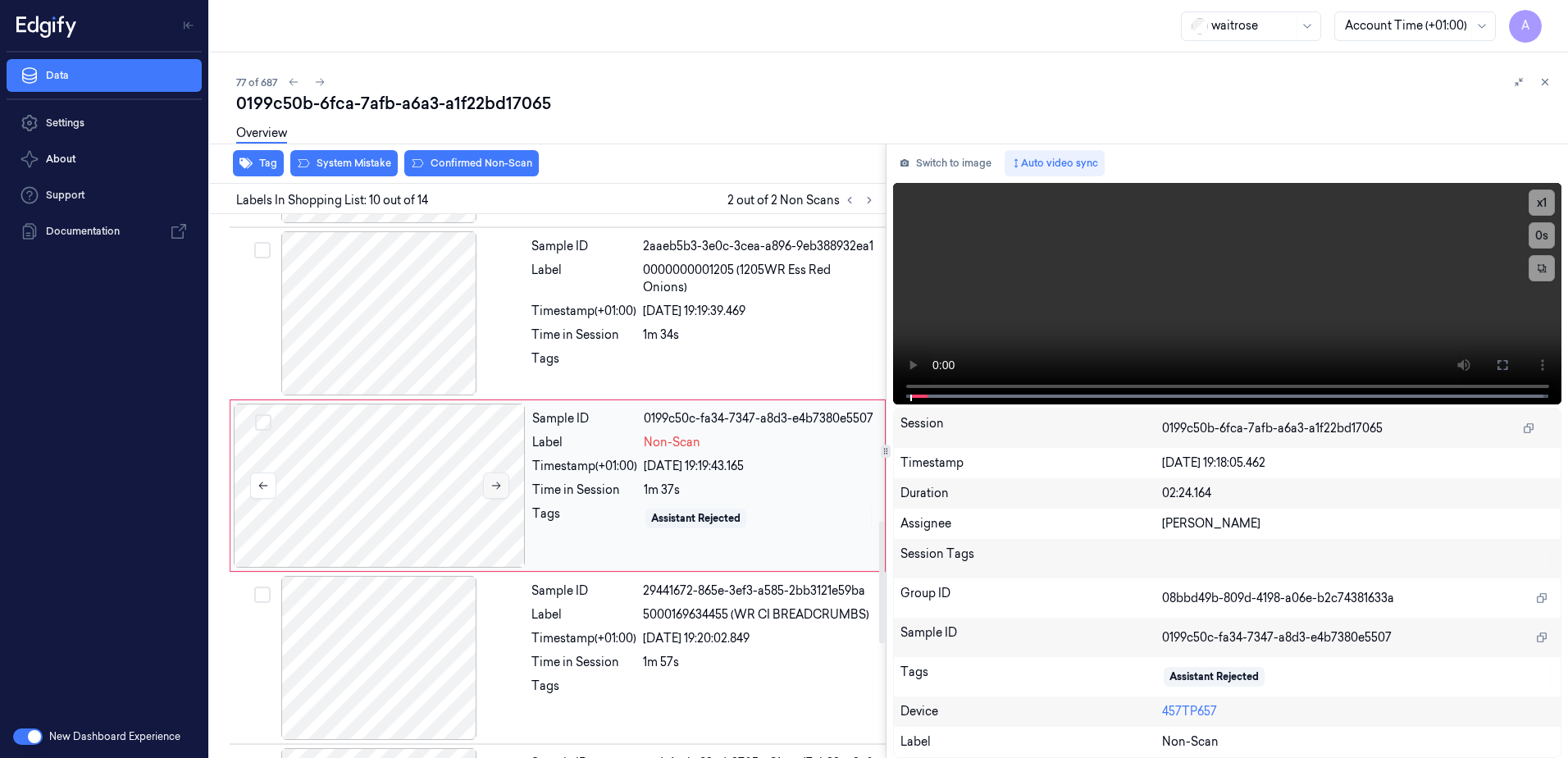
click at [497, 495] on button at bounding box center [497, 485] width 26 height 26
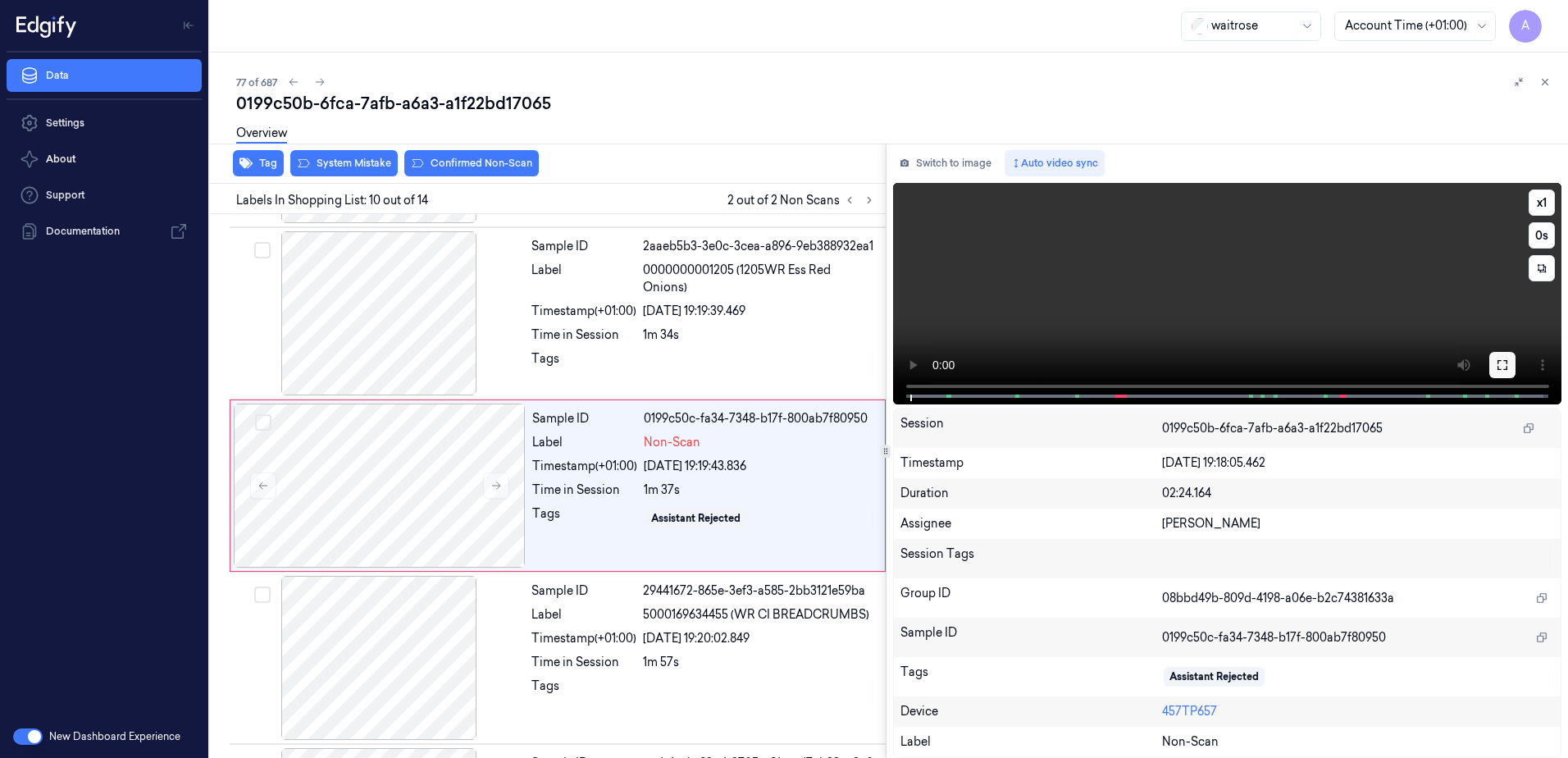
click at [1495, 357] on button at bounding box center [1503, 365] width 26 height 26
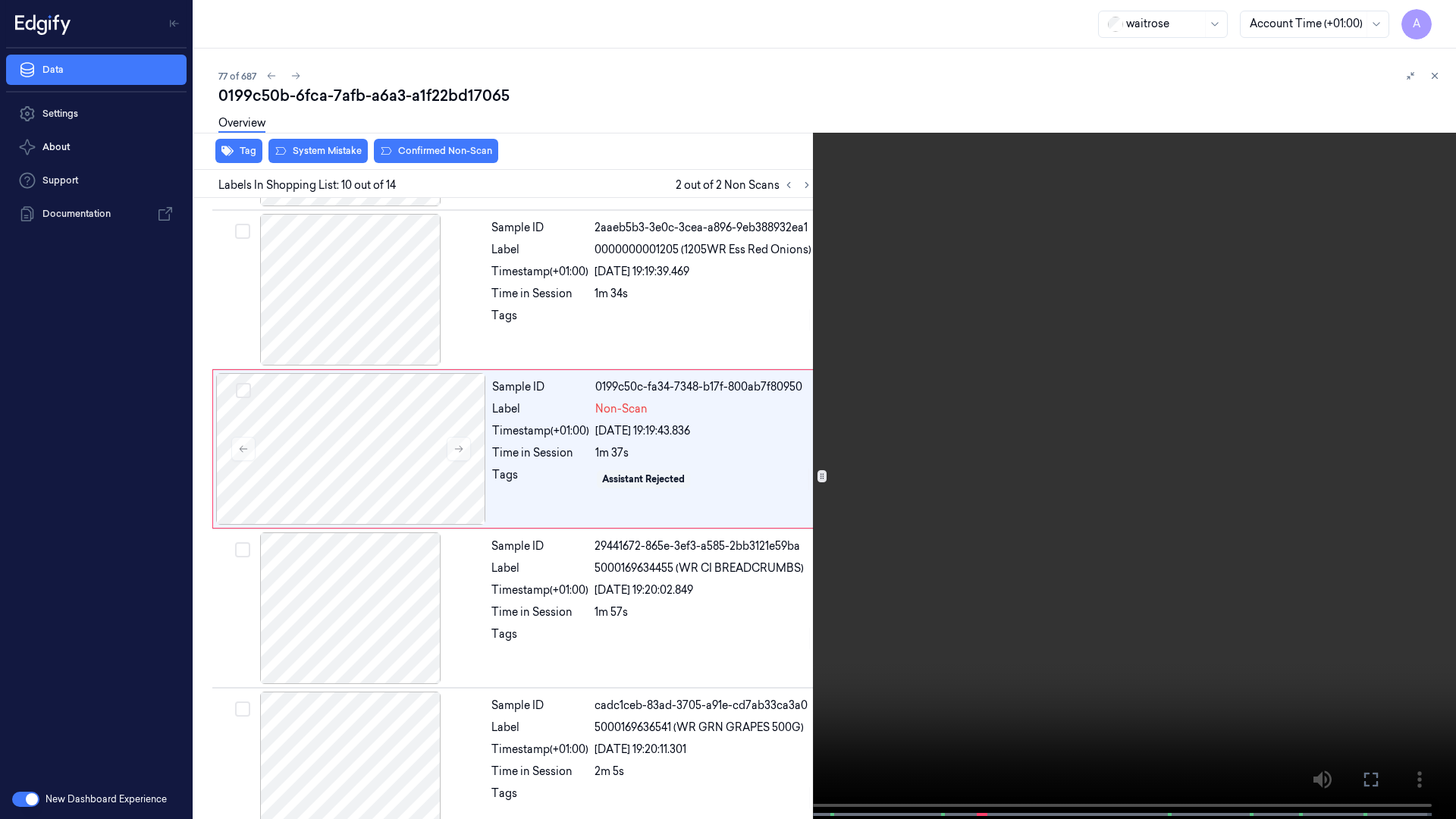
click at [1107, 470] on video at bounding box center [728, 411] width 1456 height 822
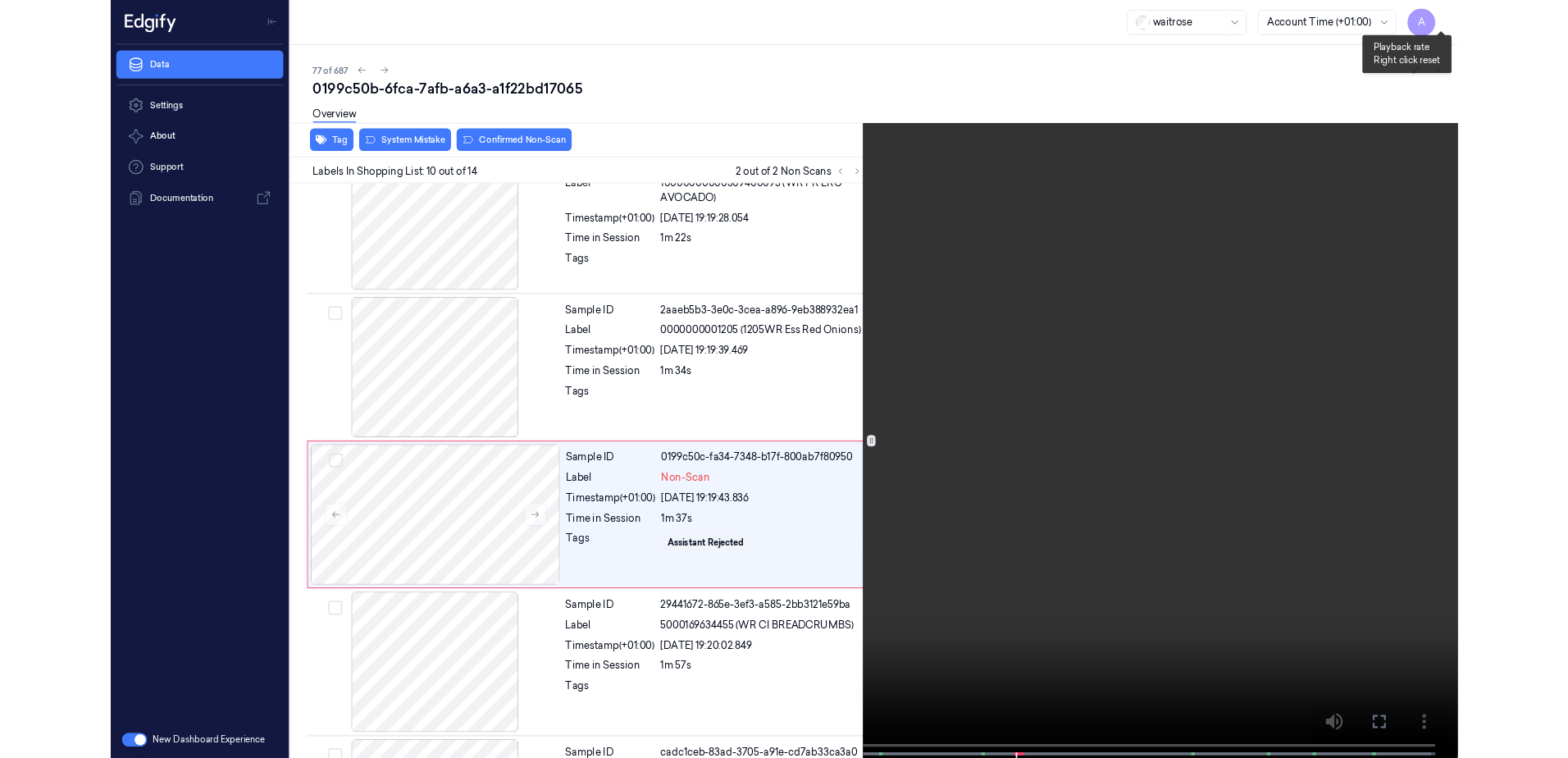
scroll to position [1301, 0]
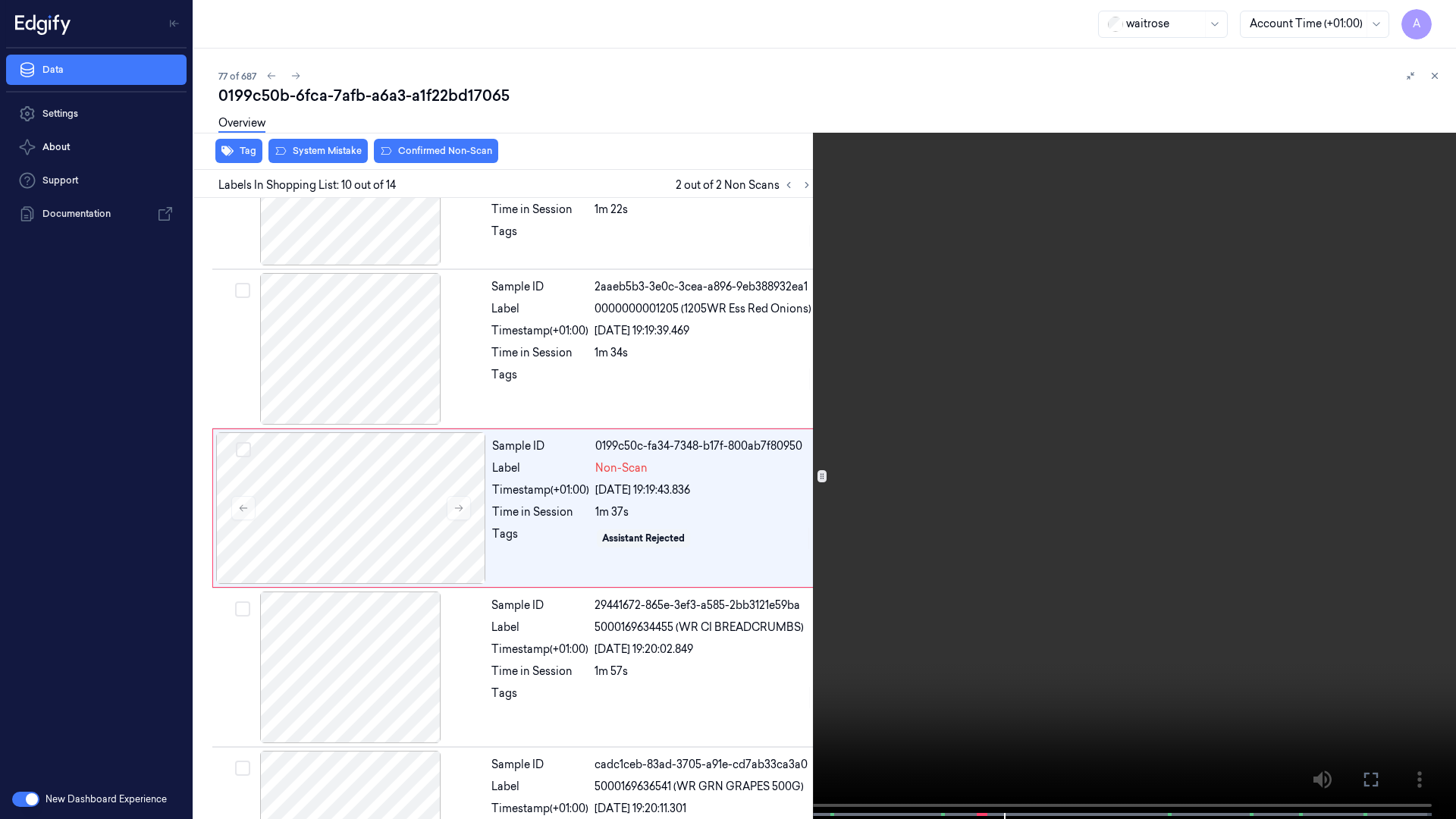
click at [0, 0] on button at bounding box center [0, 0] width 0 height 0
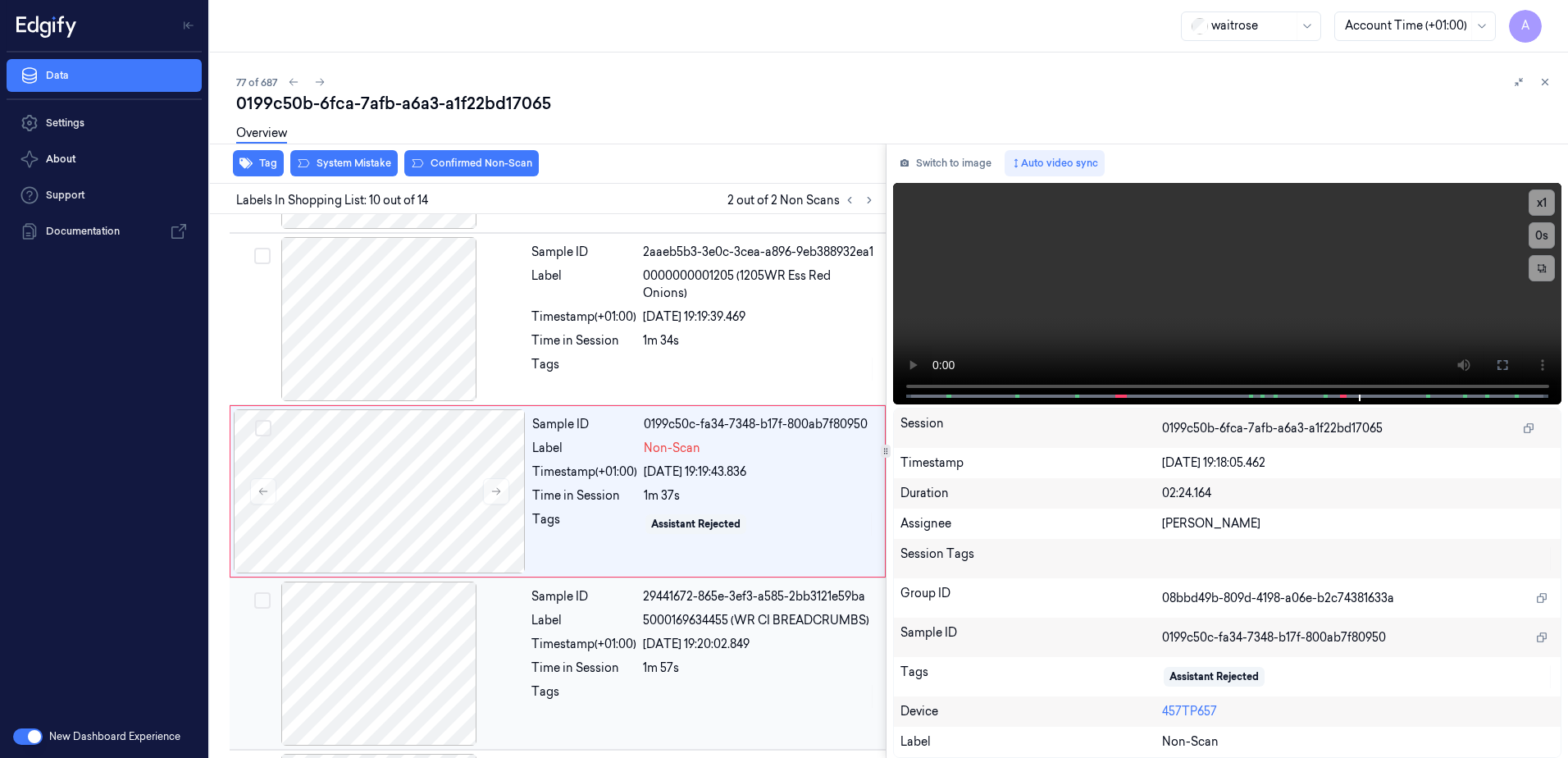
scroll to position [1365, 0]
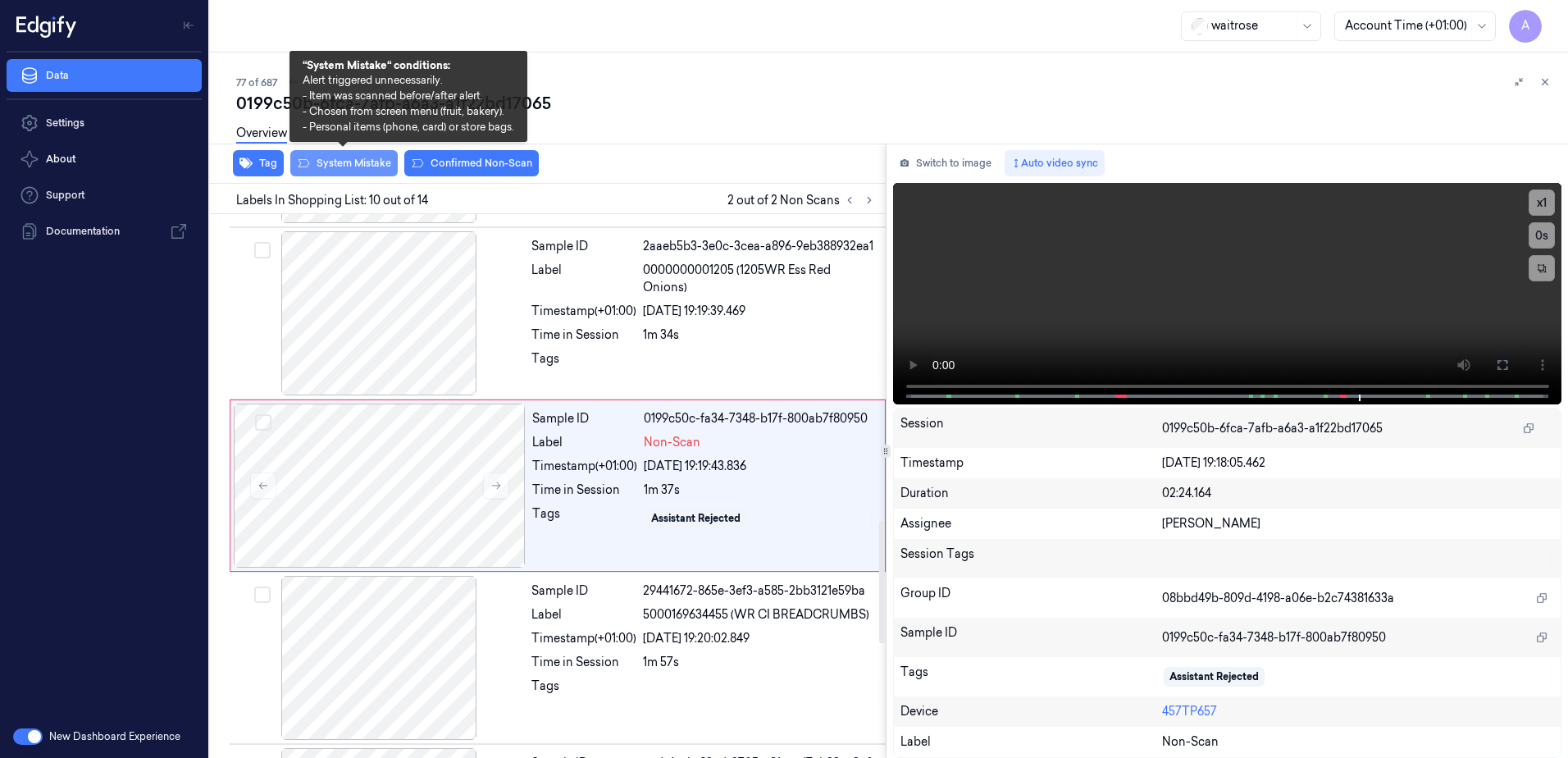
click at [338, 176] on button "System Mistake" at bounding box center [344, 164] width 107 height 26
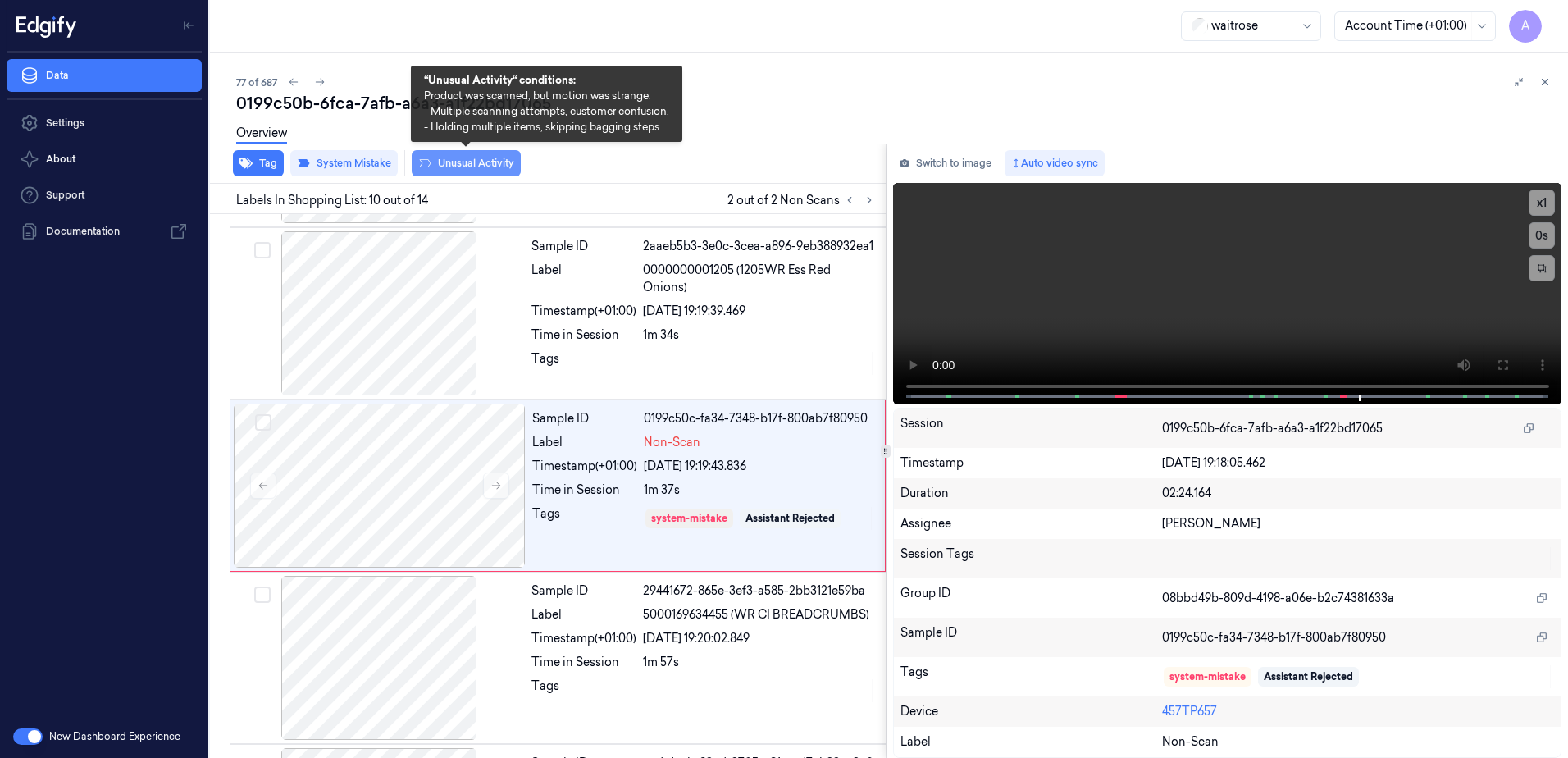
click at [454, 171] on button "Unusual Activity" at bounding box center [466, 164] width 109 height 26
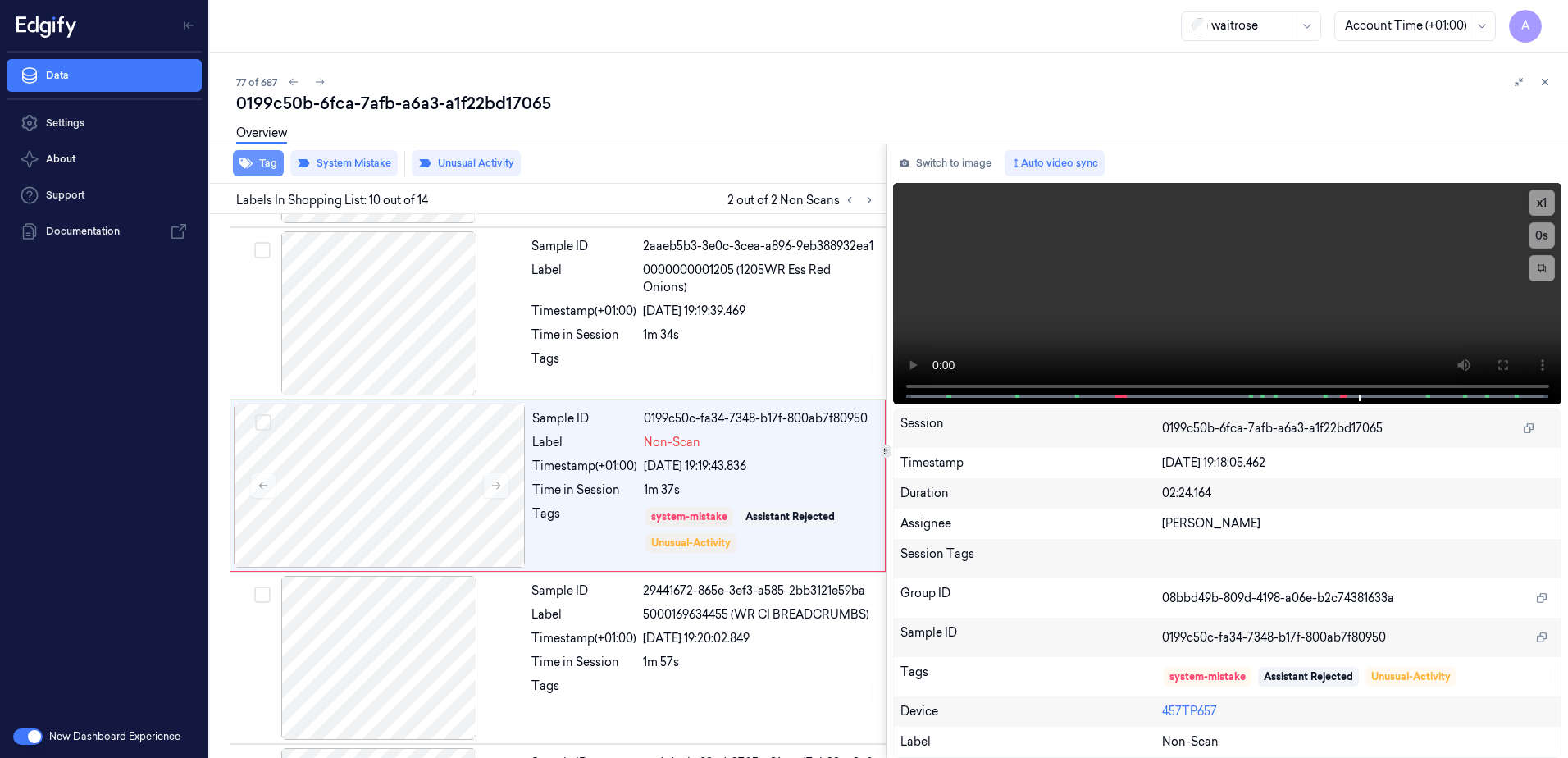
click at [258, 167] on button "Tag" at bounding box center [258, 164] width 51 height 26
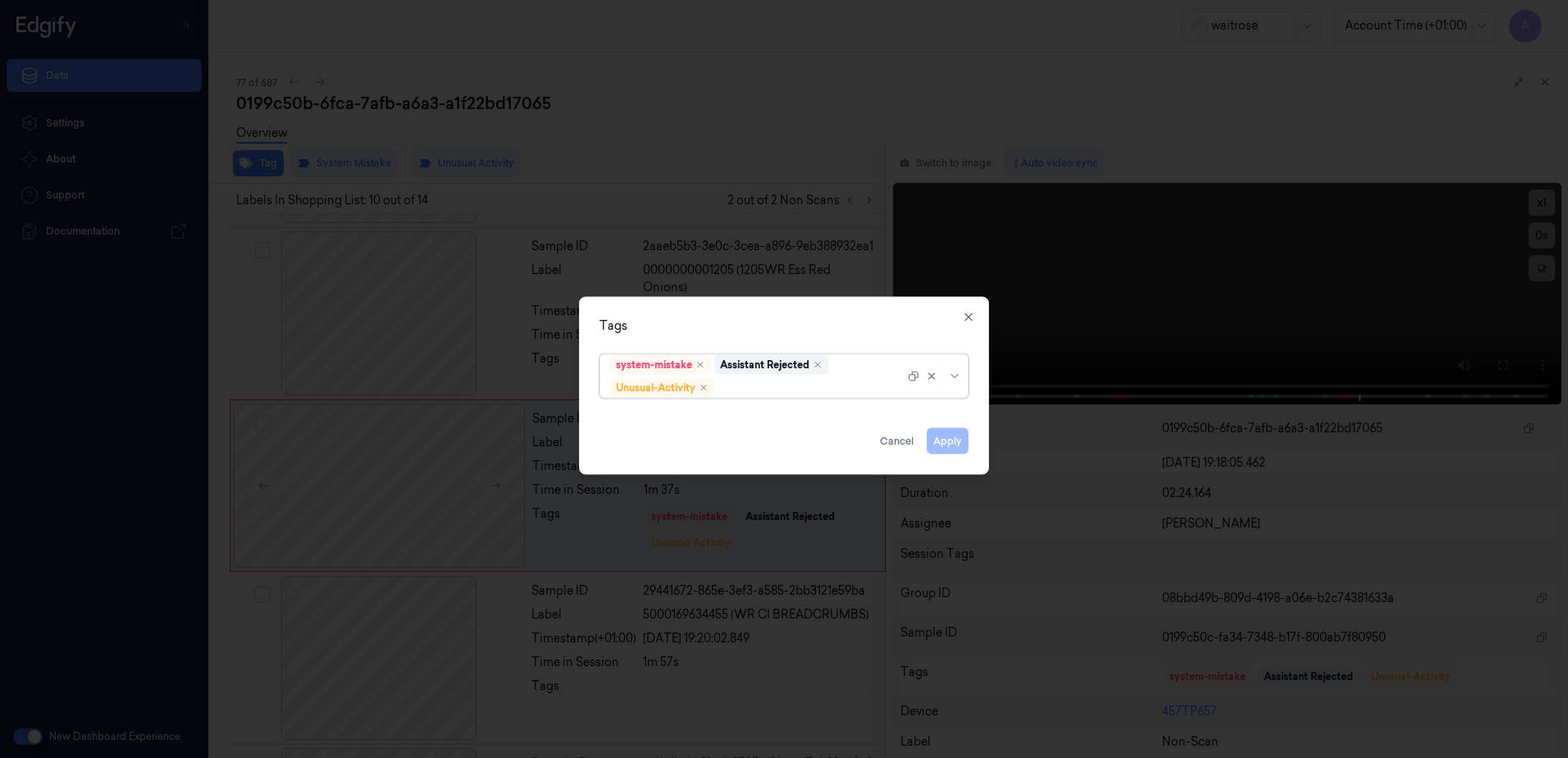
click at [737, 387] on div at bounding box center [811, 388] width 187 height 18
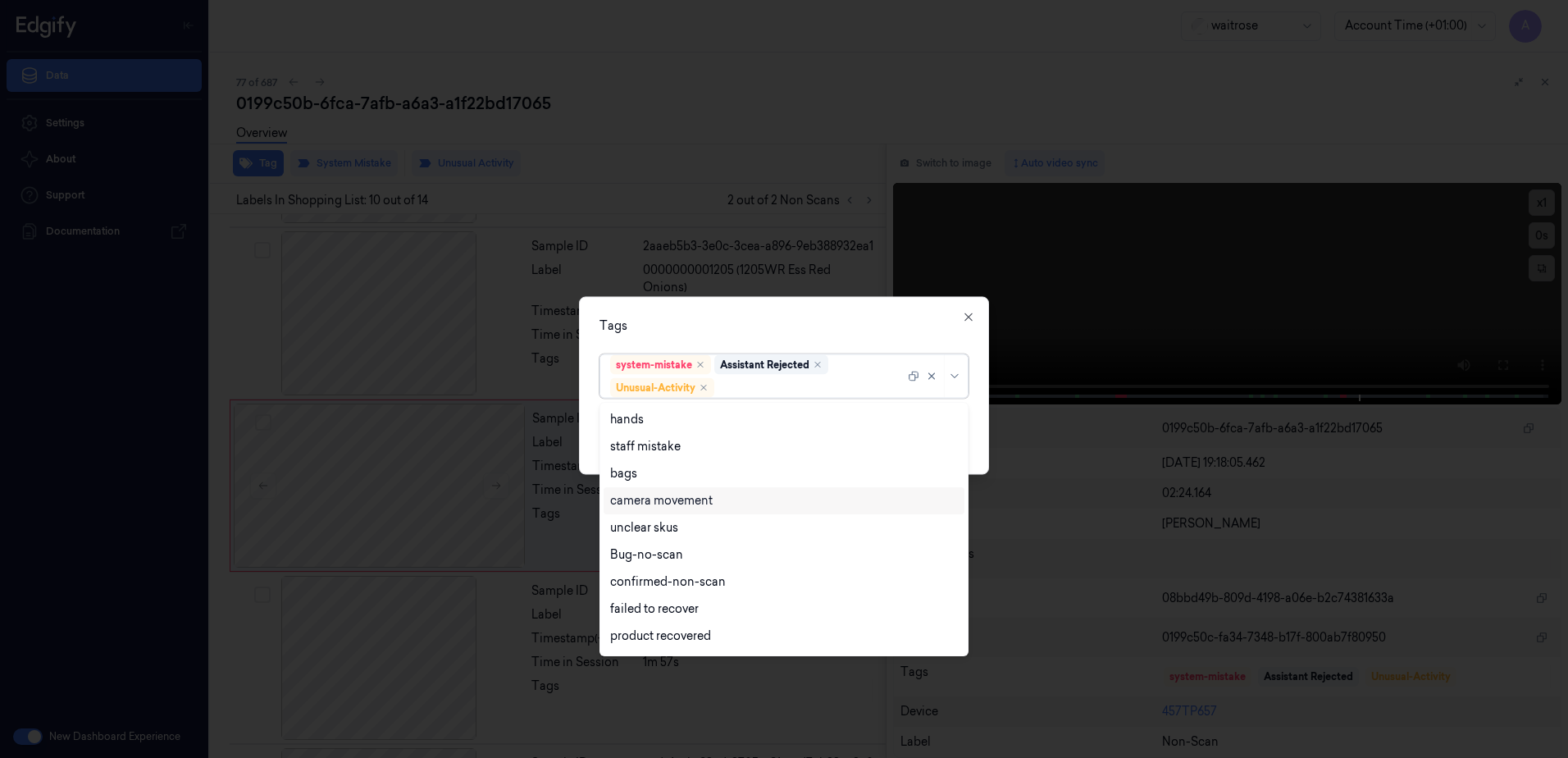
scroll to position [215, 0]
click at [696, 610] on div "Picklist item alert" at bounding box center [657, 612] width 94 height 18
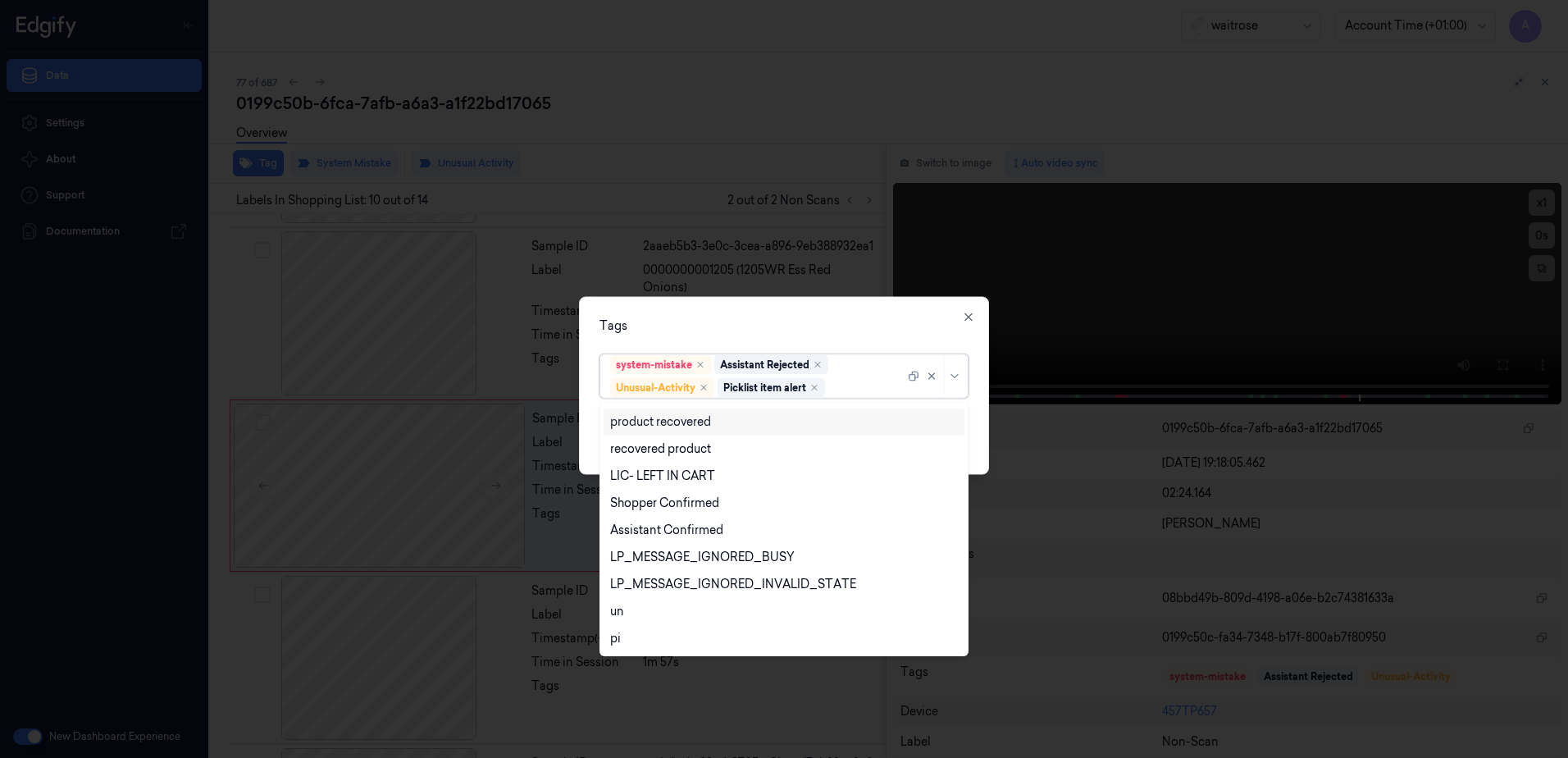
click at [873, 334] on div "Tags" at bounding box center [784, 326] width 369 height 18
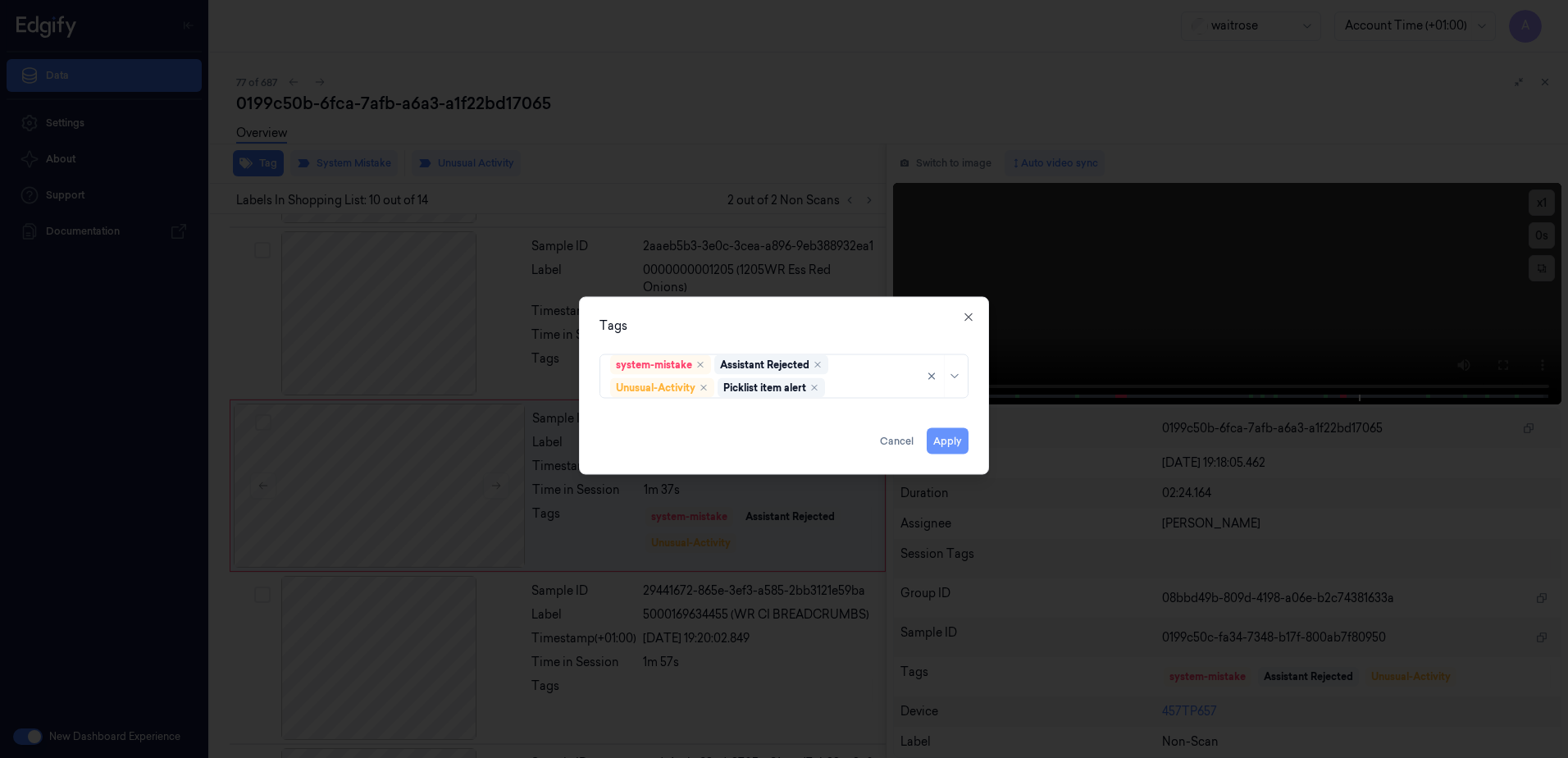
click at [946, 435] on button "Apply" at bounding box center [947, 441] width 42 height 26
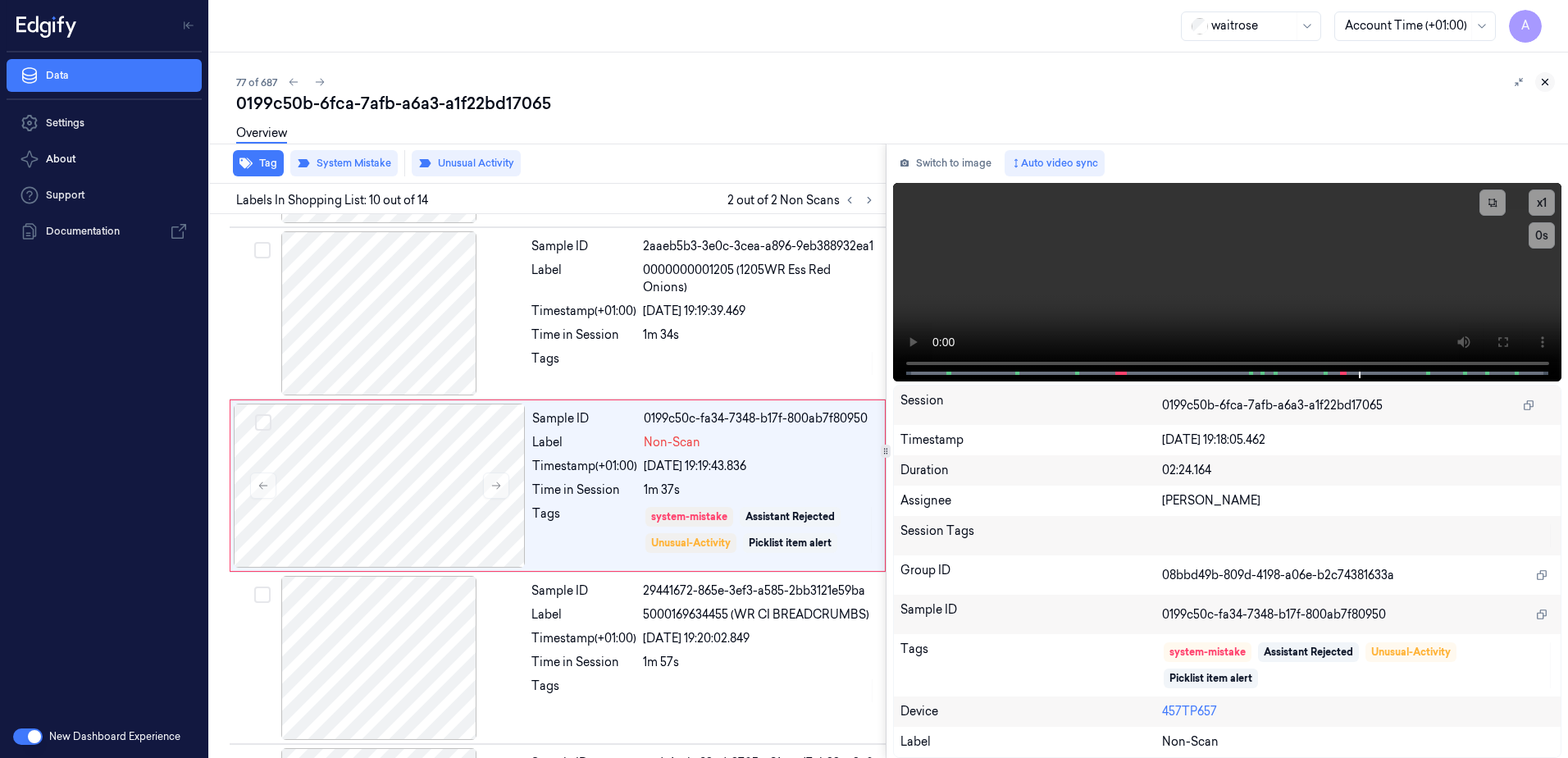
click at [1546, 85] on icon at bounding box center [1545, 82] width 11 height 11
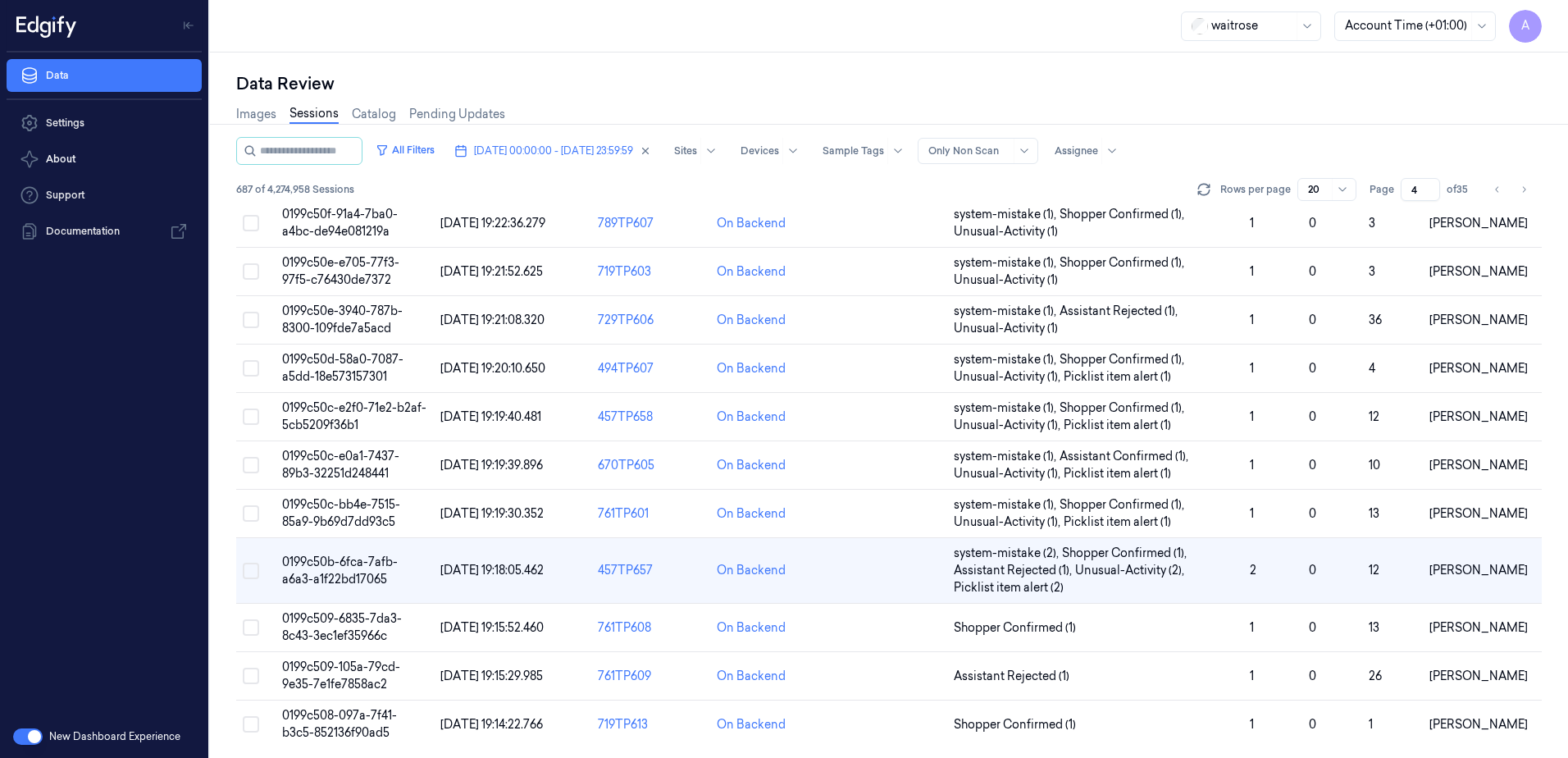
scroll to position [500, 0]
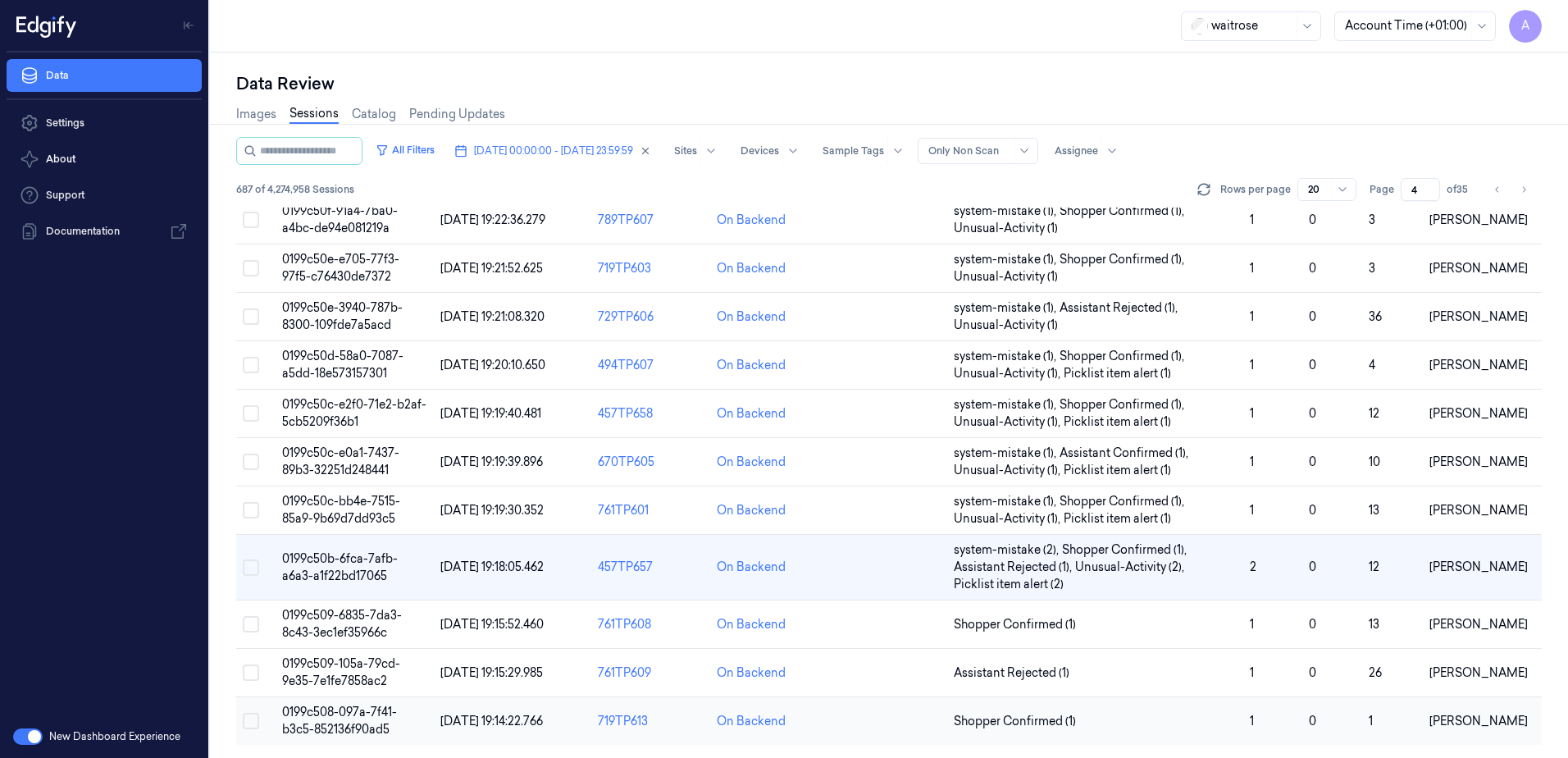
click at [352, 718] on span "0199c508-097a-7f41-b3c5-852136f90ad5" at bounding box center [339, 721] width 115 height 32
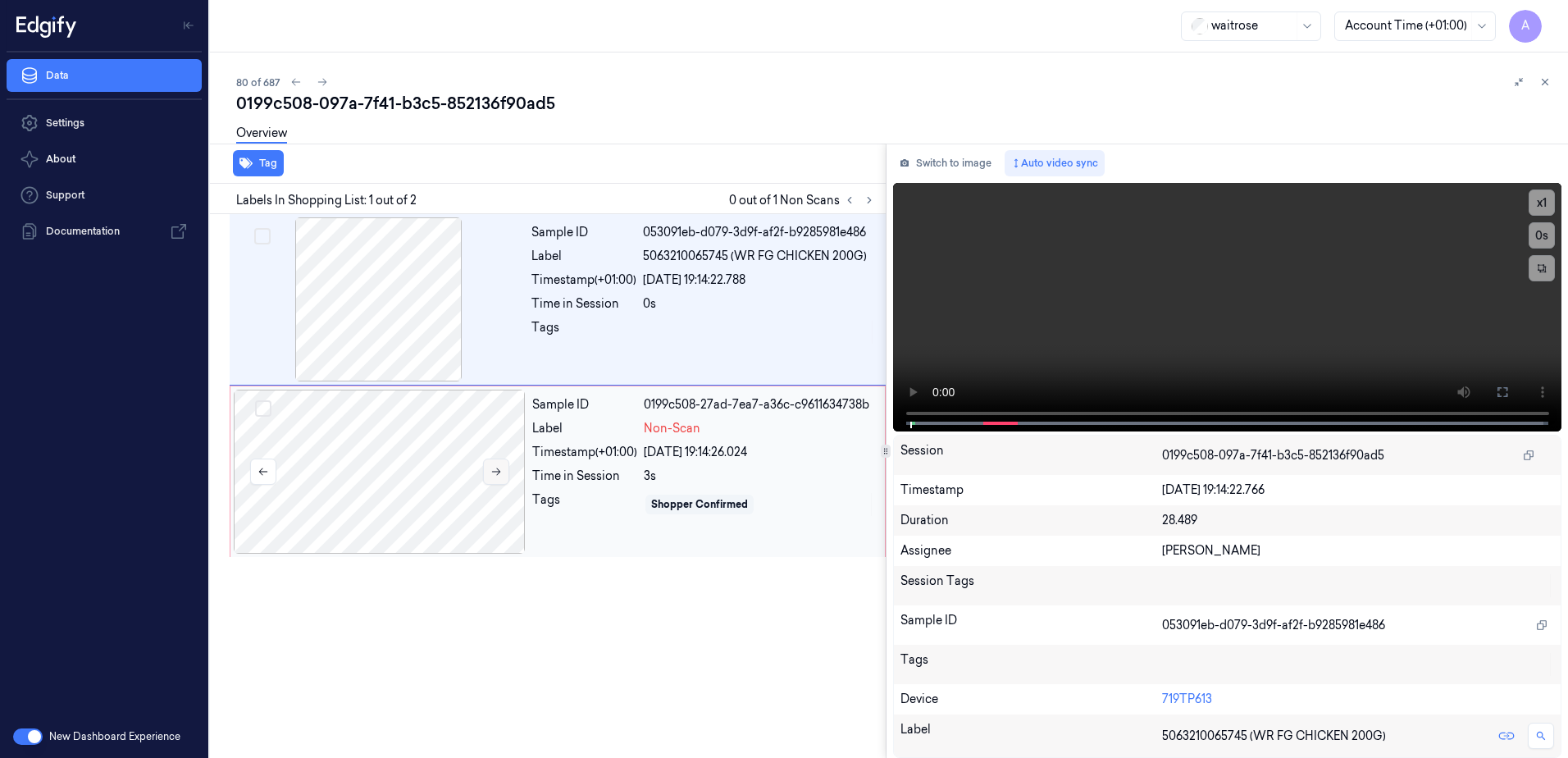
click at [501, 476] on icon at bounding box center [496, 471] width 11 height 11
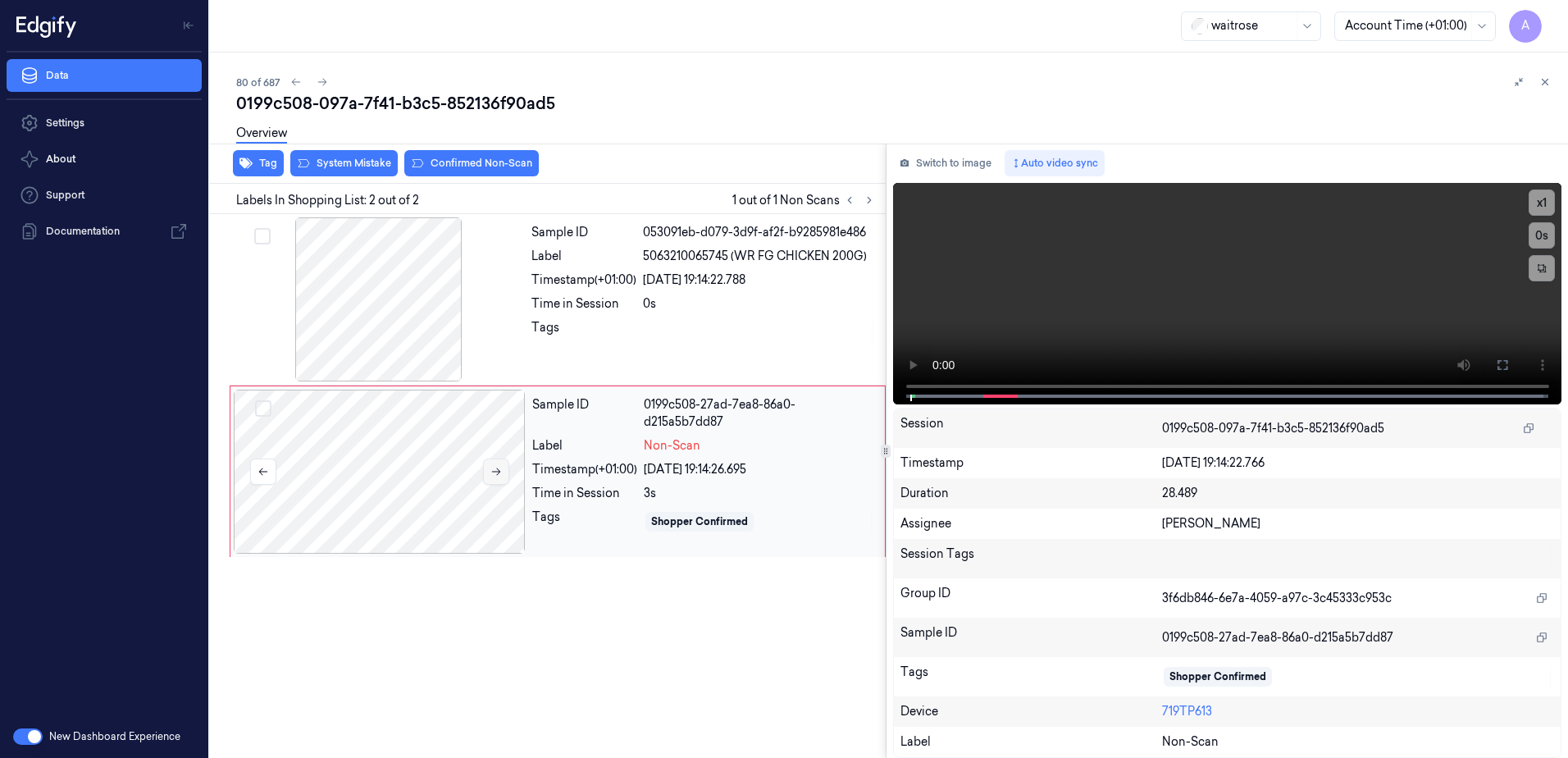
click at [491, 467] on icon at bounding box center [496, 471] width 11 height 11
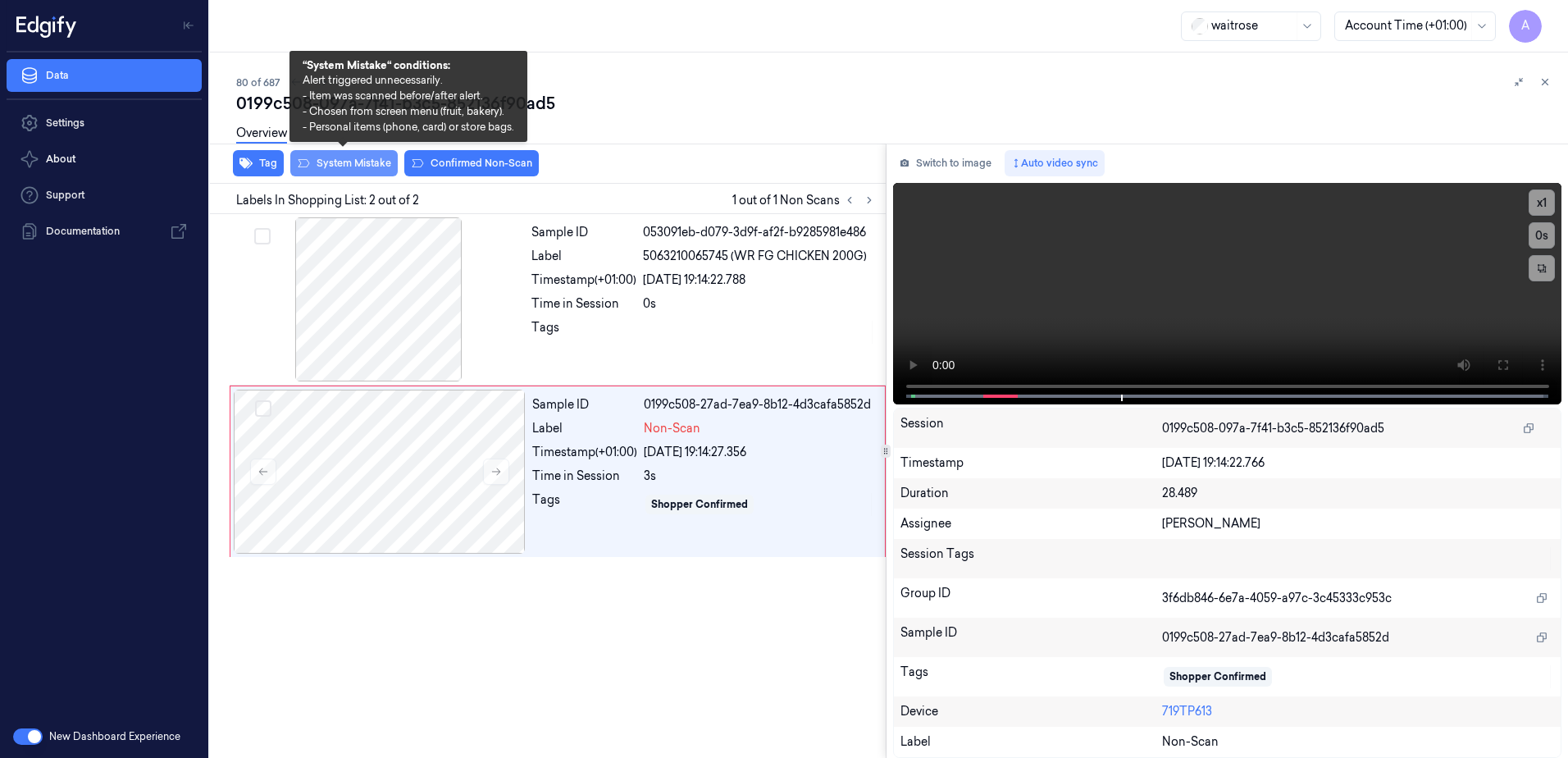
click at [340, 174] on button "System Mistake" at bounding box center [344, 164] width 107 height 26
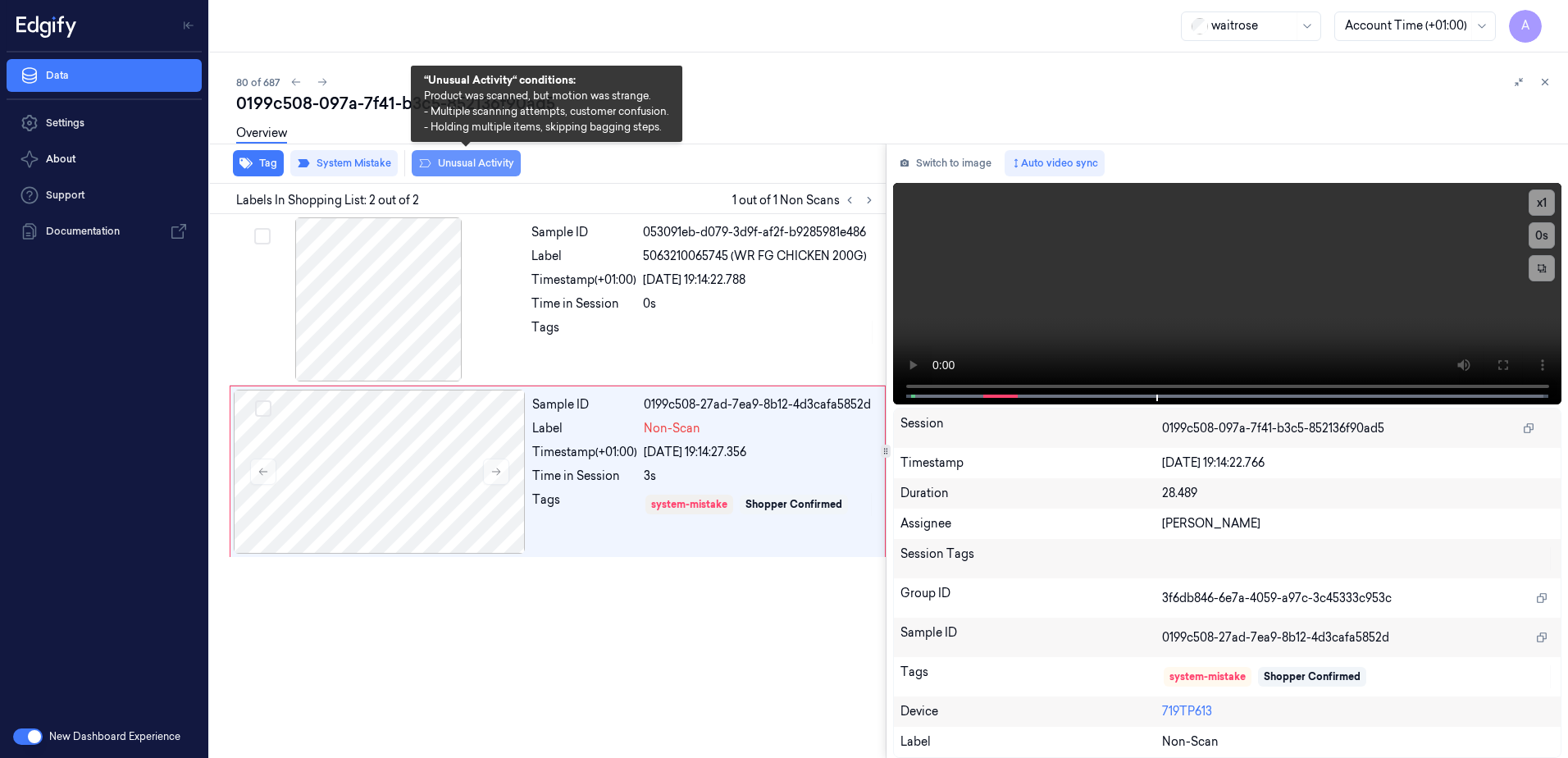
click at [454, 171] on button "Unusual Activity" at bounding box center [466, 164] width 109 height 26
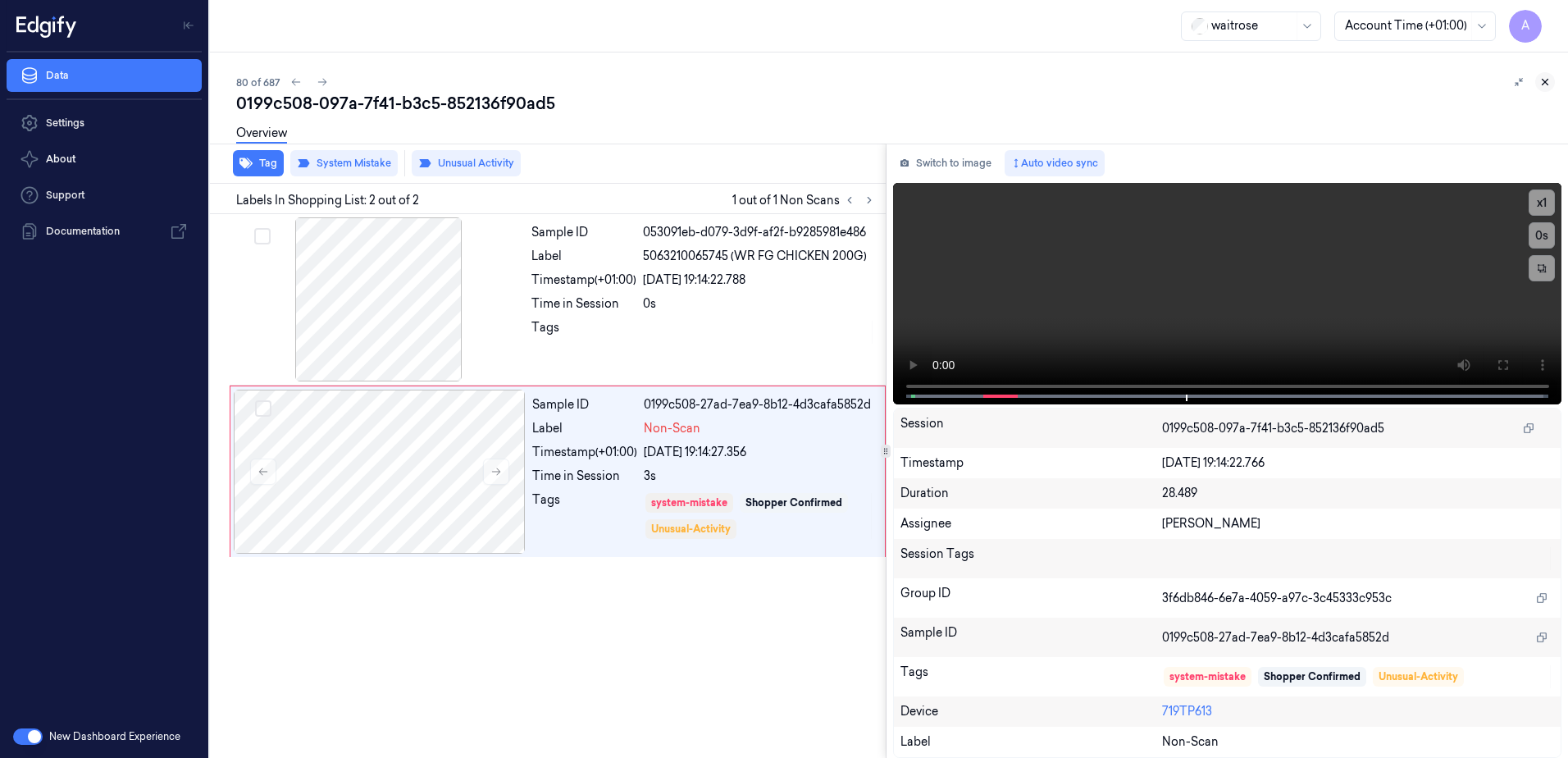
click at [1547, 81] on icon at bounding box center [1545, 82] width 11 height 11
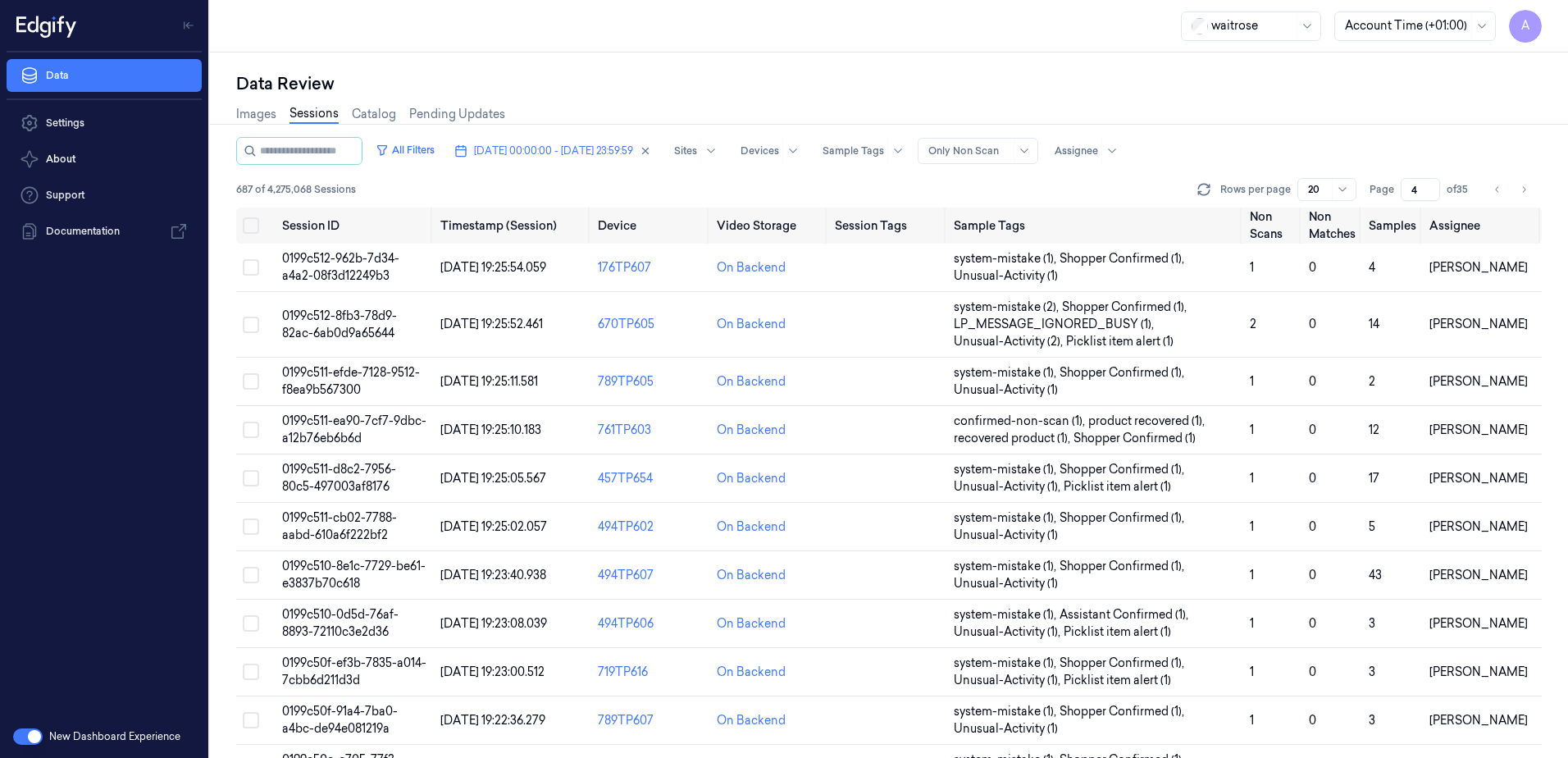
drag, startPoint x: 1419, startPoint y: 184, endPoint x: 1398, endPoint y: 200, distance: 26.4
click at [1398, 200] on div "Page 4 of 35" at bounding box center [1421, 189] width 104 height 23
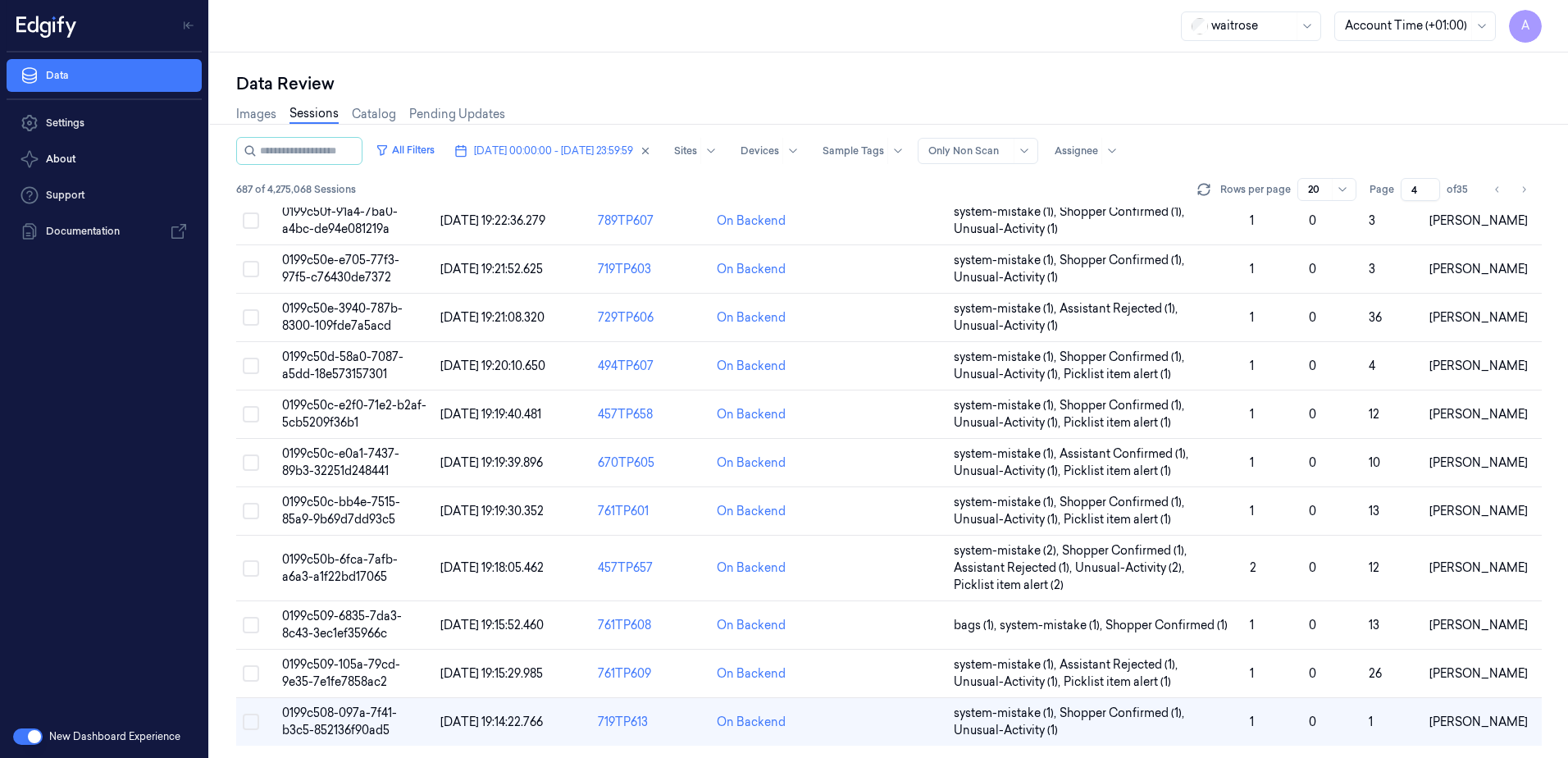
scroll to position [500, 0]
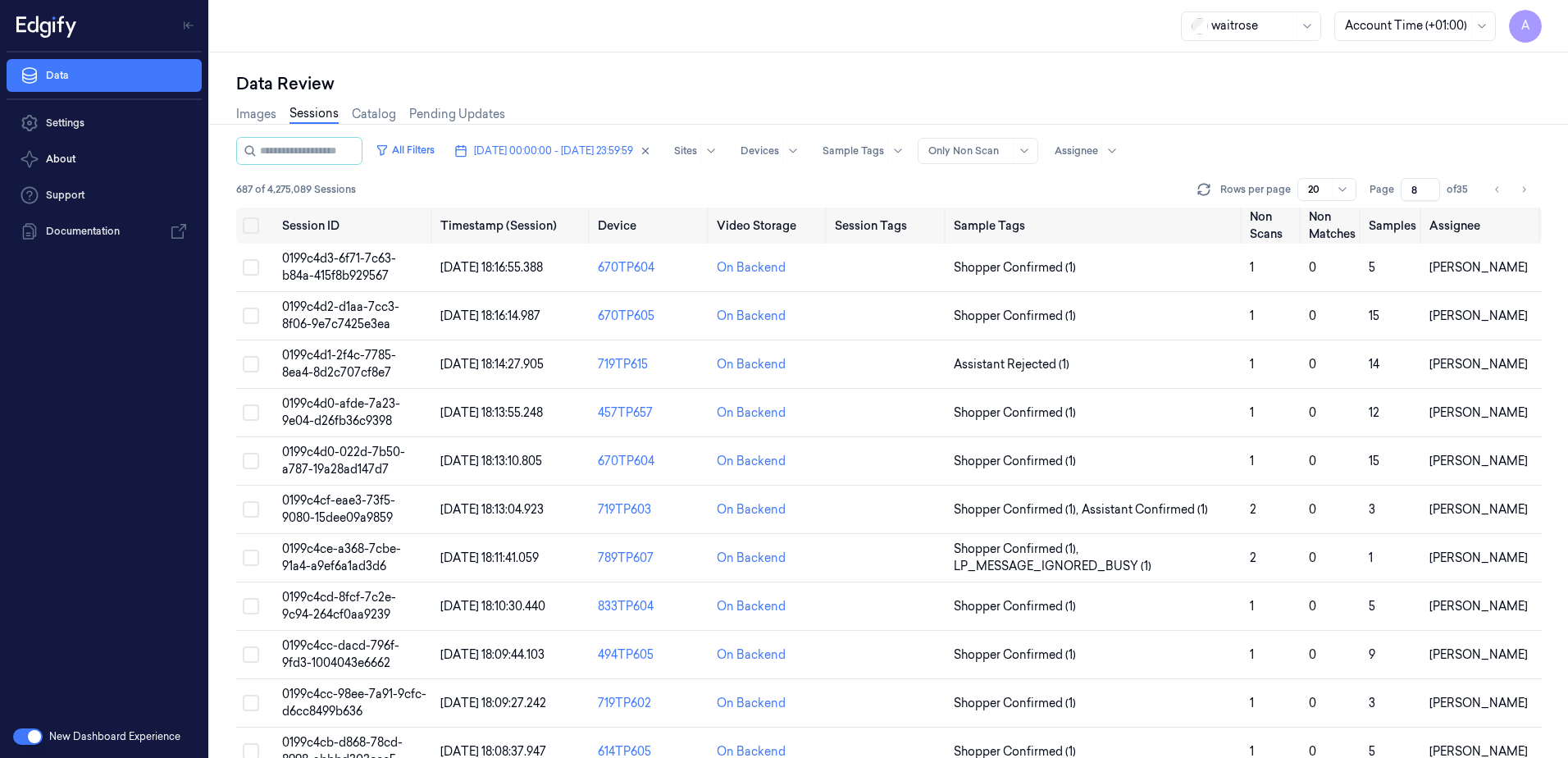
type input "8"
click at [336, 363] on td "0199c4d1-2f4c-7785-8ea4-8d2c707cf8e7" at bounding box center [355, 364] width 158 height 48
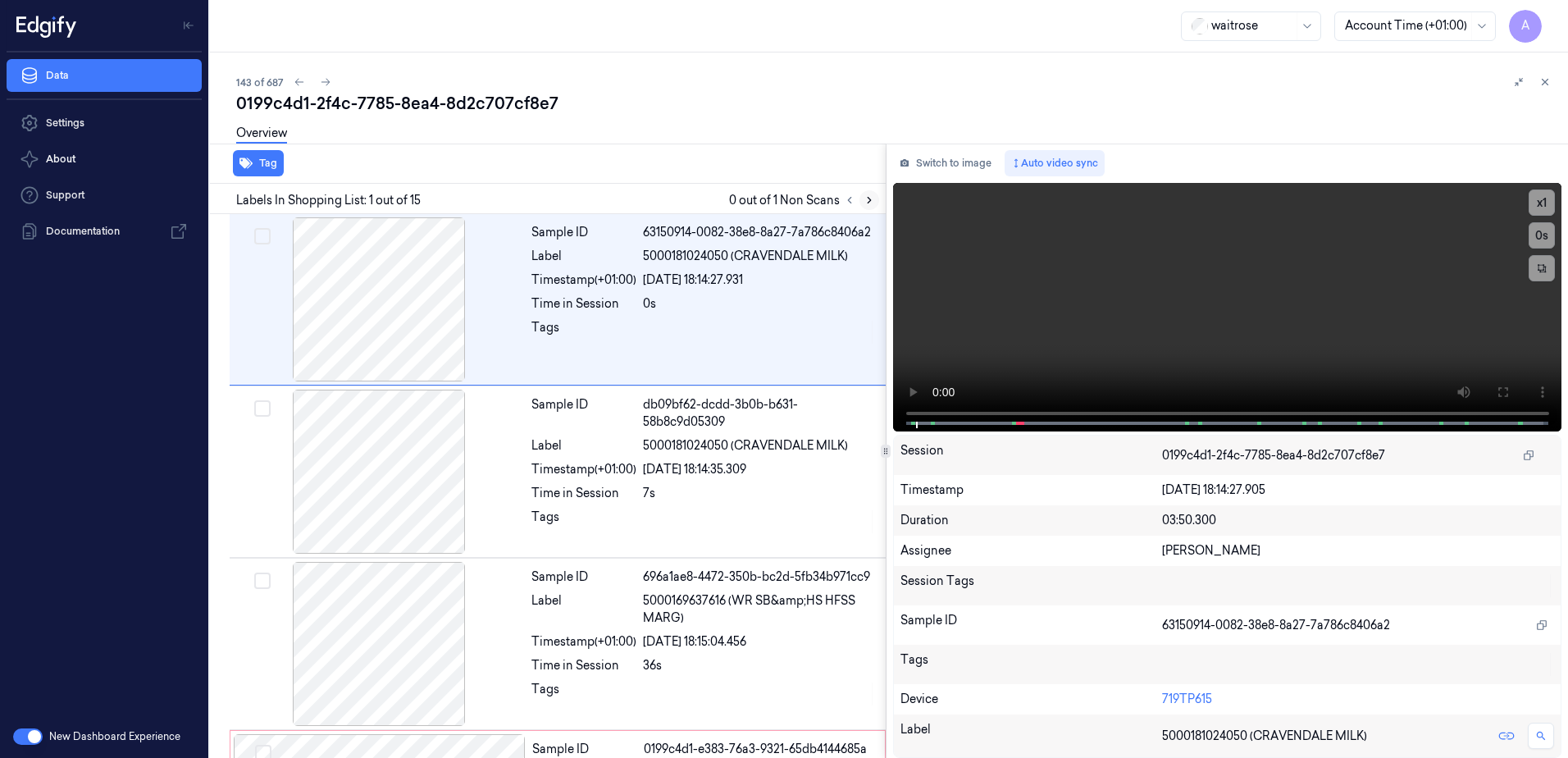
click at [871, 202] on icon at bounding box center [869, 200] width 11 height 11
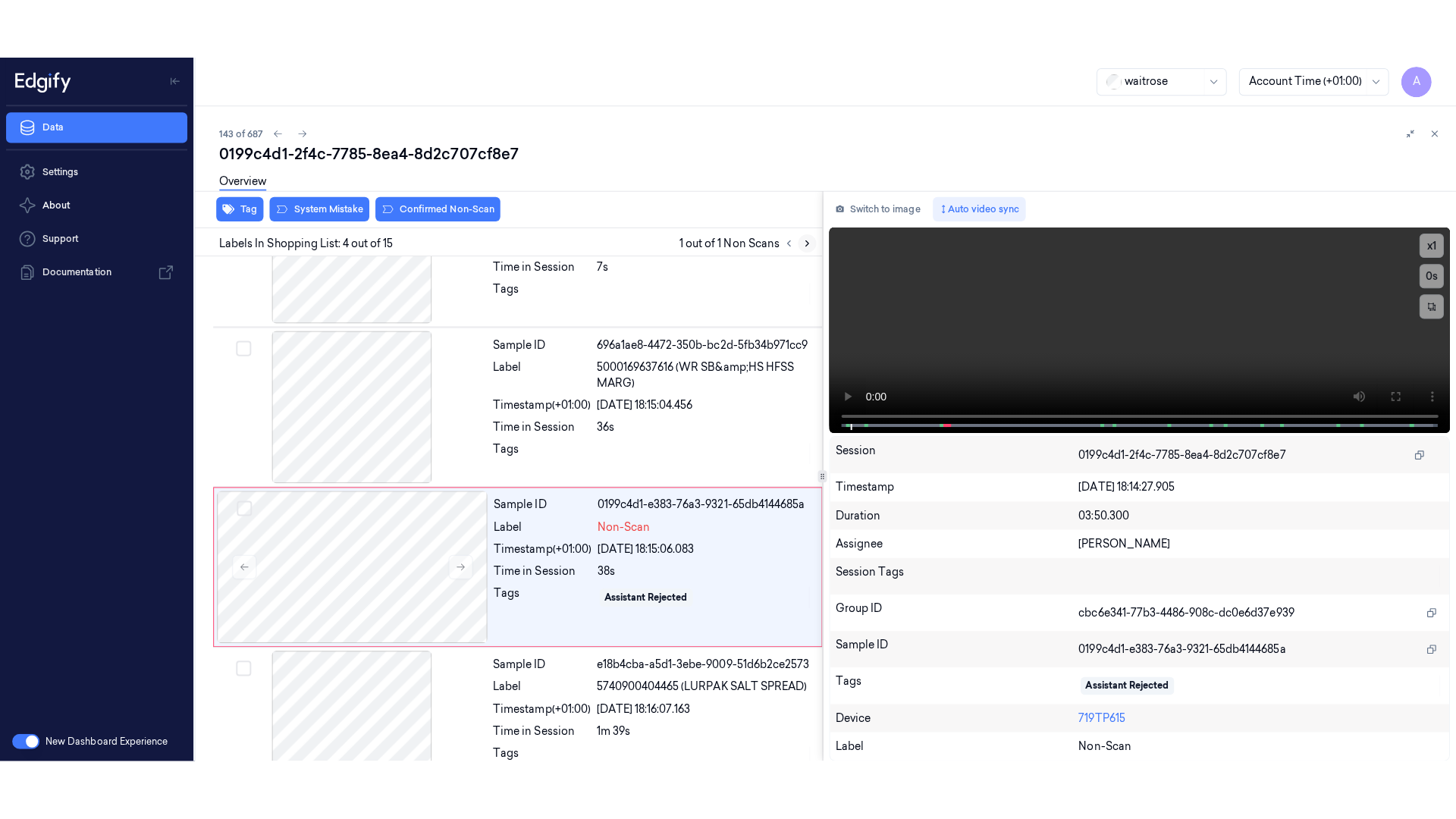
scroll to position [306, 0]
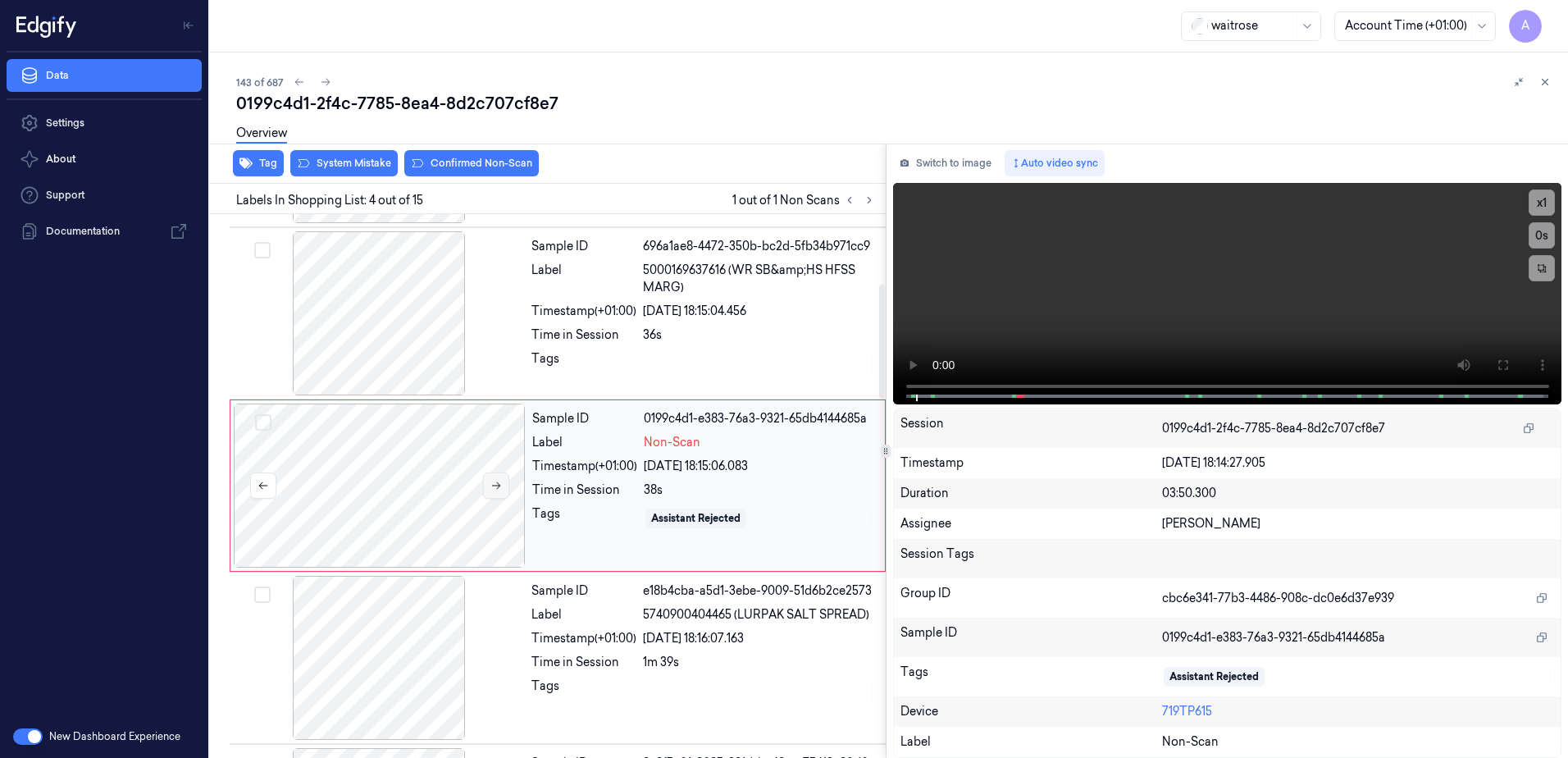
click at [497, 487] on icon at bounding box center [496, 485] width 11 height 11
click at [497, 489] on icon at bounding box center [496, 485] width 11 height 11
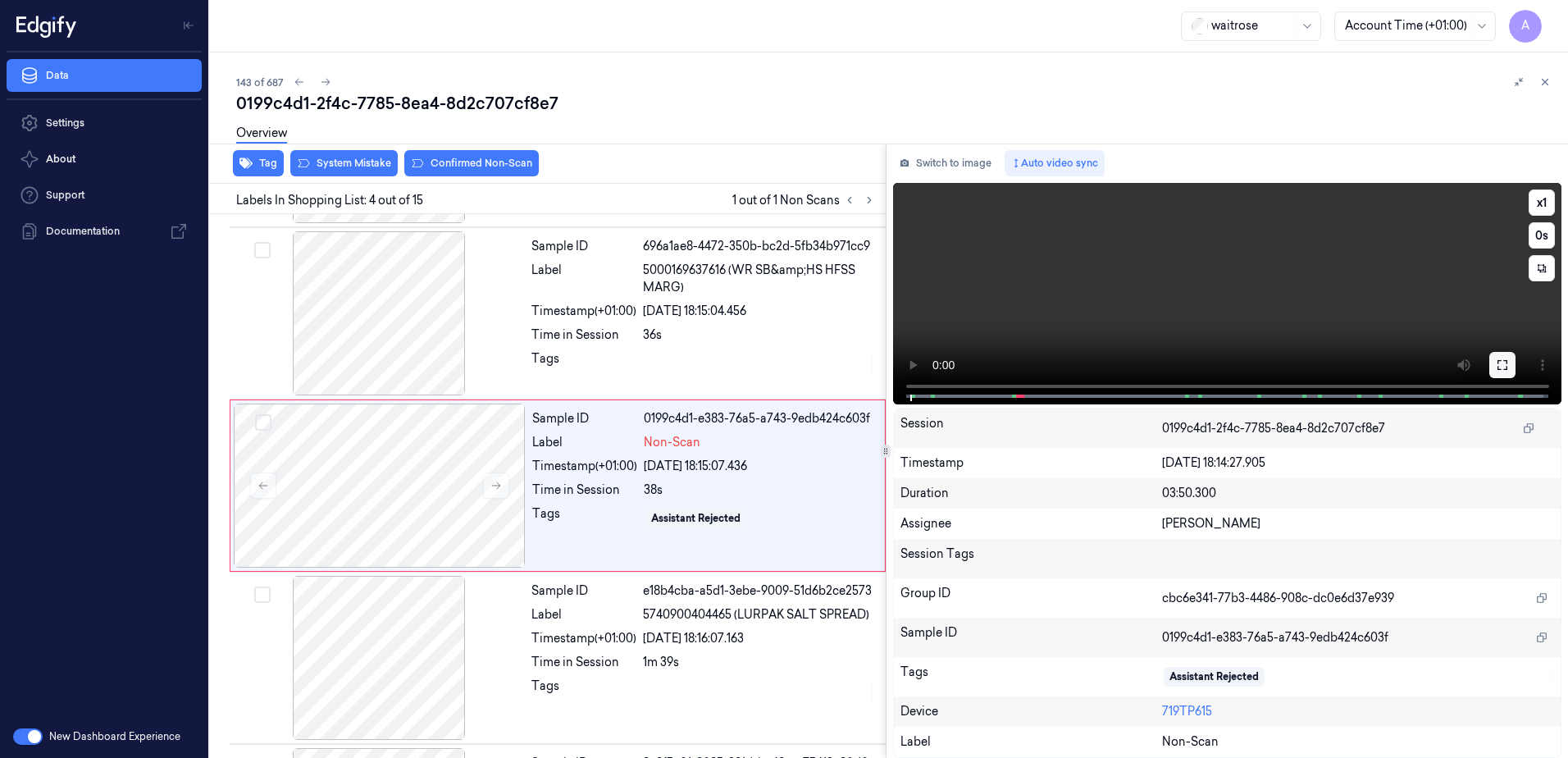
click at [1508, 366] on icon at bounding box center [1502, 365] width 13 height 13
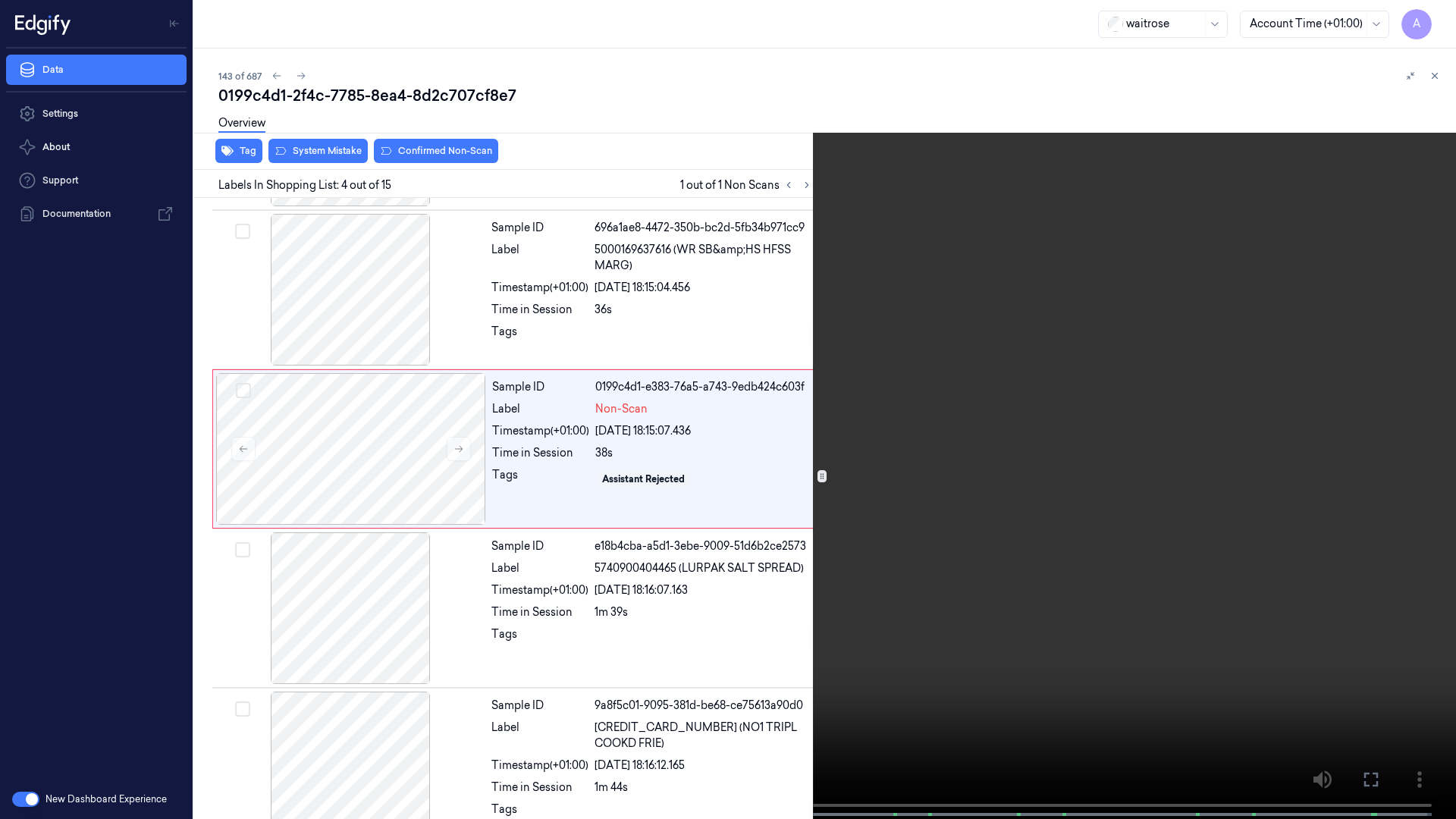
click at [970, 448] on video at bounding box center [728, 411] width 1456 height 822
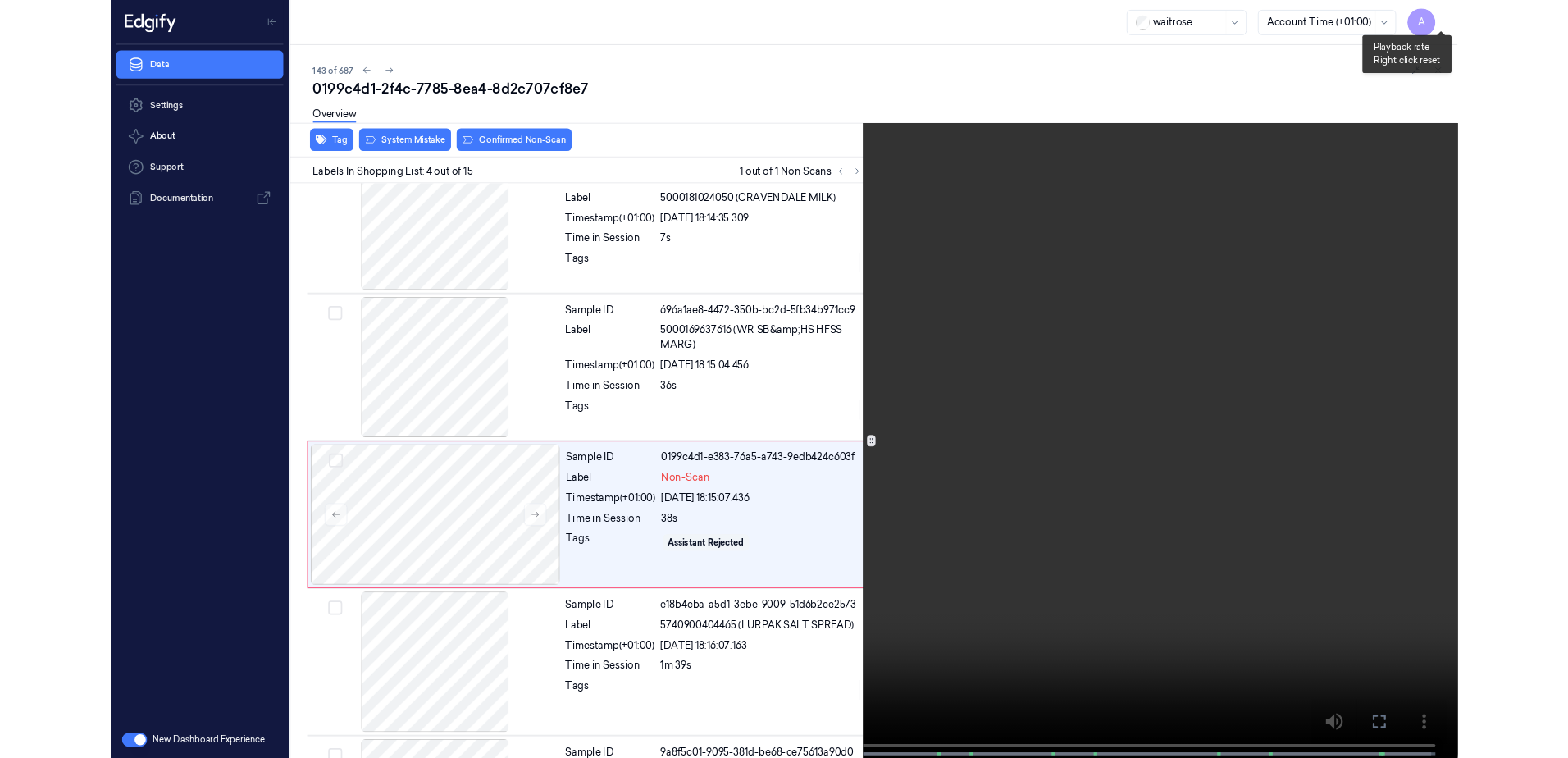
scroll to position [266, 0]
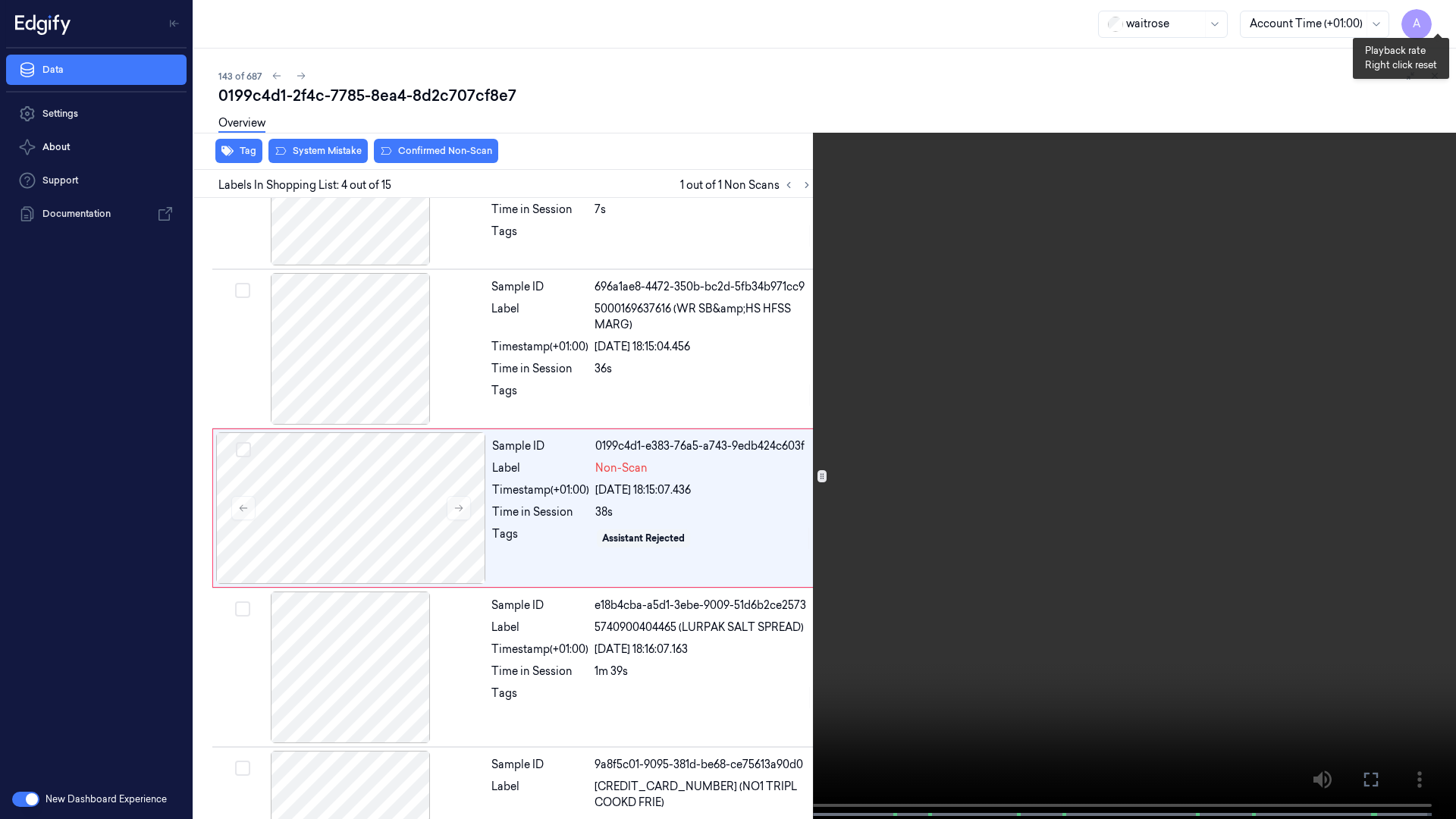
click at [1439, 17] on button "x 1" at bounding box center [1437, 18] width 24 height 24
click at [1128, 453] on video at bounding box center [728, 411] width 1456 height 822
click at [0, 0] on icon at bounding box center [0, 0] width 0 height 0
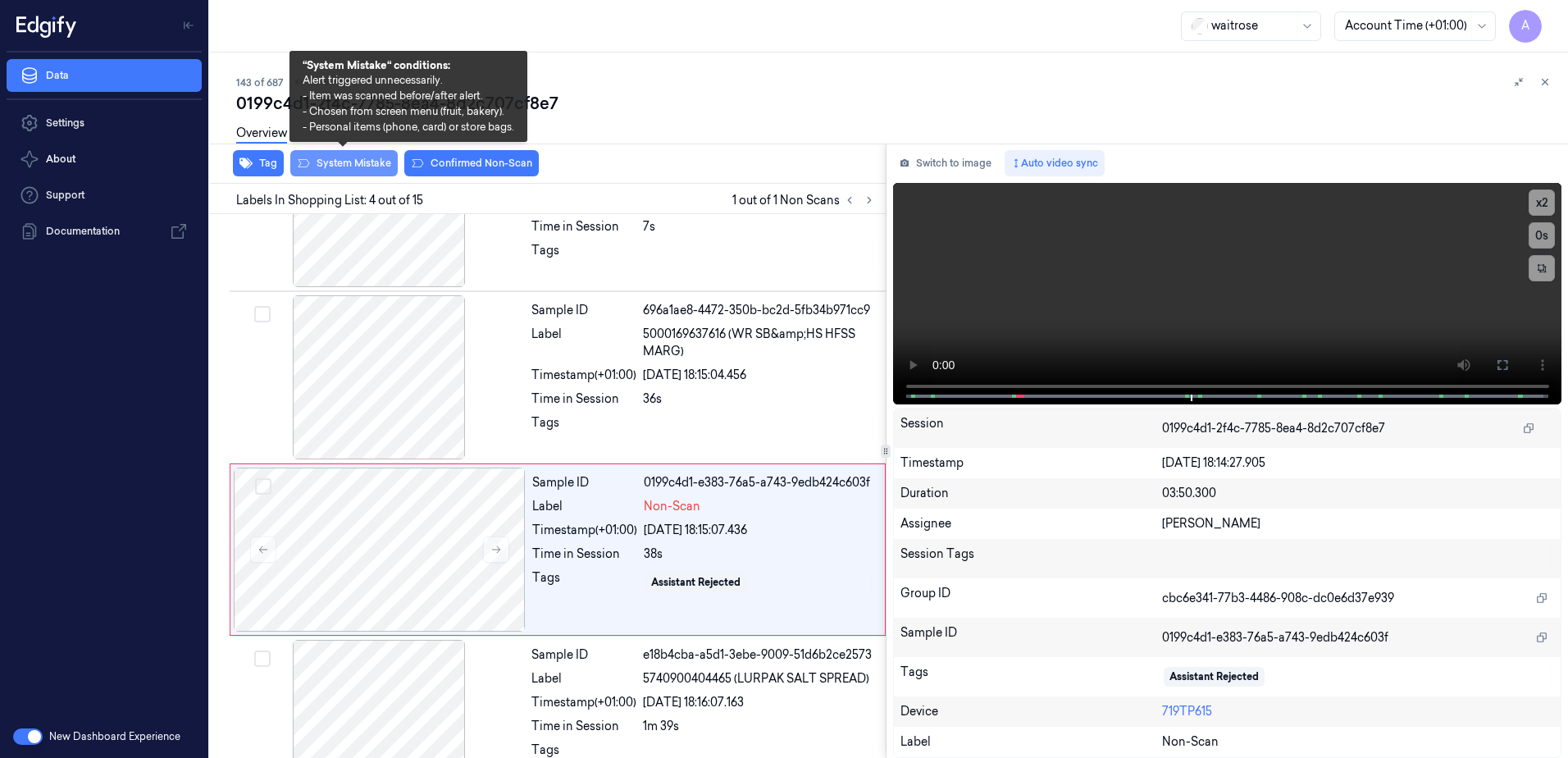
click at [347, 164] on button "System Mistake" at bounding box center [344, 164] width 107 height 26
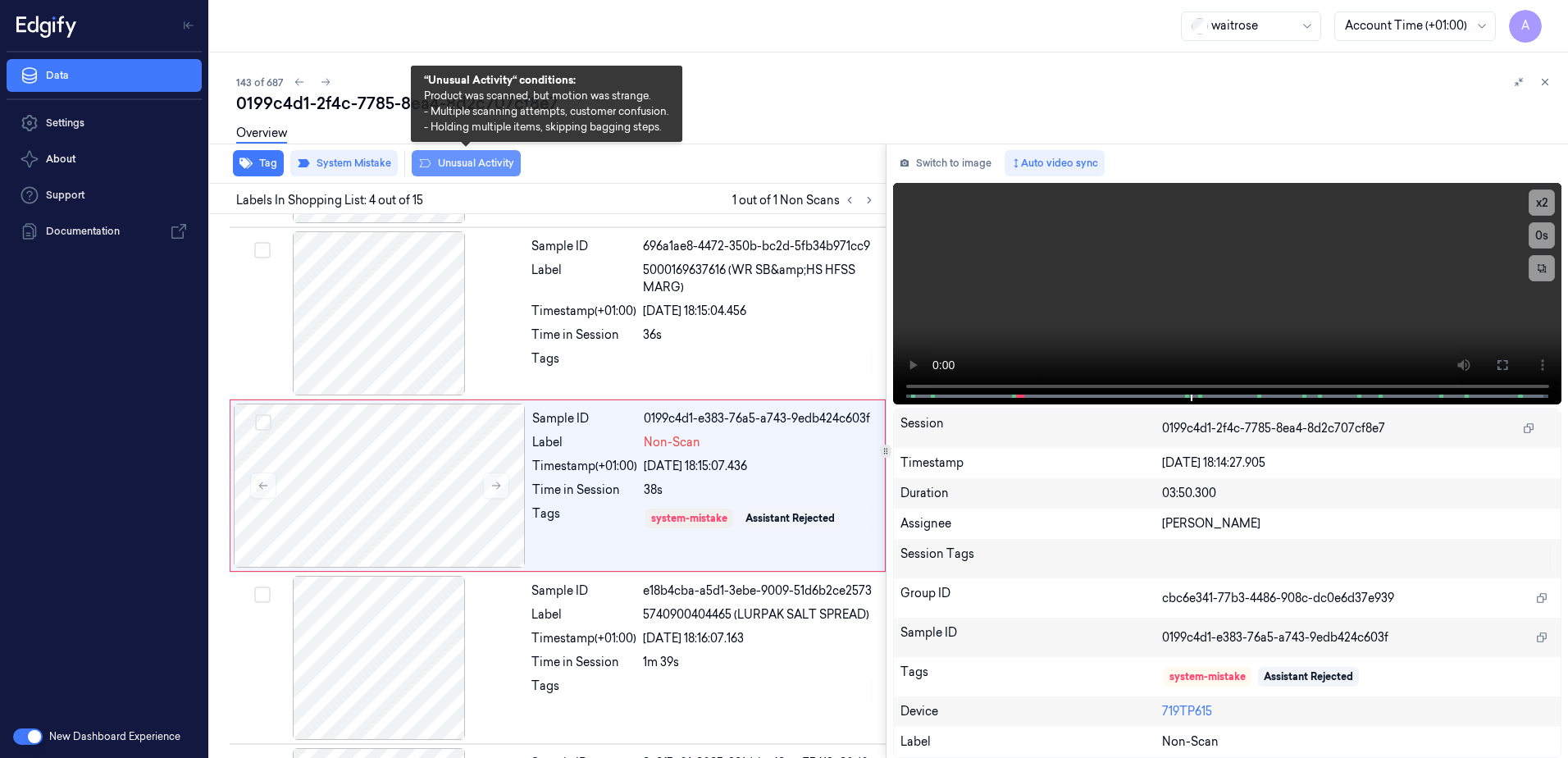
click at [449, 167] on button "Unusual Activity" at bounding box center [466, 164] width 109 height 26
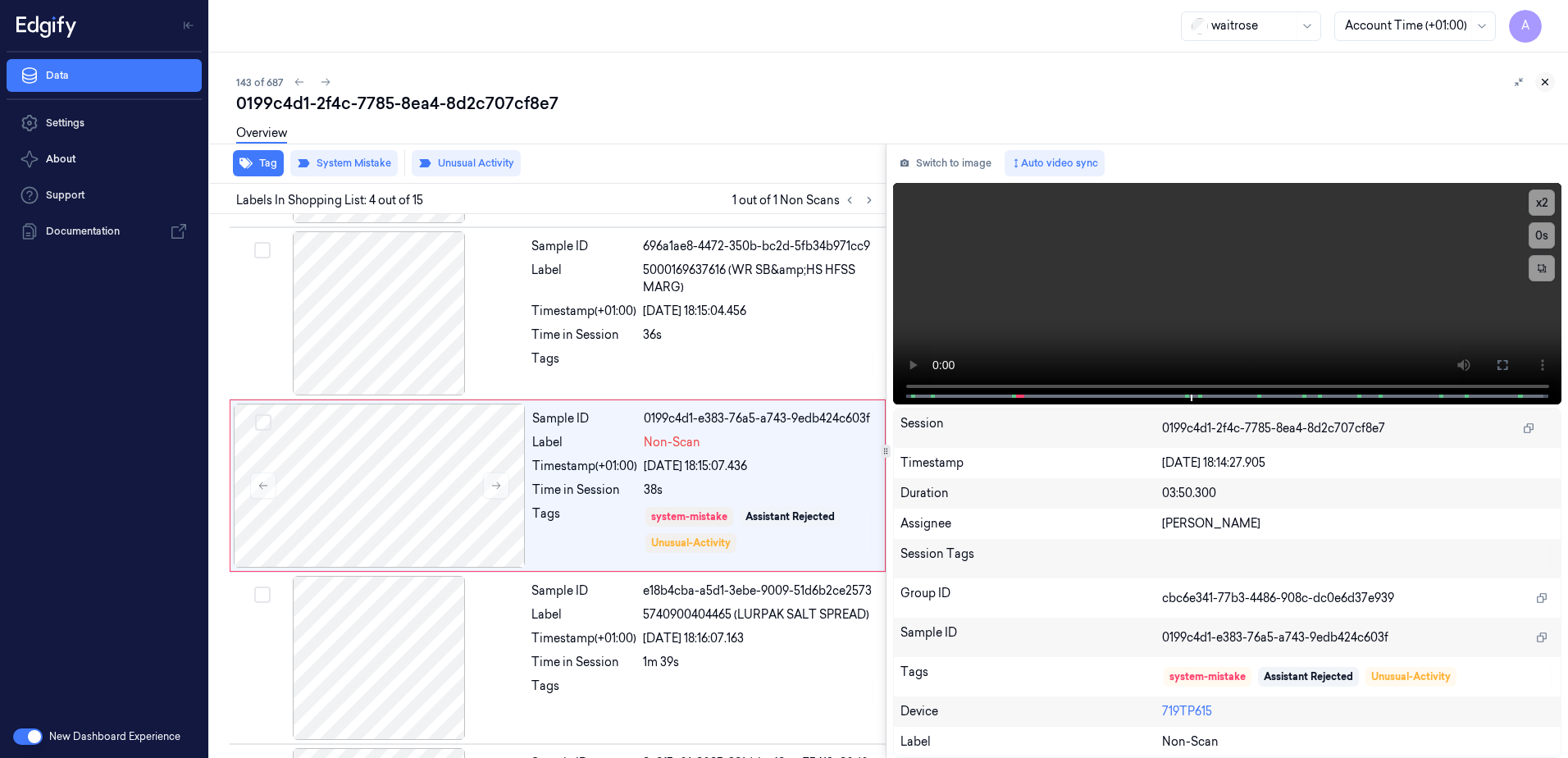
click at [1543, 83] on icon at bounding box center [1545, 82] width 11 height 11
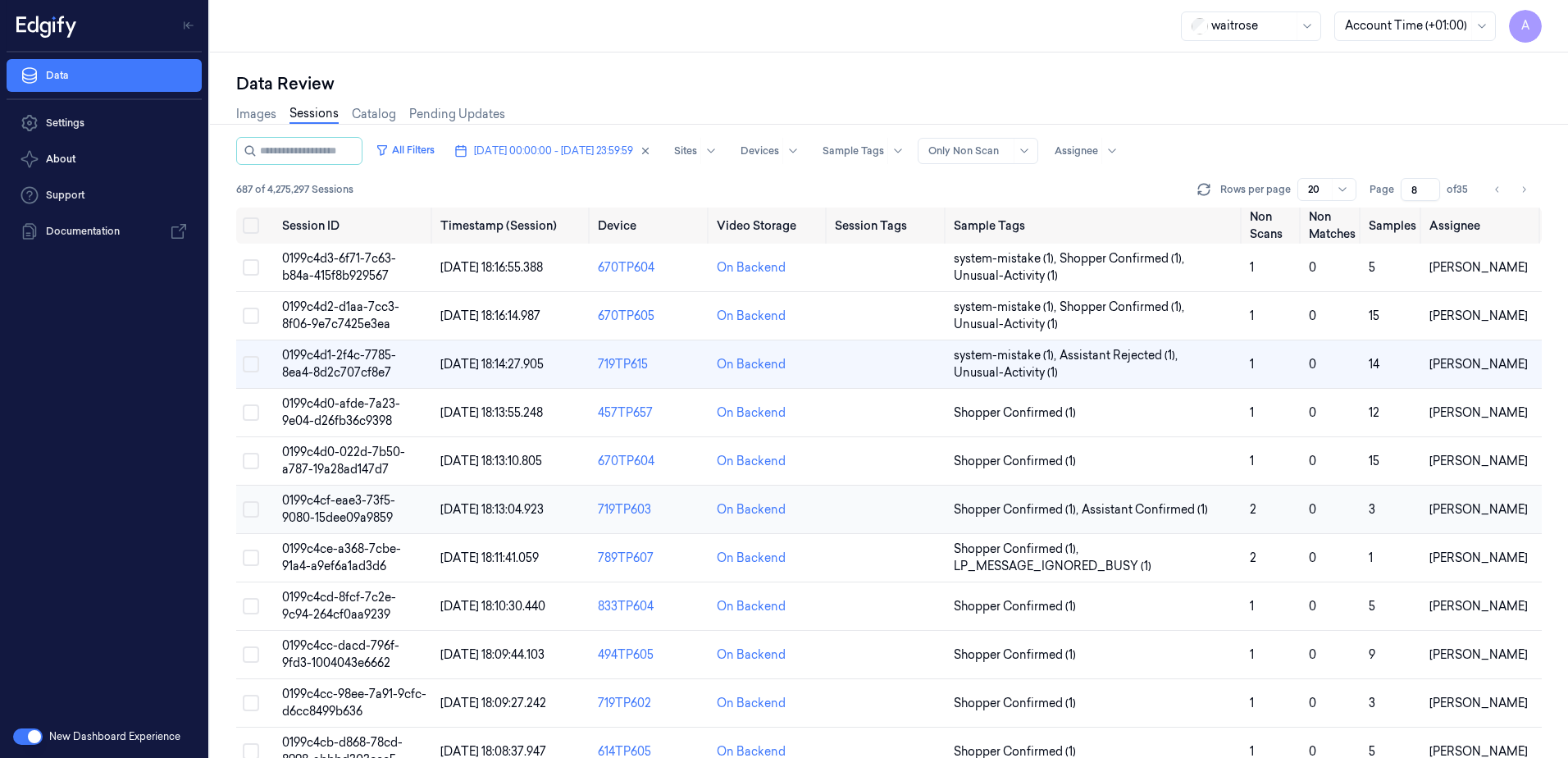
click at [302, 502] on span "0199c4cf-eae3-73f5-9080-15dee09a9859" at bounding box center [338, 509] width 113 height 32
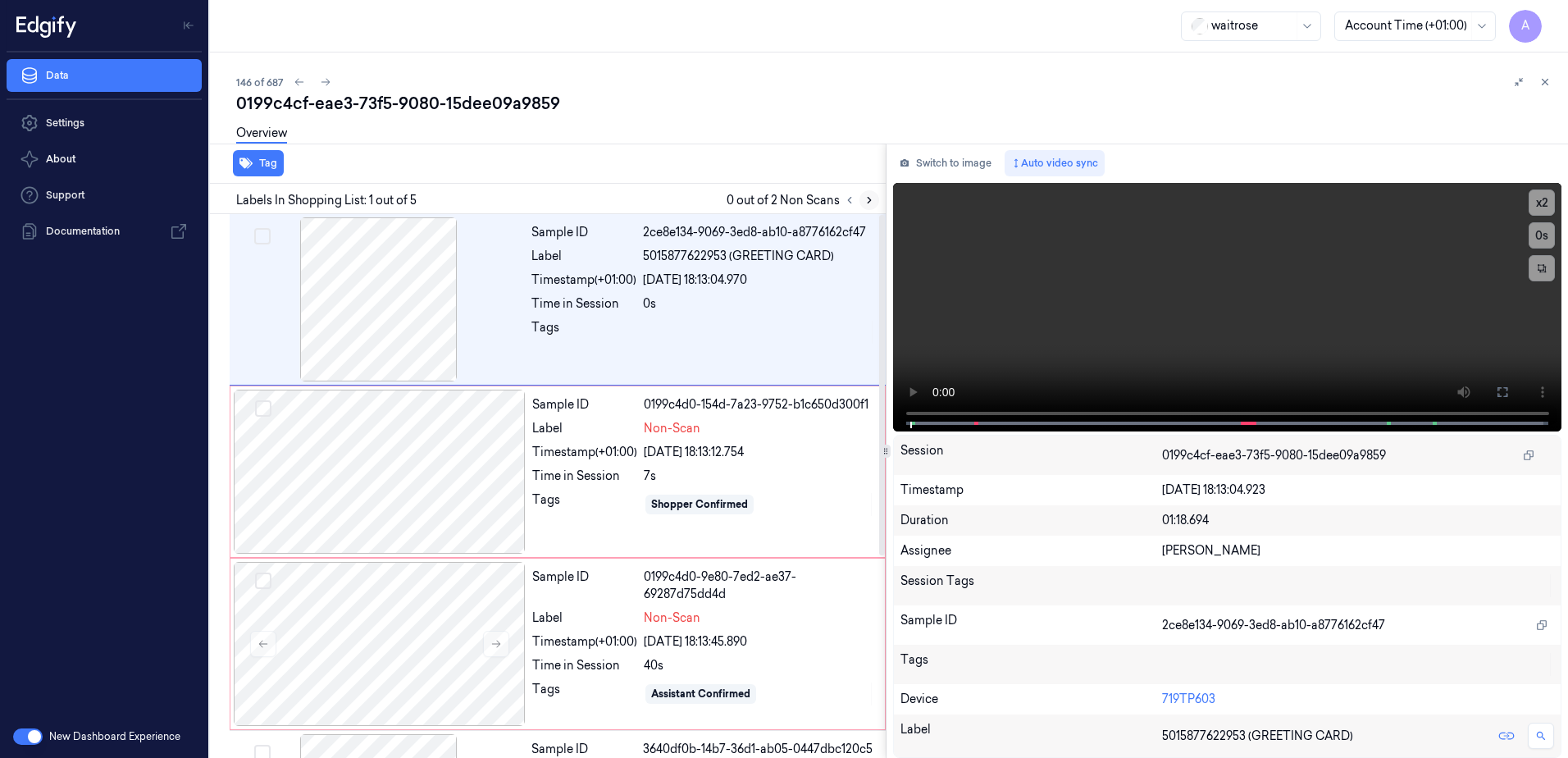
click at [871, 203] on icon at bounding box center [869, 200] width 11 height 11
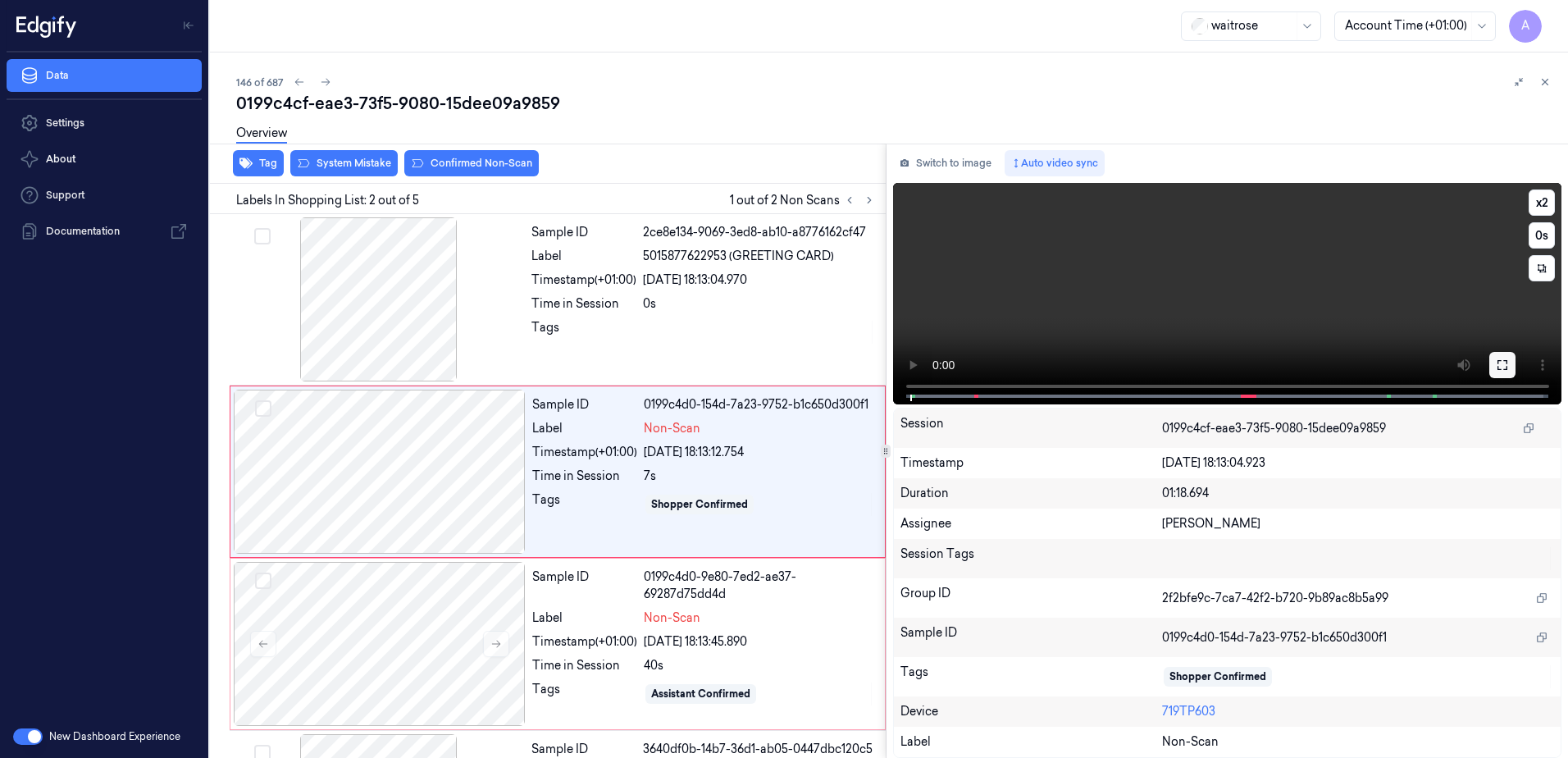
click at [1500, 365] on icon at bounding box center [1502, 365] width 13 height 13
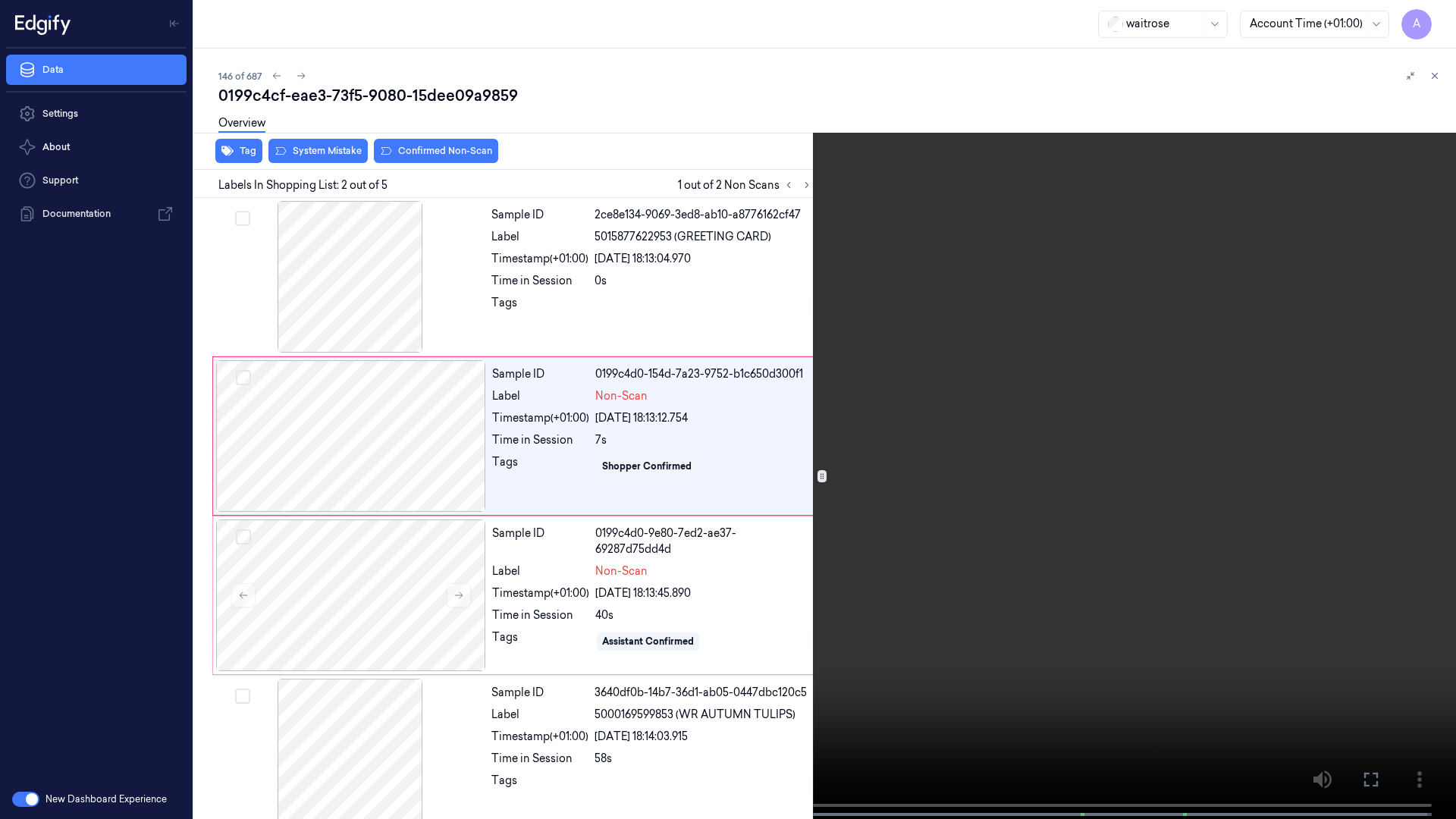
drag, startPoint x: 946, startPoint y: 439, endPoint x: 1032, endPoint y: 438, distance: 86.0
click at [946, 439] on video at bounding box center [728, 411] width 1456 height 822
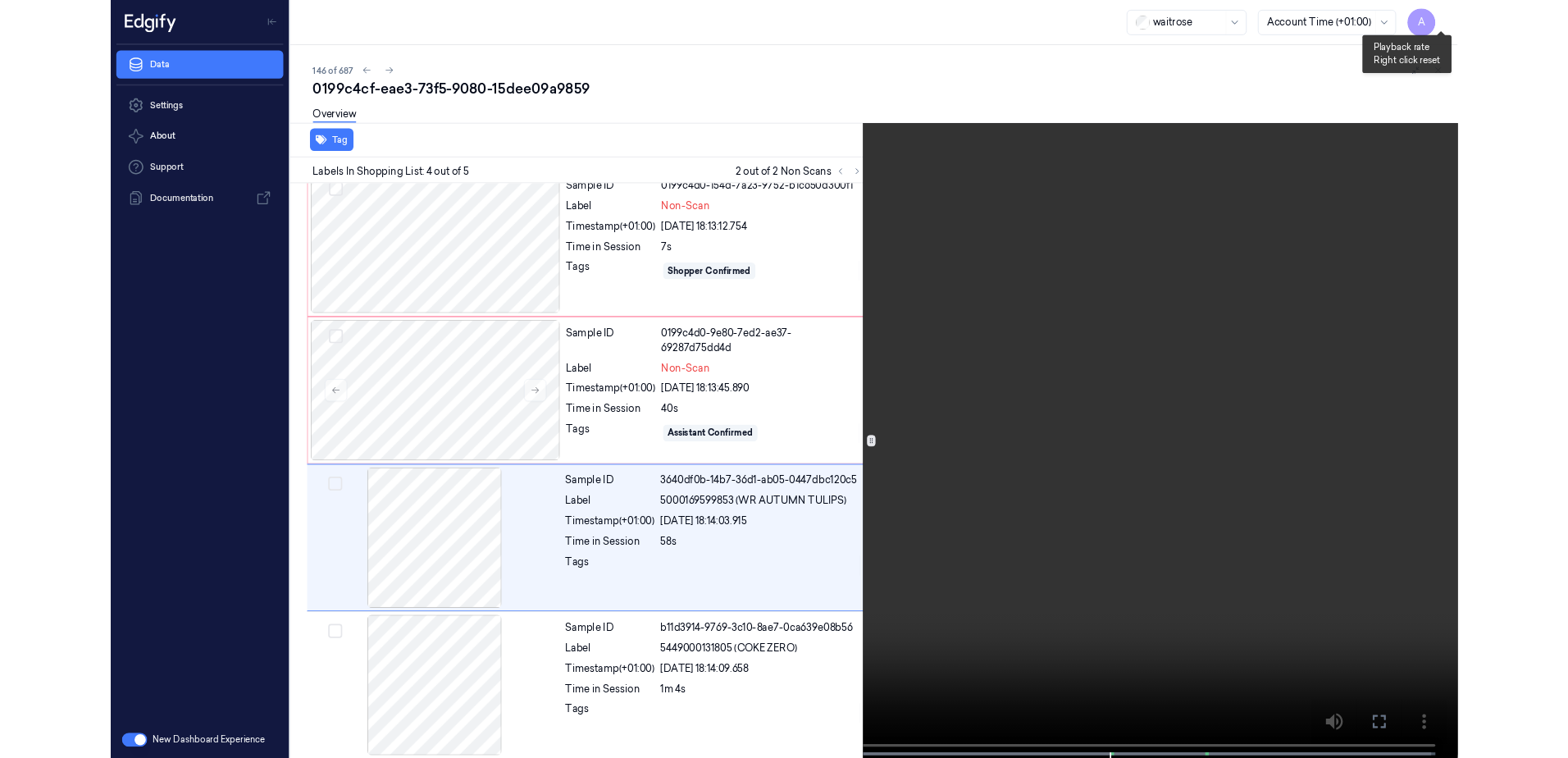
scroll to position [194, 0]
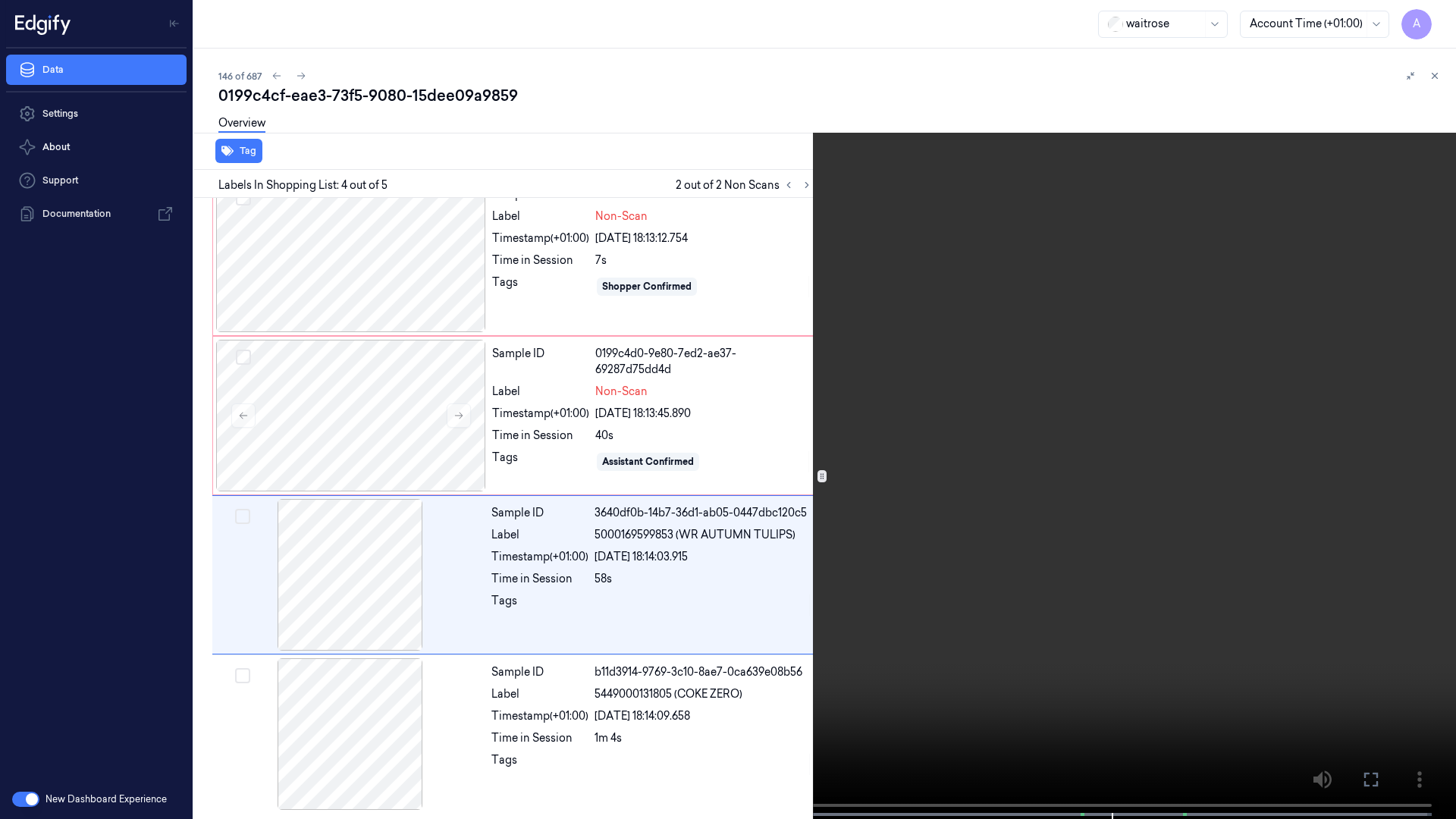
click at [0, 0] on icon at bounding box center [0, 0] width 0 height 0
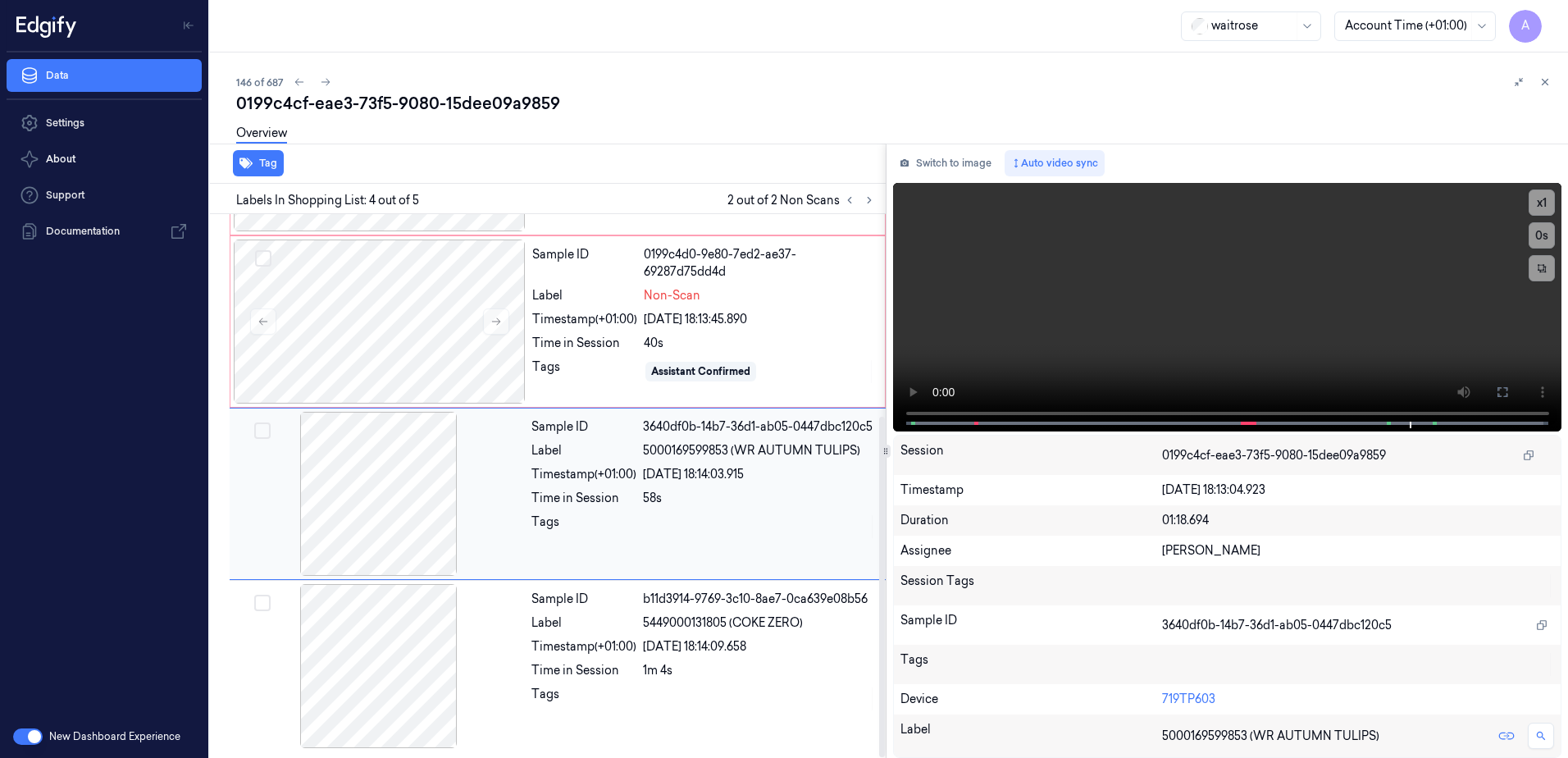
scroll to position [77, 0]
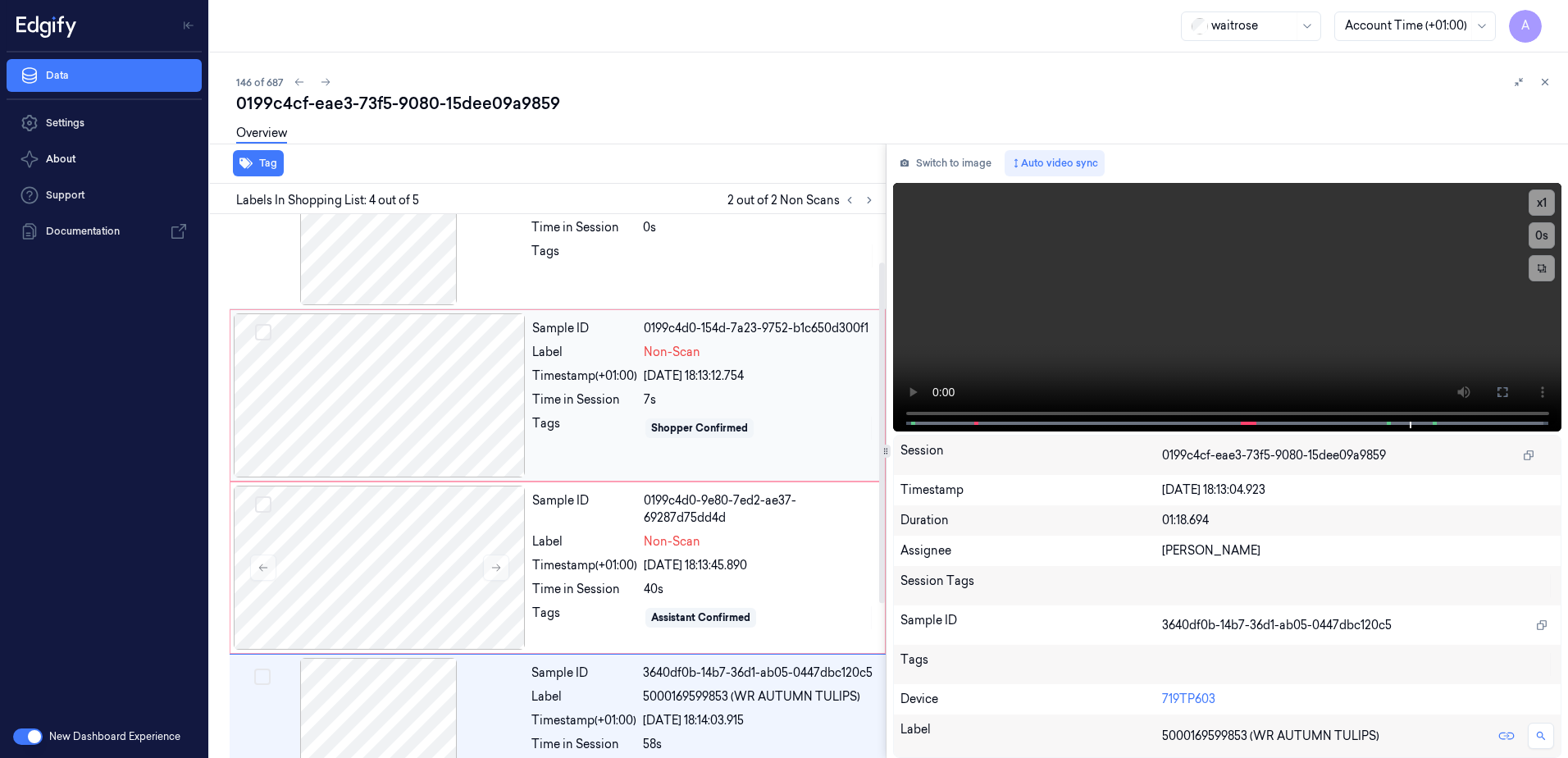
click at [562, 400] on div "Time in Session" at bounding box center [584, 400] width 105 height 18
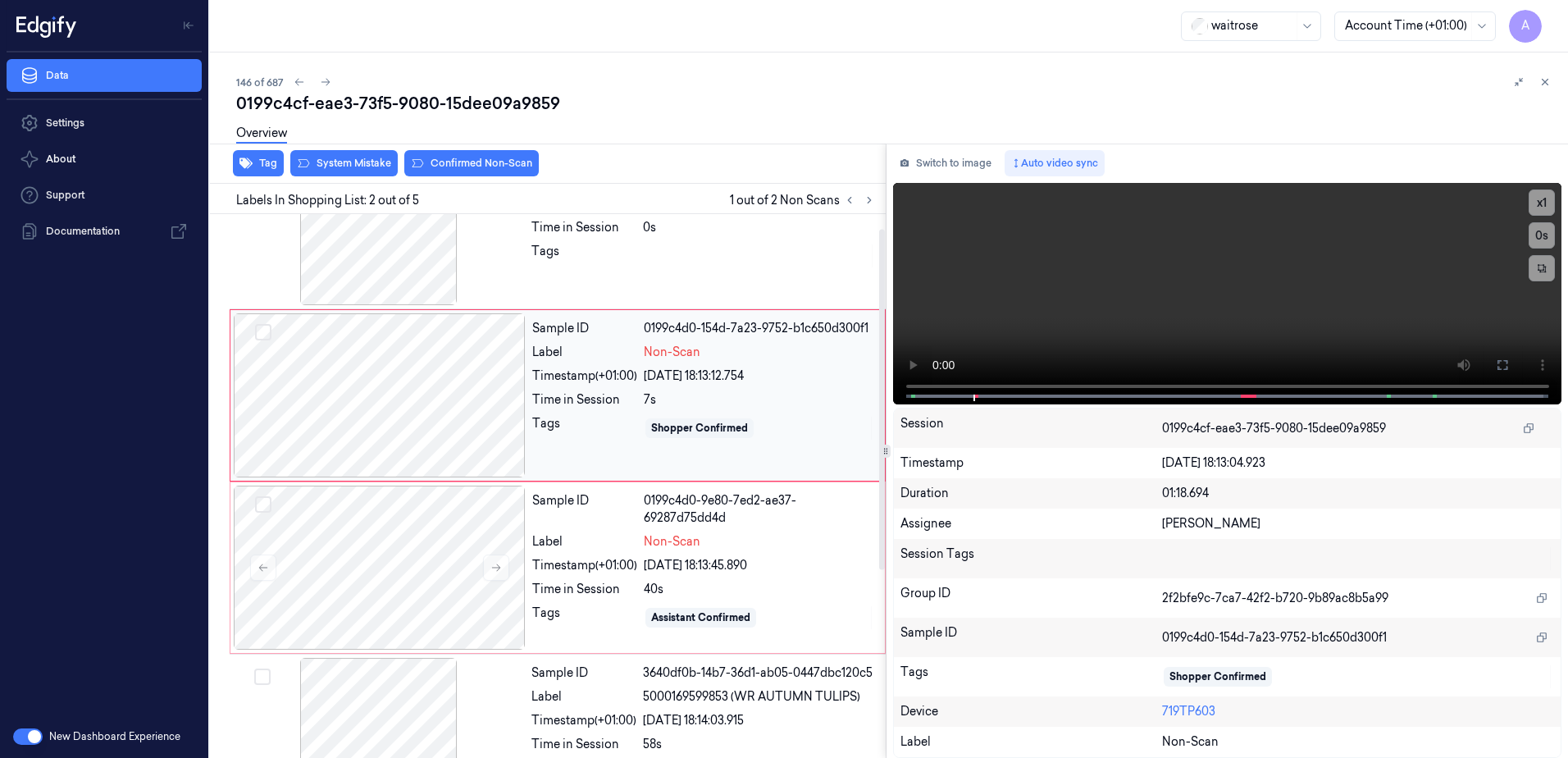
scroll to position [0, 0]
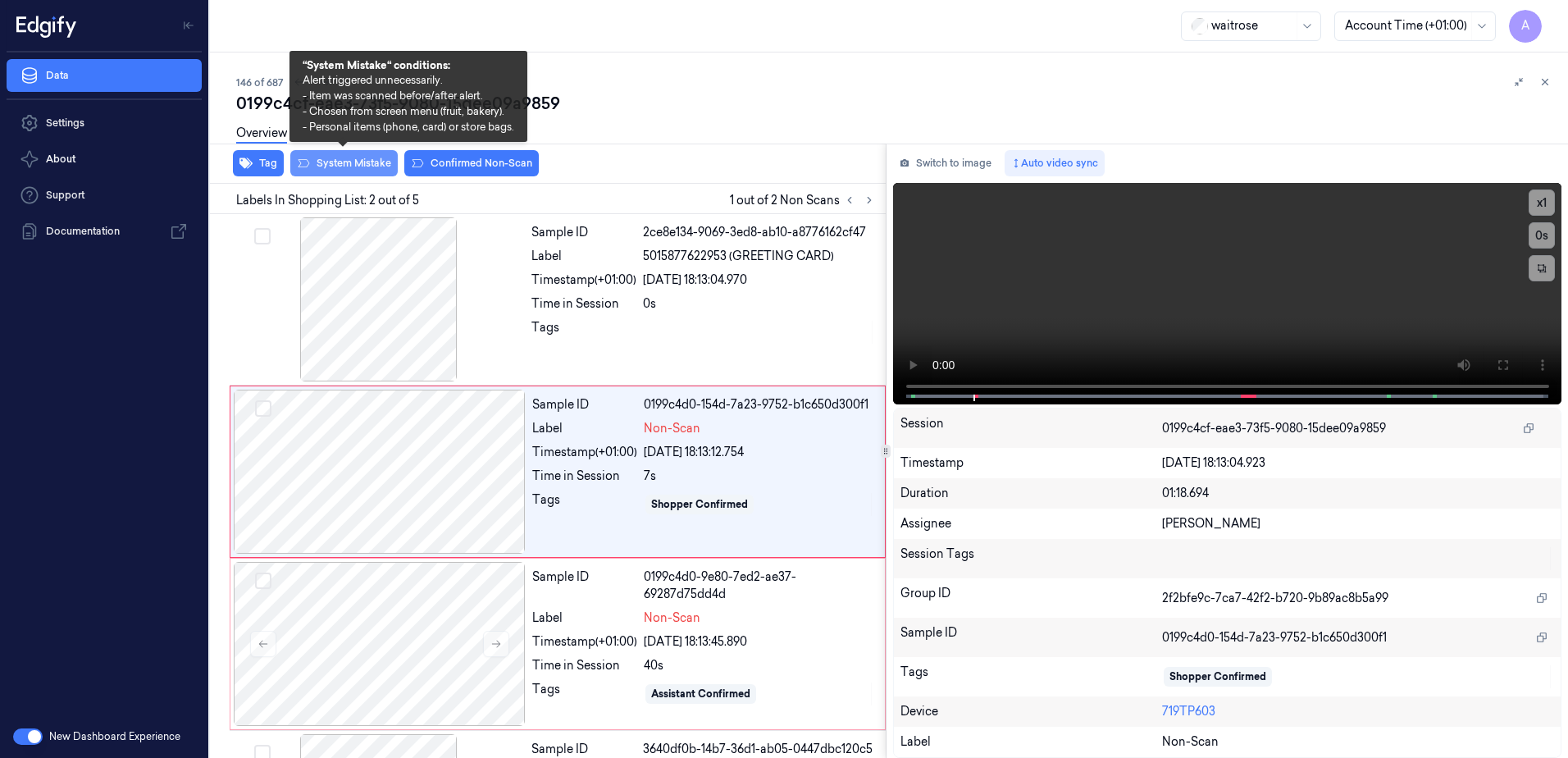
click at [327, 166] on button "System Mistake" at bounding box center [344, 164] width 107 height 26
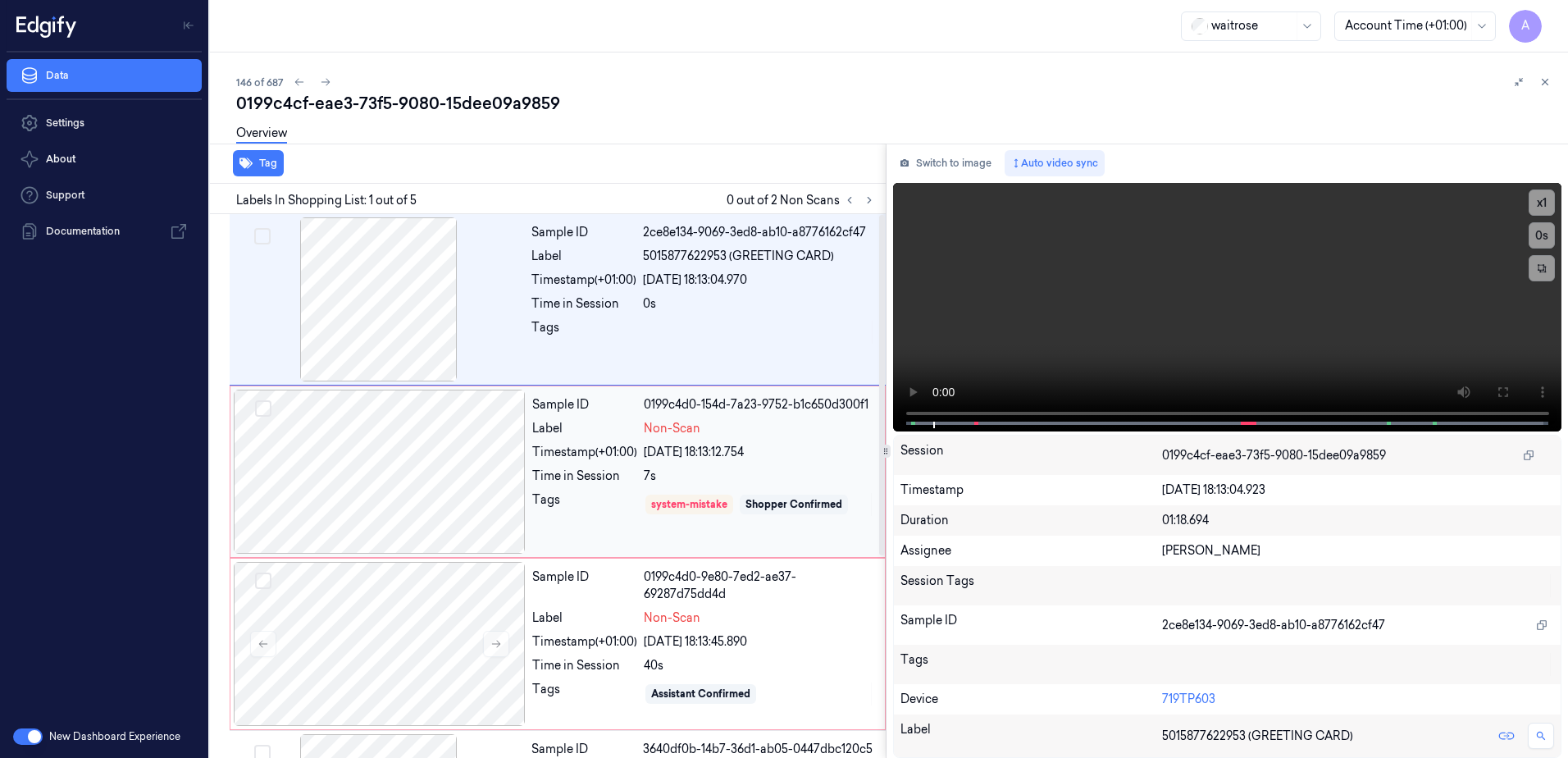
click at [604, 509] on div "Tags" at bounding box center [584, 505] width 105 height 26
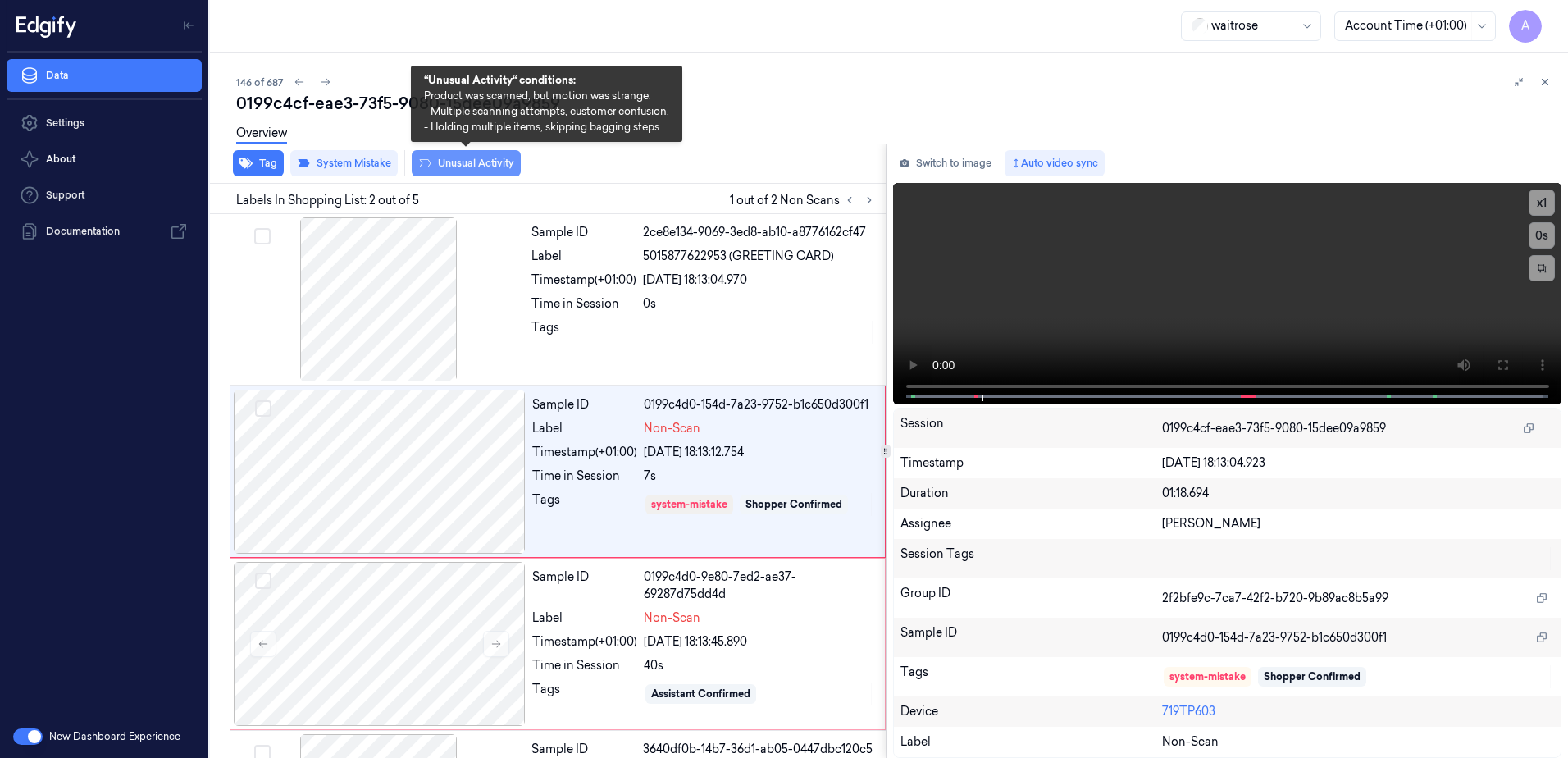
click at [490, 171] on button "Unusual Activity" at bounding box center [466, 164] width 109 height 26
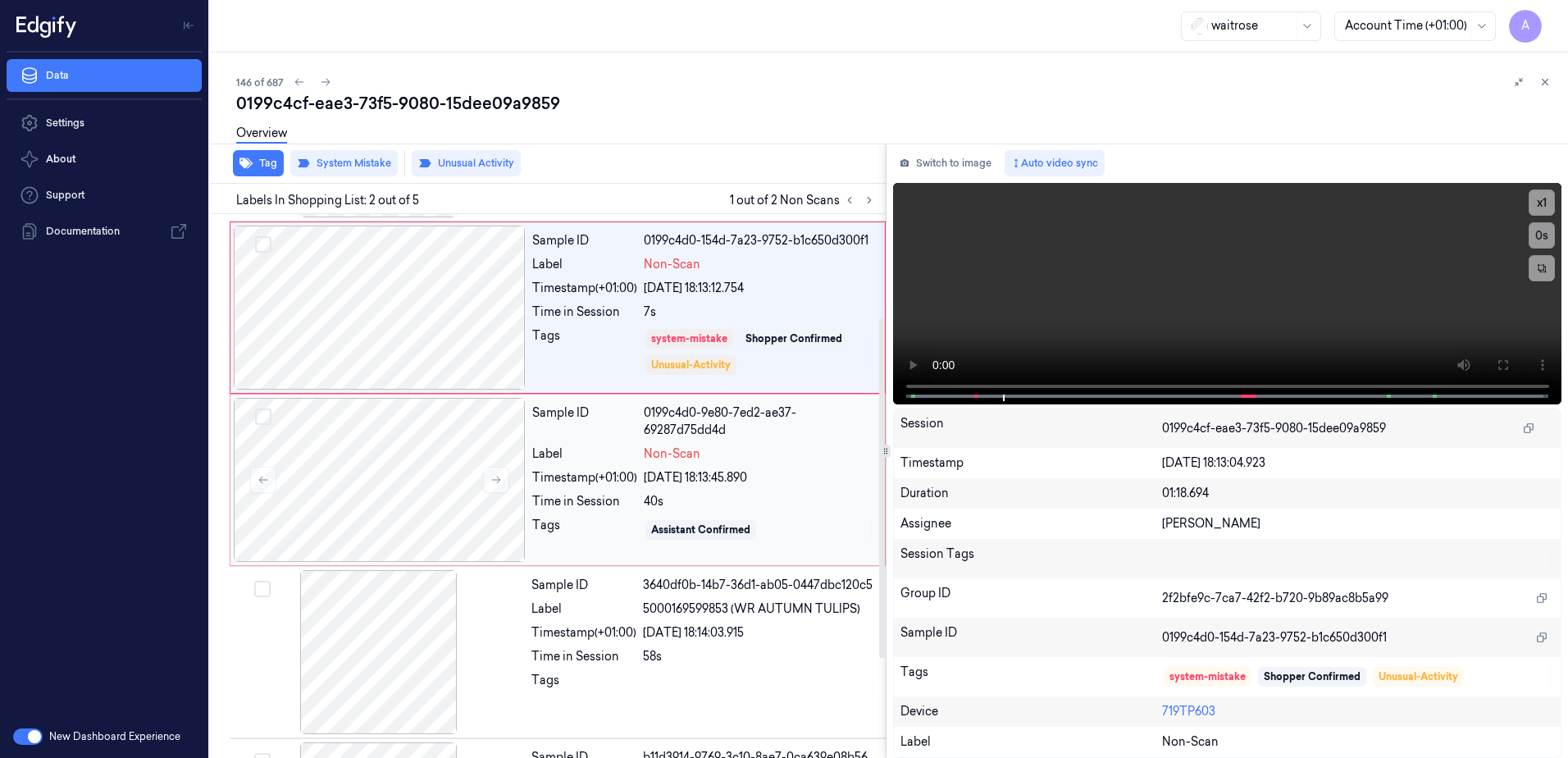
click at [592, 530] on div "Tags" at bounding box center [584, 530] width 105 height 26
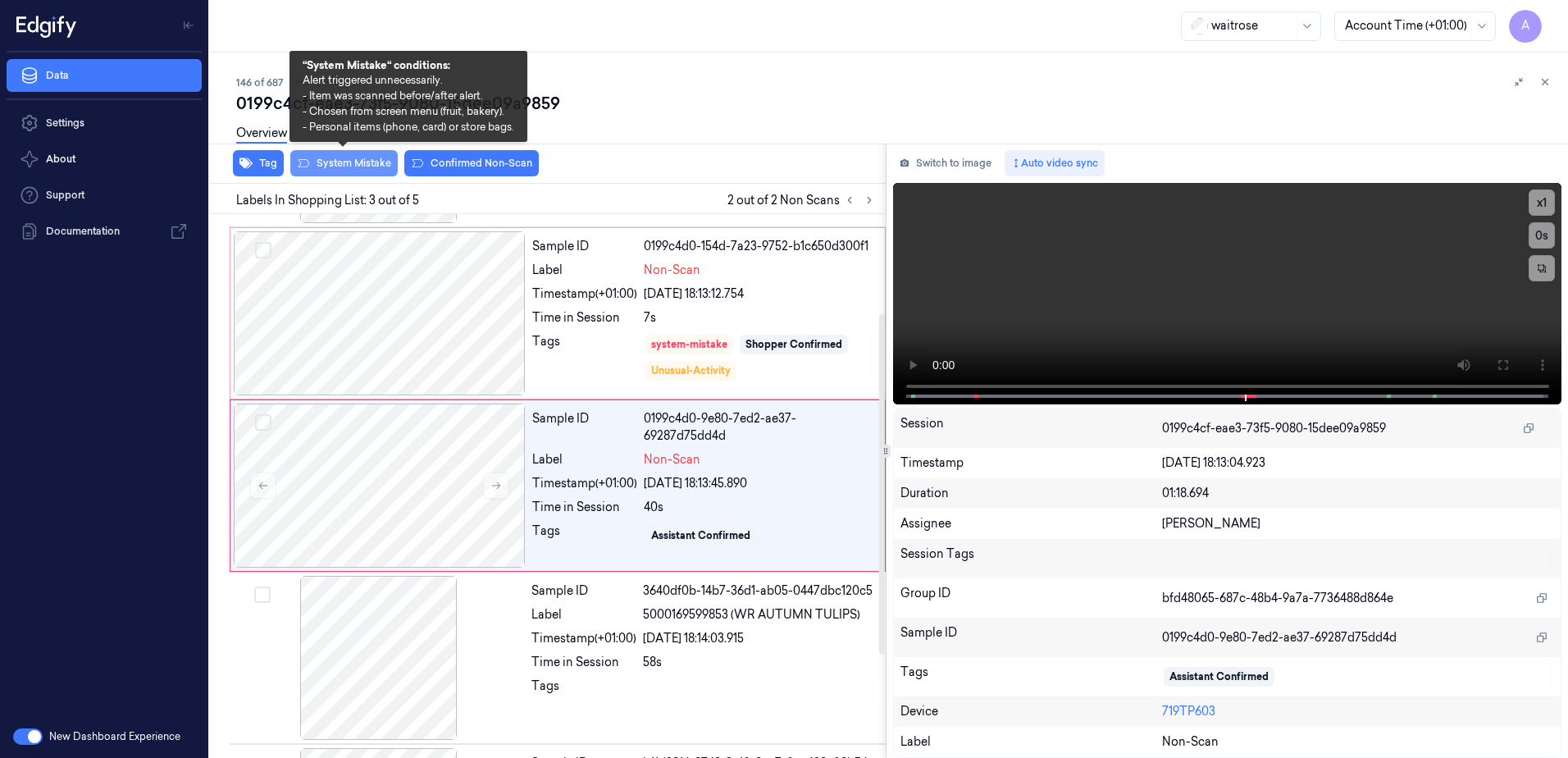
click at [333, 158] on button "System Mistake" at bounding box center [344, 164] width 107 height 26
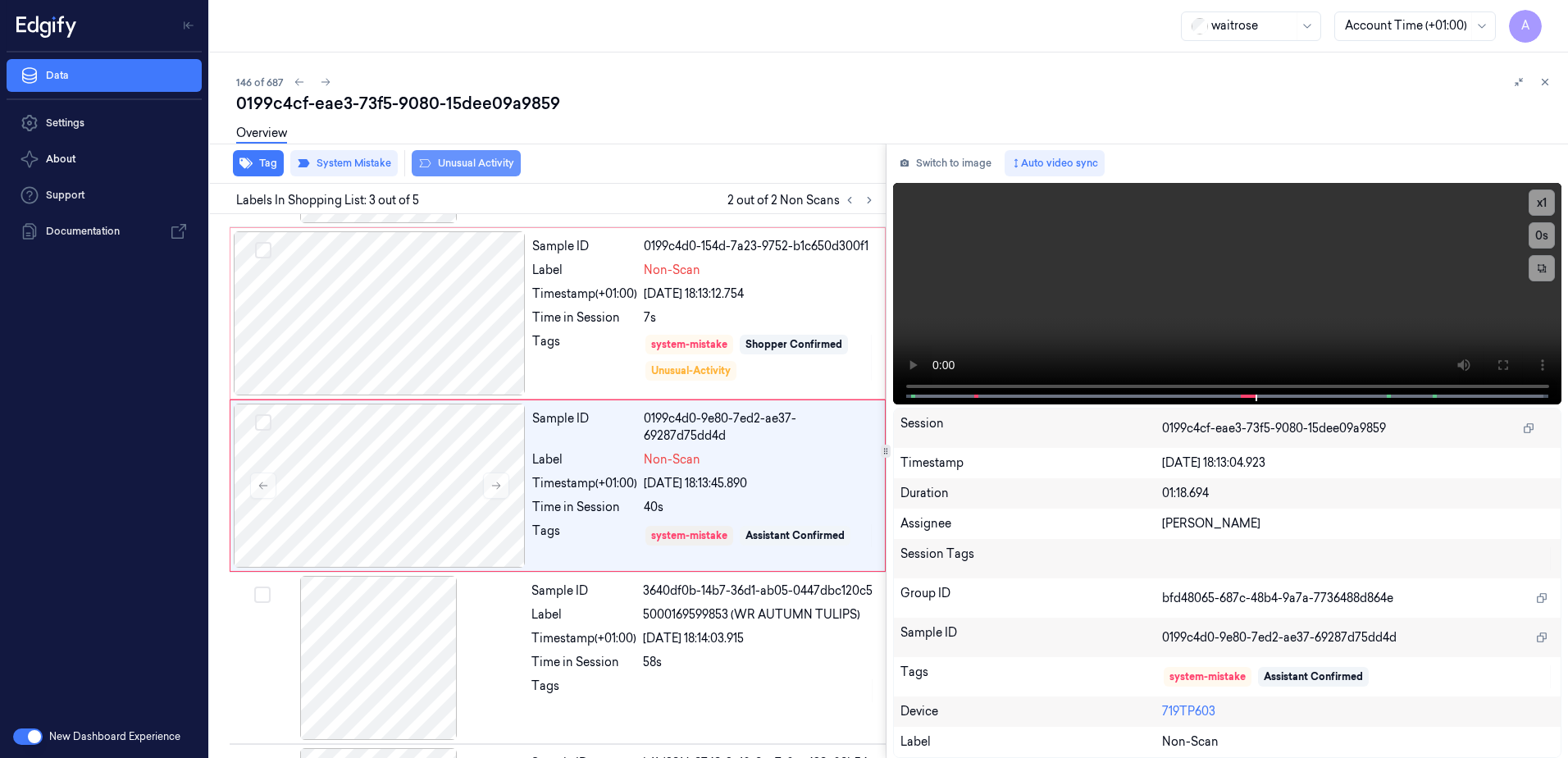
click at [472, 167] on button "Unusual Activity" at bounding box center [466, 164] width 109 height 26
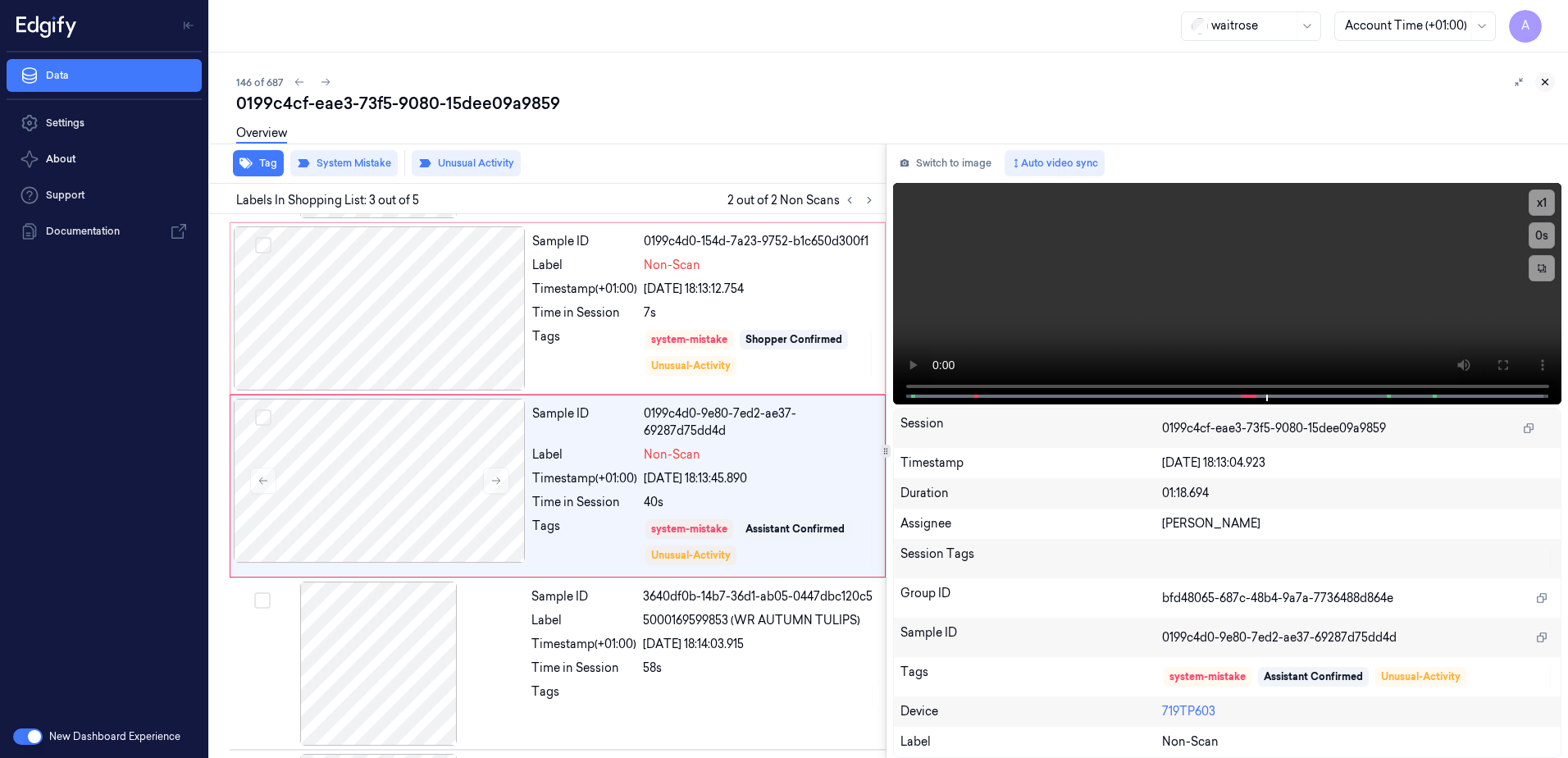
click at [1540, 82] on icon at bounding box center [1545, 82] width 11 height 11
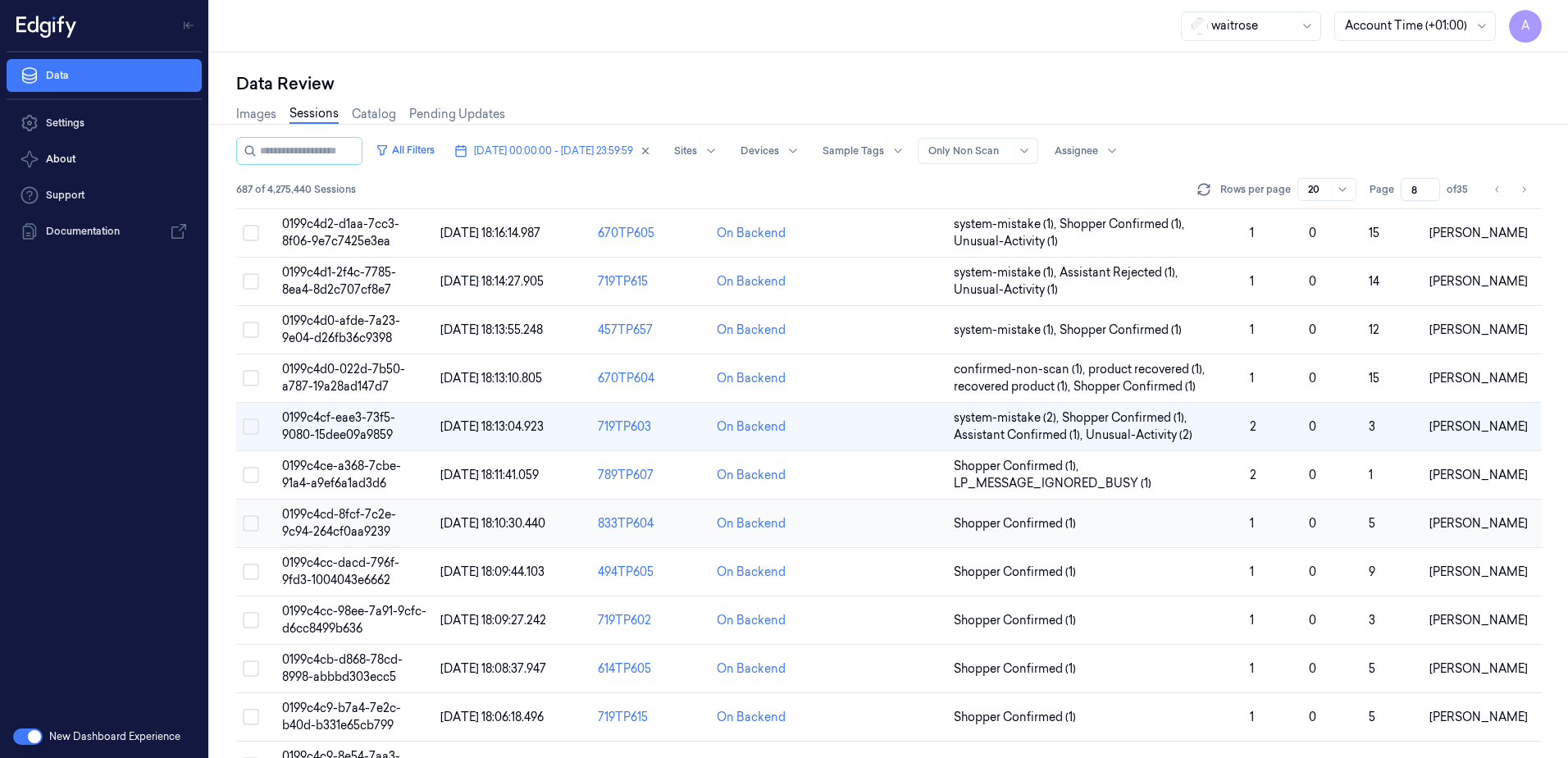
scroll to position [44, 0]
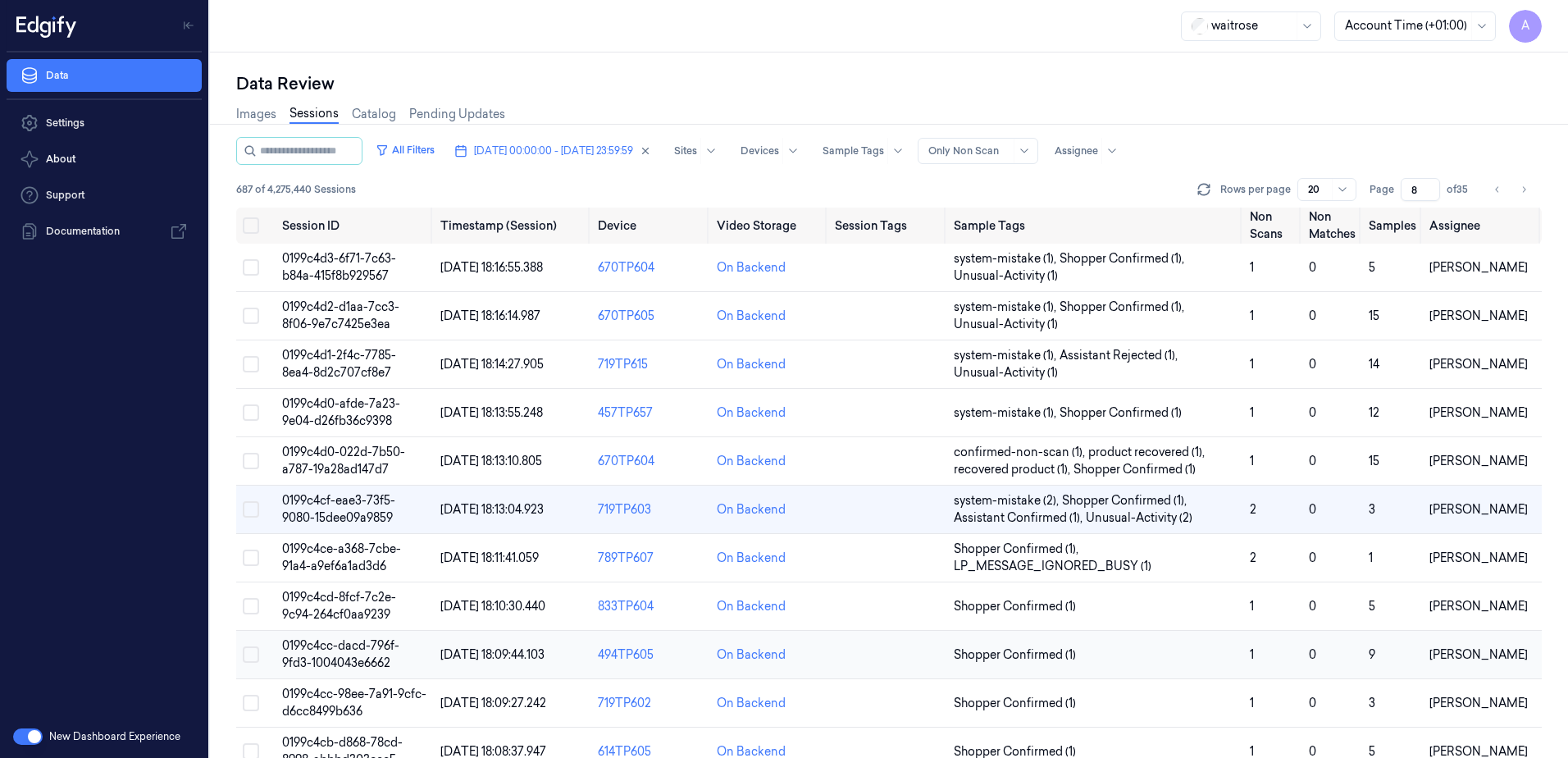
click at [311, 652] on span "0199c4cc-dacd-796f-9fd3-1004043e6662" at bounding box center [340, 654] width 117 height 32
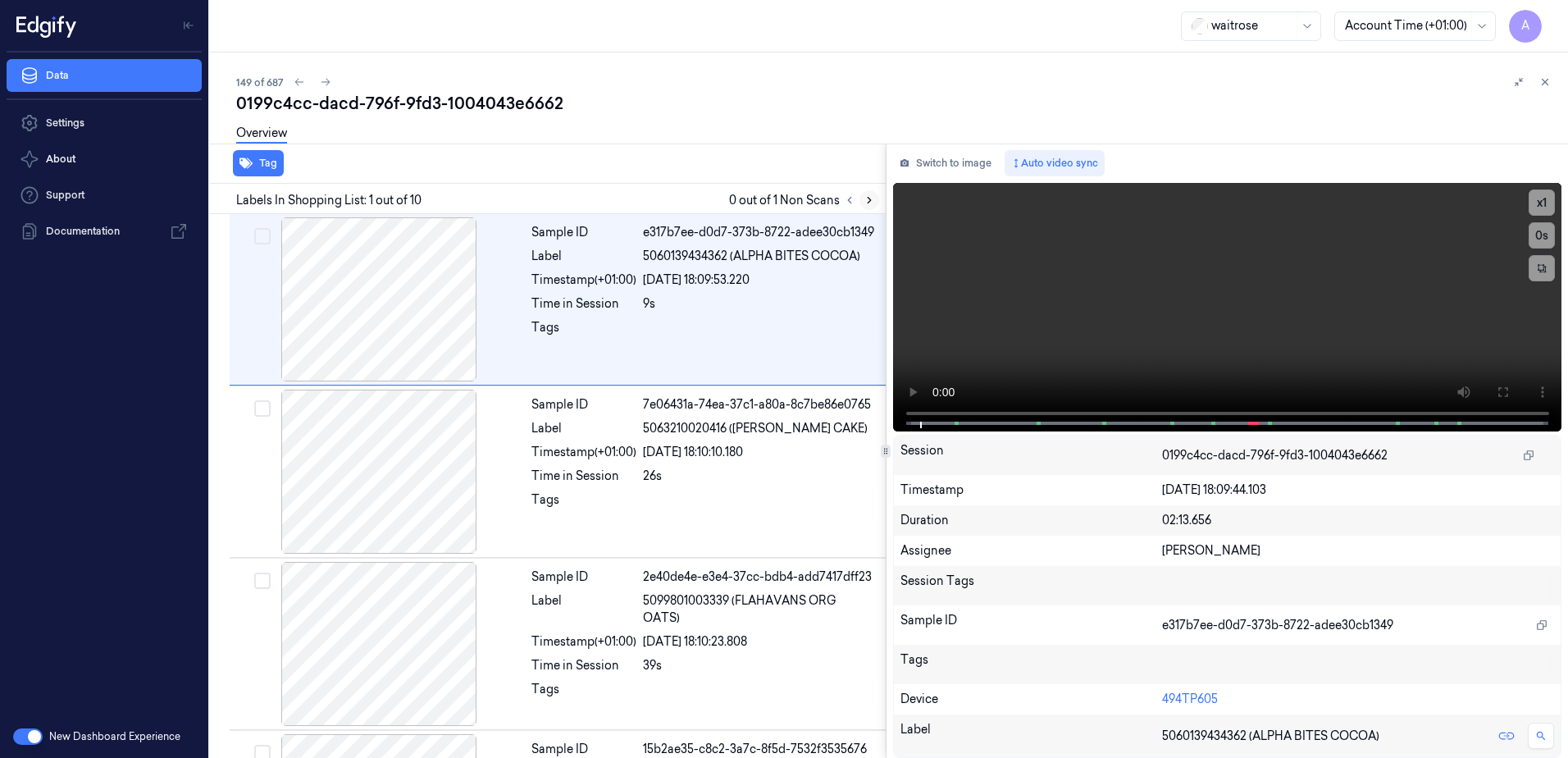
click at [867, 199] on icon at bounding box center [869, 200] width 11 height 11
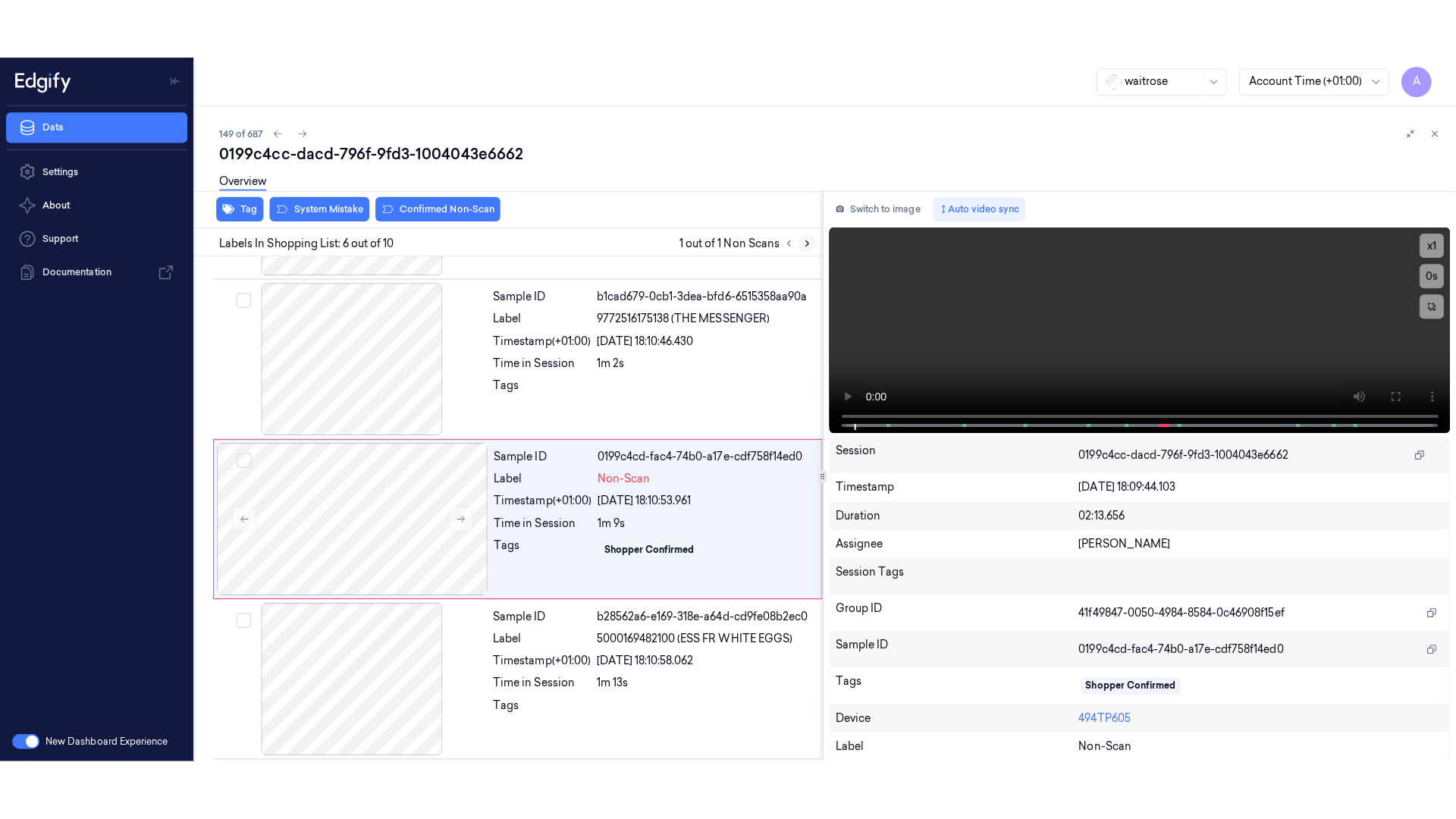
scroll to position [624, 0]
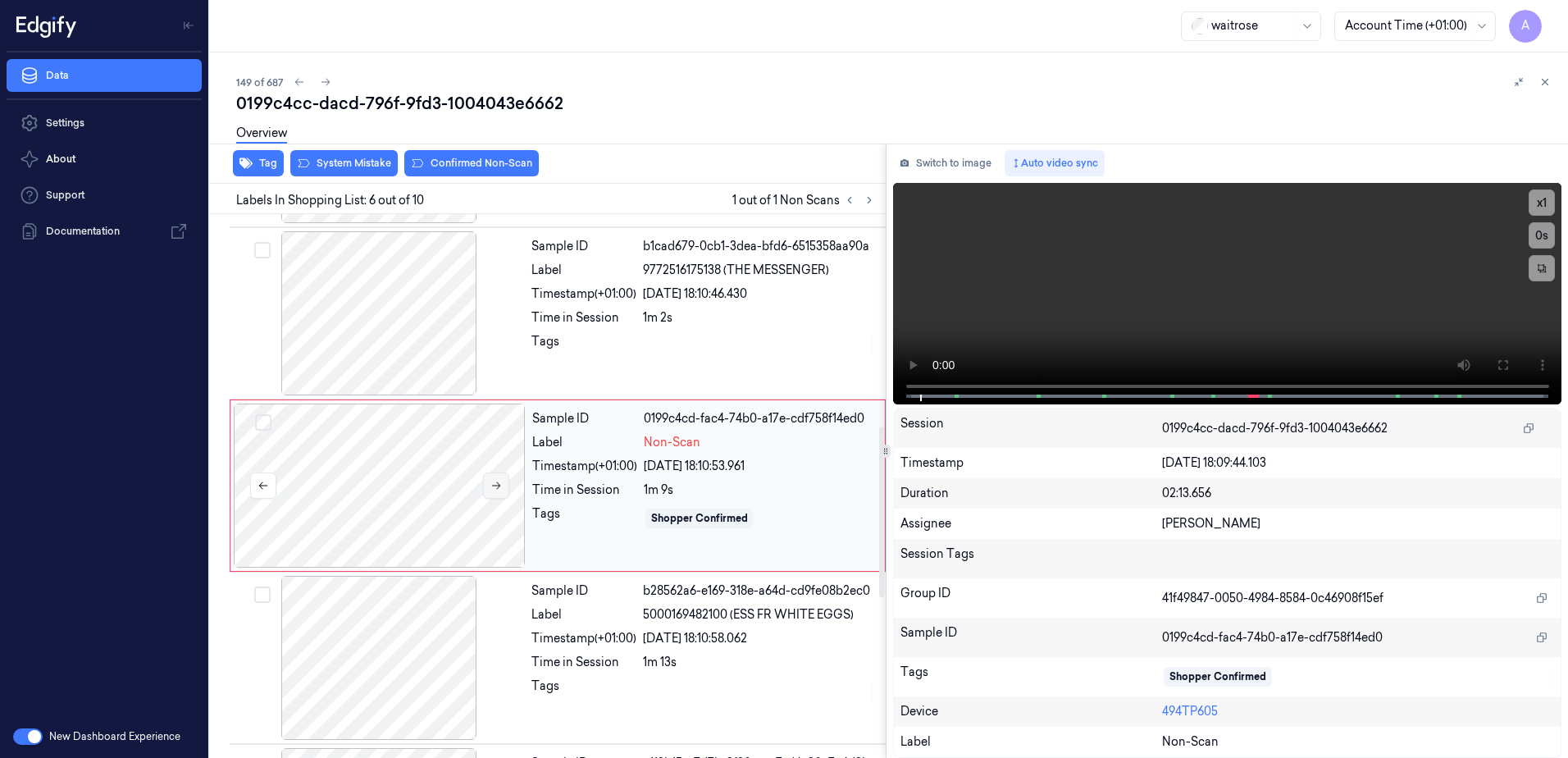
click at [496, 490] on icon at bounding box center [496, 485] width 11 height 11
click at [491, 487] on icon at bounding box center [496, 485] width 11 height 11
click at [493, 487] on icon at bounding box center [496, 485] width 11 height 11
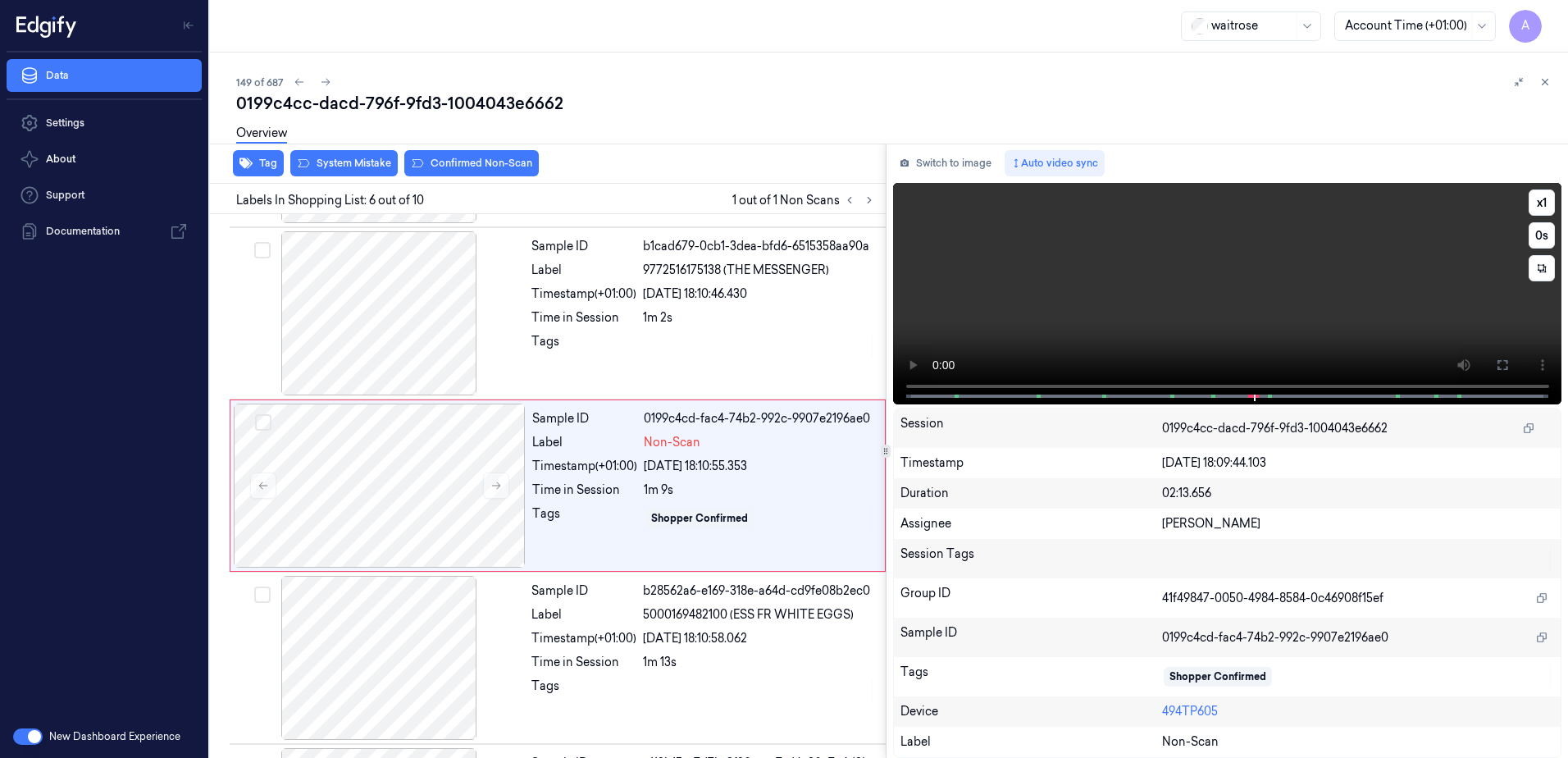
click at [1181, 273] on video at bounding box center [1227, 294] width 669 height 222
click at [1502, 372] on button at bounding box center [1503, 365] width 26 height 26
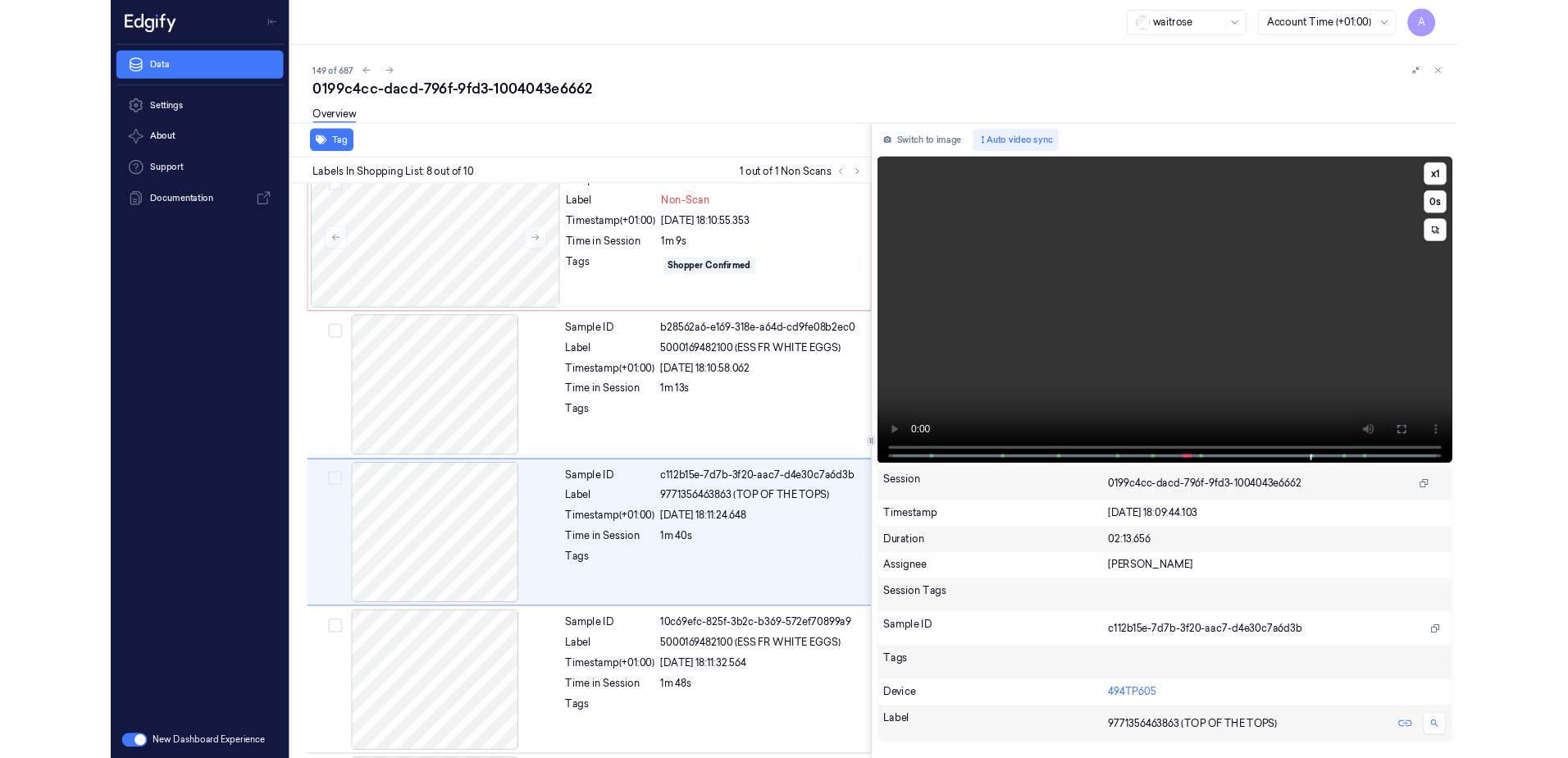
scroll to position [956, 0]
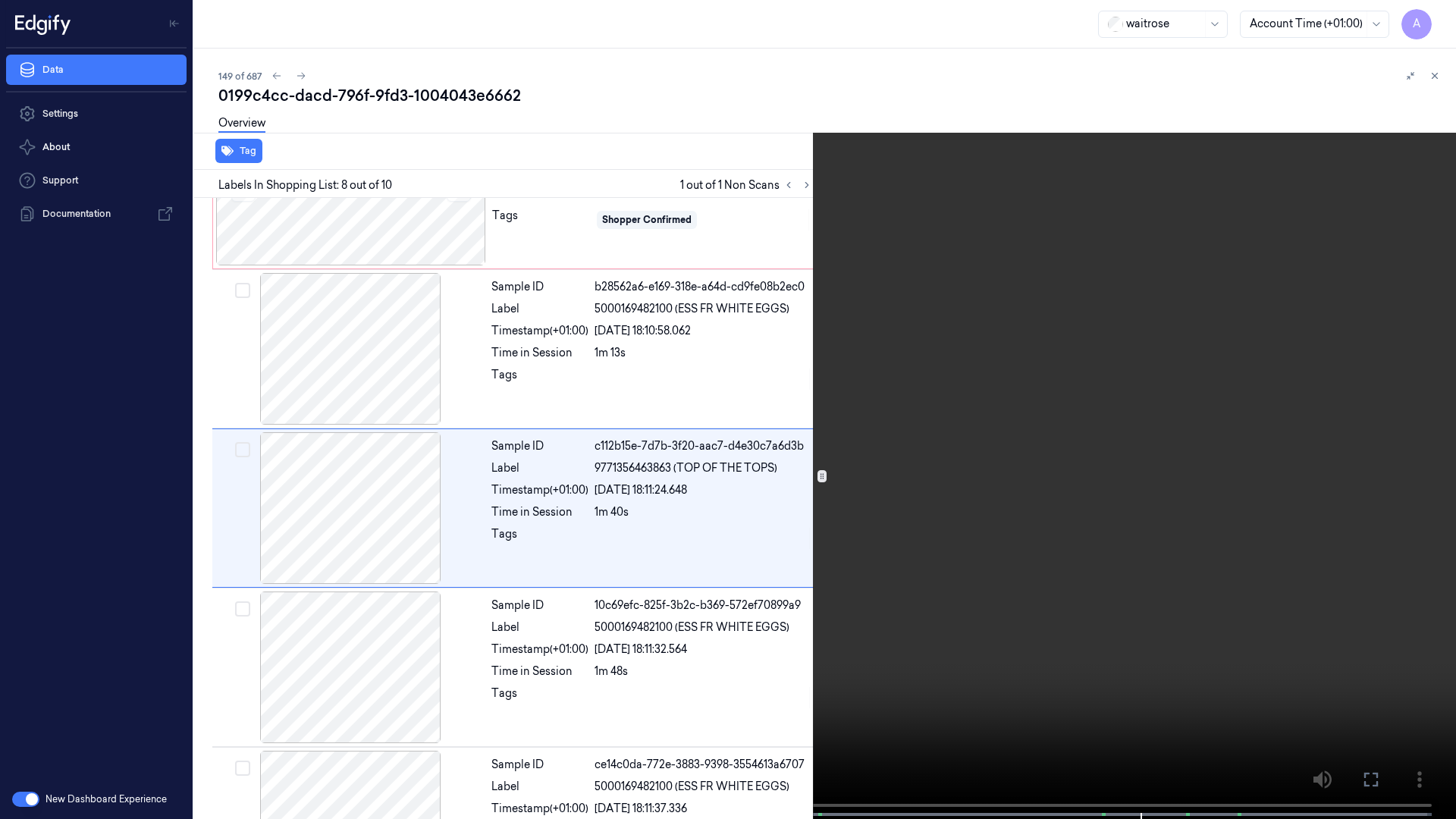
drag, startPoint x: 1358, startPoint y: 774, endPoint x: 1355, endPoint y: 695, distance: 79.1
click at [0, 0] on button at bounding box center [0, 0] width 0 height 0
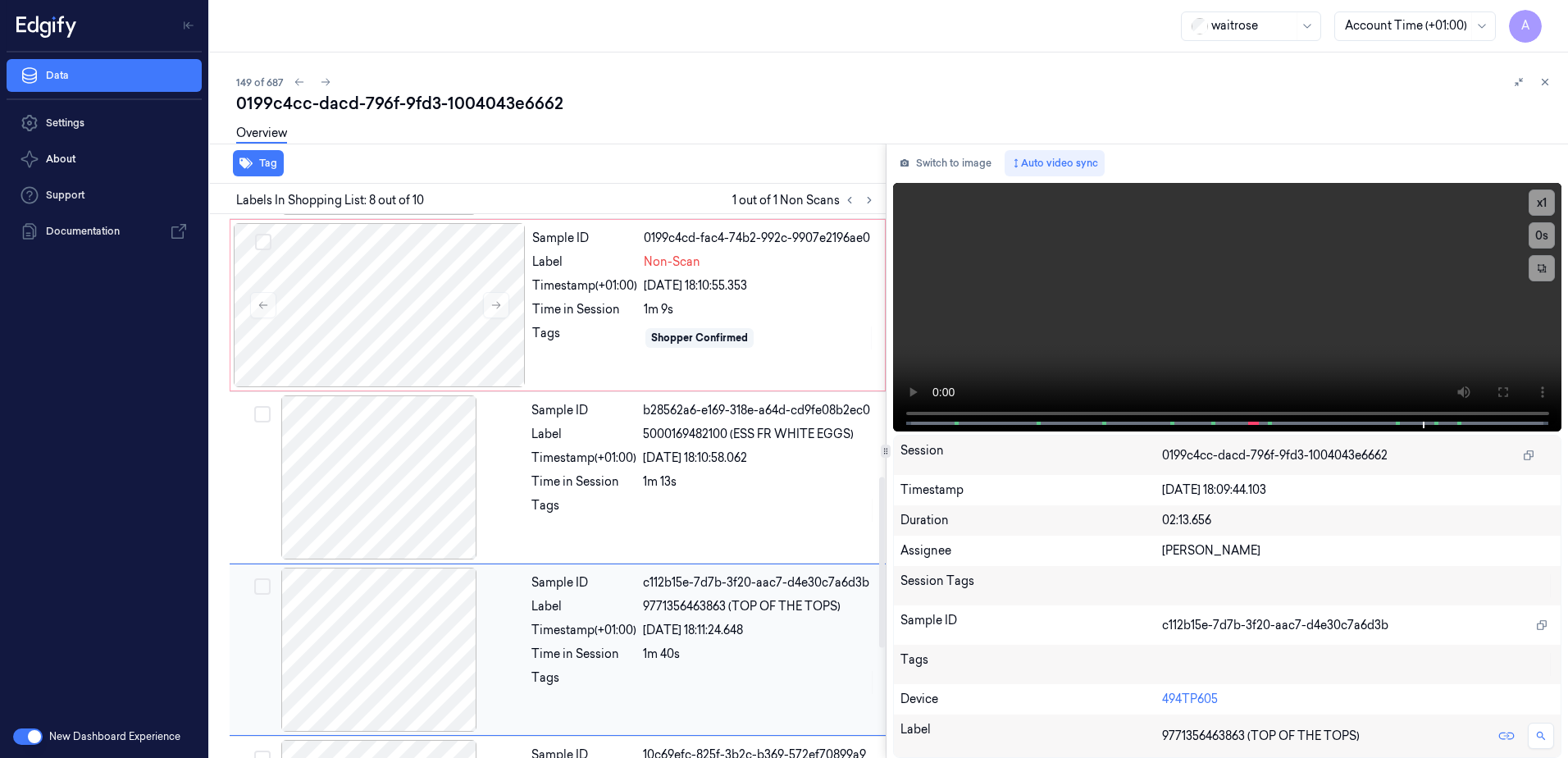
scroll to position [692, 0]
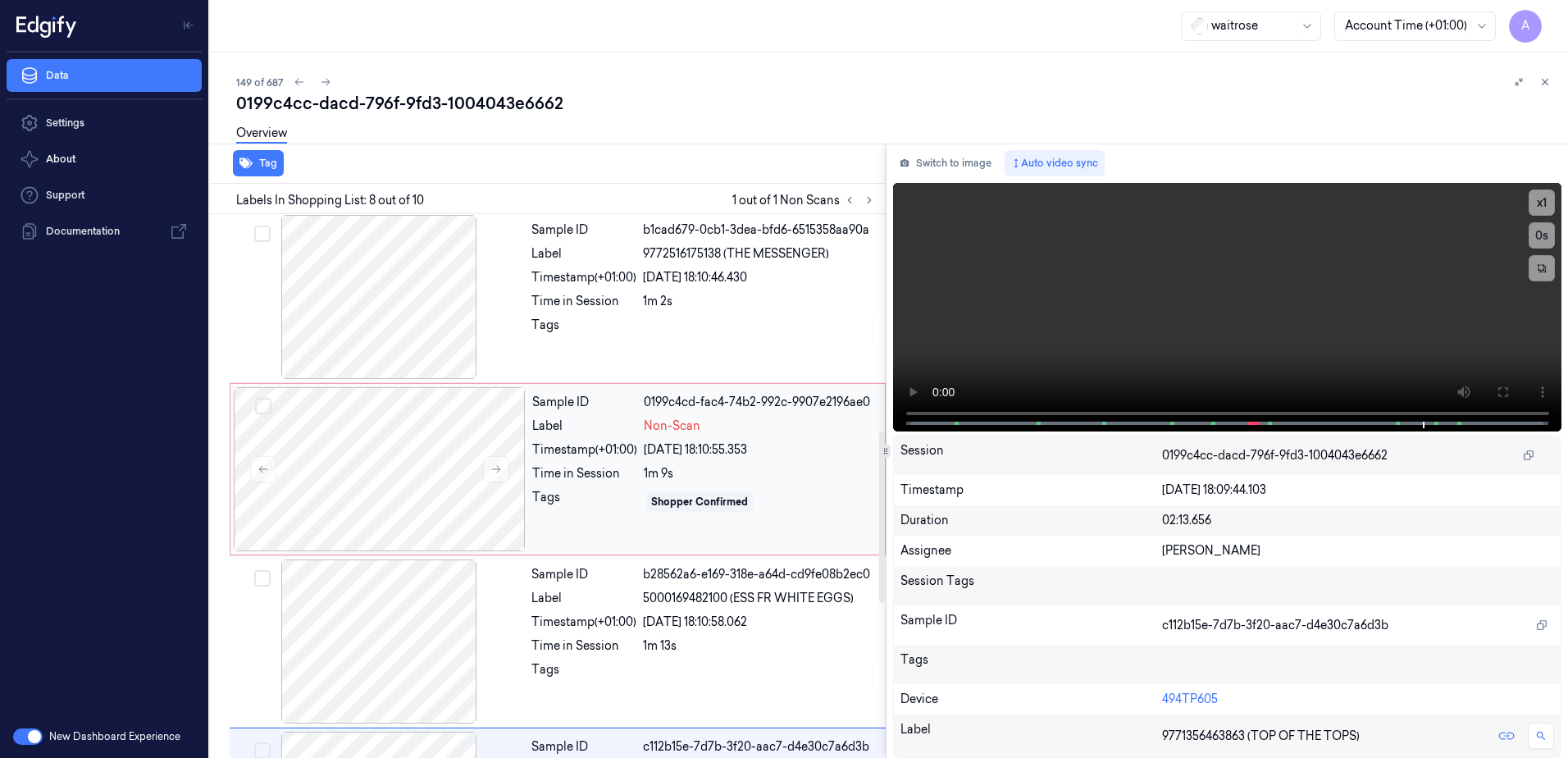
click at [817, 493] on div "Shopper Confirmed" at bounding box center [759, 502] width 231 height 26
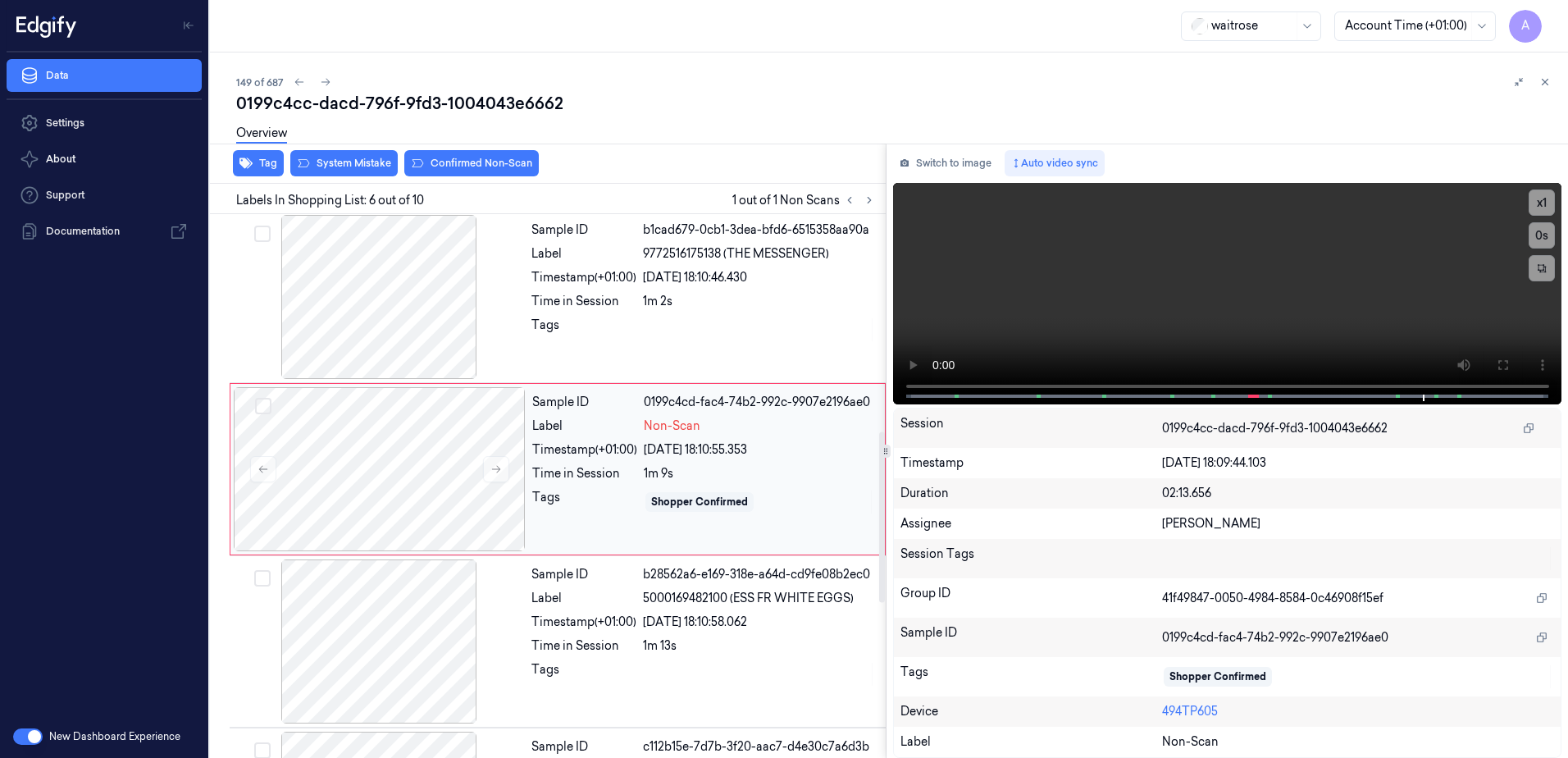
scroll to position [675, 0]
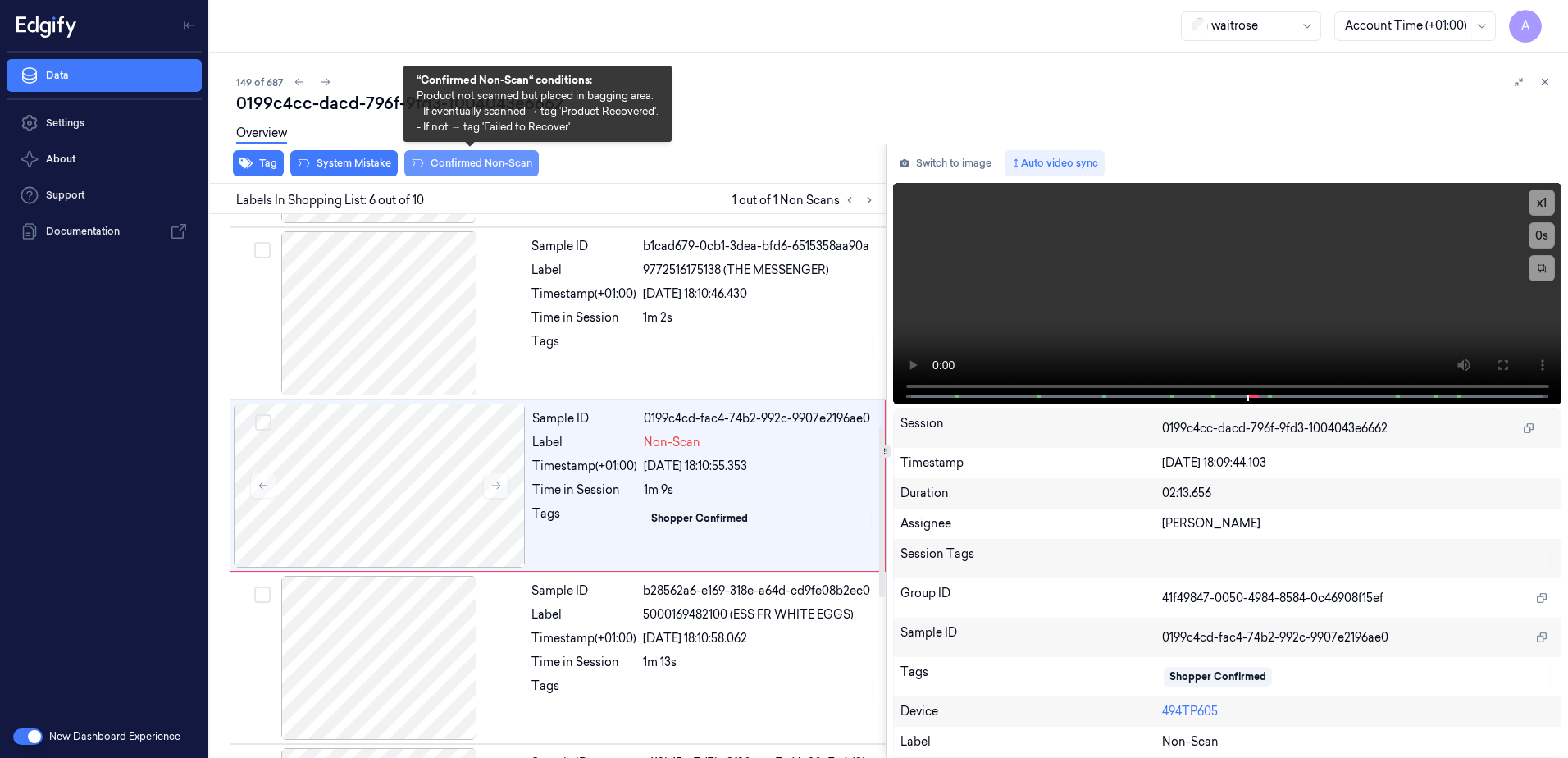
click at [460, 168] on button "Confirmed Non-Scan" at bounding box center [471, 164] width 134 height 26
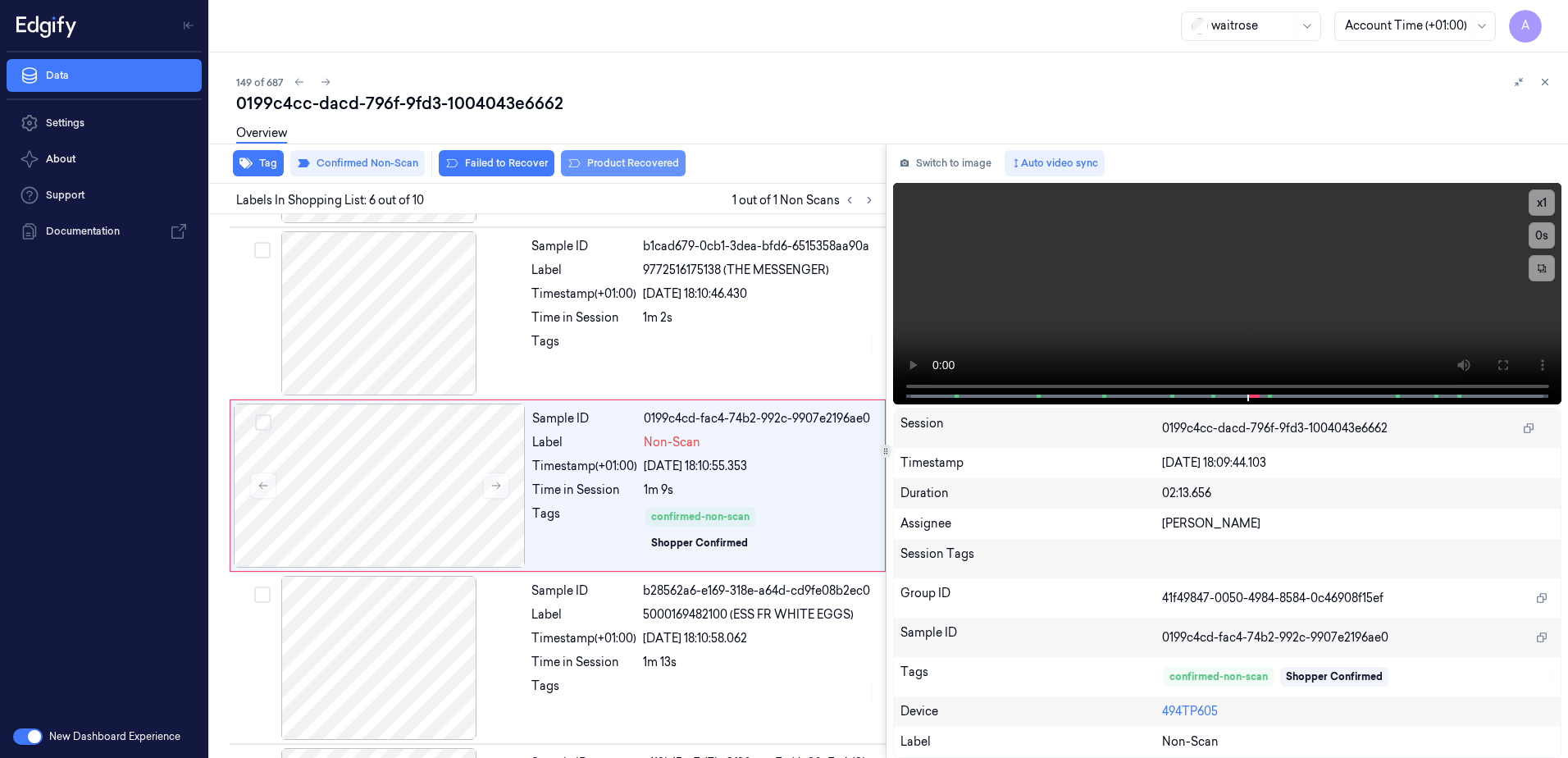
click at [601, 176] on button "Product Recovered" at bounding box center [623, 164] width 125 height 26
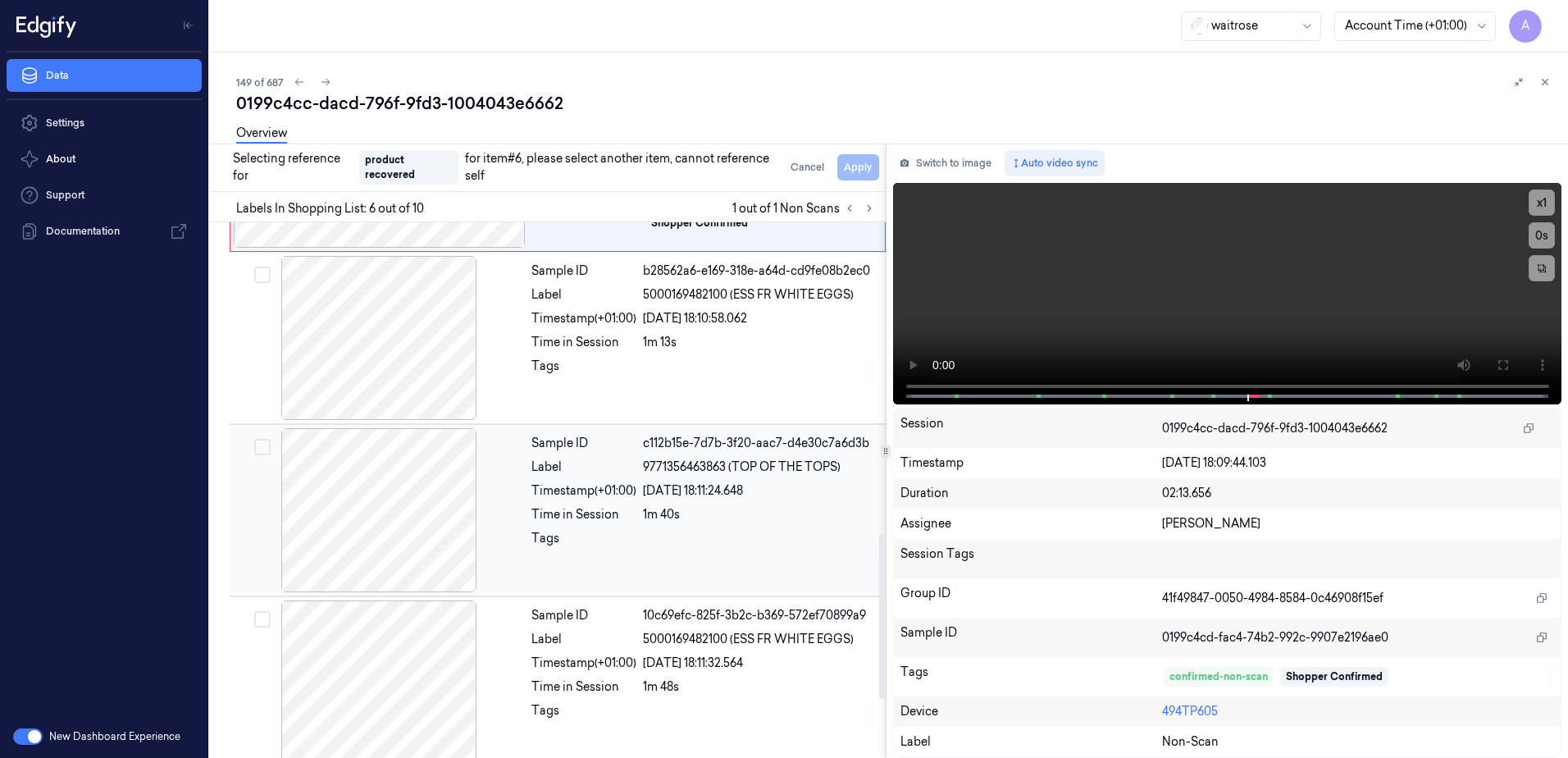
click at [754, 523] on div "Sample ID c112b15e-7d7b-3f20-aac7-d4e30c7a6d3b Label 9771356463863 (TOP OF THE …" at bounding box center [703, 510] width 358 height 164
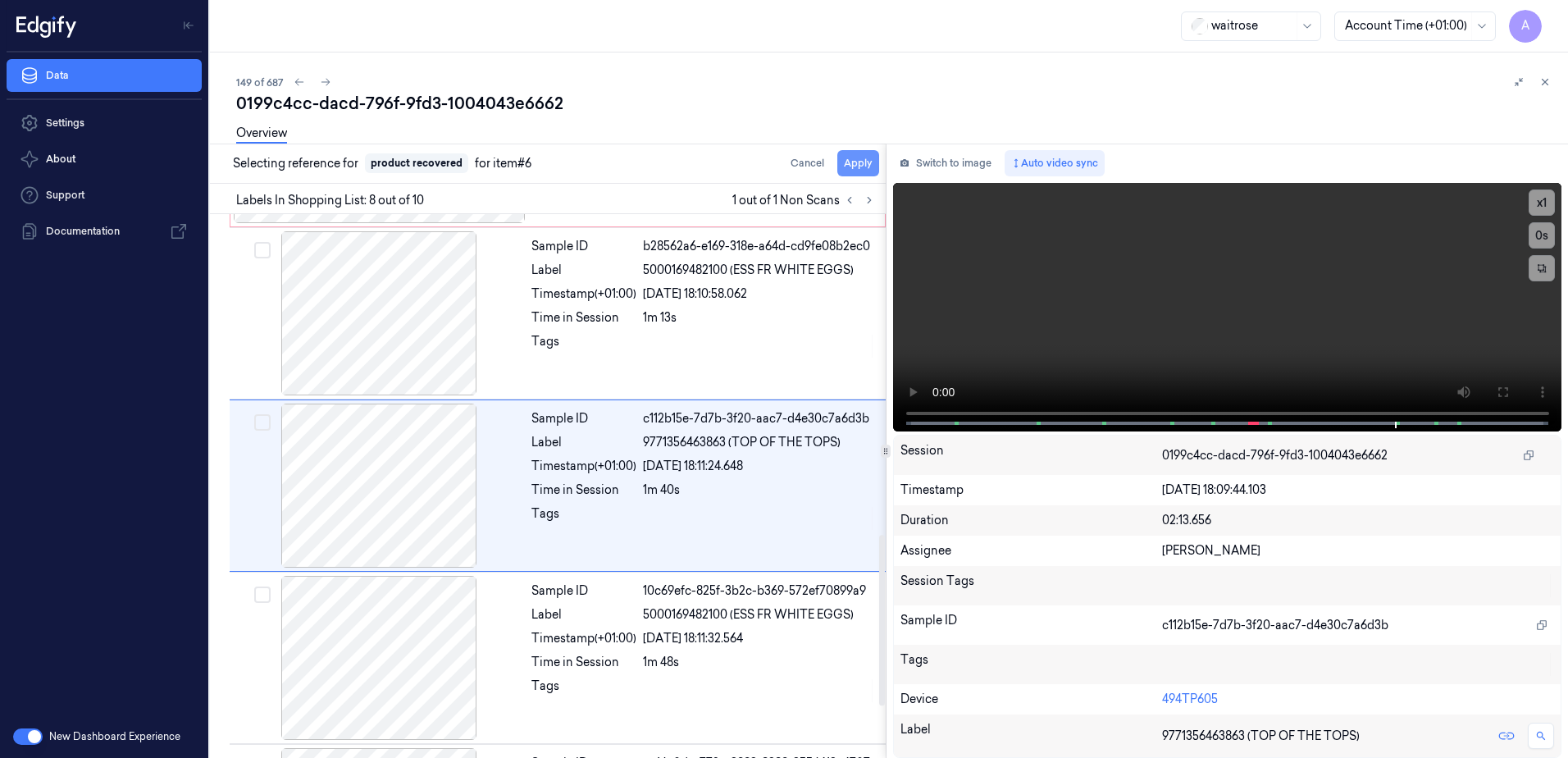
click at [863, 161] on button "Apply" at bounding box center [859, 164] width 42 height 26
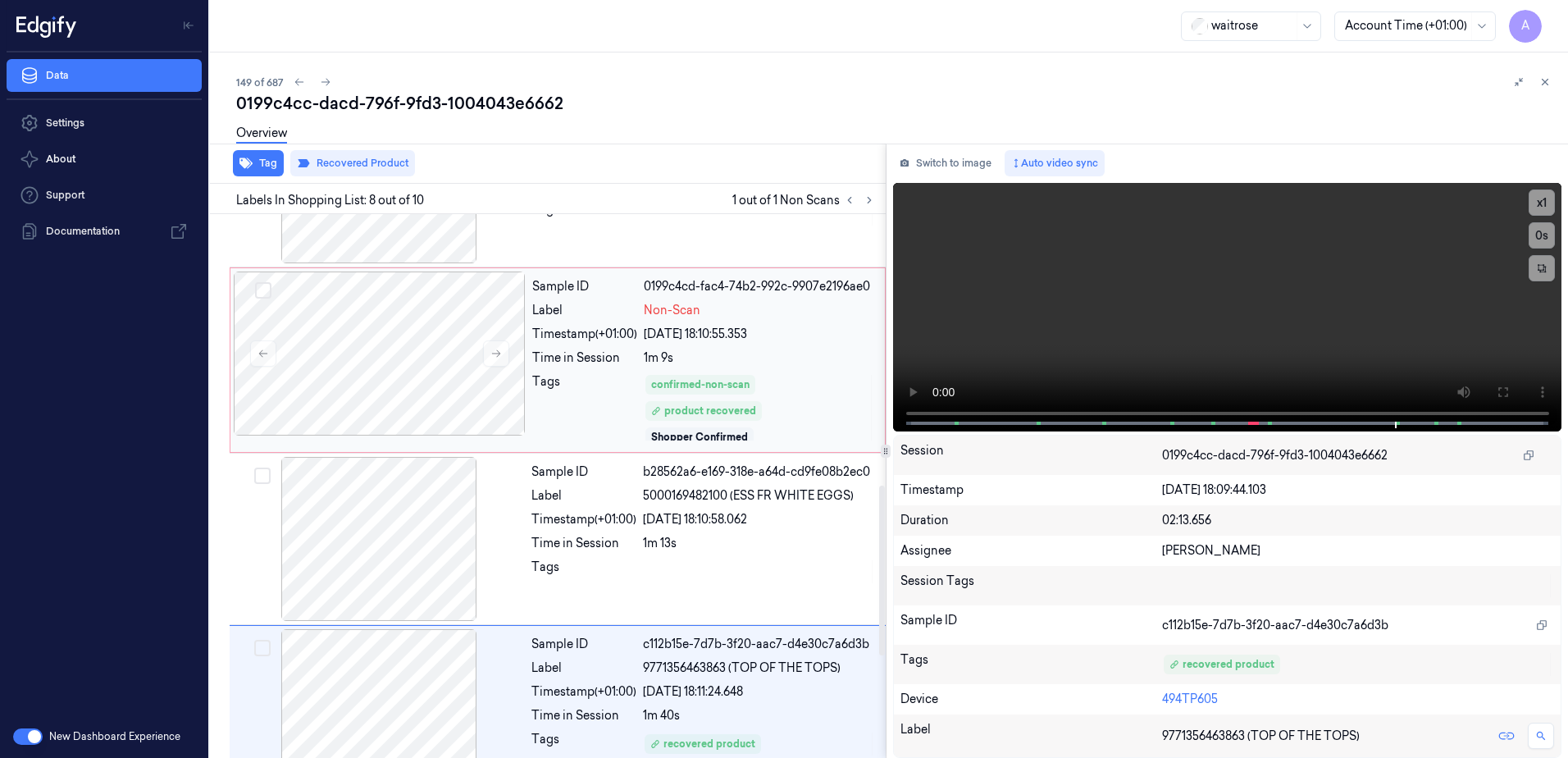
scroll to position [787, 0]
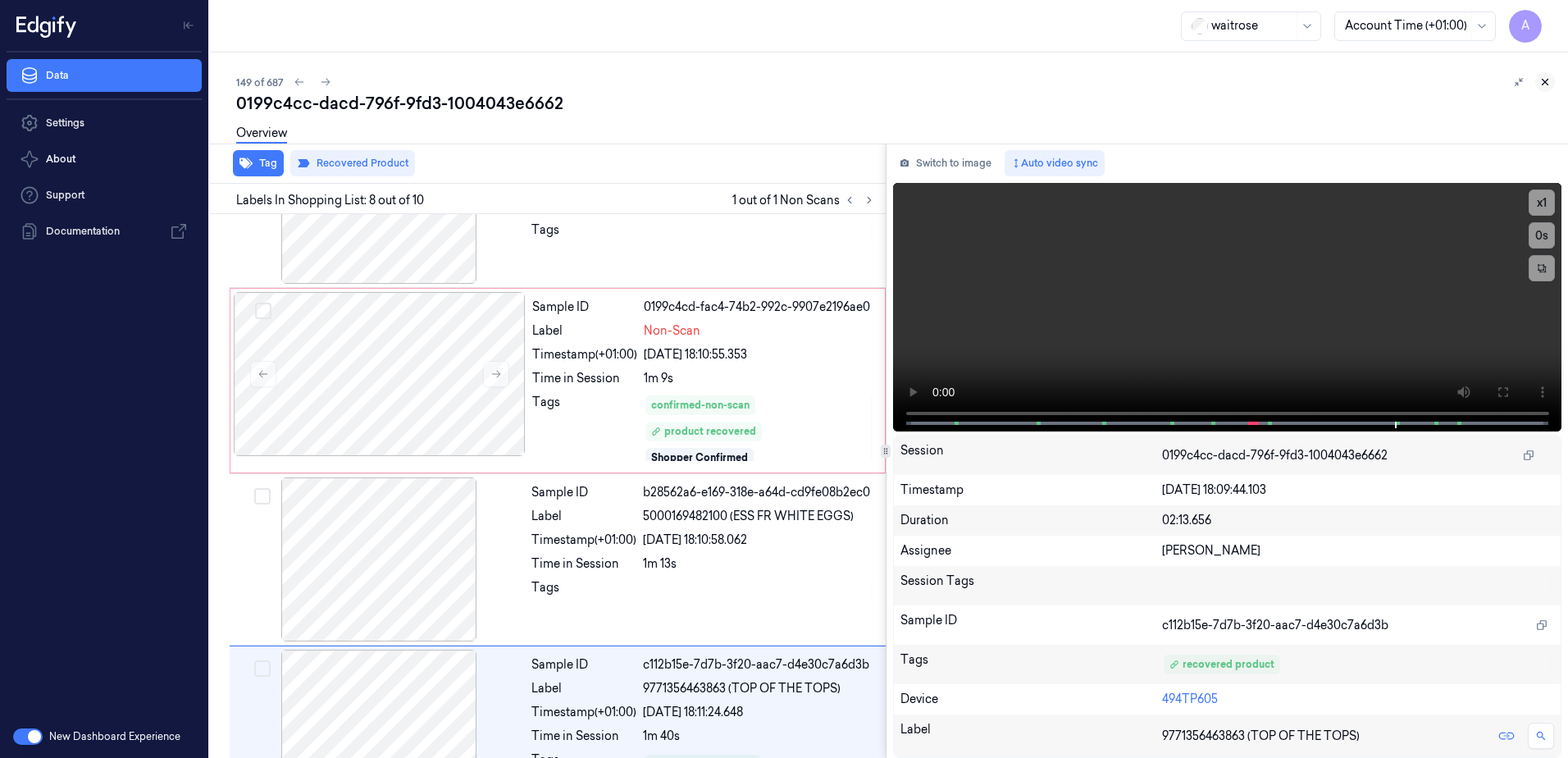
click at [1549, 81] on icon at bounding box center [1545, 82] width 11 height 11
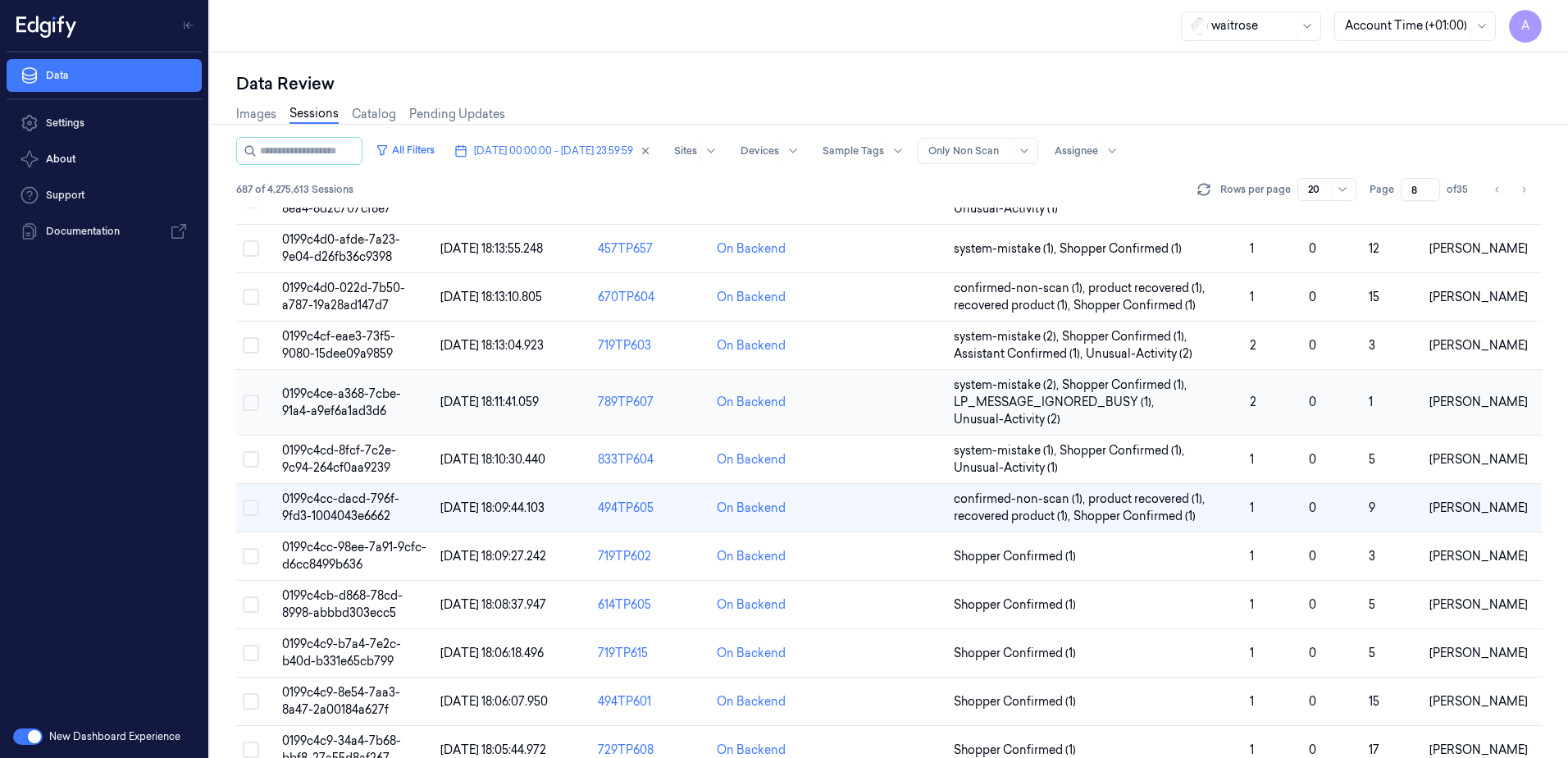
scroll to position [246, 0]
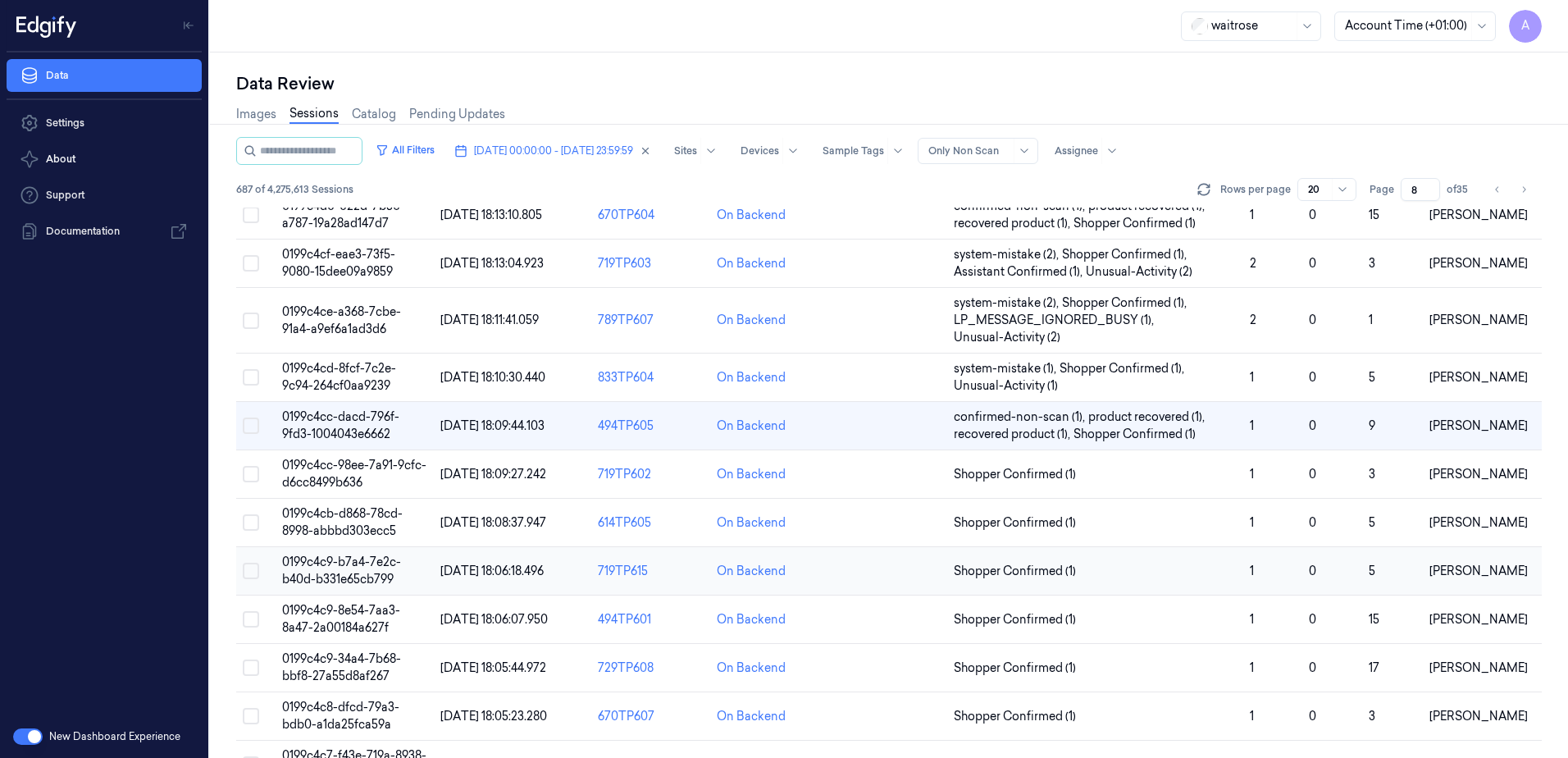
click at [352, 573] on span "0199c4c9-b7a4-7e2c-b40d-b331e65cb799" at bounding box center [341, 571] width 119 height 32
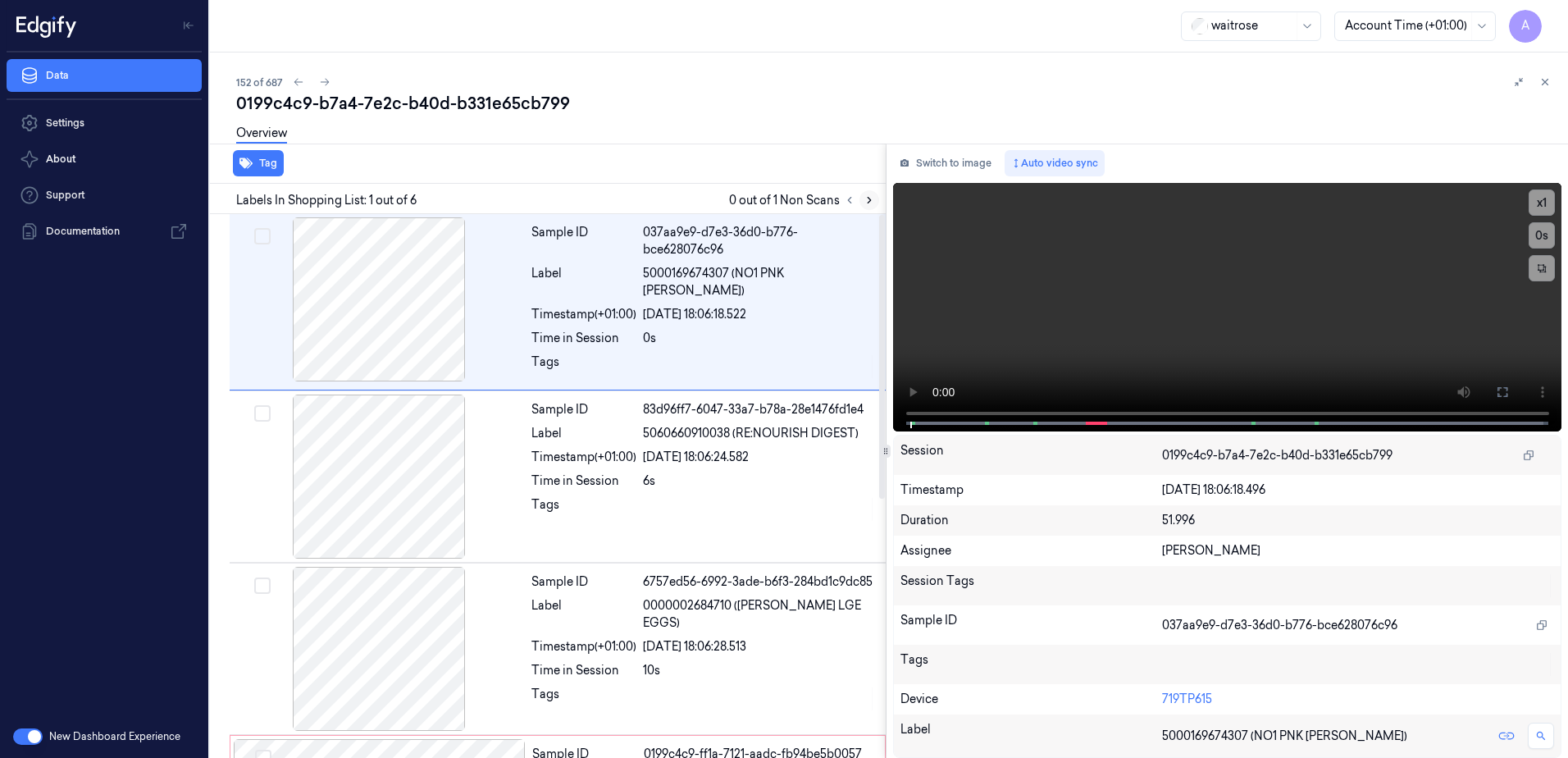
click at [864, 198] on icon at bounding box center [869, 200] width 11 height 11
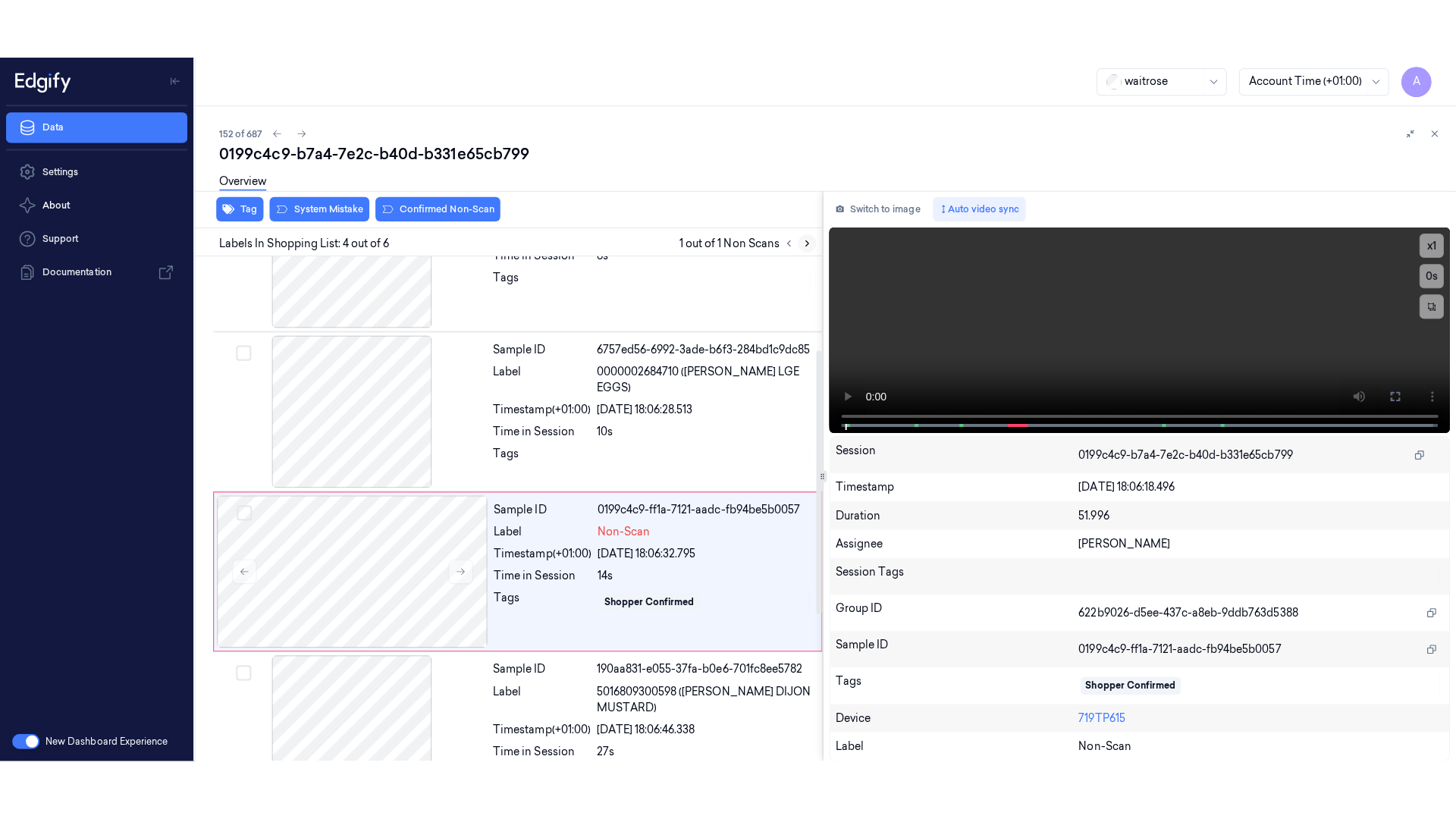
scroll to position [306, 0]
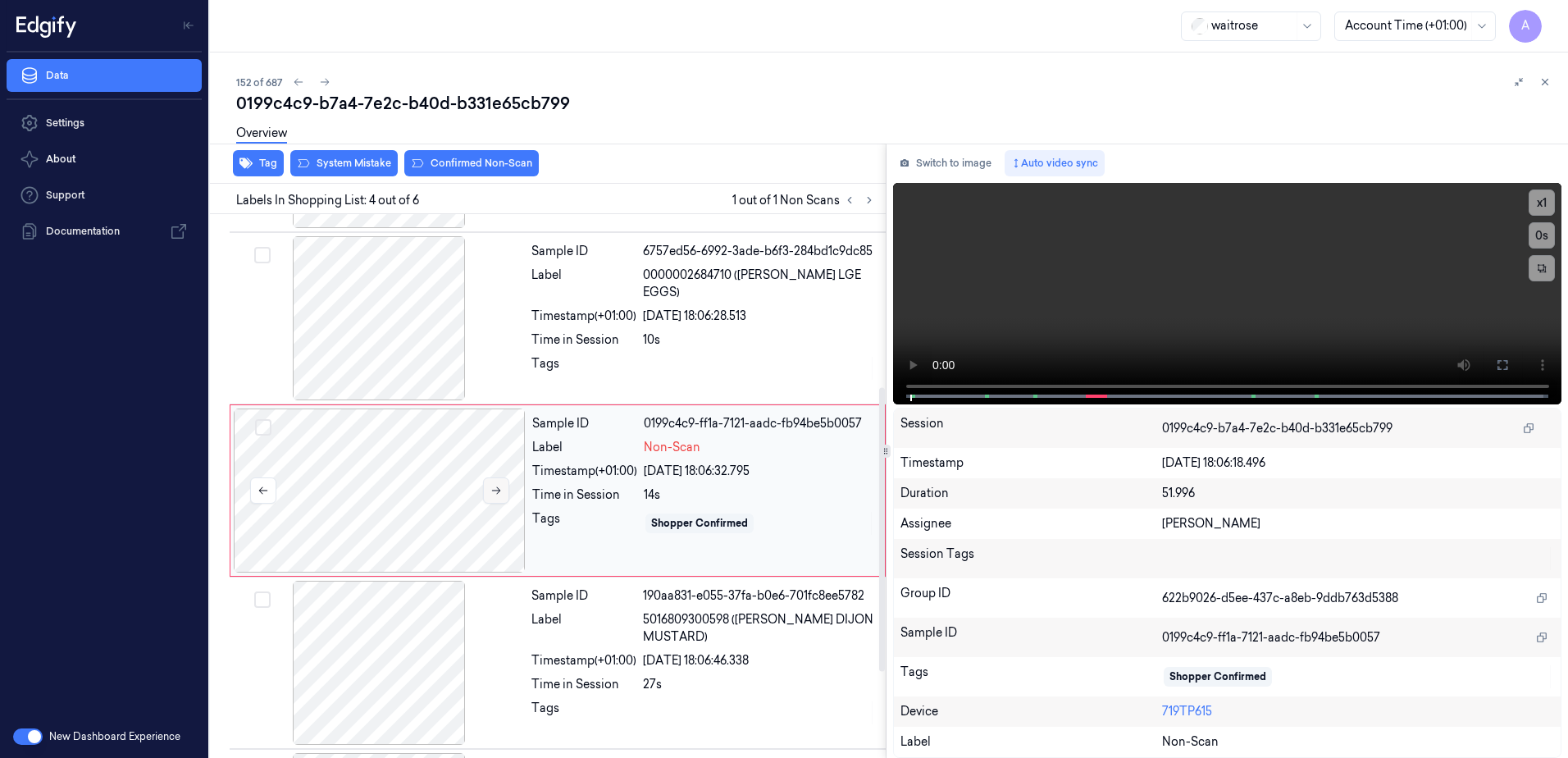
click at [497, 490] on icon at bounding box center [496, 490] width 11 height 11
click at [1499, 359] on icon at bounding box center [1502, 365] width 13 height 13
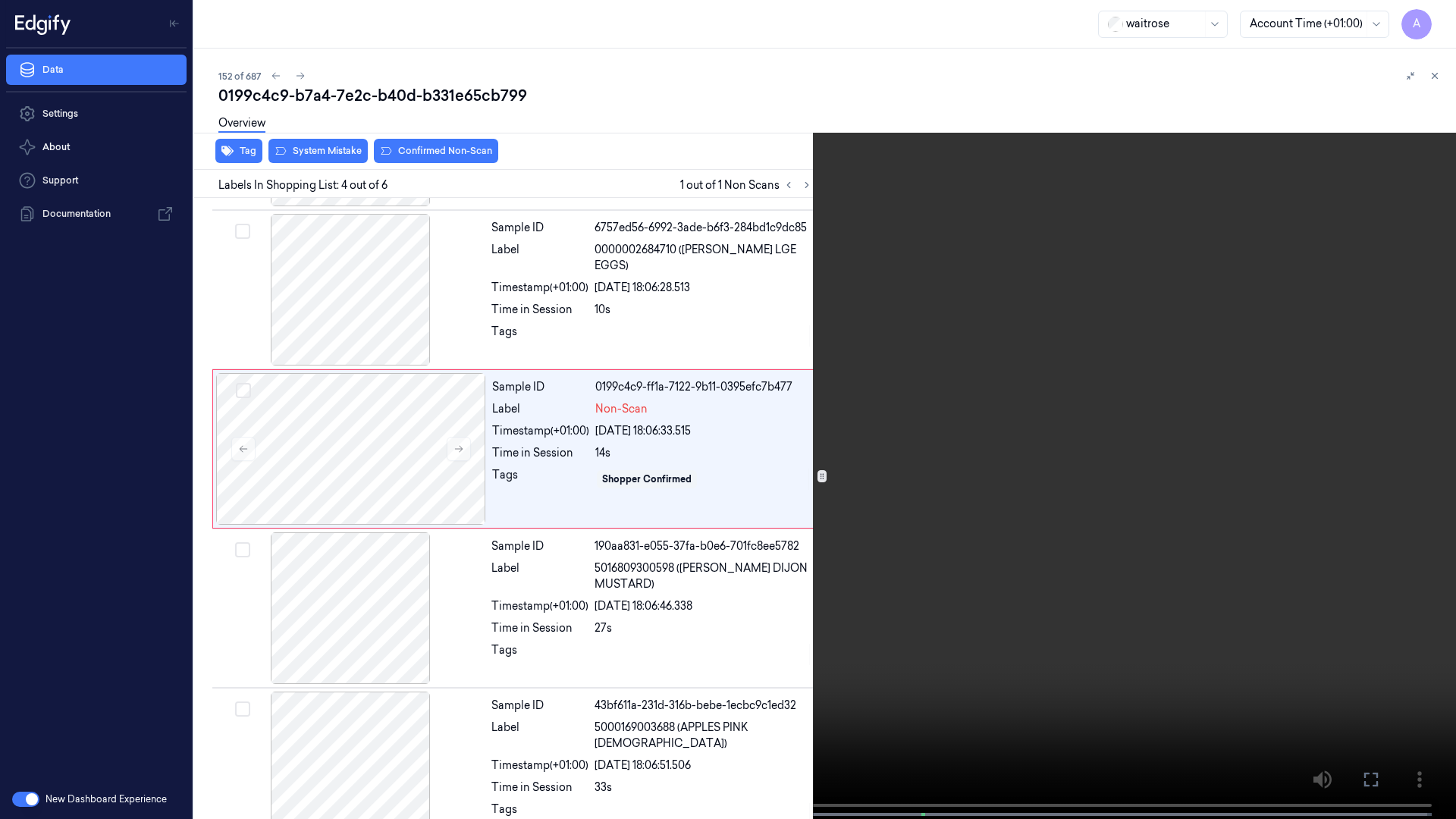
click at [1015, 462] on video at bounding box center [728, 411] width 1456 height 822
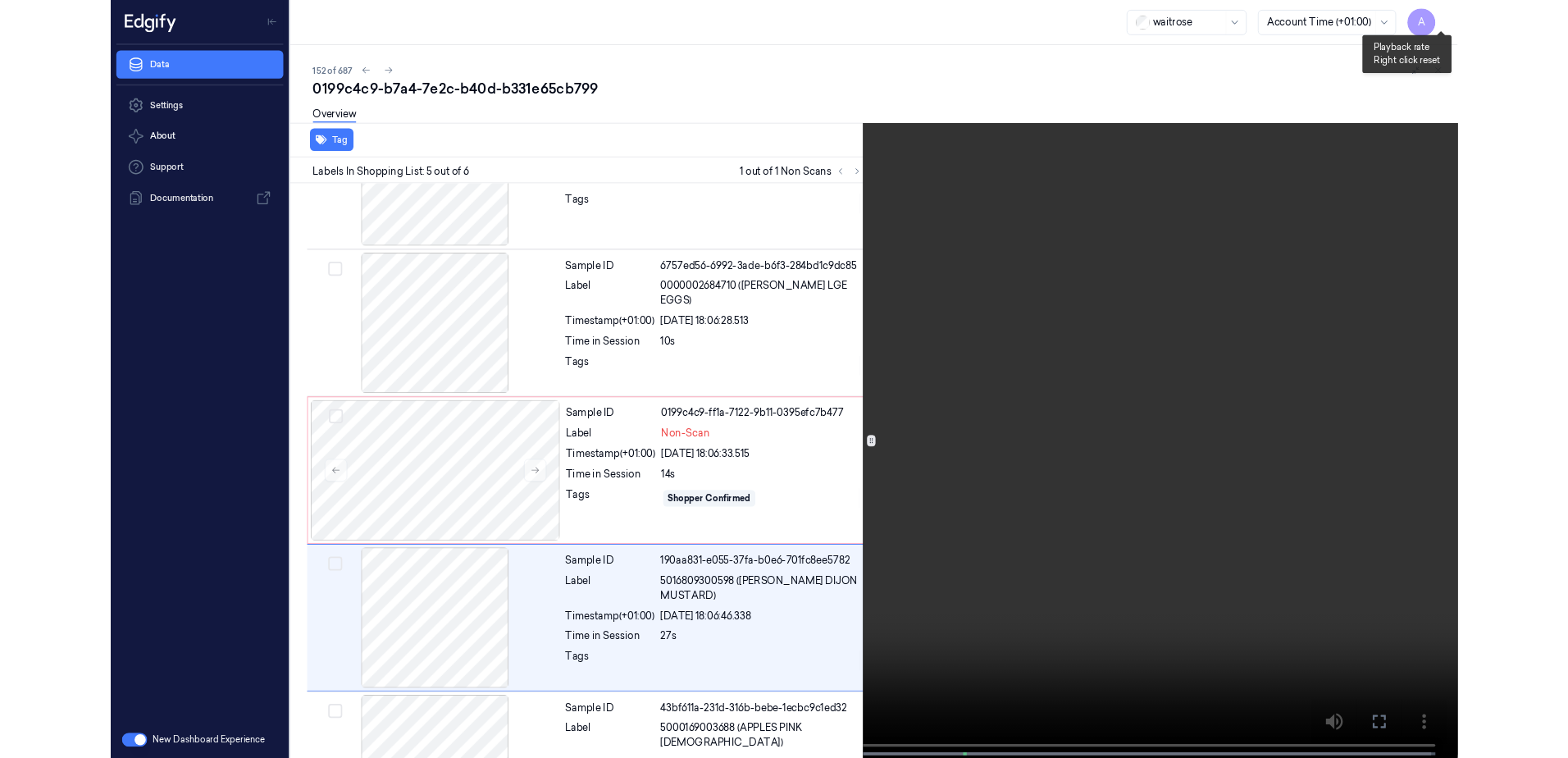
scroll to position [367, 0]
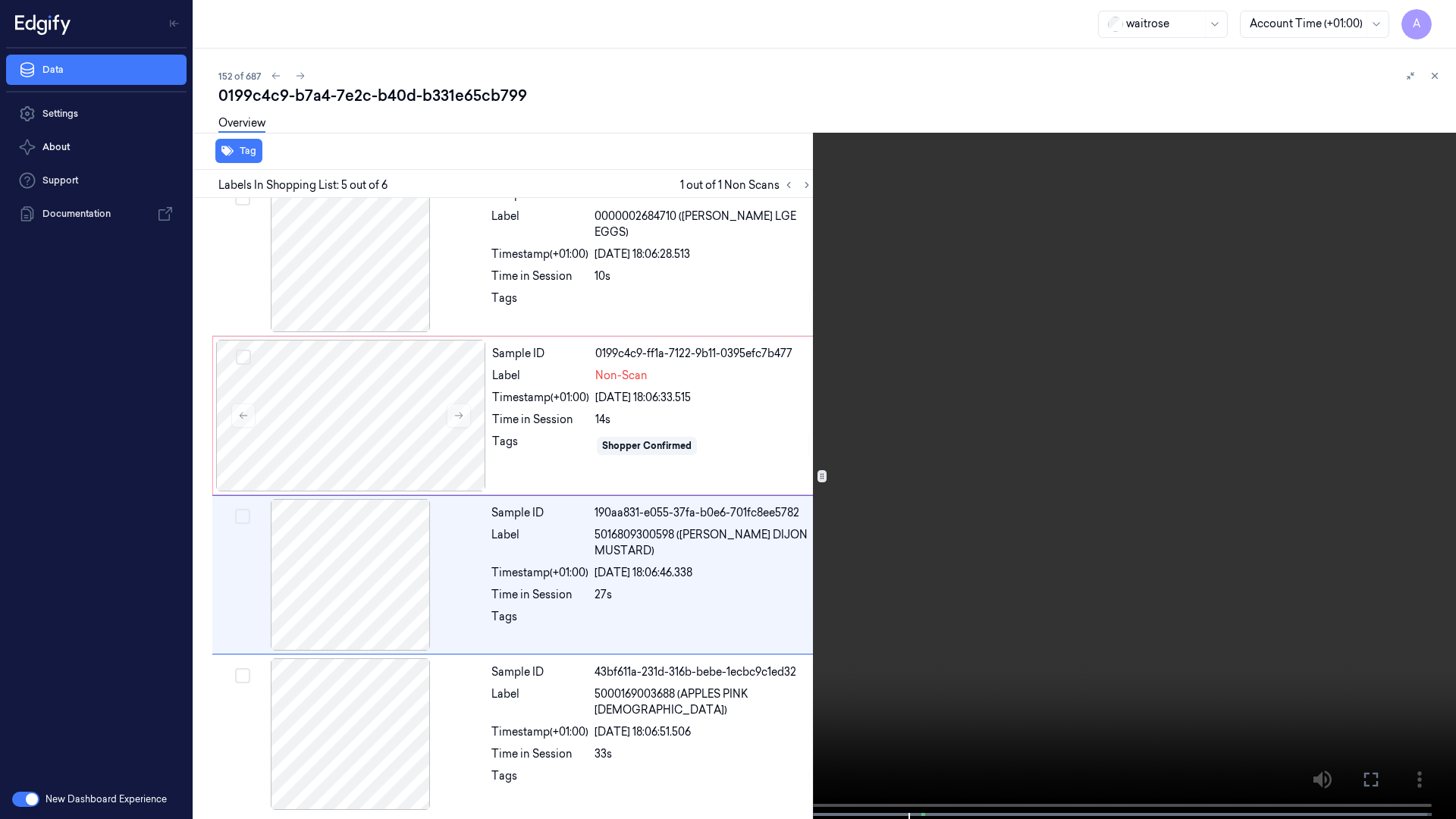
click at [1056, 402] on video at bounding box center [728, 411] width 1456 height 822
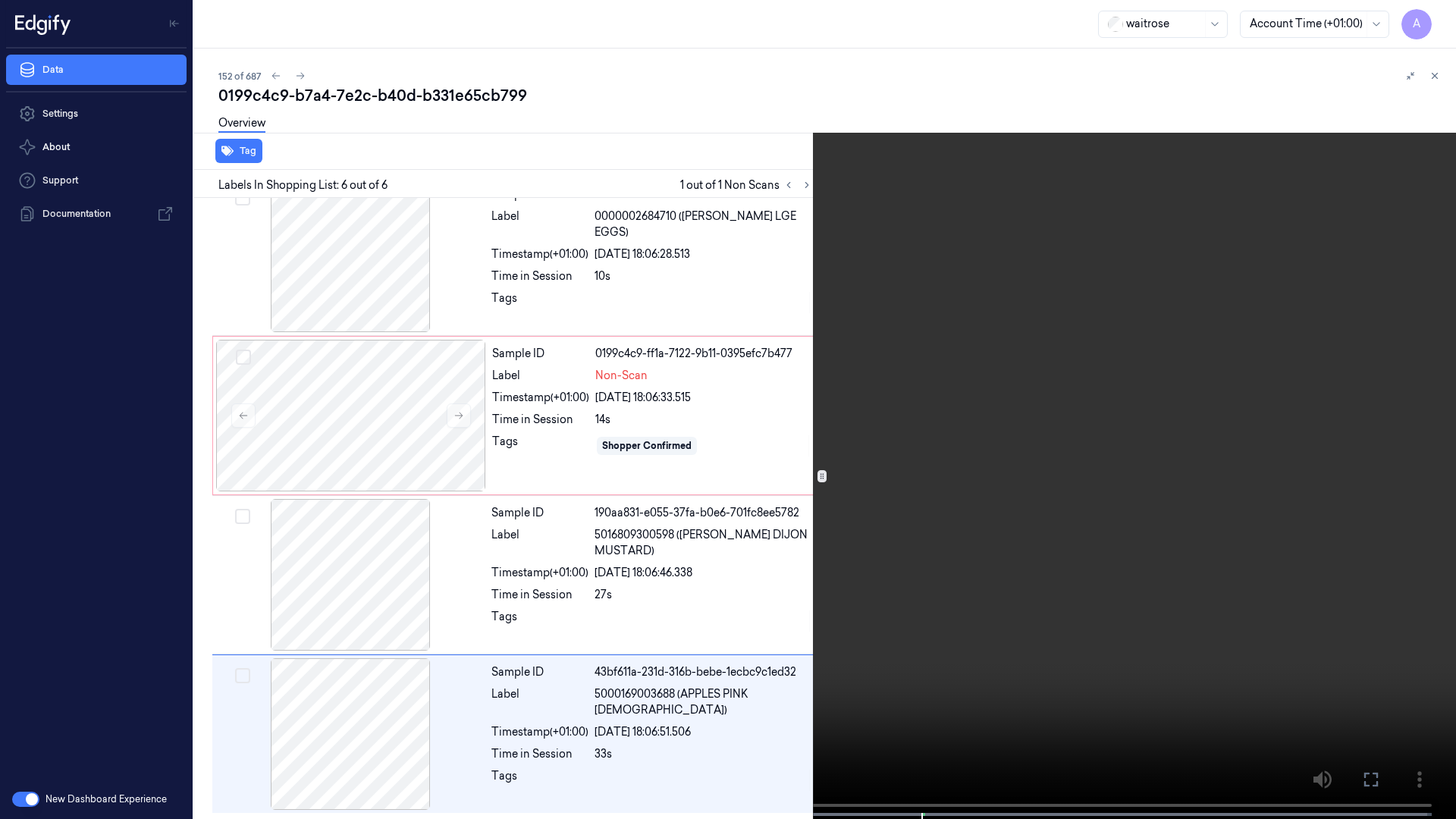
click at [0, 0] on icon at bounding box center [0, 0] width 0 height 0
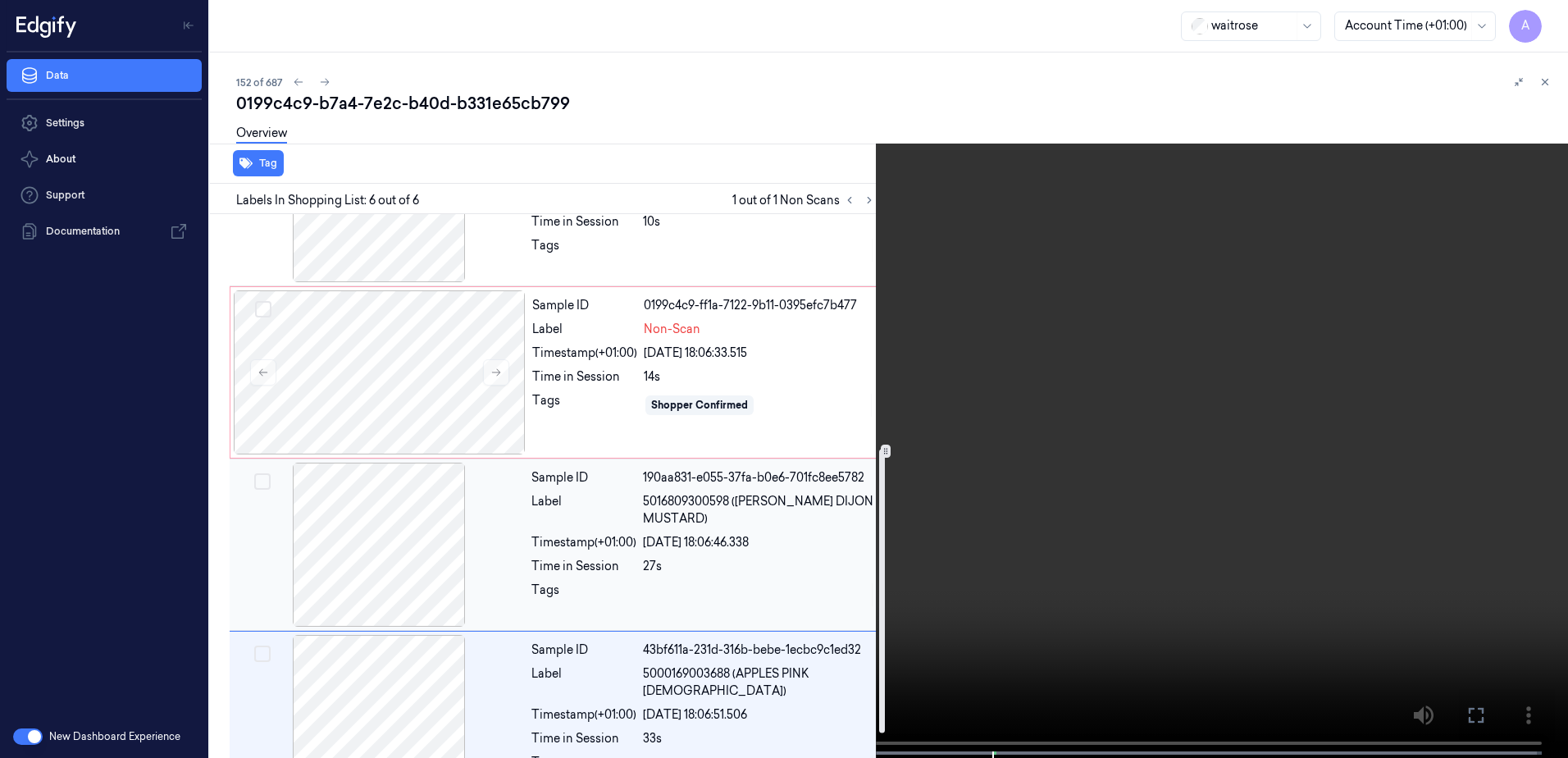
scroll to position [495, 0]
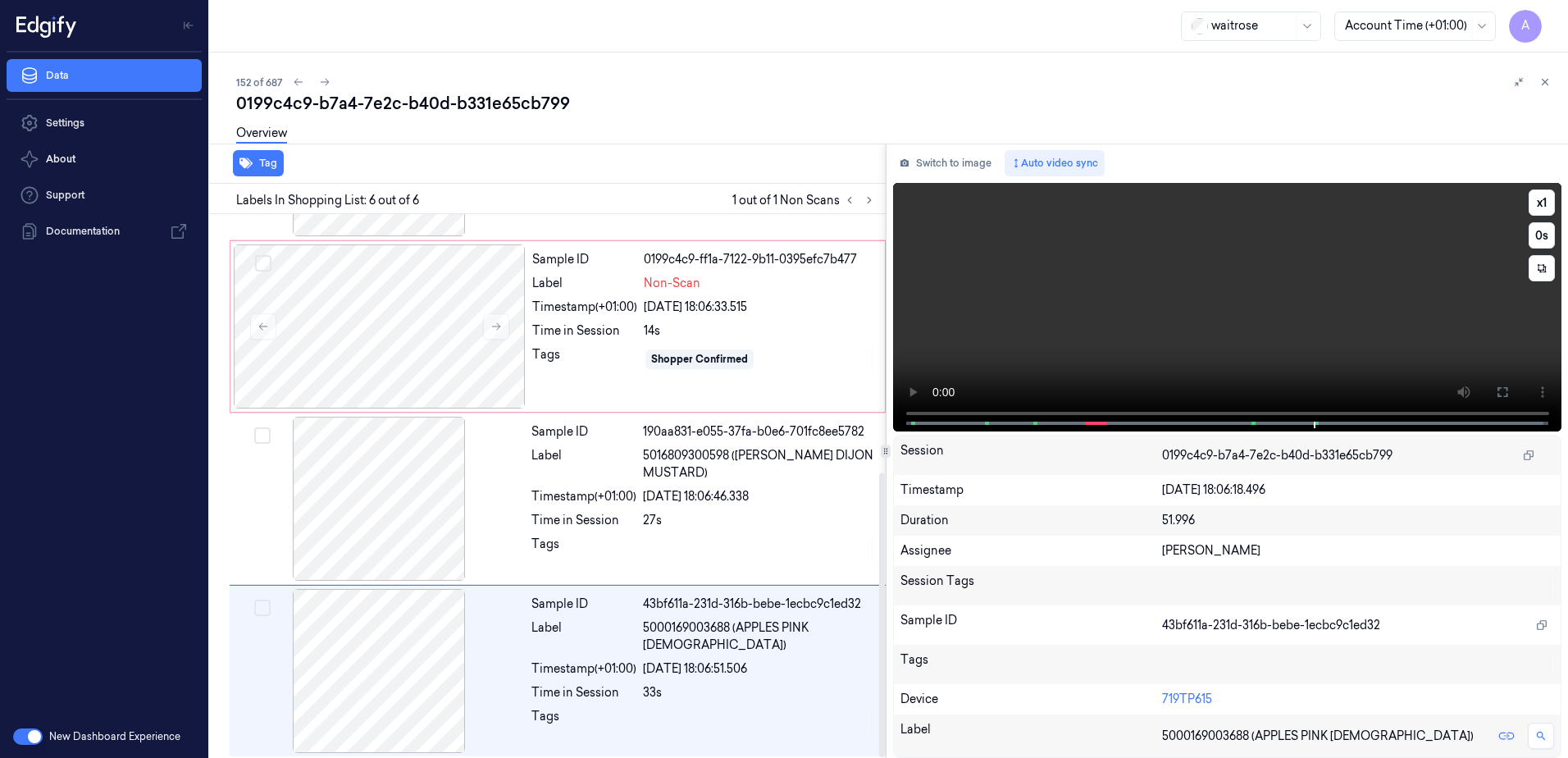
click at [1225, 313] on video at bounding box center [1227, 307] width 669 height 249
click at [598, 365] on div "Tags" at bounding box center [584, 360] width 105 height 26
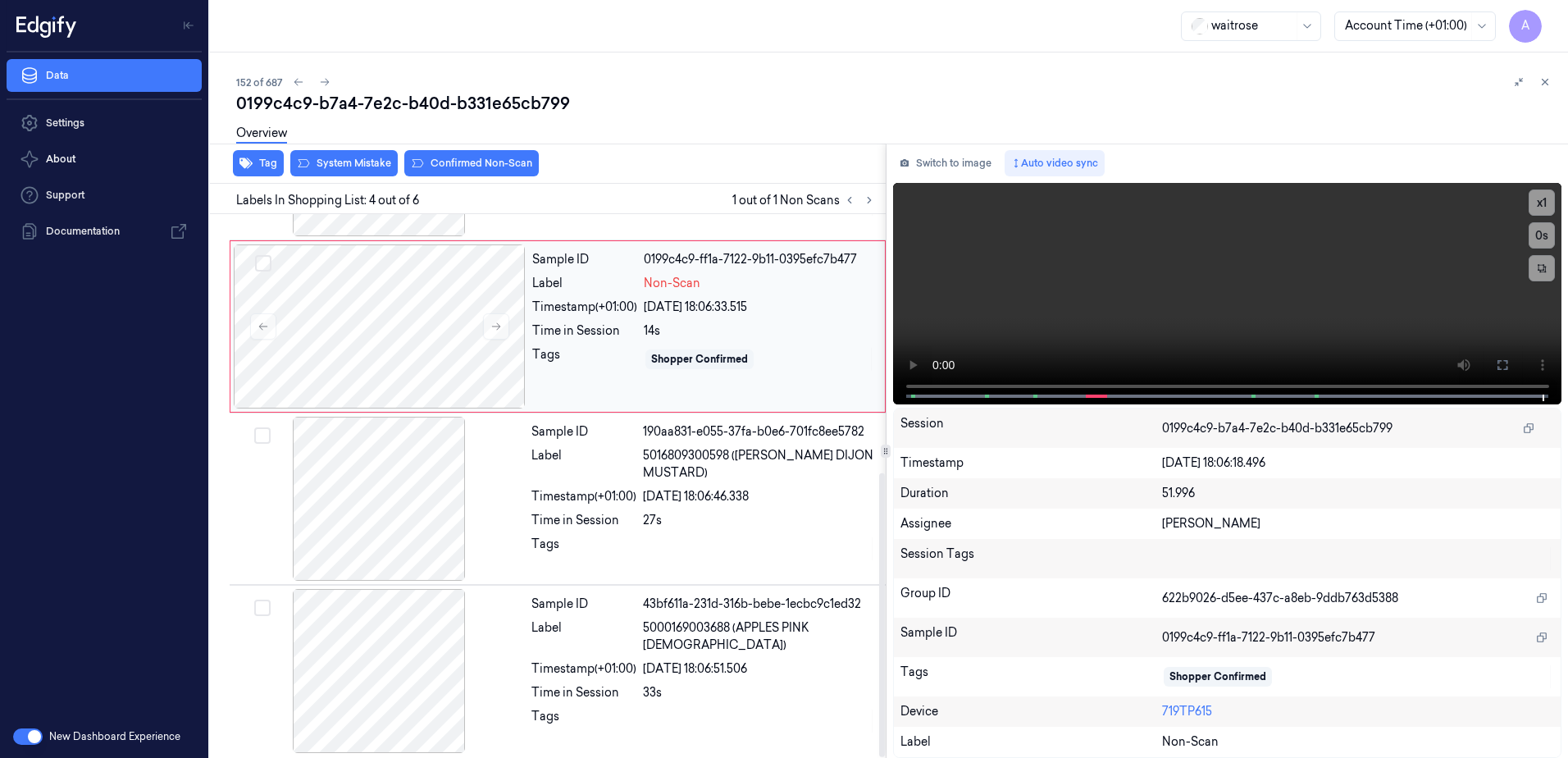
scroll to position [331, 0]
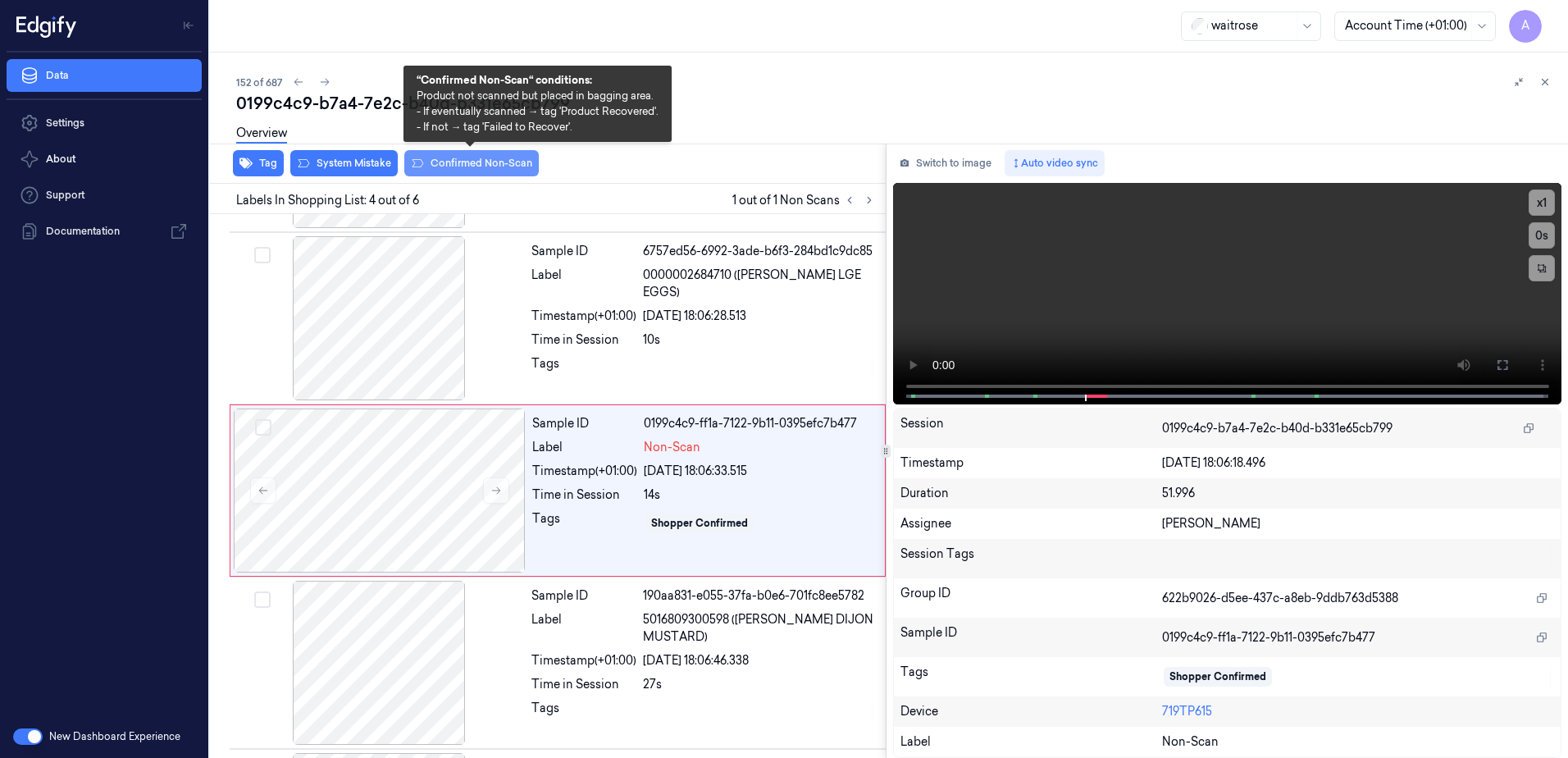
click at [469, 171] on button "Confirmed Non-Scan" at bounding box center [471, 164] width 134 height 26
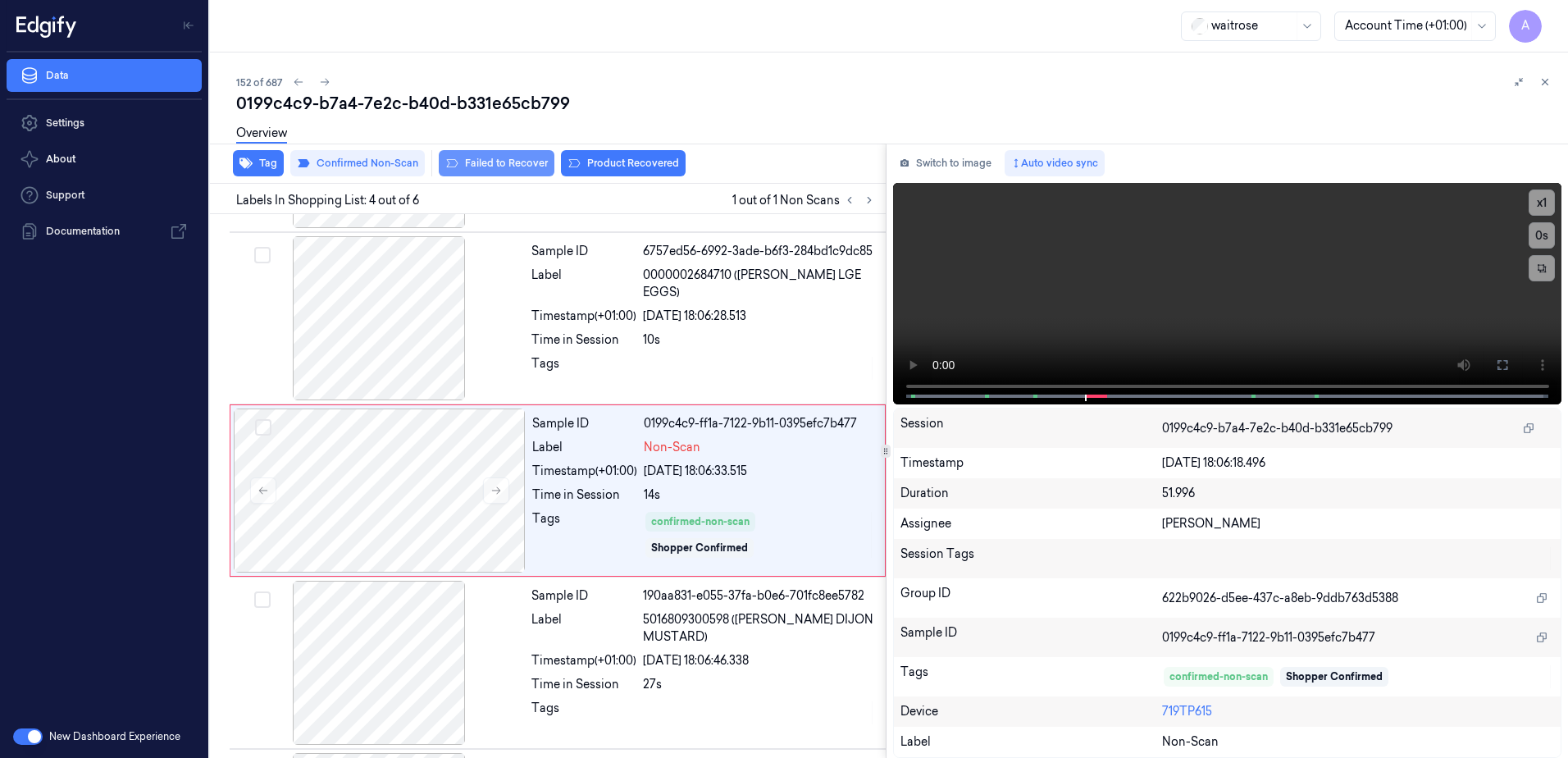
click at [526, 175] on button "Failed to Recover" at bounding box center [497, 164] width 116 height 26
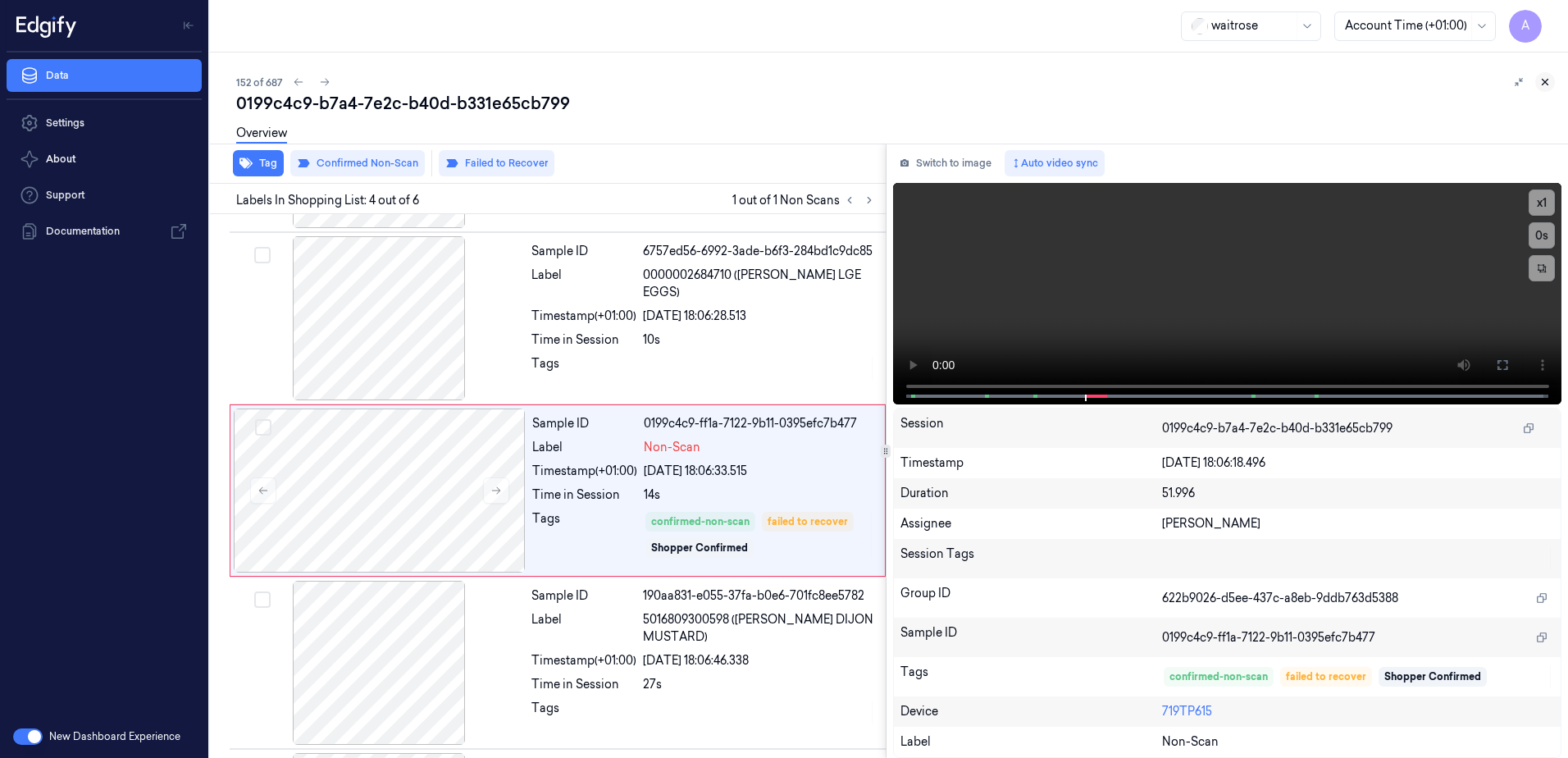
click at [1539, 84] on button at bounding box center [1545, 82] width 19 height 19
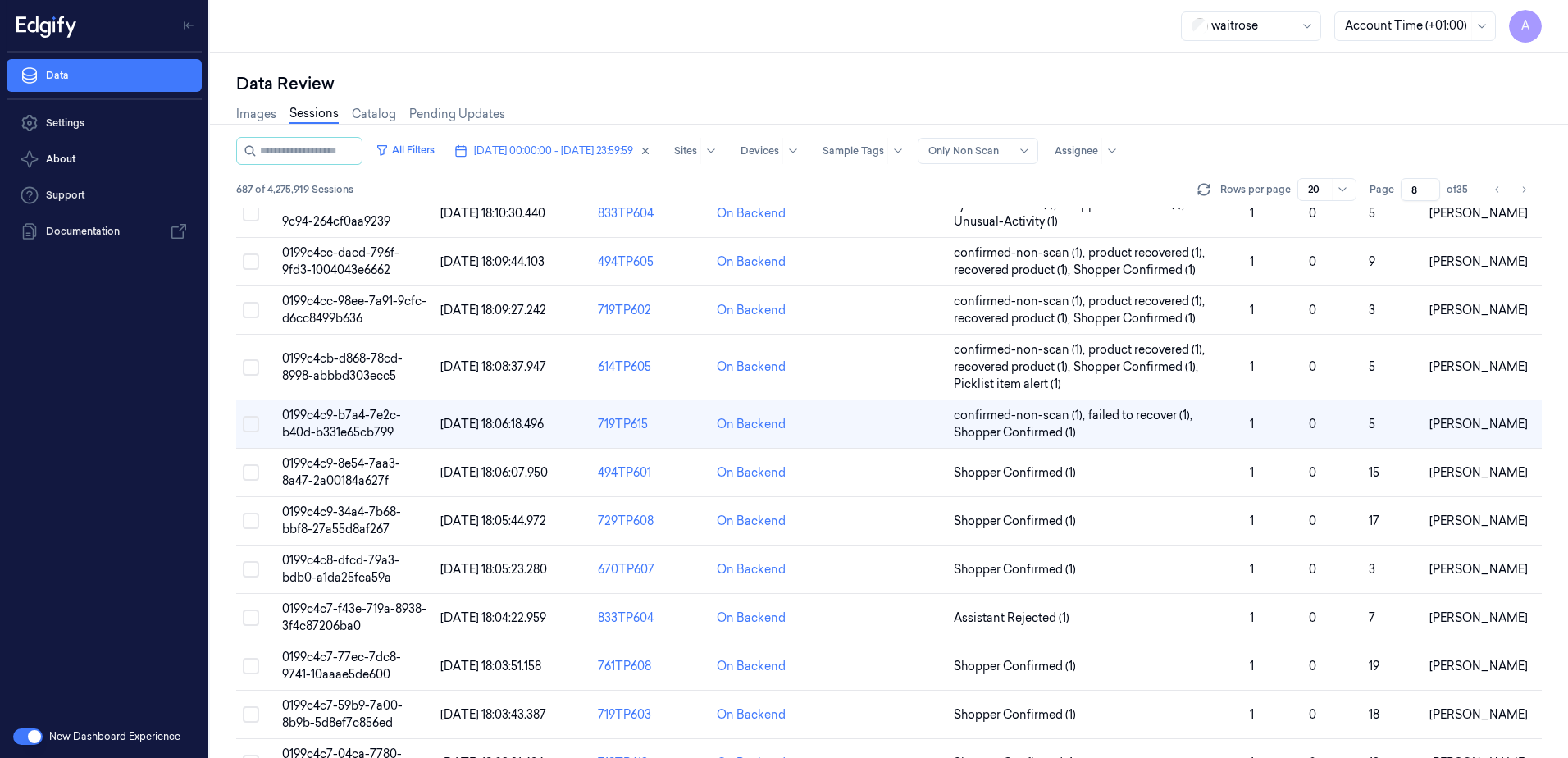
scroll to position [500, 0]
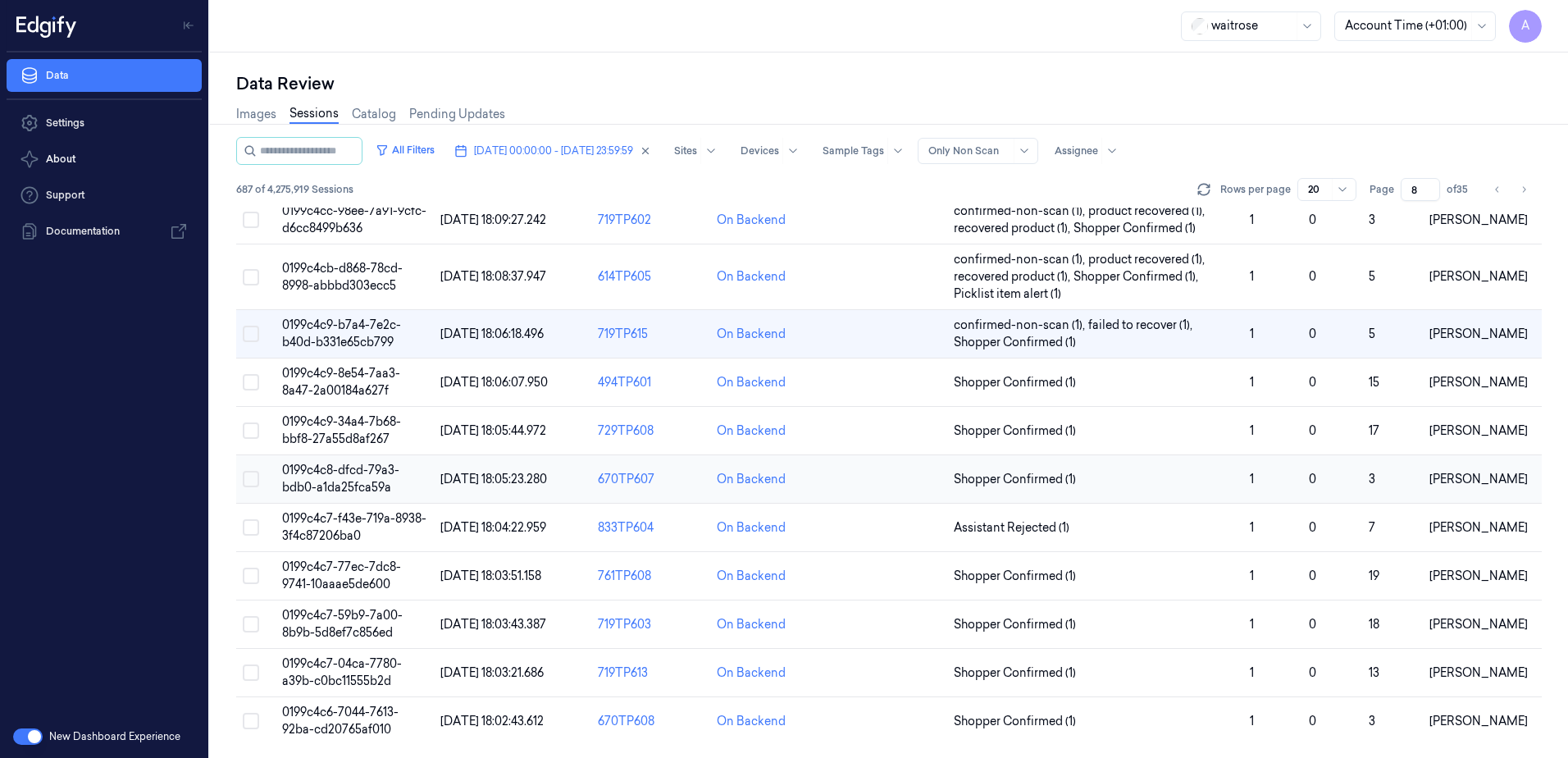
click at [315, 478] on td "0199c4c8-dfcd-79a3-bdb0-a1da25fca59a" at bounding box center [355, 479] width 158 height 48
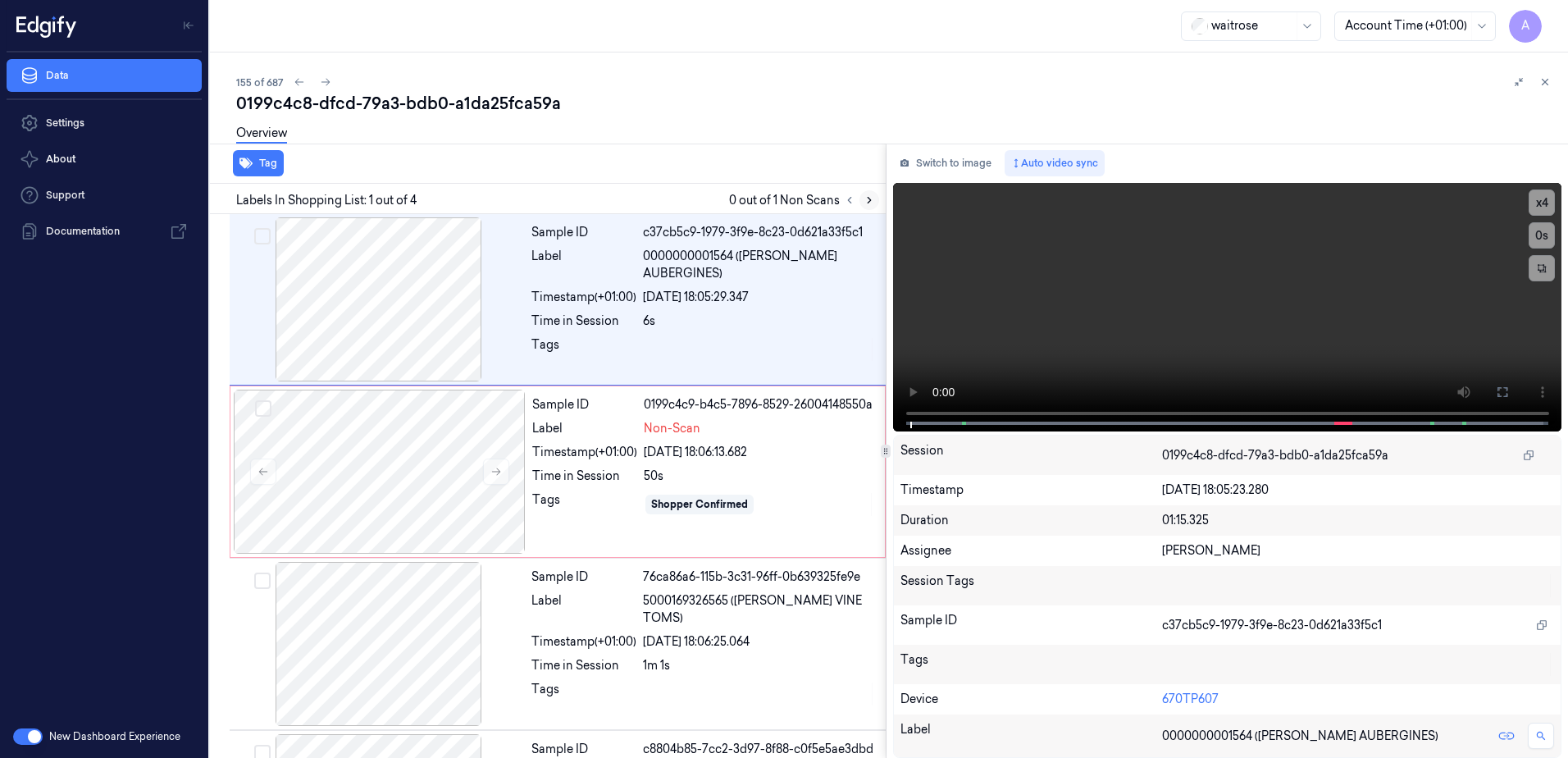
click at [871, 200] on icon at bounding box center [869, 200] width 11 height 11
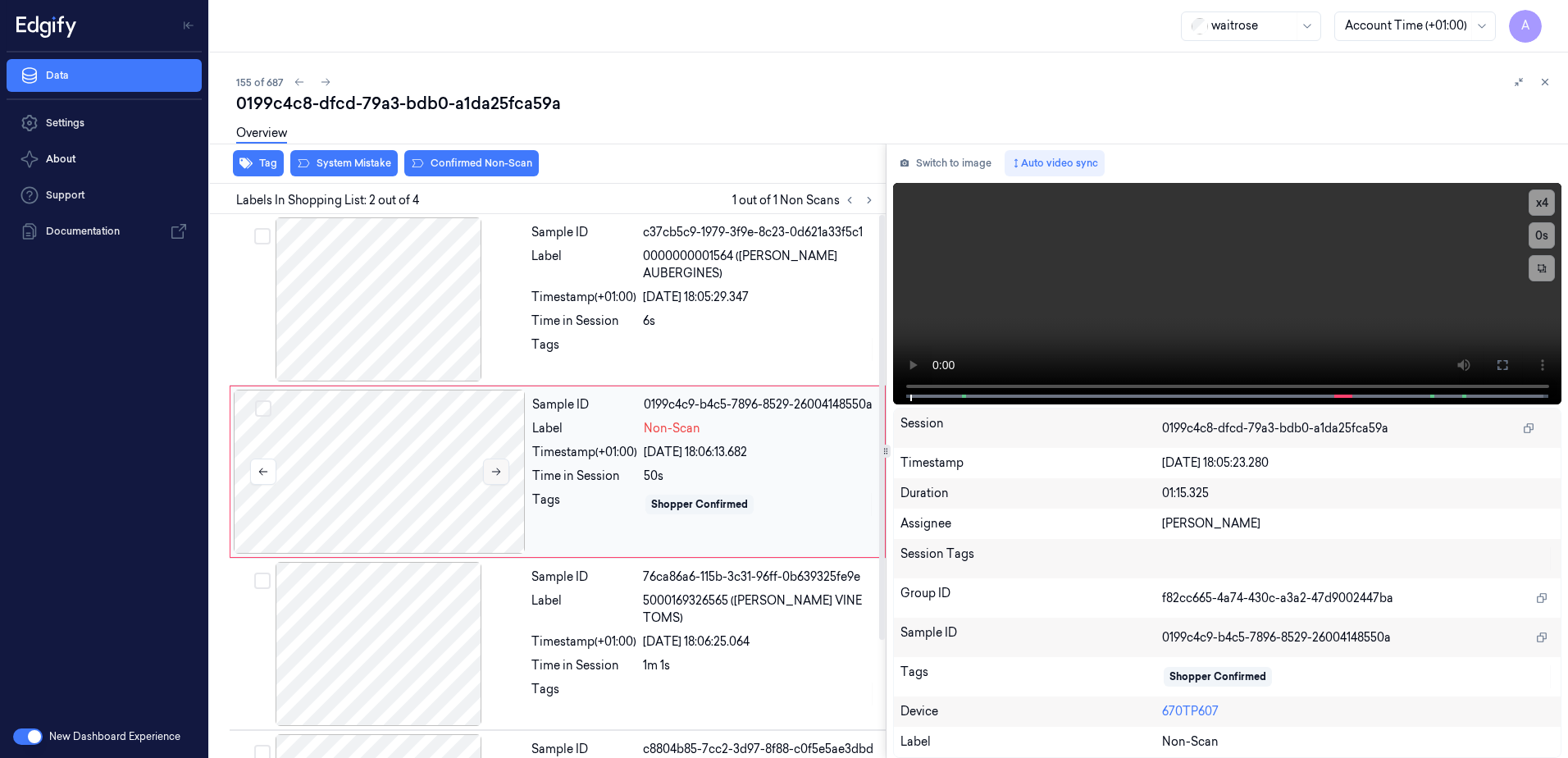
click at [496, 471] on icon at bounding box center [496, 471] width 11 height 11
click at [503, 471] on button at bounding box center [497, 472] width 26 height 26
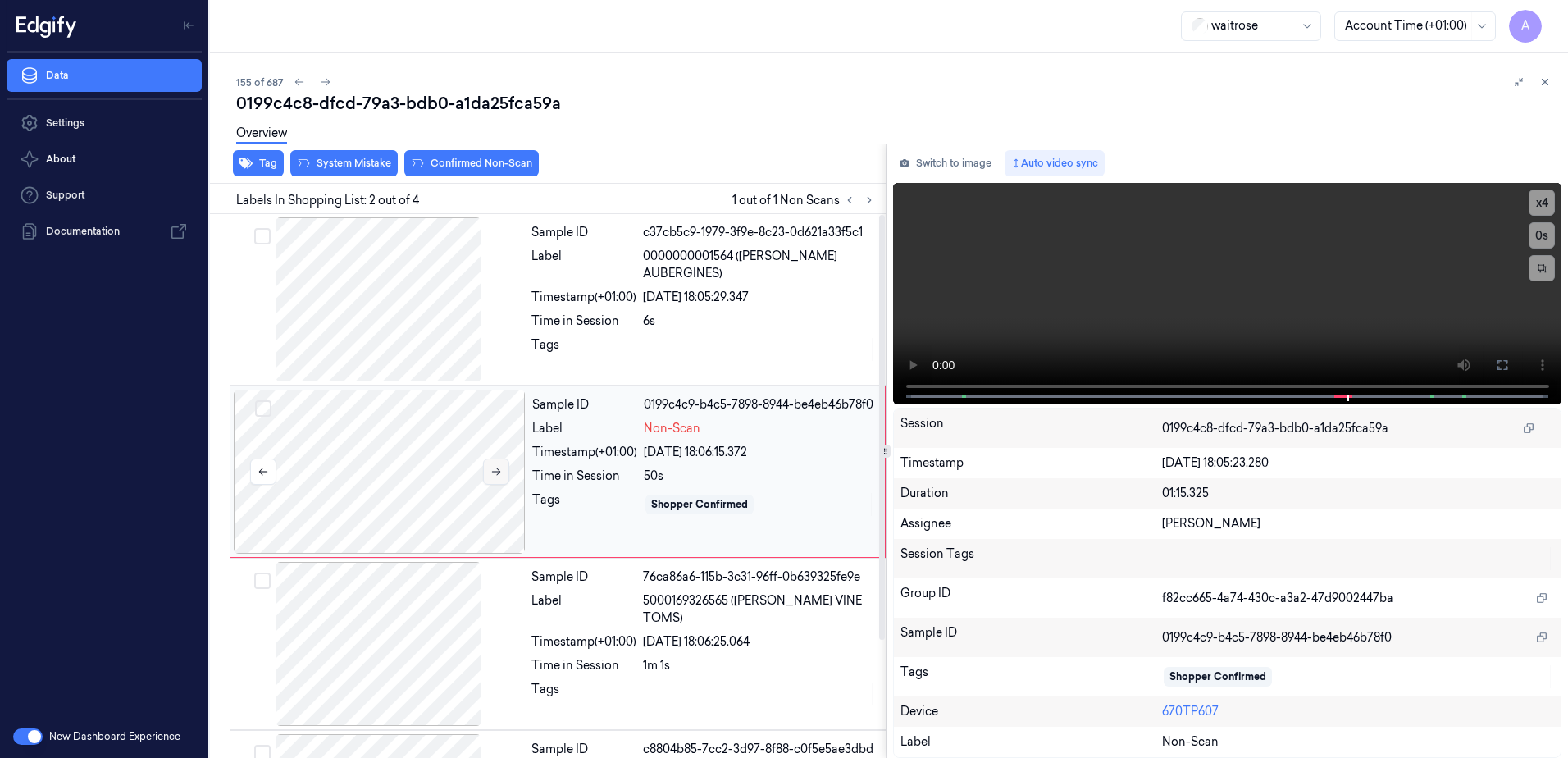
click at [488, 471] on button at bounding box center [497, 472] width 26 height 26
click at [494, 471] on icon at bounding box center [496, 471] width 11 height 11
click at [490, 471] on icon at bounding box center [496, 471] width 11 height 11
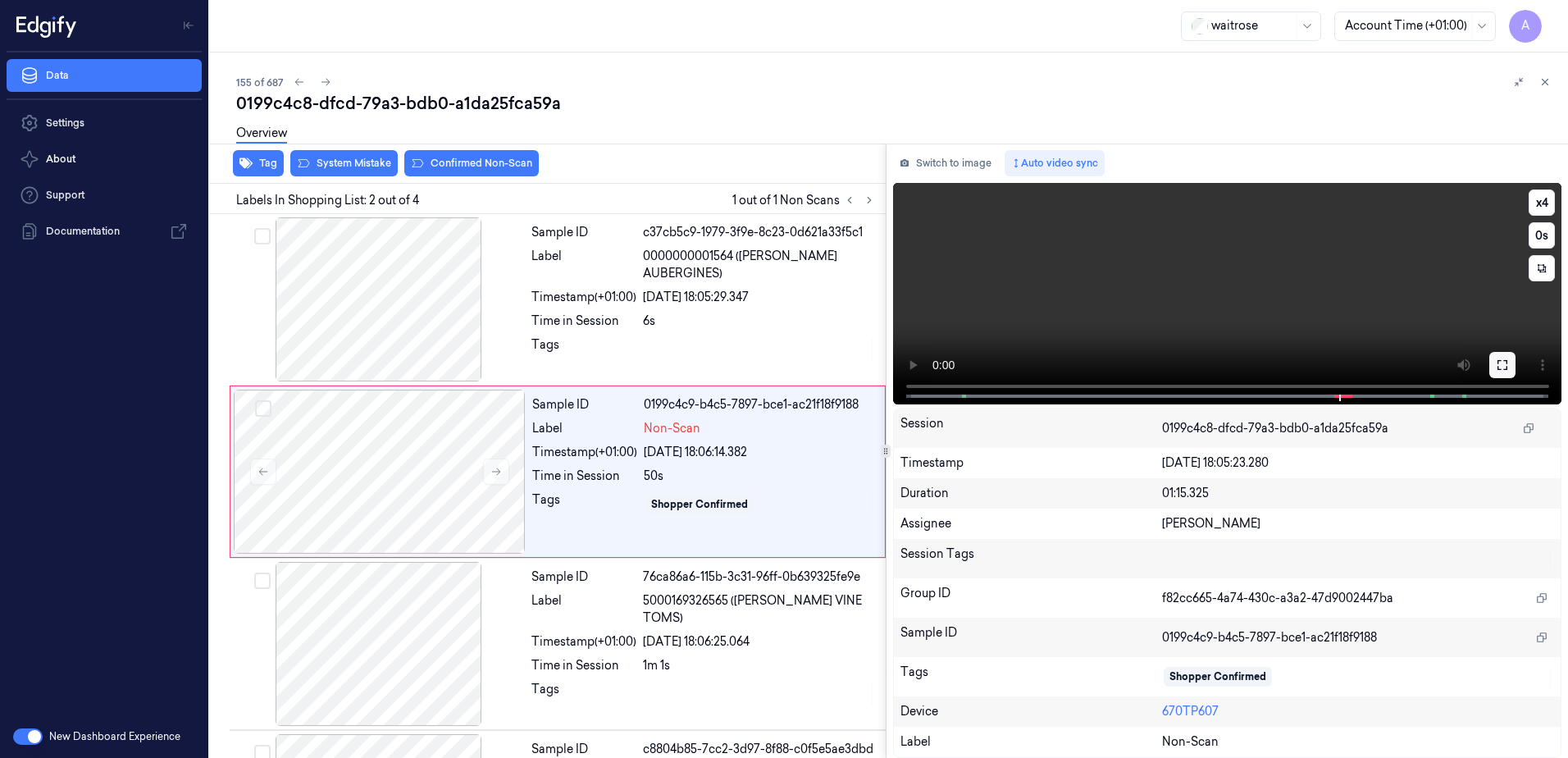
click at [1499, 361] on icon at bounding box center [1502, 365] width 10 height 10
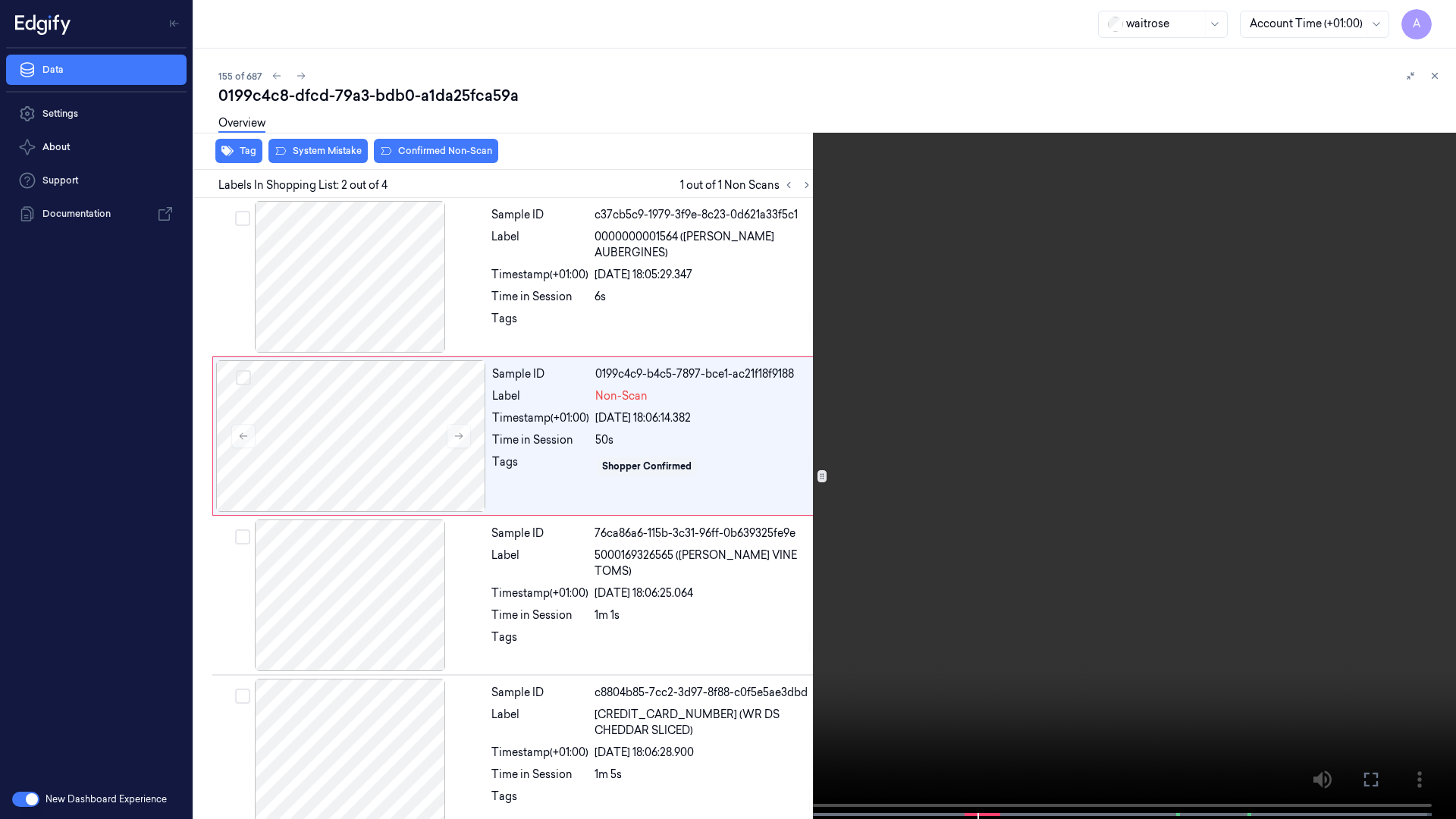
click at [849, 466] on video at bounding box center [728, 411] width 1456 height 822
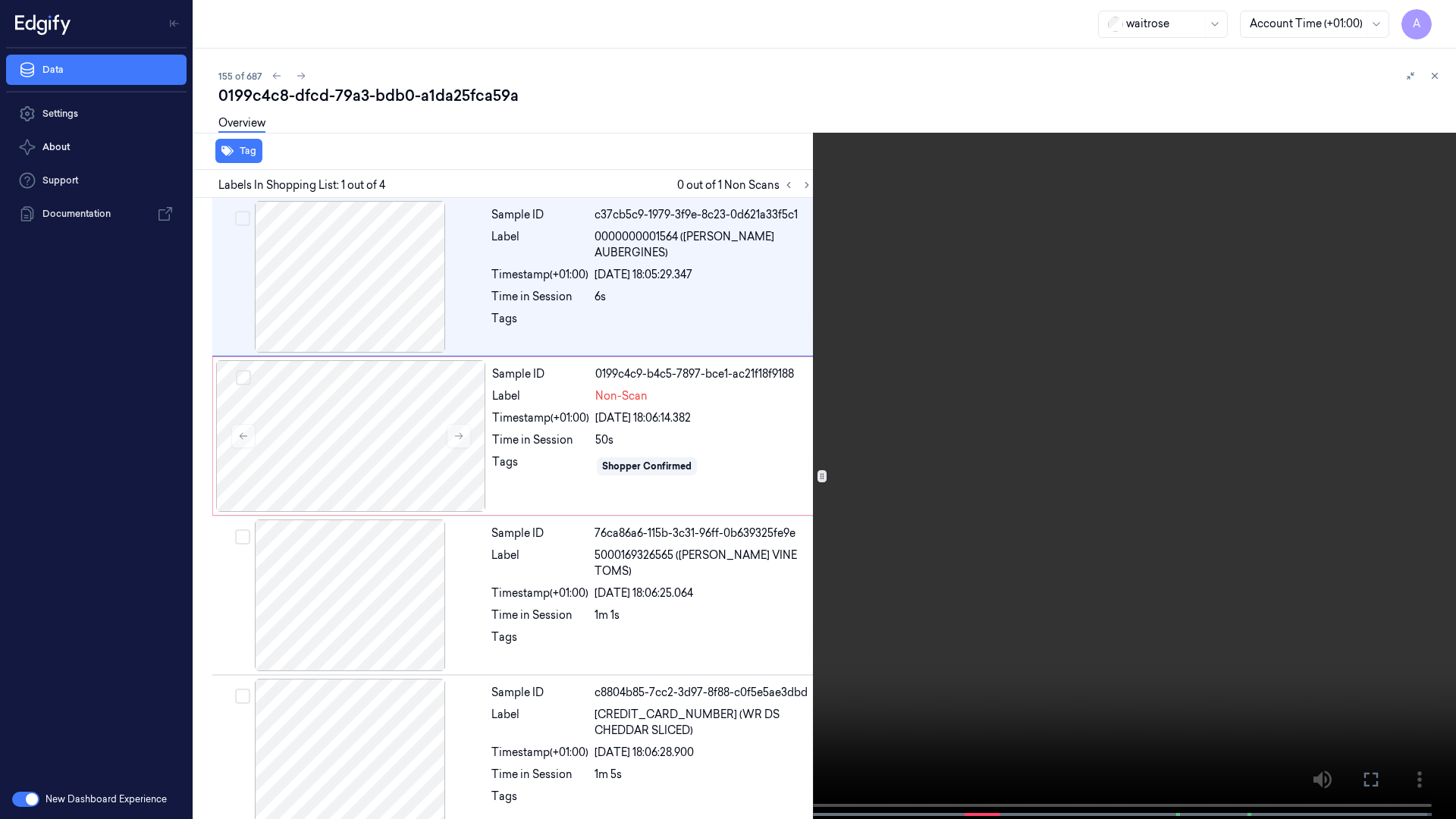
click at [0, 0] on button at bounding box center [0, 0] width 0 height 0
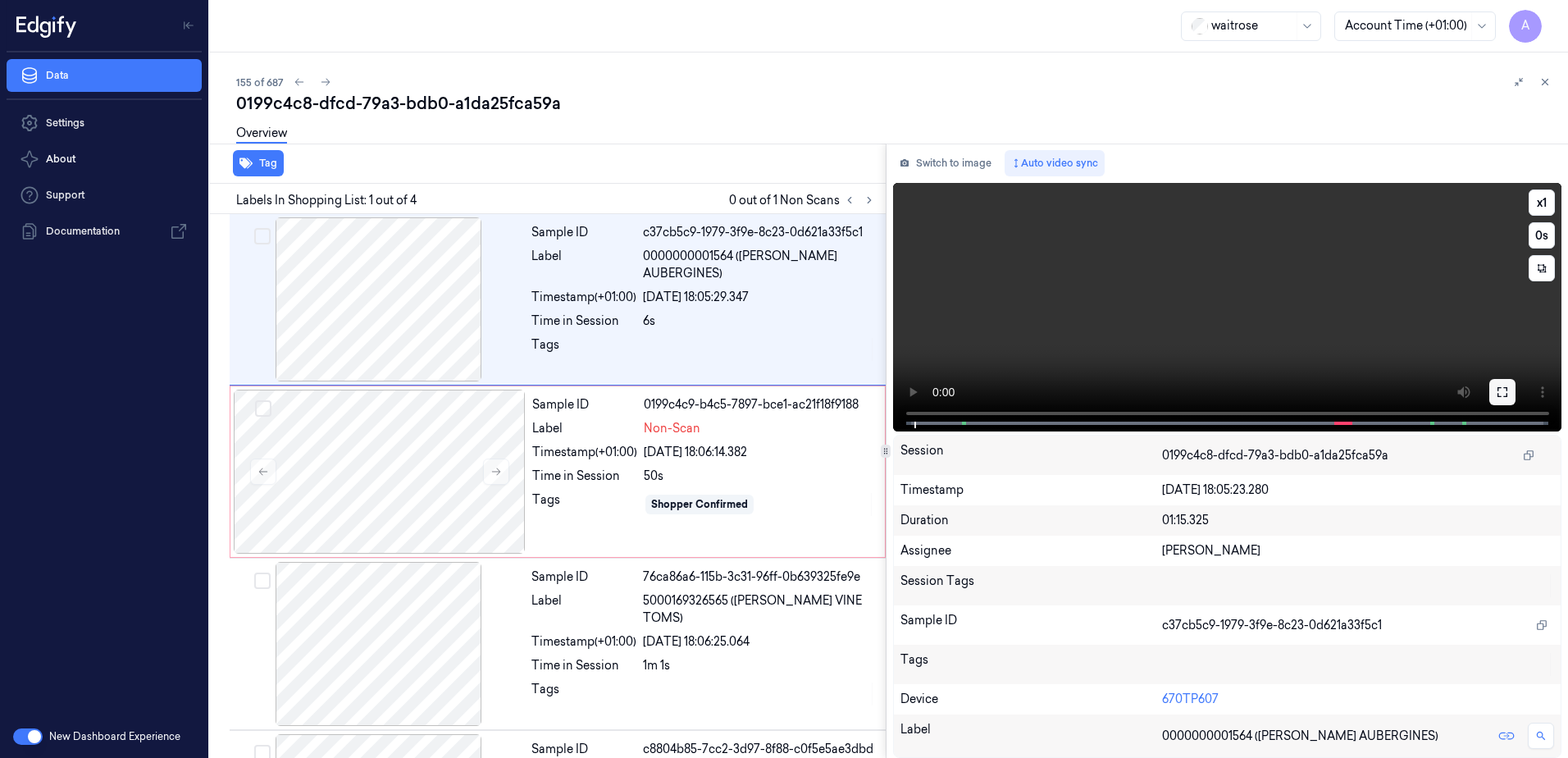
click at [1506, 384] on button at bounding box center [1503, 392] width 26 height 26
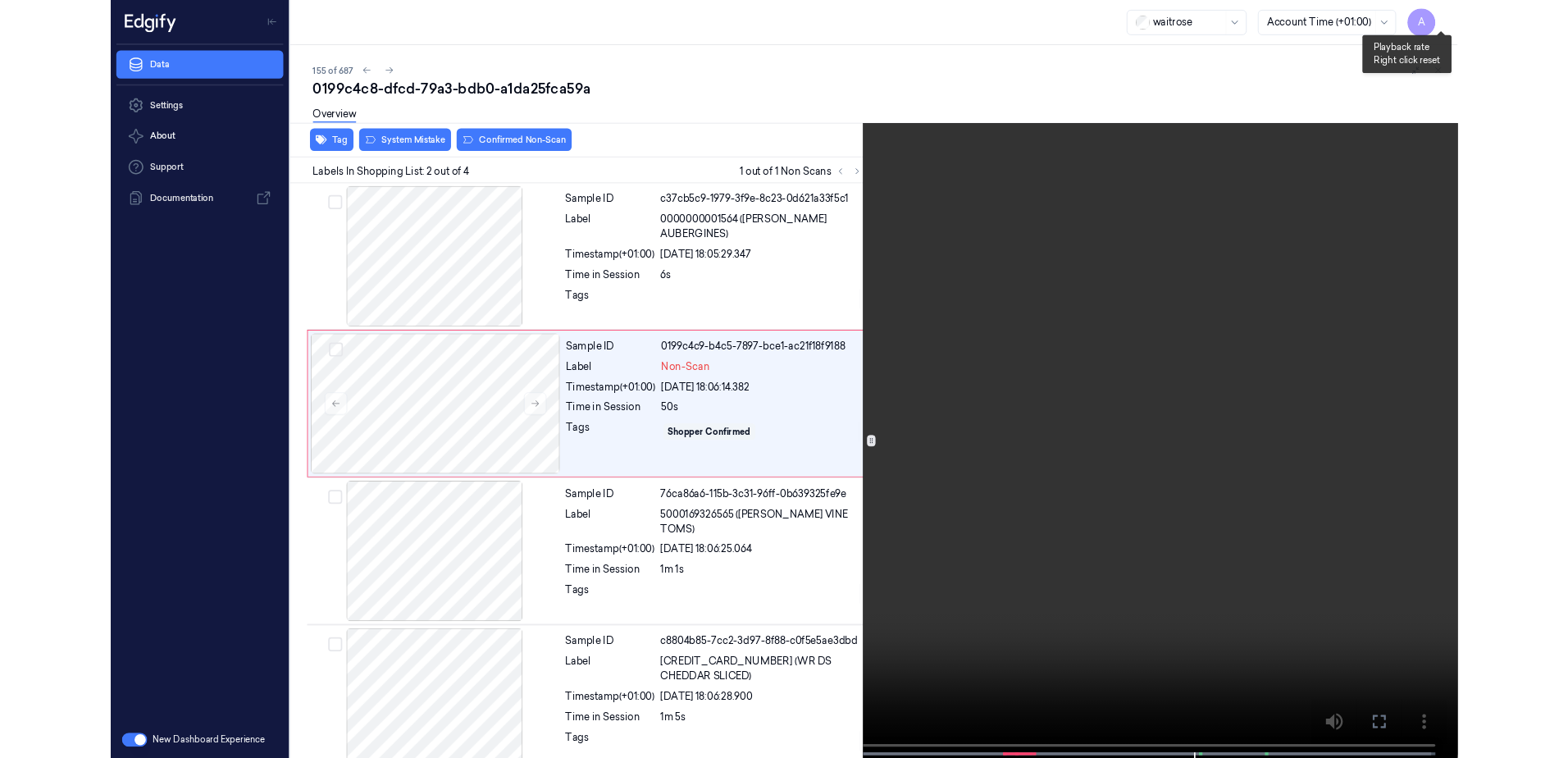
scroll to position [22, 0]
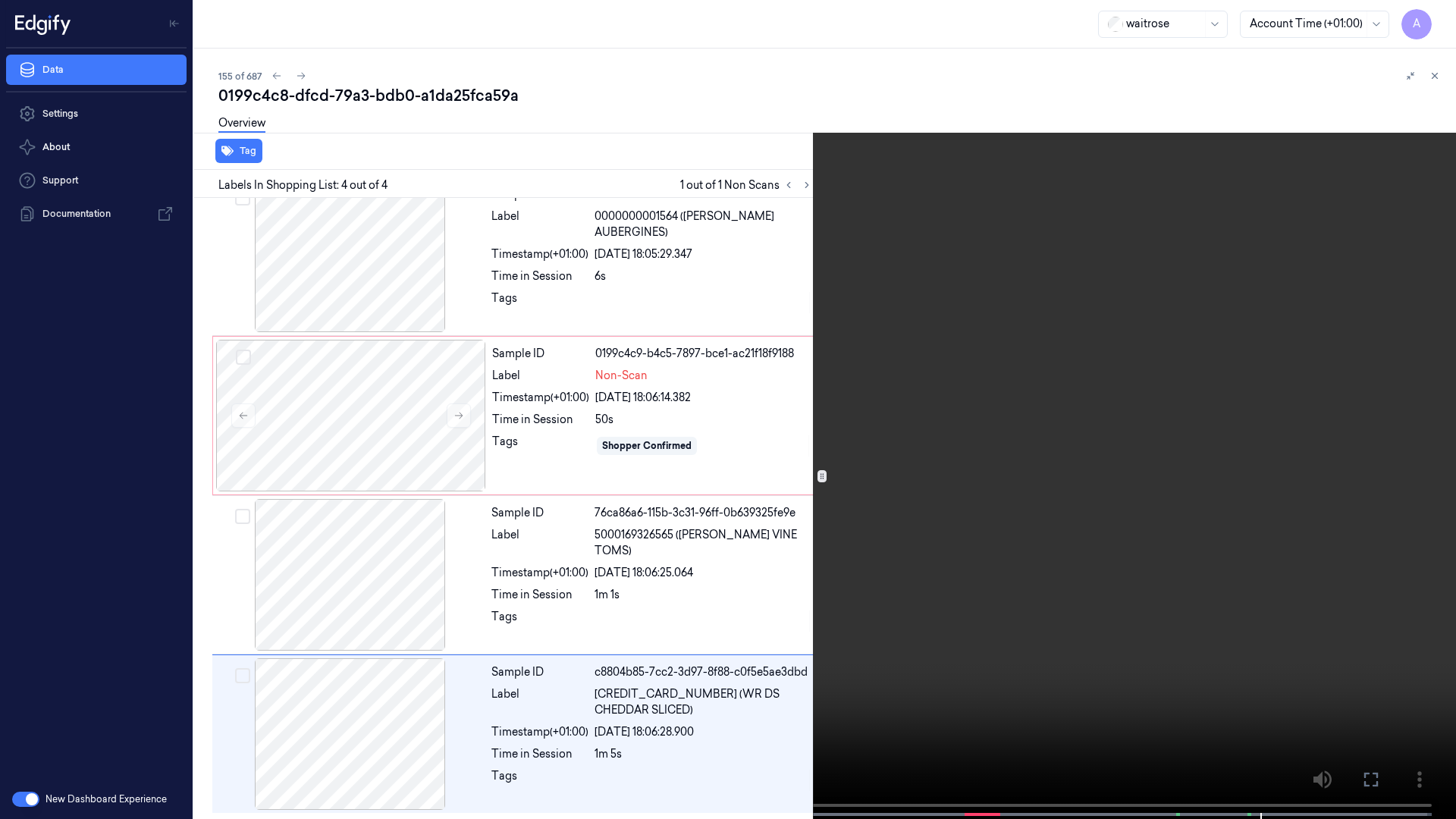
click at [0, 0] on icon at bounding box center [0, 0] width 0 height 0
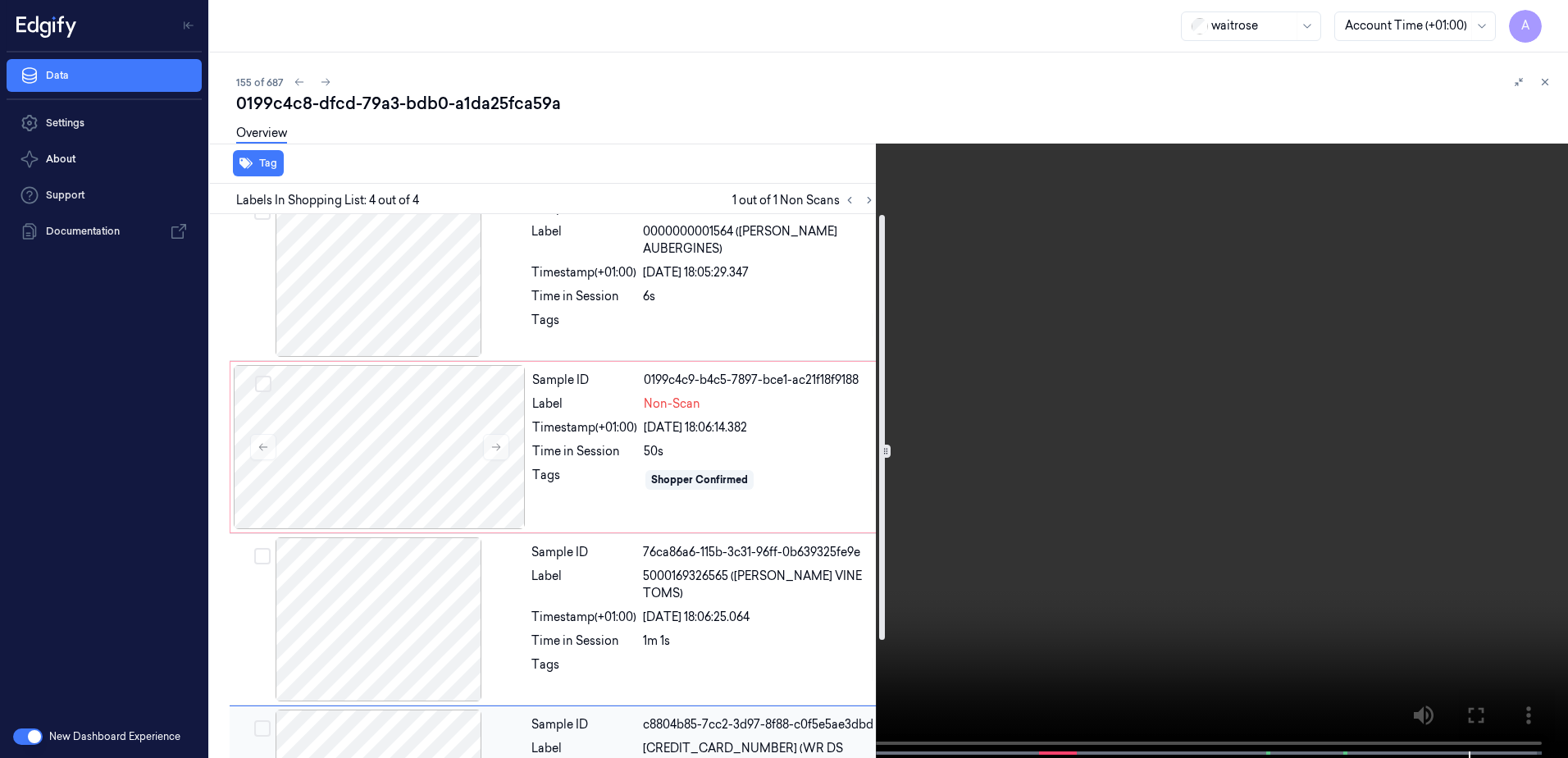
scroll to position [0, 0]
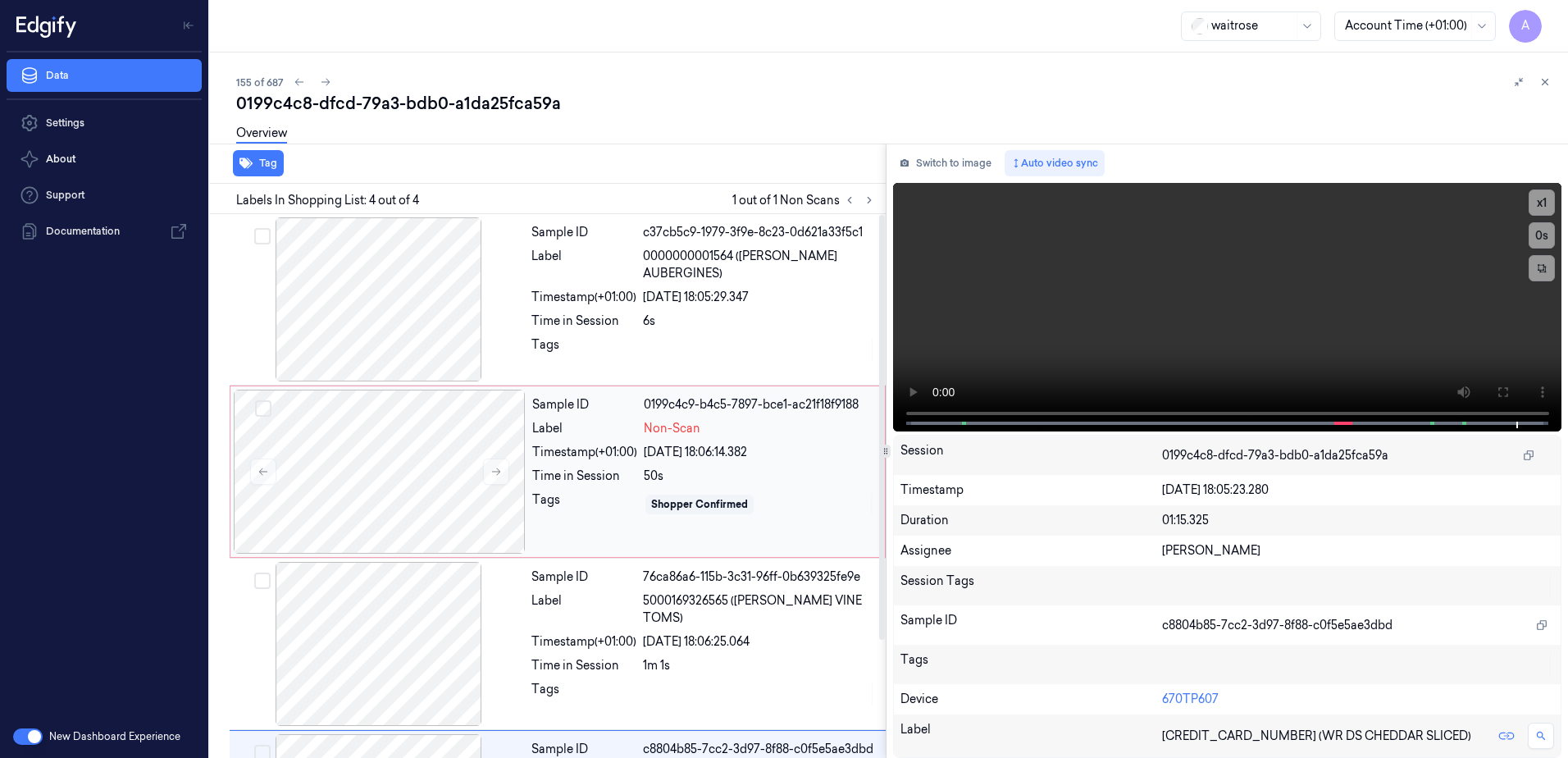
click at [605, 546] on div "Sample ID 0199c4c9-b4c5-7897-bce1-ac21f18f9188 Label Non-Scan Timestamp (+01:00…" at bounding box center [703, 471] width 356 height 164
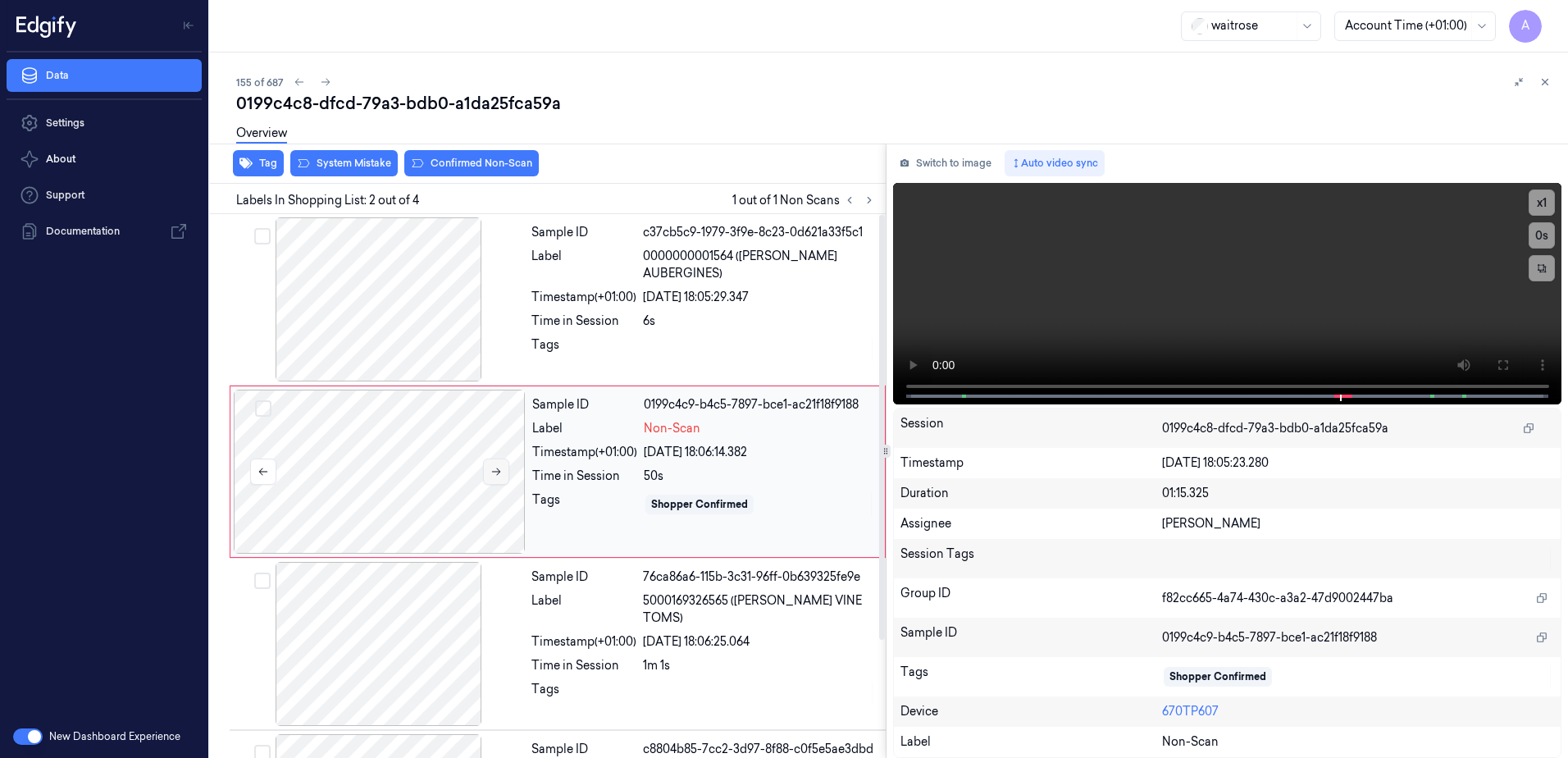
click at [490, 472] on icon at bounding box center [496, 471] width 11 height 11
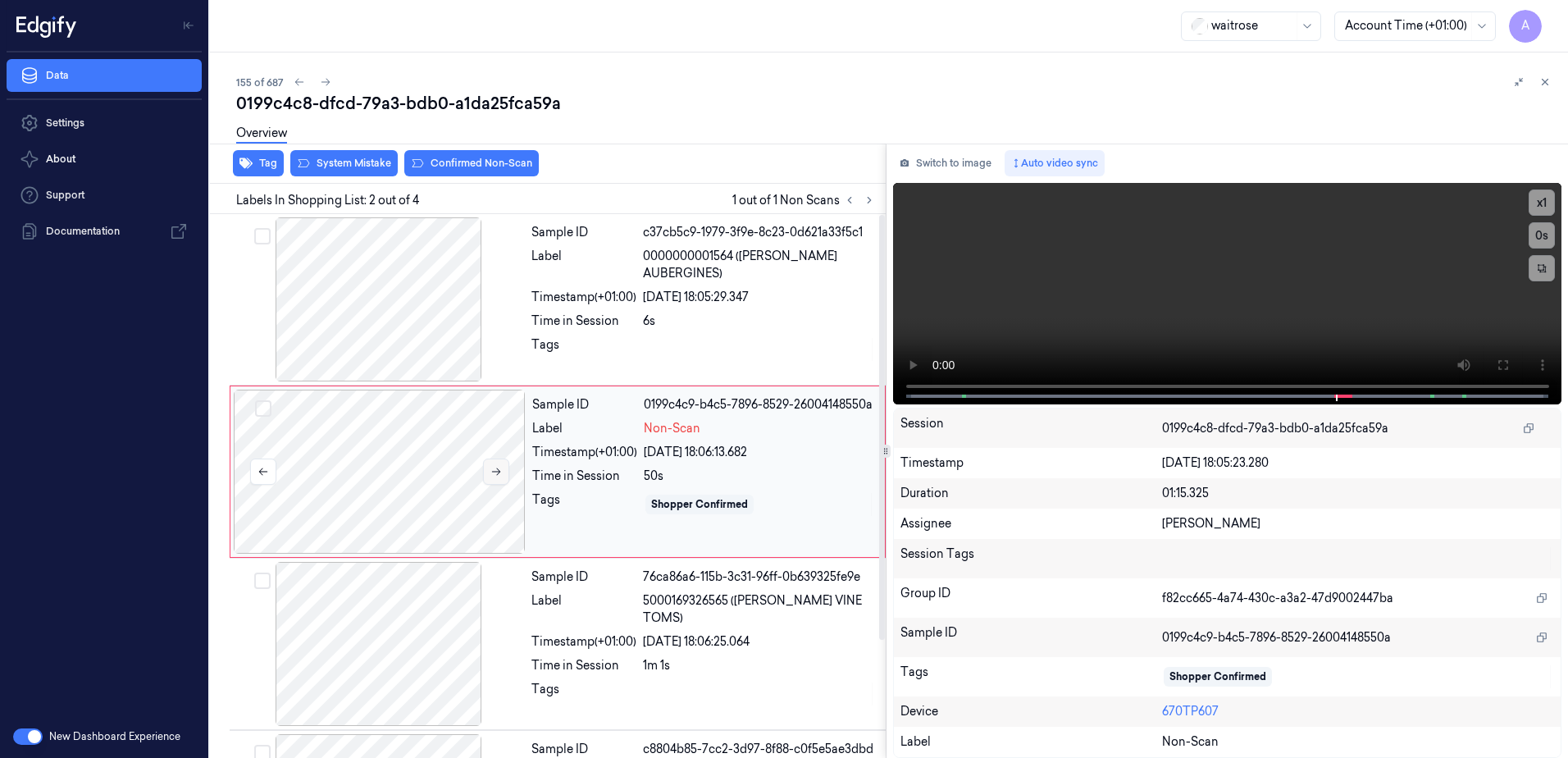
click at [490, 472] on icon at bounding box center [496, 471] width 11 height 11
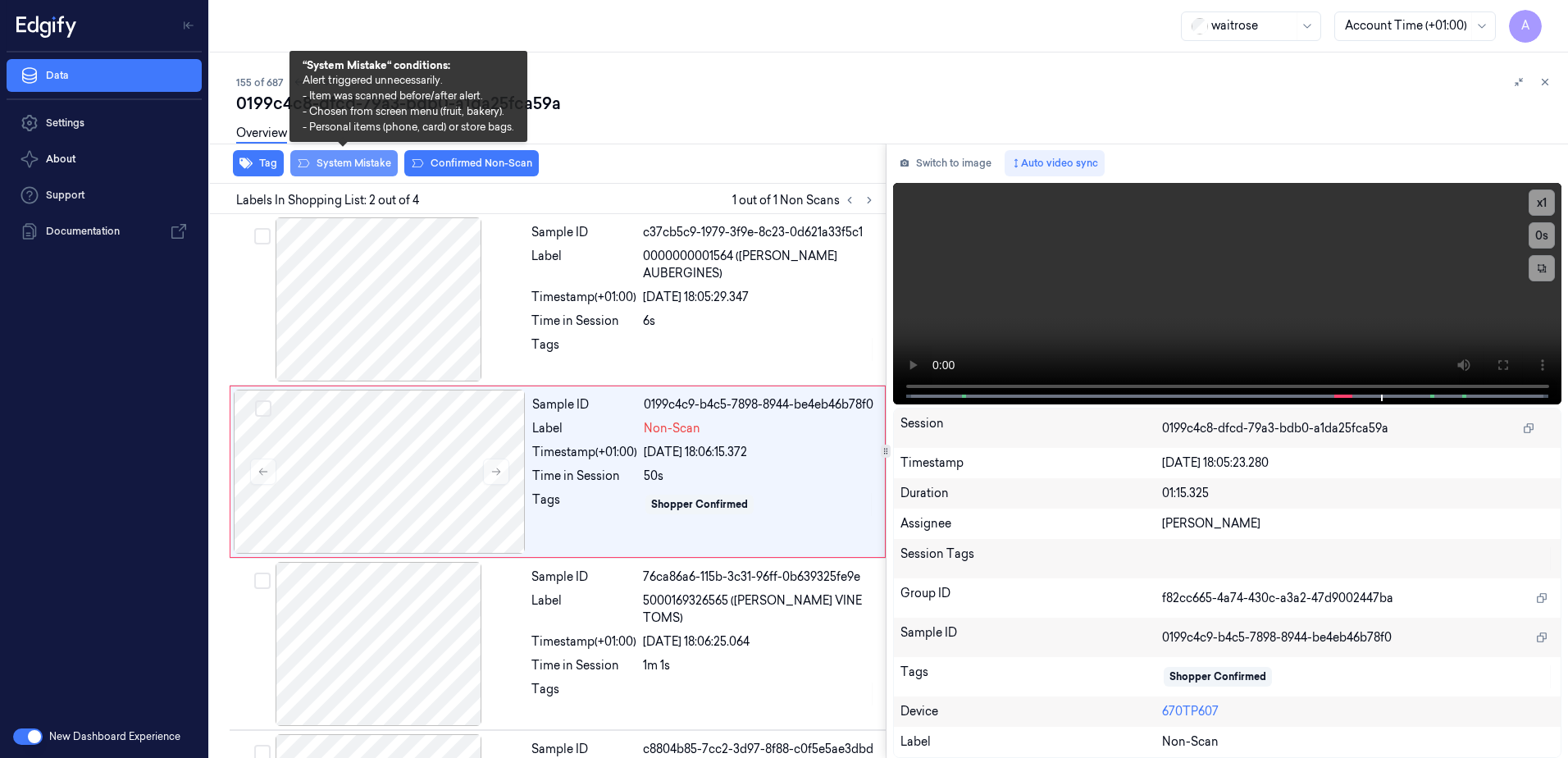
click at [334, 171] on button "System Mistake" at bounding box center [344, 164] width 107 height 26
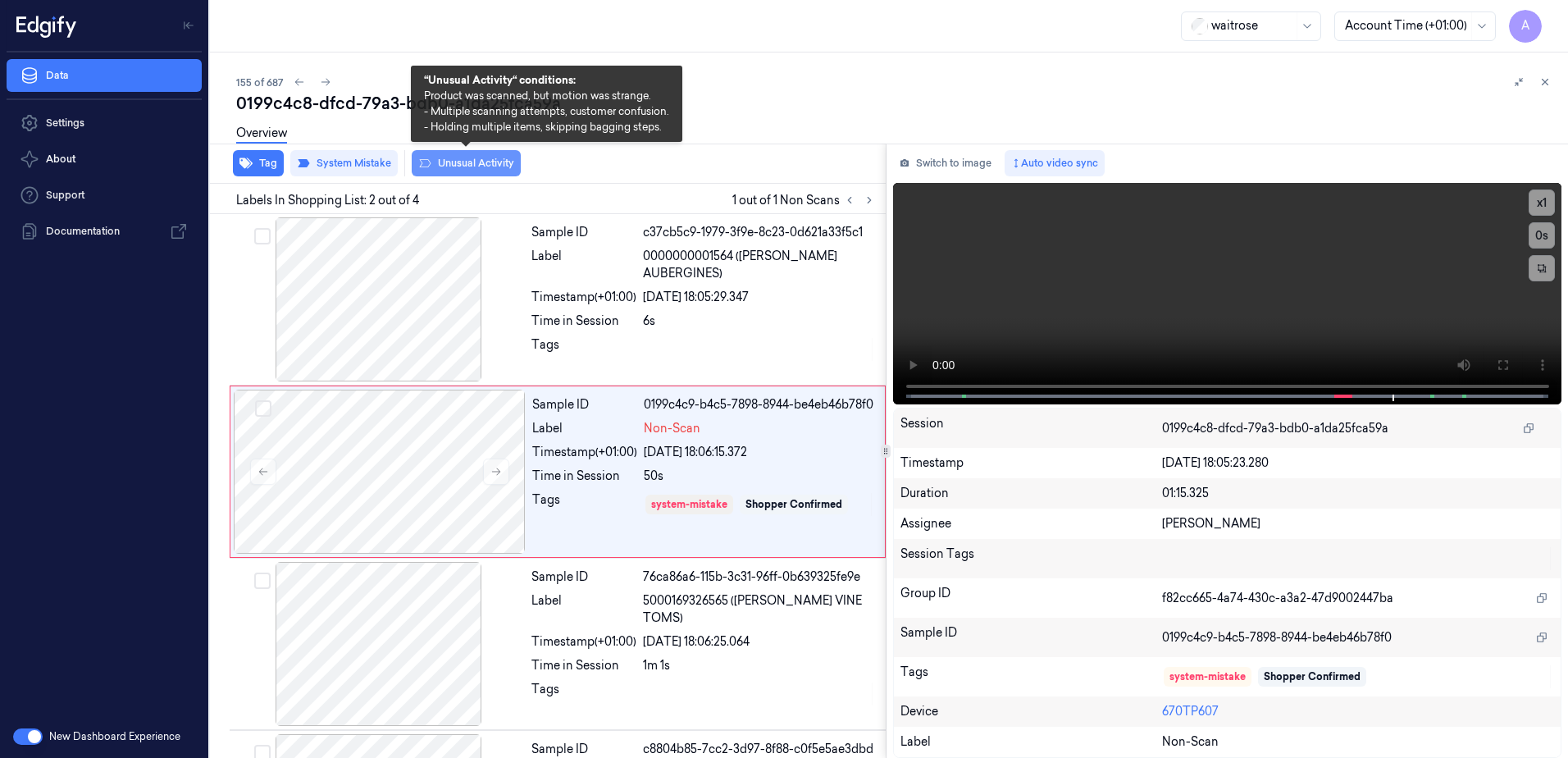
click at [460, 169] on button "Unusual Activity" at bounding box center [466, 164] width 109 height 26
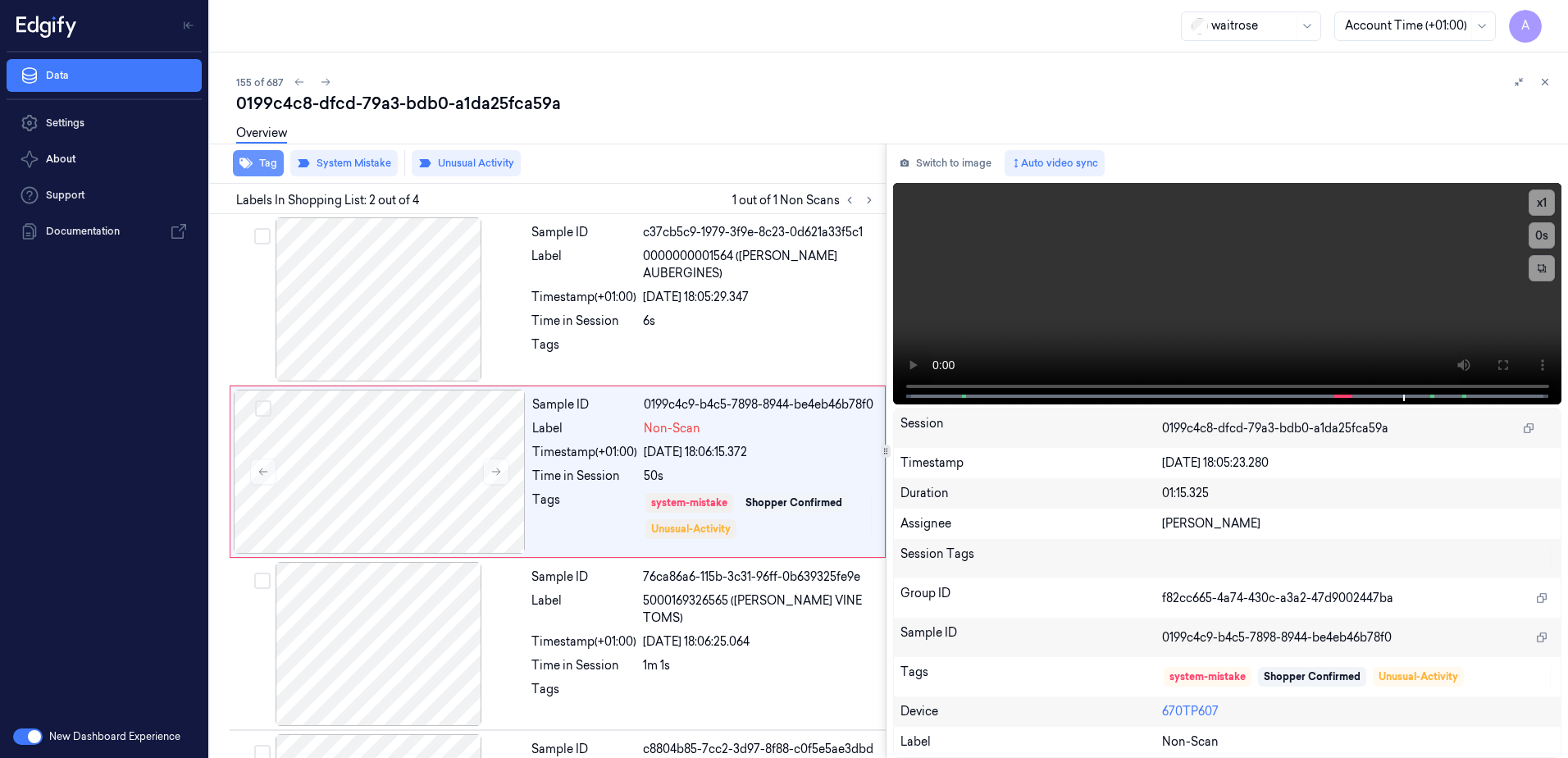
click at [248, 163] on icon "button" at bounding box center [245, 164] width 13 height 11
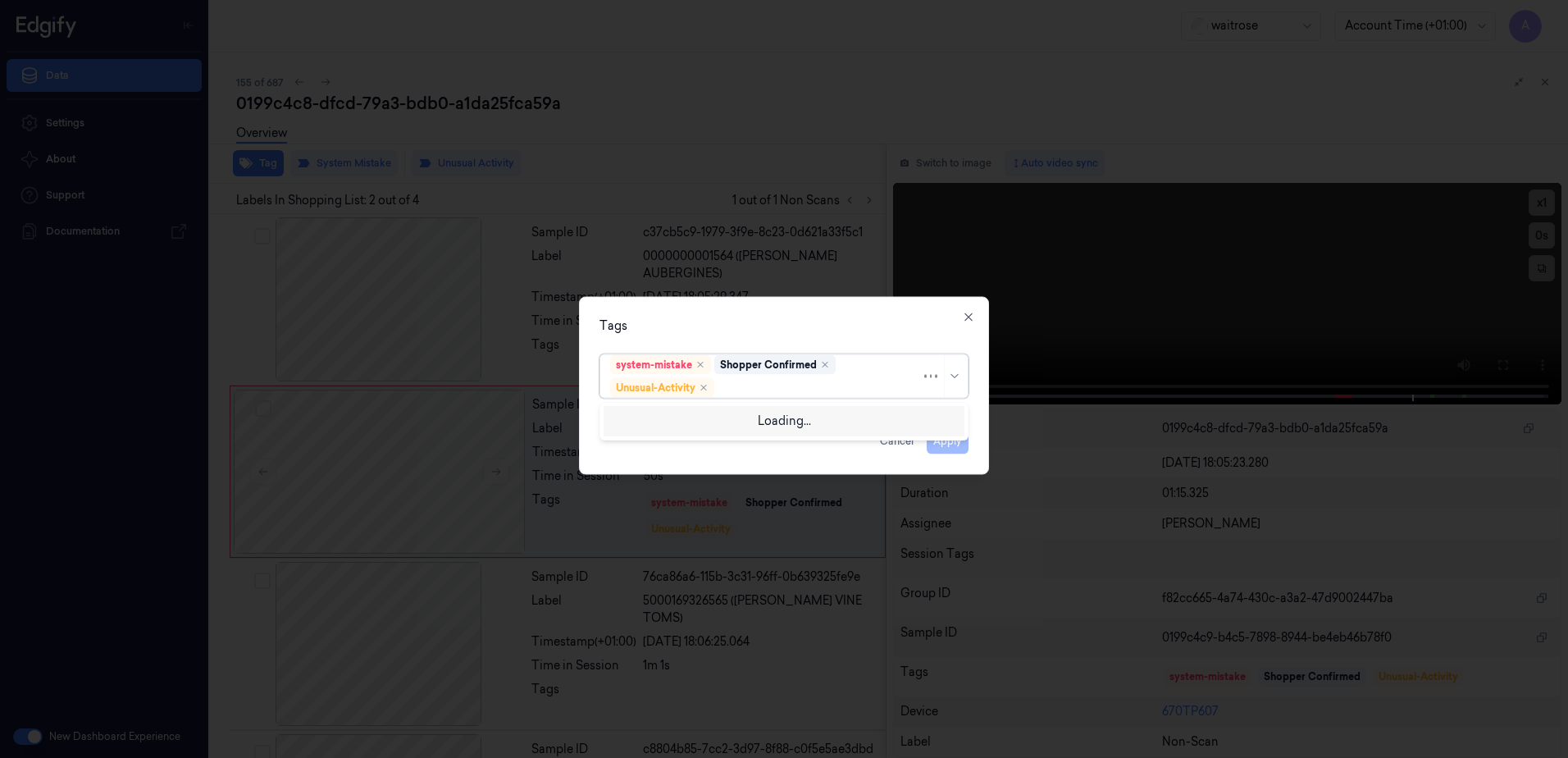
click at [776, 385] on div at bounding box center [819, 388] width 203 height 18
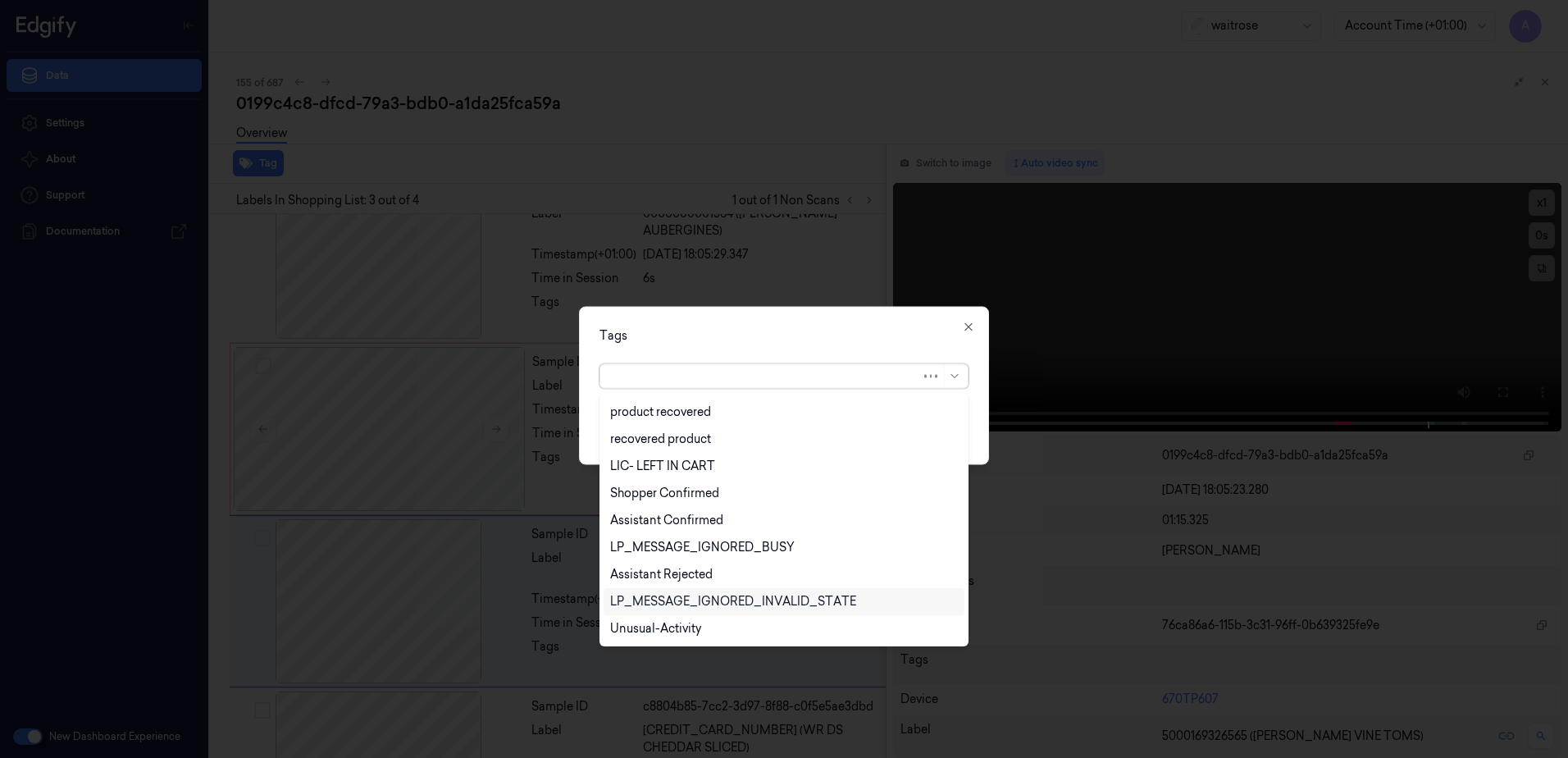
scroll to position [161, 0]
click at [679, 609] on div "LP_MESSAGE_IGNORED_INVALID_STATE" at bounding box center [733, 602] width 246 height 18
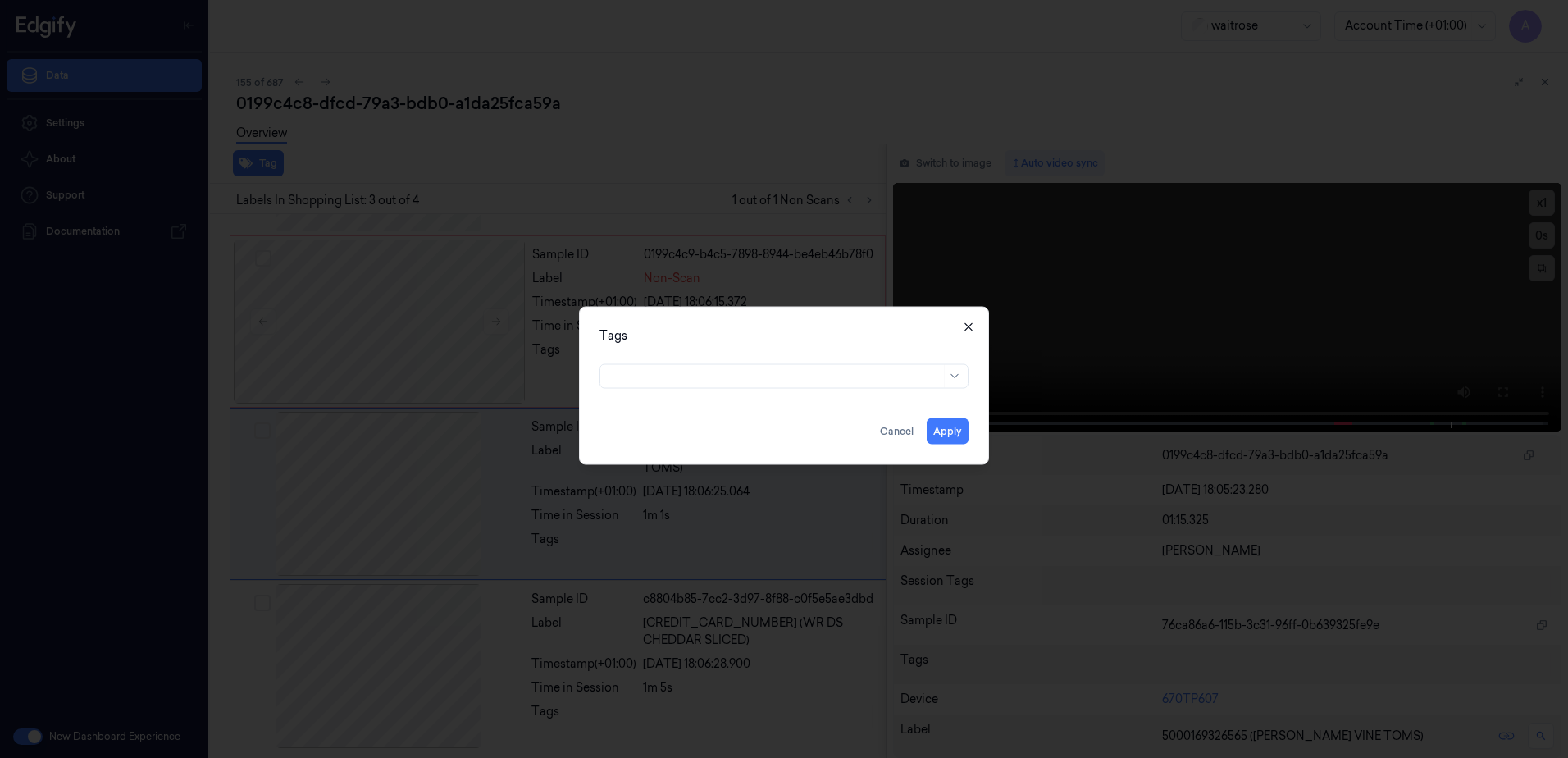
click at [966, 332] on icon "button" at bounding box center [969, 327] width 13 height 13
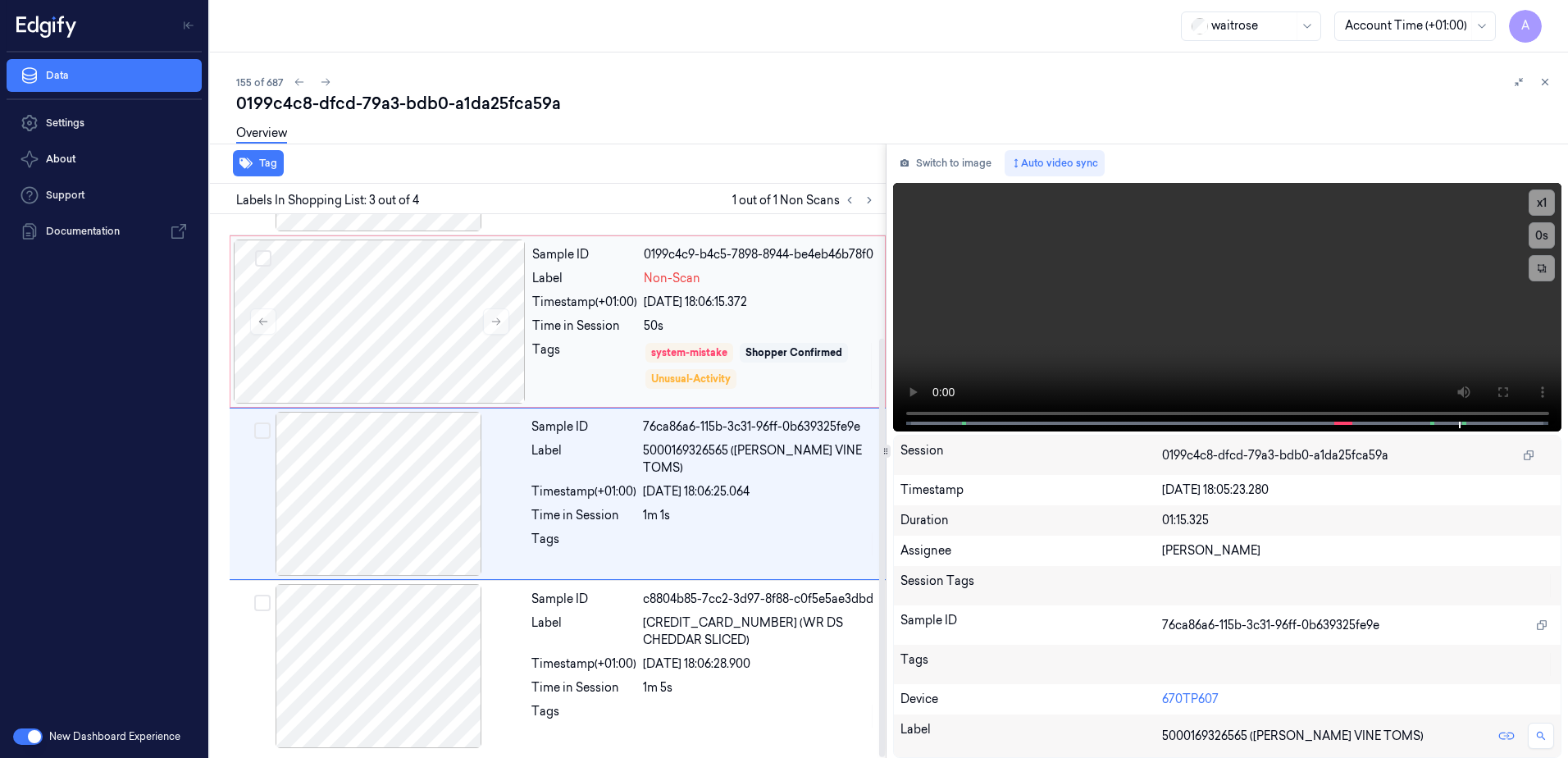
click at [780, 295] on div "Sample ID 0199c4c9-b4c5-7898-8944-be4eb46b78f0 Label Non-Scan Timestamp (+01:00…" at bounding box center [703, 321] width 356 height 164
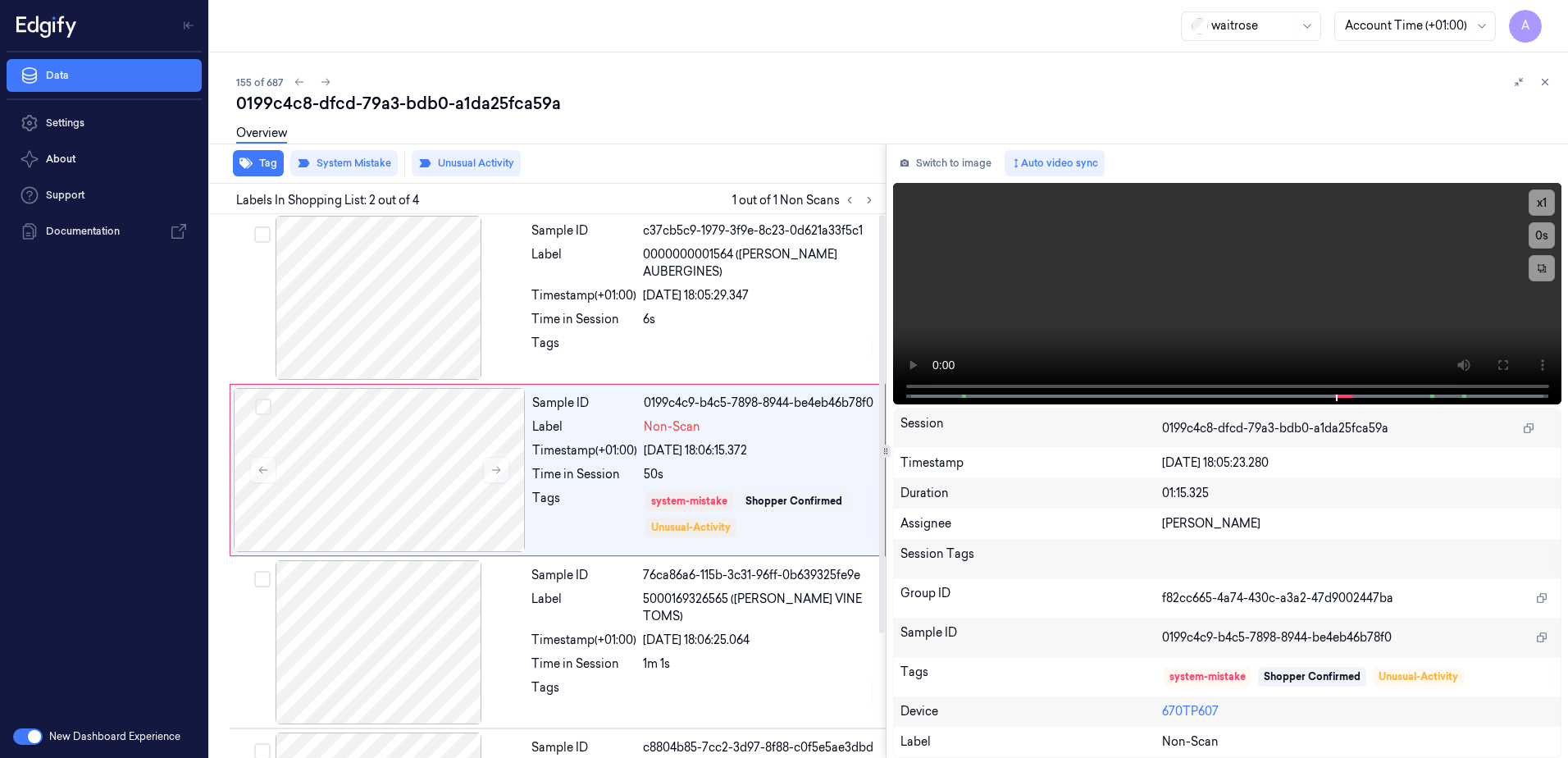
scroll to position [0, 0]
click at [255, 159] on button "Tag" at bounding box center [258, 164] width 51 height 26
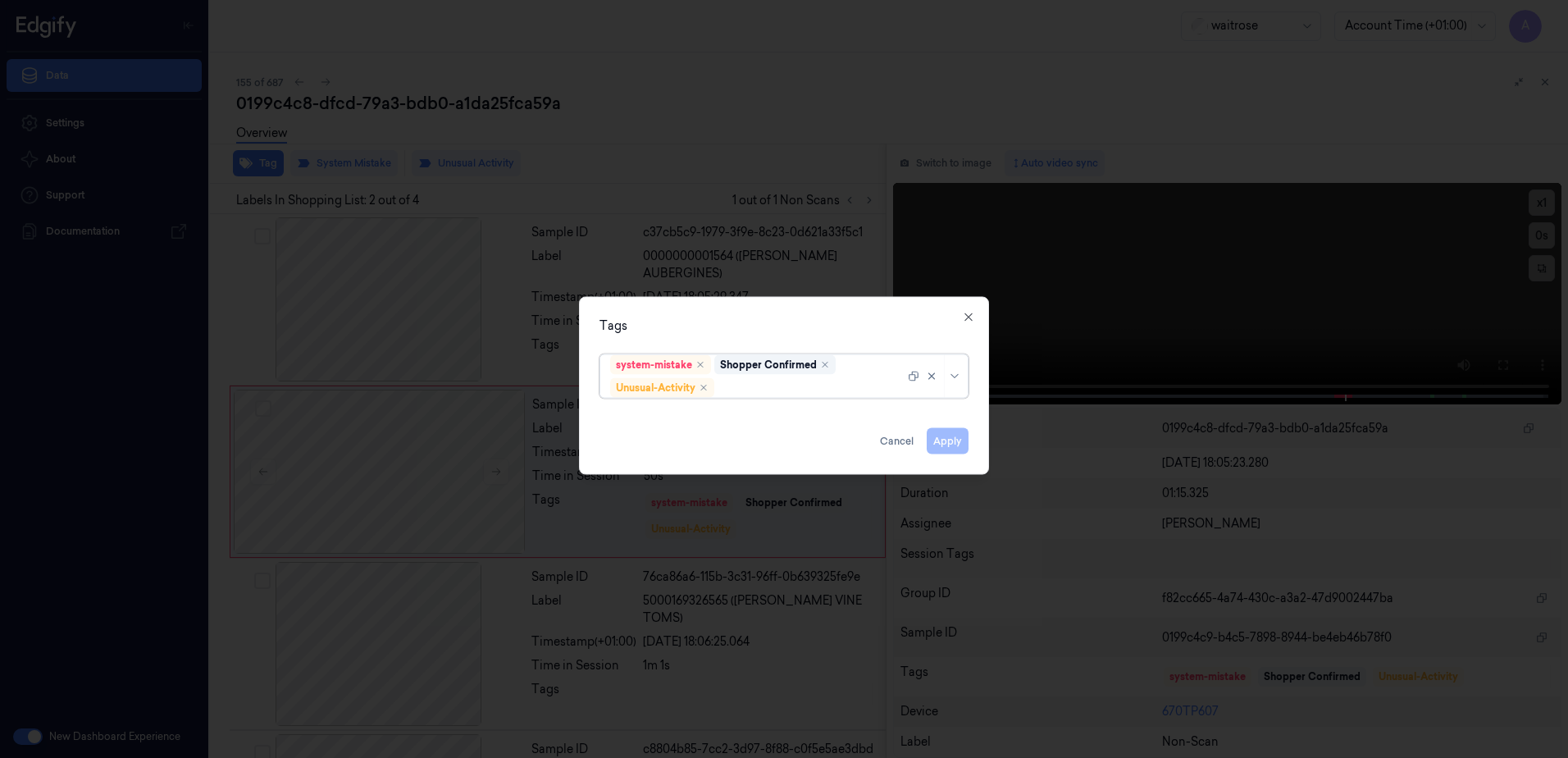
click at [757, 384] on div at bounding box center [811, 388] width 187 height 18
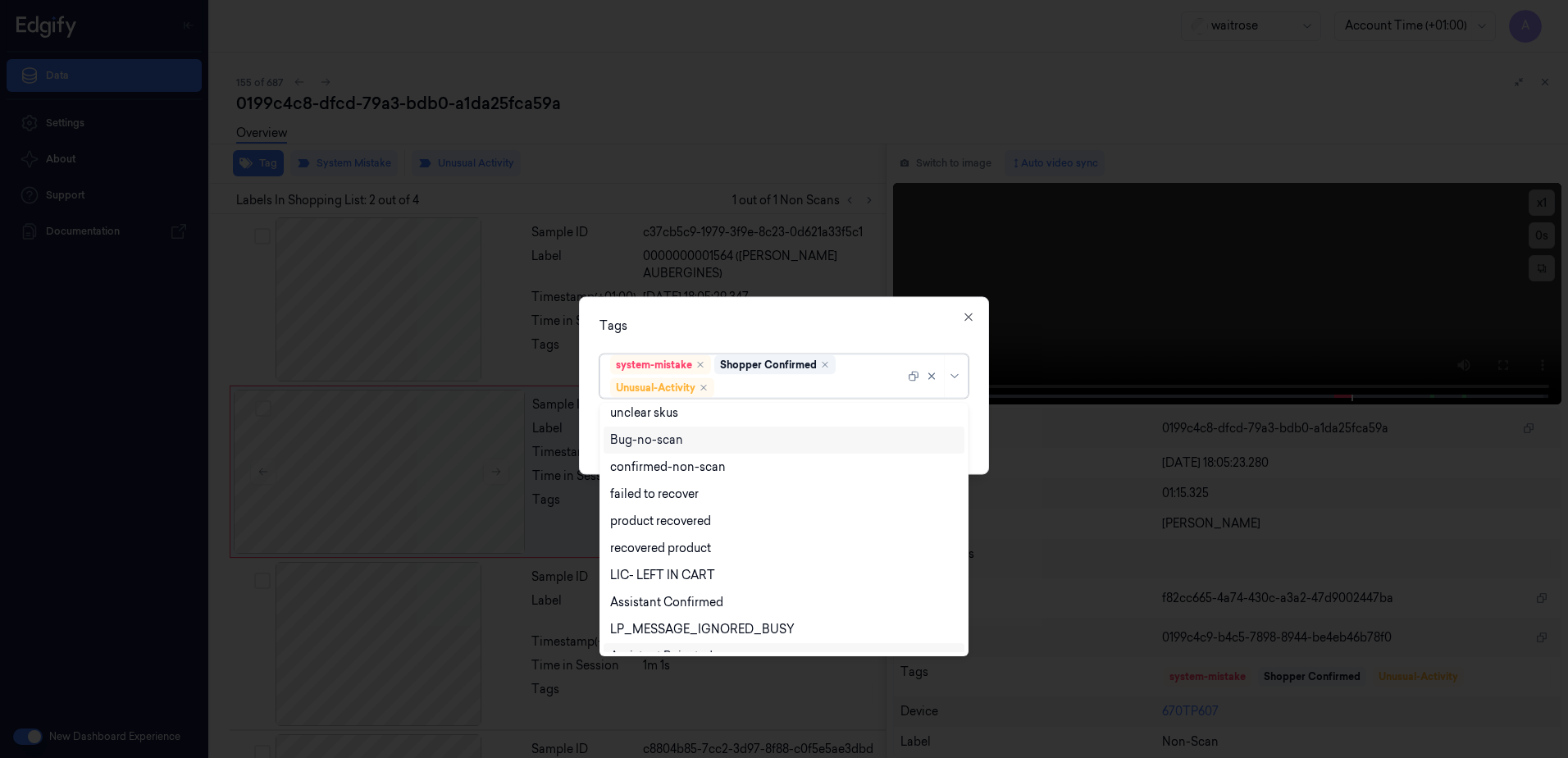
scroll to position [215, 0]
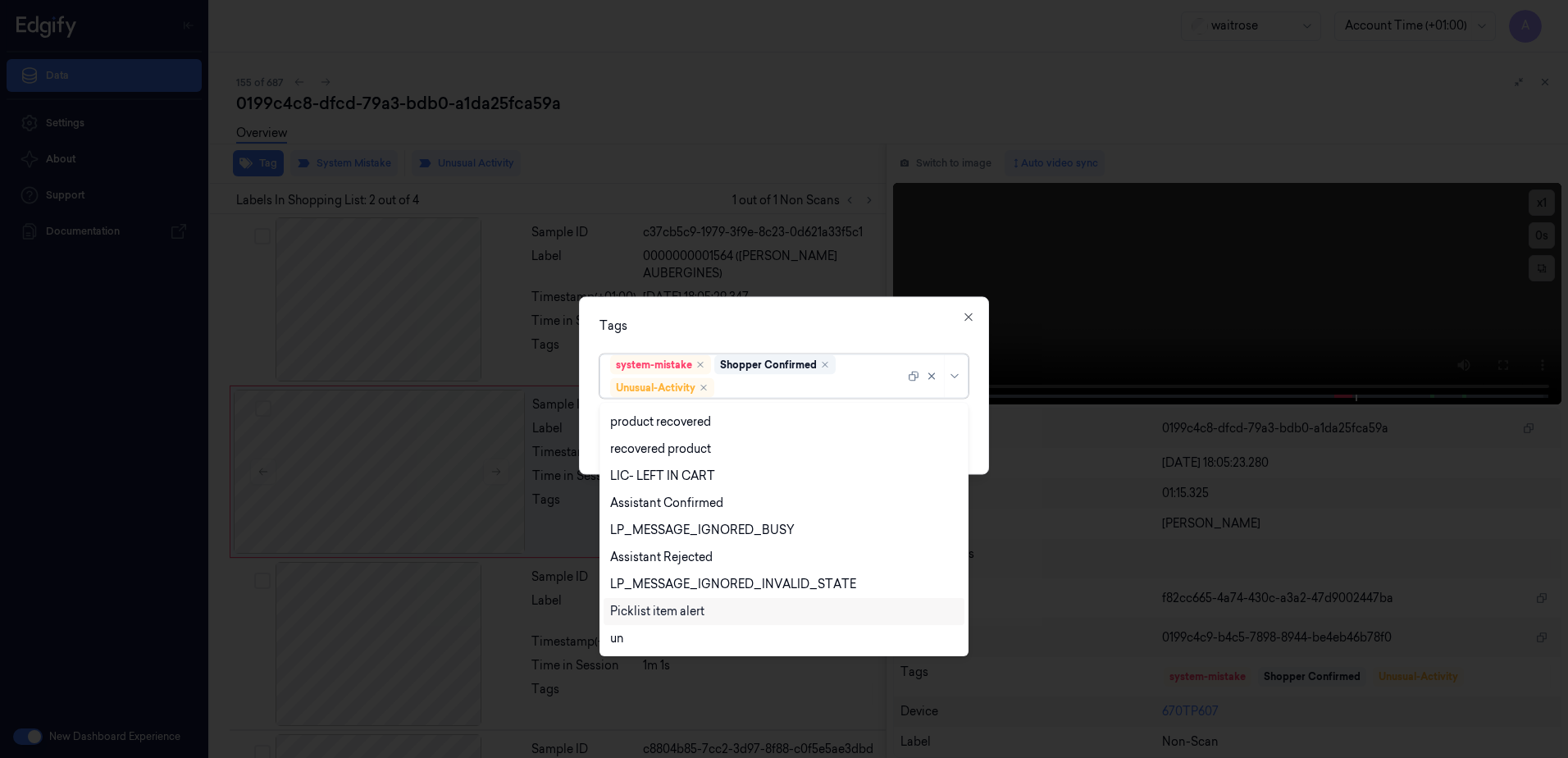
click at [690, 606] on div "Picklist item alert" at bounding box center [657, 612] width 94 height 18
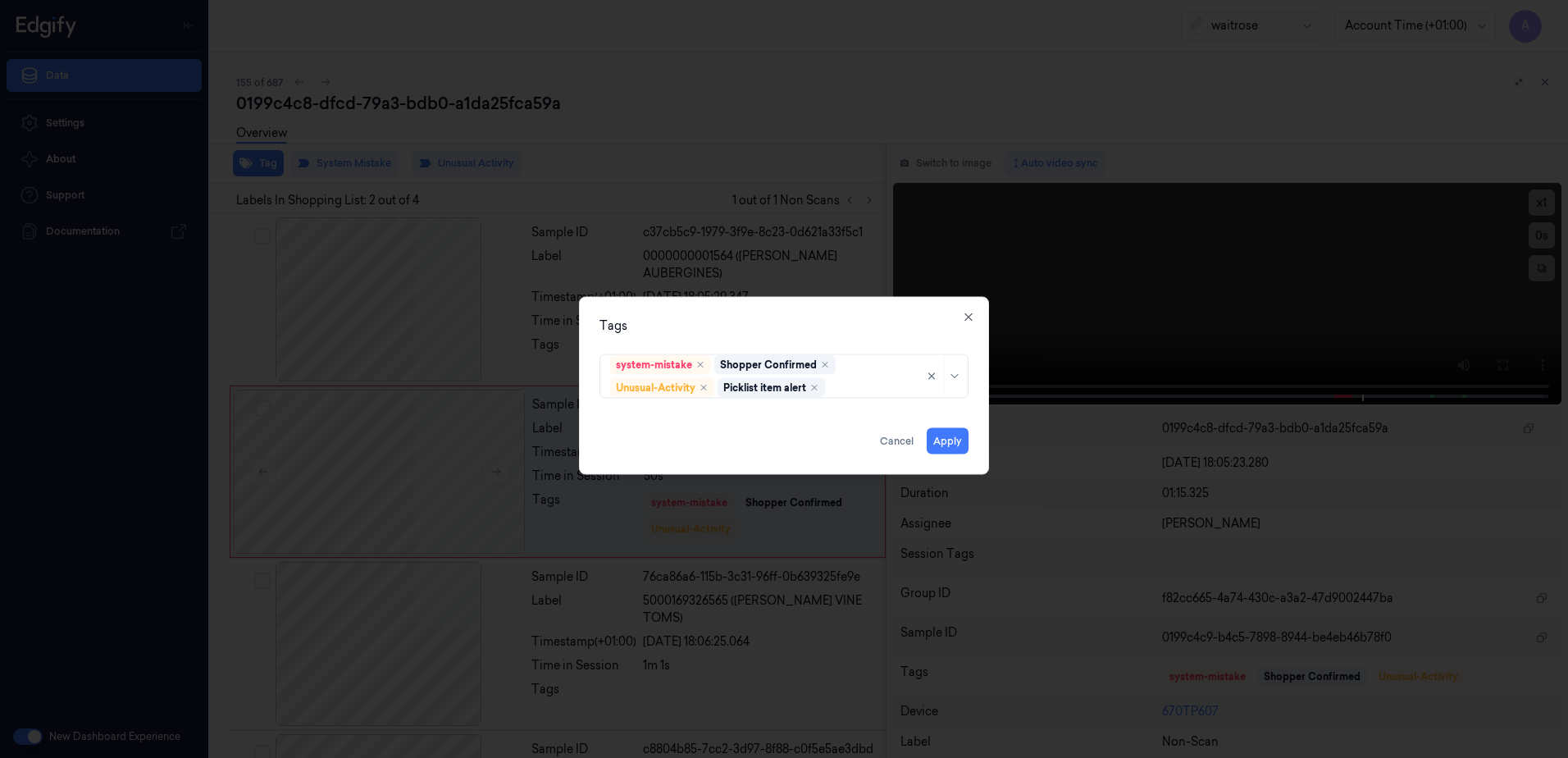
click at [857, 343] on div "Tags system-mistake Shopper Confirmed Unusual-Activity Picklist item alert Appl…" at bounding box center [784, 386] width 410 height 178
click at [929, 438] on button "Apply" at bounding box center [947, 441] width 42 height 26
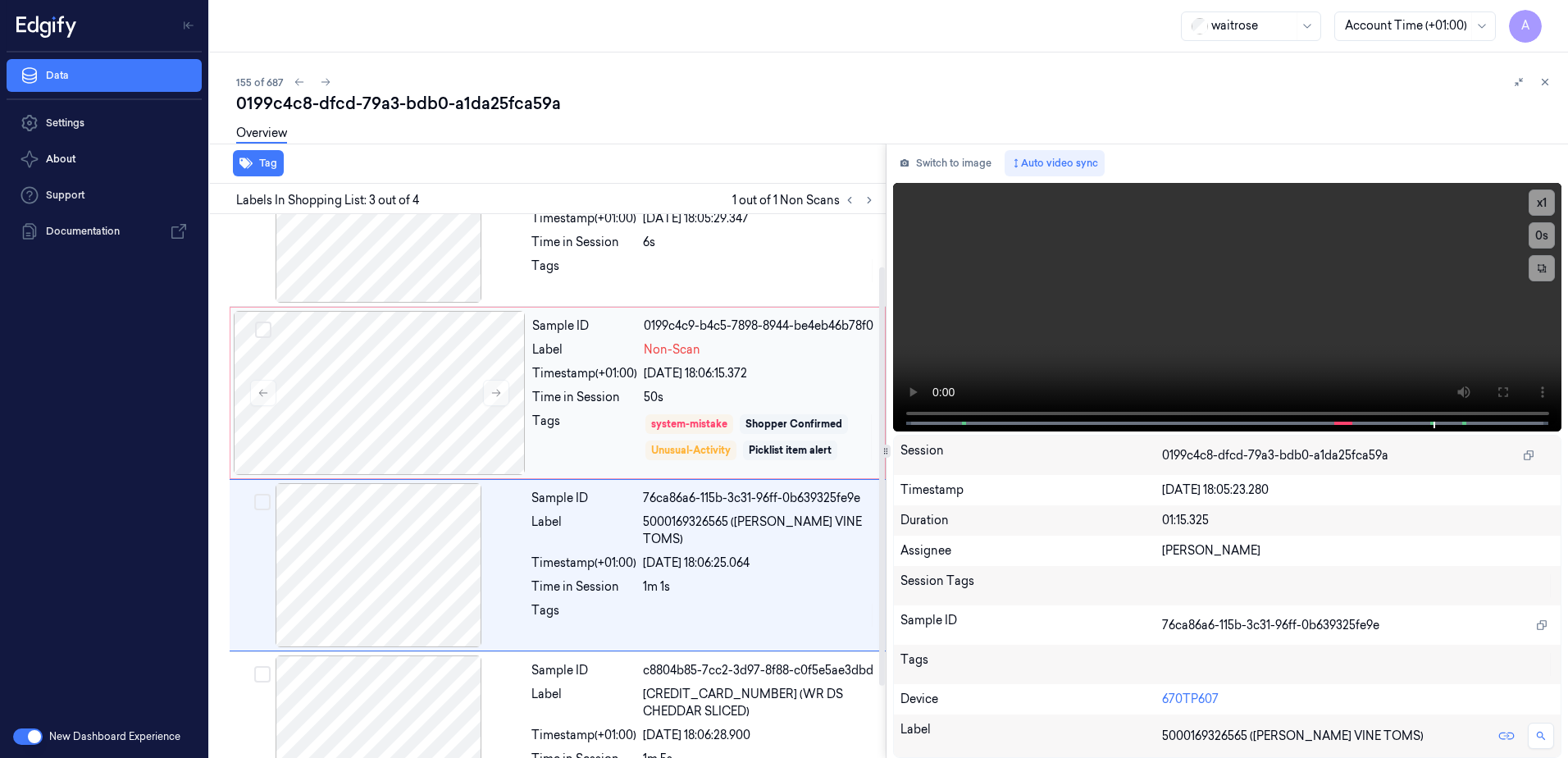
scroll to position [0, 0]
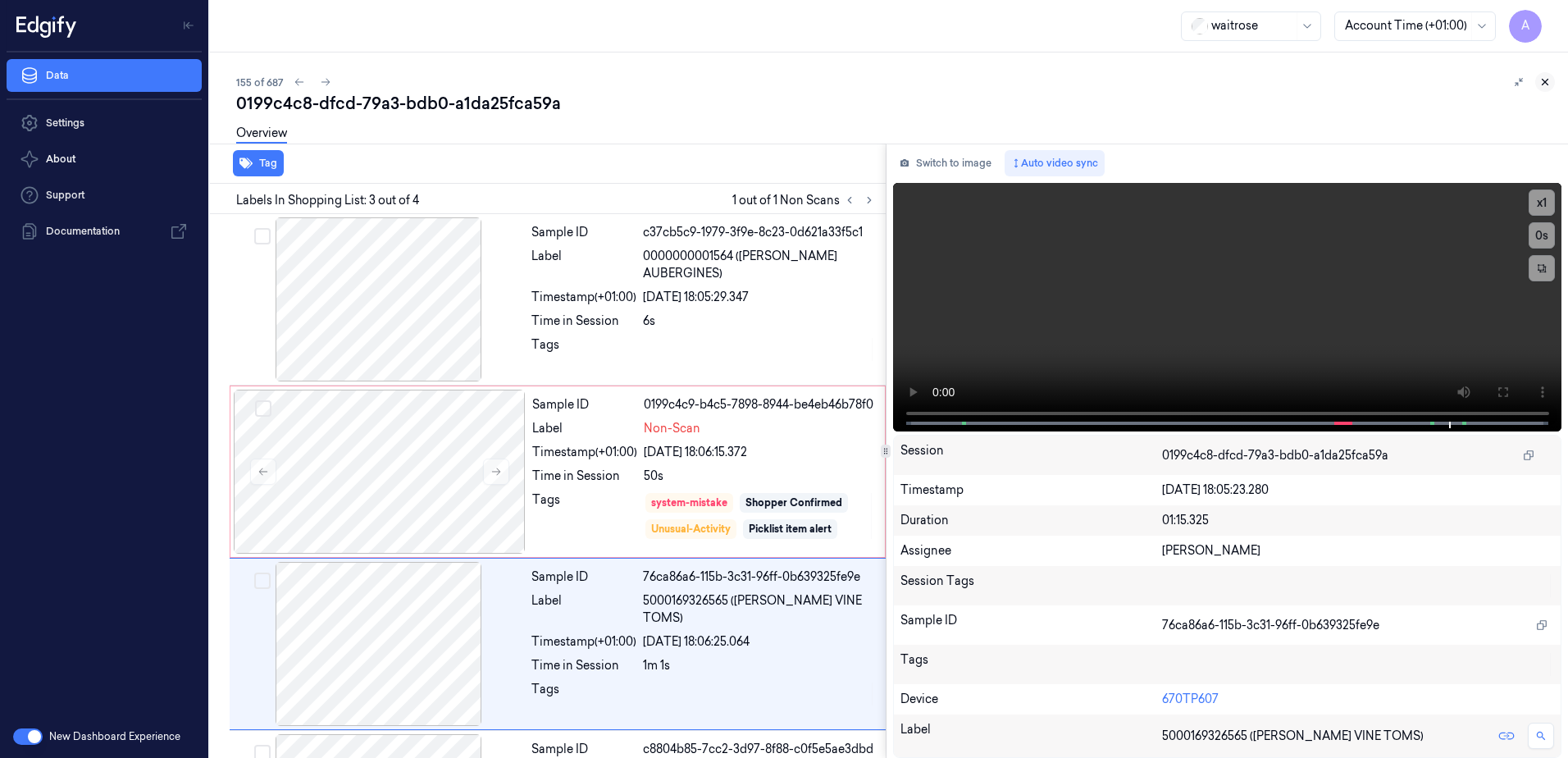
click at [1544, 80] on icon at bounding box center [1545, 82] width 11 height 11
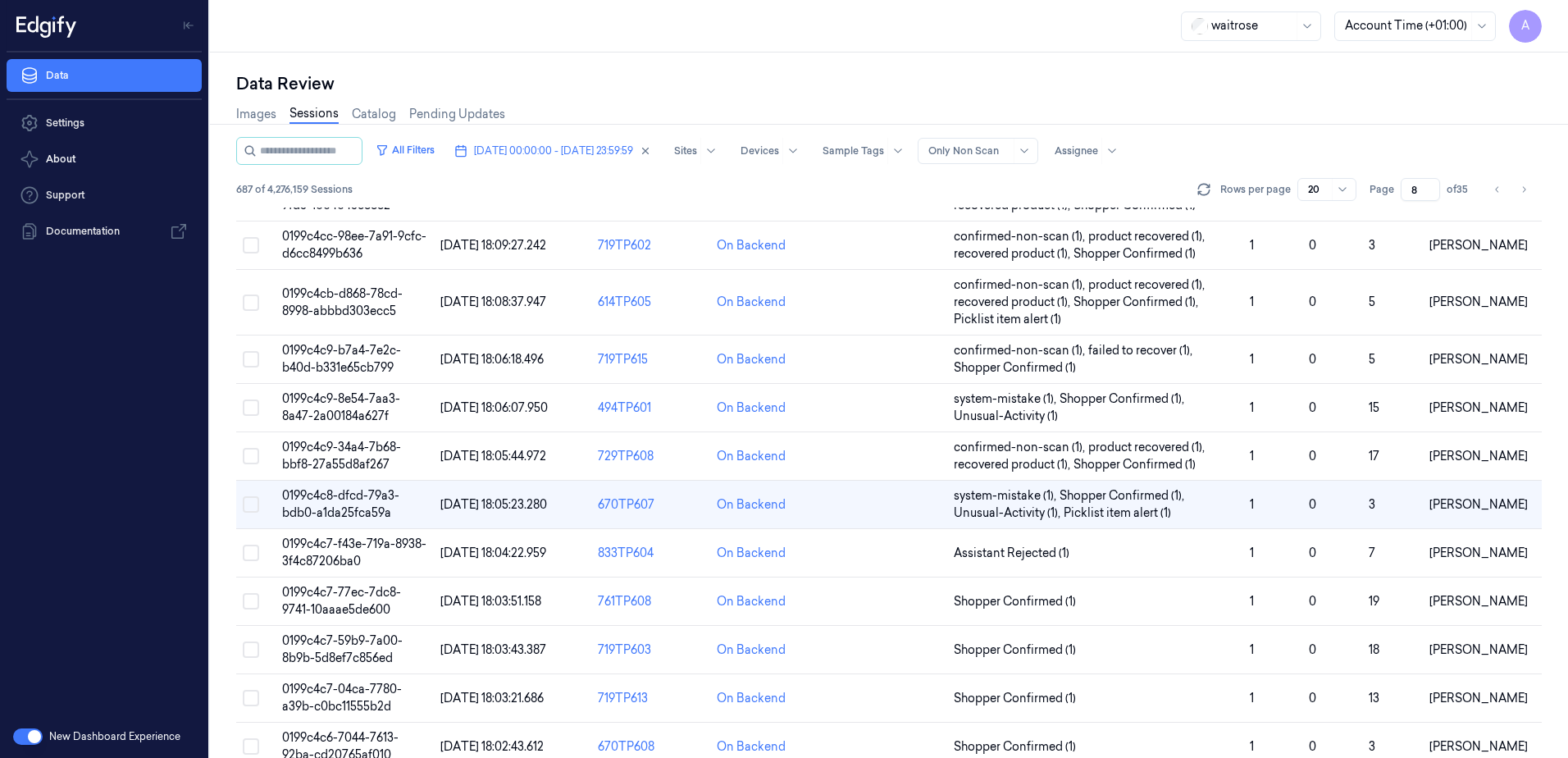
scroll to position [492, 0]
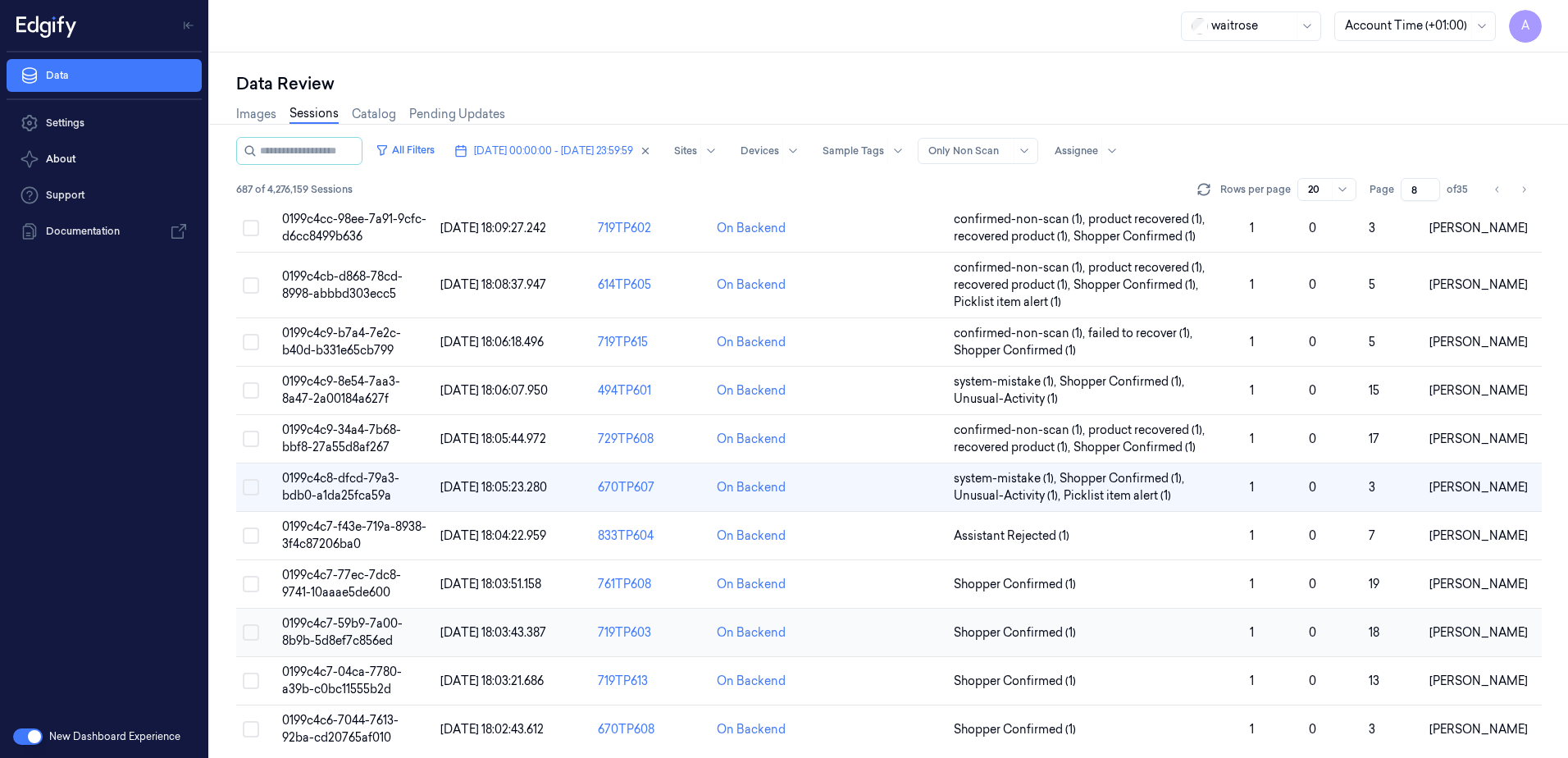
click at [335, 623] on span "0199c4c7-59b9-7a00-8b9b-5d8ef7c856ed" at bounding box center [342, 632] width 120 height 32
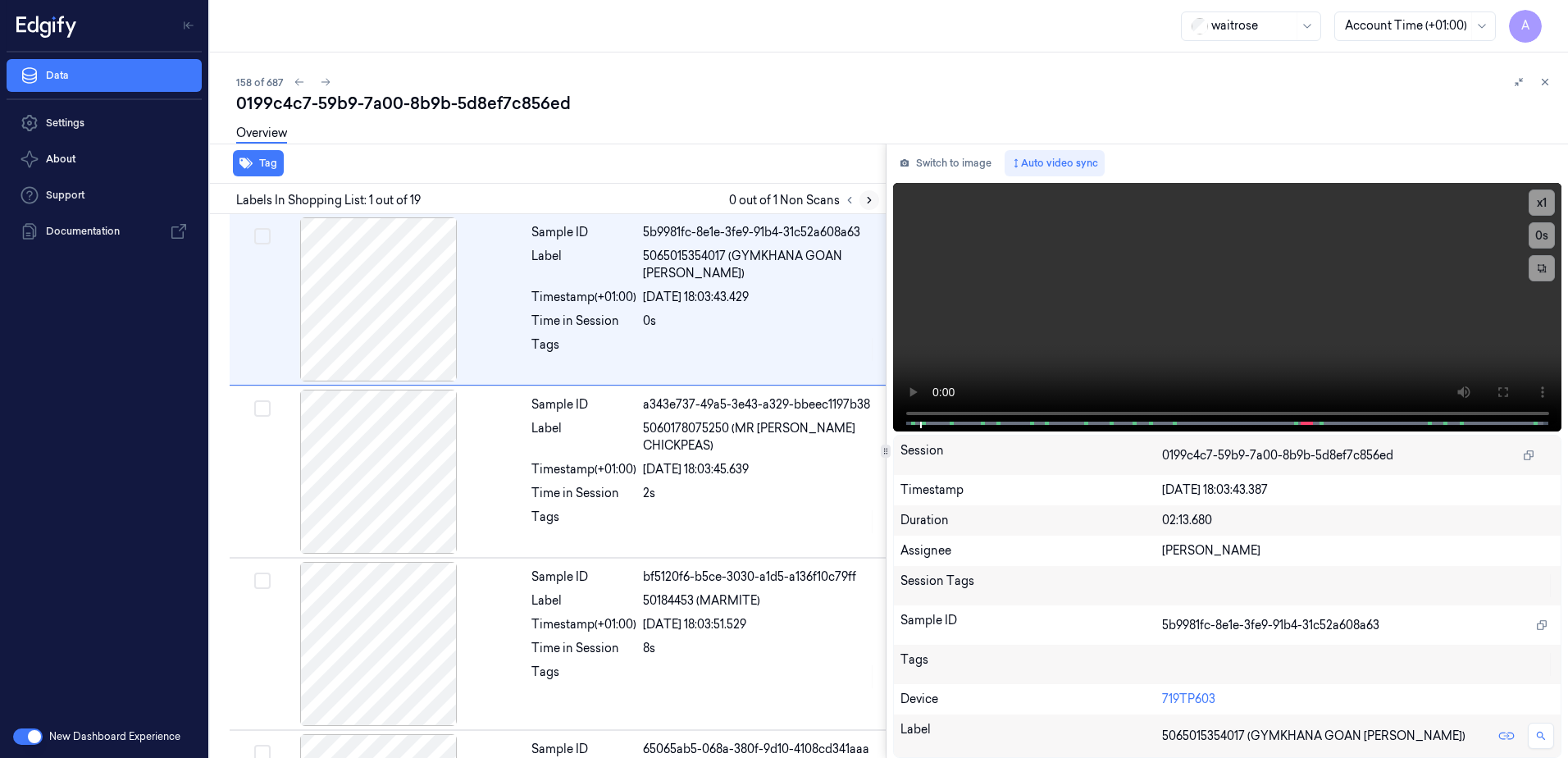
click at [867, 196] on icon at bounding box center [869, 200] width 11 height 11
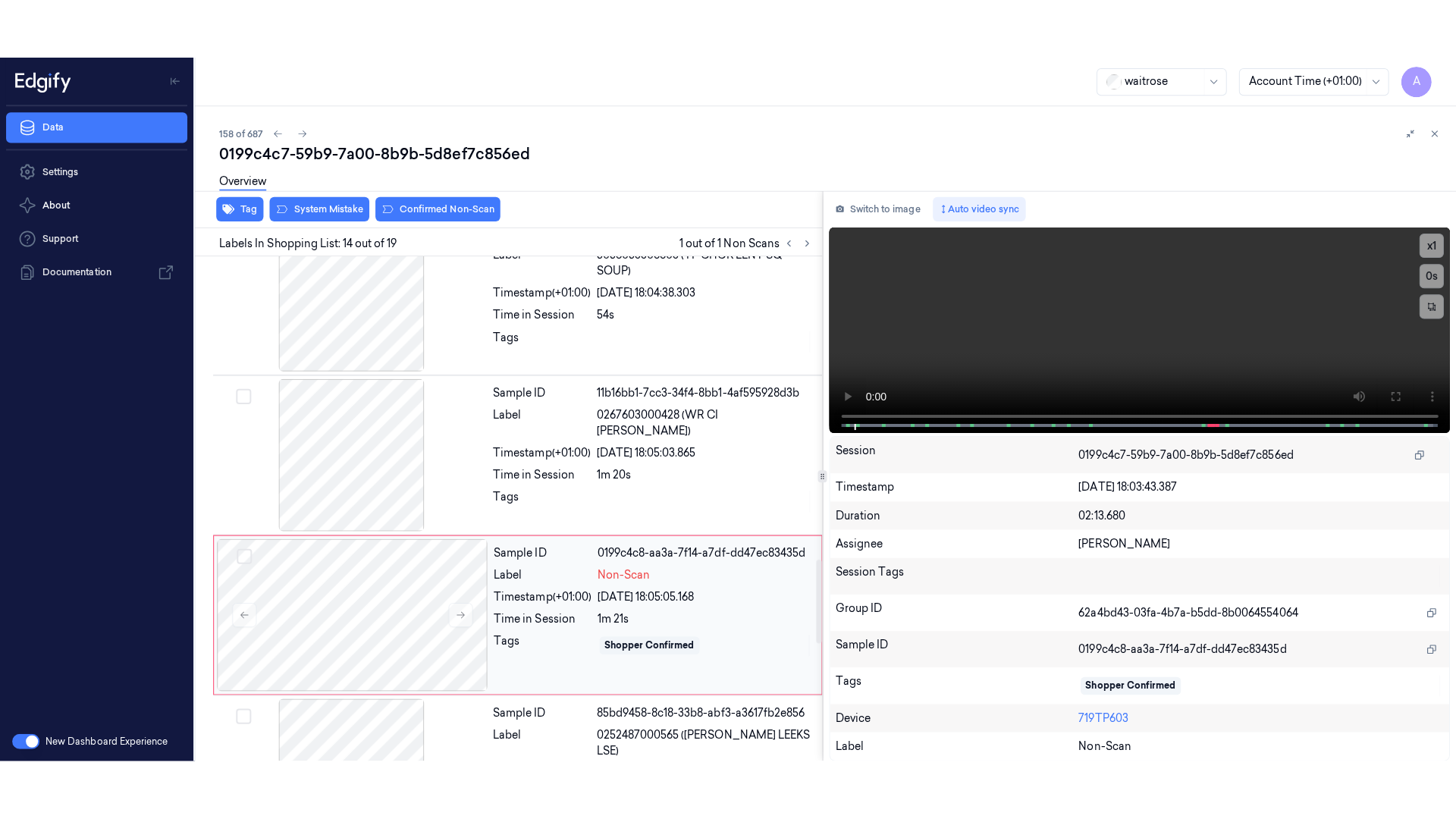
scroll to position [1898, 0]
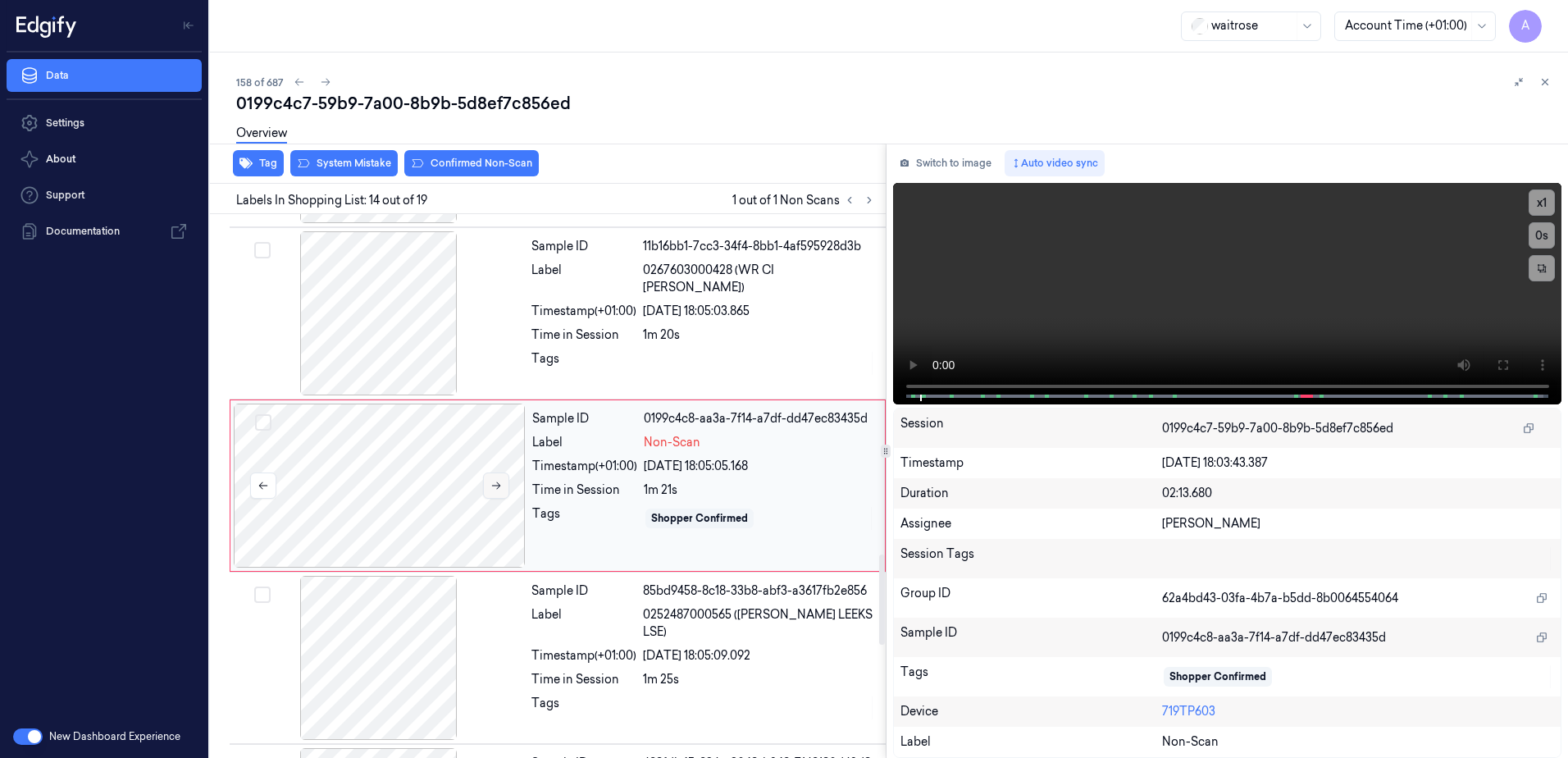
click at [496, 489] on icon at bounding box center [496, 485] width 11 height 11
click at [497, 485] on icon at bounding box center [496, 485] width 11 height 11
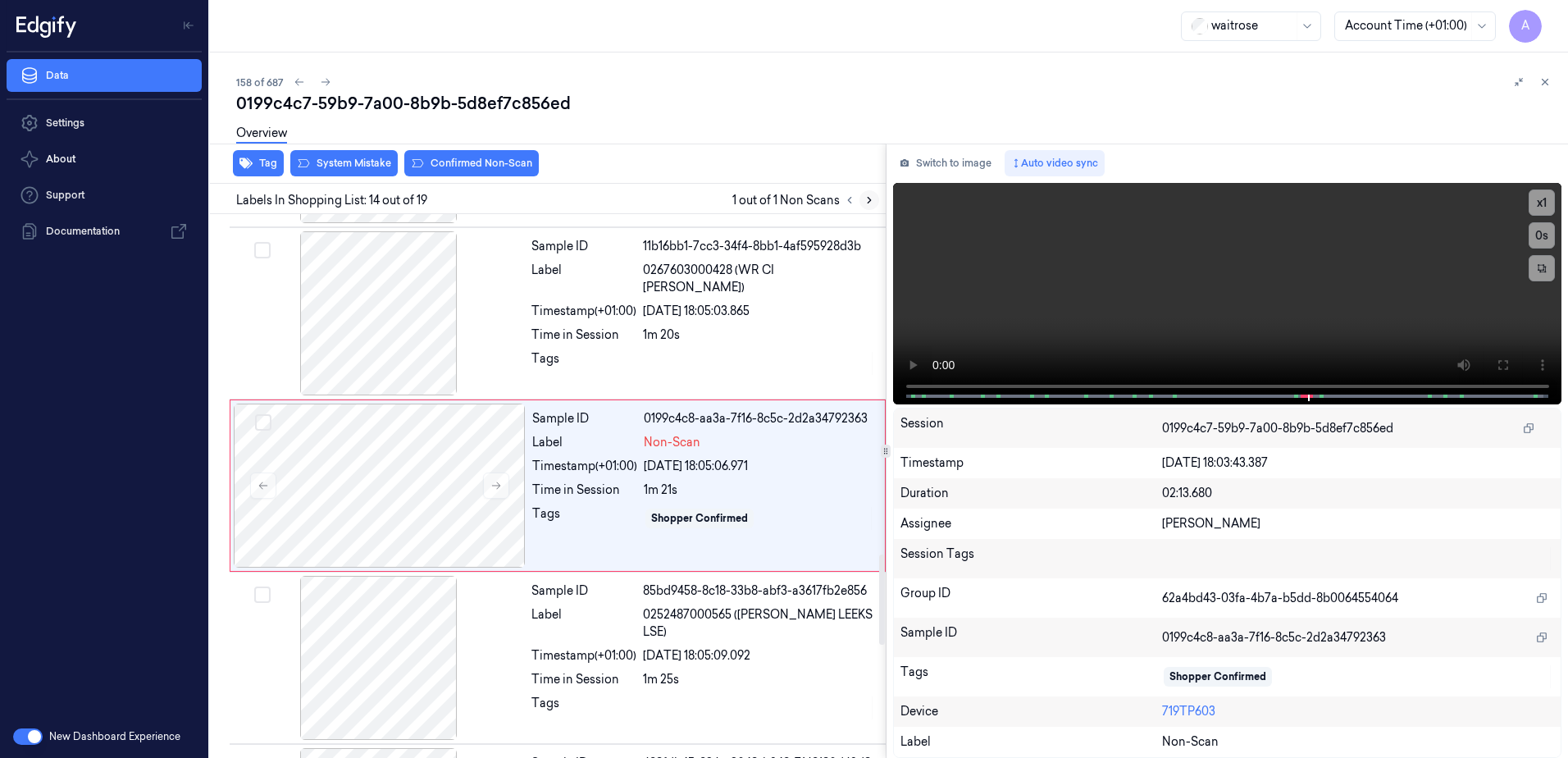
click at [867, 206] on button at bounding box center [869, 200] width 19 height 19
click at [492, 483] on icon at bounding box center [496, 485] width 11 height 11
click at [495, 484] on icon at bounding box center [496, 485] width 11 height 11
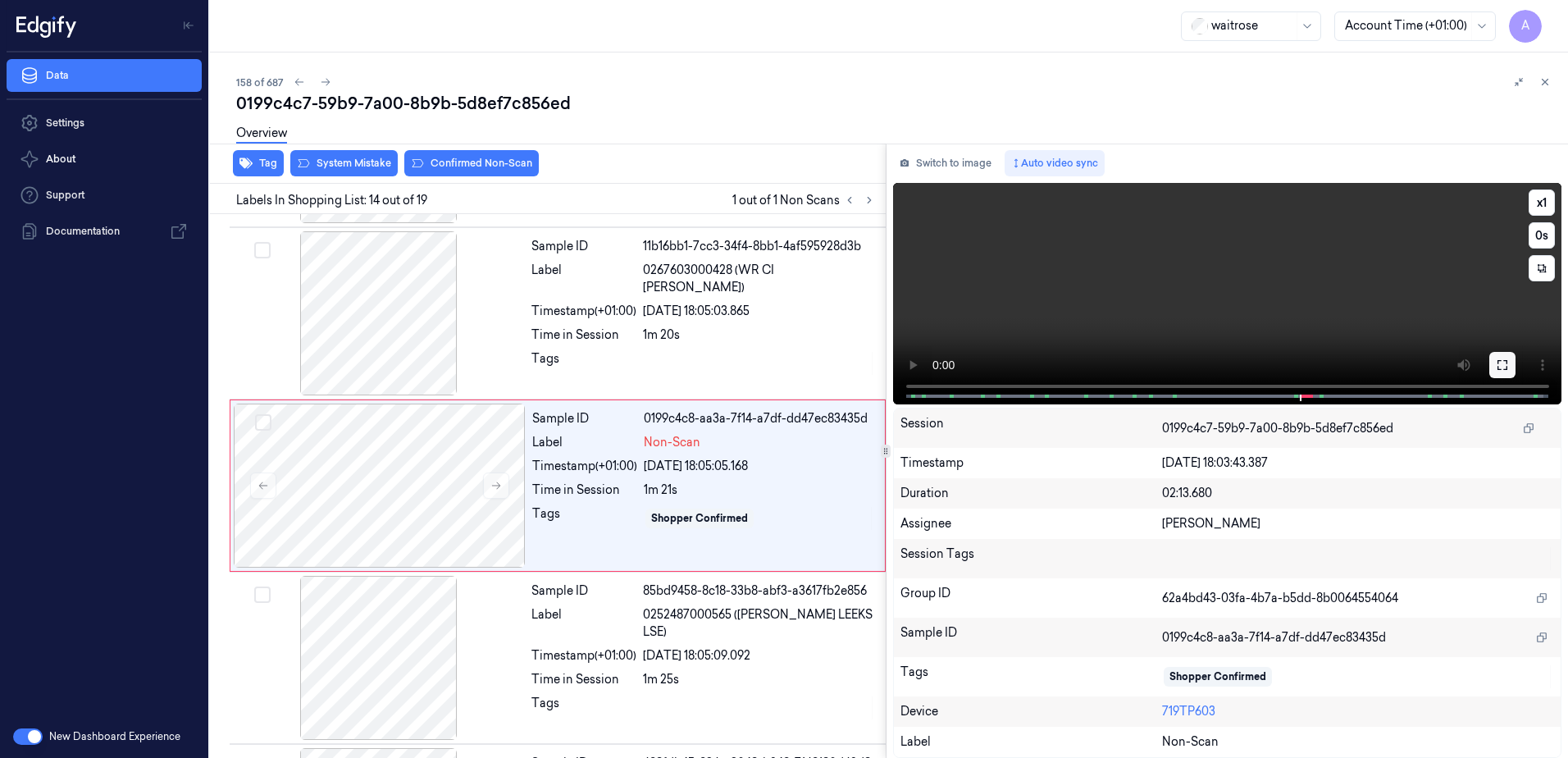
click at [1507, 363] on icon at bounding box center [1502, 365] width 10 height 10
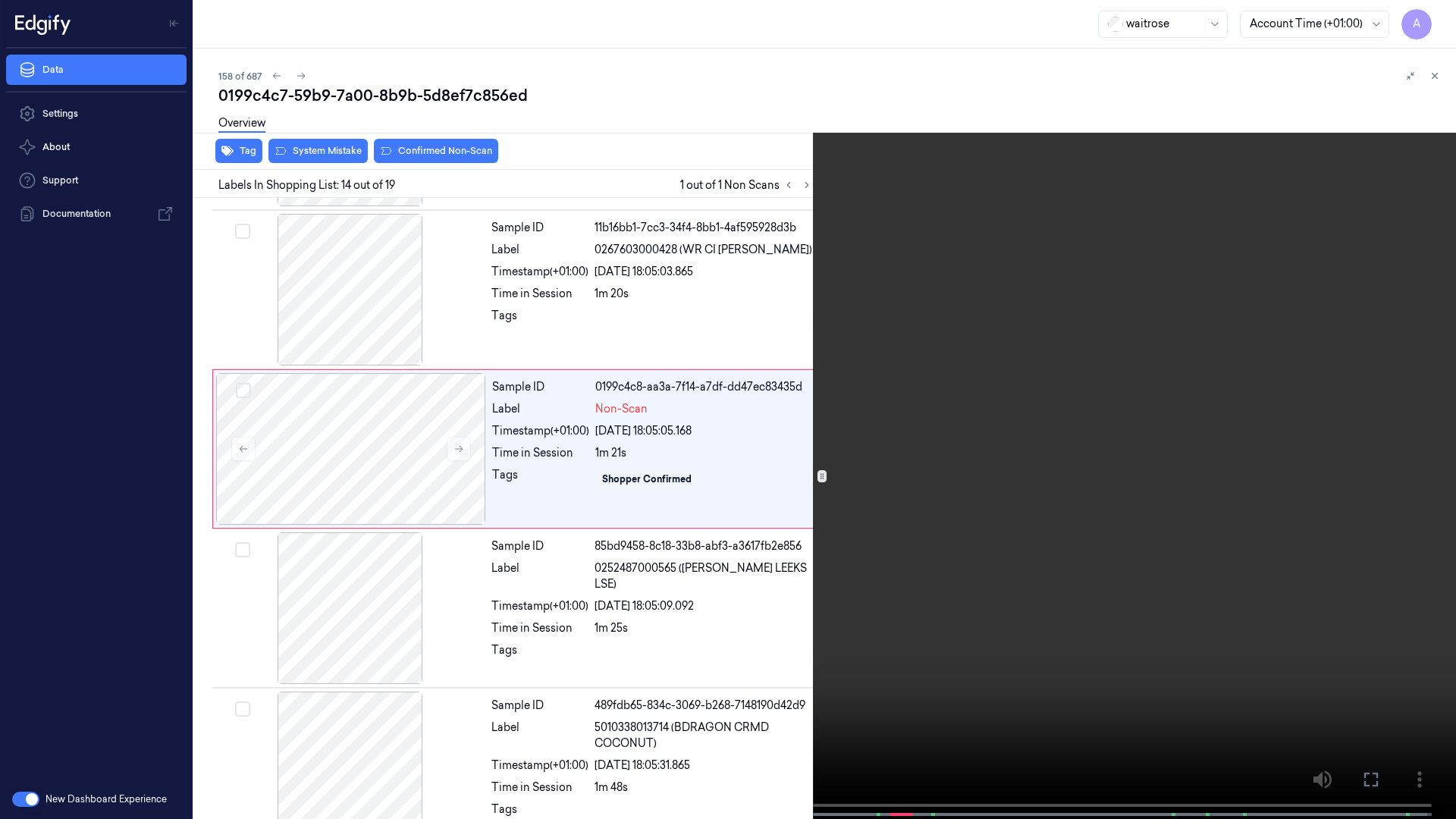
drag, startPoint x: 756, startPoint y: 379, endPoint x: 859, endPoint y: 349, distance: 107.3
click at [756, 379] on video at bounding box center [728, 411] width 1456 height 822
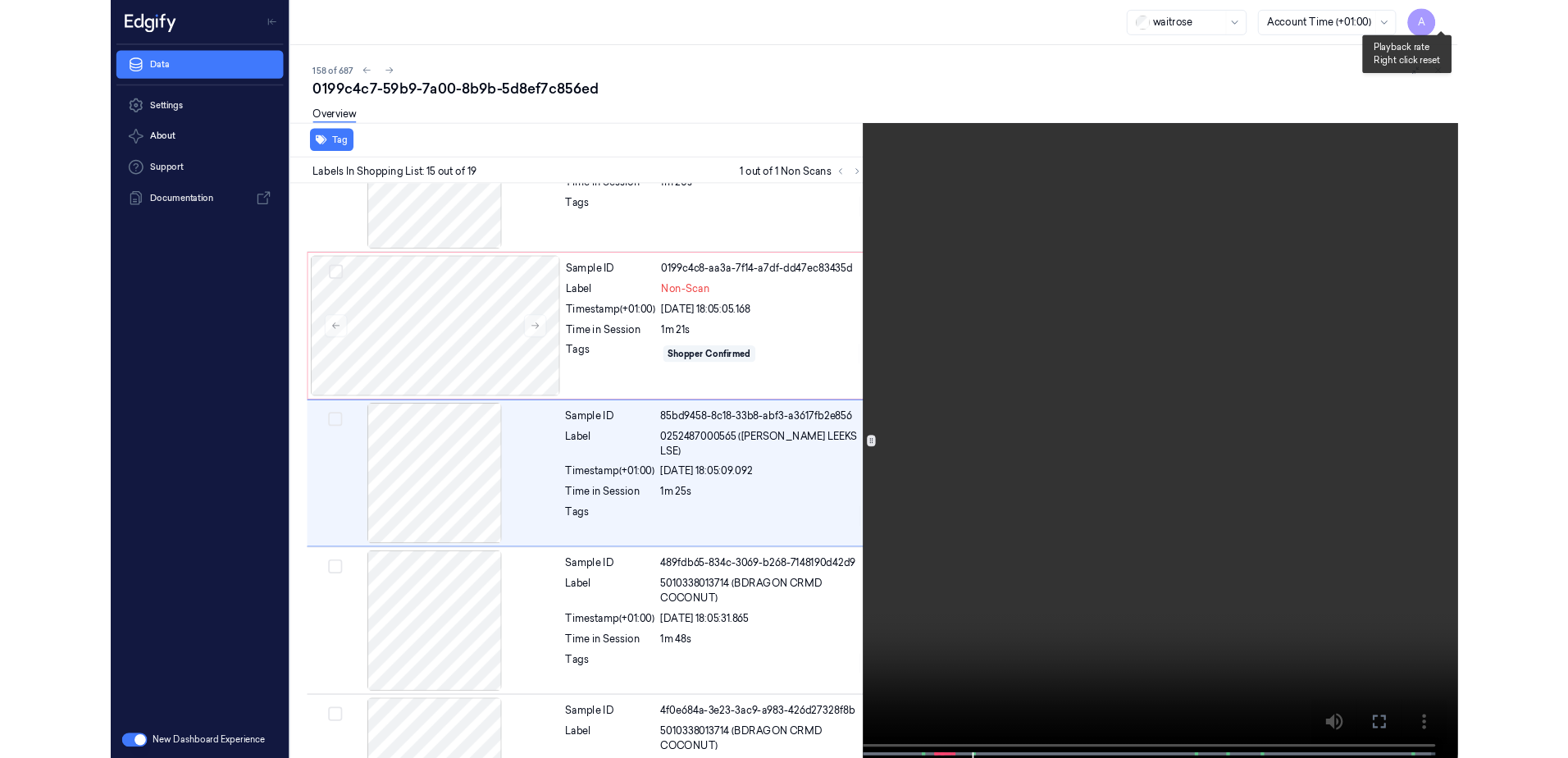
scroll to position [2162, 0]
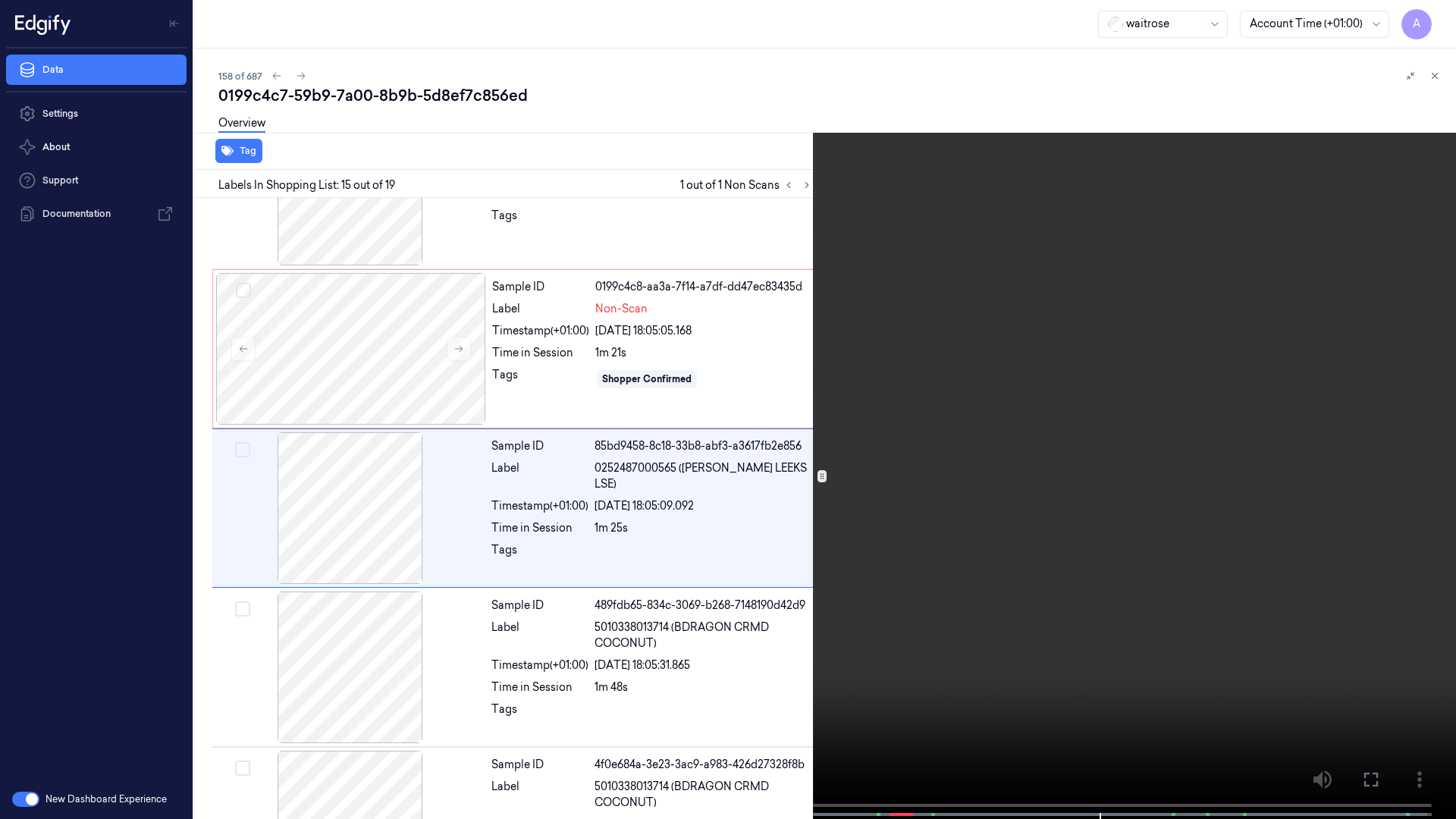
click at [992, 250] on video at bounding box center [728, 411] width 1456 height 822
click at [0, 0] on icon at bounding box center [0, 0] width 0 height 0
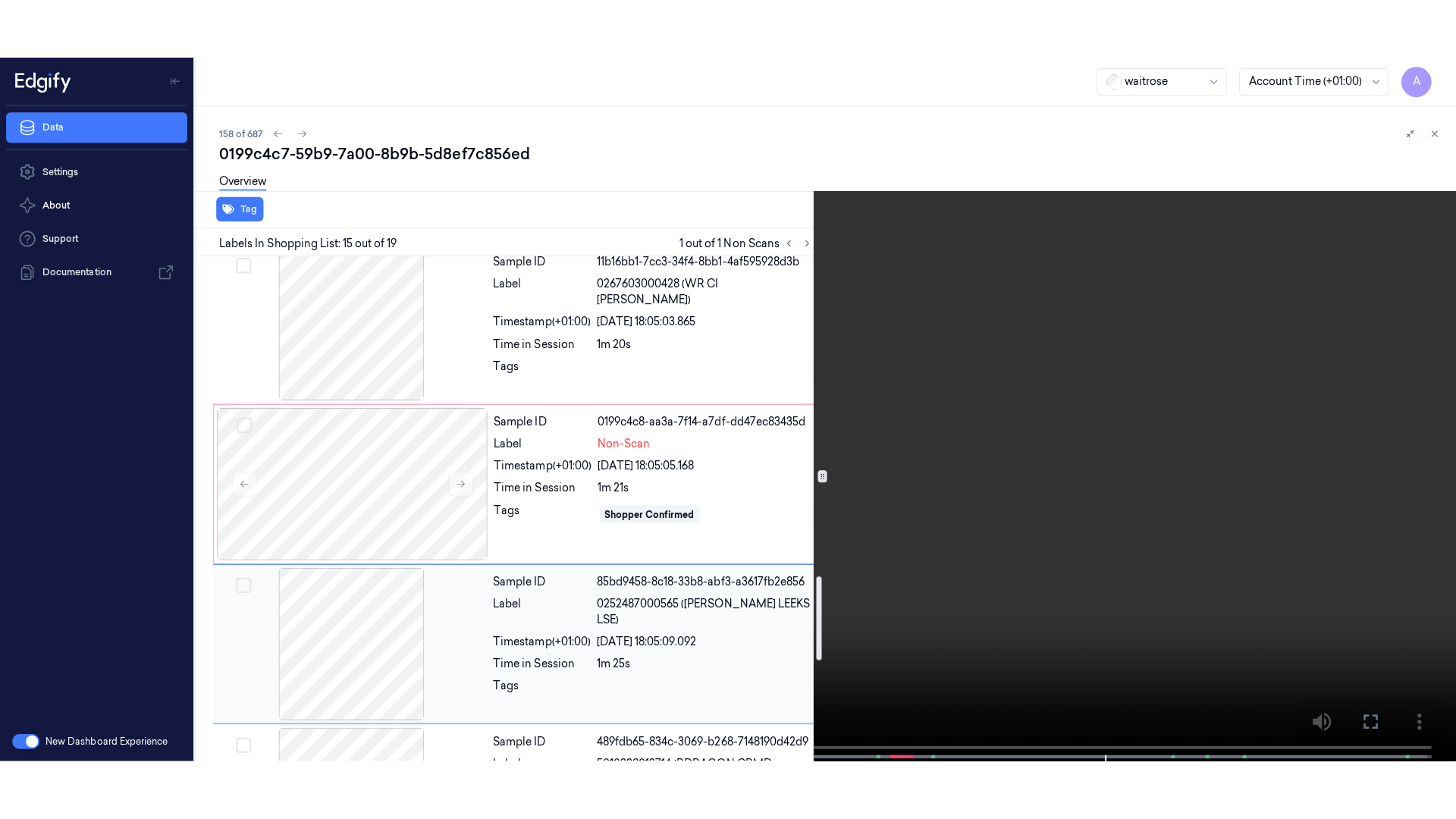
scroll to position [1695, 0]
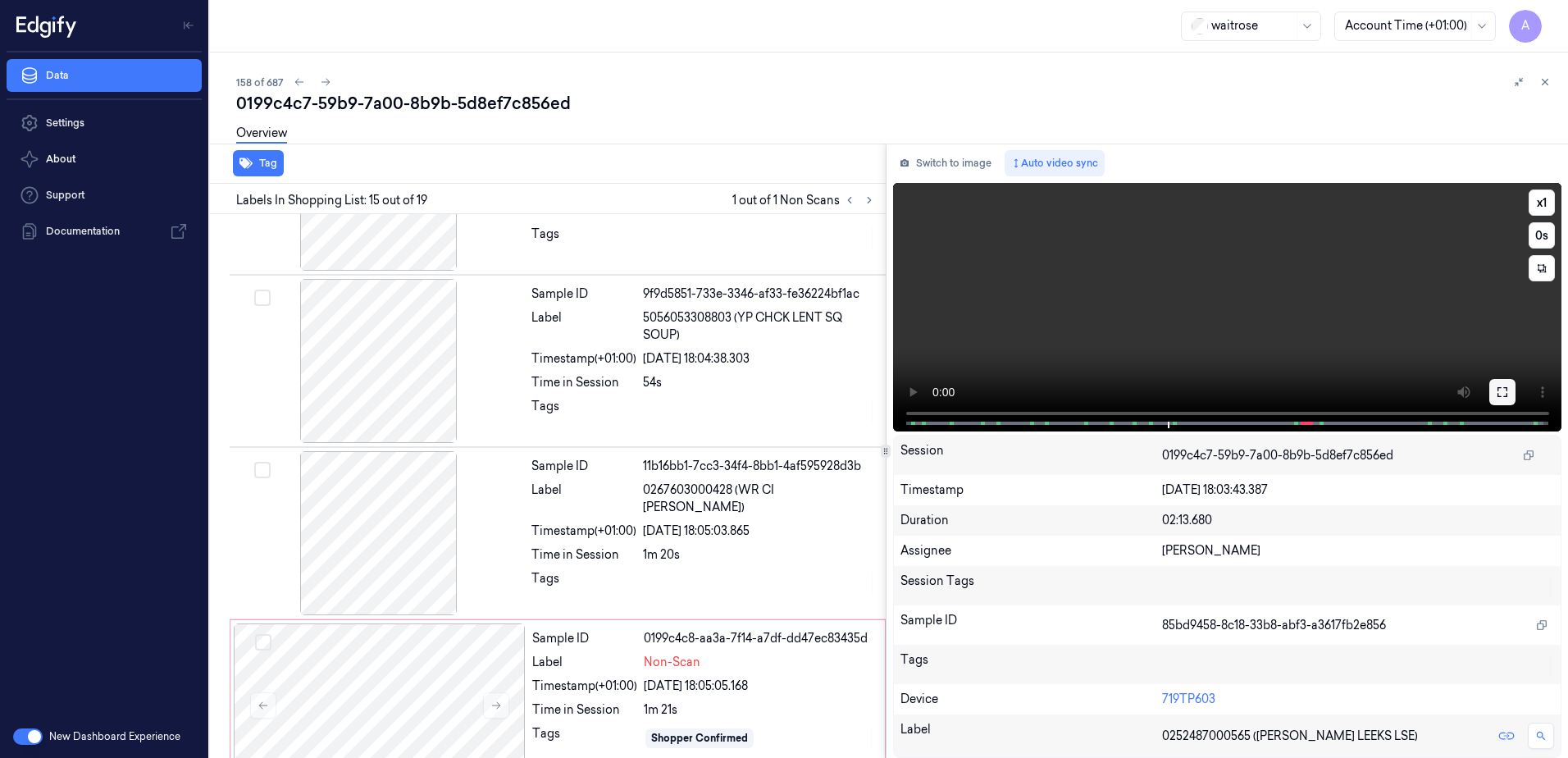
click at [1492, 394] on button at bounding box center [1503, 392] width 26 height 26
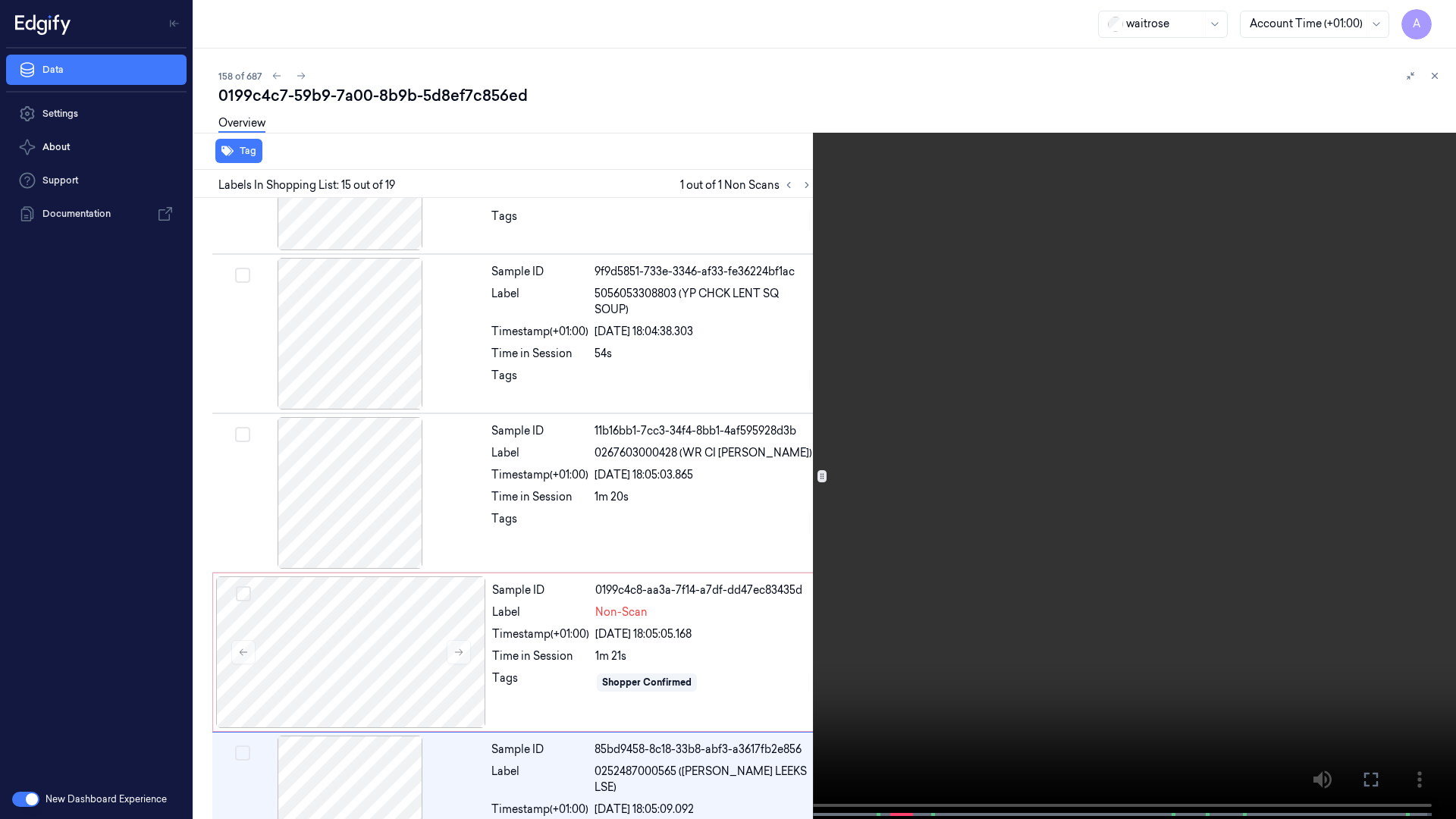
click at [1005, 469] on video at bounding box center [728, 411] width 1456 height 822
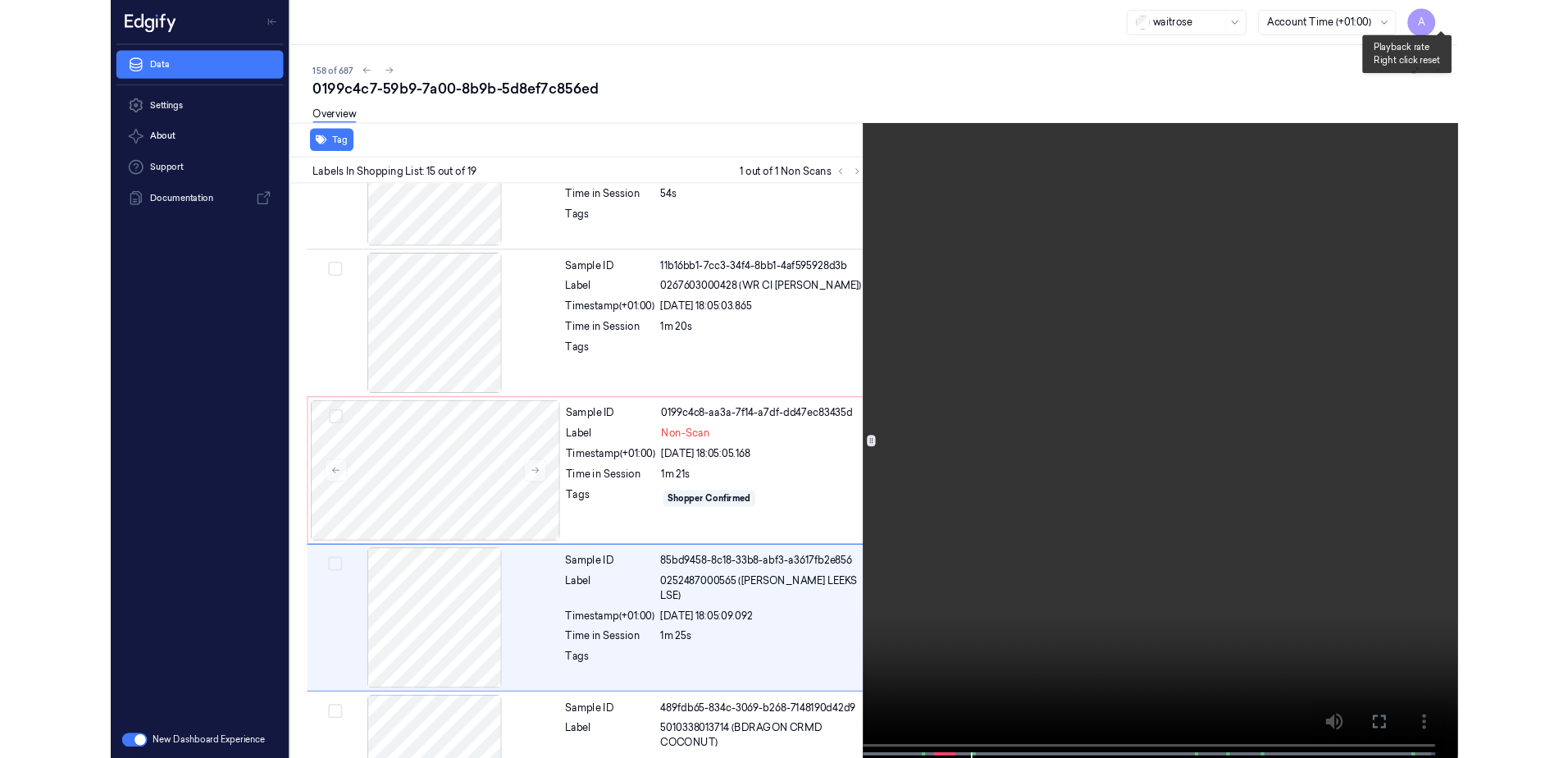
scroll to position [2162, 0]
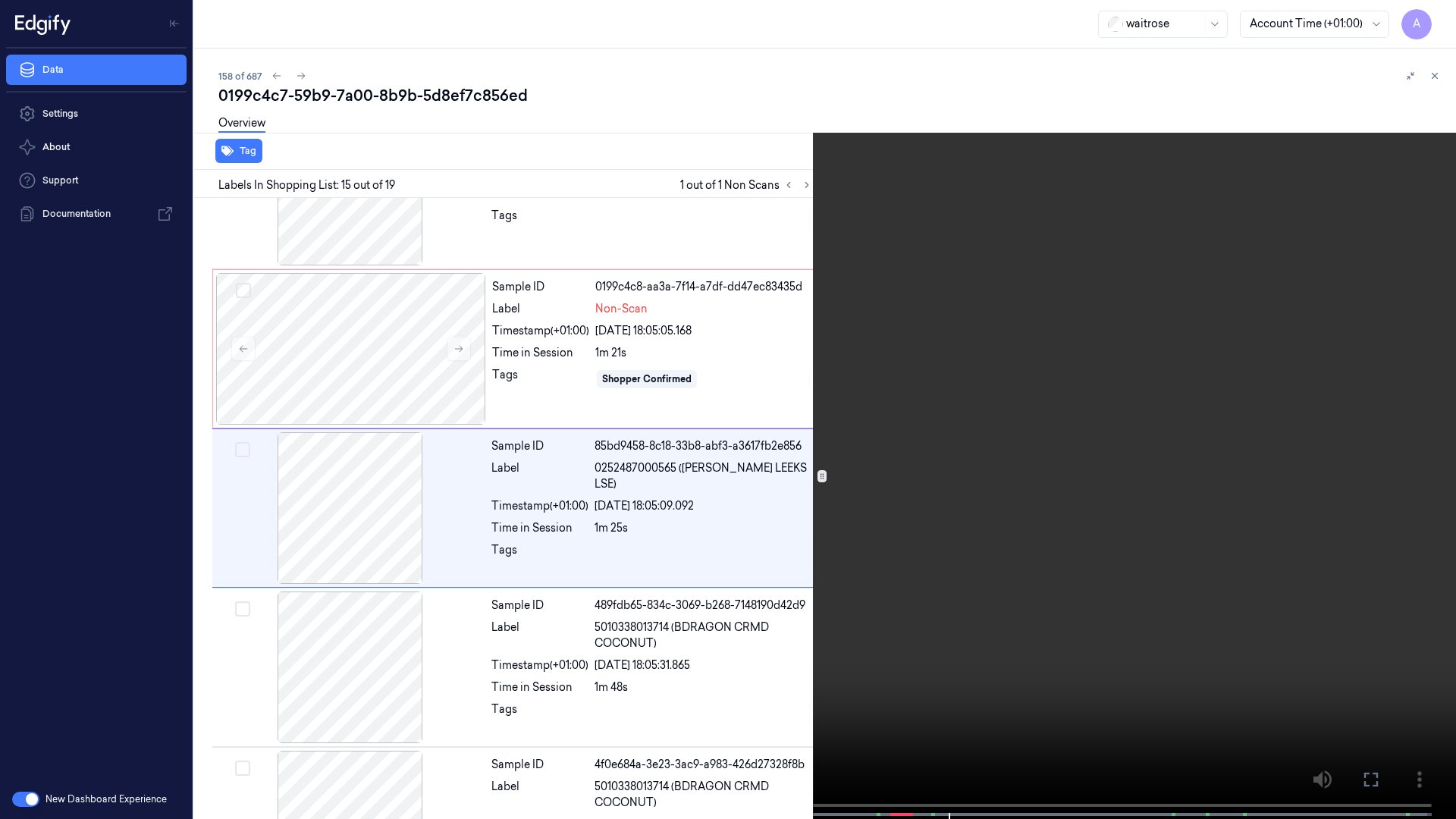
click at [0, 0] on button at bounding box center [0, 0] width 0 height 0
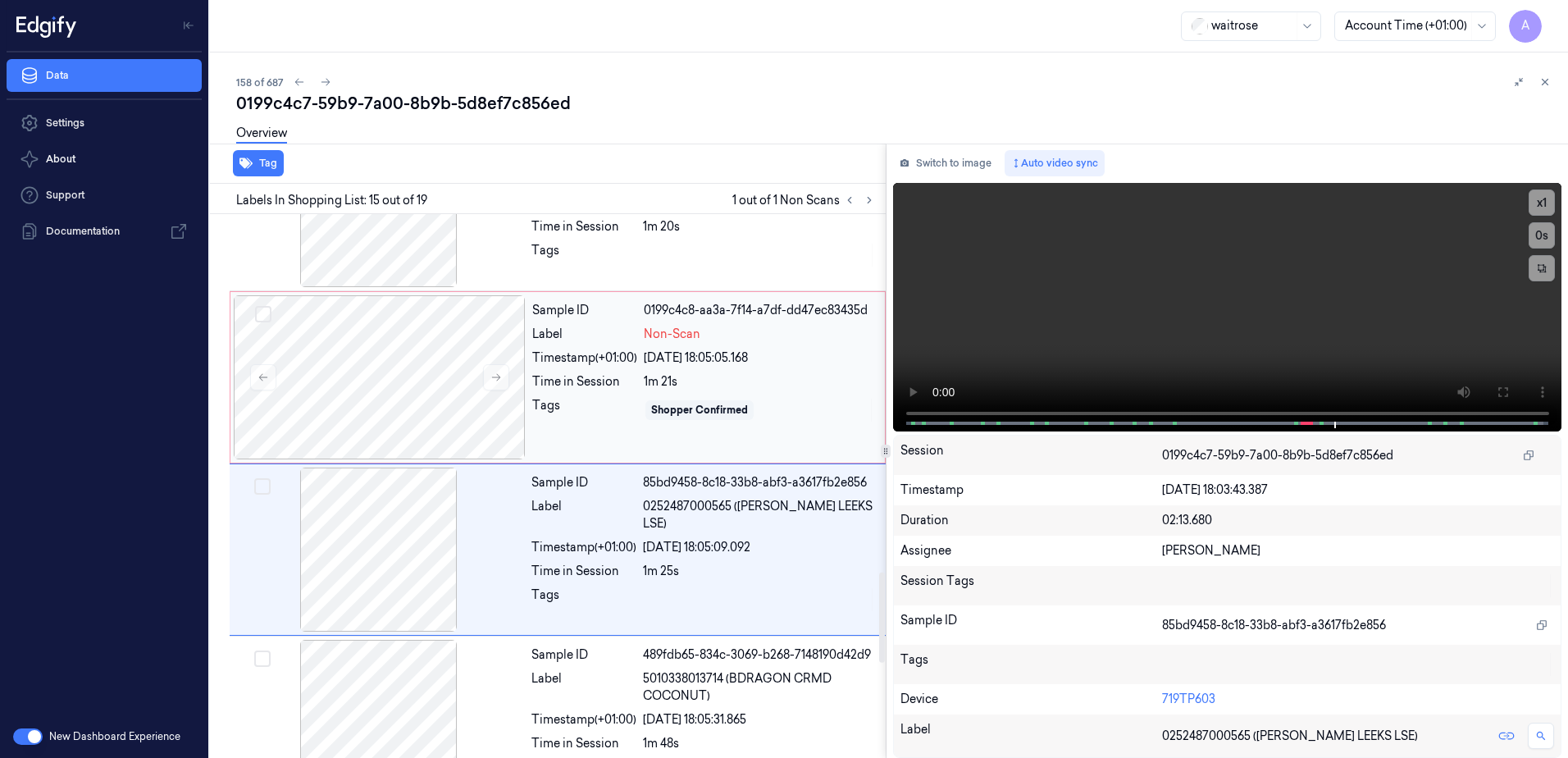
click at [574, 415] on div "Tags" at bounding box center [584, 411] width 105 height 26
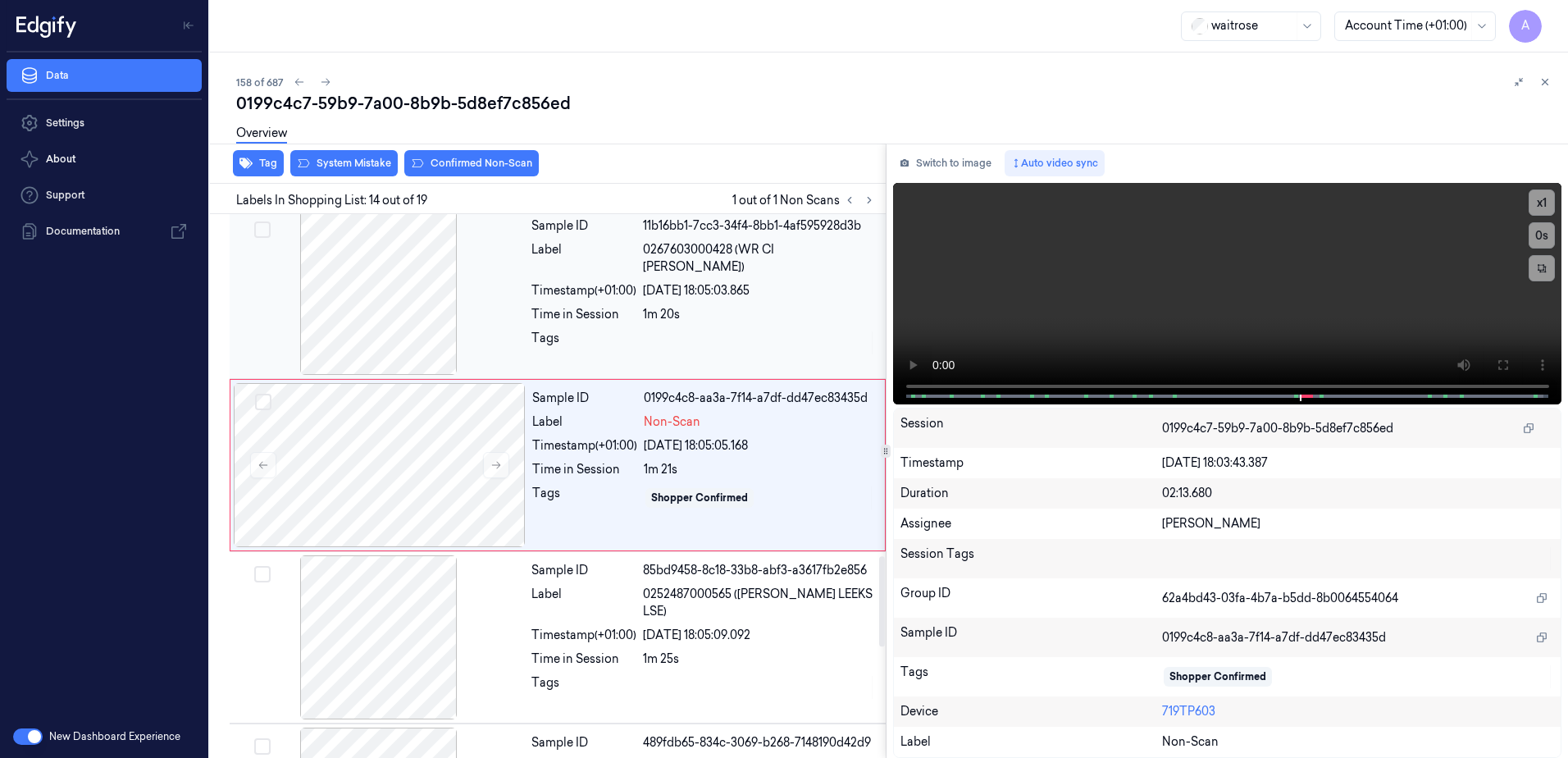
scroll to position [2054, 0]
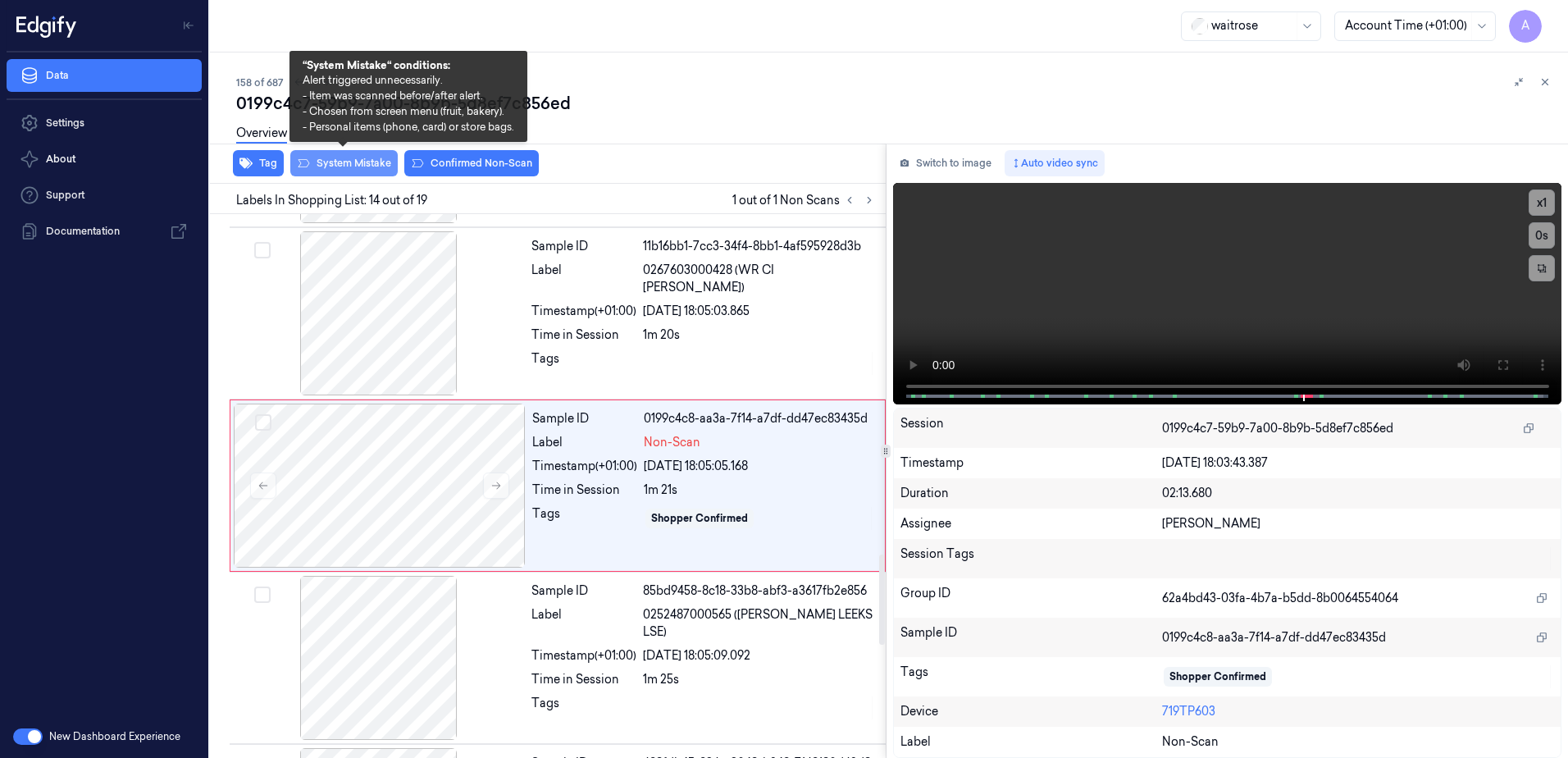
click at [356, 170] on button "System Mistake" at bounding box center [344, 164] width 107 height 26
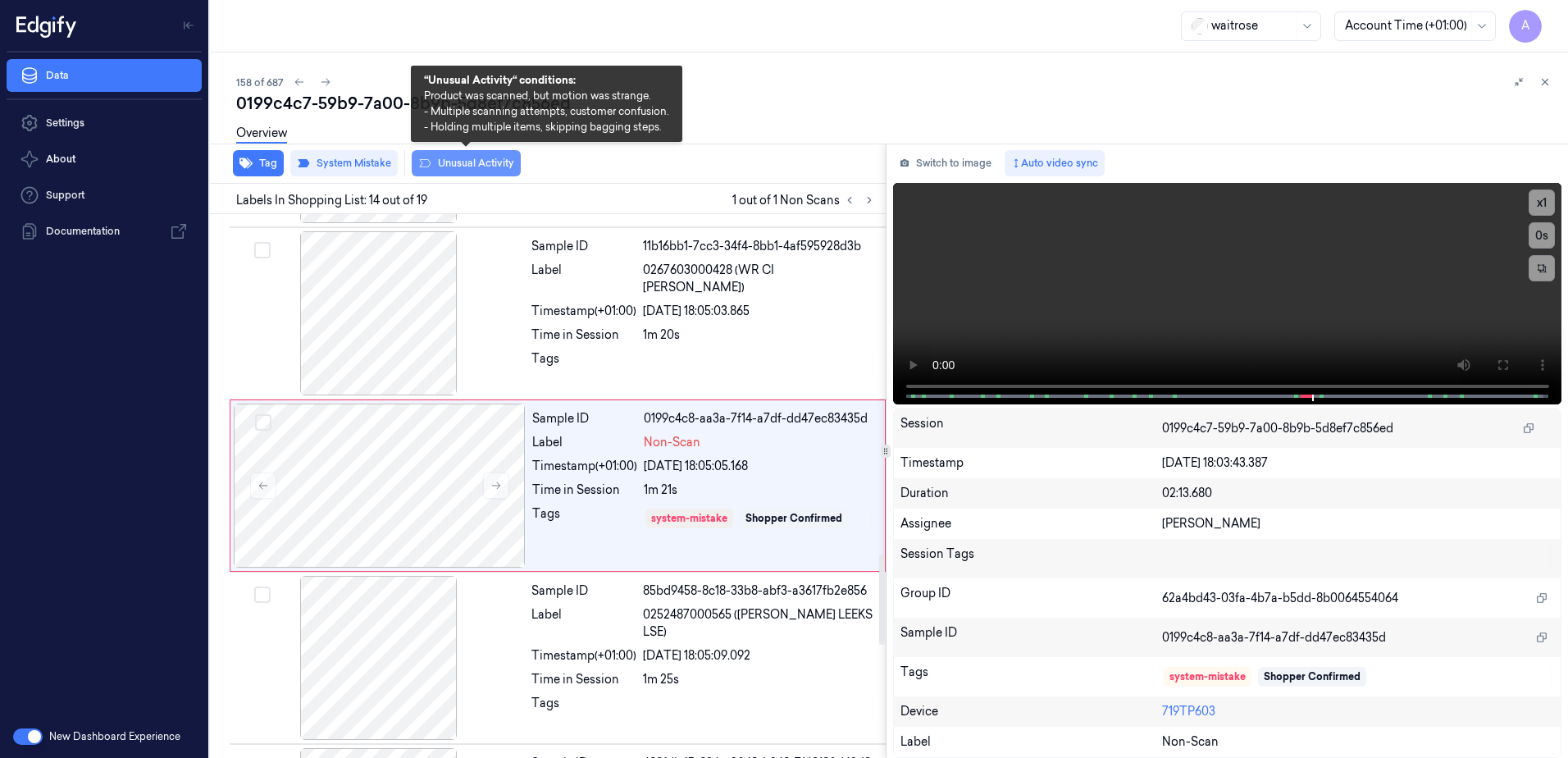
click at [483, 164] on button "Unusual Activity" at bounding box center [466, 164] width 109 height 26
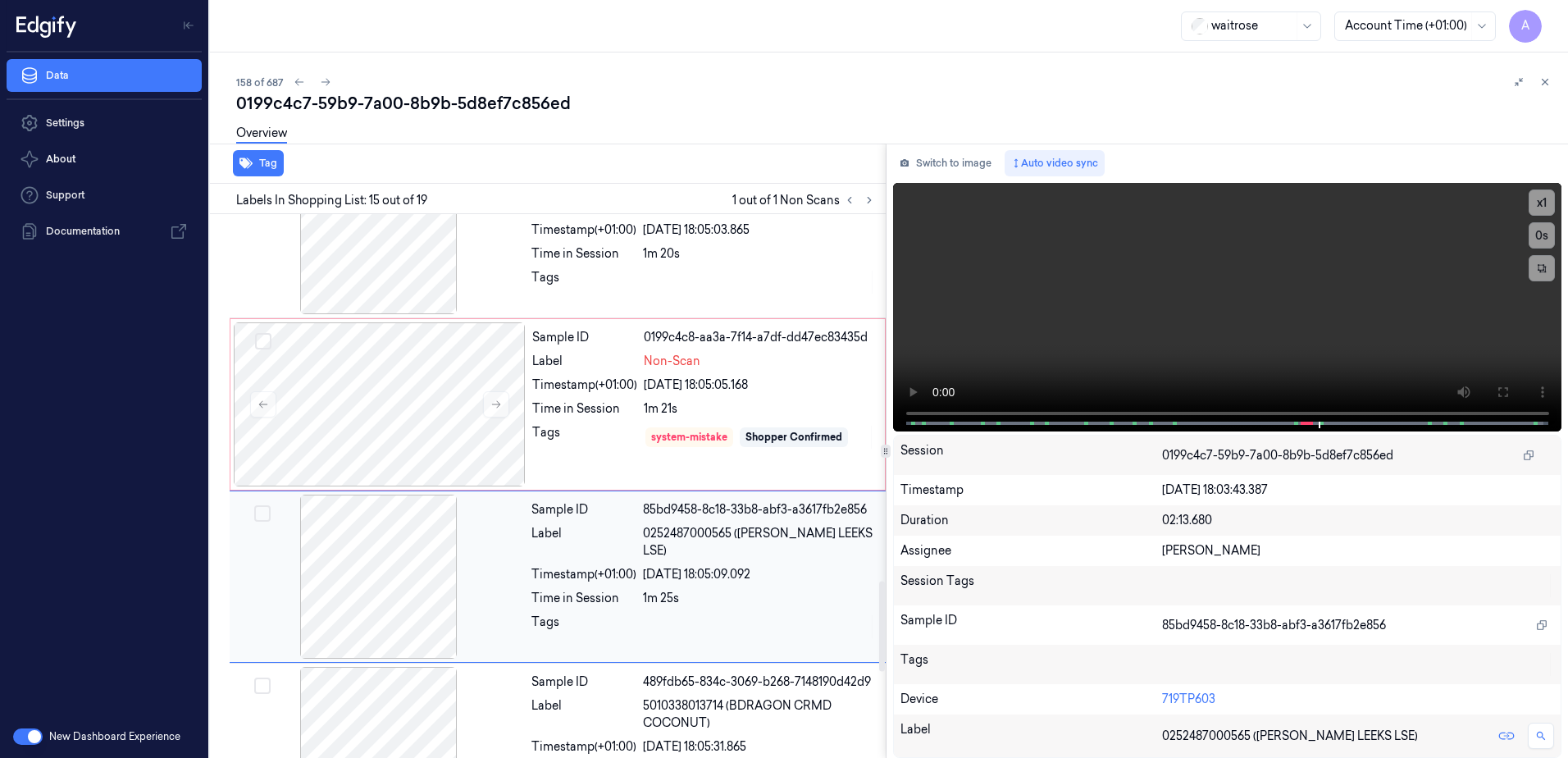
scroll to position [2227, 0]
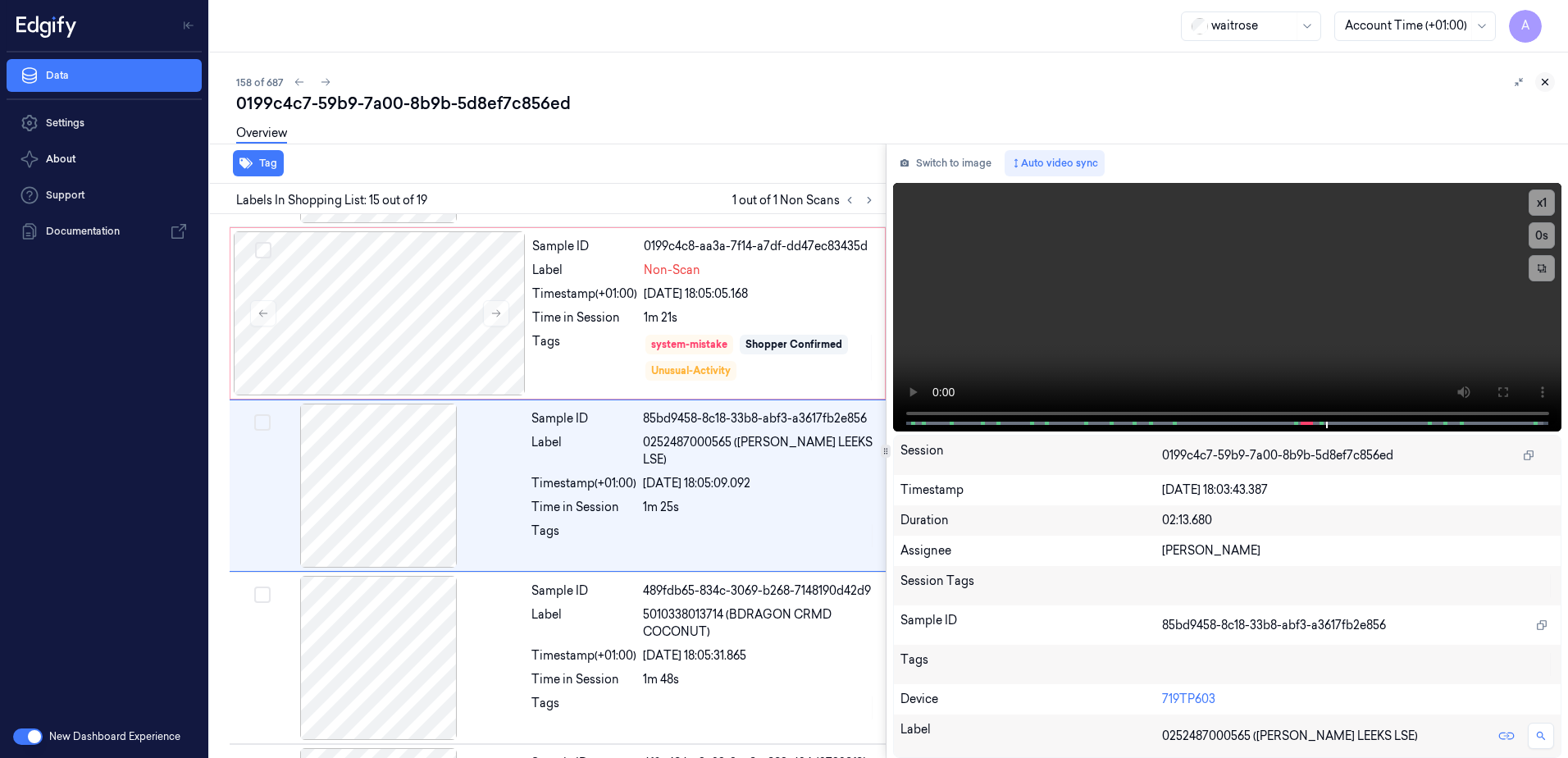
click at [1546, 81] on icon at bounding box center [1545, 83] width 6 height 6
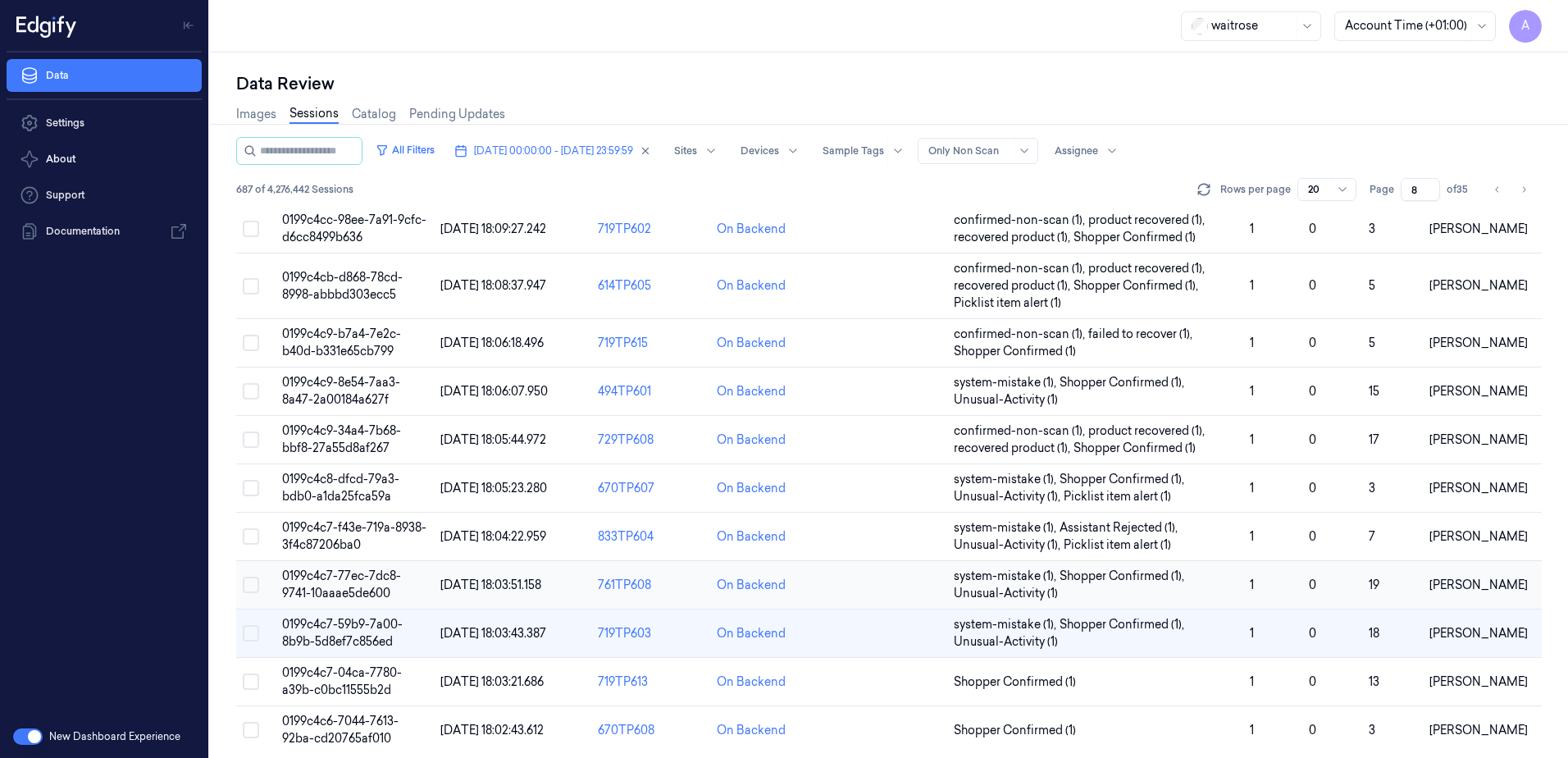
scroll to position [500, 0]
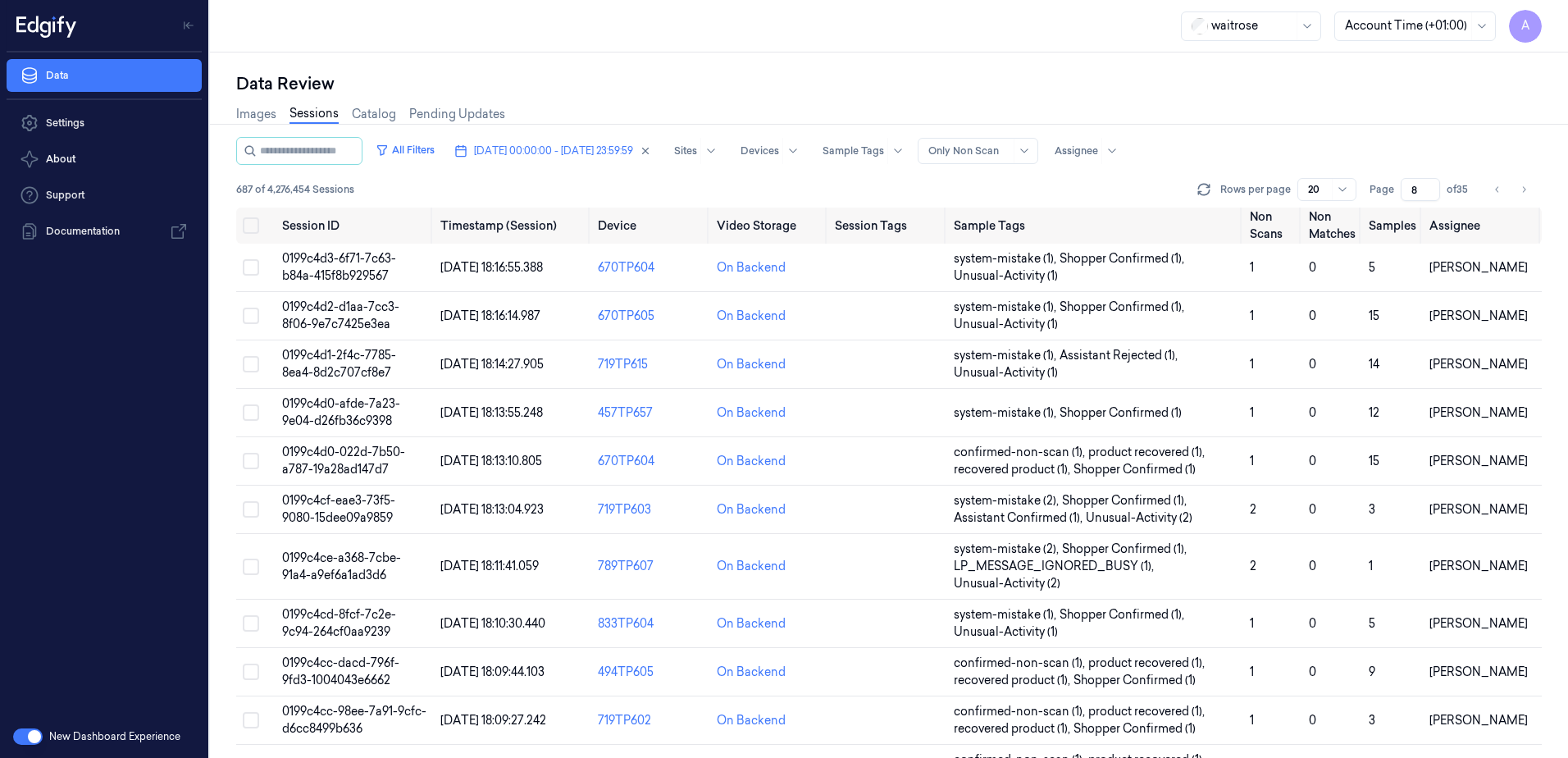
drag, startPoint x: 1420, startPoint y: 185, endPoint x: 1411, endPoint y: 199, distance: 16.6
click at [1411, 199] on input "8" at bounding box center [1420, 189] width 40 height 23
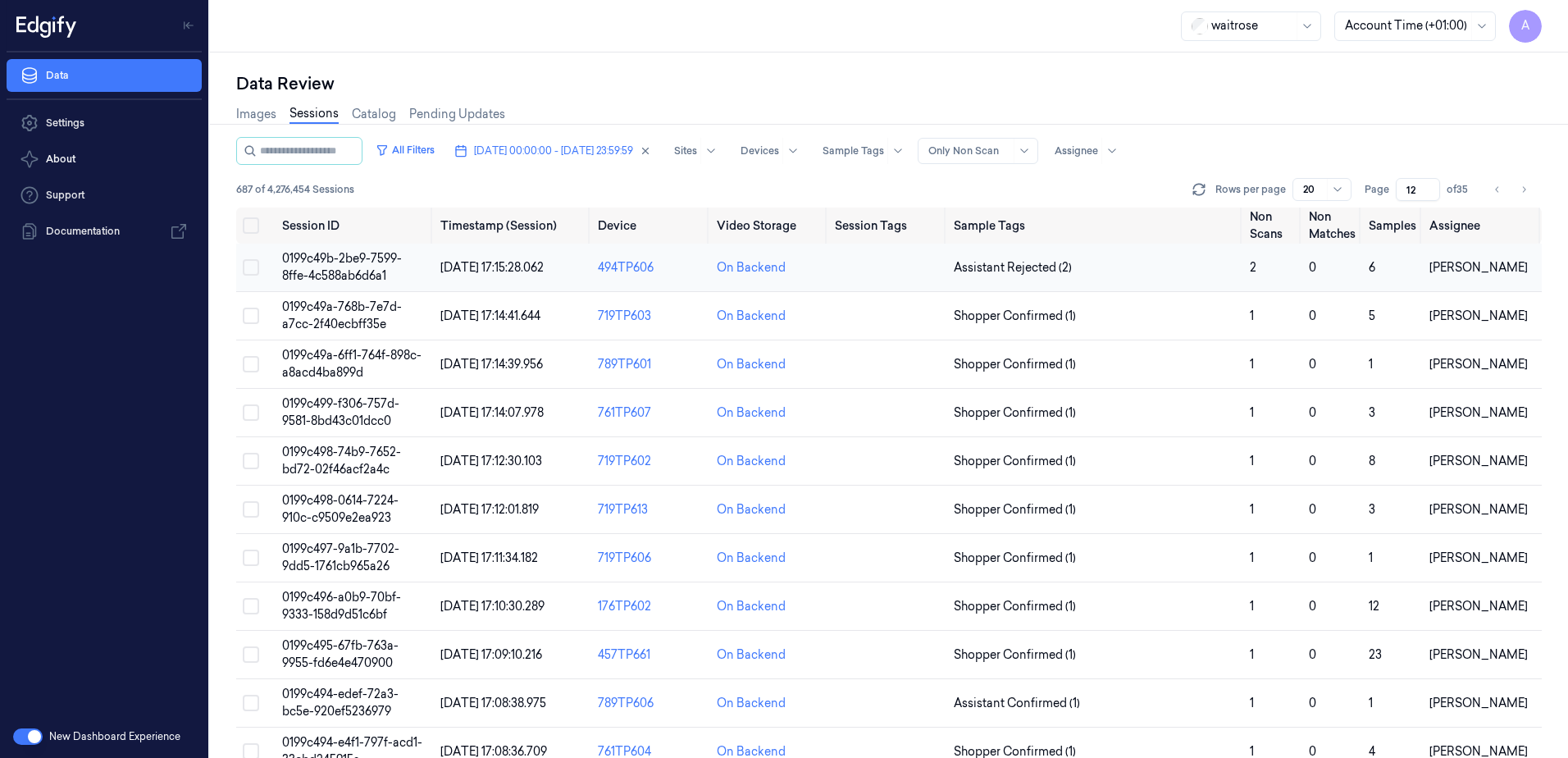
type input "12"
click at [324, 253] on span "0199c49b-2be9-7599-8ffe-4c588ab6d6a1" at bounding box center [342, 267] width 120 height 32
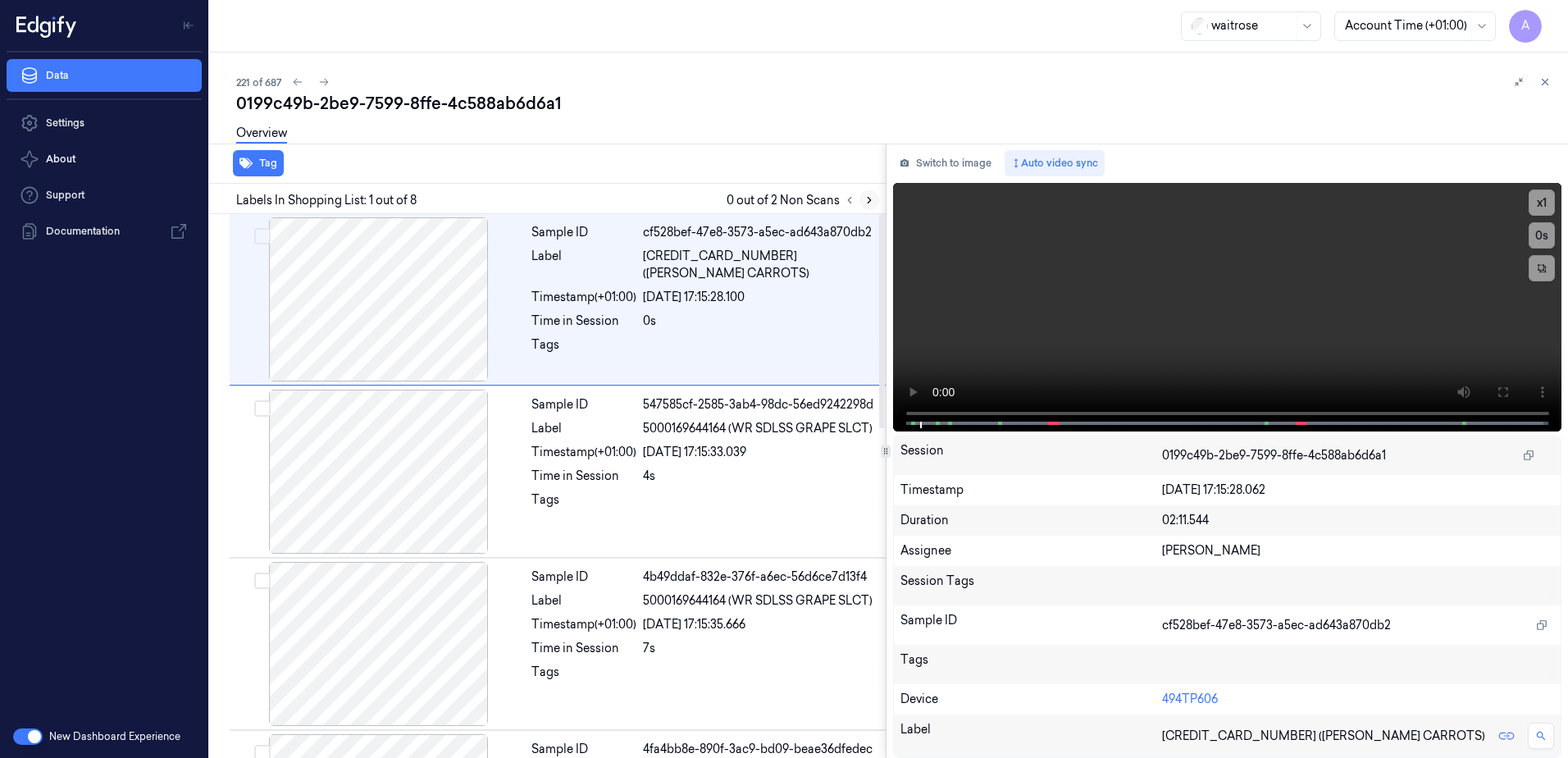
click at [864, 195] on icon at bounding box center [869, 200] width 11 height 11
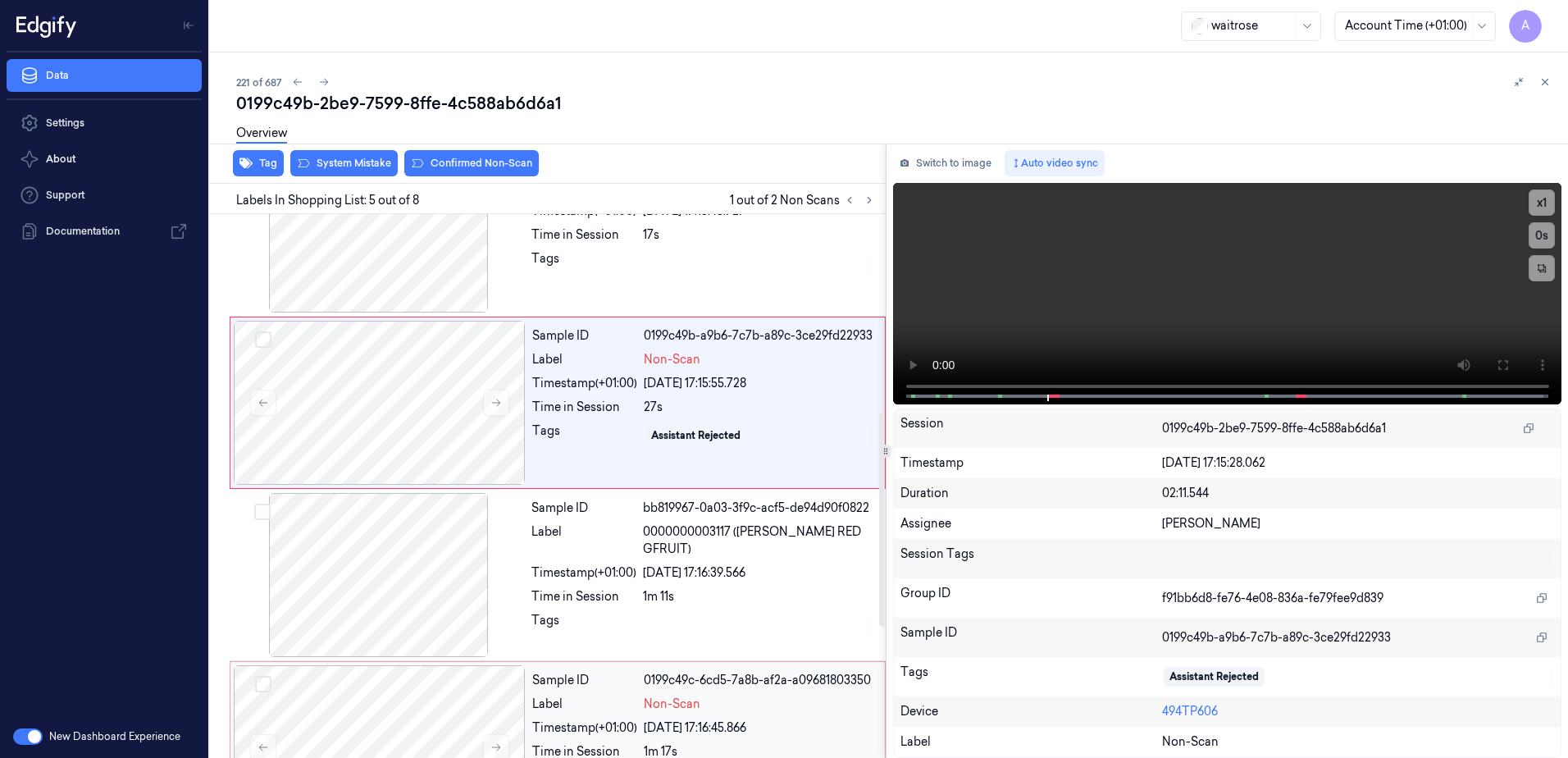
scroll to position [503, 0]
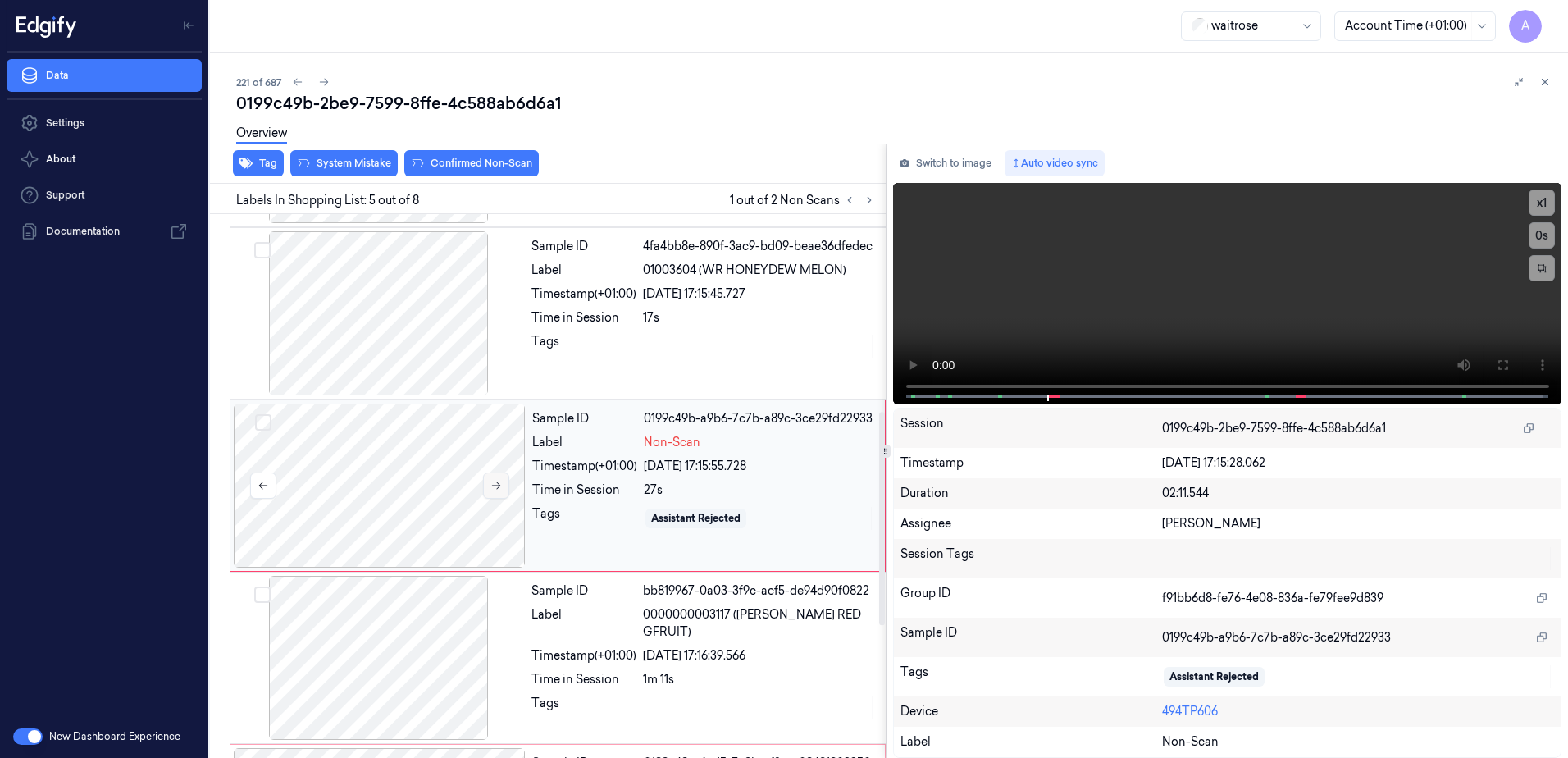
click at [498, 483] on icon at bounding box center [496, 485] width 11 height 11
click at [498, 485] on icon at bounding box center [497, 486] width 9 height 7
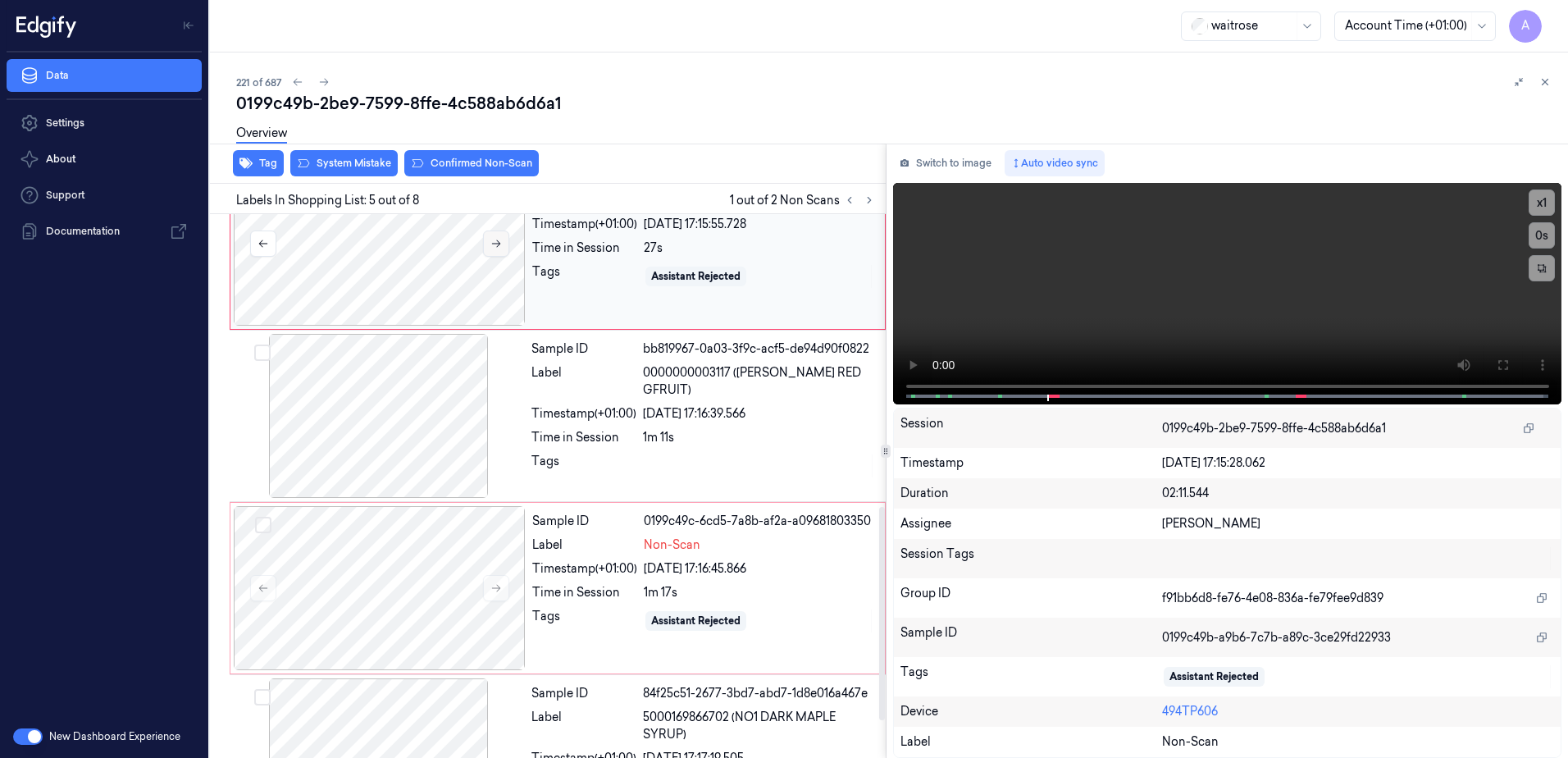
scroll to position [749, 0]
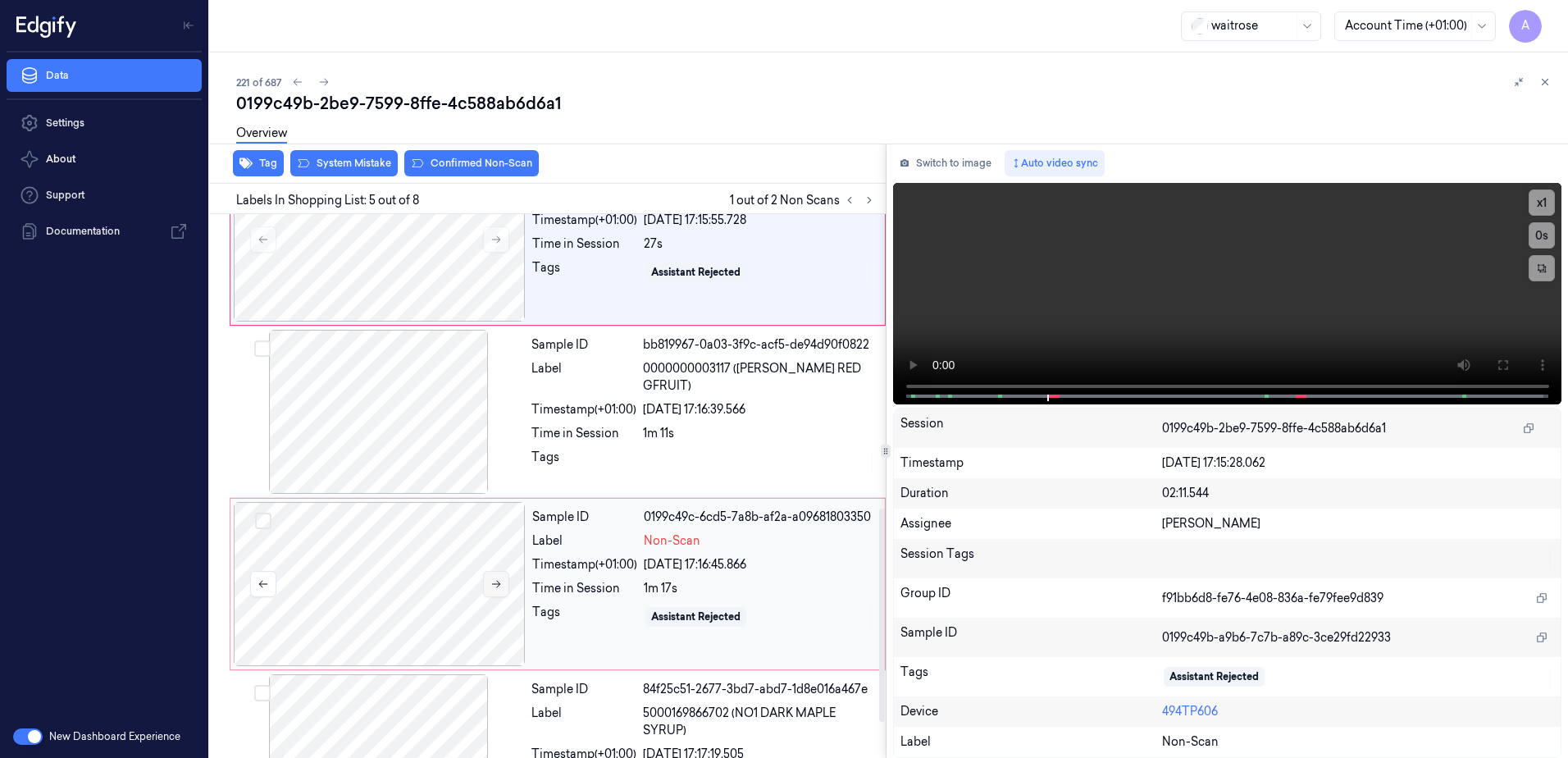
click at [500, 587] on icon at bounding box center [496, 584] width 11 height 11
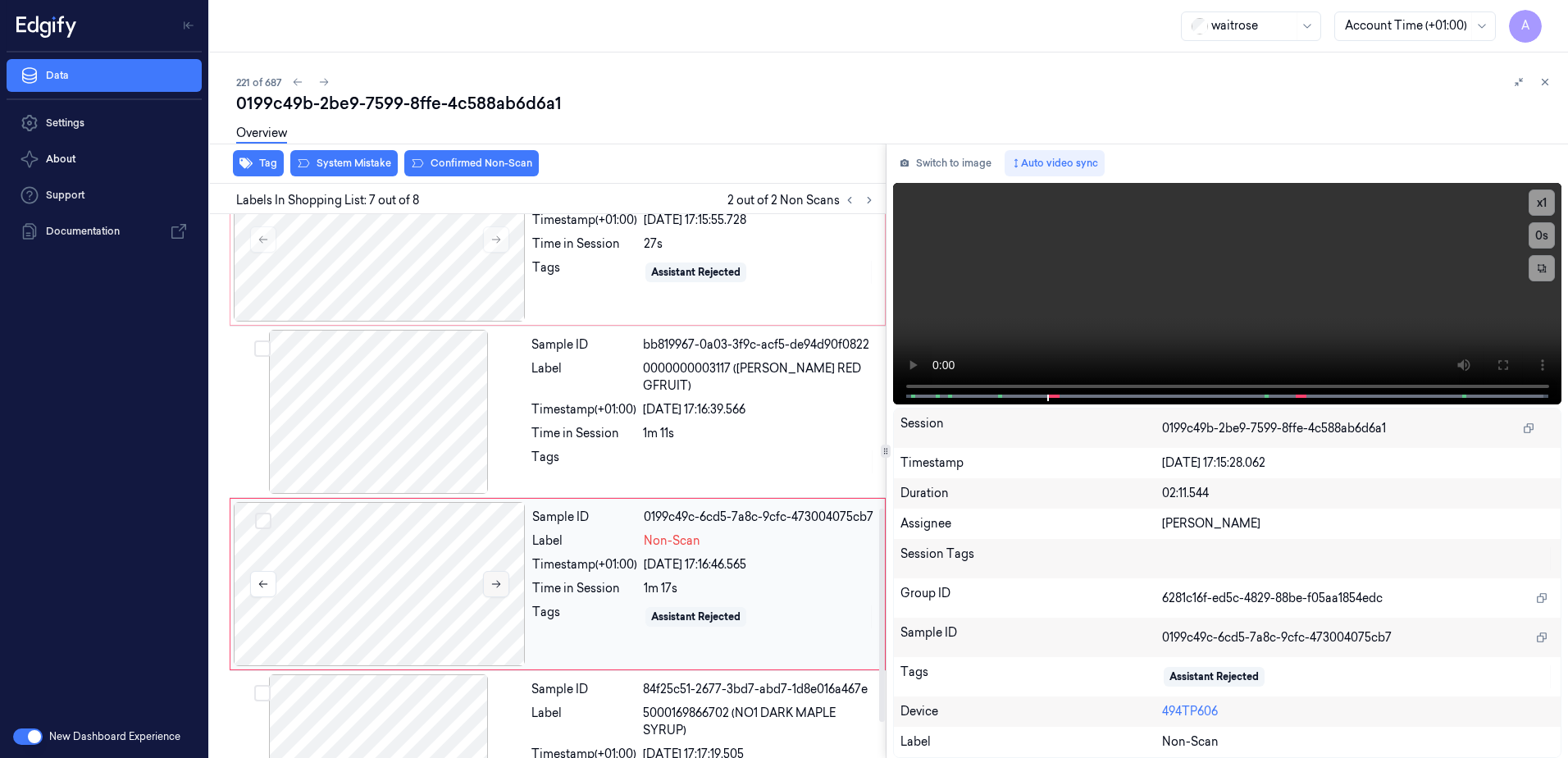
scroll to position [840, 0]
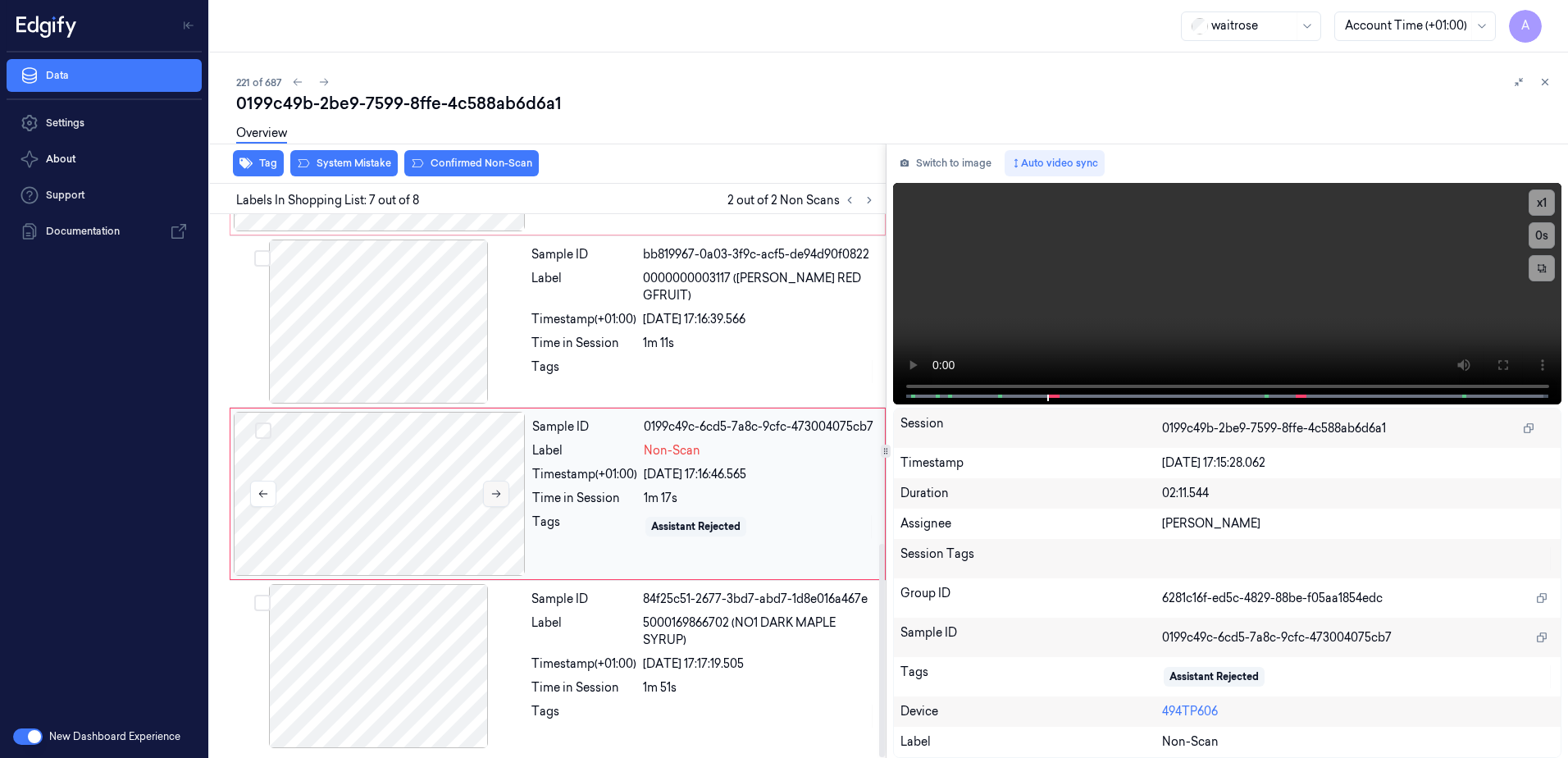
click at [497, 494] on icon at bounding box center [497, 494] width 9 height 7
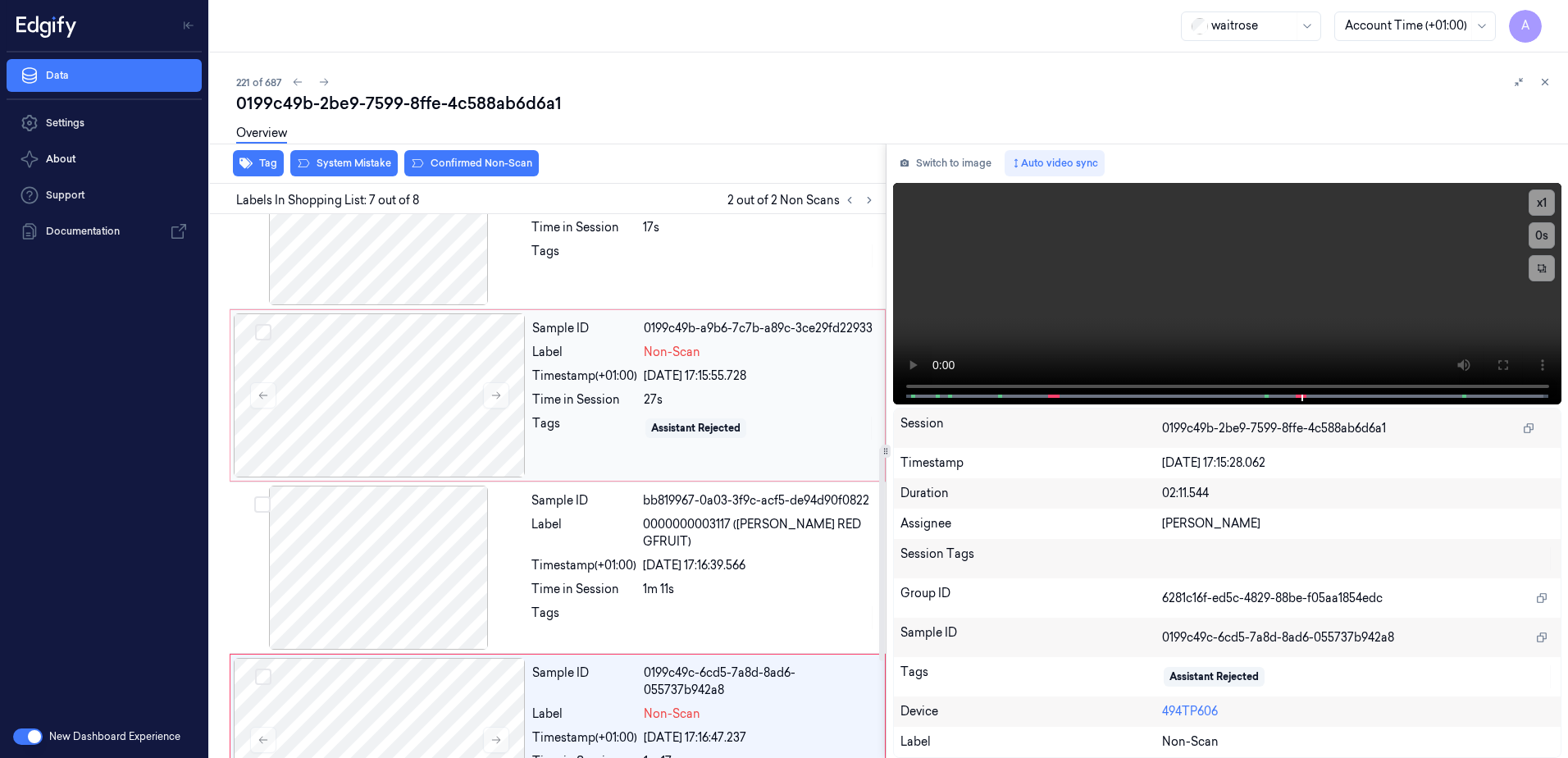
click at [589, 448] on div "Sample ID 0199c49b-a9b6-7c7b-a89c-3ce29fd22933 Label Non-Scan Timestamp (+01:00…" at bounding box center [703, 395] width 356 height 164
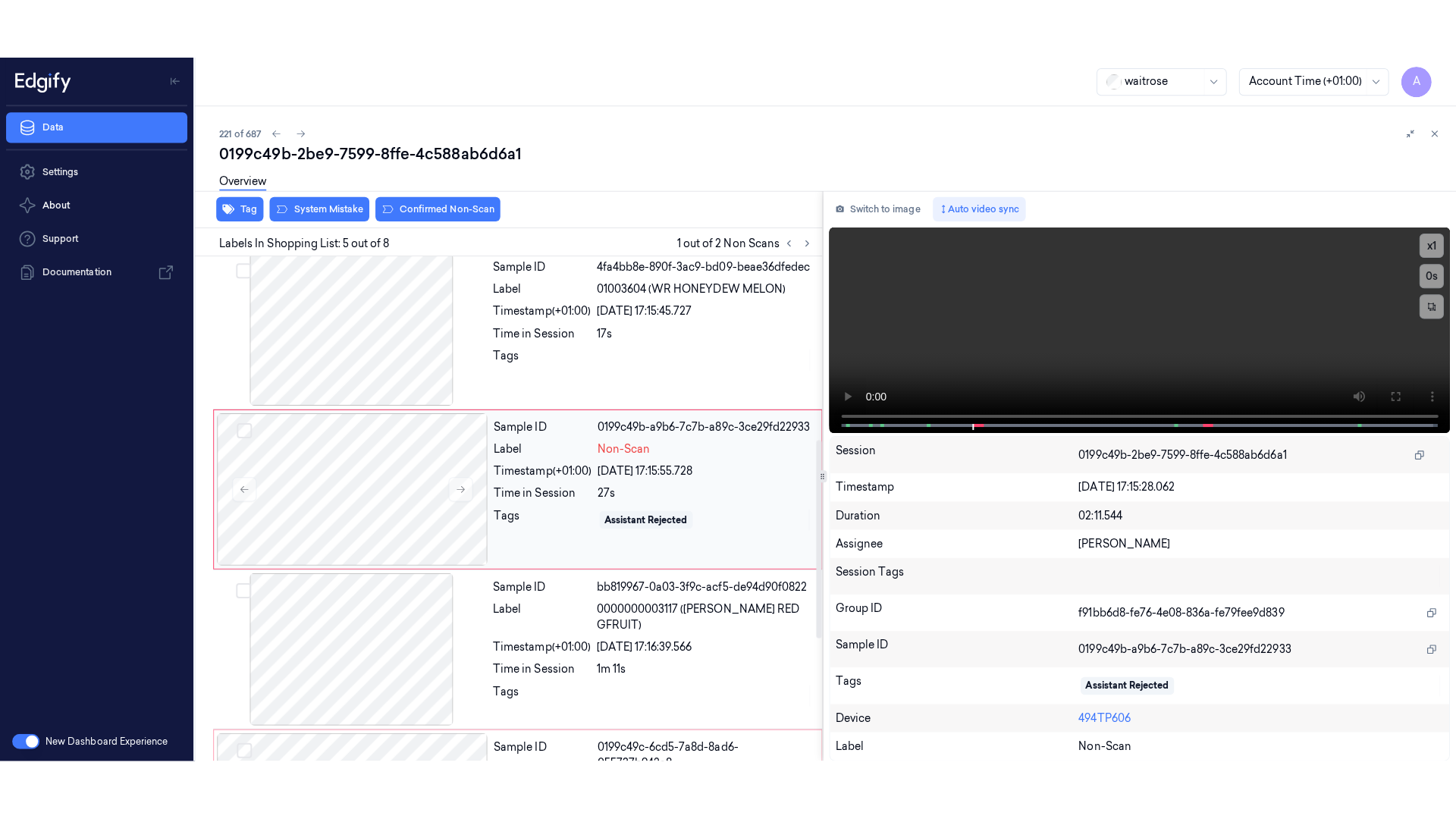
scroll to position [465, 0]
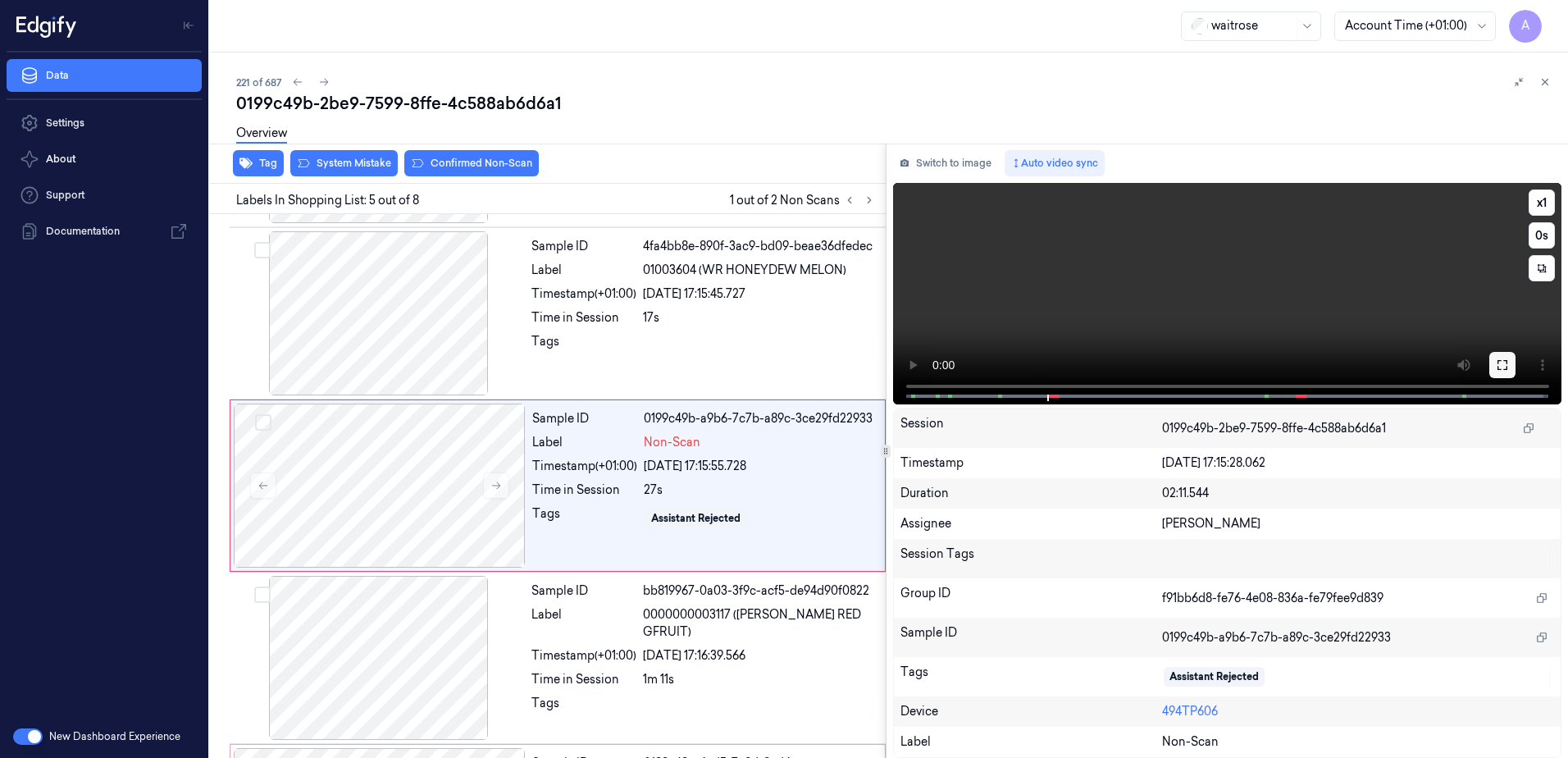
click at [1498, 363] on icon at bounding box center [1502, 365] width 10 height 10
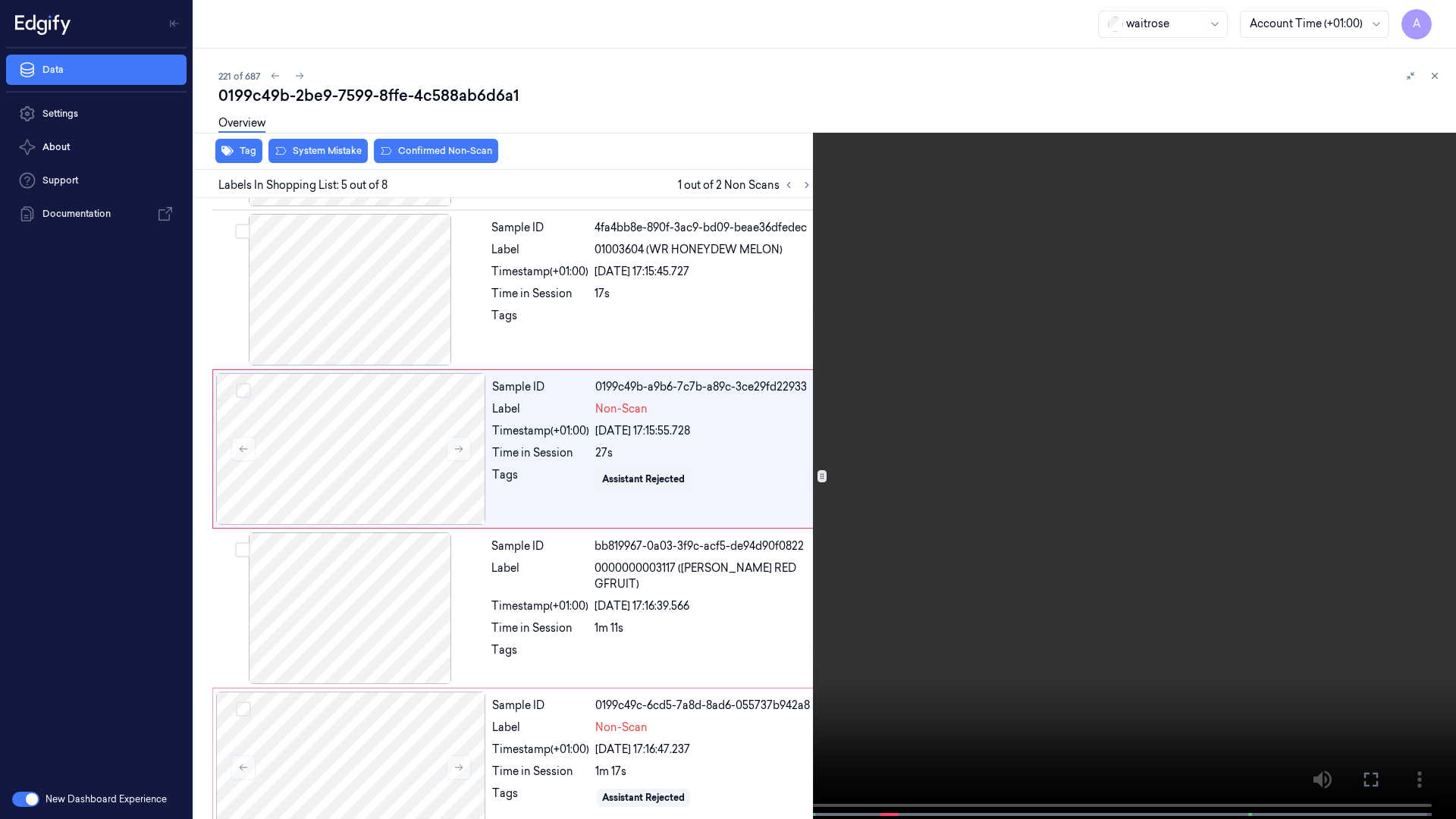
click at [903, 445] on video at bounding box center [728, 411] width 1456 height 822
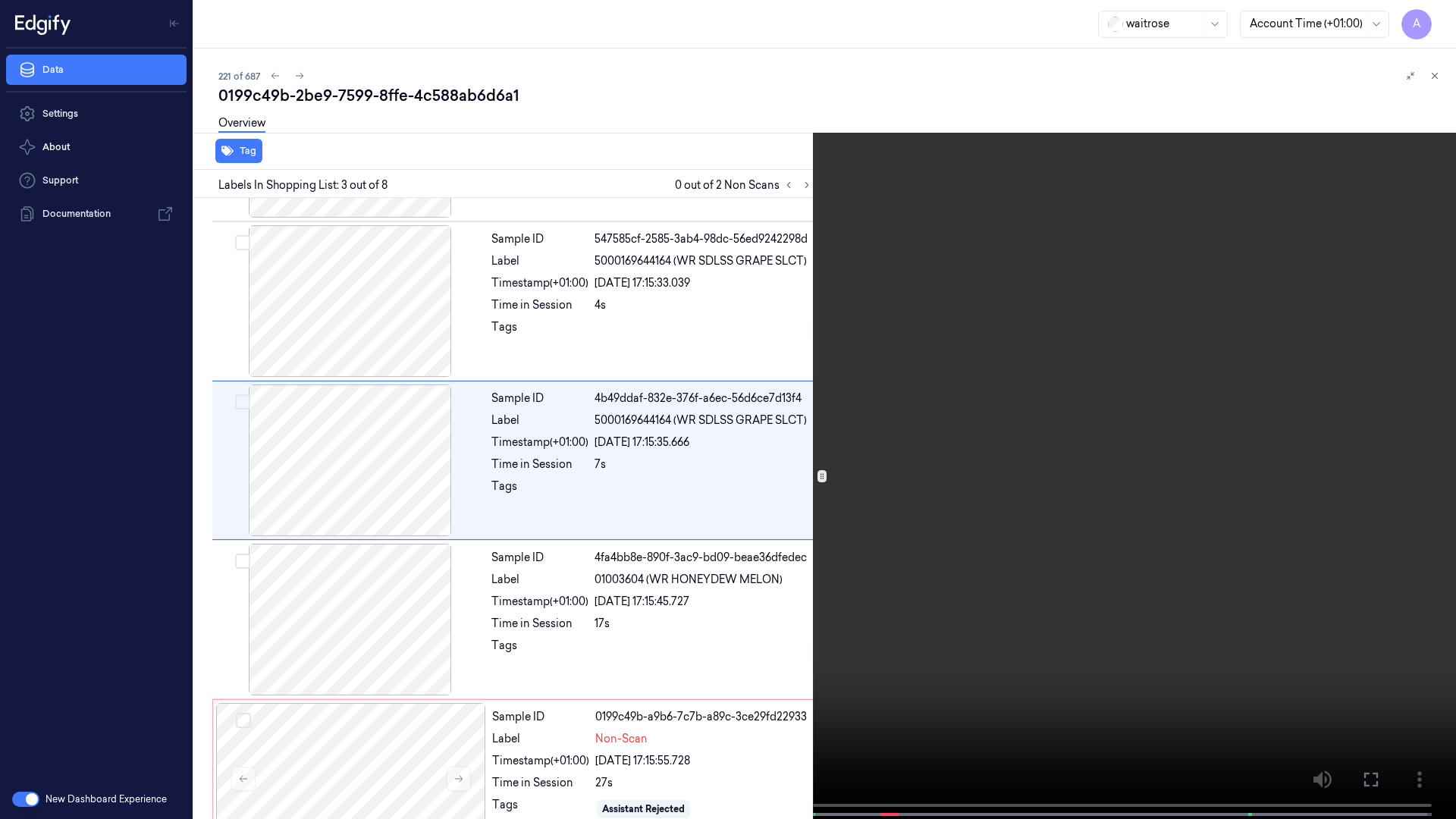
scroll to position [87, 0]
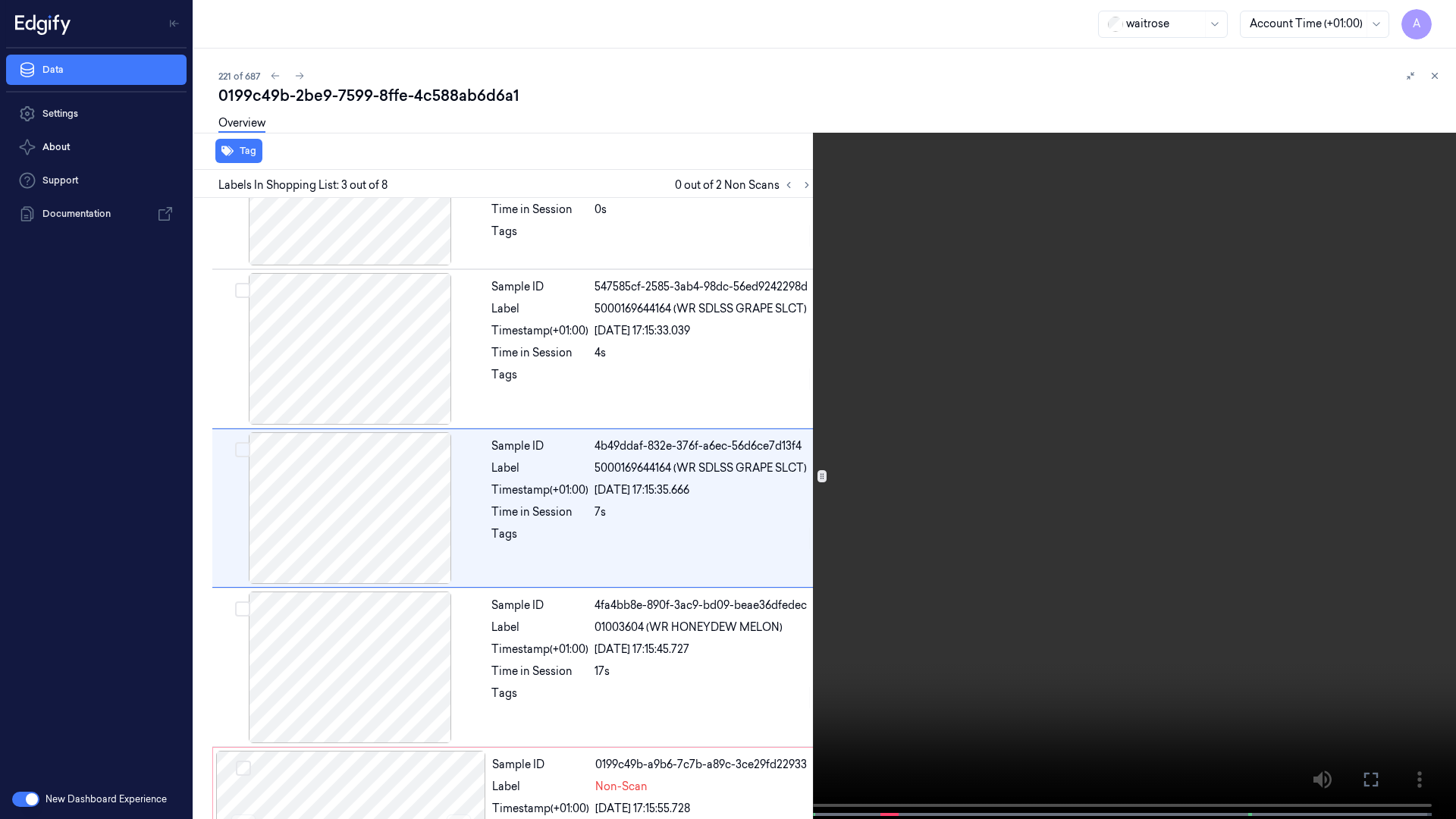
click at [1016, 318] on video at bounding box center [728, 411] width 1456 height 822
click at [664, 545] on video at bounding box center [728, 411] width 1456 height 822
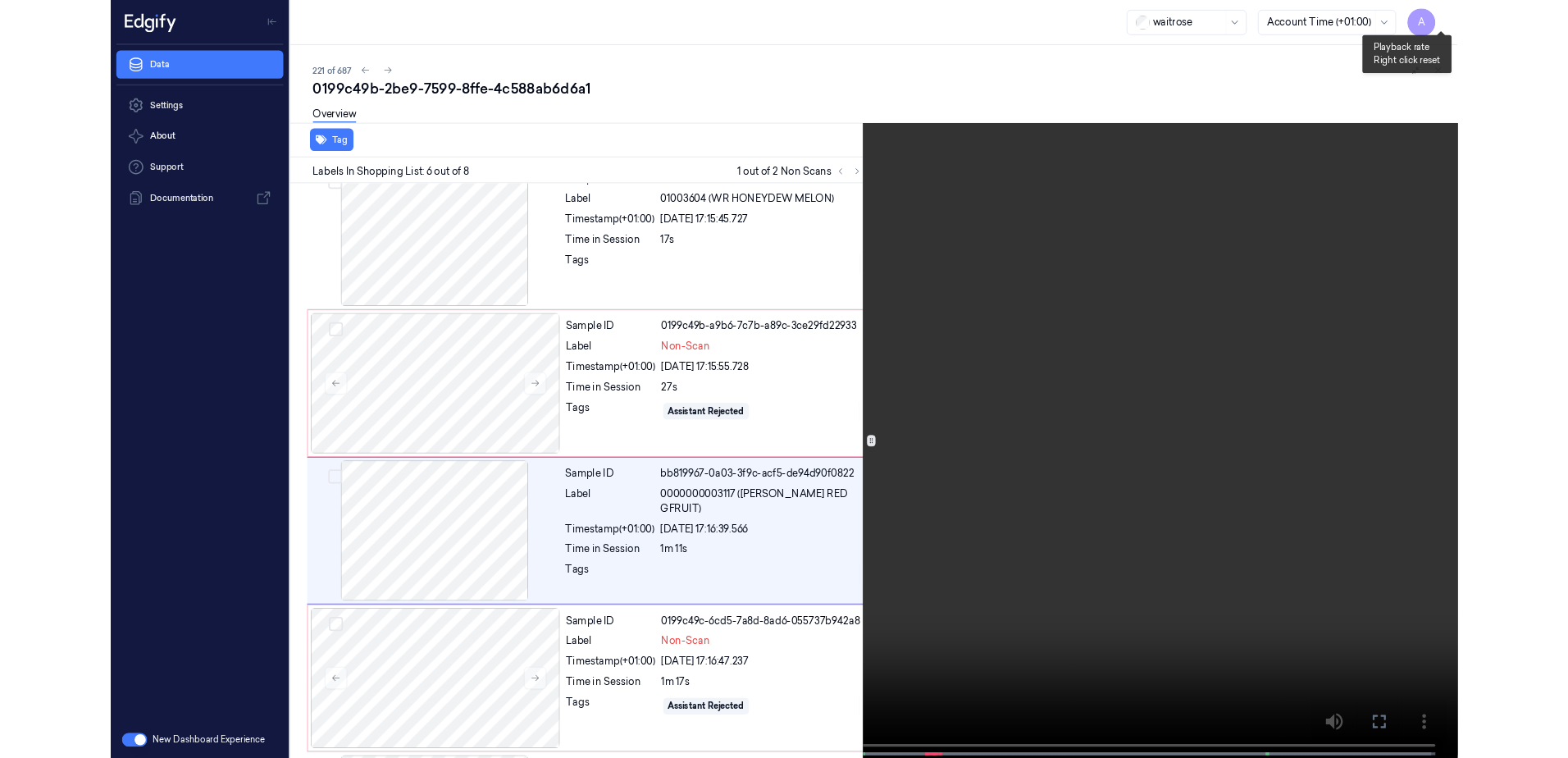
scroll to position [611, 0]
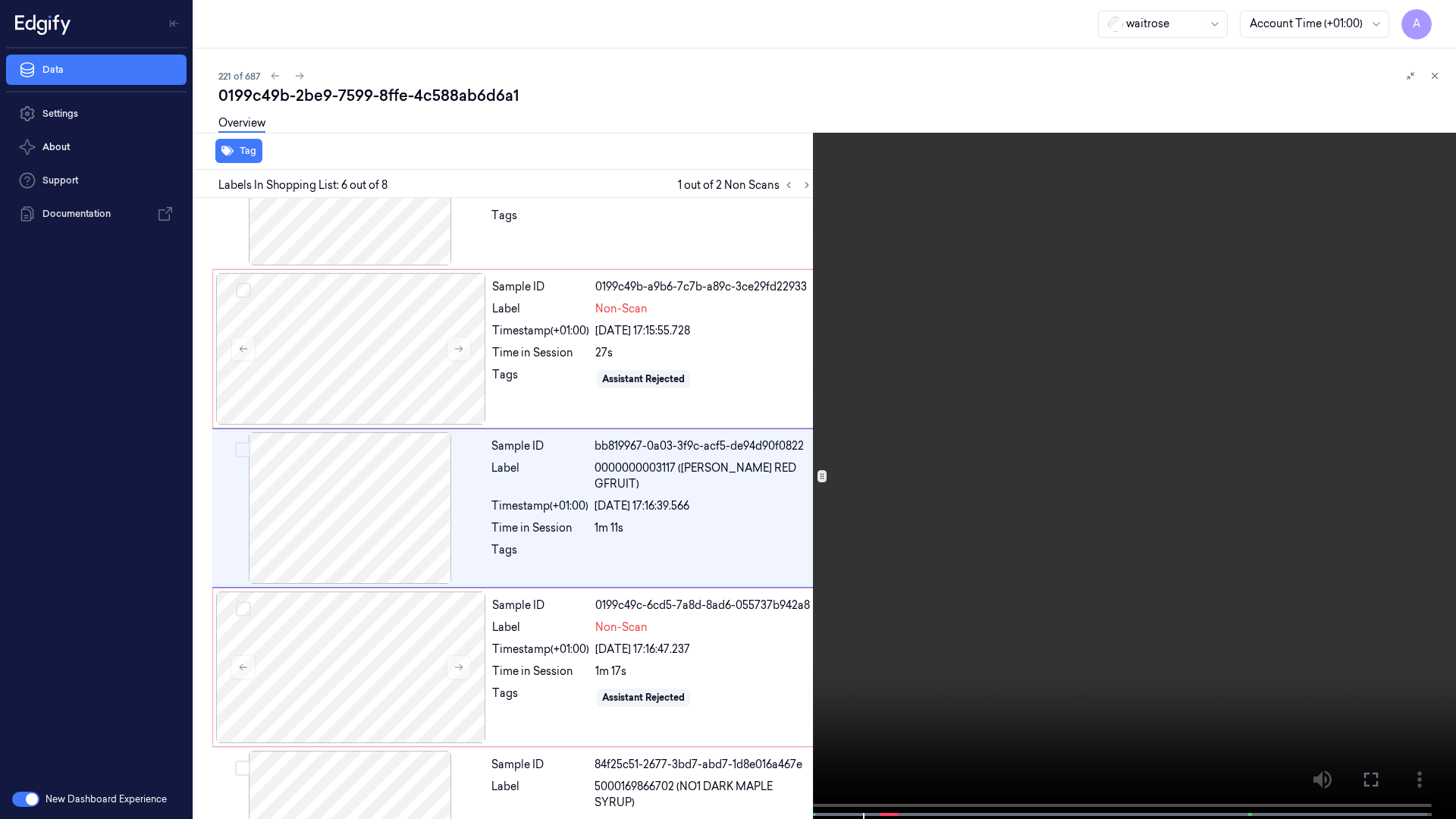
click at [0, 0] on icon at bounding box center [0, 0] width 0 height 0
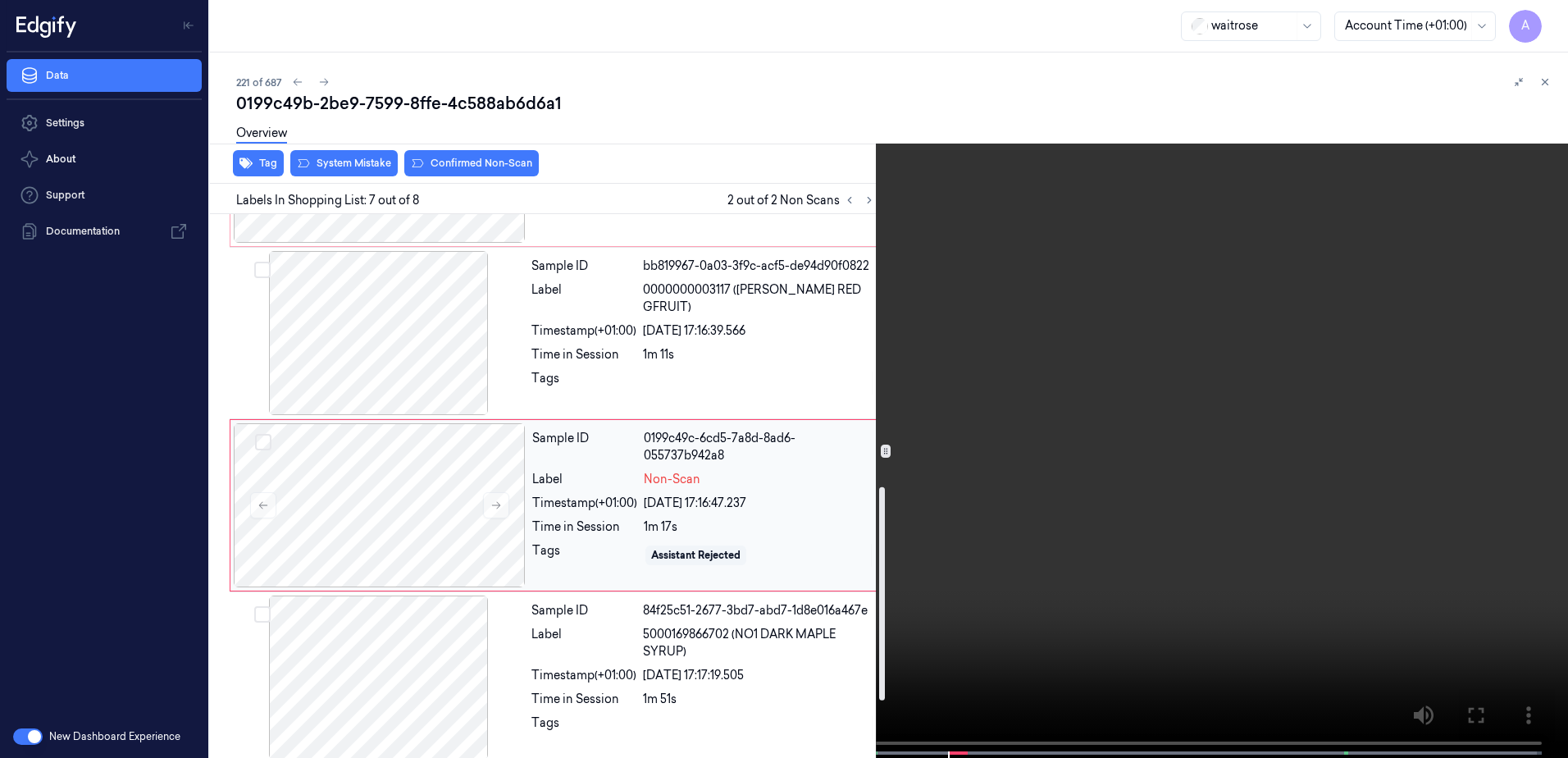
scroll to position [840, 0]
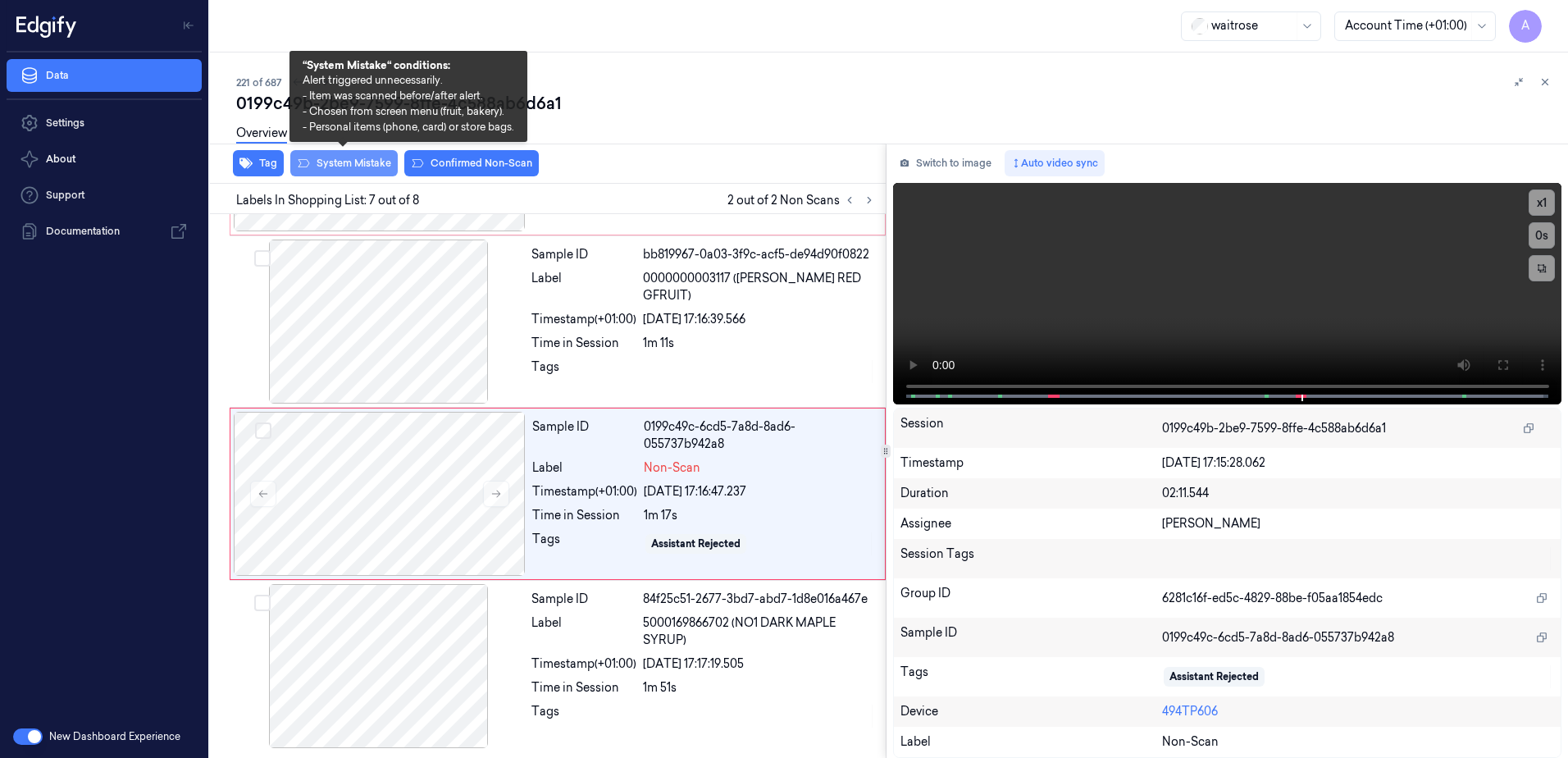
click at [338, 175] on button "System Mistake" at bounding box center [344, 164] width 107 height 26
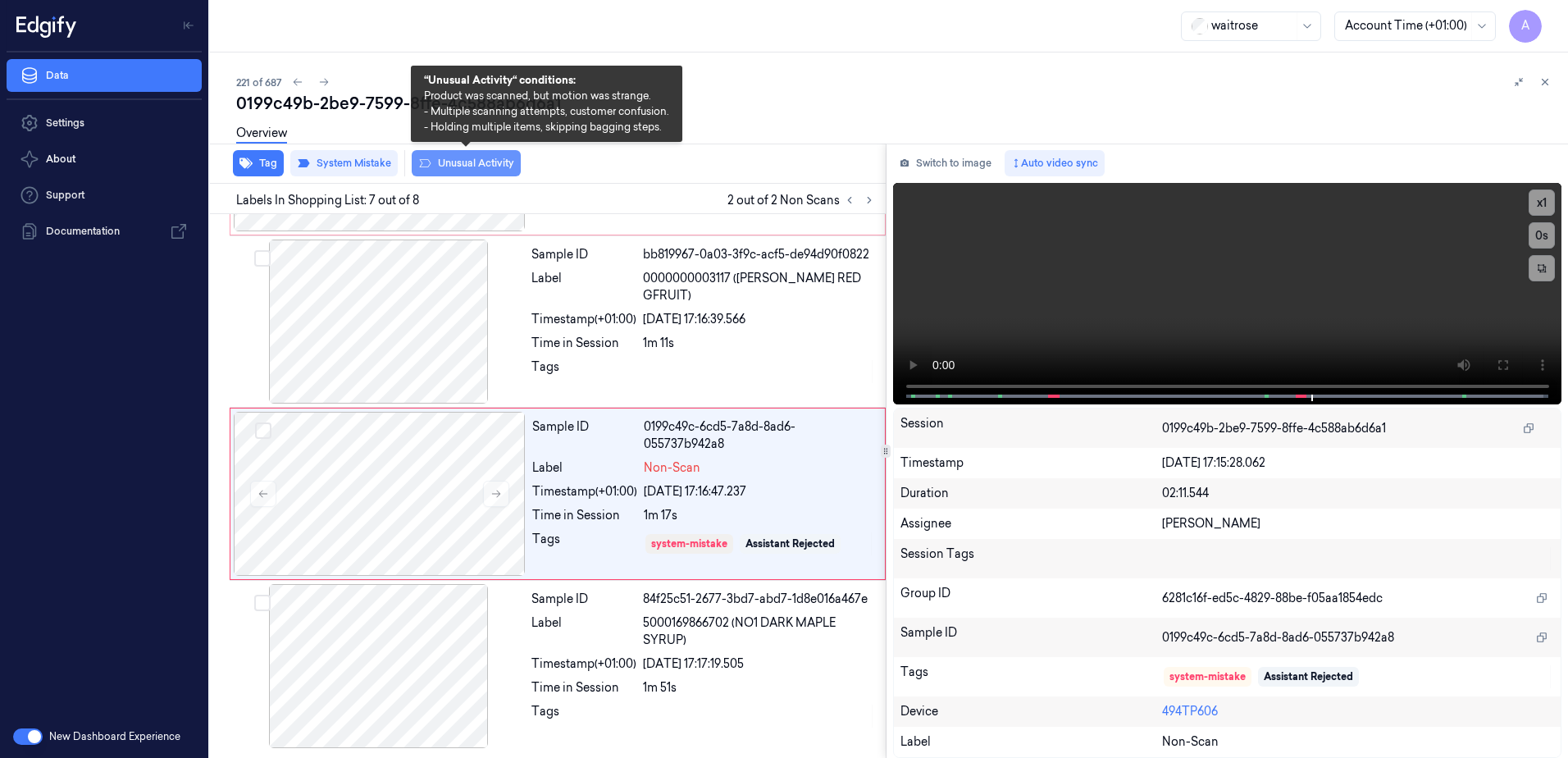
click at [456, 164] on button "Unusual Activity" at bounding box center [466, 164] width 109 height 26
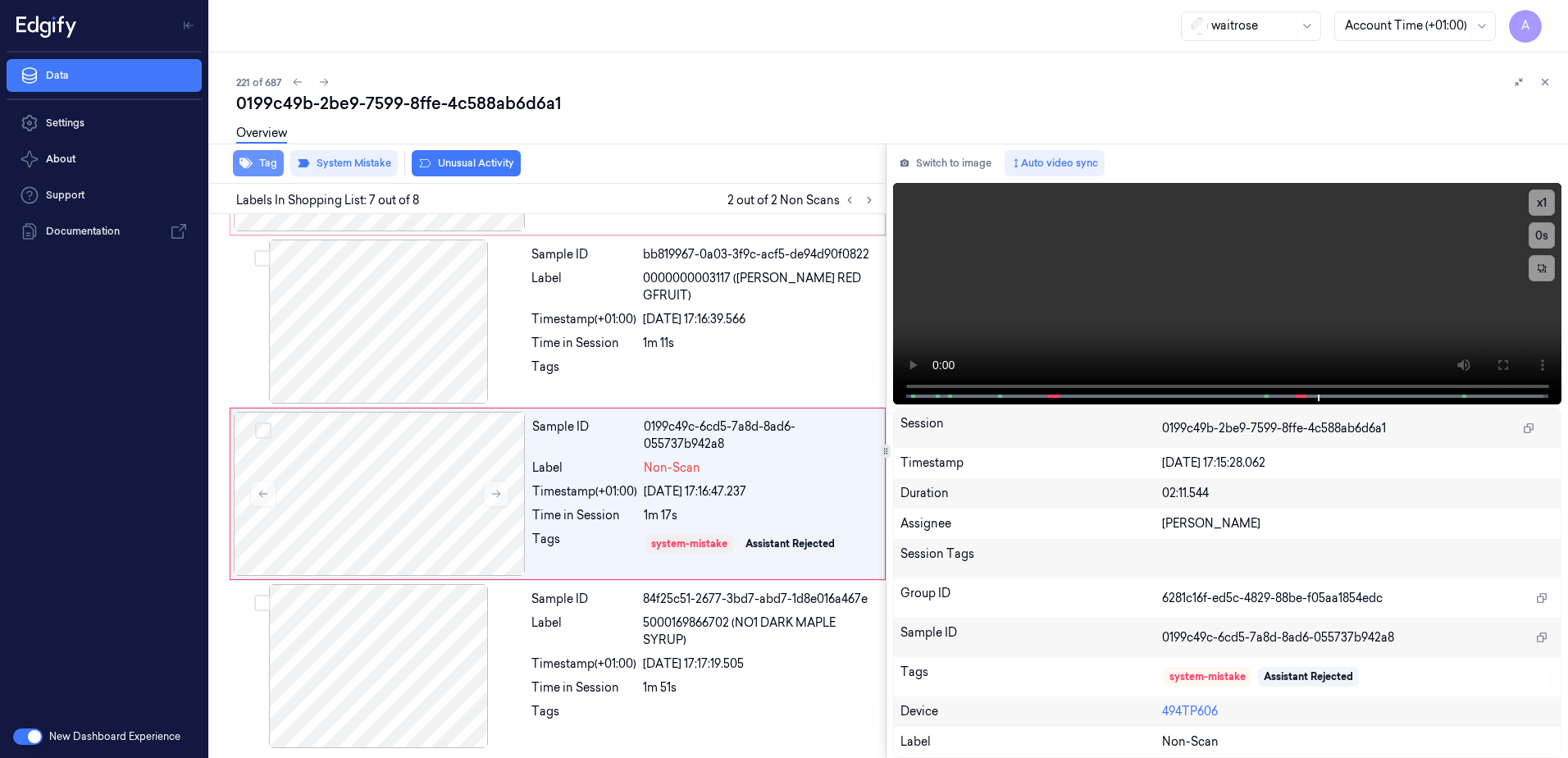
scroll to position [850, 0]
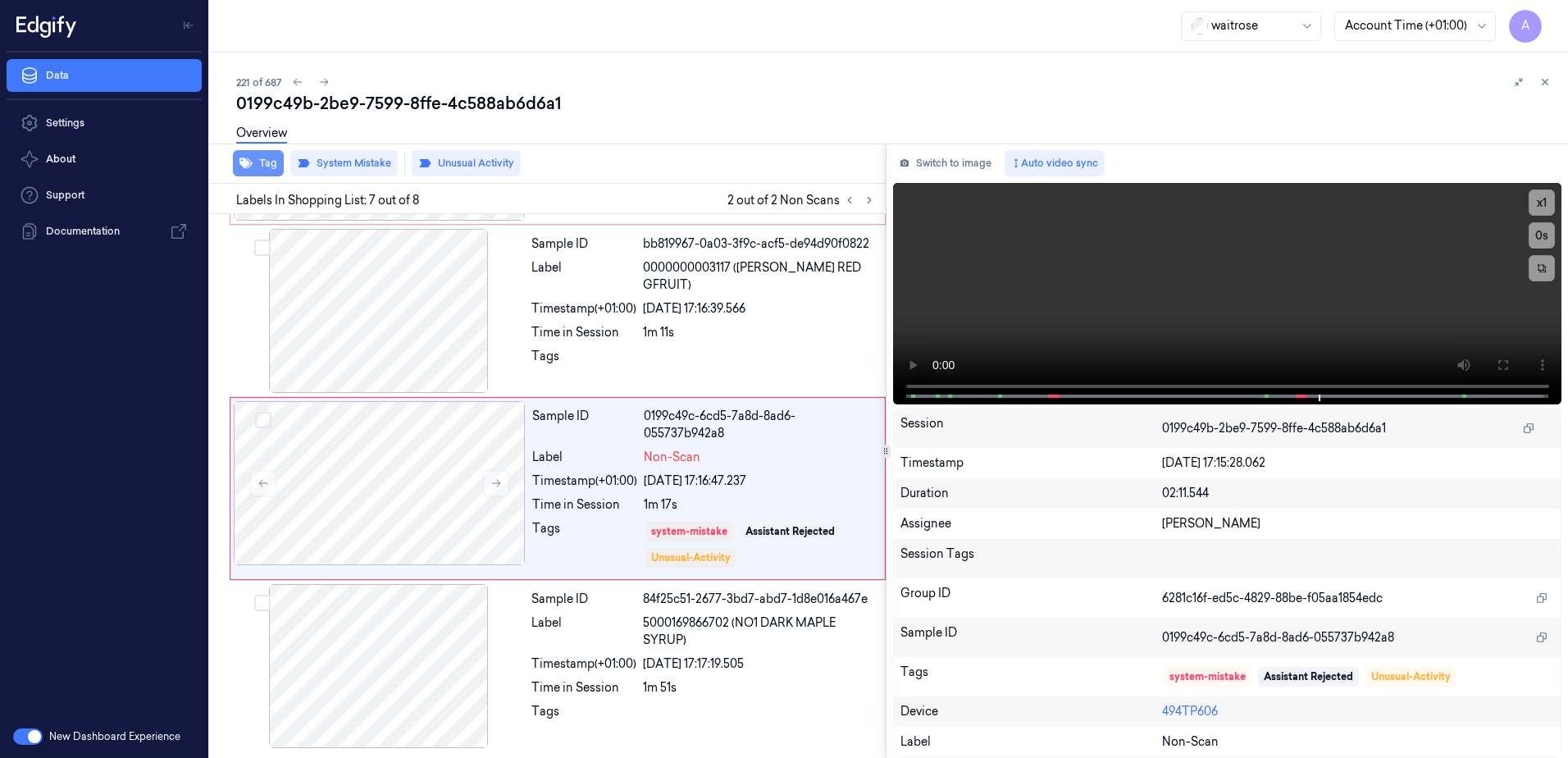
click at [265, 166] on button "Tag" at bounding box center [258, 164] width 51 height 26
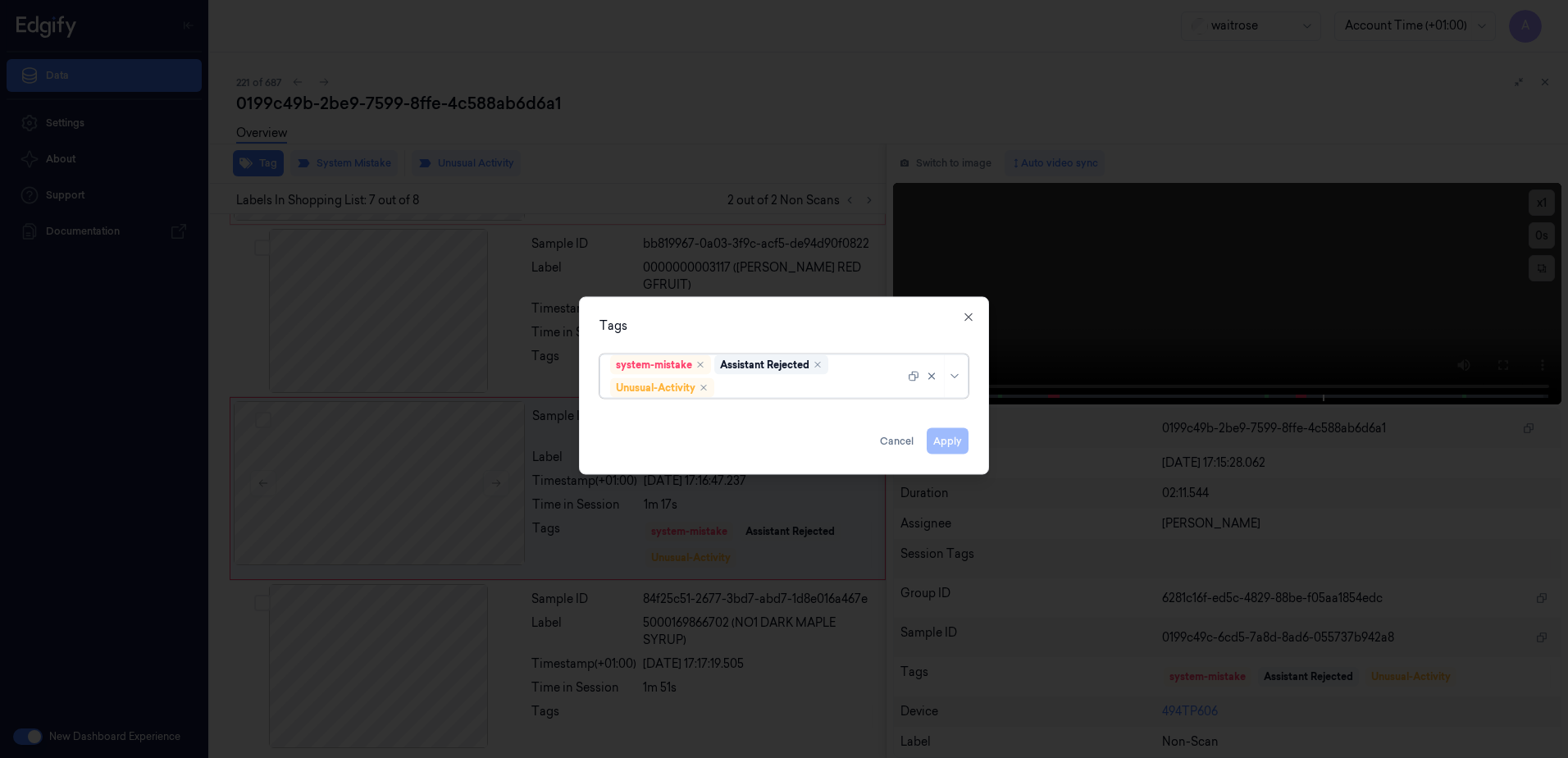
click at [773, 389] on div at bounding box center [811, 388] width 187 height 18
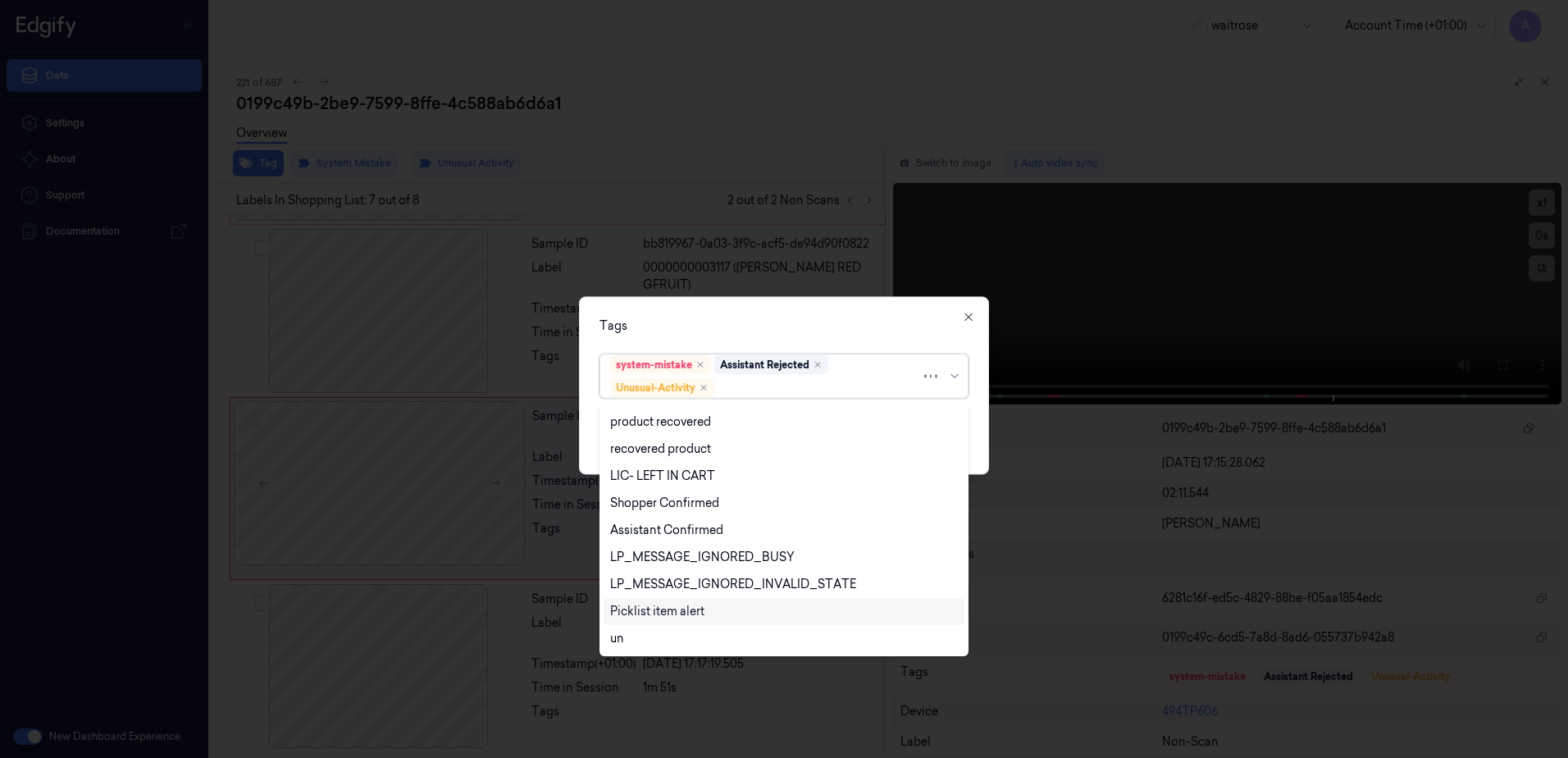
click at [696, 609] on div "Picklist item alert" at bounding box center [657, 612] width 94 height 18
click at [805, 325] on div "Tags" at bounding box center [784, 326] width 369 height 18
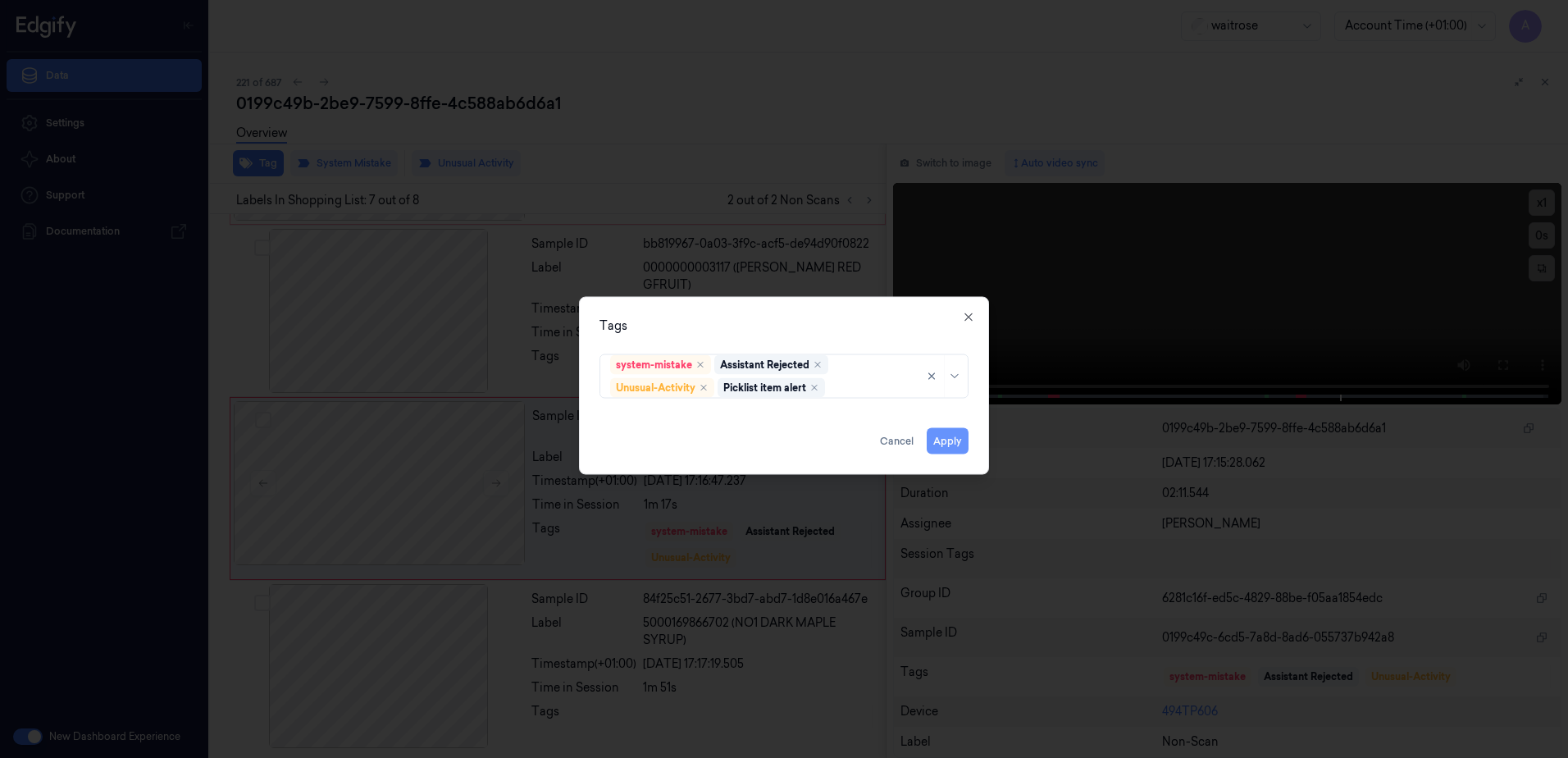
click at [942, 441] on button "Apply" at bounding box center [947, 441] width 42 height 26
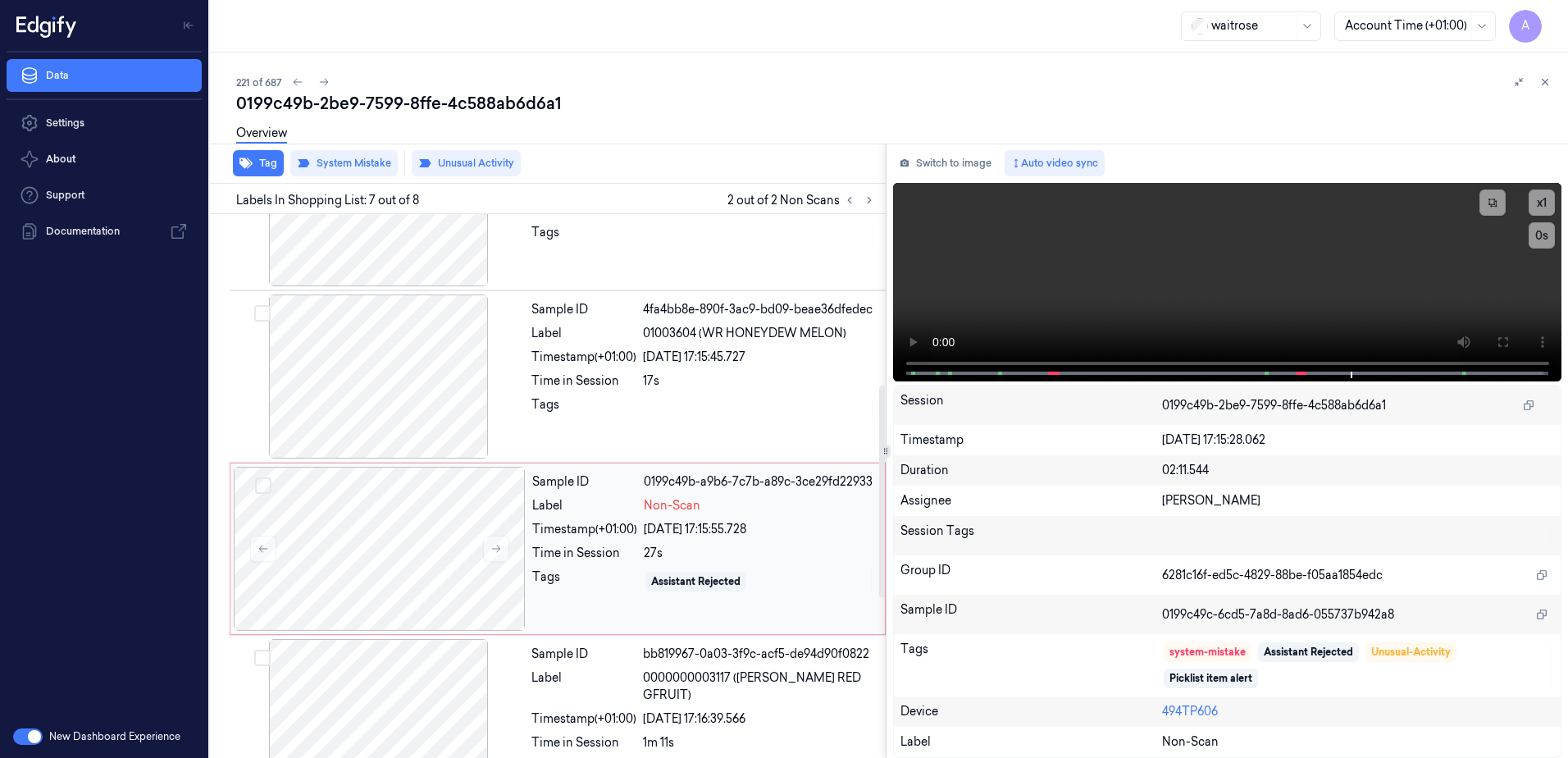
click at [588, 534] on div "Timestamp (+01:00)" at bounding box center [584, 530] width 105 height 18
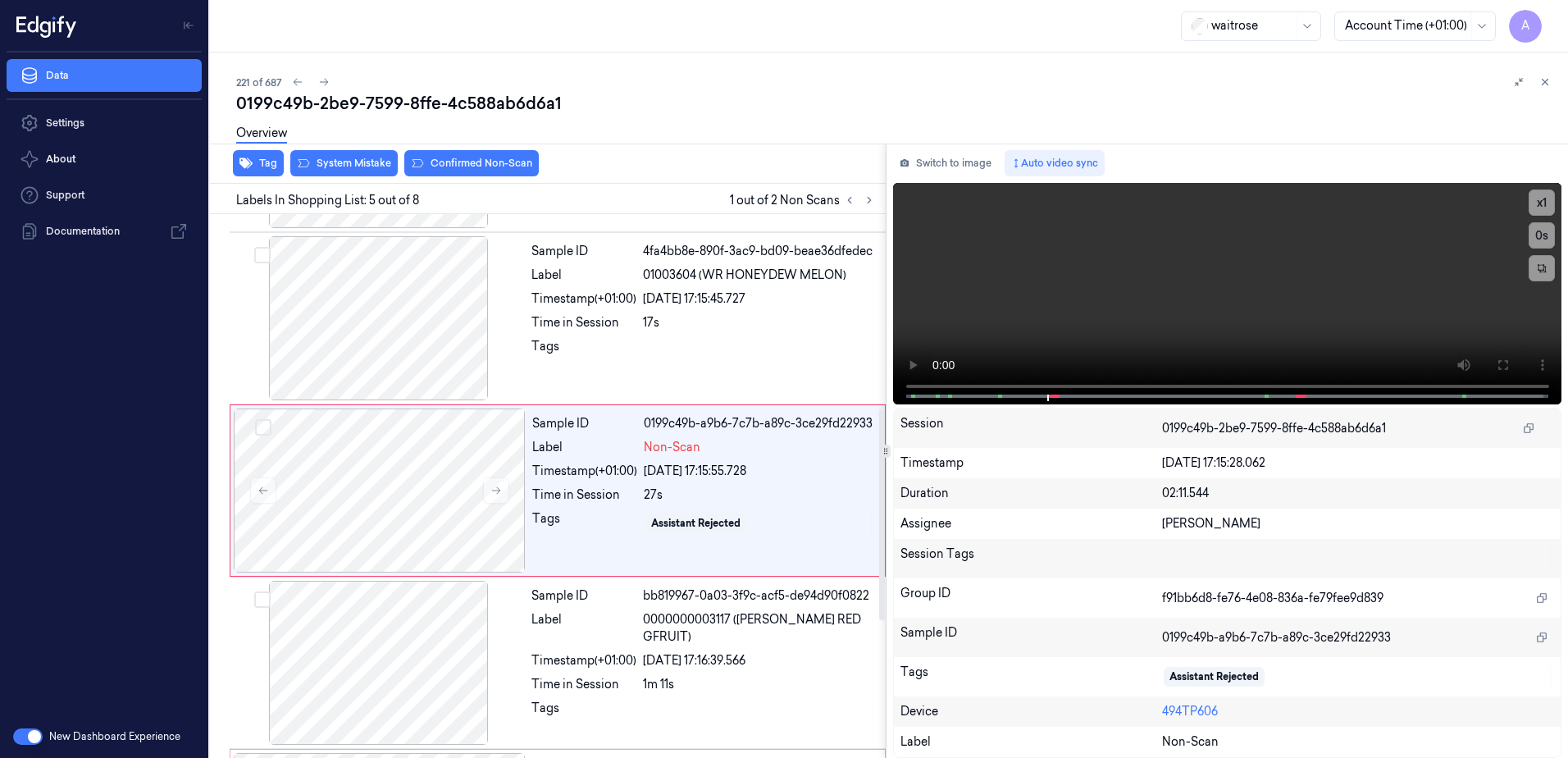
scroll to position [503, 0]
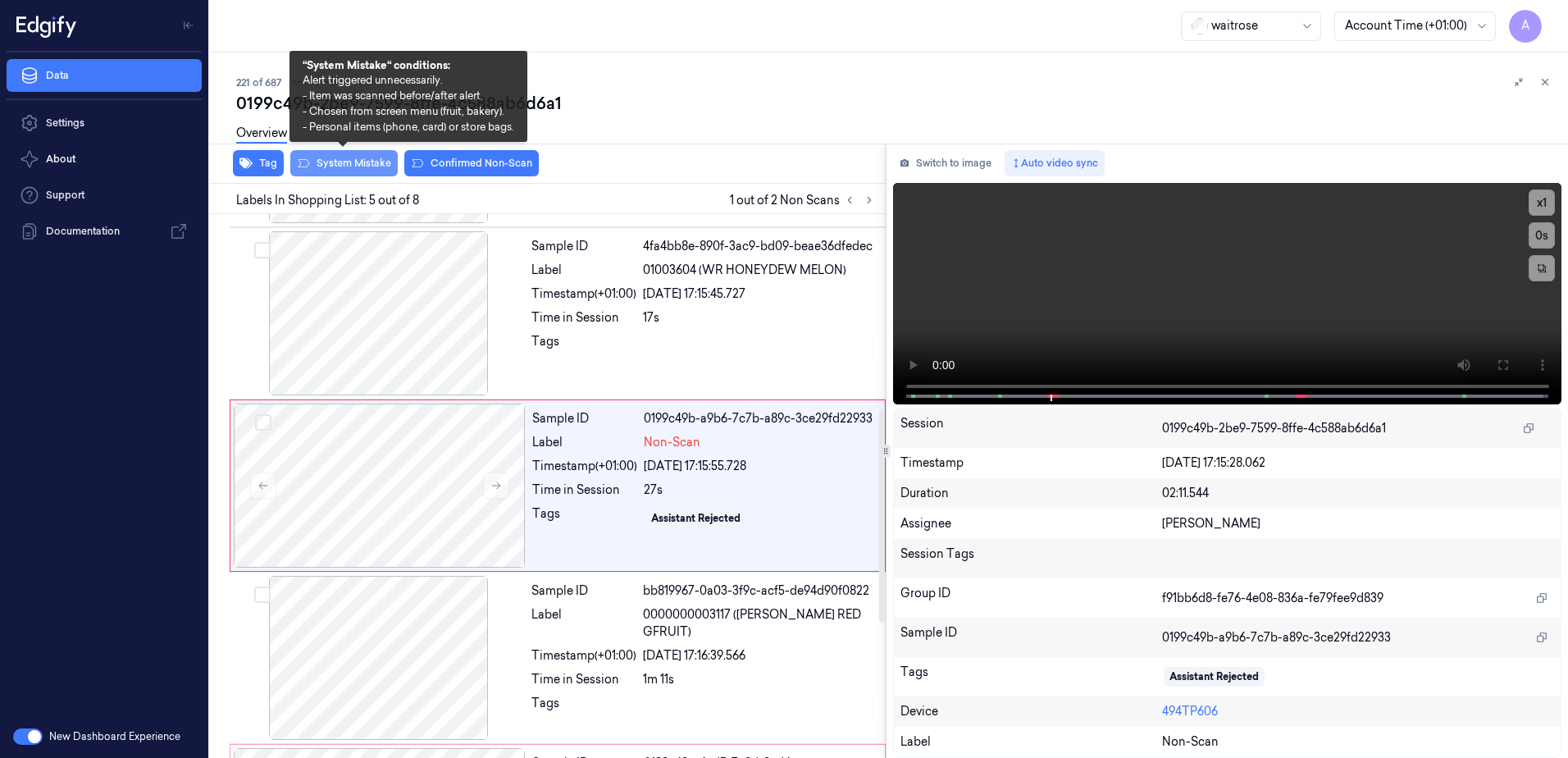
click at [348, 163] on button "System Mistake" at bounding box center [344, 164] width 107 height 26
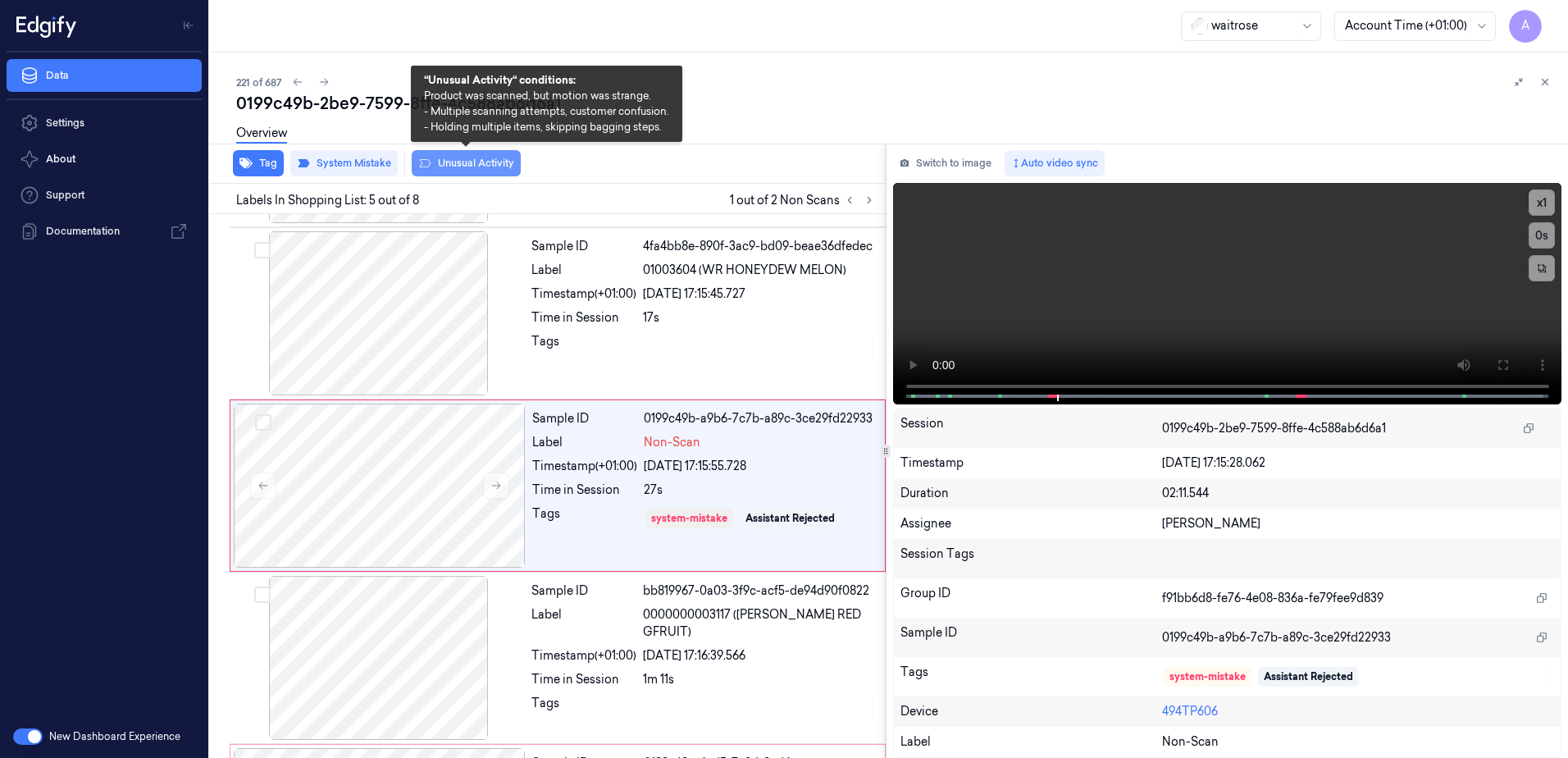
click at [475, 174] on button "Unusual Activity" at bounding box center [466, 164] width 109 height 26
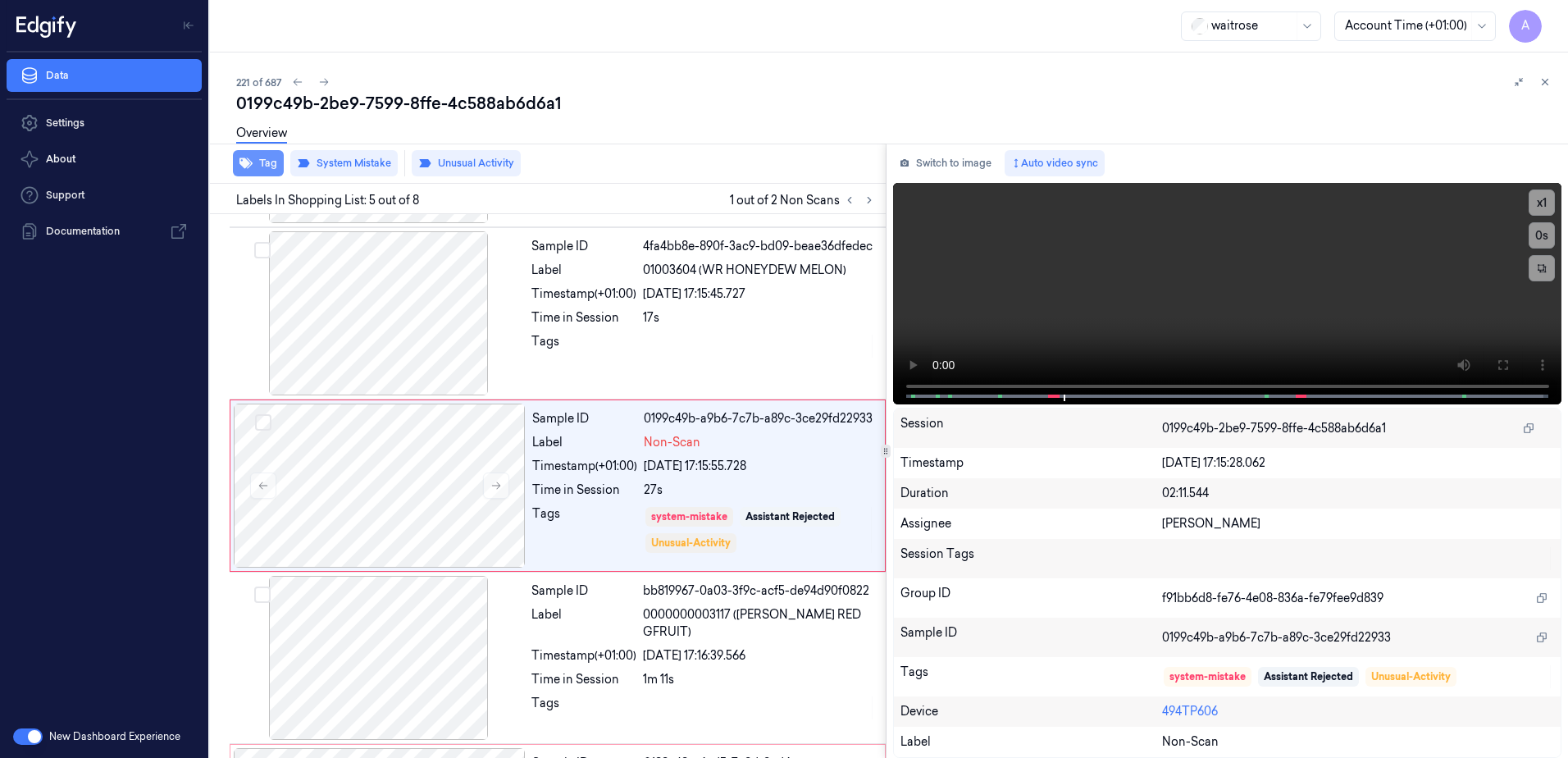
click at [262, 170] on button "Tag" at bounding box center [258, 164] width 51 height 26
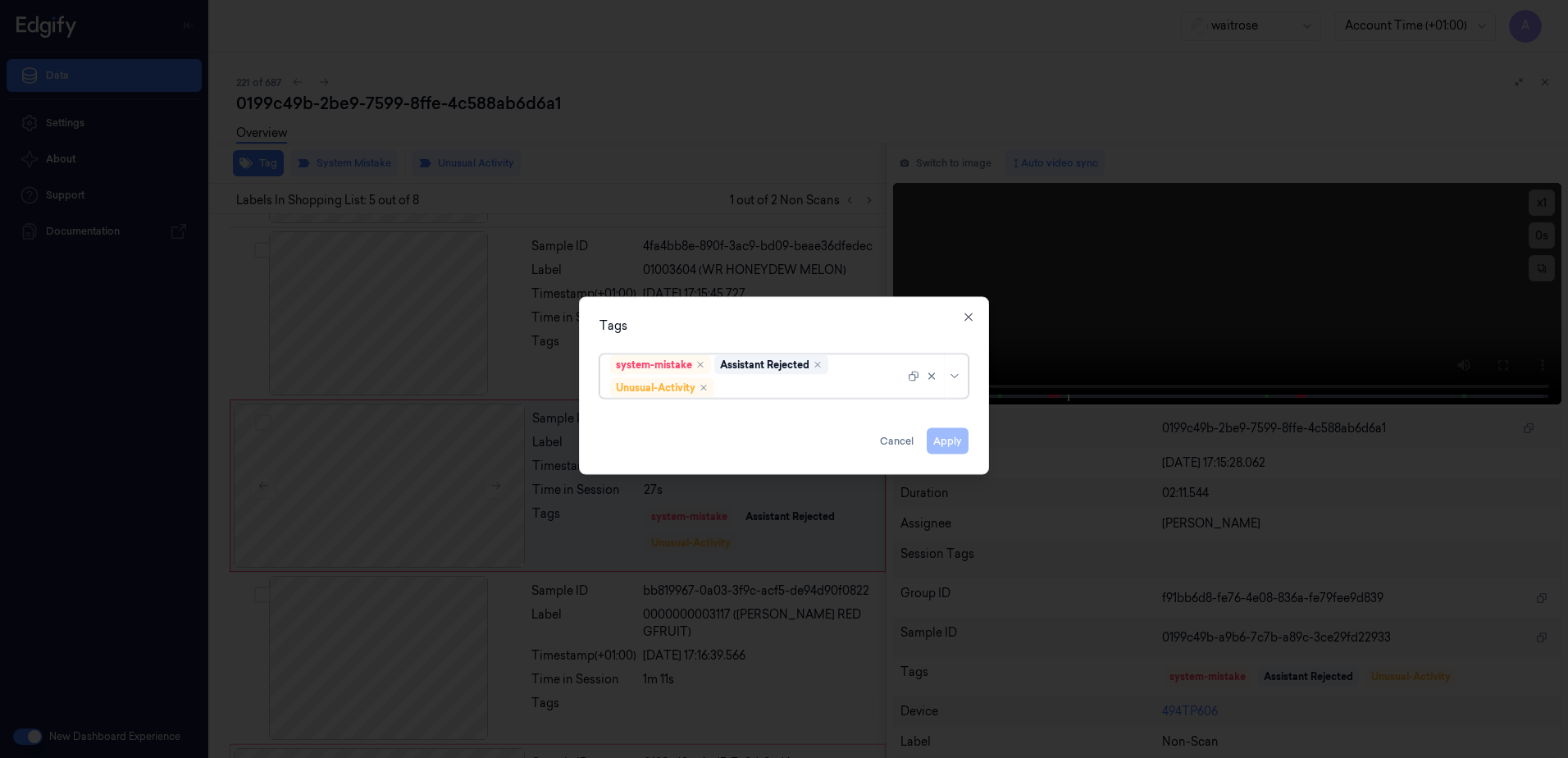
click at [771, 396] on div at bounding box center [811, 388] width 187 height 18
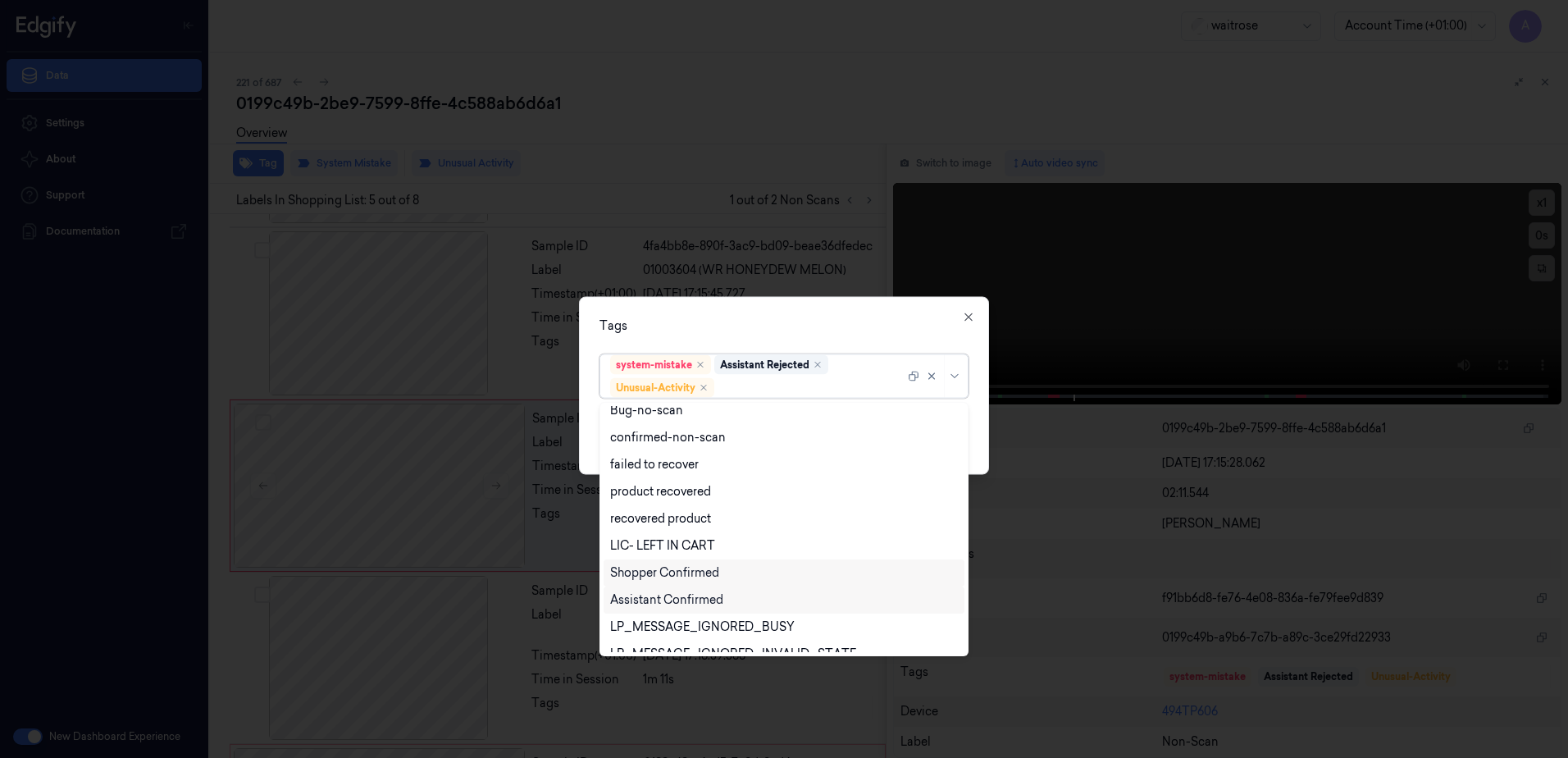
scroll to position [215, 0]
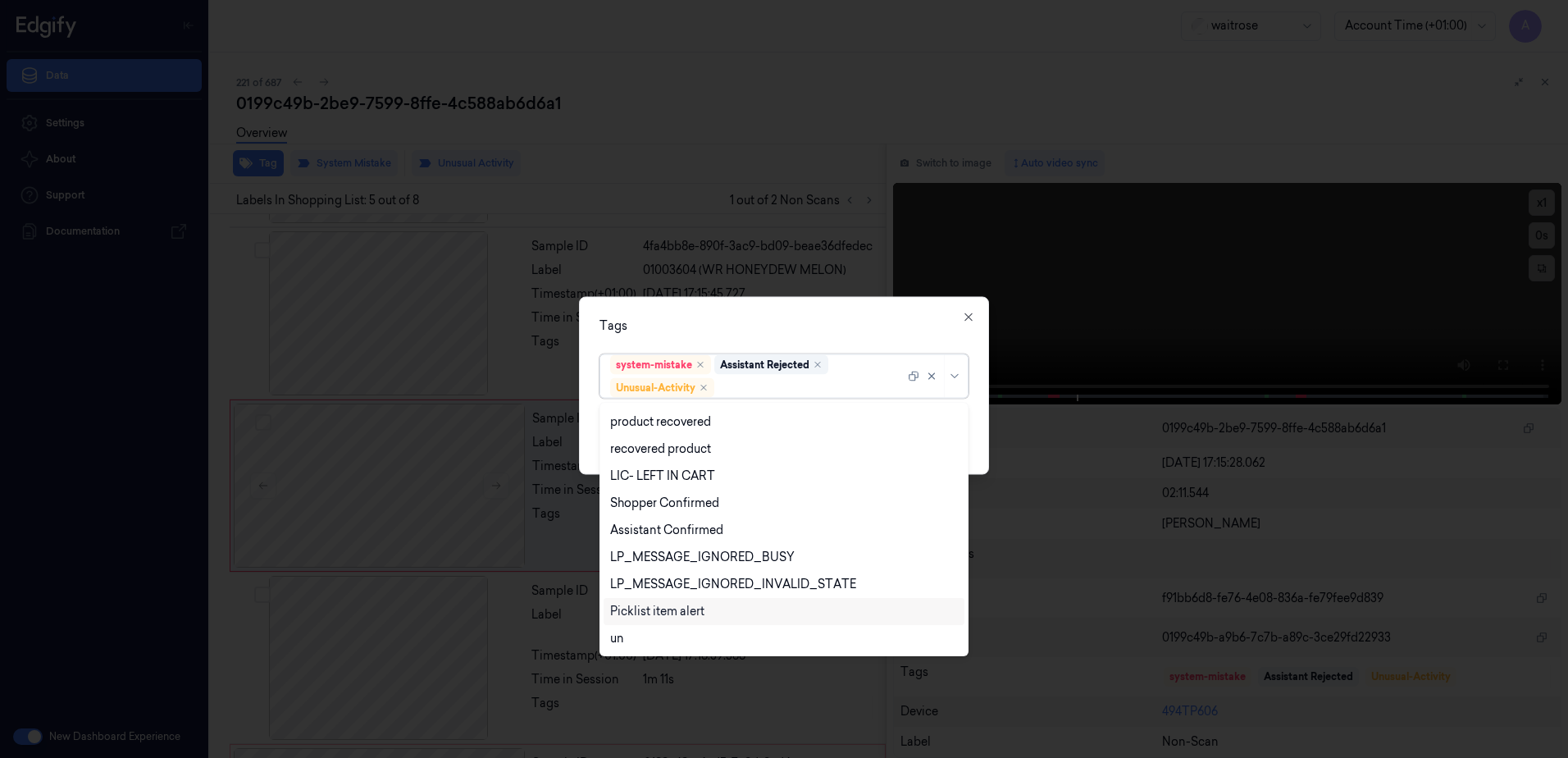
click at [700, 608] on div "Picklist item alert" at bounding box center [657, 612] width 94 height 18
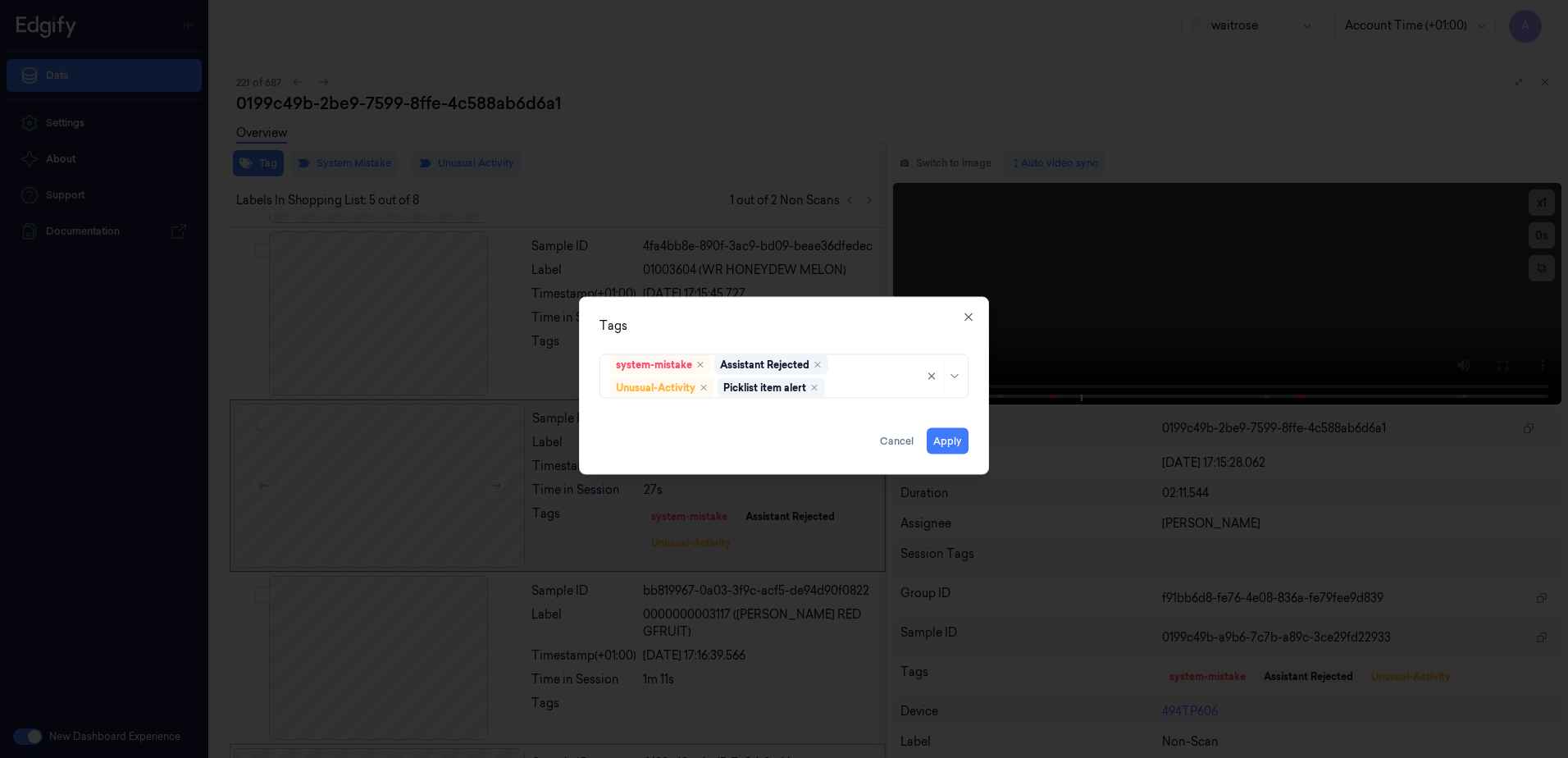
click at [791, 317] on div "Tags" at bounding box center [784, 326] width 369 height 18
click at [947, 434] on button "Apply" at bounding box center [947, 441] width 42 height 26
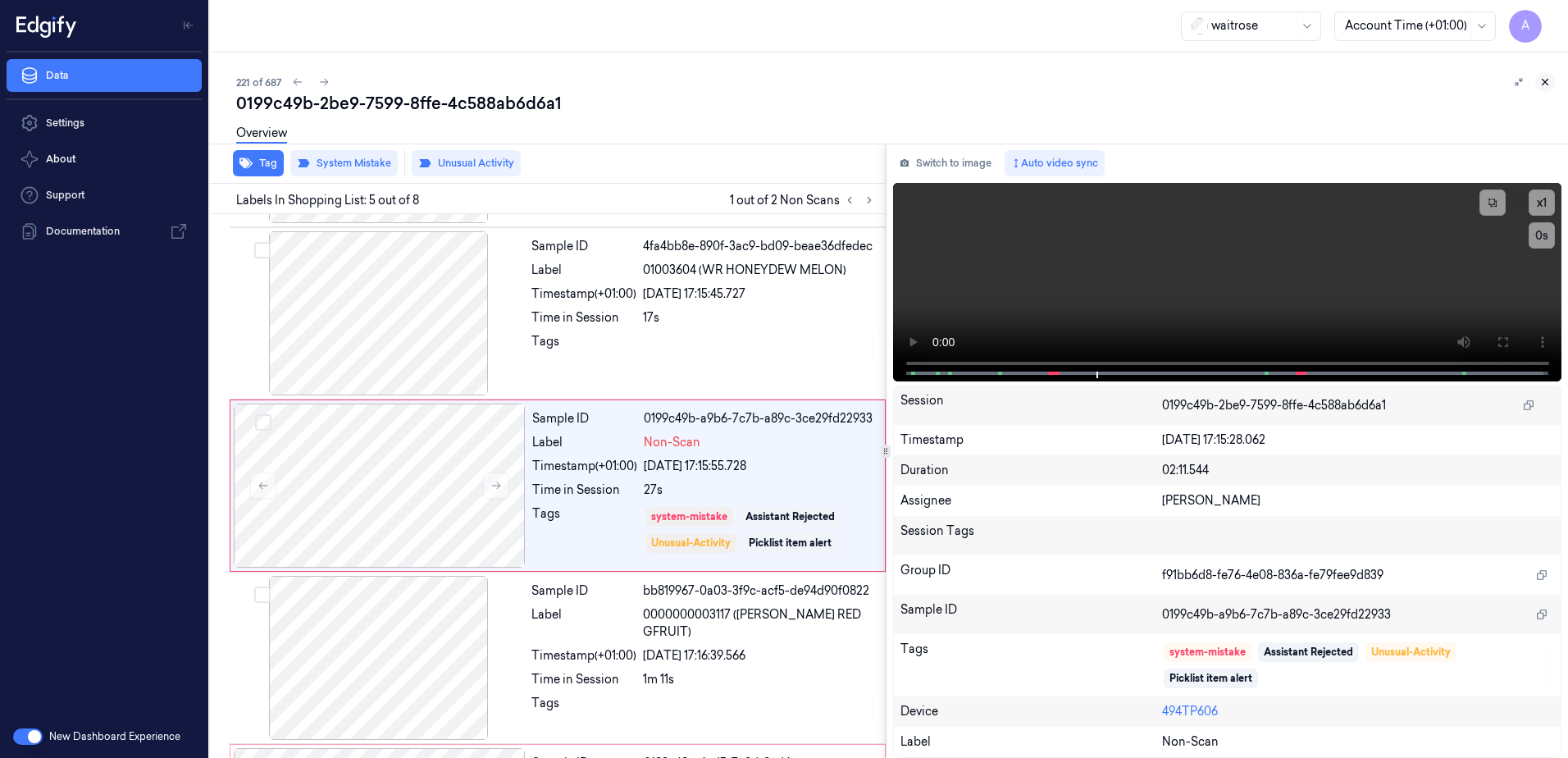
click at [1546, 84] on icon at bounding box center [1545, 82] width 11 height 11
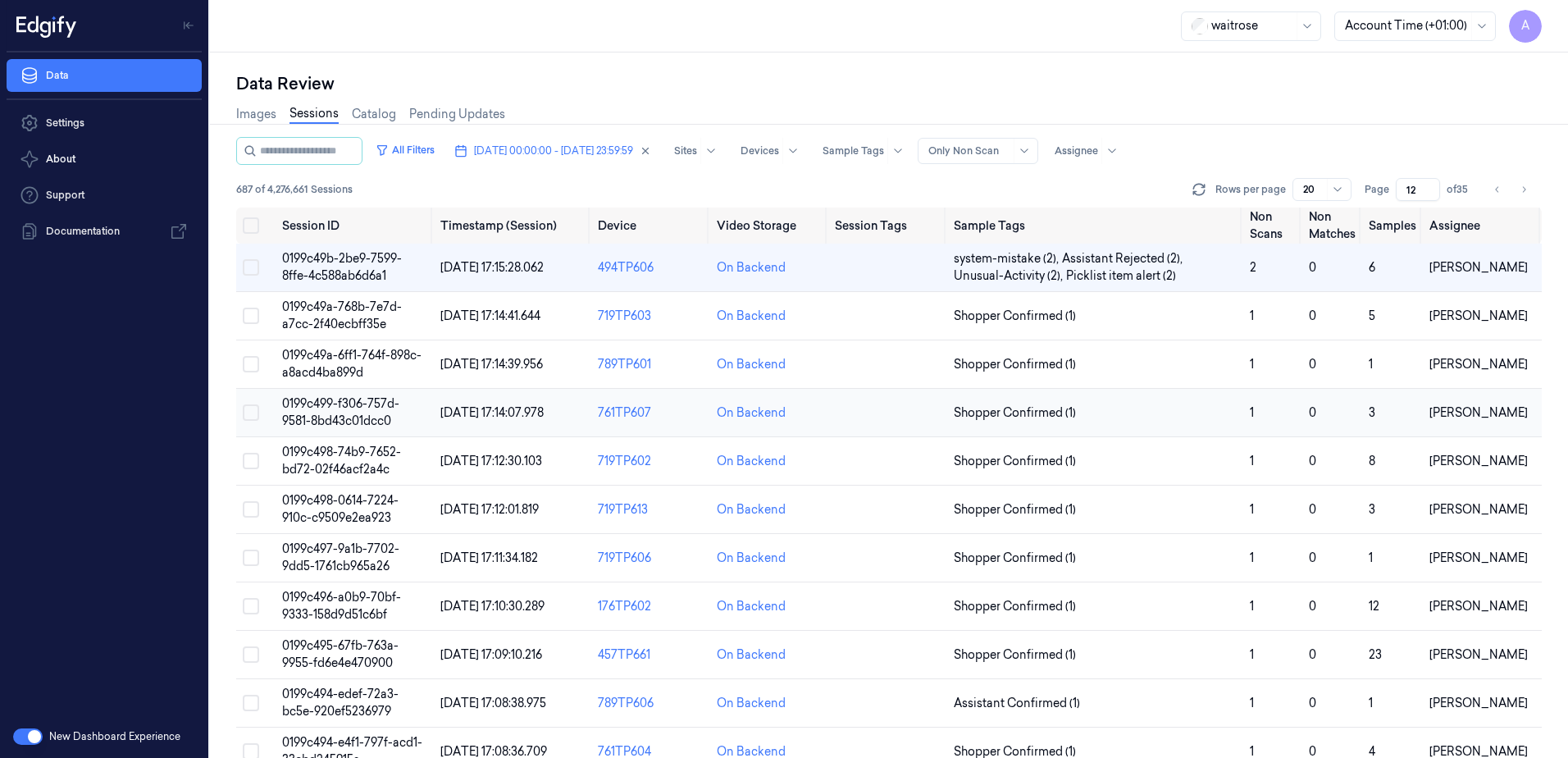
click at [329, 416] on span "0199c499-f306-757d-9581-8bd43c01dcc0" at bounding box center [340, 412] width 117 height 32
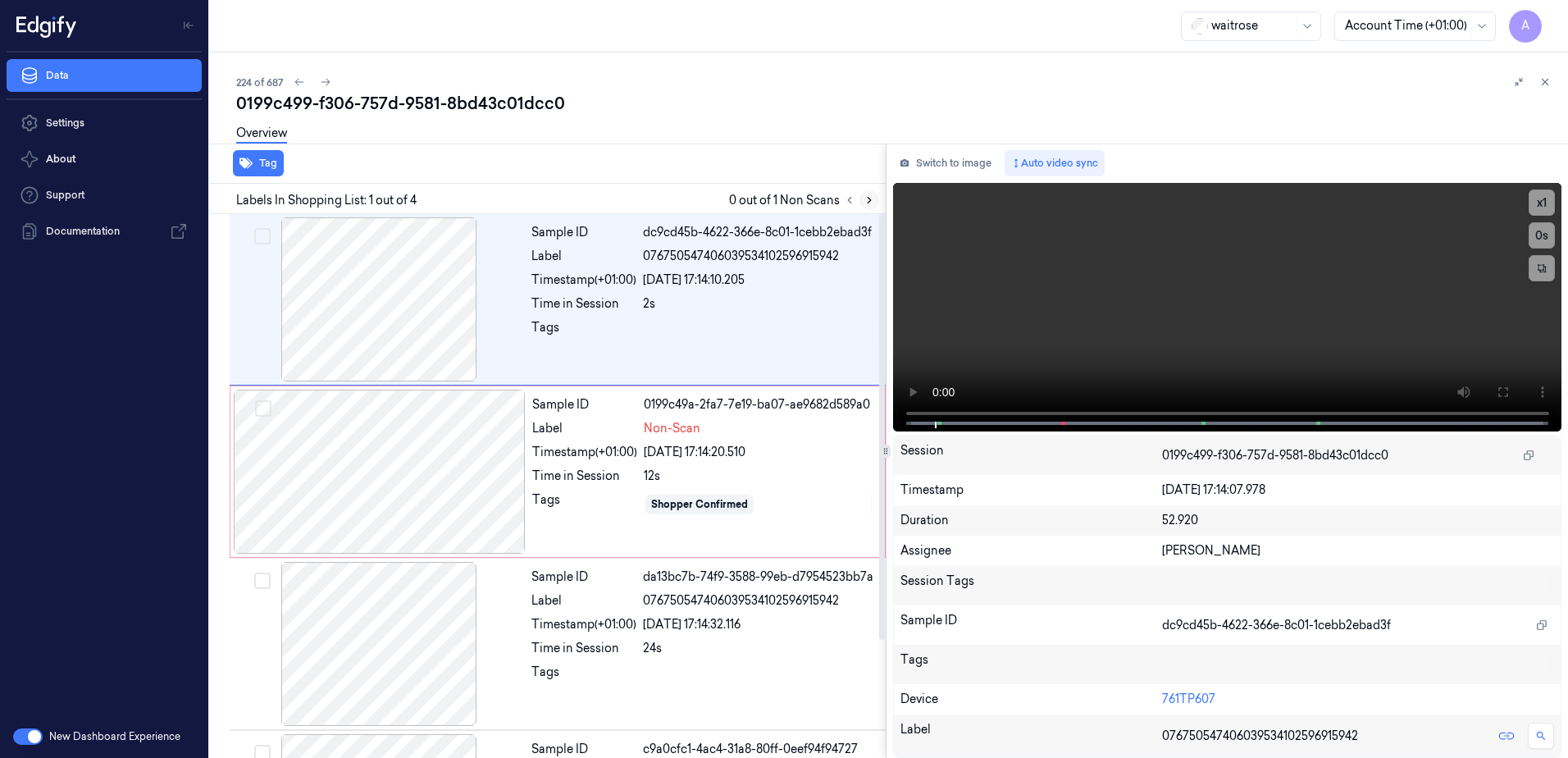
click at [864, 202] on icon at bounding box center [869, 200] width 11 height 11
click at [1496, 391] on icon at bounding box center [1502, 392] width 13 height 13
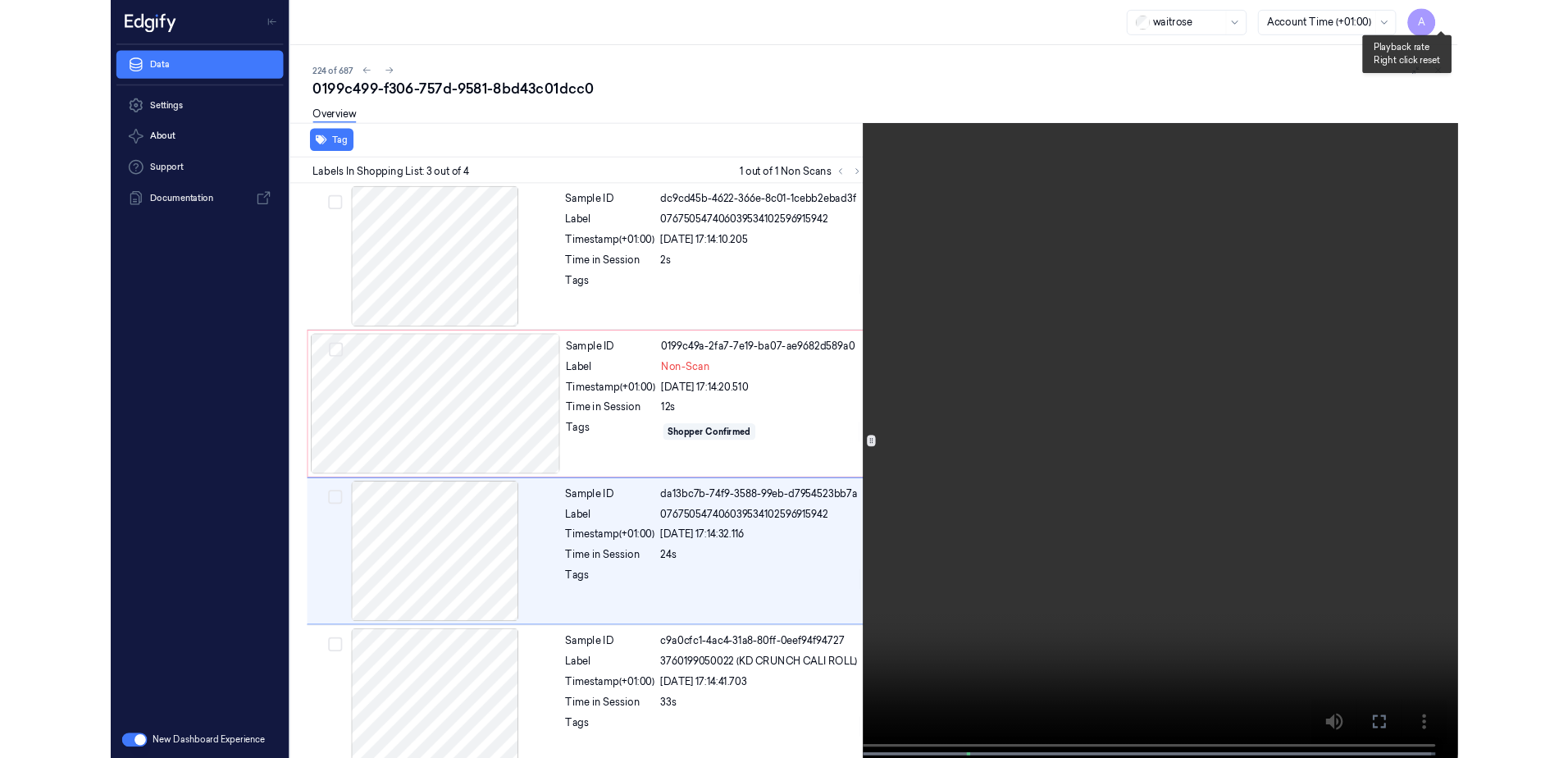
scroll to position [22, 0]
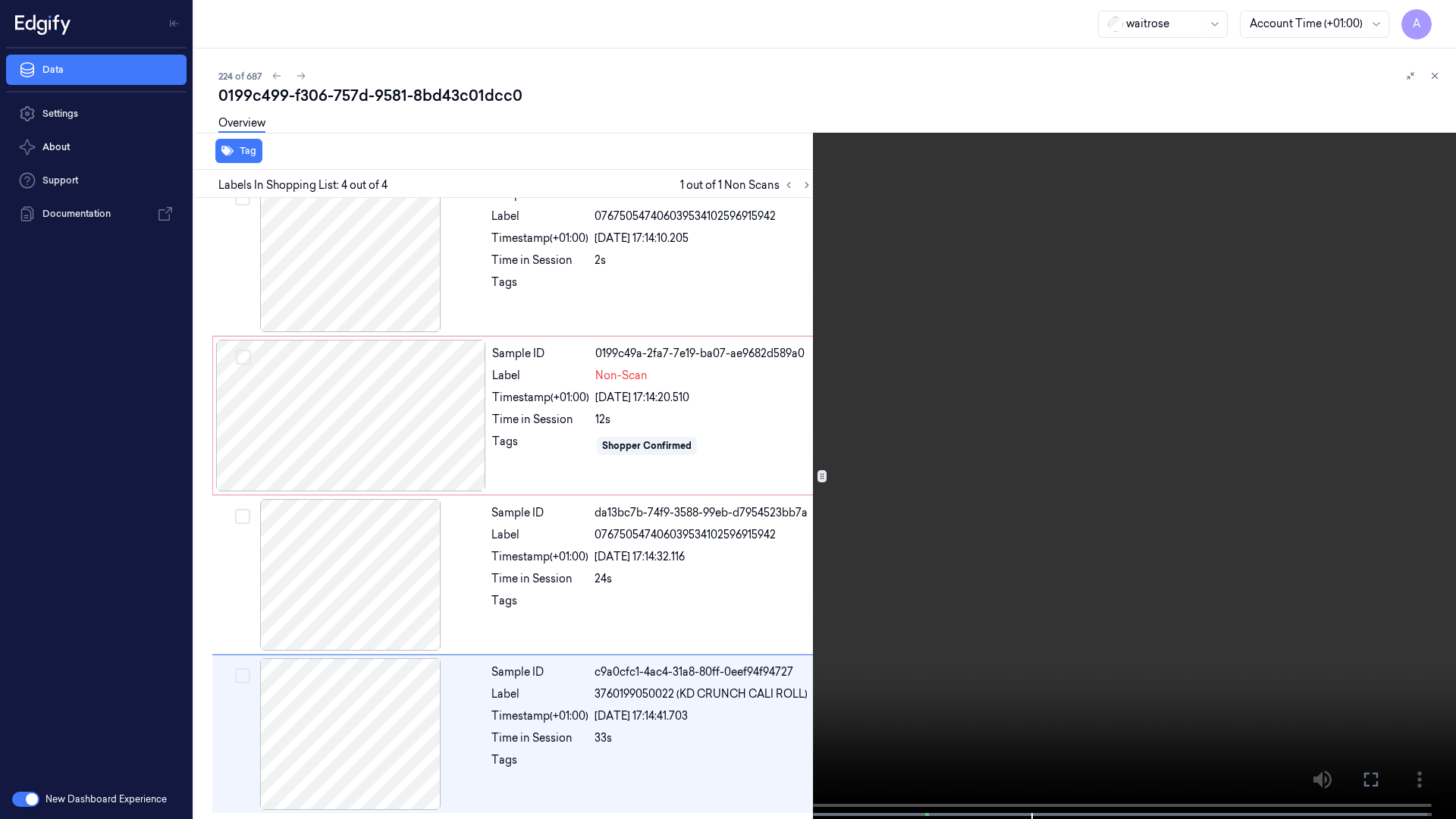
click at [0, 0] on icon at bounding box center [0, 0] width 0 height 0
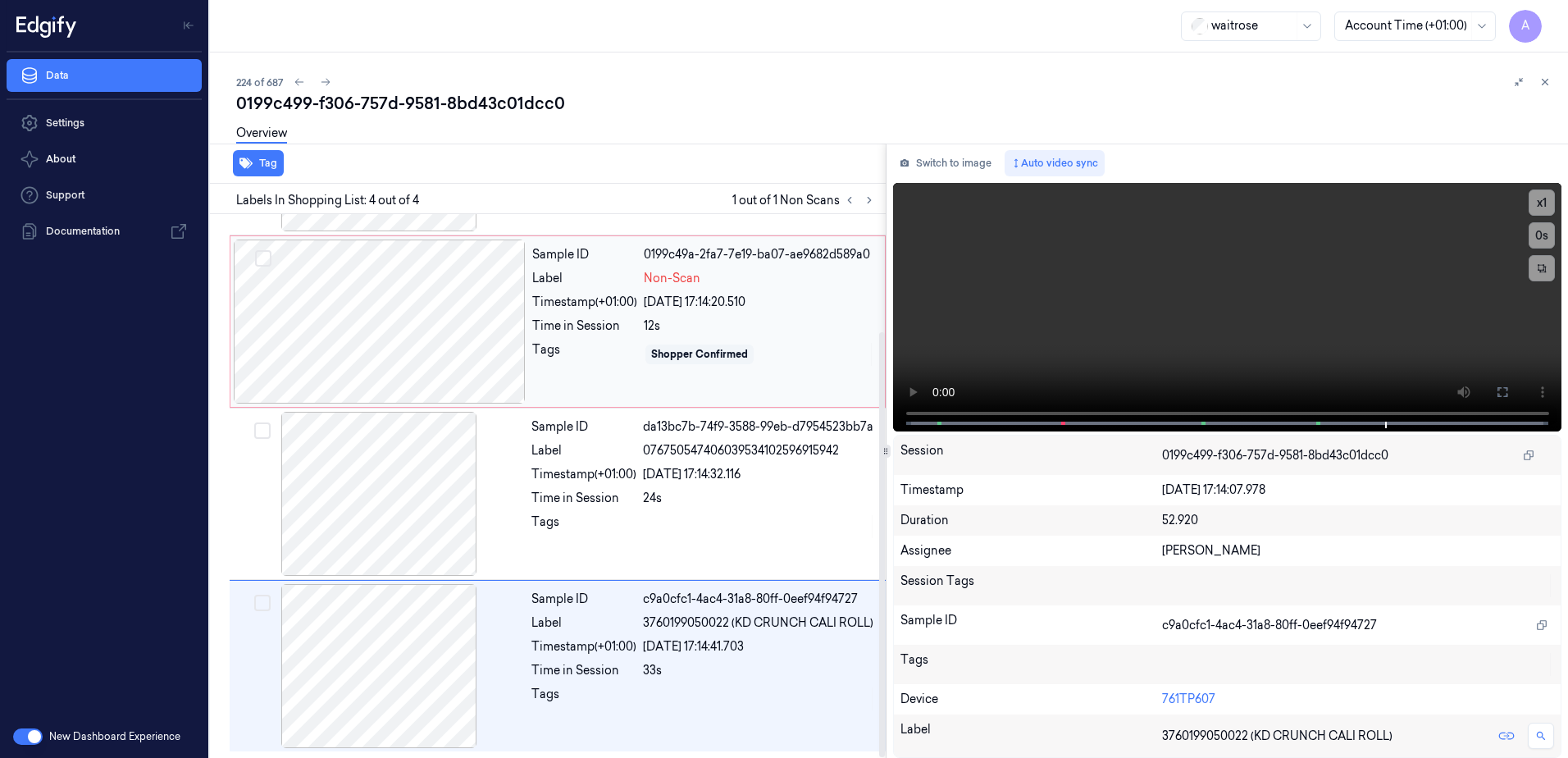
click at [795, 373] on div "Sample ID 0199c49a-2fa7-7e19-ba07-ae9682d589a0 Label Non-Scan Timestamp (+01:00…" at bounding box center [703, 321] width 356 height 164
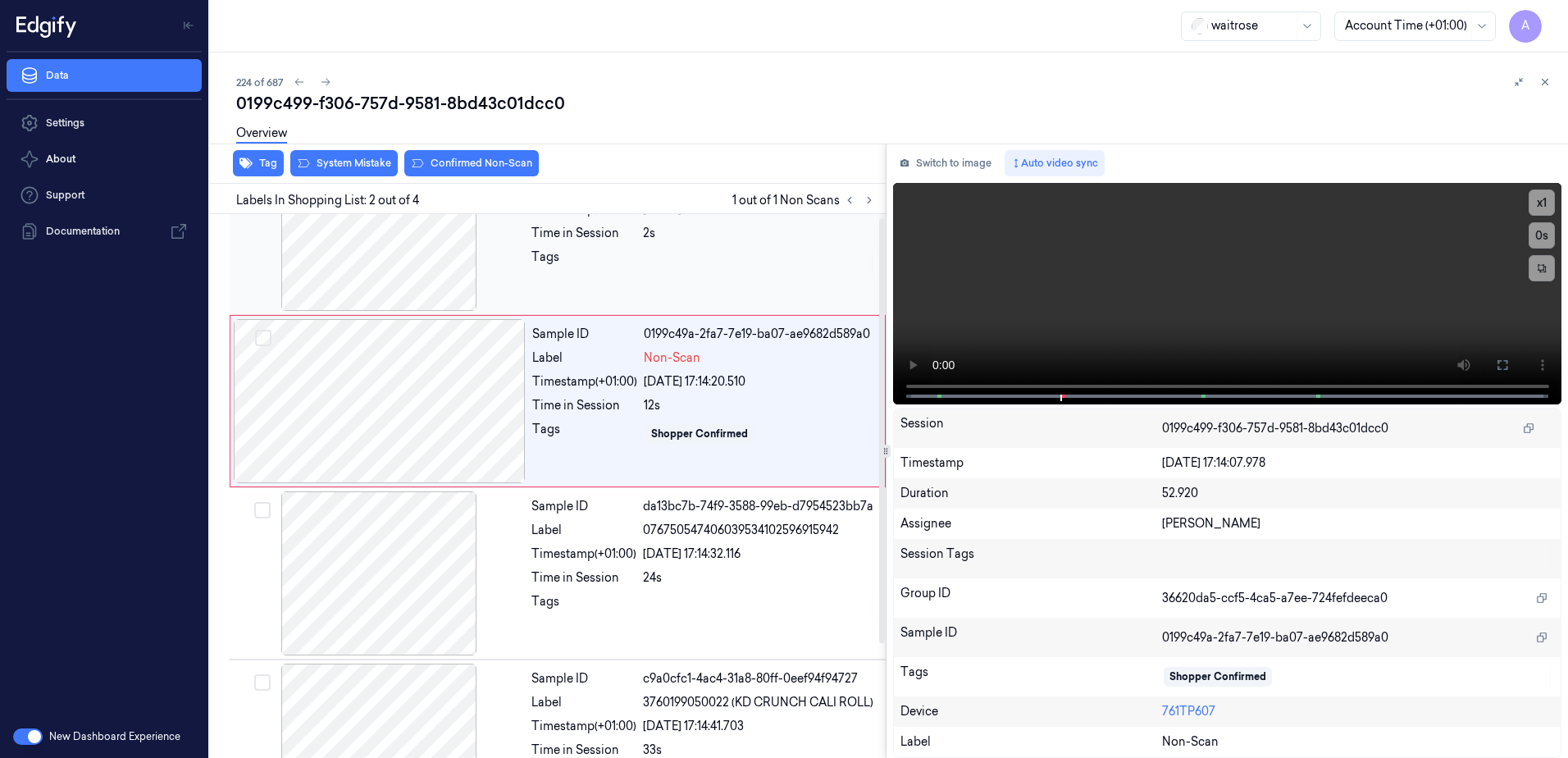
scroll to position [0, 0]
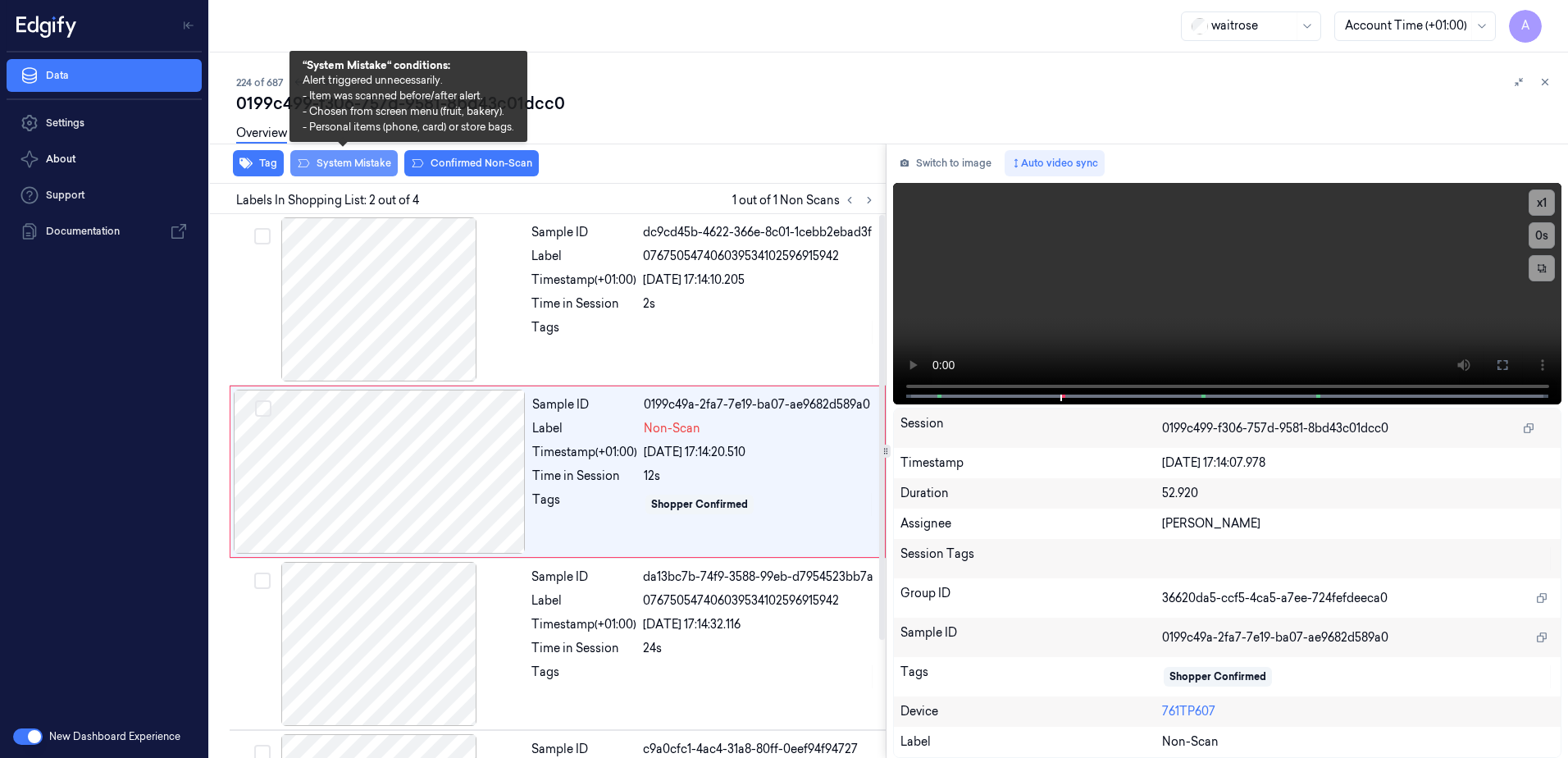
click at [326, 165] on button "System Mistake" at bounding box center [344, 164] width 107 height 26
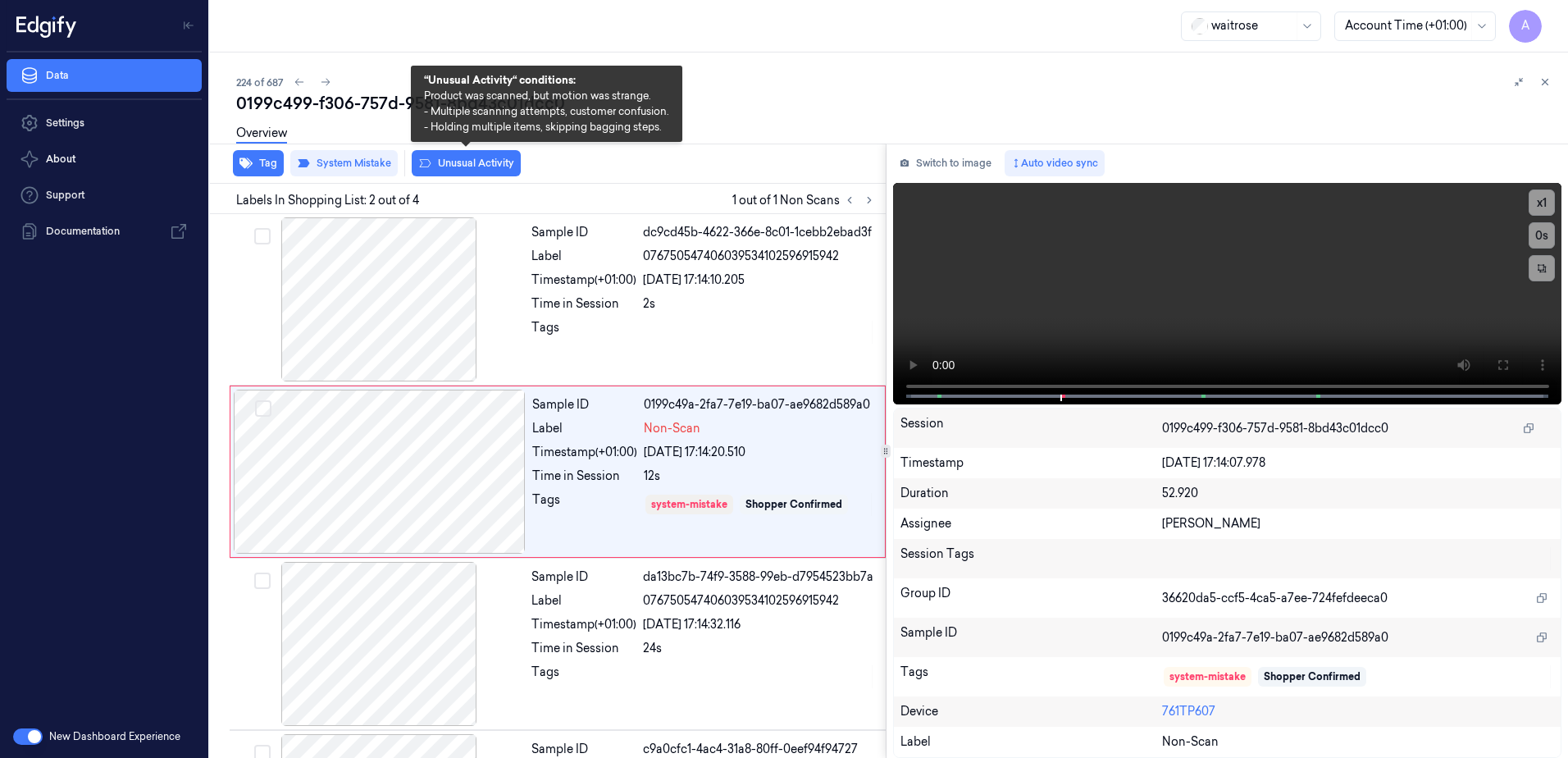
click at [473, 165] on button "Unusual Activity" at bounding box center [466, 164] width 109 height 26
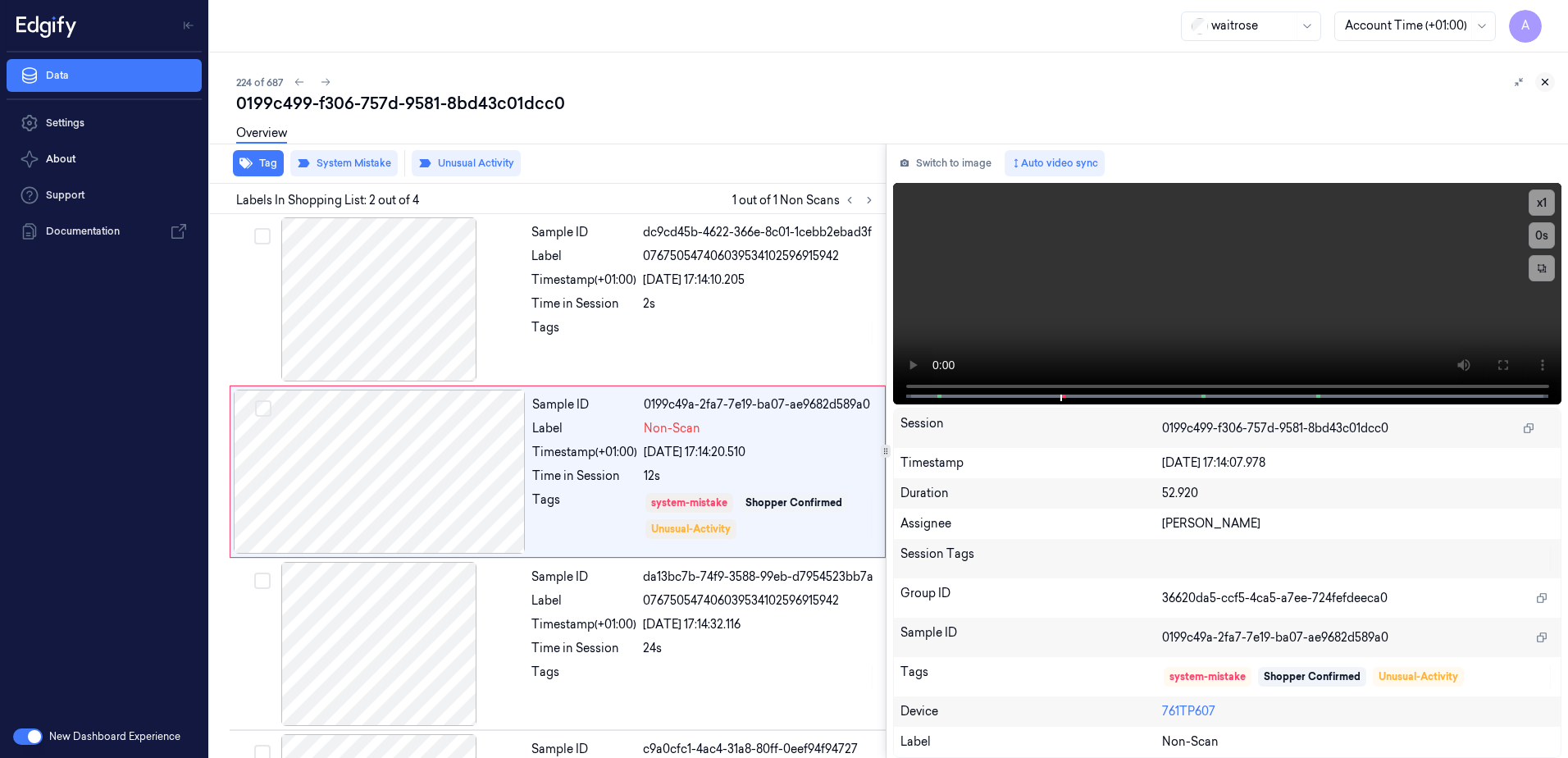
click at [1548, 78] on icon at bounding box center [1545, 82] width 11 height 11
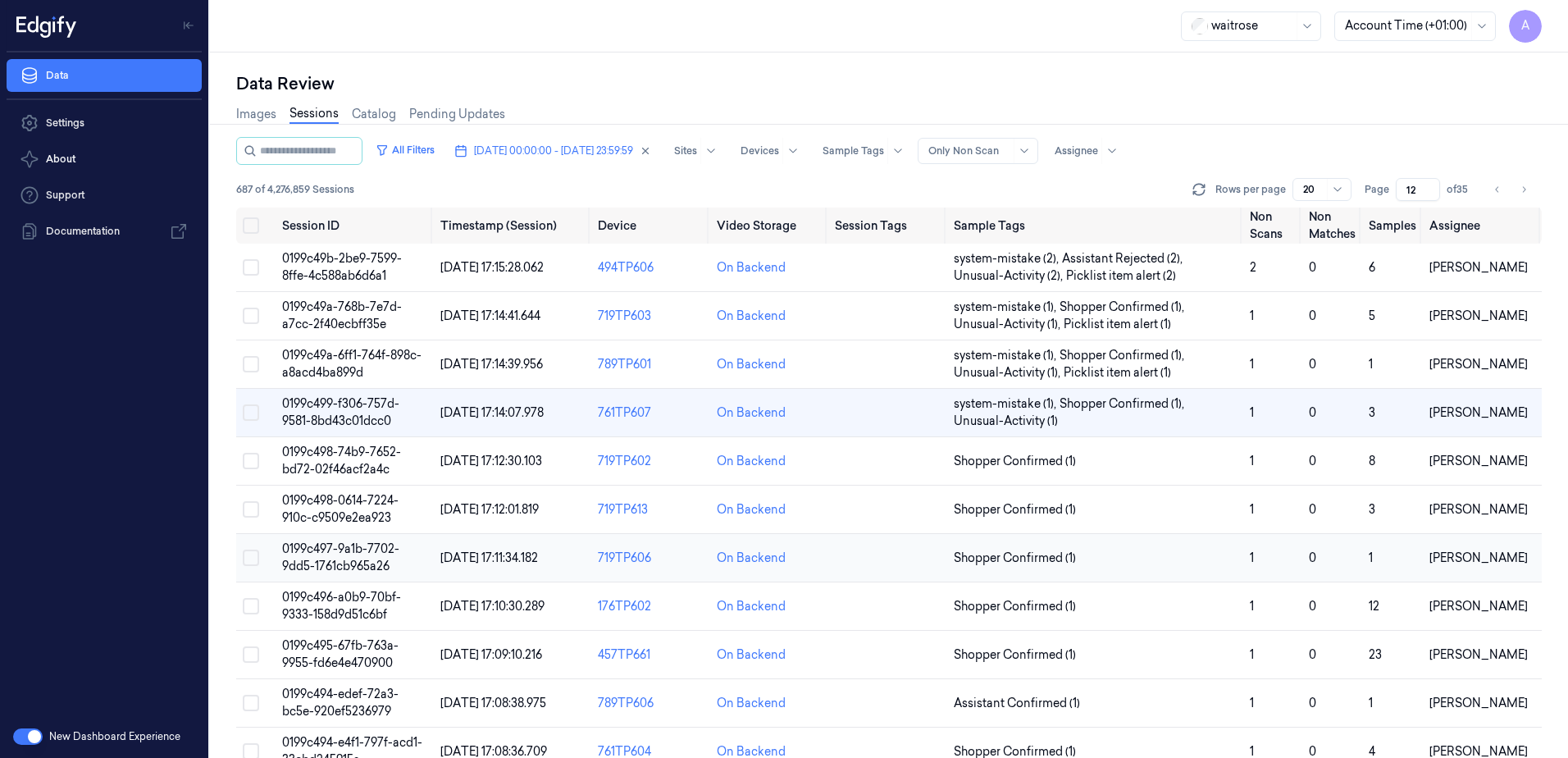
click at [358, 548] on span "0199c497-9a1b-7702-9dd5-1761cb965a26" at bounding box center [340, 558] width 117 height 32
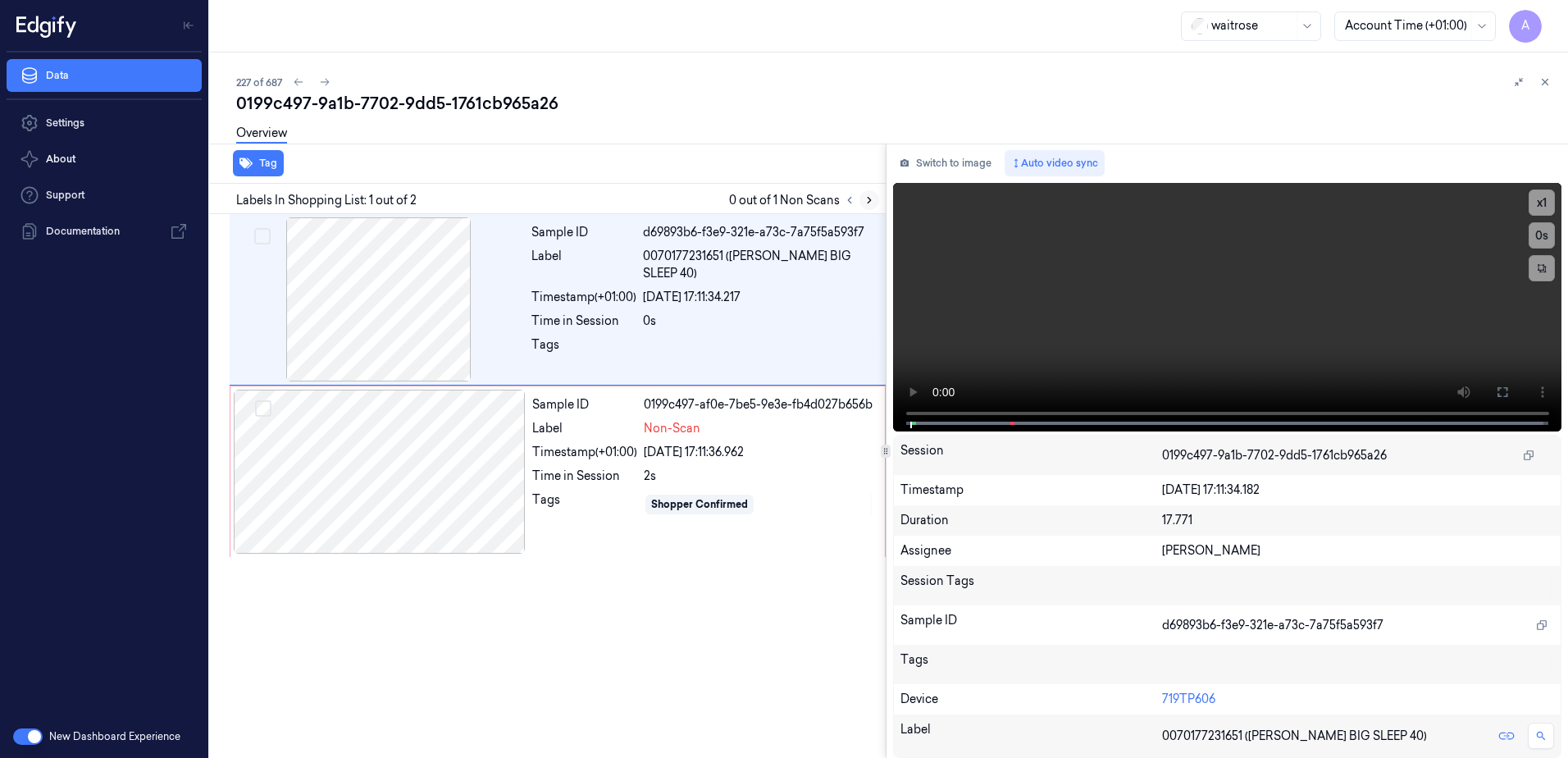
click at [867, 202] on icon at bounding box center [869, 200] width 11 height 11
click at [577, 521] on div "Sample ID 0199c497-af0e-7be5-9e3e-fb4d027b656b Label Non-Scan Timestamp (+01:00…" at bounding box center [703, 471] width 356 height 164
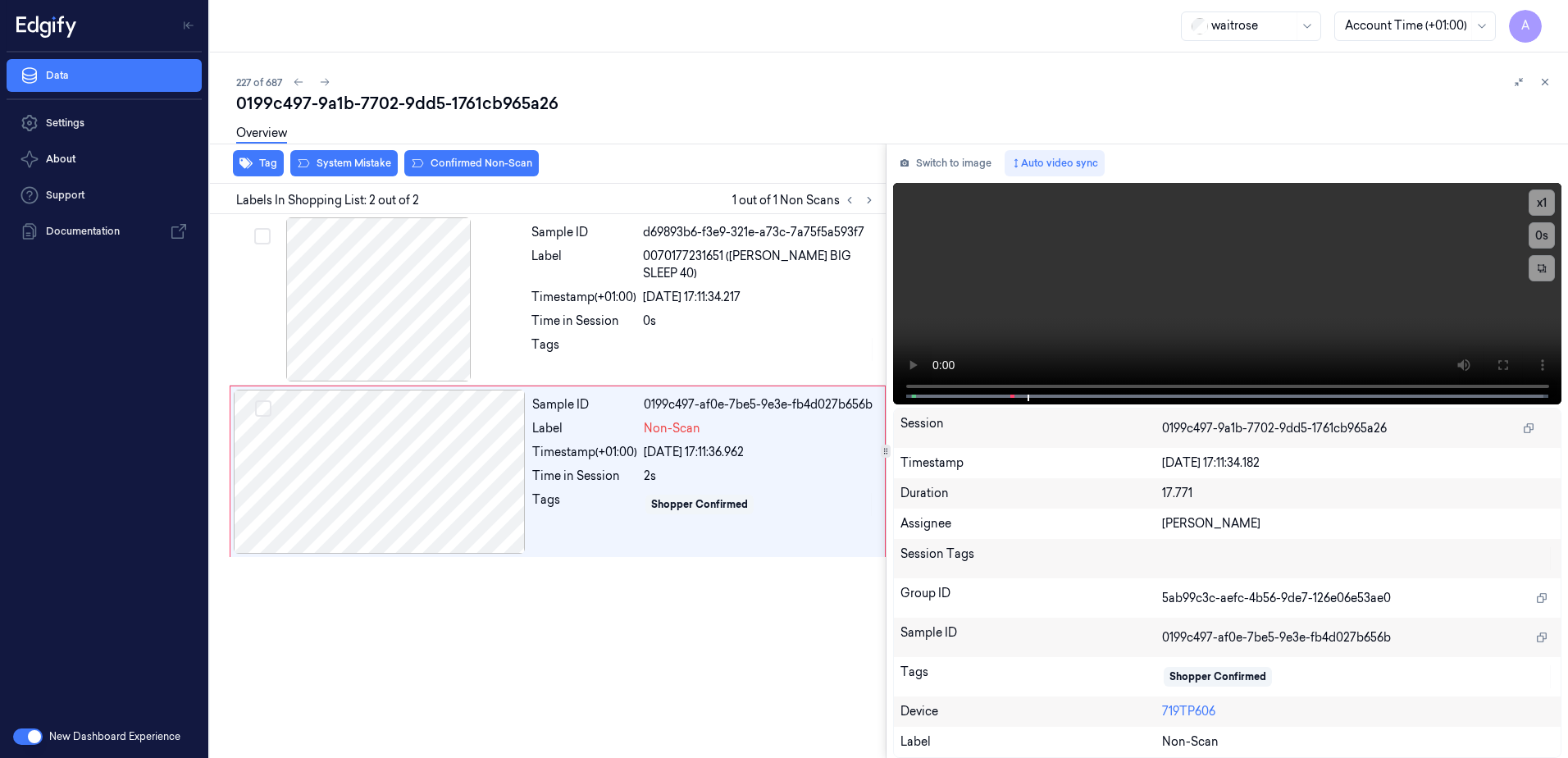
click at [349, 184] on div "Labels In Shopping List: 2 out of 2 1 out of 1 Non Scans" at bounding box center [544, 199] width 682 height 31
click at [349, 178] on div "Tag System Mistake Confirmed Non-Scan" at bounding box center [544, 164] width 682 height 40
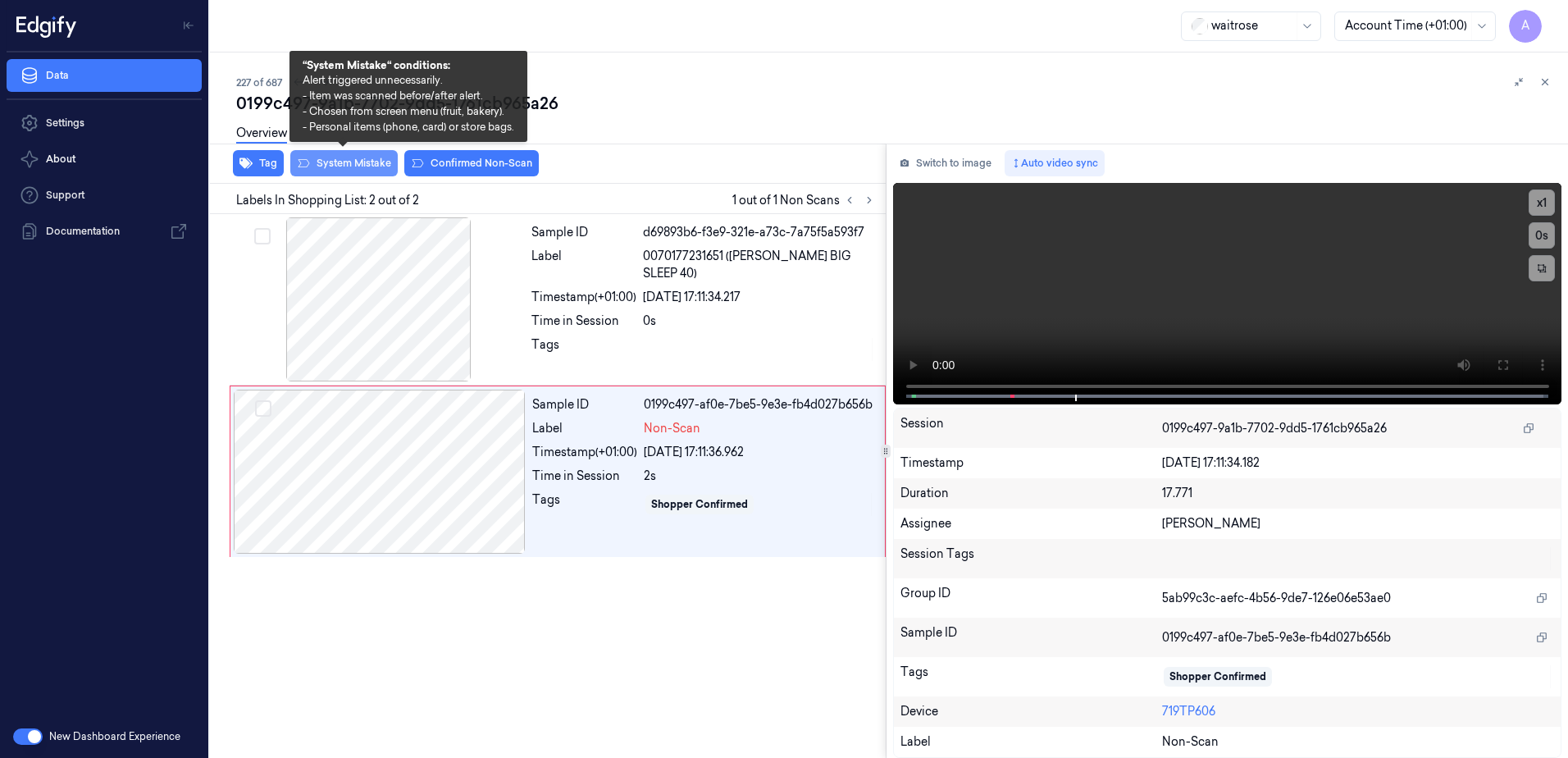
click at [349, 176] on button "System Mistake" at bounding box center [344, 164] width 107 height 26
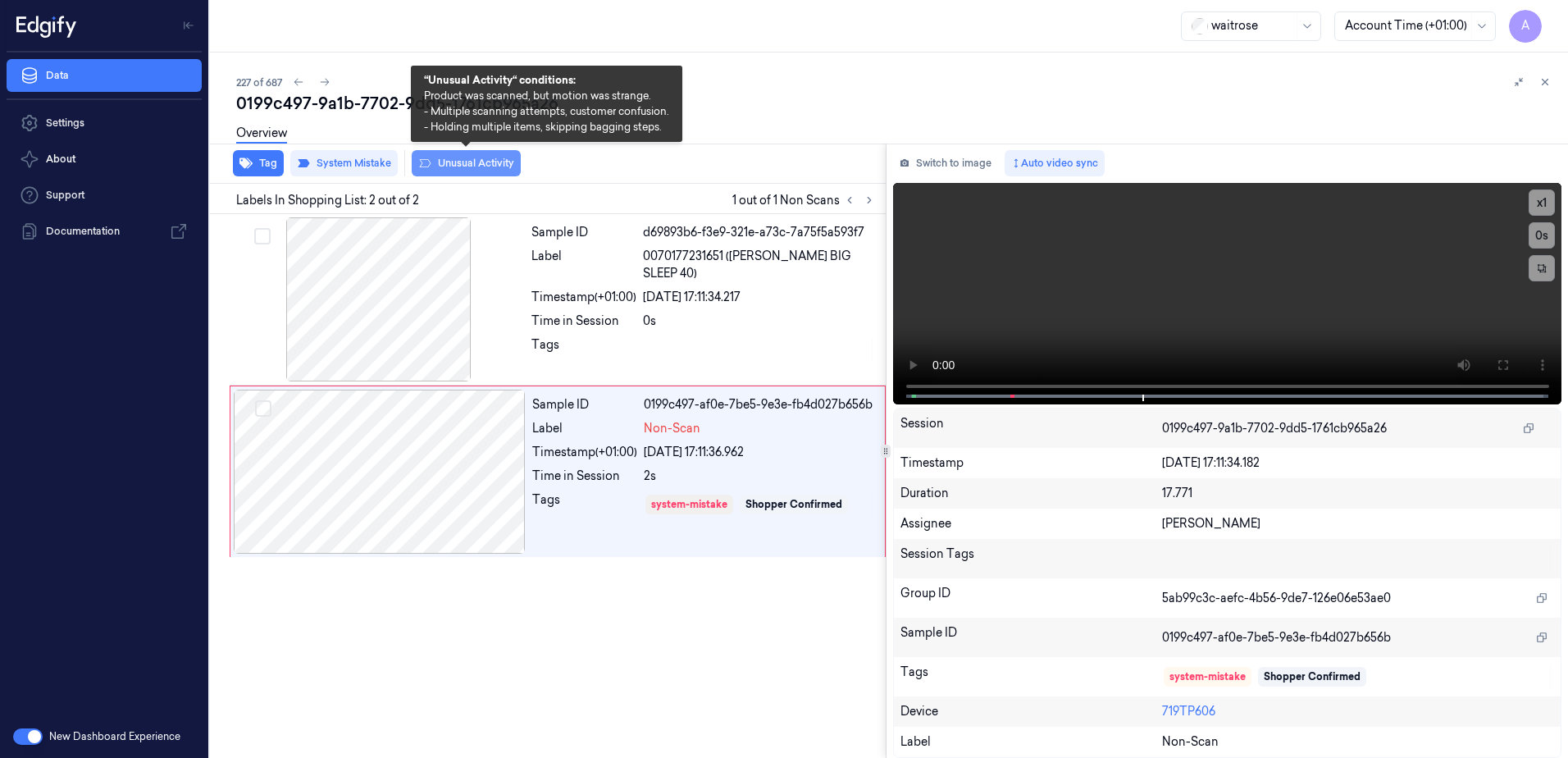
click at [472, 166] on button "Unusual Activity" at bounding box center [466, 164] width 109 height 26
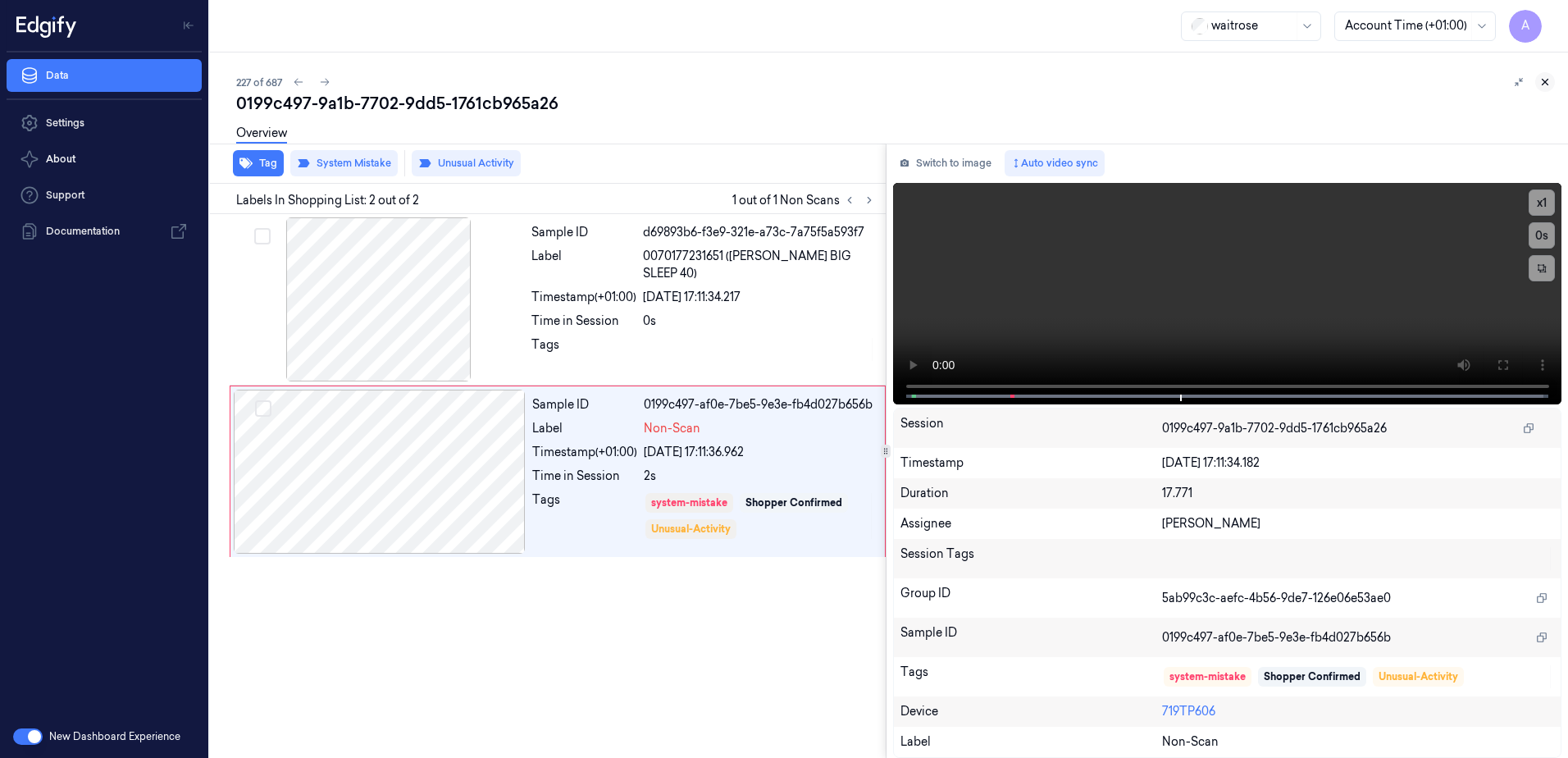
click at [1544, 81] on icon at bounding box center [1545, 83] width 6 height 6
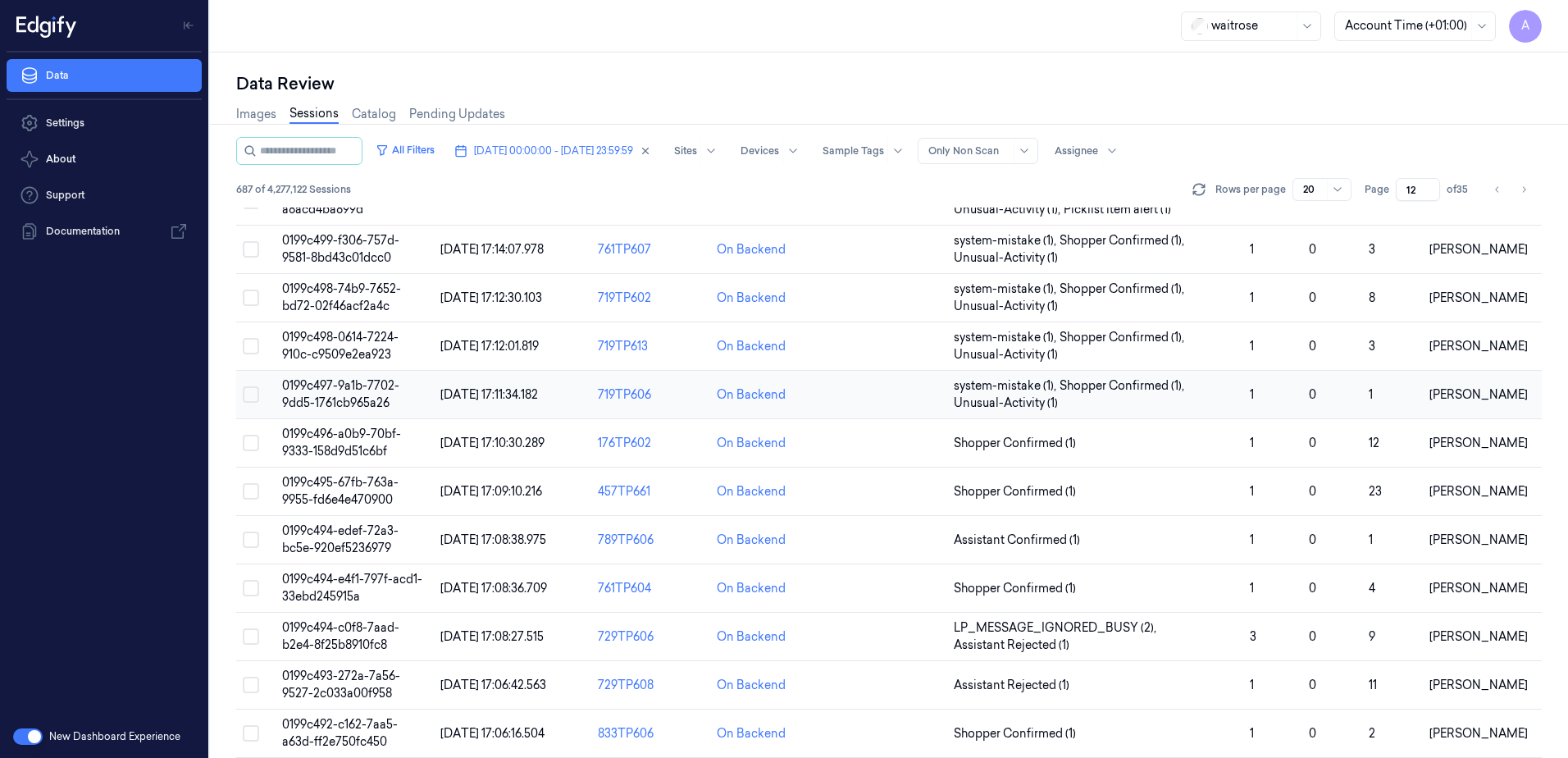
scroll to position [164, 0]
click at [357, 536] on span "0199c494-edef-72a3-bc5e-920ef5236979" at bounding box center [340, 538] width 117 height 32
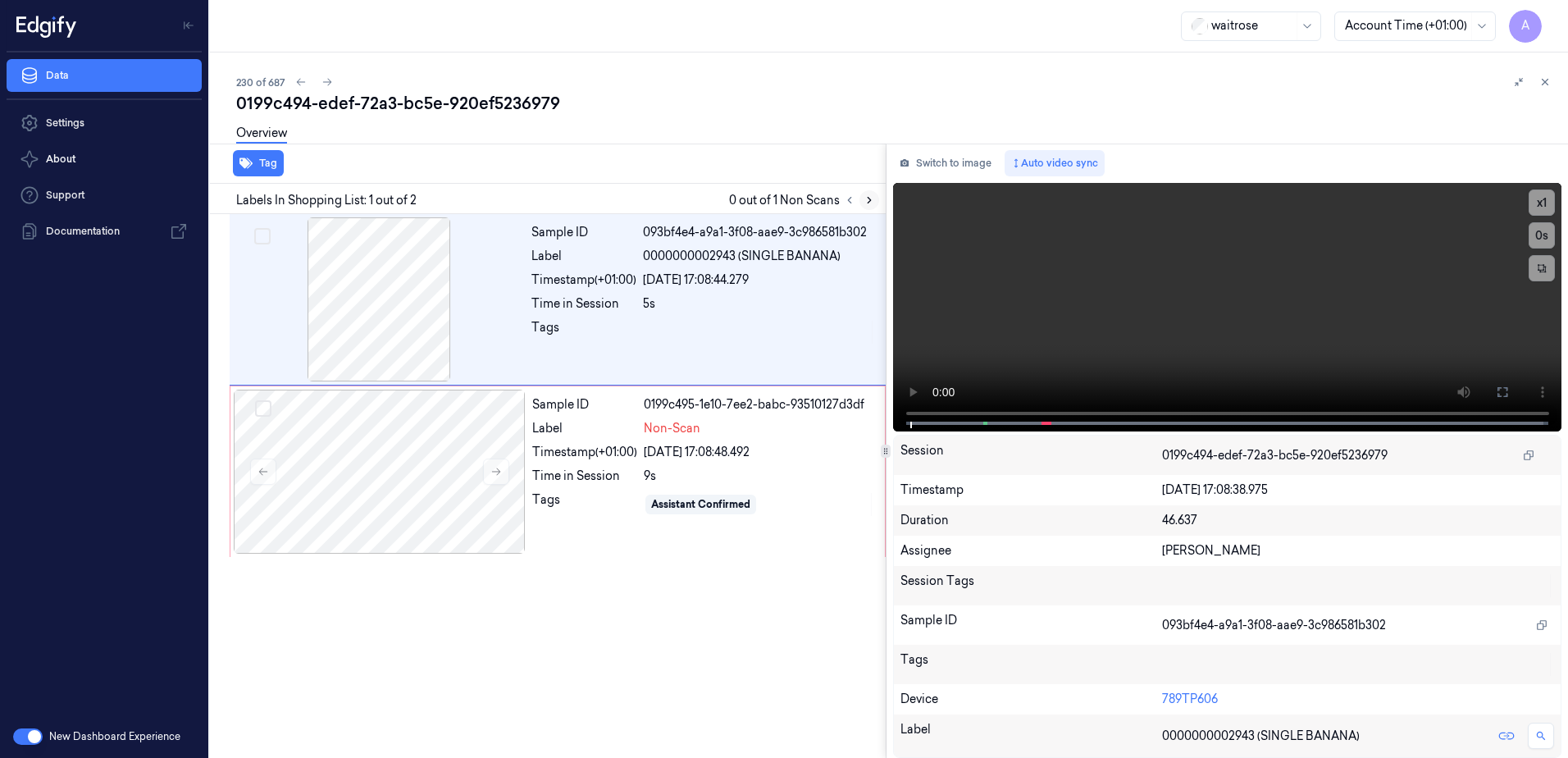
click at [866, 197] on icon at bounding box center [869, 200] width 11 height 11
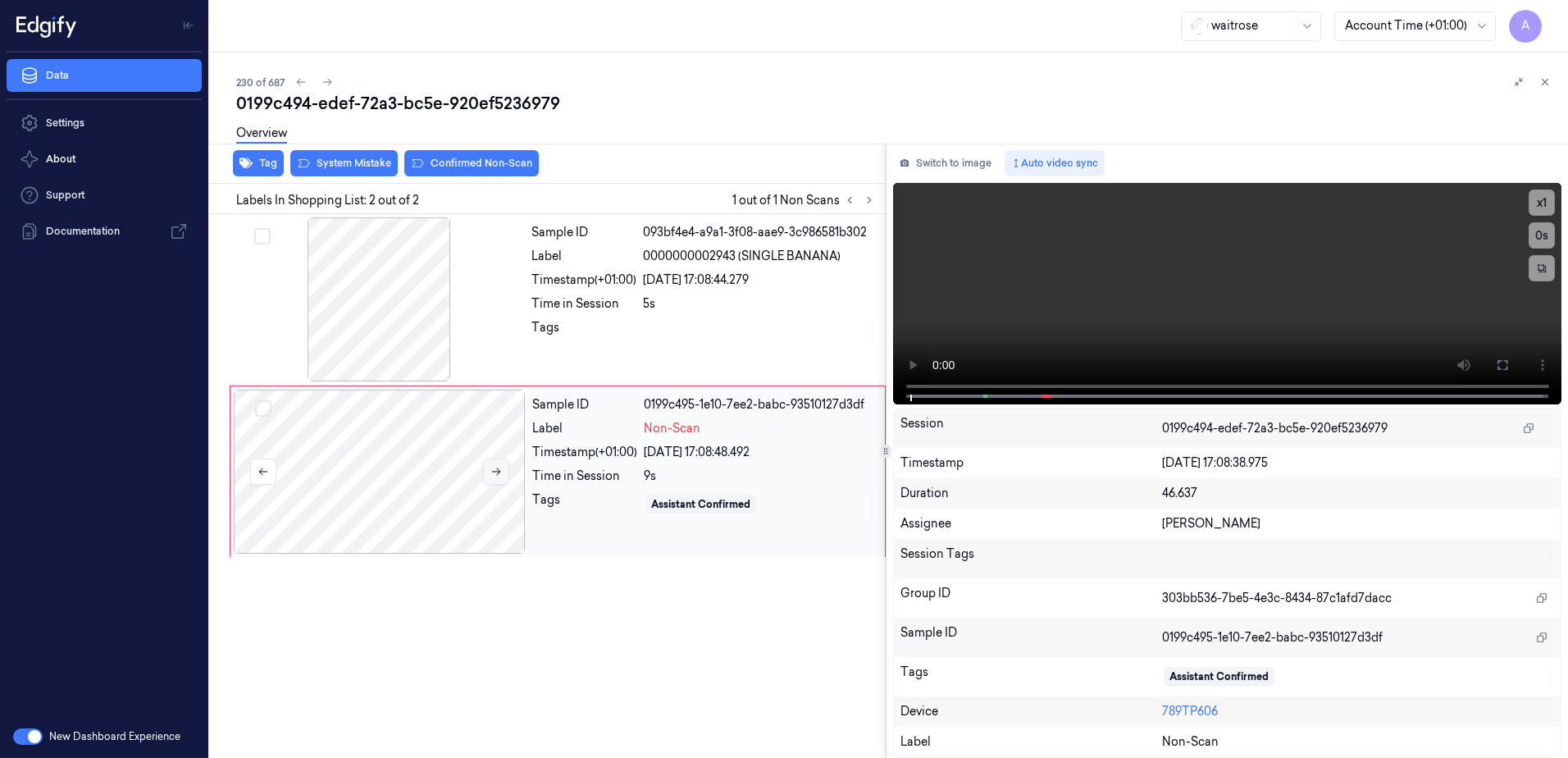
click at [498, 477] on icon at bounding box center [496, 471] width 11 height 11
click at [498, 475] on icon at bounding box center [496, 471] width 11 height 11
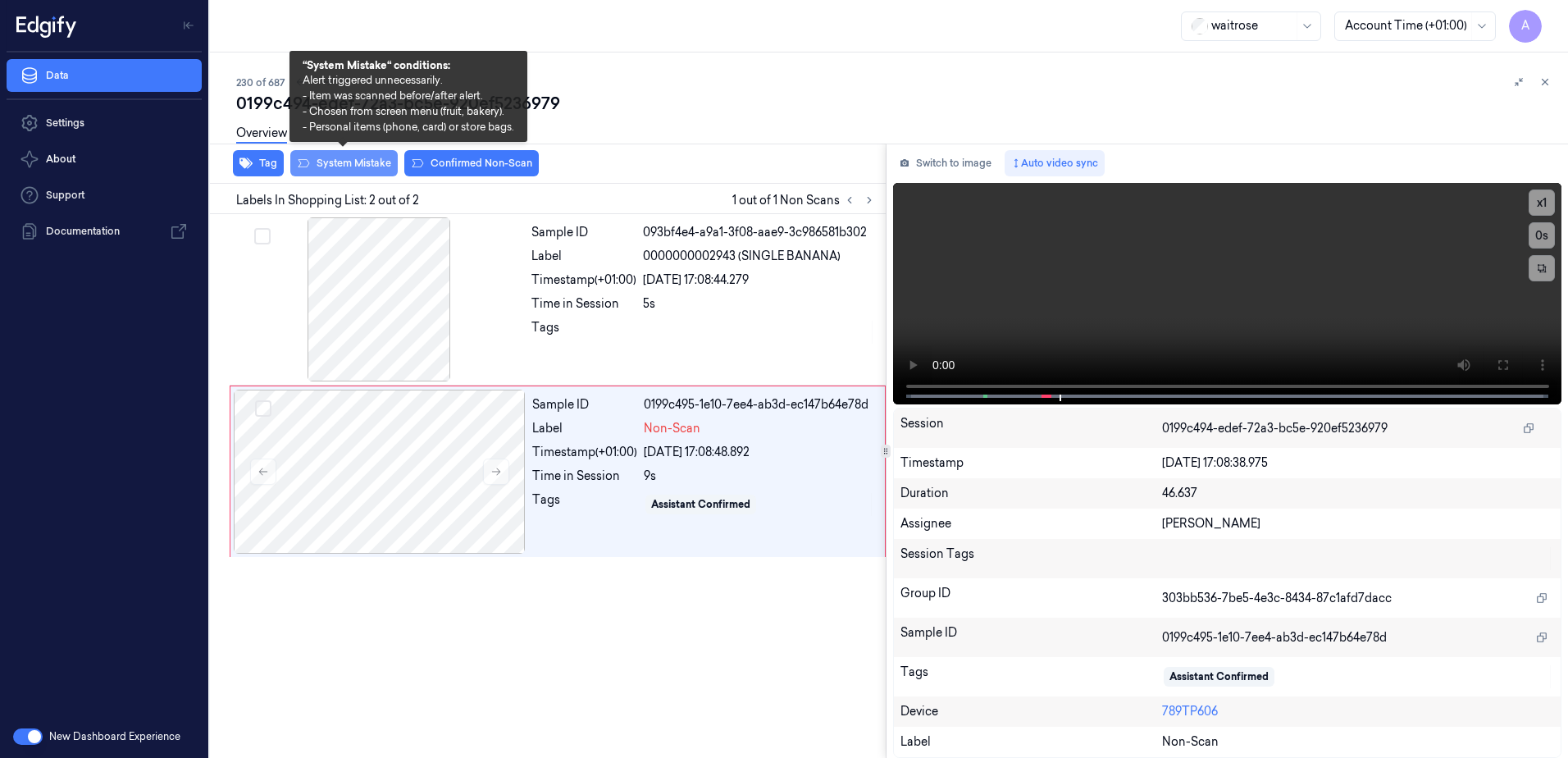
click at [354, 171] on button "System Mistake" at bounding box center [344, 164] width 107 height 26
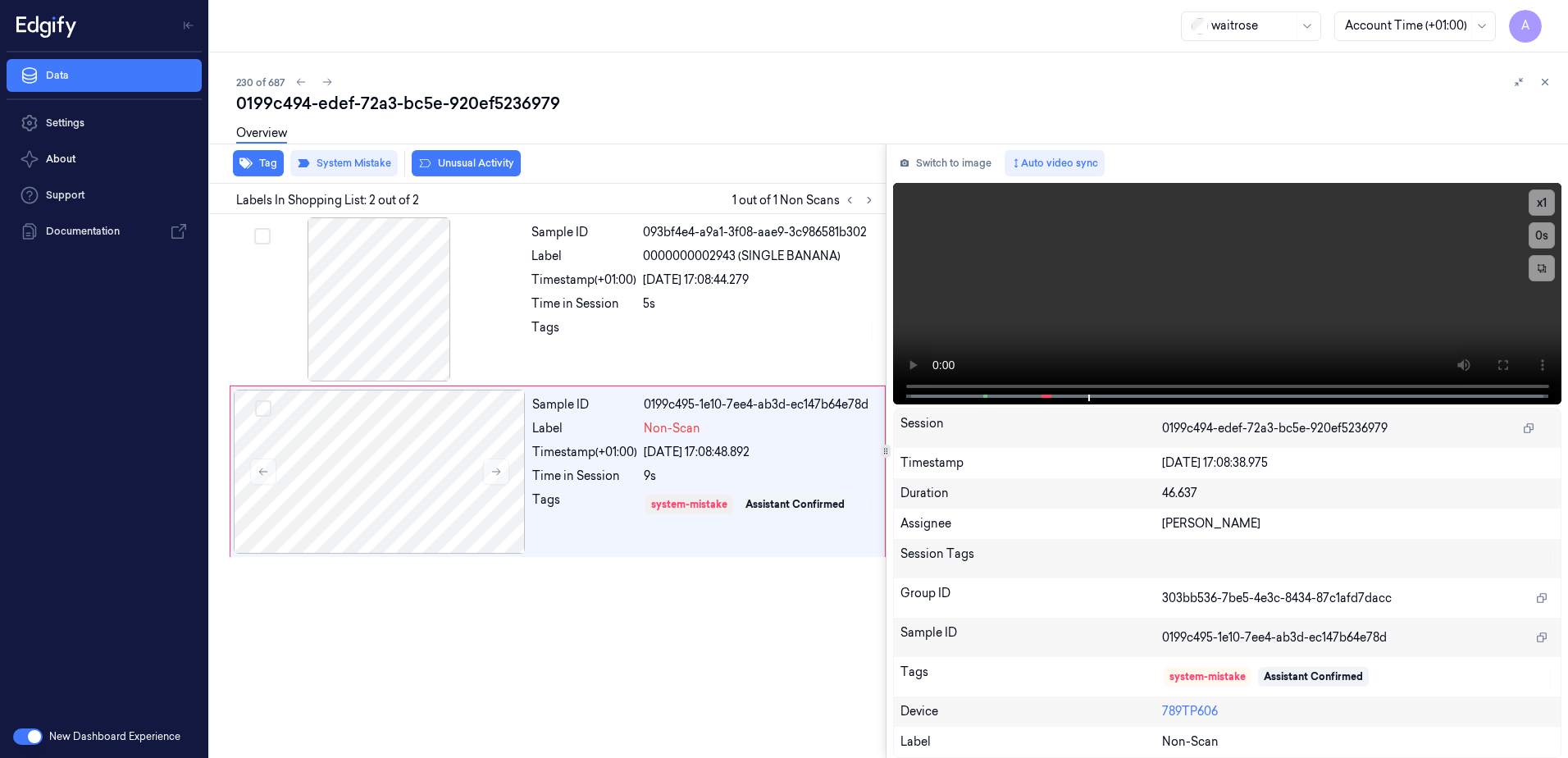
click at [470, 172] on button "Unusual Activity" at bounding box center [466, 164] width 109 height 26
click at [259, 166] on button "Tag" at bounding box center [258, 164] width 51 height 26
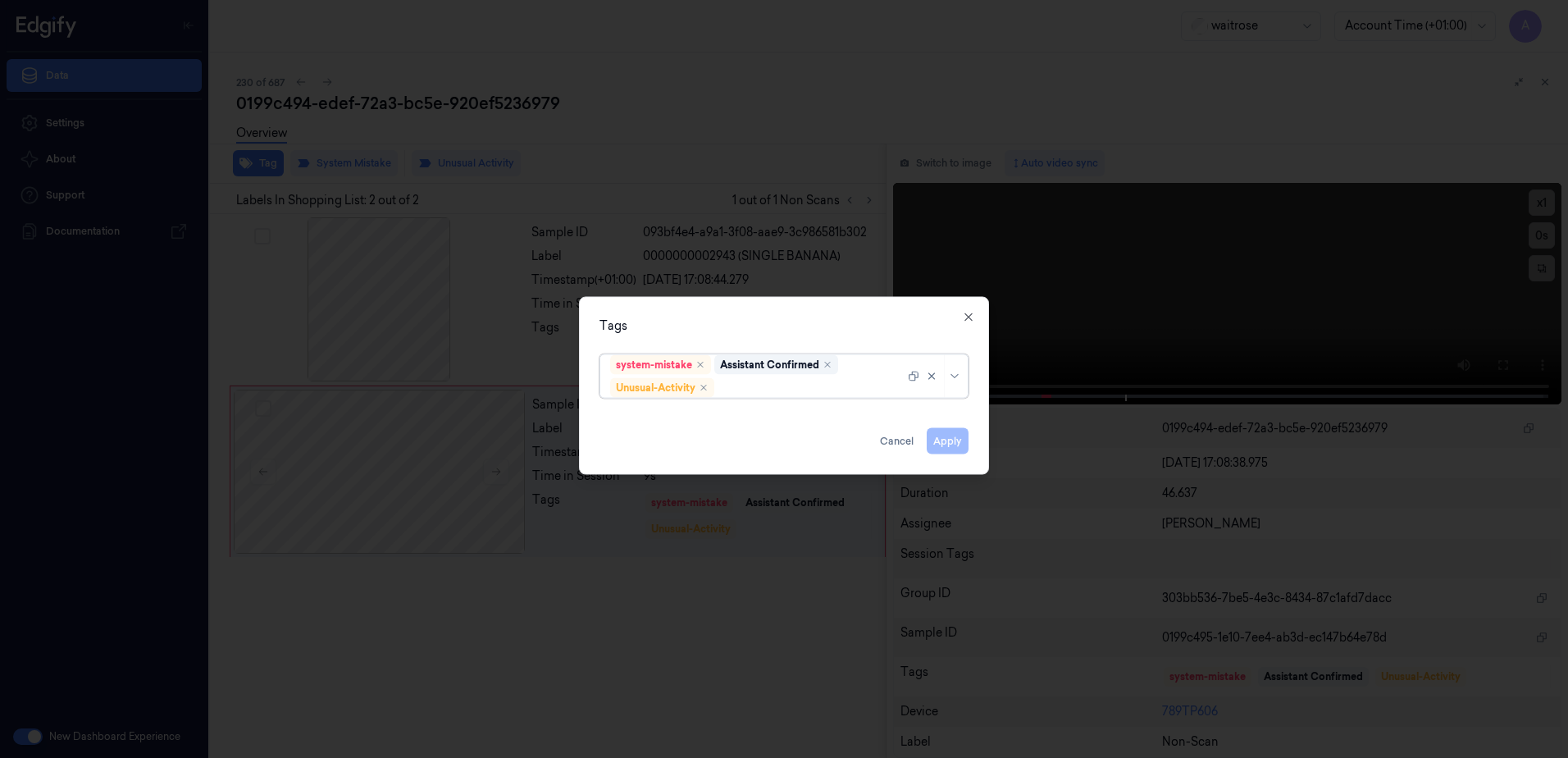
click at [773, 397] on div "system-mistake Assistant Confirmed Unusual-Activity" at bounding box center [757, 376] width 294 height 43
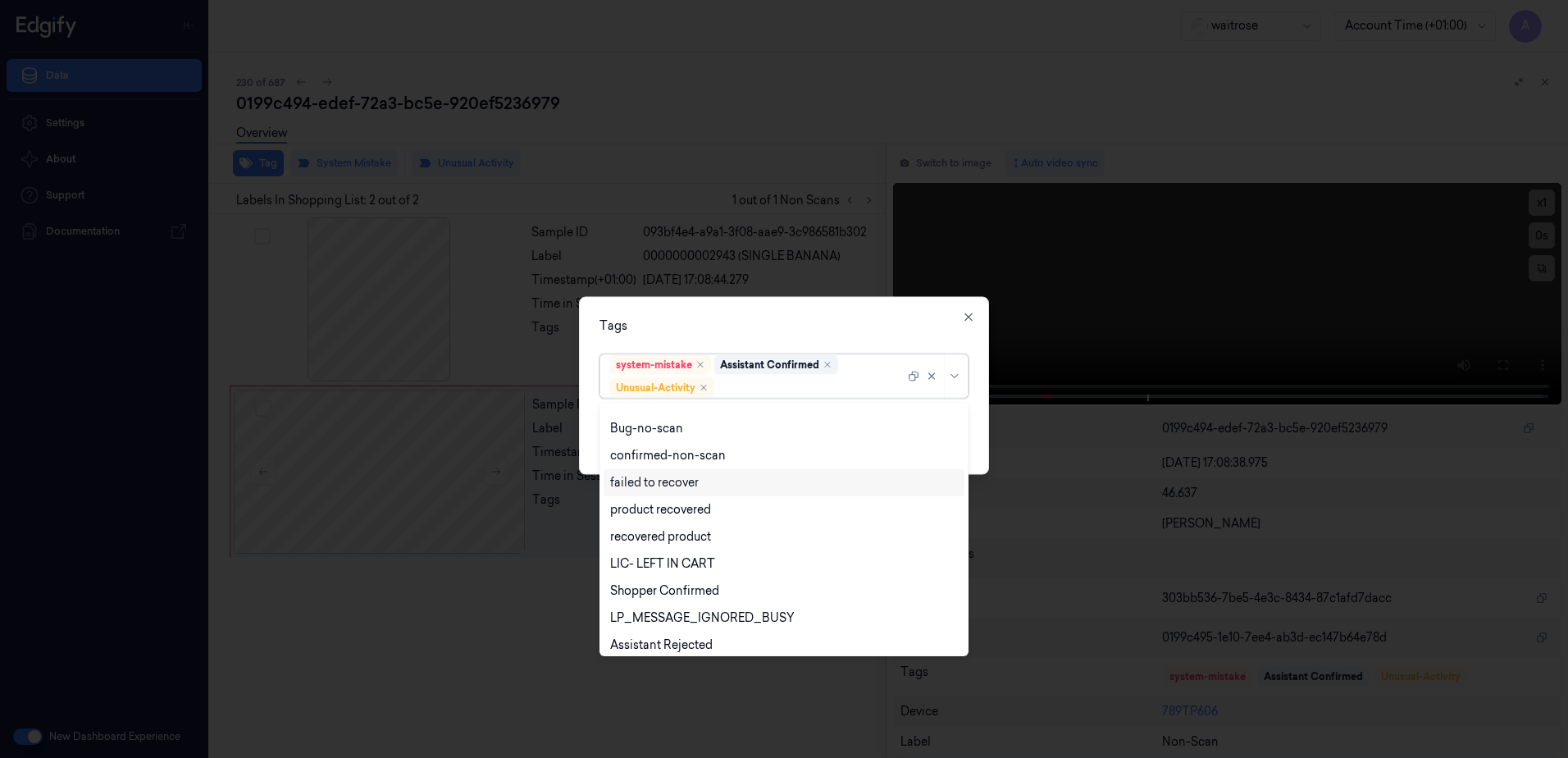
scroll to position [215, 0]
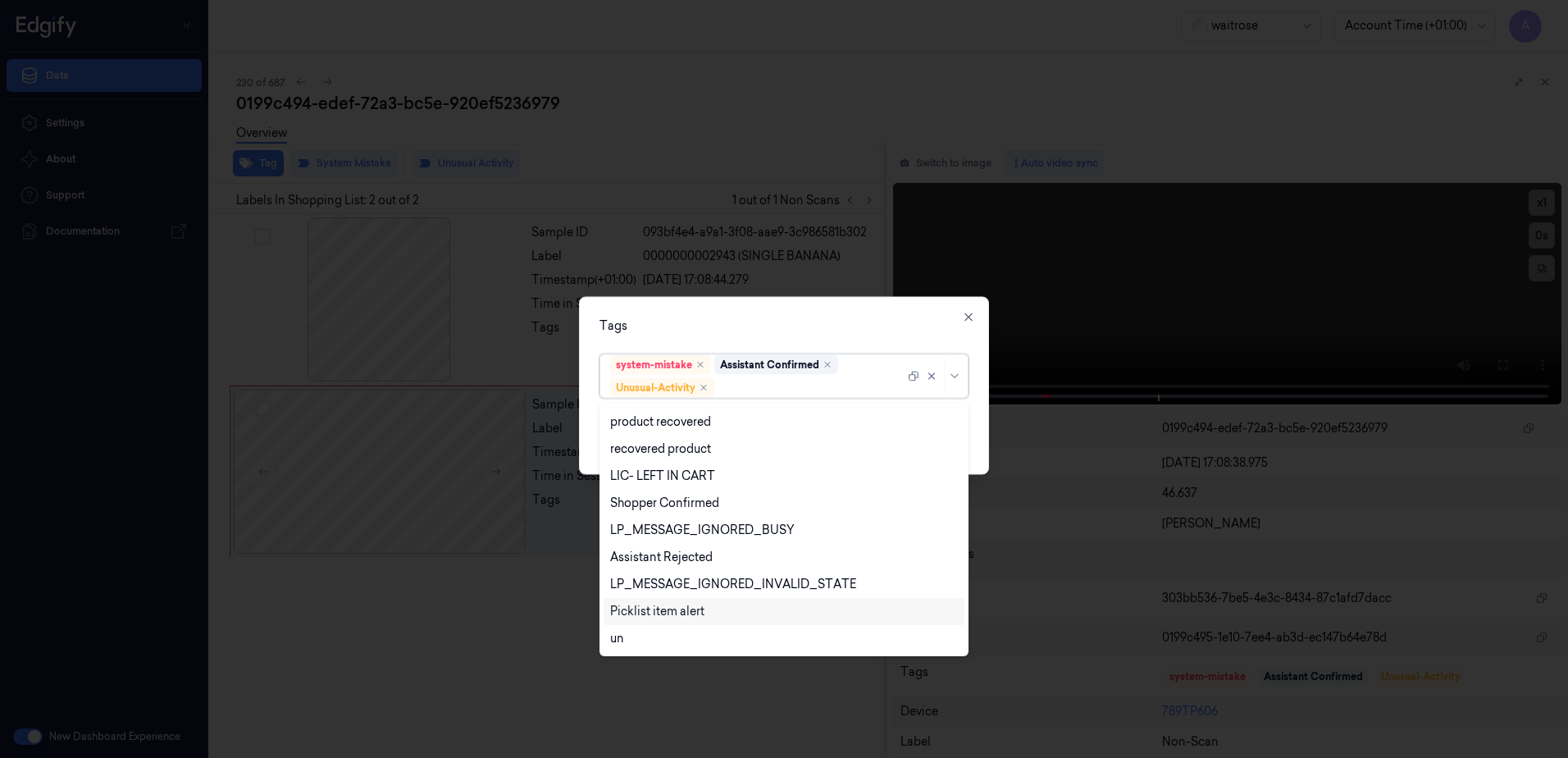
click at [674, 616] on div "Picklist item alert" at bounding box center [657, 612] width 94 height 18
click at [817, 315] on div "Tags option Picklist item alert, selected. 20 results available. Use Up and Dow…" at bounding box center [784, 386] width 410 height 178
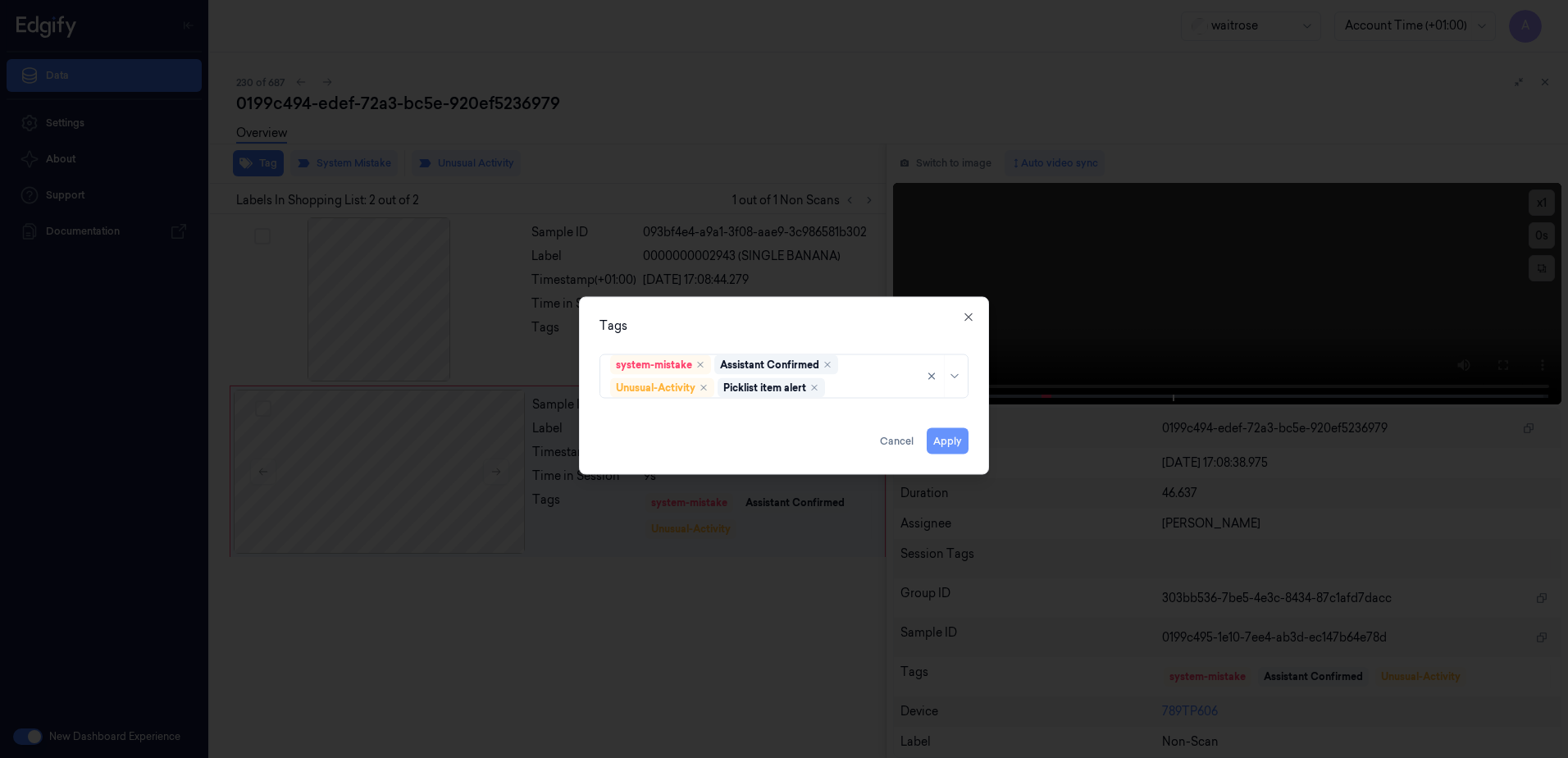
click at [948, 443] on button "Apply" at bounding box center [947, 441] width 42 height 26
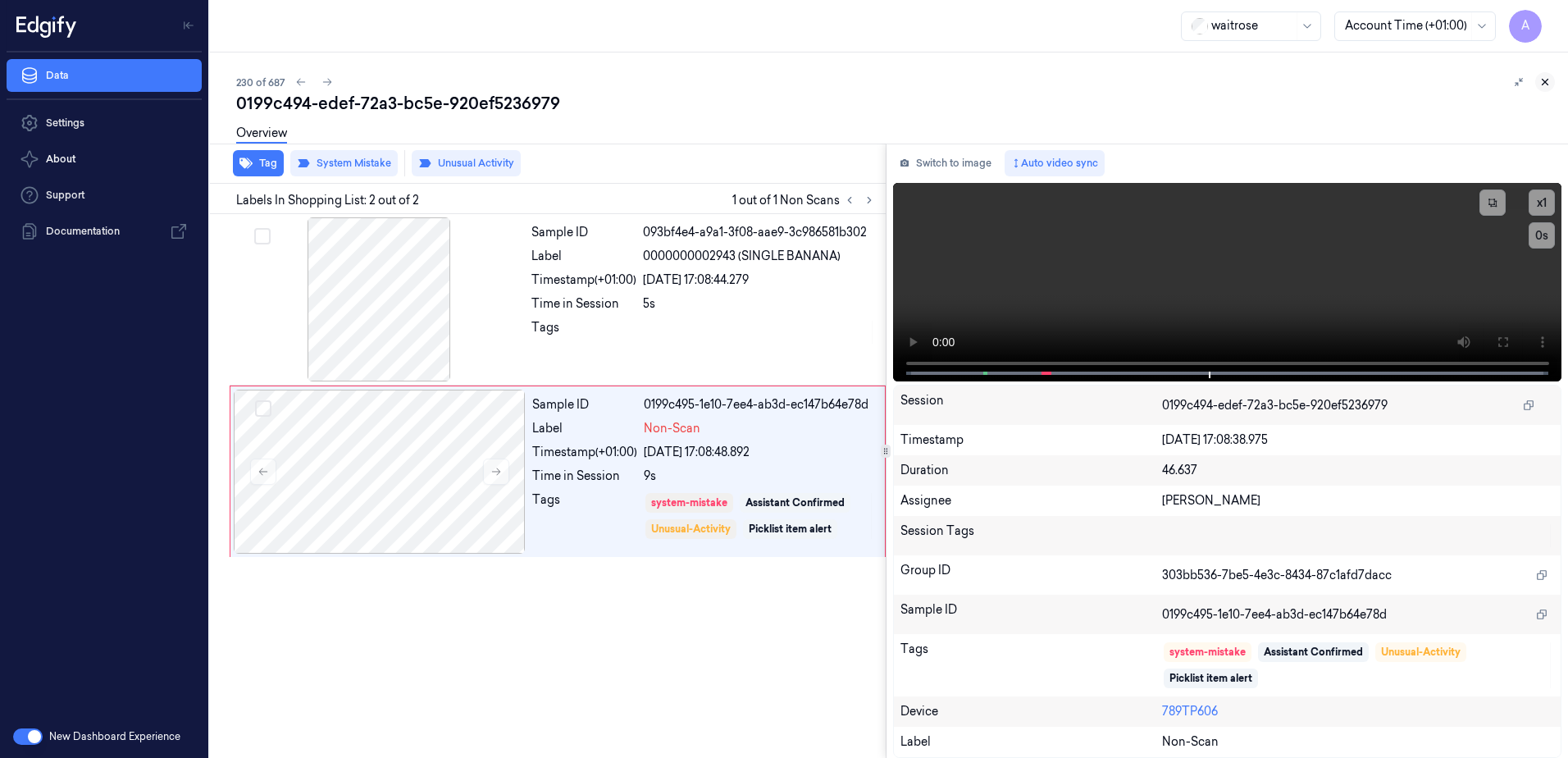
click at [1543, 82] on icon at bounding box center [1545, 82] width 11 height 11
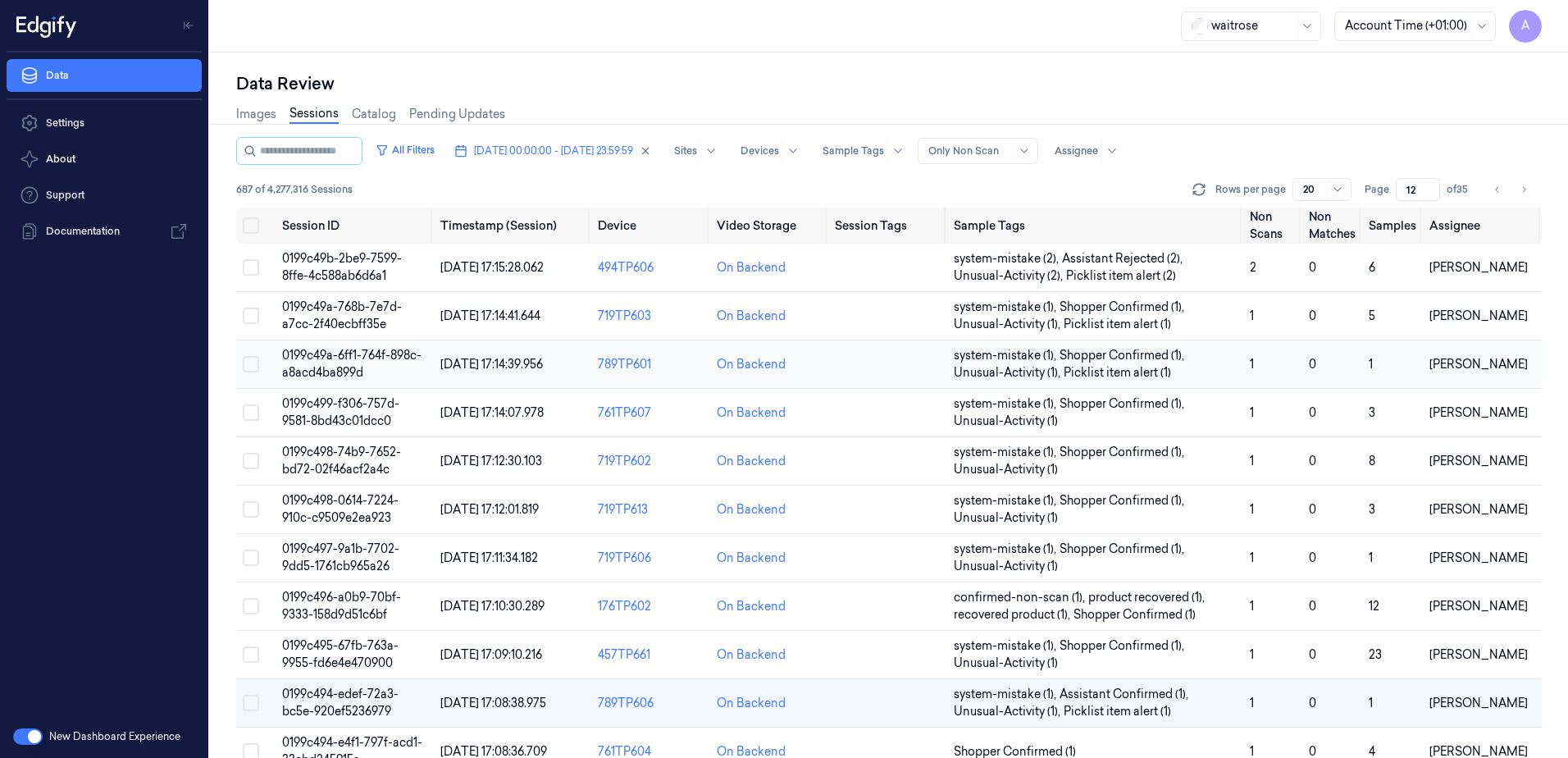
scroll to position [328, 0]
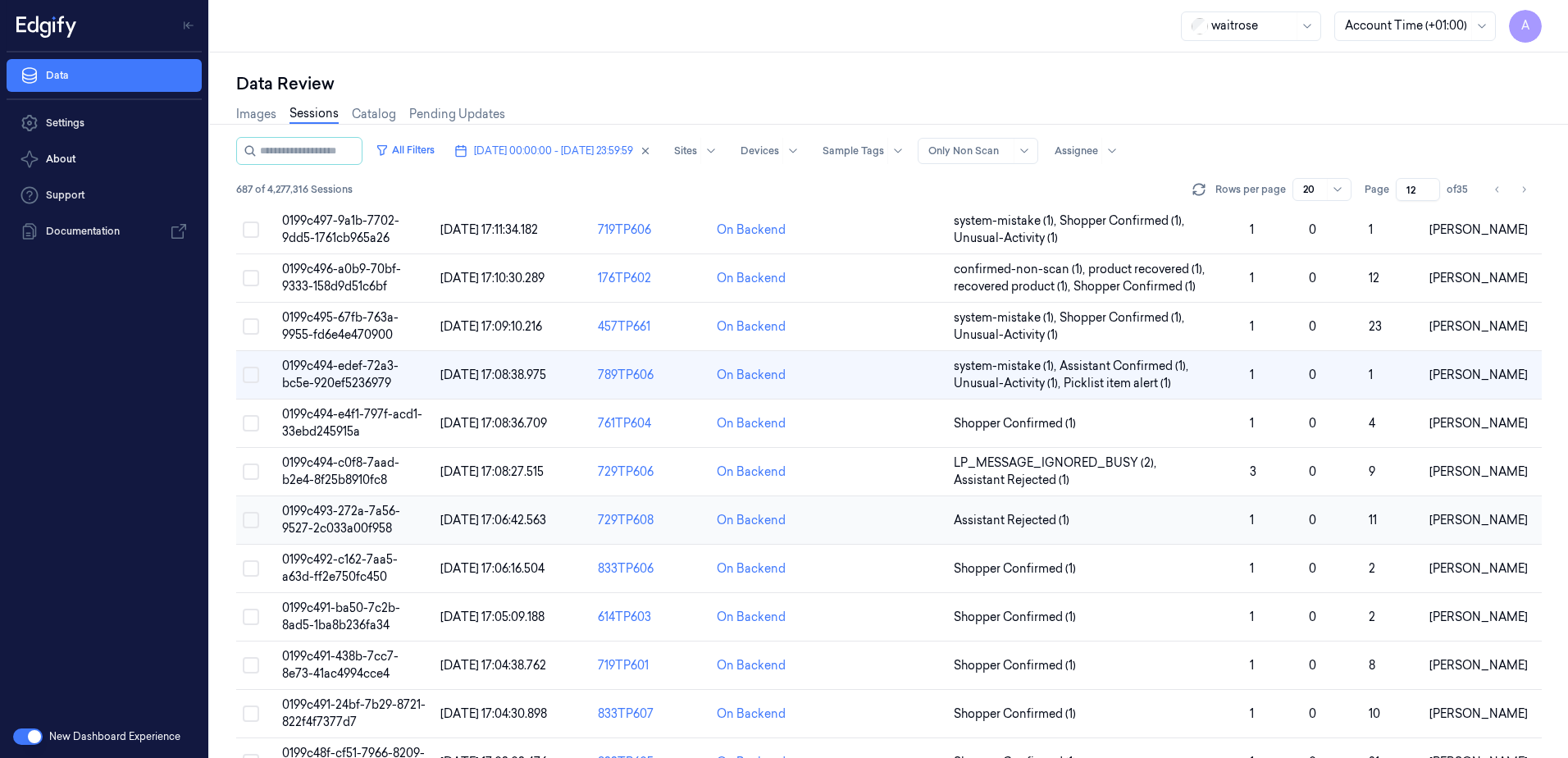
click at [360, 510] on span "0199c493-272a-7a56-9527-2c033a00f958" at bounding box center [341, 520] width 118 height 32
